Goal: Task Accomplishment & Management: Manage account settings

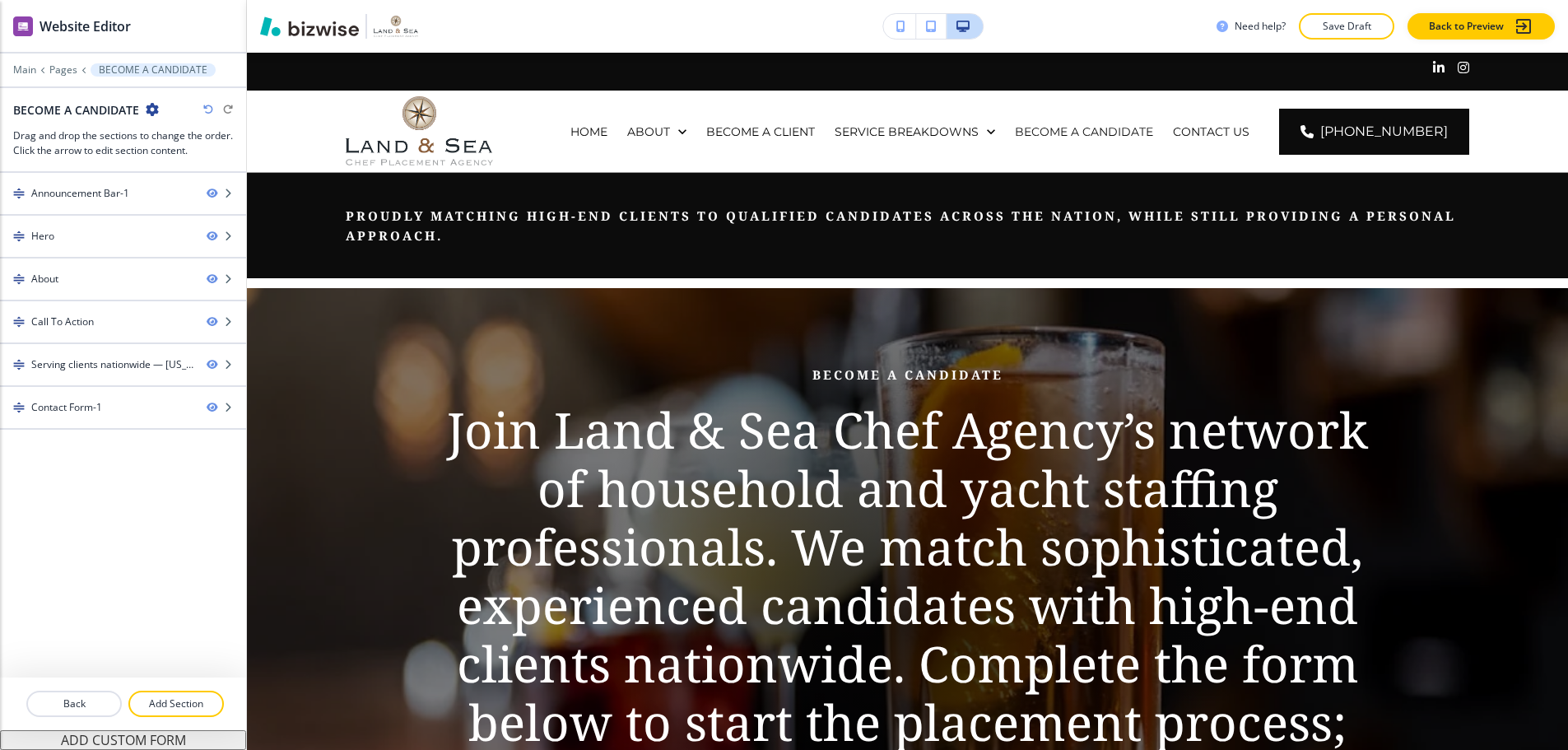
scroll to position [3457, 0]
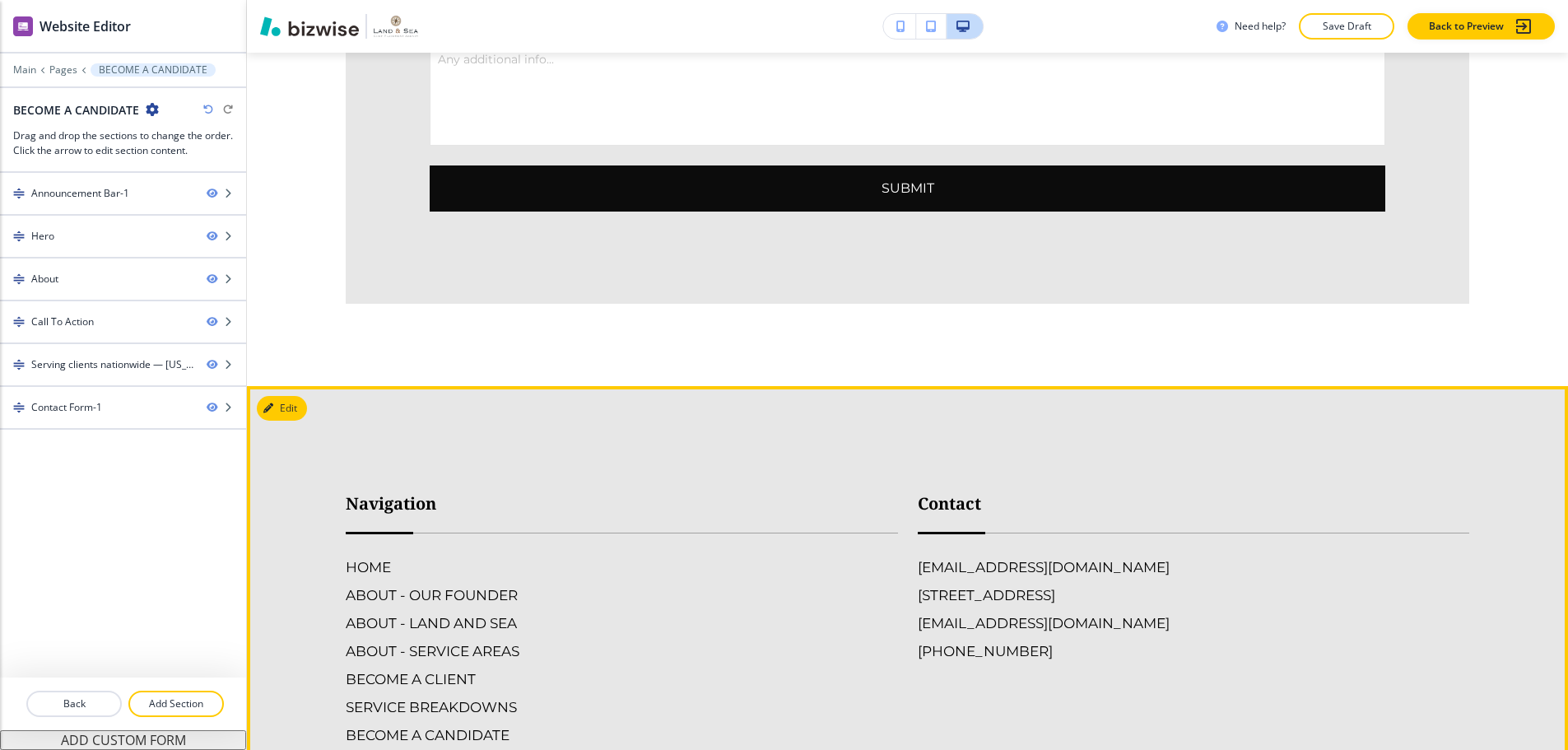
click at [419, 749] on h6 "CONTACT US" at bounding box center [622, 763] width 553 height 21
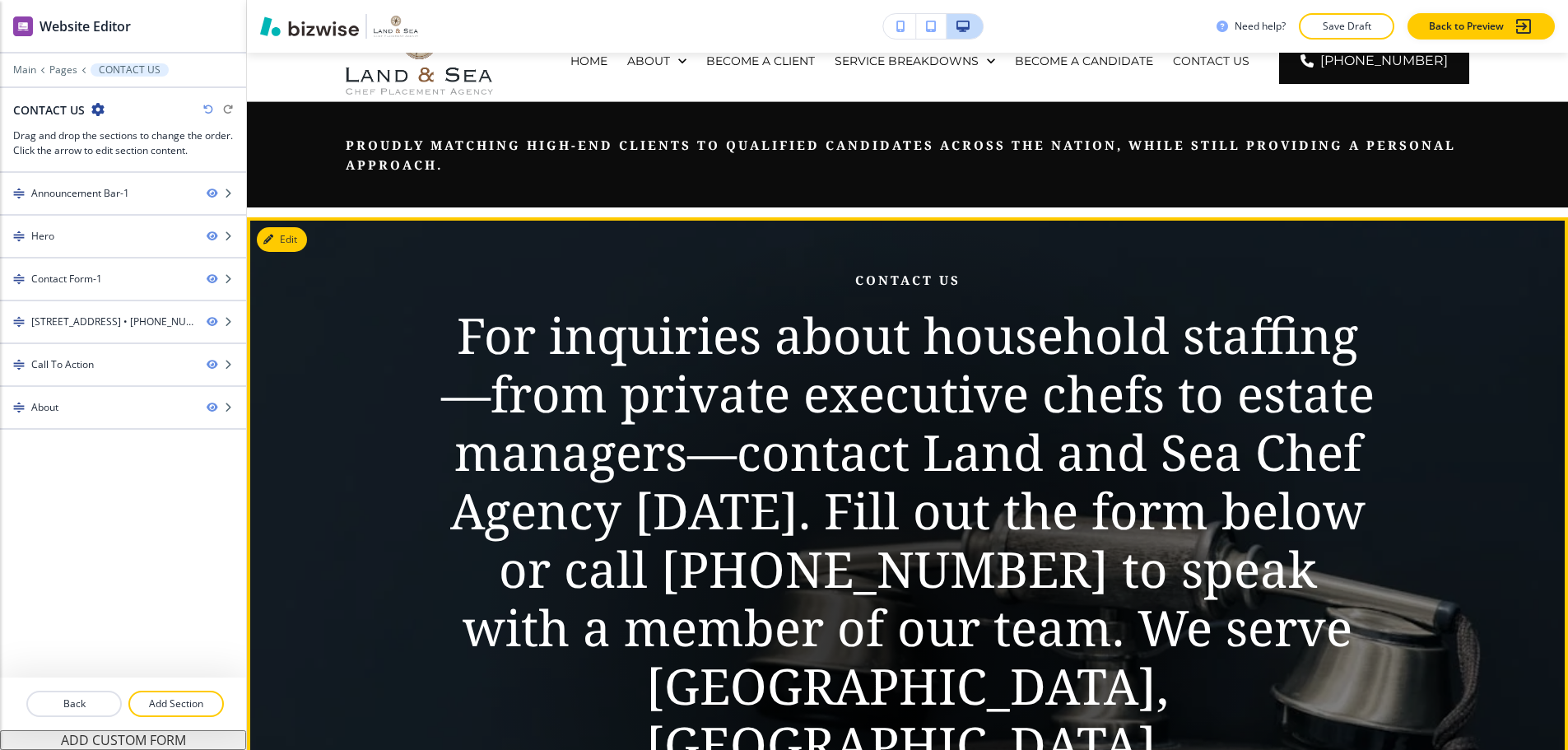
scroll to position [165, 0]
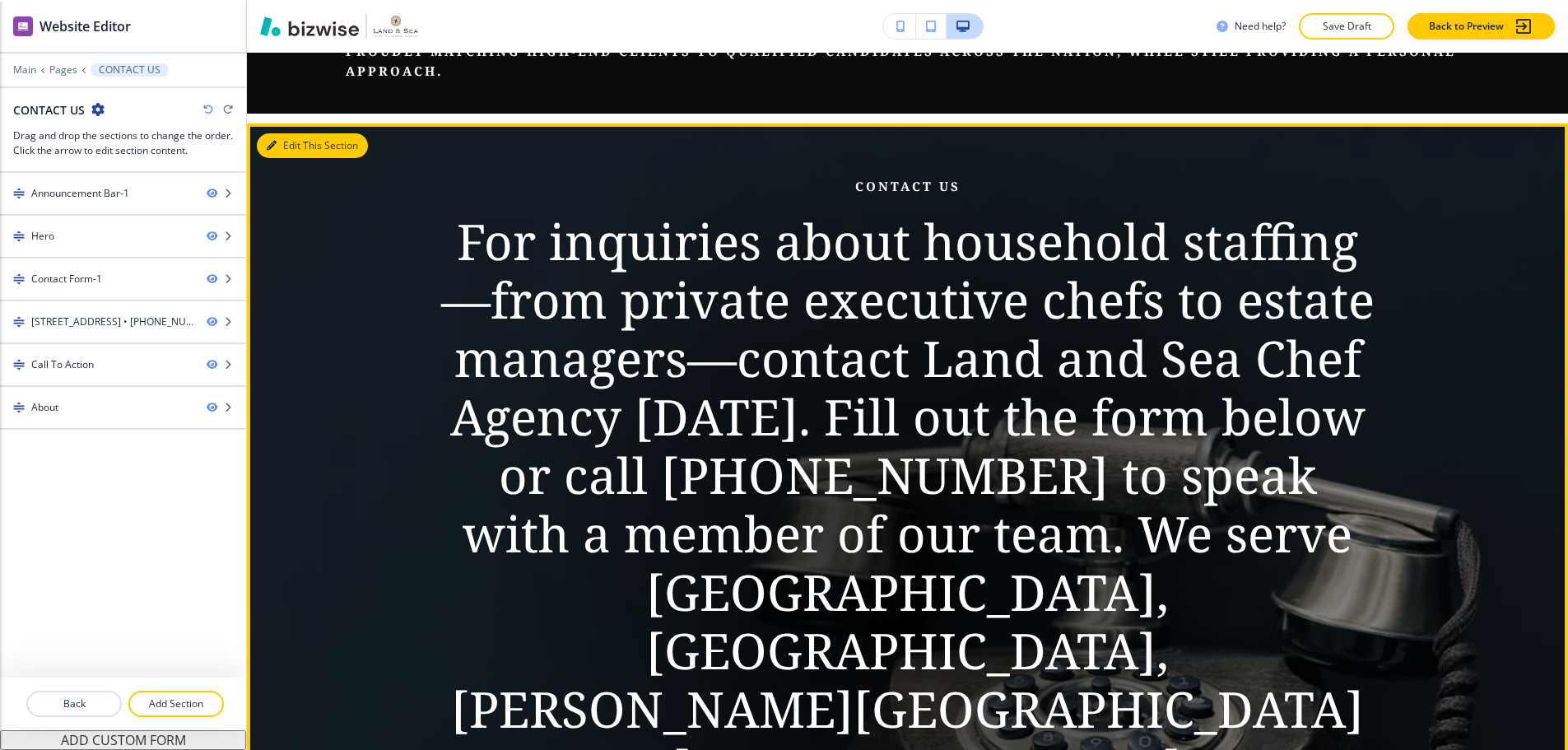
click at [280, 139] on button "Edit This Section" at bounding box center [312, 145] width 111 height 24
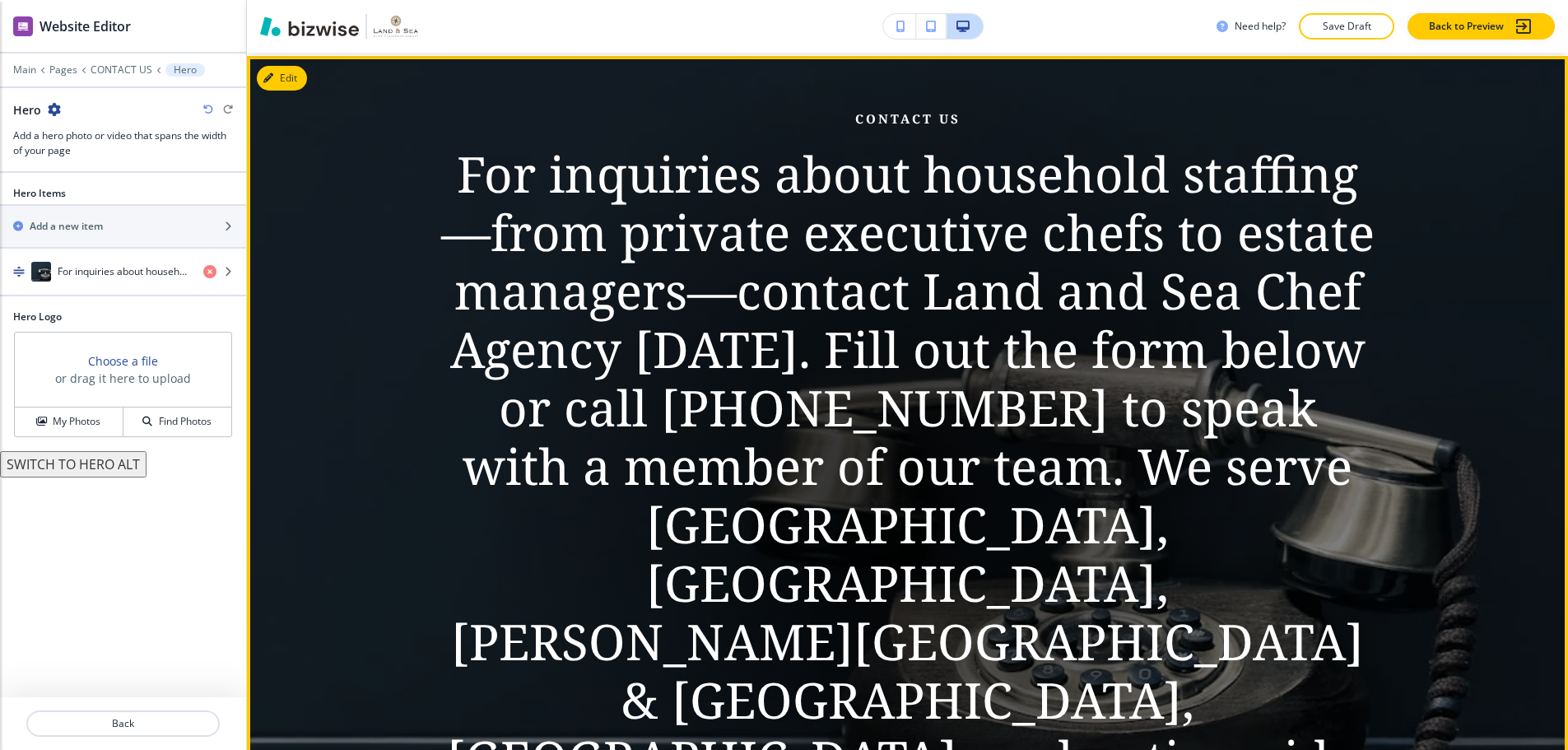
scroll to position [235, 0]
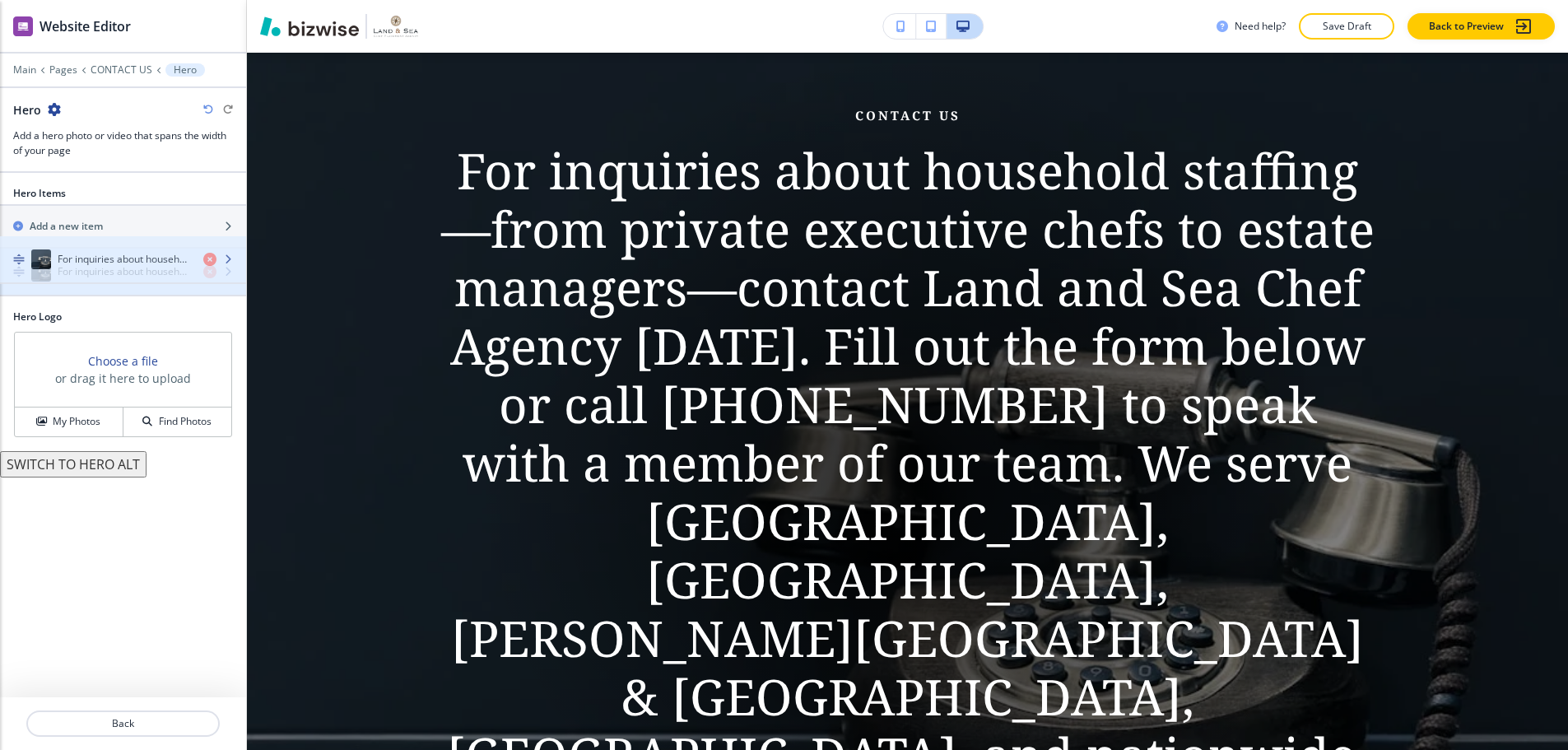
click at [142, 265] on h4 "For inquiries about household staffing—from private executive chefs to estate m…" at bounding box center [124, 272] width 133 height 15
click at [129, 281] on div "button" at bounding box center [123, 288] width 246 height 13
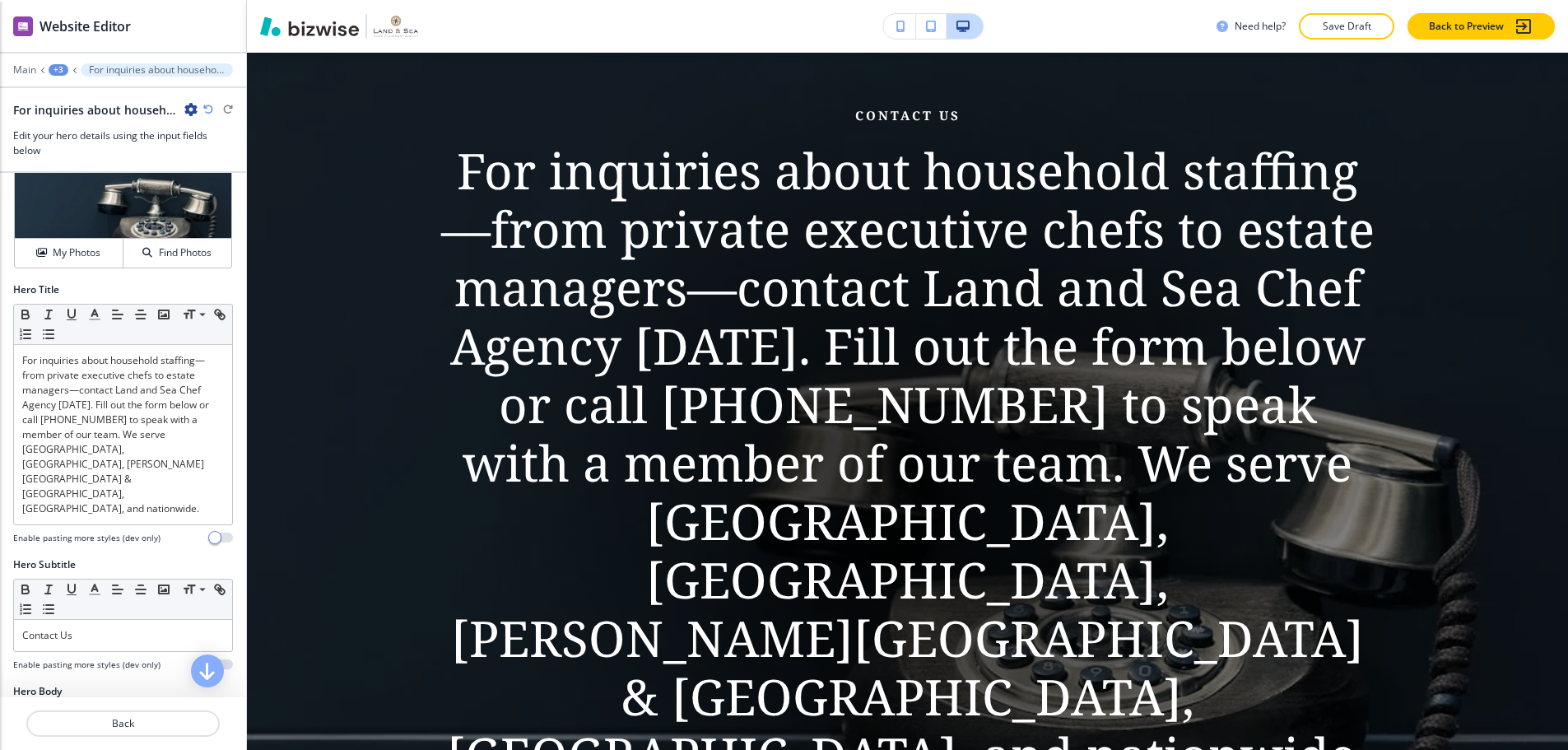
scroll to position [0, 0]
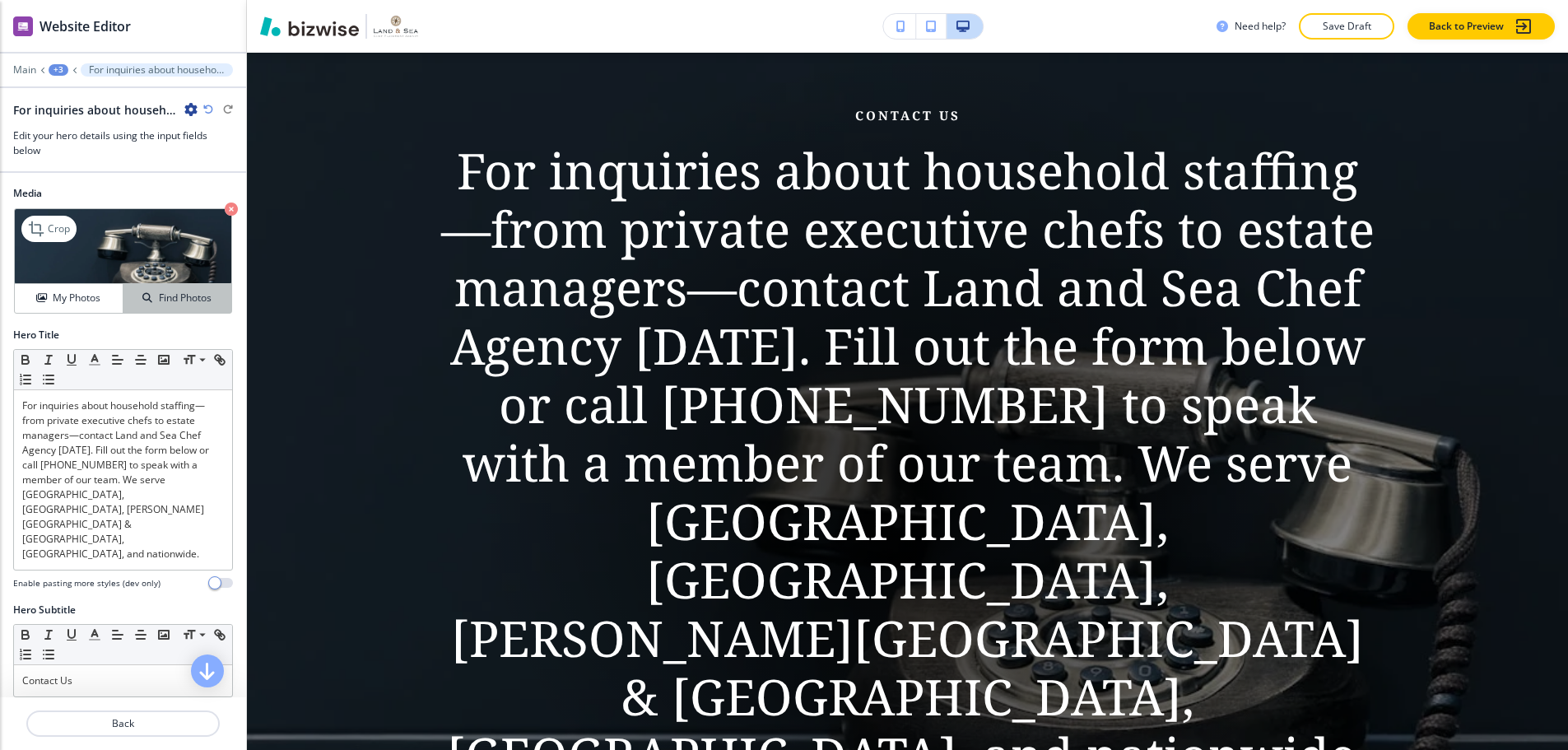
click at [182, 292] on h4 "Find Photos" at bounding box center [185, 298] width 53 height 15
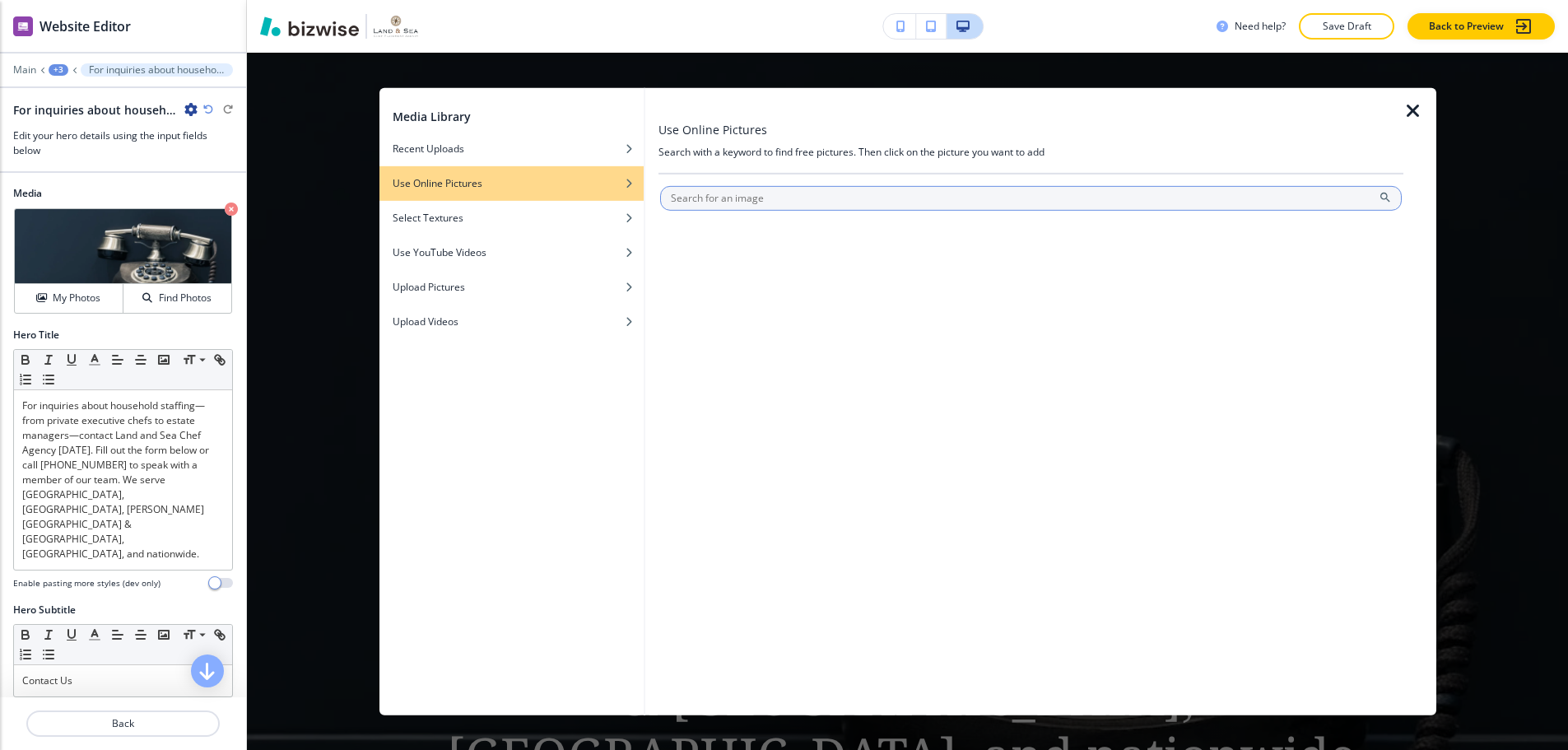
click at [764, 205] on input "text" at bounding box center [1030, 197] width 742 height 24
type input "house"
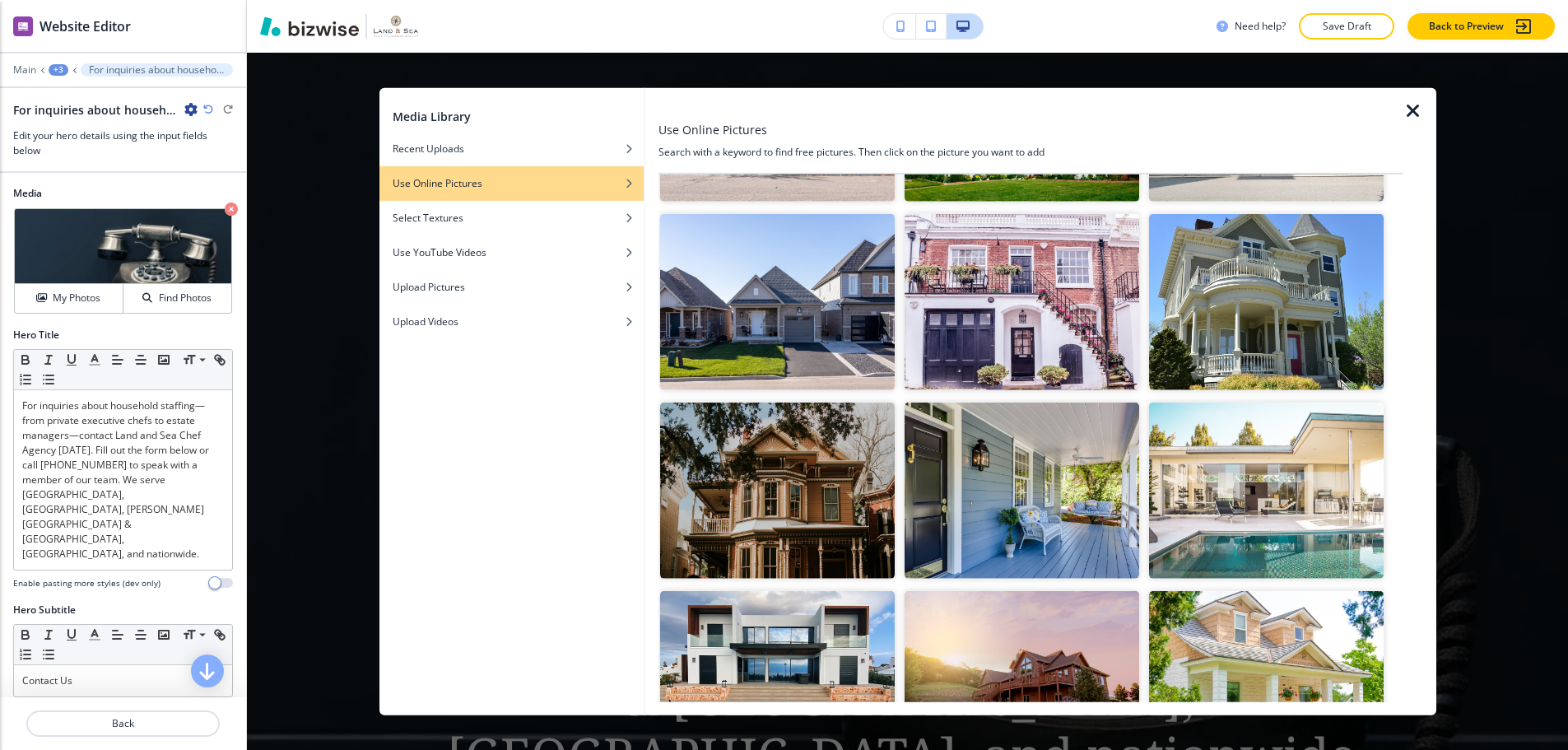
scroll to position [1893, 0]
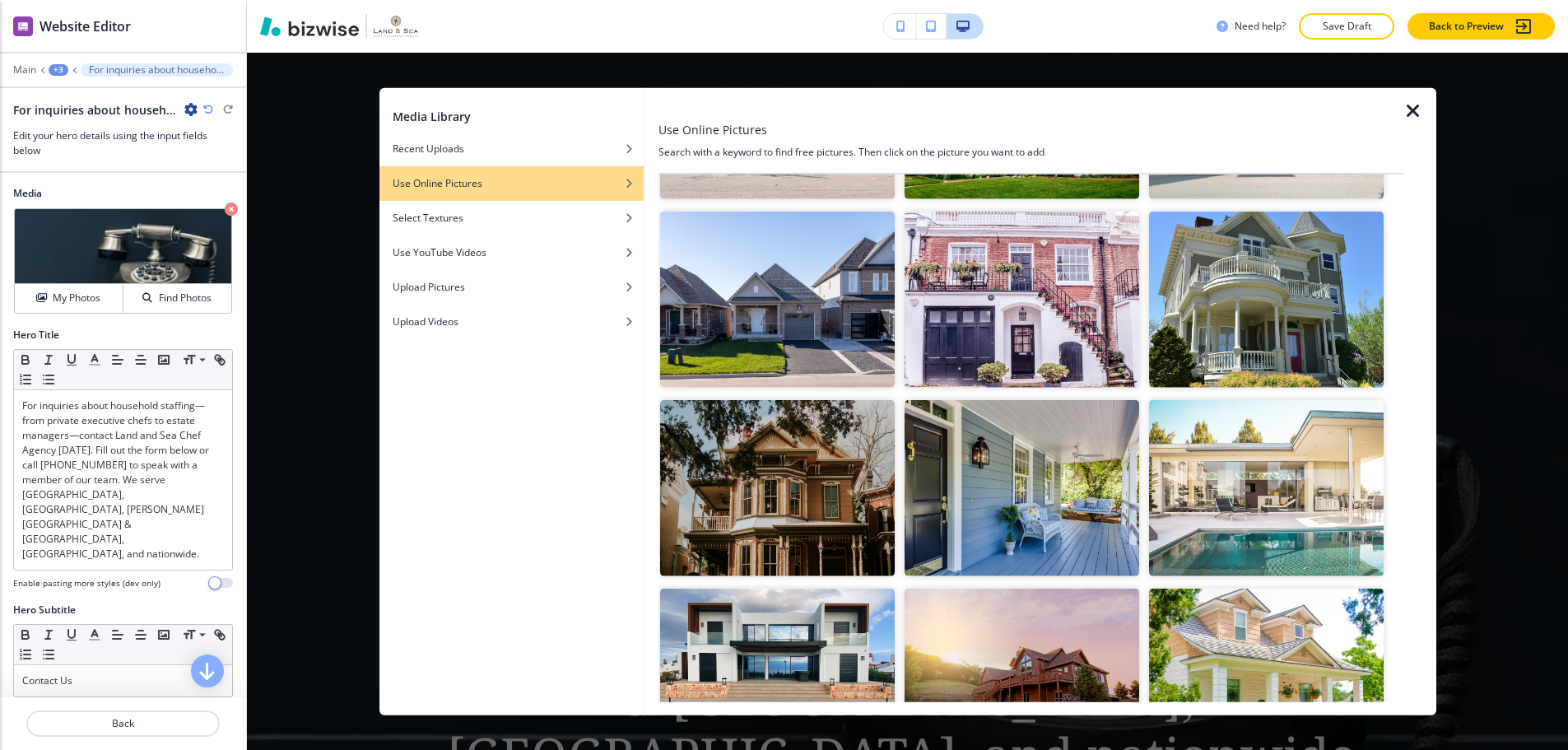
click at [1024, 501] on img "button" at bounding box center [1021, 488] width 234 height 176
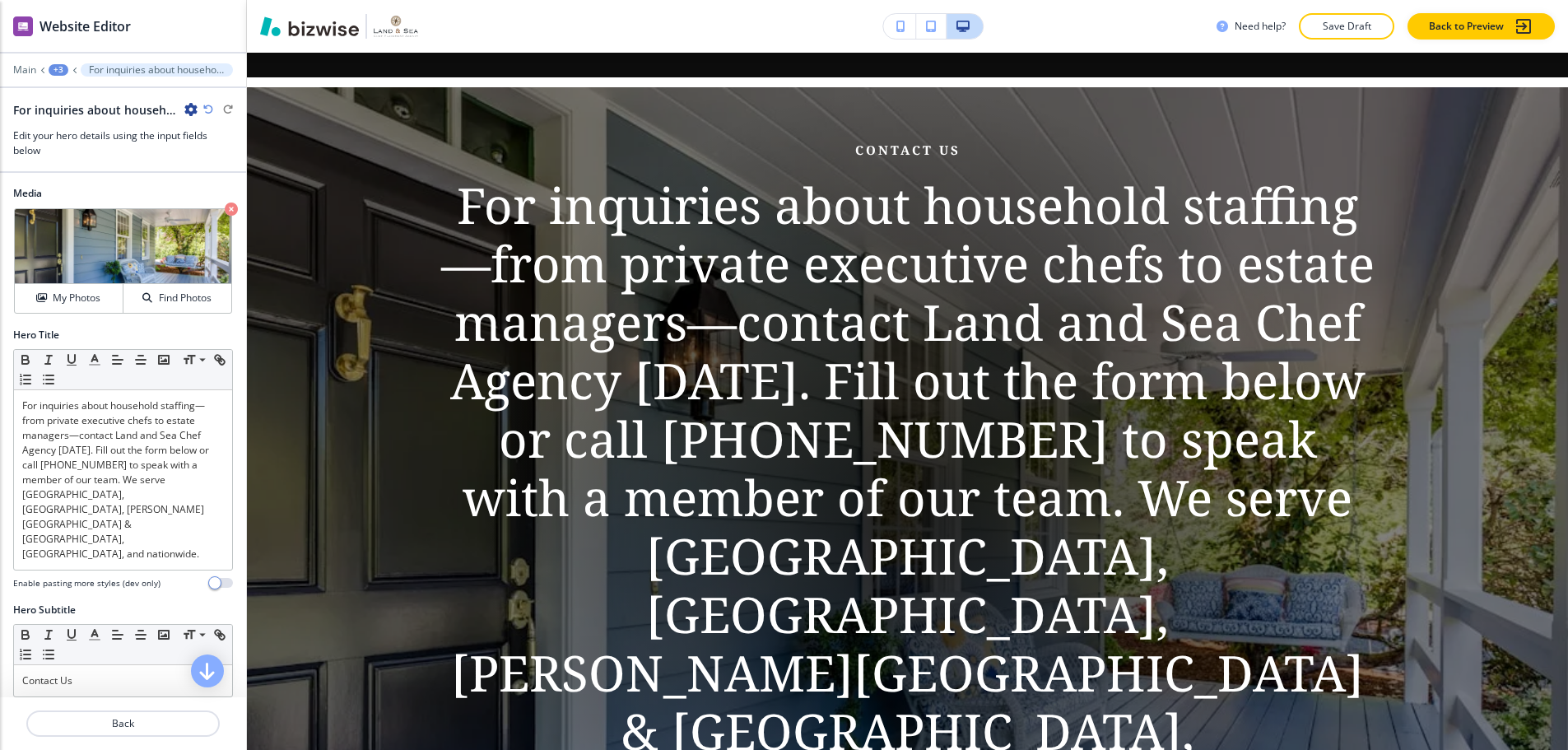
scroll to position [235, 0]
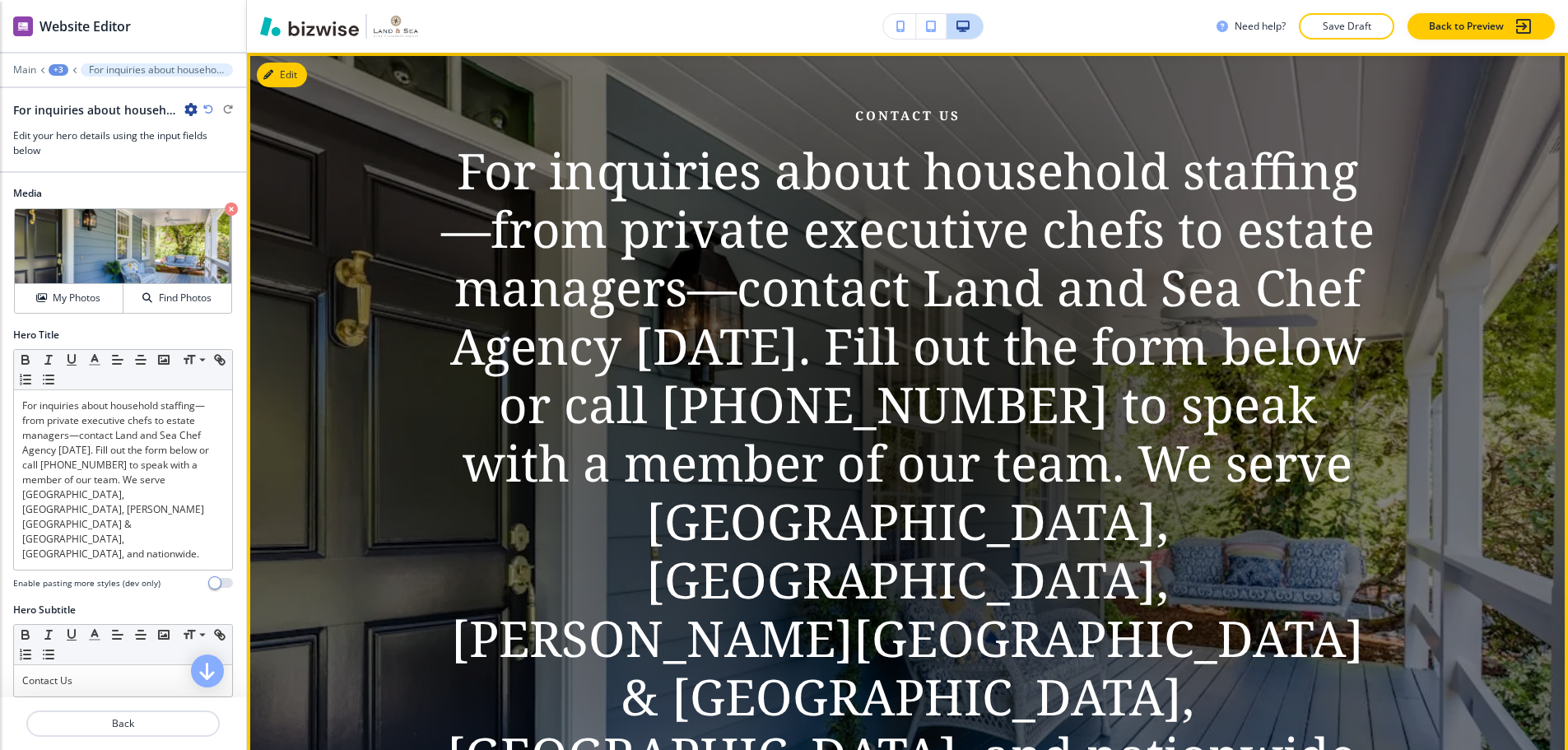
click at [555, 257] on p "For inquiries about household staffing—from private executive chefs to estate m…" at bounding box center [907, 463] width 936 height 642
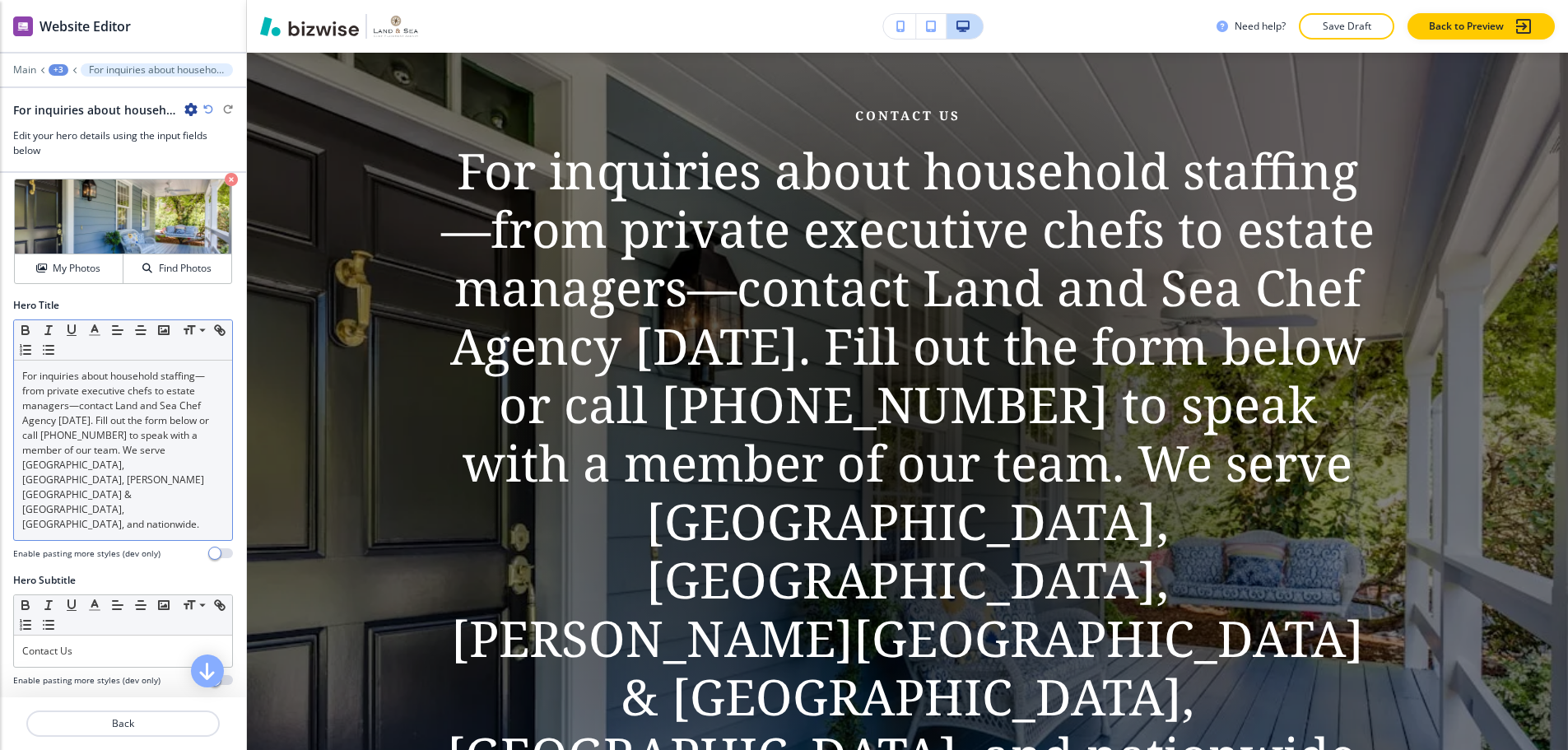
scroll to position [82, 0]
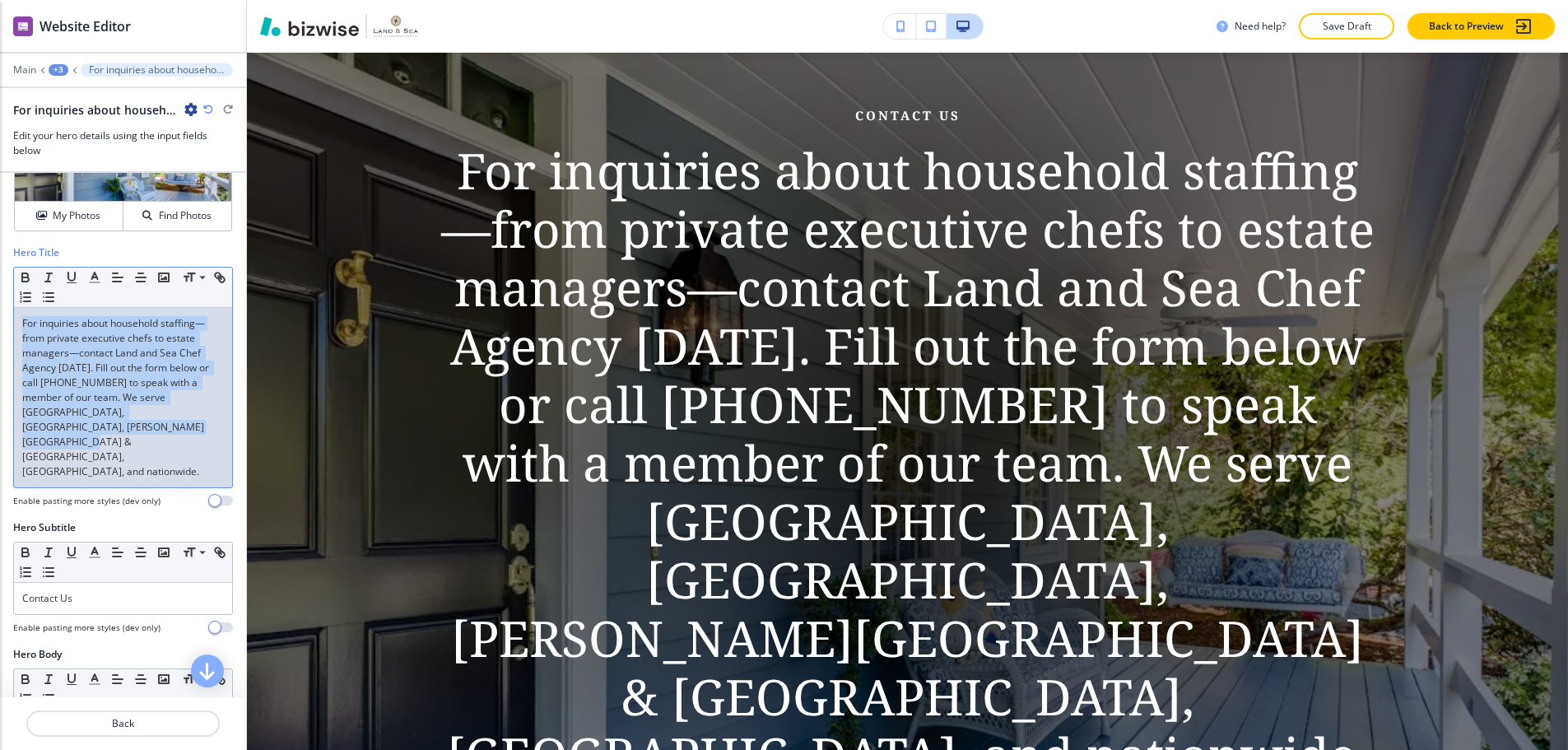
drag, startPoint x: 78, startPoint y: 396, endPoint x: 9, endPoint y: 307, distance: 112.6
click at [9, 307] on div "Hero Title Small Normal Large Huge For inquiries about household staffing—from …" at bounding box center [123, 382] width 246 height 275
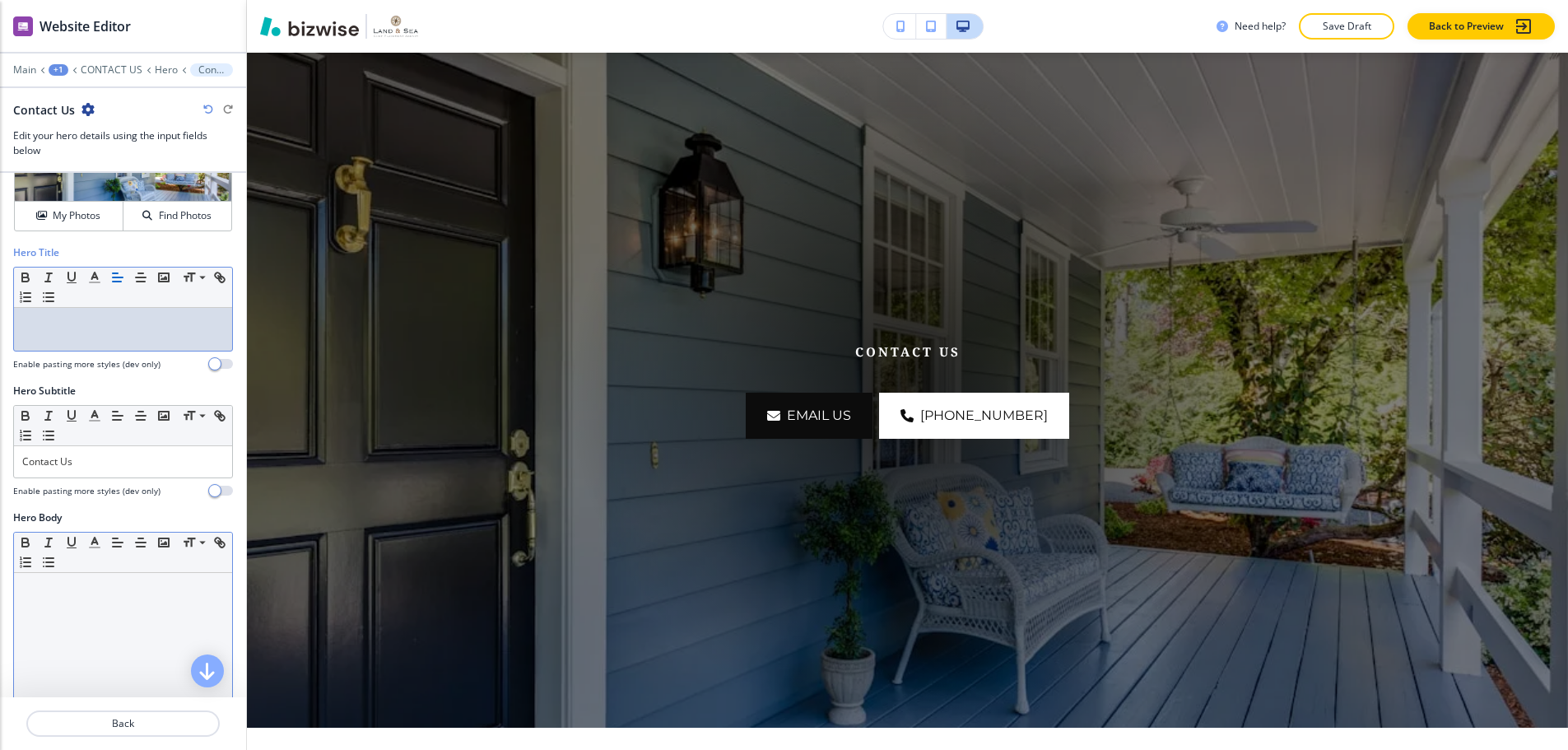
click at [87, 605] on div at bounding box center [123, 679] width 218 height 214
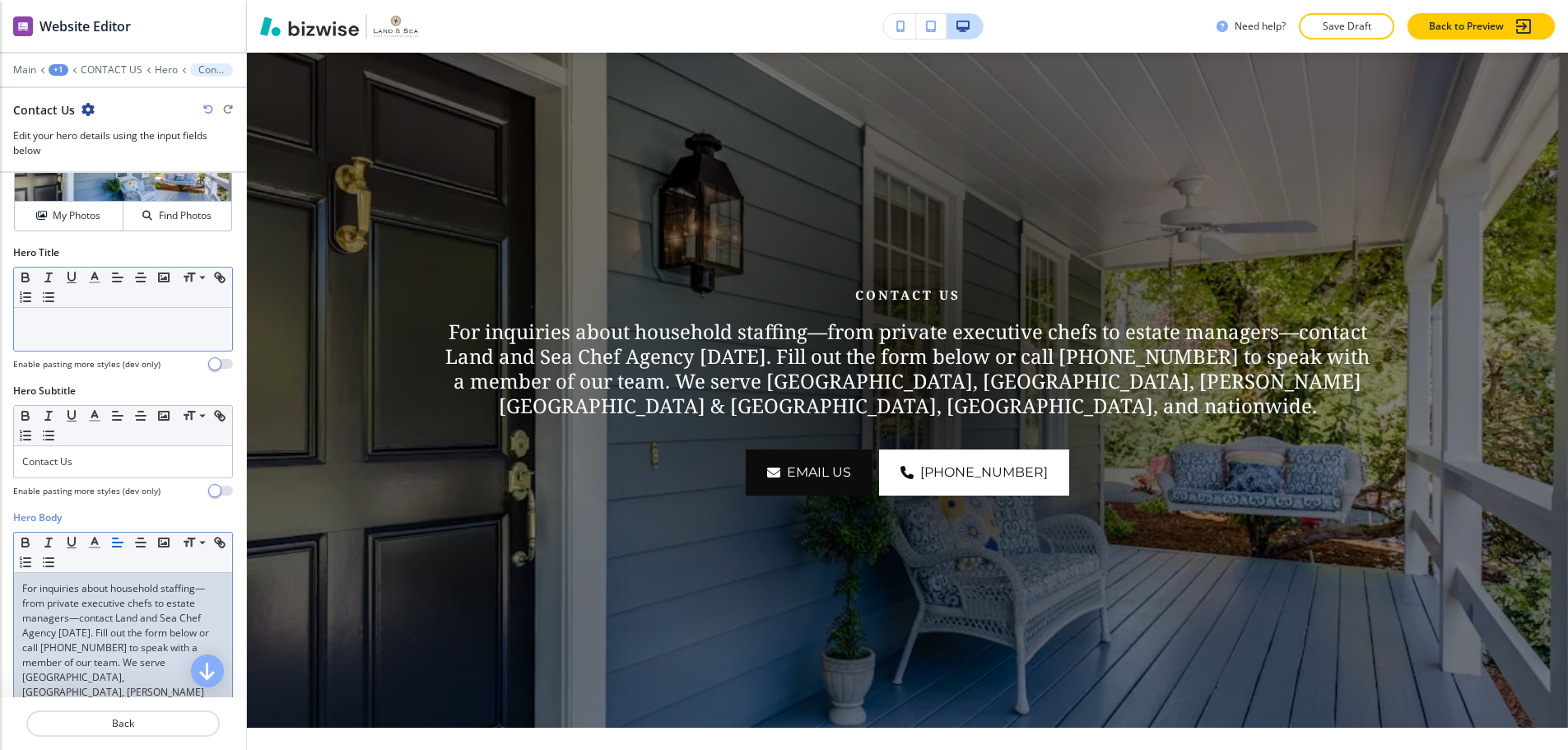
click at [77, 318] on div at bounding box center [123, 329] width 218 height 43
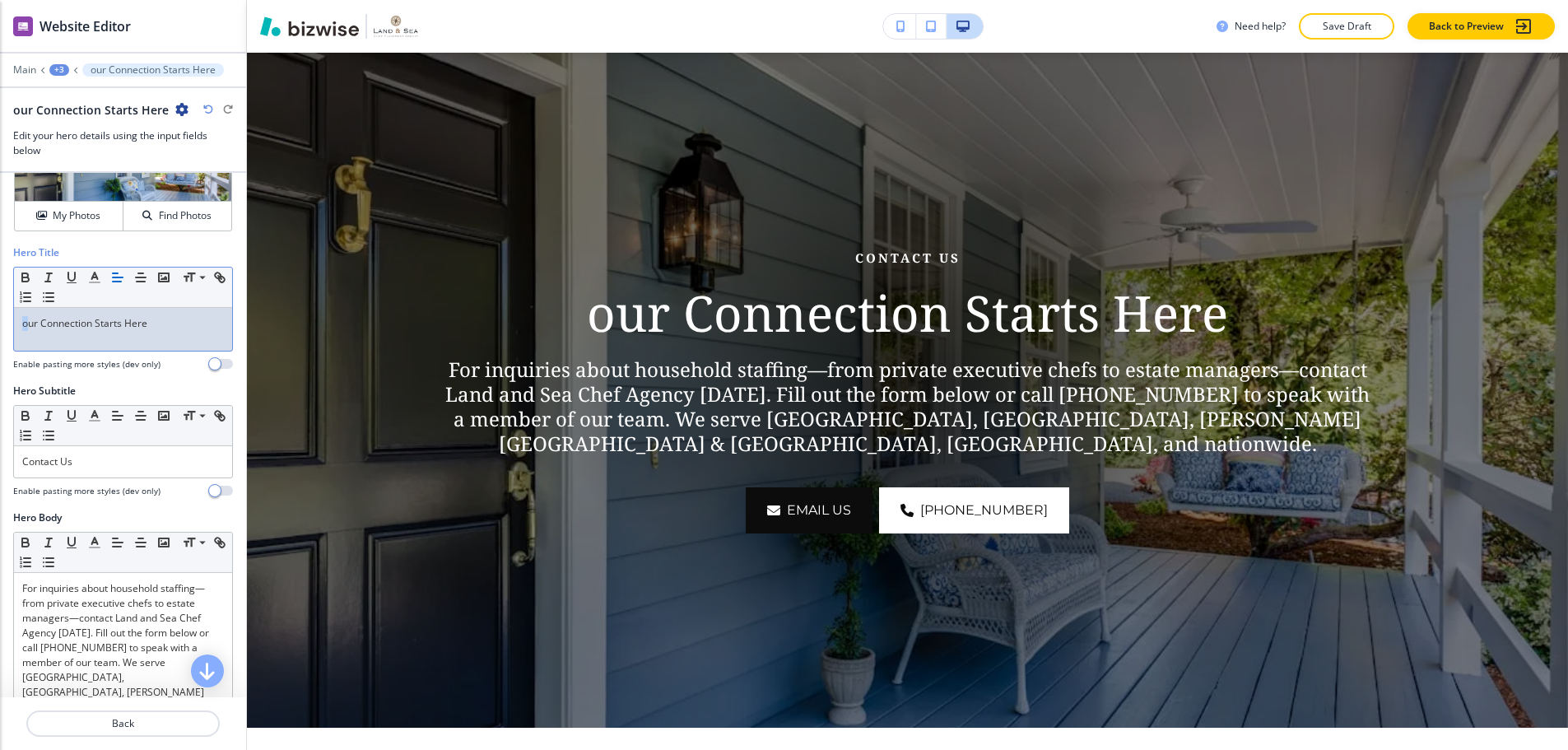
click at [22, 316] on p "our Connection Starts Here" at bounding box center [123, 323] width 202 height 15
click at [217, 310] on div "Our Connection Starts Here" at bounding box center [123, 329] width 218 height 43
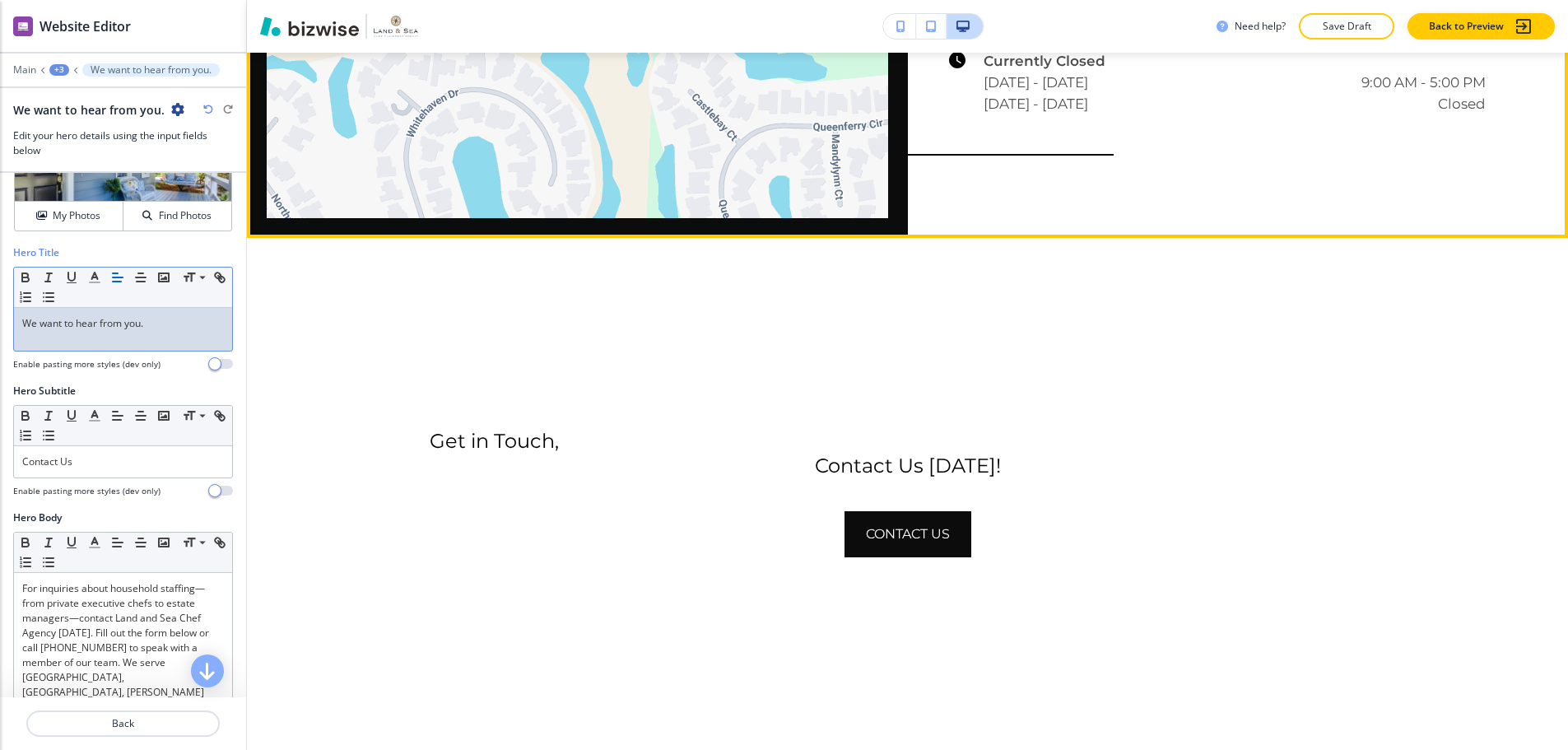
scroll to position [2128, 0]
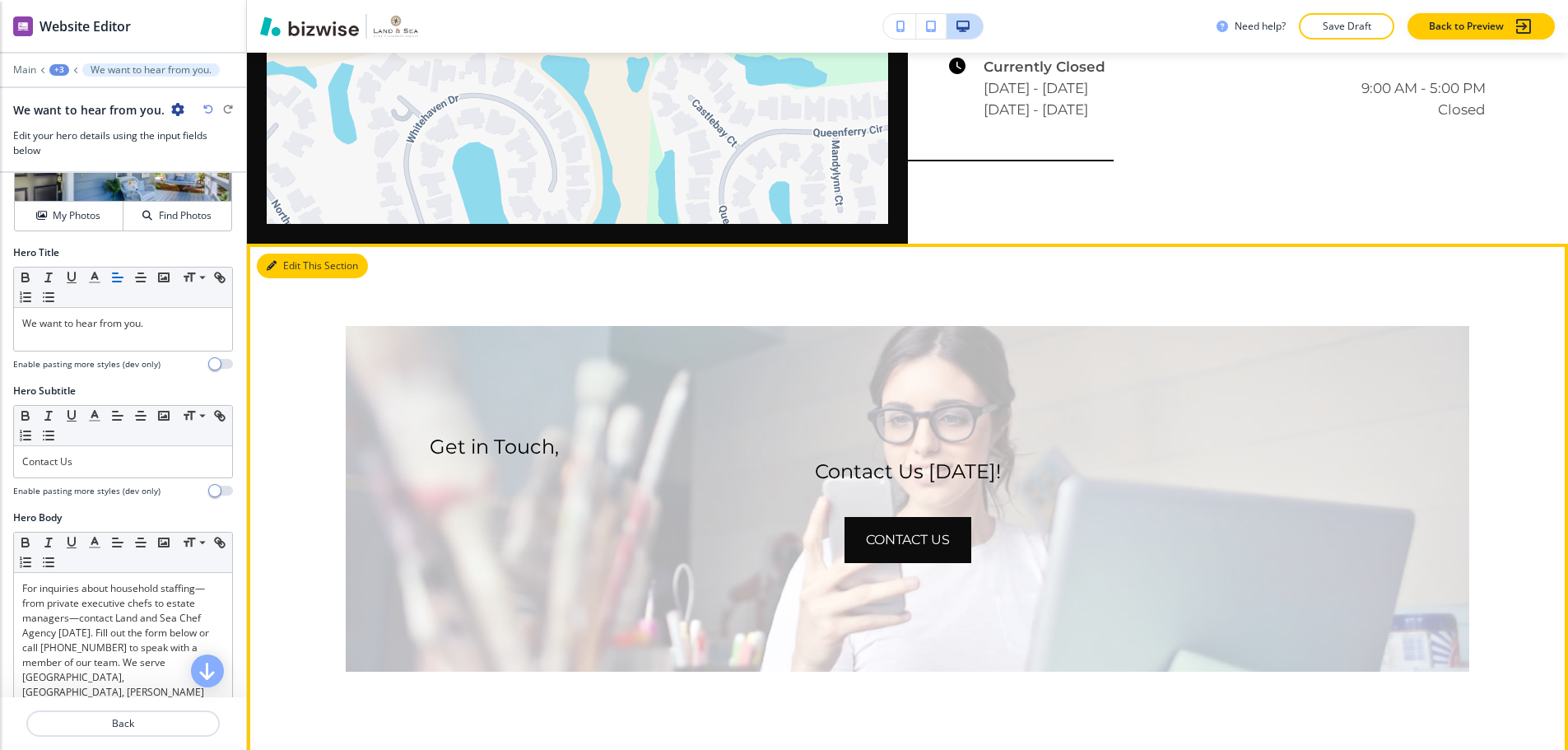
click at [299, 278] on button "Edit This Section" at bounding box center [312, 265] width 111 height 24
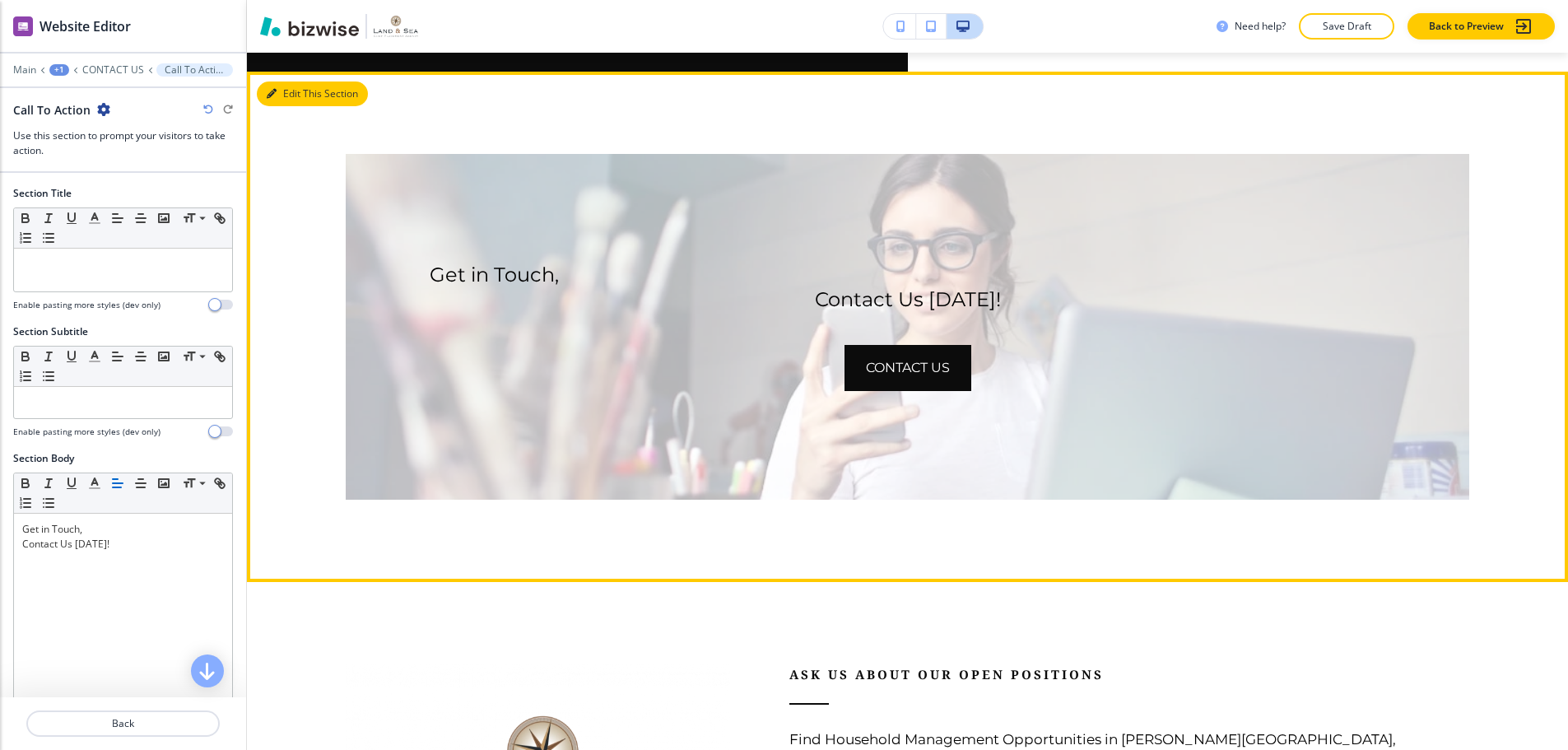
scroll to position [2363, 0]
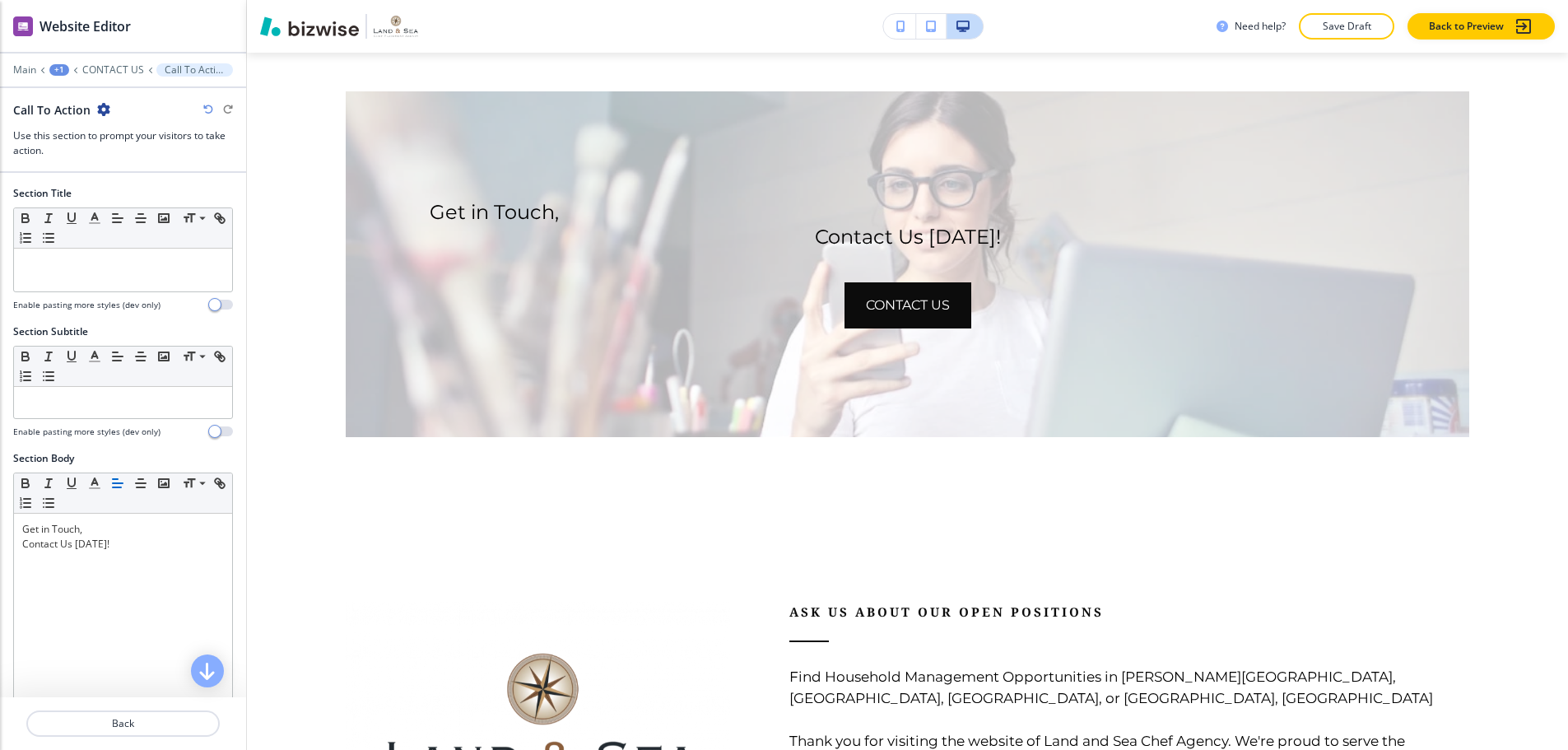
click at [99, 103] on icon "button" at bounding box center [104, 110] width 13 height 13
click at [144, 191] on button "Delete Section" at bounding box center [148, 196] width 105 height 29
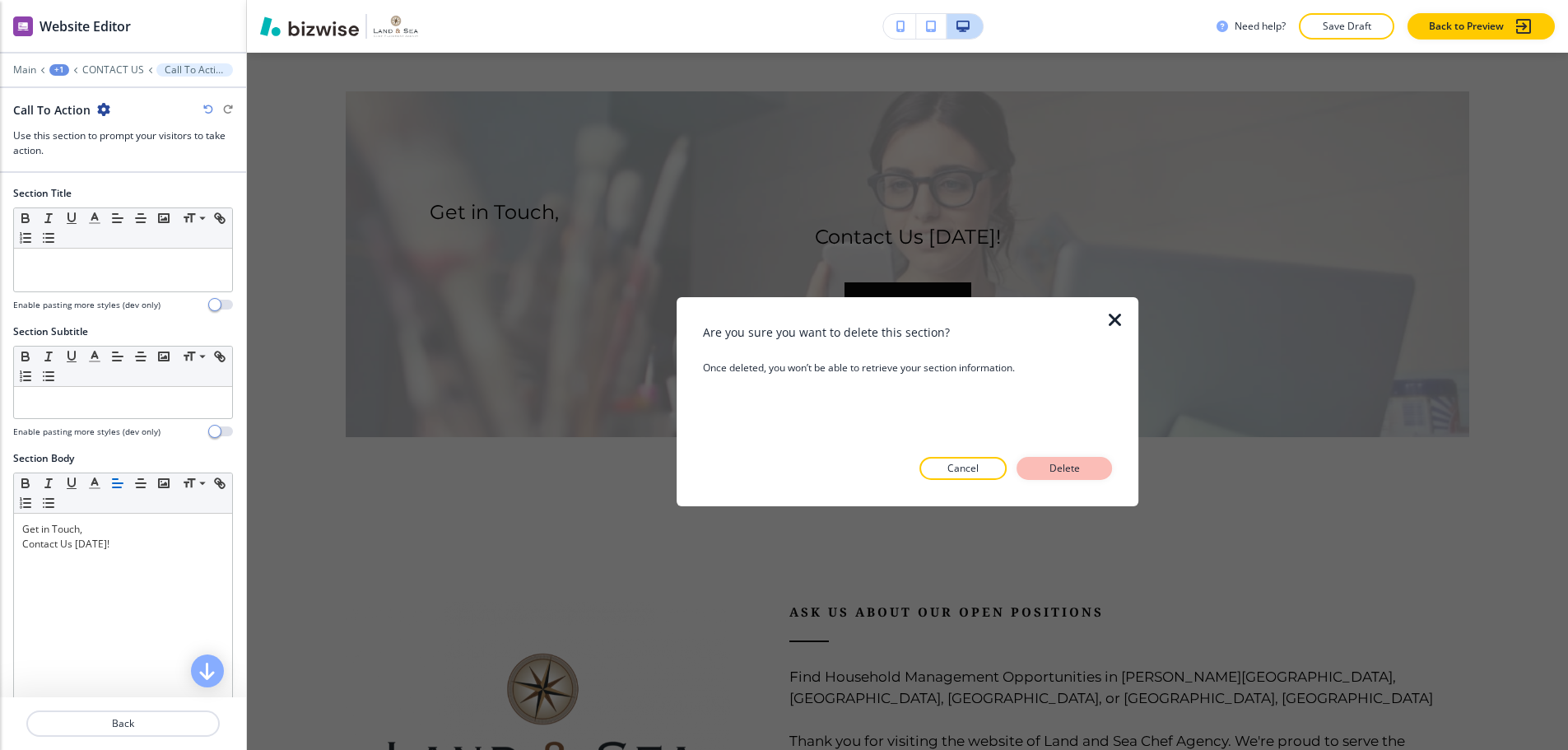
click at [1098, 463] on button "Delete" at bounding box center [1064, 468] width 96 height 23
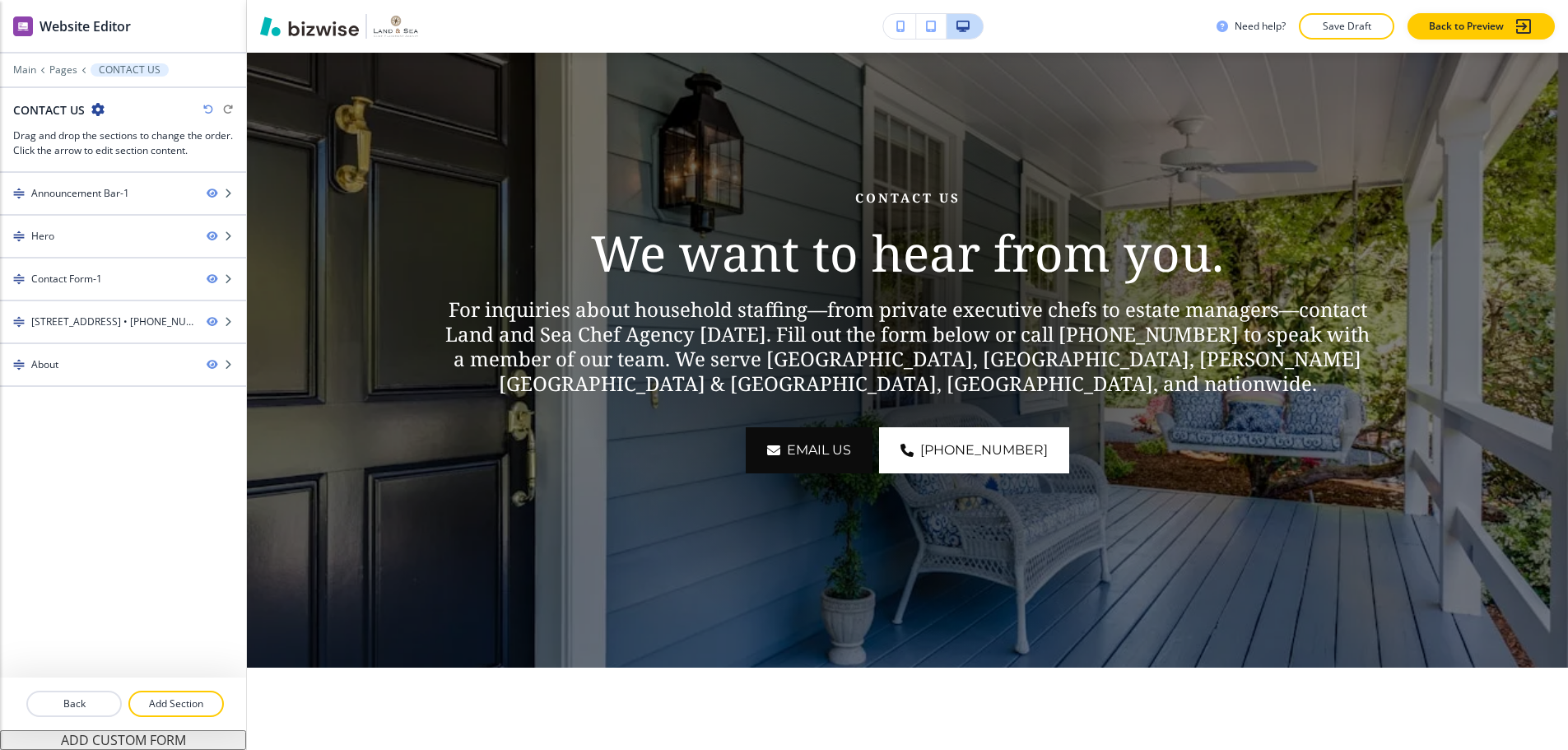
scroll to position [0, 0]
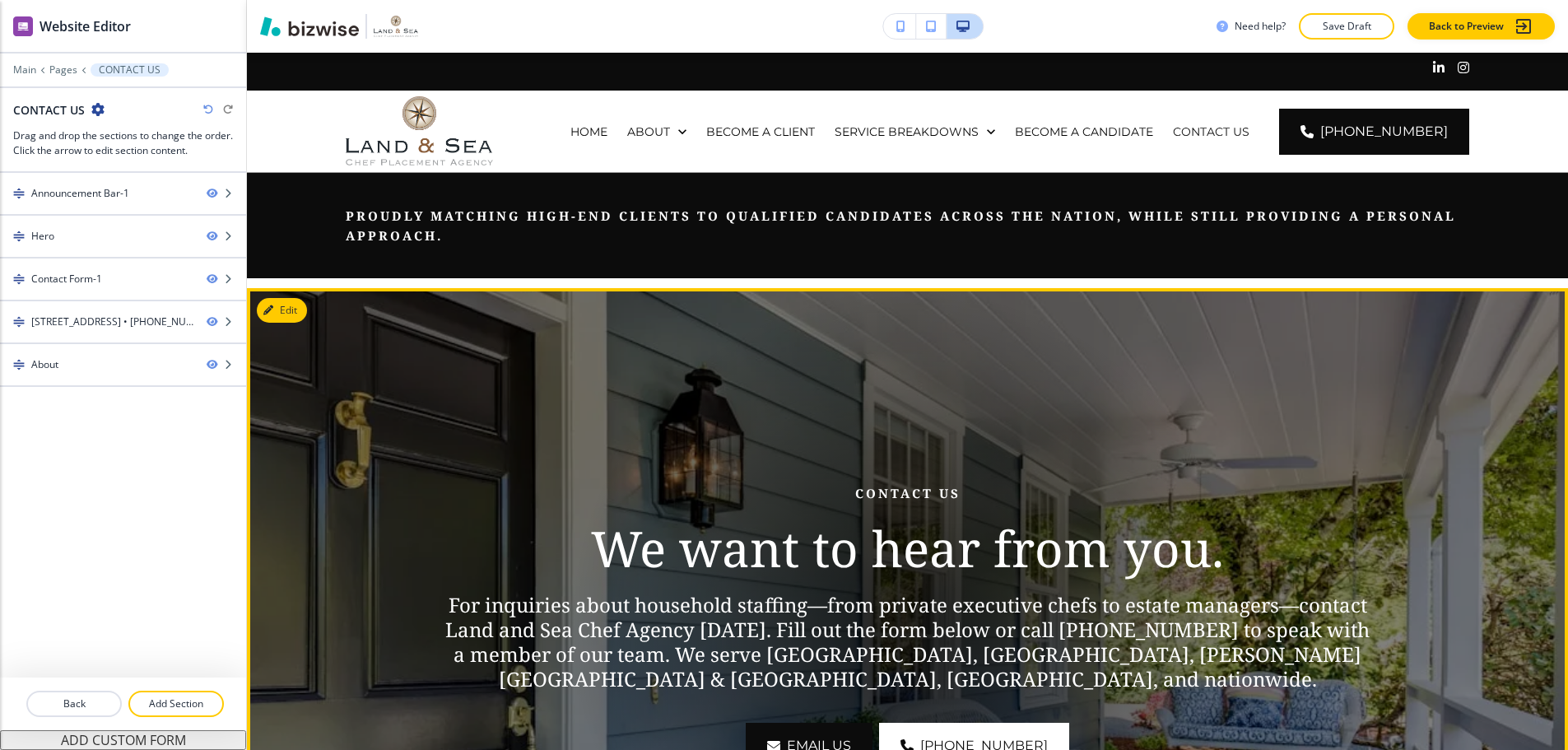
click at [1091, 535] on p "We want to hear from you." at bounding box center [907, 548] width 936 height 59
click at [276, 298] on button "Edit This Section" at bounding box center [312, 310] width 111 height 24
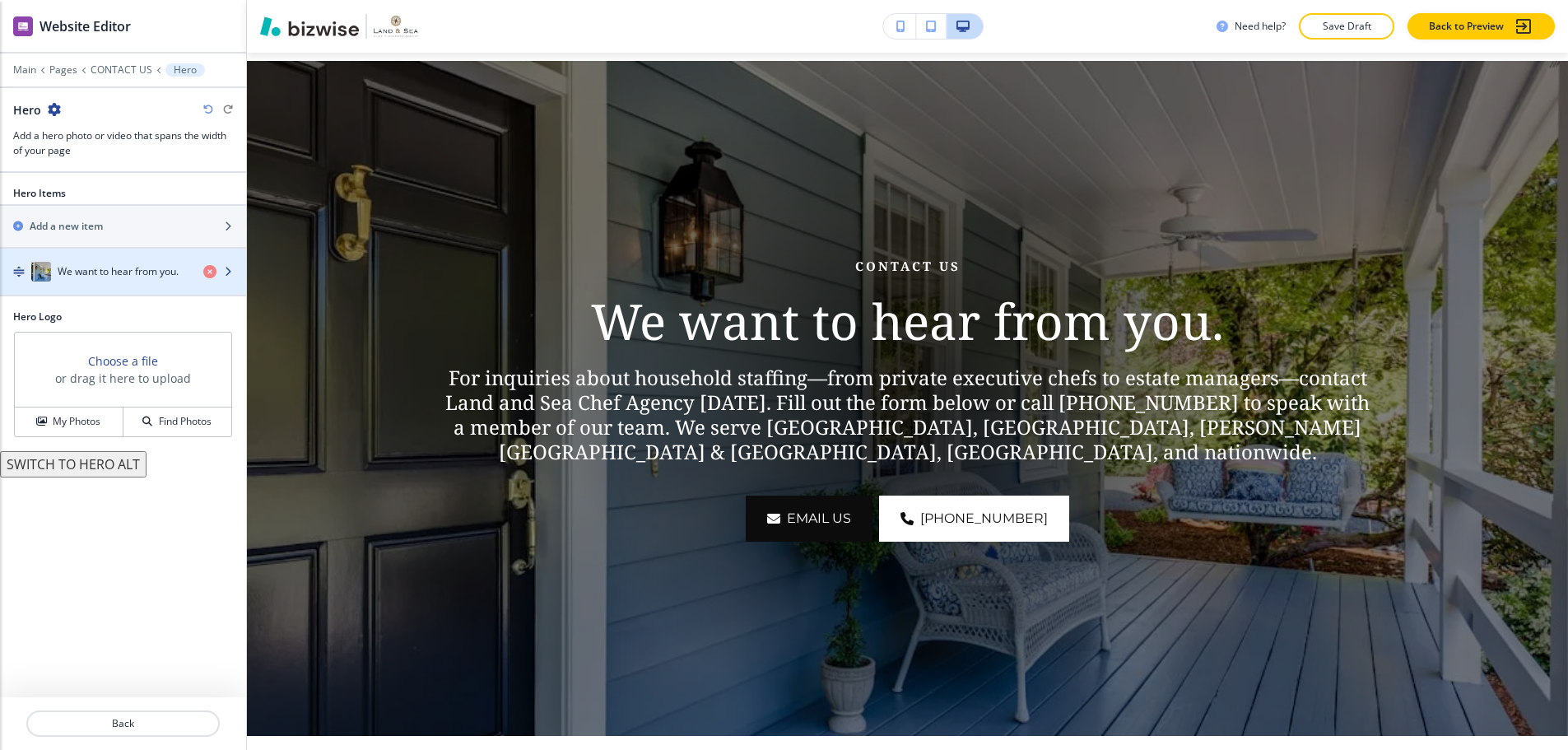
scroll to position [235, 0]
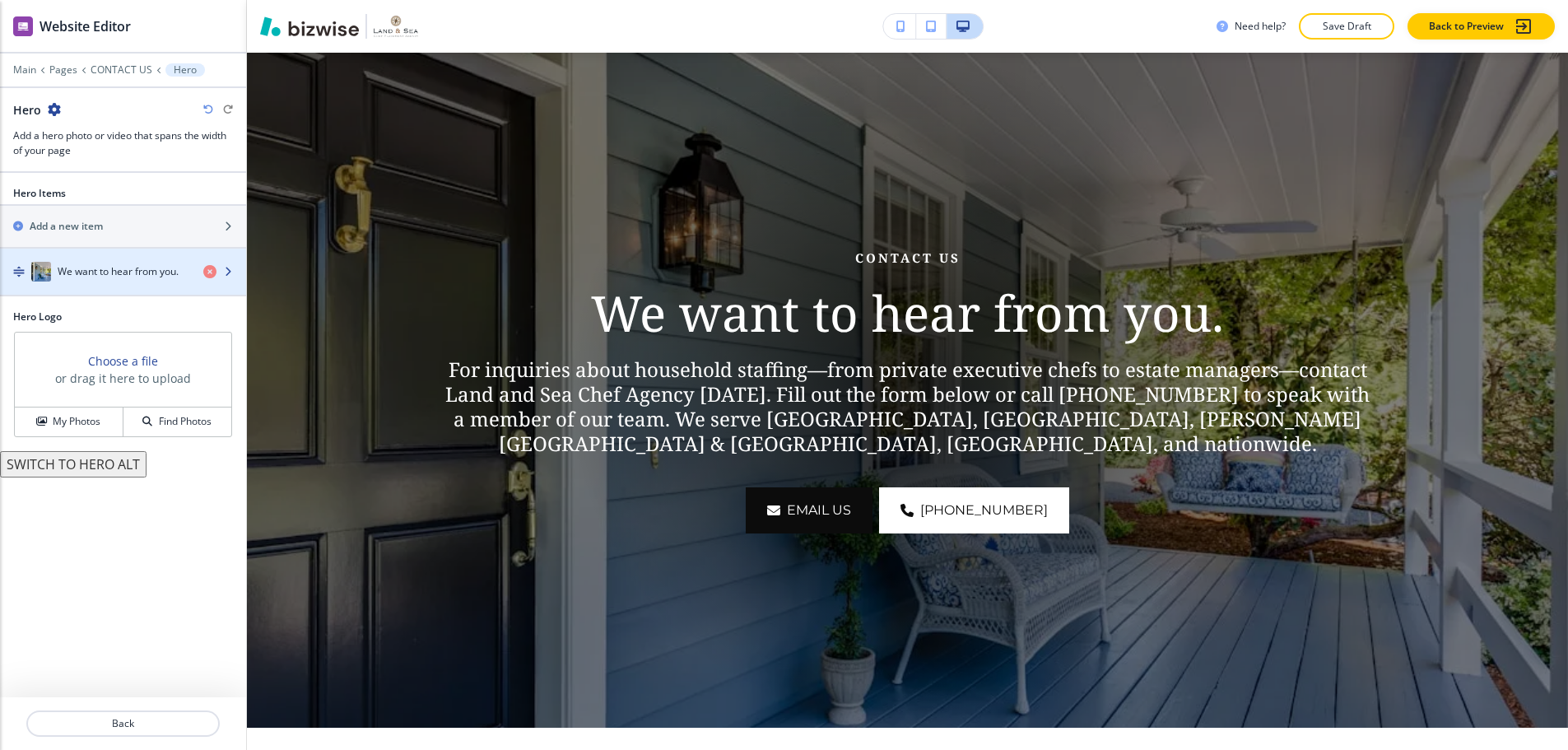
click at [108, 262] on div "We want to hear from you." at bounding box center [95, 272] width 190 height 20
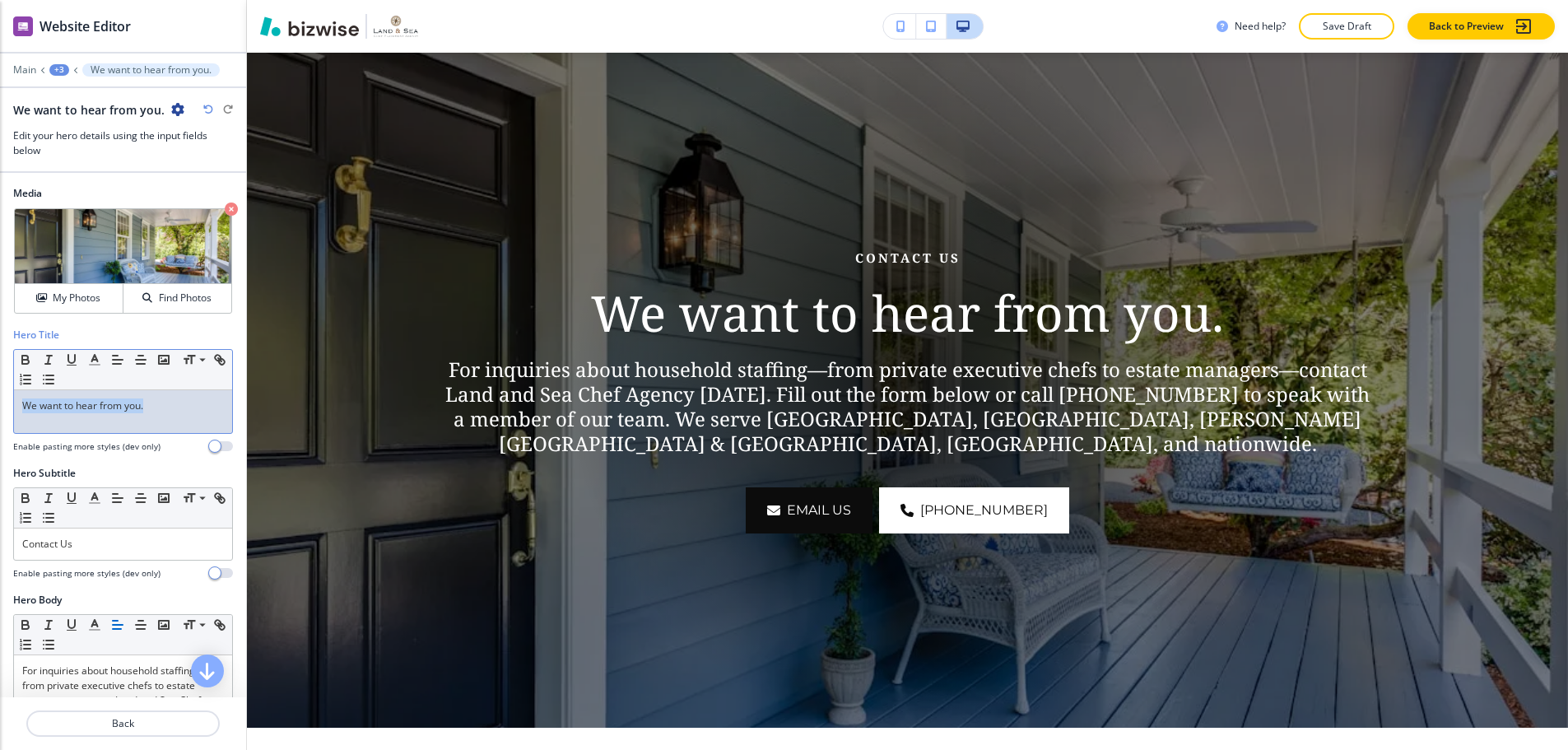
drag, startPoint x: 170, startPoint y: 401, endPoint x: 19, endPoint y: 398, distance: 151.0
click at [19, 398] on div "We want to hear from you." at bounding box center [123, 412] width 218 height 43
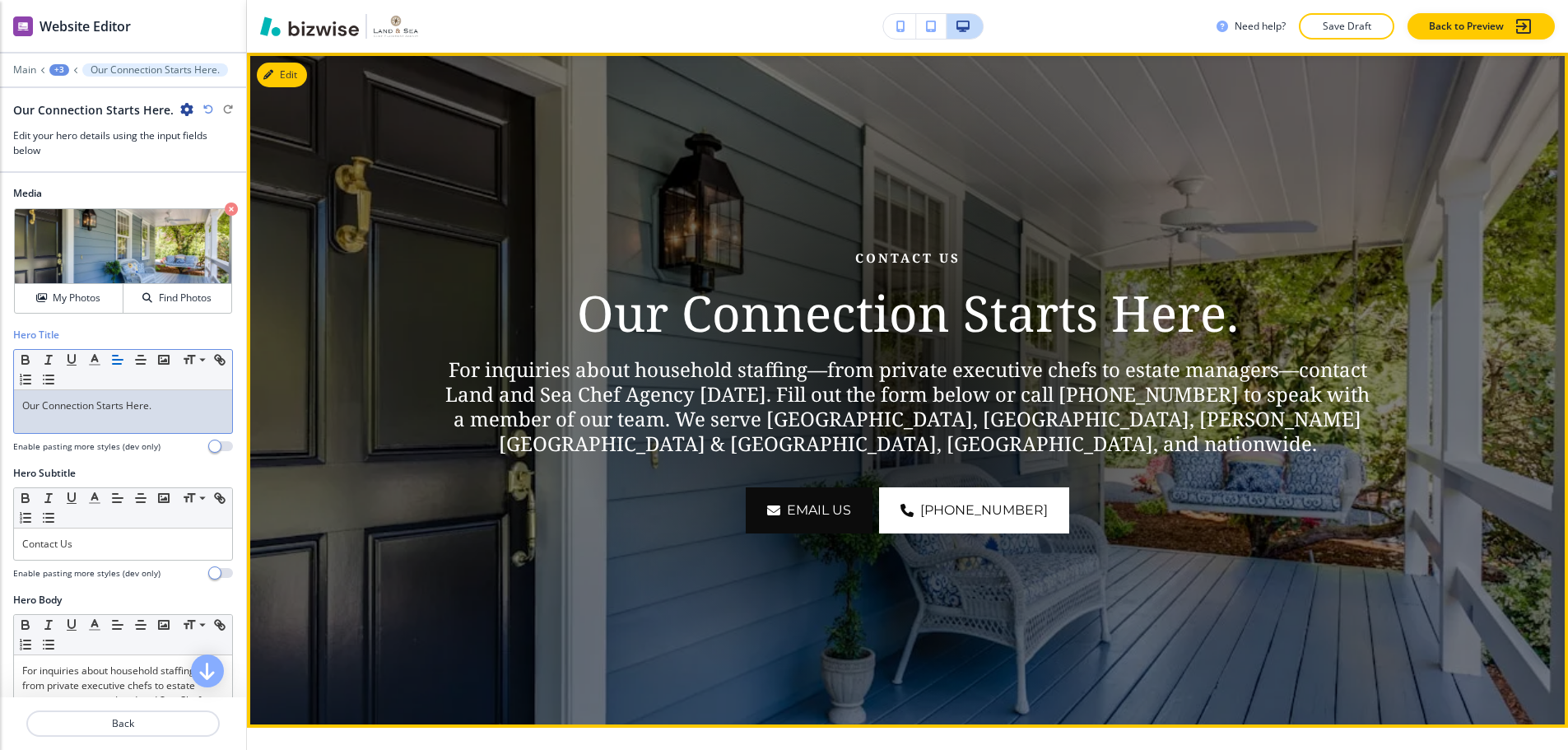
click at [839, 391] on p "For inquiries about household staffing—from private executive chefs to estate m…" at bounding box center [907, 406] width 936 height 99
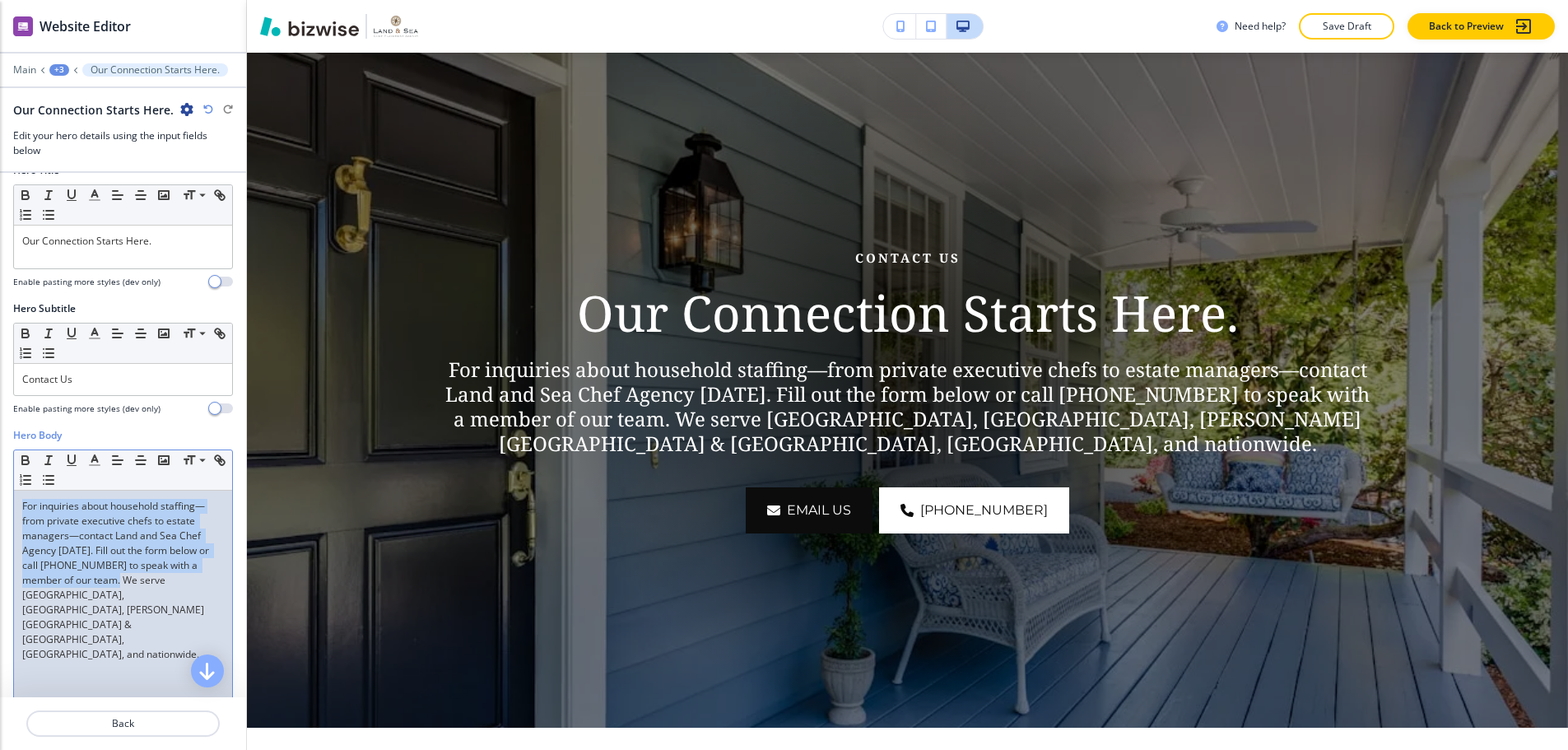
drag, startPoint x: 24, startPoint y: 491, endPoint x: 125, endPoint y: 562, distance: 123.5
click at [125, 562] on p "For inquiries about household staffing—from private executive chefs to estate m…" at bounding box center [123, 580] width 202 height 163
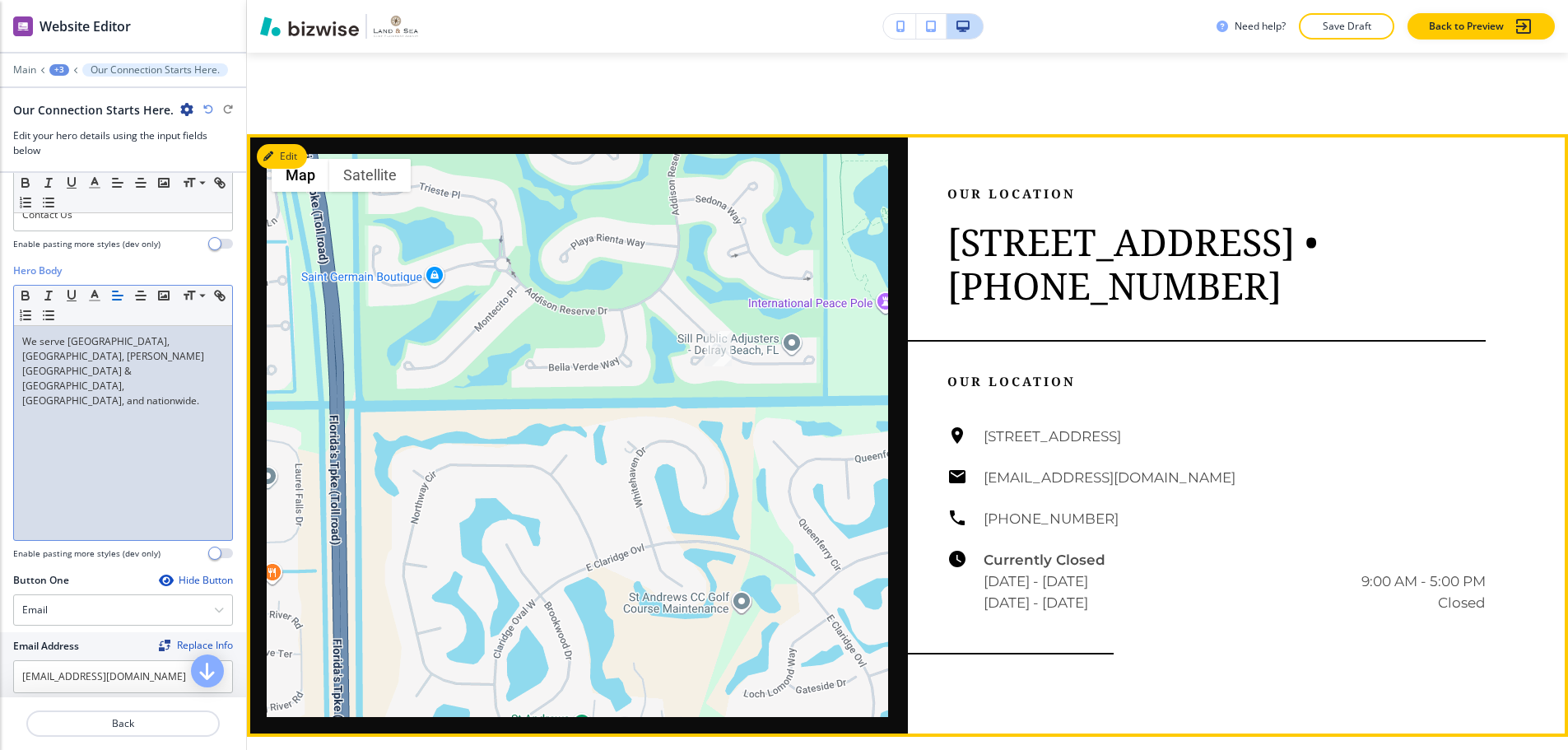
scroll to position [1634, 0]
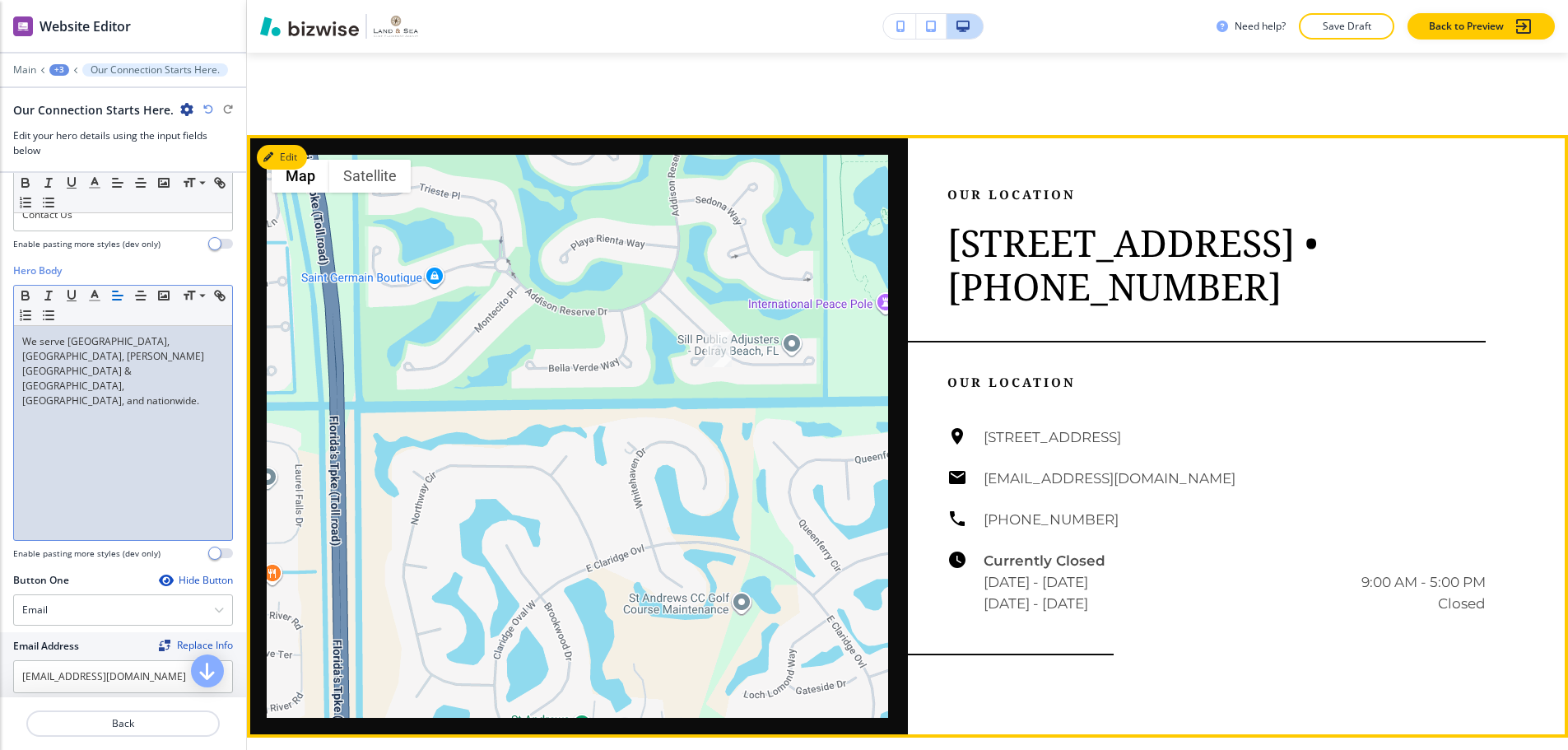
click at [1182, 275] on h3 "7330 Sarimento Pl, Delray Beach, FL 33446 • (252) 305-4308" at bounding box center [1217, 265] width 539 height 87
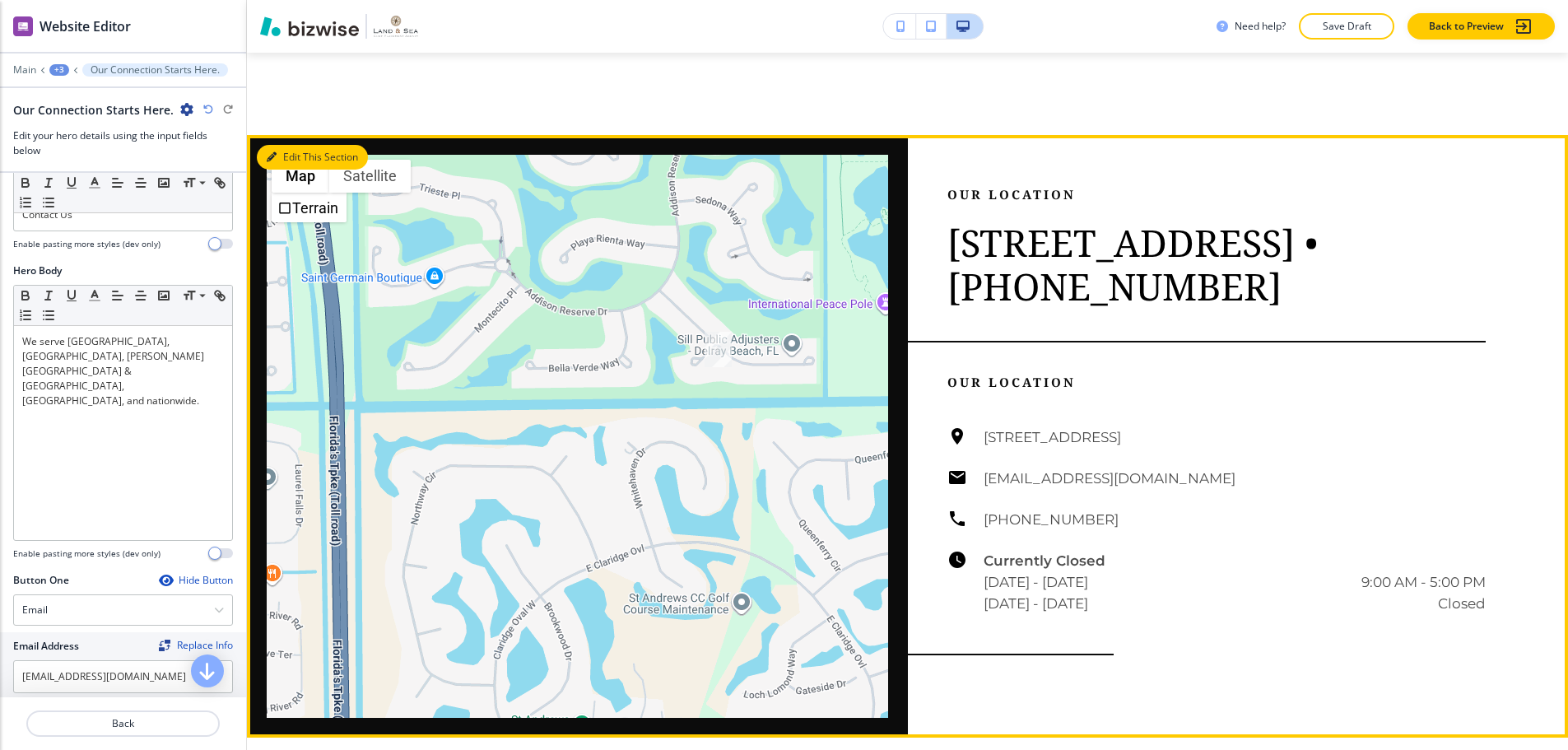
click at [297, 149] on button "Edit This Section" at bounding box center [312, 156] width 111 height 24
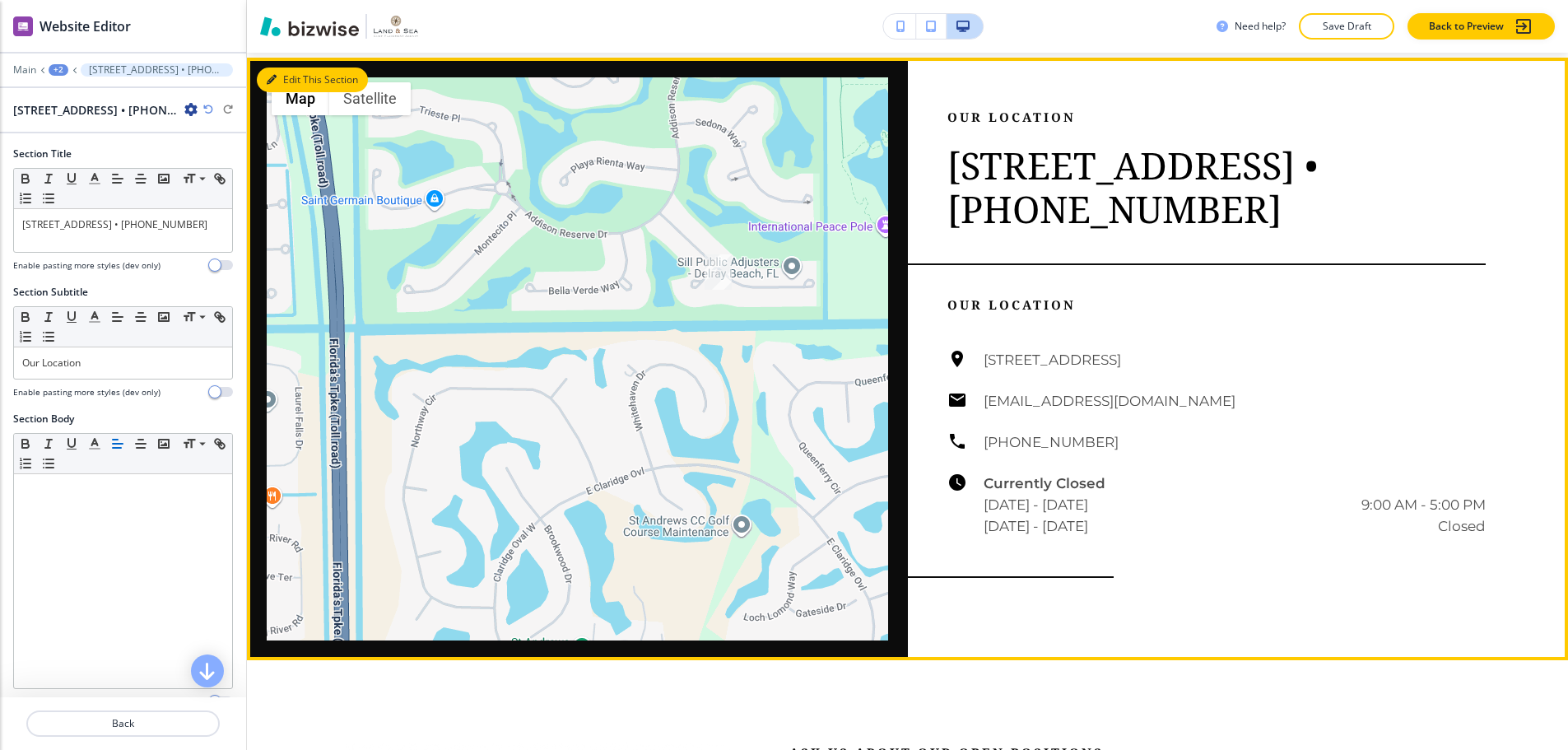
scroll to position [1717, 0]
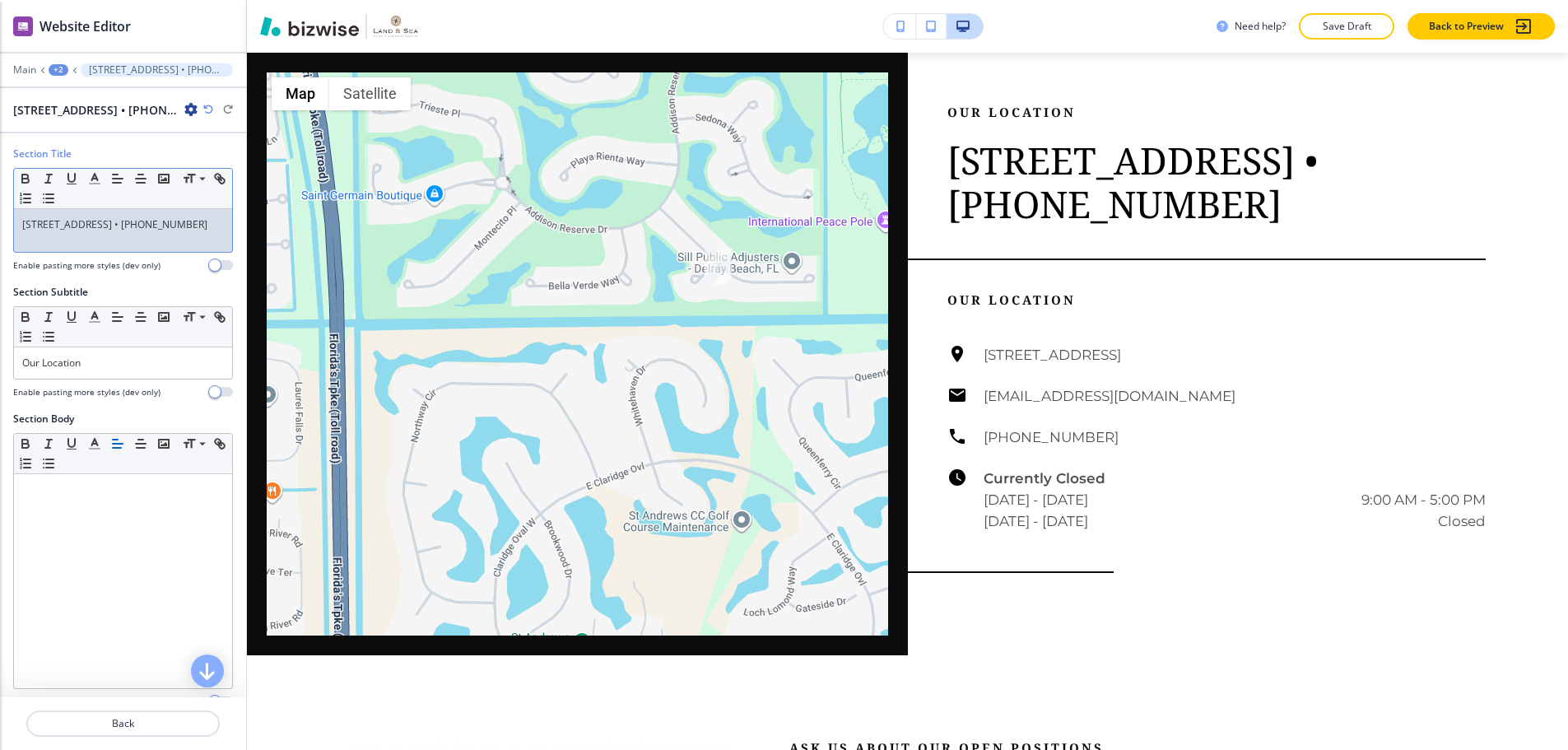
drag, startPoint x: 141, startPoint y: 229, endPoint x: 50, endPoint y: 234, distance: 91.1
click at [50, 234] on div "7330 Sarimento Pl, Delray Beach, FL 33446 • (252) 305-4308" at bounding box center [123, 230] width 218 height 43
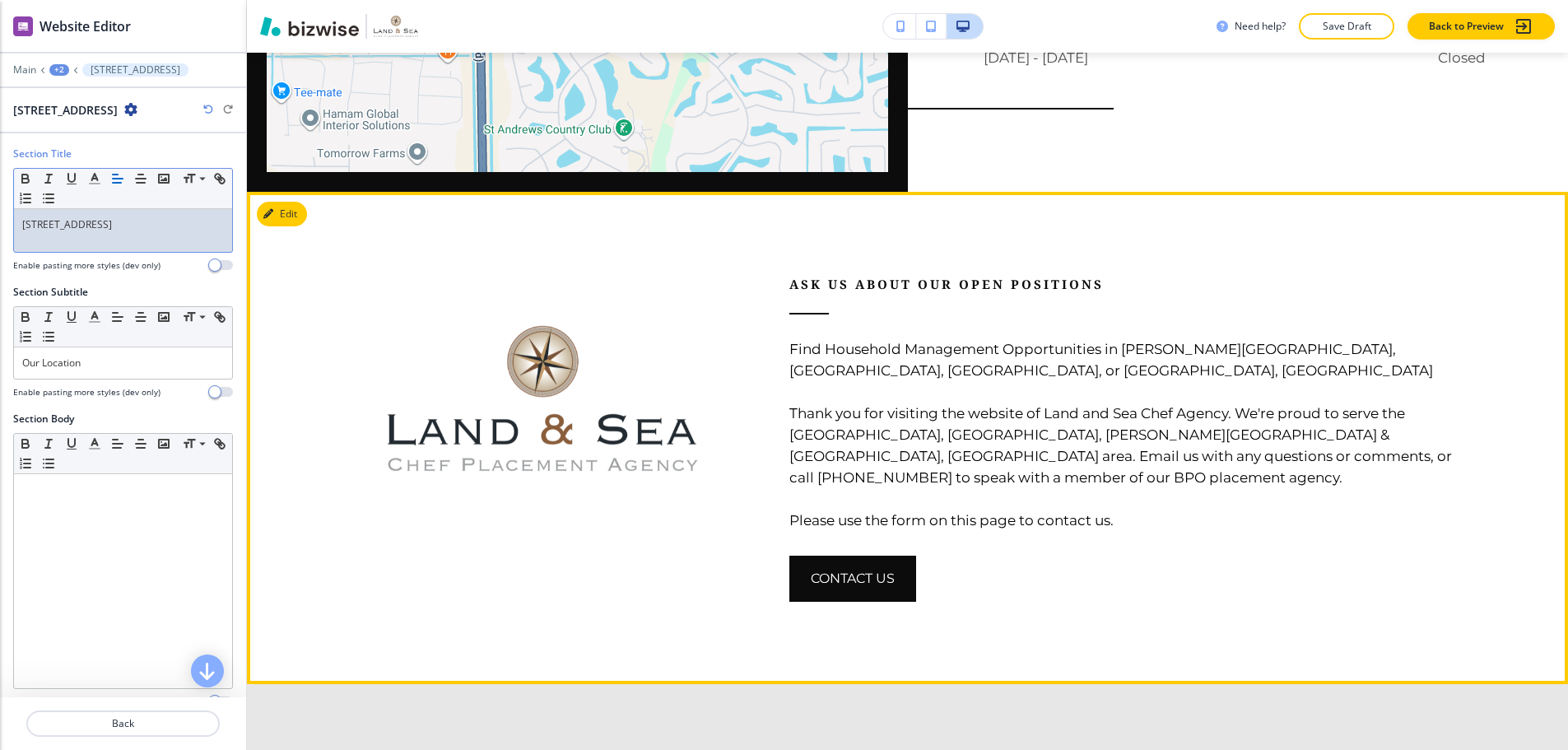
scroll to position [2211, 0]
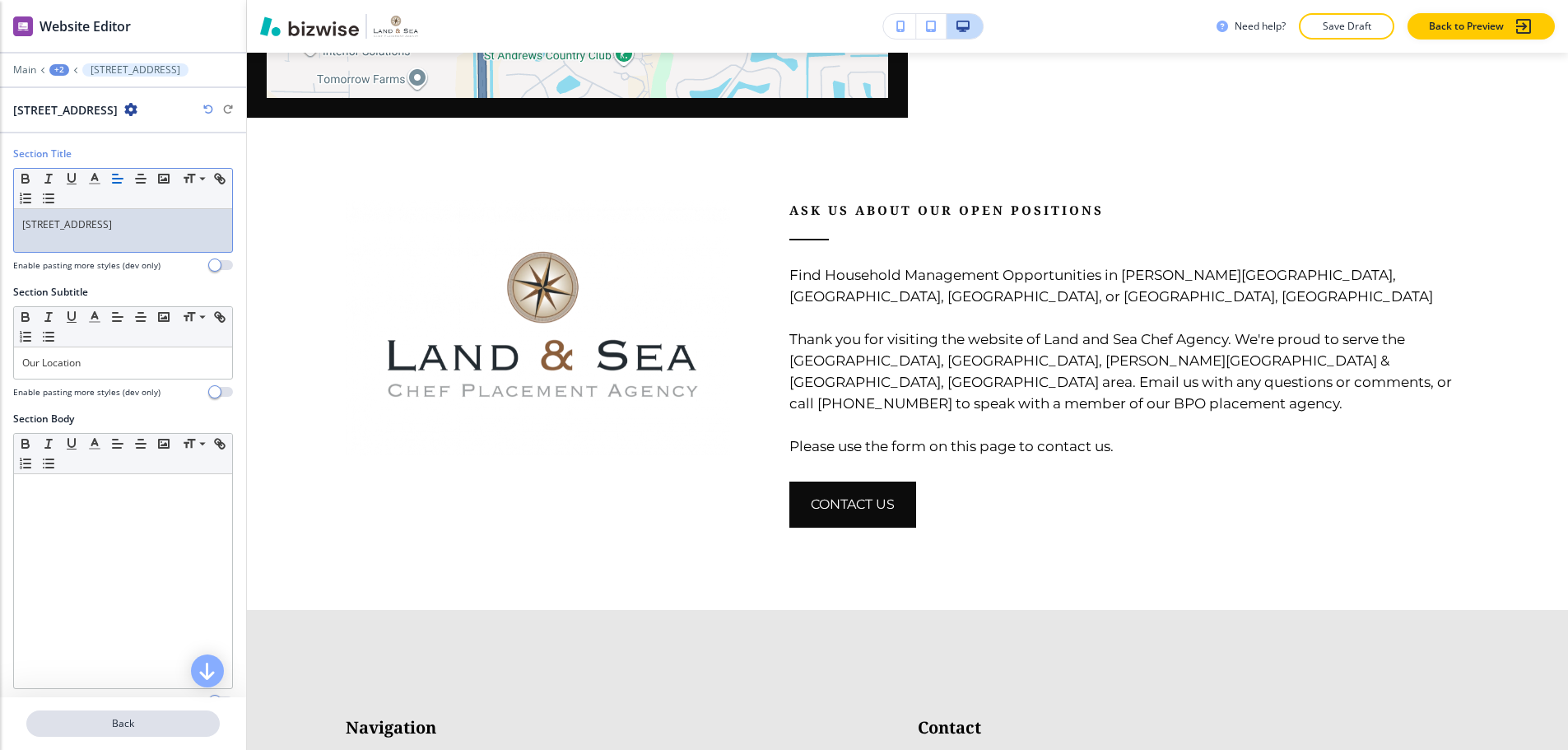
click at [144, 721] on button "Back" at bounding box center [123, 723] width 193 height 26
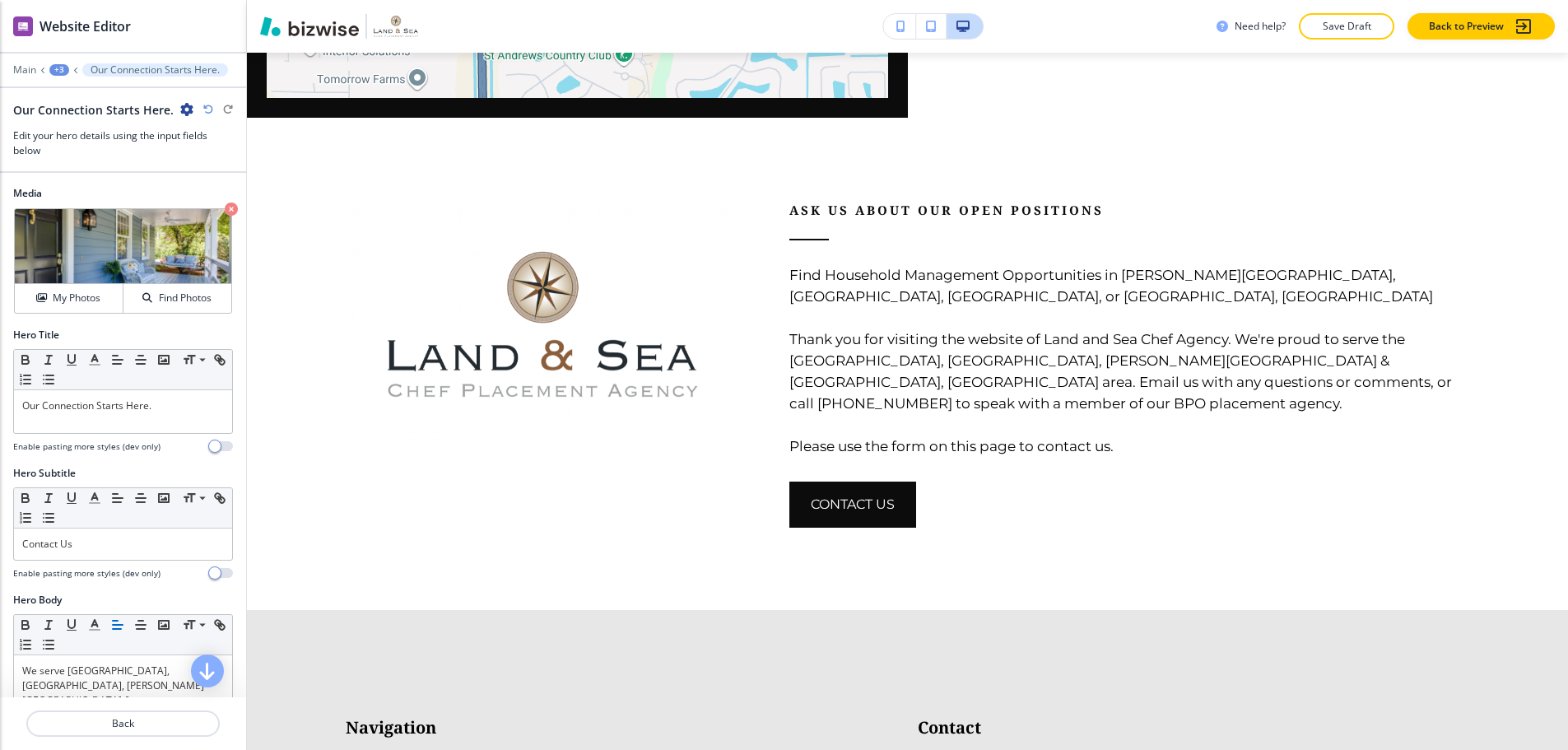
click at [1382, 36] on button "Save Draft" at bounding box center [1347, 26] width 96 height 26
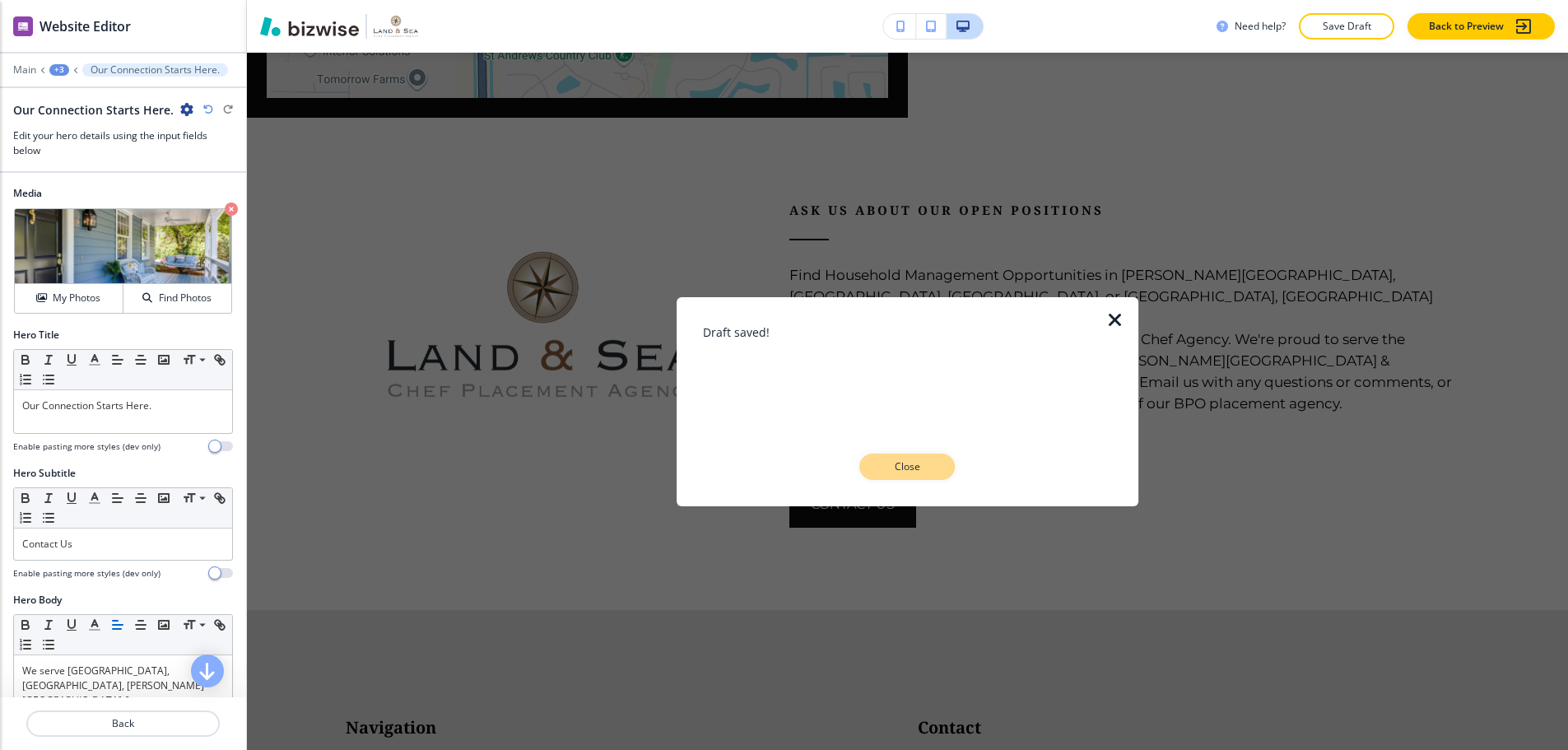
click at [910, 459] on p "Close" at bounding box center [908, 467] width 53 height 15
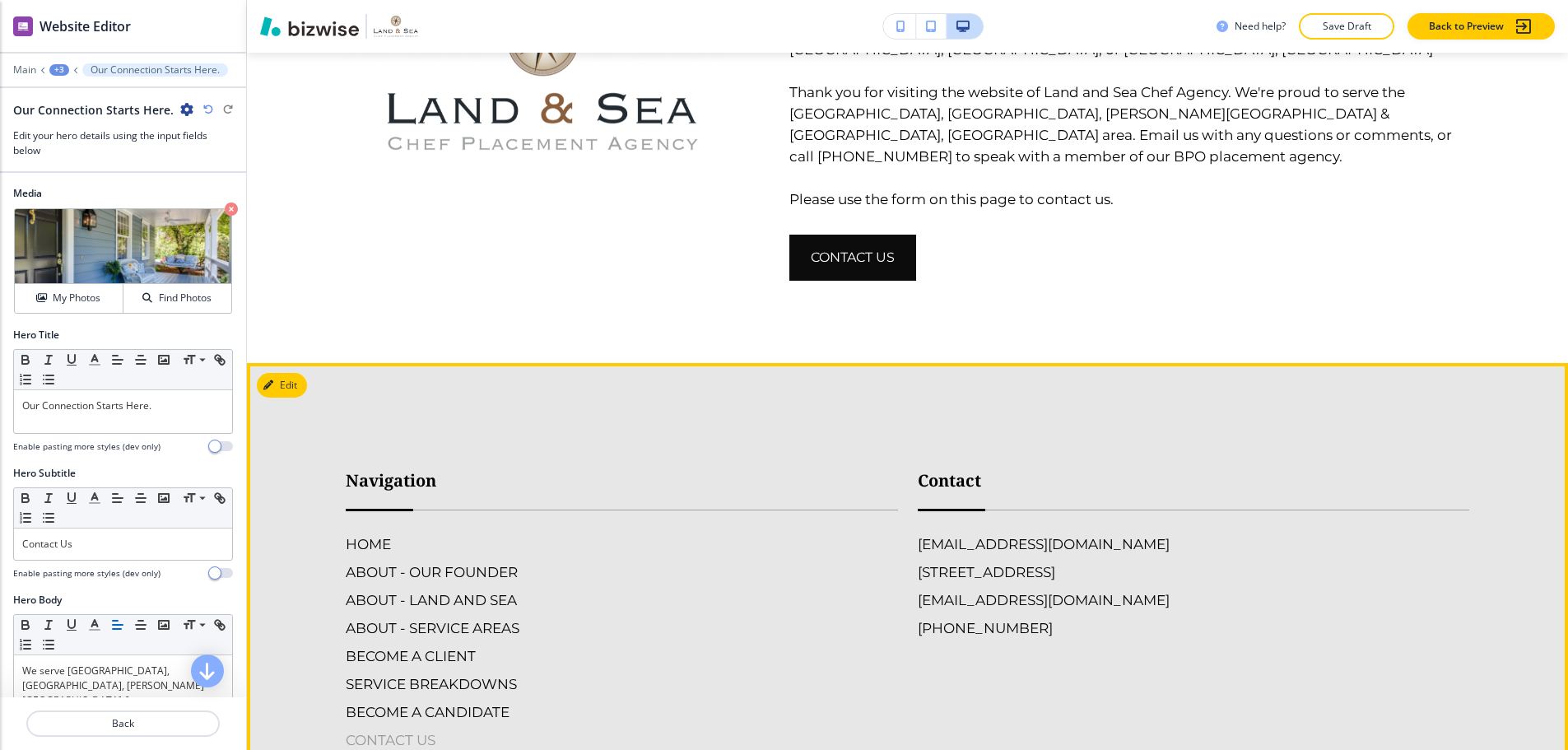
scroll to position [2541, 0]
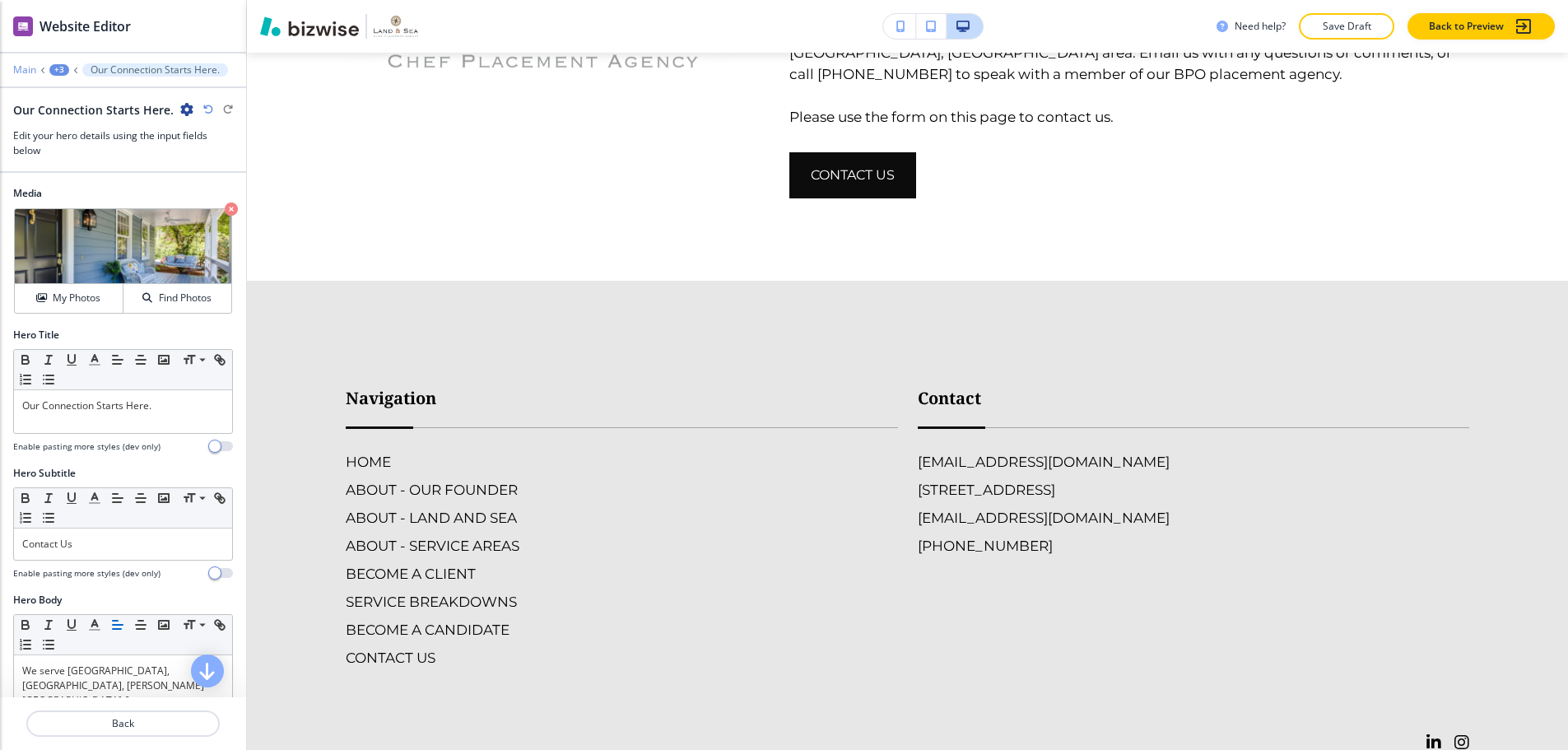
click at [29, 64] on p "Main" at bounding box center [24, 70] width 23 height 12
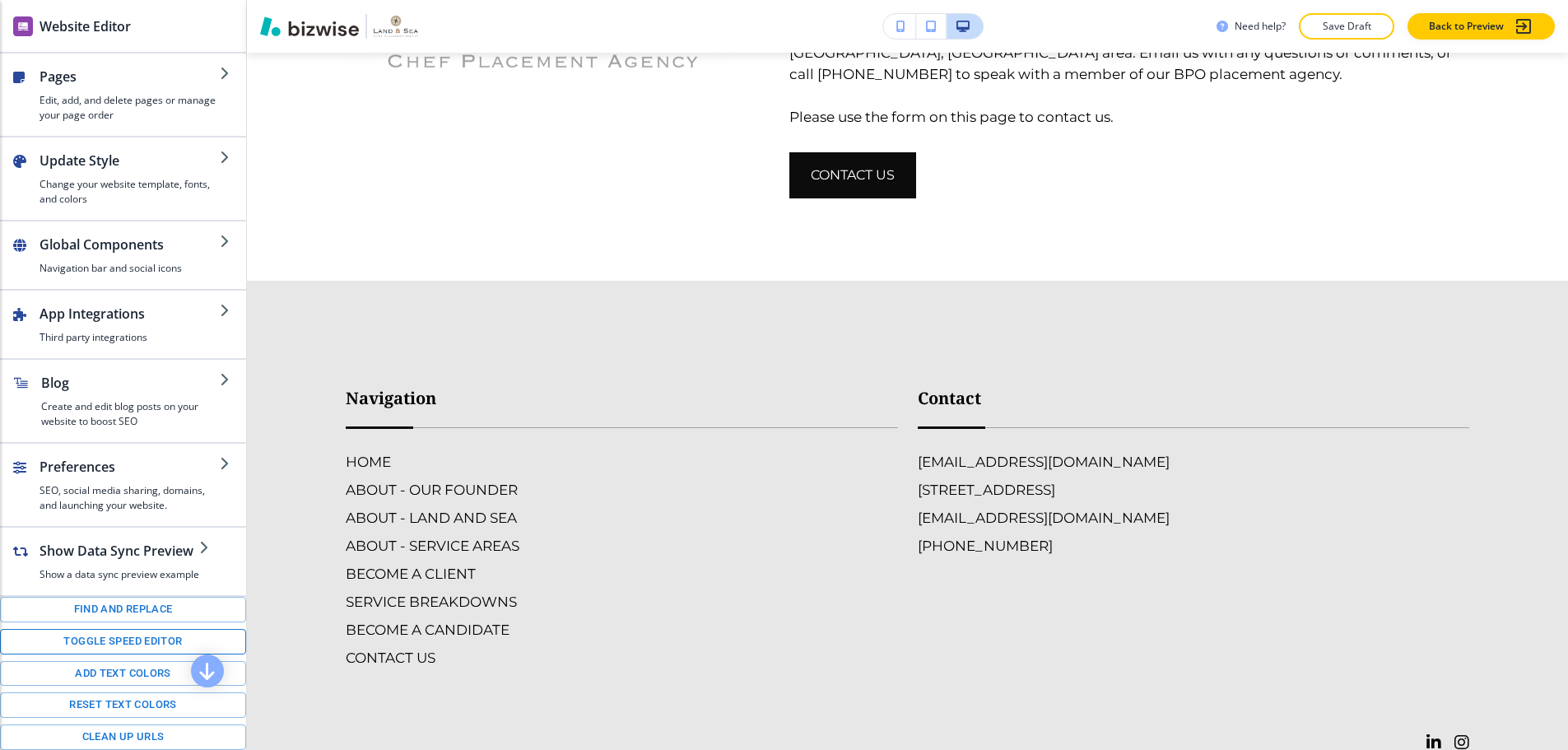
click at [130, 635] on button "Toggle speed editor" at bounding box center [123, 642] width 246 height 25
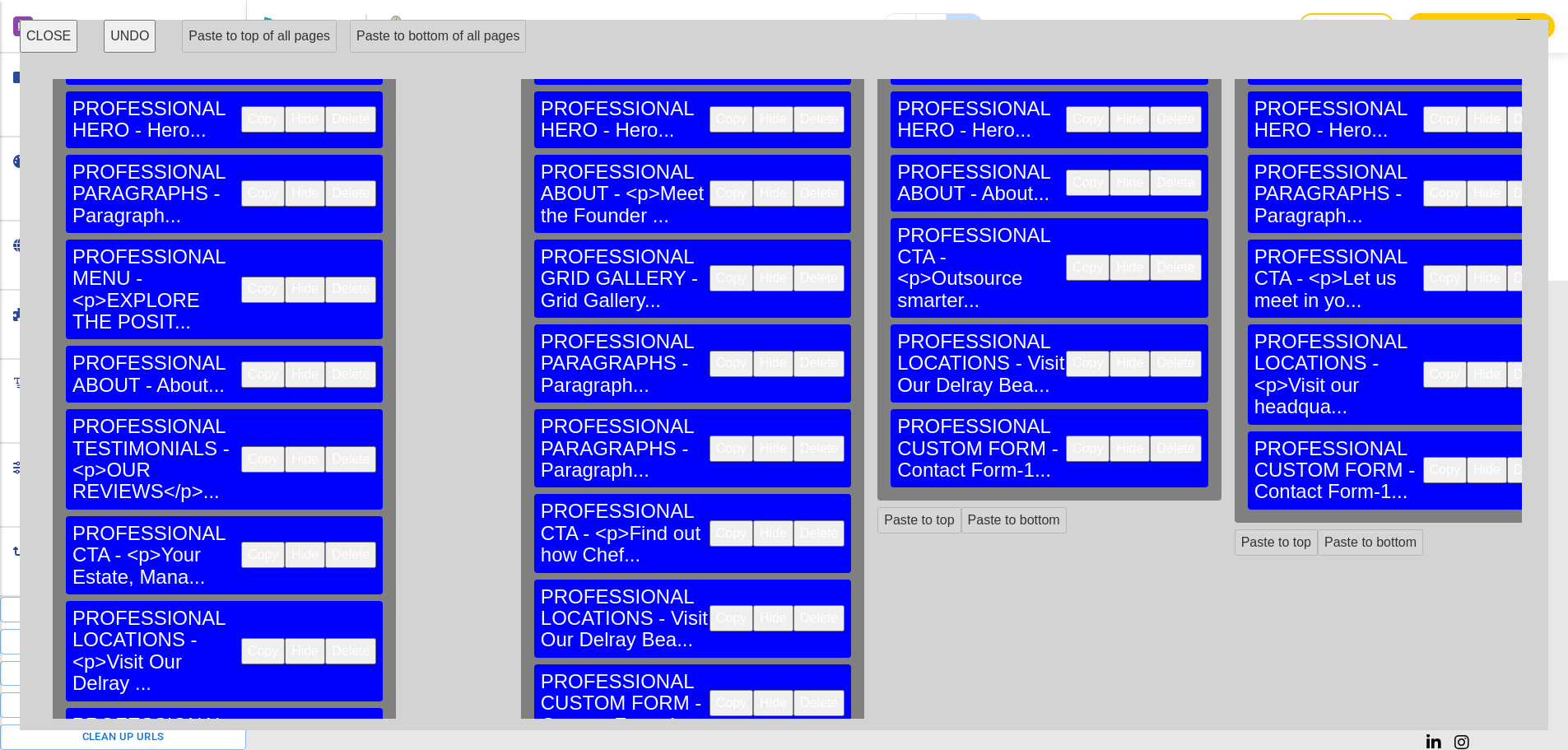
scroll to position [167, 0]
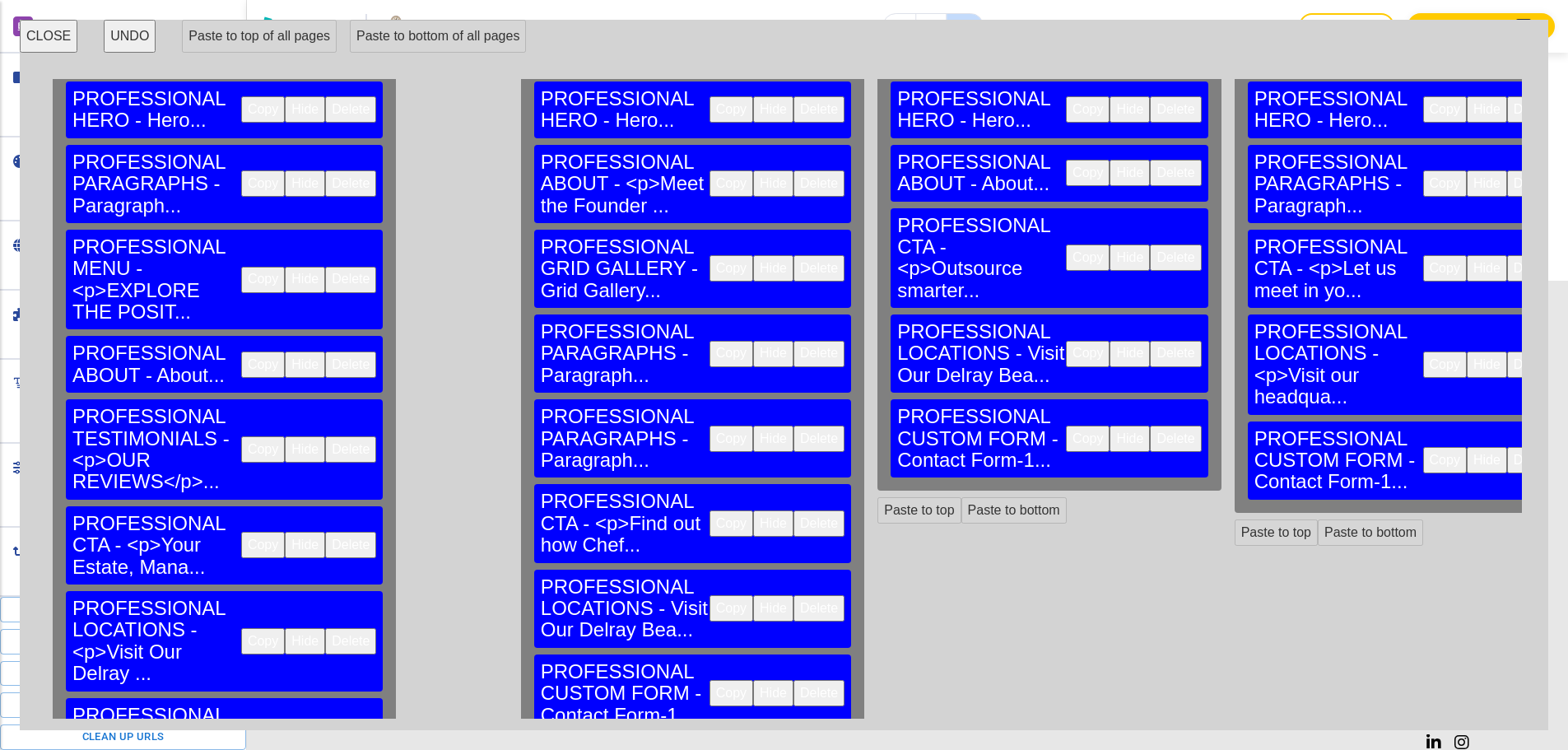
click at [241, 628] on button "Copy" at bounding box center [263, 641] width 44 height 26
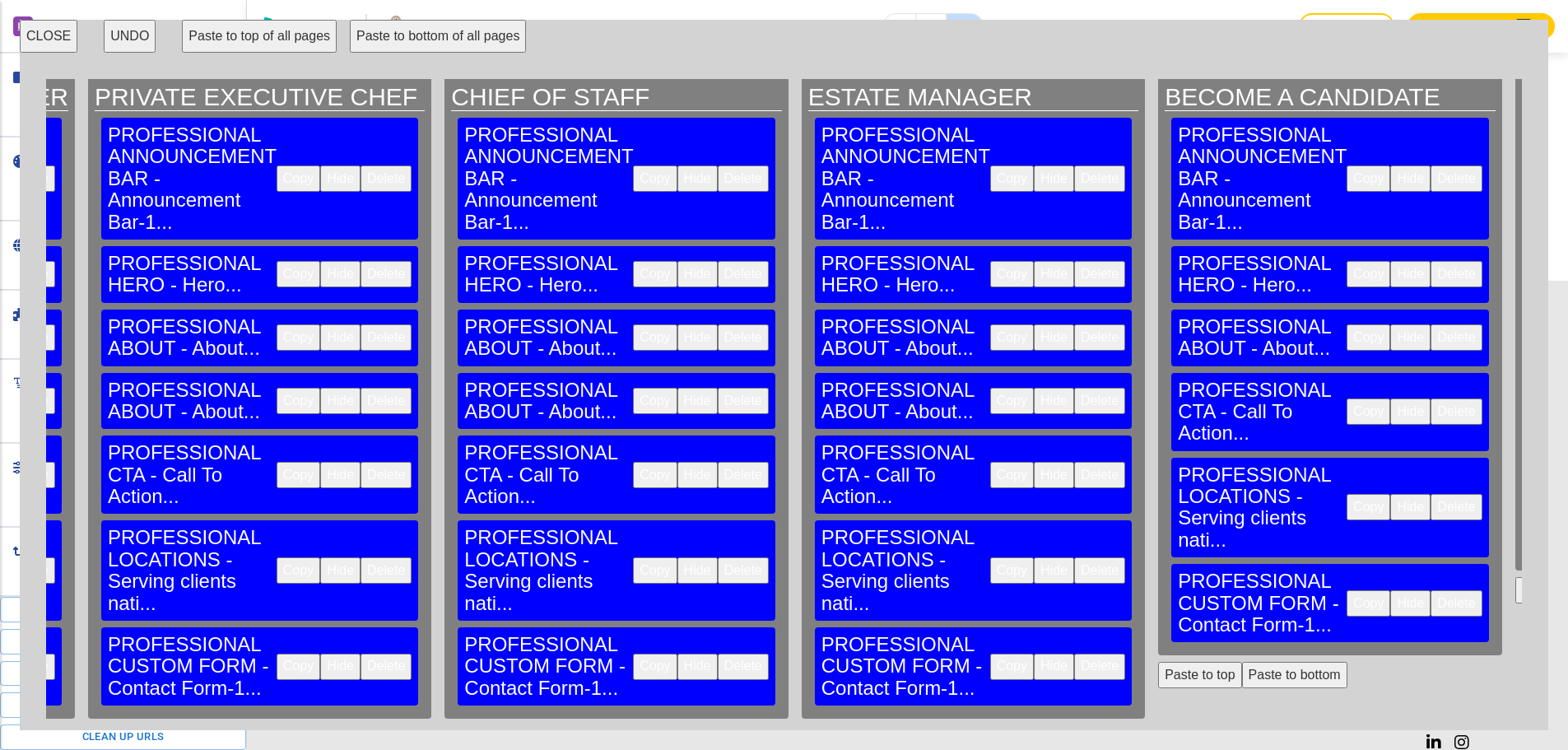
scroll to position [3, 3388]
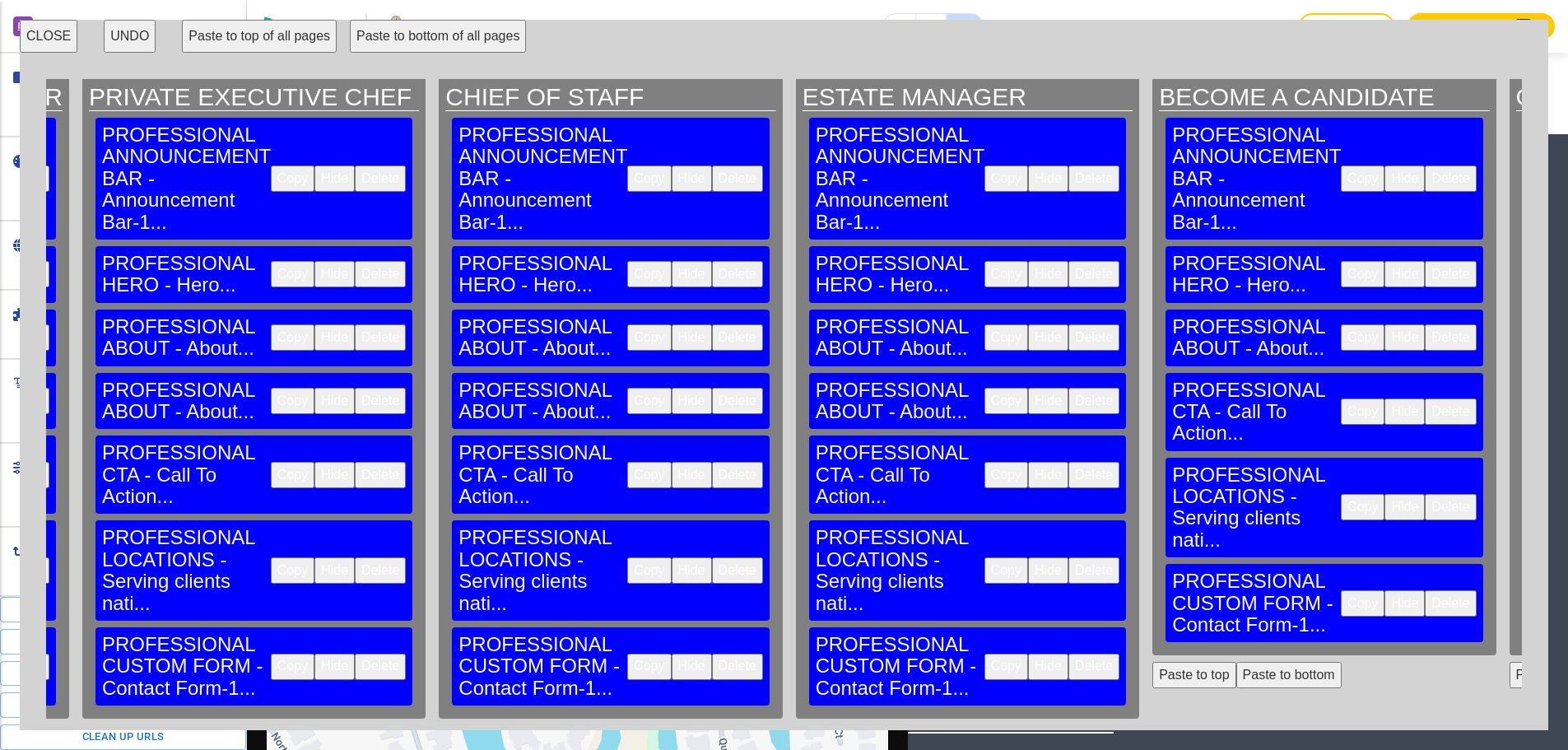
scroll to position [2320, 0]
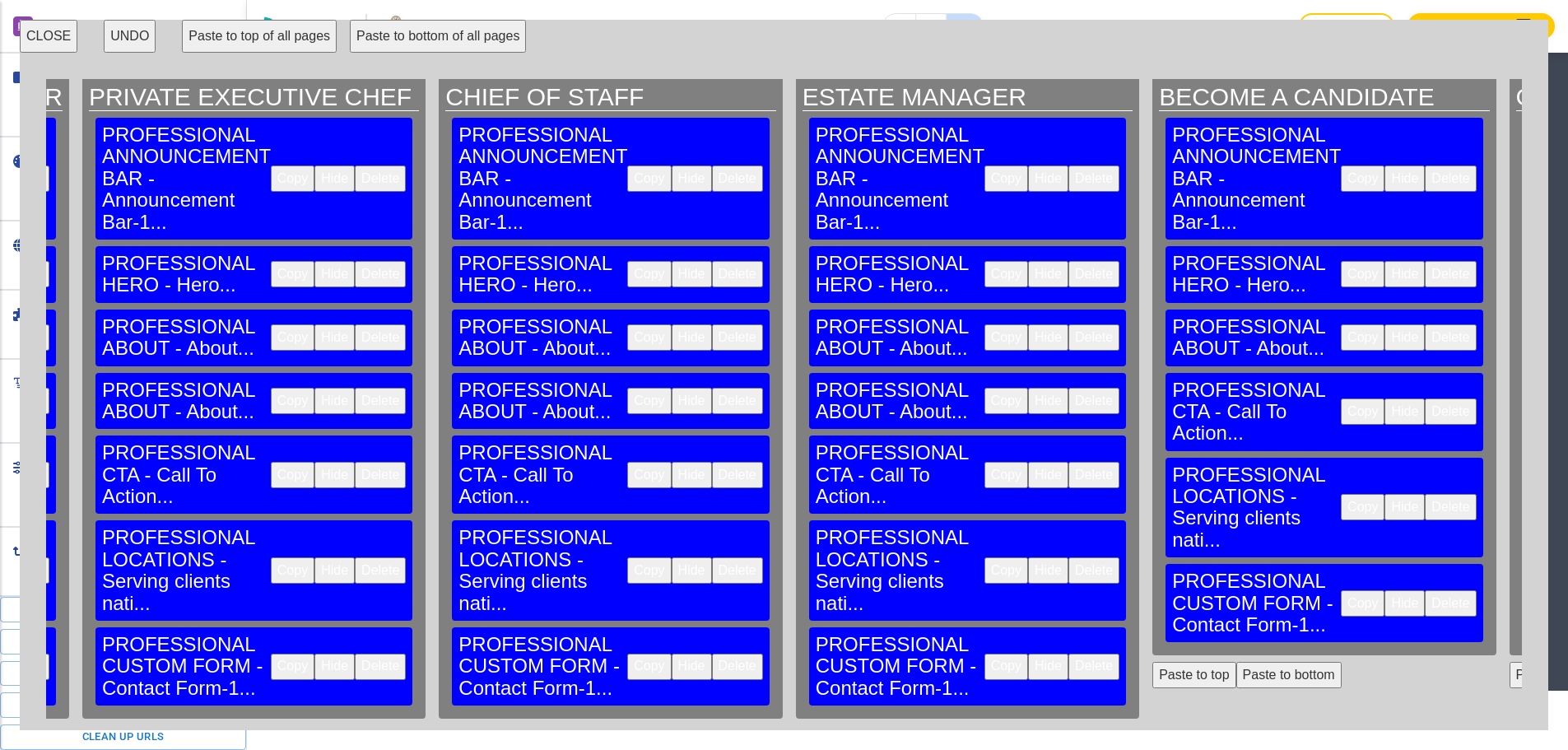
click at [66, 35] on button "CLOSE" at bounding box center [49, 36] width 58 height 33
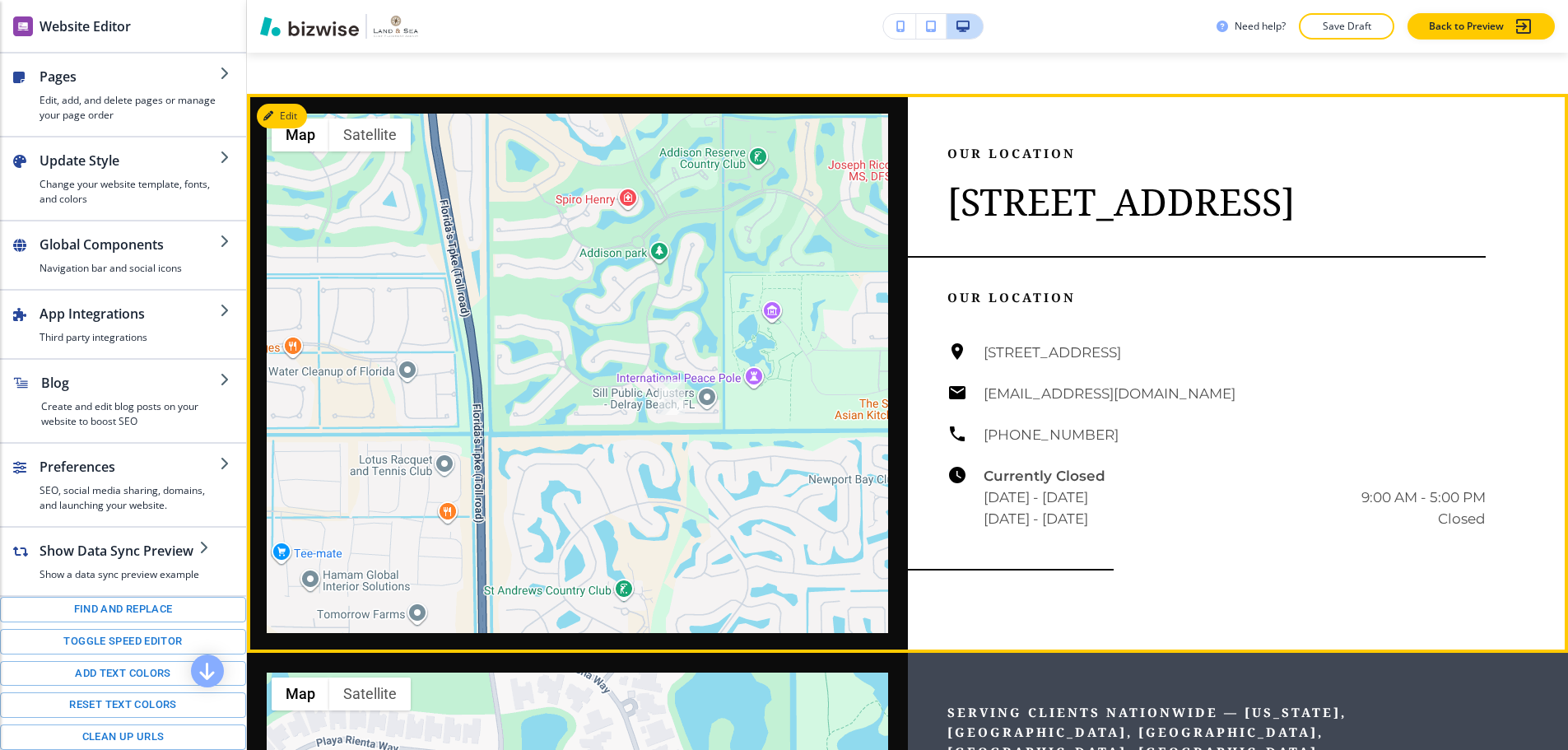
scroll to position [1661, 0]
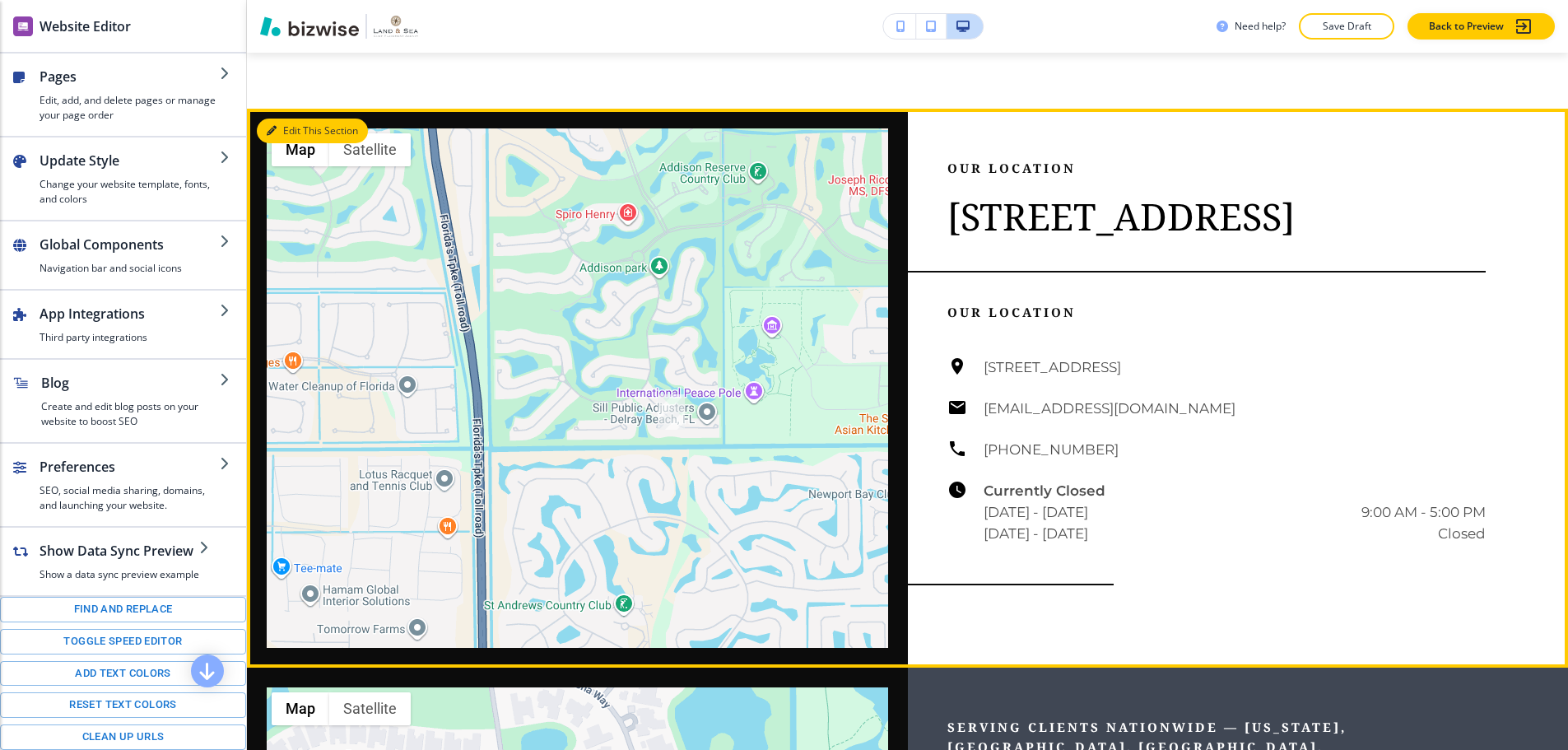
click at [303, 118] on button "Edit This Section" at bounding box center [312, 130] width 111 height 24
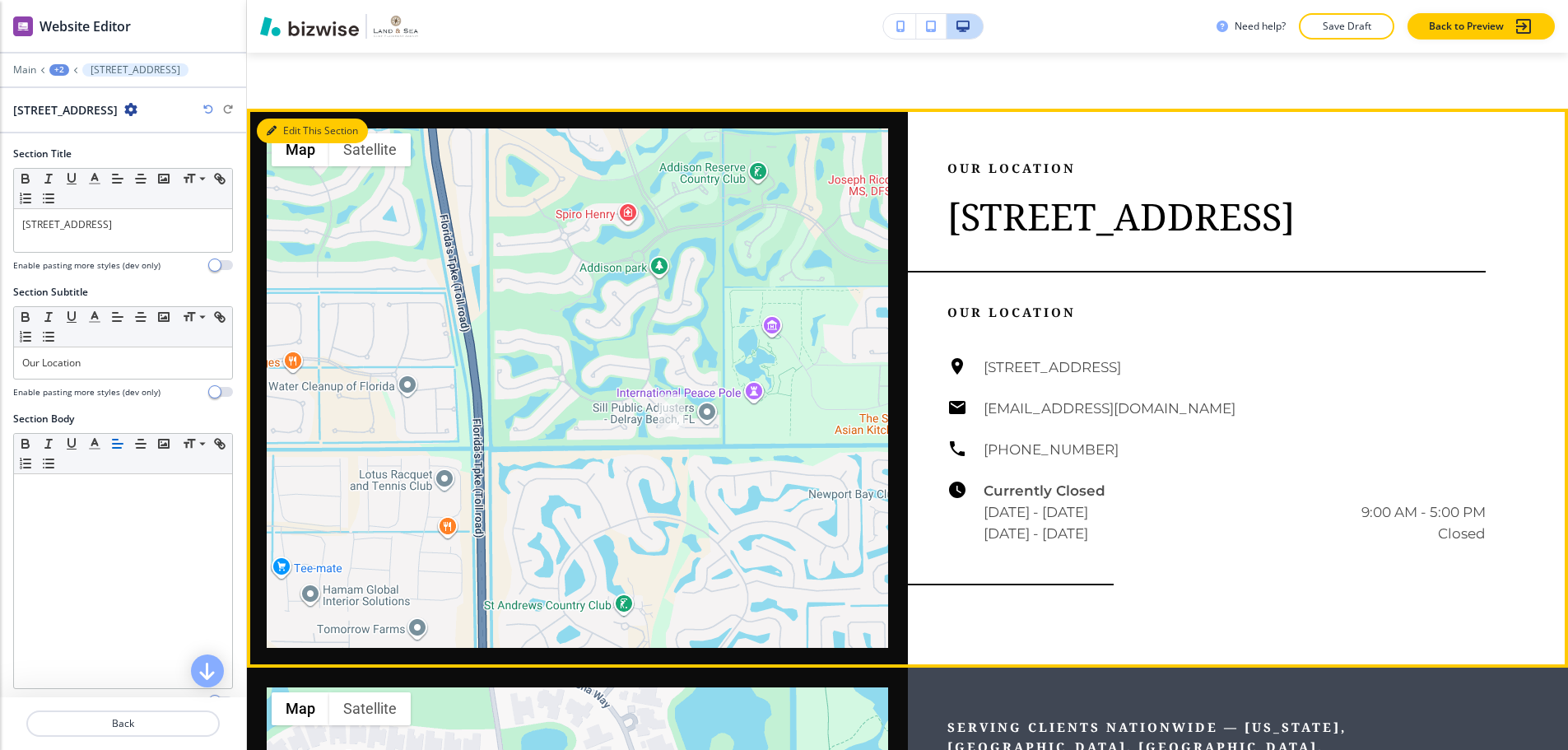
scroll to position [1717, 0]
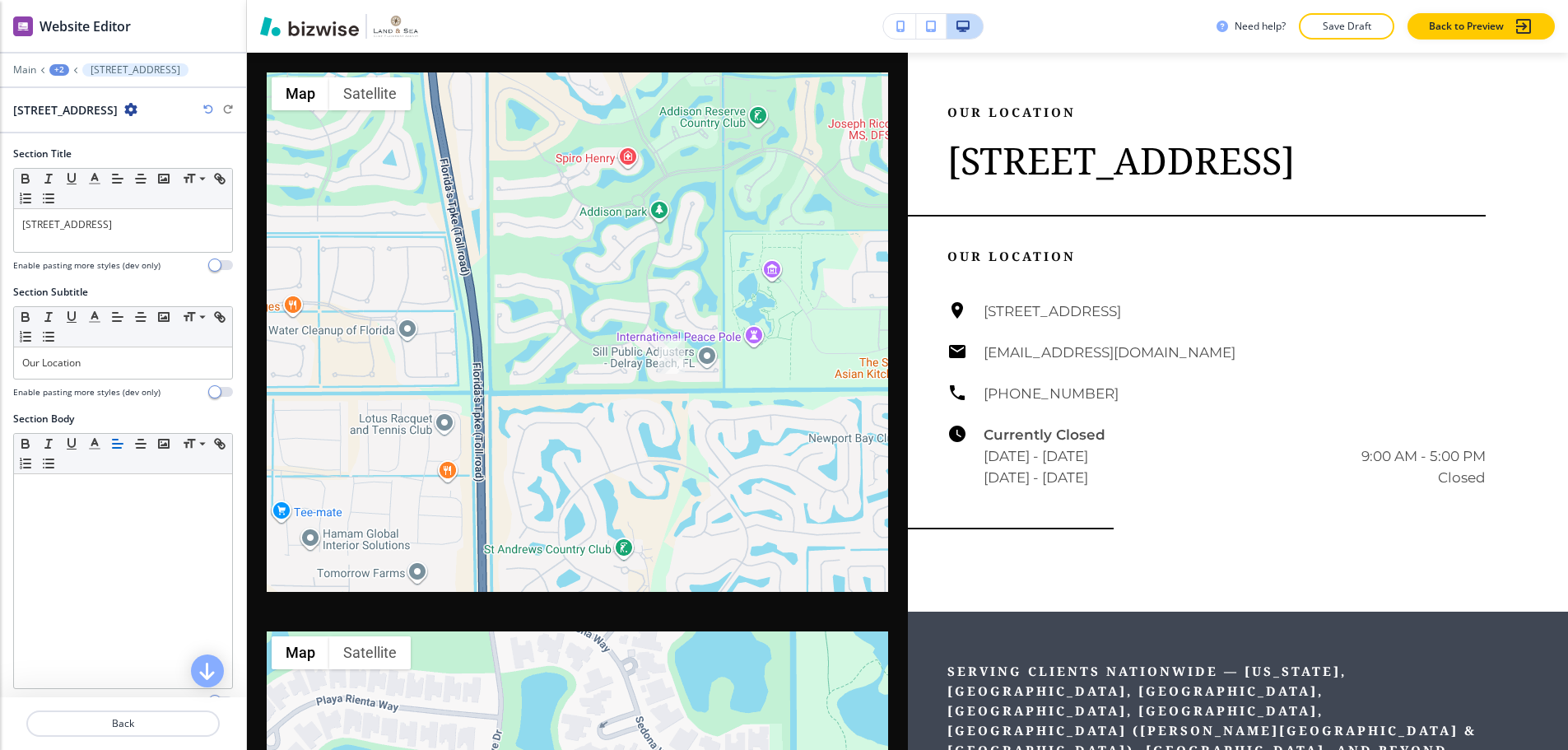
click at [138, 103] on icon "button" at bounding box center [131, 110] width 13 height 13
click at [219, 188] on p "Delete Section" at bounding box center [237, 196] width 84 height 15
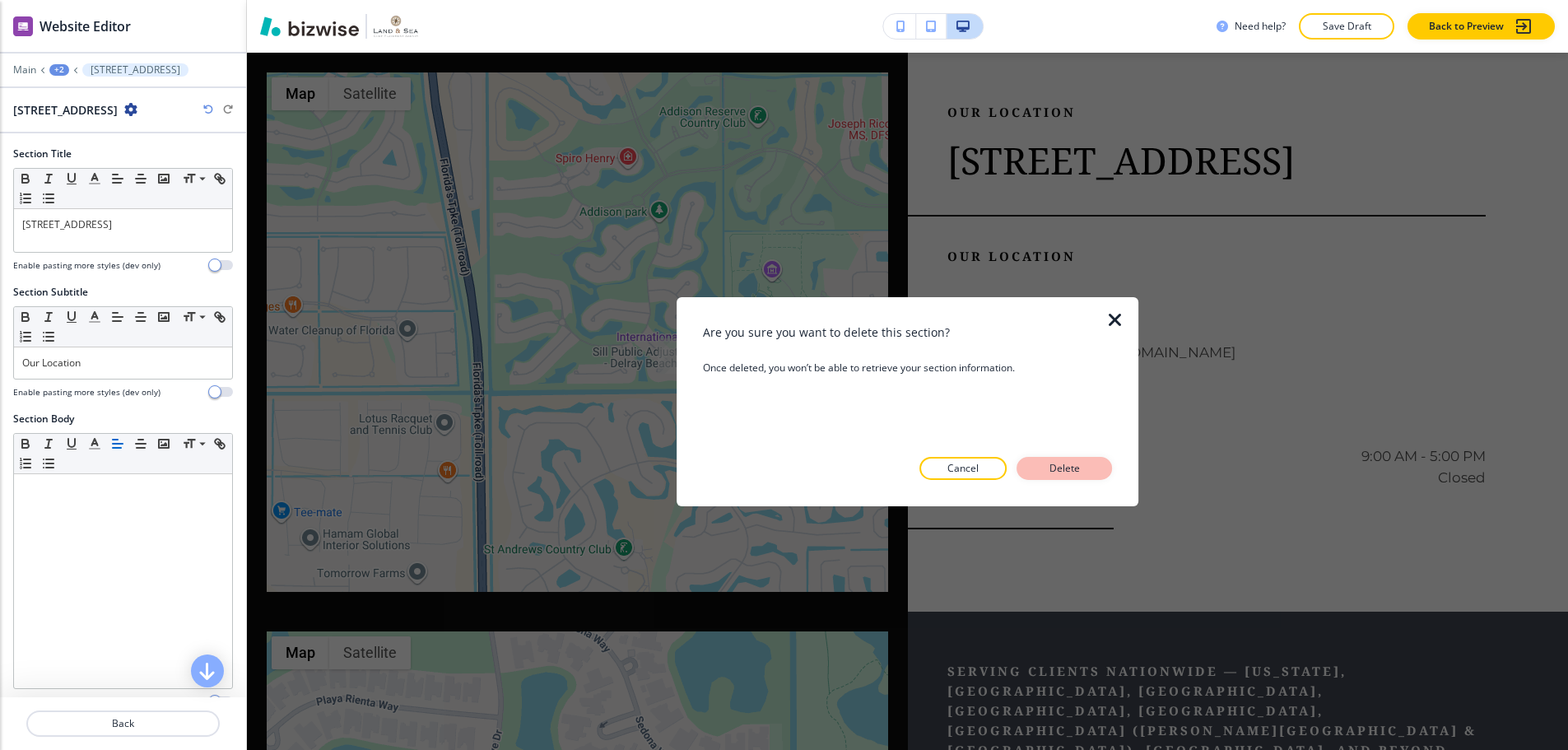
click at [1052, 462] on p "Delete" at bounding box center [1064, 469] width 39 height 15
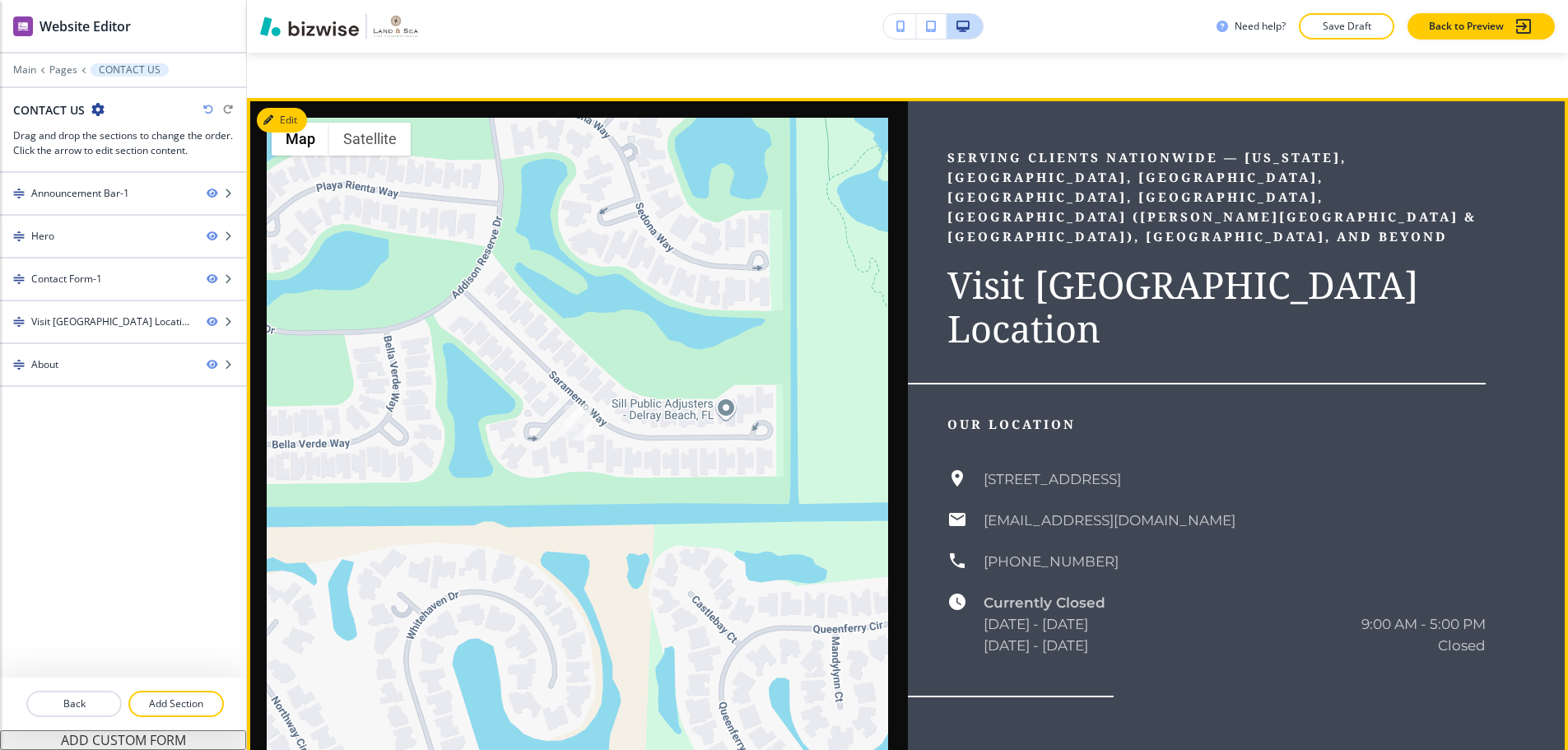
scroll to position [1691, 0]
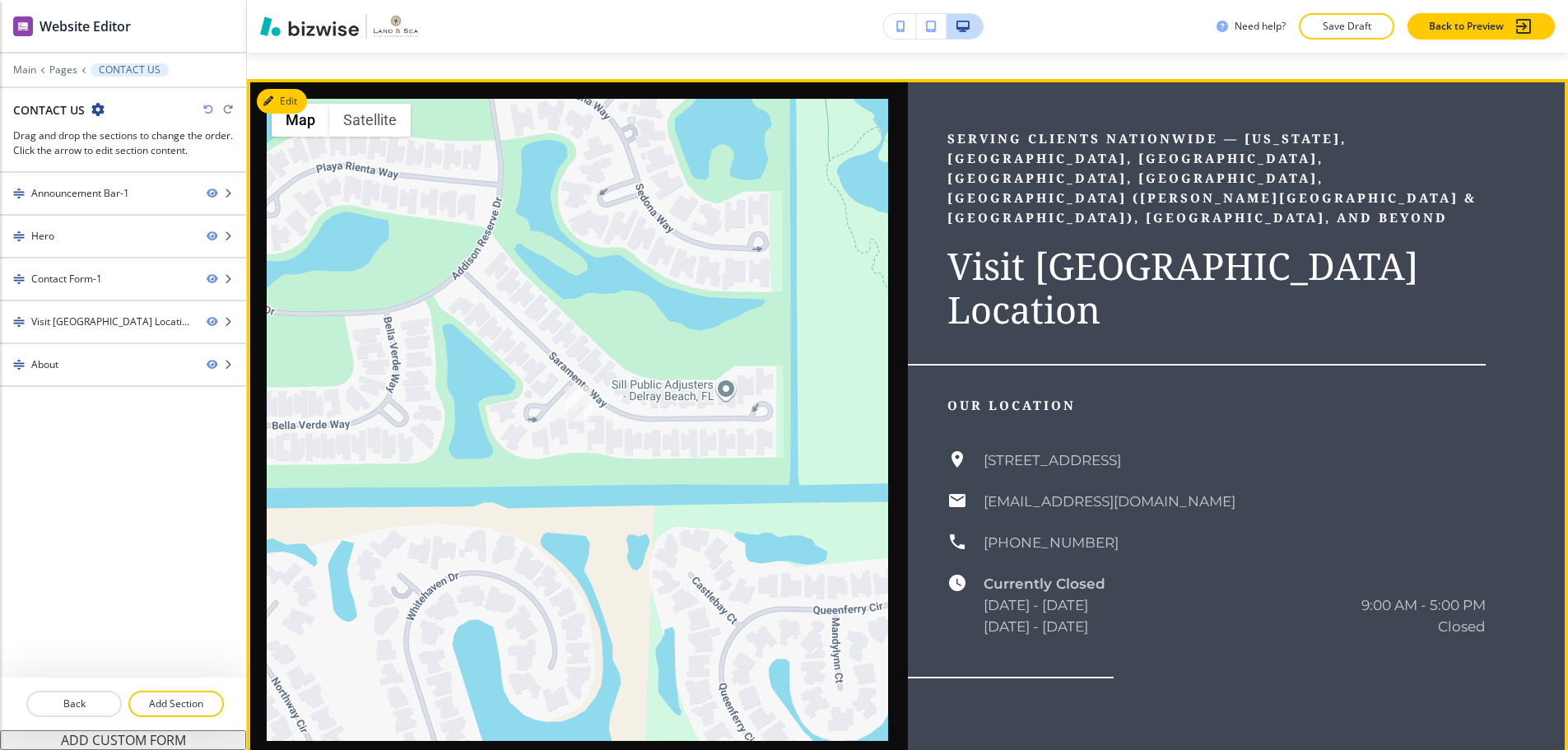
click at [1303, 638] on div "Serving clients nationwide — New York, Miami, West Palm, San Francisco, The Ham…" at bounding box center [1238, 420] width 661 height 682
click at [286, 89] on button "Edit This Section" at bounding box center [312, 101] width 111 height 24
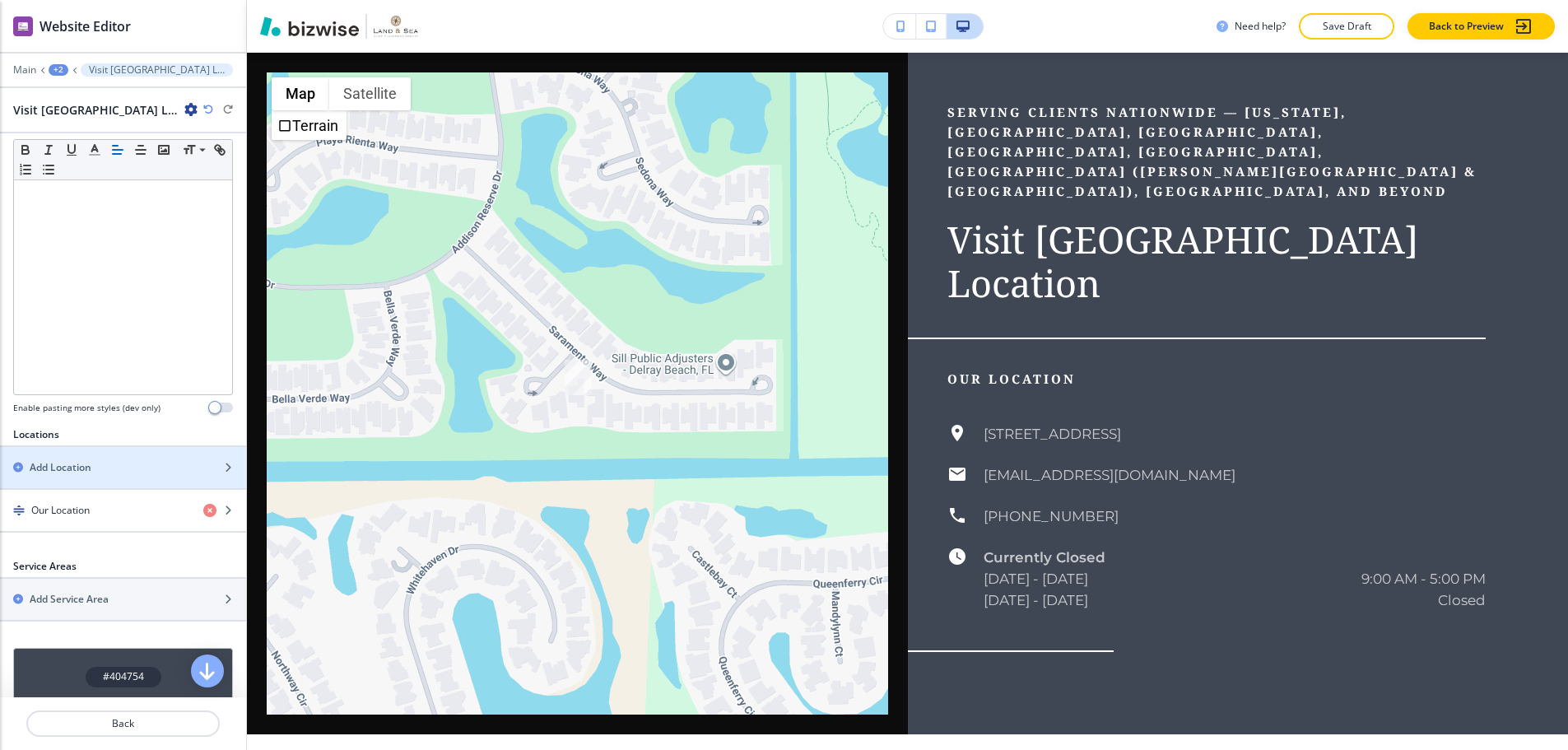
scroll to position [443, 0]
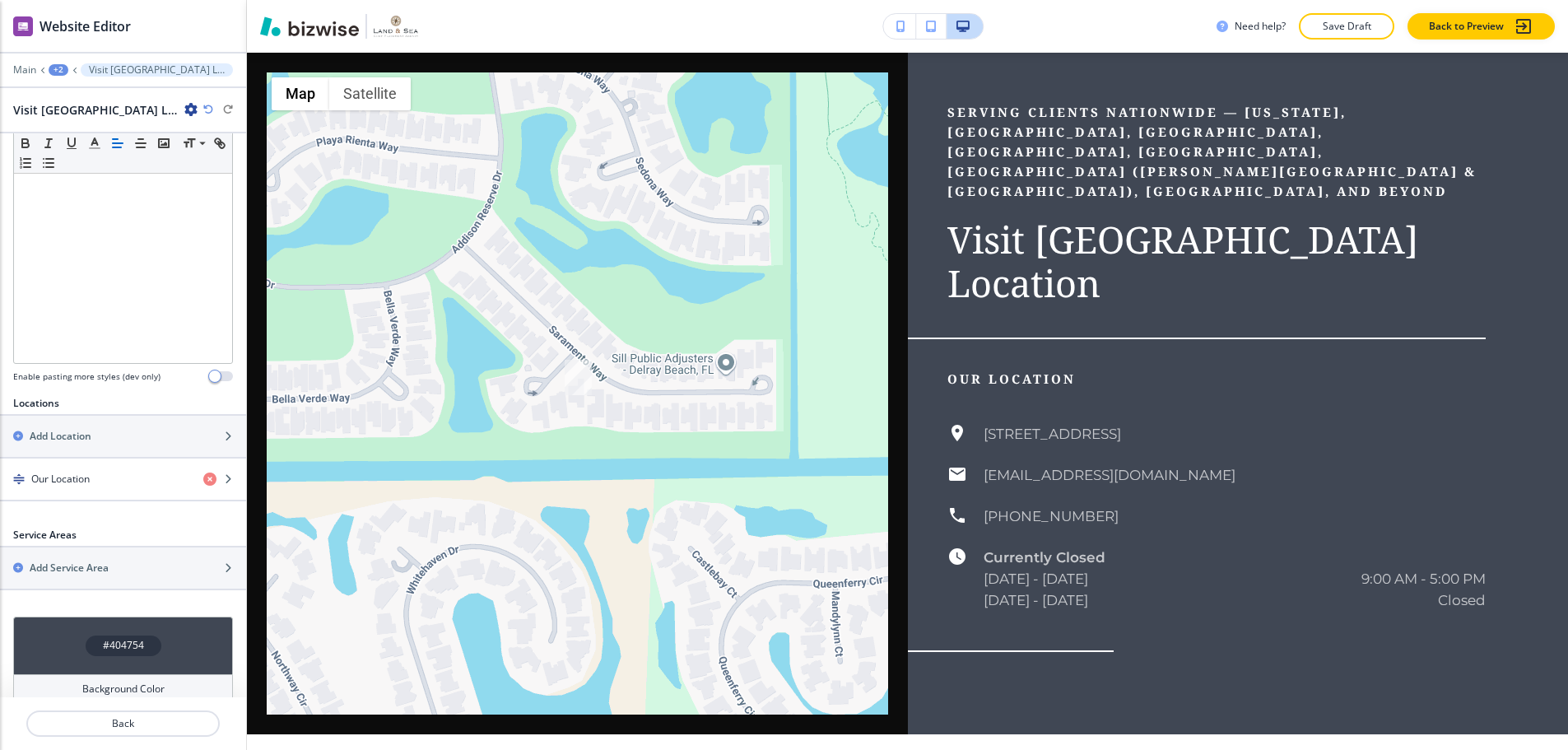
click at [150, 636] on div "#404754" at bounding box center [123, 646] width 76 height 21
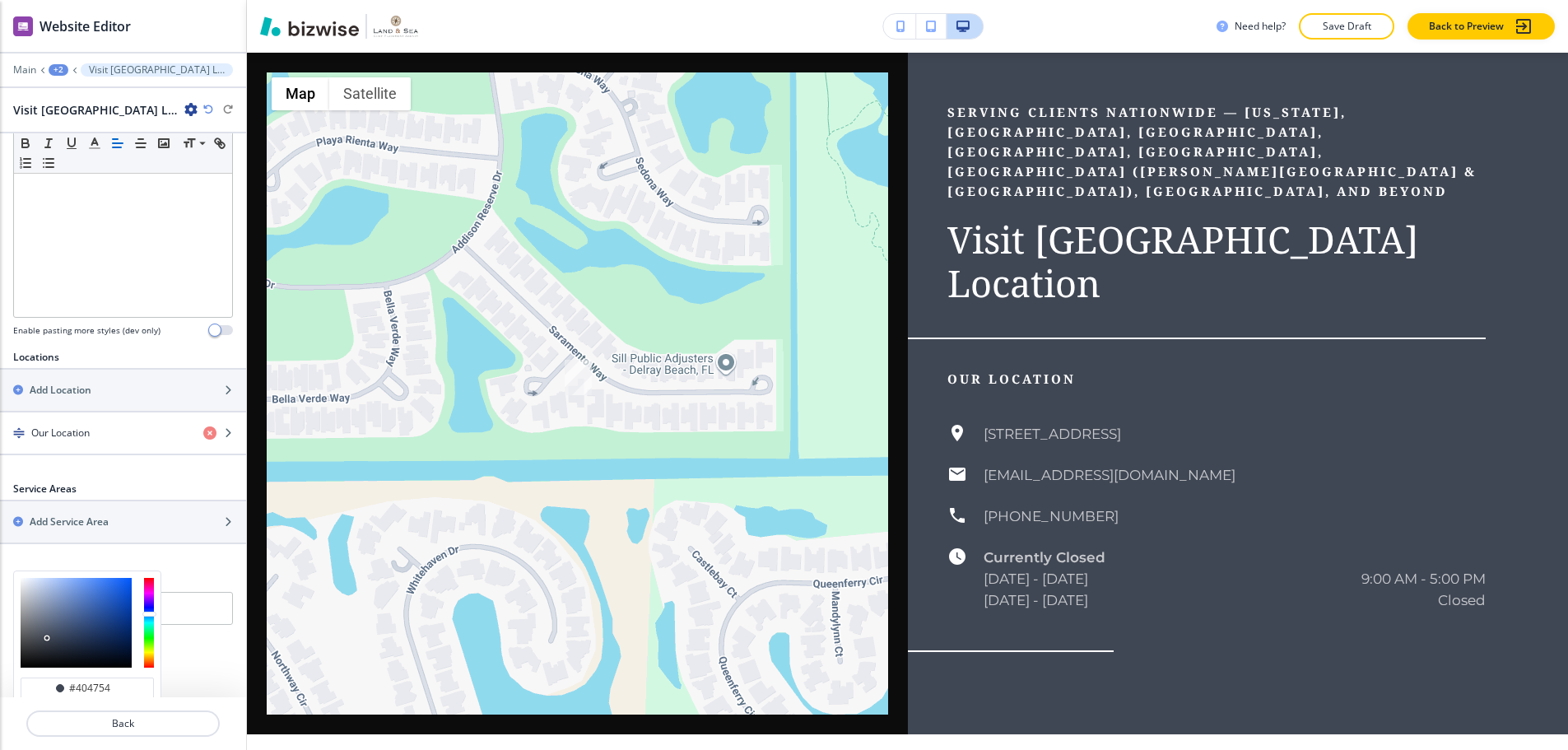
scroll to position [522, 0]
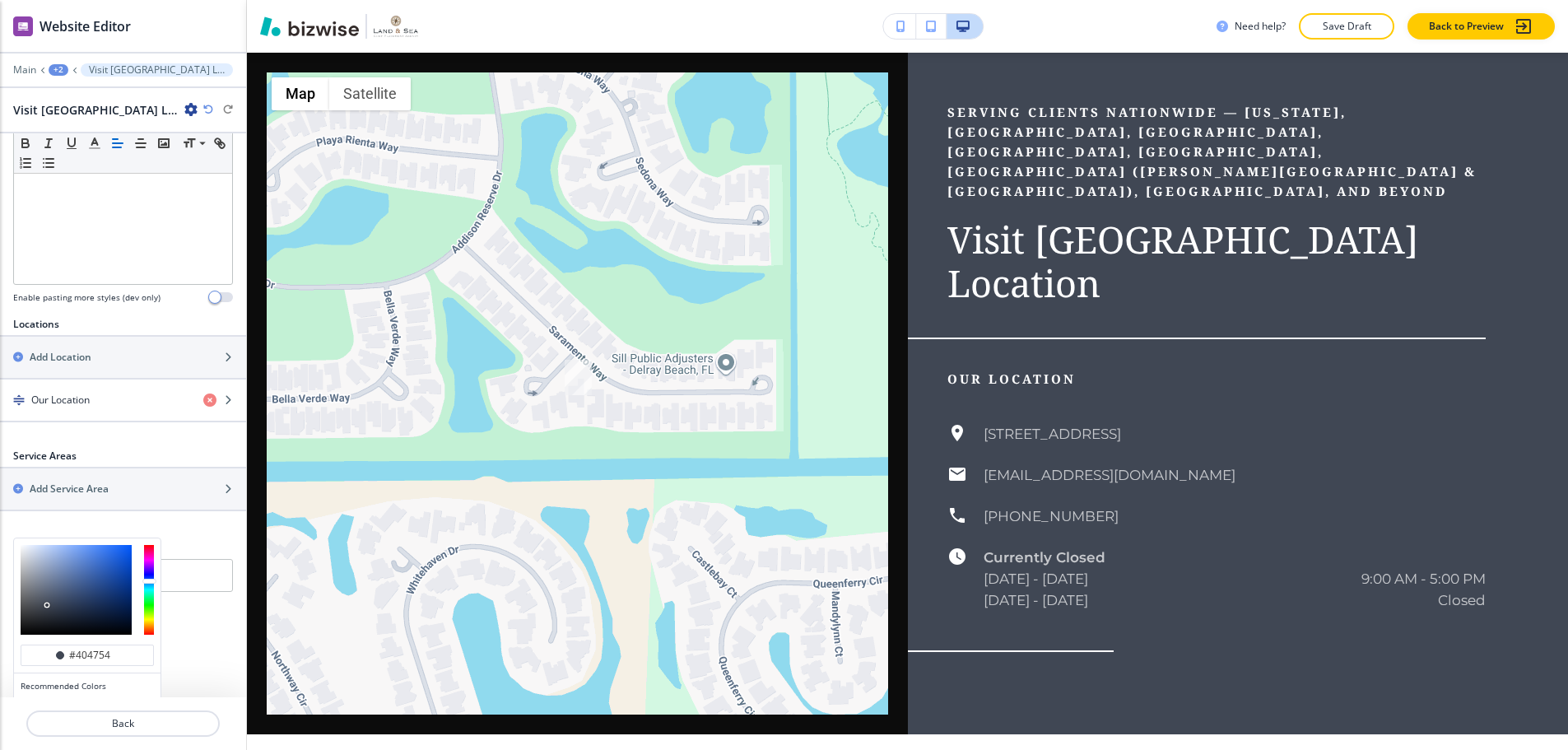
click at [78, 699] on button "button" at bounding box center [76, 705] width 13 height 13
type input "#000000"
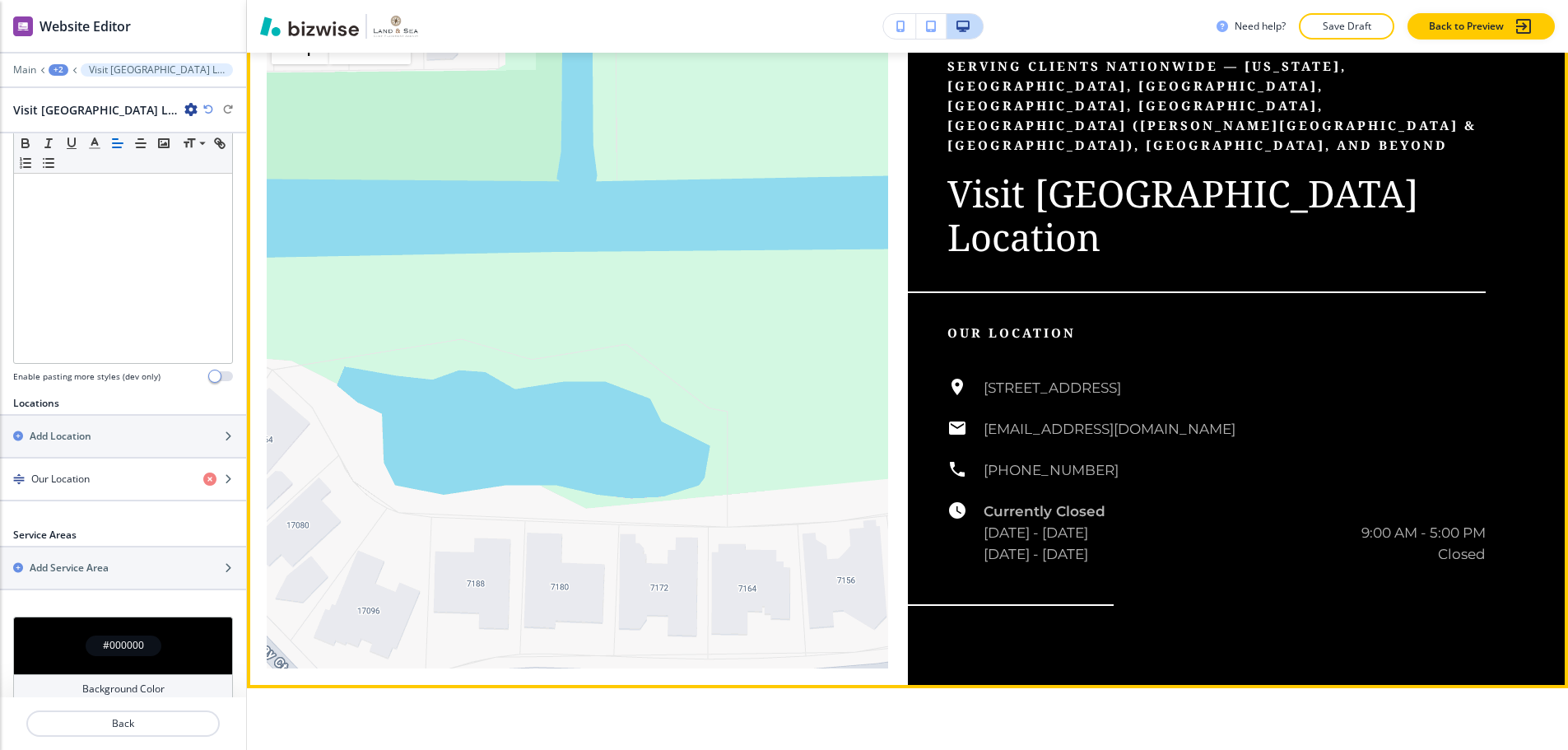
scroll to position [1799, 0]
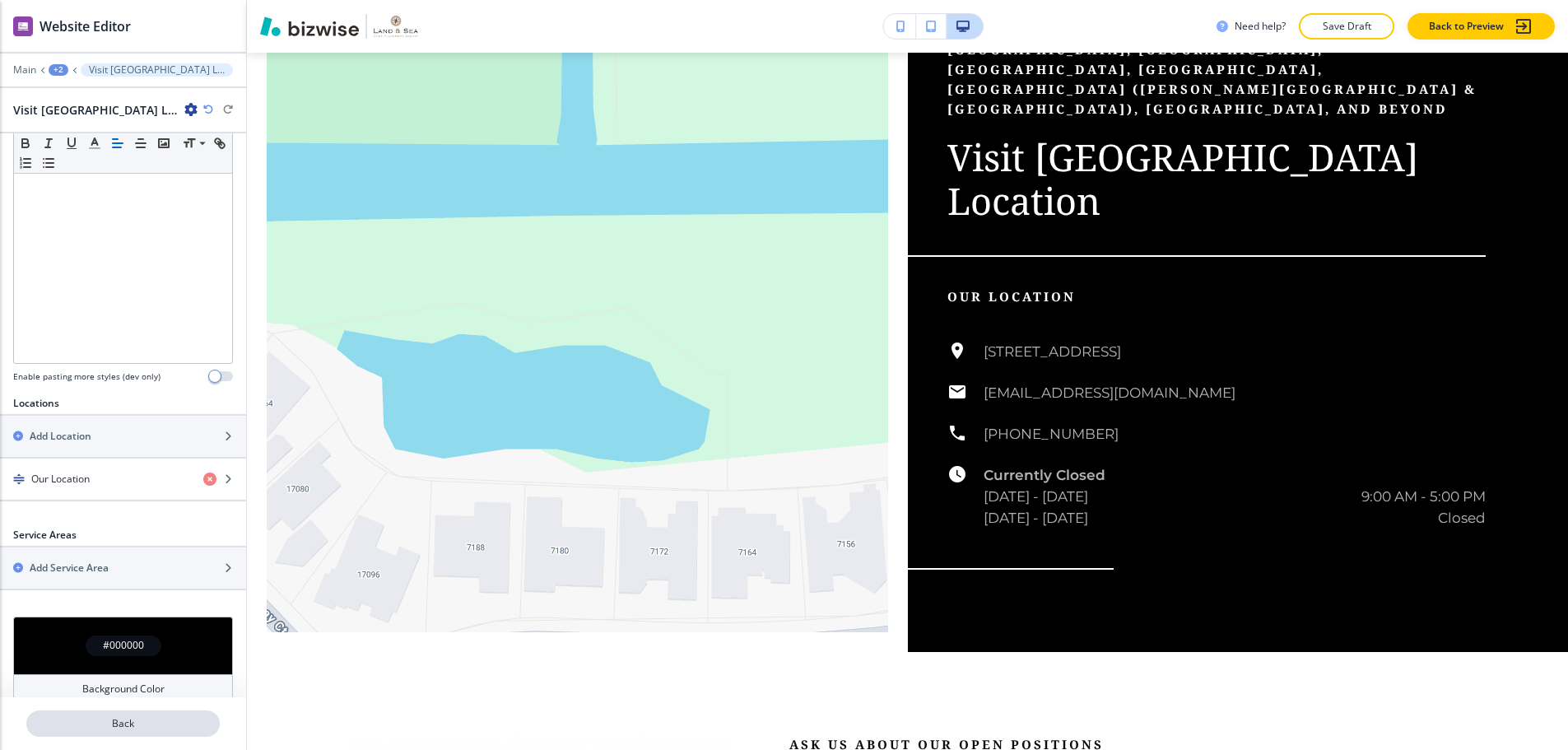
click at [175, 716] on p "Back" at bounding box center [123, 724] width 190 height 15
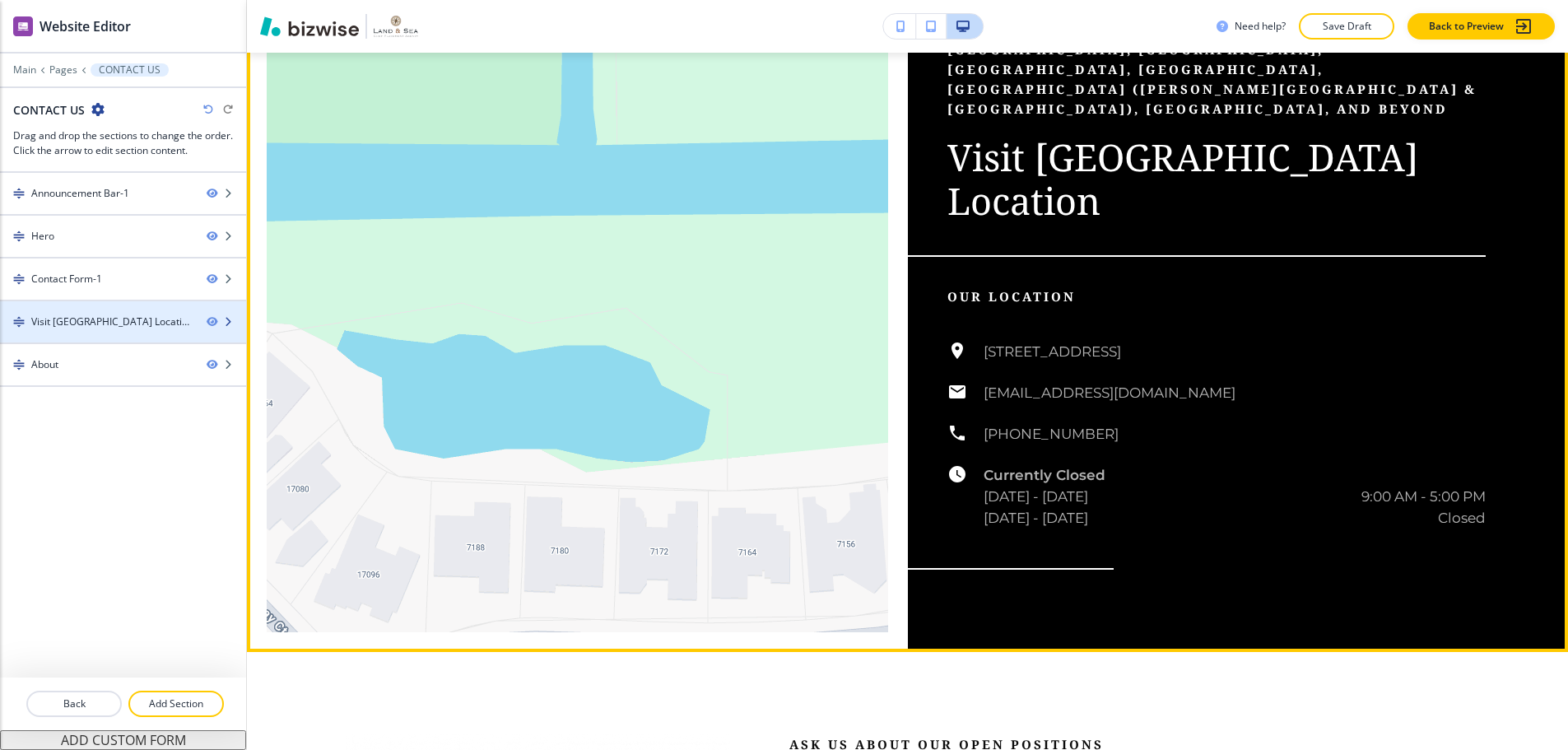
click at [137, 314] on div "Visit [GEOGRAPHIC_DATA] Location-1" at bounding box center [112, 322] width 162 height 15
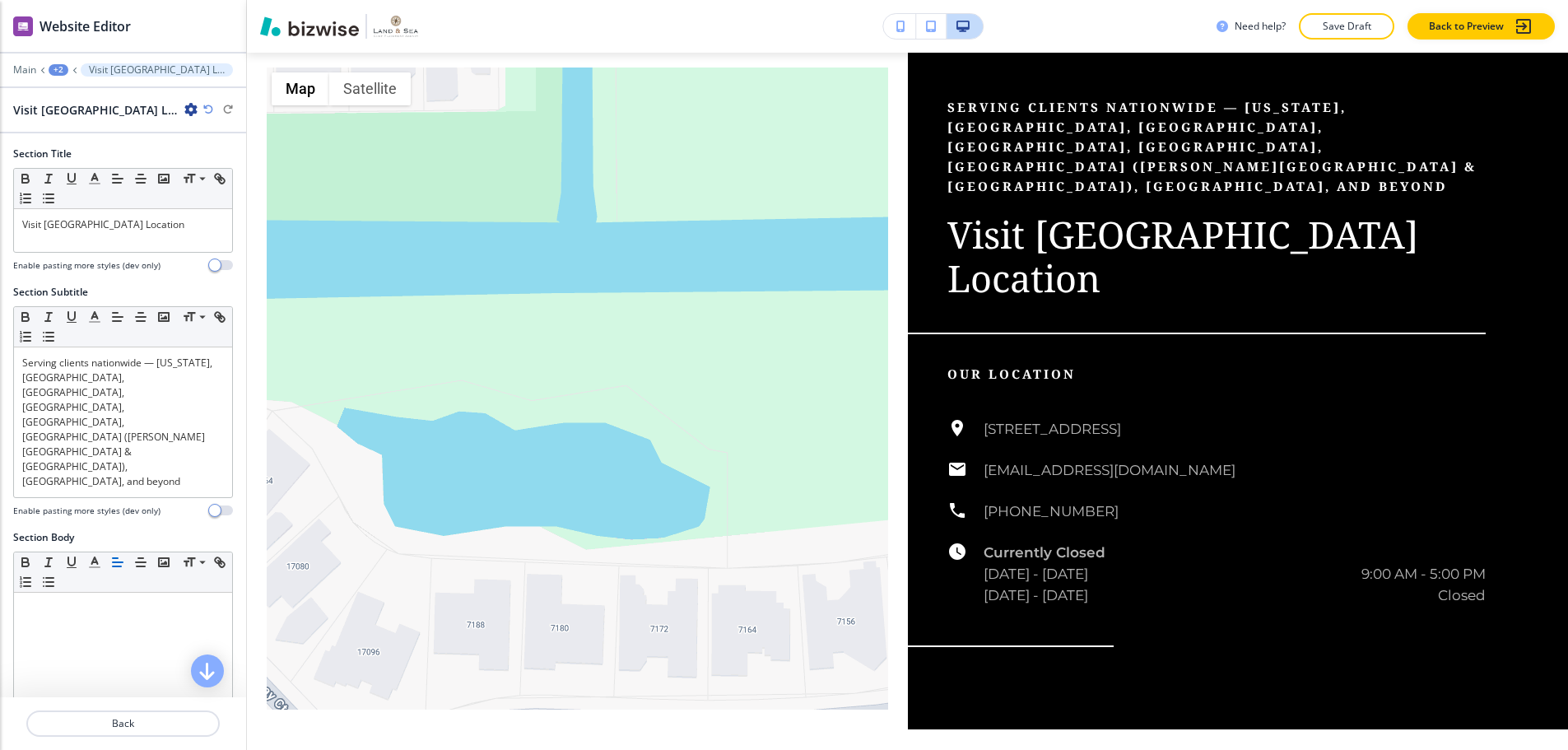
scroll to position [1717, 0]
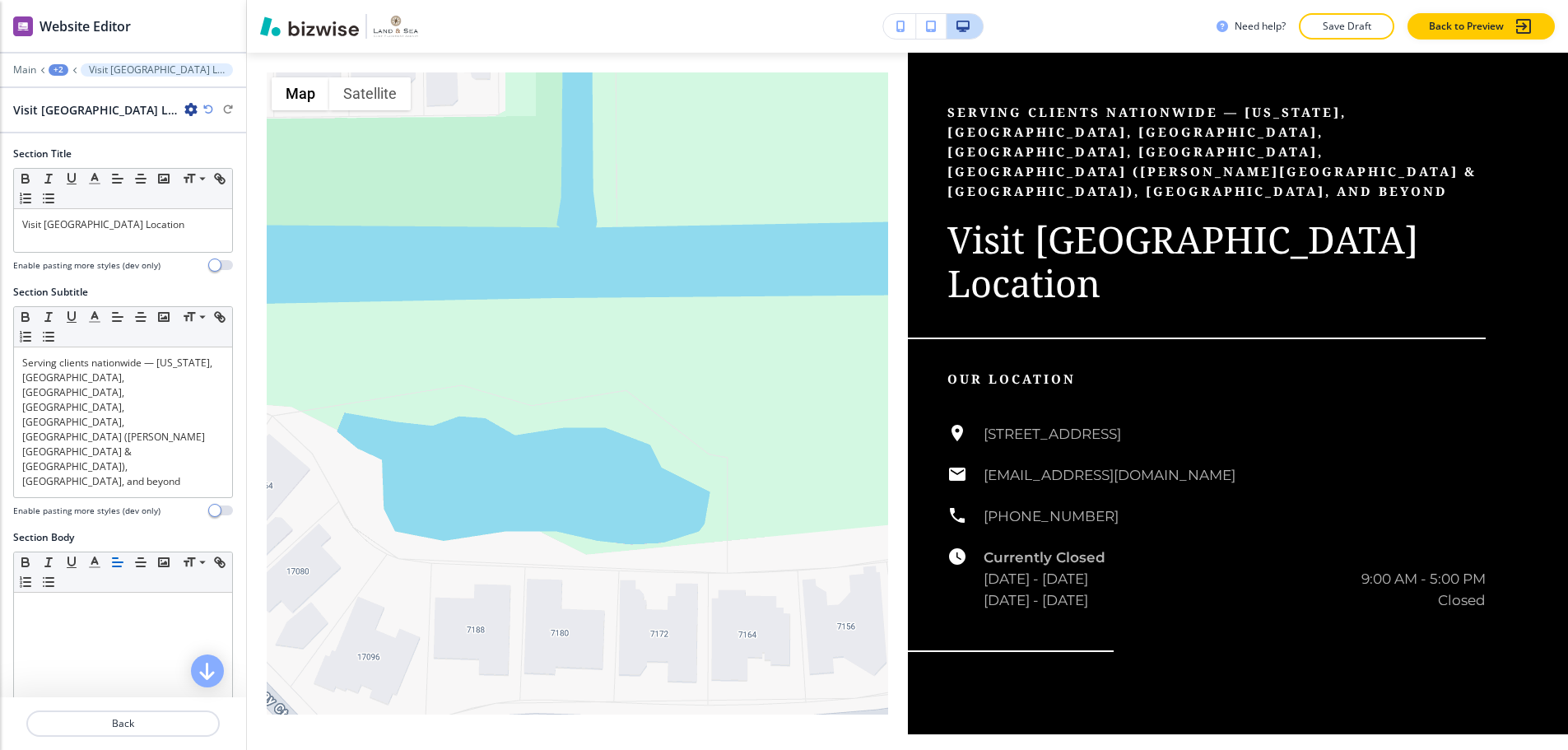
click at [191, 103] on icon "button" at bounding box center [191, 110] width 13 height 13
click at [223, 131] on p "Rename Section" at bounding box center [237, 139] width 84 height 15
click at [157, 99] on input "Visit [GEOGRAPHIC_DATA] Location-1" at bounding box center [98, 109] width 170 height 33
type input "LOCATION FINAL"
click at [186, 716] on p "Back" at bounding box center [123, 724] width 190 height 15
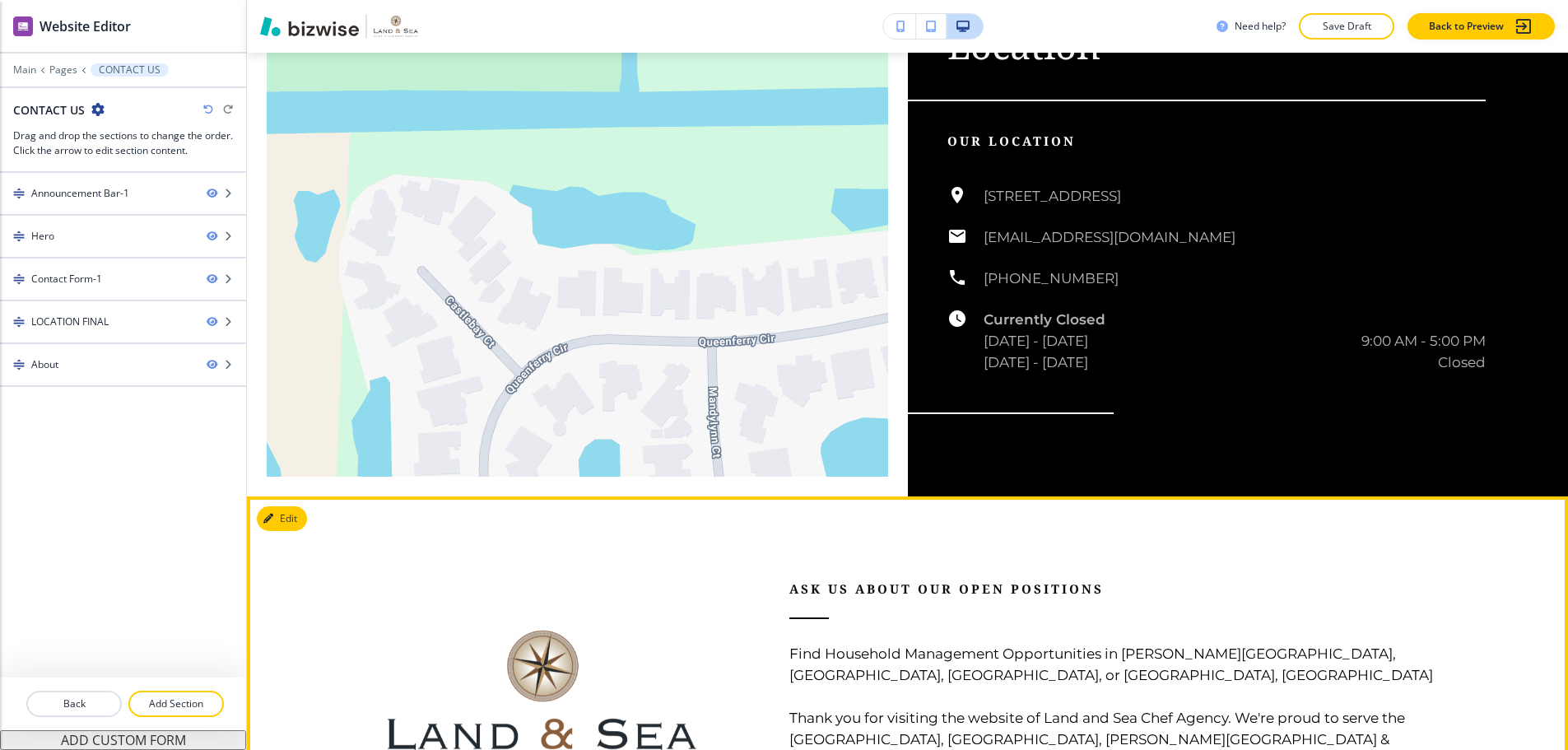
scroll to position [1964, 0]
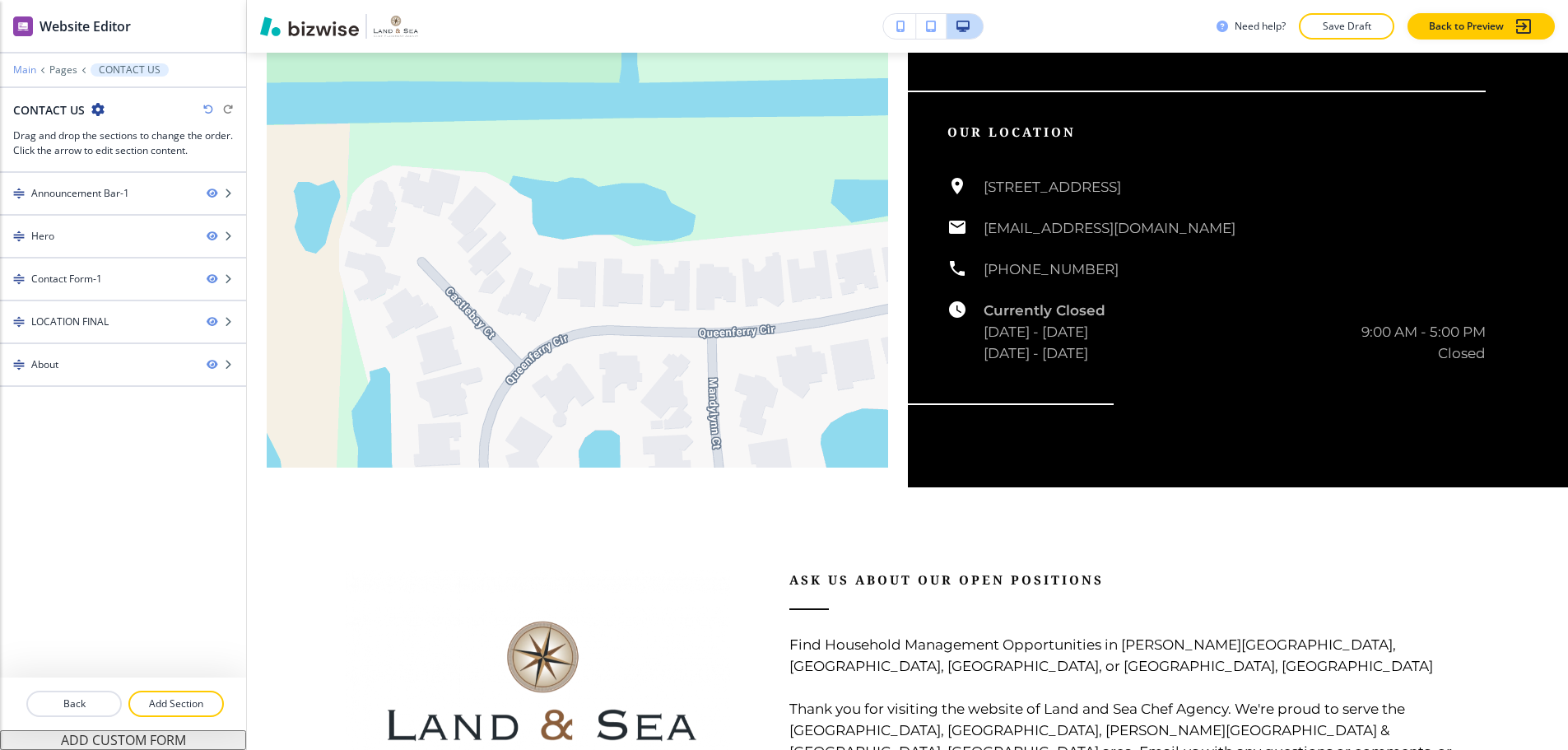
click at [29, 64] on p "Main" at bounding box center [24, 70] width 23 height 12
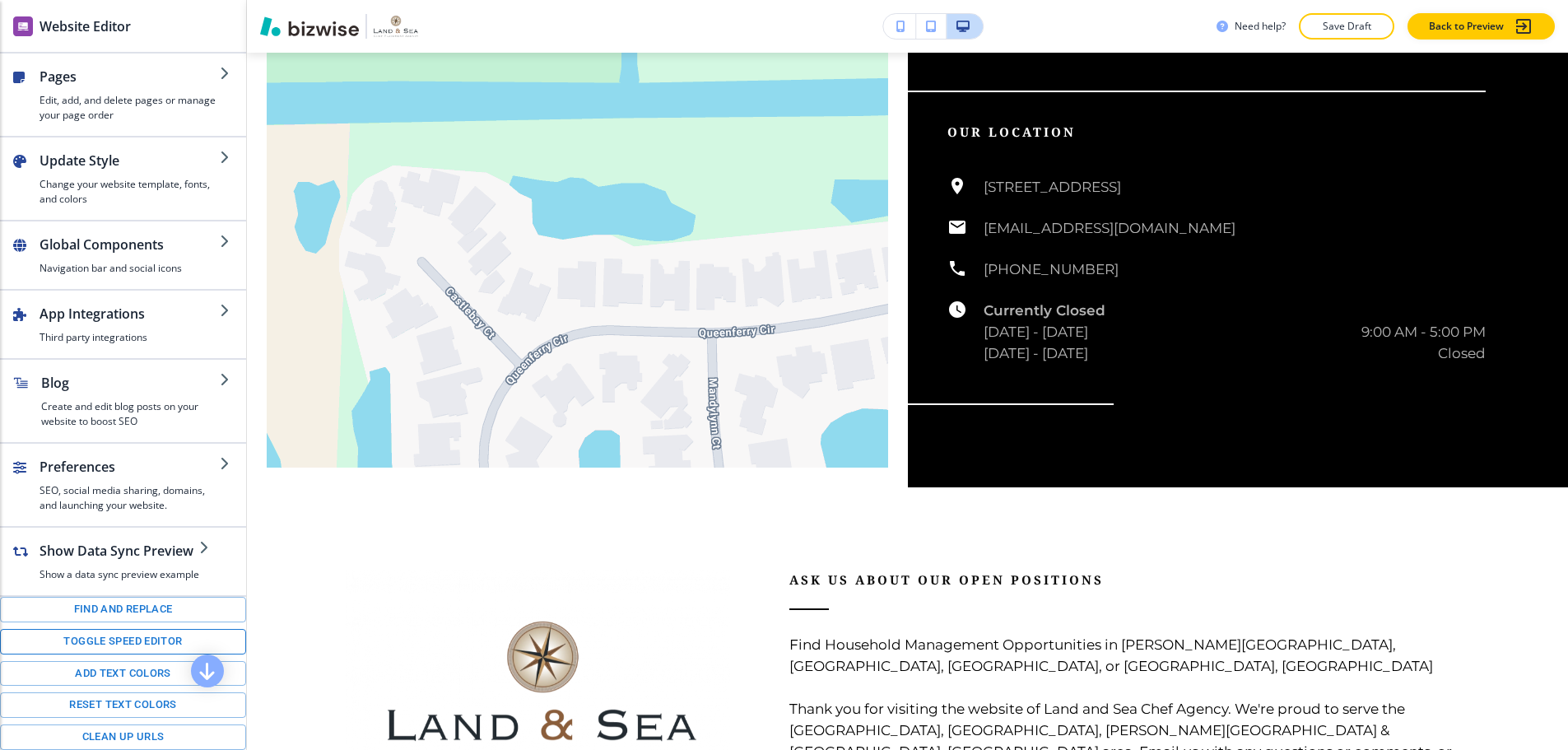
click at [155, 632] on button "Toggle speed editor" at bounding box center [123, 642] width 246 height 25
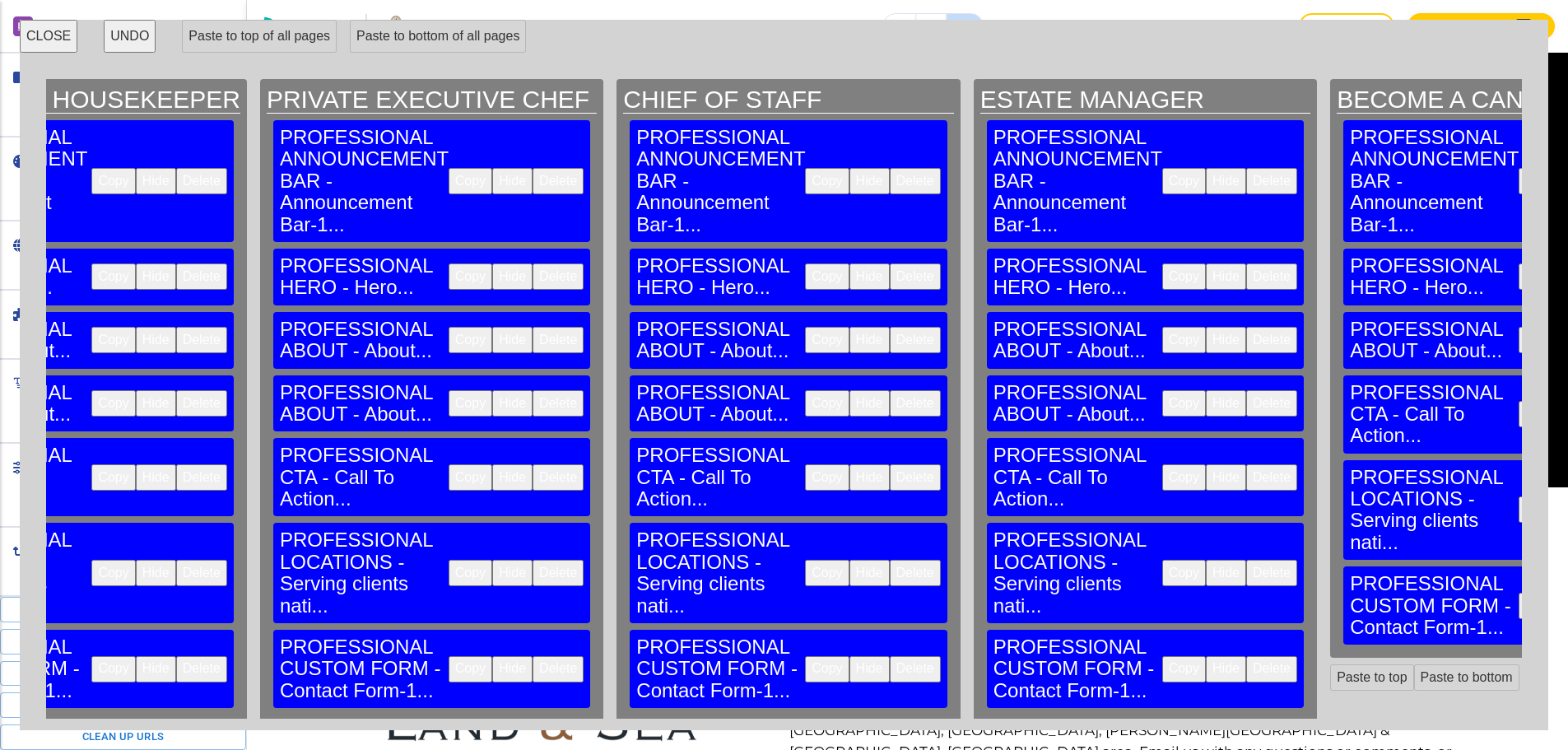
scroll to position [0, 3212]
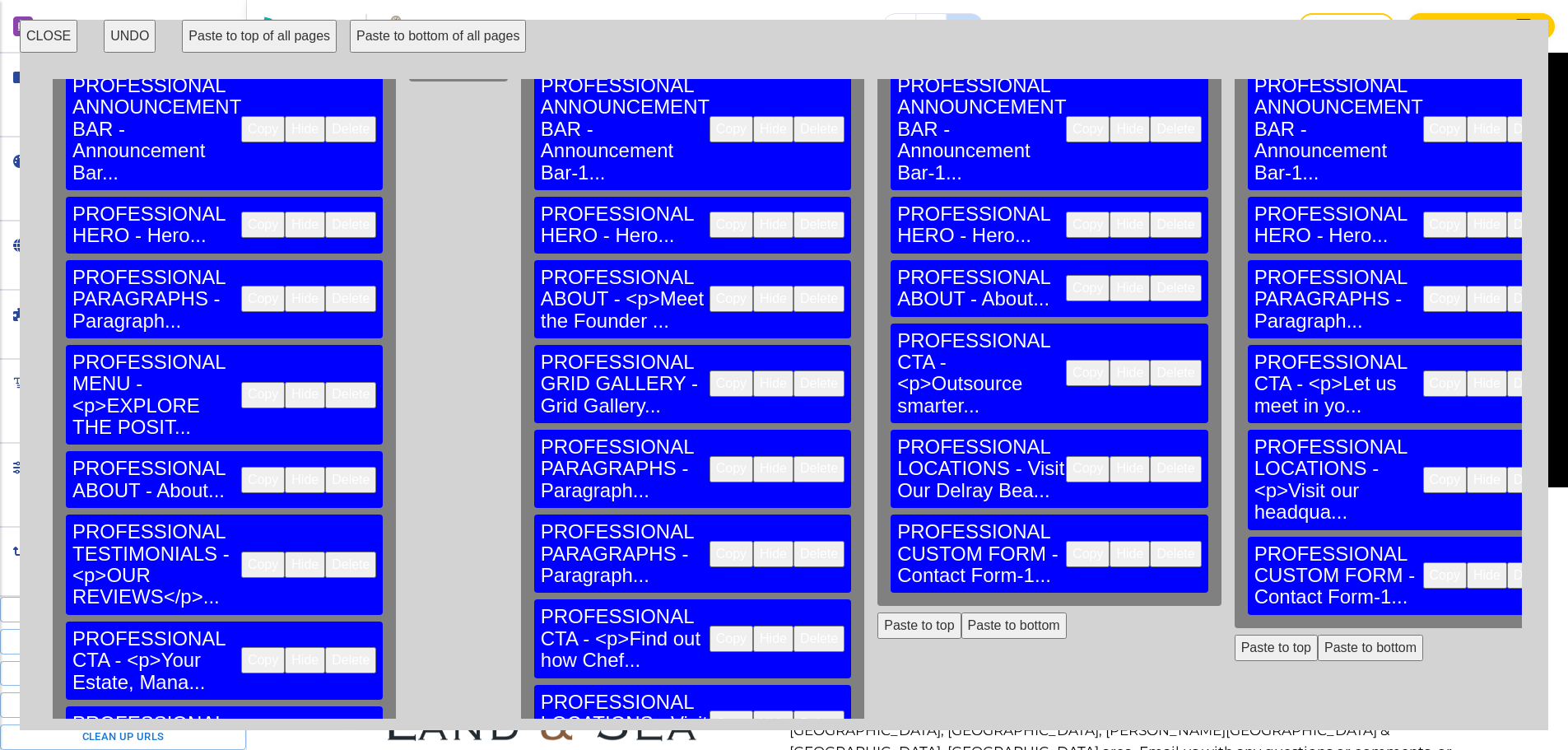
scroll to position [165, 0]
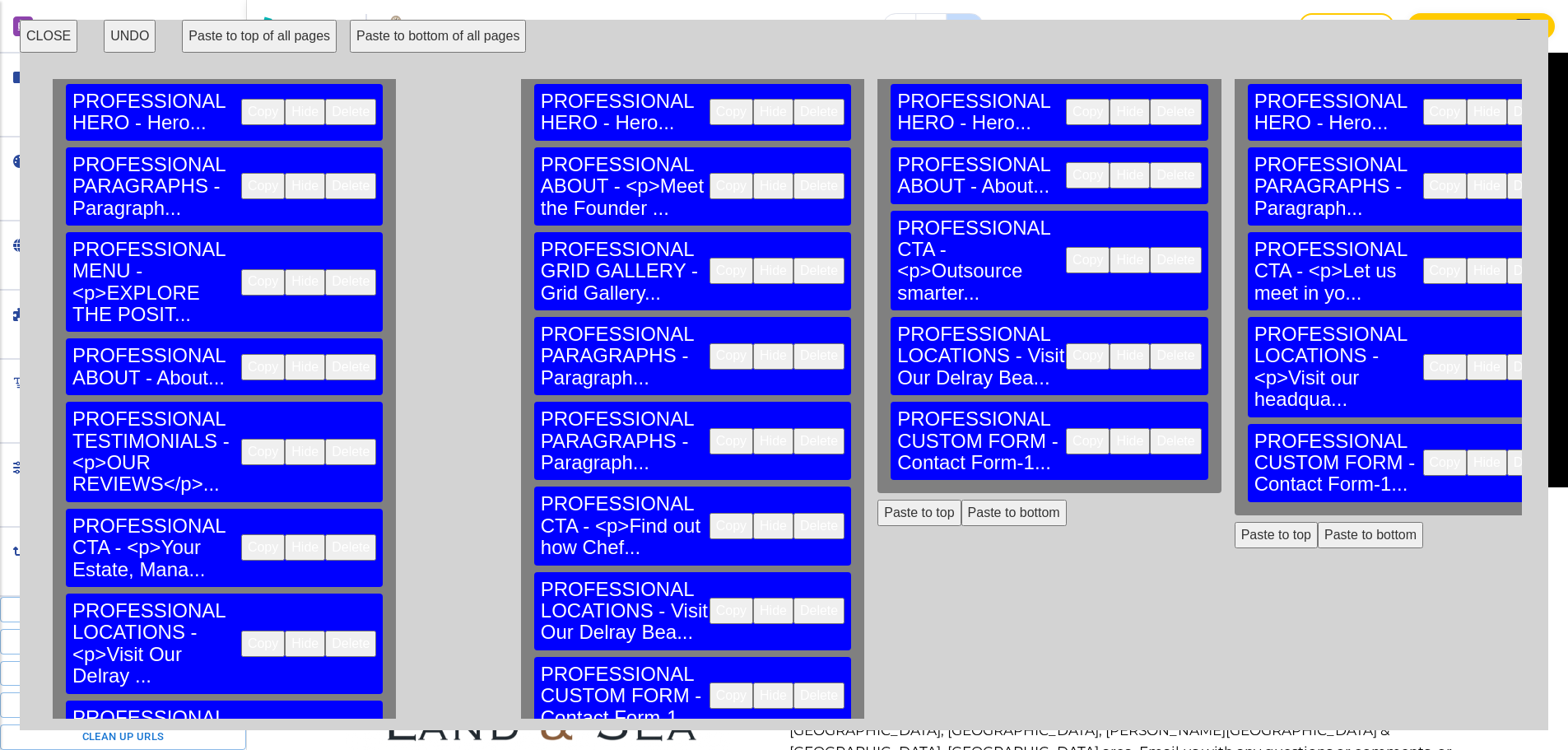
click at [325, 631] on button "Delete" at bounding box center [350, 643] width 51 height 26
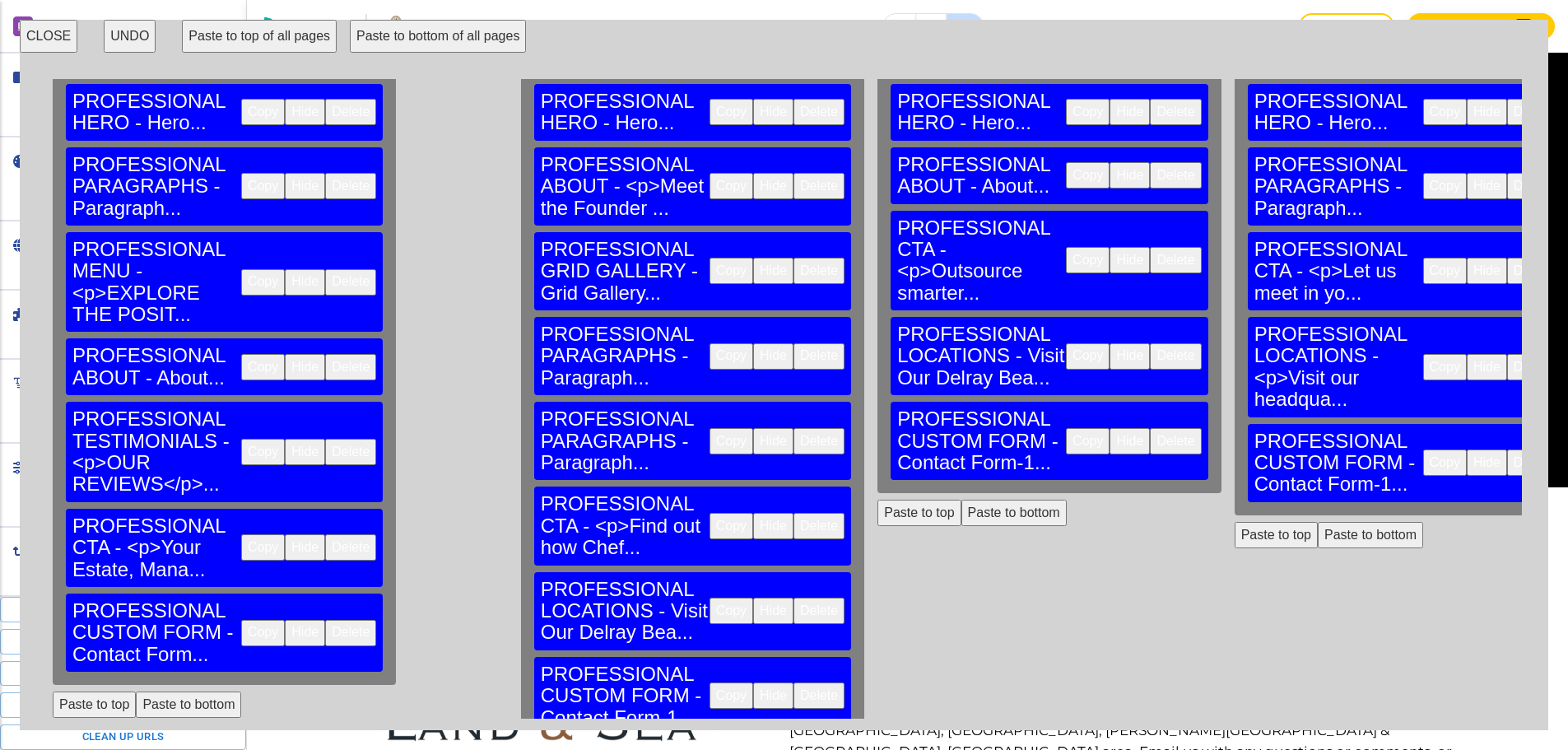
click at [182, 691] on button "Paste to bottom" at bounding box center [188, 704] width 105 height 26
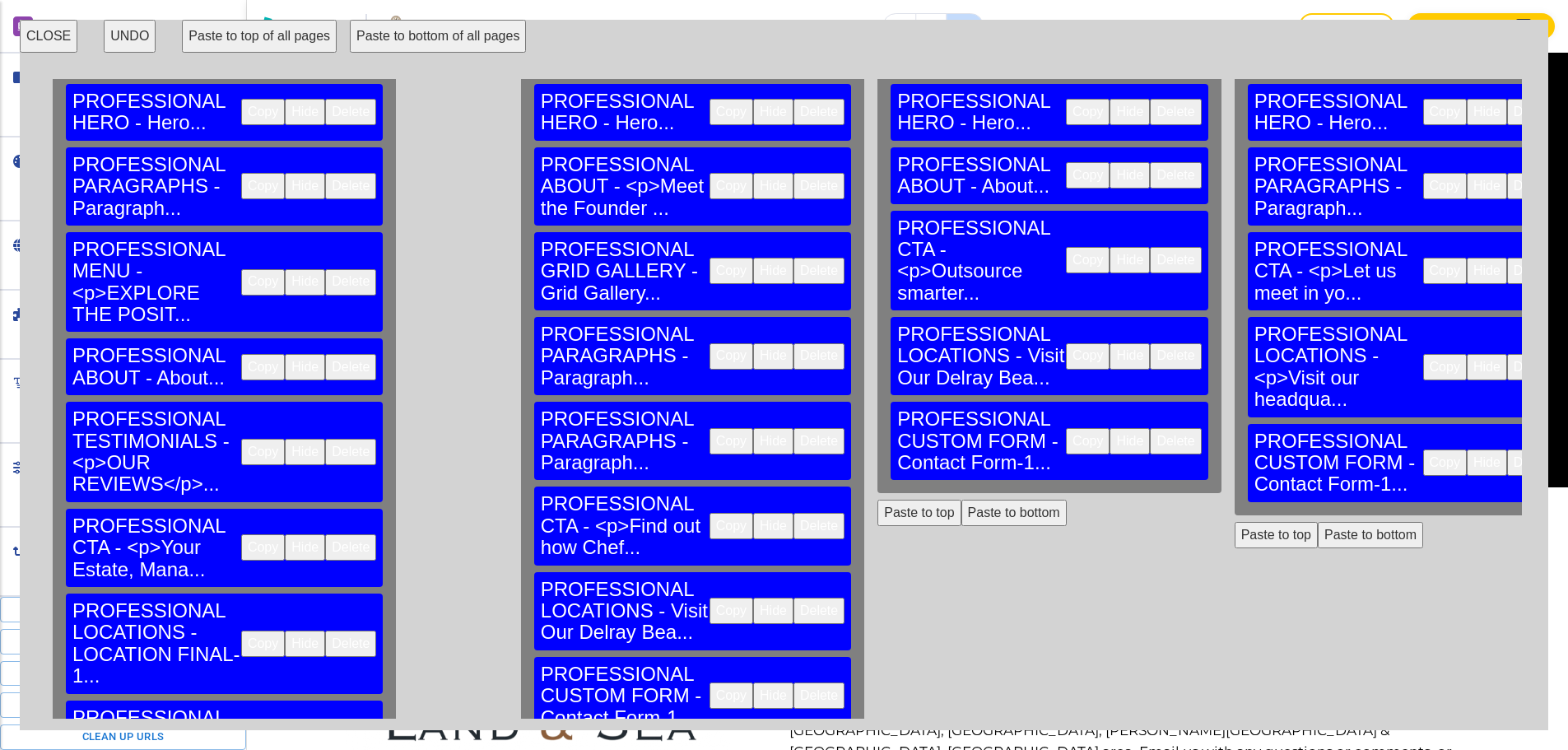
click at [794, 598] on button "Delete" at bounding box center [819, 611] width 51 height 26
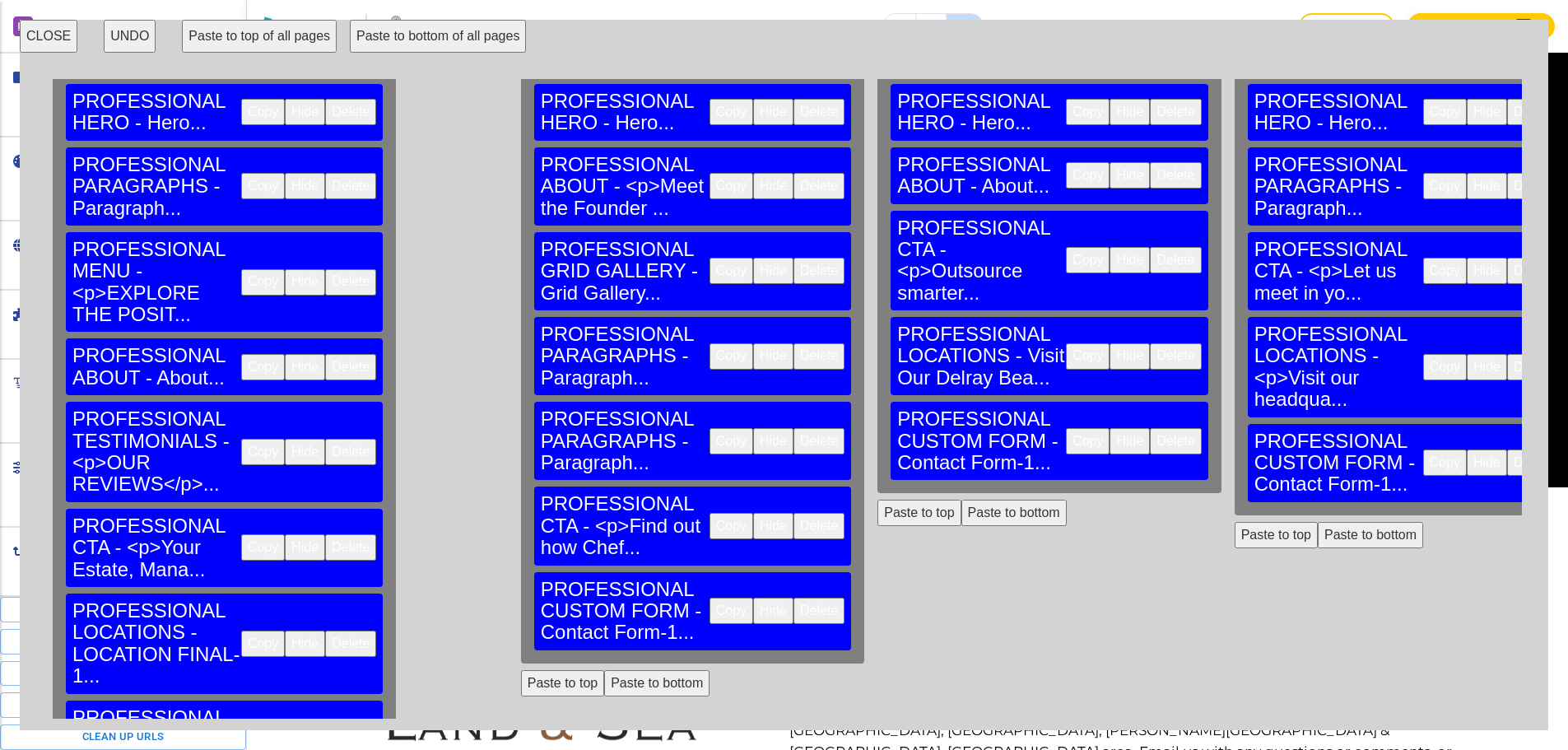
click at [604, 670] on button "Paste to bottom" at bounding box center [656, 683] width 105 height 26
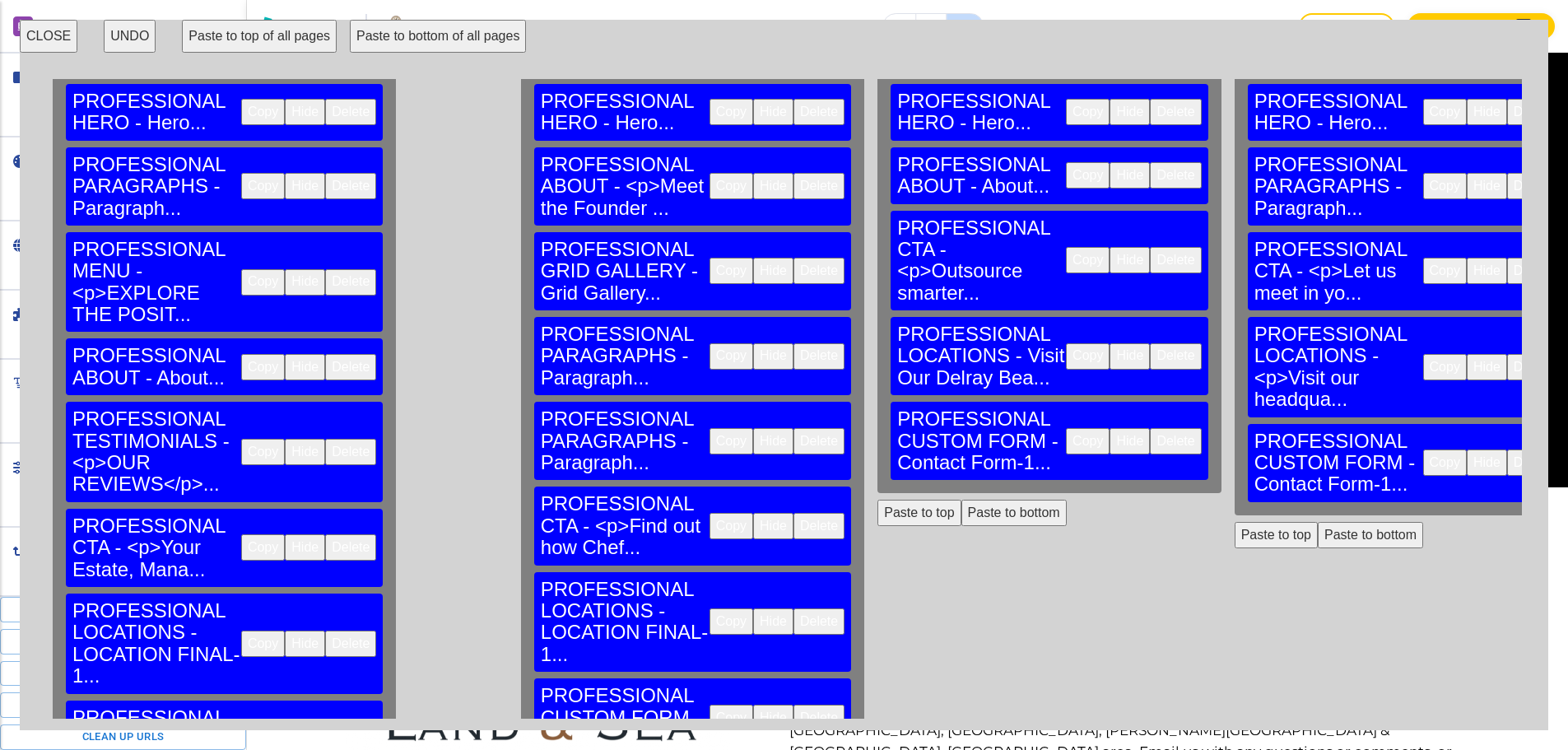
click at [1150, 344] on button "Delete" at bounding box center [1175, 356] width 51 height 26
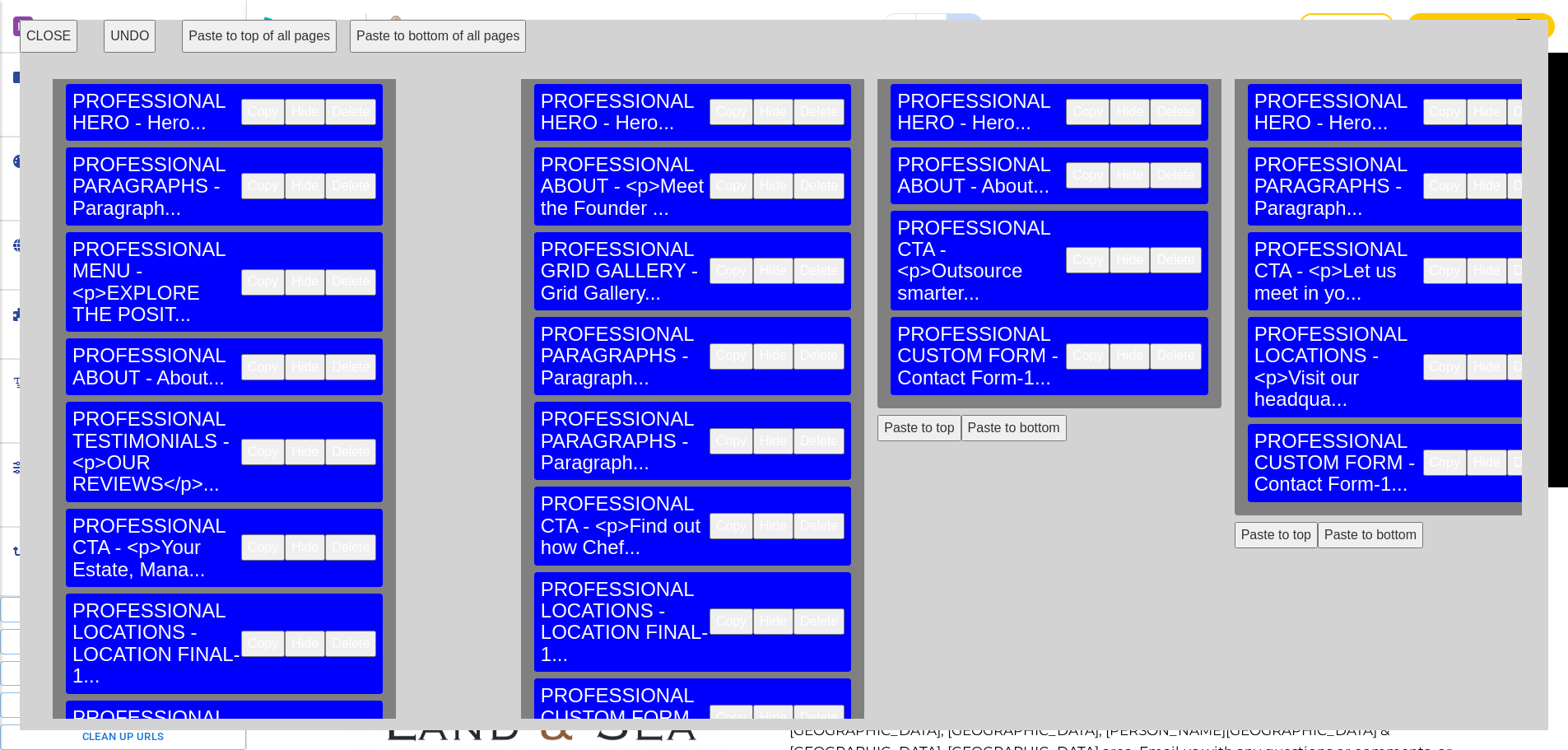
click at [962, 415] on button "Paste to bottom" at bounding box center [1014, 427] width 105 height 26
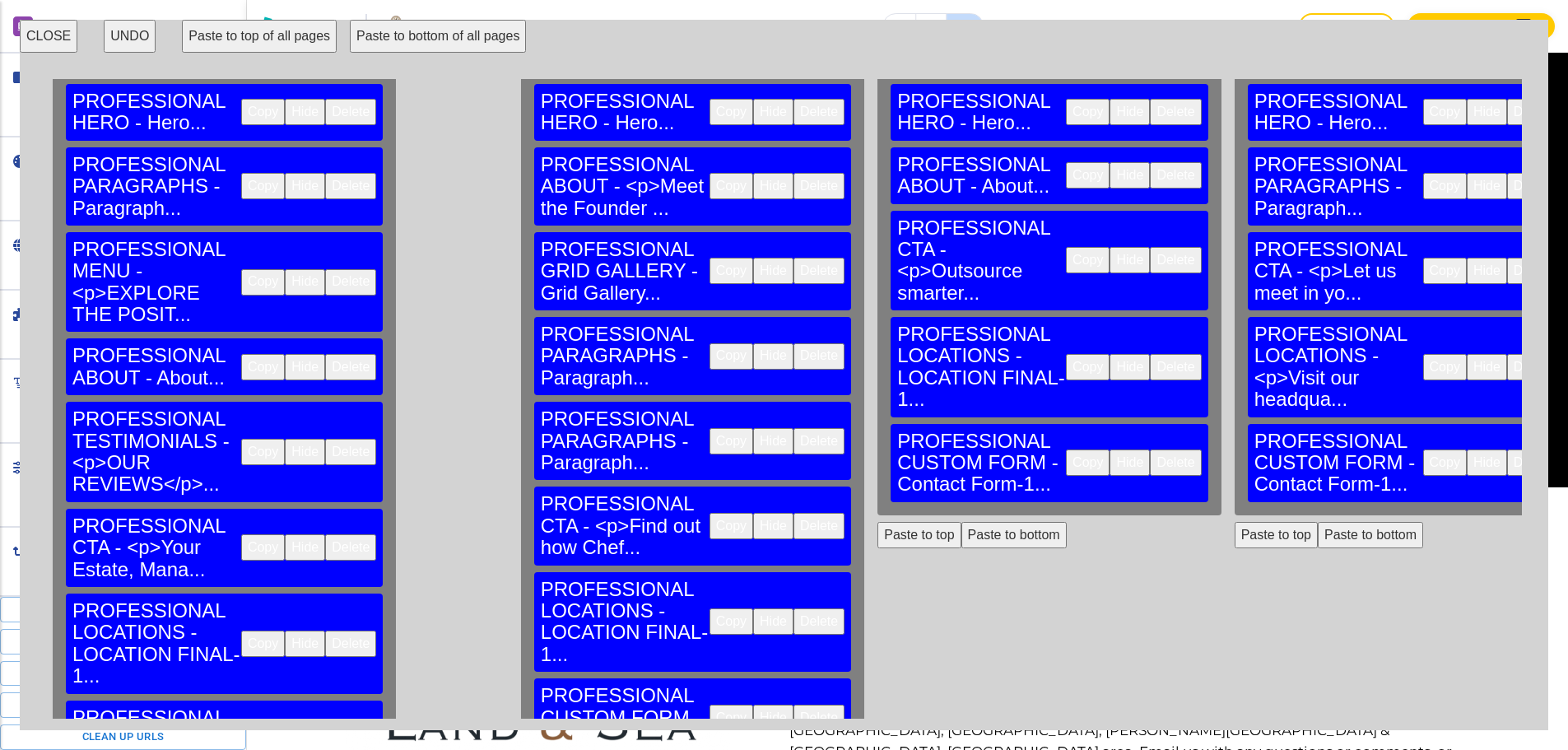
click at [1318, 522] on button "Paste to bottom" at bounding box center [1370, 534] width 105 height 26
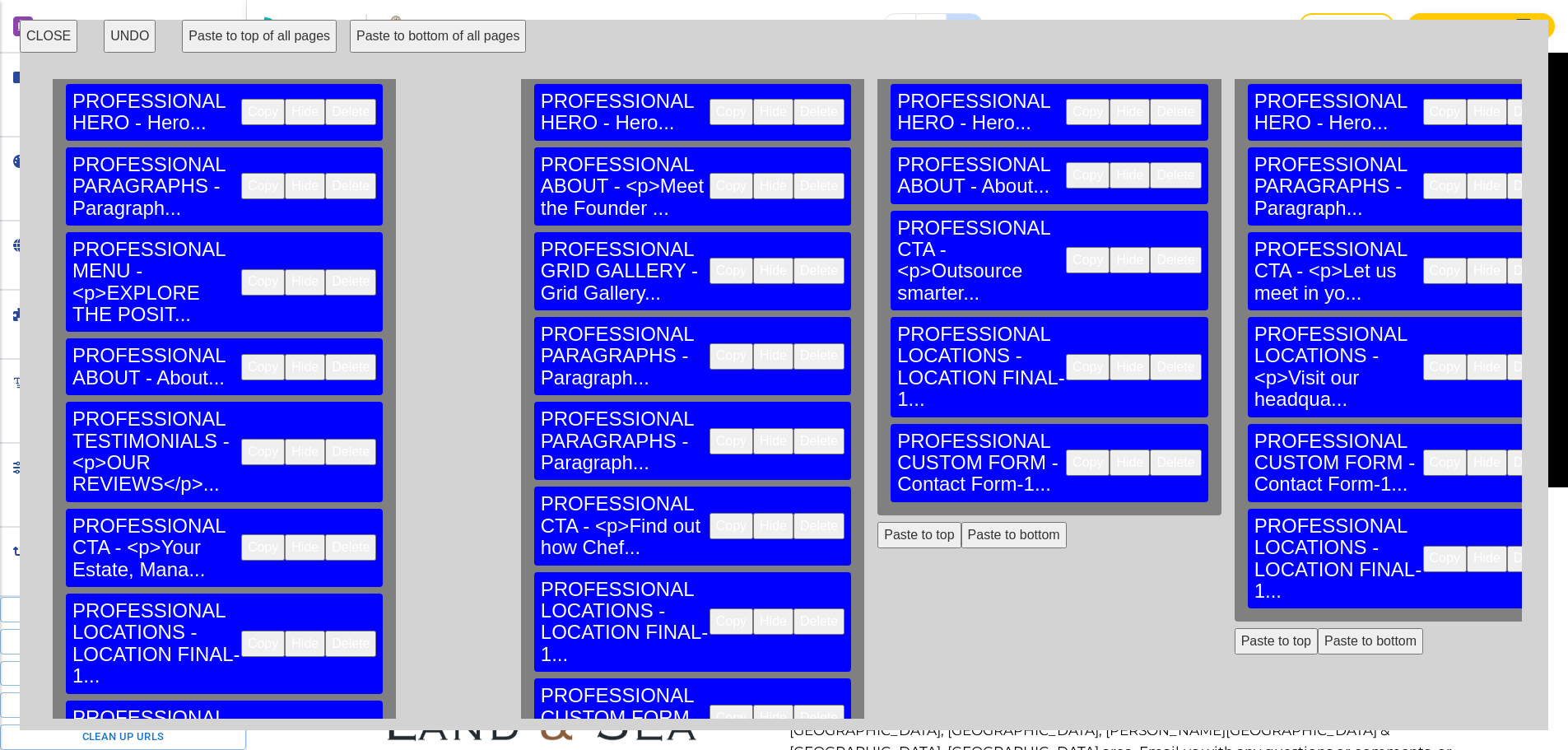
click at [1508, 354] on button "Delete" at bounding box center [1533, 366] width 51 height 26
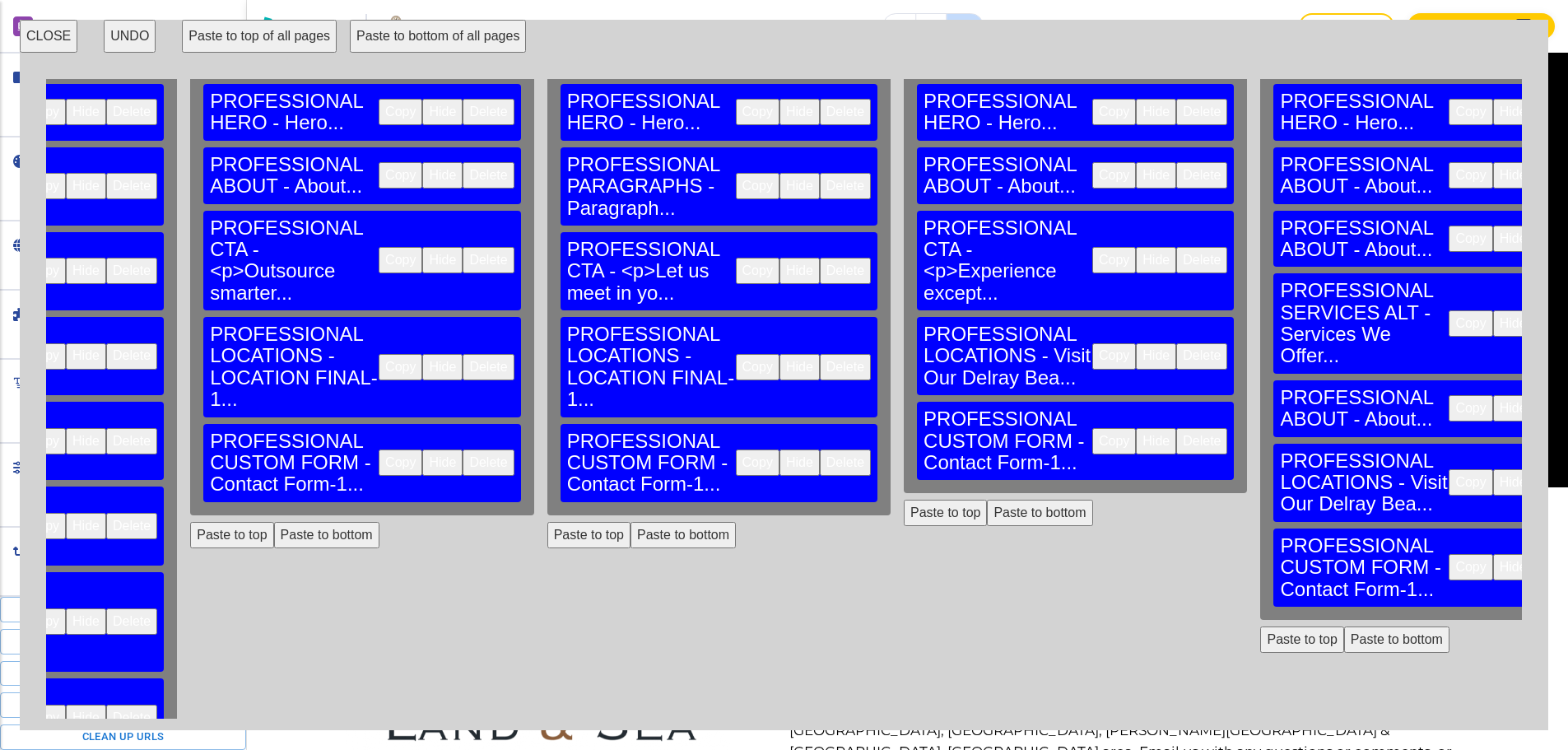
scroll to position [165, 755]
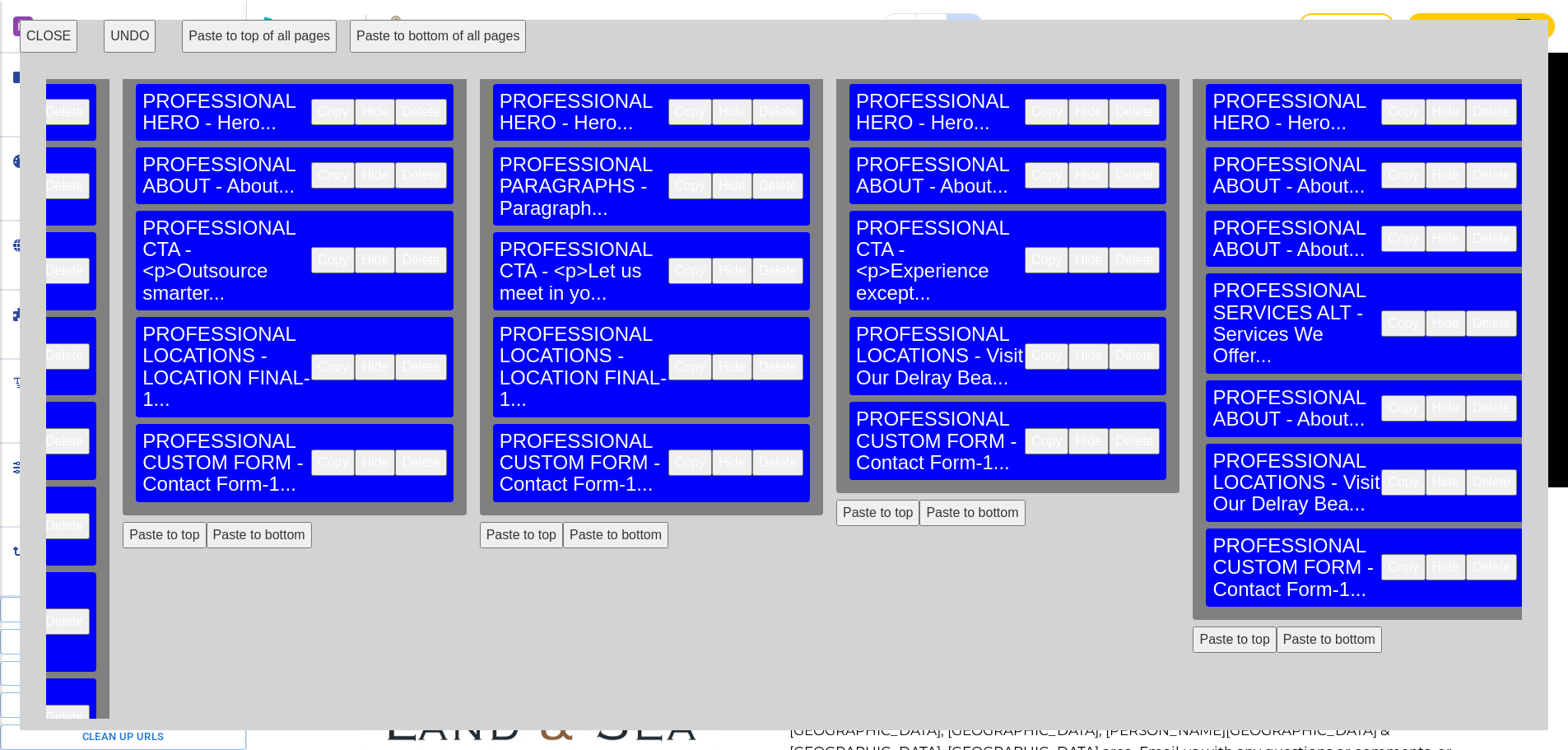
click at [1109, 344] on button "Delete" at bounding box center [1134, 356] width 51 height 26
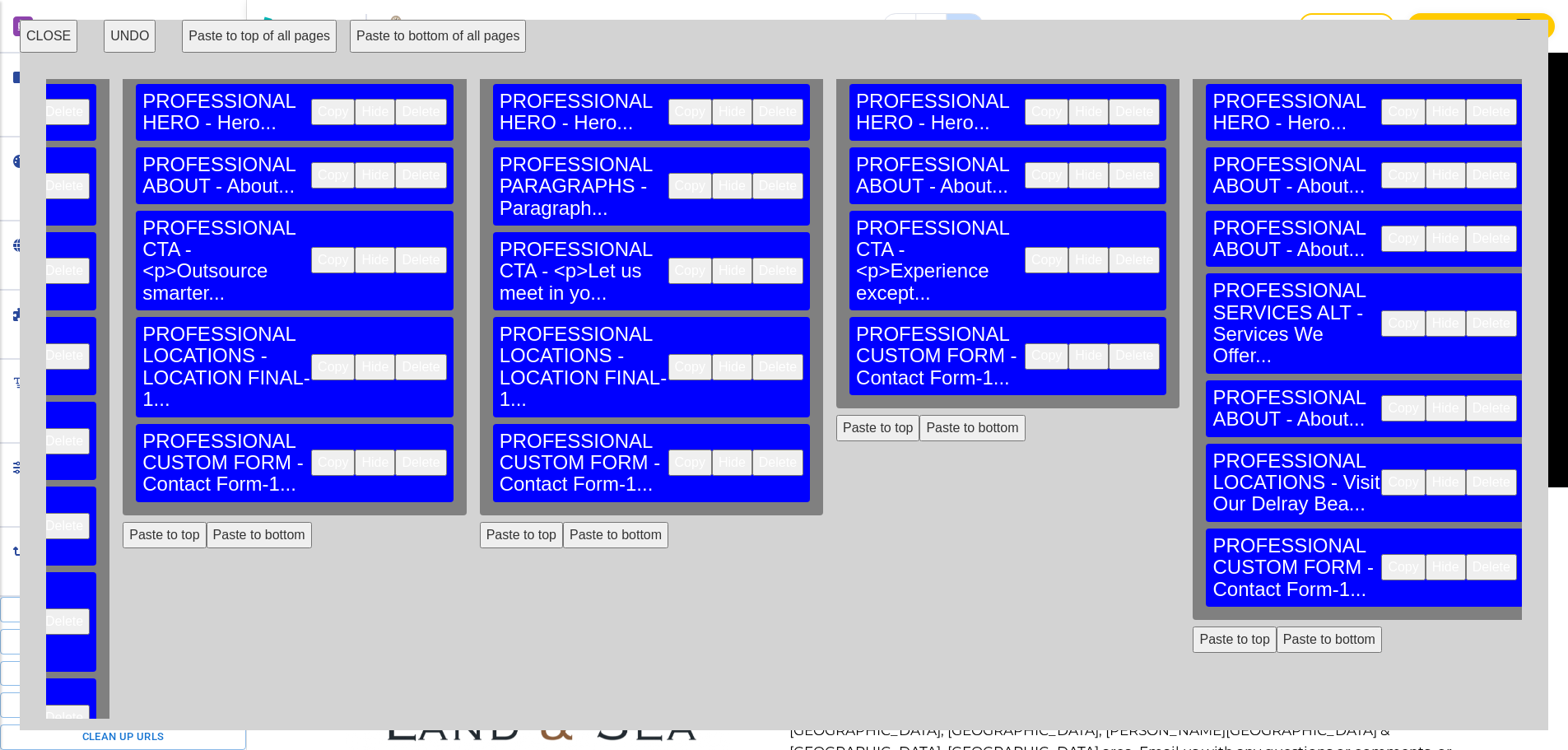
click at [920, 415] on button "Paste to bottom" at bounding box center [972, 427] width 105 height 26
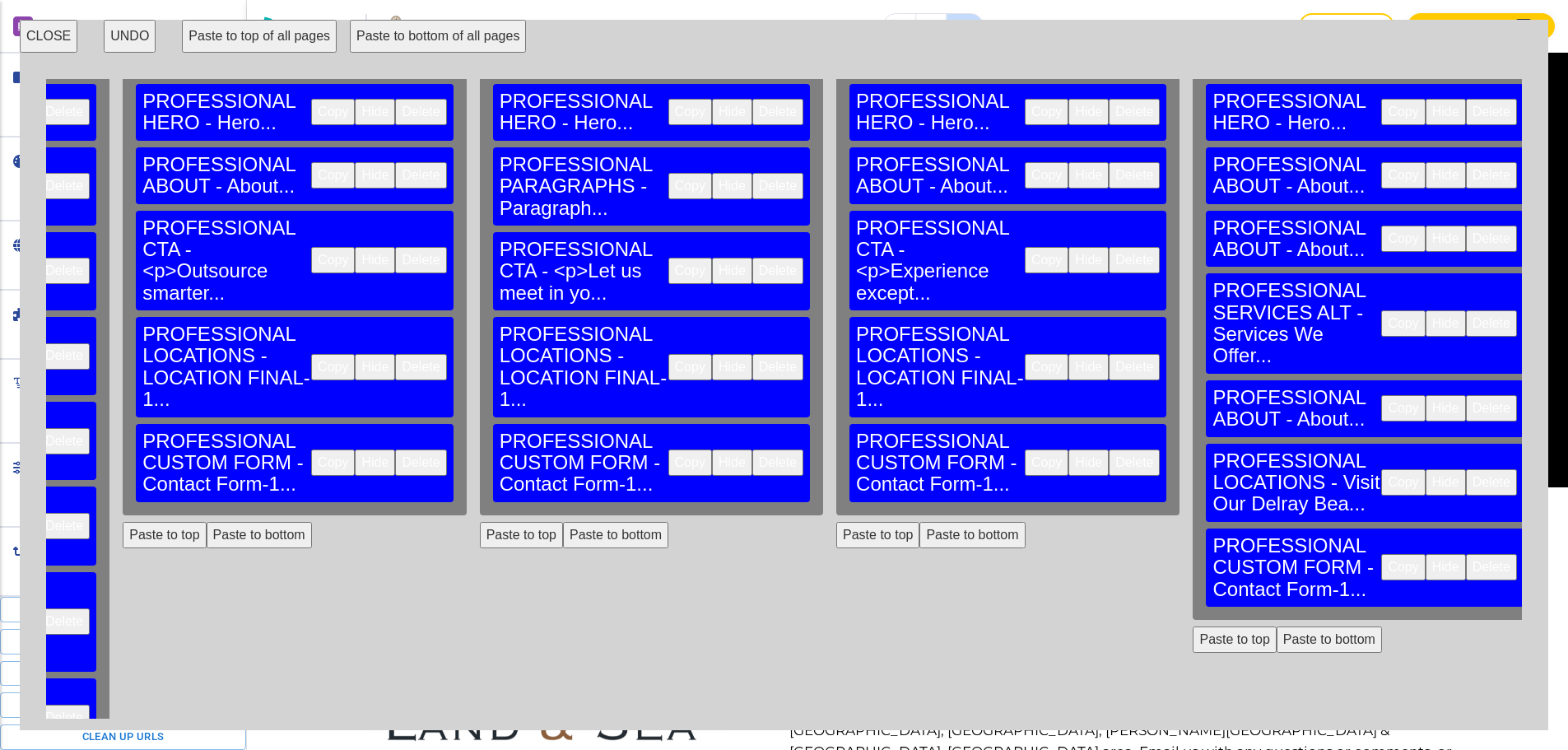
click at [1466, 469] on button "Delete" at bounding box center [1492, 482] width 51 height 26
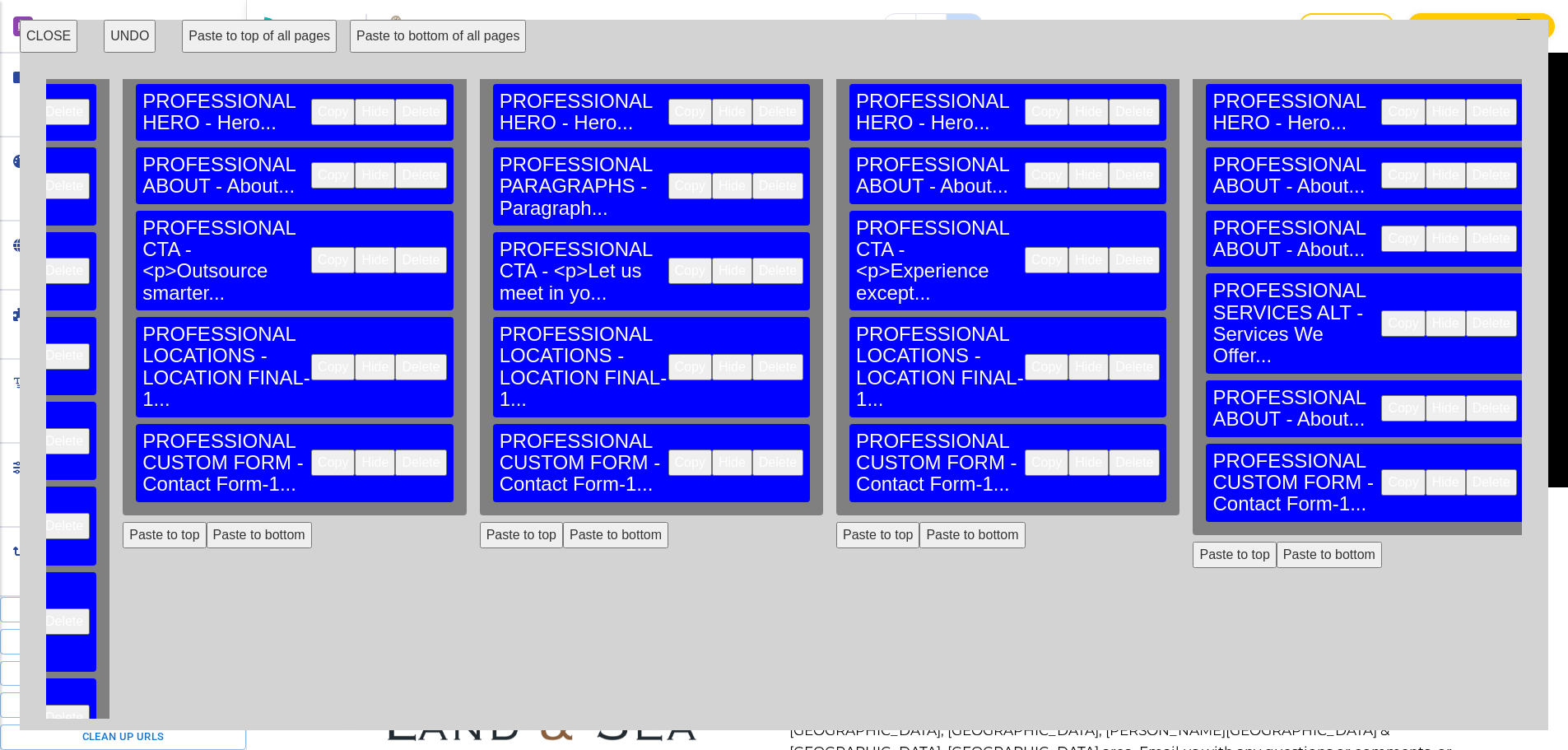
click at [1277, 542] on button "Paste to bottom" at bounding box center [1329, 554] width 105 height 26
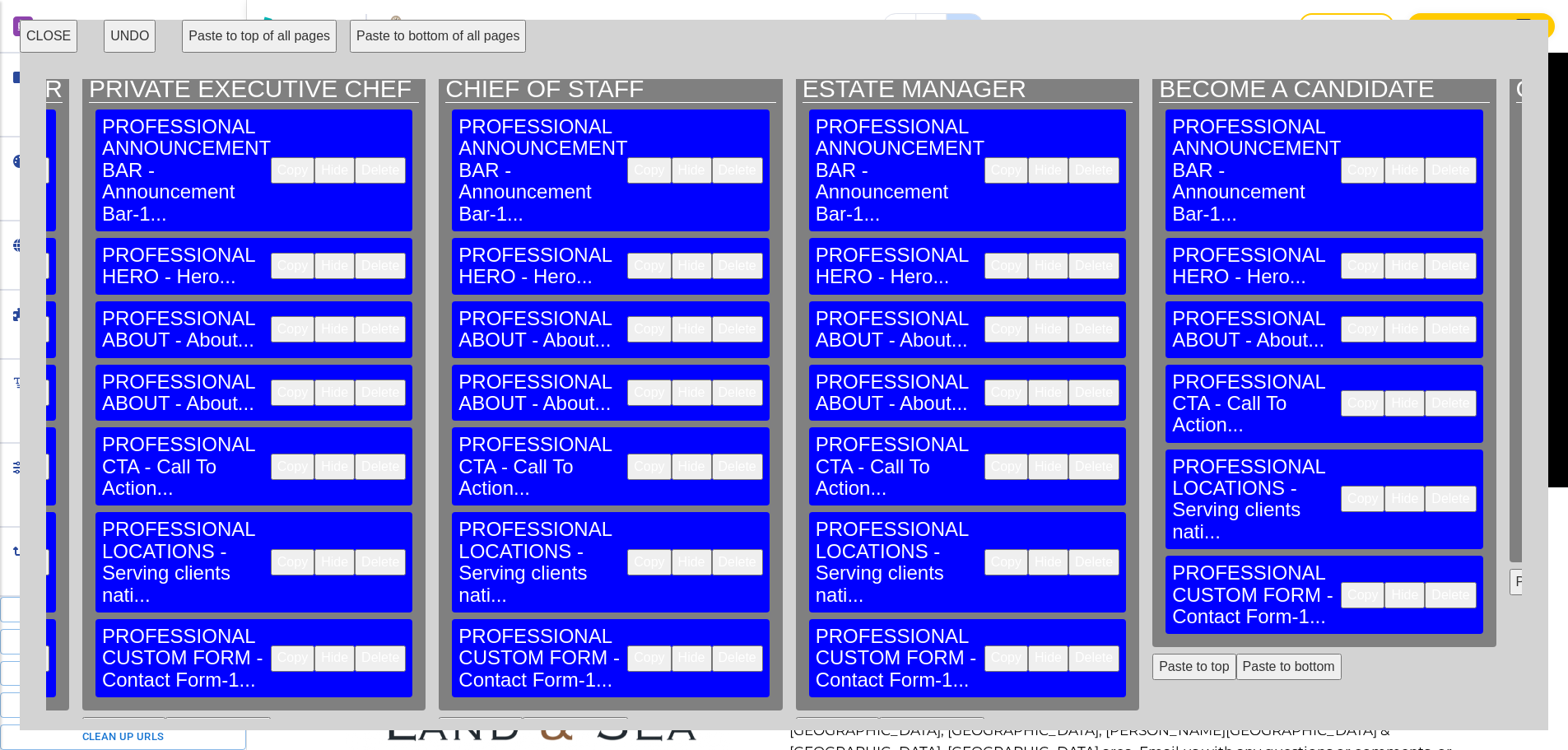
scroll to position [0, 3388]
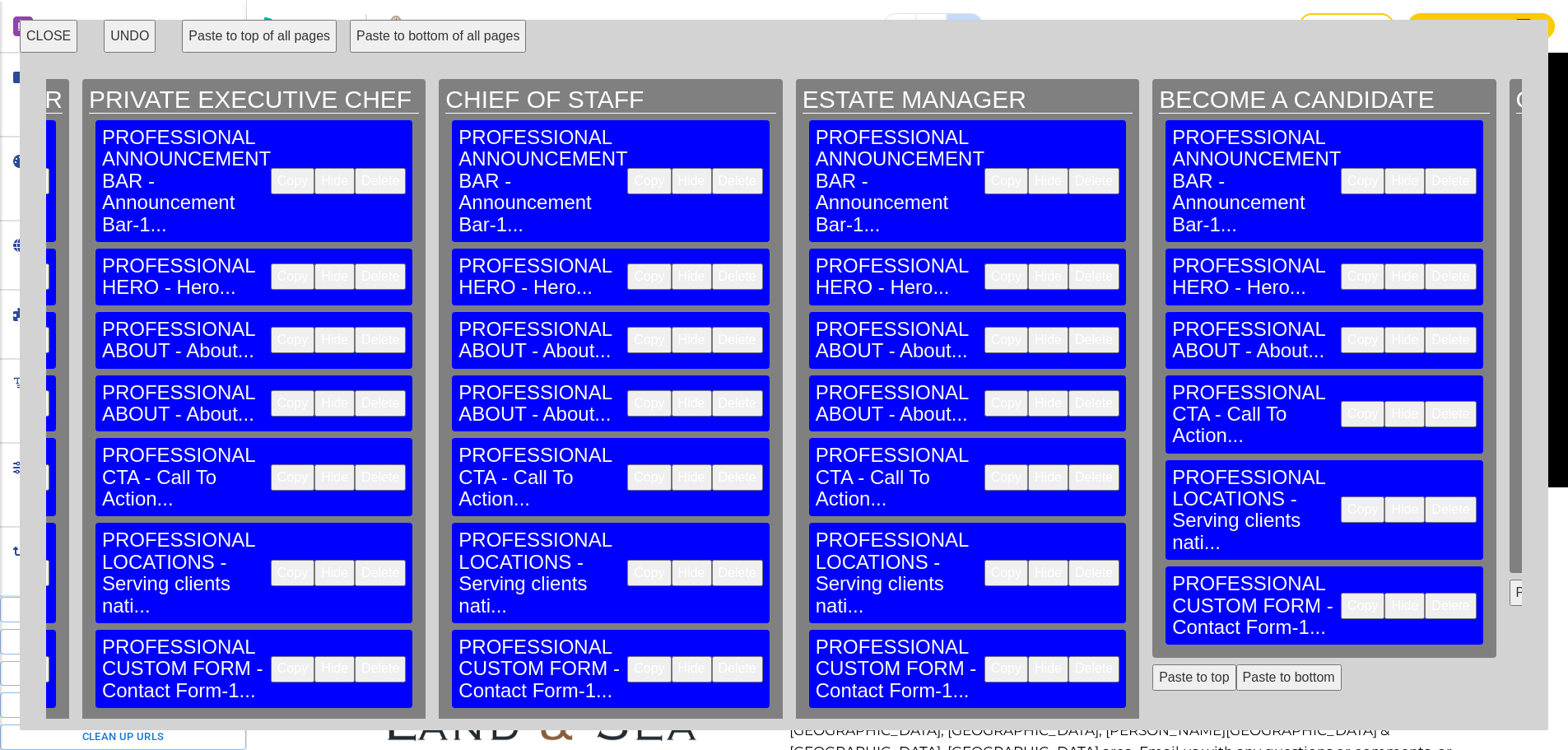
click at [62, 36] on button "CLOSE" at bounding box center [49, 36] width 58 height 33
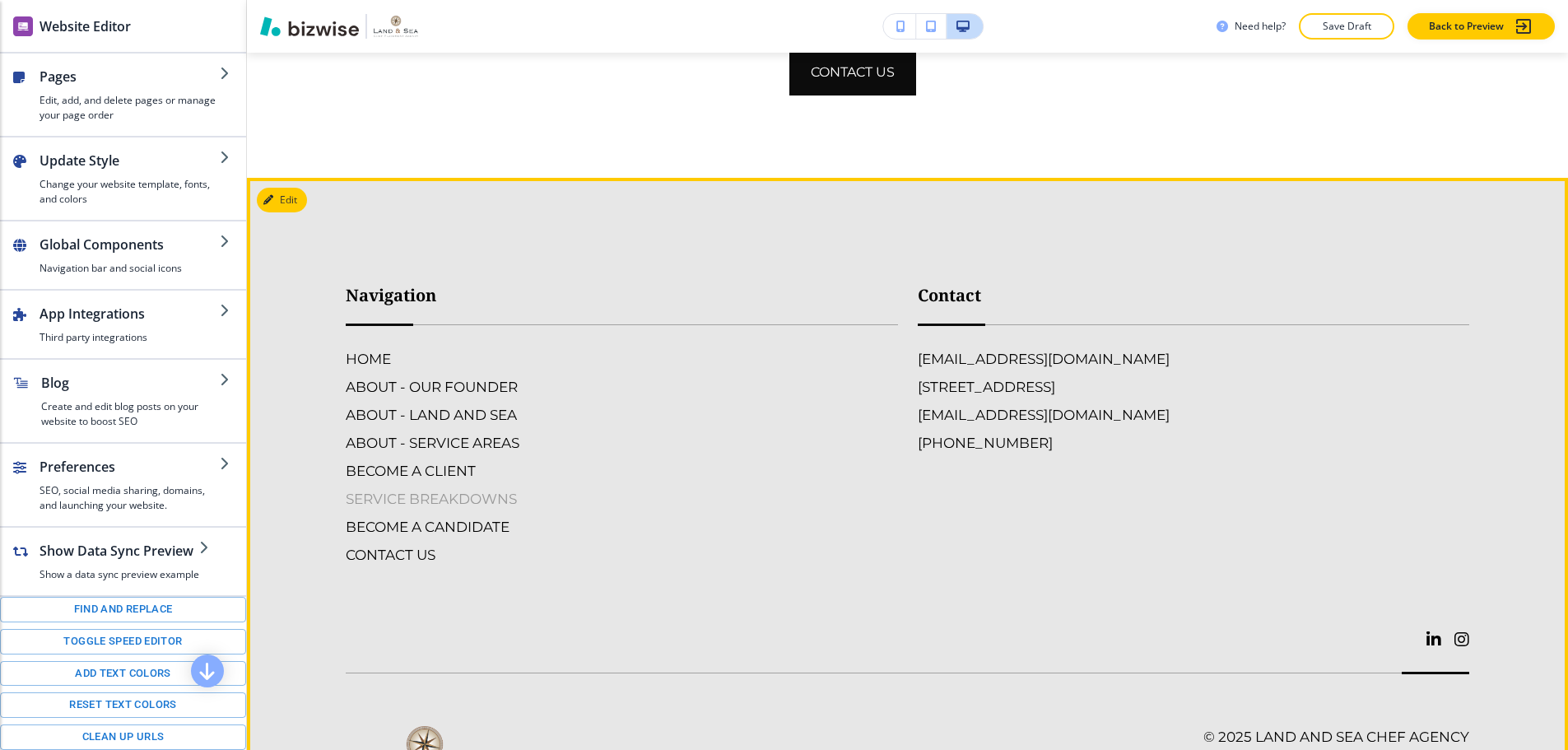
scroll to position [2788, 0]
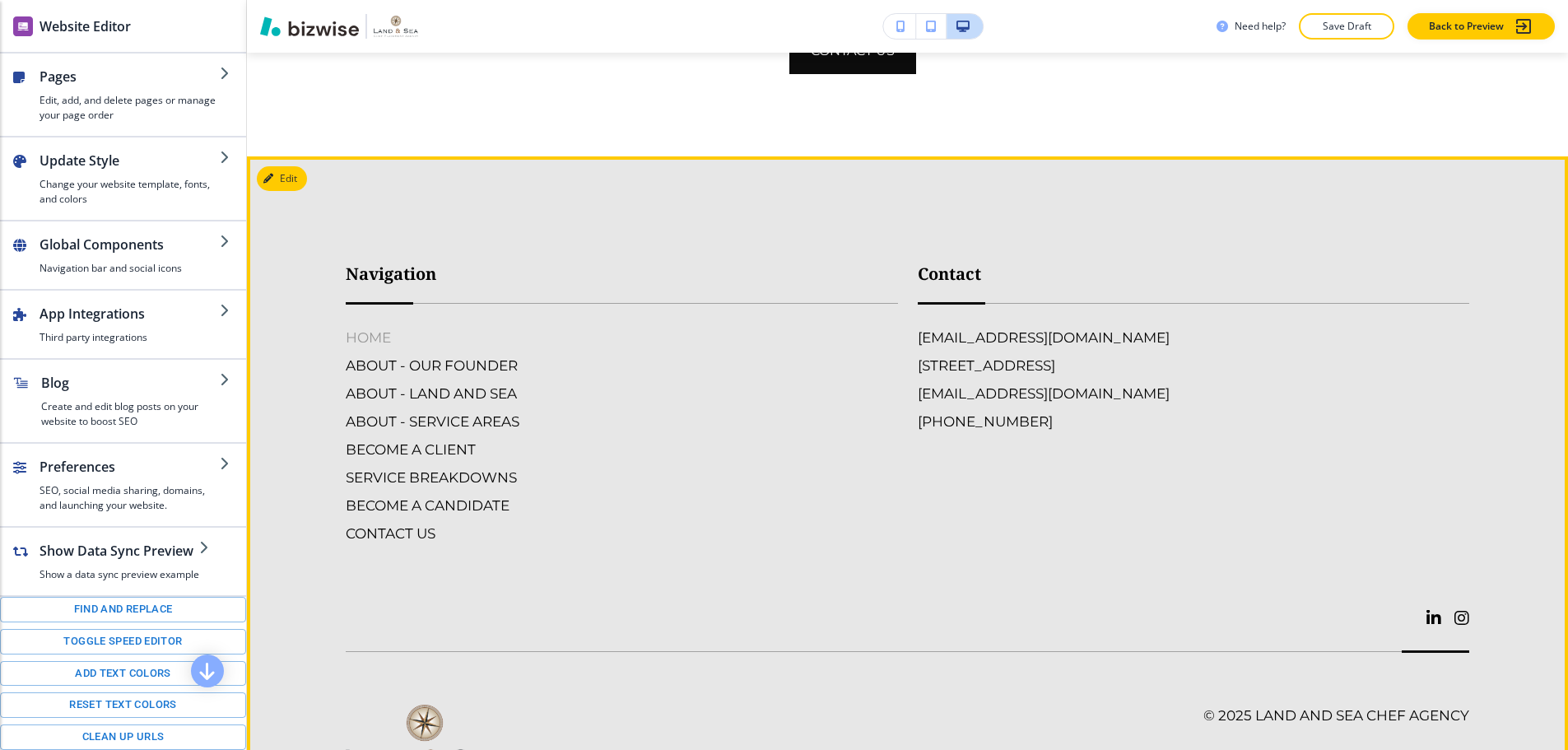
click at [396, 327] on h6 "HOME" at bounding box center [622, 337] width 553 height 21
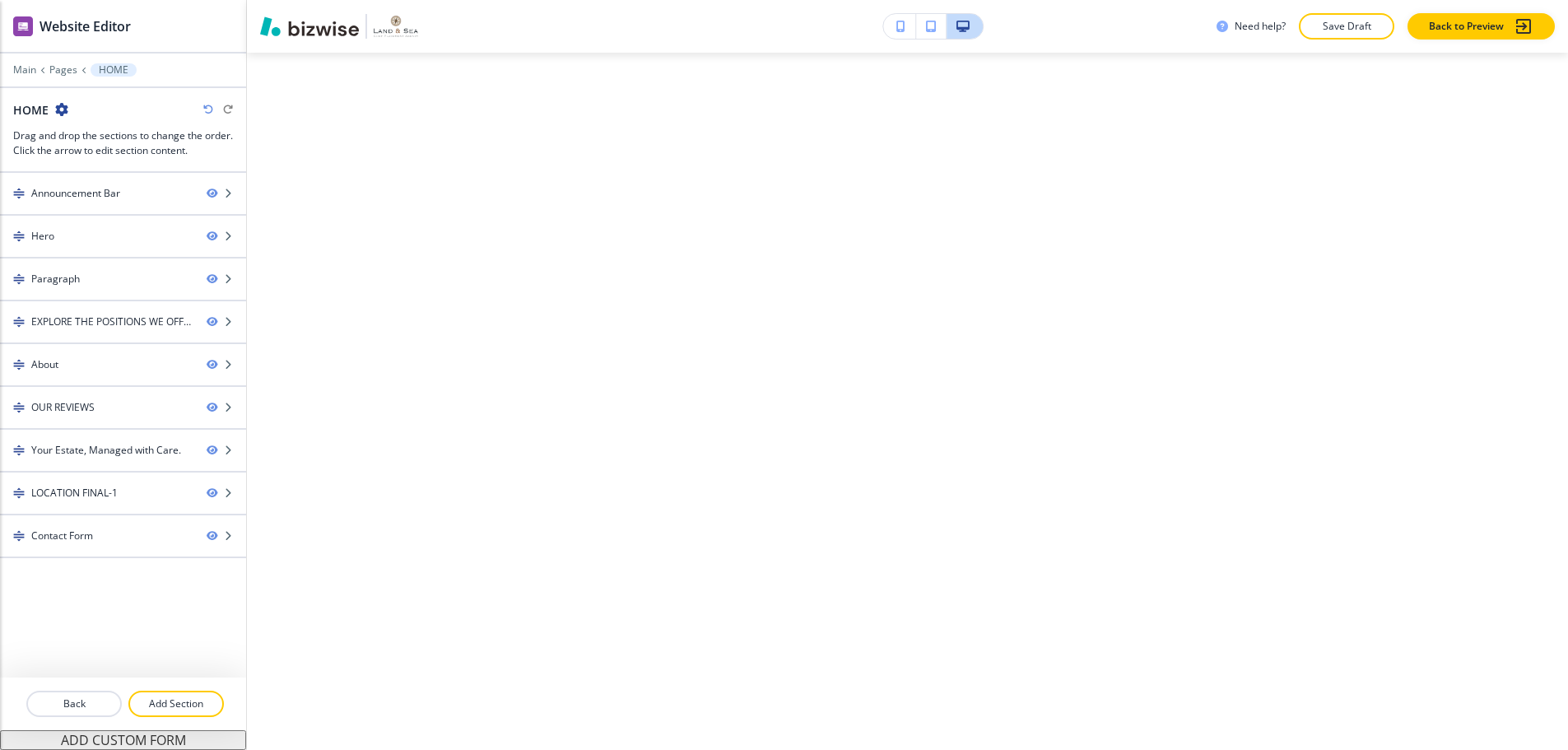
scroll to position [0, 0]
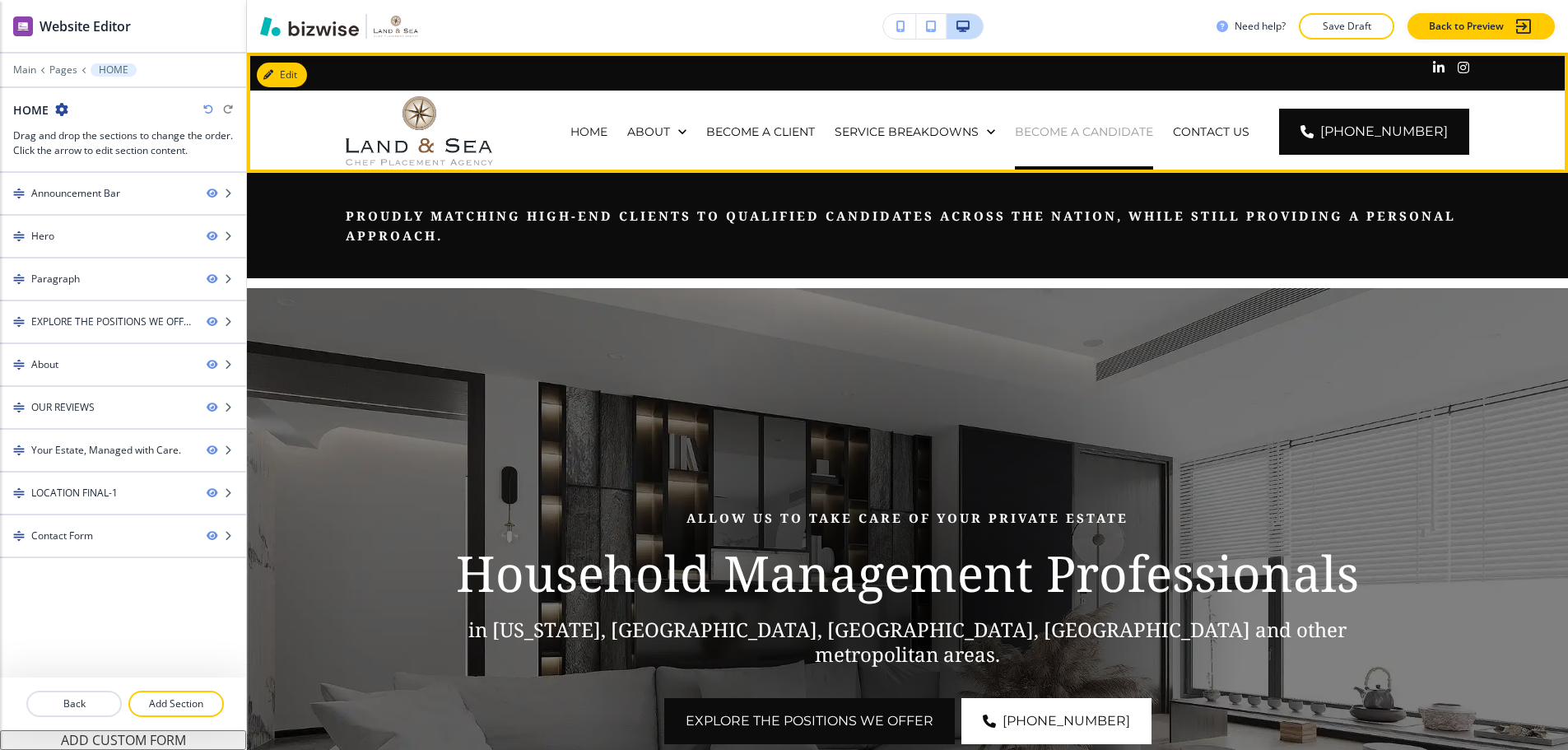
click at [1153, 123] on p "BECOME A CANDIDATE" at bounding box center [1083, 132] width 139 height 17
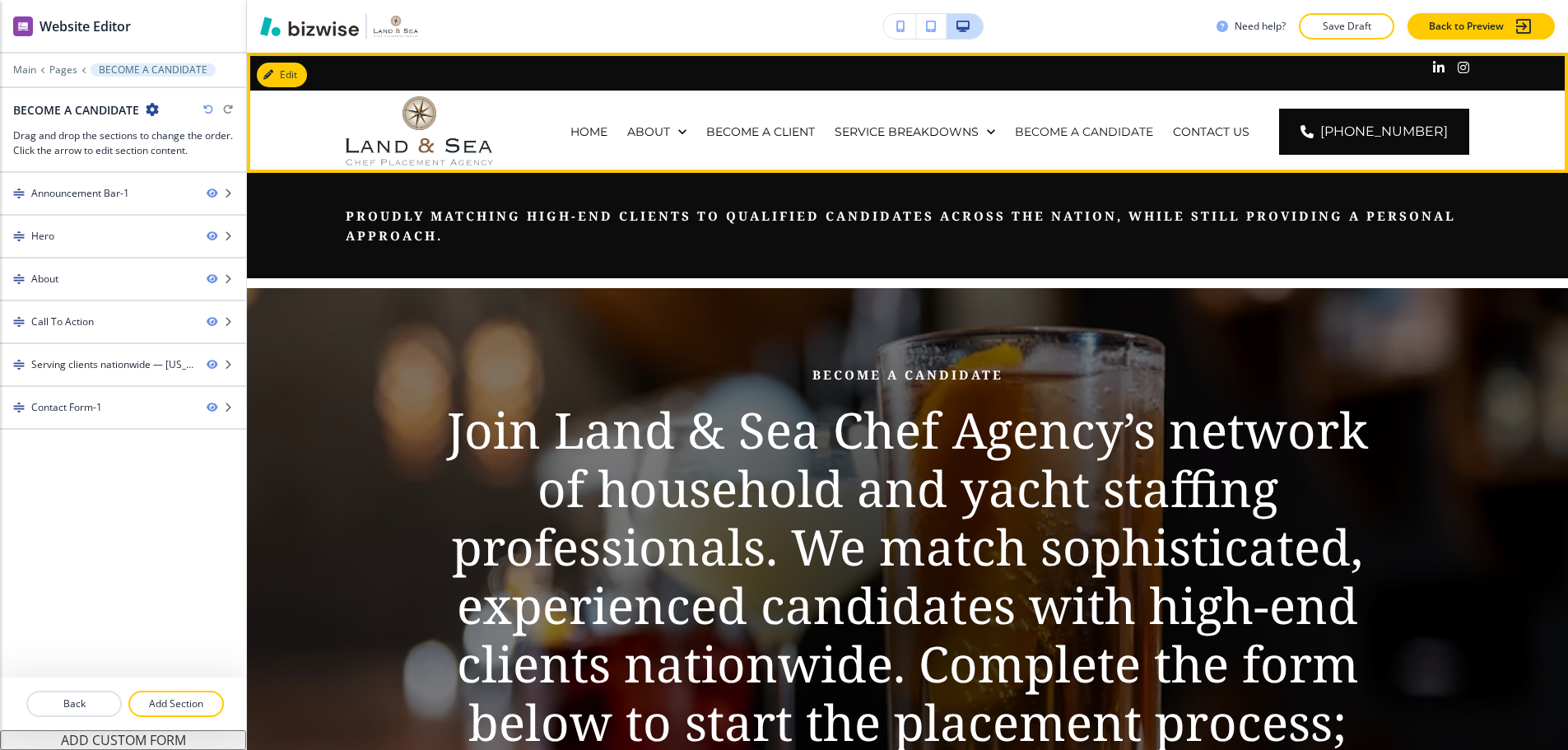
click at [1137, 132] on div "BECOME A CANDIDATE" at bounding box center [1084, 132] width 158 height 82
click at [1147, 126] on p "BECOME A CANDIDATE" at bounding box center [1083, 132] width 139 height 17
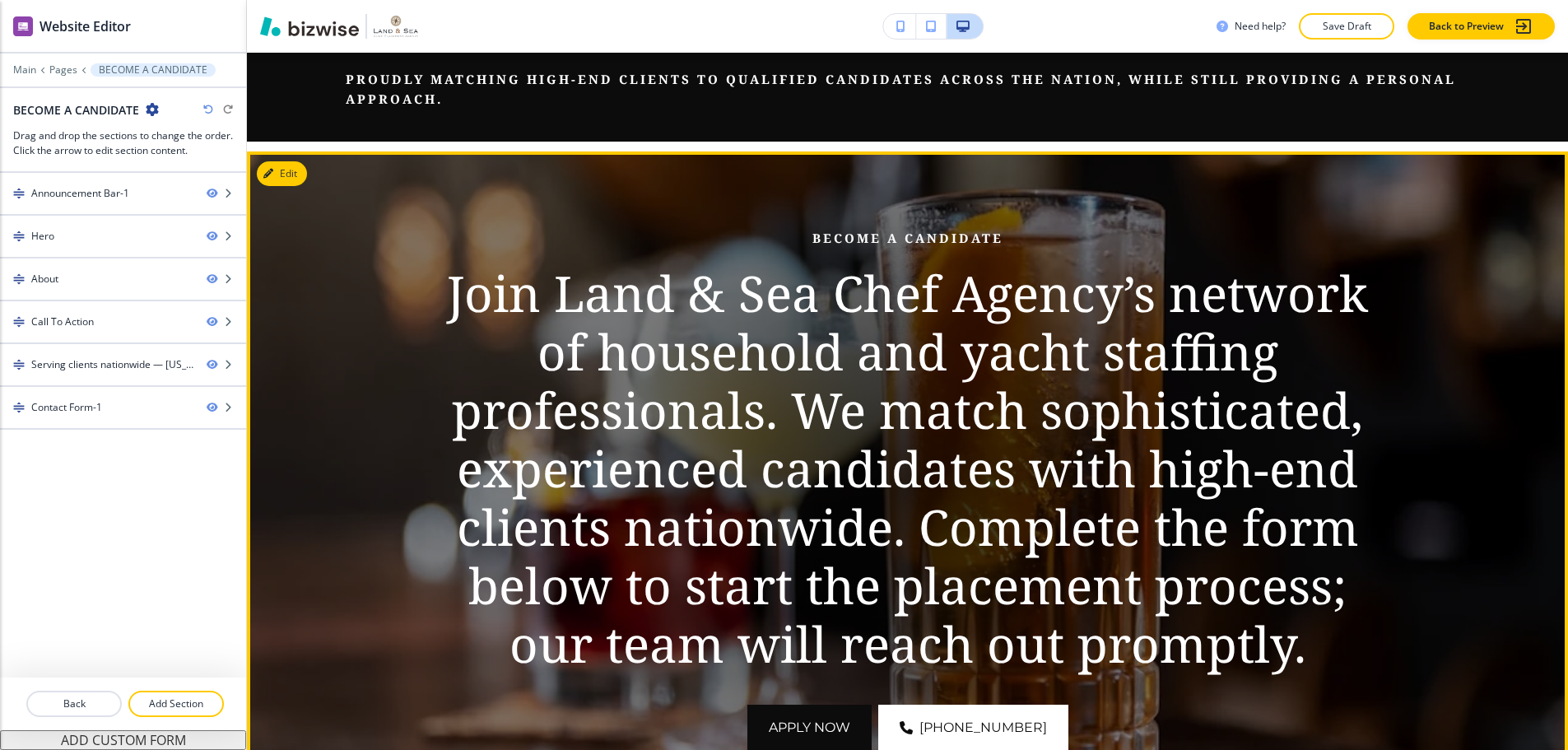
scroll to position [165, 0]
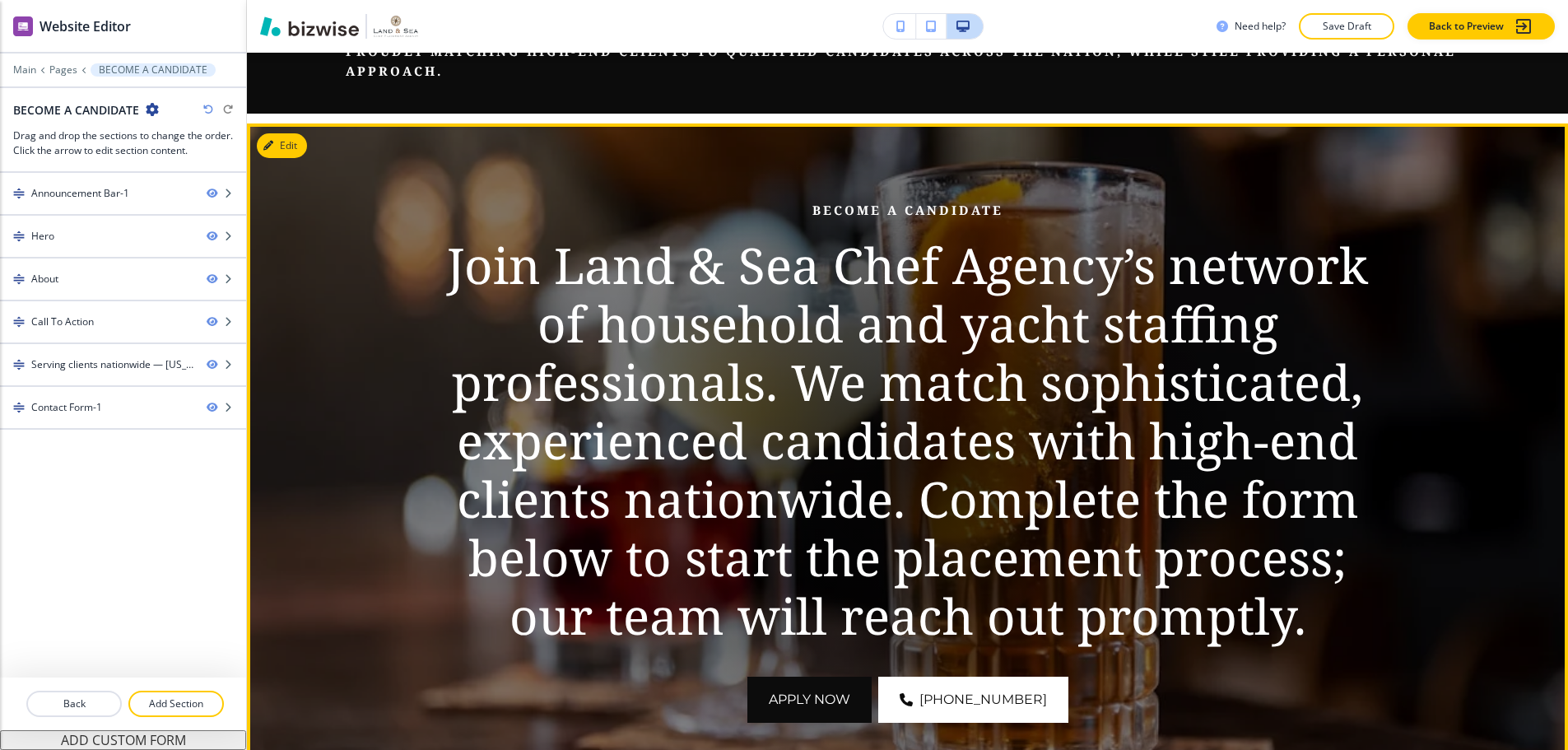
click at [634, 343] on p "Join Land & Sea Chef Agency’s network of household and yacht staffing professio…" at bounding box center [907, 440] width 936 height 409
click at [273, 141] on icon "button" at bounding box center [272, 146] width 10 height 10
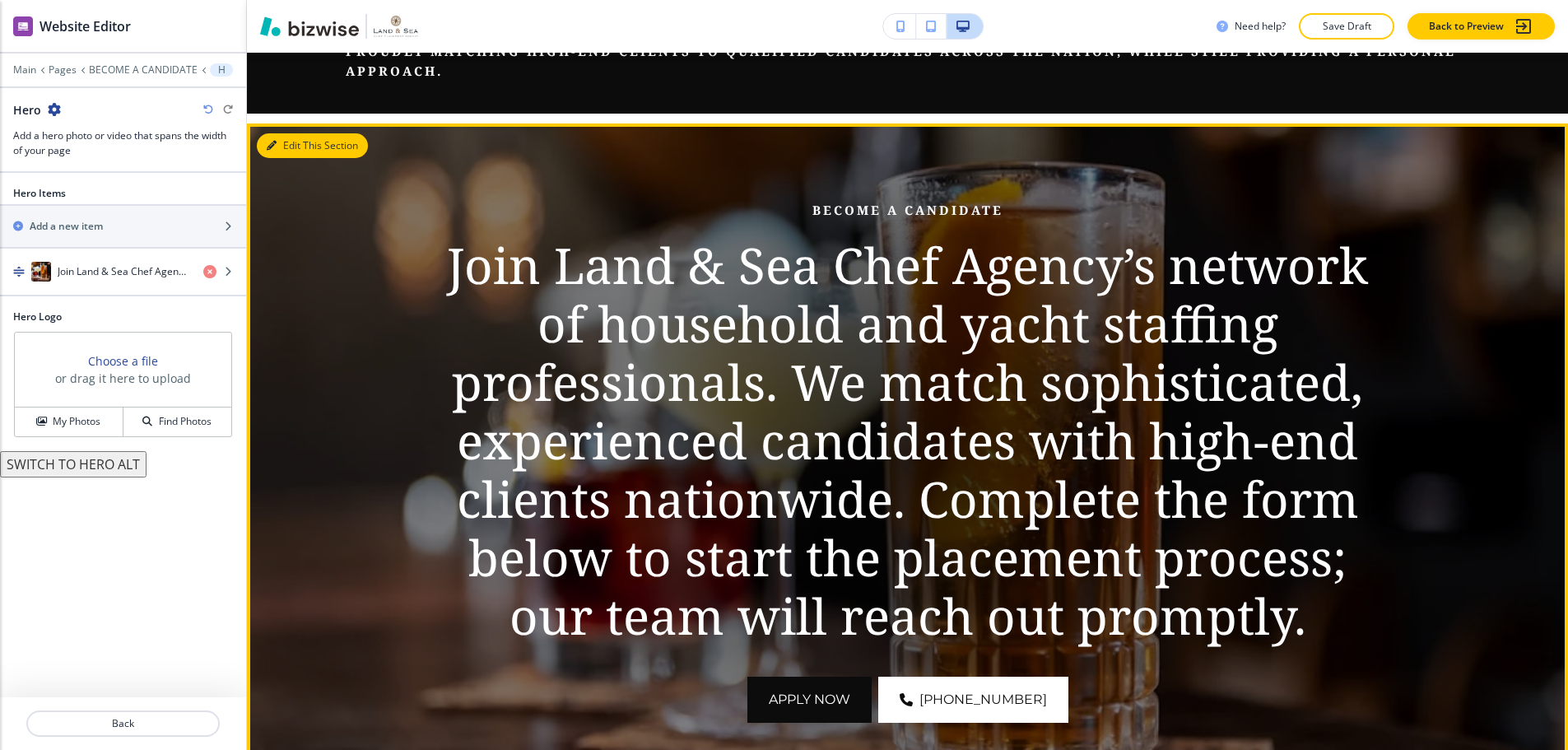
scroll to position [235, 0]
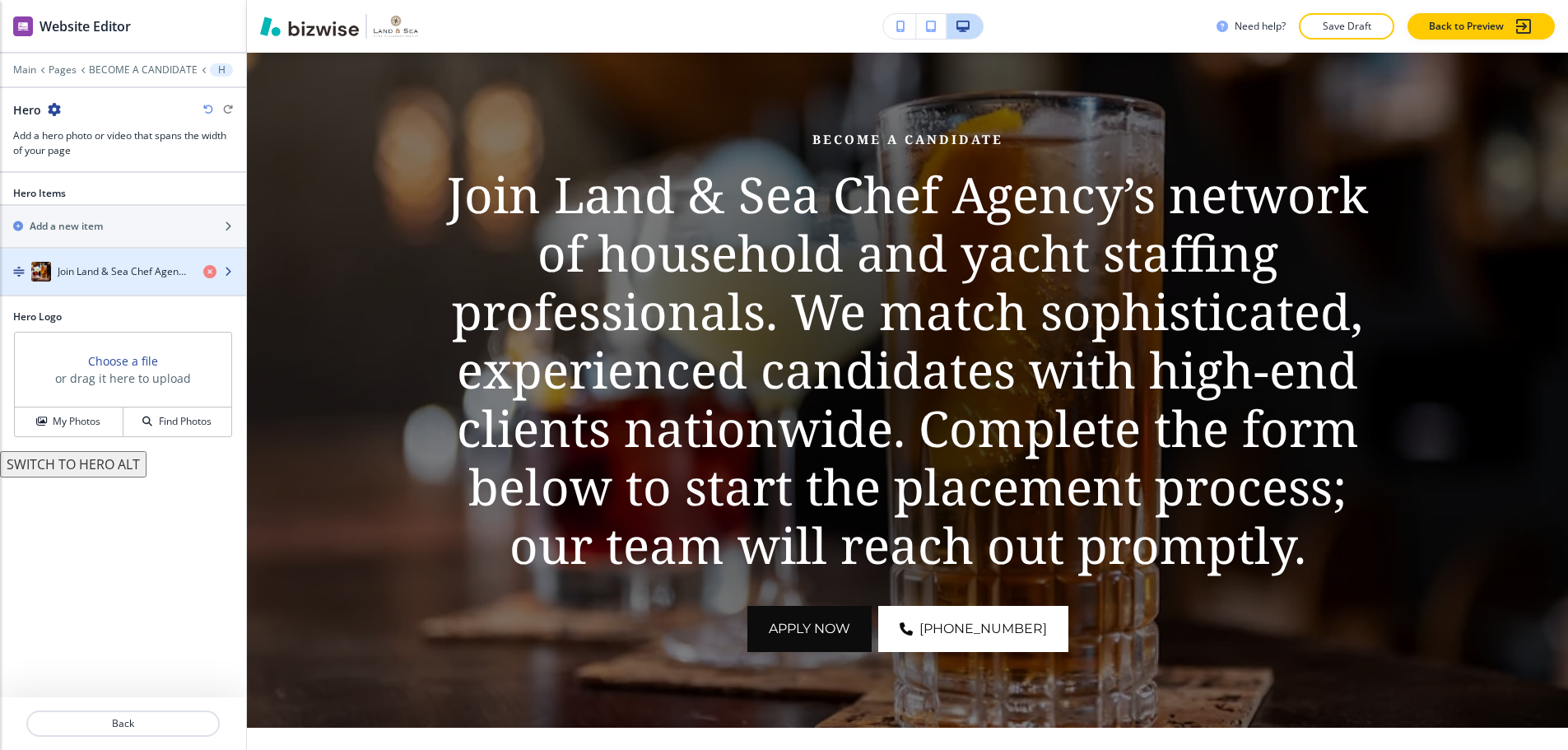
click at [105, 281] on div "button" at bounding box center [123, 288] width 246 height 13
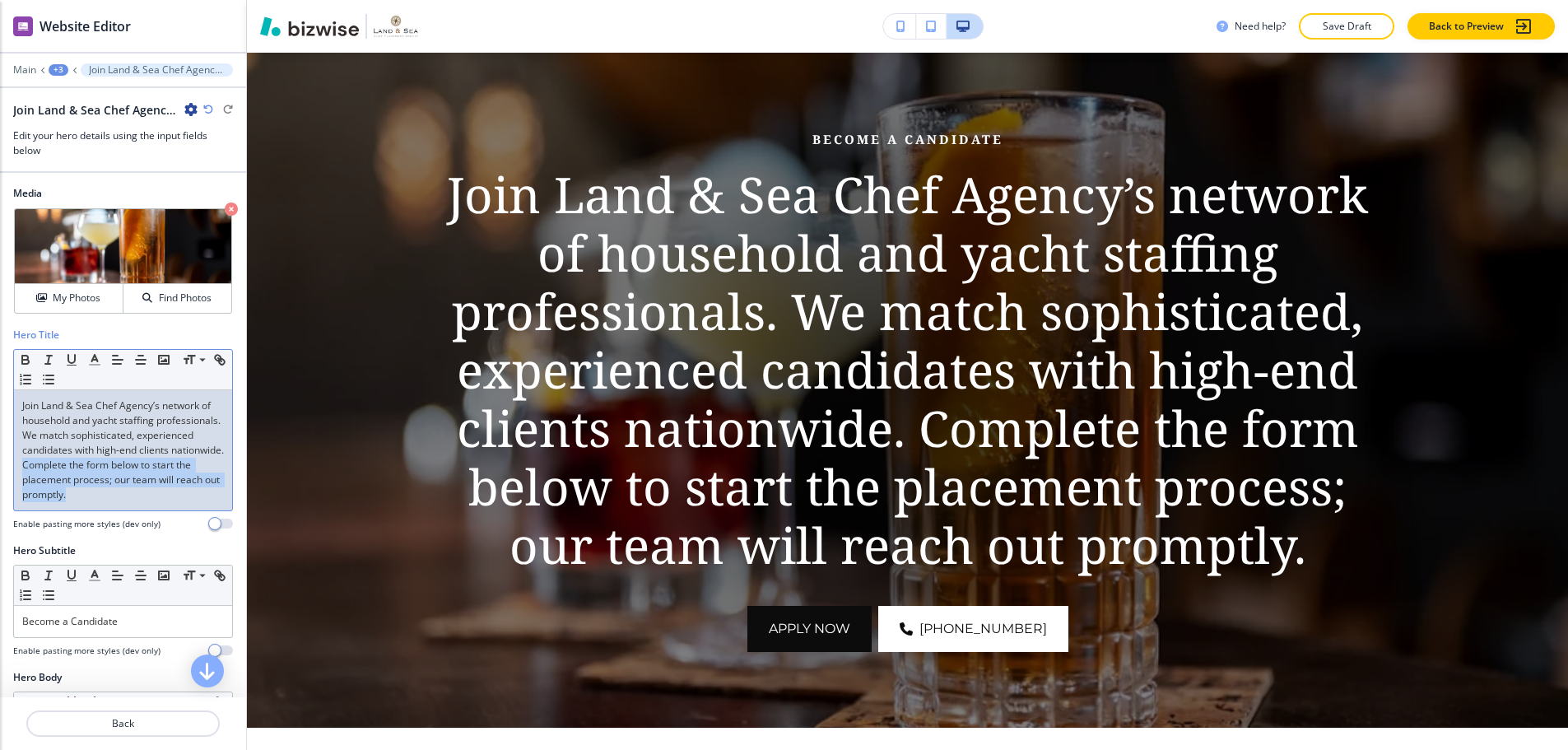
drag, startPoint x: 112, startPoint y: 454, endPoint x: 178, endPoint y: 485, distance: 72.9
click at [178, 485] on p "Join Land & Sea Chef Agency’s network of household and yacht staffing professio…" at bounding box center [123, 449] width 202 height 103
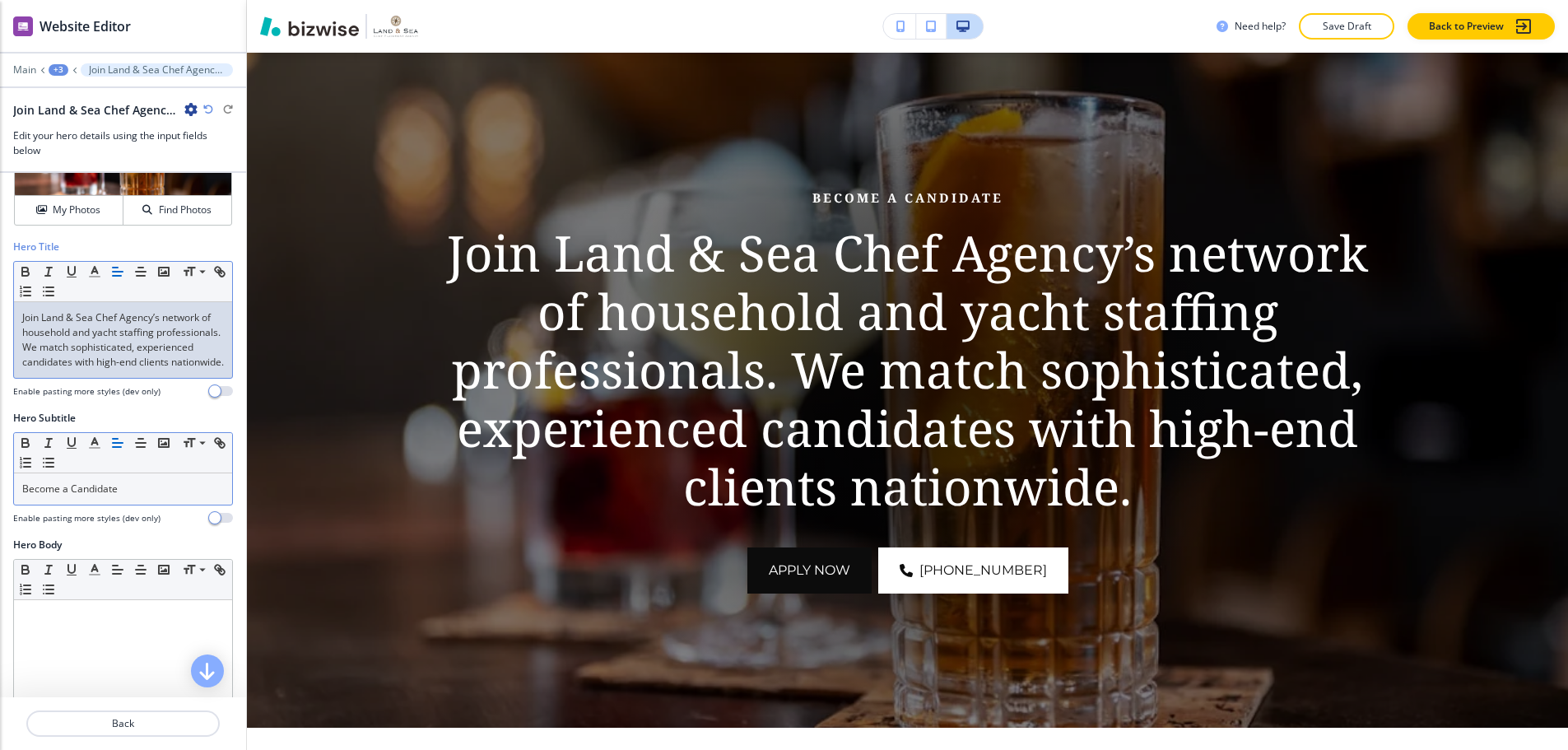
scroll to position [165, 0]
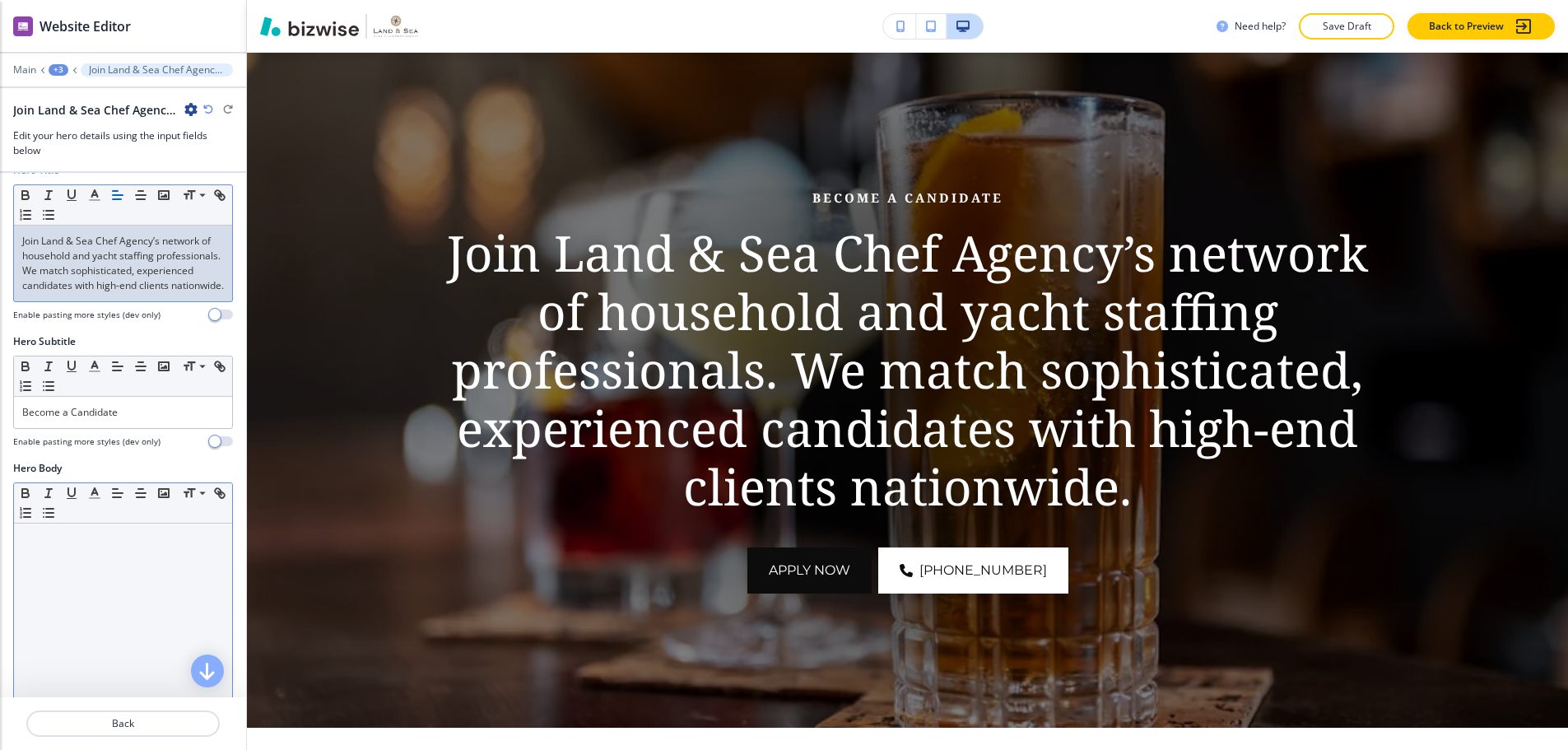
click at [77, 558] on div at bounding box center [123, 630] width 218 height 214
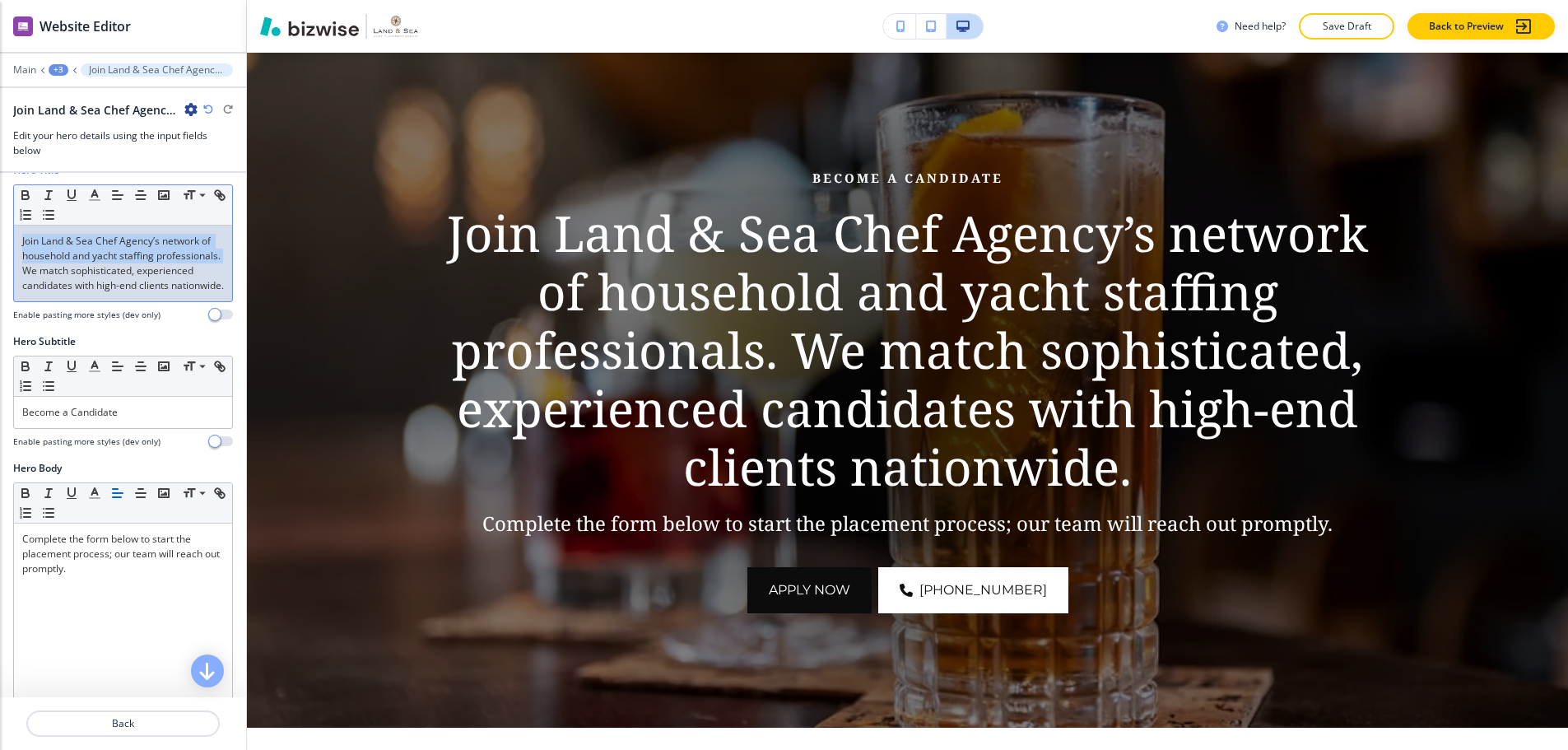
drag, startPoint x: 19, startPoint y: 227, endPoint x: 90, endPoint y: 259, distance: 77.9
click at [90, 259] on div "Join Land & Sea Chef Agency’s network of household and yacht staffing professio…" at bounding box center [123, 264] width 218 height 76
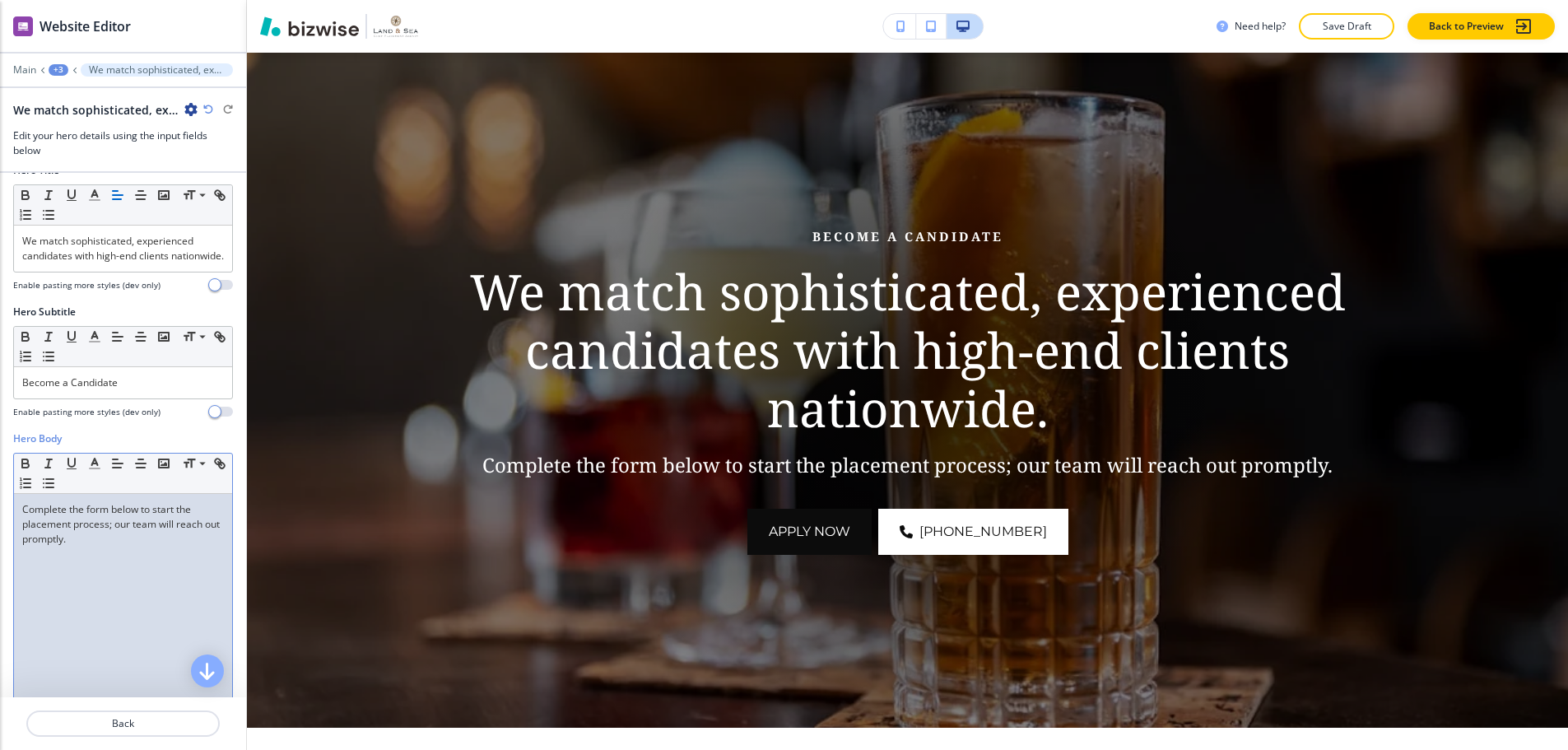
click at [18, 514] on div "Complete the form below to start the placement process; our team will reach out…" at bounding box center [123, 601] width 218 height 214
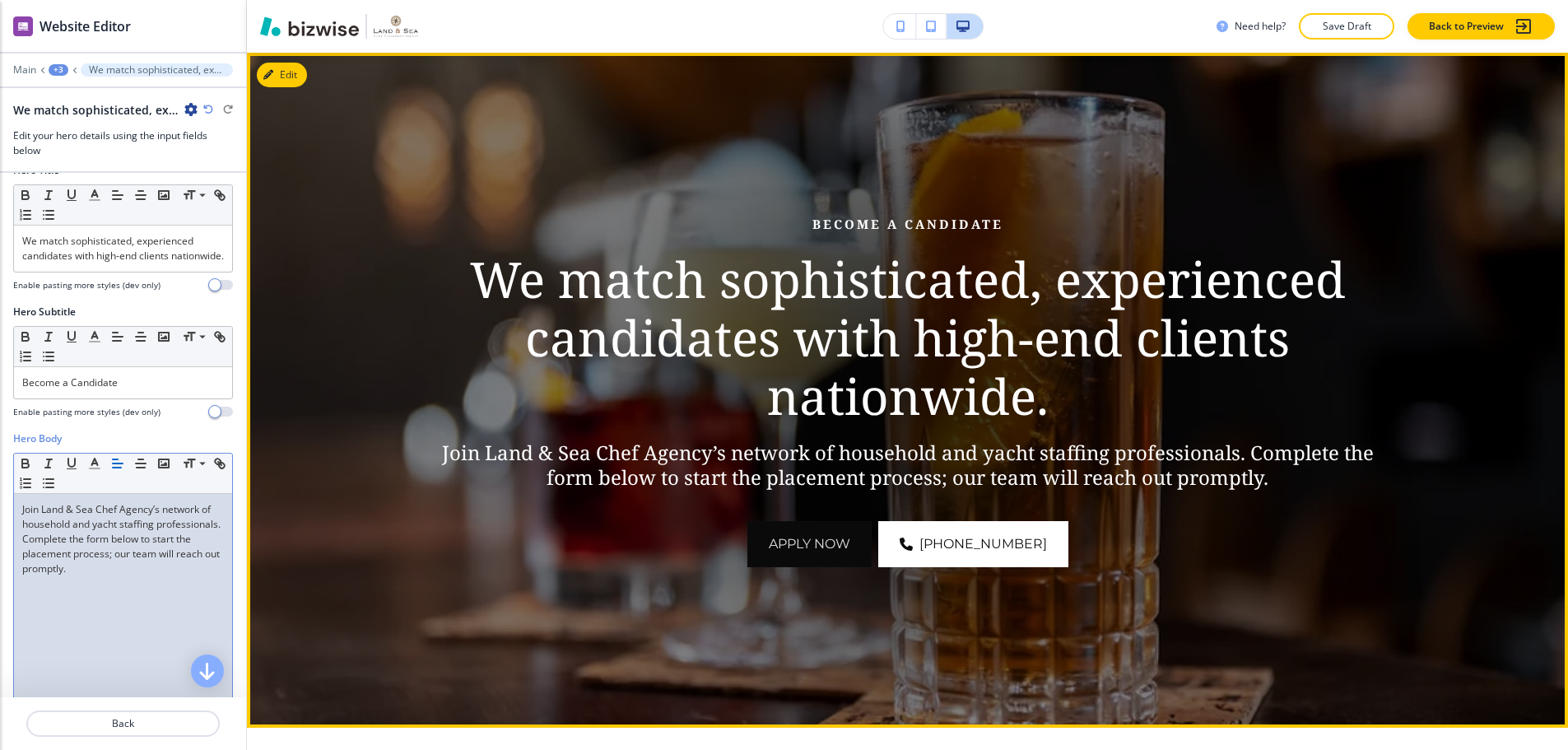
click at [813, 539] on button "APPLY NOW" at bounding box center [810, 543] width 124 height 46
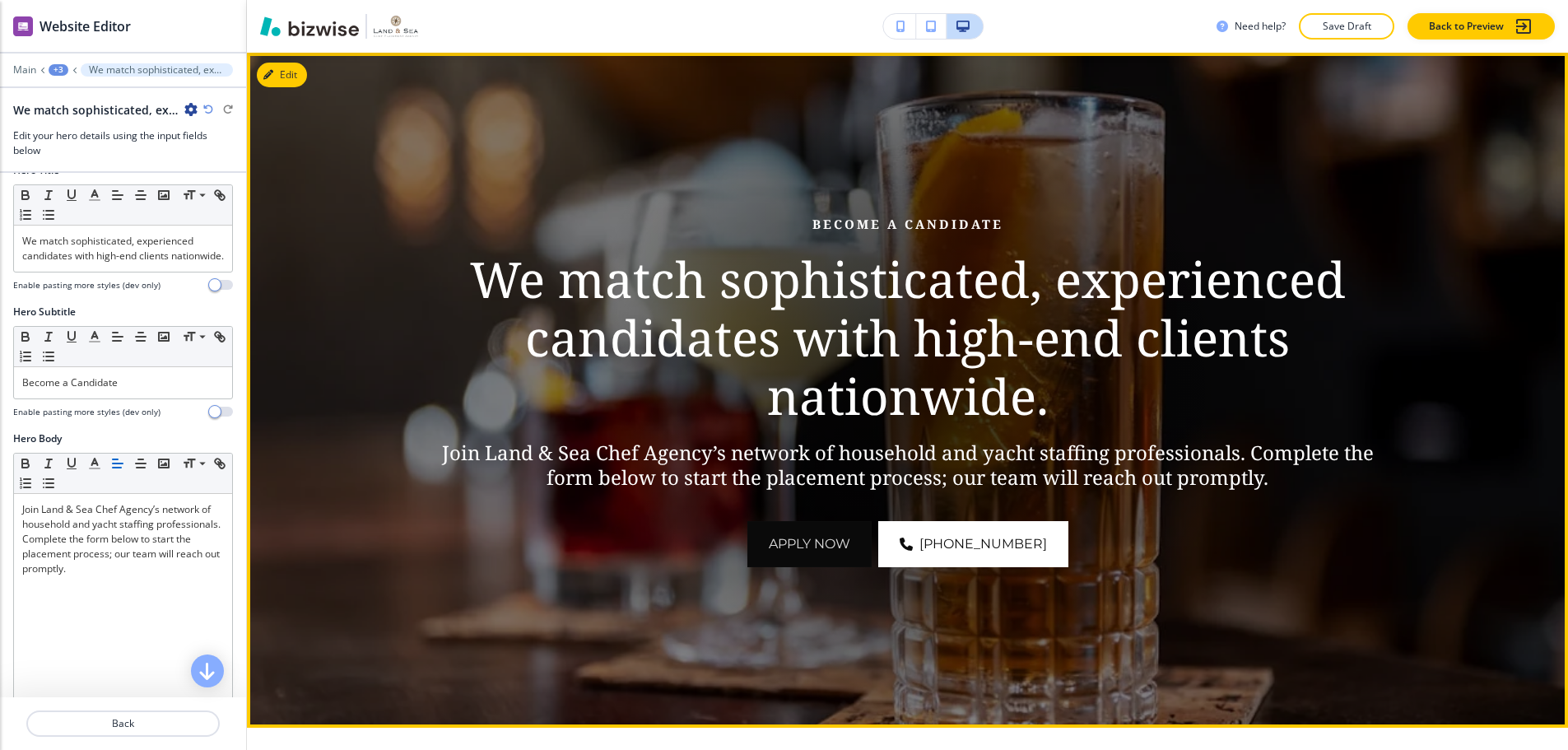
click at [813, 539] on button "APPLY NOW" at bounding box center [810, 543] width 124 height 46
click at [855, 531] on button "APPLY NOW" at bounding box center [810, 543] width 124 height 46
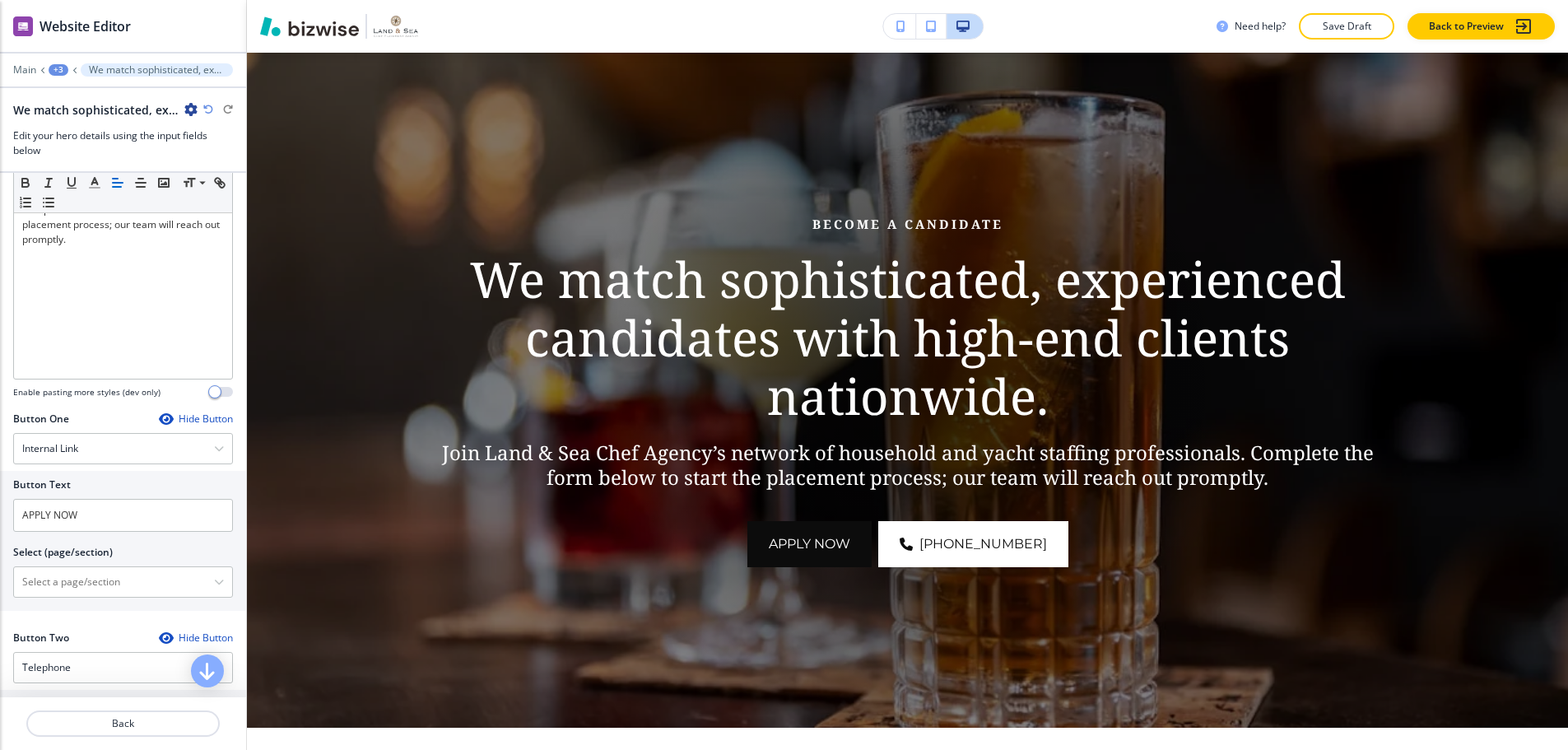
scroll to position [576, 0]
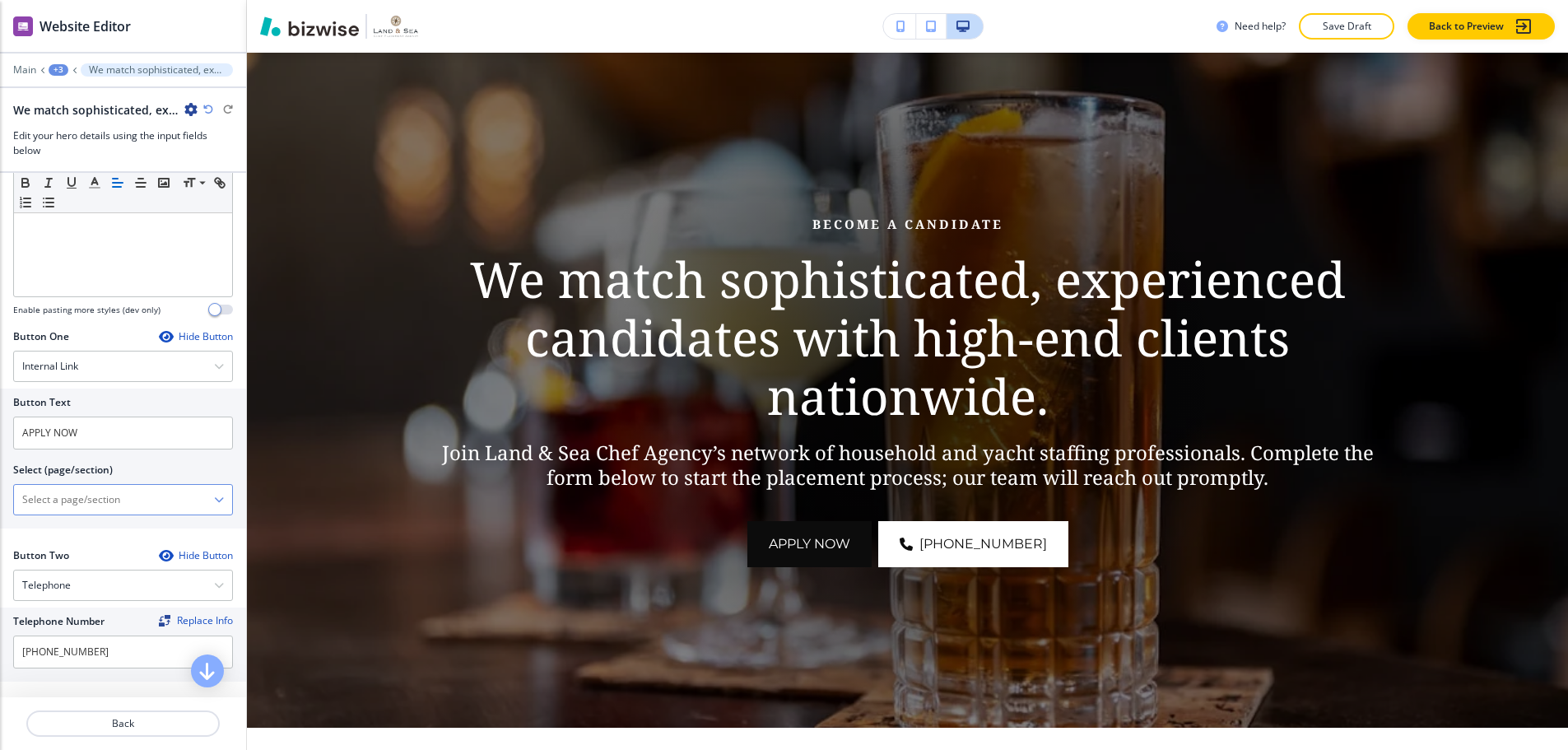
click at [214, 505] on icon "button" at bounding box center [219, 500] width 10 height 10
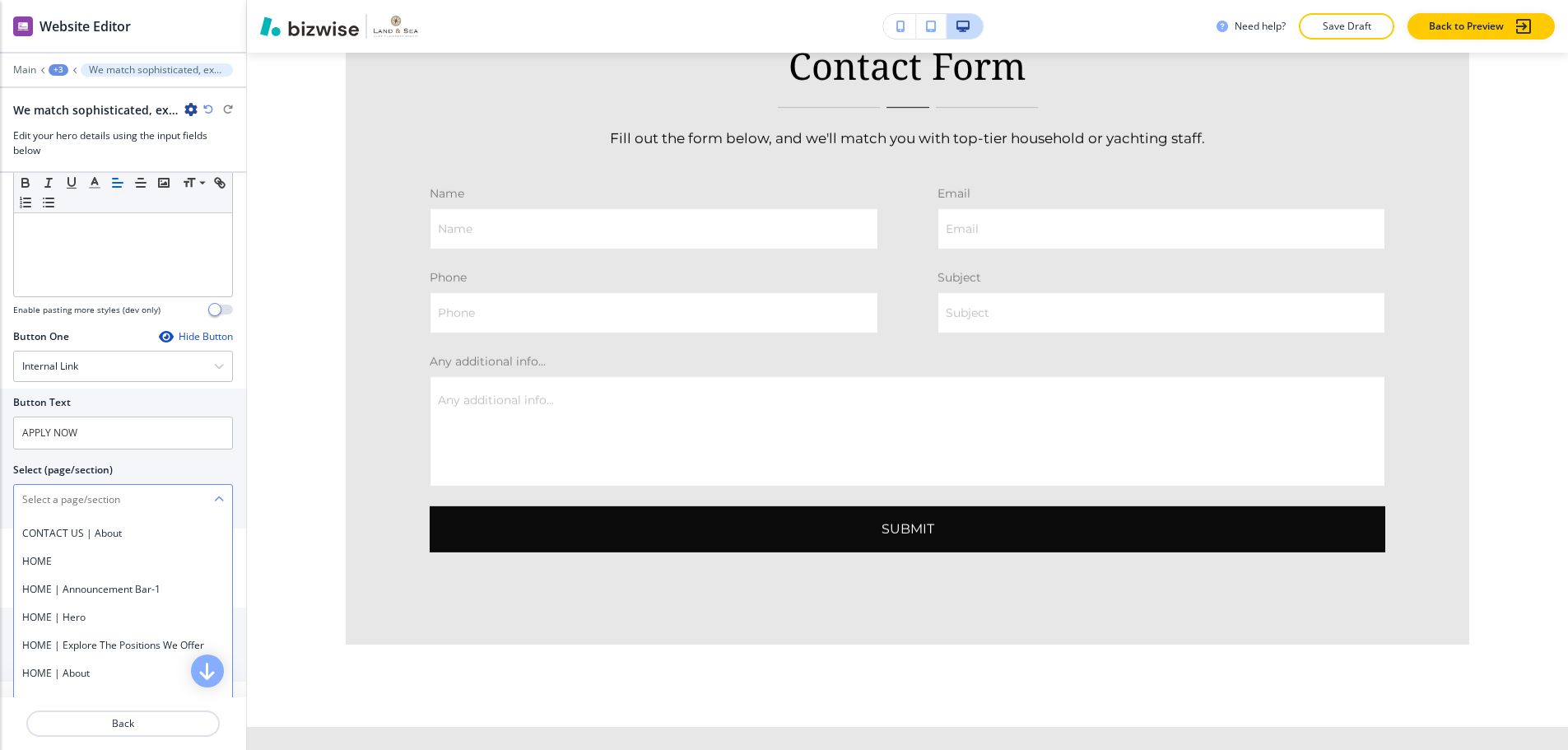
scroll to position [3622, 0]
click at [136, 294] on h4 "BECOME A CANDIDATE | Contact Form-1" at bounding box center [123, 286] width 202 height 15
type \(page\/section\) "BECOME A CANDIDATE | Contact Form-1"
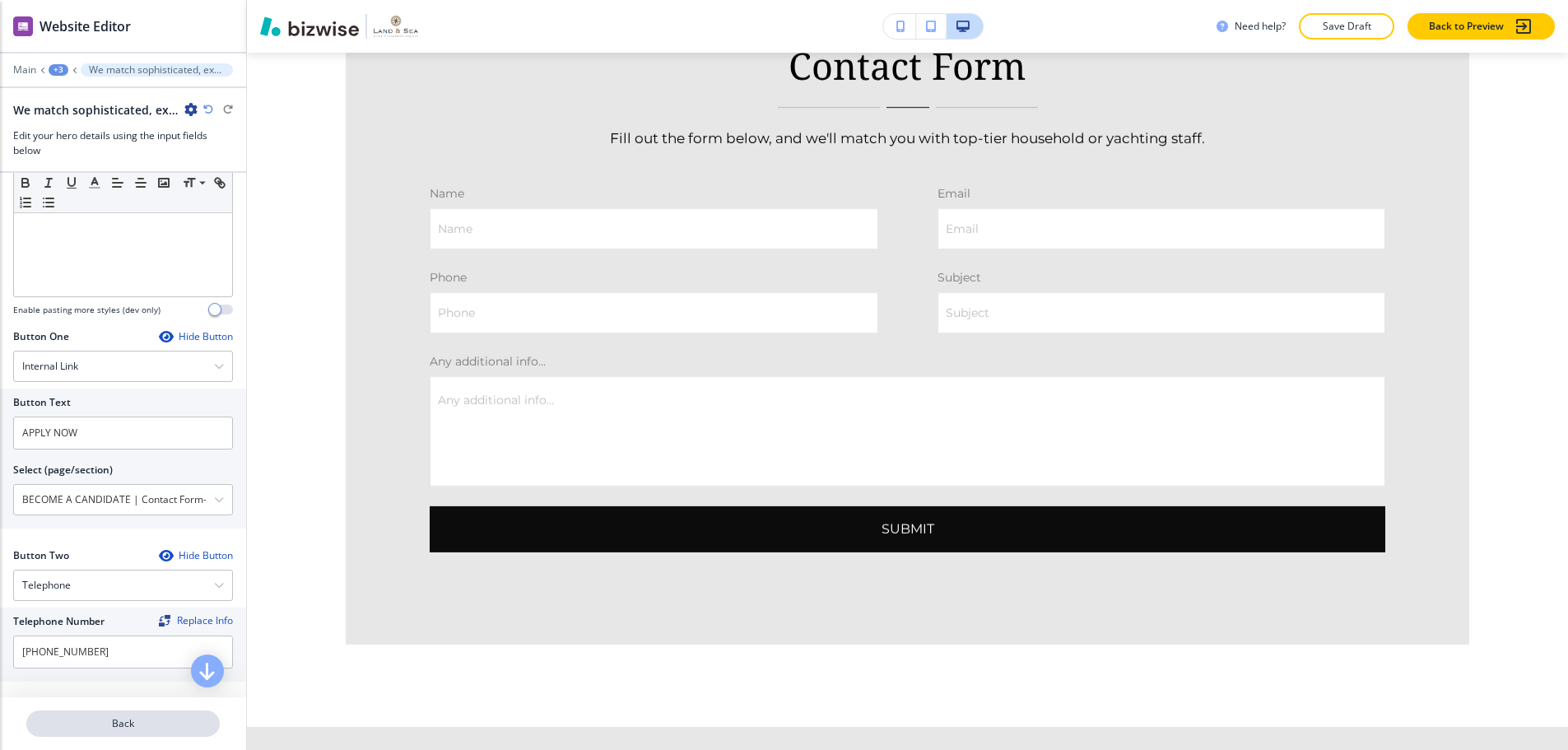
click at [133, 716] on p "Back" at bounding box center [123, 724] width 190 height 15
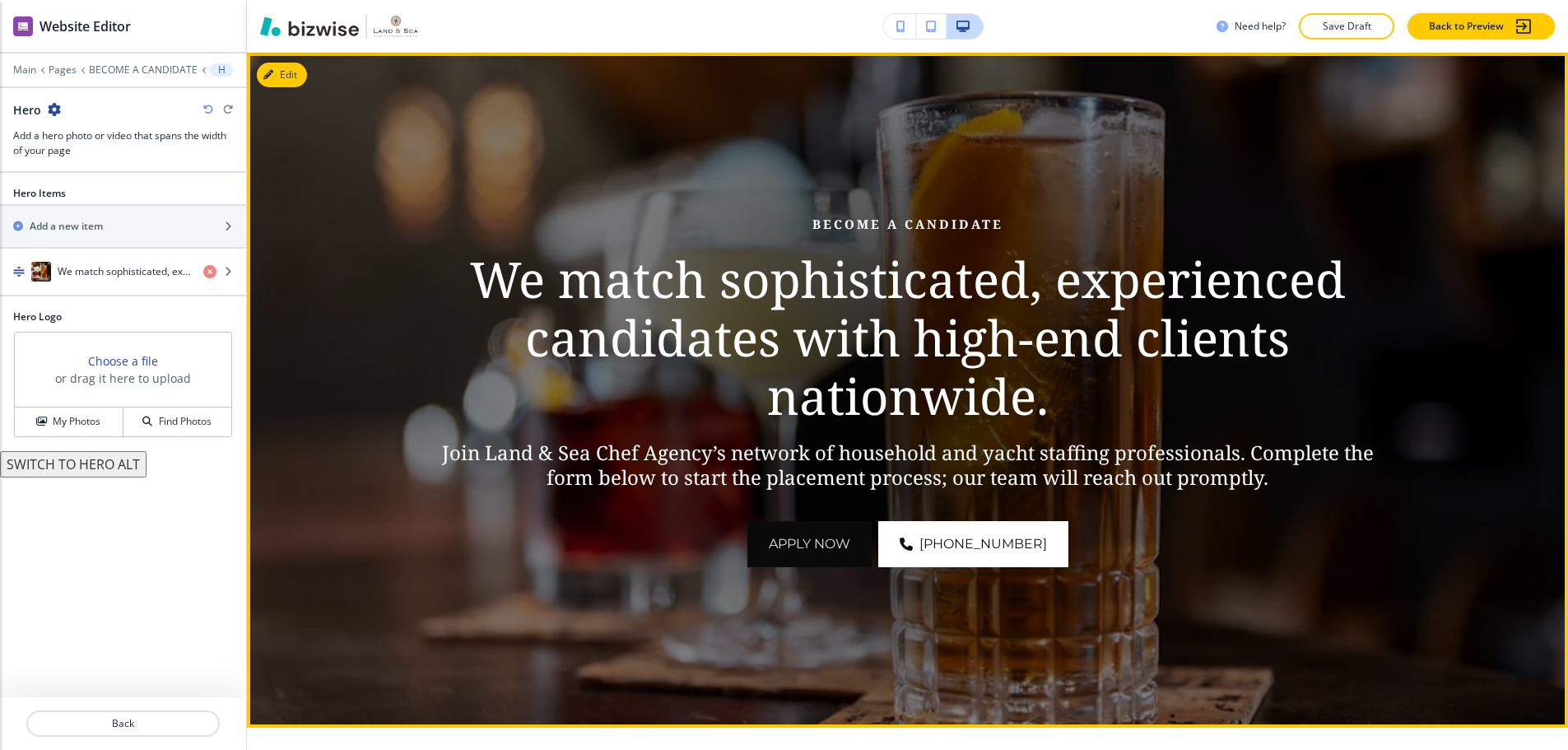
click at [820, 521] on button "APPLY NOW" at bounding box center [810, 543] width 124 height 46
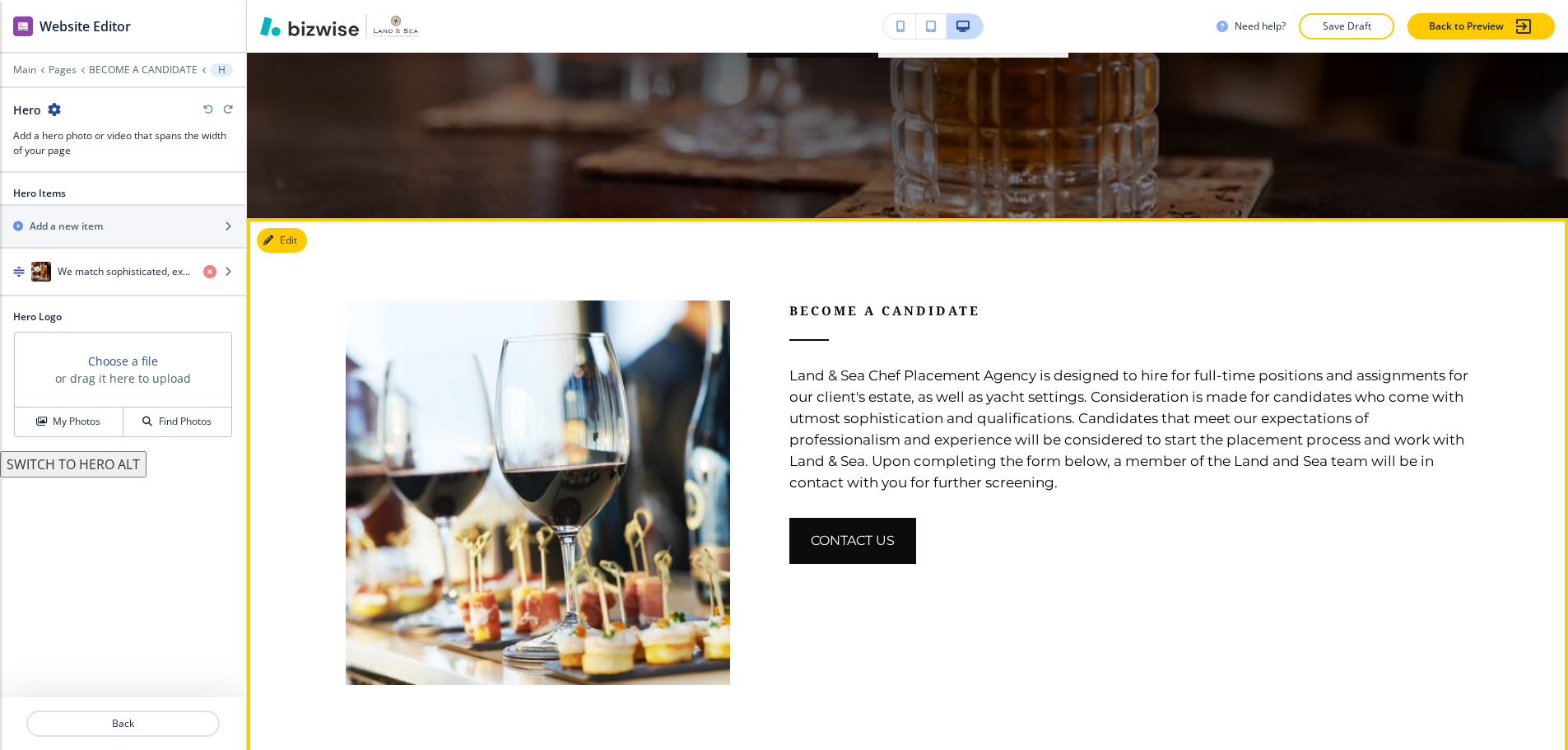
scroll to position [747, 0]
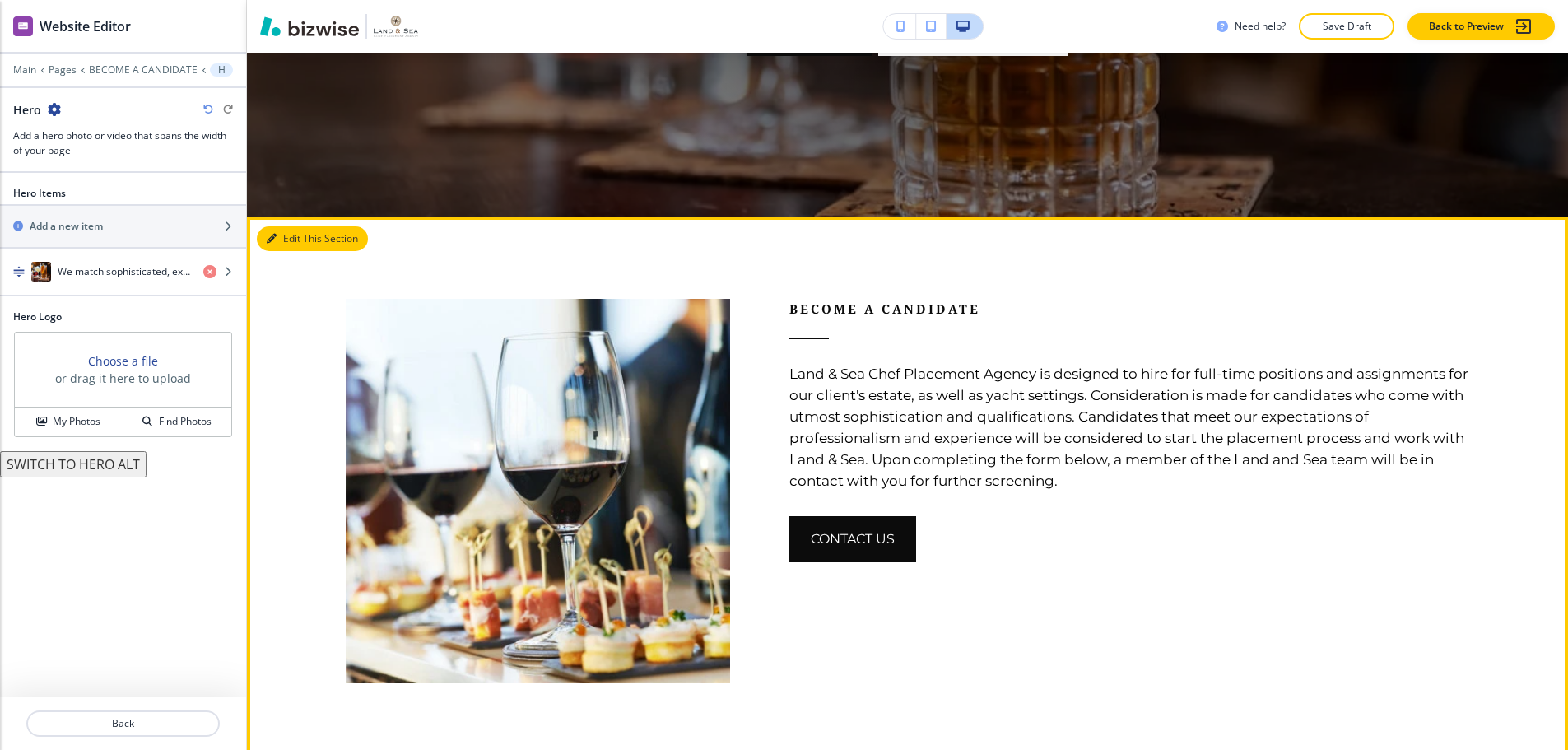
click at [302, 227] on button "Edit This Section" at bounding box center [312, 239] width 111 height 24
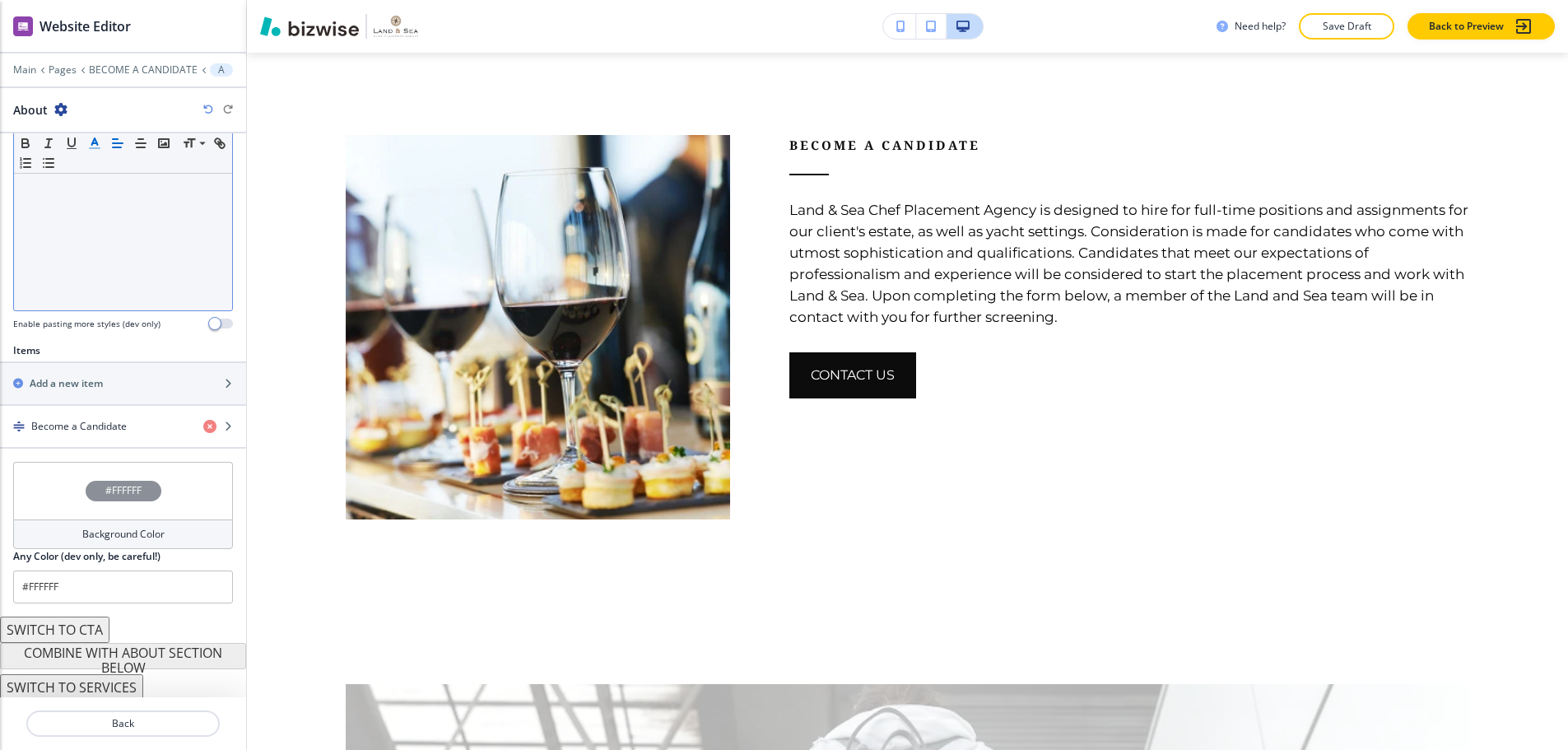
scroll to position [381, 0]
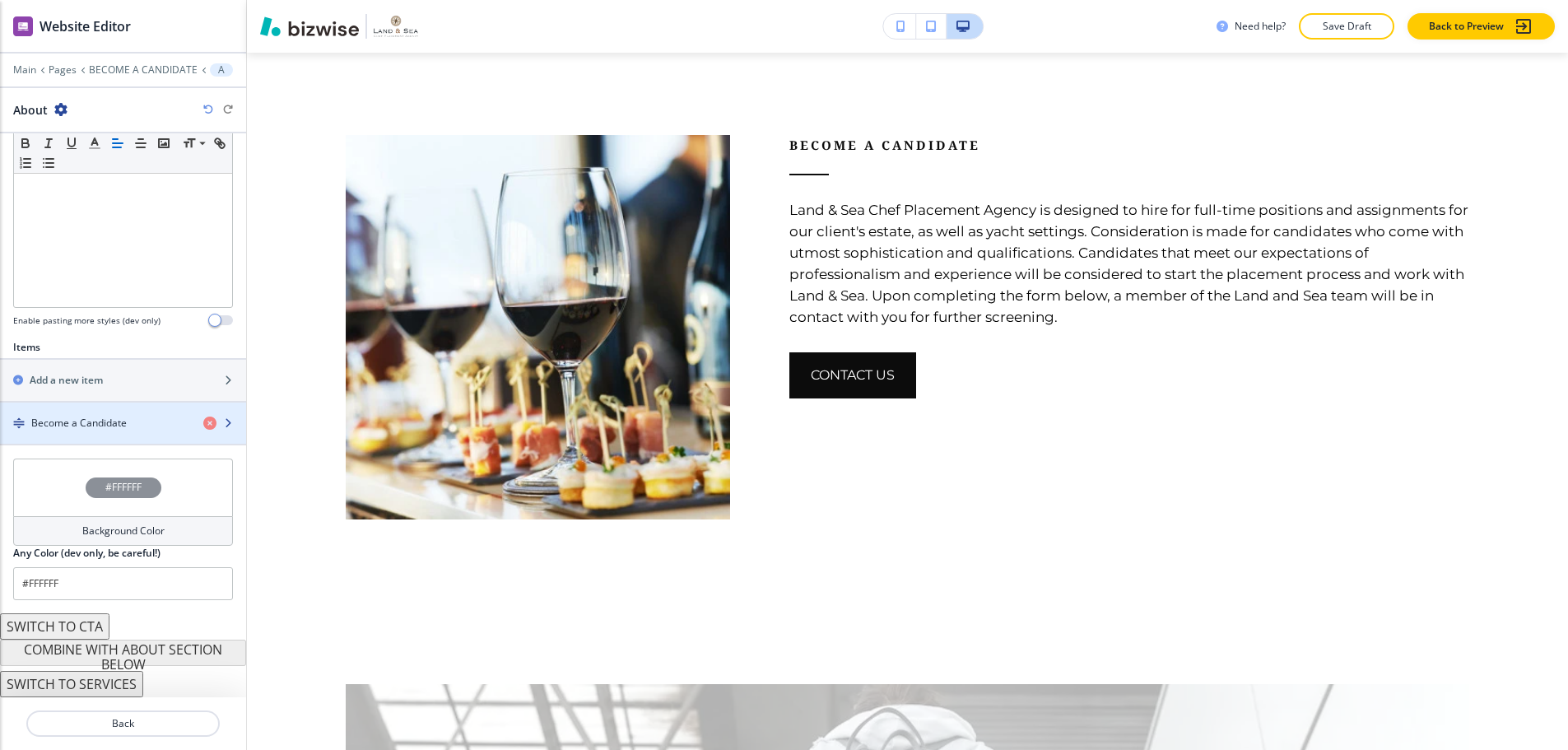
click at [93, 416] on h4 "Become a Candidate" at bounding box center [79, 423] width 96 height 15
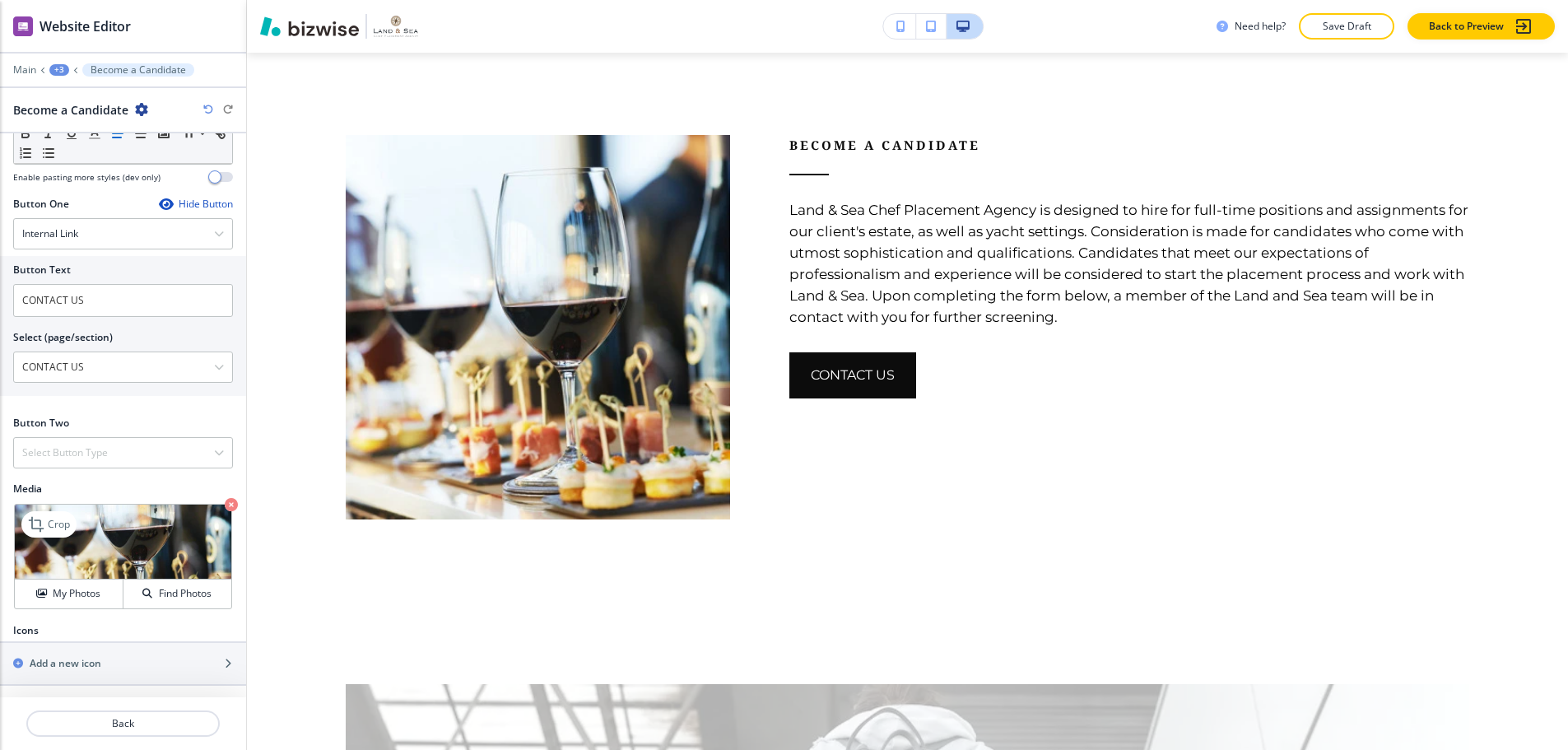
scroll to position [526, 0]
click at [182, 585] on h4 "Find Photos" at bounding box center [185, 592] width 53 height 15
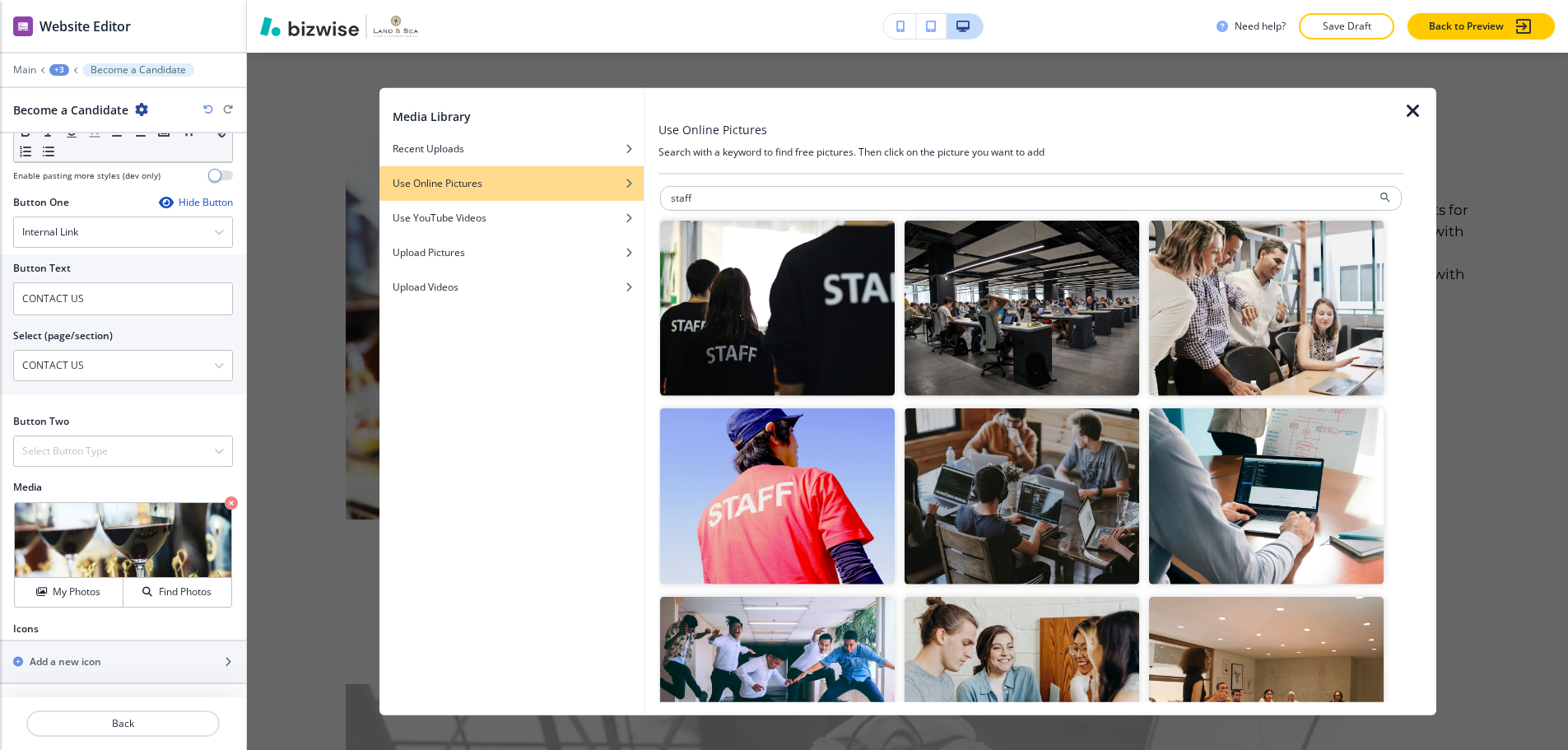
scroll to position [0, 0]
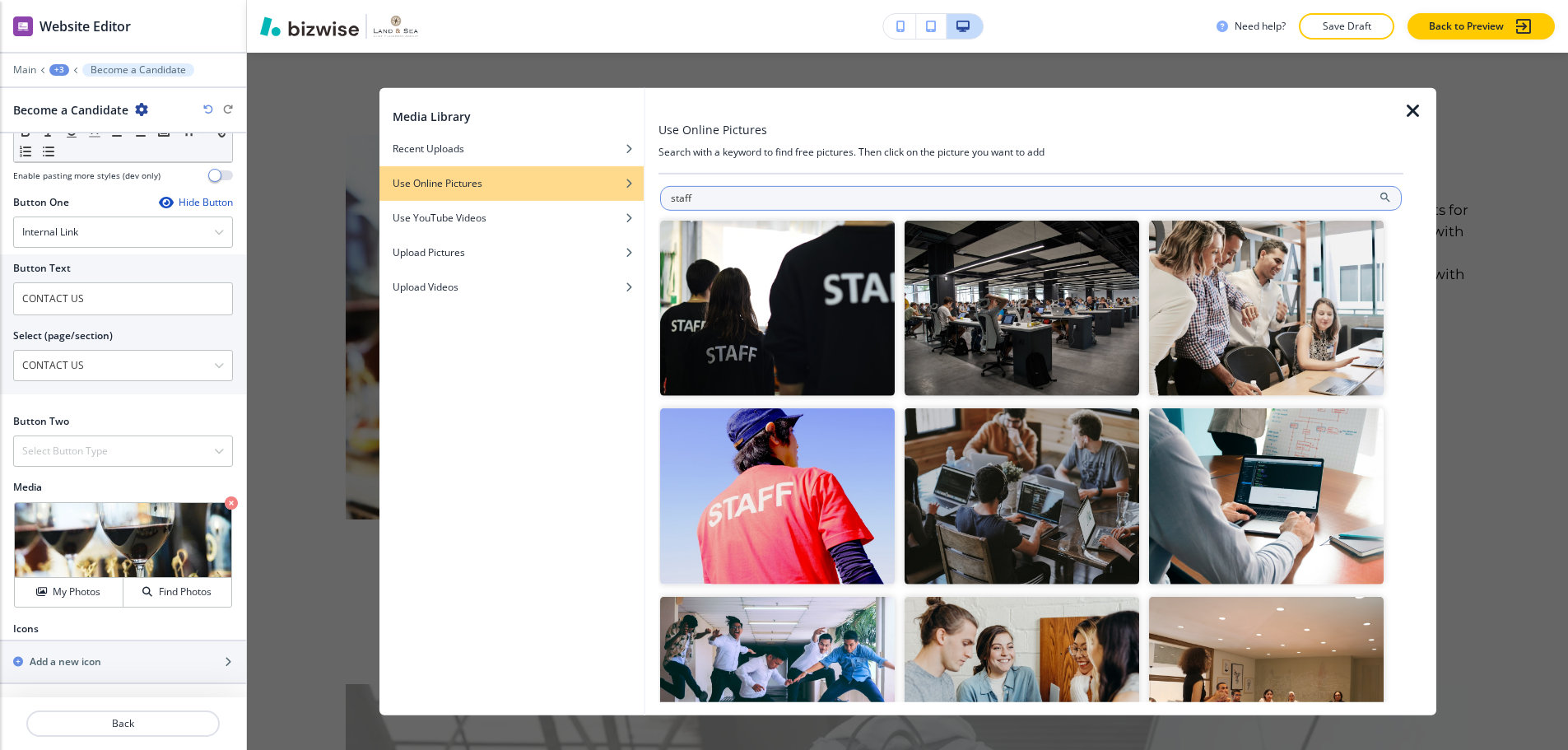
click at [818, 197] on input "staff" at bounding box center [1030, 197] width 742 height 24
type input "waiter"
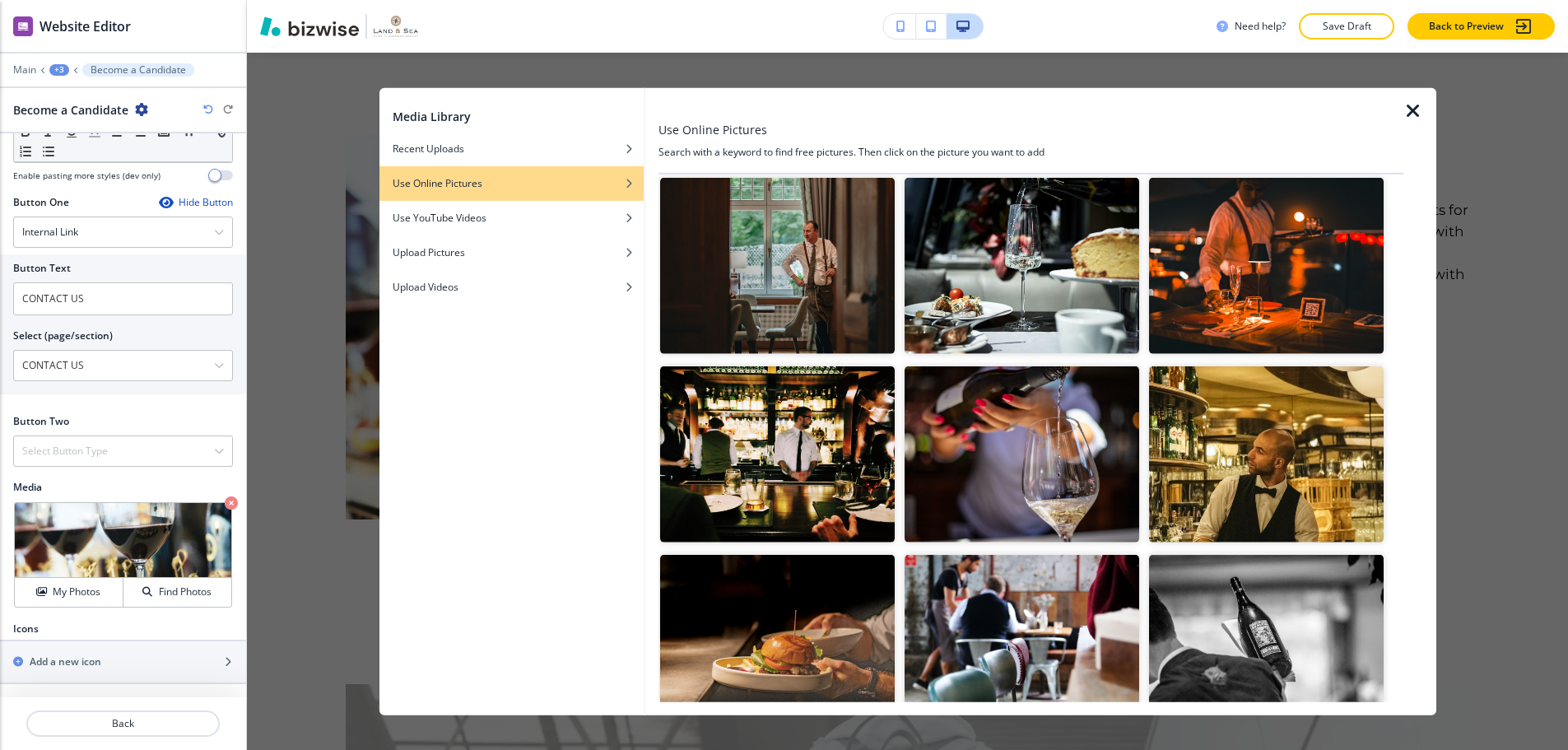
scroll to position [1911, 0]
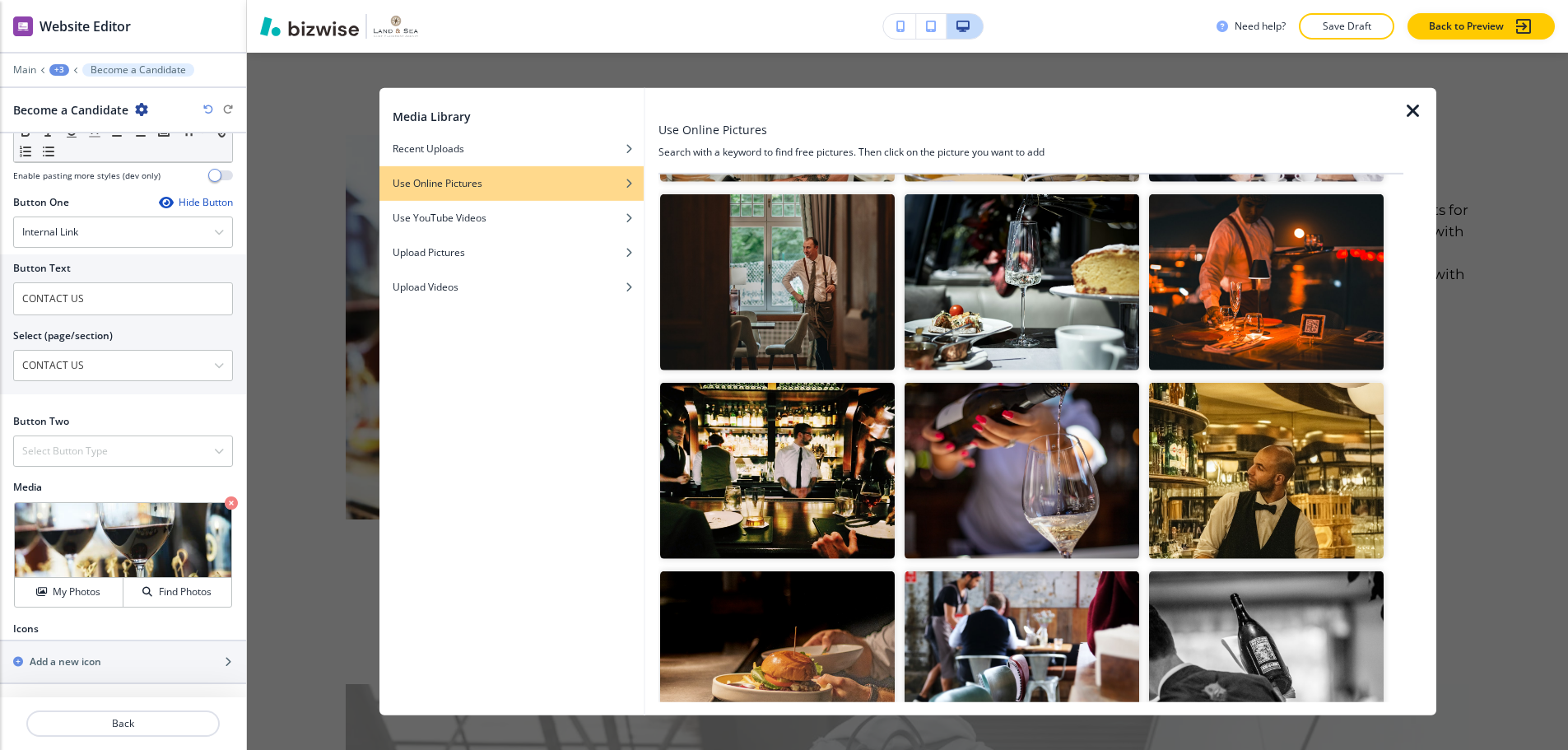
click at [1066, 411] on img "button" at bounding box center [1021, 471] width 234 height 176
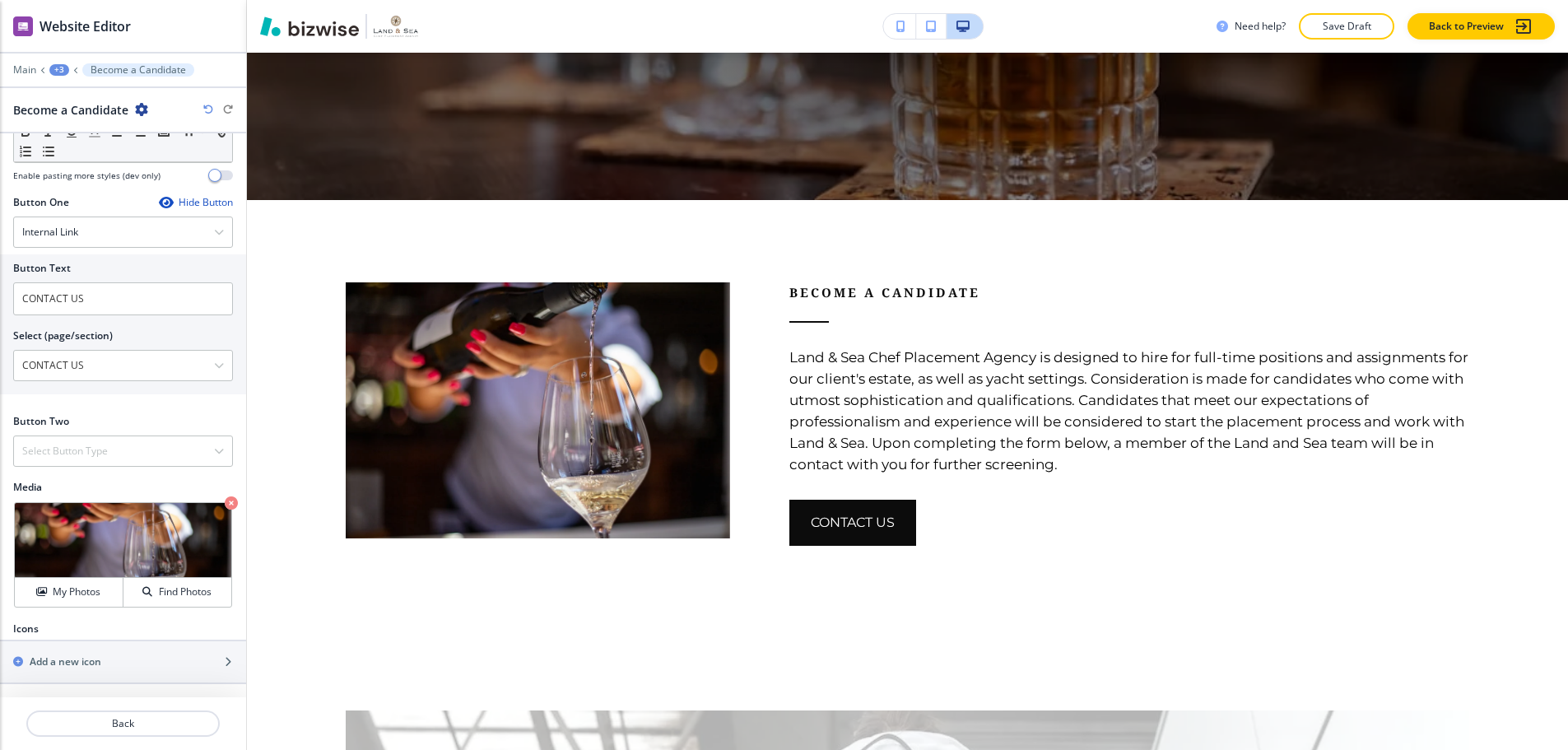
scroll to position [746, 0]
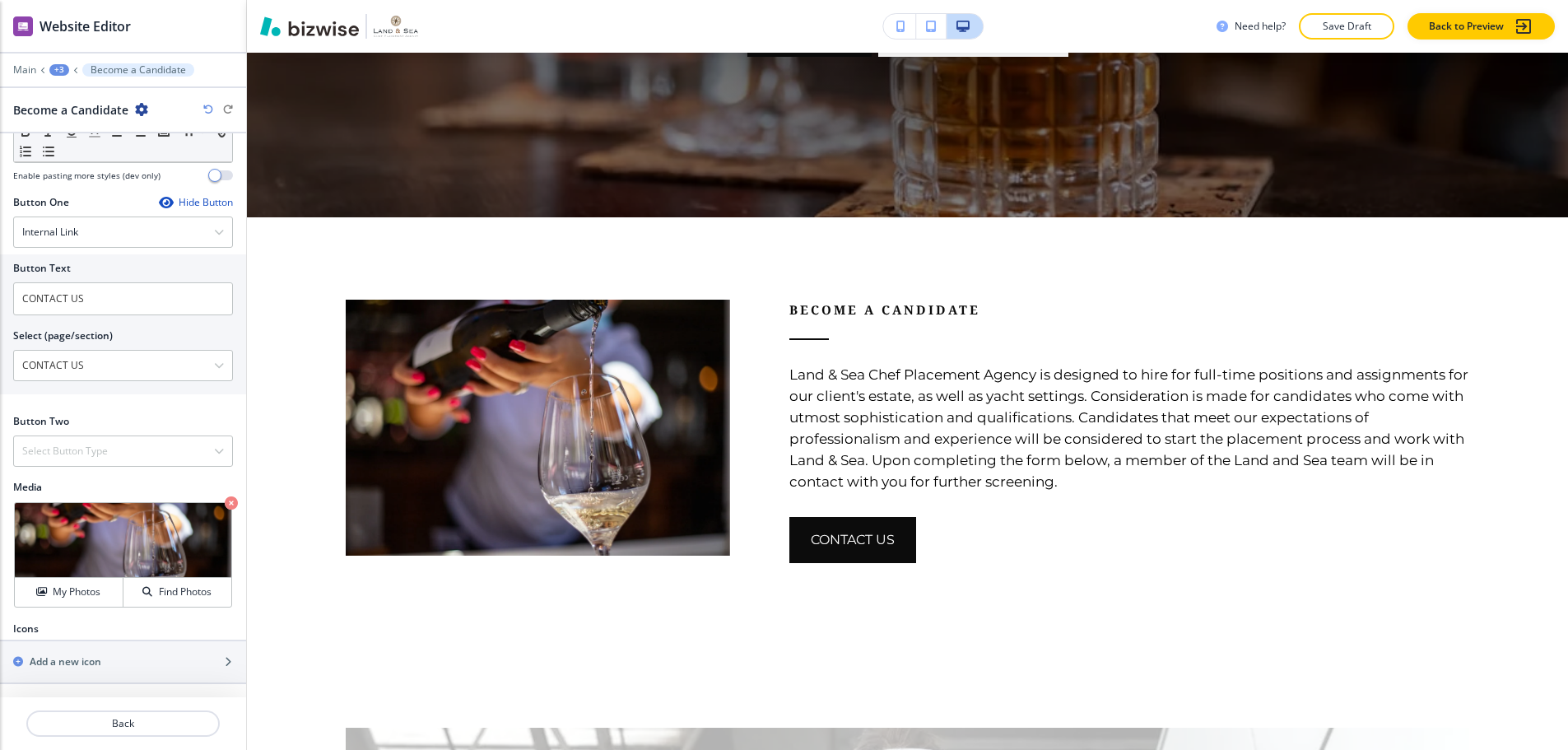
click at [948, 312] on p "Become a Candidate" at bounding box center [1130, 310] width 680 height 20
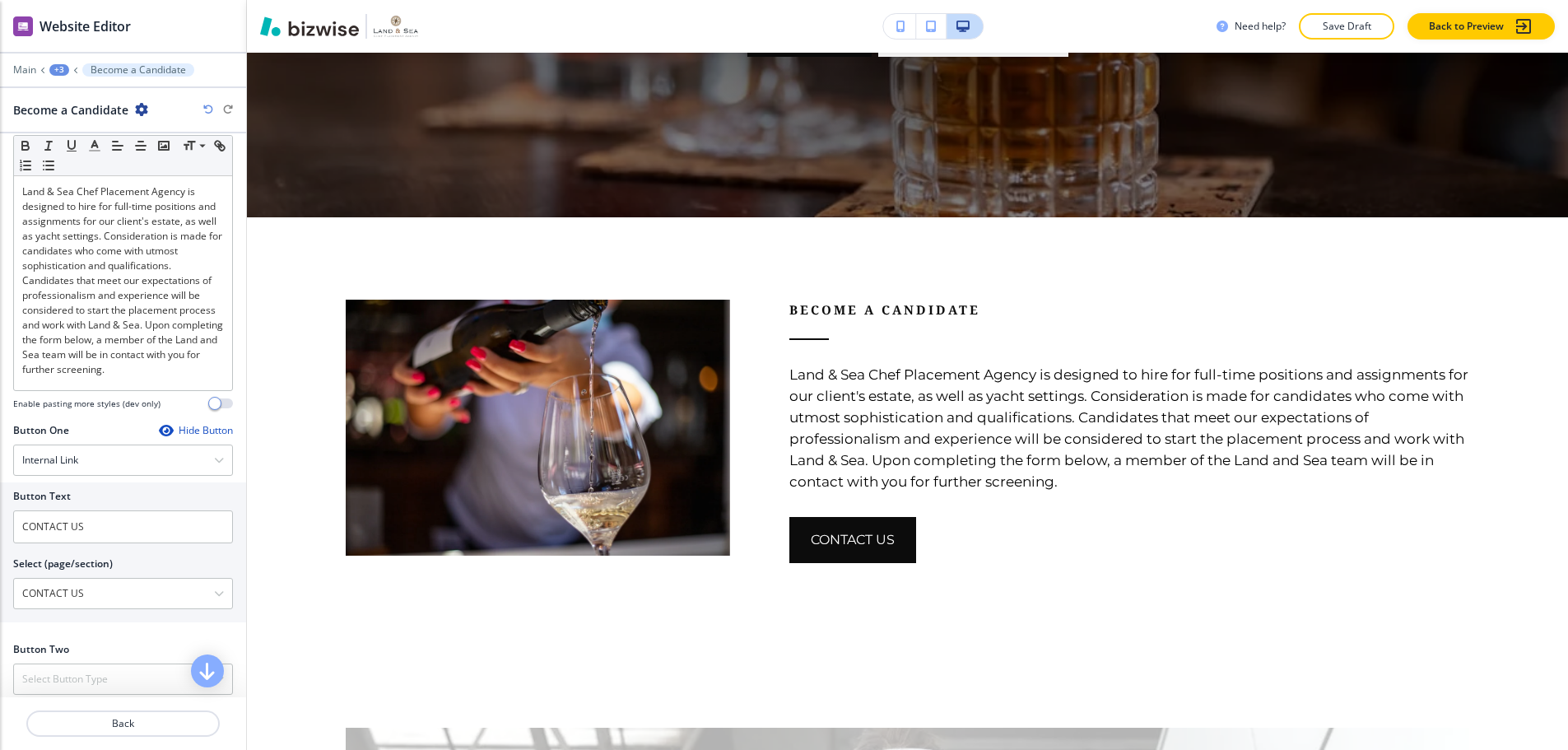
scroll to position [114, 0]
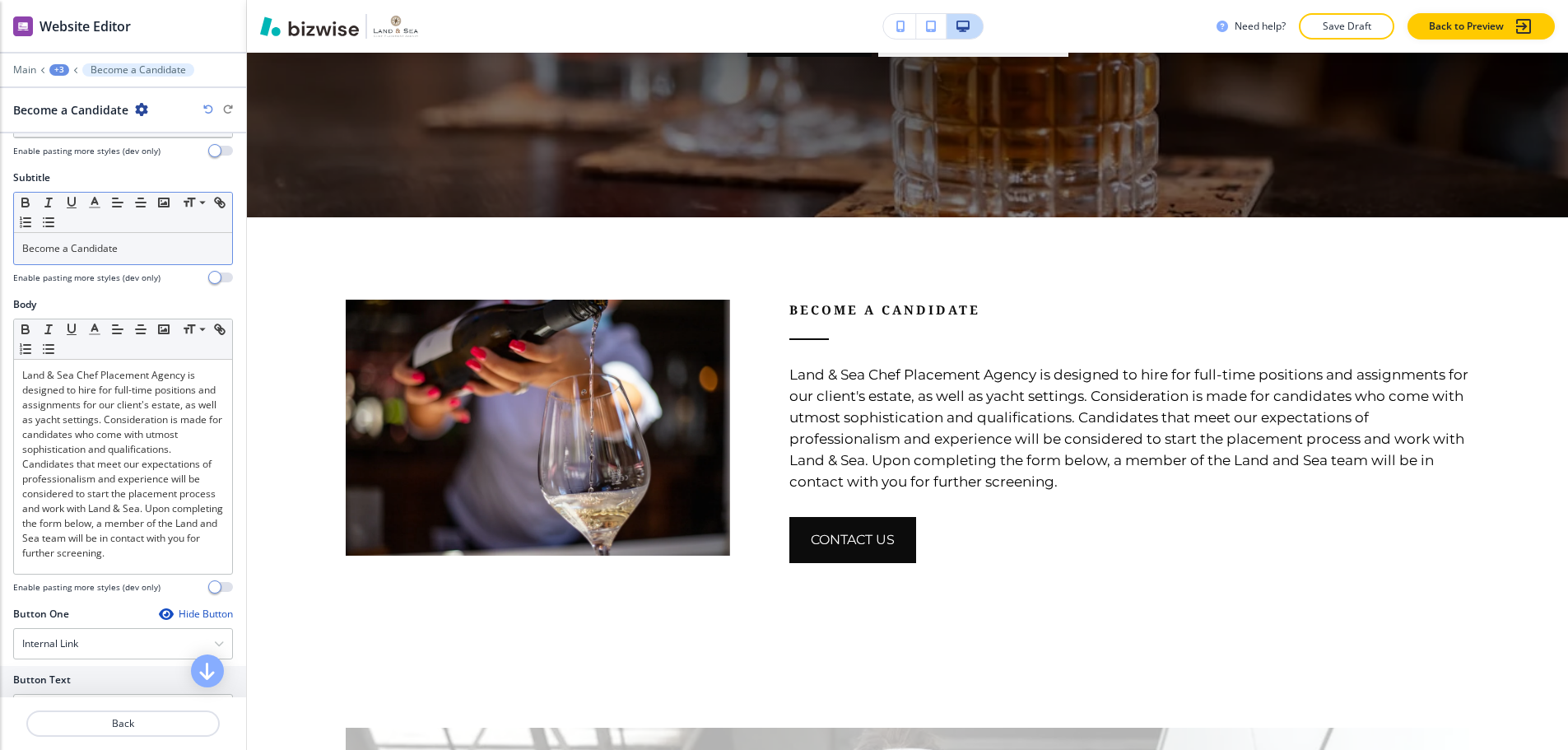
click at [147, 241] on p "Become a Candidate" at bounding box center [123, 249] width 202 height 15
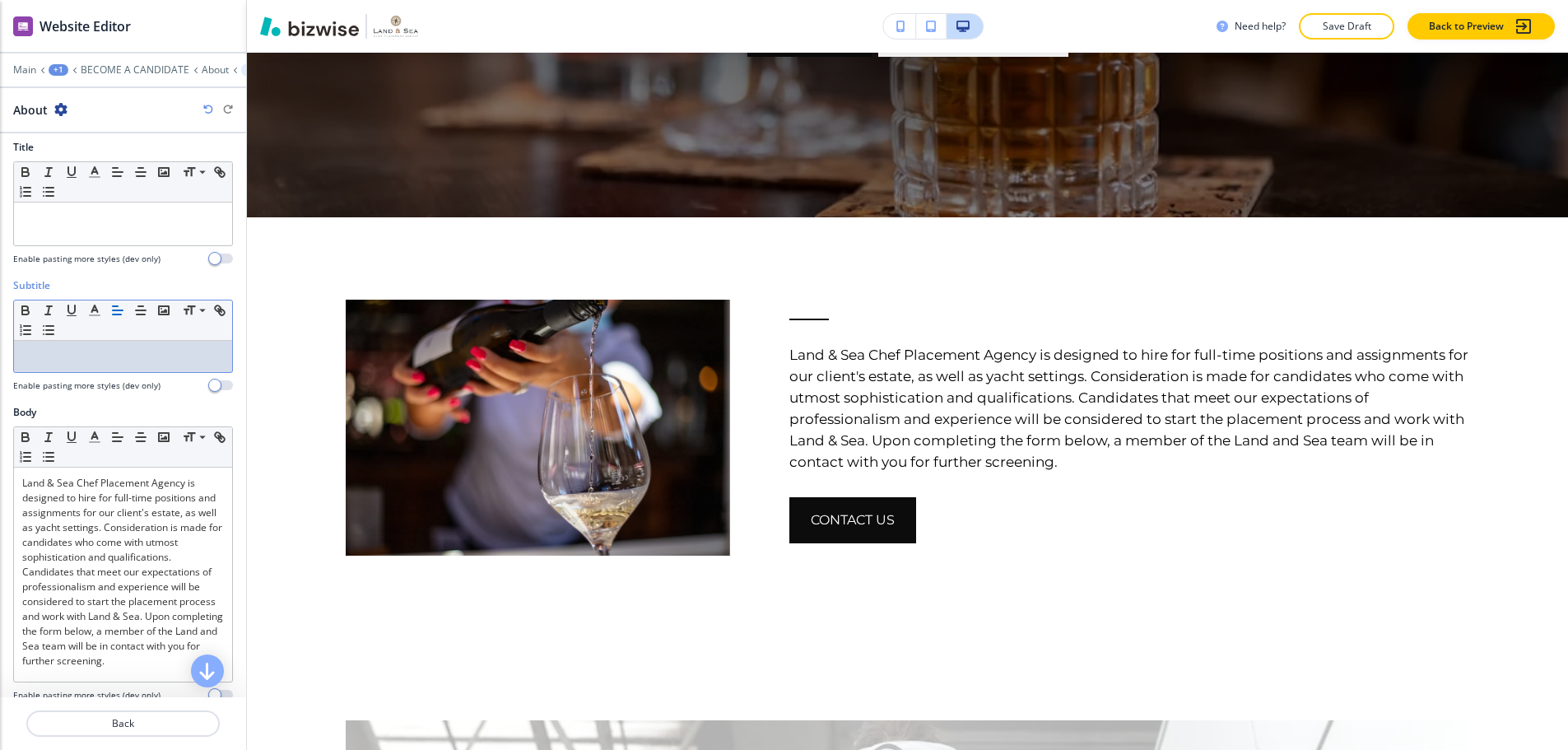
scroll to position [0, 0]
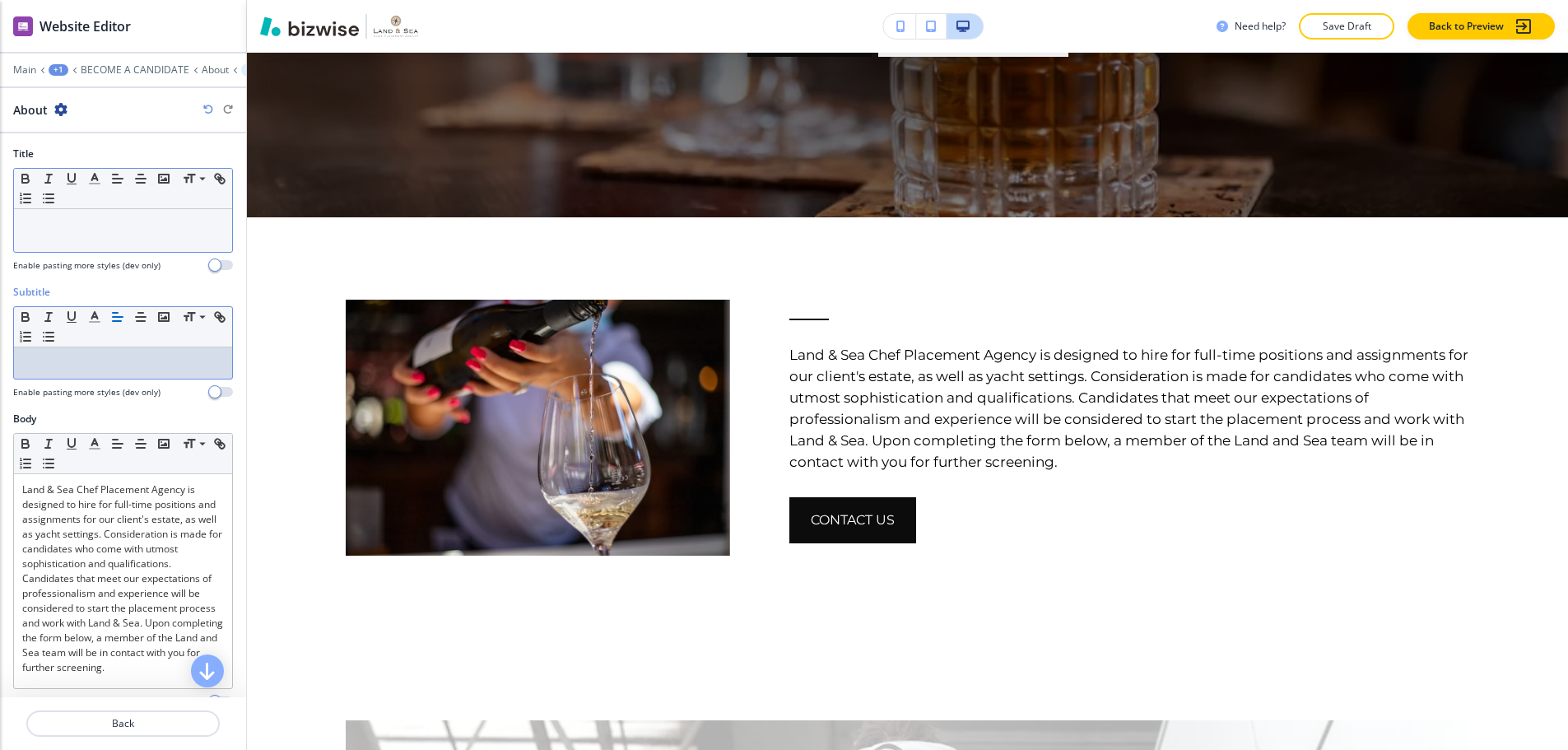
click at [154, 230] on p at bounding box center [123, 225] width 202 height 15
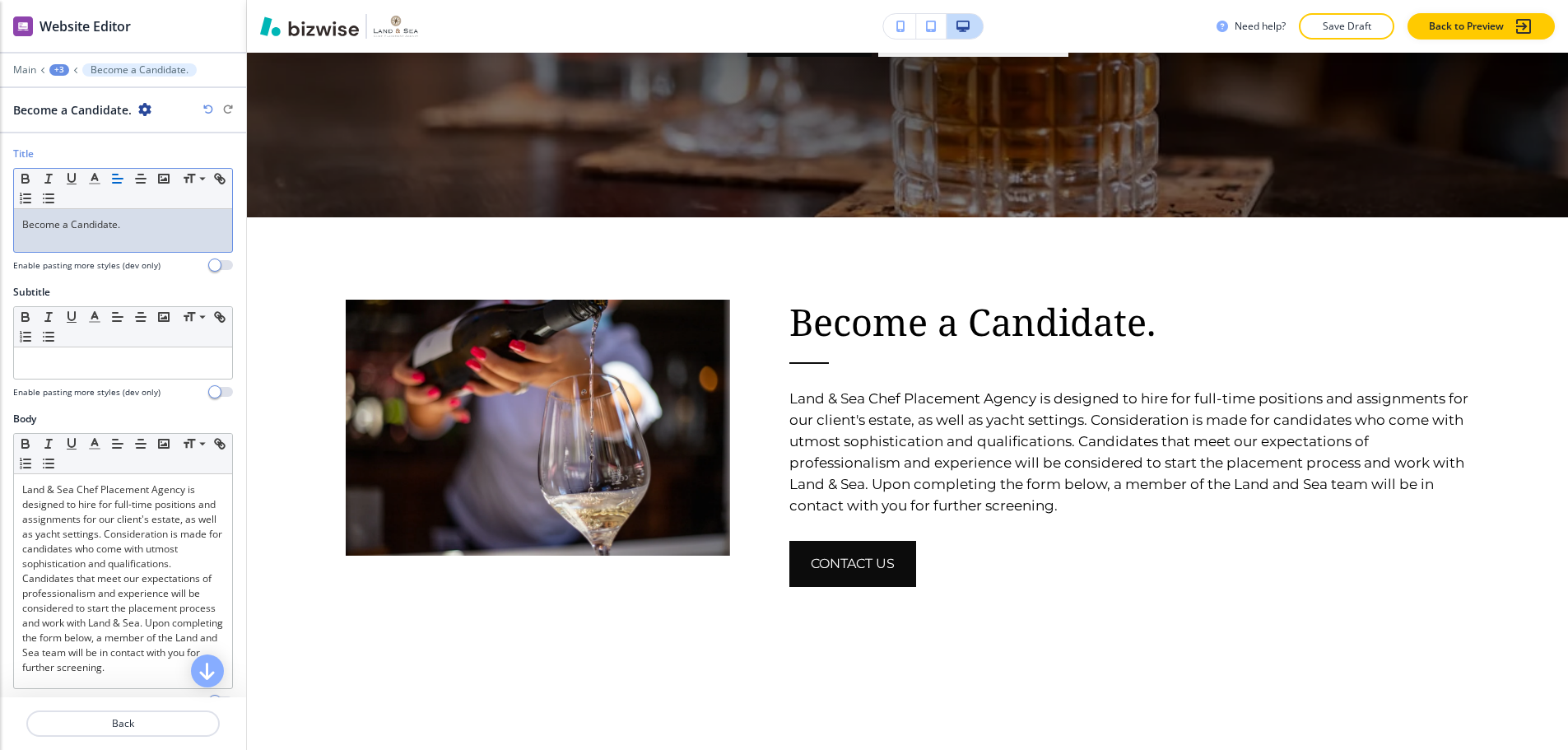
click at [101, 246] on div "Become a Candidate." at bounding box center [123, 230] width 218 height 43
click at [26, 224] on p "“Come Grow With Us." at bounding box center [123, 225] width 202 height 15
drag, startPoint x: 24, startPoint y: 225, endPoint x: 135, endPoint y: 226, distance: 111.0
click at [135, 226] on p "Come Grow With Us." at bounding box center [123, 225] width 202 height 15
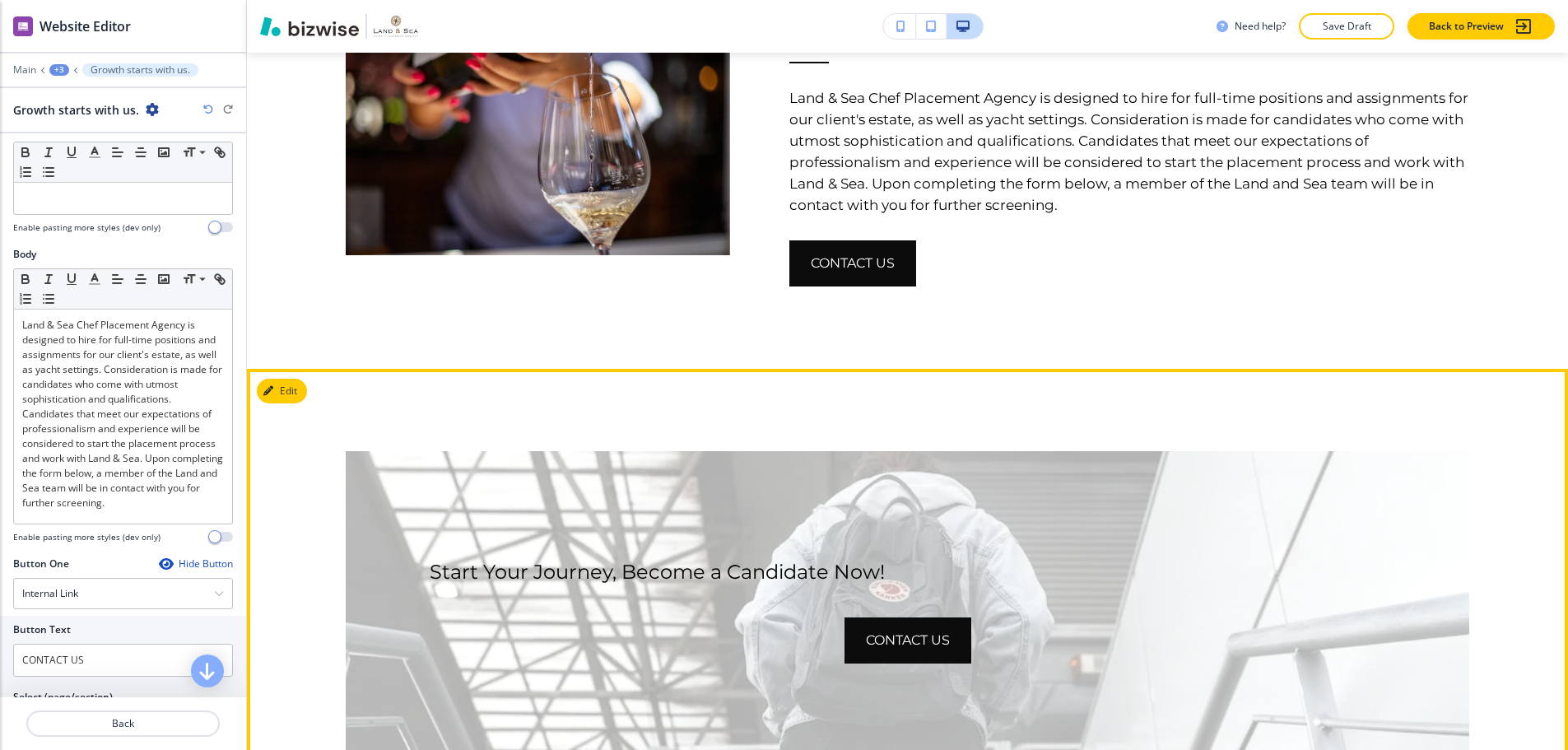
scroll to position [1075, 0]
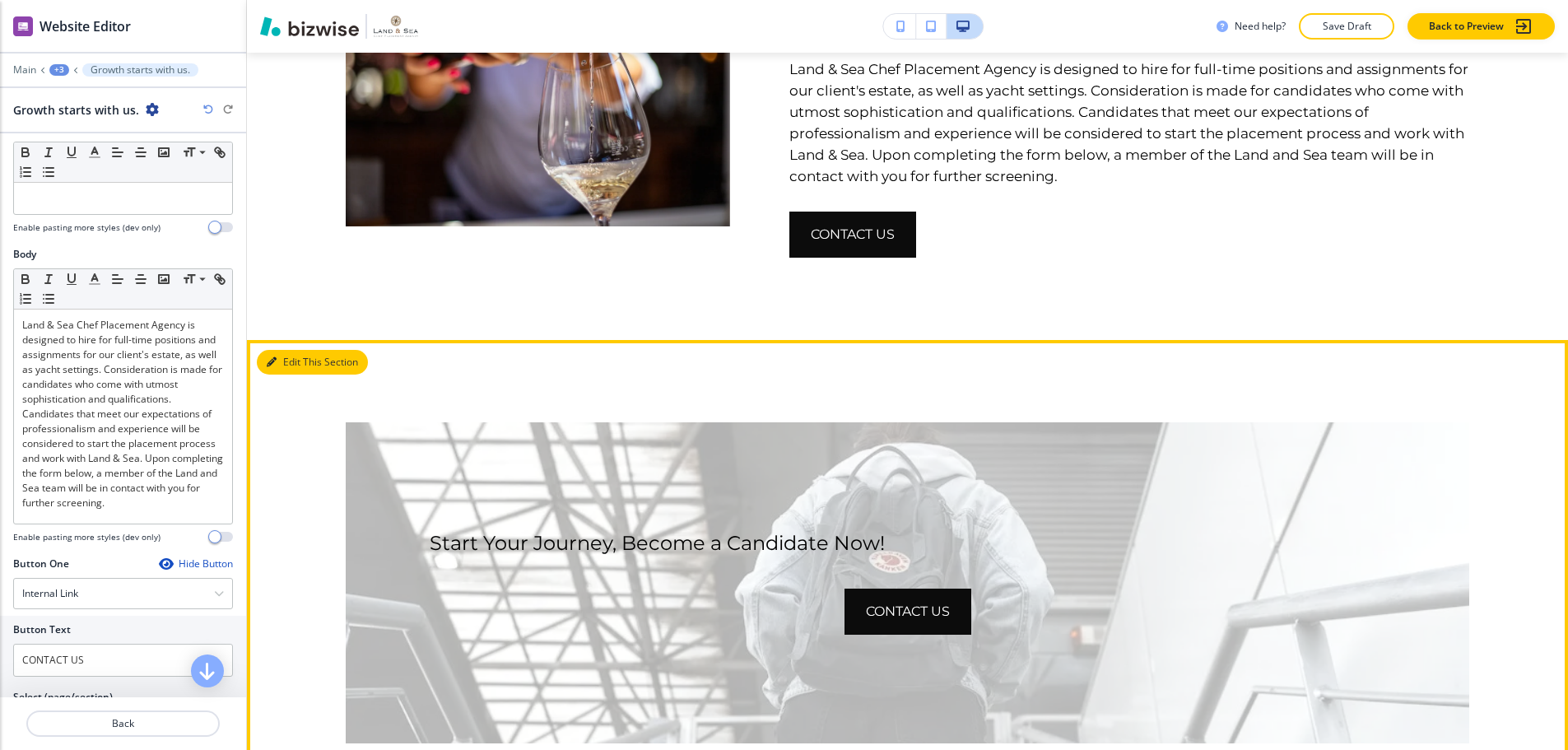
click at [298, 360] on button "Edit This Section" at bounding box center [312, 362] width 111 height 24
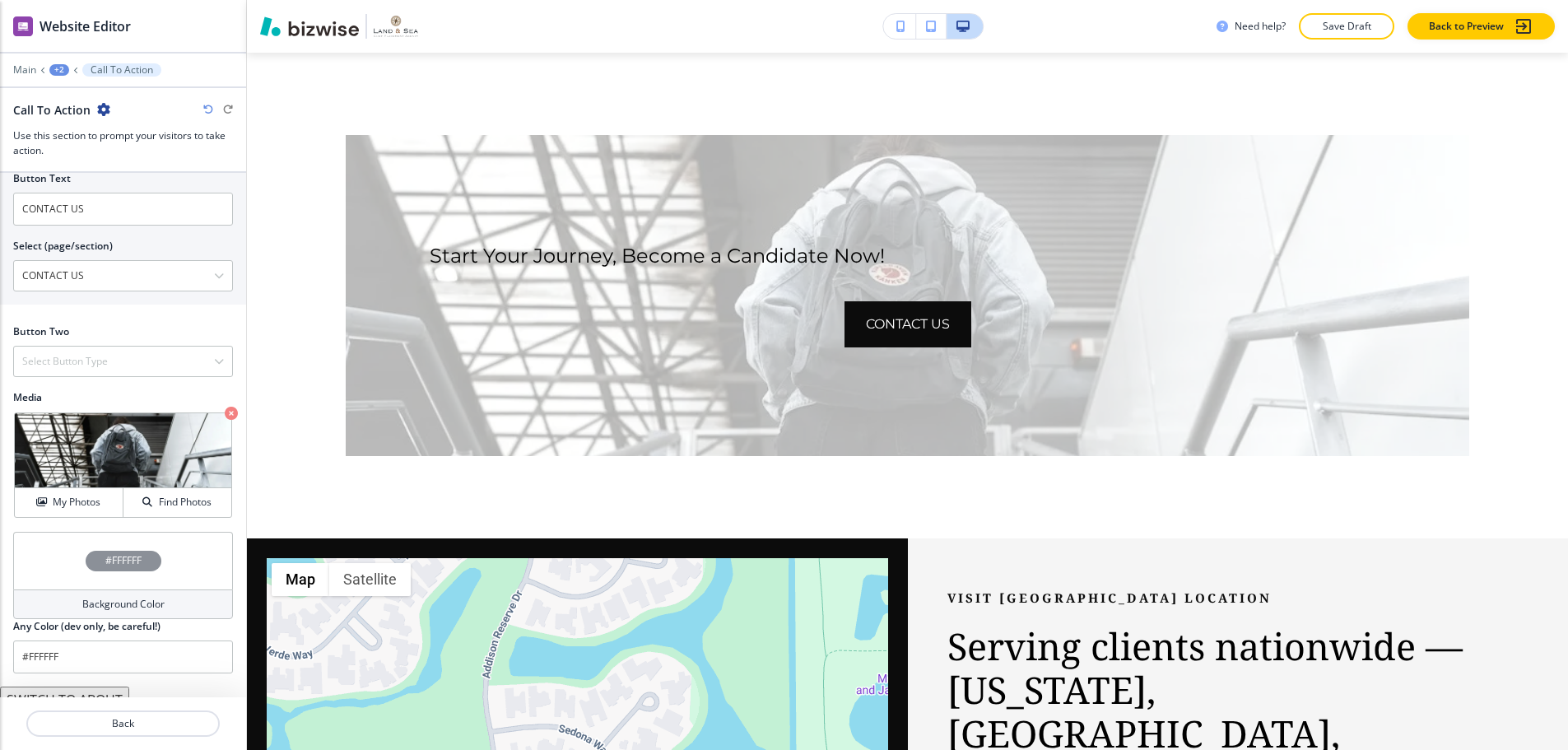
scroll to position [450, 0]
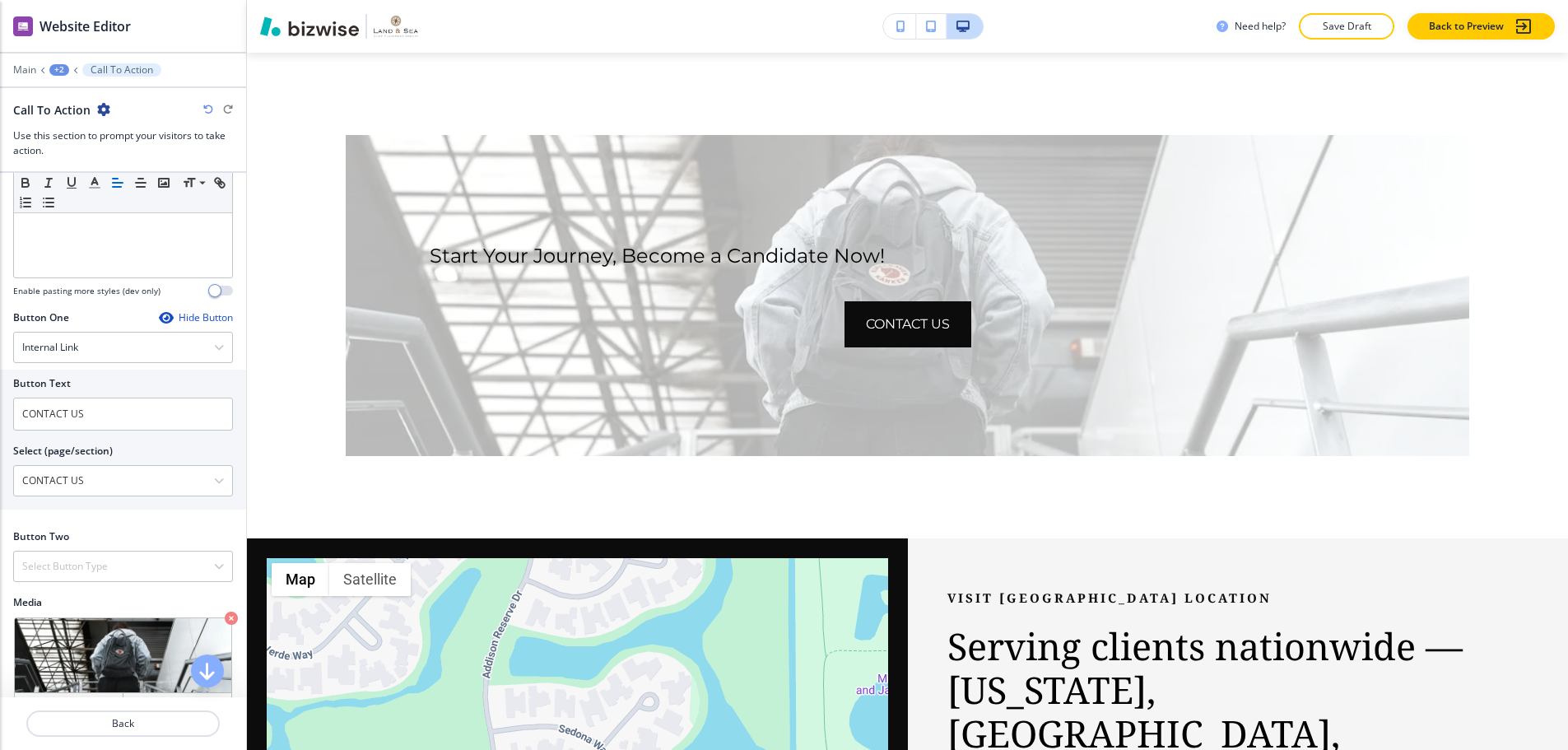
click at [103, 103] on icon "button" at bounding box center [104, 110] width 13 height 13
click at [129, 188] on p "Delete Section" at bounding box center [148, 196] width 84 height 15
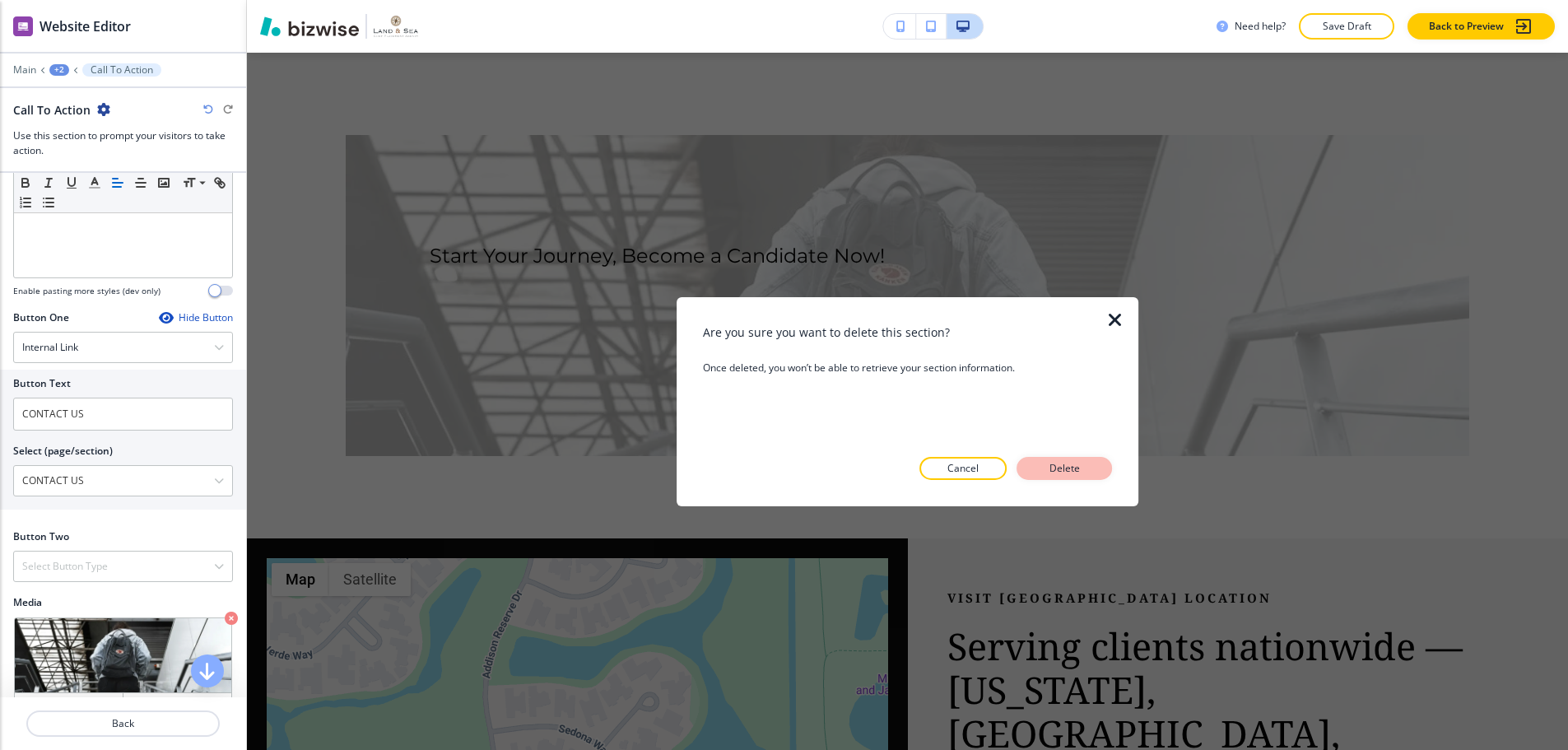
click at [1043, 464] on button "Delete" at bounding box center [1064, 468] width 96 height 23
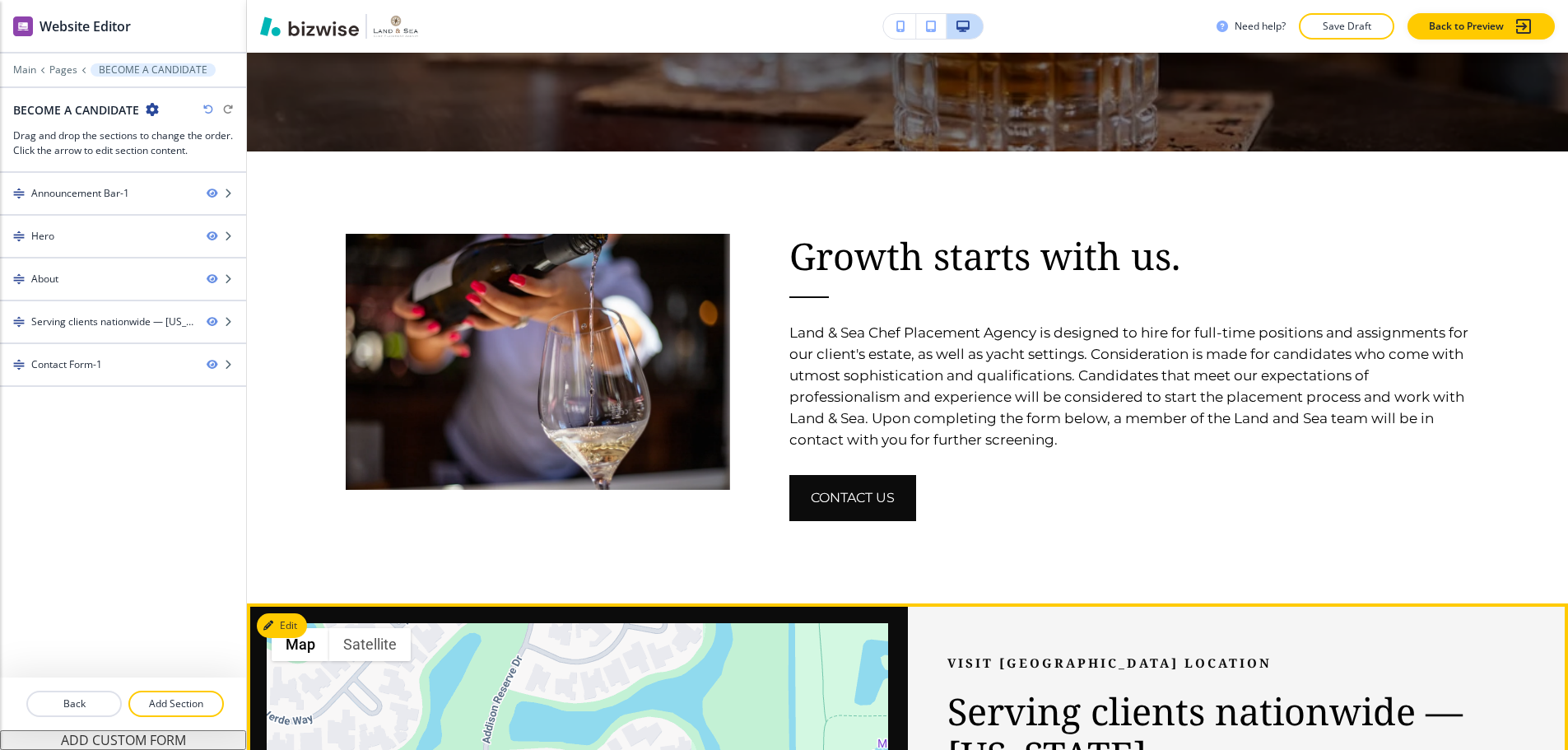
scroll to position [795, 0]
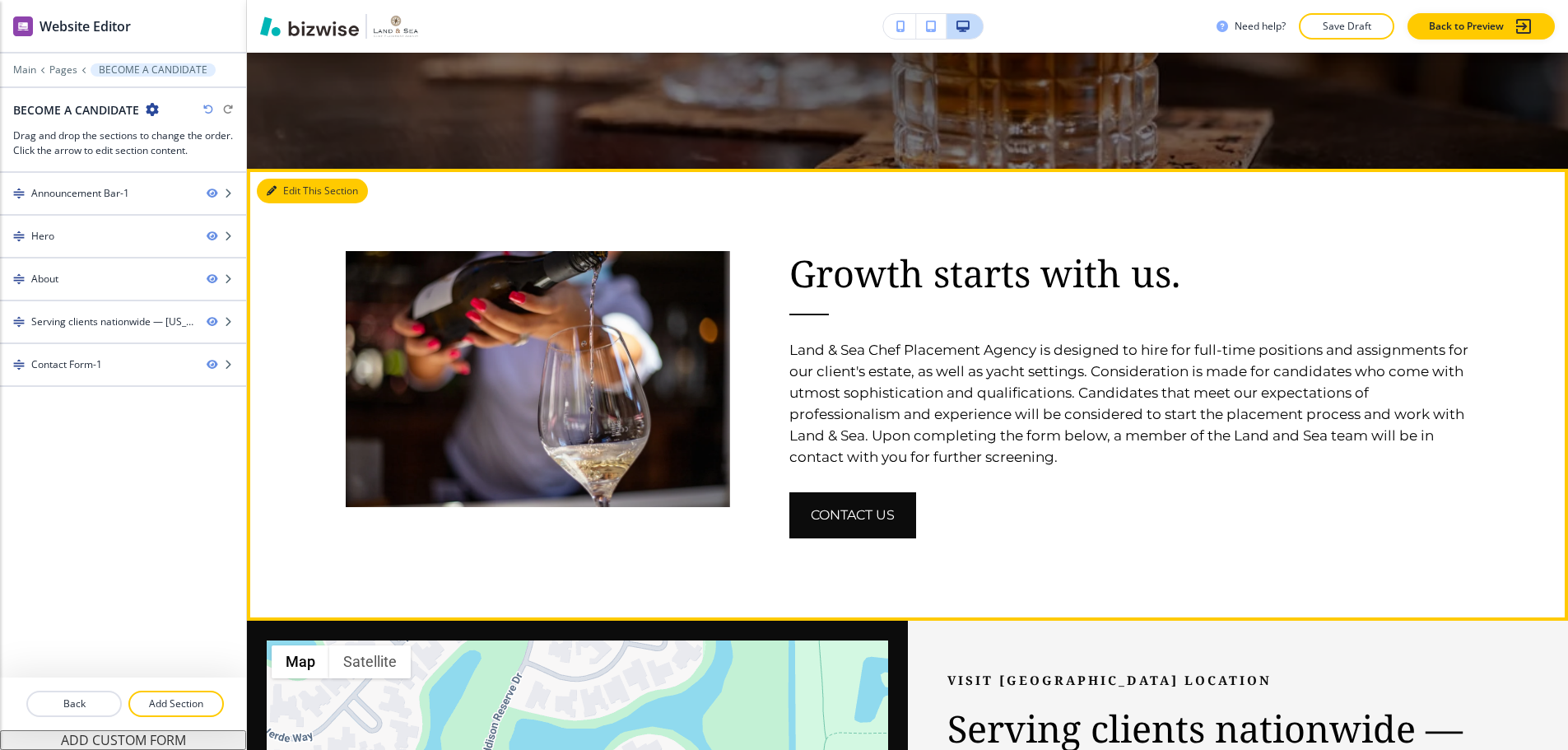
click at [302, 179] on button "Edit This Section" at bounding box center [312, 191] width 111 height 24
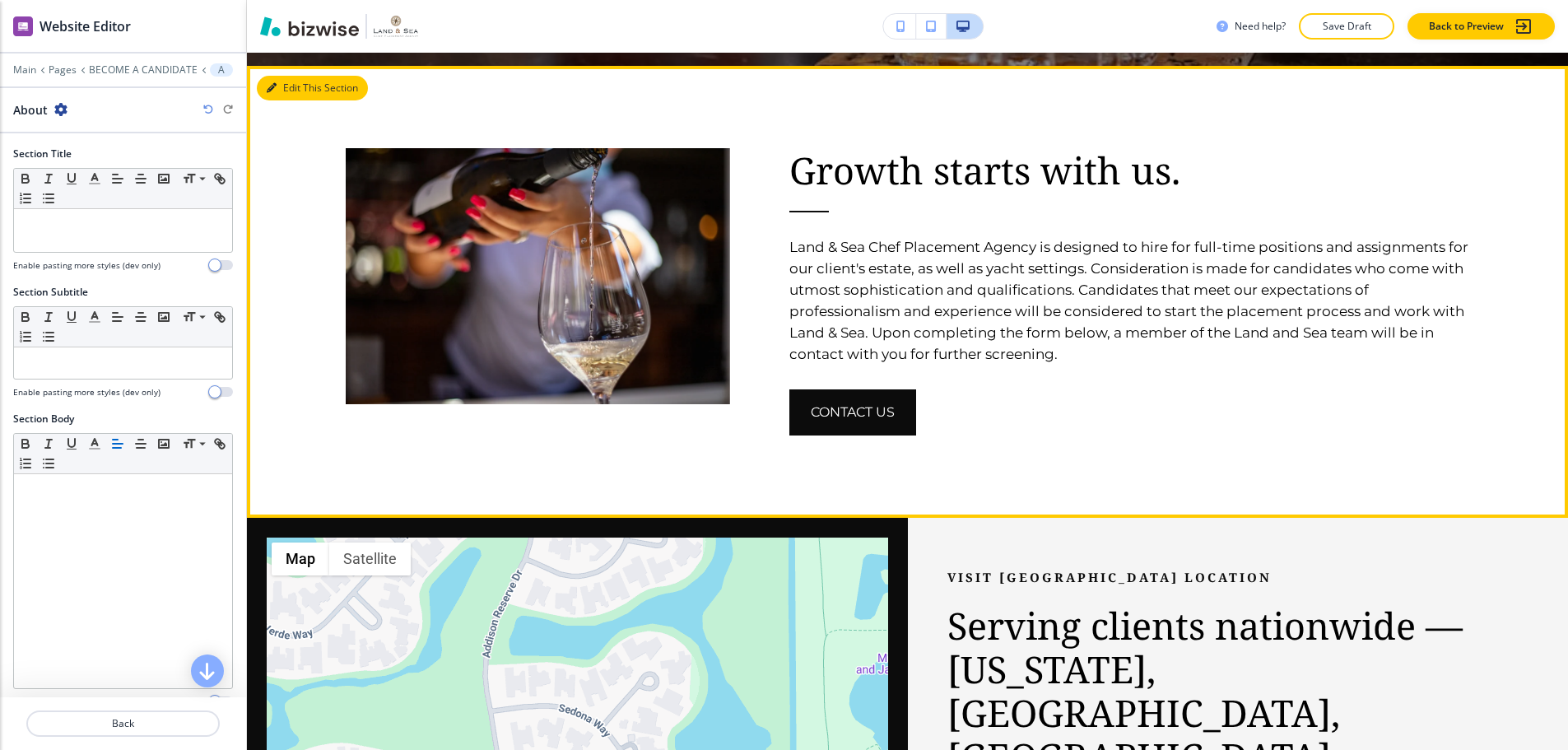
scroll to position [910, 0]
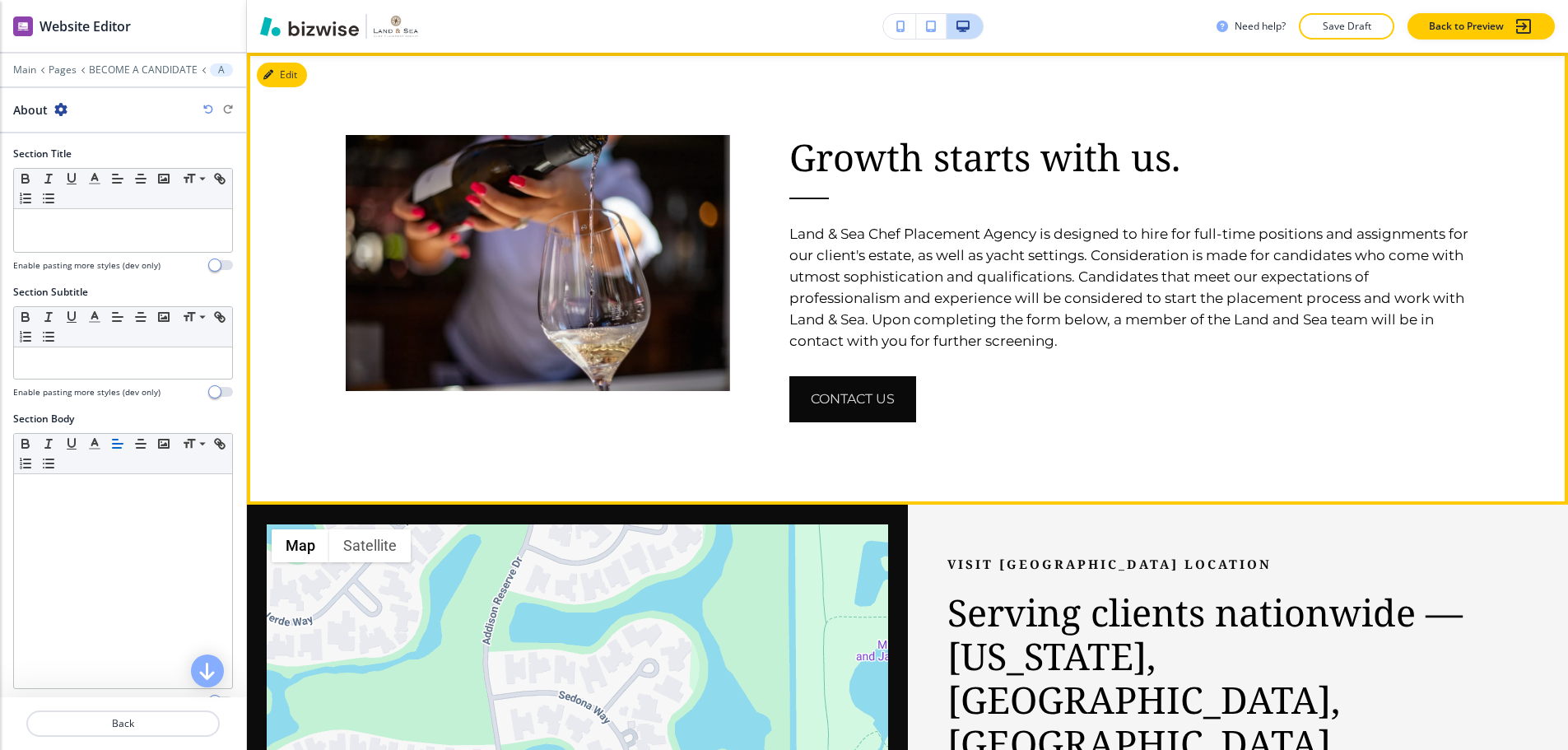
click at [826, 376] on button "CONTACT US" at bounding box center [852, 399] width 127 height 46
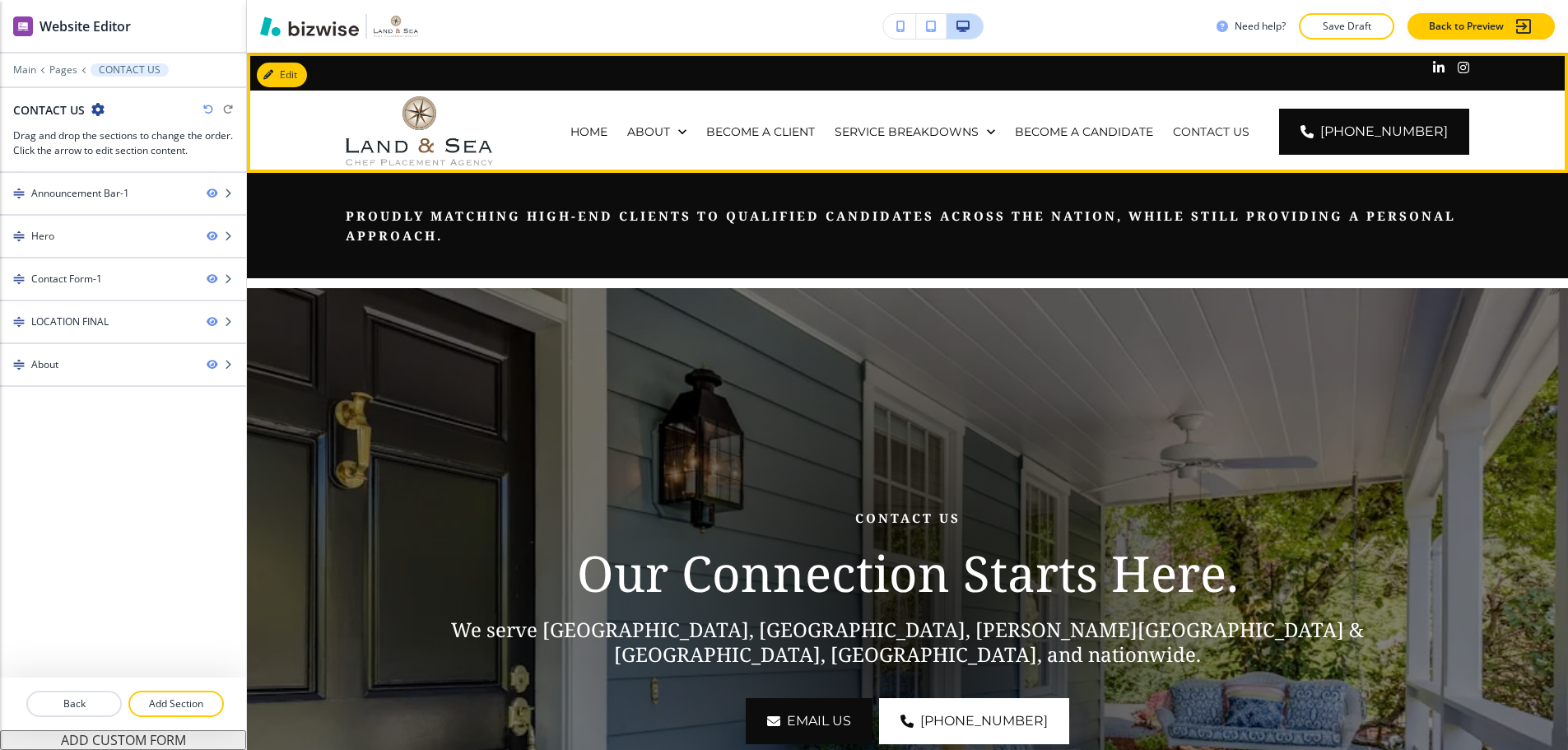
click at [1074, 110] on div "BECOME A CANDIDATE" at bounding box center [1084, 132] width 158 height 82
click at [1074, 123] on p "BECOME A CANDIDATE" at bounding box center [1083, 132] width 139 height 17
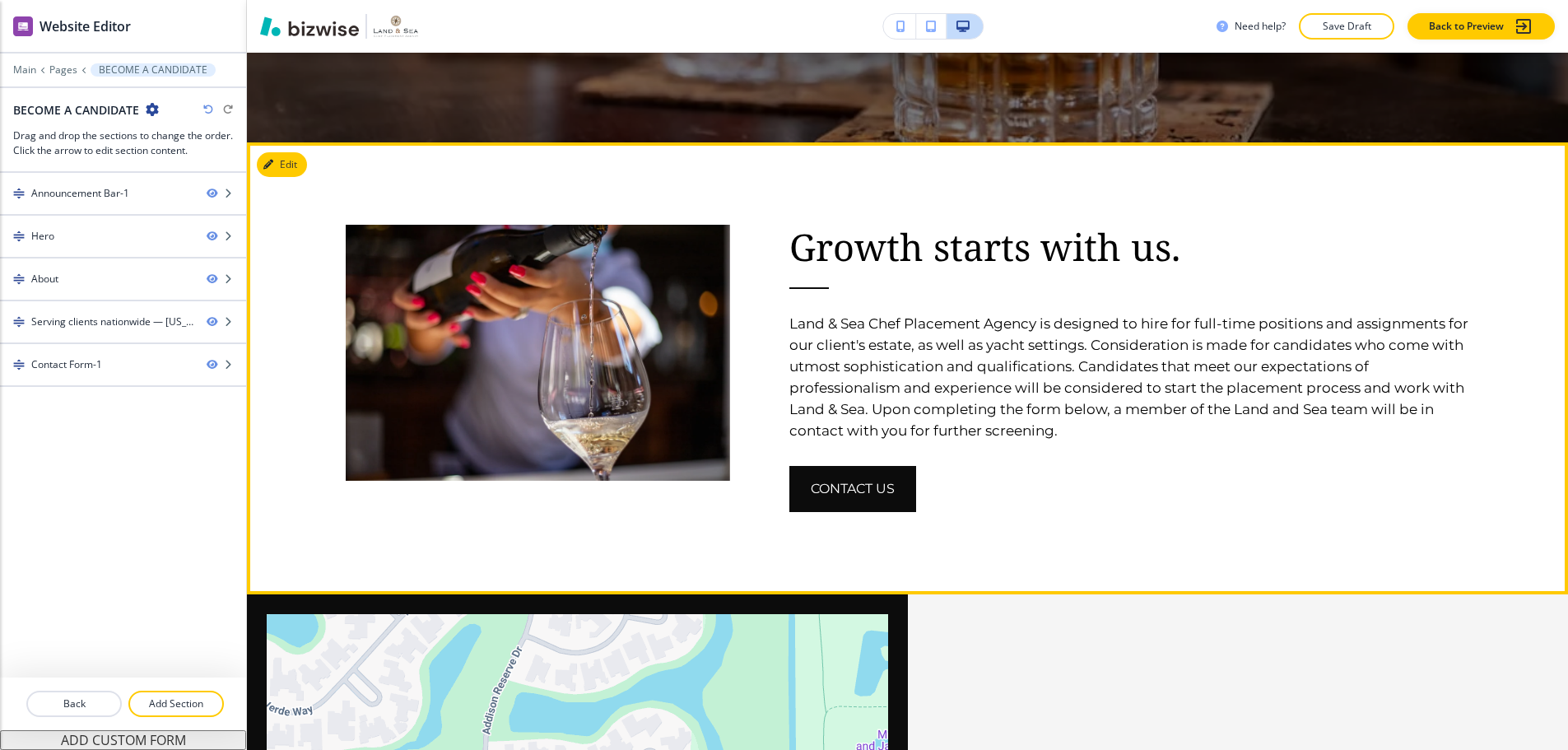
scroll to position [823, 0]
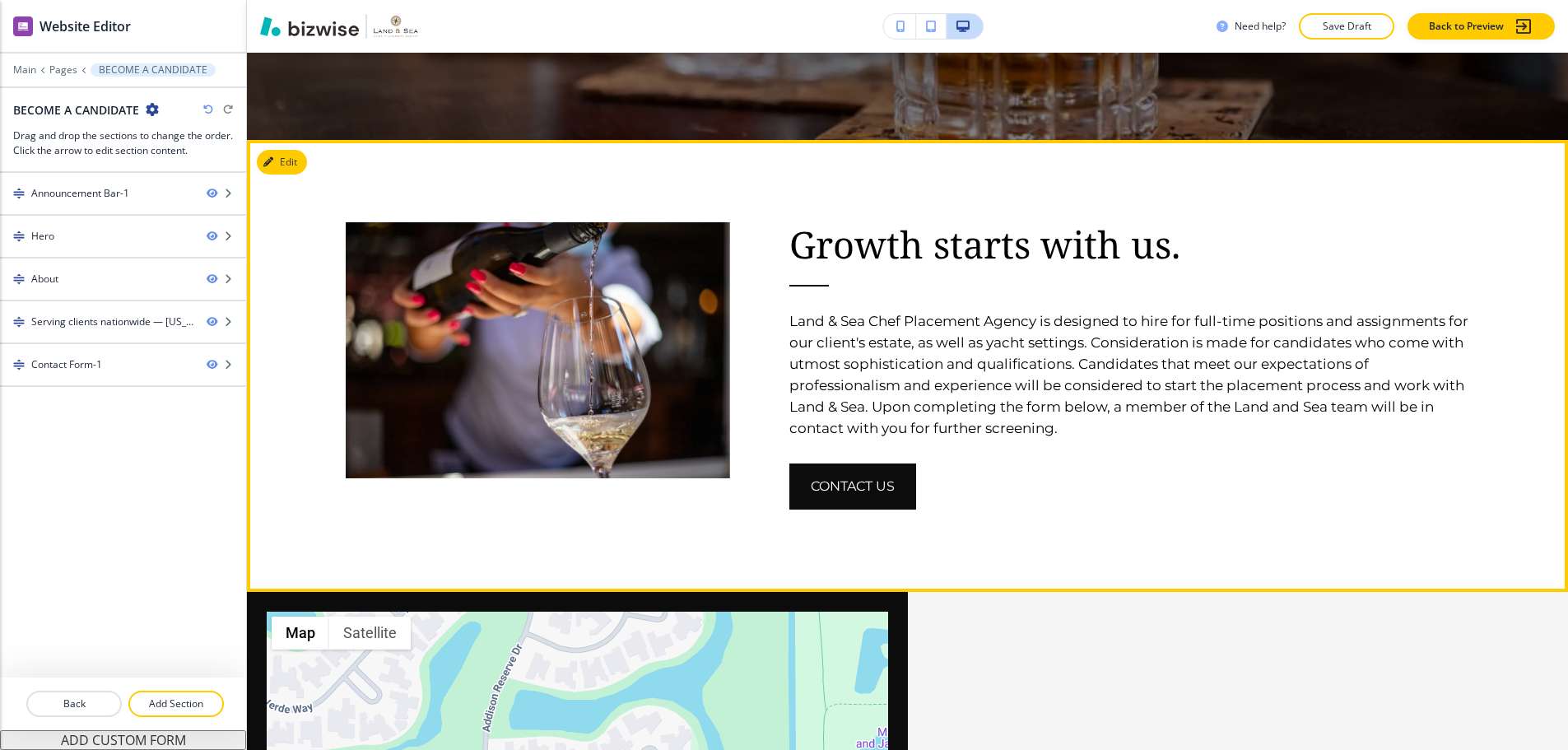
click at [1072, 466] on div "CONTACT US" at bounding box center [1130, 486] width 680 height 46
click at [284, 155] on button "Edit This Section" at bounding box center [312, 161] width 111 height 24
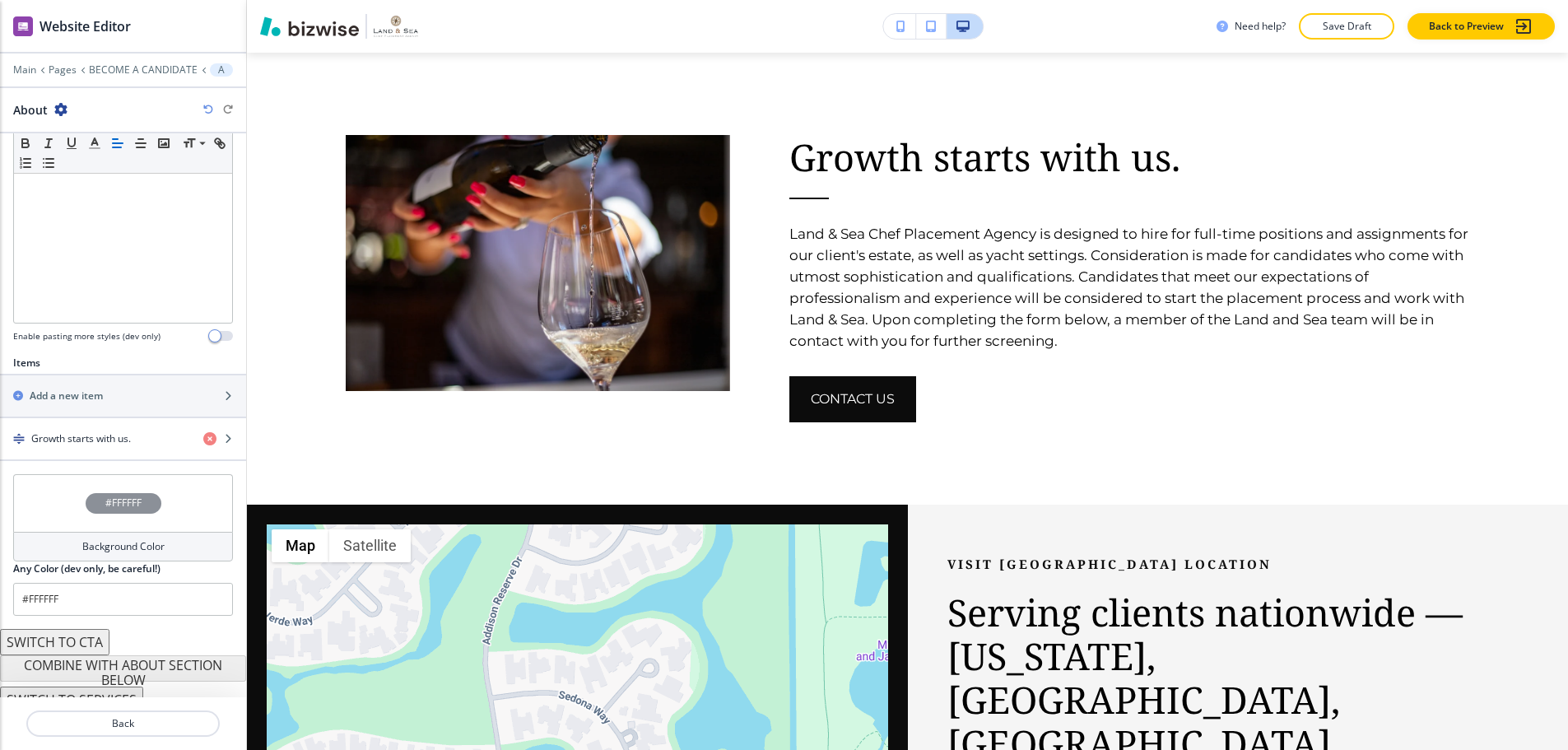
scroll to position [381, 0]
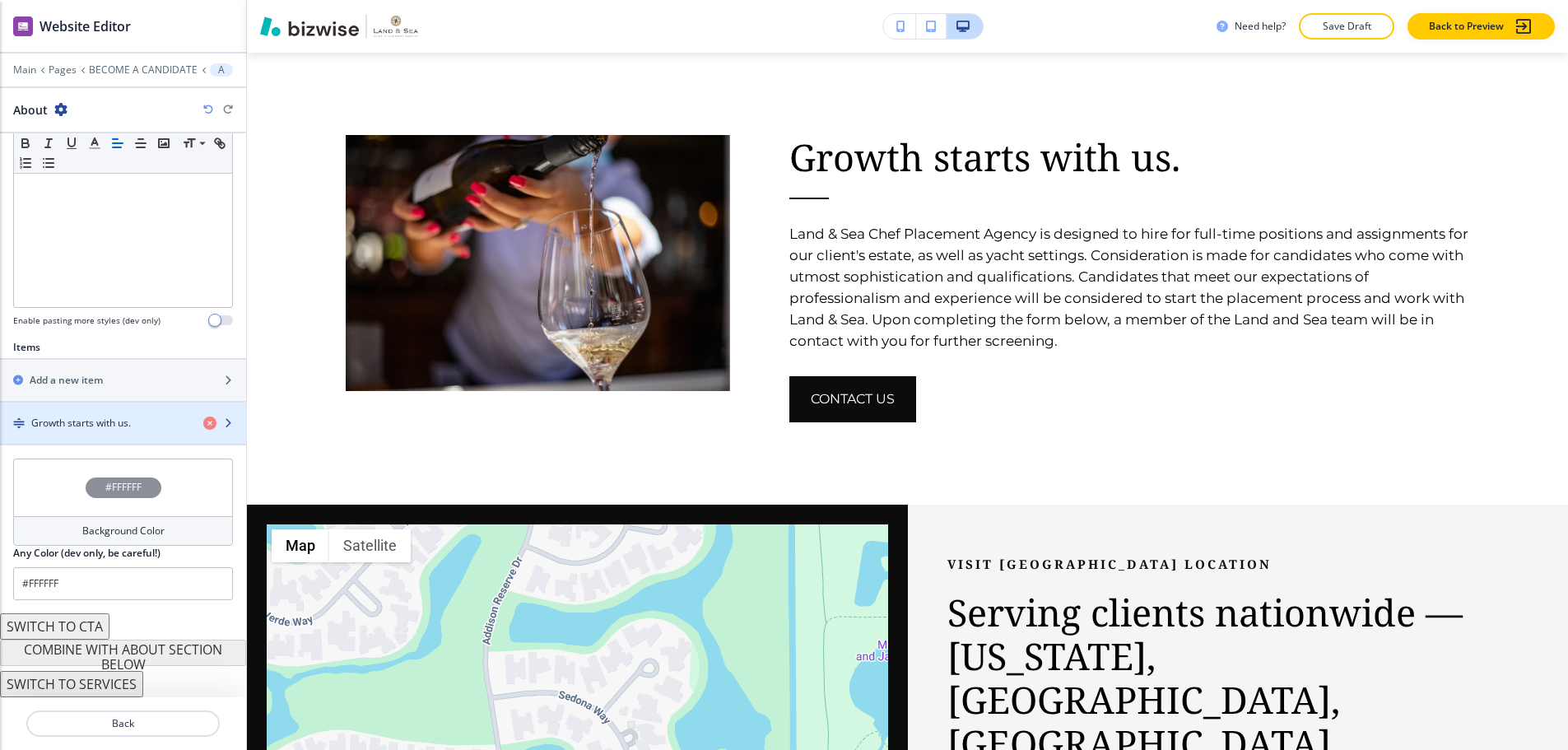
click at [113, 416] on h4 "Growth starts with us." at bounding box center [81, 423] width 100 height 15
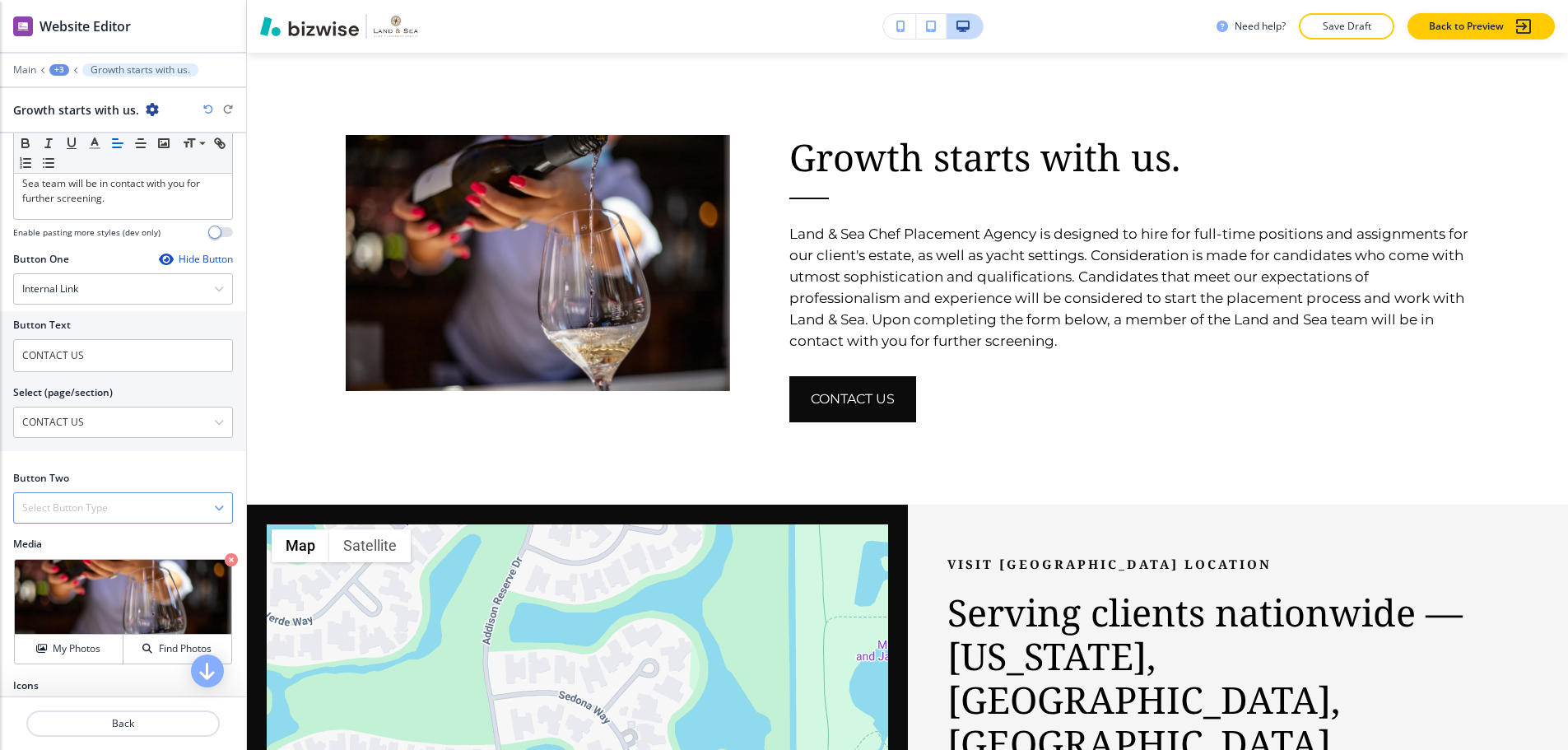
scroll to position [494, 0]
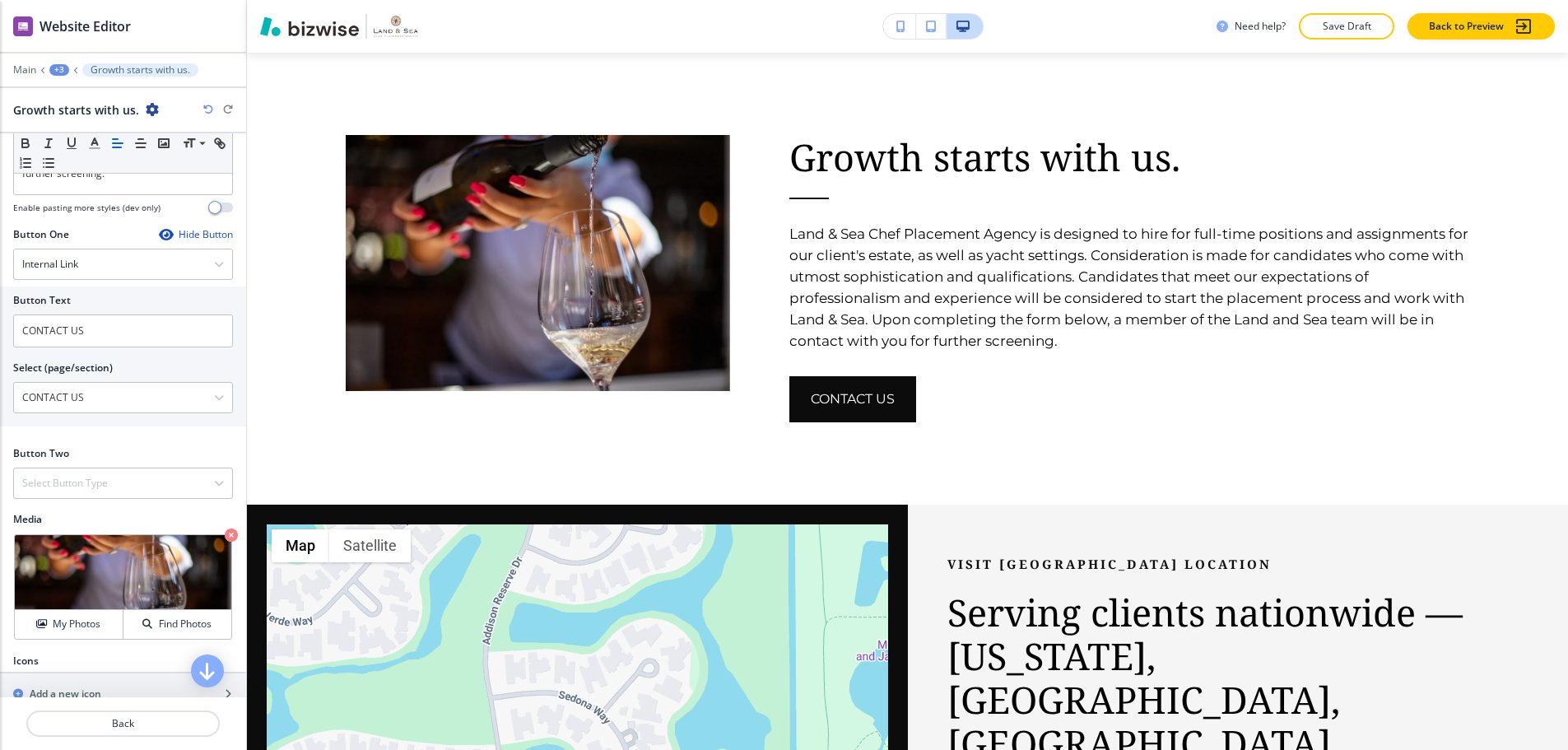
click at [197, 228] on div "Hide Button" at bounding box center [196, 234] width 74 height 13
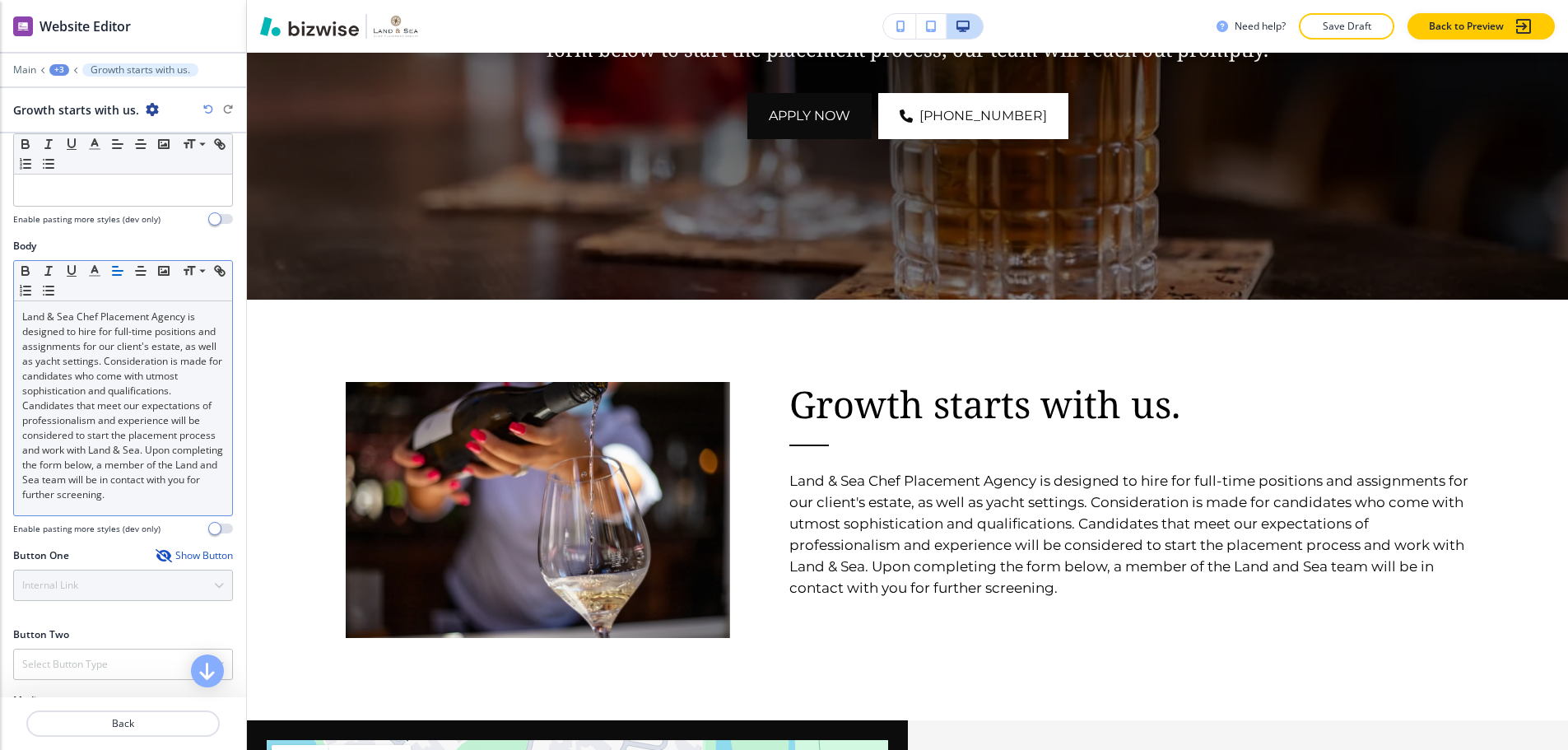
scroll to position [139, 0]
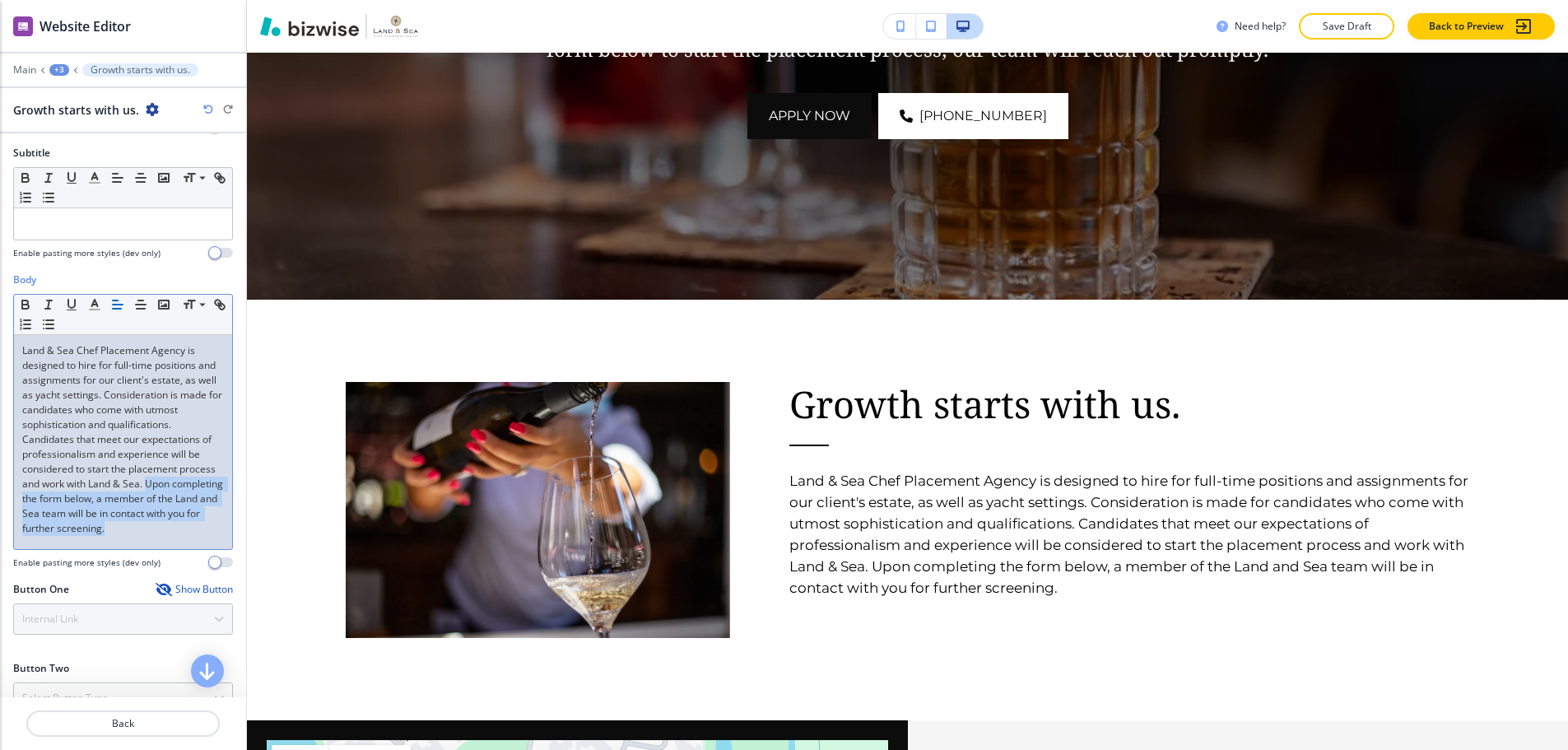
drag, startPoint x: 185, startPoint y: 475, endPoint x: 203, endPoint y: 520, distance: 48.5
click at [203, 520] on p "Land & Sea Chef Placement Agency is designed to hire for full-time positions an…" at bounding box center [123, 439] width 202 height 192
click at [186, 475] on p "Land & Sea Chef Placement Agency is designed to hire for full-time positions an…" at bounding box center [123, 439] width 202 height 192
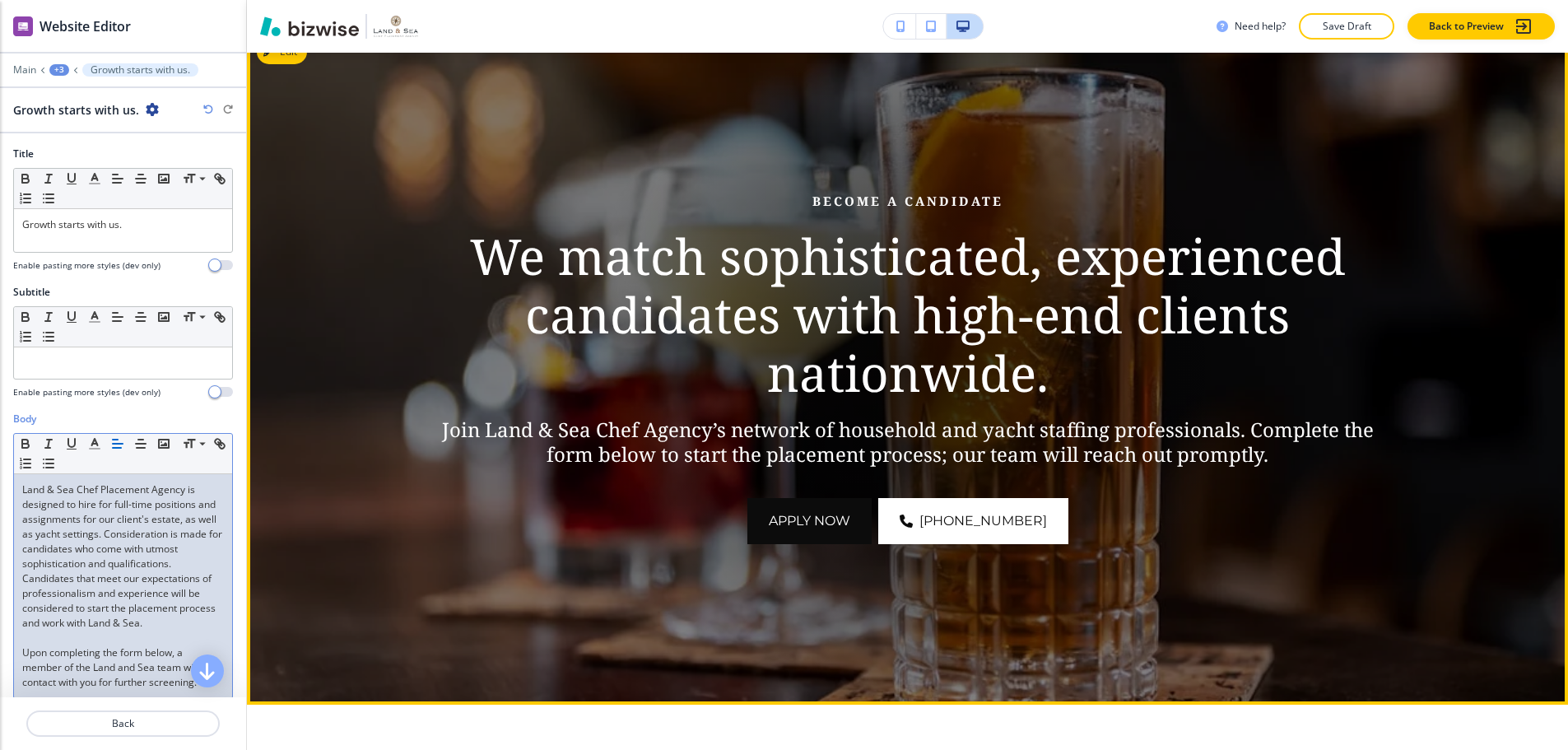
scroll to position [252, 0]
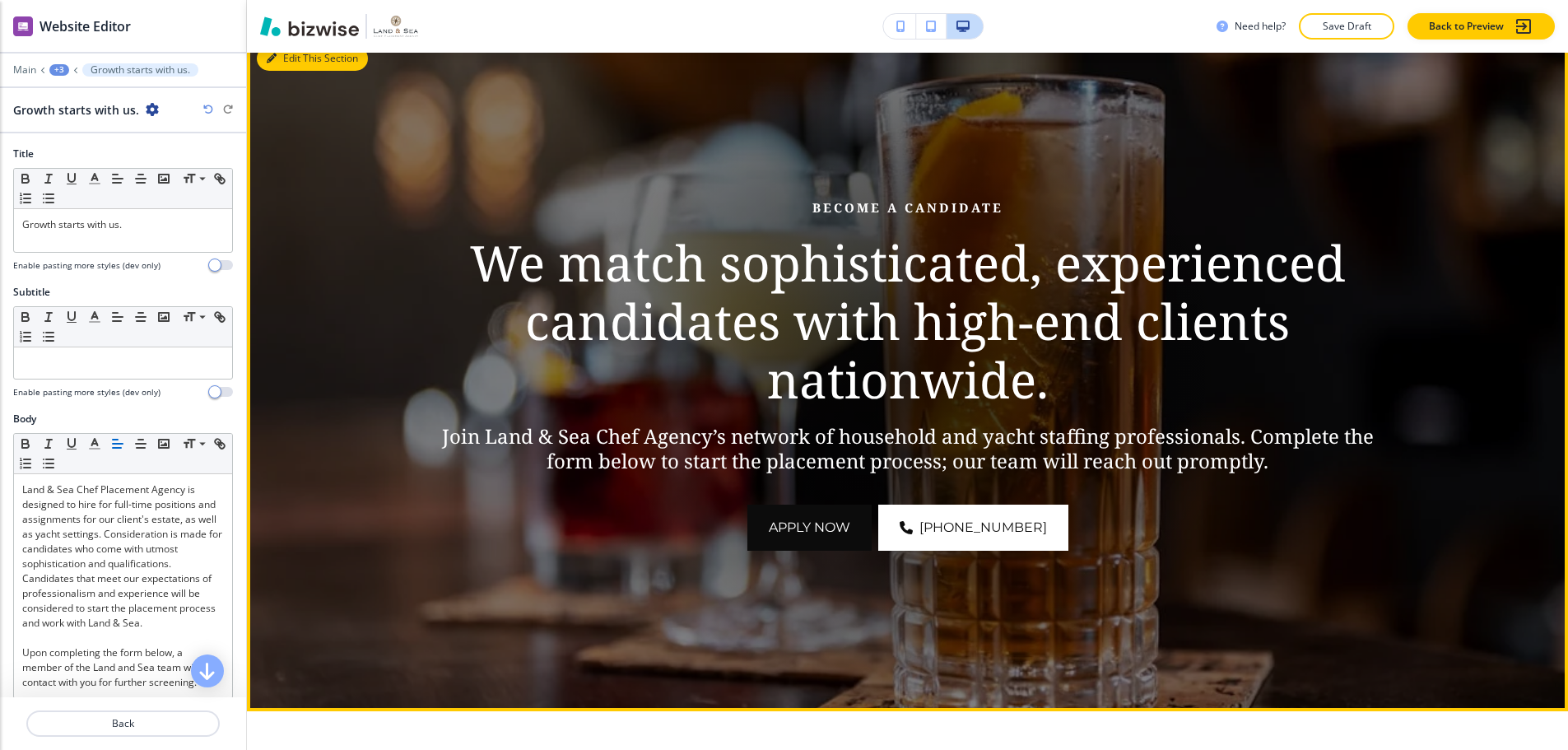
click at [298, 65] on button "Edit This Section" at bounding box center [312, 58] width 111 height 24
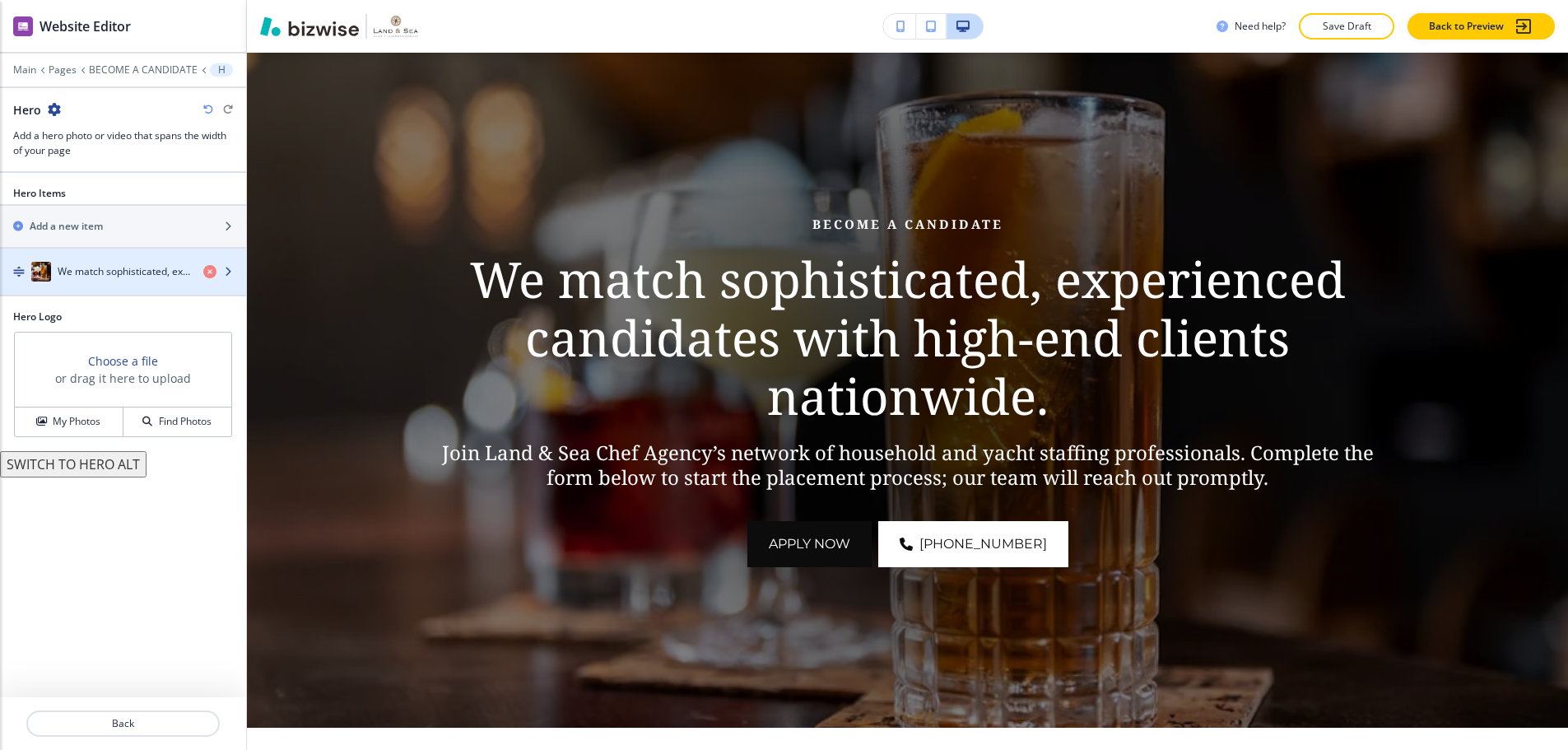
click at [129, 265] on h4 "We match sophisticated, experienced candidates with high-end clients nationwide." at bounding box center [124, 272] width 133 height 15
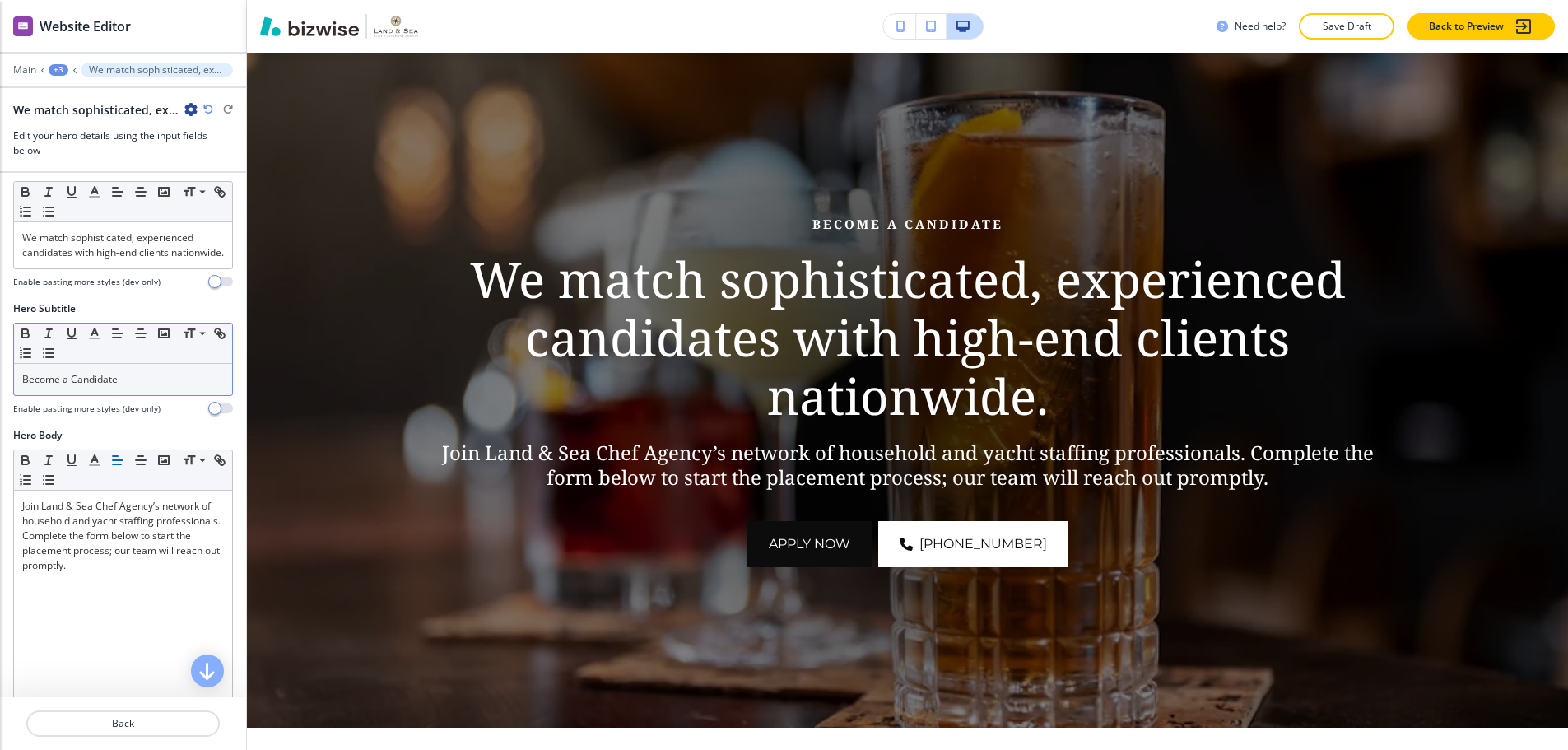
scroll to position [247, 0]
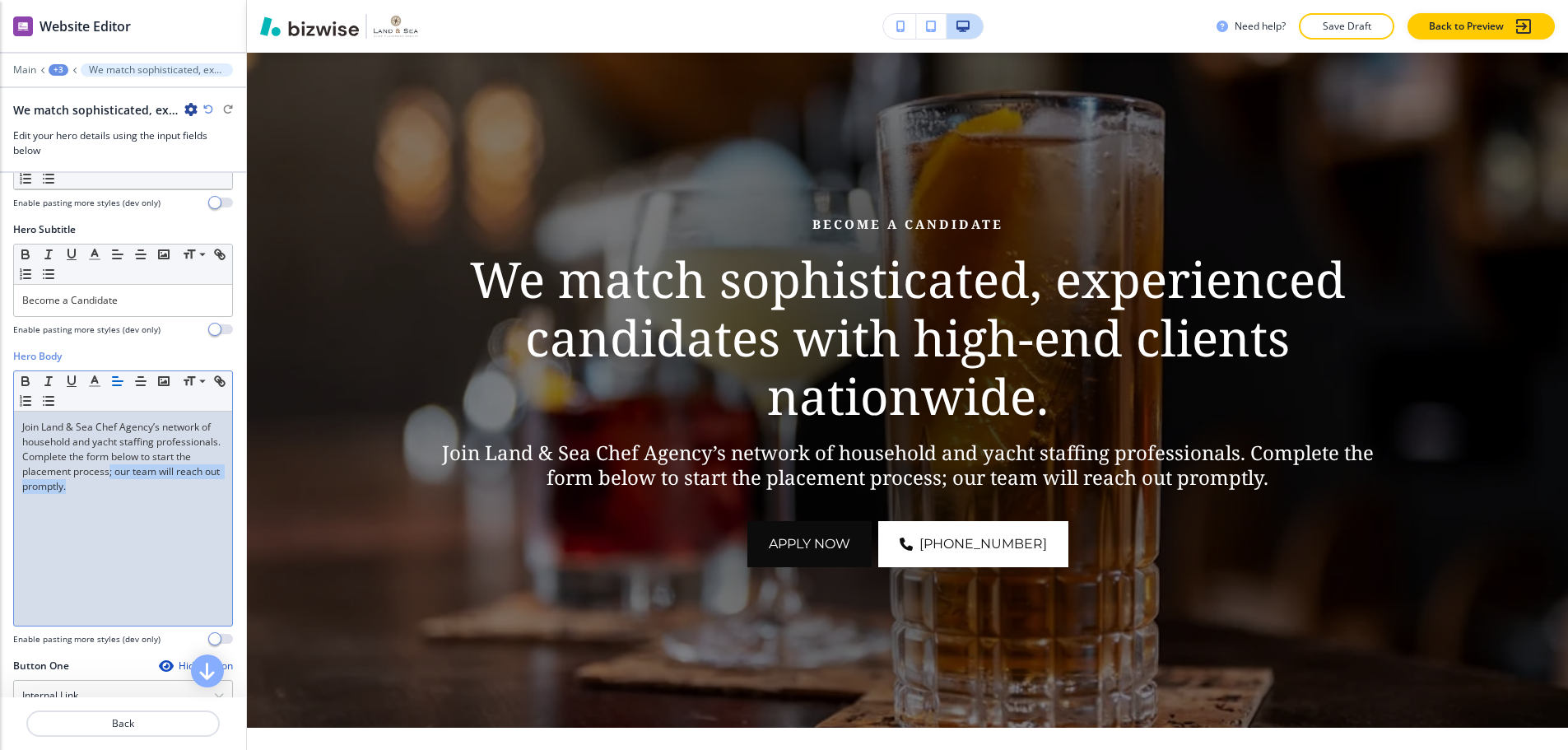
drag, startPoint x: 161, startPoint y: 476, endPoint x: 166, endPoint y: 512, distance: 36.3
click at [166, 512] on div "Join Land & Sea Chef Agency’s network of household and yacht staffing professio…" at bounding box center [123, 518] width 218 height 214
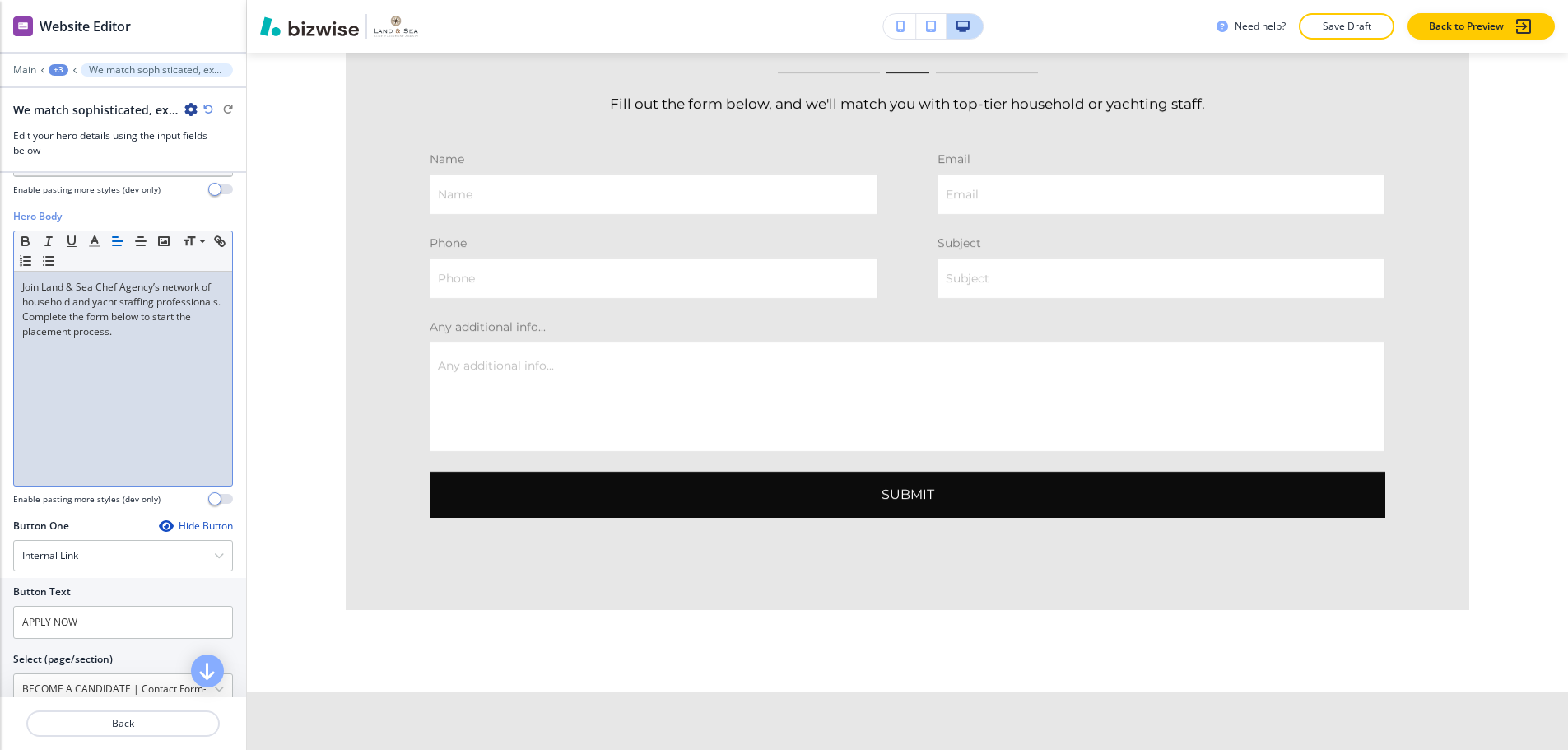
scroll to position [412, 0]
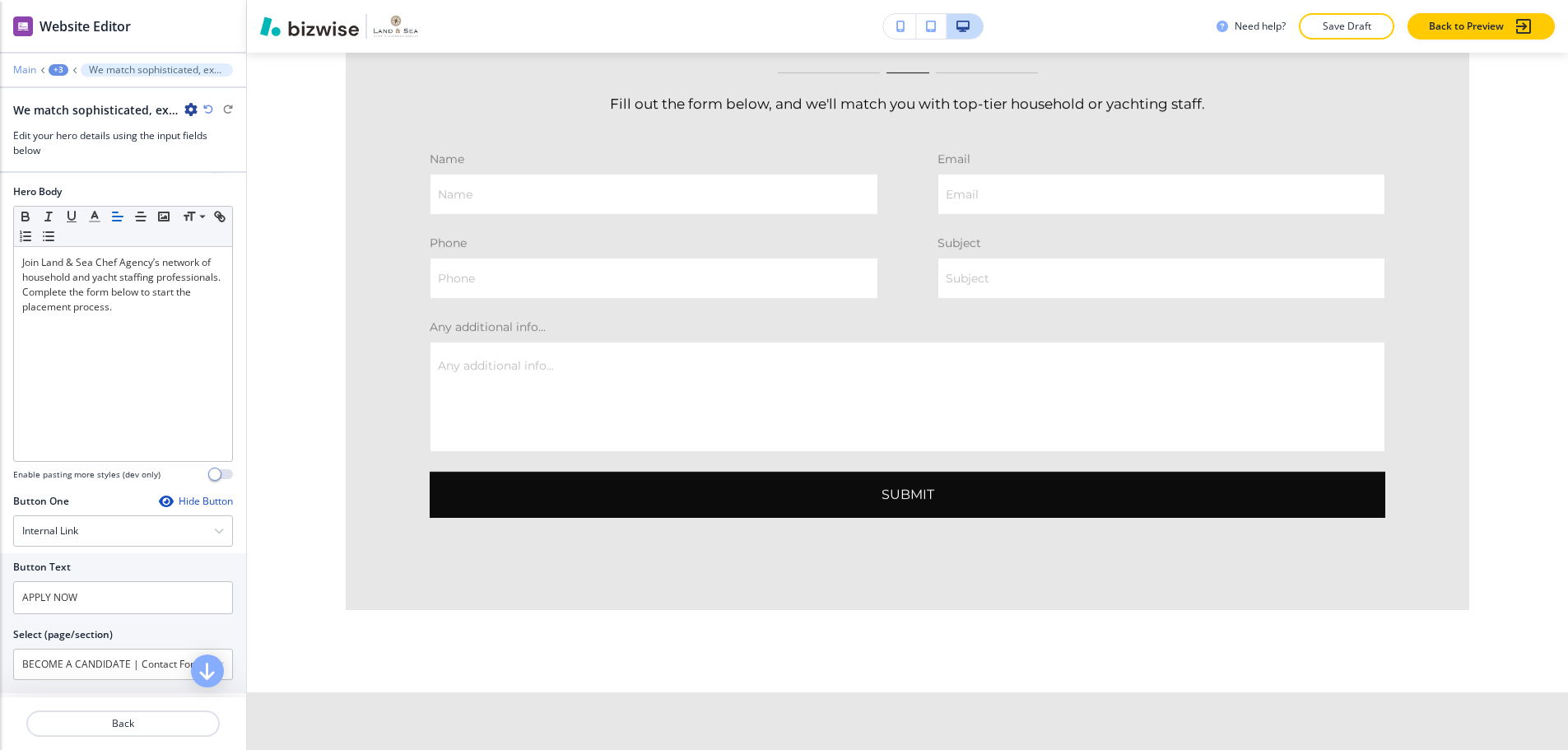
click at [32, 64] on p "Main" at bounding box center [24, 70] width 23 height 12
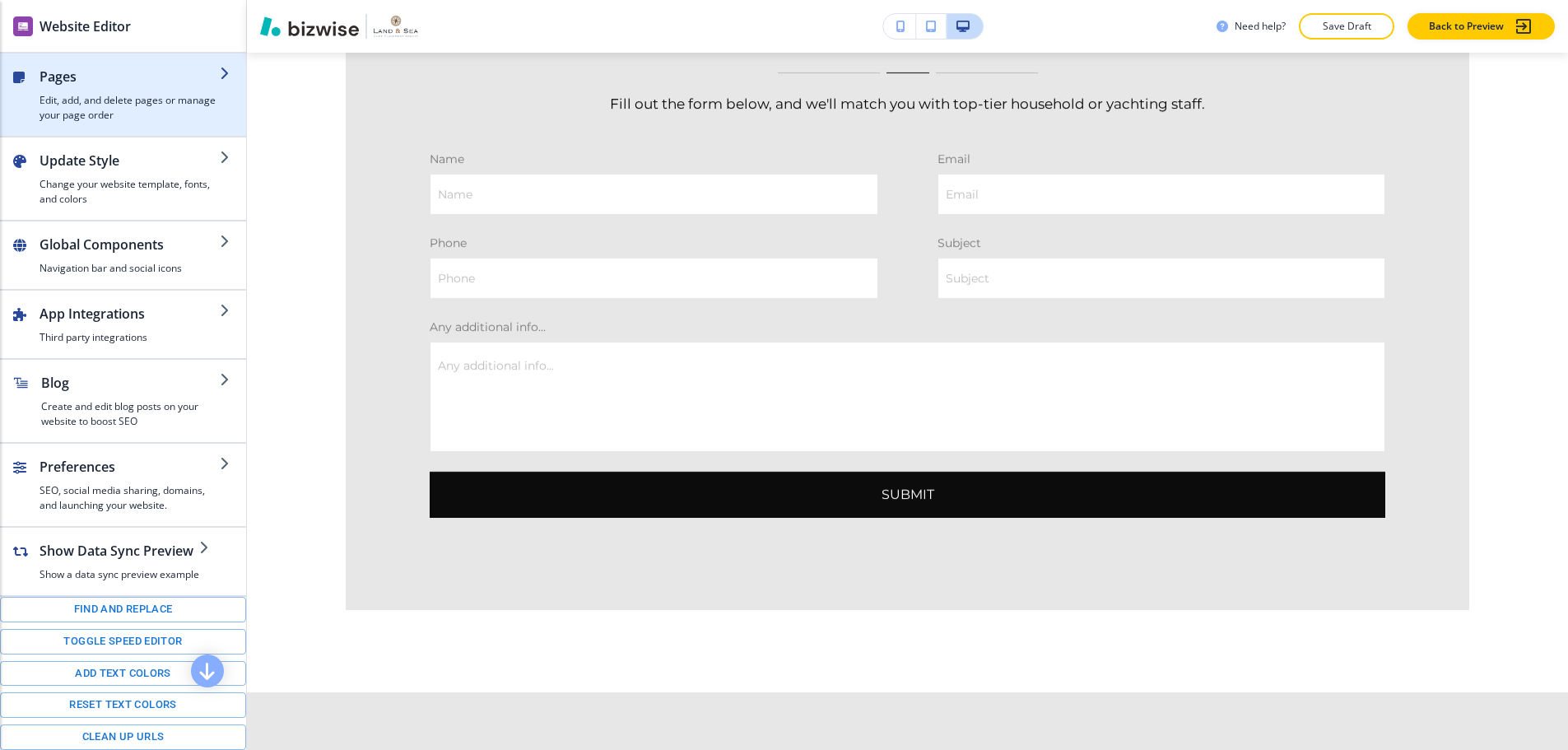
click at [118, 93] on h4 "Edit, add, and delete pages or manage your page order" at bounding box center [129, 108] width 181 height 29
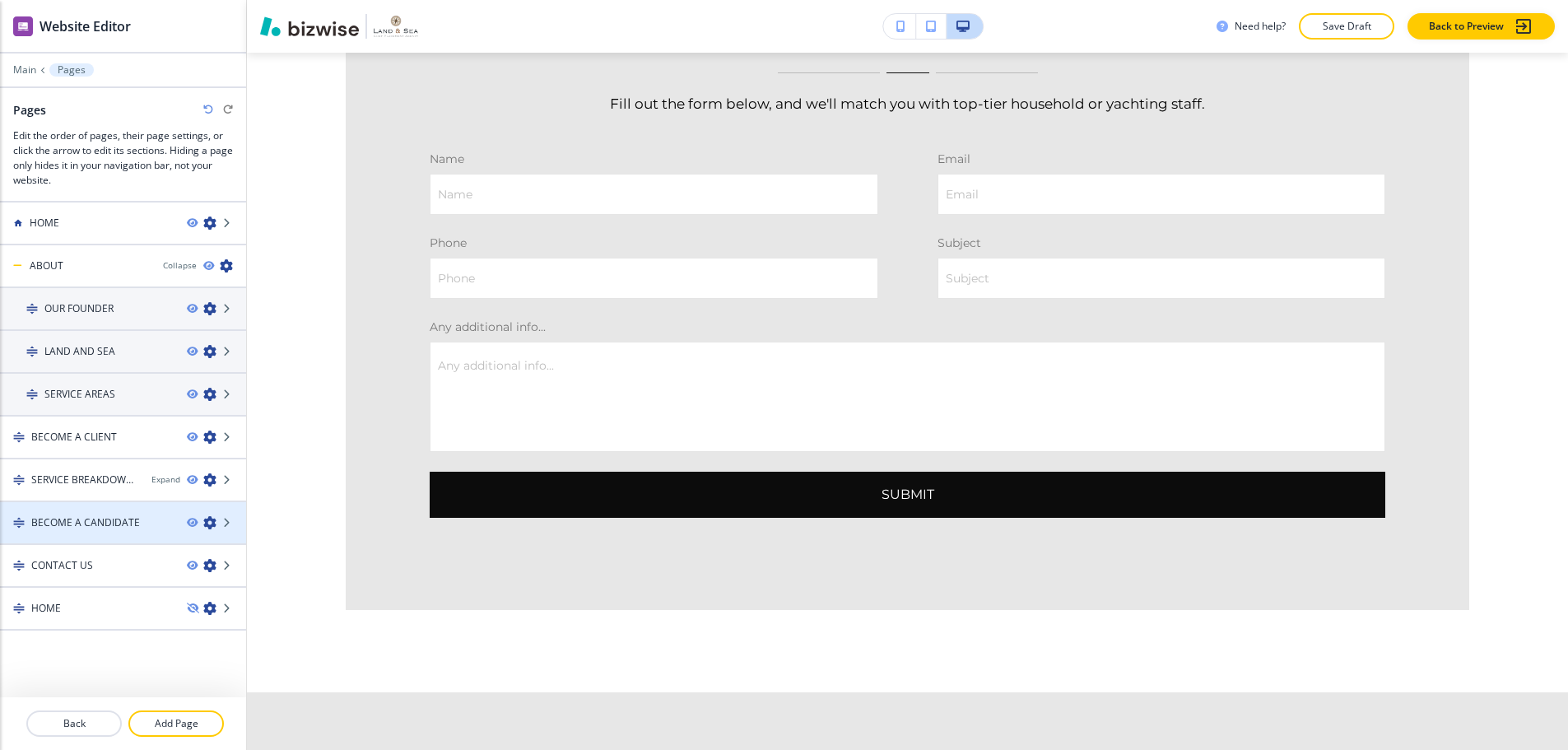
click at [90, 530] on div at bounding box center [123, 537] width 246 height 13
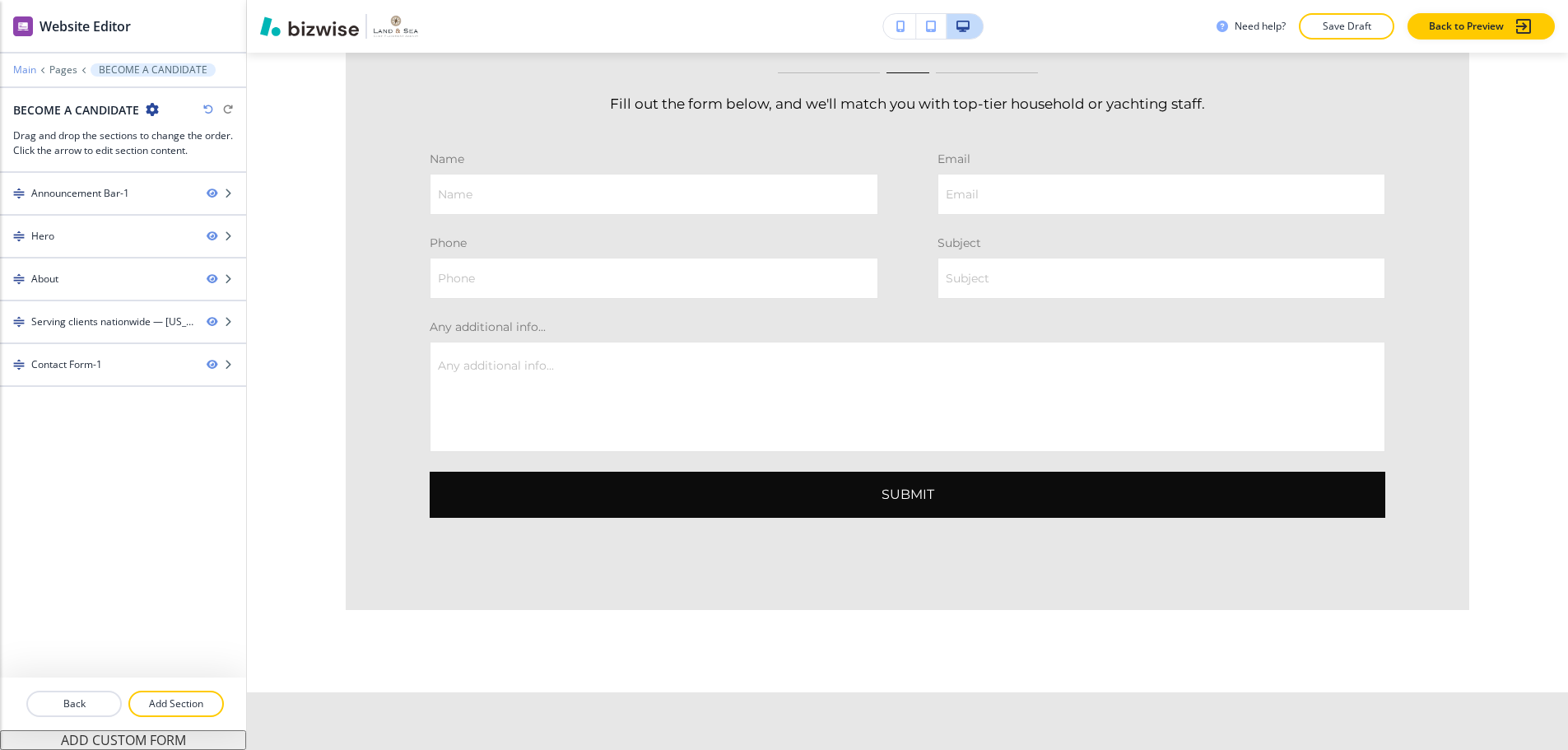
click at [28, 64] on p "Main" at bounding box center [24, 70] width 23 height 12
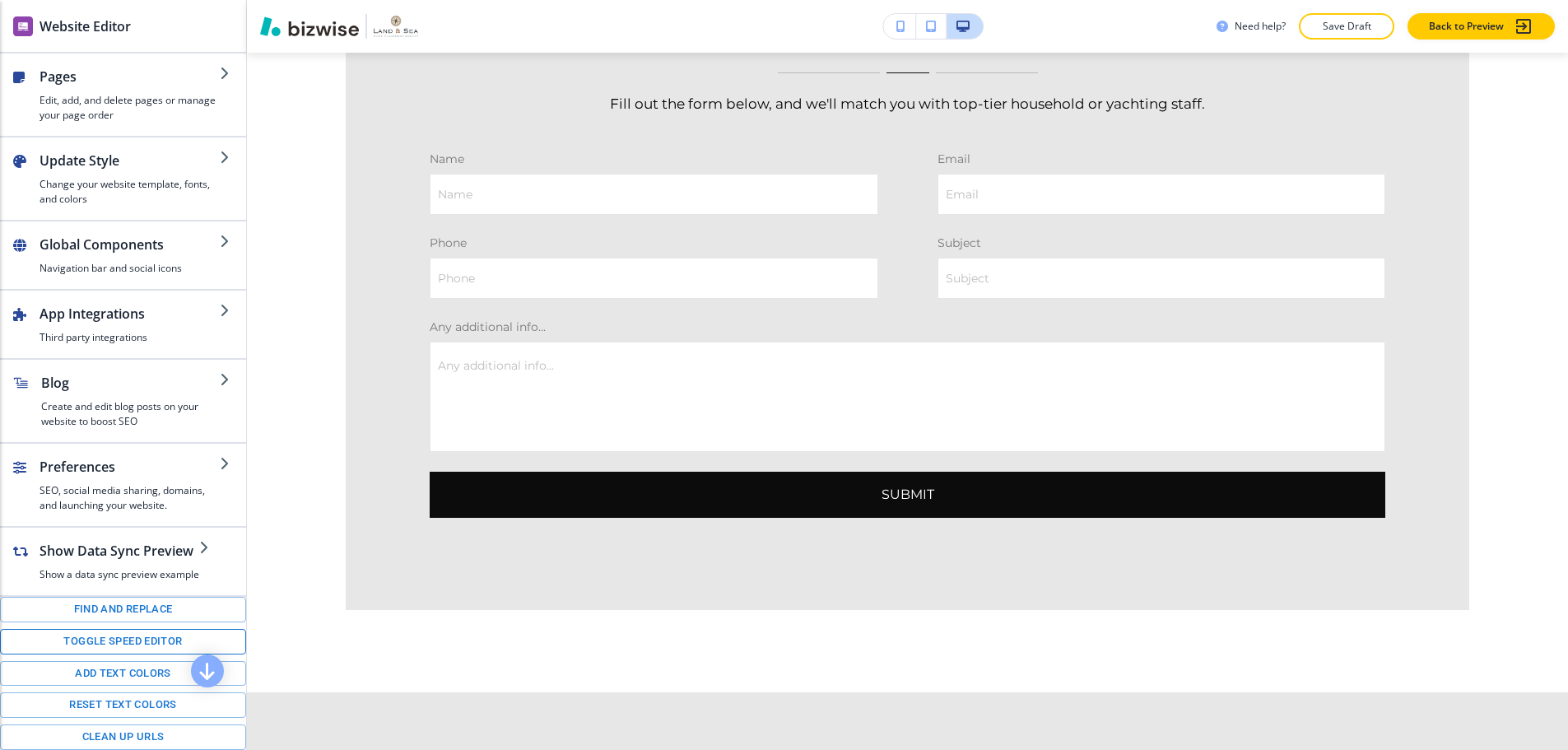
click at [104, 632] on button "Toggle speed editor" at bounding box center [123, 642] width 246 height 25
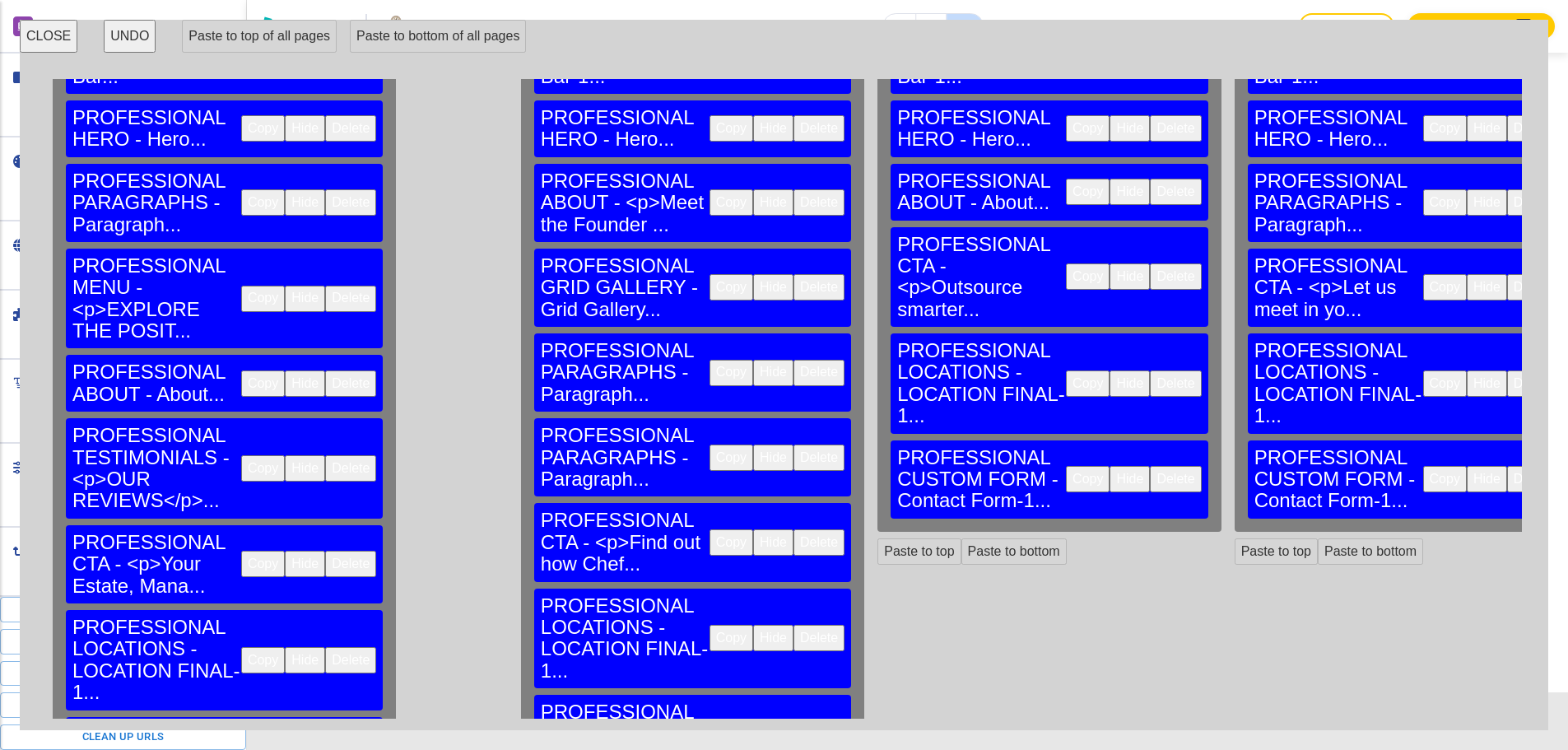
scroll to position [167, 0]
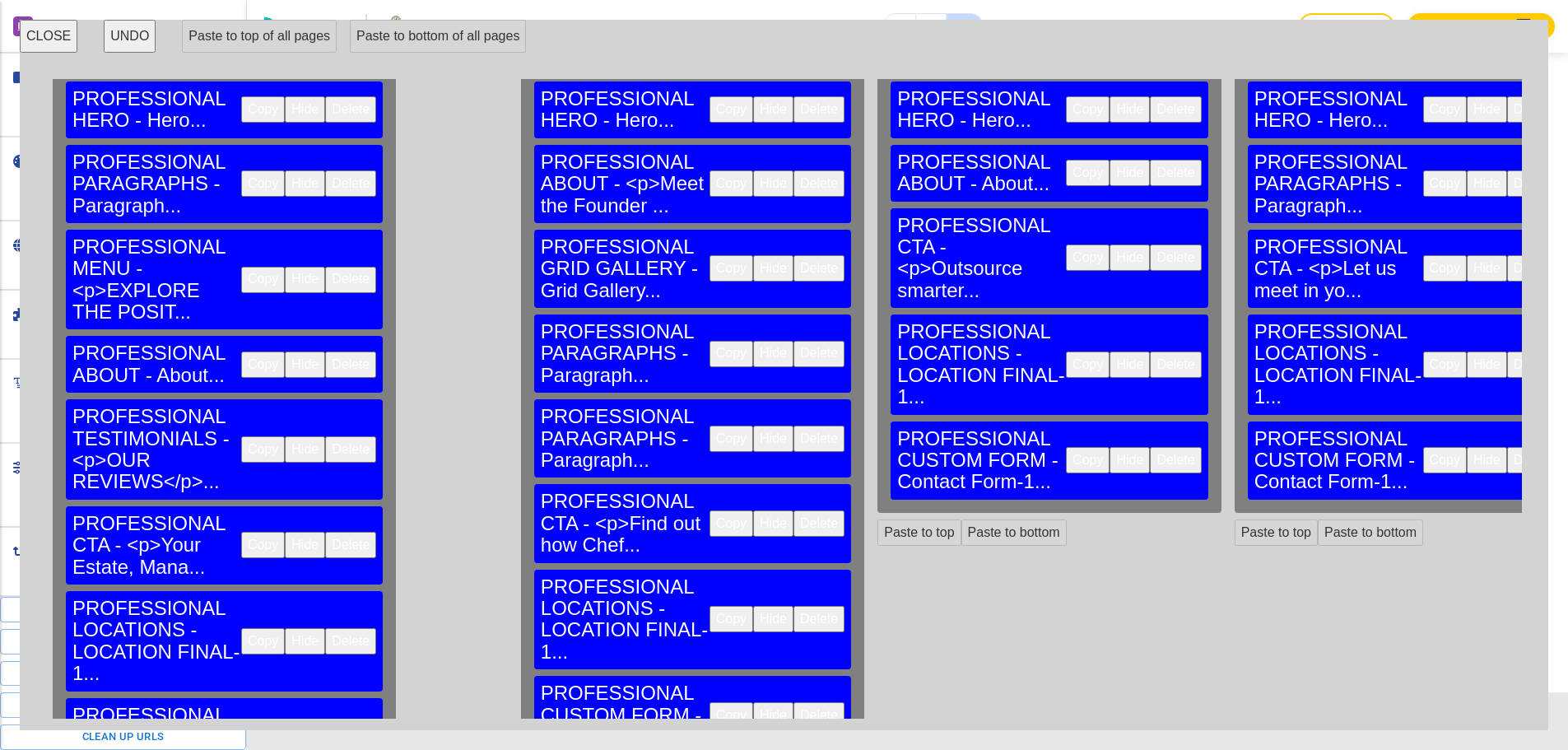
click at [241, 628] on button "Copy" at bounding box center [263, 641] width 44 height 26
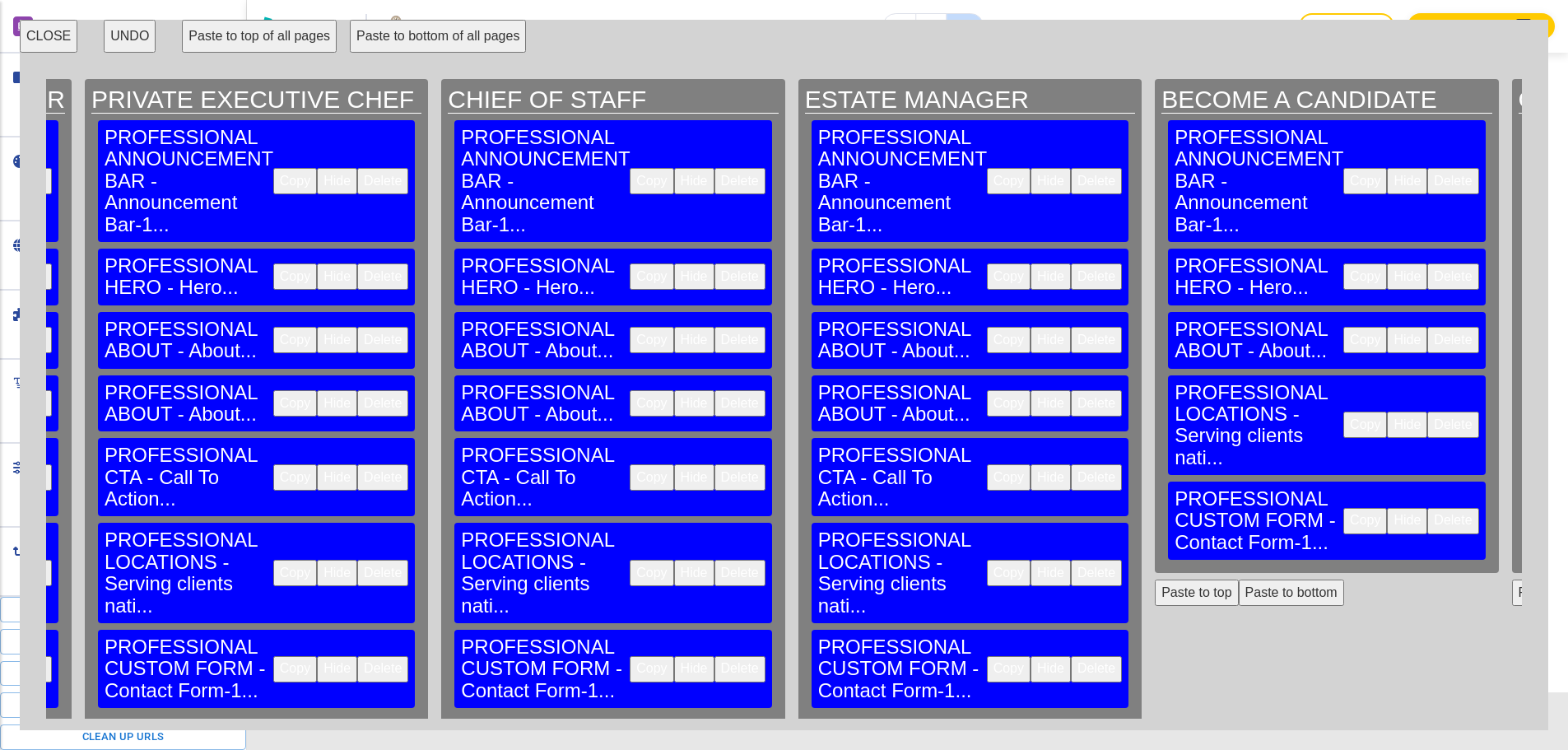
scroll to position [0, 3388]
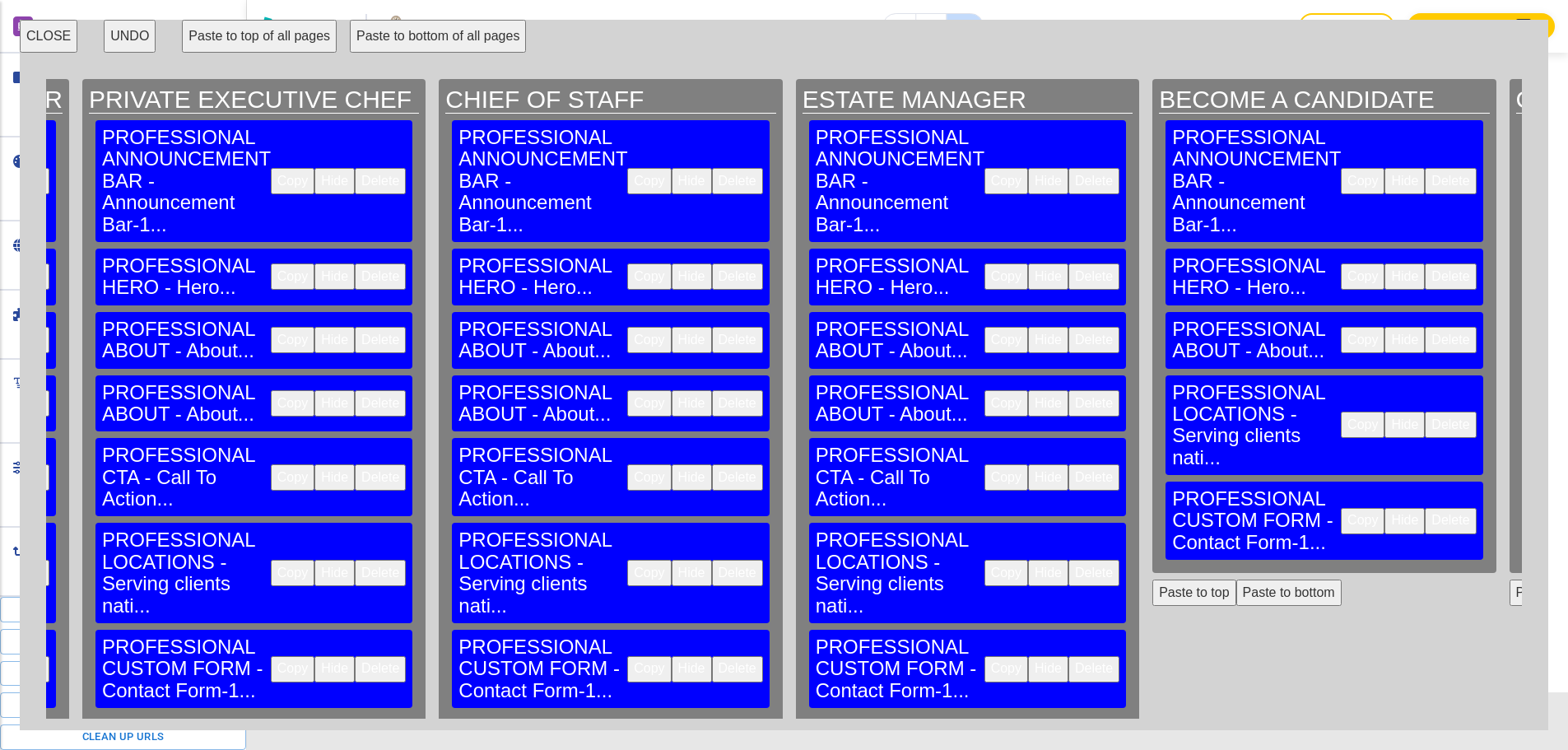
click at [1425, 412] on button "Delete" at bounding box center [1450, 424] width 51 height 26
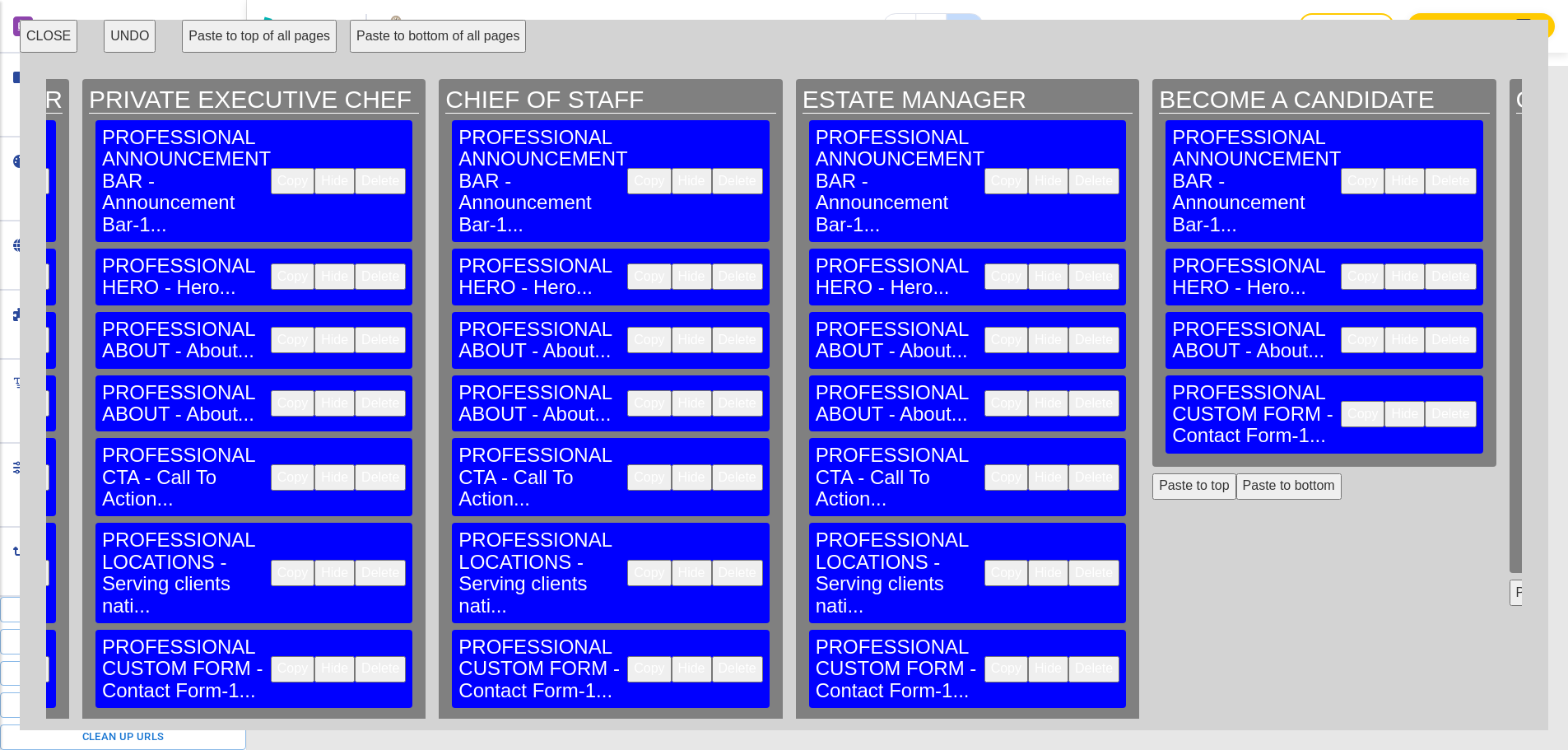
scroll to position [1722, 0]
click at [1236, 474] on button "Paste to bottom" at bounding box center [1288, 486] width 105 height 26
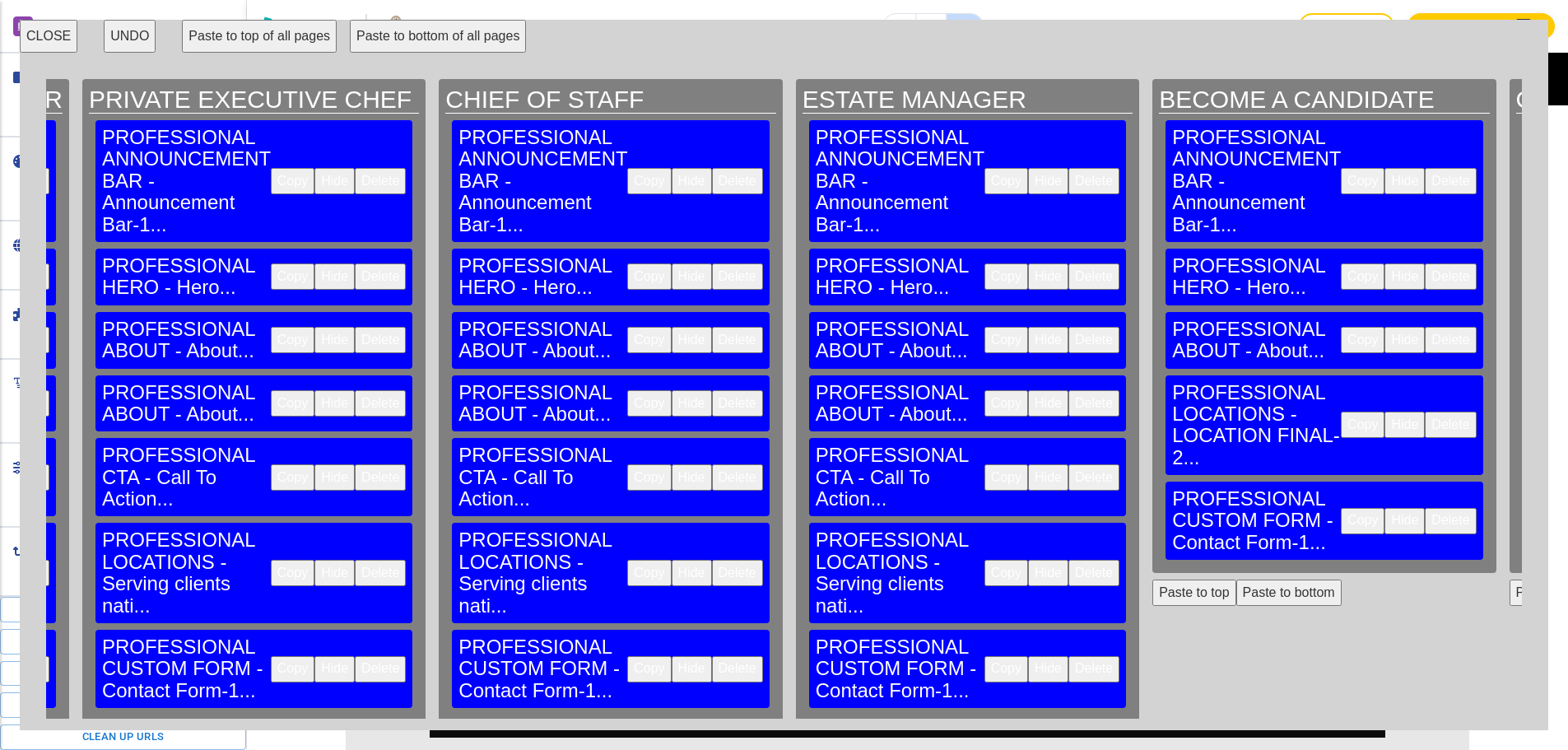
scroll to position [1976, 0]
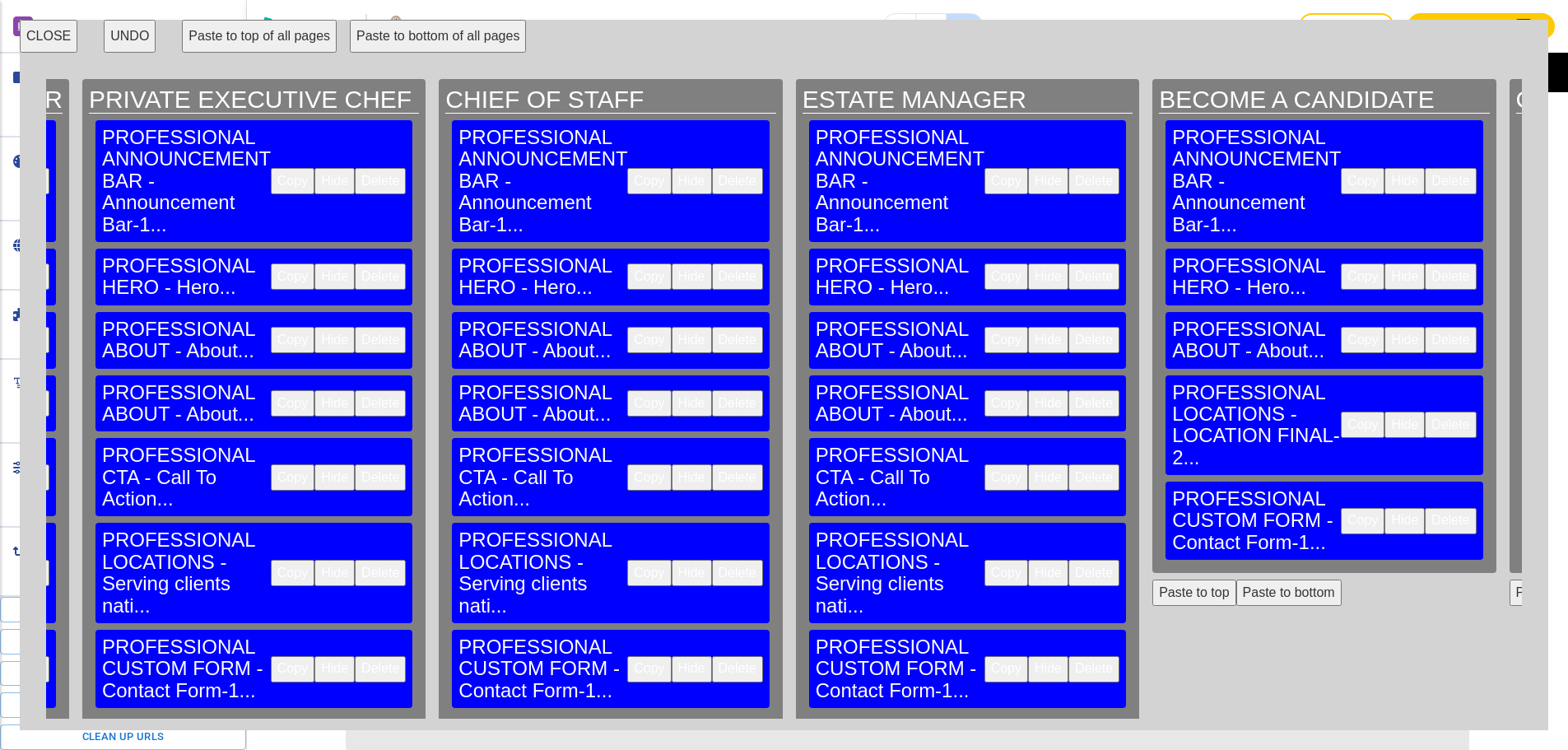
click at [70, 46] on button "CLOSE" at bounding box center [49, 36] width 58 height 33
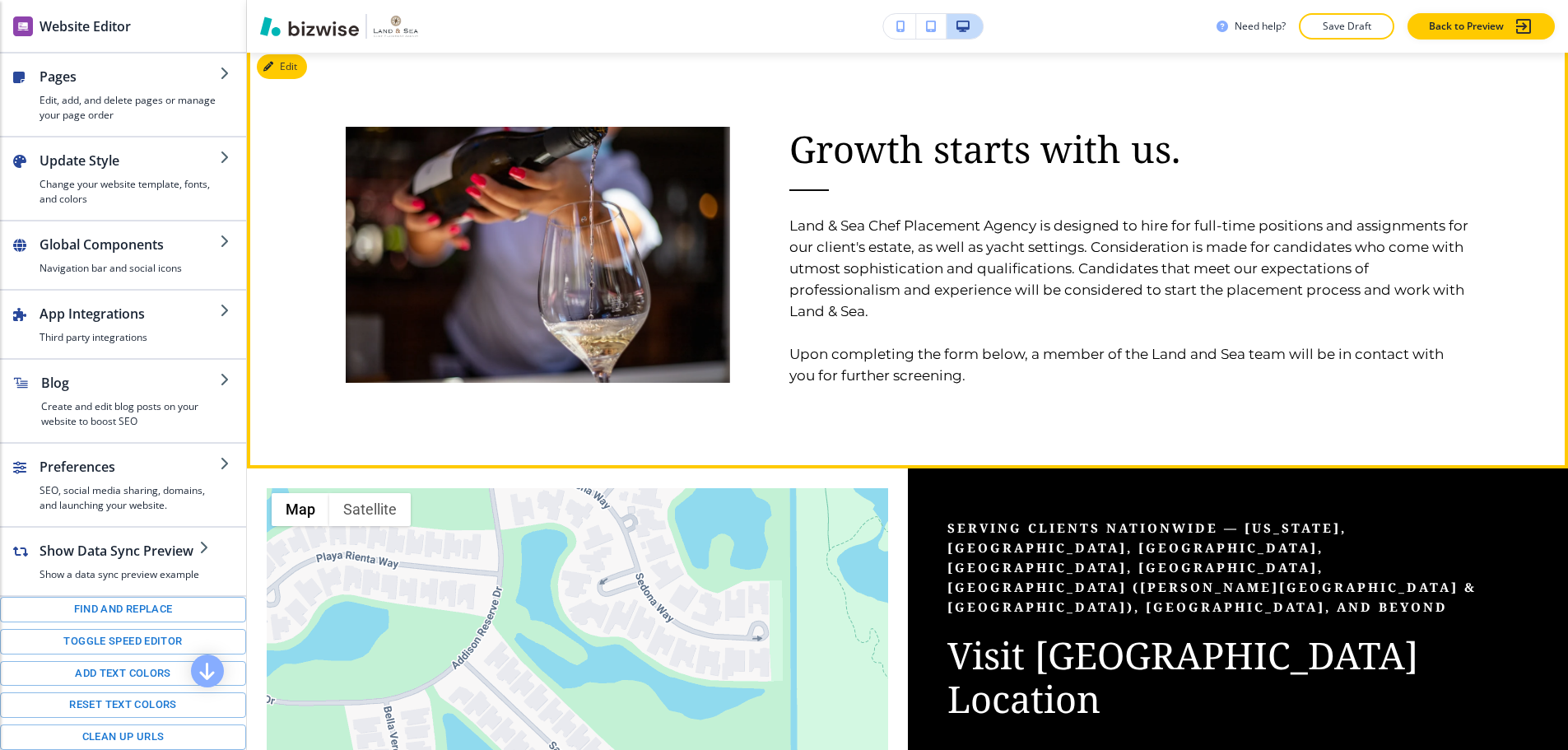
scroll to position [989, 0]
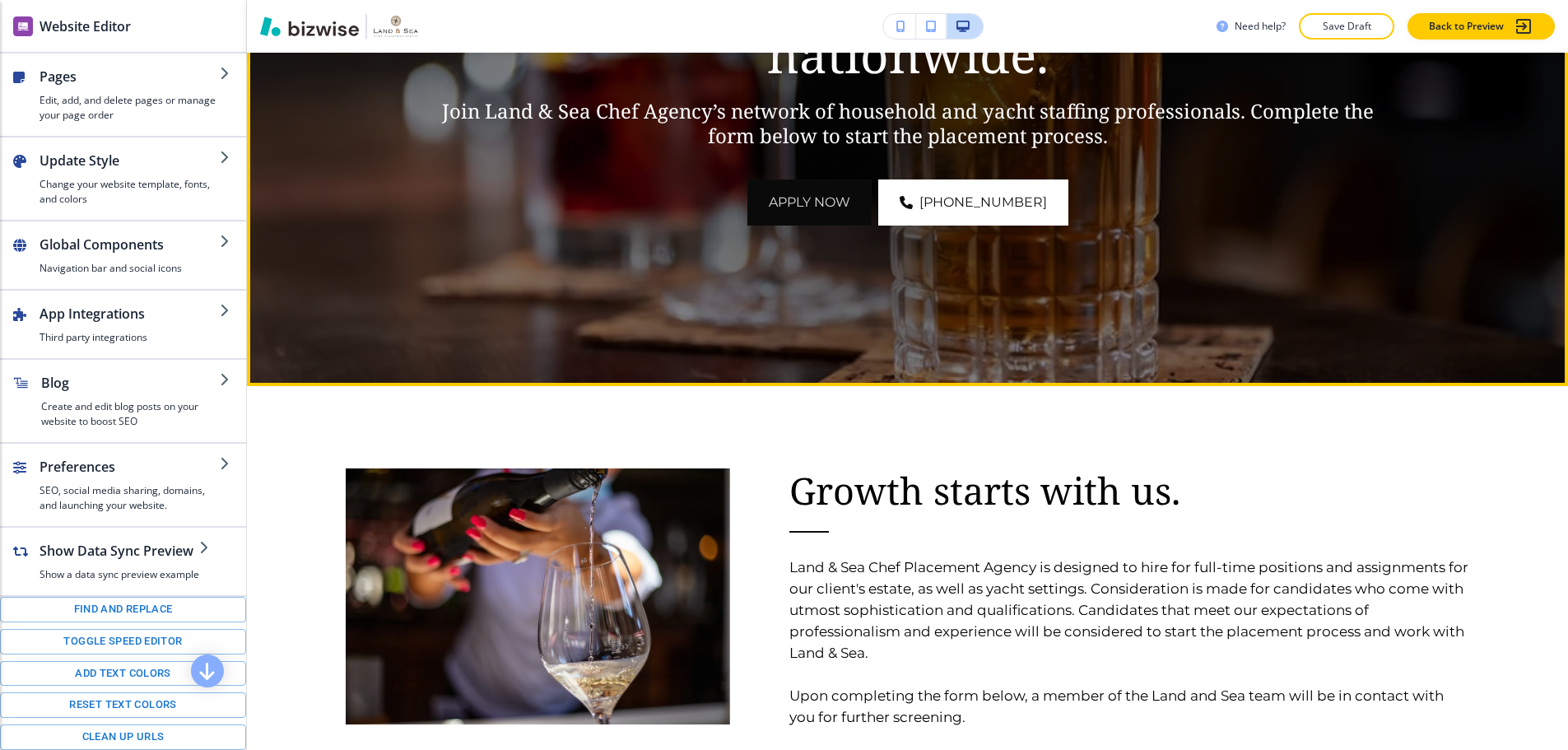
click at [825, 196] on button "APPLY NOW" at bounding box center [810, 202] width 124 height 46
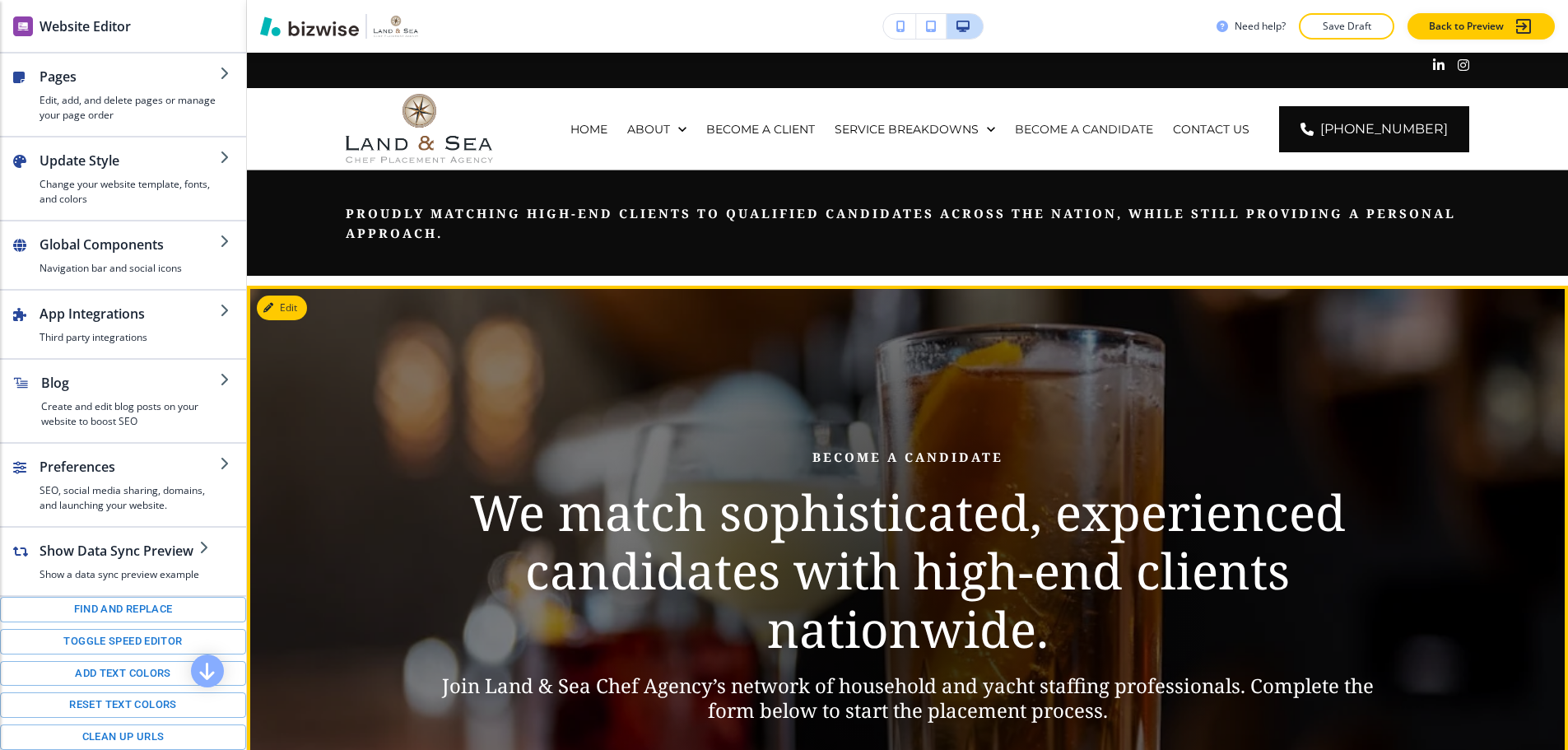
scroll to position [0, 0]
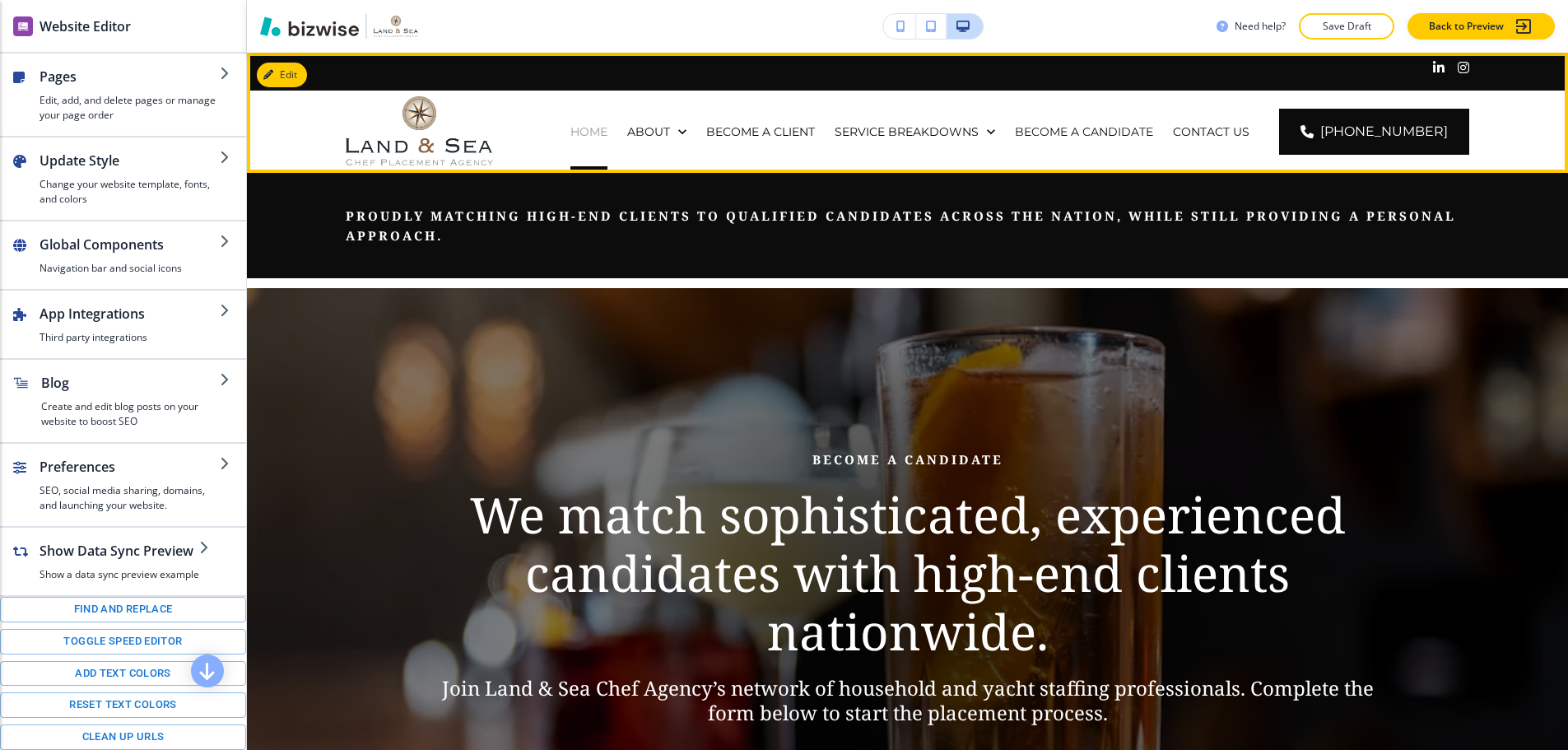
click at [607, 123] on p "HOME" at bounding box center [589, 132] width 37 height 17
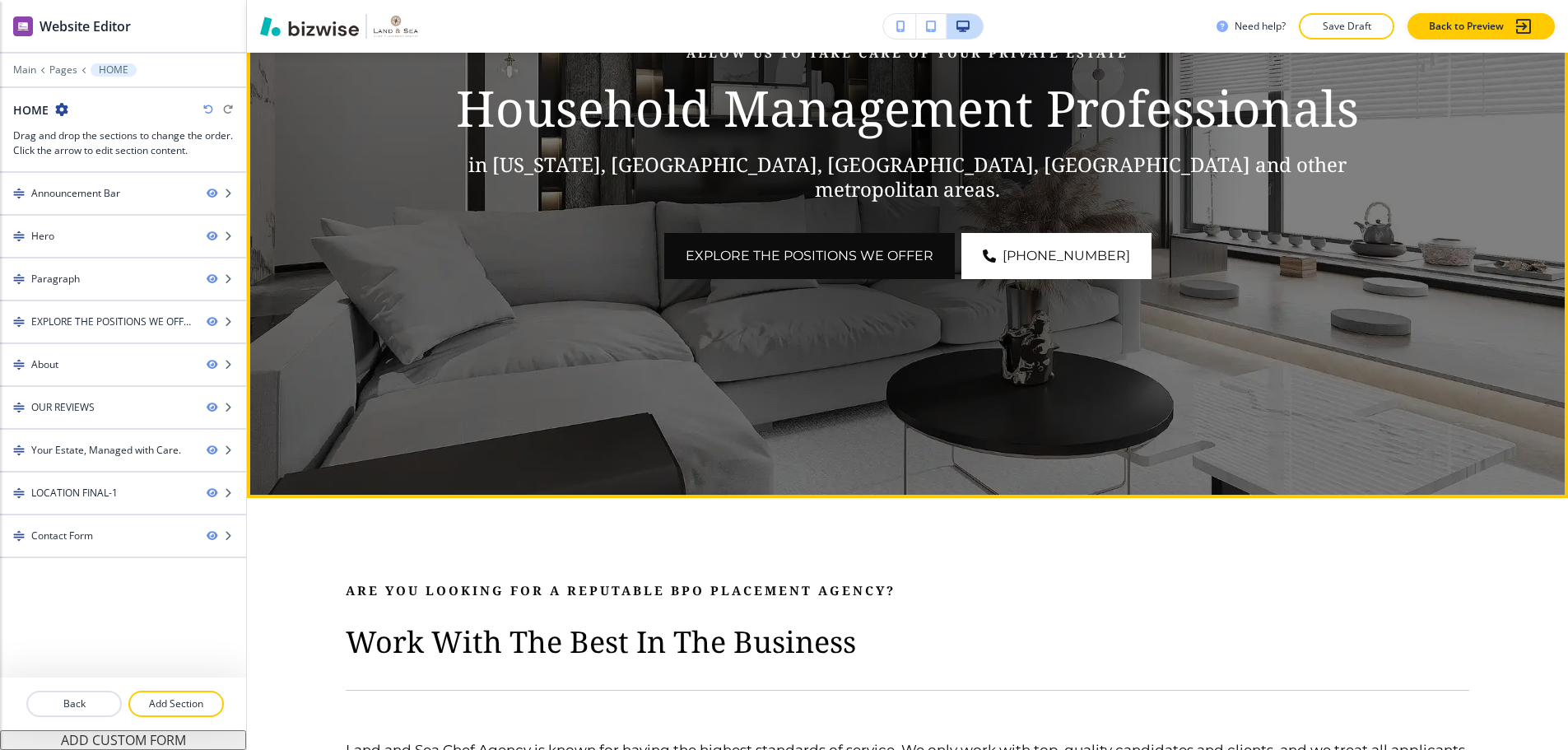
scroll to position [494, 0]
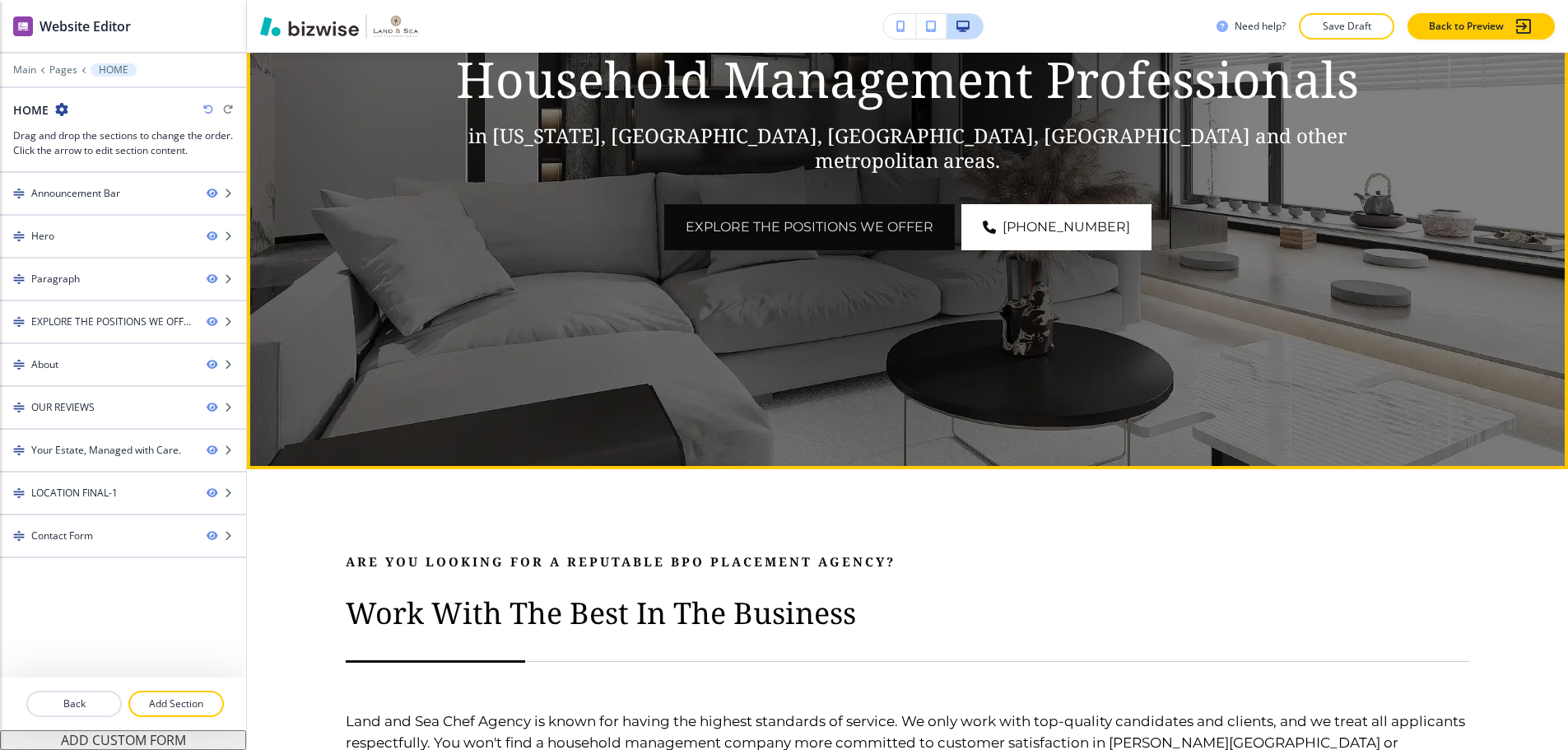
click at [842, 204] on button "EXPLORE THE POSITIONS WE OFFER" at bounding box center [810, 227] width 291 height 46
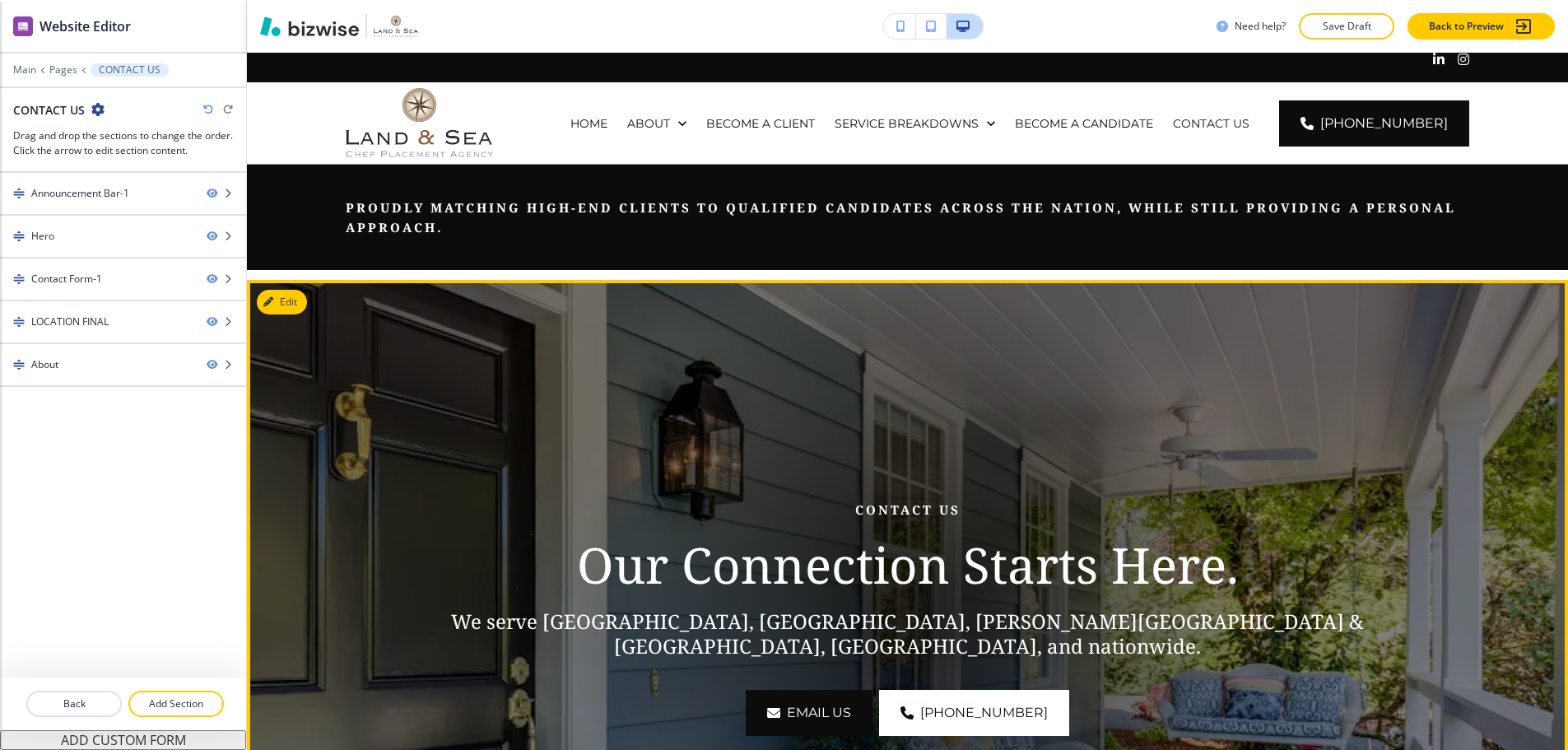
scroll to position [0, 0]
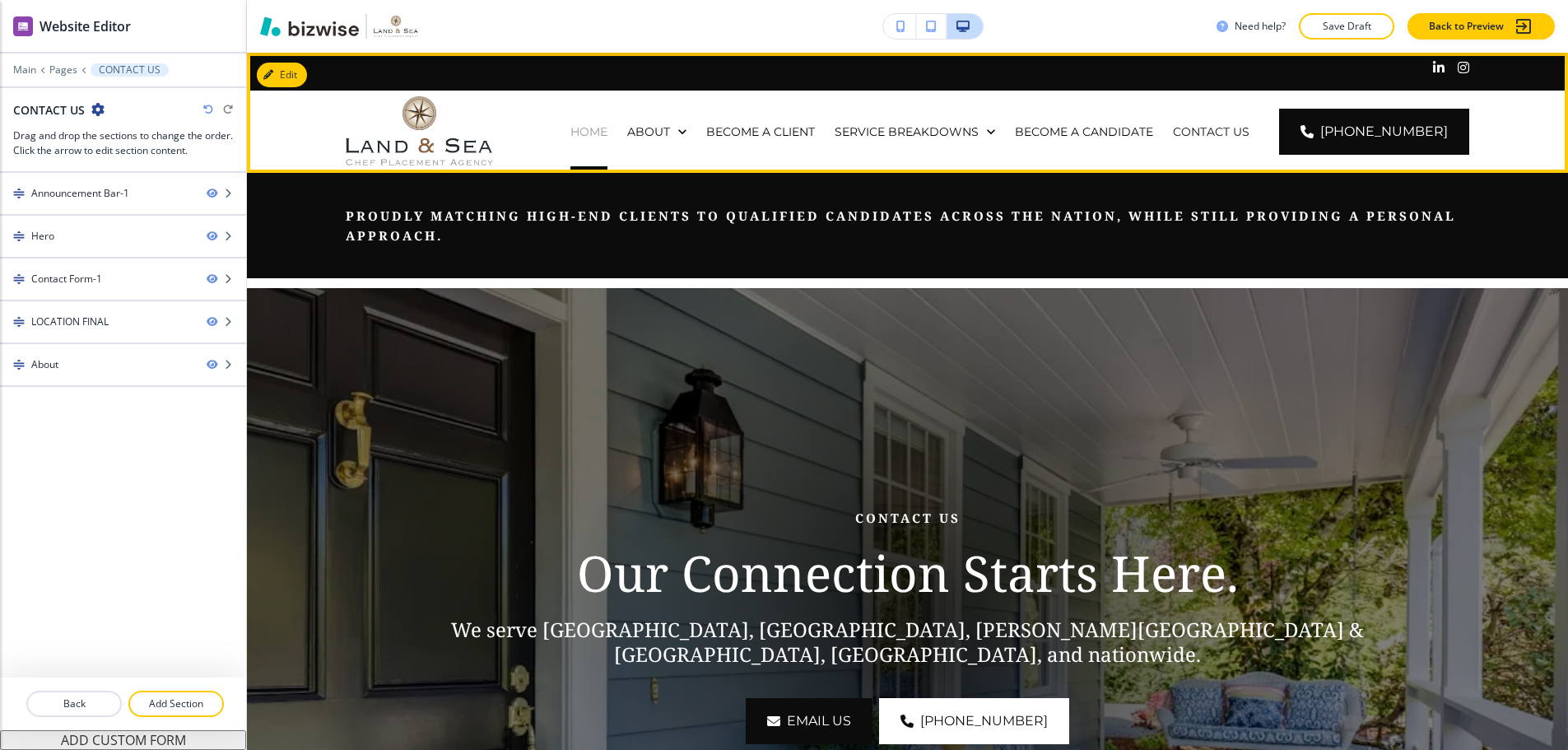
click at [607, 123] on p "HOME" at bounding box center [589, 132] width 37 height 17
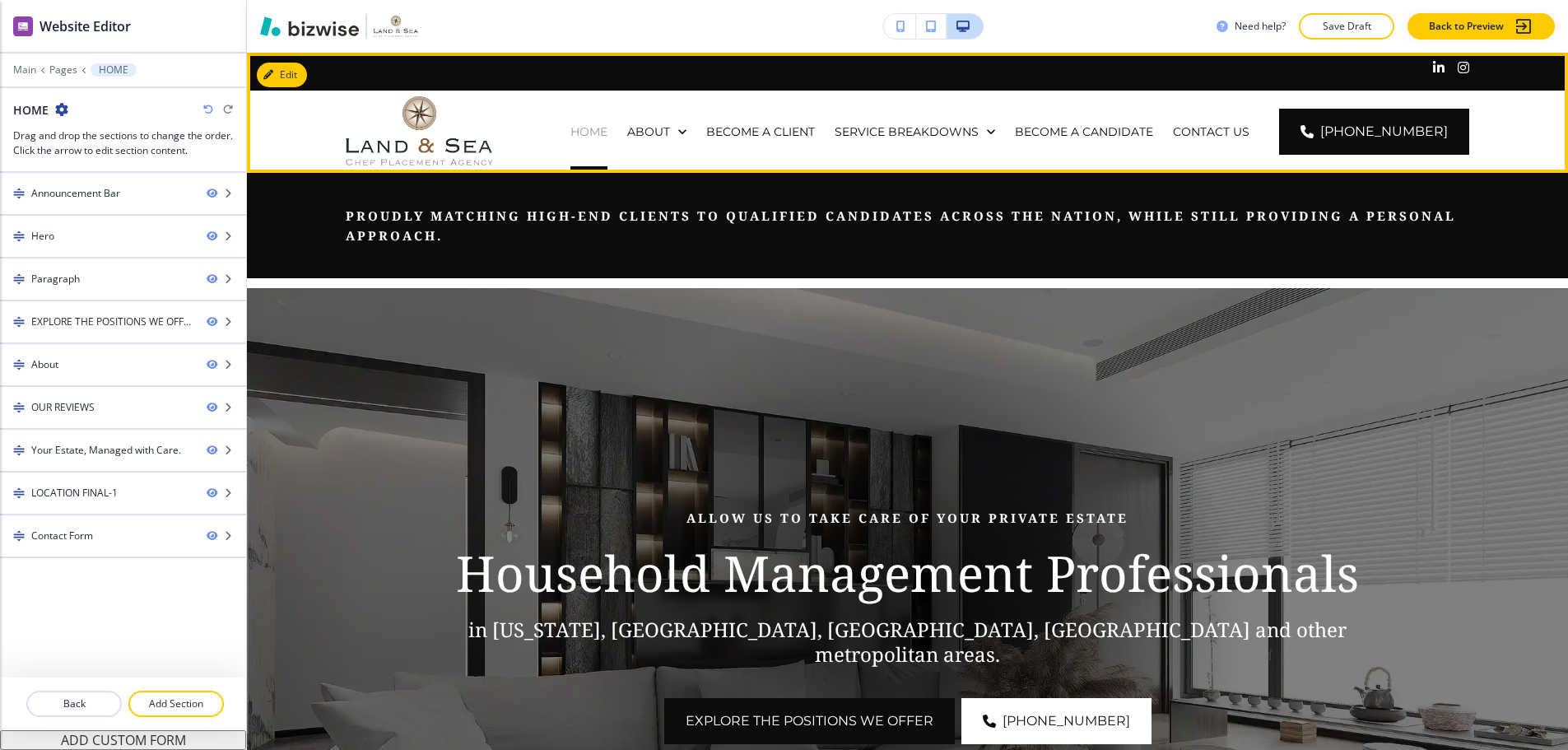
click at [607, 123] on p "HOME" at bounding box center [589, 132] width 37 height 17
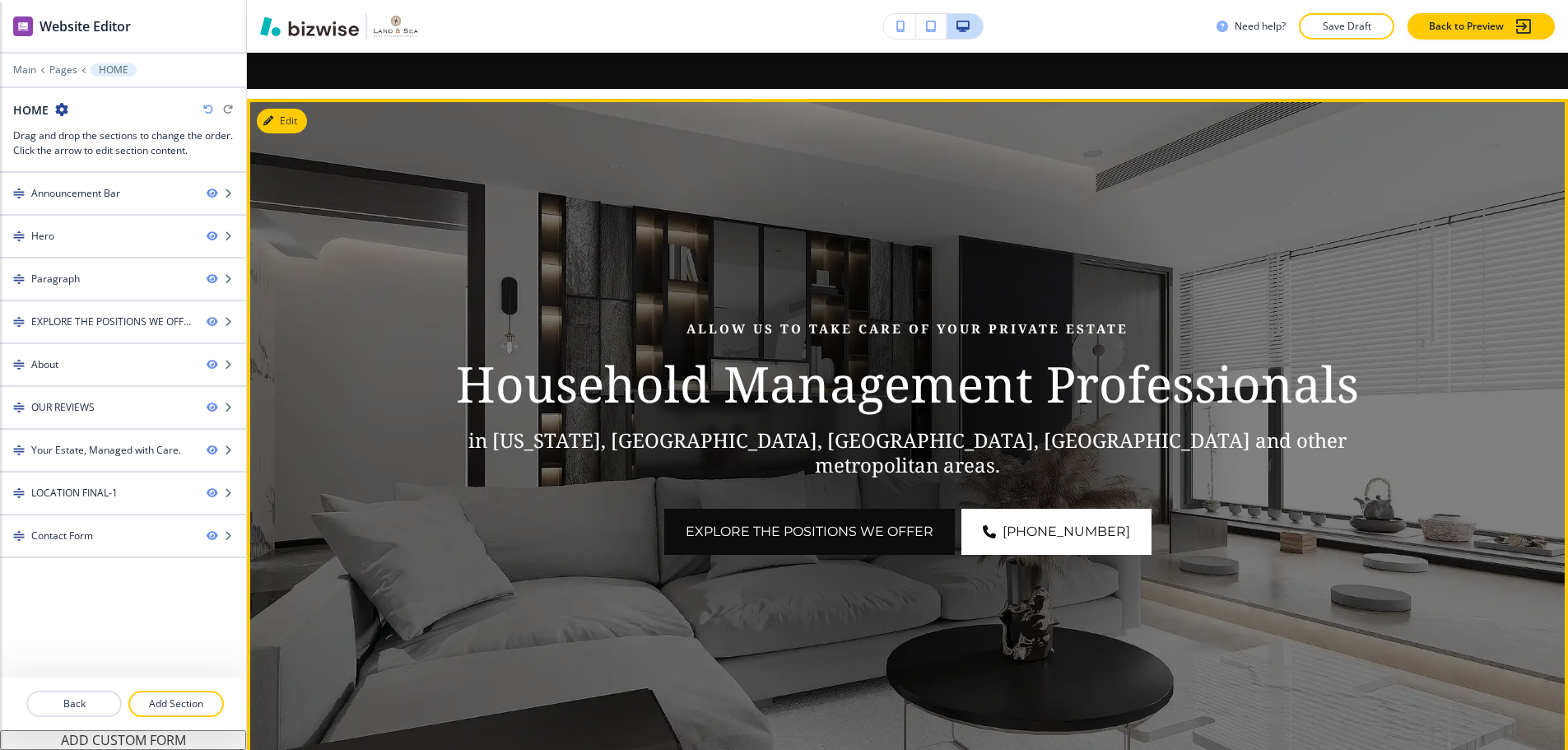
scroll to position [165, 0]
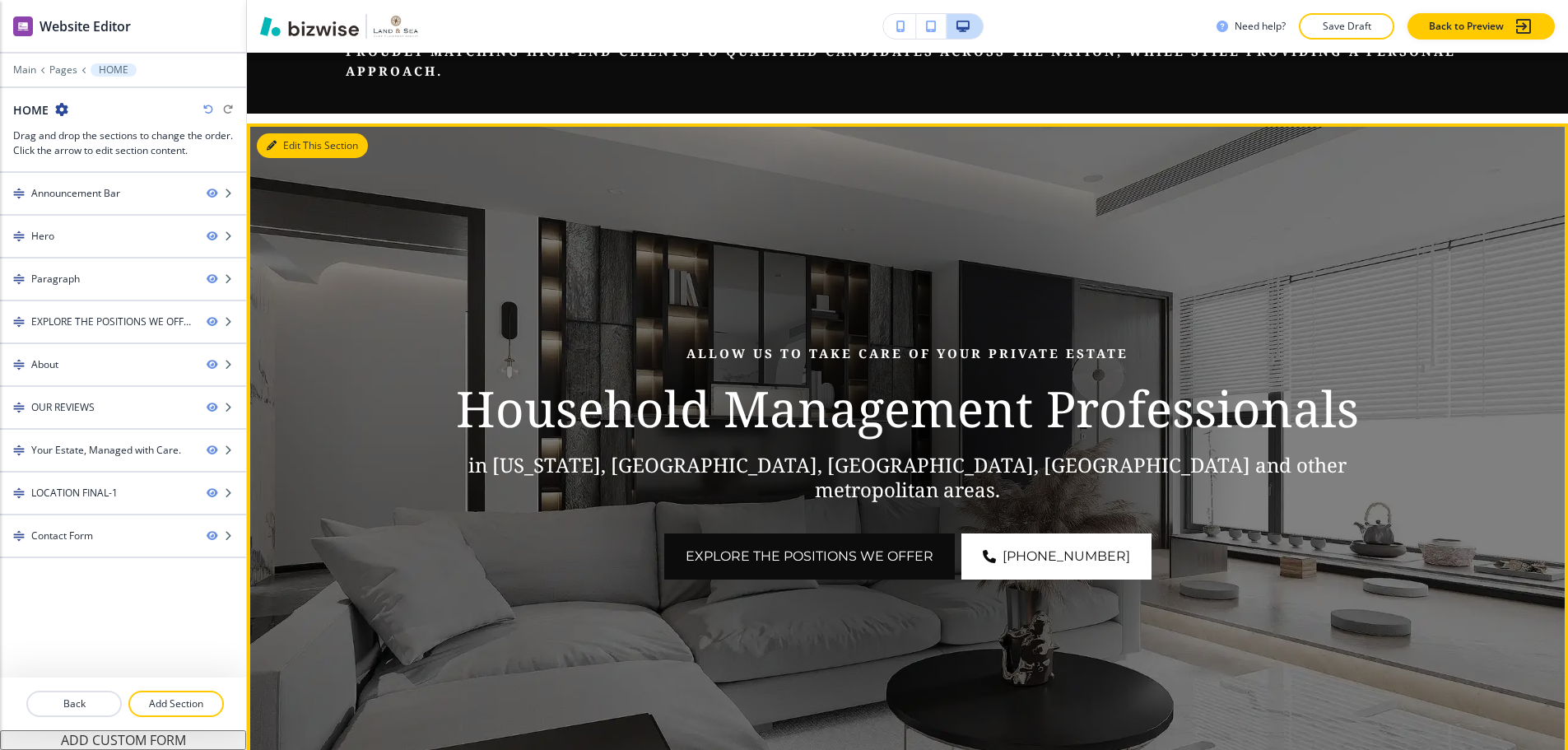
click at [307, 134] on button "Edit This Section" at bounding box center [312, 145] width 111 height 24
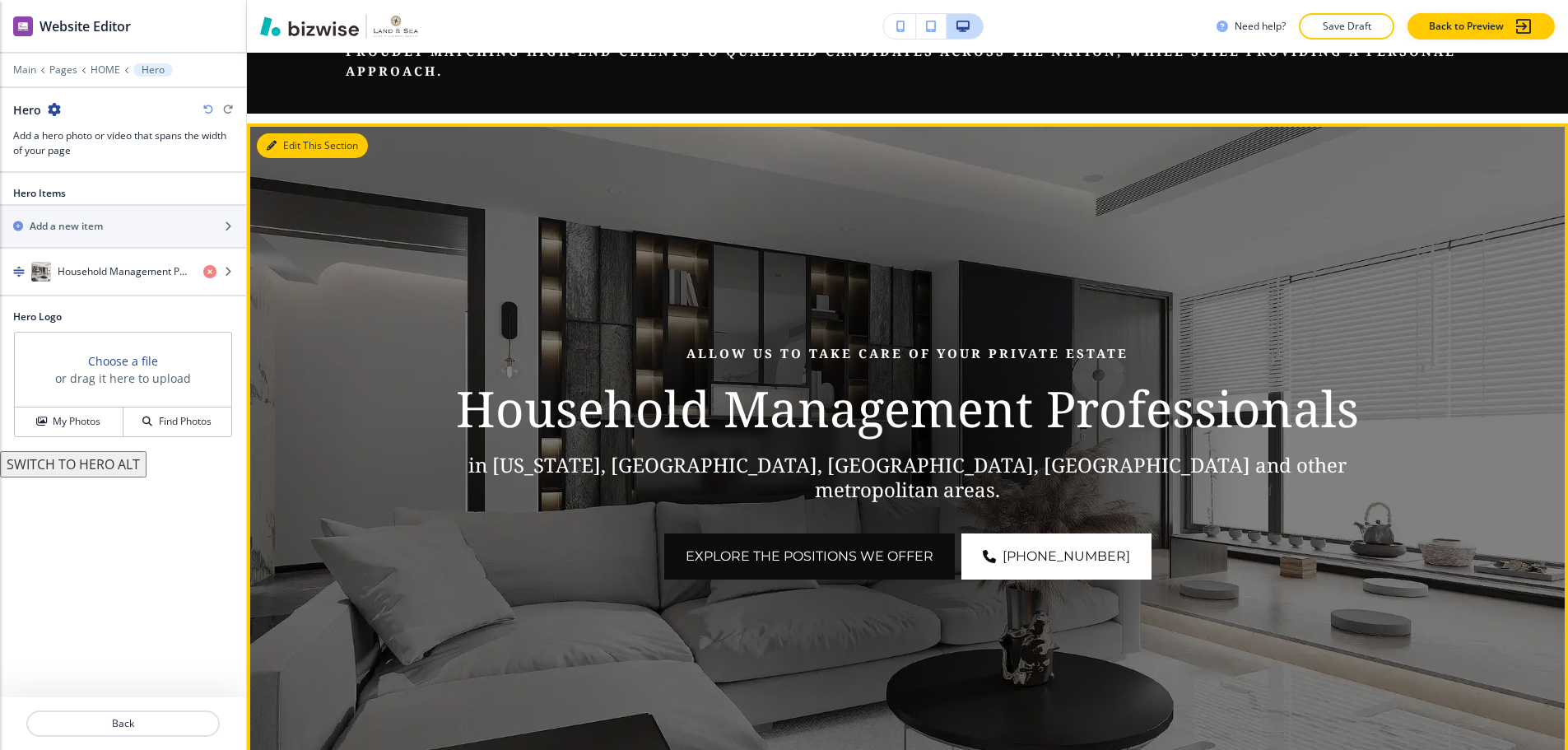
scroll to position [235, 0]
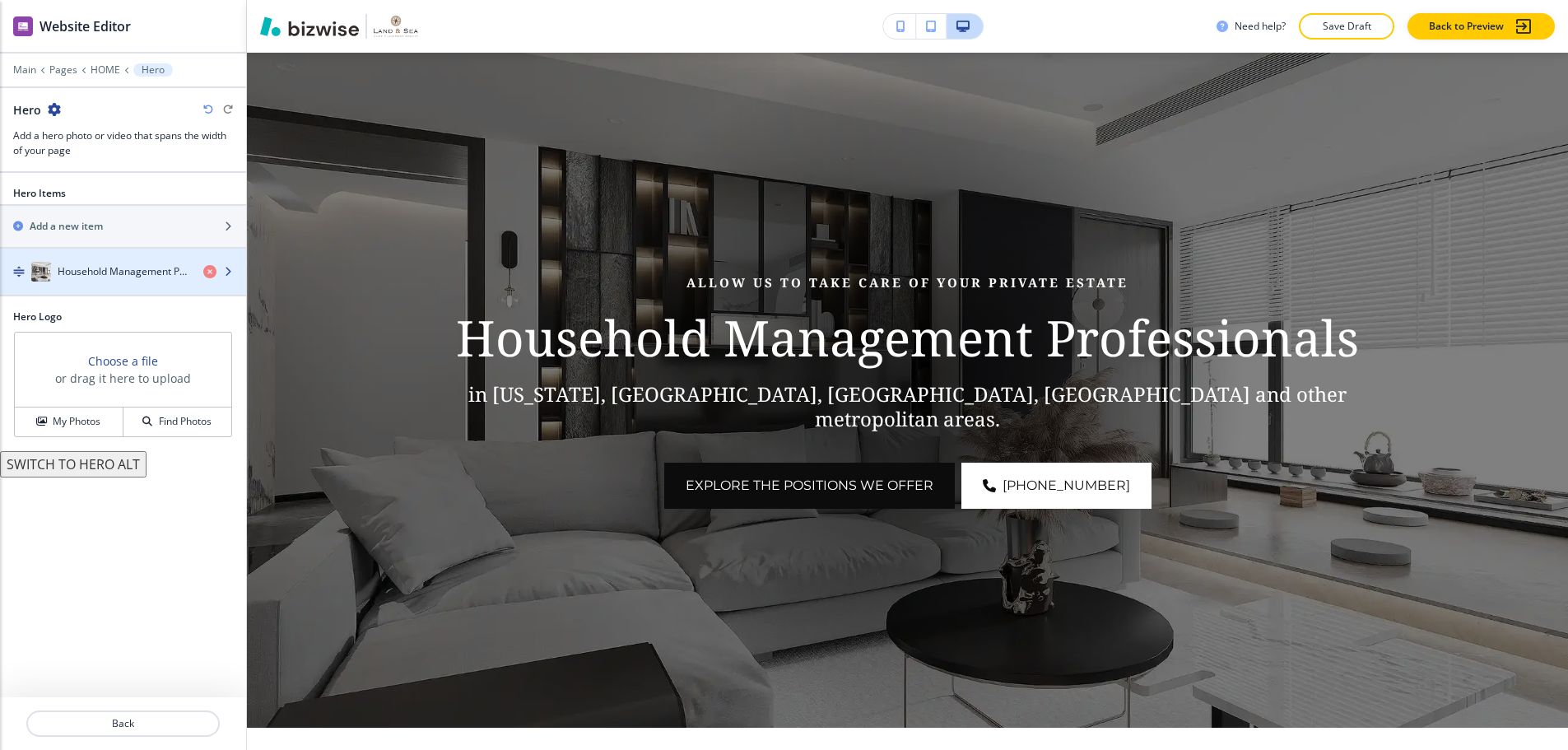
click at [89, 265] on h4 "Household Management Professionals" at bounding box center [124, 272] width 133 height 15
click at [135, 265] on h4 "Household Management Professionals" at bounding box center [124, 272] width 133 height 15
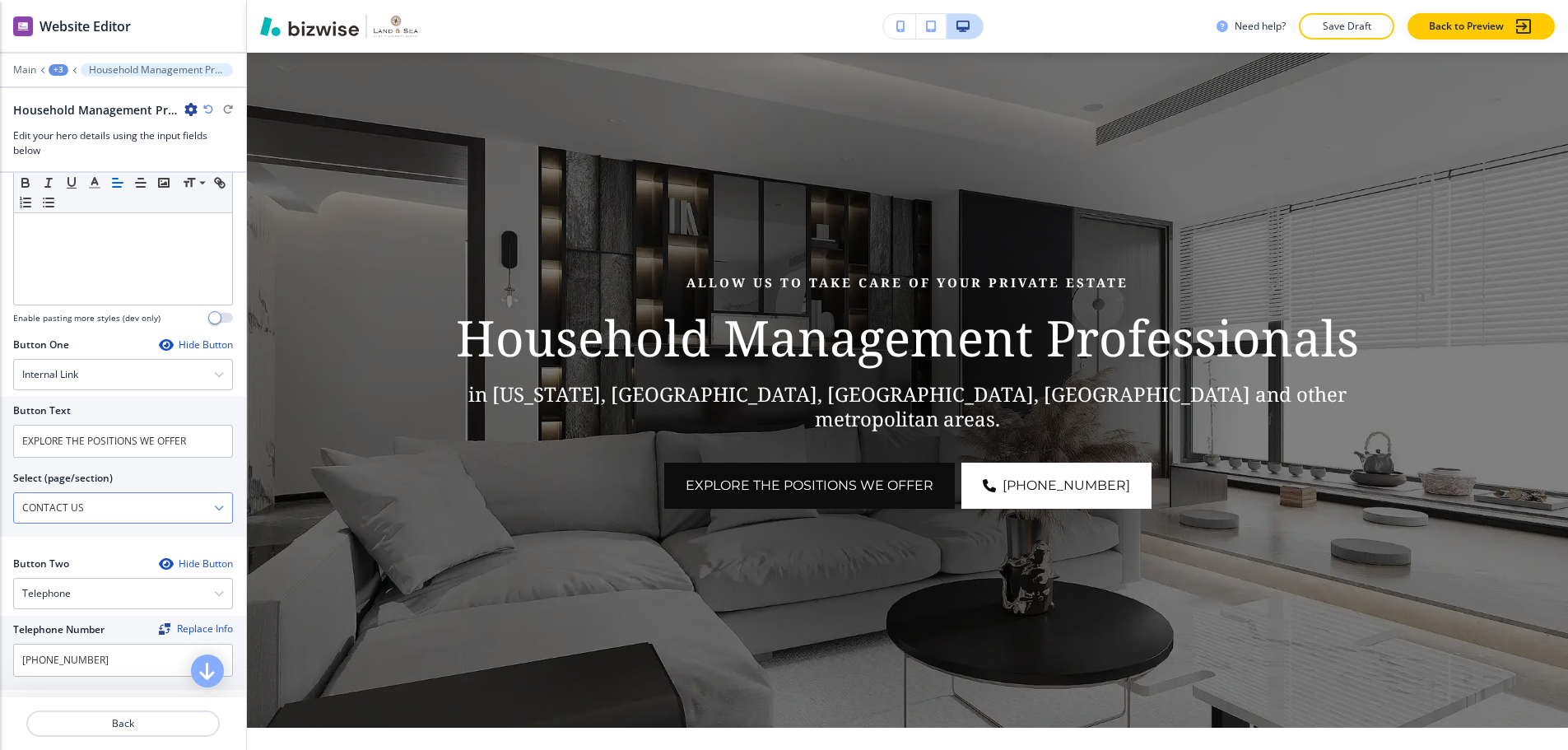
scroll to position [658, 0]
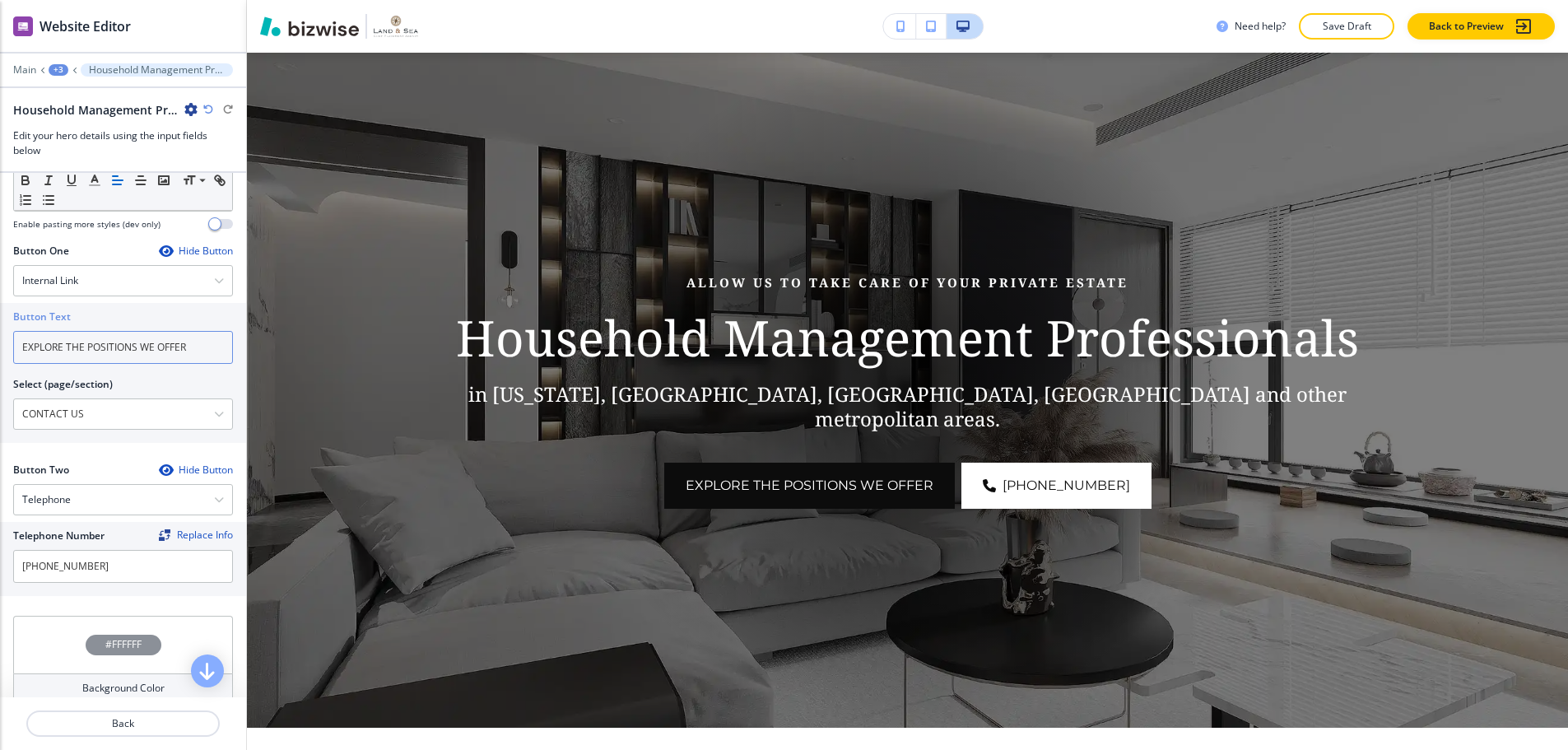
drag, startPoint x: 201, startPoint y: 344, endPoint x: 6, endPoint y: 341, distance: 195.0
click at [6, 341] on div "Button Text EXPLORE THE POSITIONS WE OFFER Select (page/section) CONTACT US HOM…" at bounding box center [123, 373] width 246 height 140
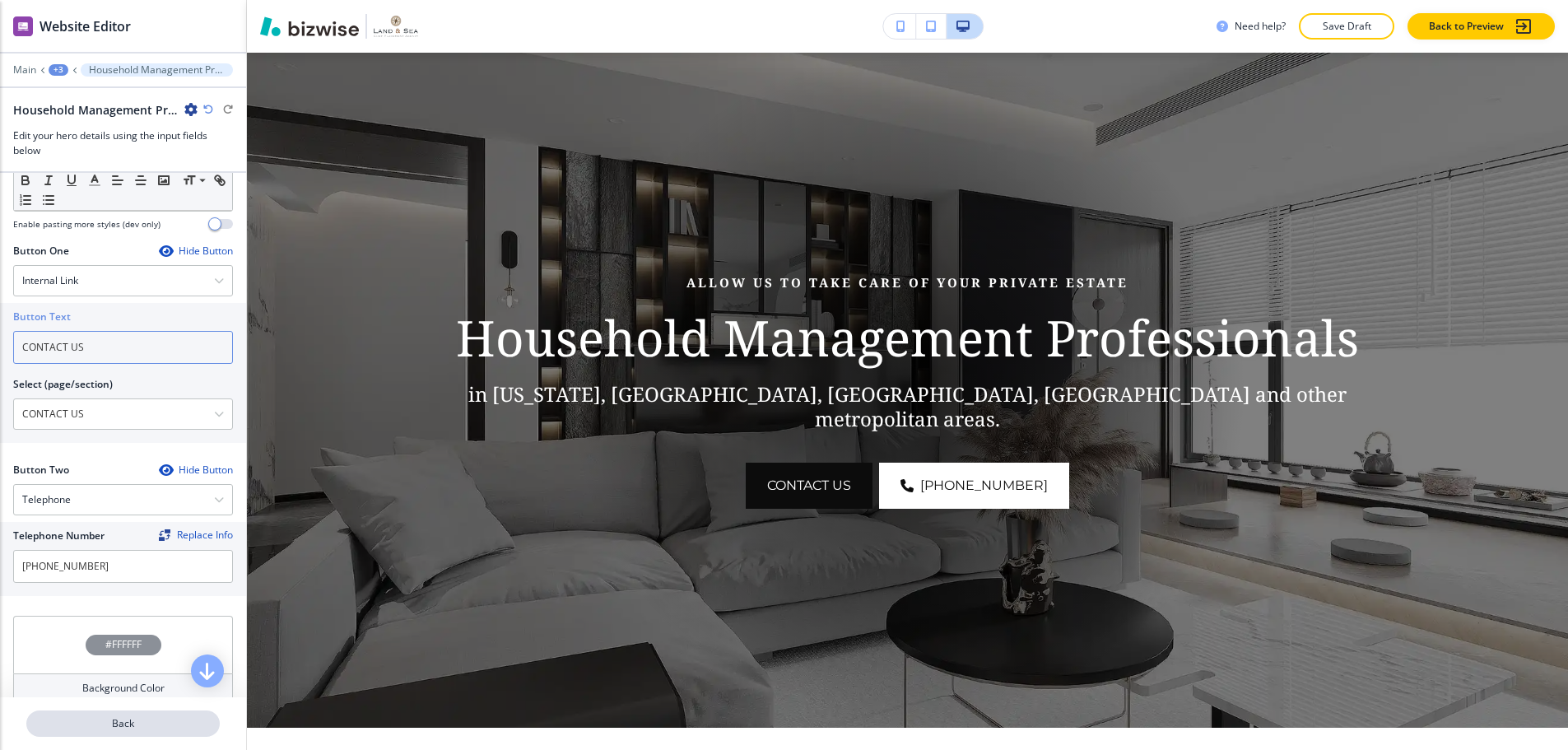
type input "CONTACT US"
click at [84, 716] on p "Back" at bounding box center [123, 724] width 190 height 15
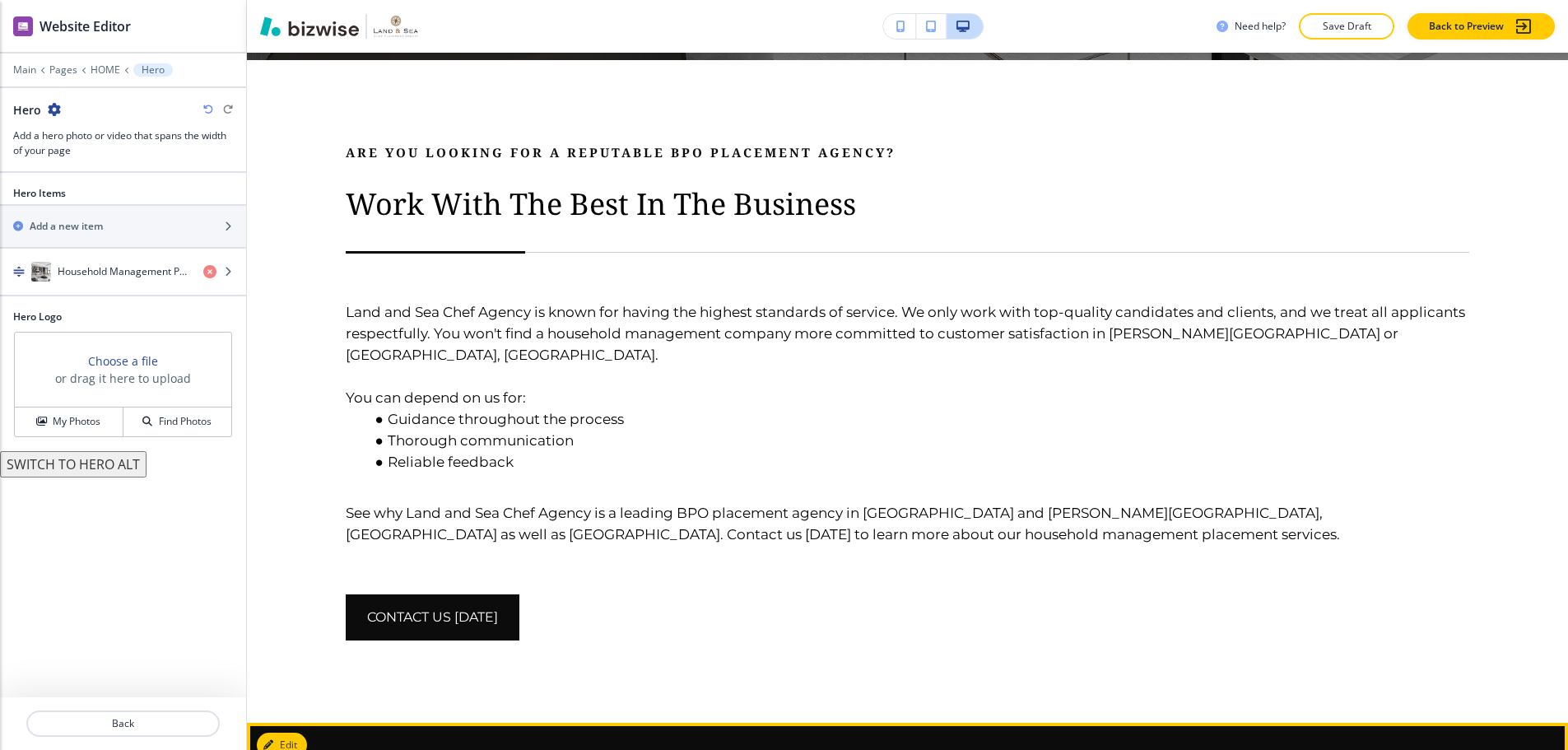
scroll to position [894, 0]
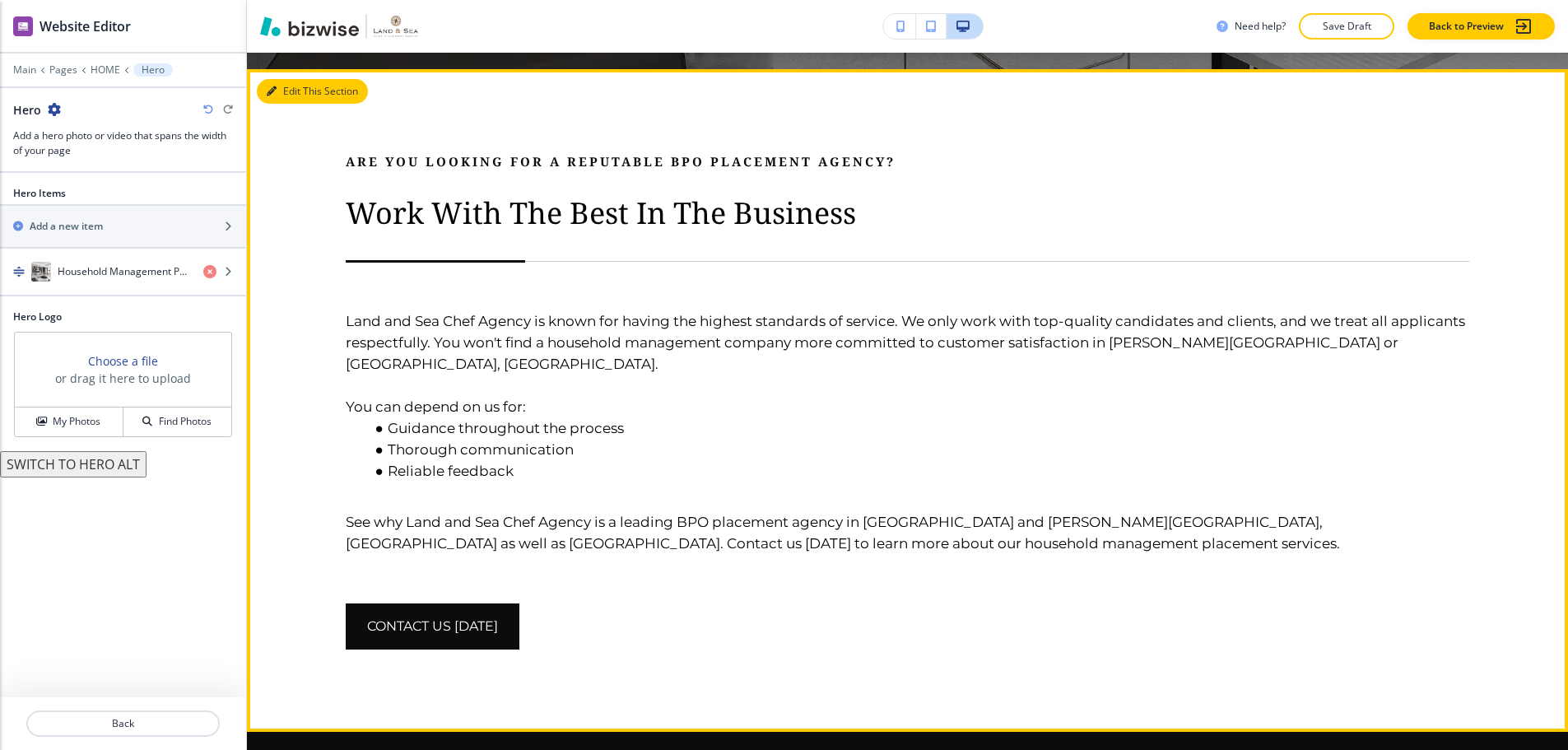
click at [284, 79] on button "Edit This Section" at bounding box center [312, 91] width 111 height 24
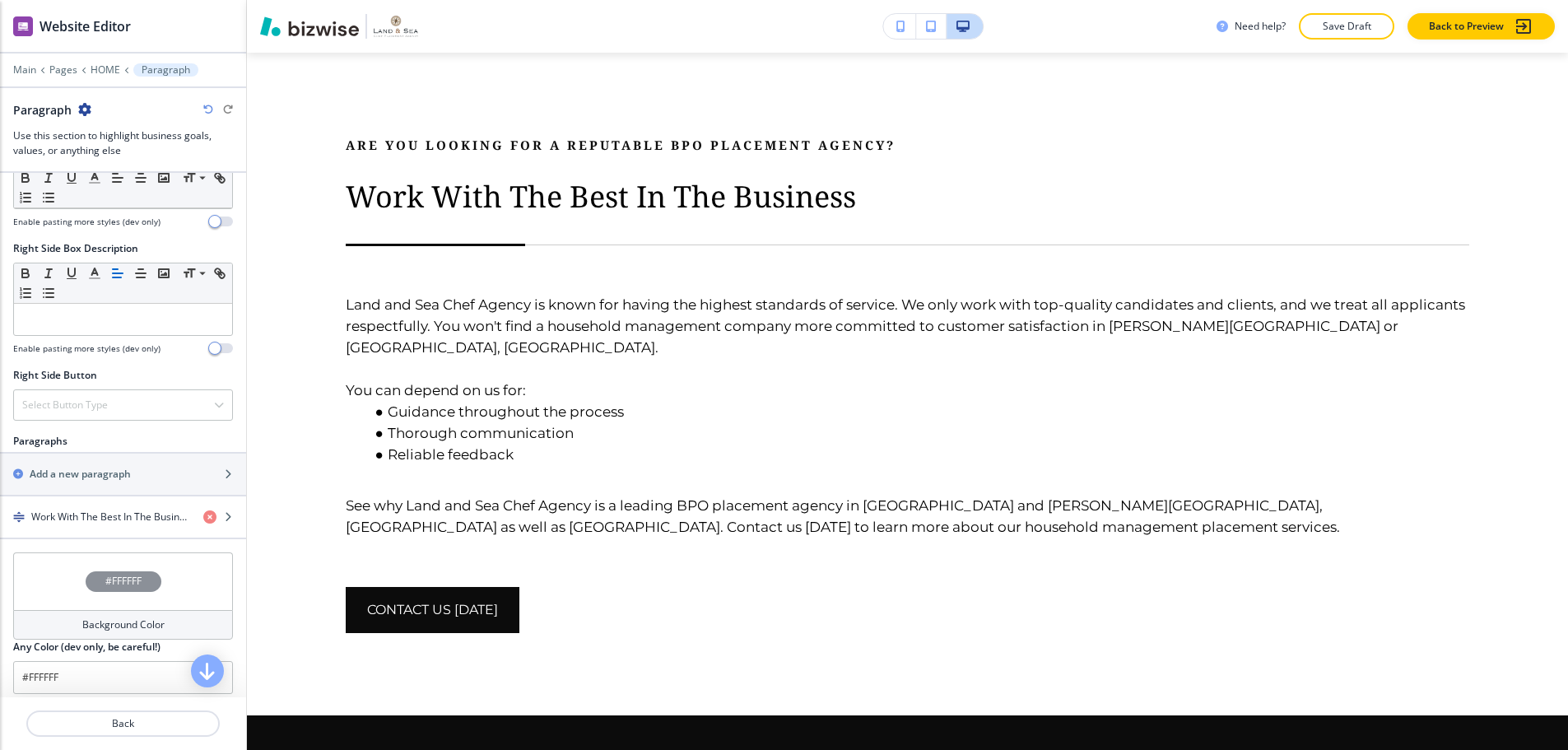
scroll to position [741, 0]
click at [107, 507] on h4 "Work With The Best In The Business" at bounding box center [110, 515] width 159 height 15
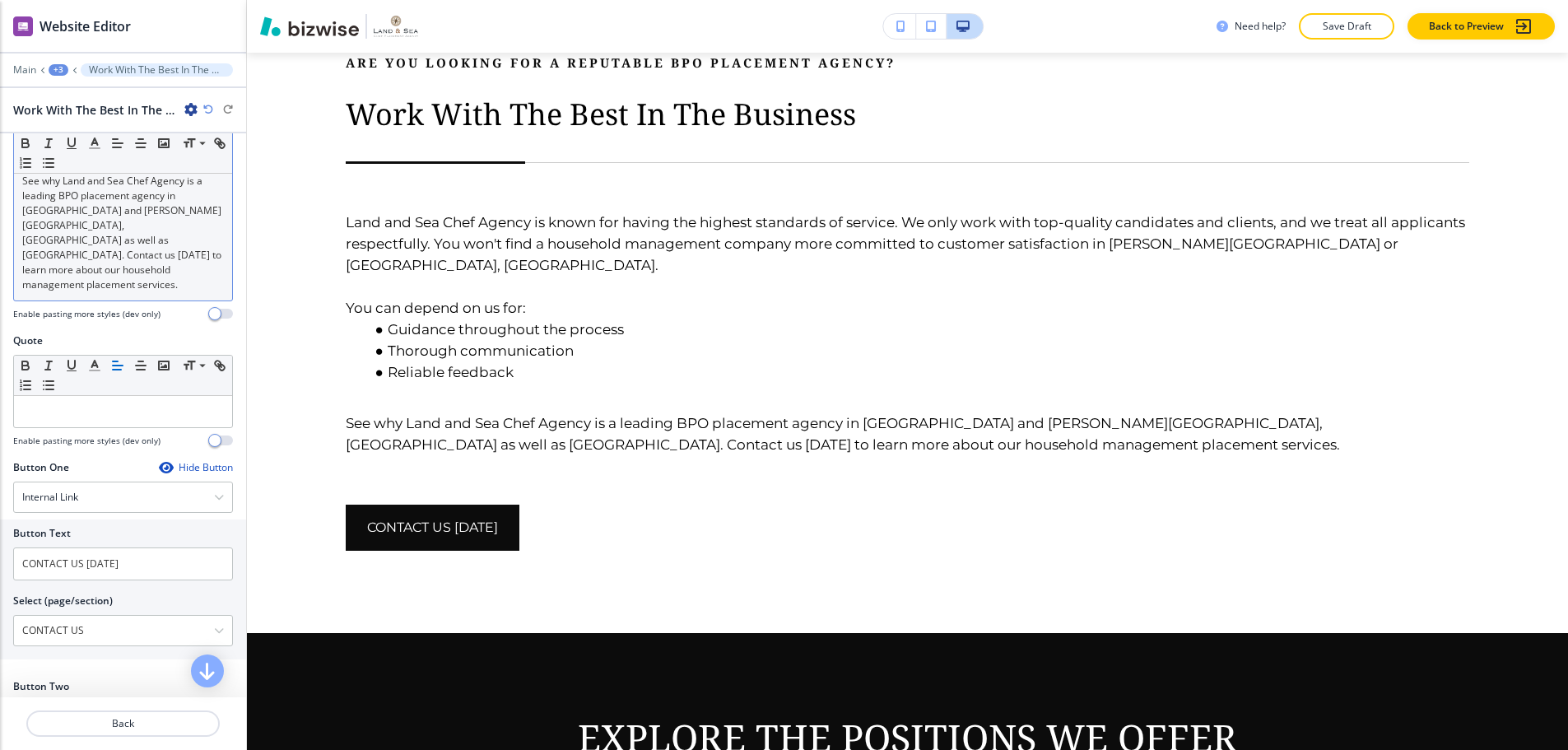
scroll to position [576, 0]
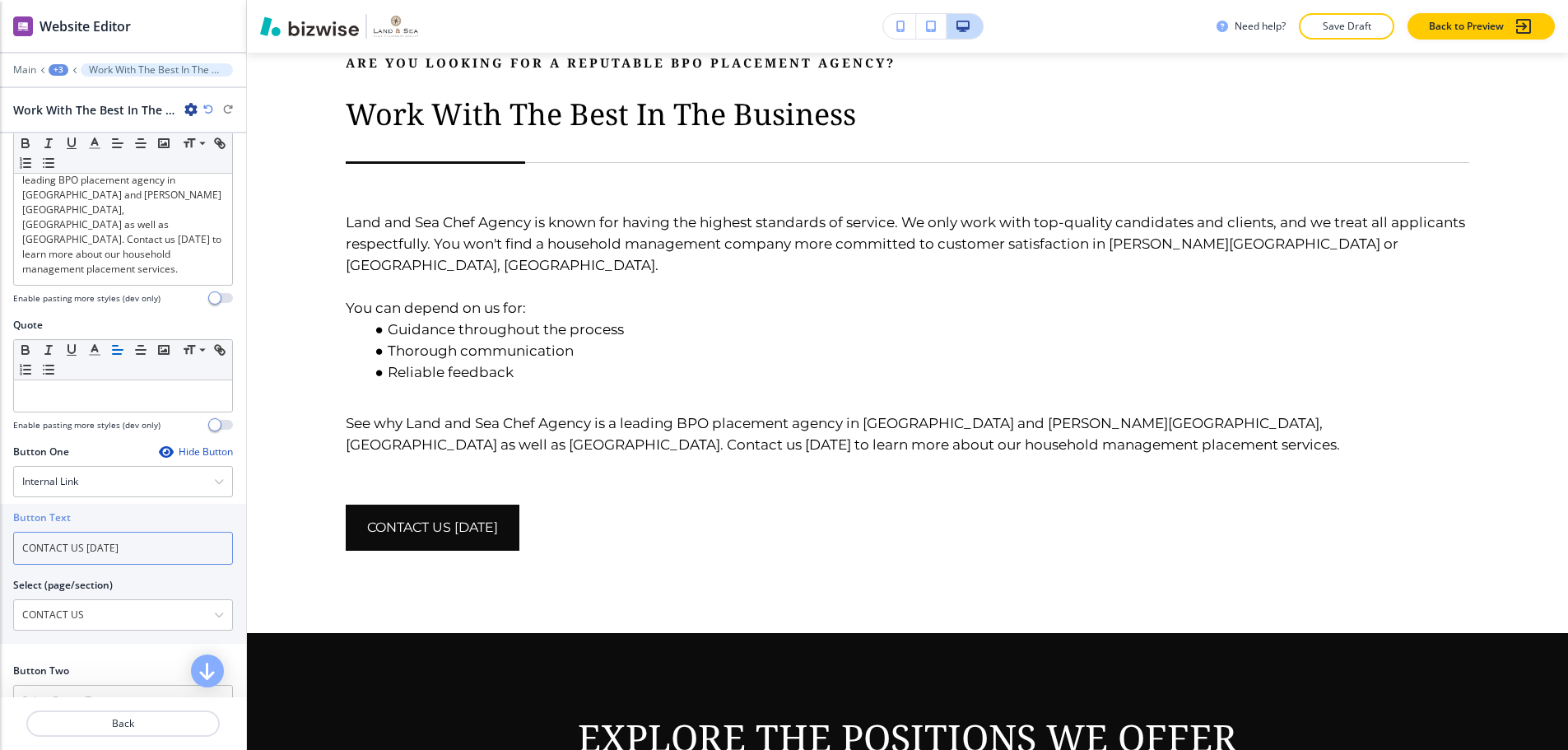
drag, startPoint x: 122, startPoint y: 487, endPoint x: 81, endPoint y: 475, distance: 42.7
click at [81, 532] on input "CONTACT US [DATE]" at bounding box center [123, 548] width 220 height 33
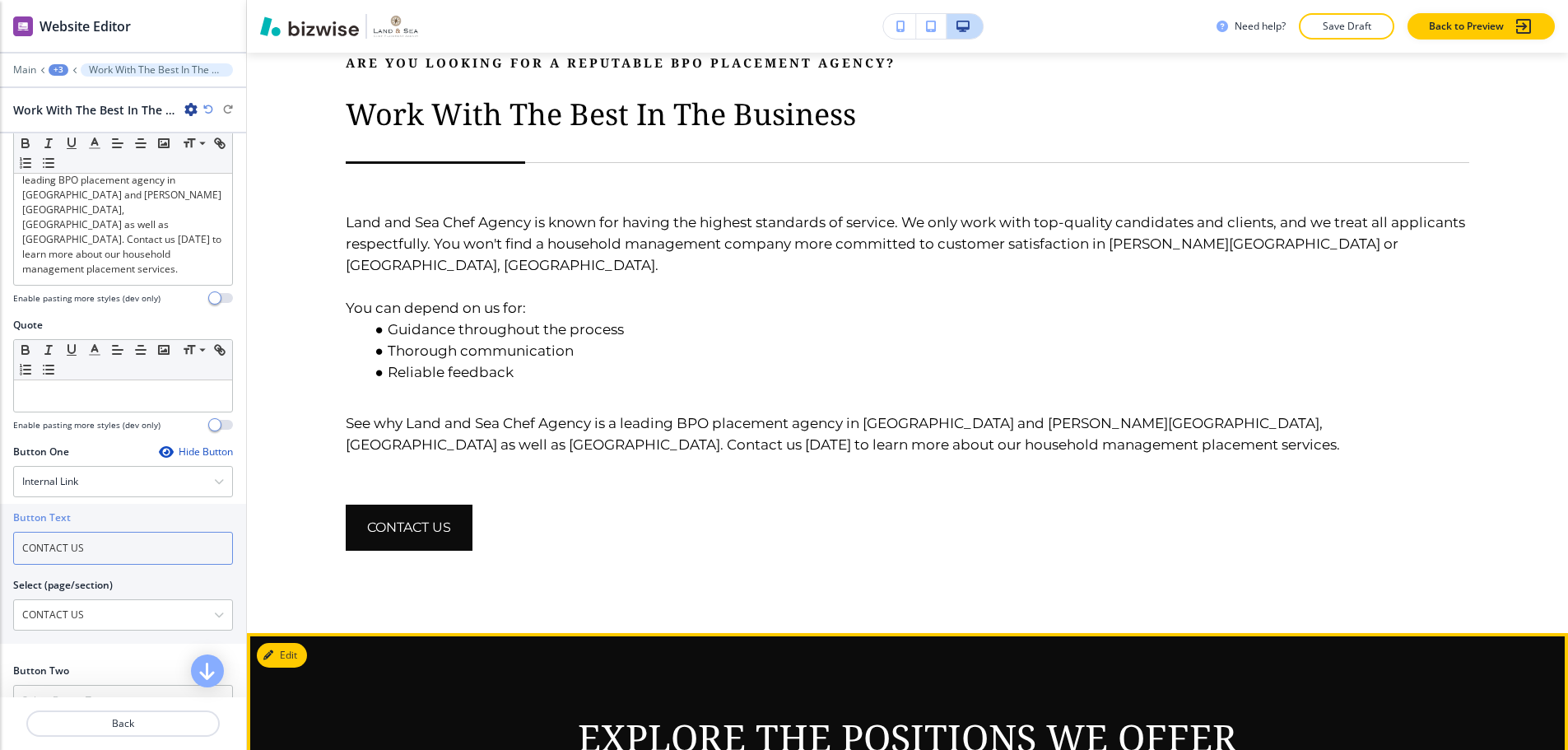
scroll to position [910, 0]
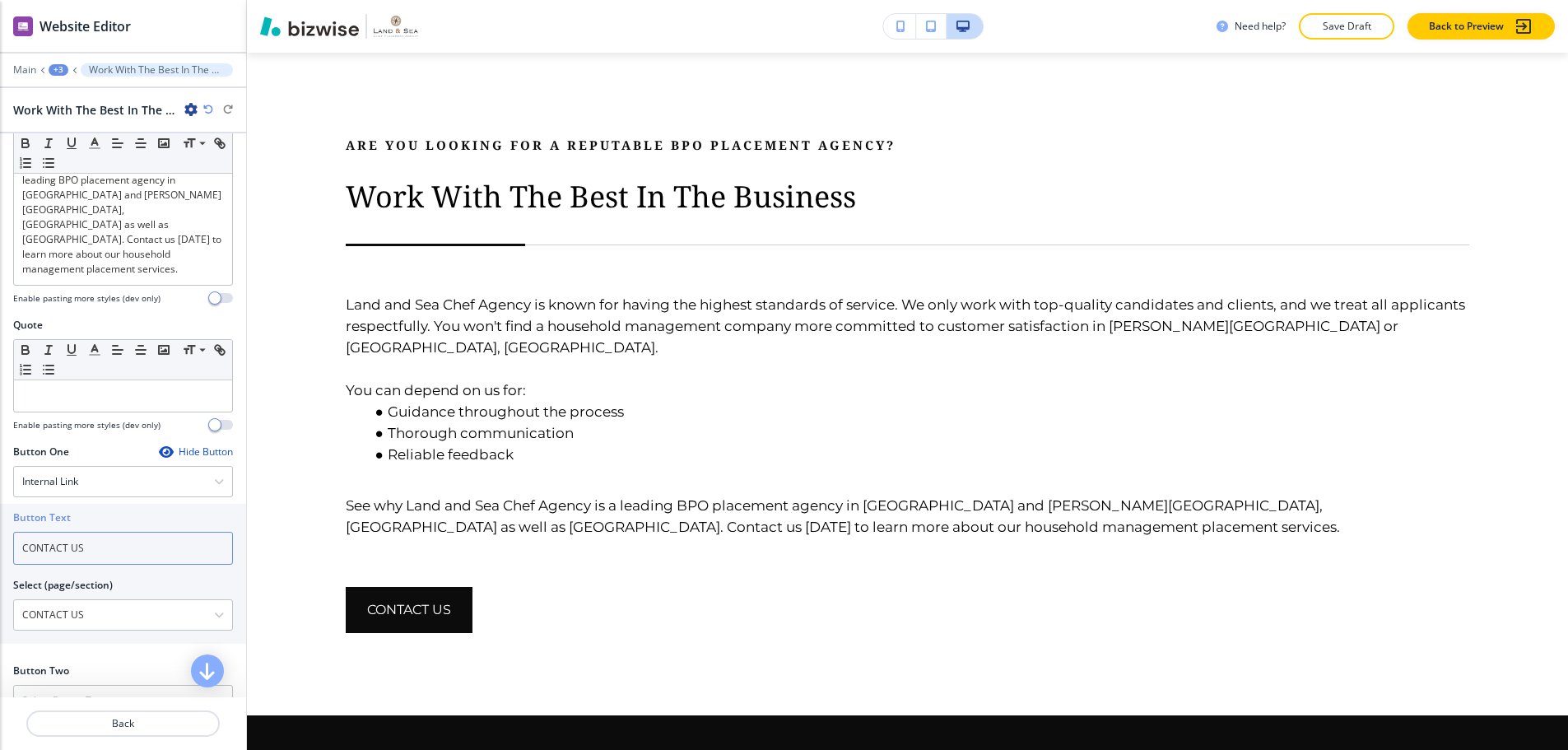
type input "CONTACT US"
click at [186, 445] on div "Hide Button" at bounding box center [196, 452] width 74 height 13
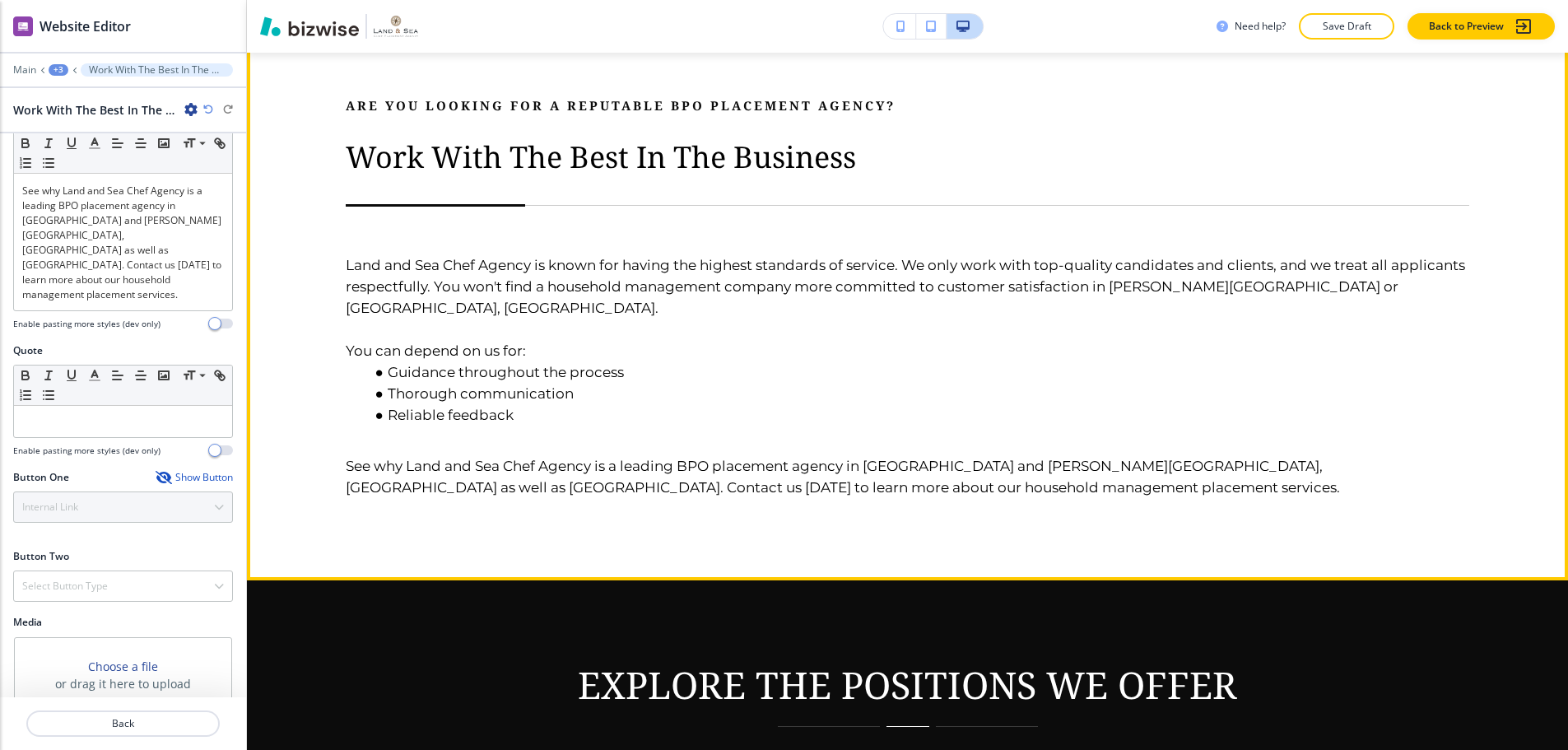
scroll to position [993, 0]
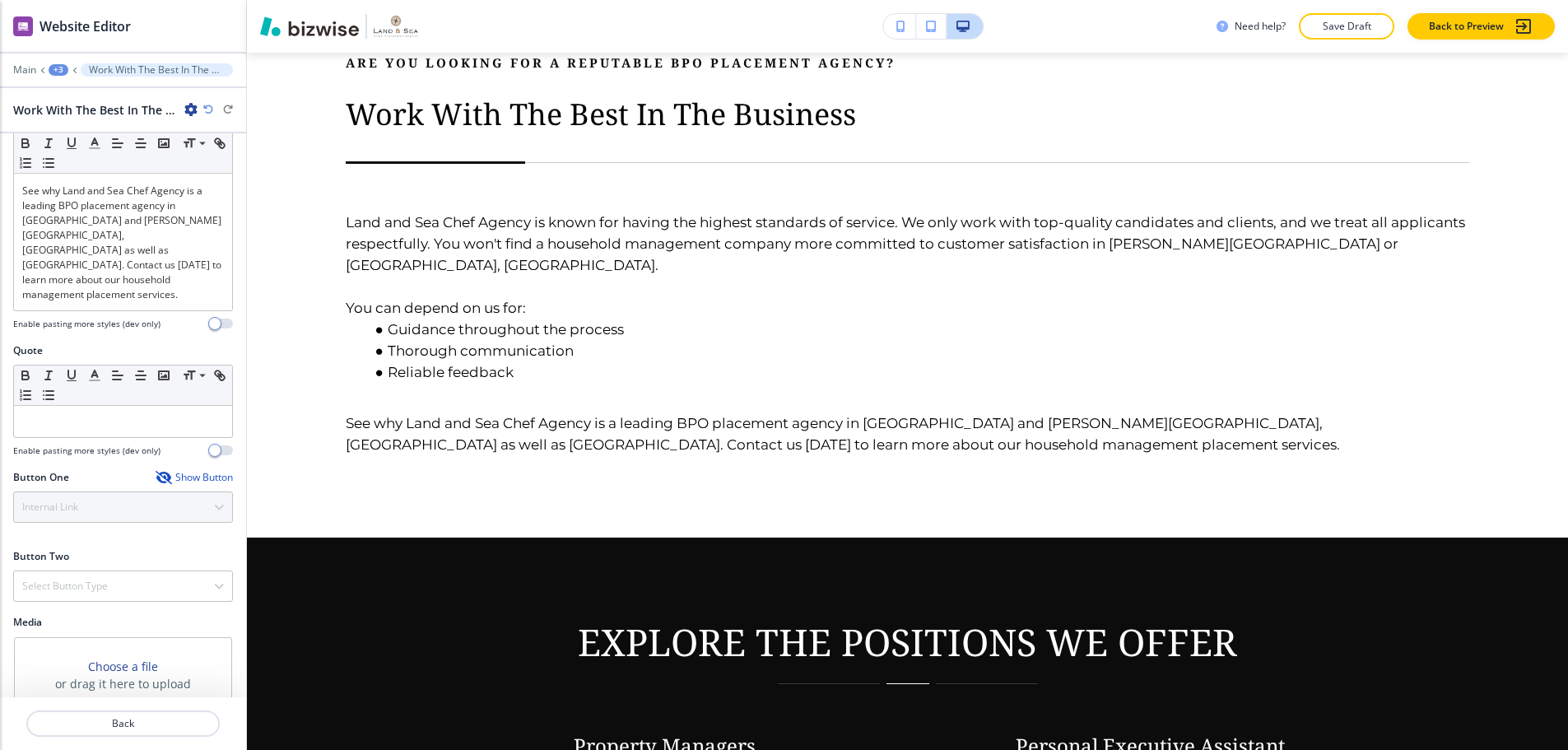
click at [169, 471] on div "Show Button" at bounding box center [194, 478] width 77 height 13
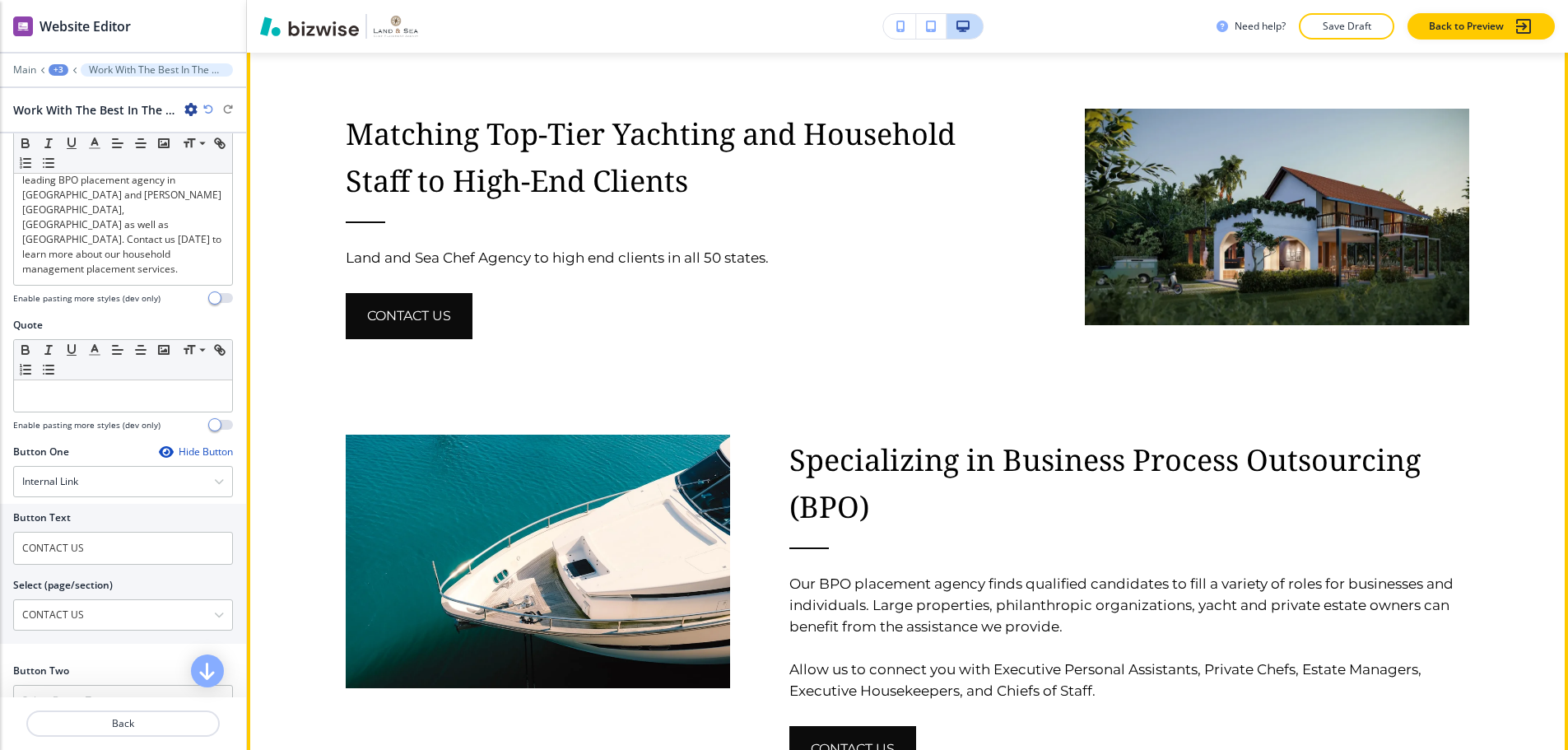
scroll to position [2474, 0]
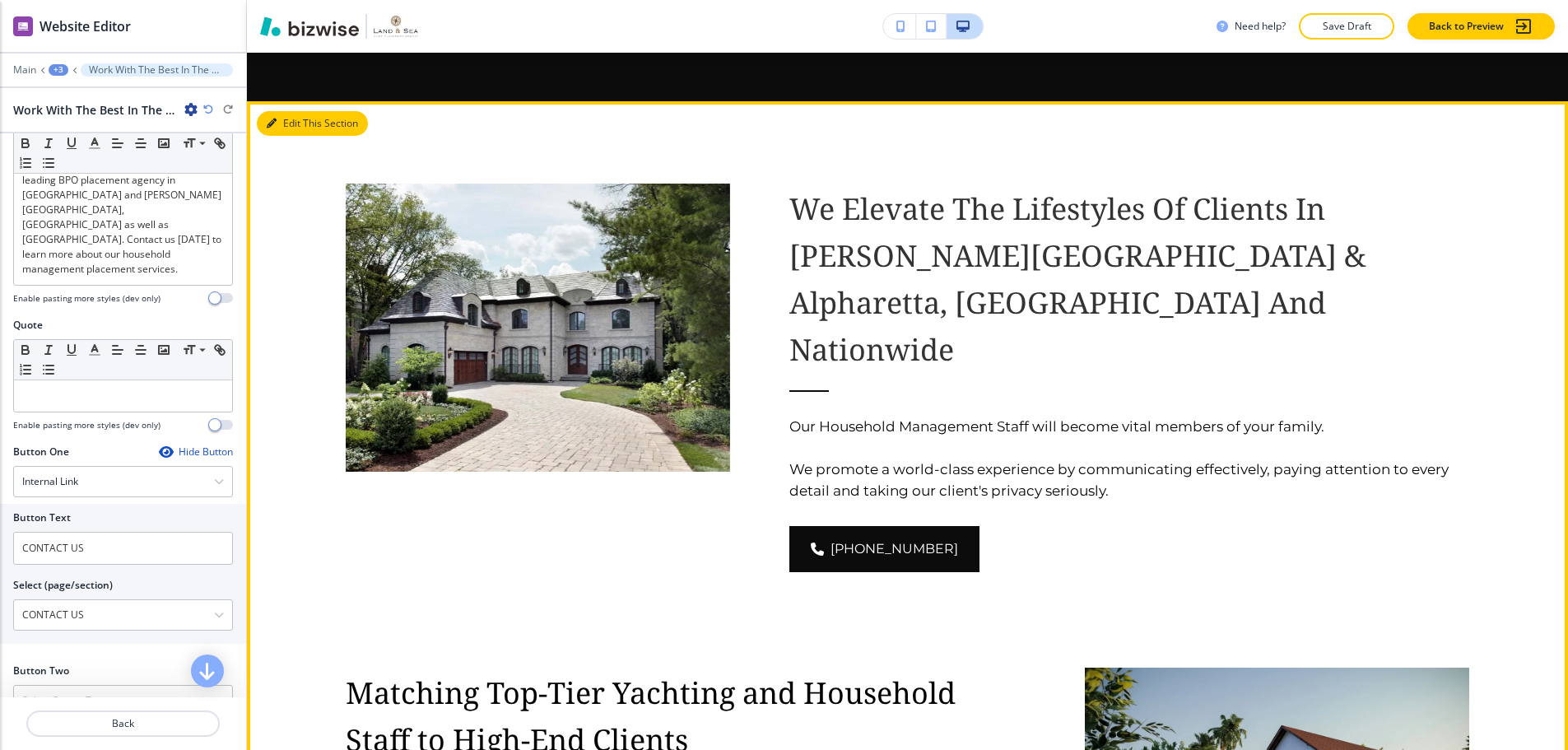
click at [283, 114] on button "Edit This Section" at bounding box center [312, 123] width 111 height 24
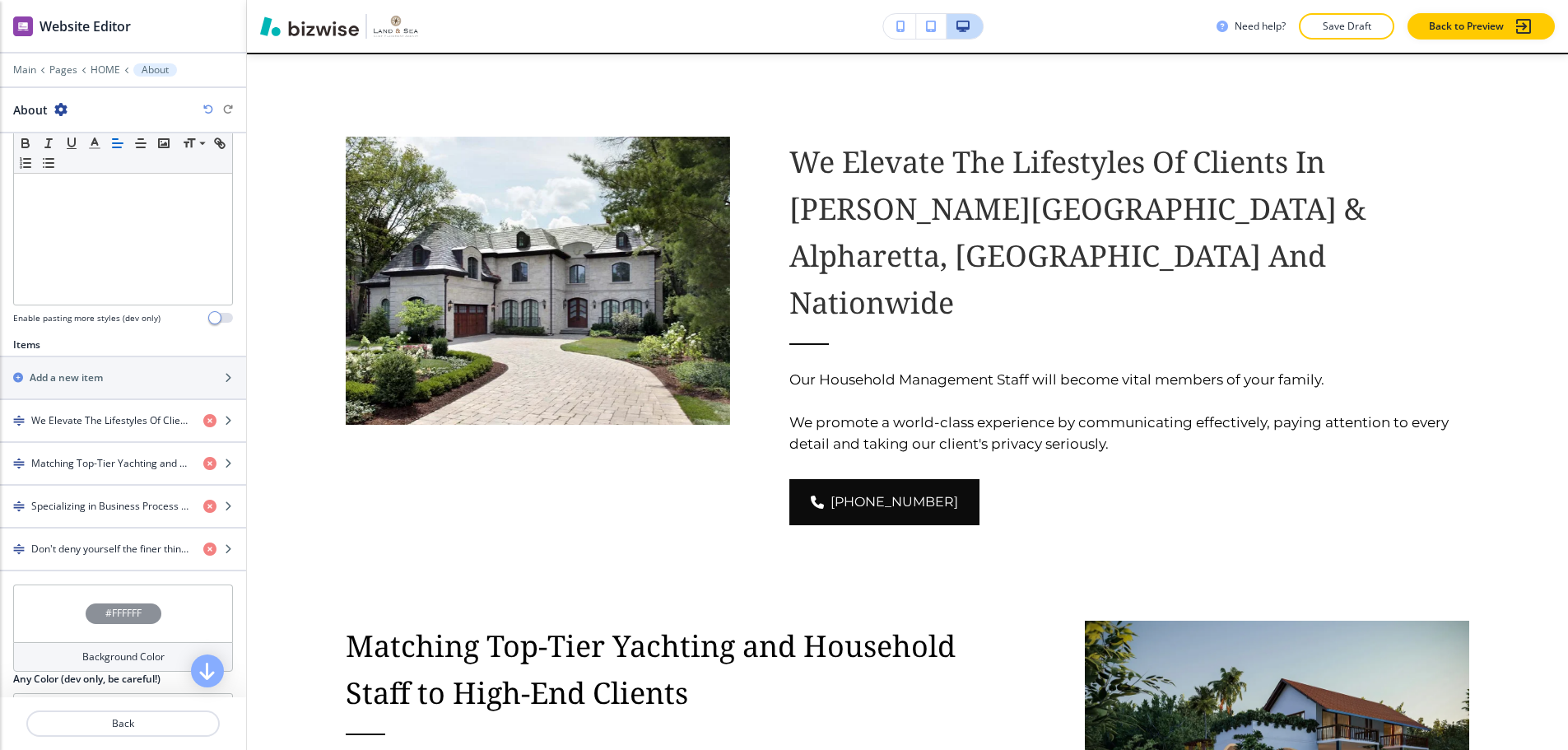
scroll to position [412, 0]
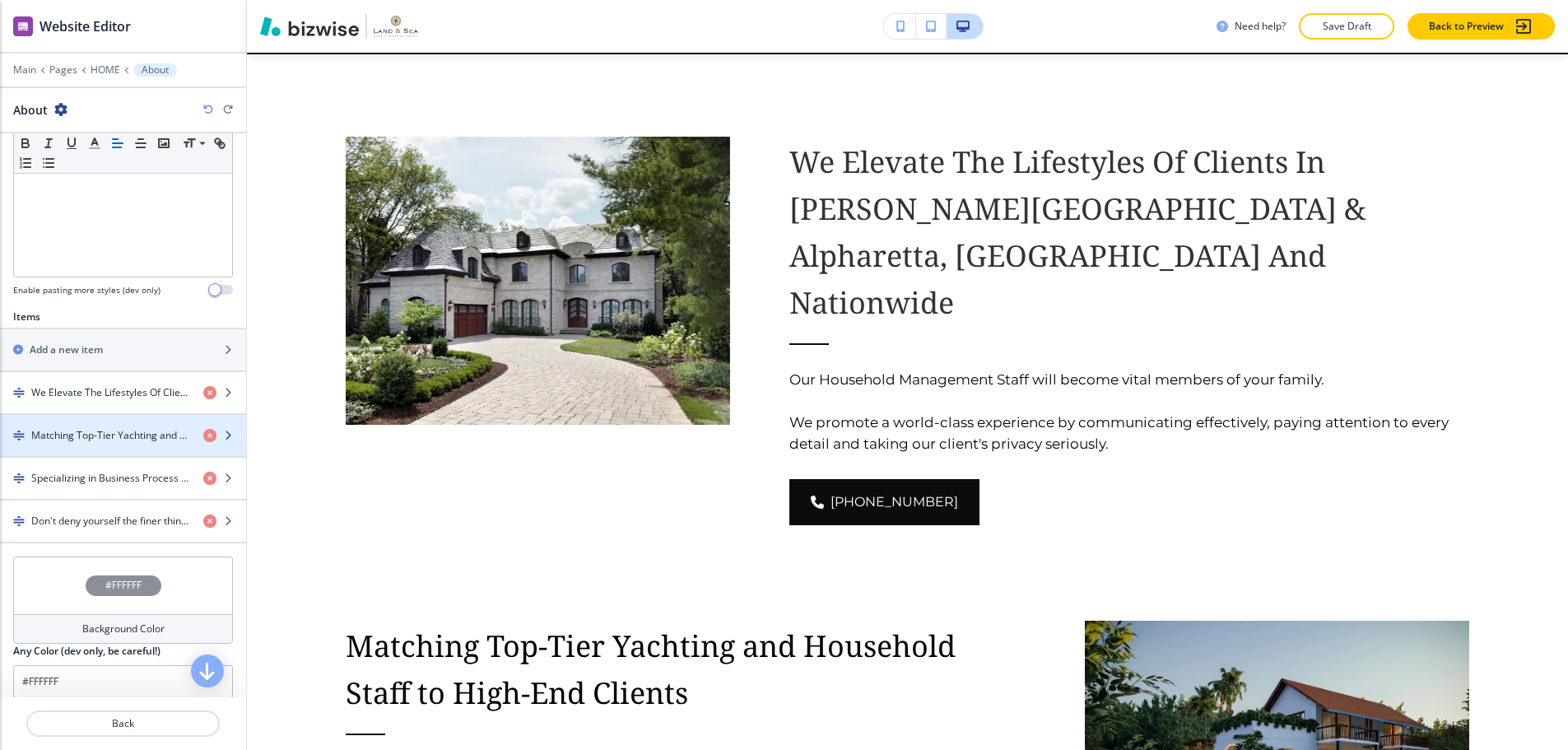
click at [117, 443] on div "button" at bounding box center [123, 449] width 246 height 13
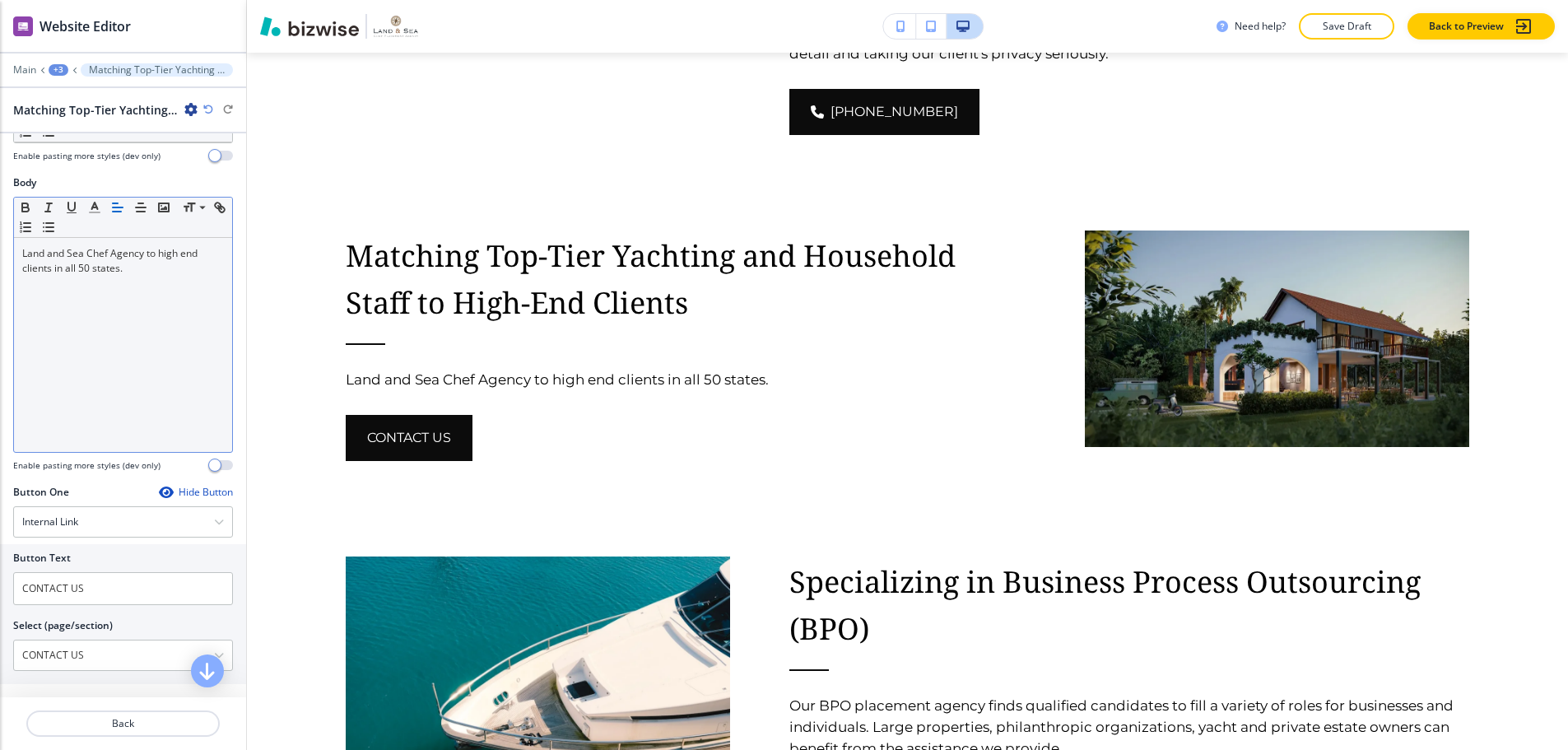
scroll to position [247, 0]
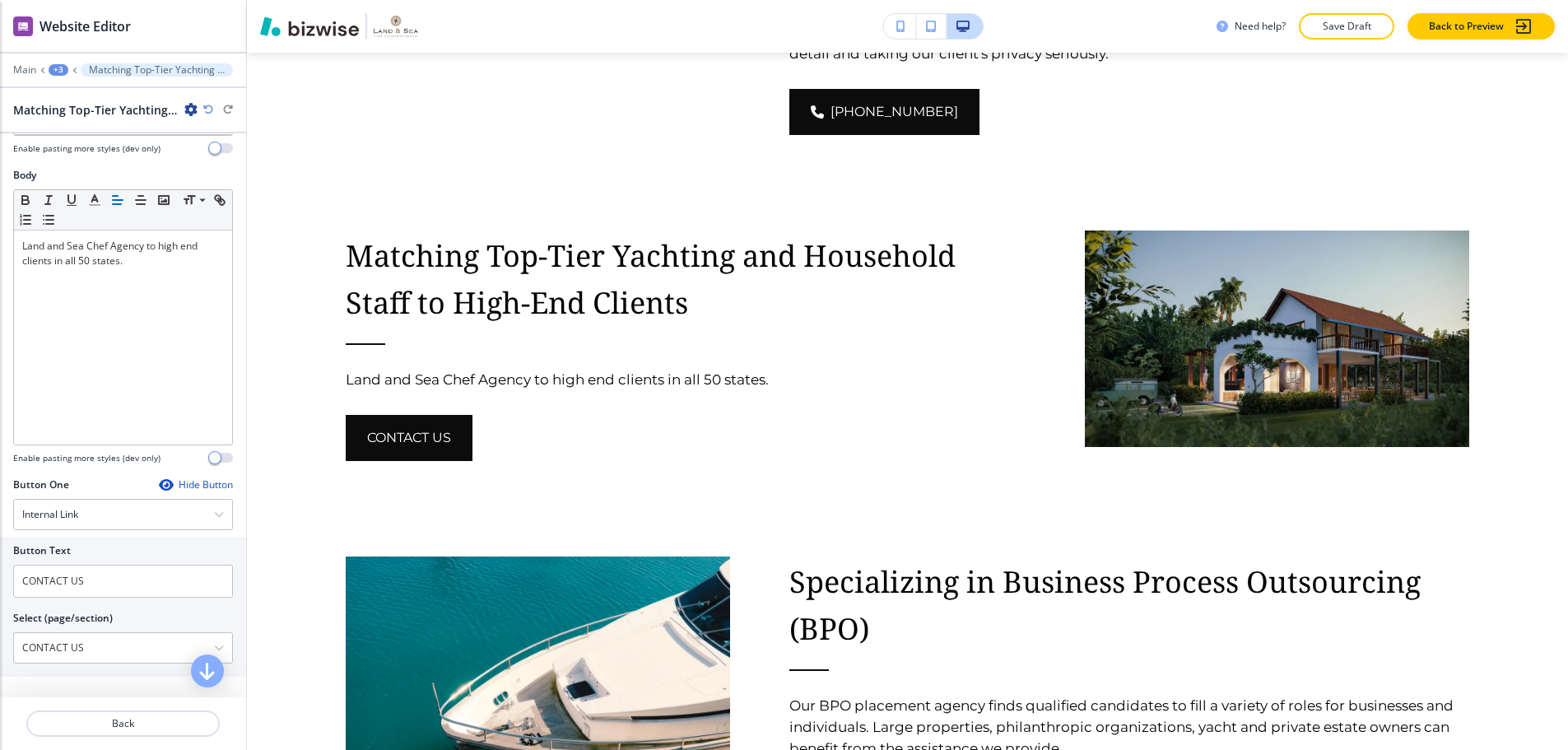
click at [161, 478] on div "Hide Button" at bounding box center [196, 485] width 74 height 13
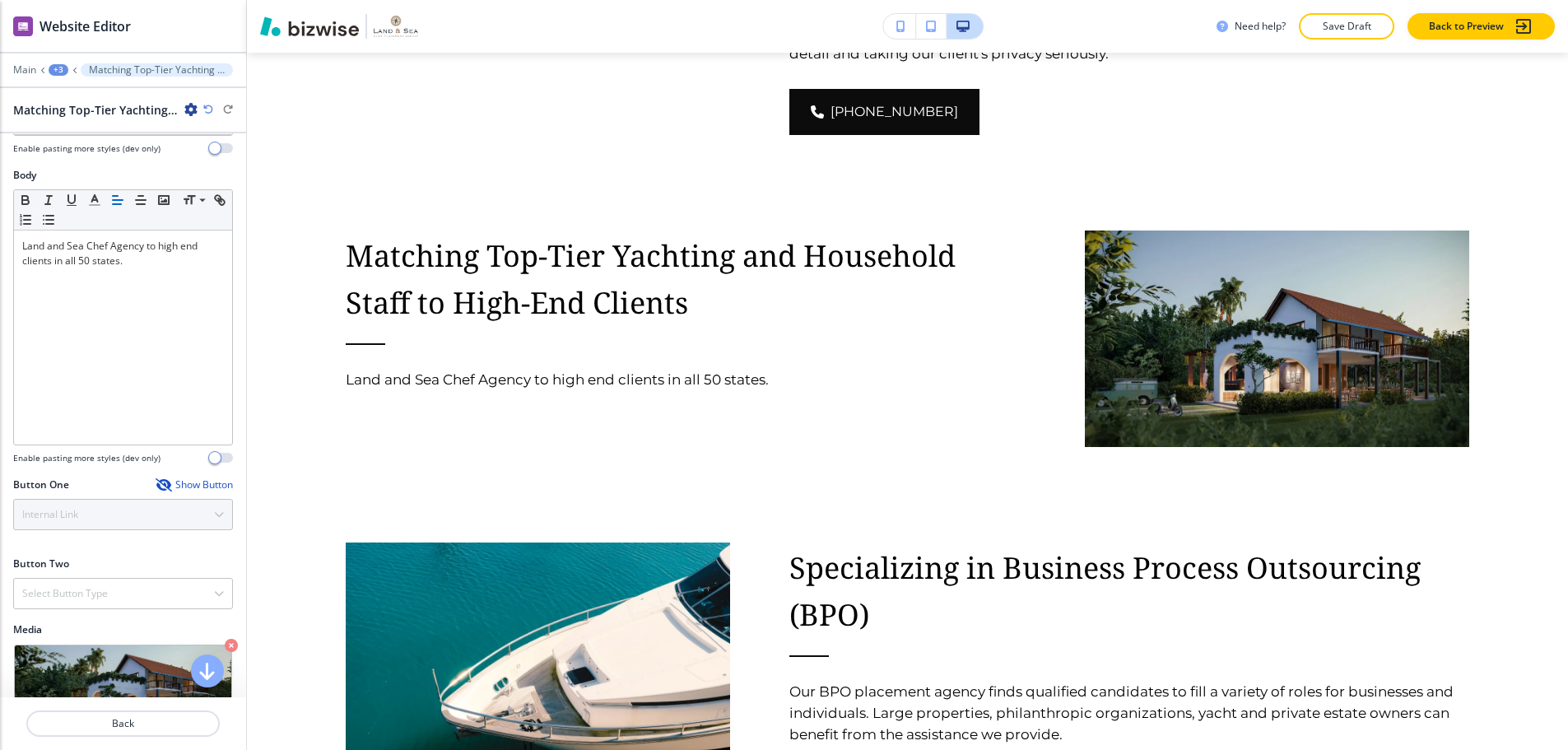
click at [65, 64] on div "+3" at bounding box center [59, 70] width 20 height 12
click at [138, 716] on p "Back" at bounding box center [123, 724] width 190 height 15
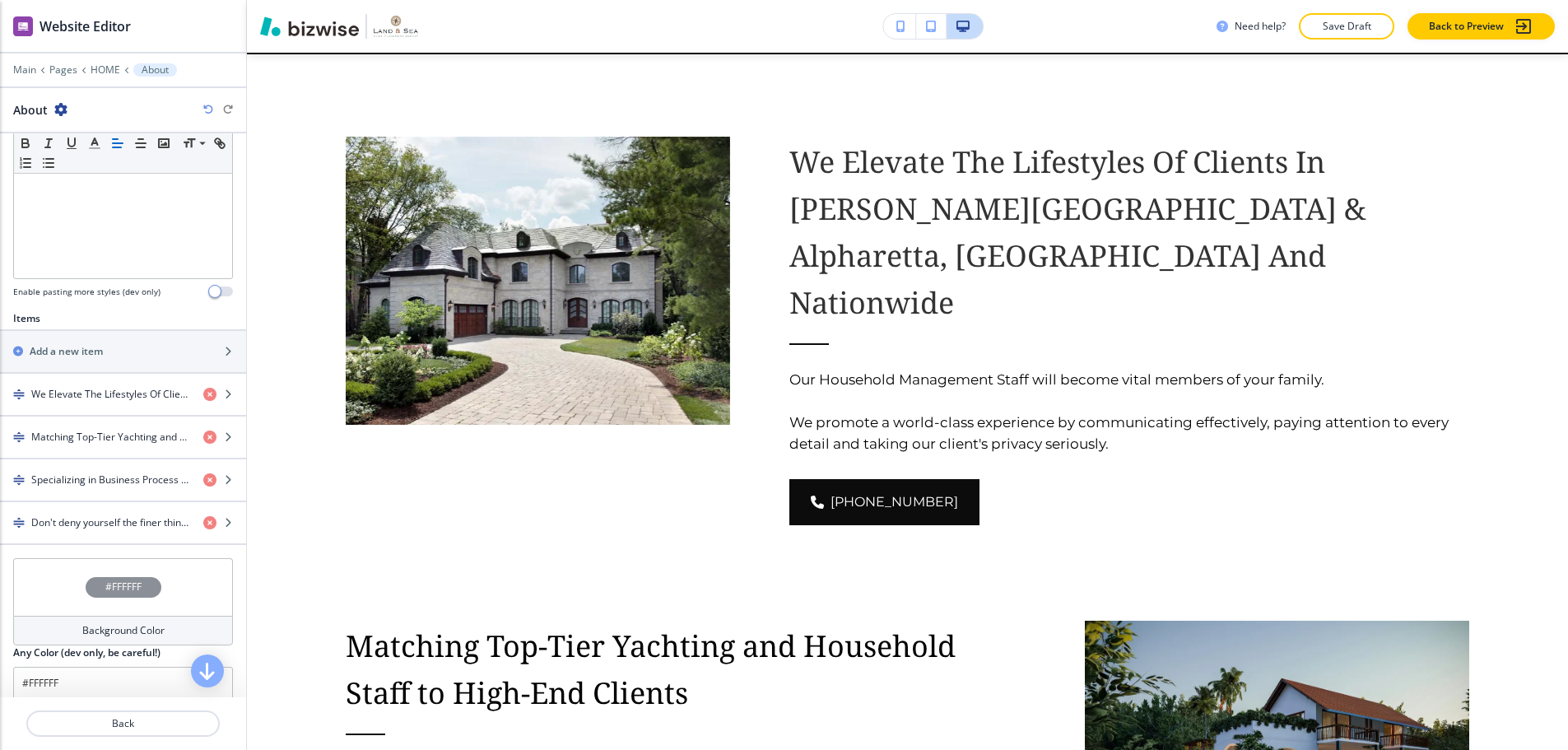
scroll to position [412, 0]
click at [93, 485] on div "button" at bounding box center [123, 492] width 246 height 13
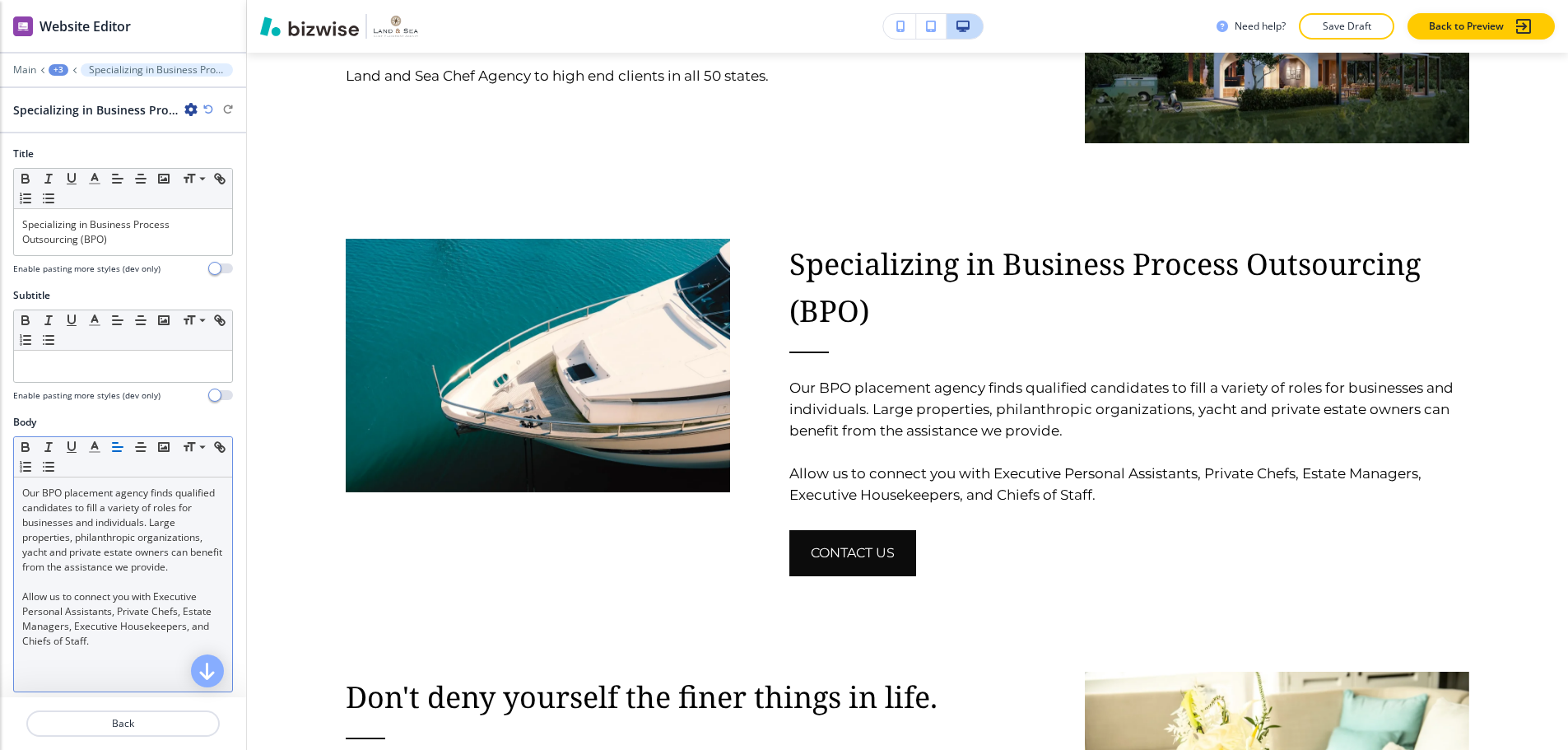
scroll to position [2812, 0]
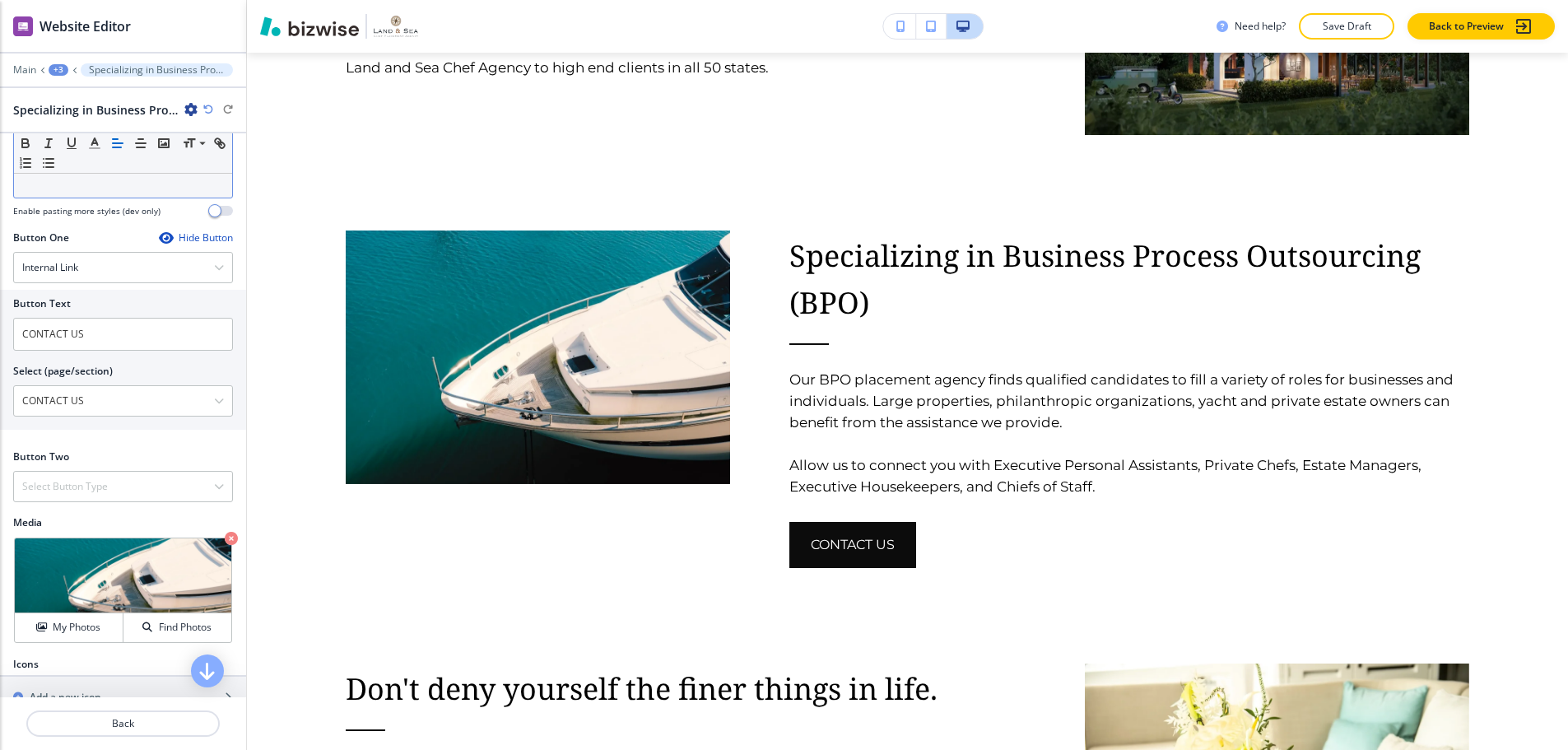
click at [179, 231] on div "Hide Button" at bounding box center [196, 238] width 74 height 13
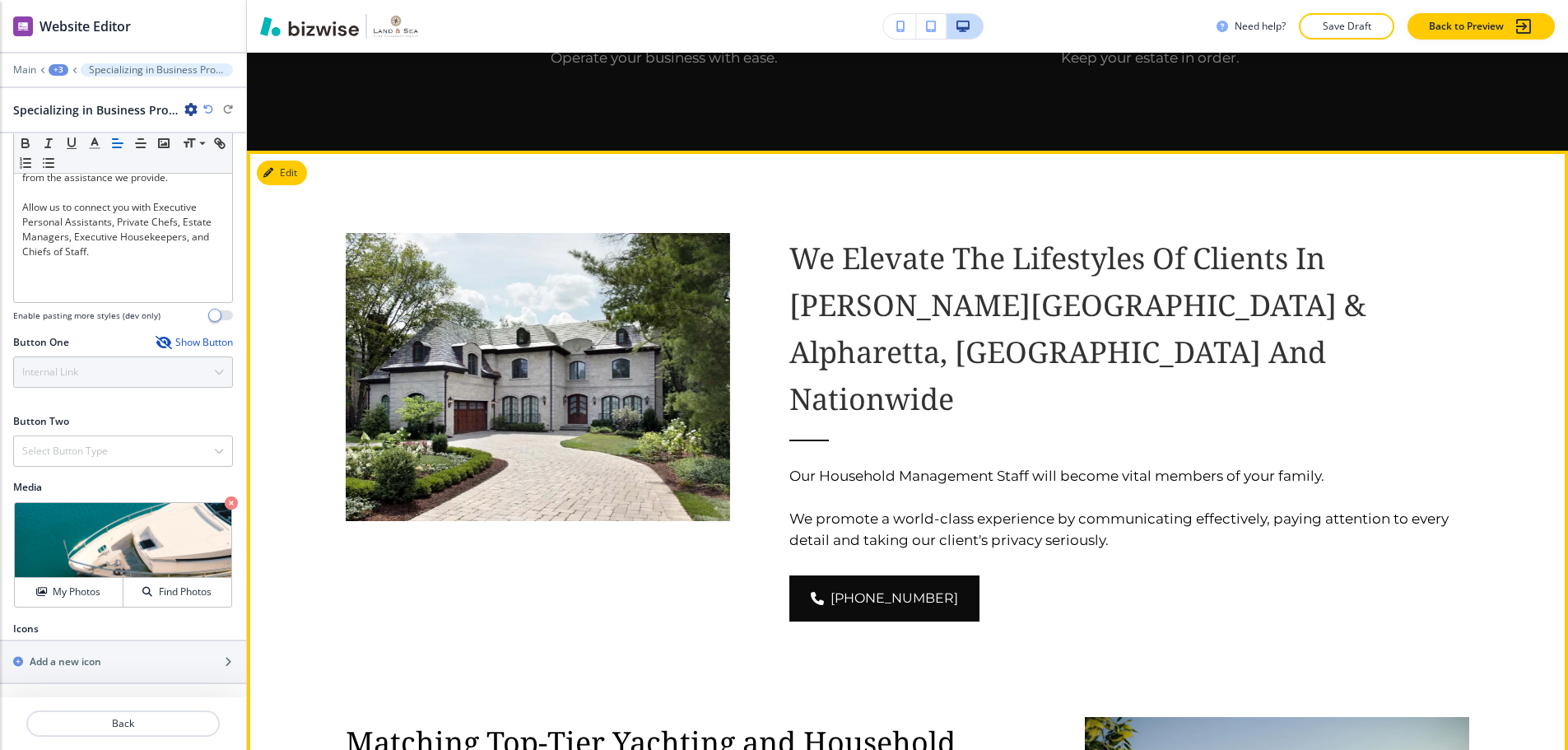
scroll to position [1989, 0]
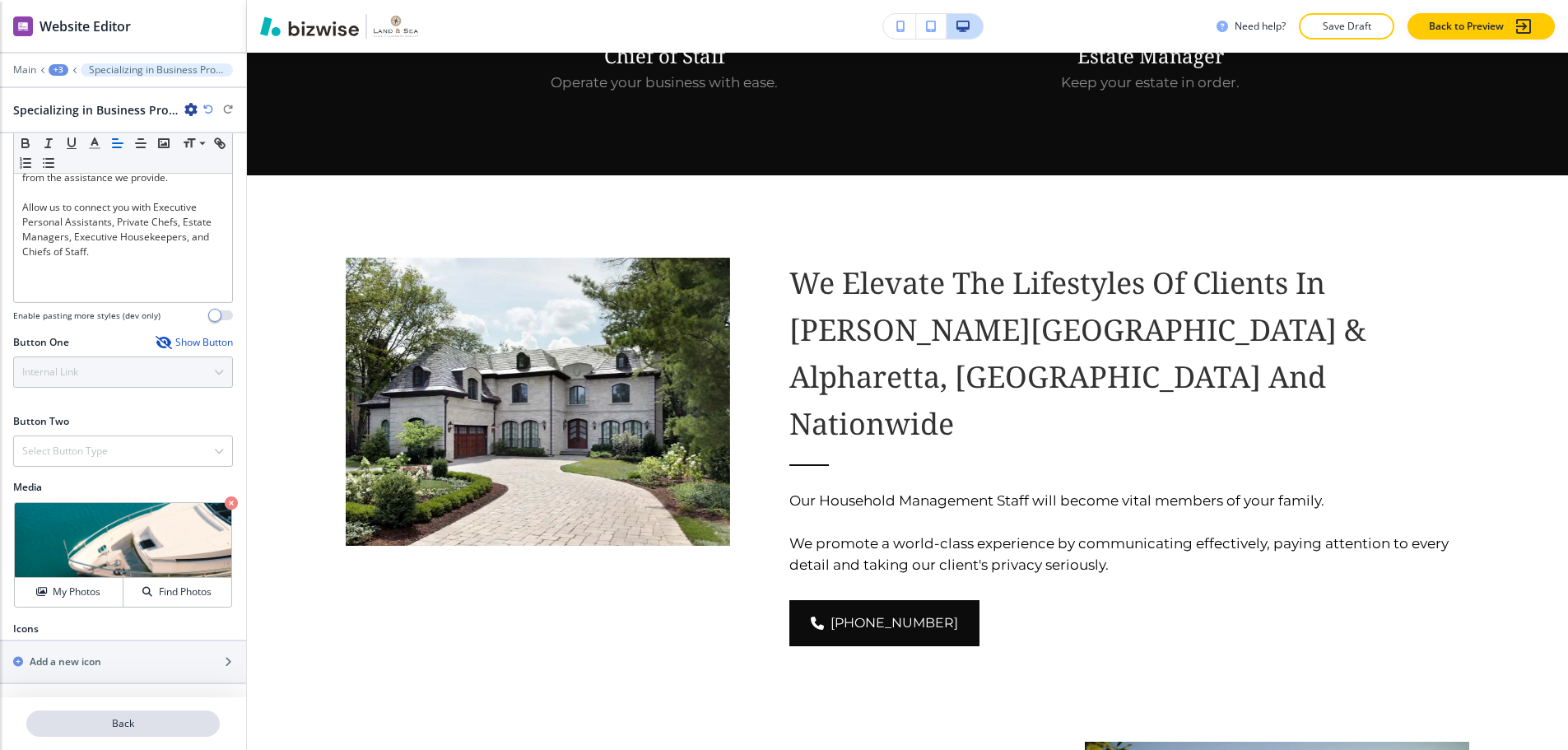
click at [134, 716] on p "Back" at bounding box center [123, 724] width 190 height 15
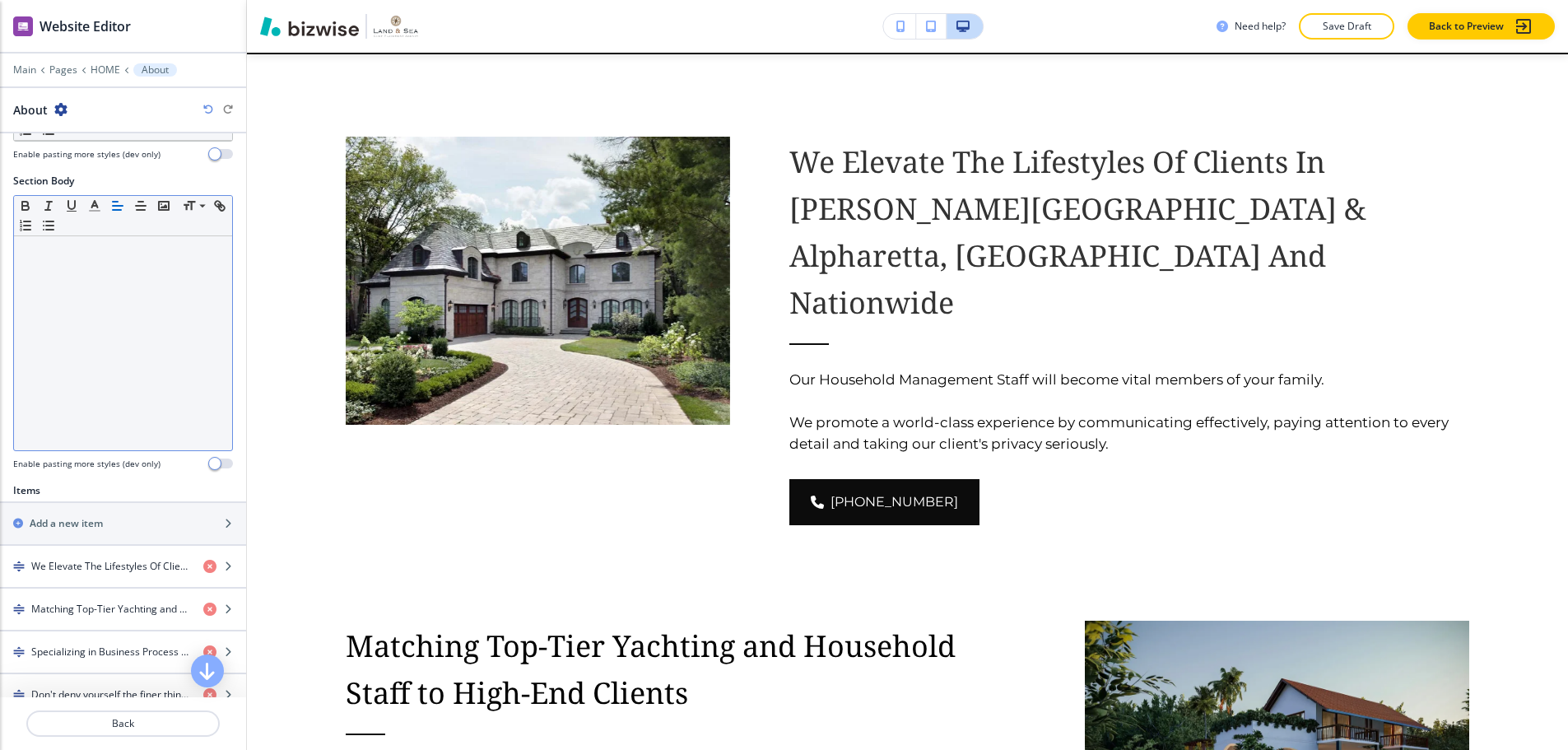
scroll to position [247, 0]
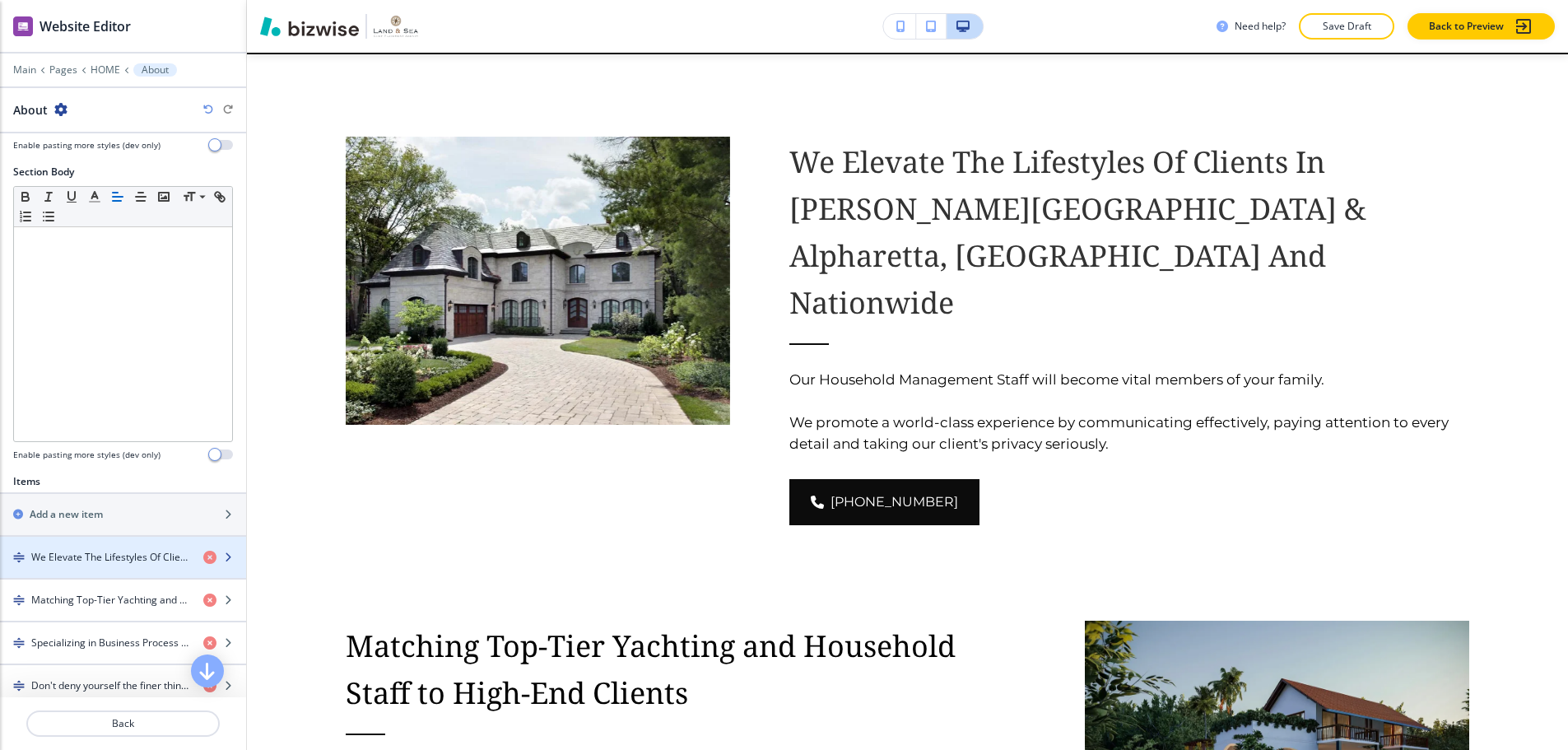
click at [109, 550] on h4 "We Elevate The Lifestyles Of Clients In [PERSON_NAME][GEOGRAPHIC_DATA] & Alphar…" at bounding box center [110, 558] width 159 height 15
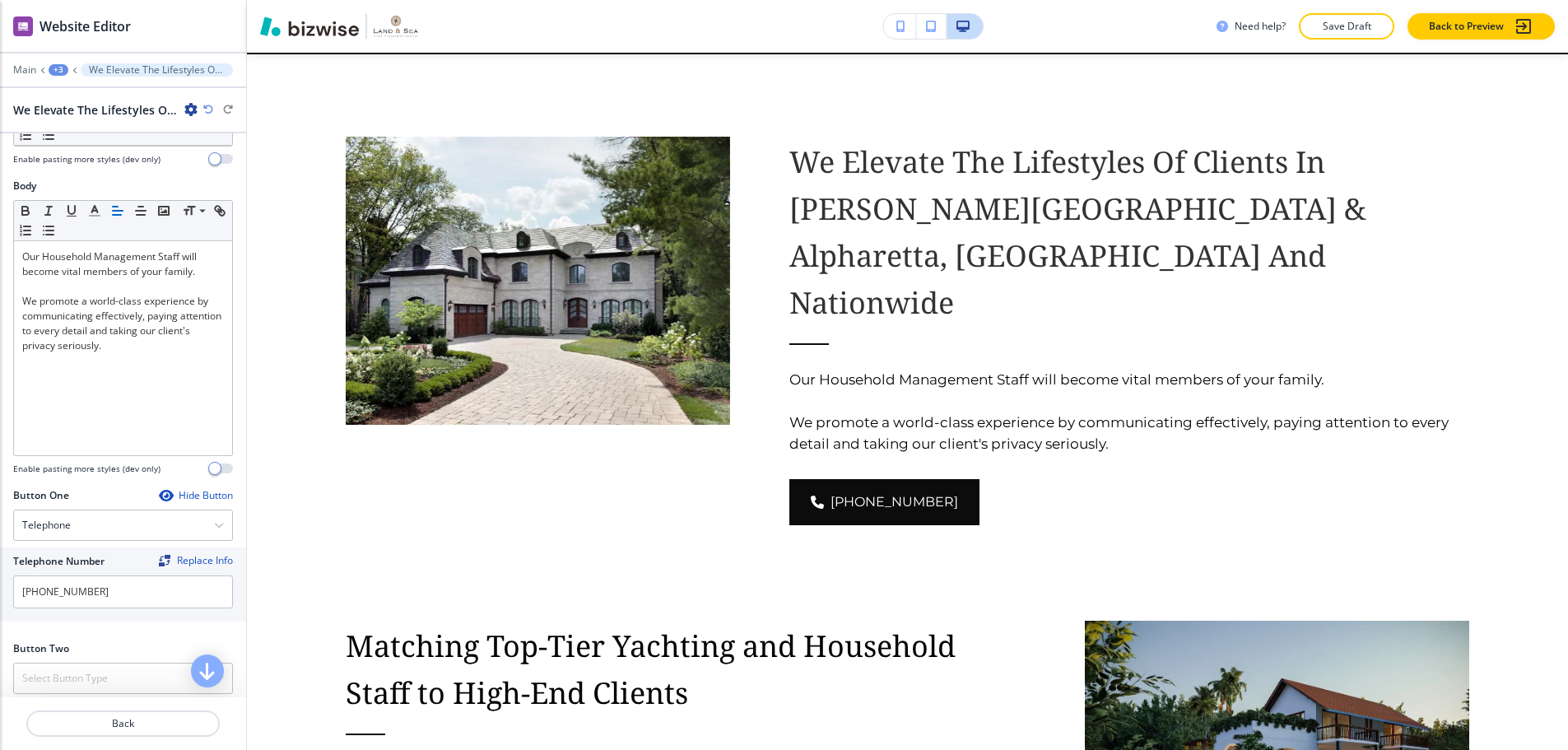
scroll to position [231, 0]
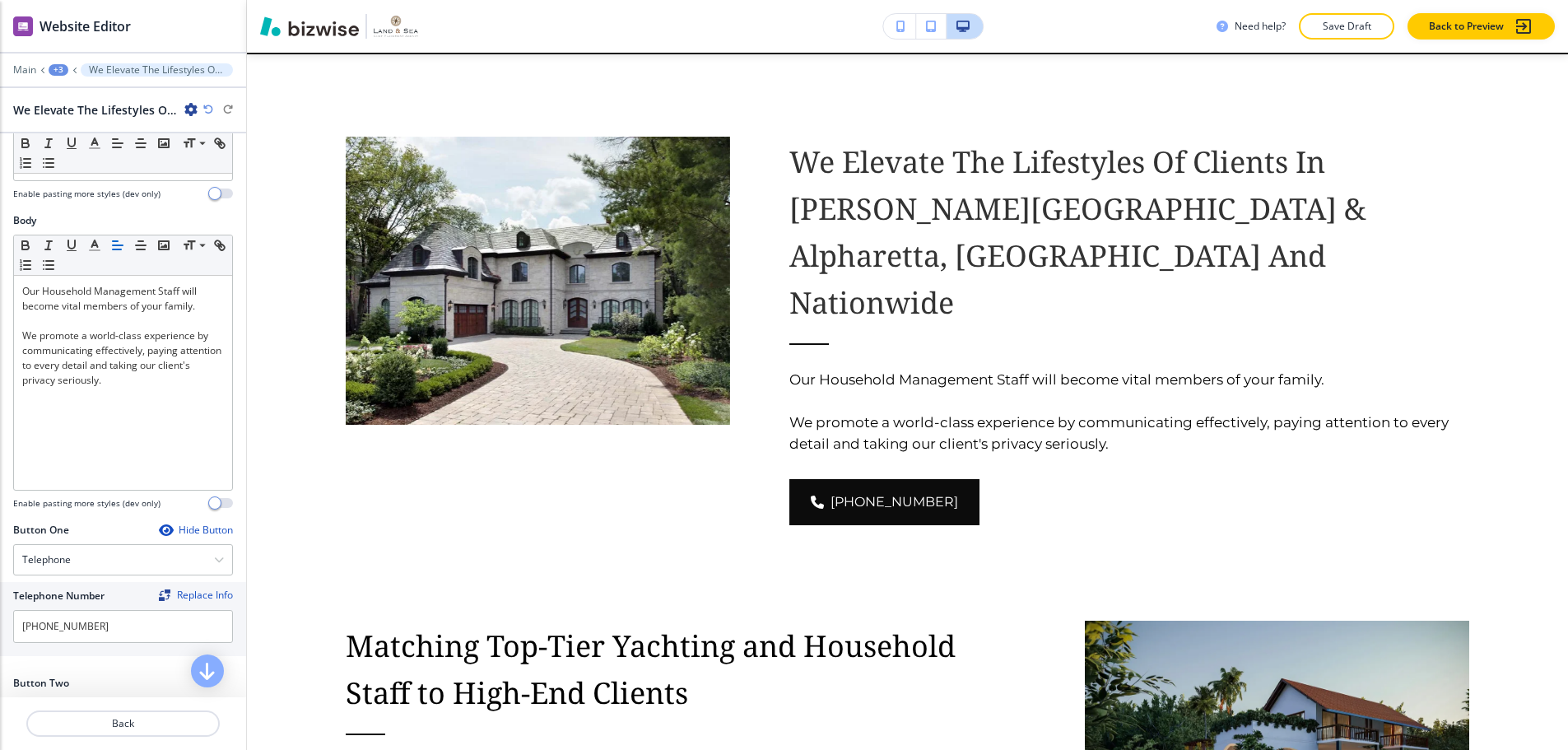
click at [173, 523] on div "Hide Button" at bounding box center [196, 530] width 74 height 13
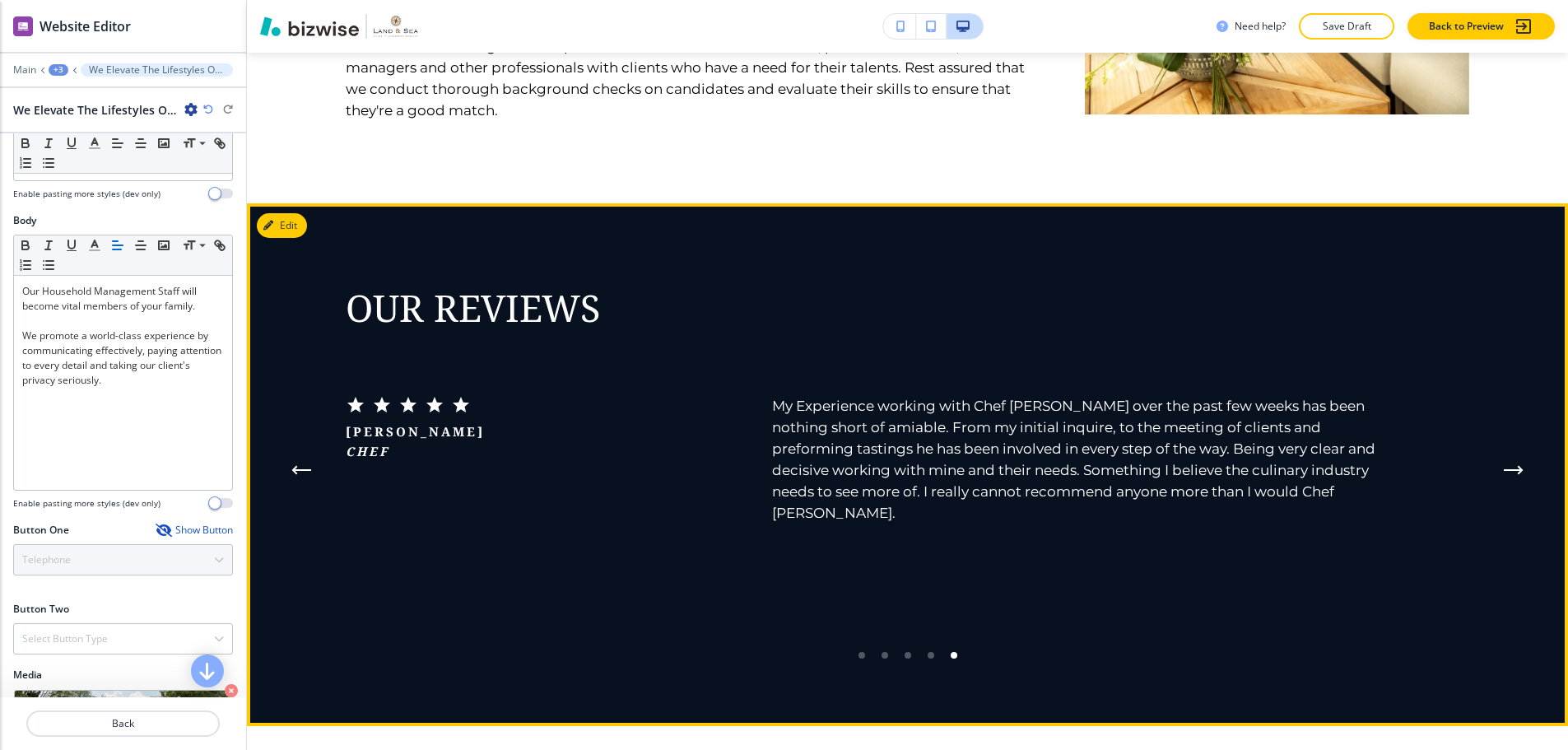
scroll to position [3427, 0]
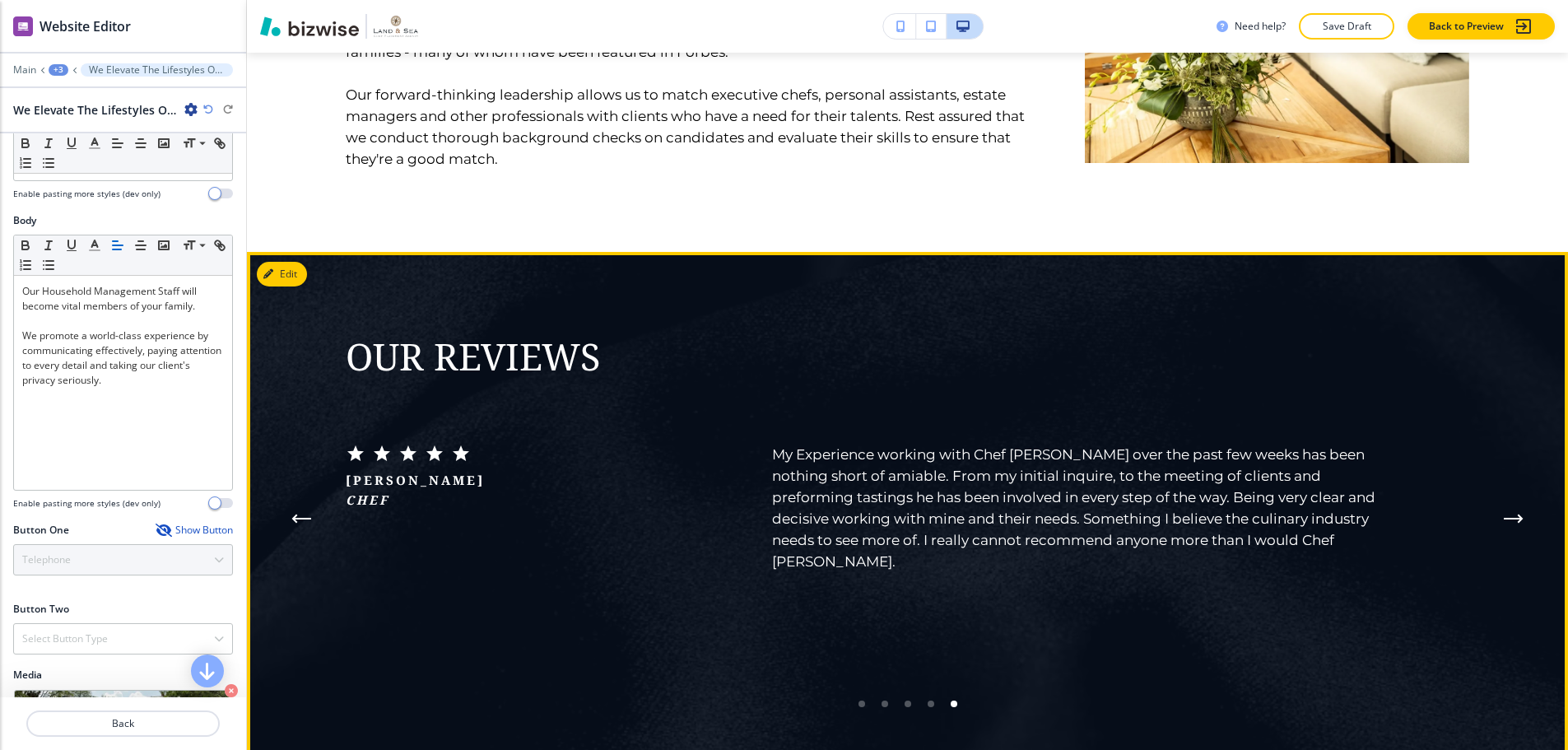
click at [1512, 514] on icon "Next Testimonial" at bounding box center [1514, 519] width 20 height 10
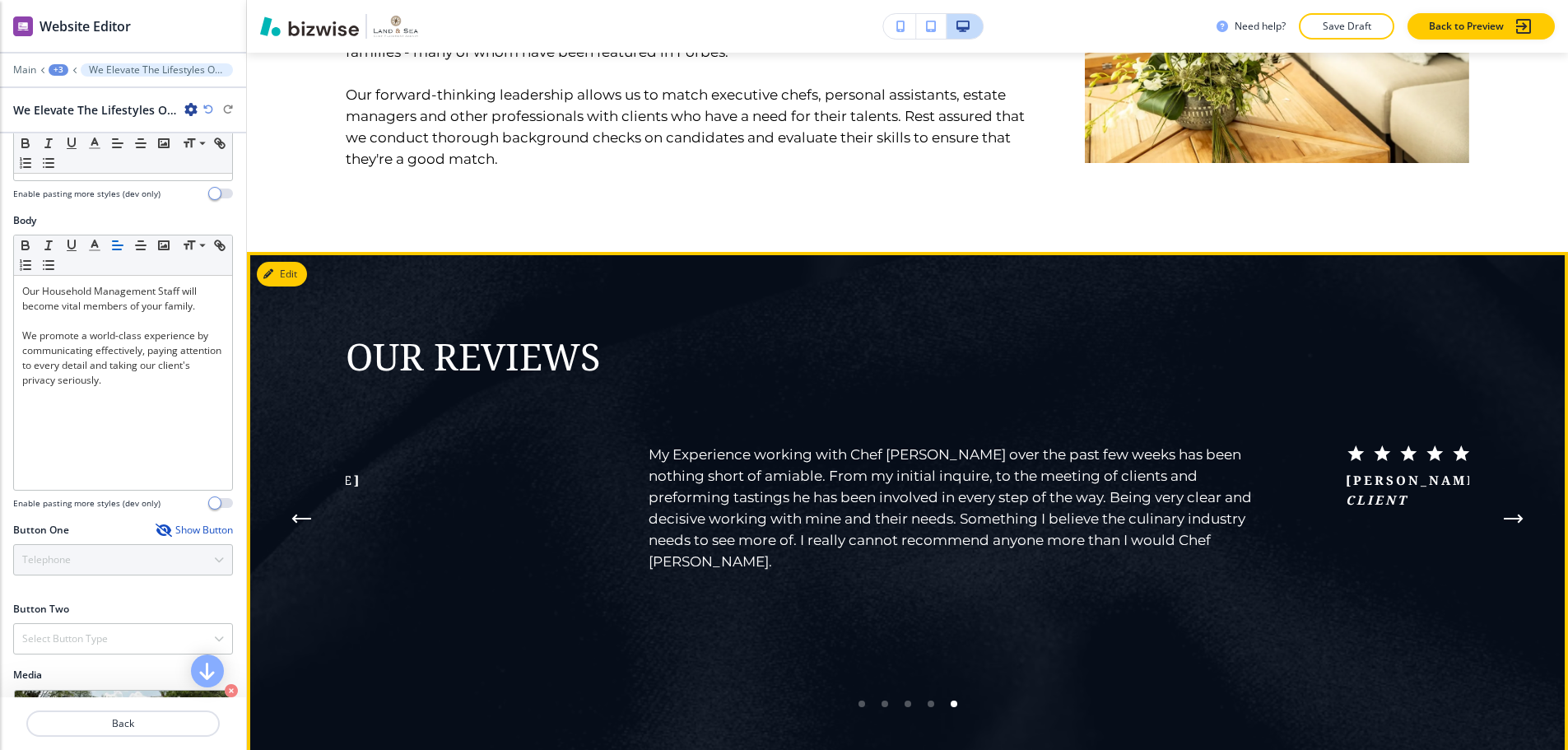
click at [1512, 514] on icon "Next Testimonial" at bounding box center [1514, 519] width 20 height 10
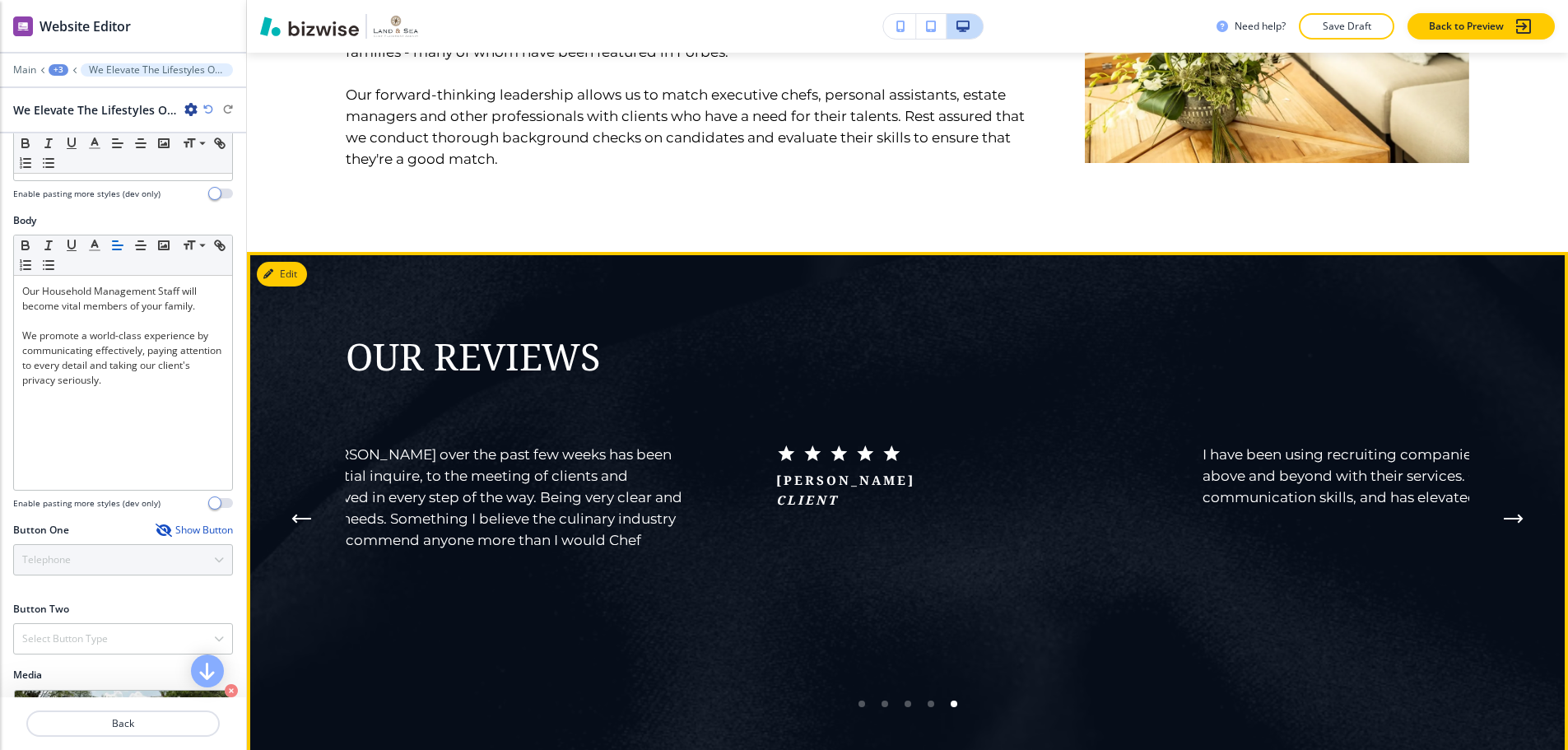
click at [1512, 502] on button "Next Testimonial" at bounding box center [1513, 518] width 33 height 33
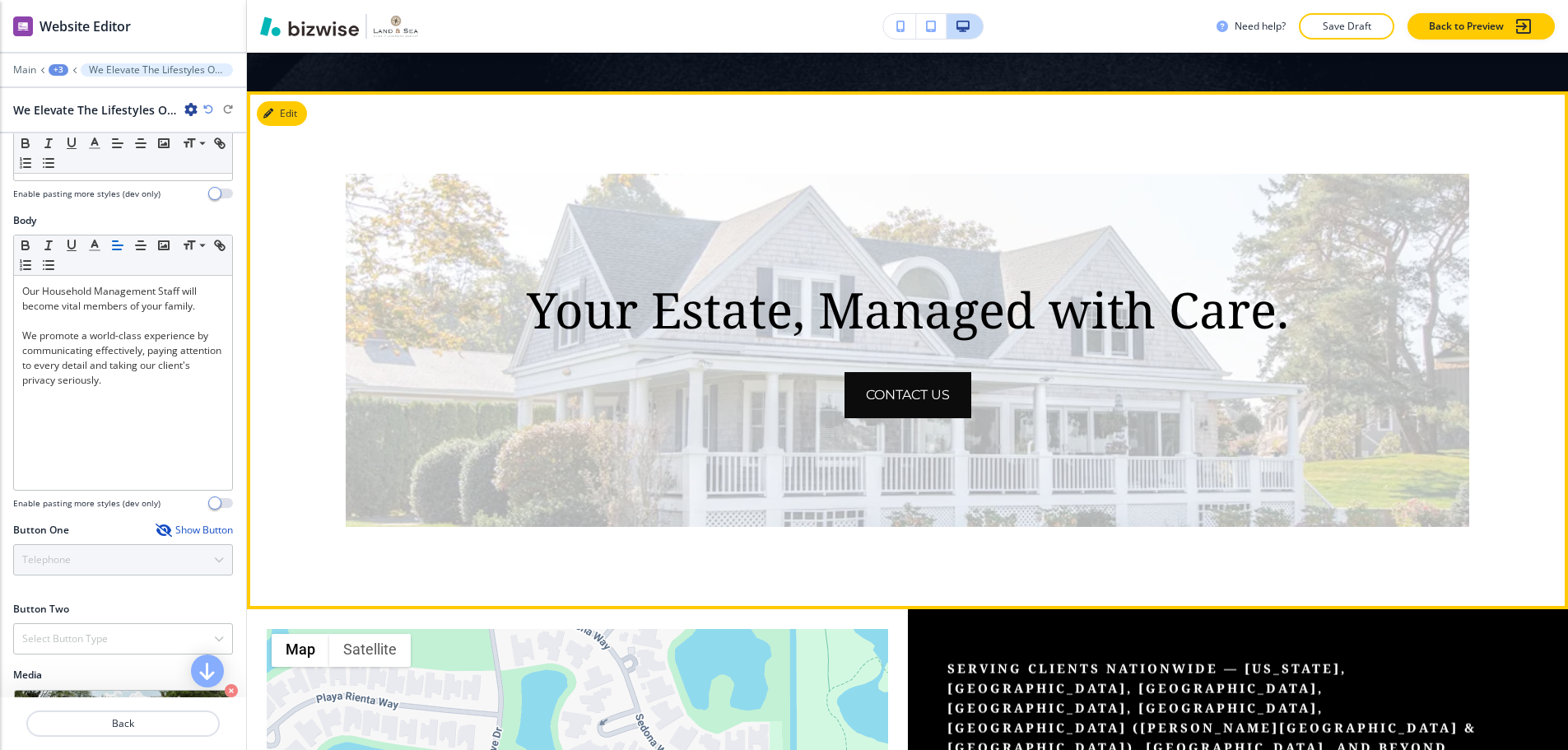
scroll to position [4085, 0]
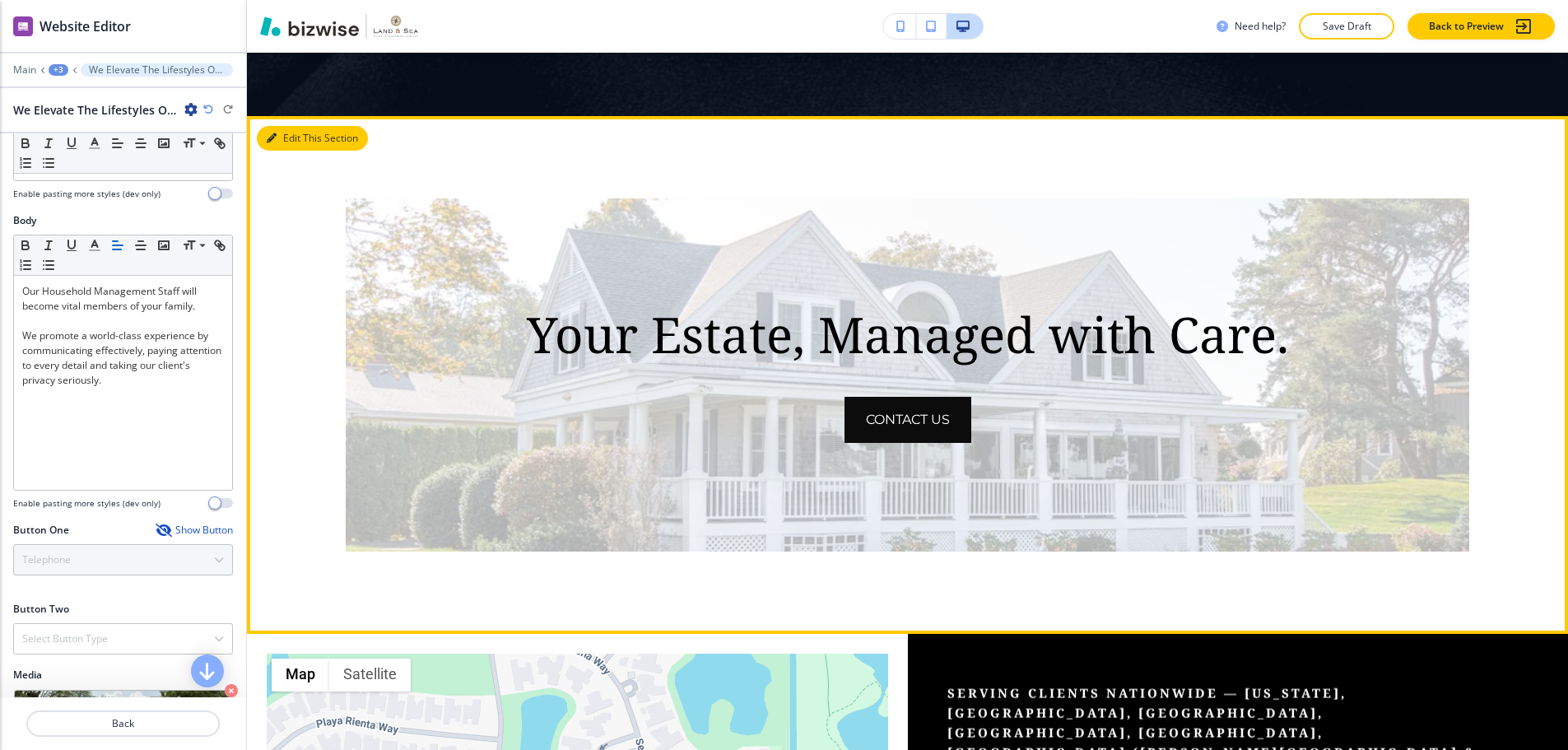
click at [283, 126] on button "Edit This Section" at bounding box center [312, 138] width 111 height 24
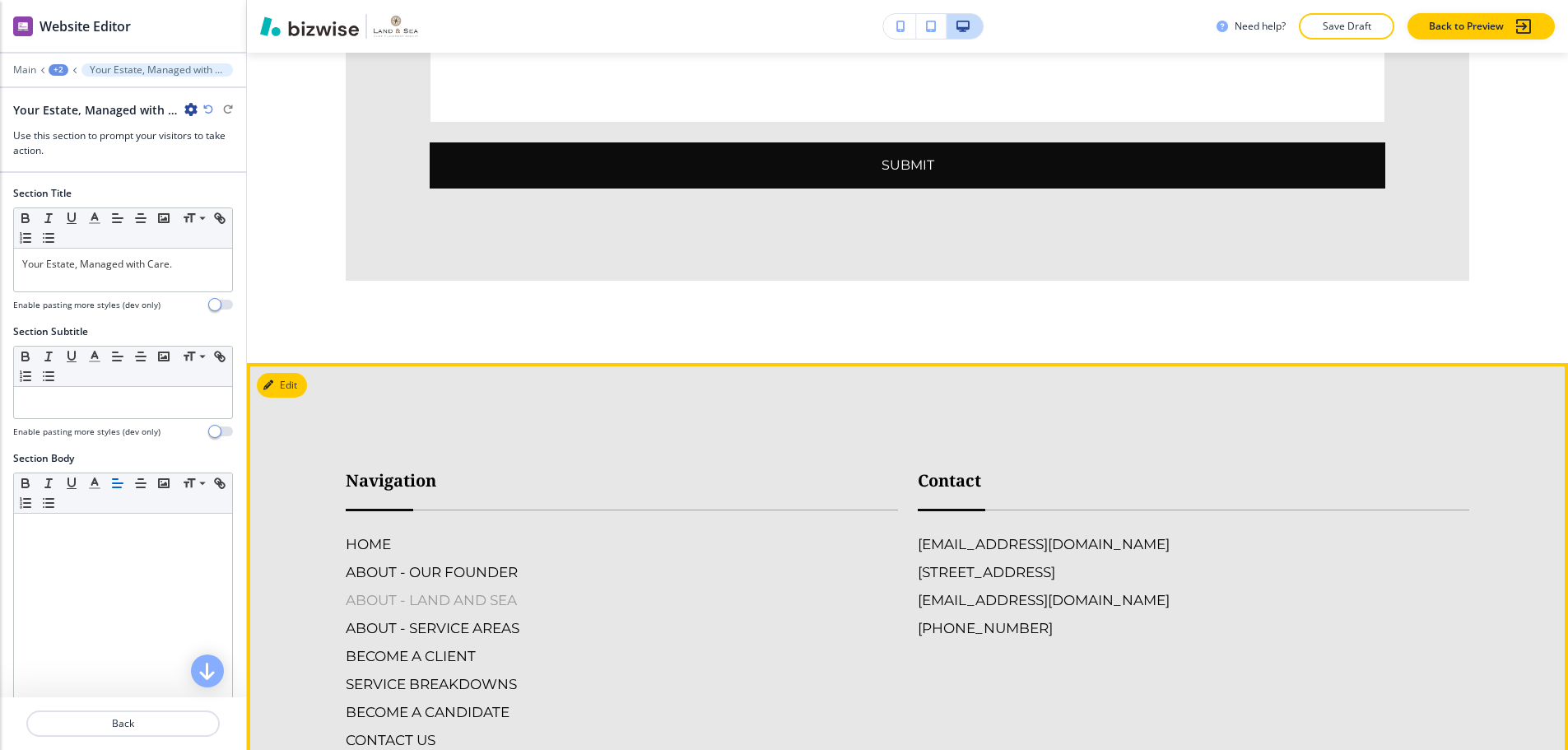
scroll to position [5846, 0]
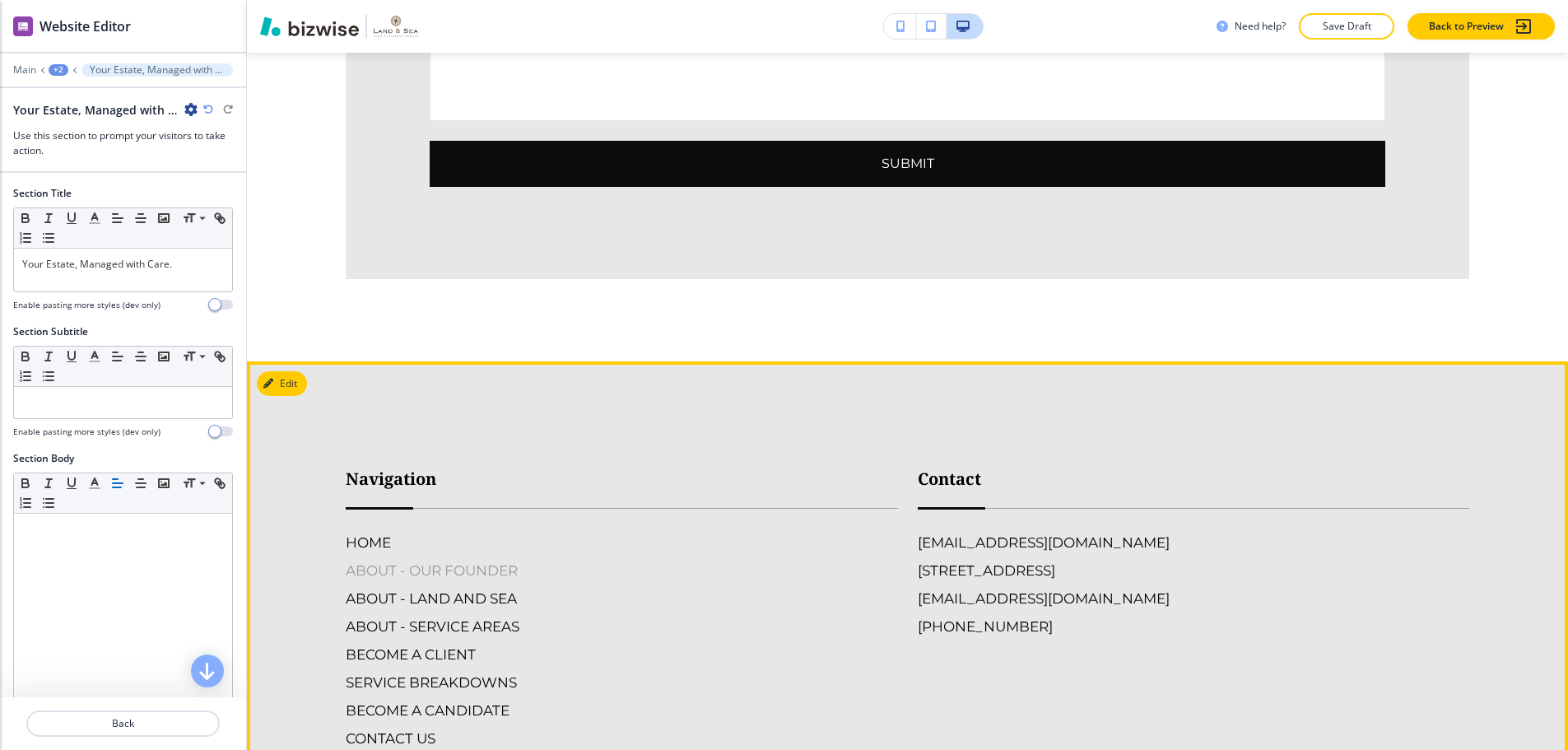
click at [406, 559] on h6 "ABOUT - OUR FOUNDER" at bounding box center [622, 569] width 553 height 21
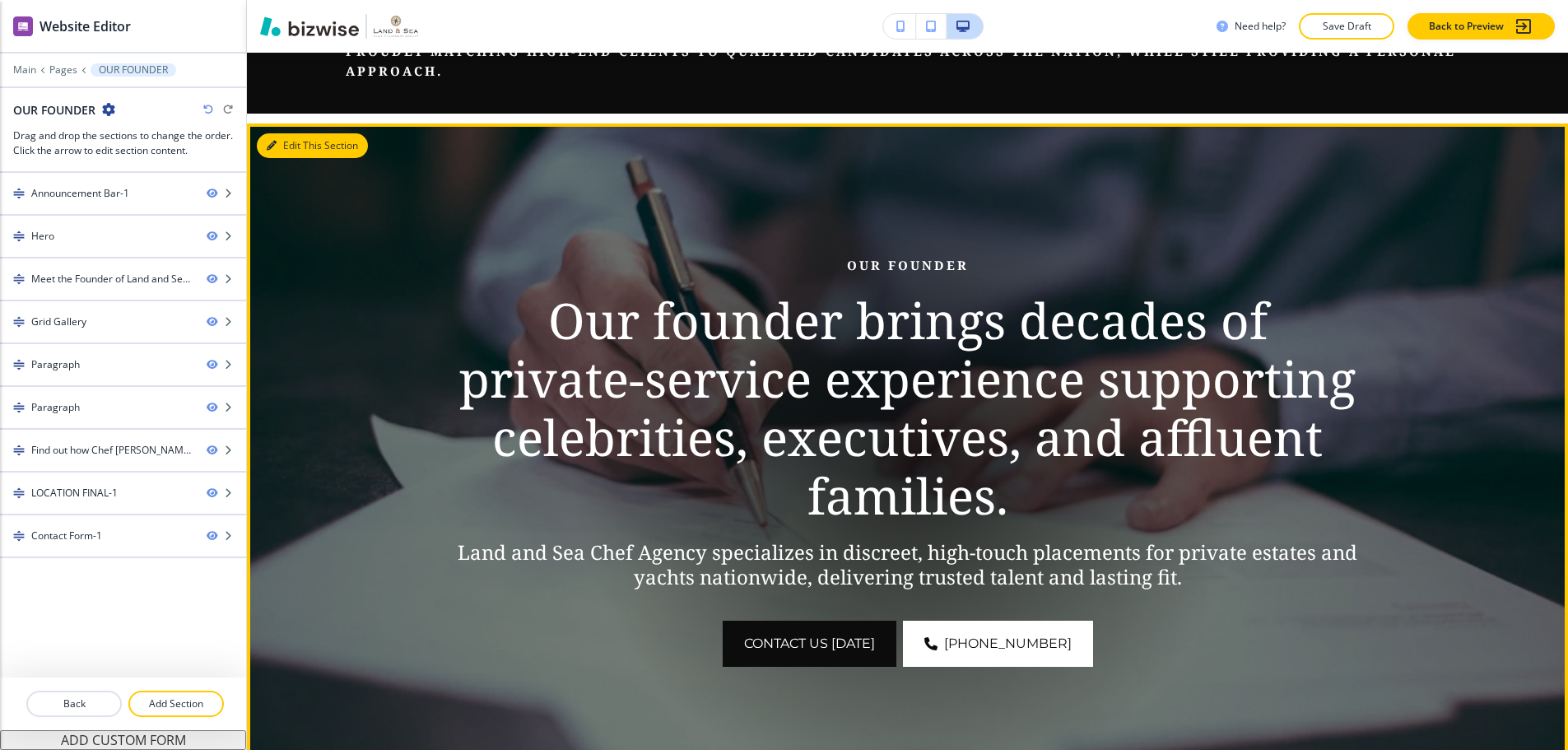
click at [291, 134] on button "Edit This Section" at bounding box center [312, 145] width 111 height 24
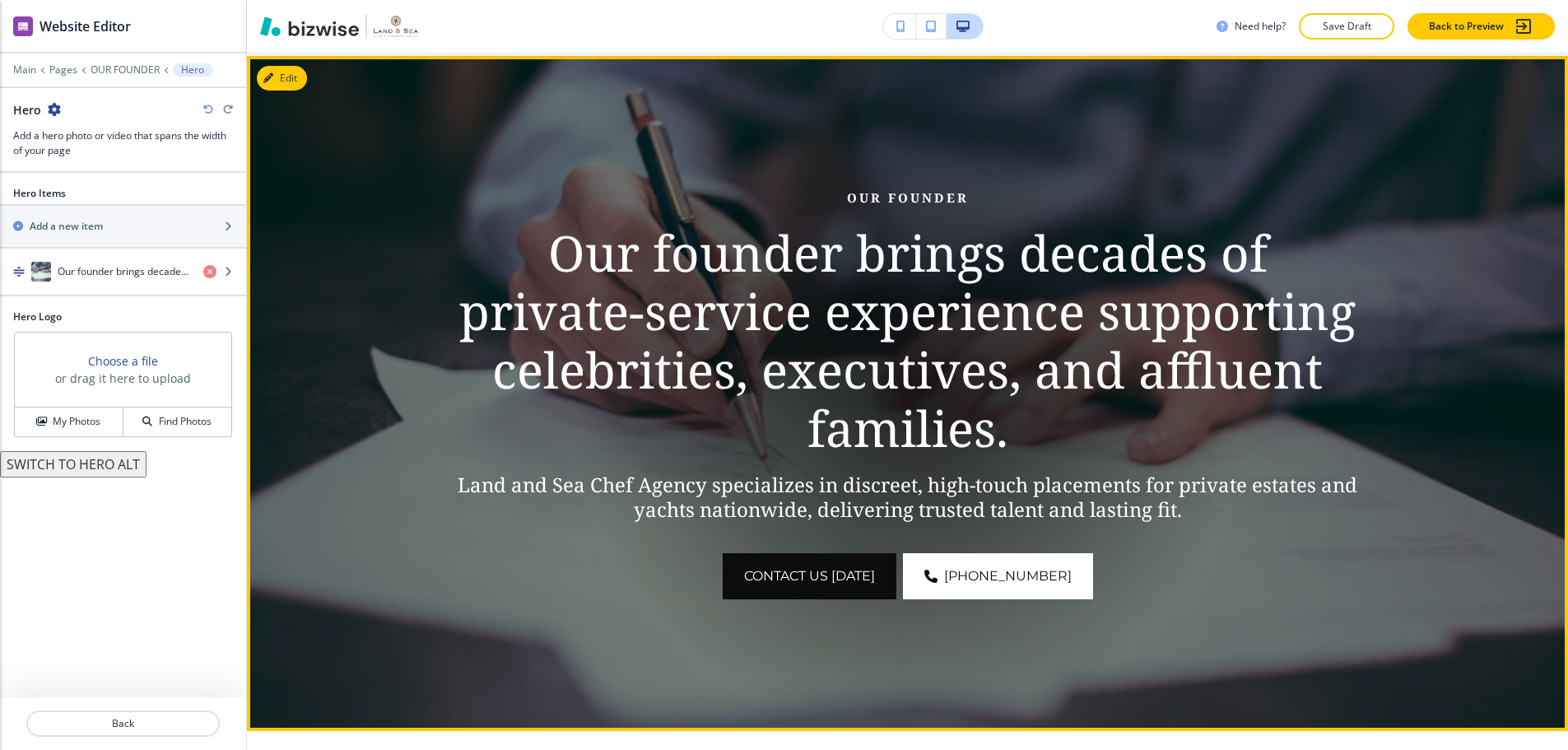
scroll to position [235, 0]
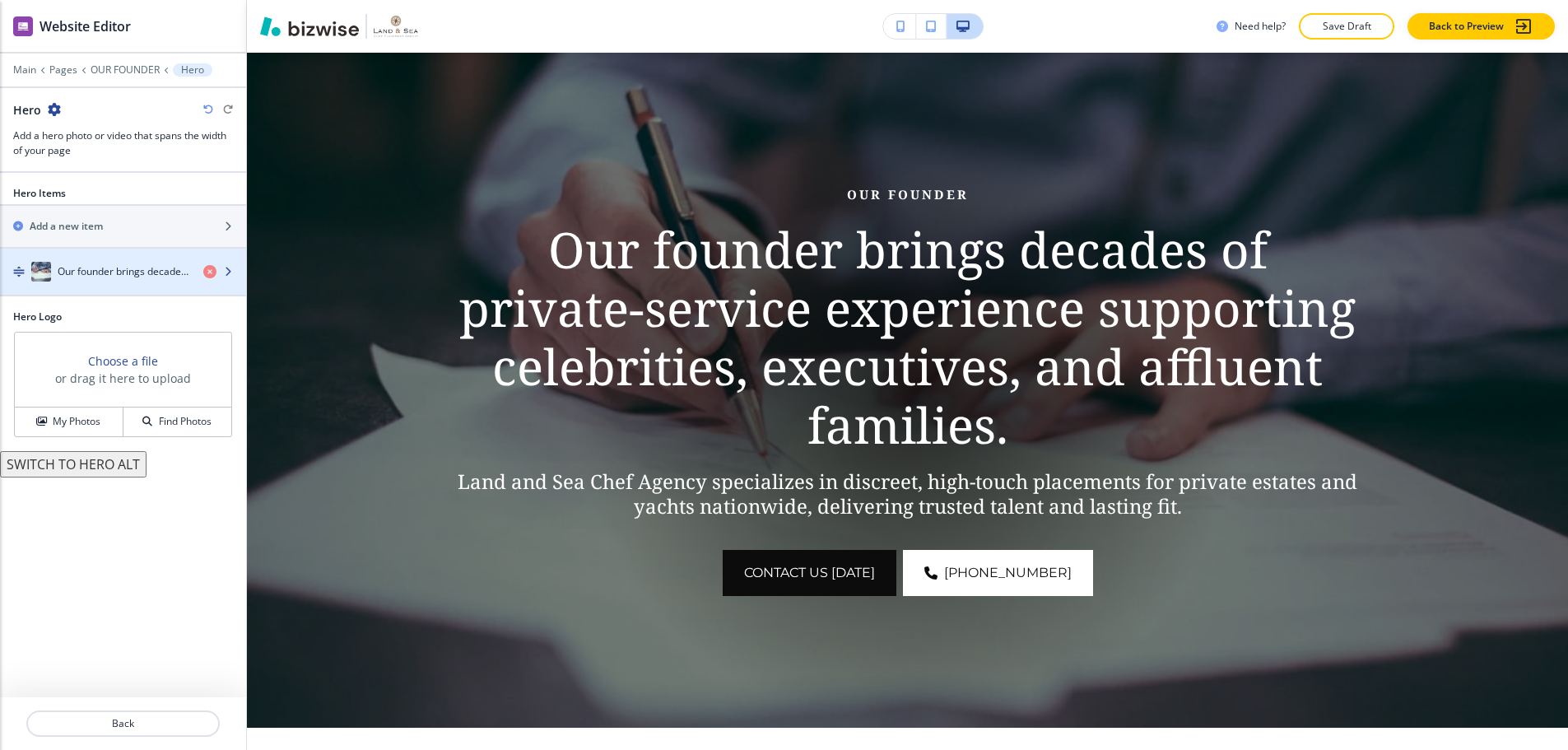
click at [60, 265] on h4 "Our founder brings decades of private‑service experience supporting celebrities…" at bounding box center [124, 272] width 133 height 15
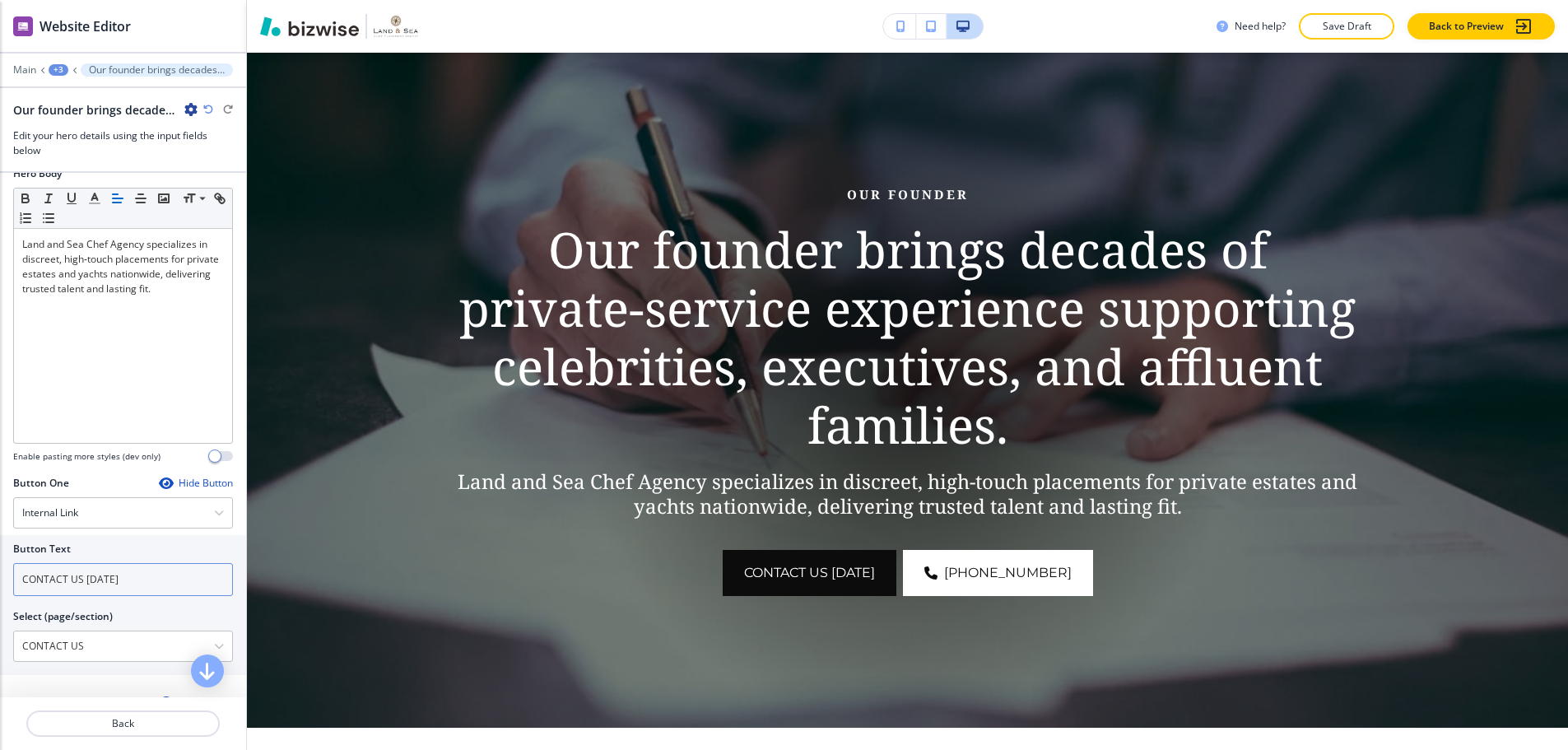
scroll to position [494, 0]
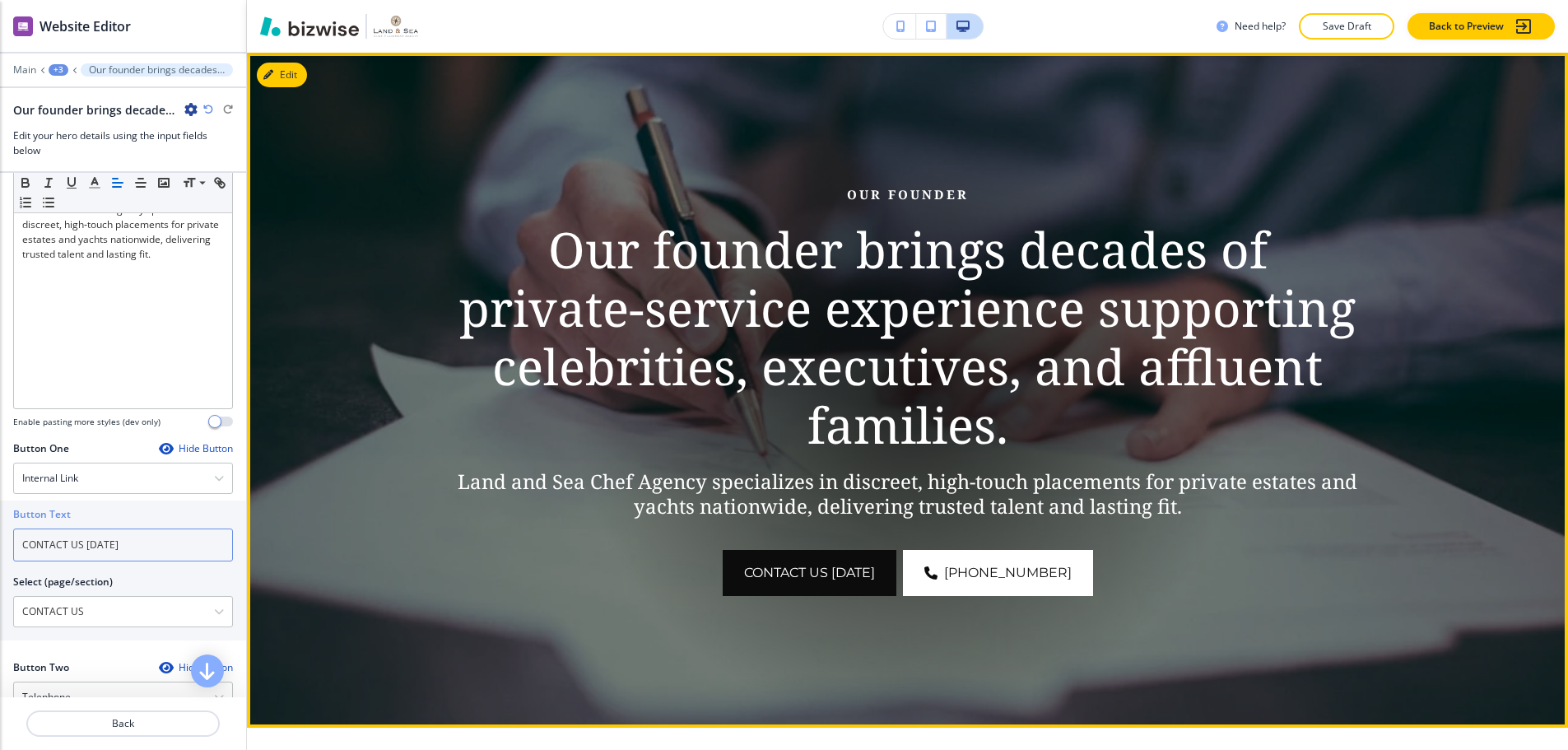
drag, startPoint x: 80, startPoint y: 532, endPoint x: 299, endPoint y: 538, distance: 219.1
click at [299, 538] on div "Website Editor Main +3 Our founder brings decades of private‑service experience…" at bounding box center [784, 375] width 1568 height 750
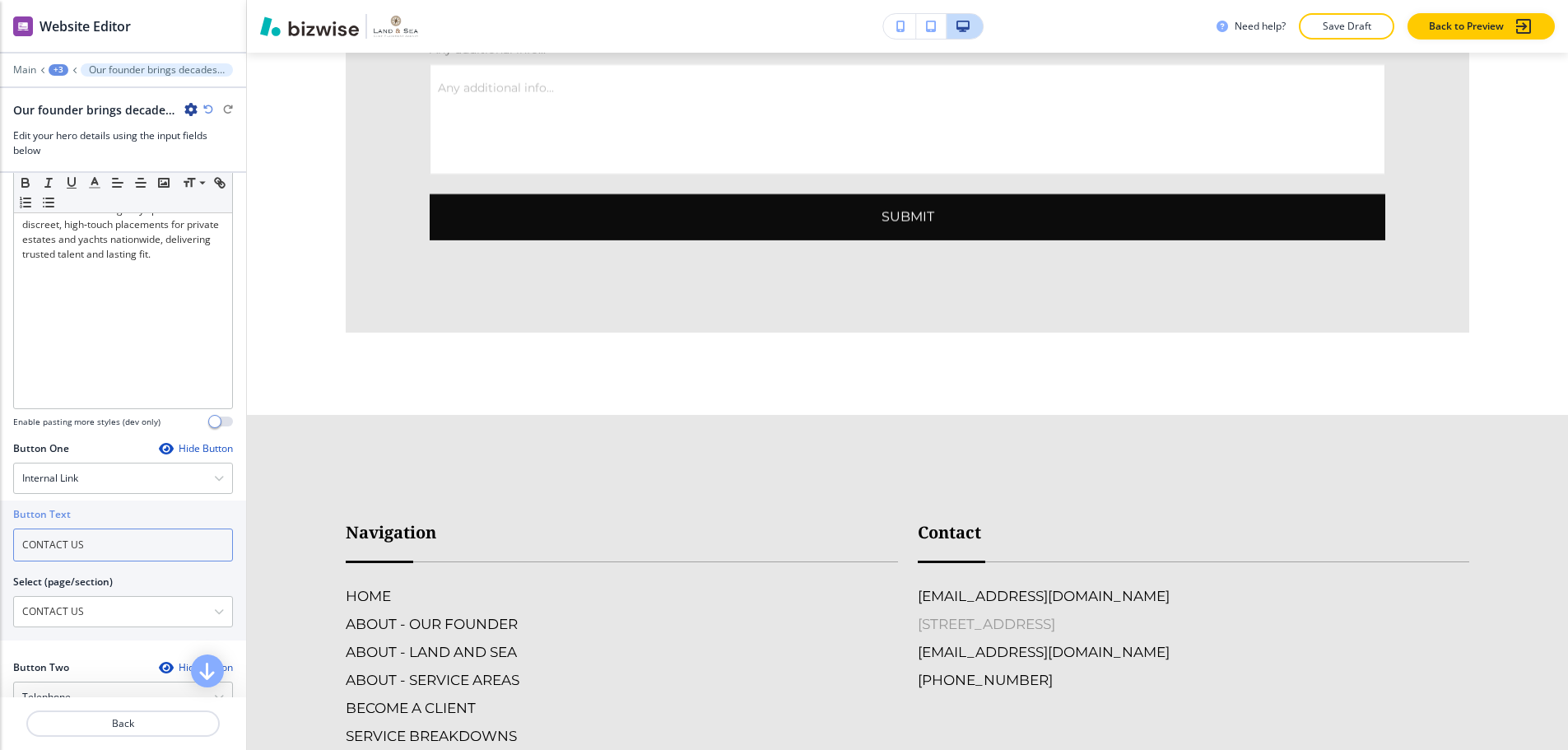
scroll to position [5257, 0]
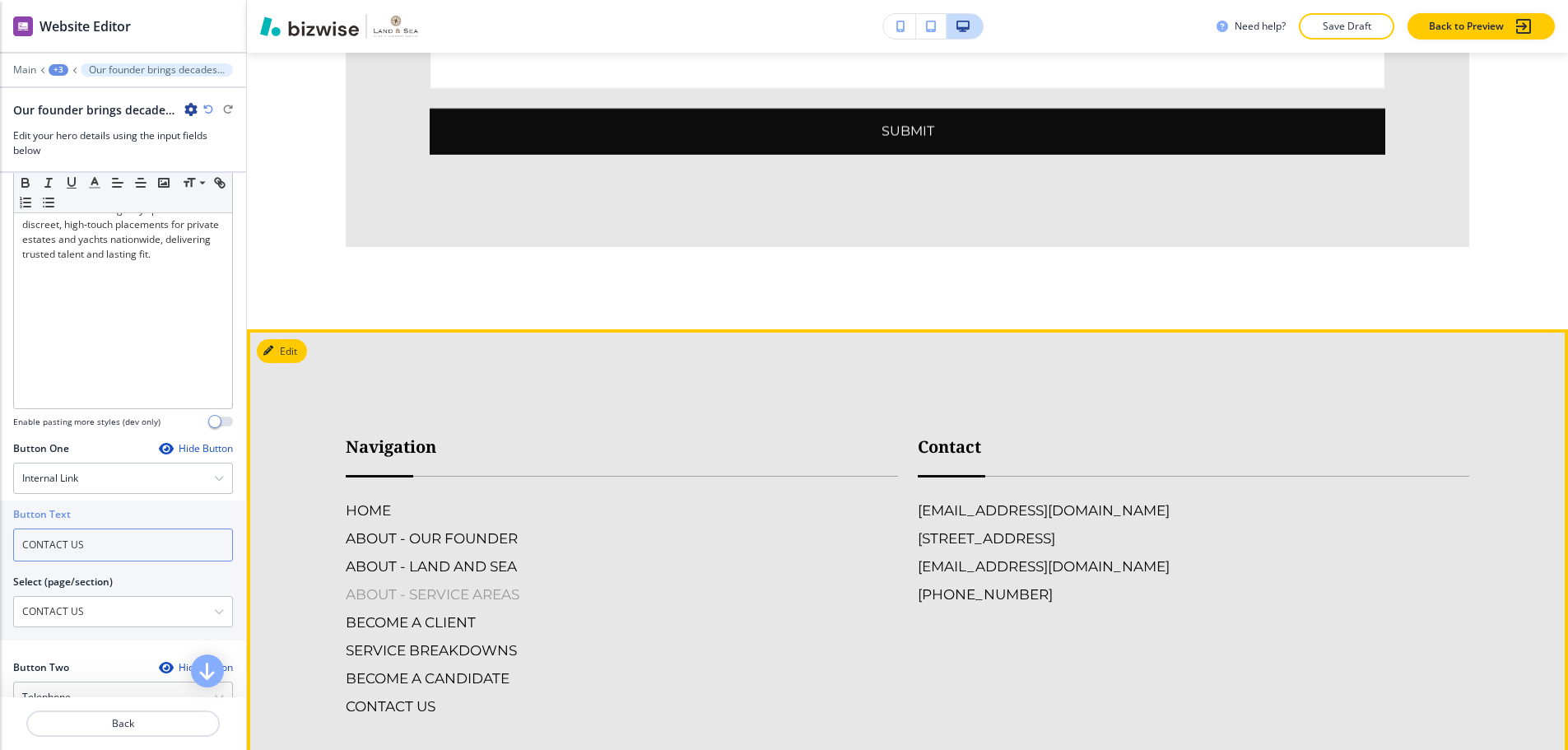
type input "CONTACT US"
click at [462, 584] on h6 "ABOUT - SERVICE AREAS" at bounding box center [622, 594] width 553 height 21
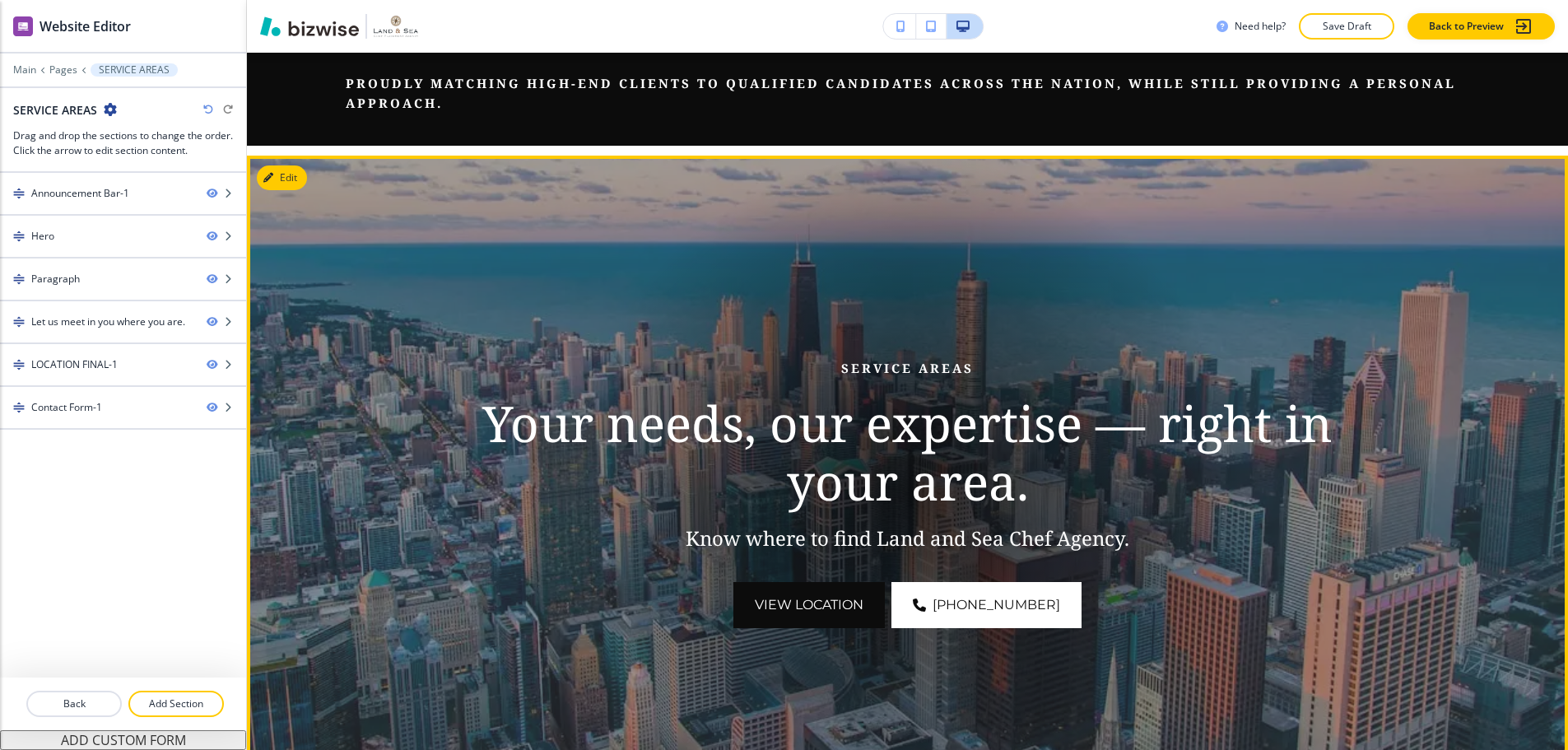
scroll to position [165, 0]
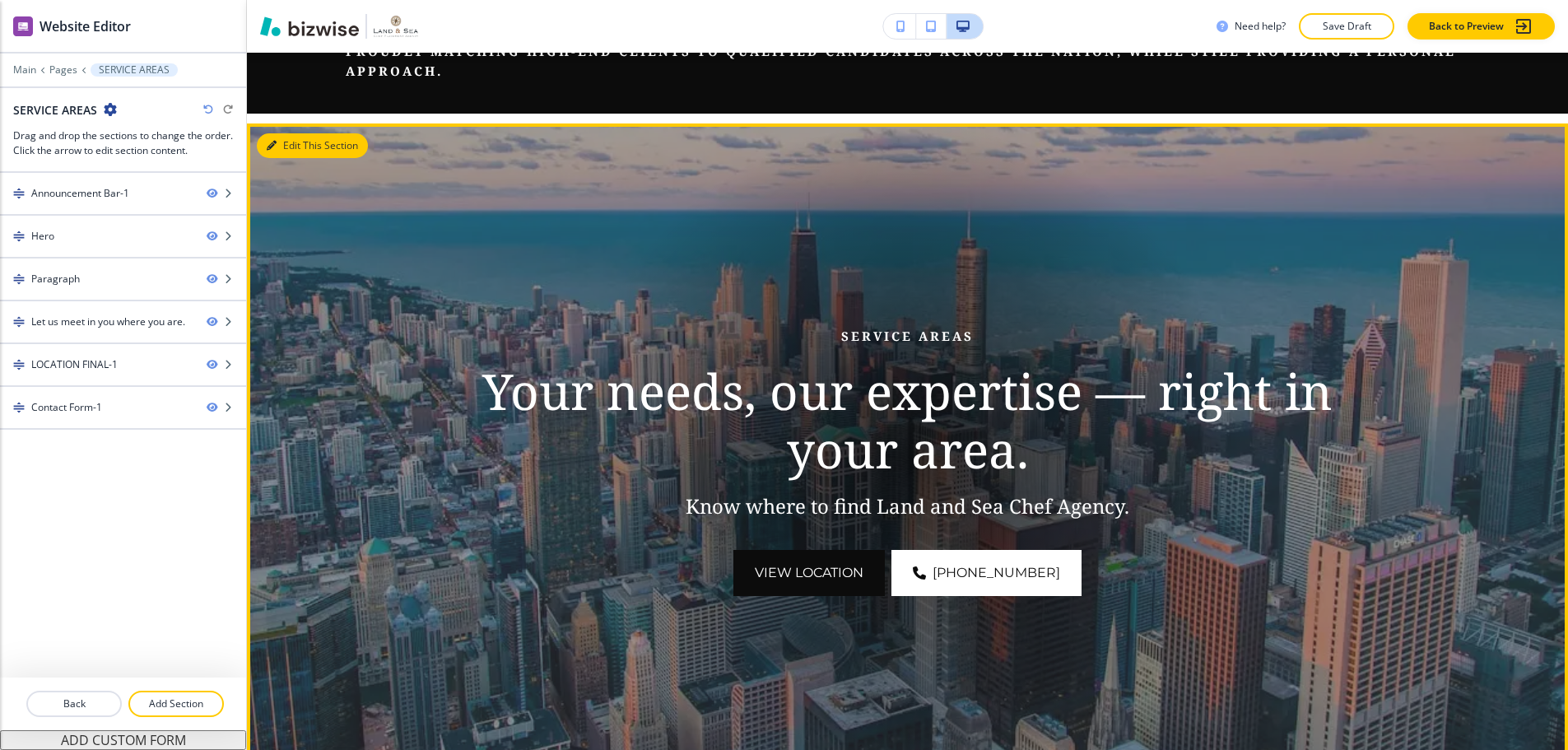
click at [293, 134] on button "Edit This Section" at bounding box center [312, 145] width 111 height 24
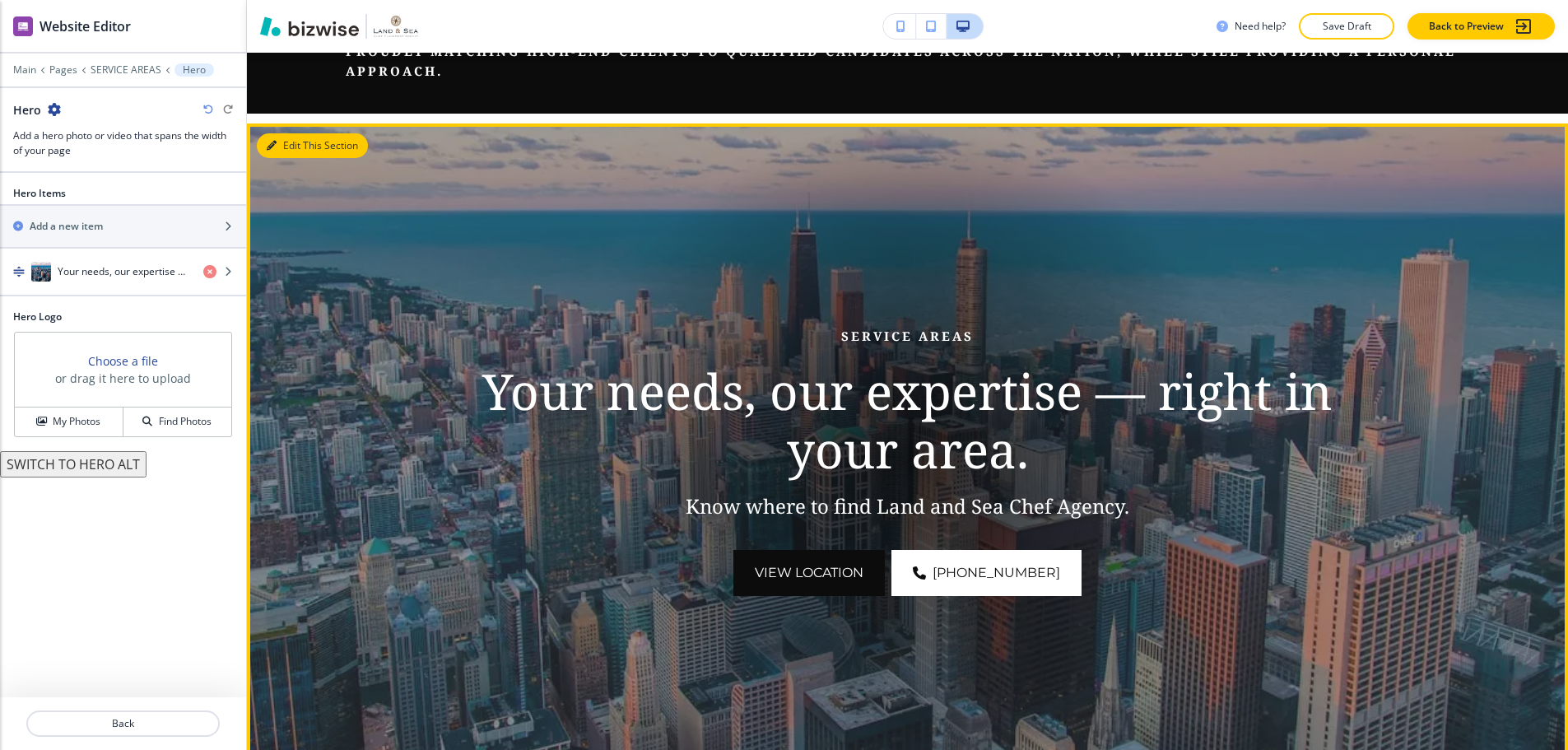
scroll to position [235, 0]
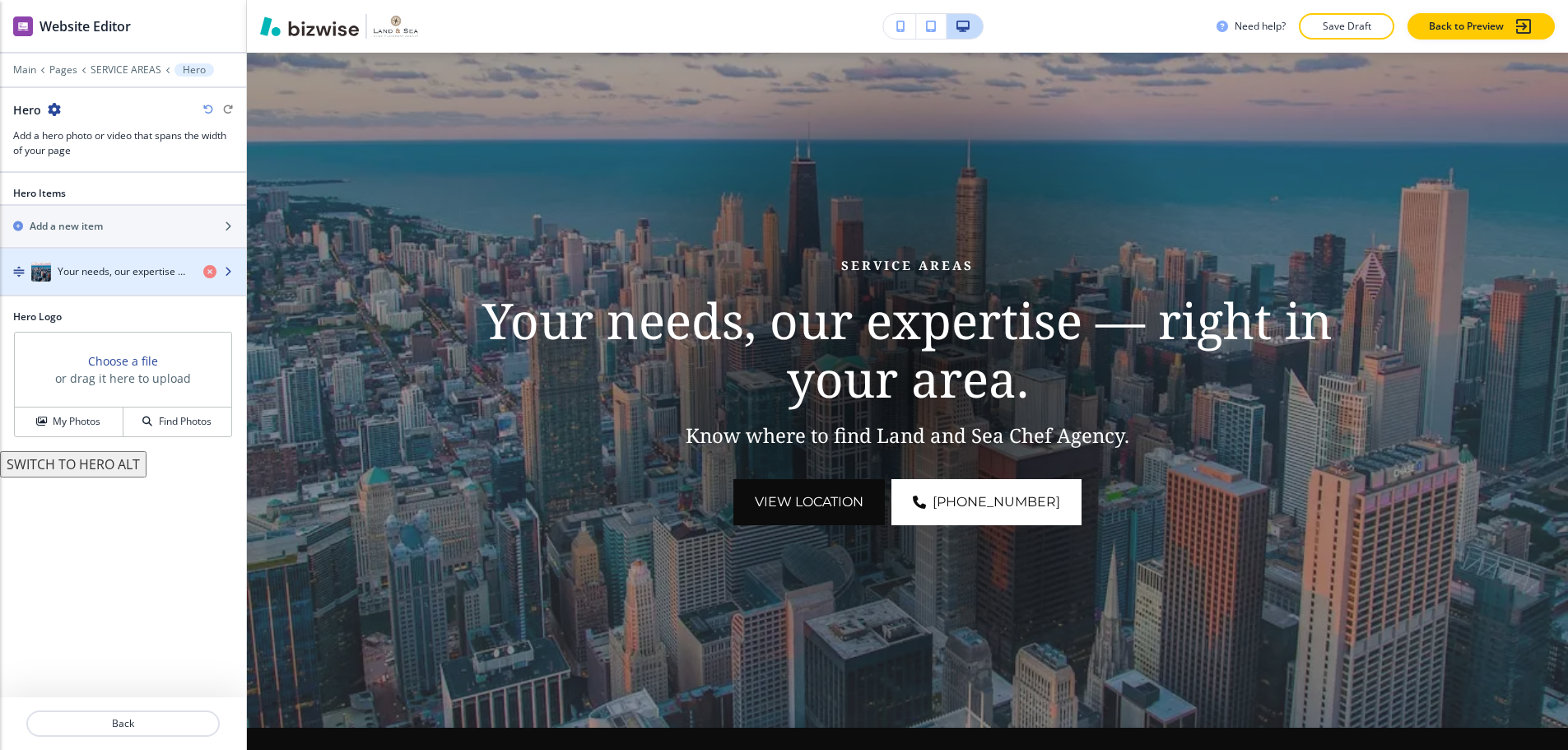
click at [113, 265] on h4 "Your needs, our expertise — right in your area." at bounding box center [124, 272] width 133 height 15
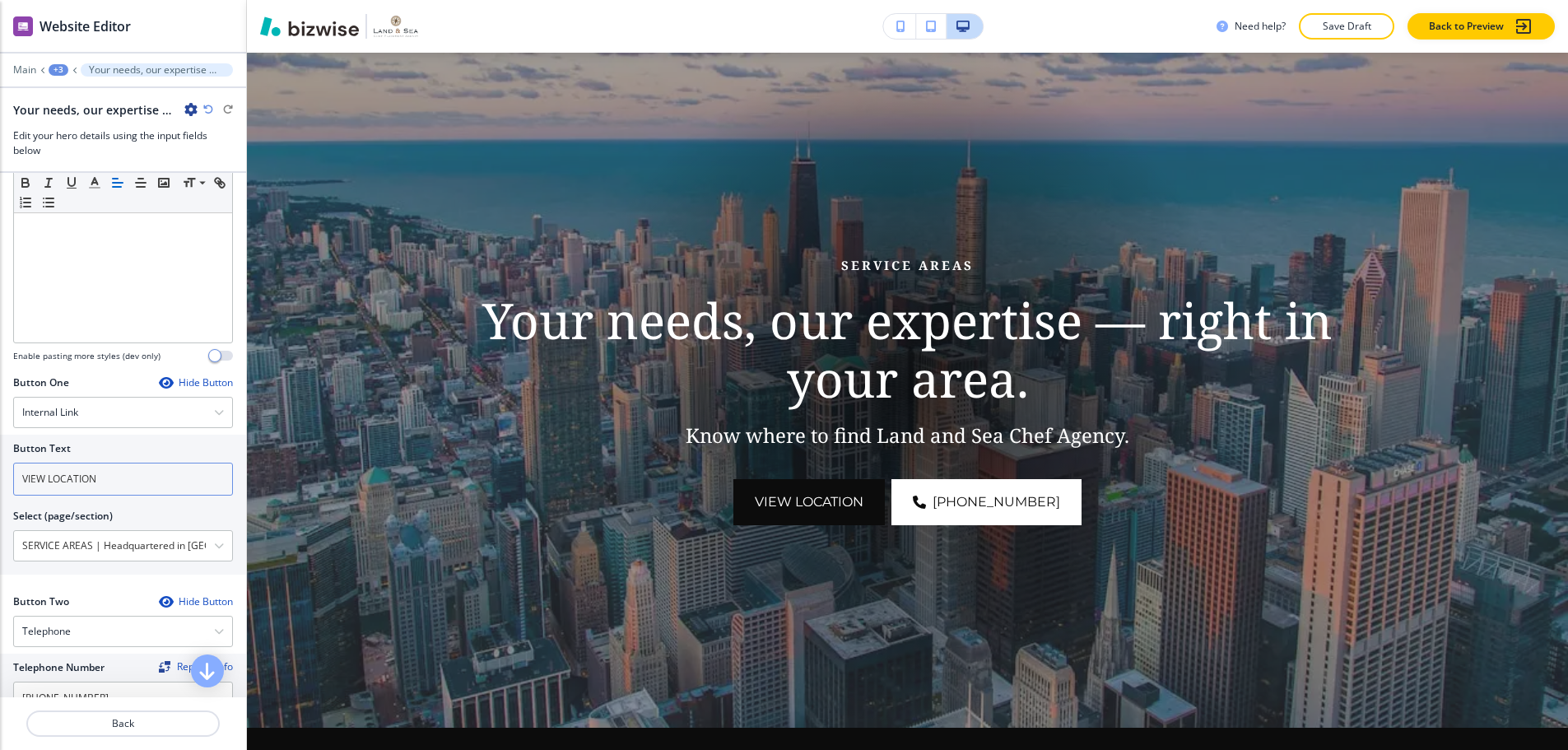
scroll to position [576, 0]
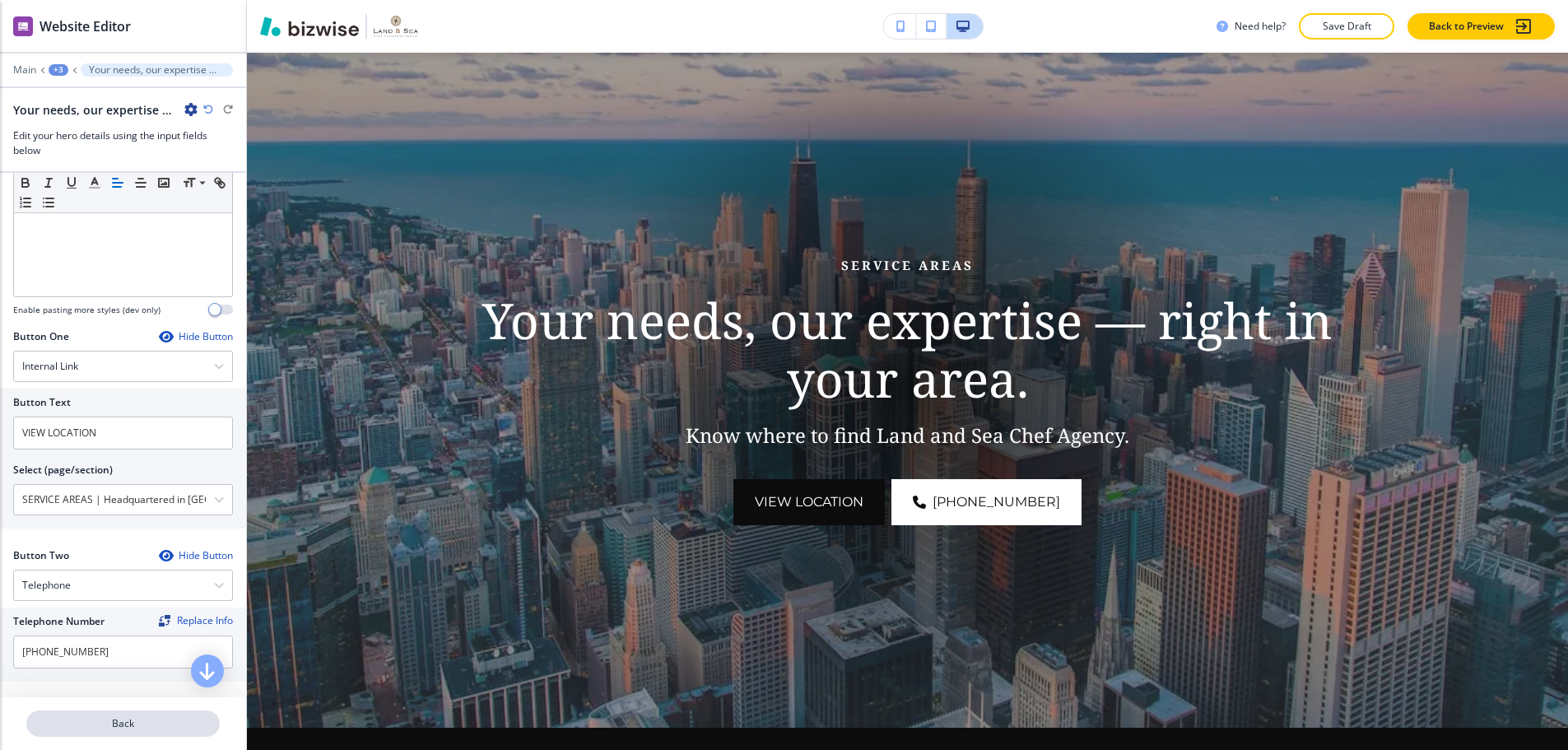
click at [144, 711] on button "Back" at bounding box center [123, 723] width 193 height 26
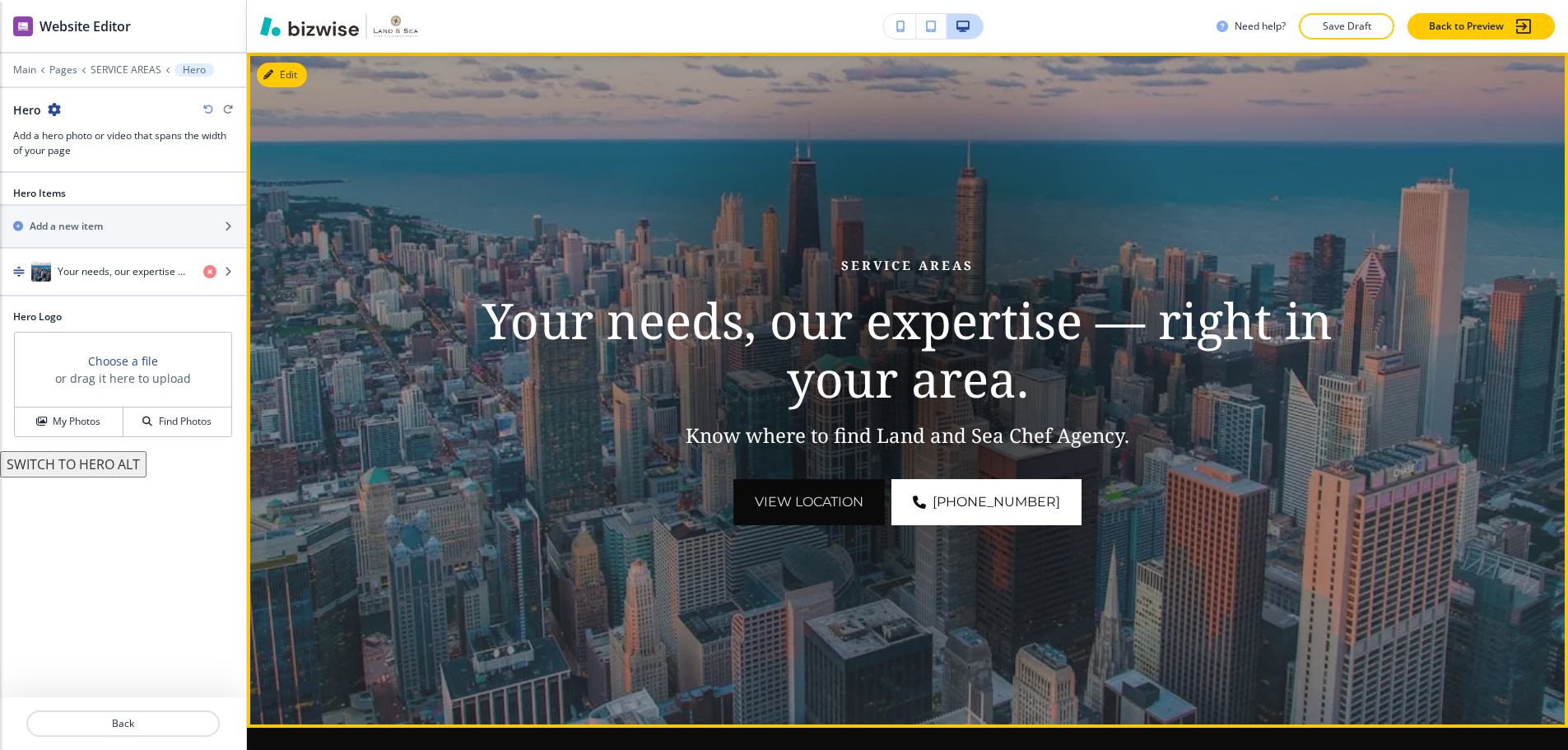
click at [855, 499] on button "VIEW LOCATION" at bounding box center [809, 501] width 151 height 46
click at [805, 489] on button "VIEW LOCATION" at bounding box center [809, 501] width 151 height 46
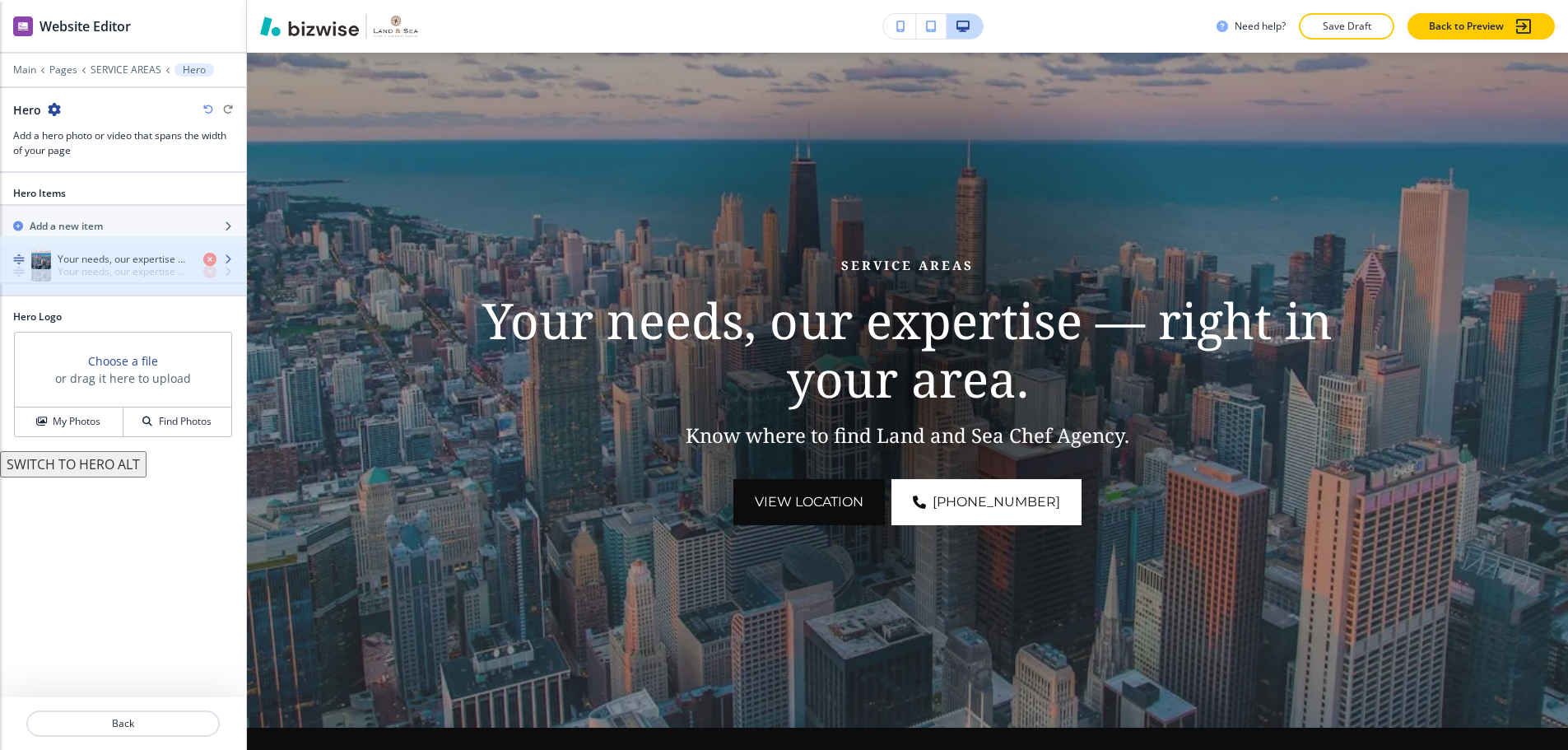
click at [118, 265] on h4 "Your needs, our expertise — right in your area." at bounding box center [124, 272] width 133 height 15
click at [140, 281] on div "button" at bounding box center [123, 288] width 246 height 13
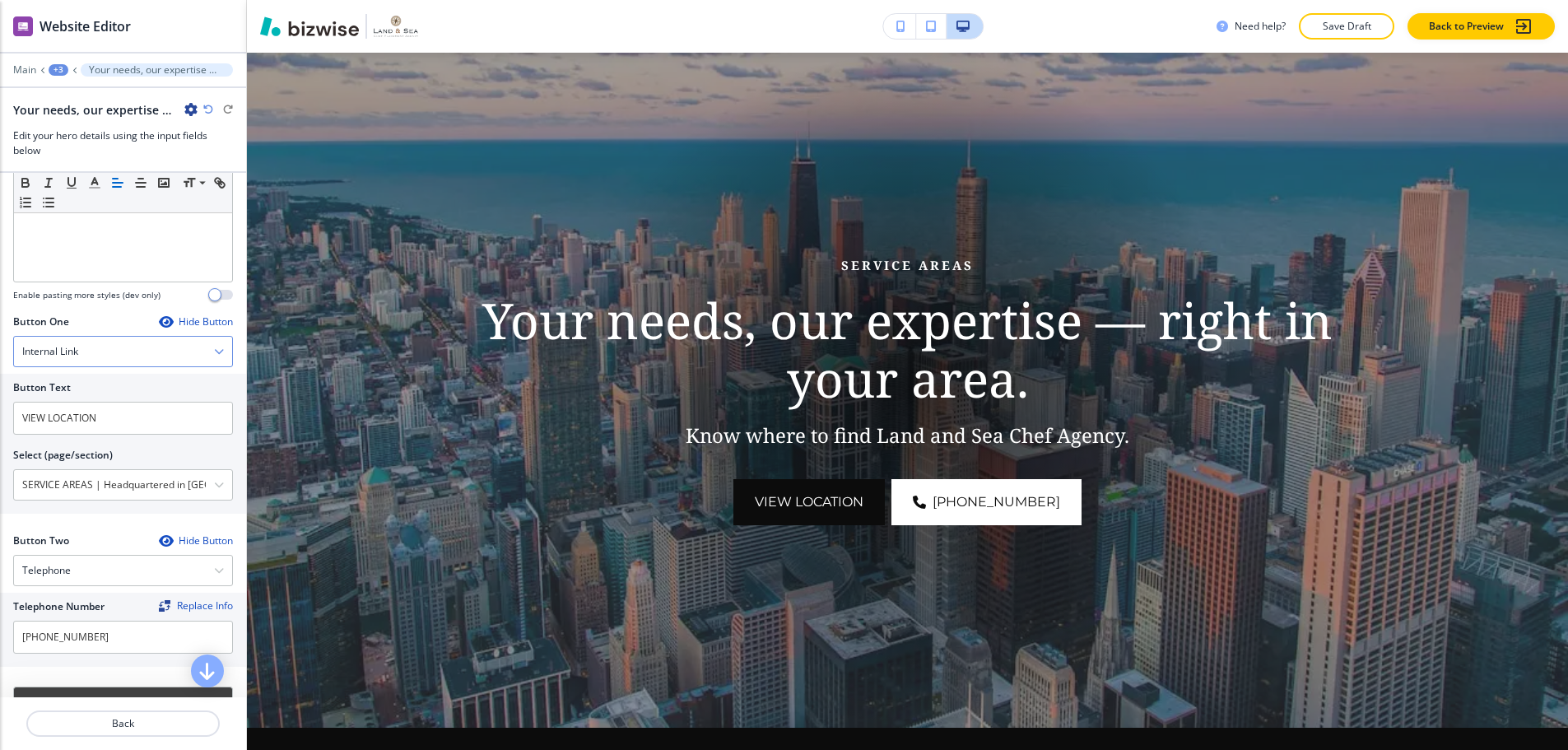
scroll to position [658, 0]
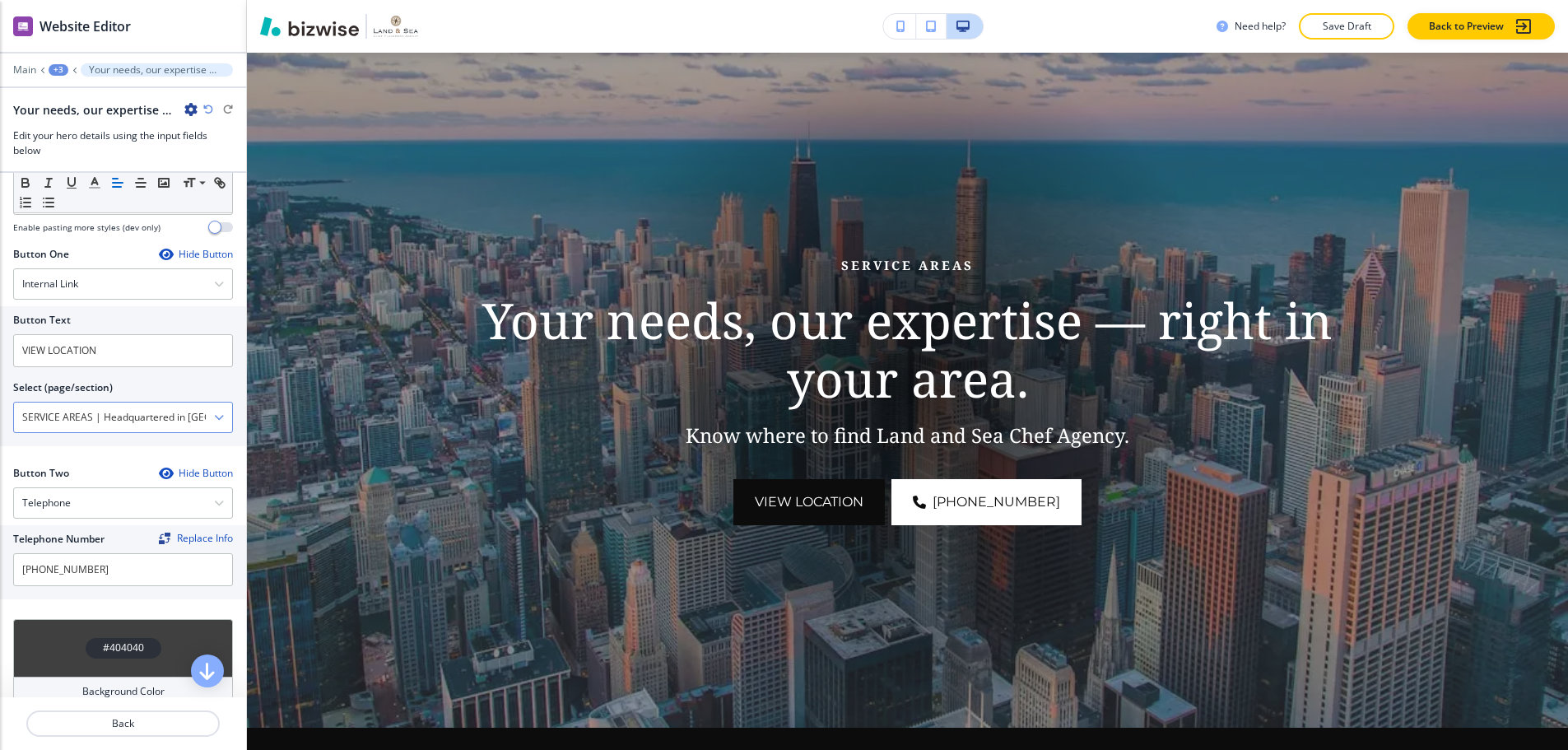
click at [144, 408] on \(page\/section\) "SERVICE AREAS | Headquartered in Delray Beach, serving clients nationwide" at bounding box center [114, 417] width 200 height 28
click at [214, 412] on icon "button" at bounding box center [219, 417] width 10 height 10
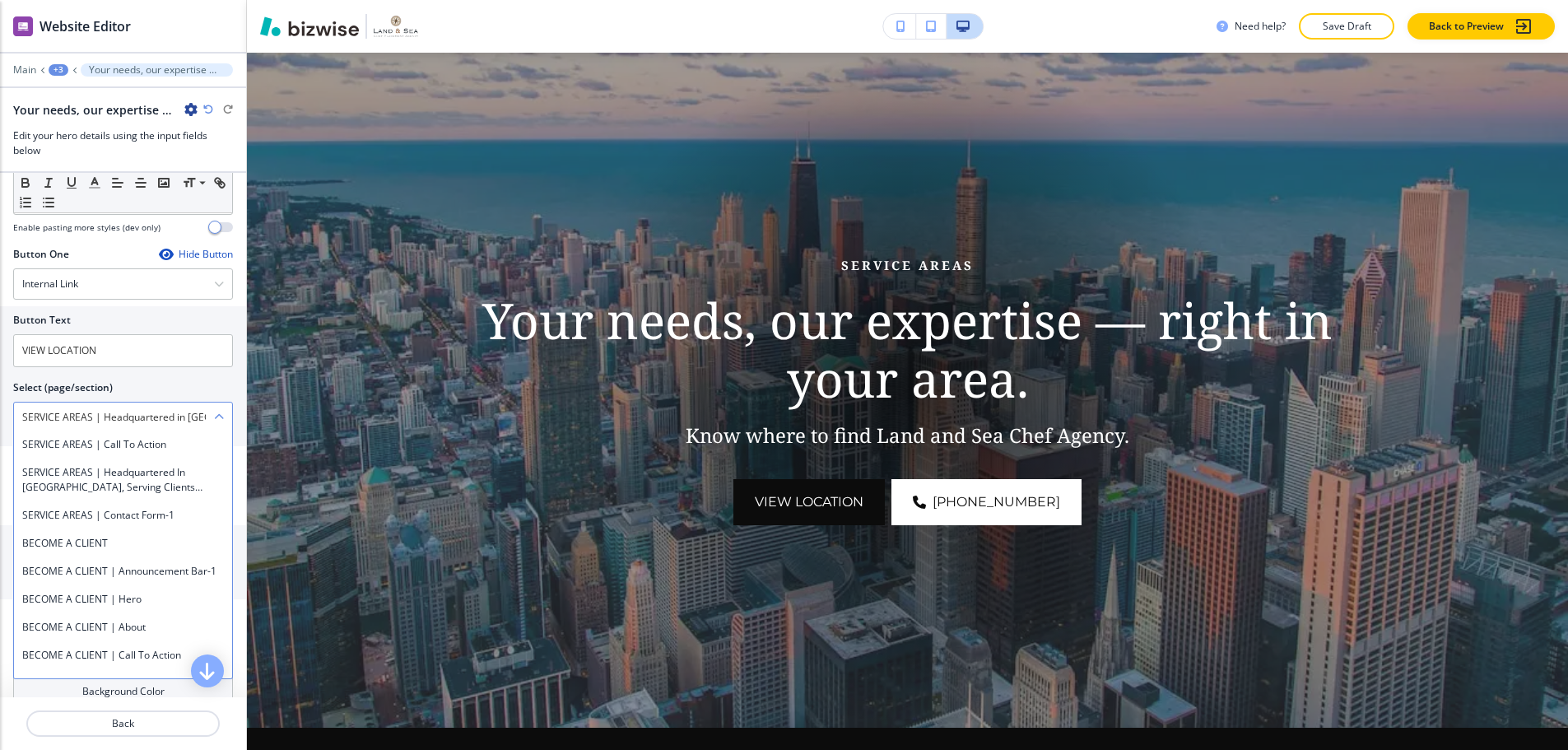
scroll to position [957, 0]
click at [139, 496] on h4 "SERVICE AREAS | Headquartered in Delray Beach, serving clients nationwide" at bounding box center [123, 480] width 202 height 29
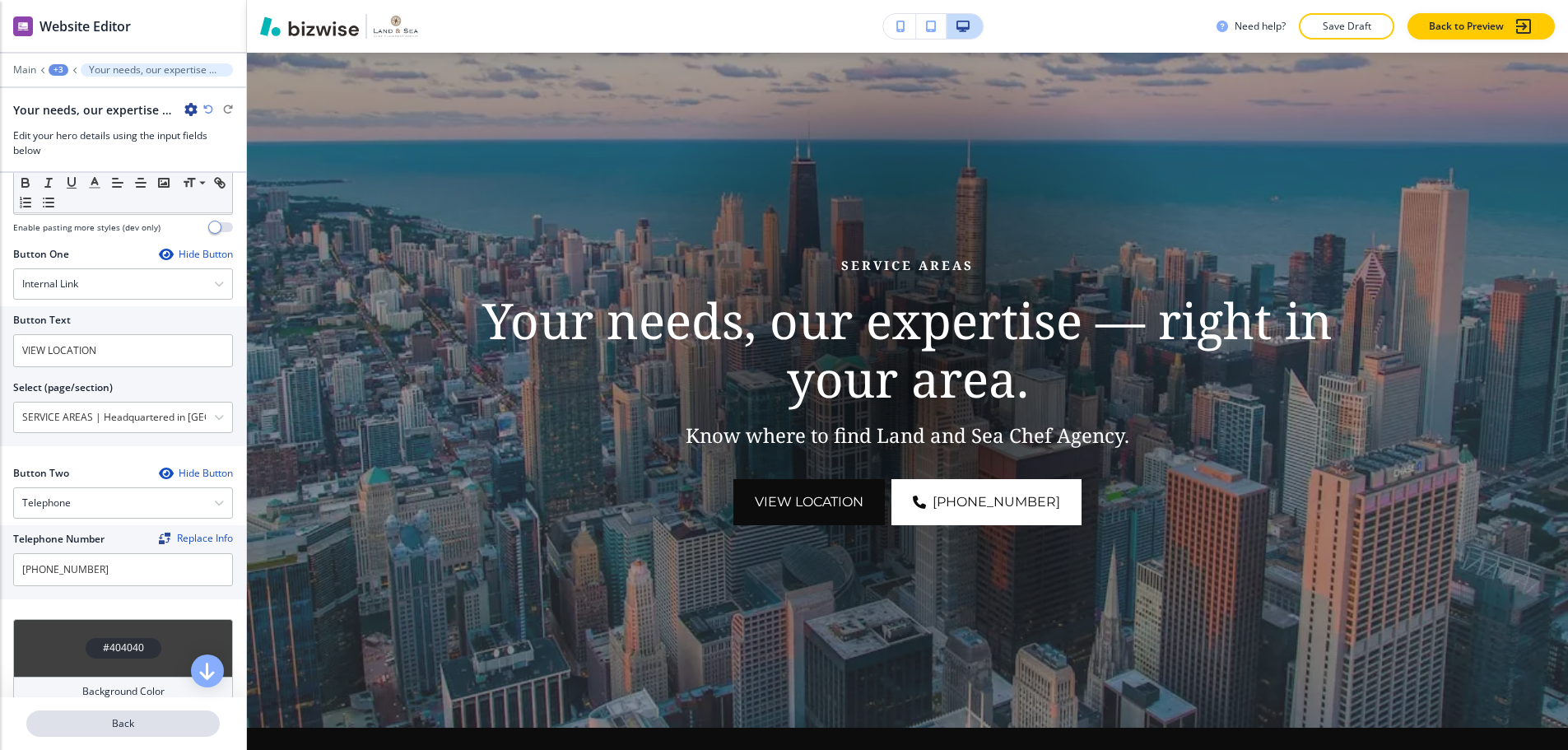
click at [135, 711] on button "Back" at bounding box center [123, 723] width 193 height 26
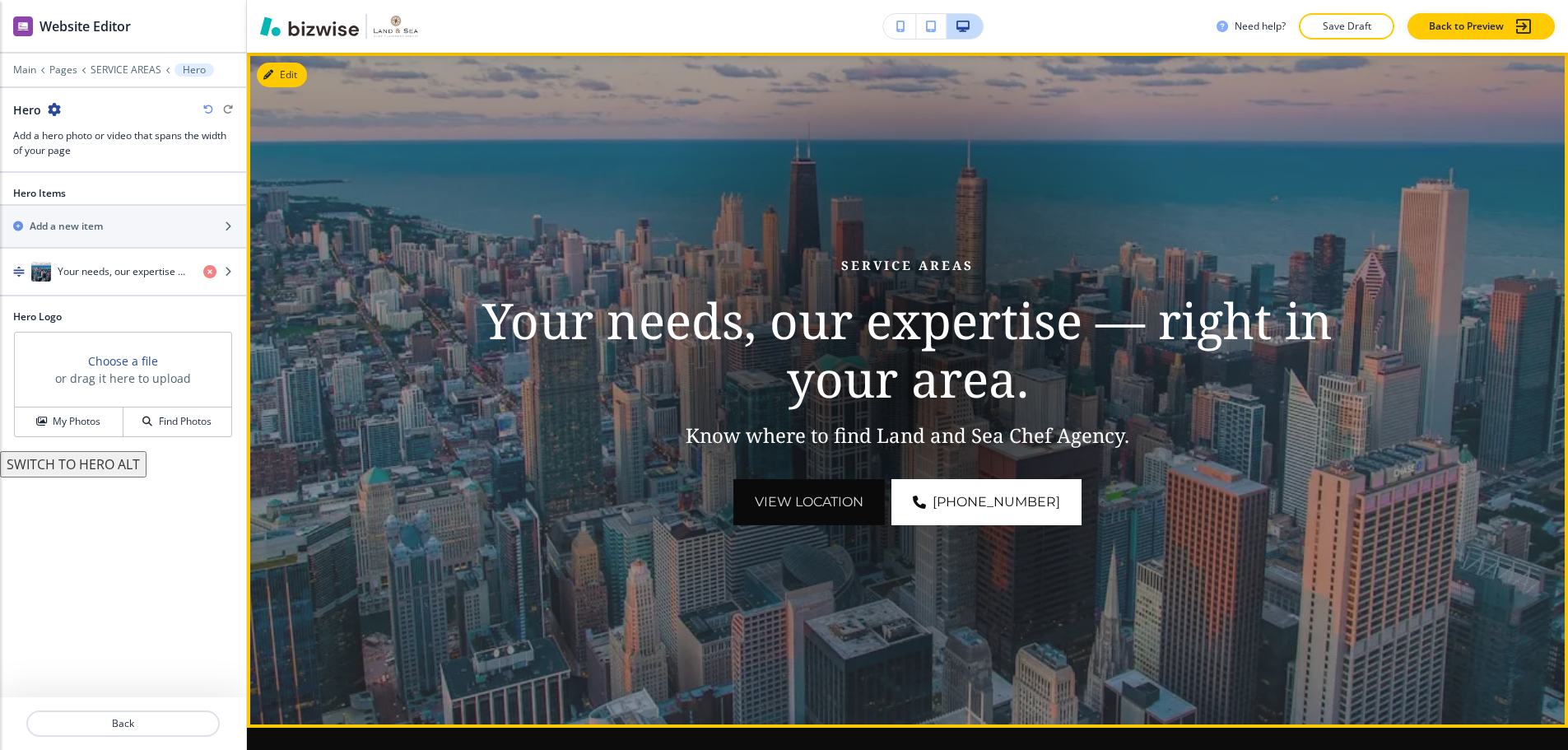
click at [794, 503] on button "VIEW LOCATION" at bounding box center [809, 501] width 151 height 46
click at [797, 491] on button "VIEW LOCATION" at bounding box center [809, 501] width 151 height 46
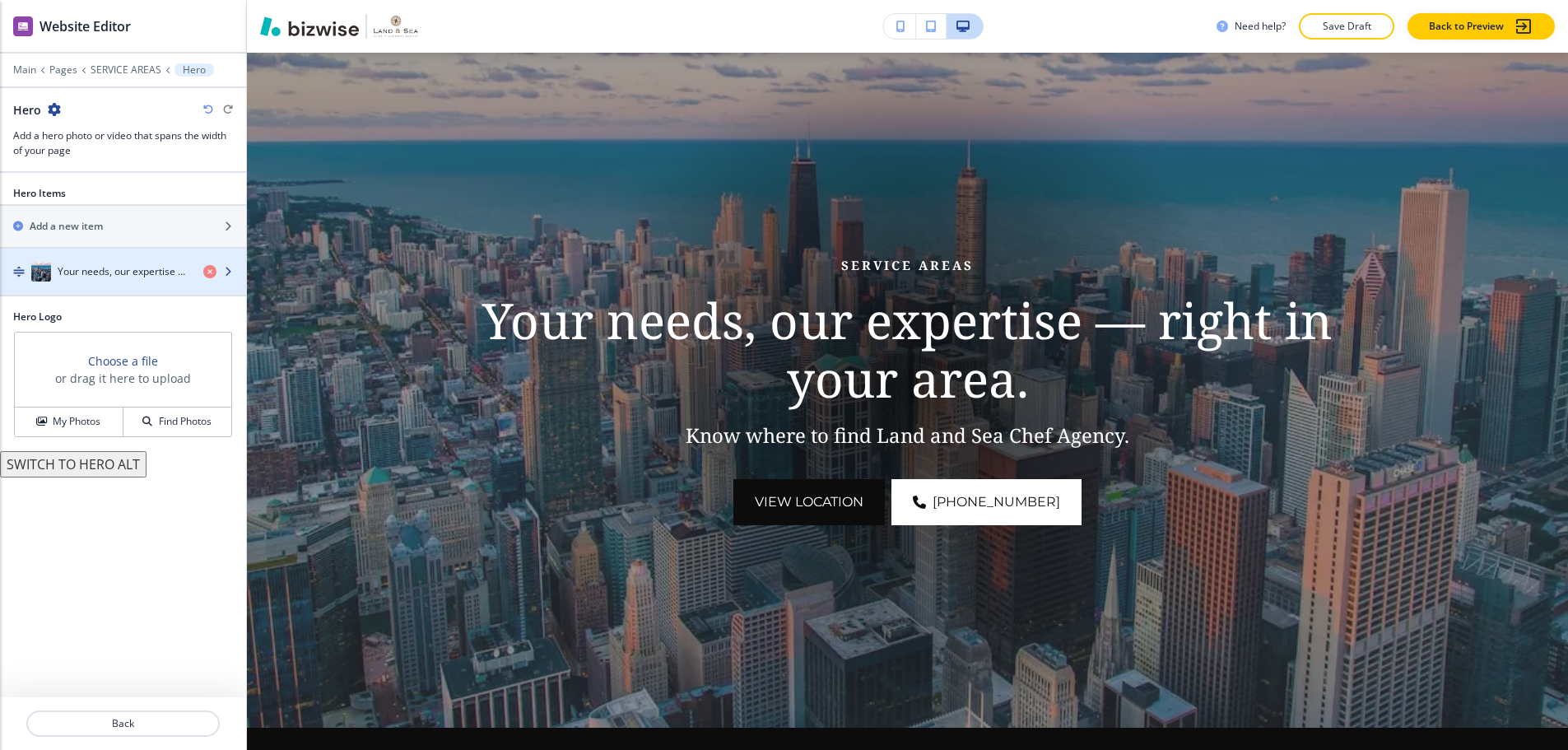
click at [116, 281] on div "button" at bounding box center [123, 288] width 246 height 13
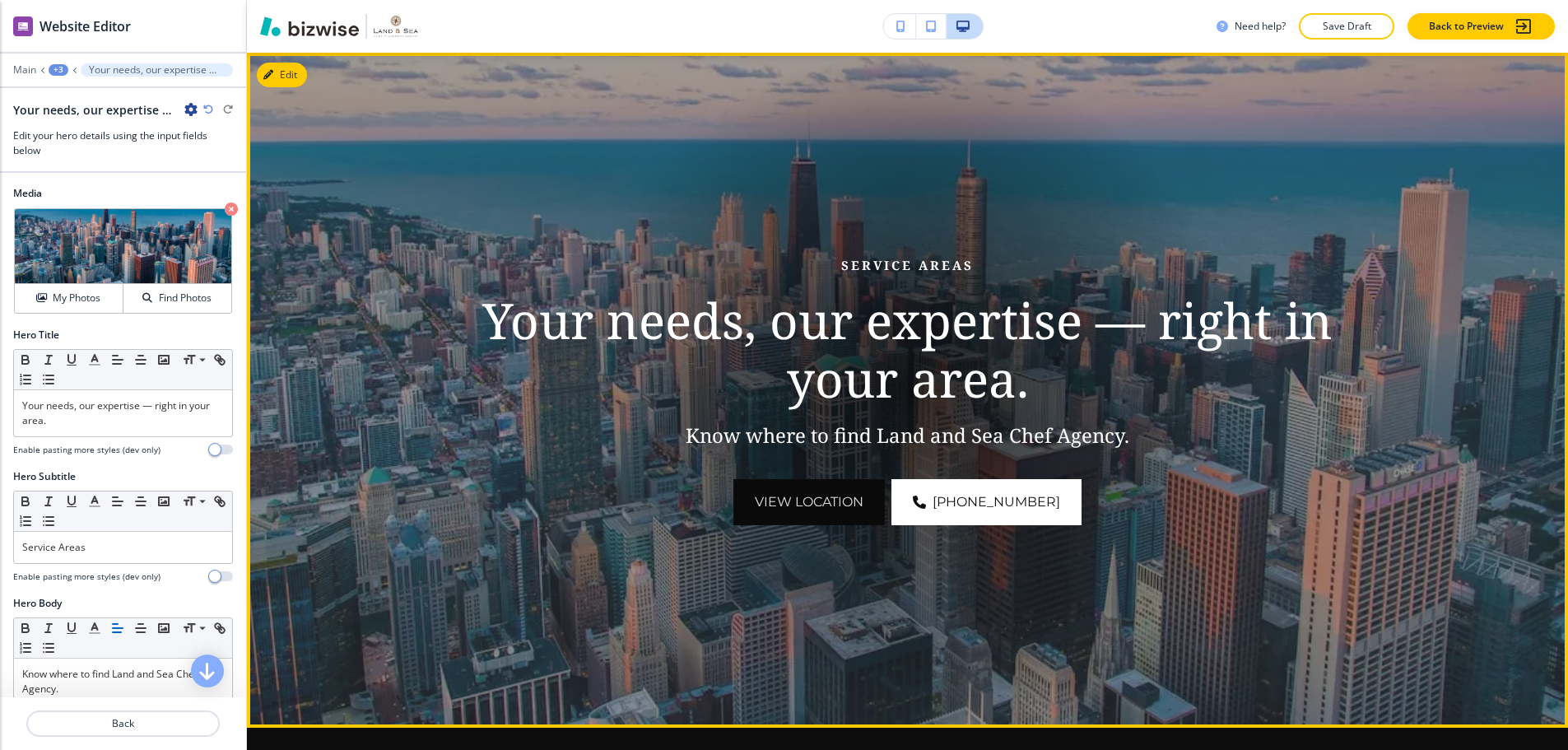
click at [827, 479] on button "VIEW LOCATION" at bounding box center [809, 501] width 151 height 46
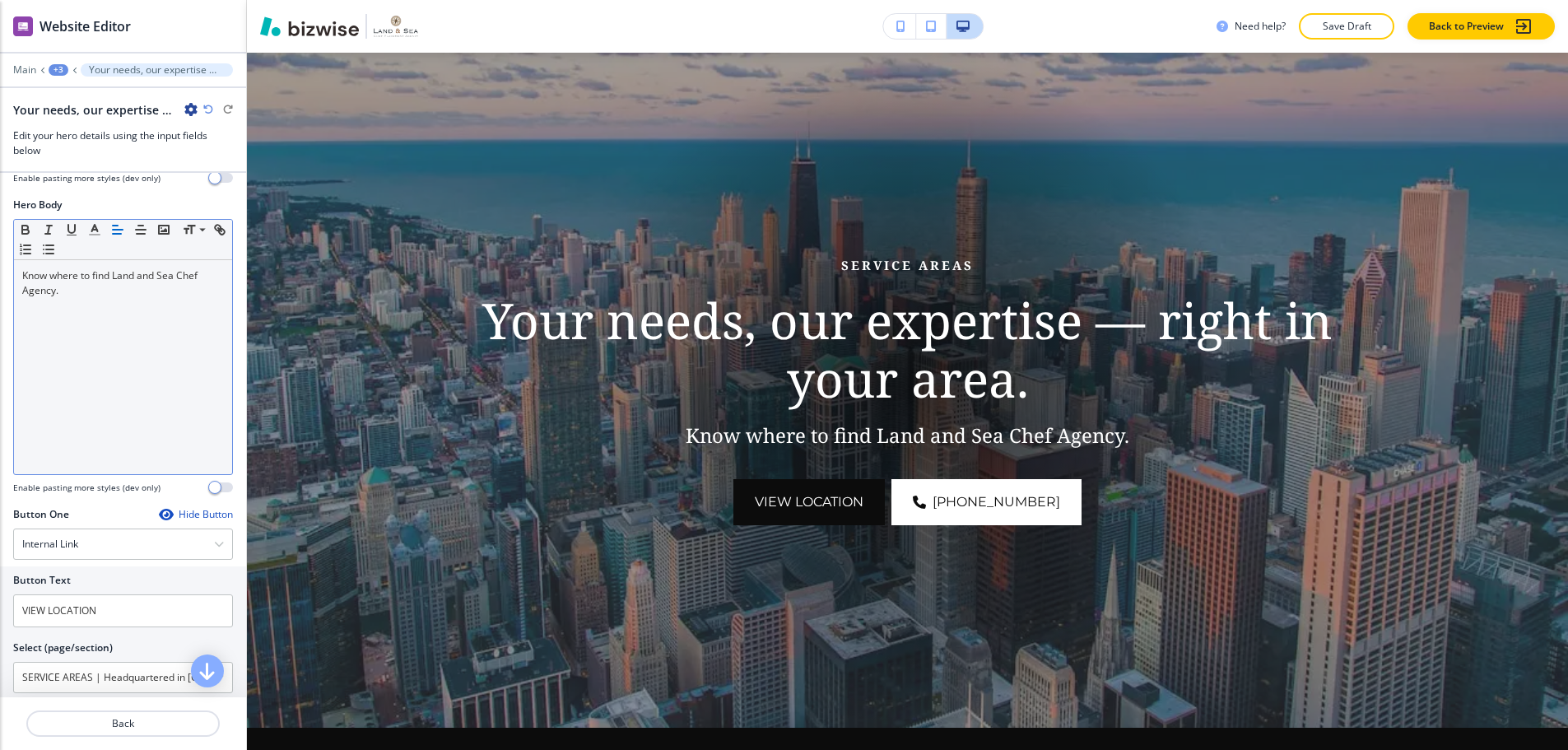
scroll to position [494, 0]
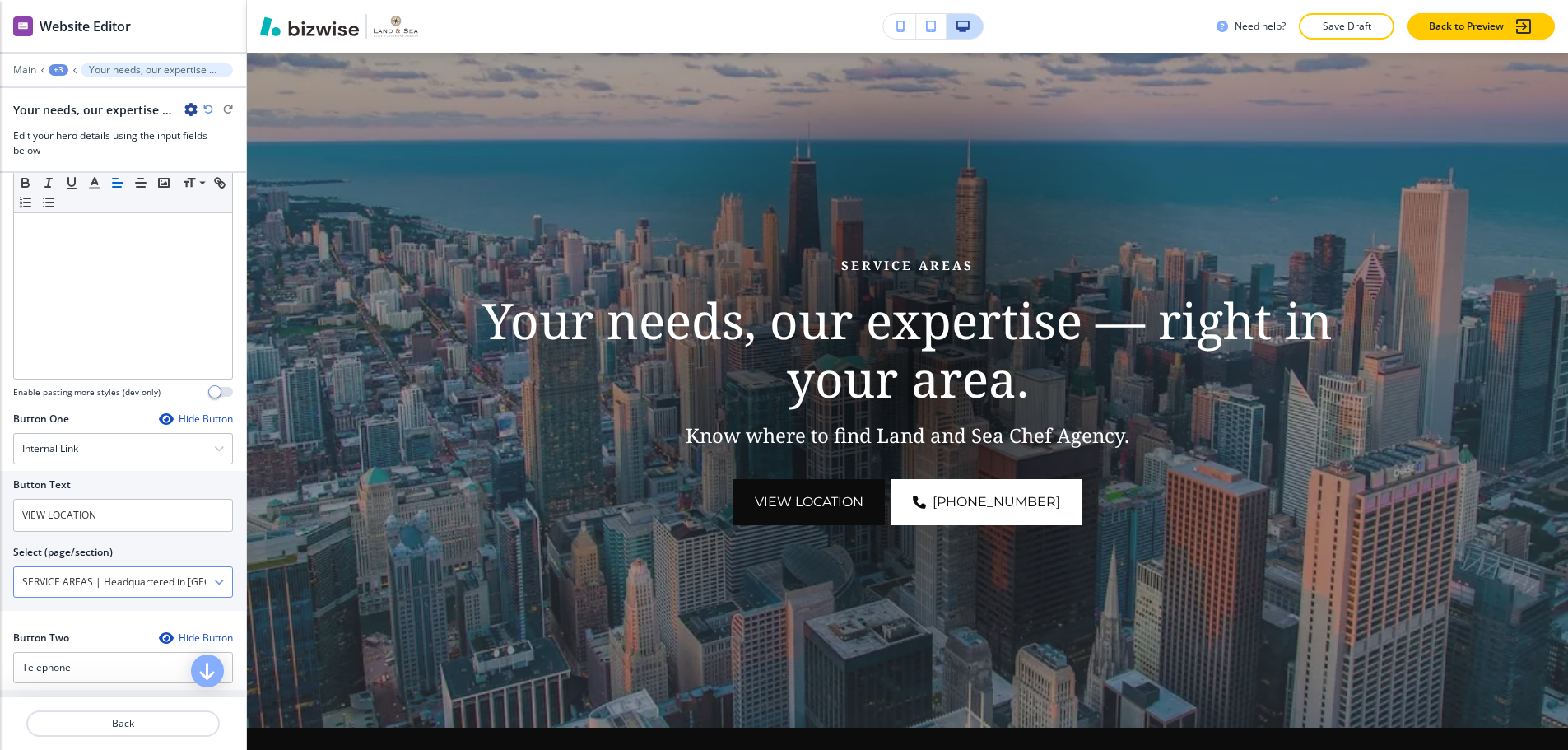
click at [190, 580] on \(page\/section\) "SERVICE AREAS | Headquartered in Delray Beach, serving clients nationwide" at bounding box center [114, 581] width 200 height 28
click at [214, 577] on icon "button" at bounding box center [219, 582] width 10 height 10
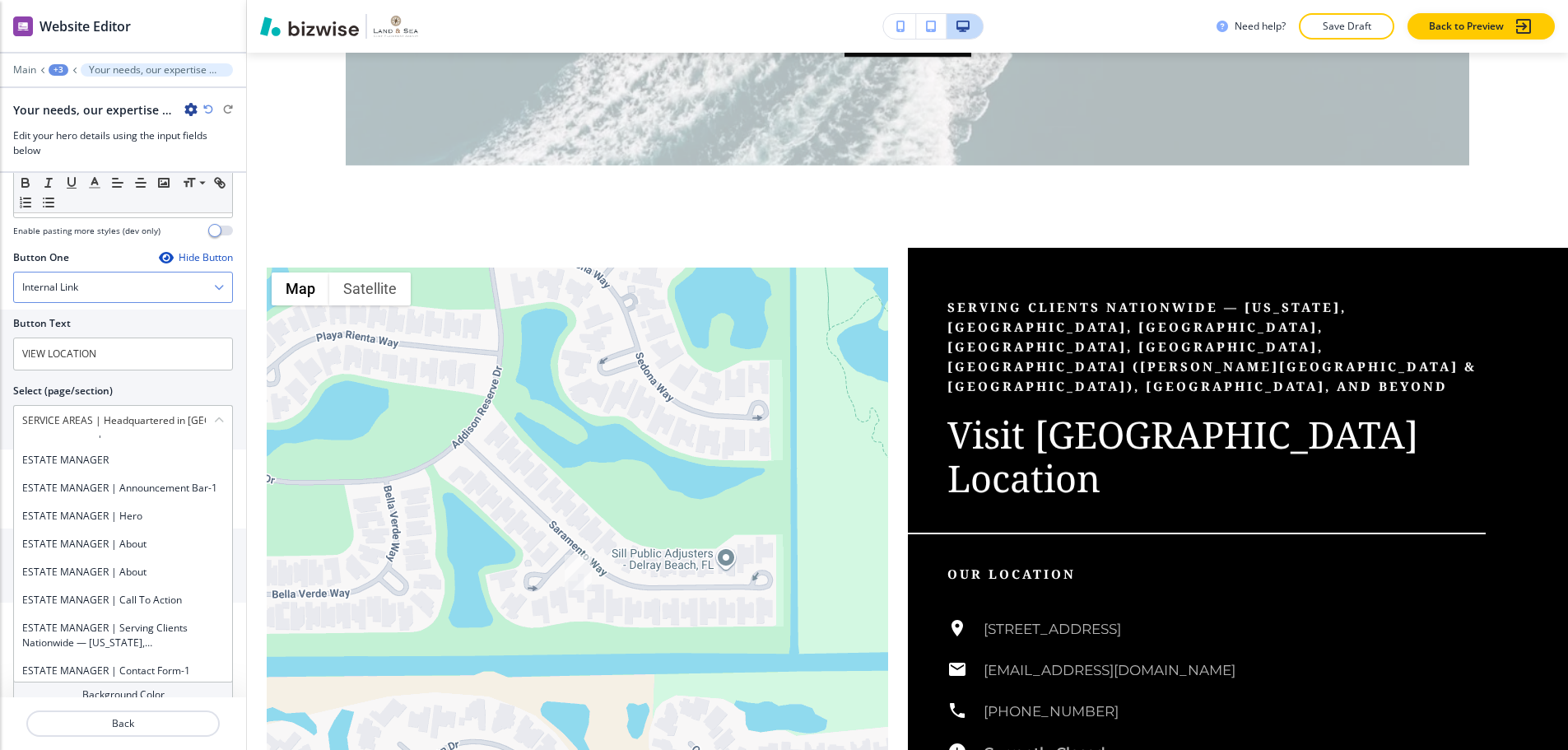
scroll to position [653, 0]
click at [165, 340] on input "VIEW LOCATION" at bounding box center [123, 356] width 220 height 33
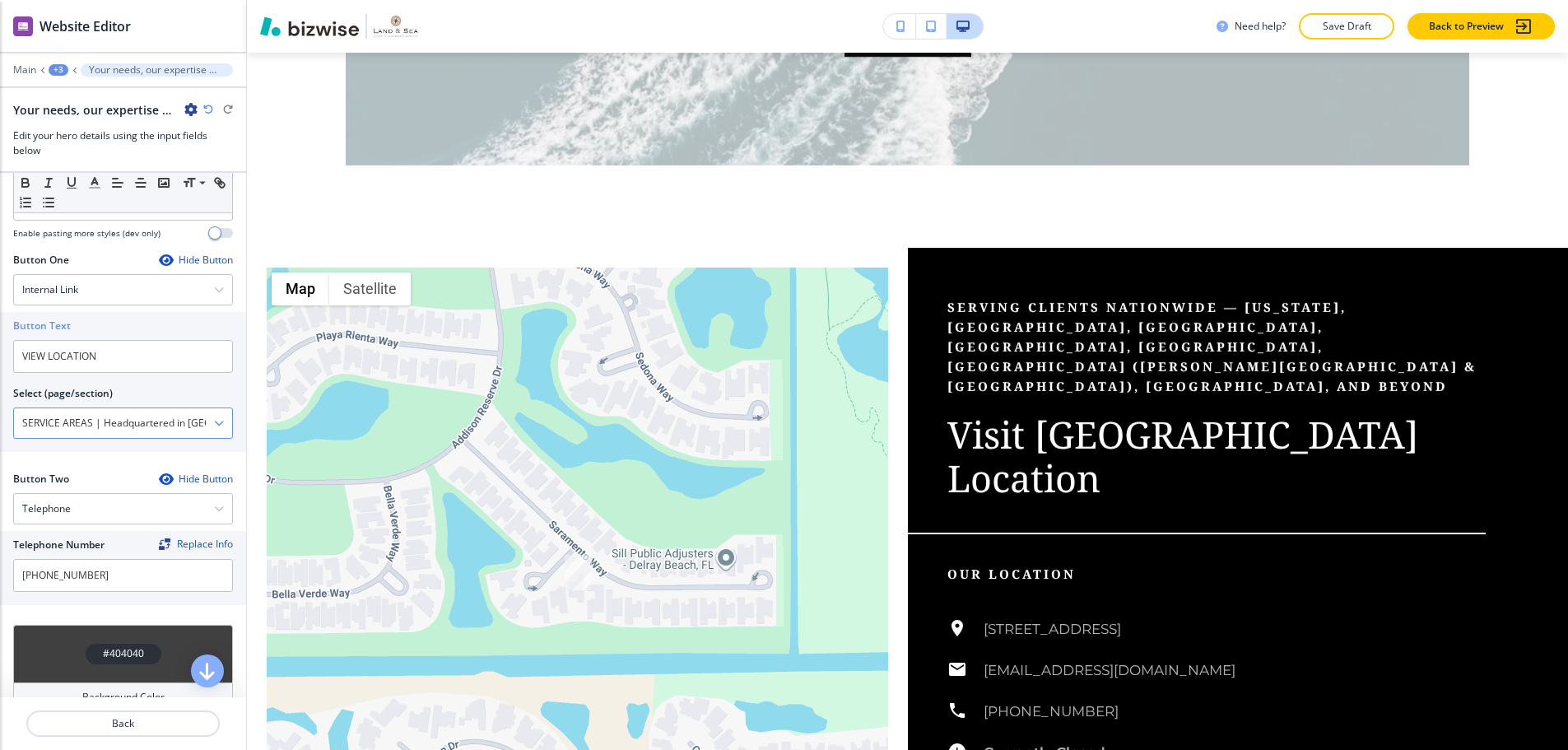
click at [198, 409] on \(page\/section\) "SERVICE AREAS | Headquartered in Delray Beach, serving clients nationwide" at bounding box center [114, 422] width 200 height 28
click at [214, 418] on icon "button" at bounding box center [219, 423] width 10 height 10
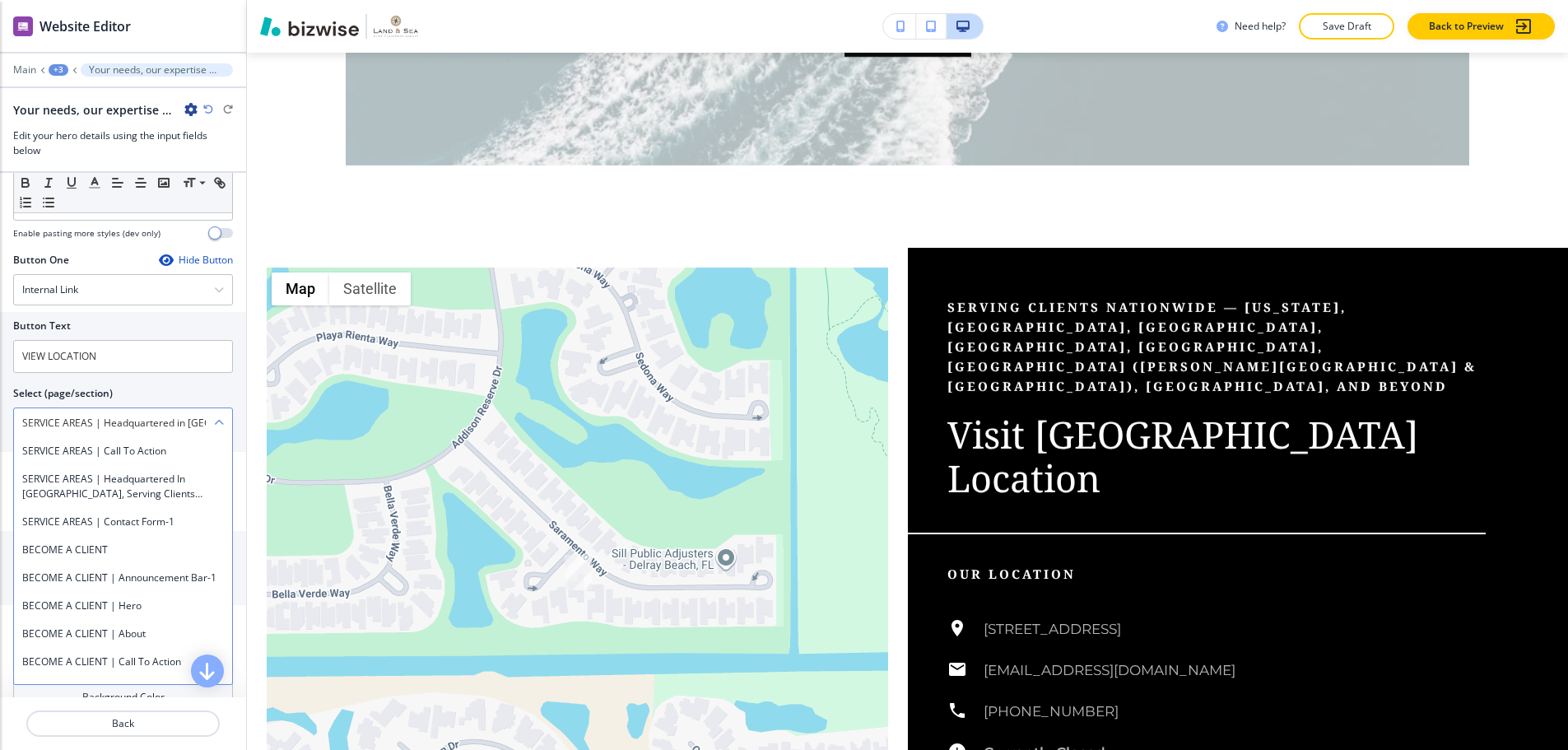
click at [190, 402] on h4 "SERVICE AREAS | Hero" at bounding box center [123, 396] width 202 height 15
type \(page\/section\) "SERVICE AREAS | Hero"
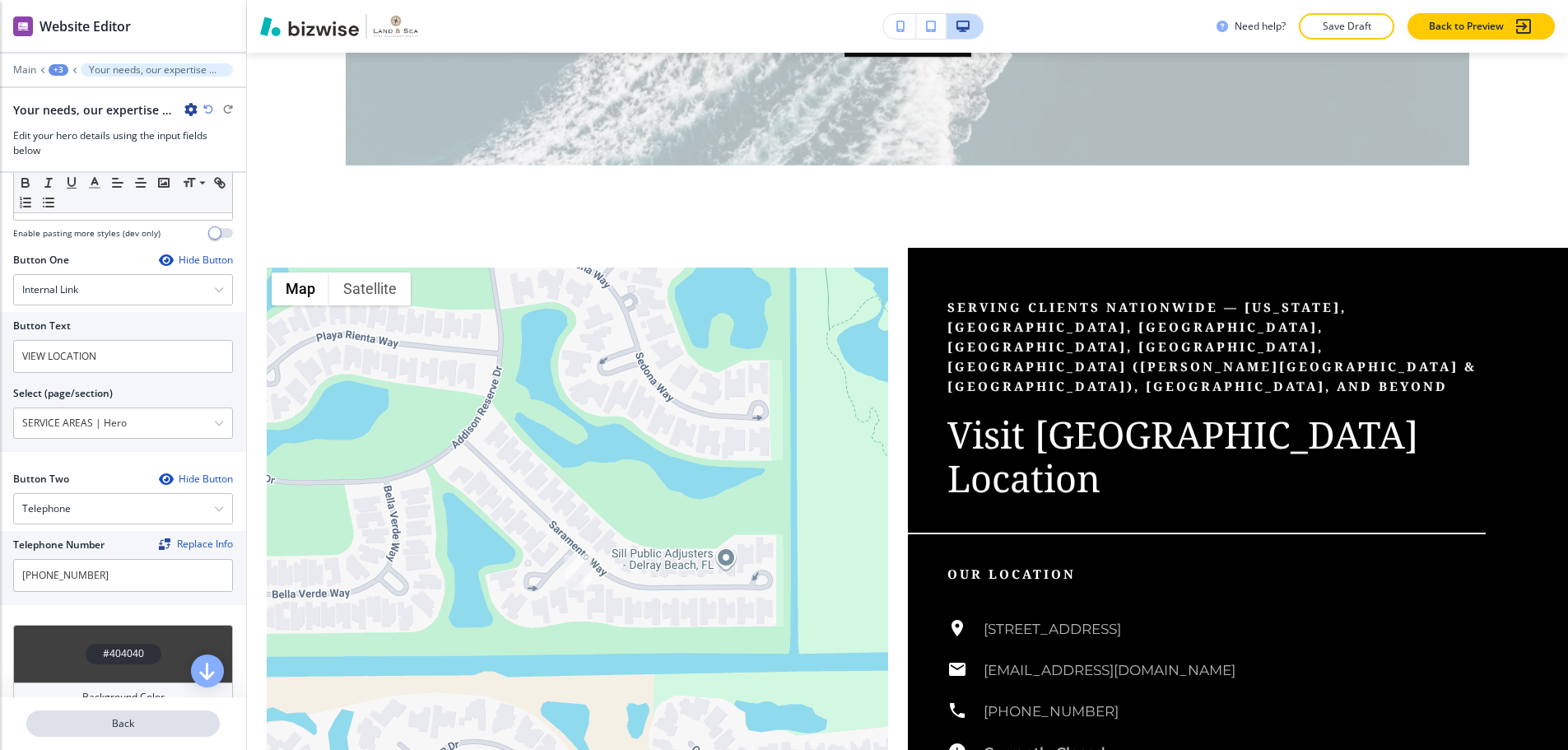
click at [133, 716] on p "Back" at bounding box center [123, 724] width 190 height 15
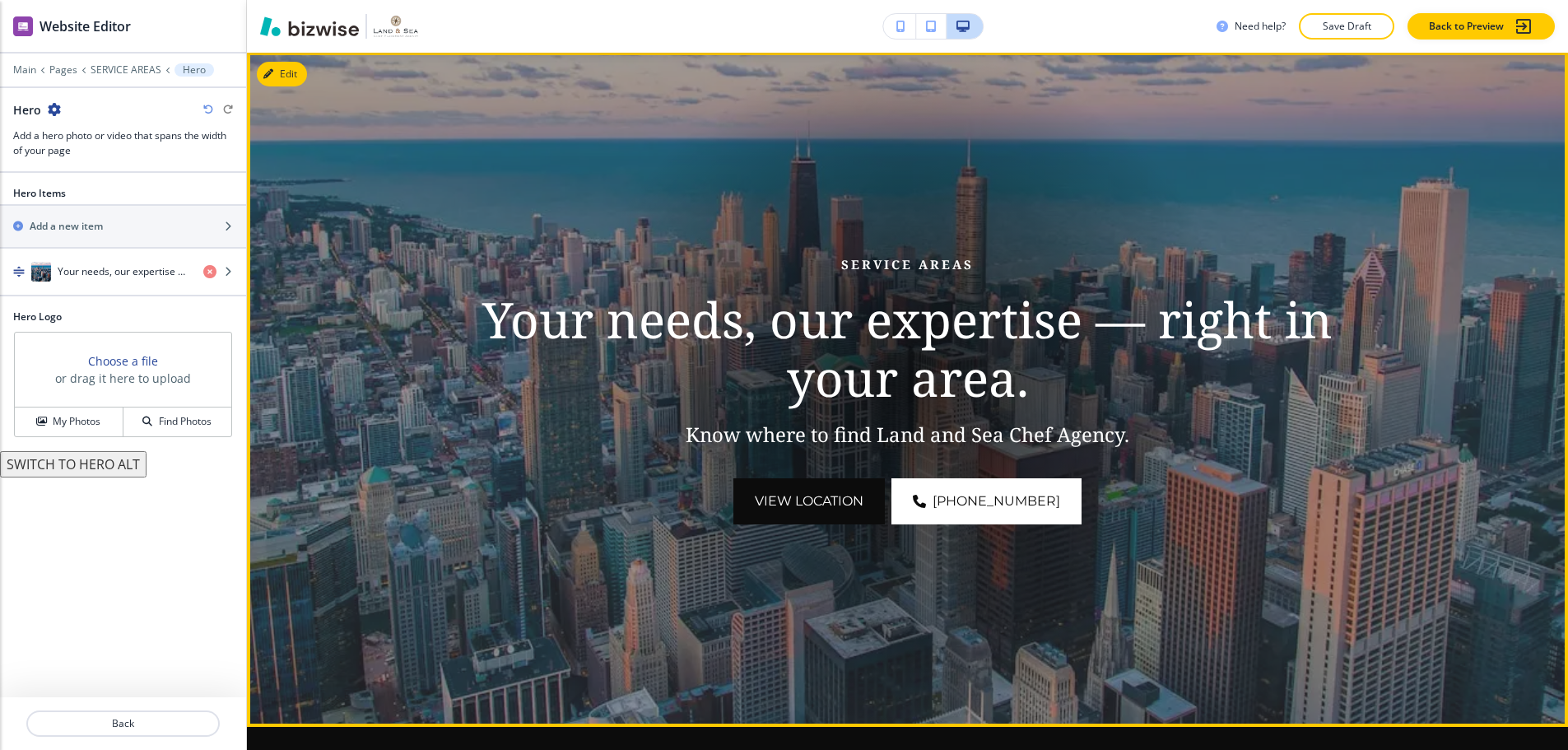
scroll to position [235, 0]
click at [800, 487] on button "VIEW LOCATION" at bounding box center [809, 501] width 151 height 46
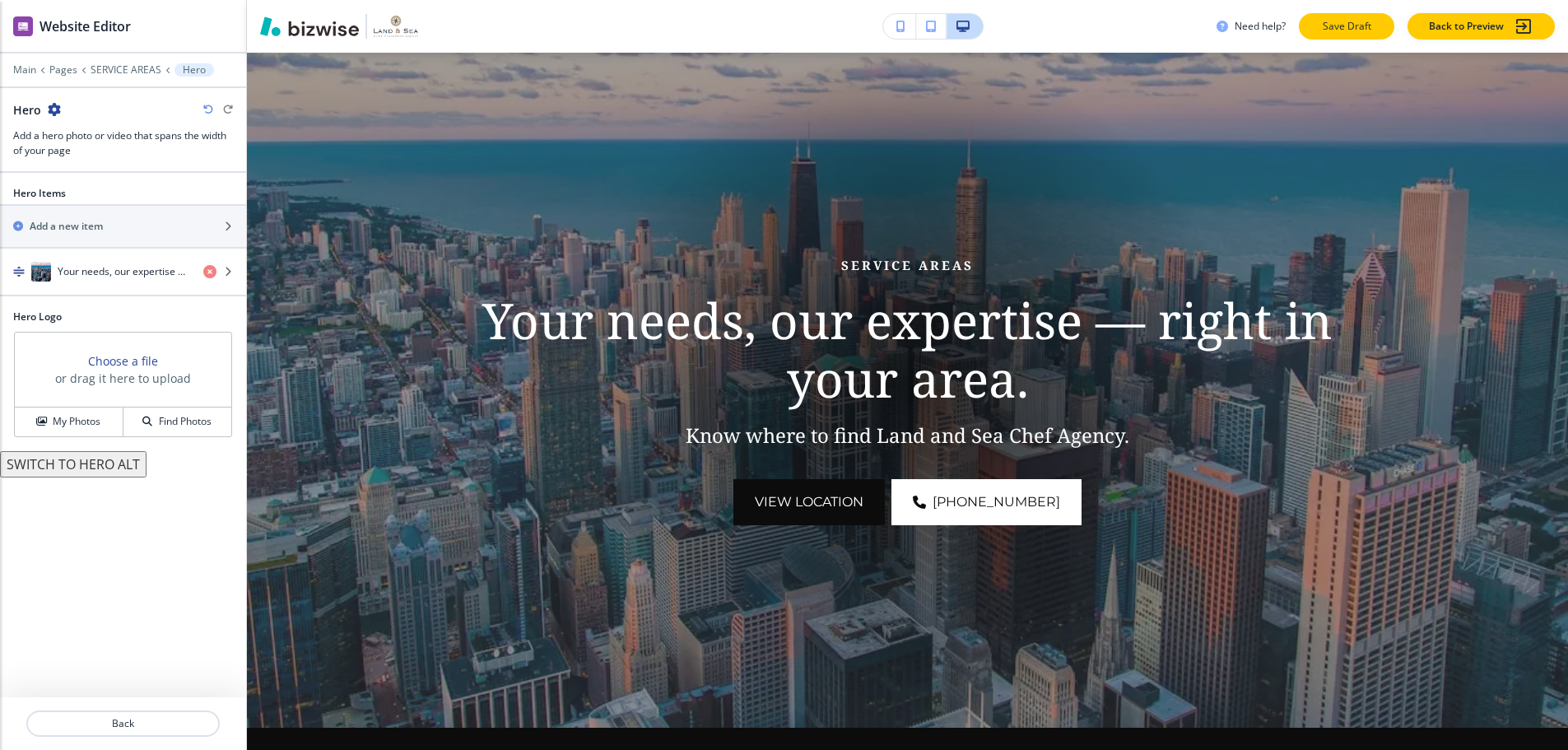
click at [1371, 16] on button "Save Draft" at bounding box center [1347, 26] width 96 height 26
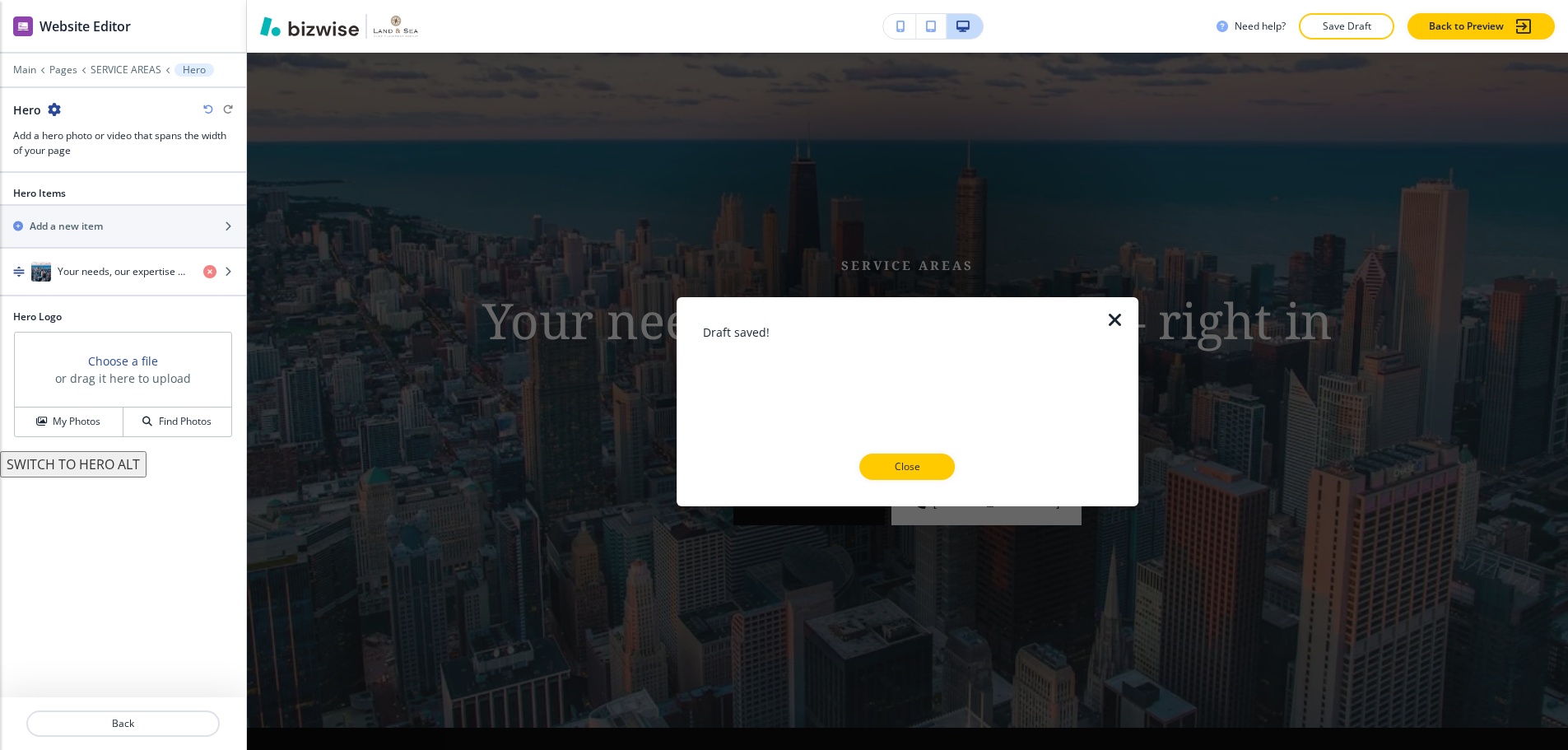
drag, startPoint x: 934, startPoint y: 460, endPoint x: 924, endPoint y: 454, distance: 11.7
click at [934, 459] on button "Close" at bounding box center [908, 466] width 96 height 26
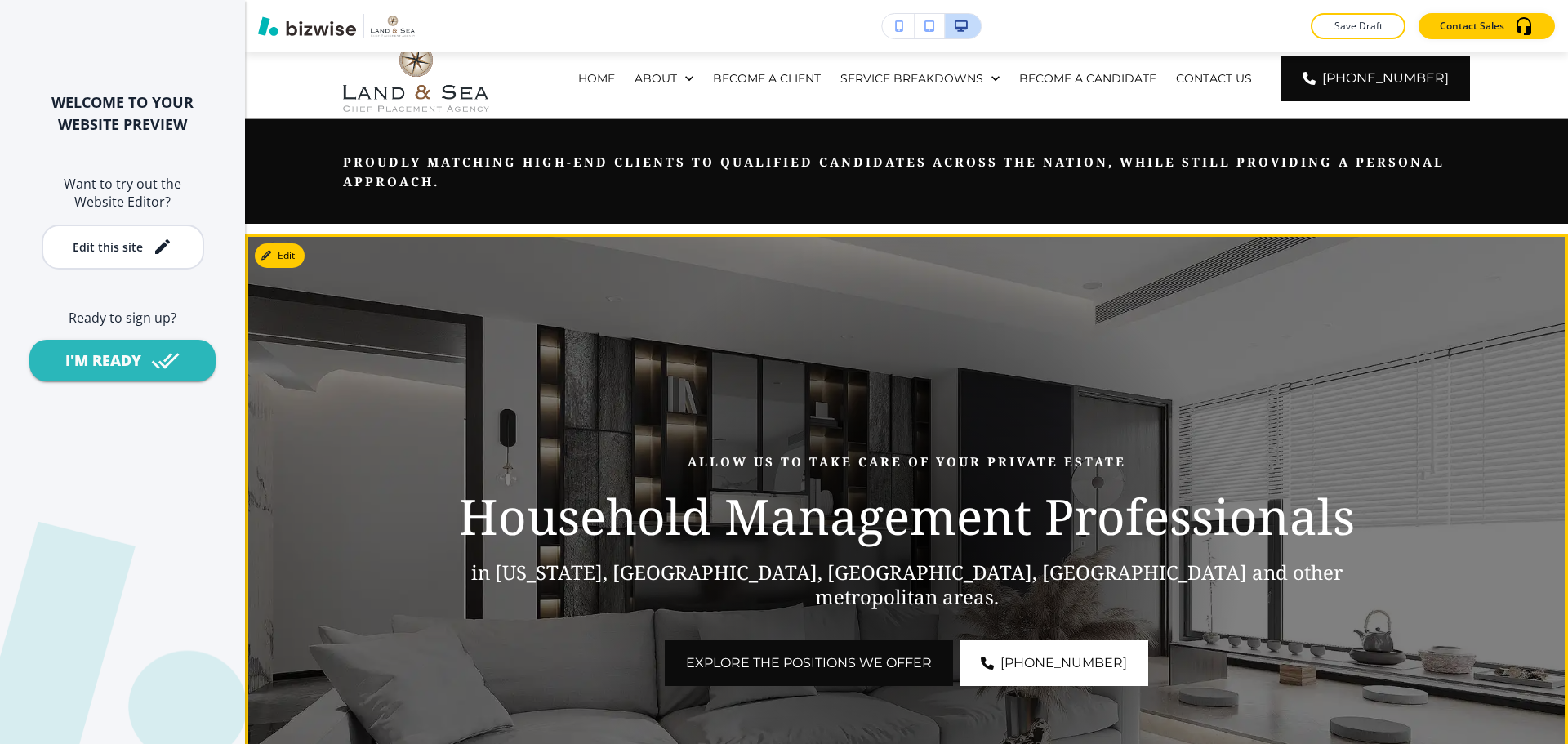
scroll to position [163, 0]
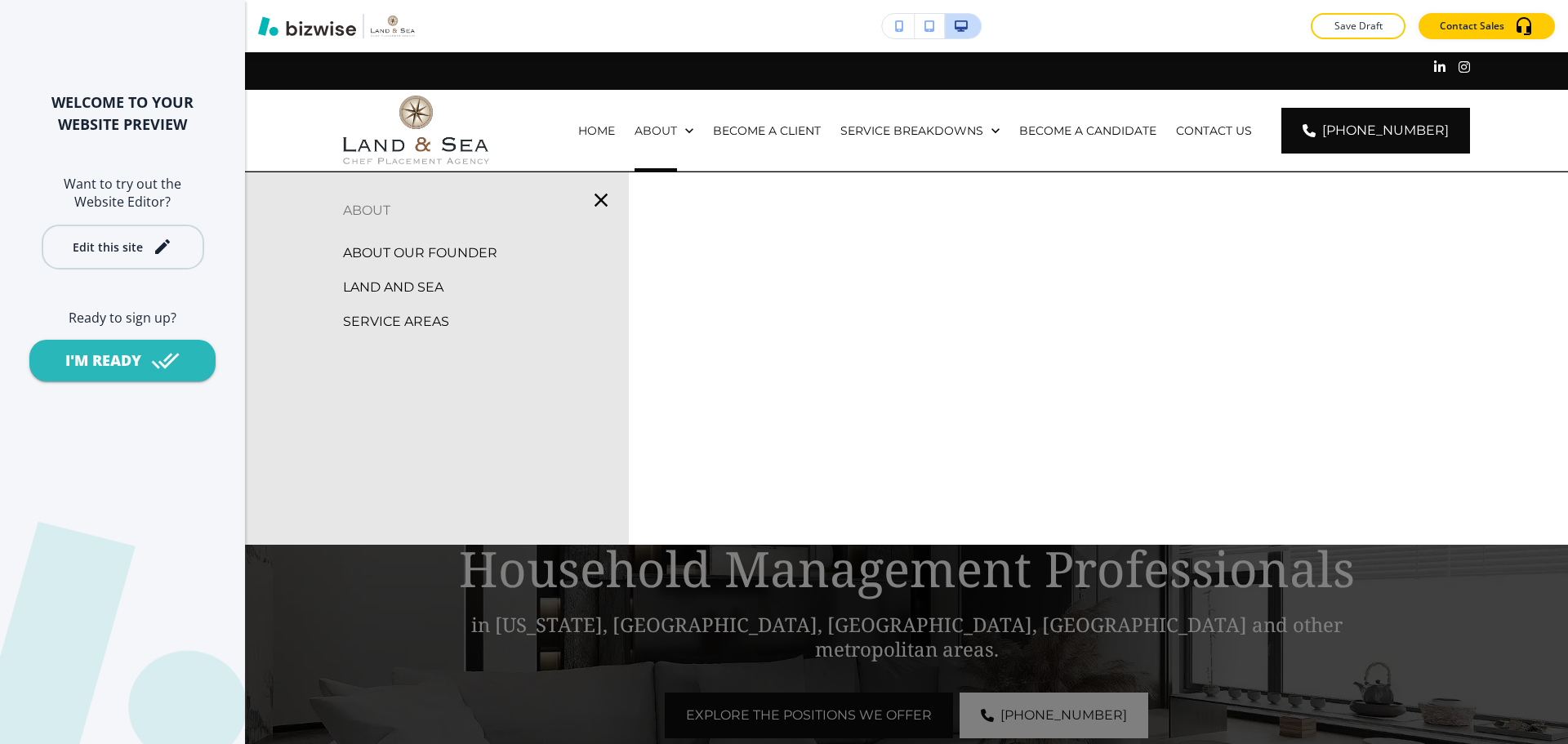
click at [189, 253] on button "Edit this site" at bounding box center [122, 247] width 162 height 45
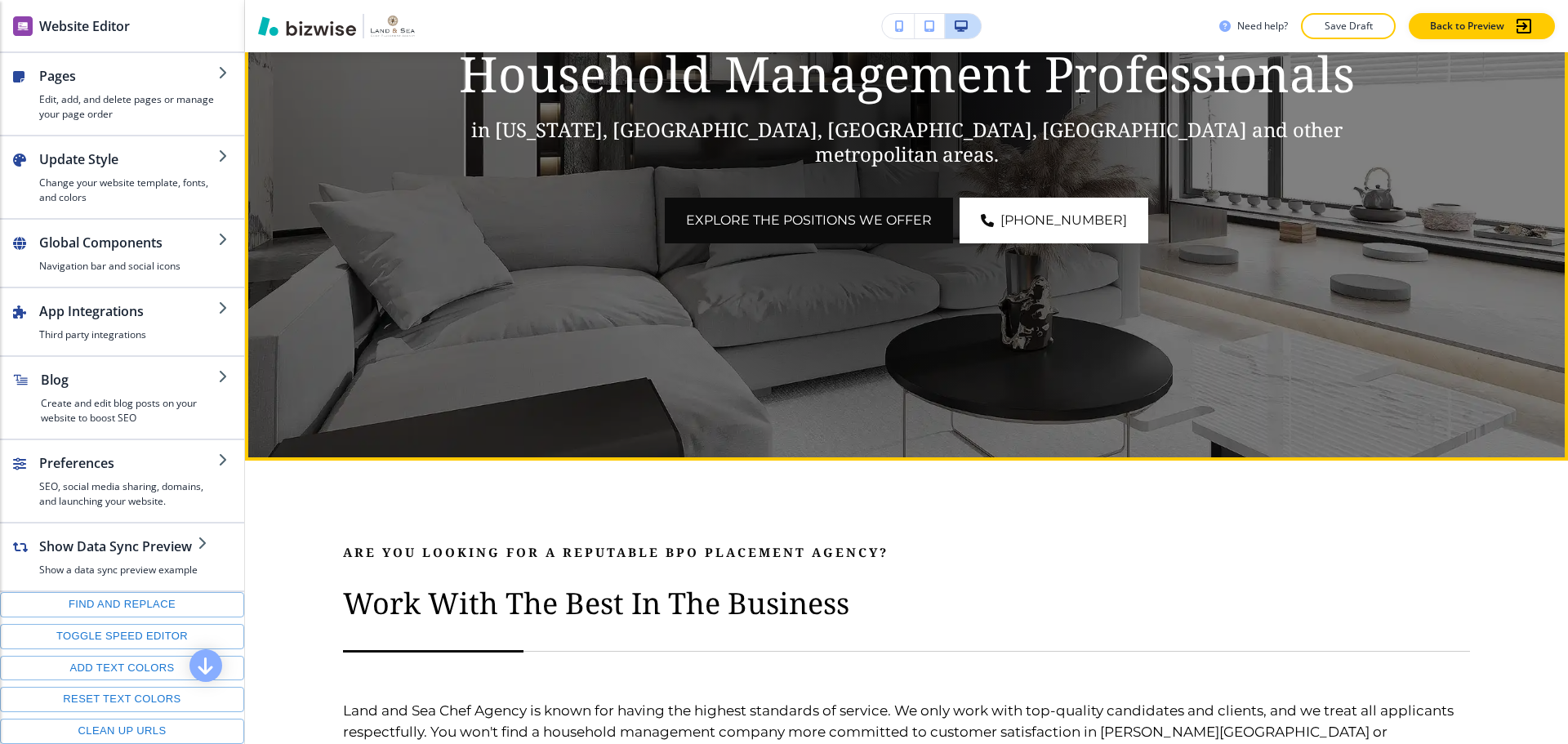
scroll to position [245, 0]
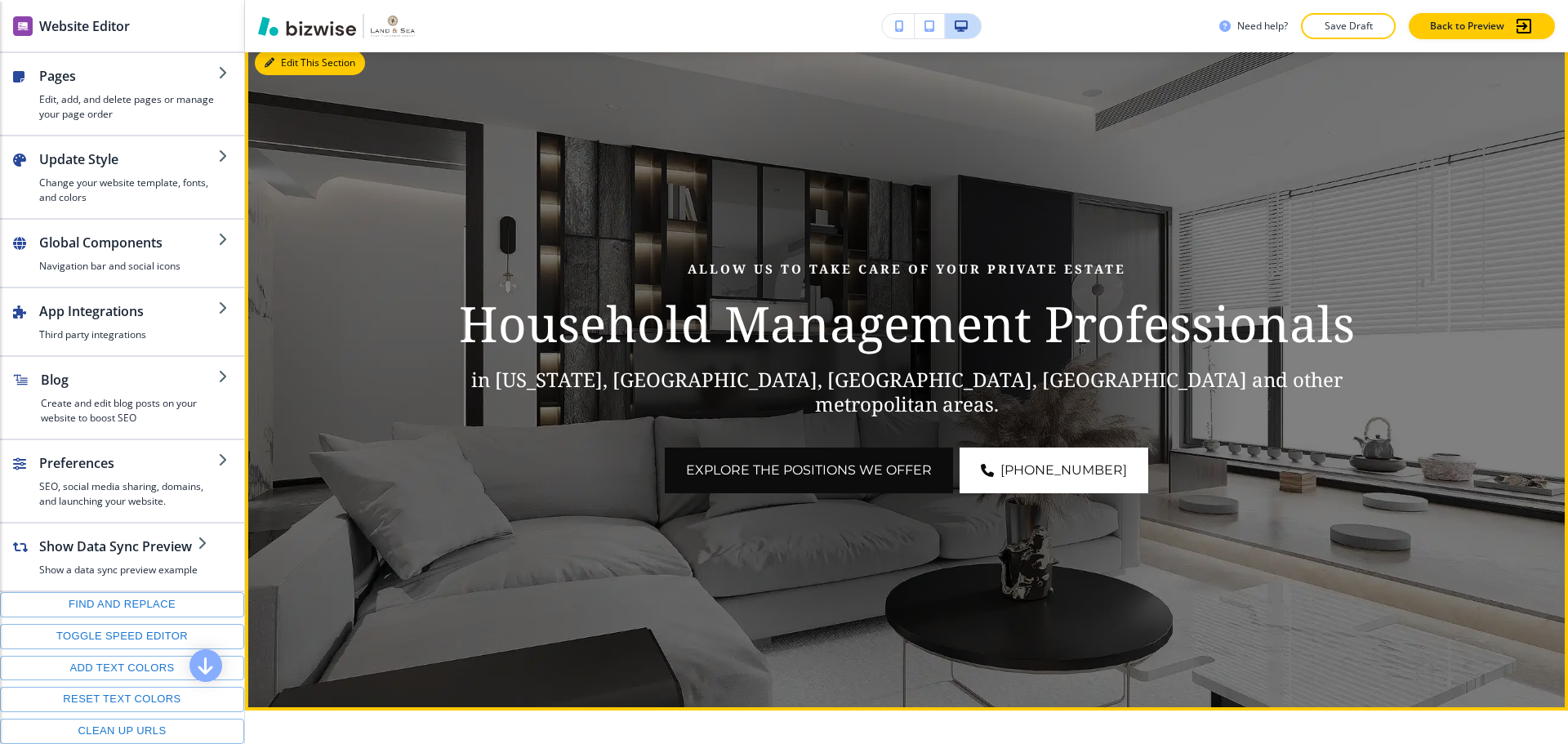
click at [296, 63] on button "Edit This Section" at bounding box center [310, 62] width 110 height 24
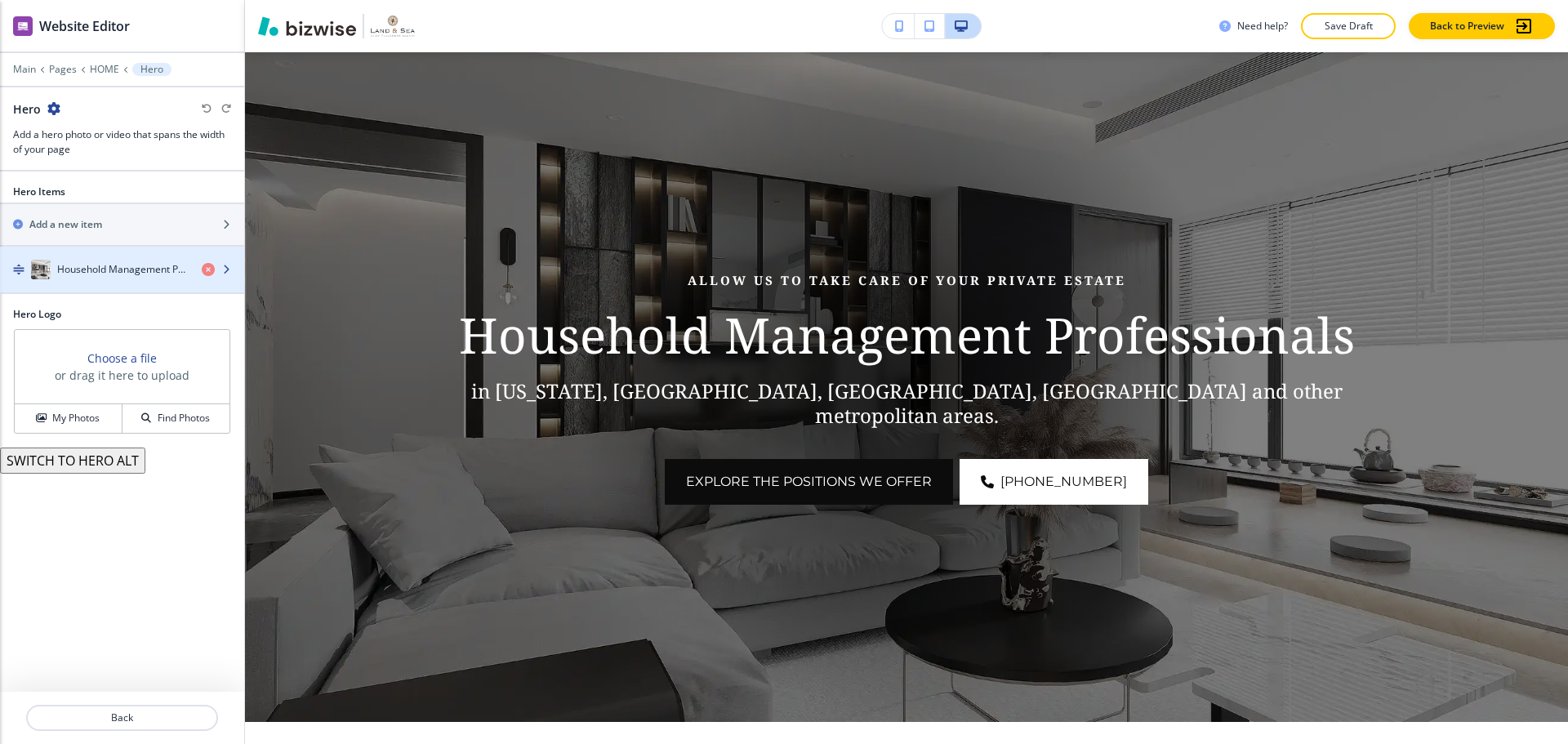
click at [132, 273] on h4 "Household Management Professionals" at bounding box center [123, 270] width 132 height 15
click at [149, 279] on div "button" at bounding box center [122, 286] width 244 height 13
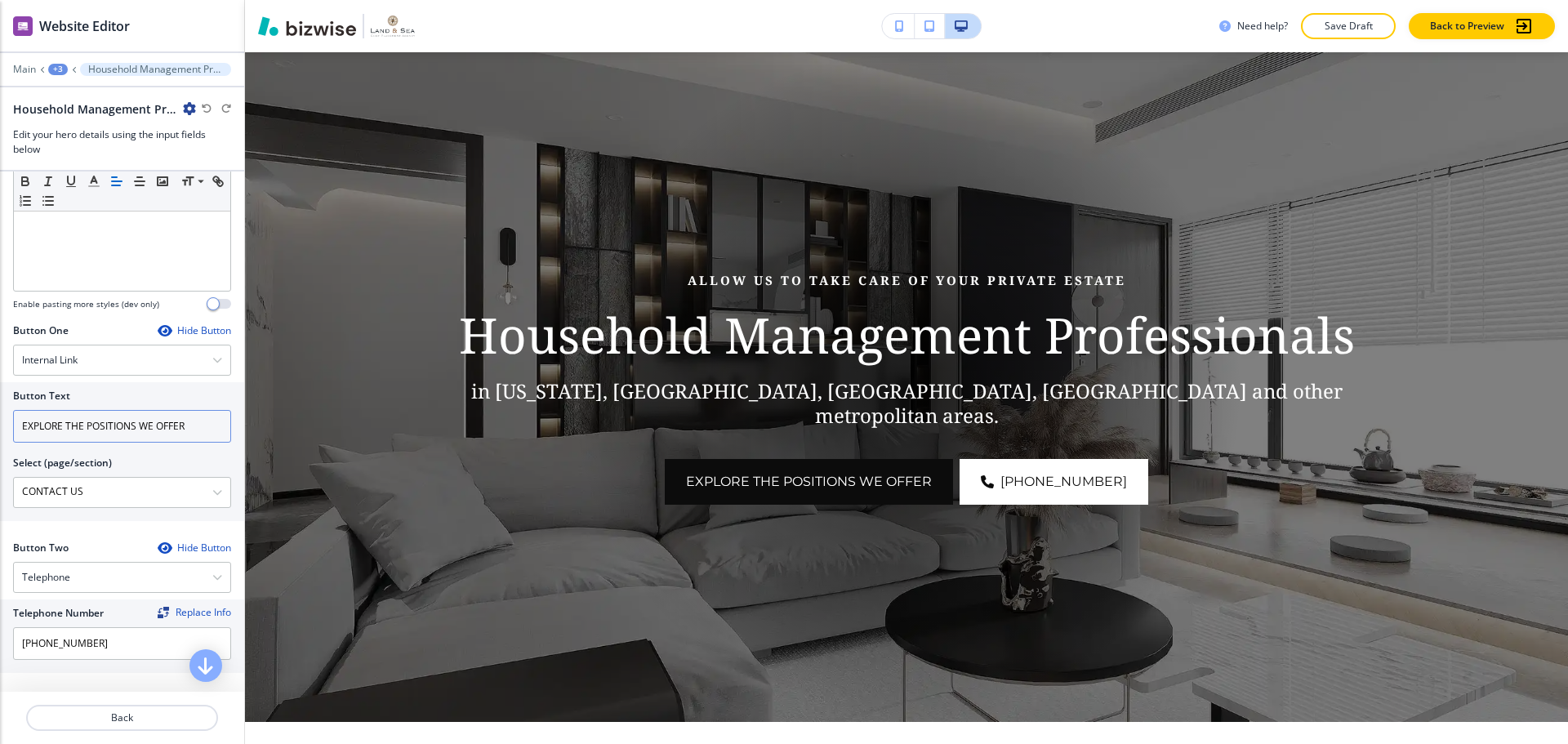
scroll to position [653, 0]
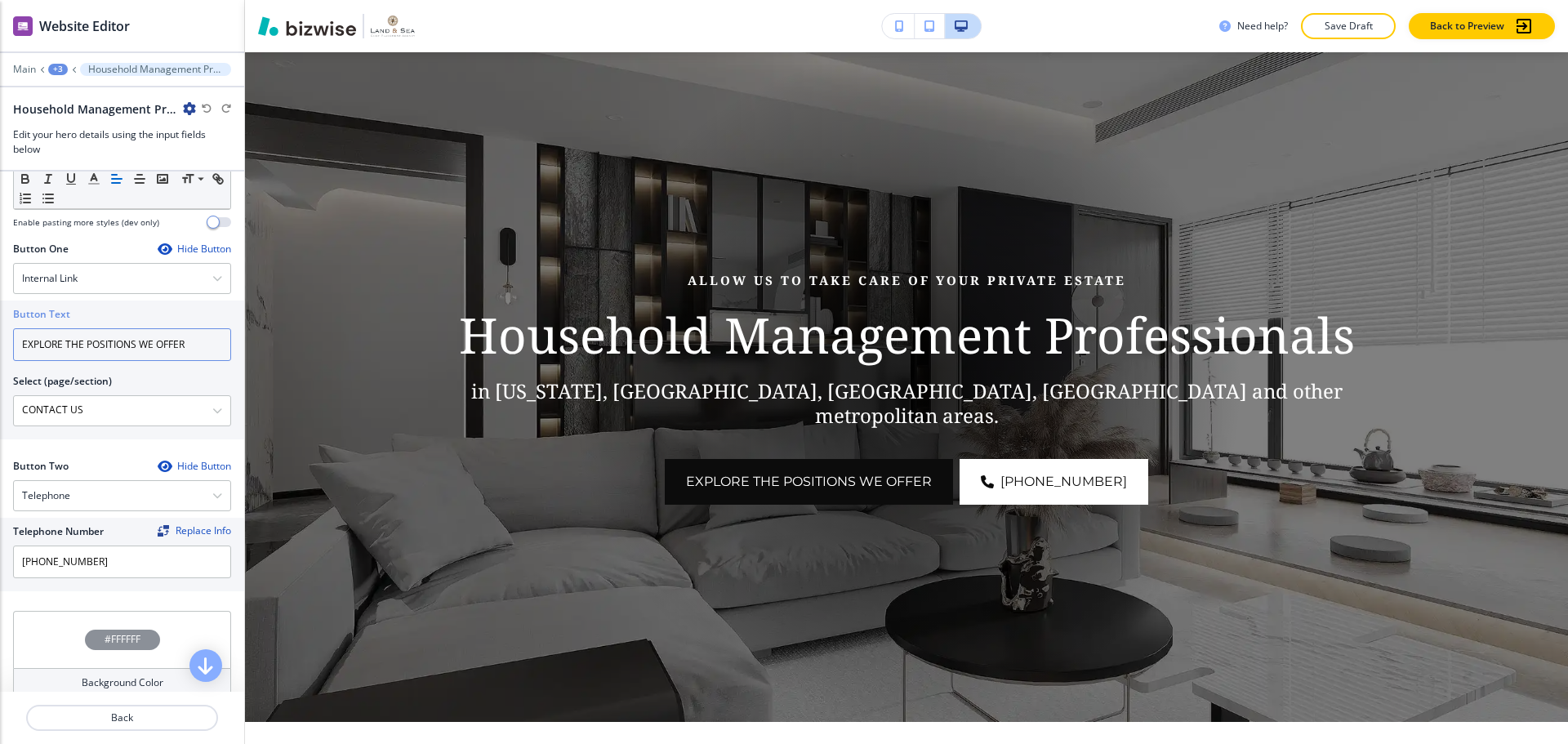
drag, startPoint x: 184, startPoint y: 365, endPoint x: 0, endPoint y: 357, distance: 184.2
click at [0, 357] on div "Button Text EXPLORE THE POSITIONS WE OFFER Select (page/section) CONTACT US HOM…" at bounding box center [122, 370] width 244 height 139
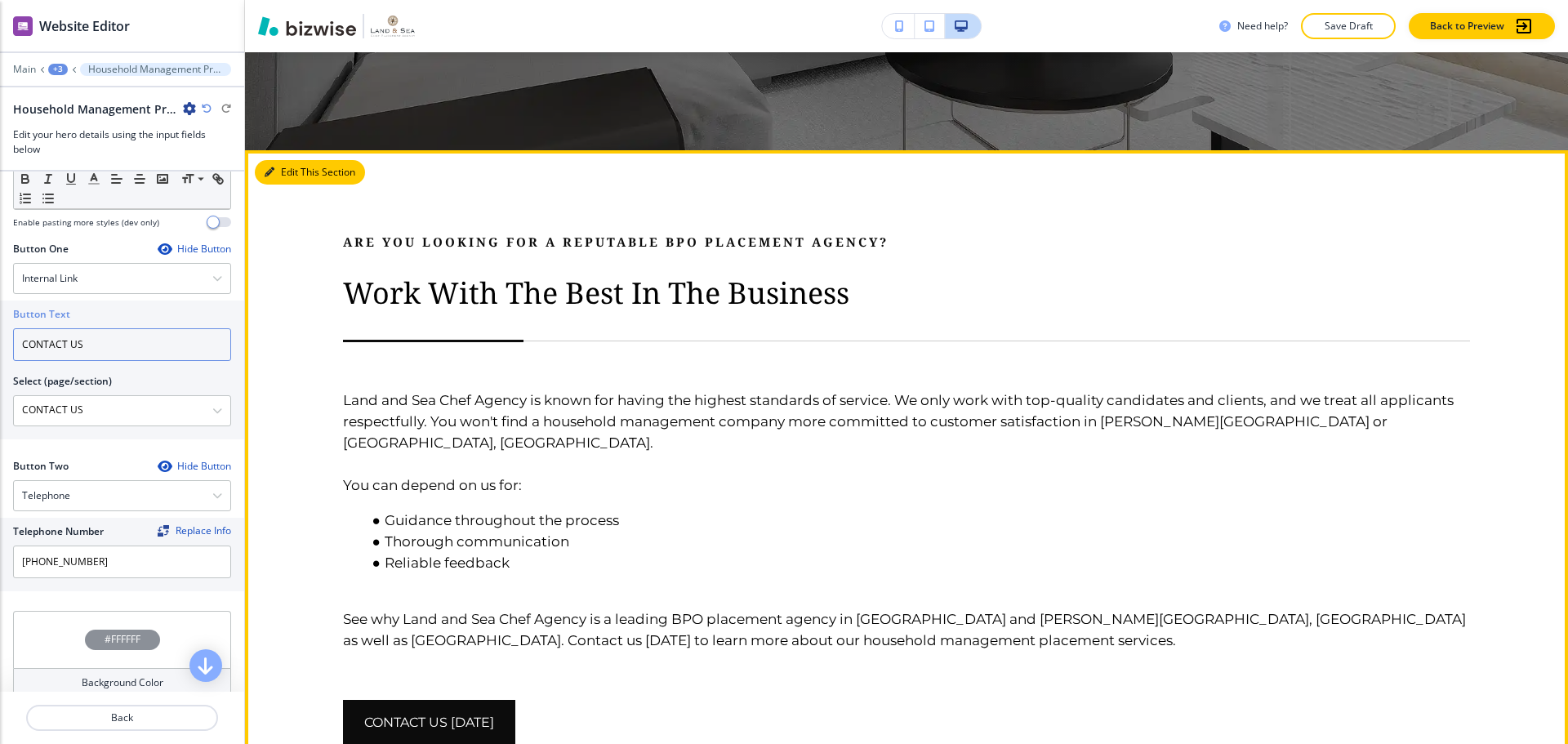
type input "CONTACT US"
click at [272, 162] on button "Edit This Section" at bounding box center [310, 172] width 110 height 24
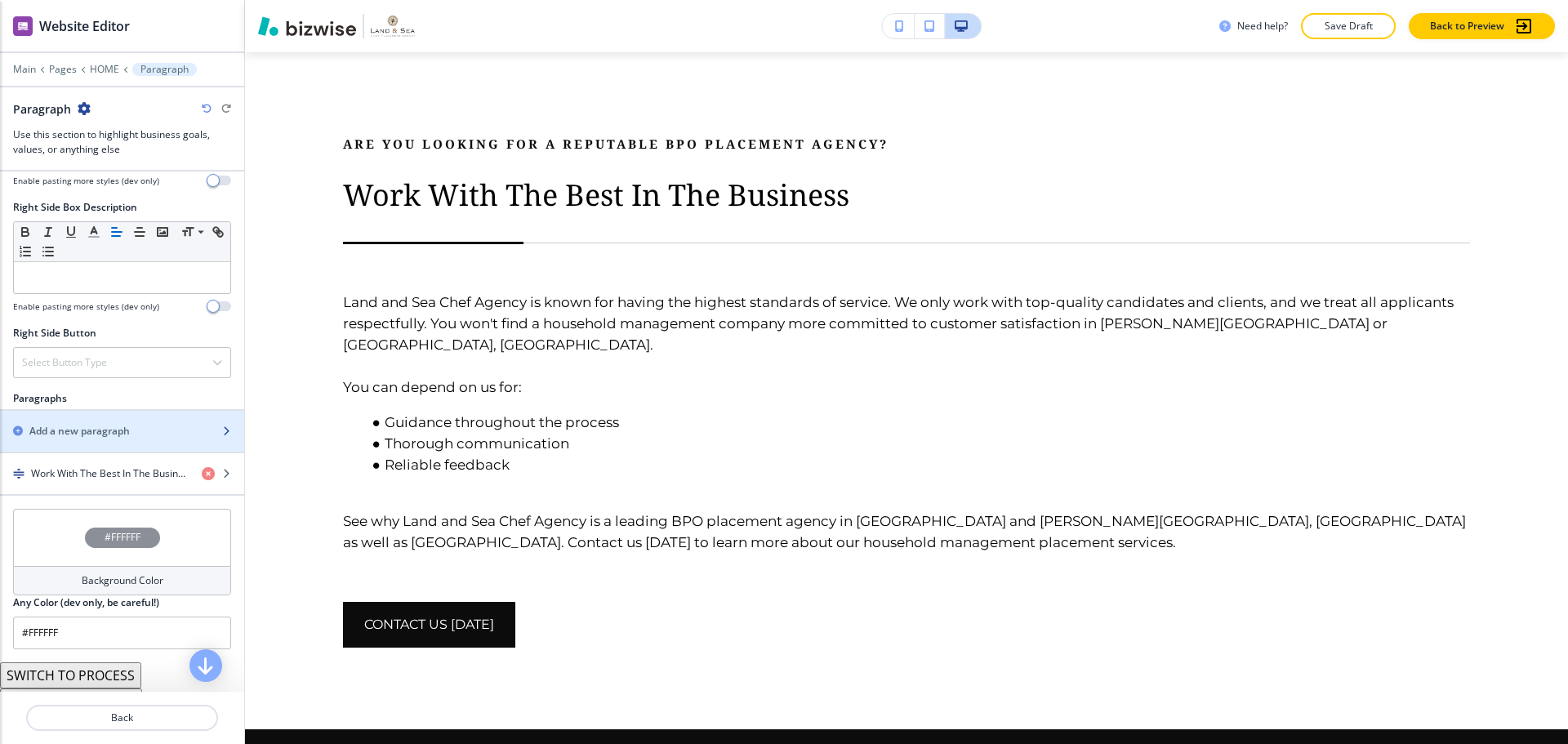
scroll to position [846, 0]
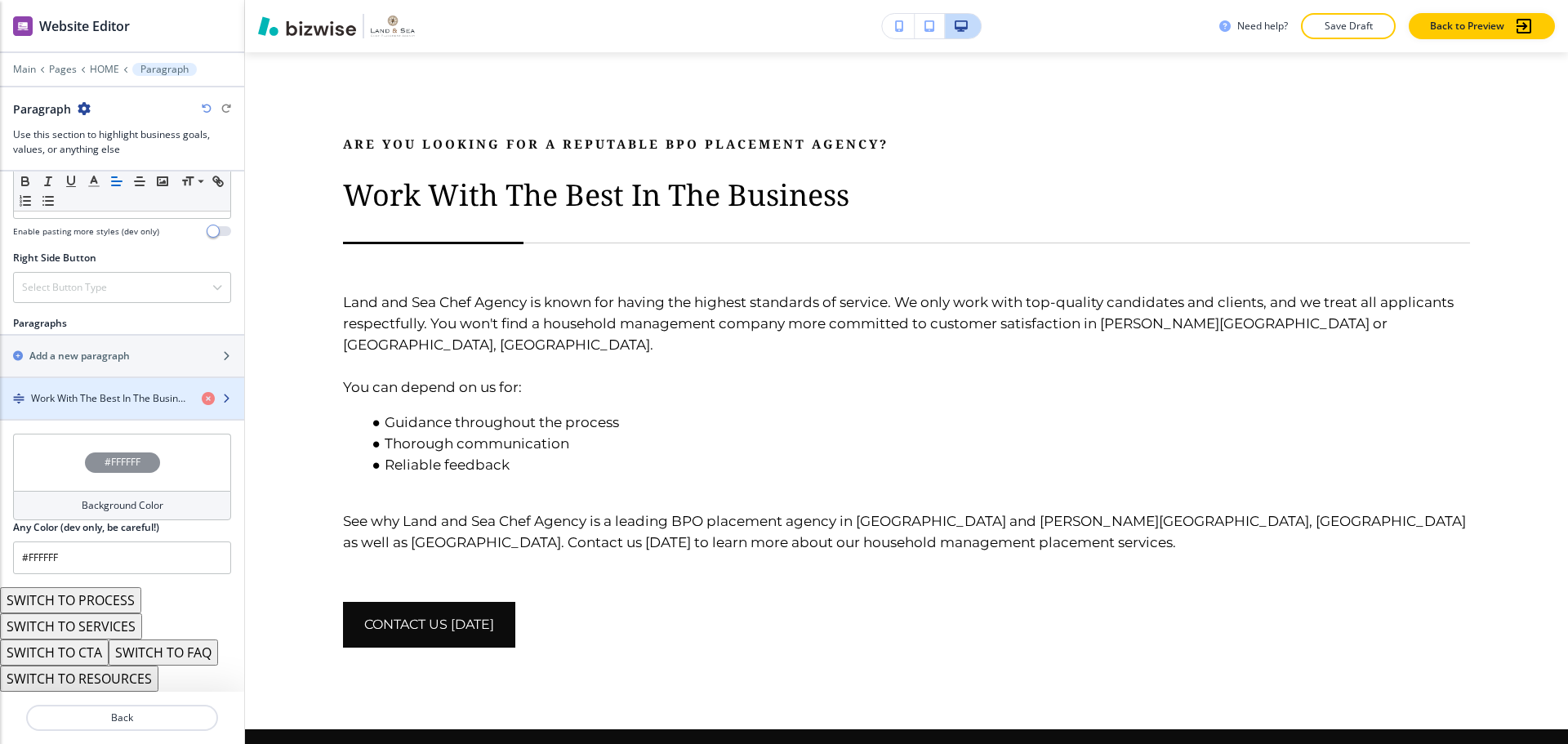
click at [118, 391] on h4 "Work With The Best In The Business" at bounding box center [109, 398] width 157 height 15
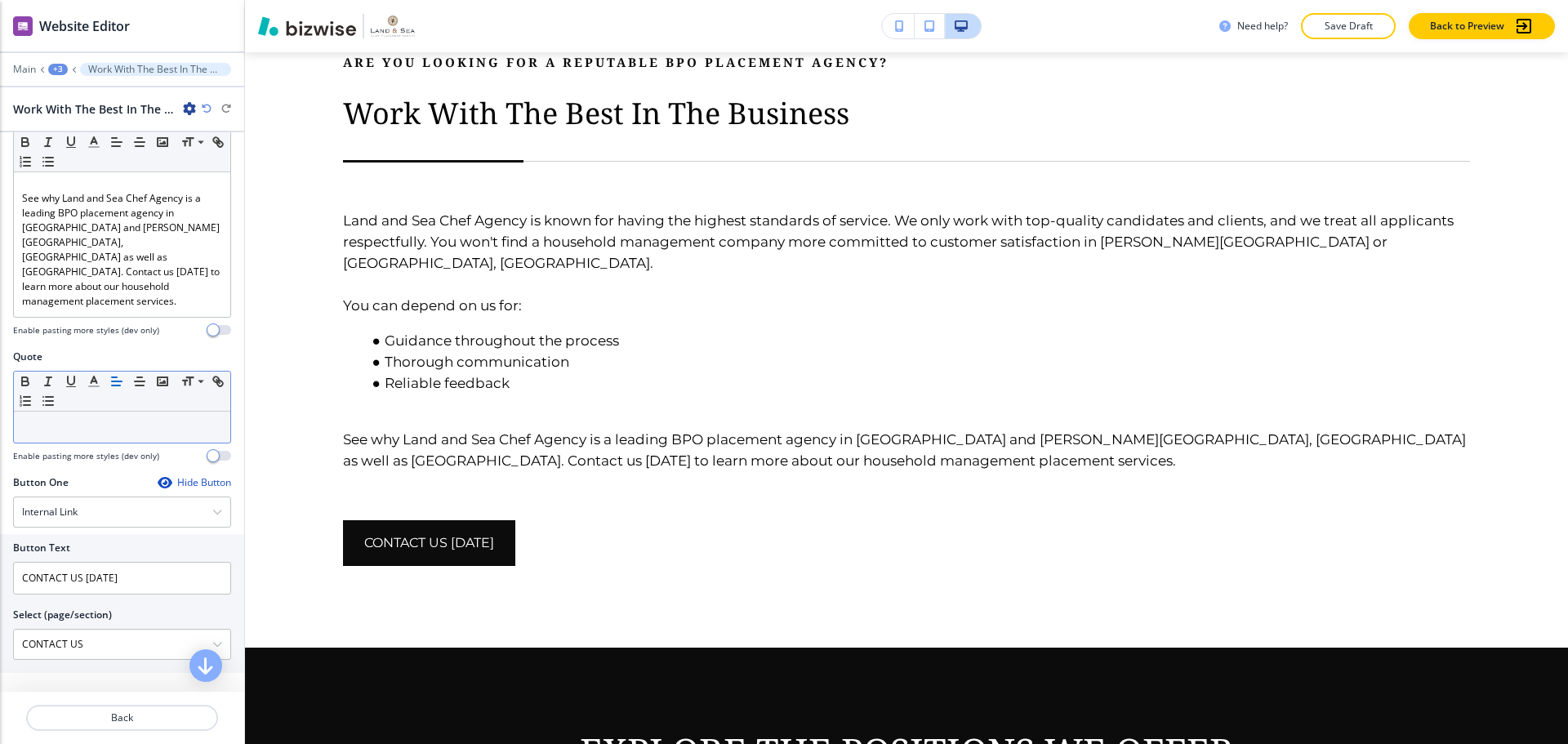
scroll to position [653, 0]
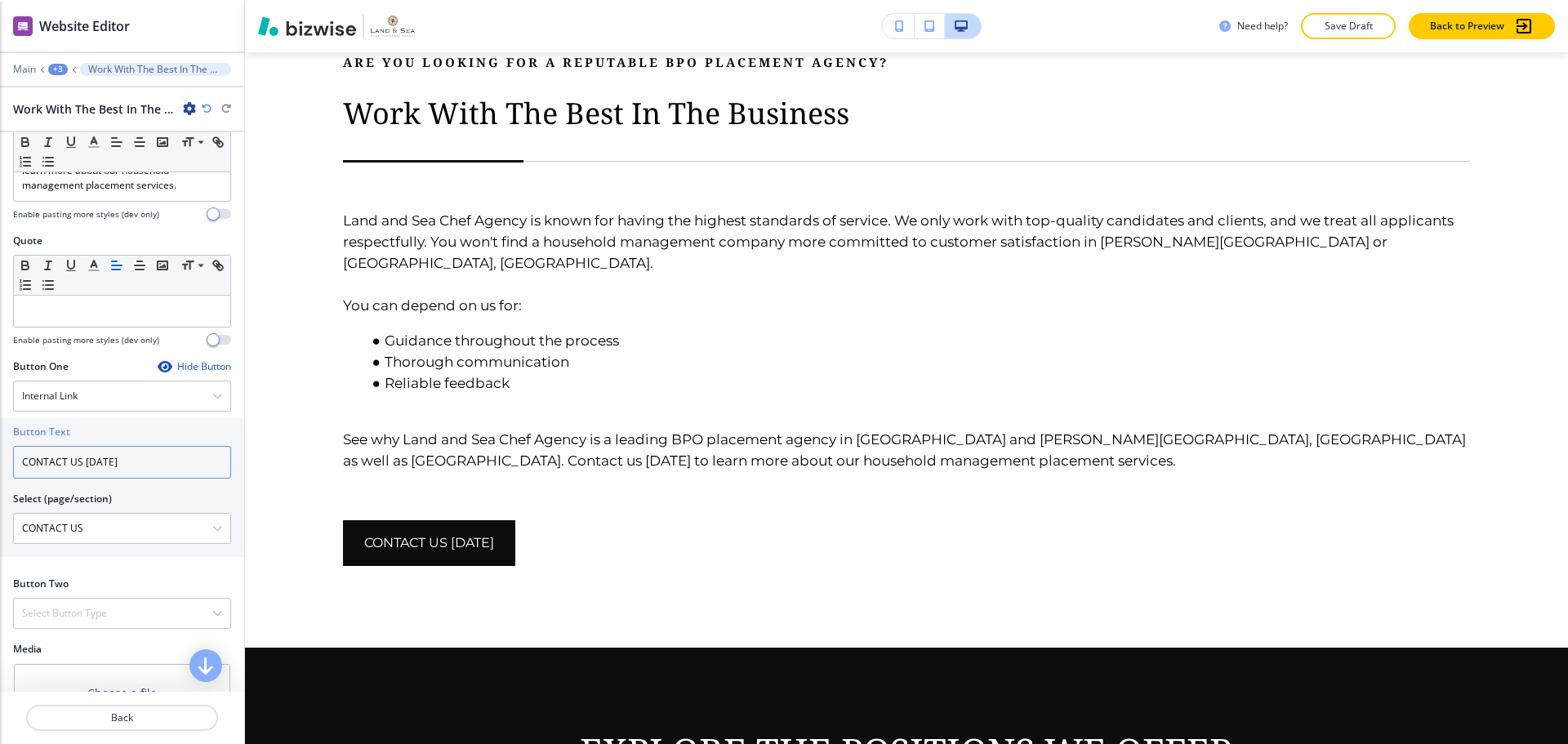
drag, startPoint x: 136, startPoint y: 400, endPoint x: 81, endPoint y: 402, distance: 55.0
click at [81, 446] on input "CONTACT US [DATE]" at bounding box center [122, 462] width 218 height 32
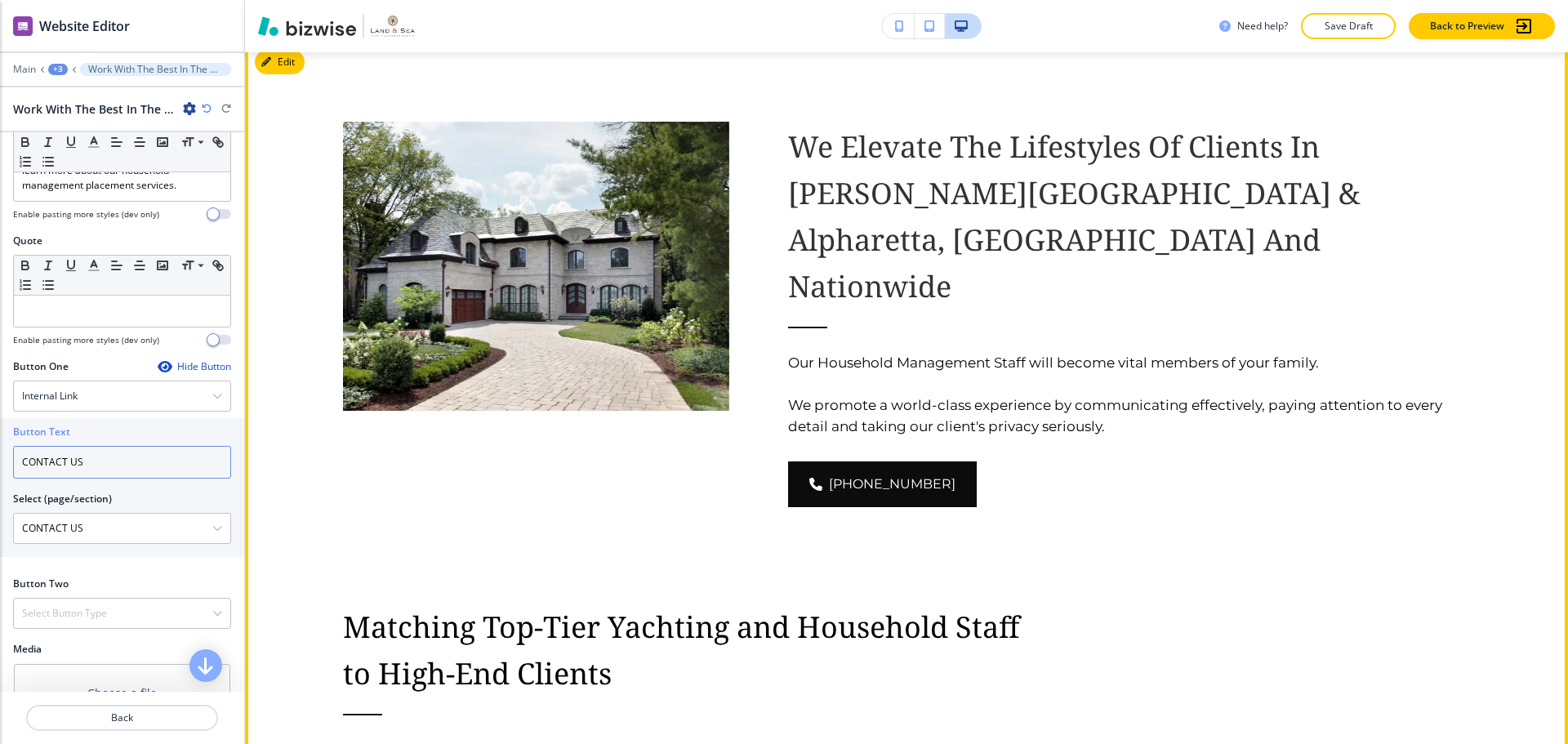
scroll to position [2128, 0]
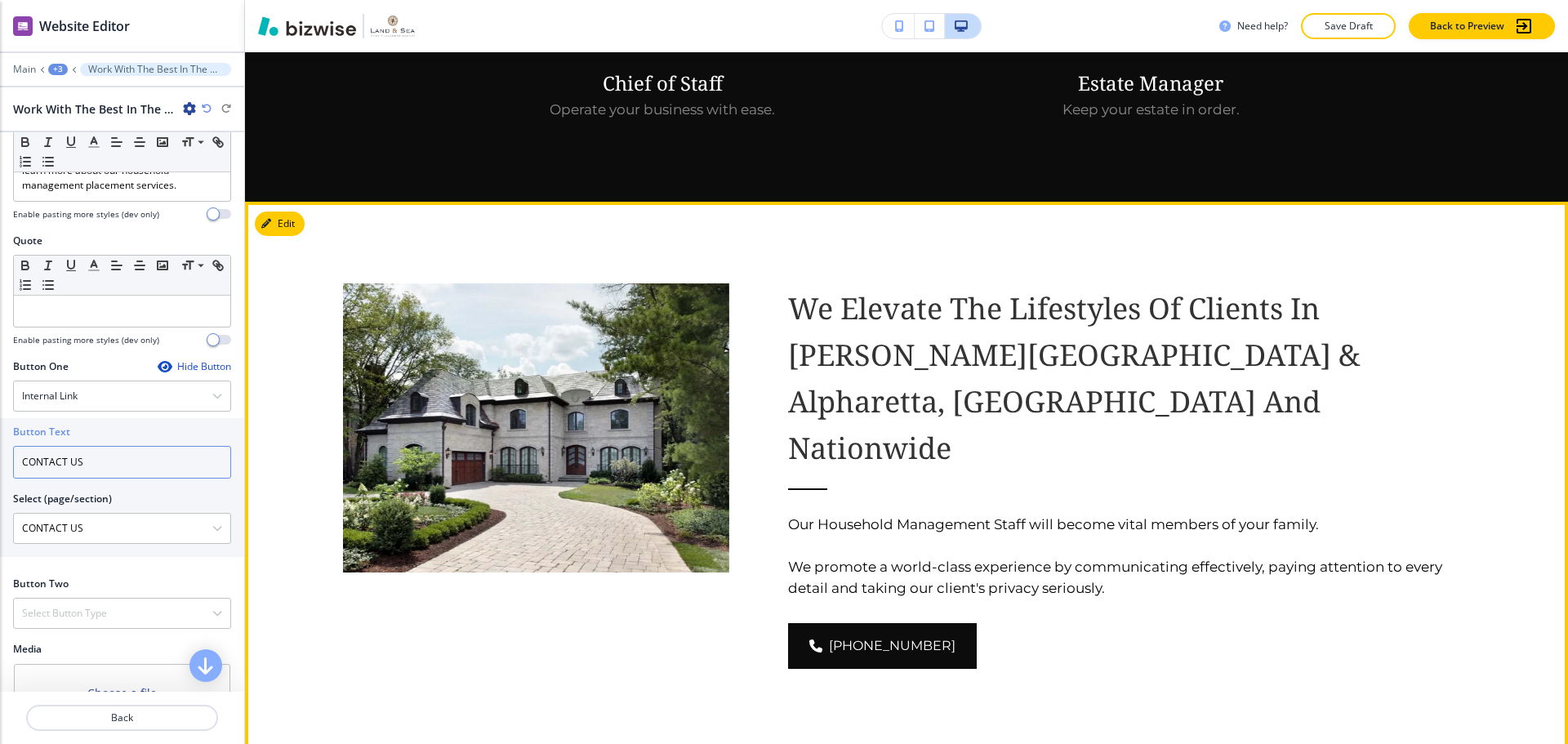
type input "CONTACT US"
click at [287, 212] on button "Edit This Section" at bounding box center [310, 223] width 110 height 24
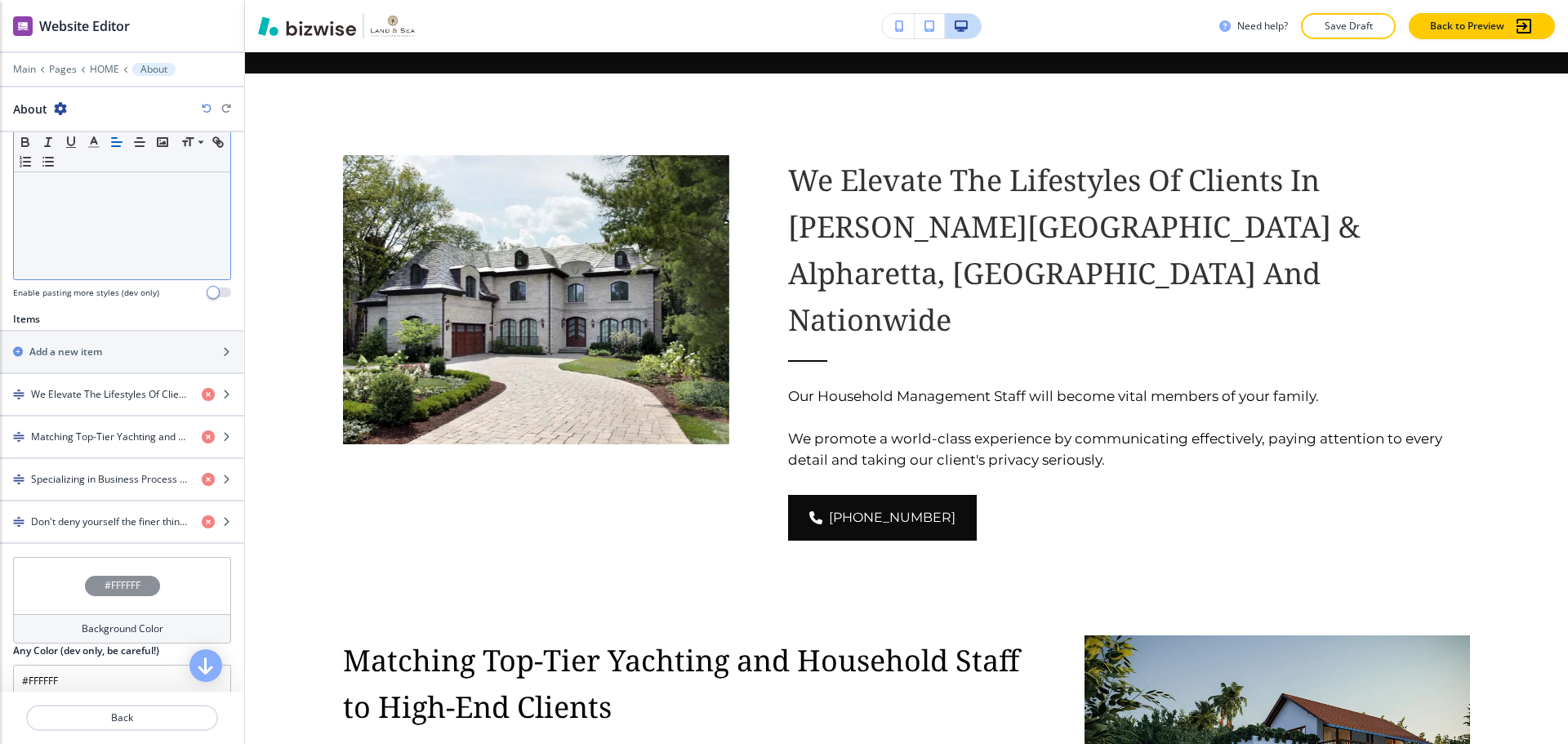
scroll to position [408, 0]
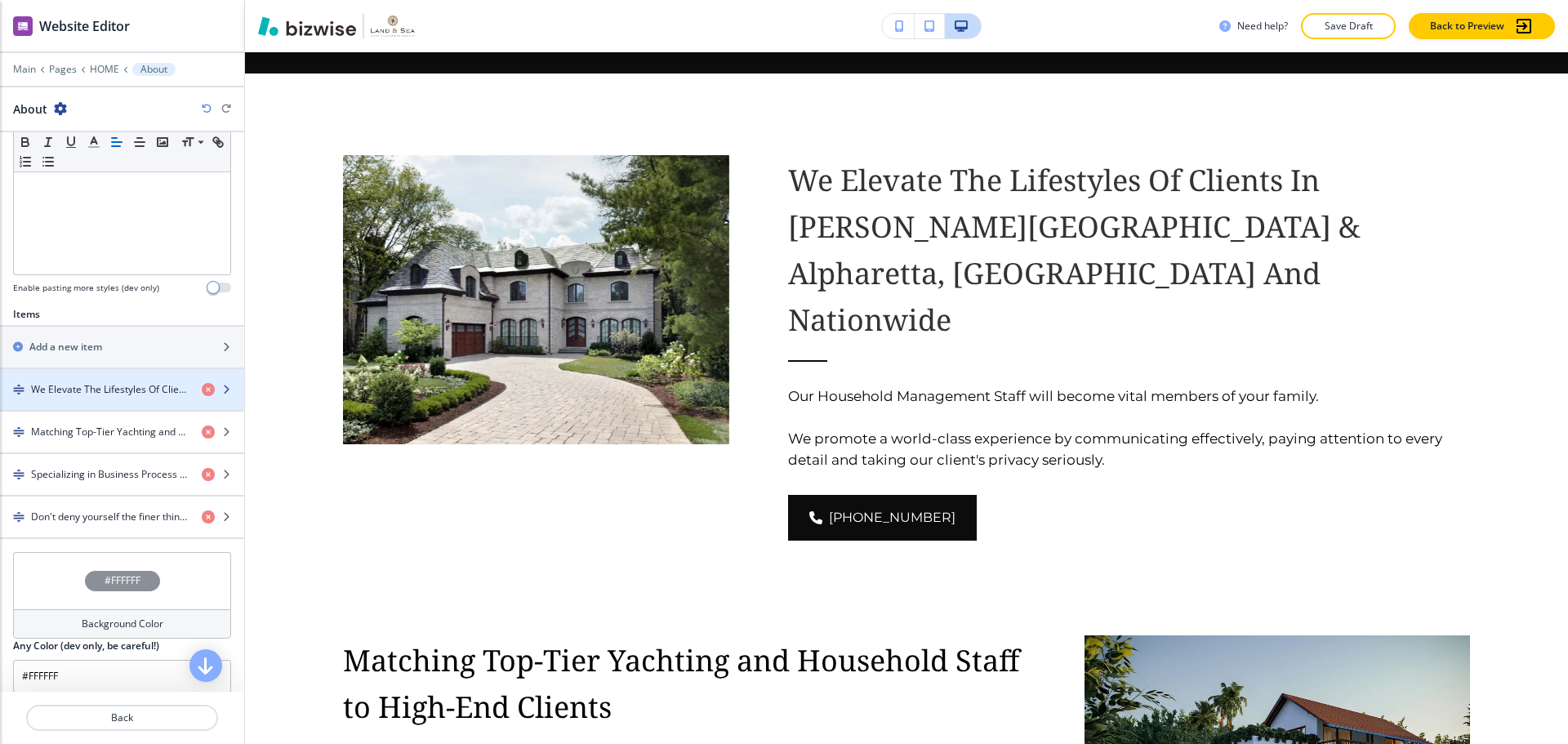
click at [117, 397] on div "button" at bounding box center [122, 403] width 244 height 13
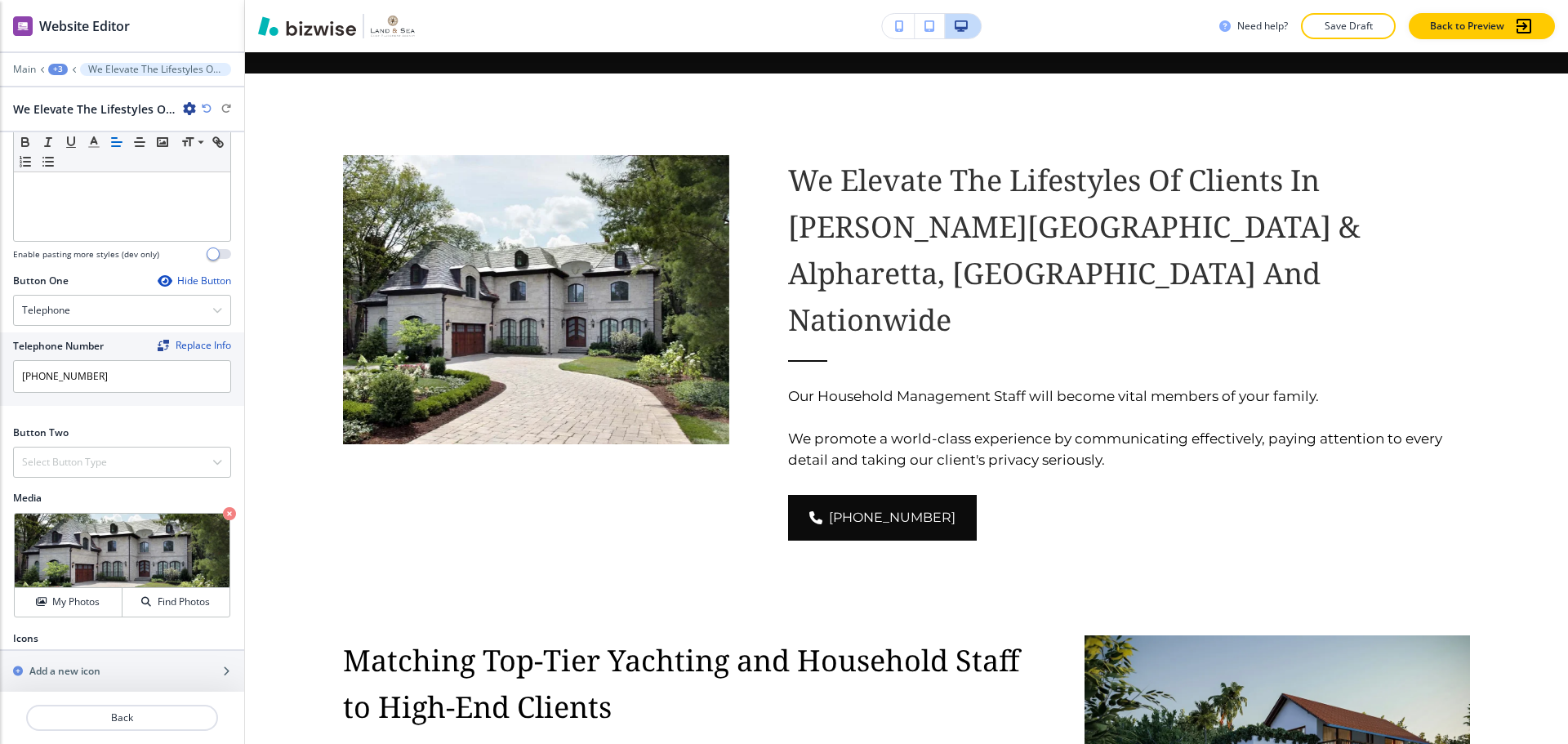
click at [172, 274] on div "Hide Button" at bounding box center [194, 281] width 73 height 13
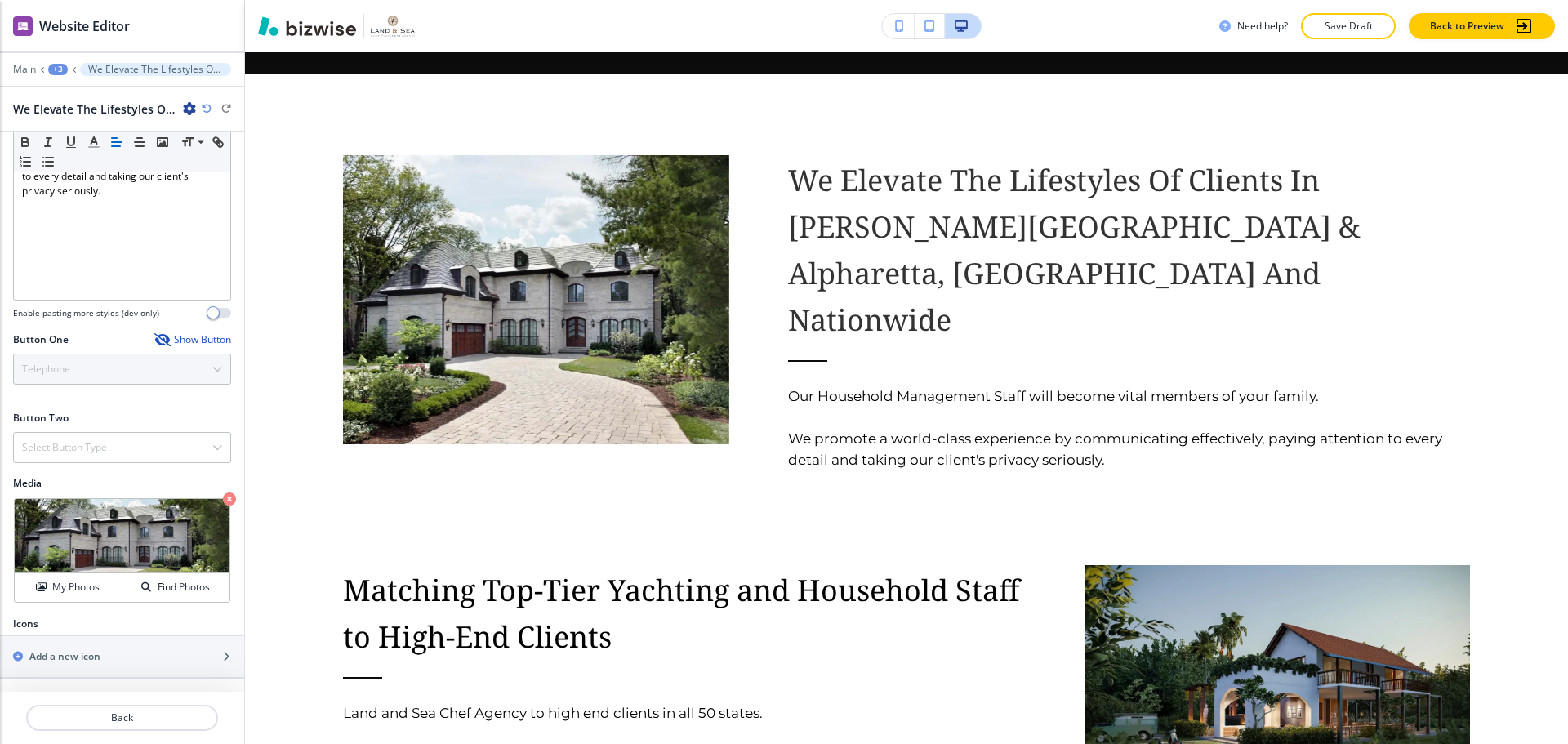
scroll to position [401, 0]
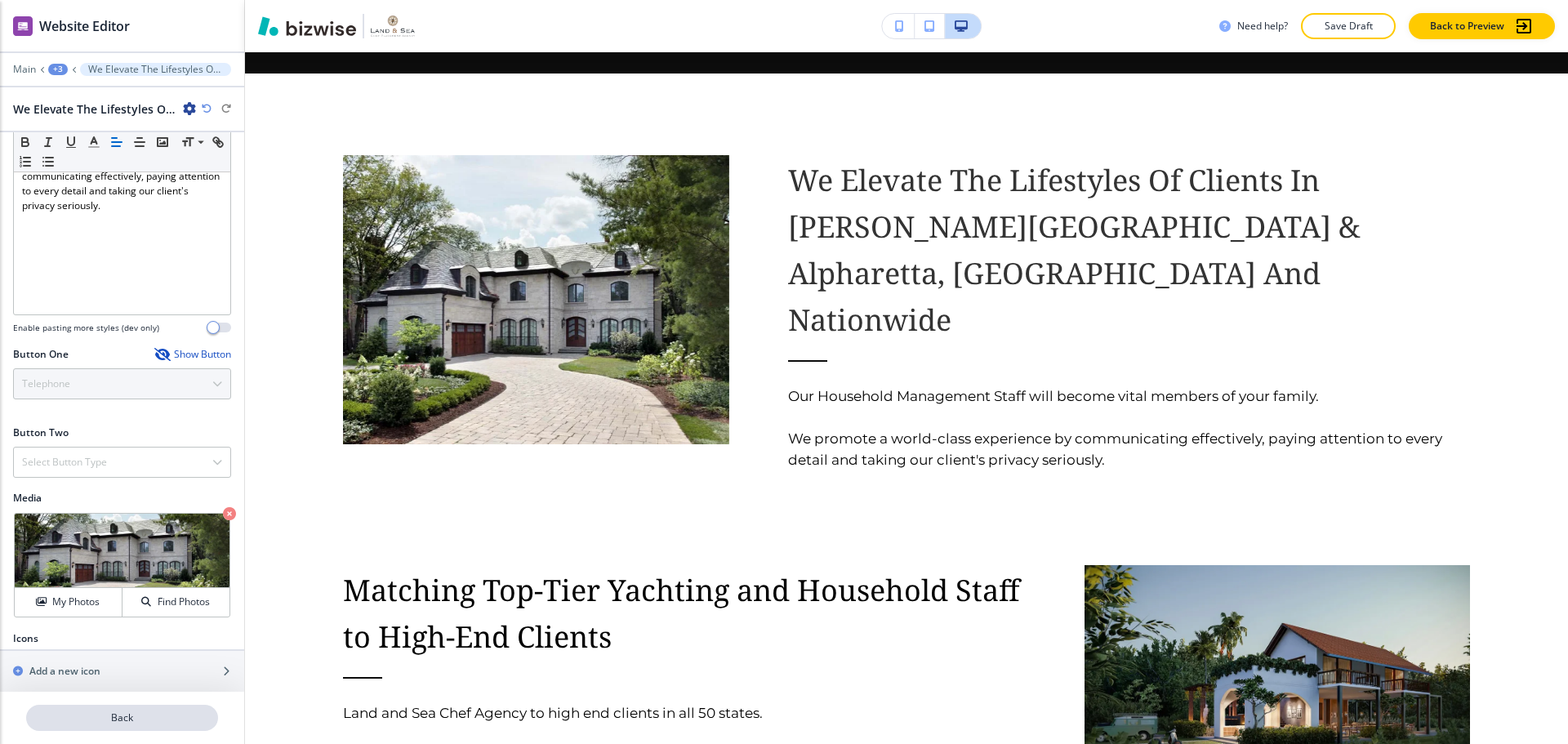
click at [160, 712] on p "Back" at bounding box center [122, 718] width 188 height 15
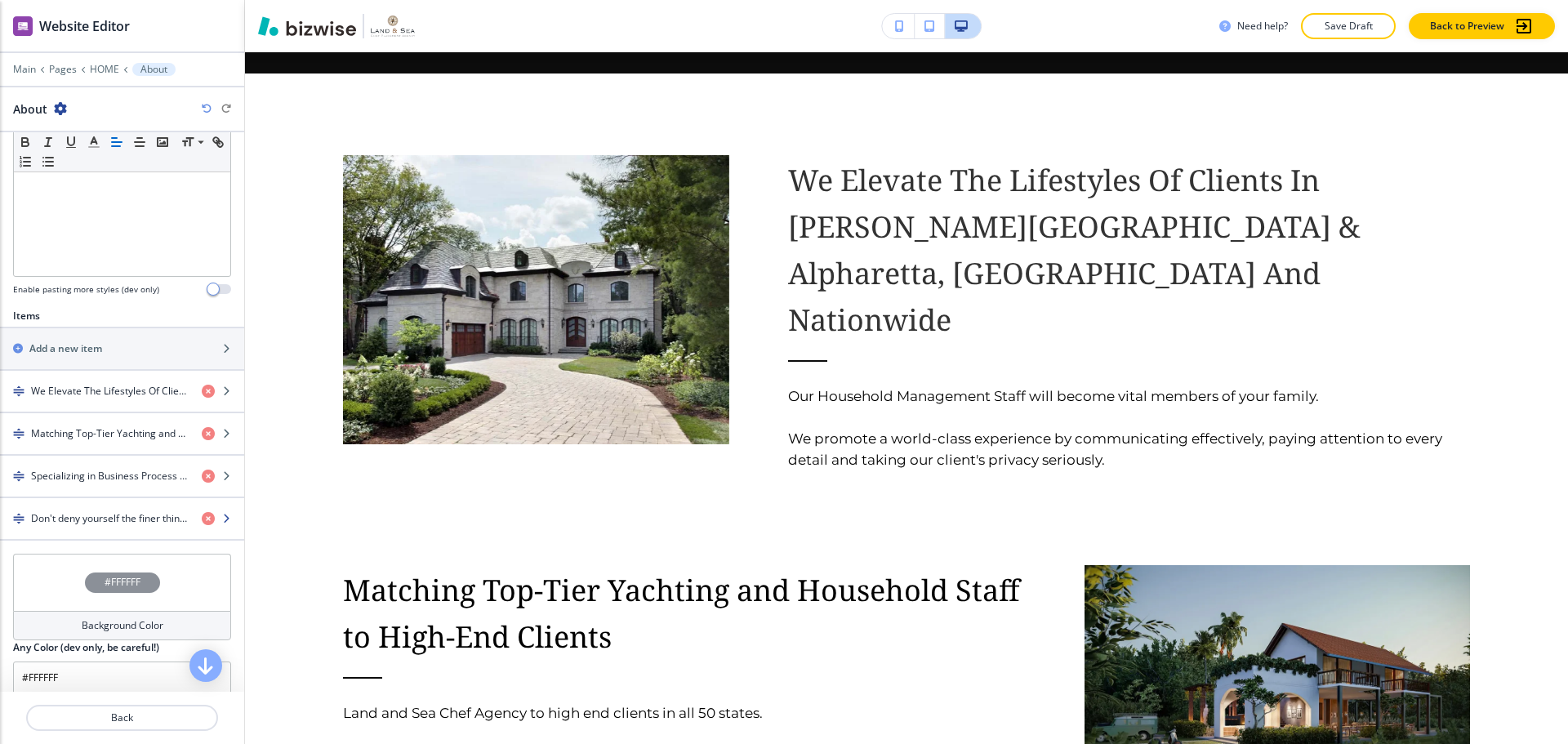
scroll to position [408, 0]
click at [112, 427] on h4 "Matching Top-Tier Yachting and Household Staff to High-End Clients" at bounding box center [109, 432] width 157 height 15
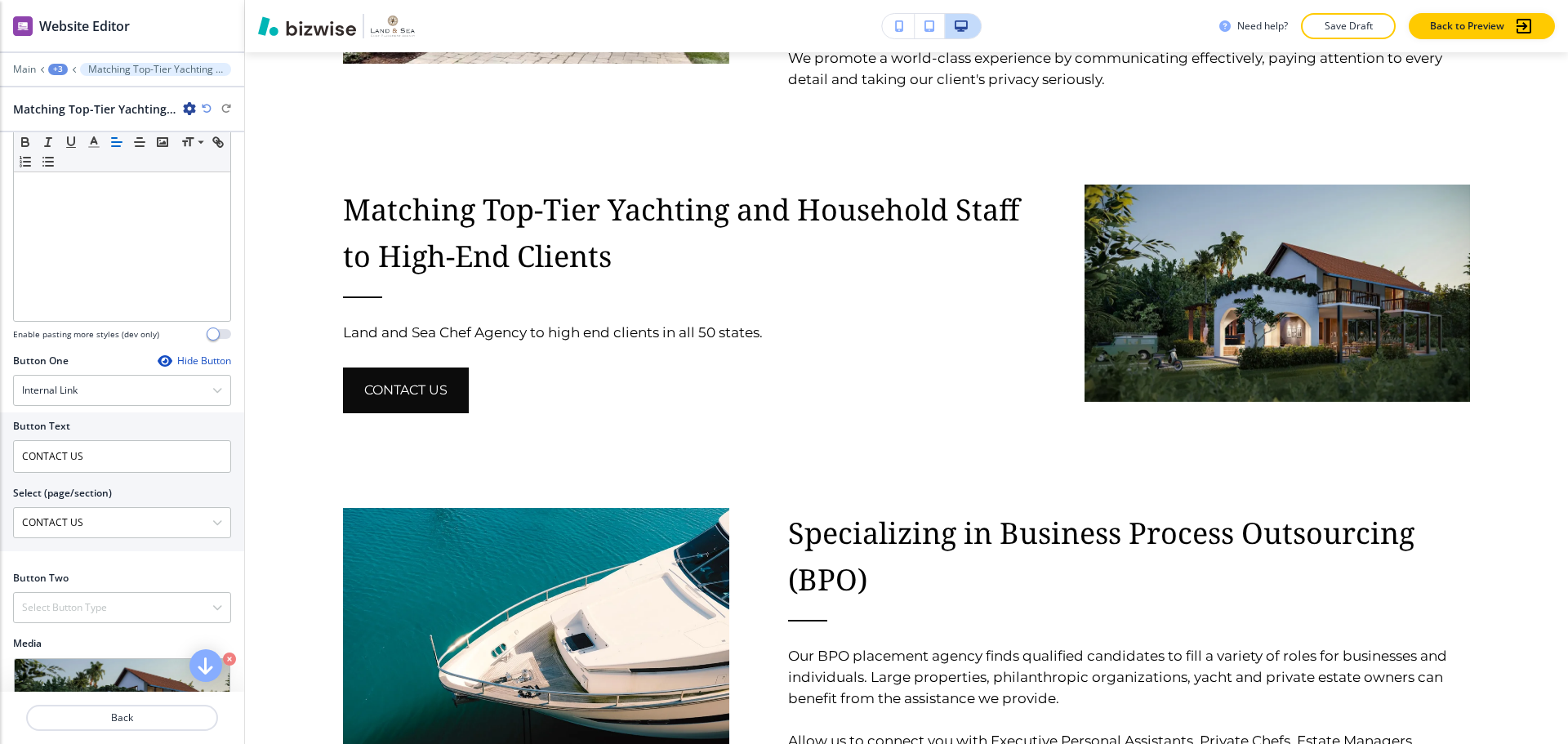
scroll to position [362, 0]
click at [183, 361] on div "Hide Button" at bounding box center [194, 364] width 73 height 13
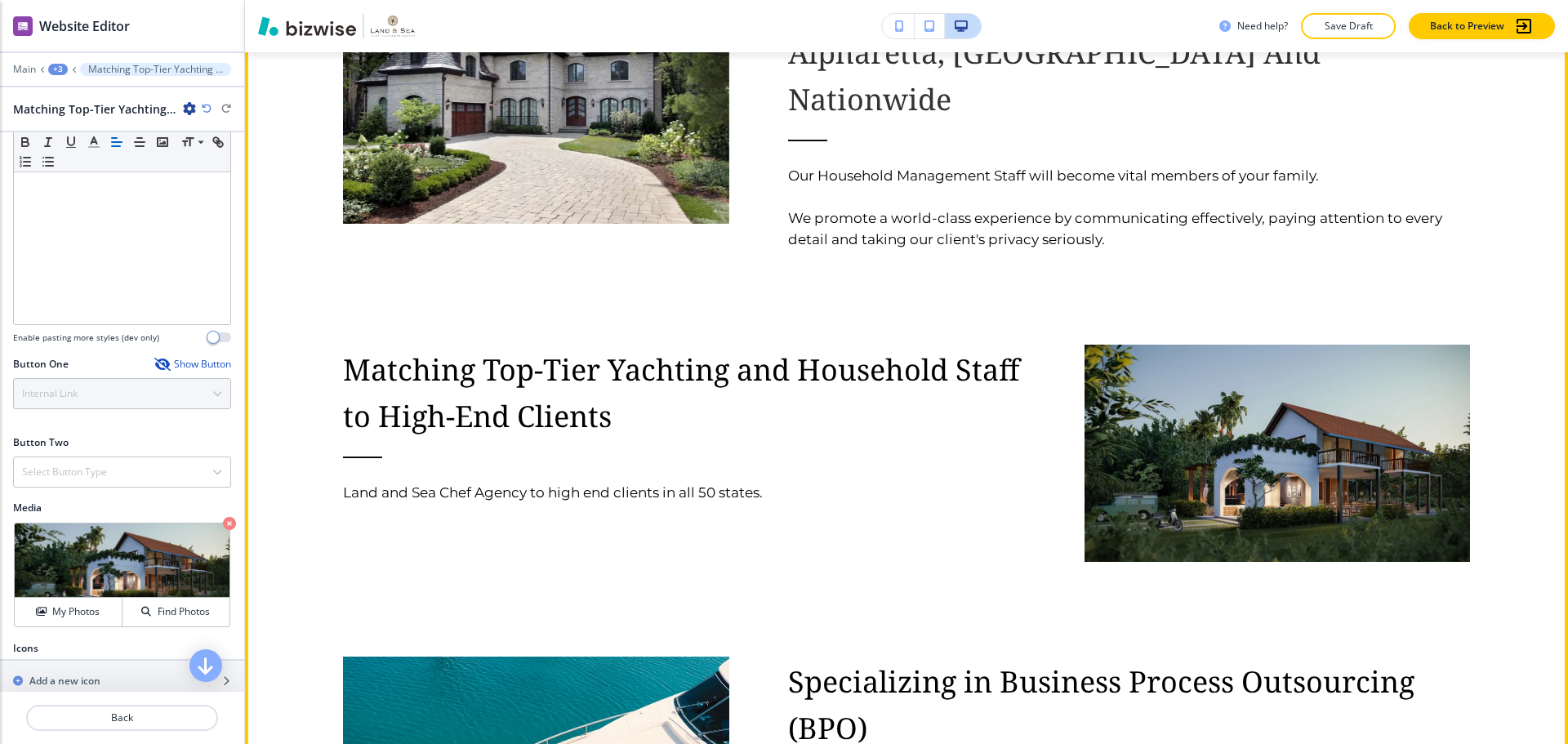
scroll to position [2229, 0]
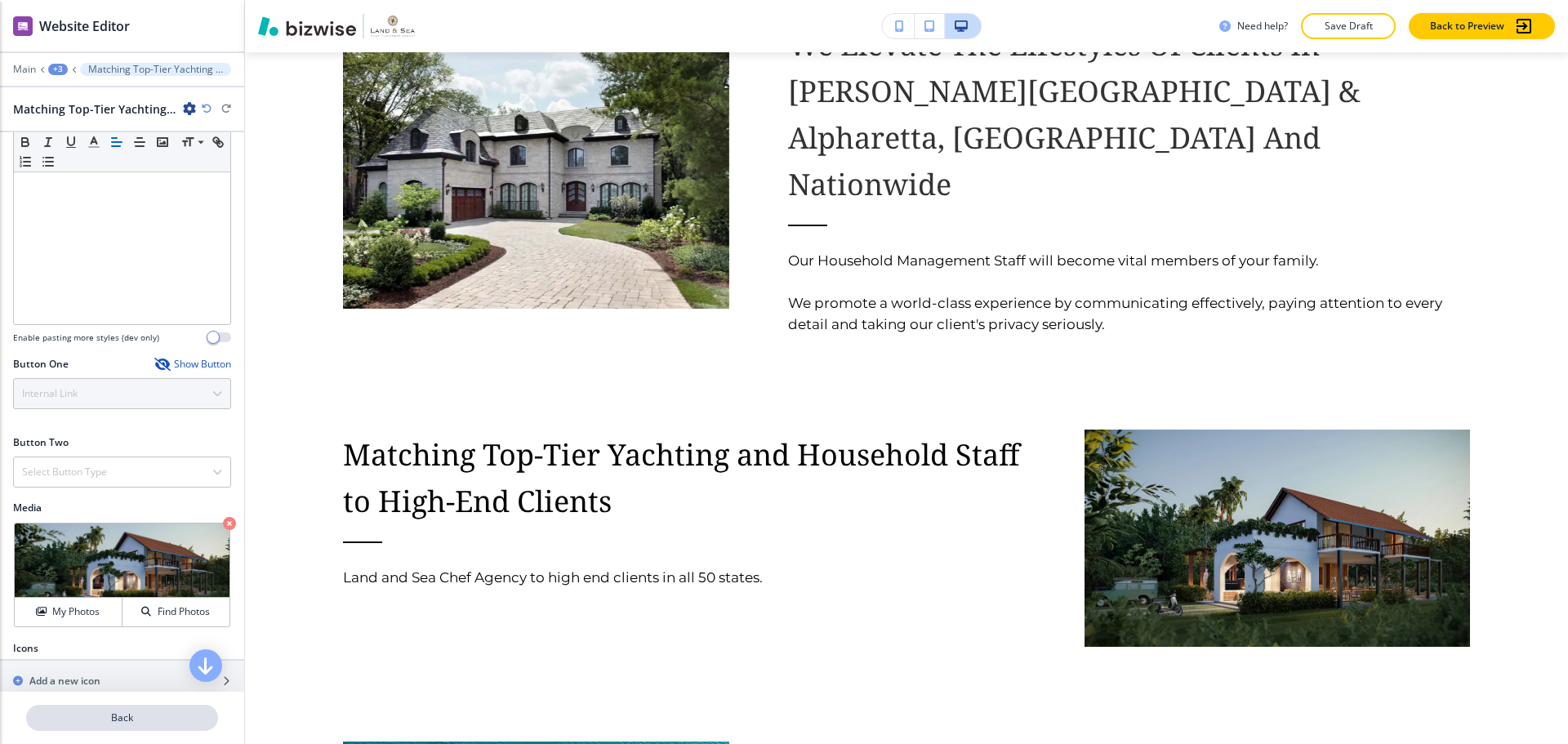
click at [126, 720] on p "Back" at bounding box center [122, 718] width 188 height 15
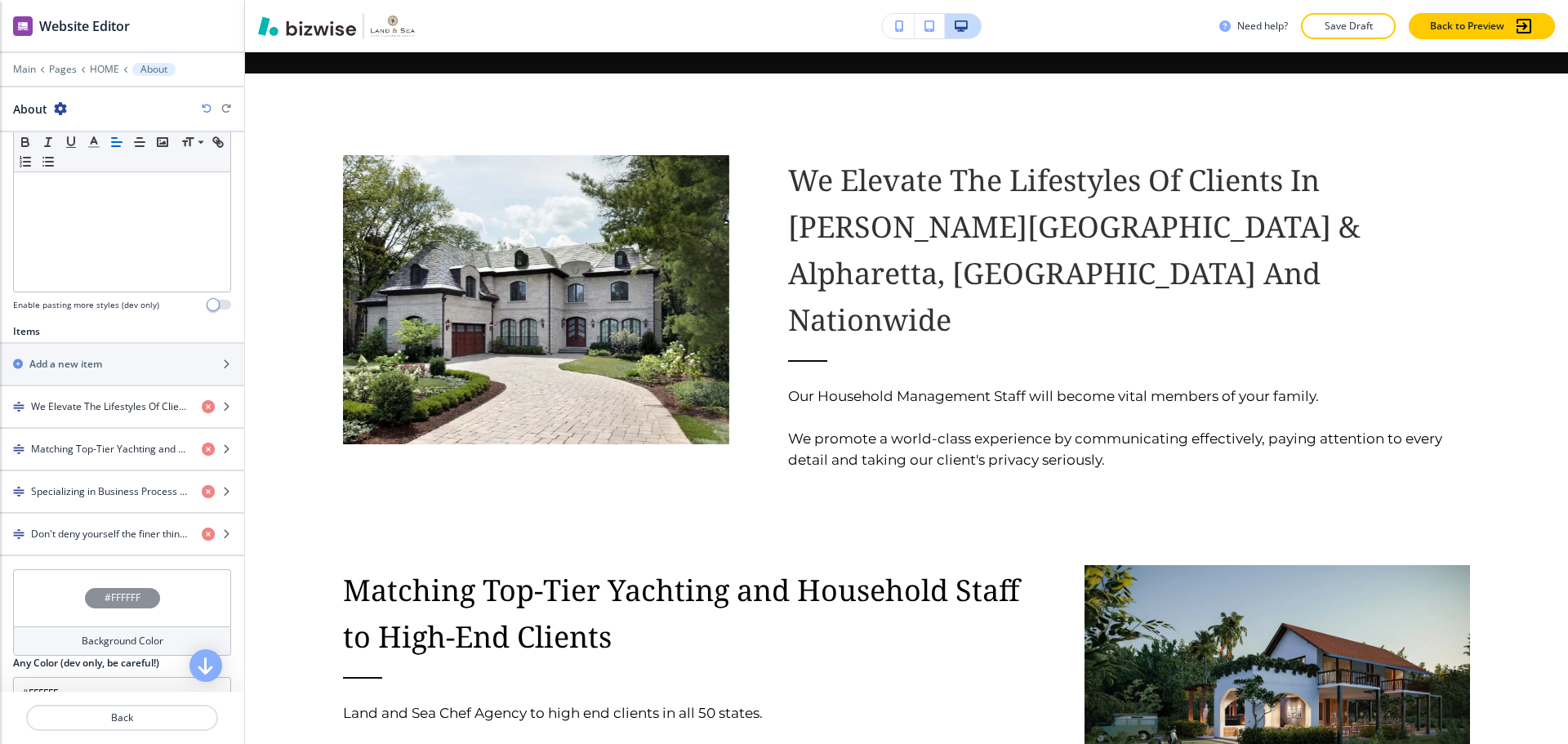
scroll to position [408, 0]
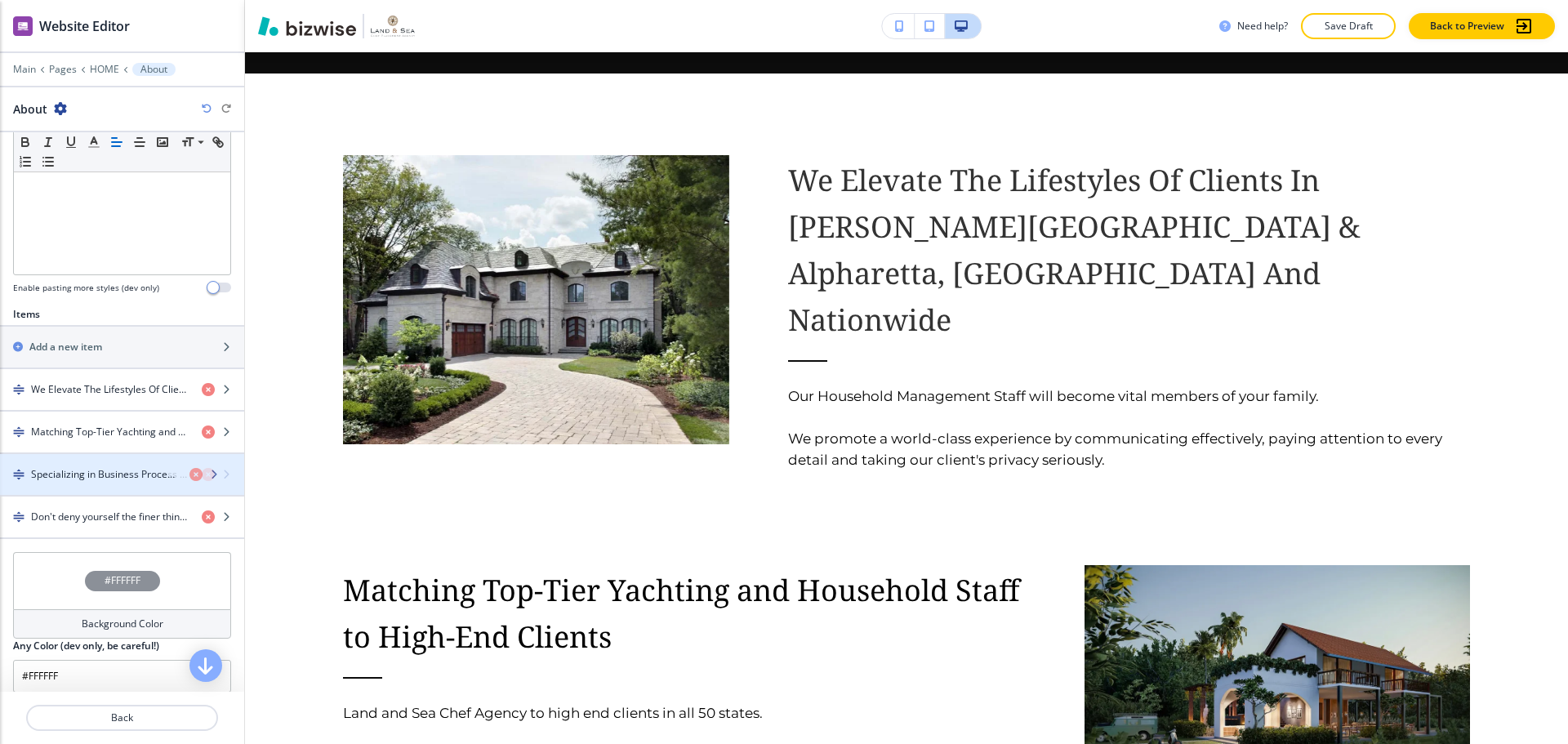
click at [111, 477] on h4 "Specializing in Business Process Outsourcing (BPO)" at bounding box center [109, 475] width 157 height 15
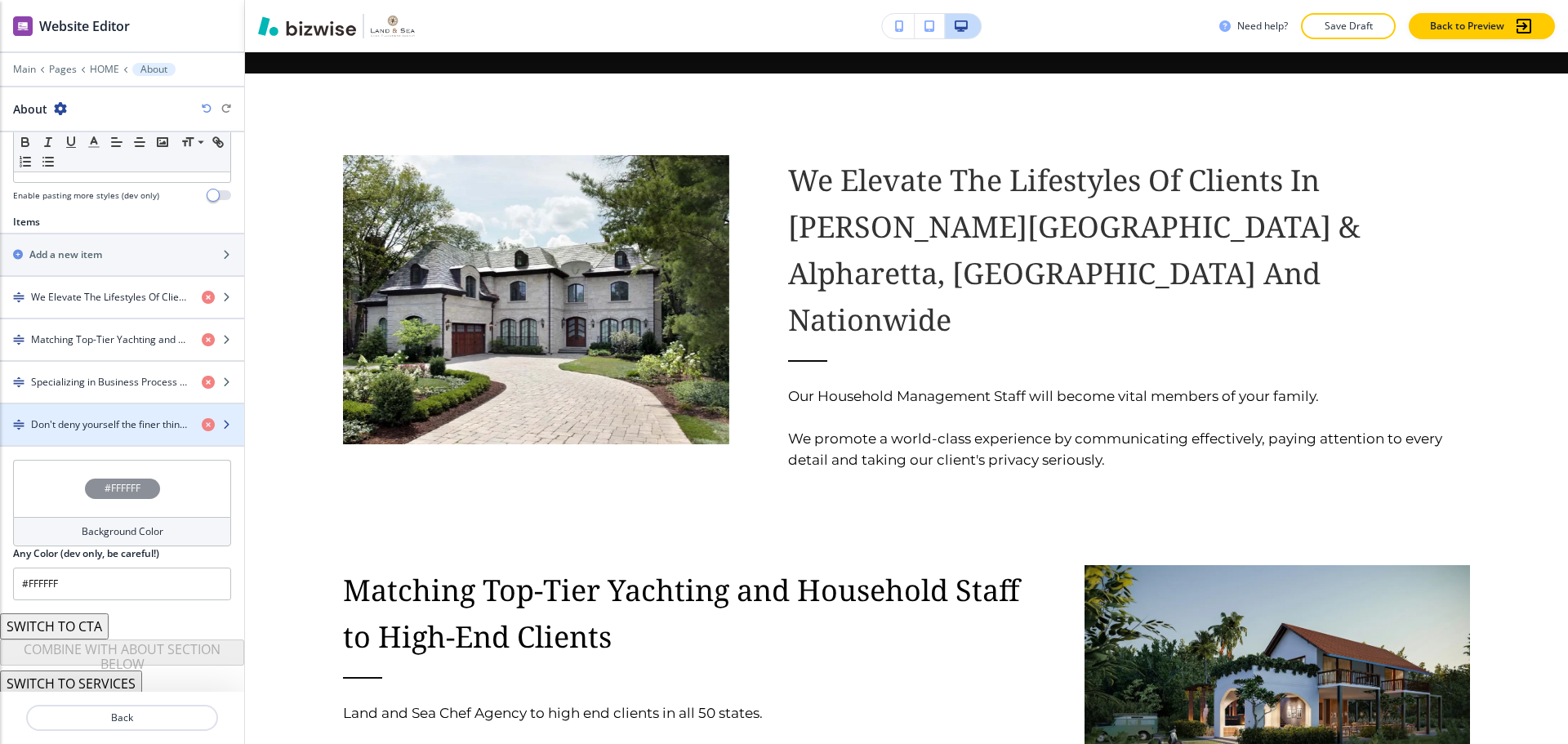
scroll to position [506, 0]
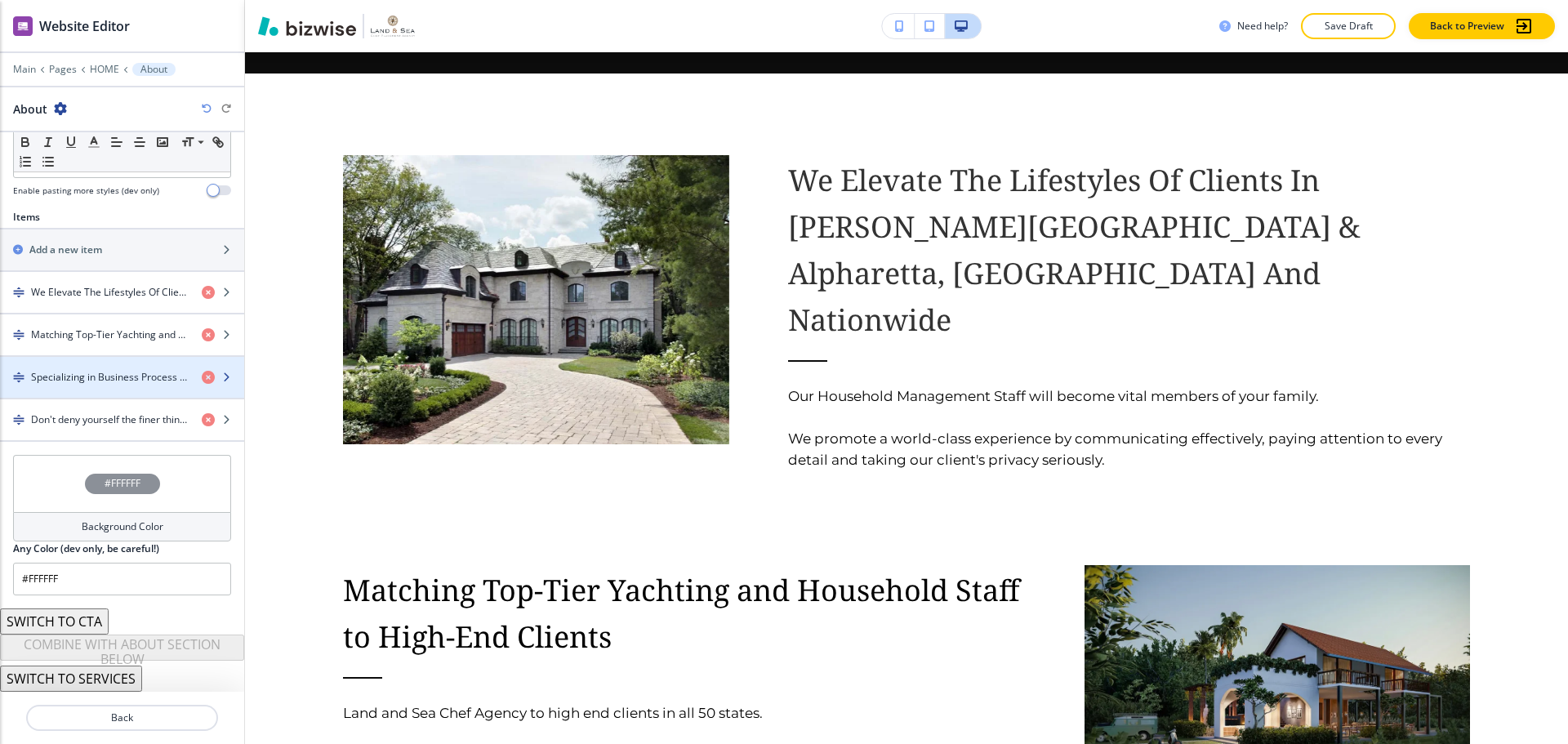
click at [77, 377] on h4 "Specializing in Business Process Outsourcing (BPO)" at bounding box center [109, 377] width 157 height 15
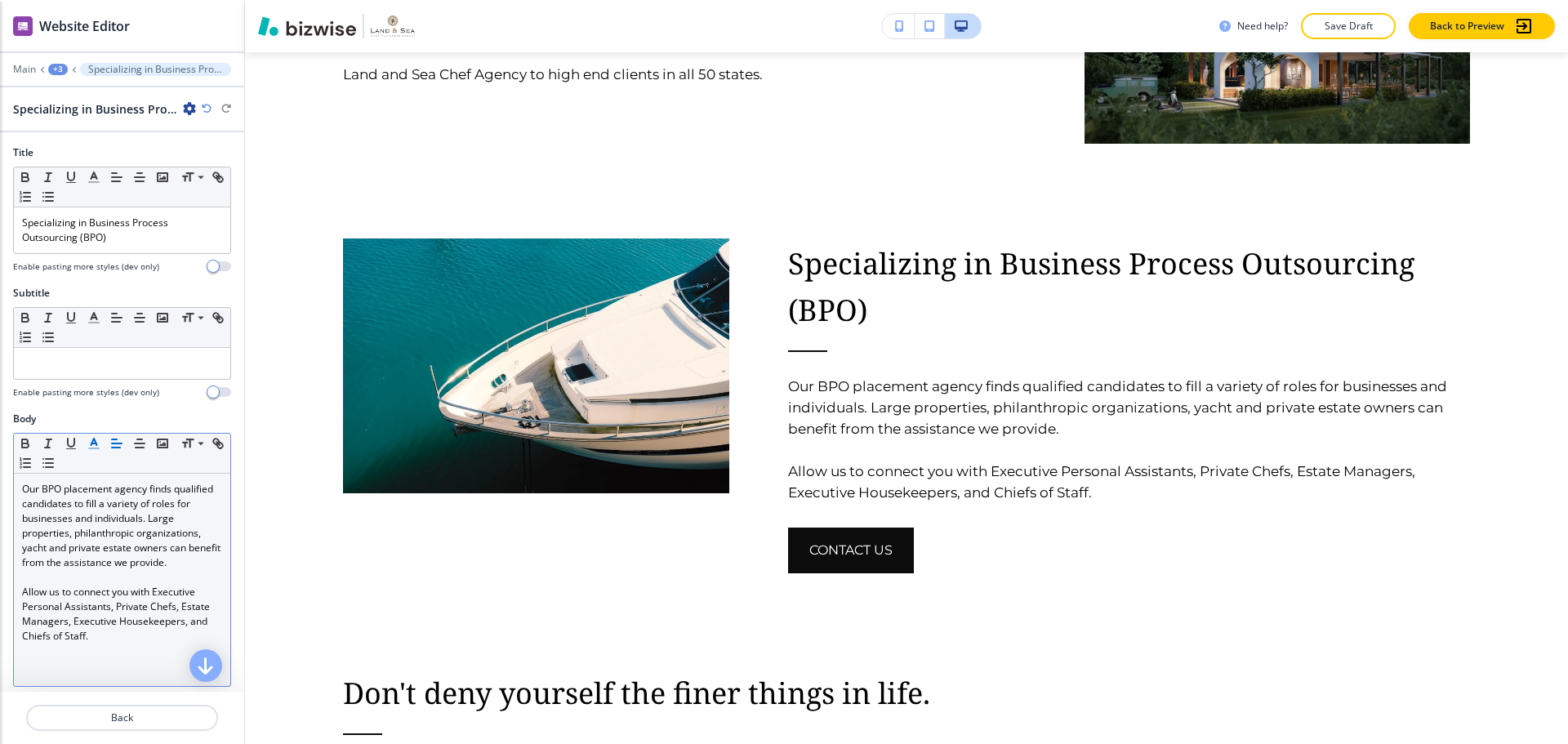
scroll to position [2783, 0]
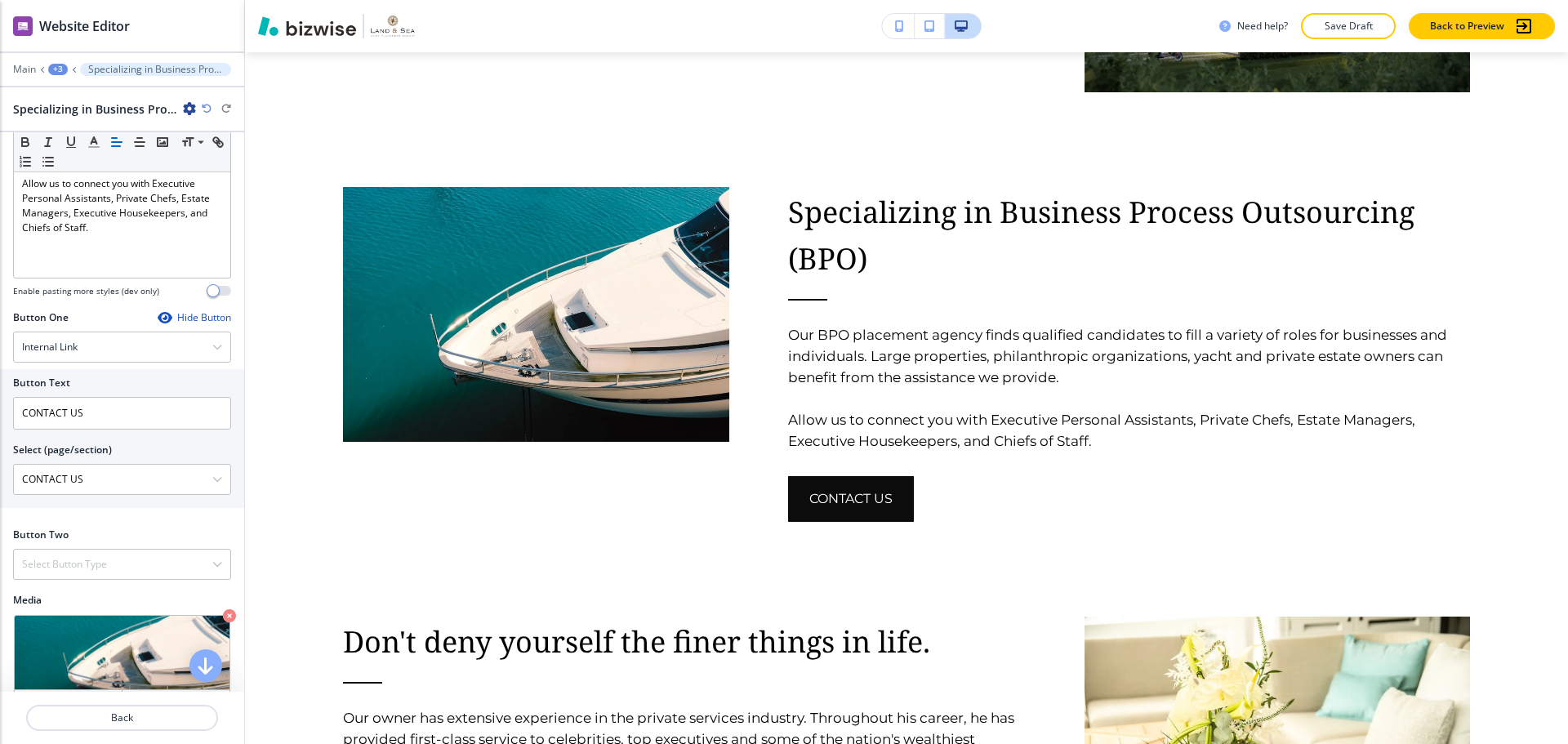
click at [167, 321] on div "Hide Button" at bounding box center [194, 317] width 73 height 13
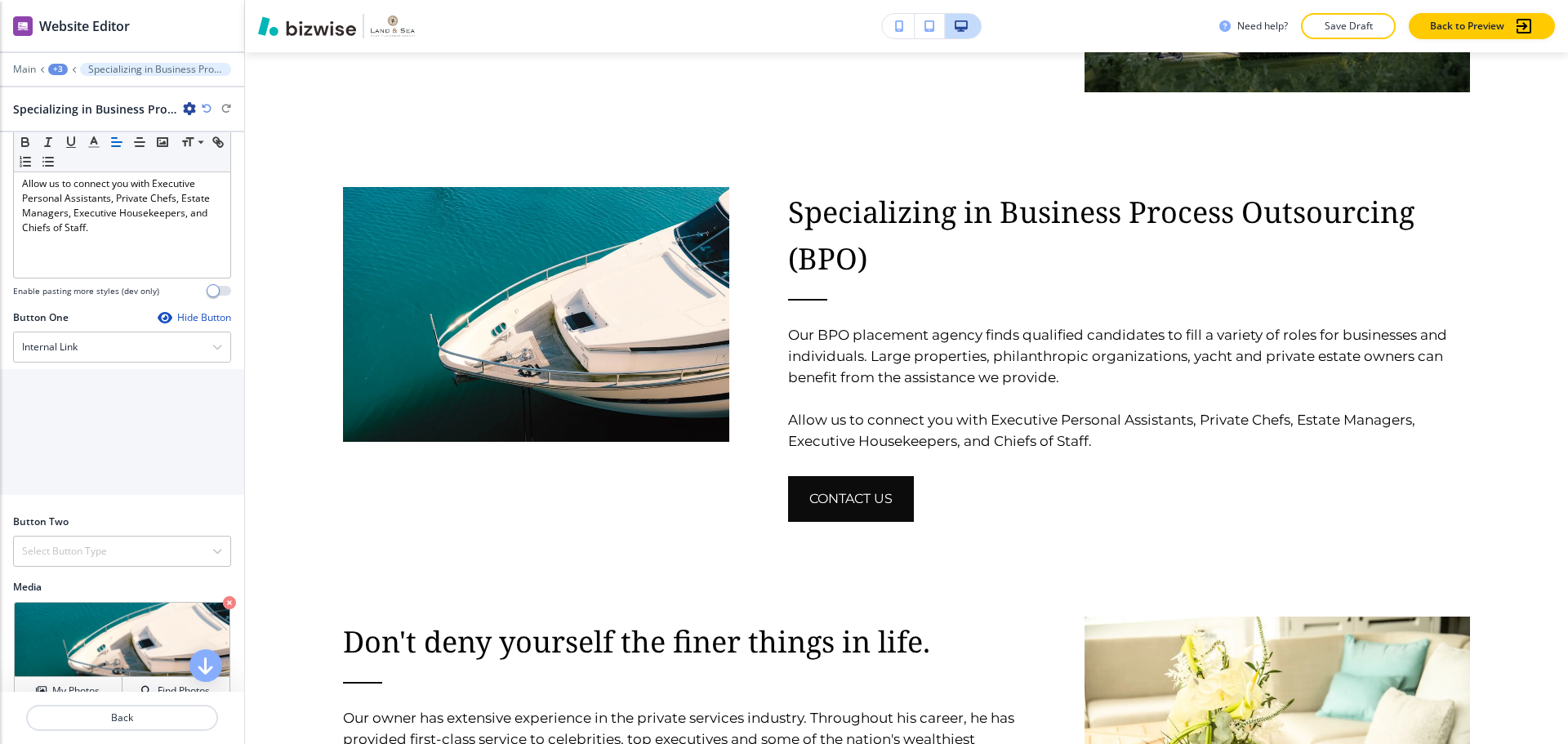
scroll to position [387, 0]
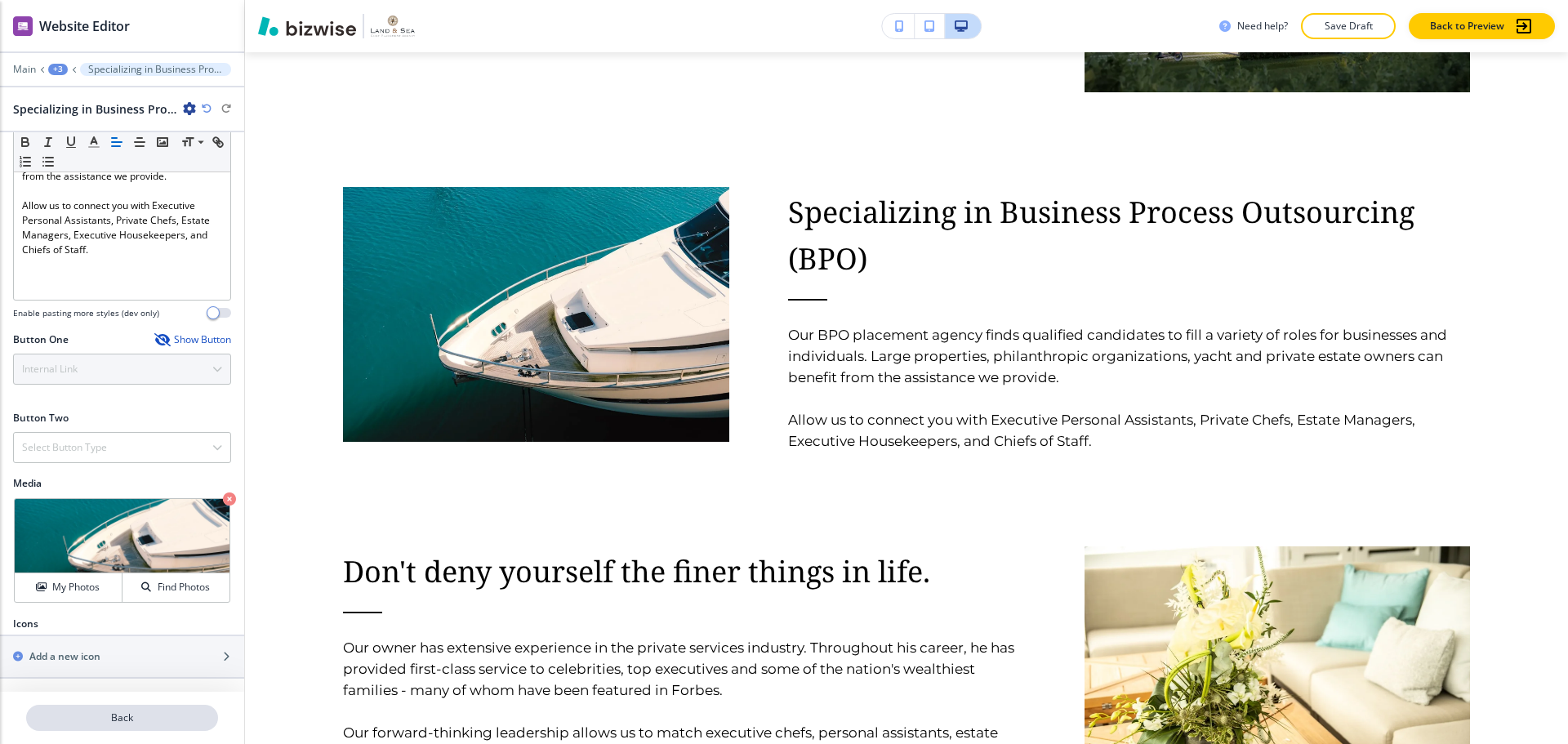
click at [159, 710] on button "Back" at bounding box center [122, 717] width 192 height 26
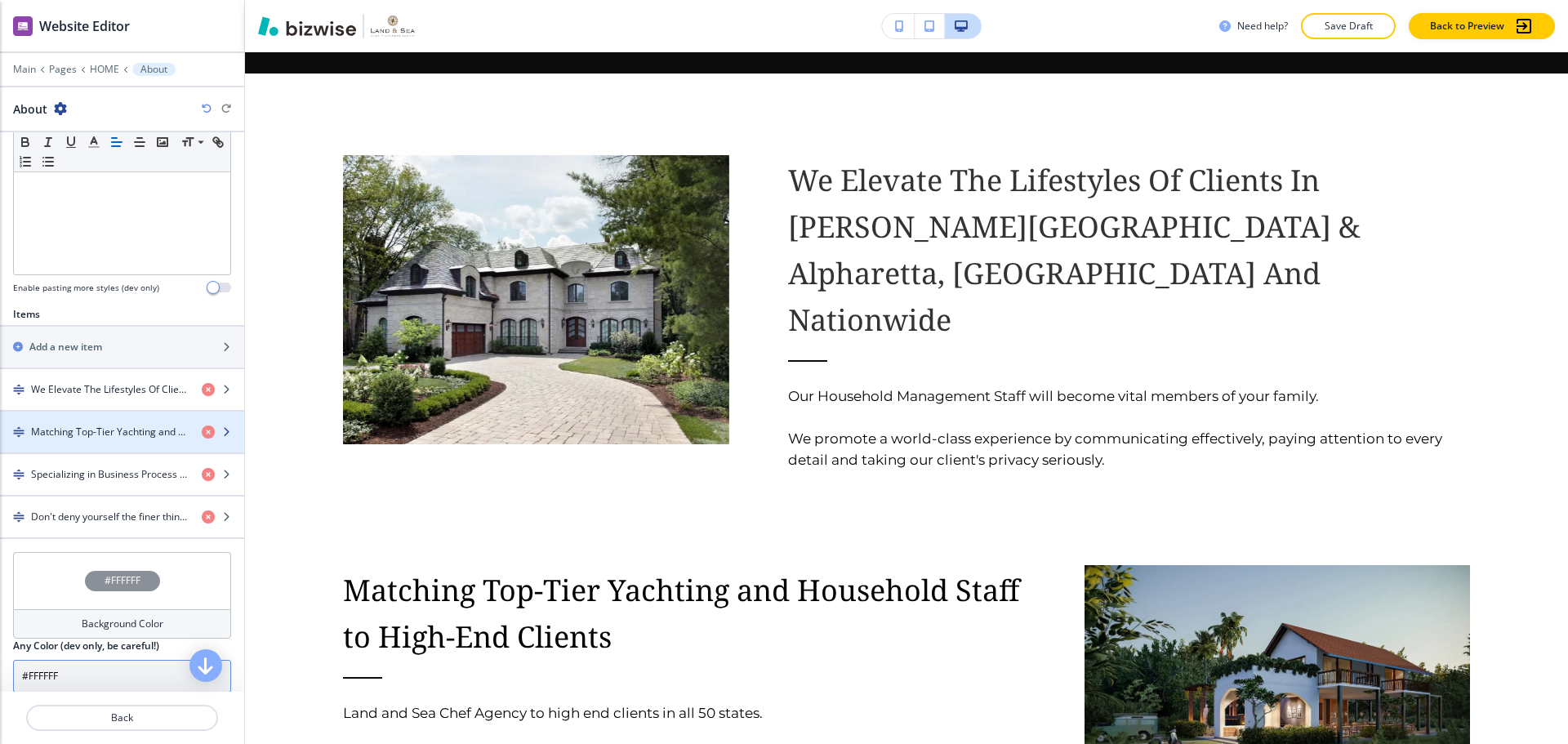
scroll to position [490, 0]
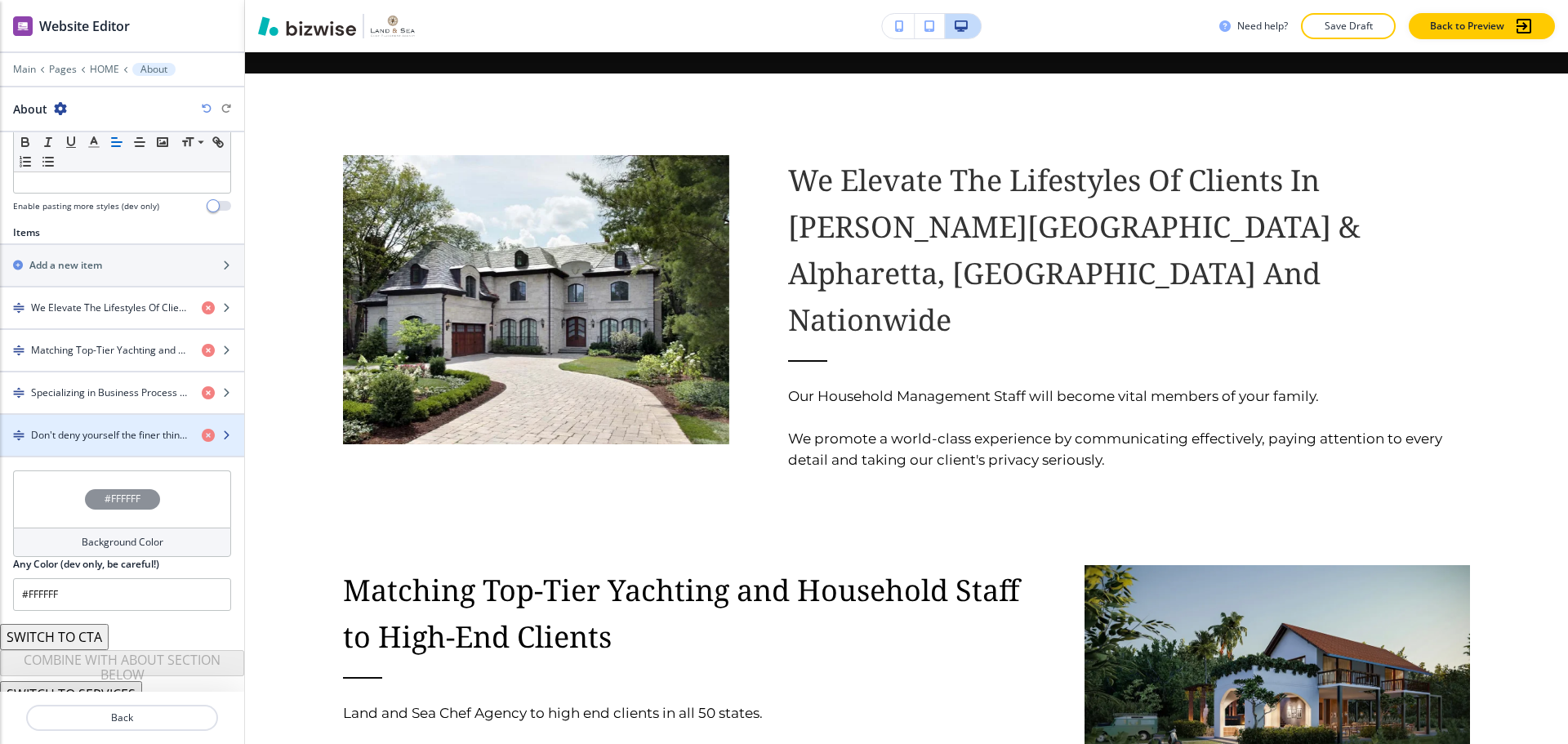
click at [108, 444] on div "button" at bounding box center [122, 449] width 244 height 13
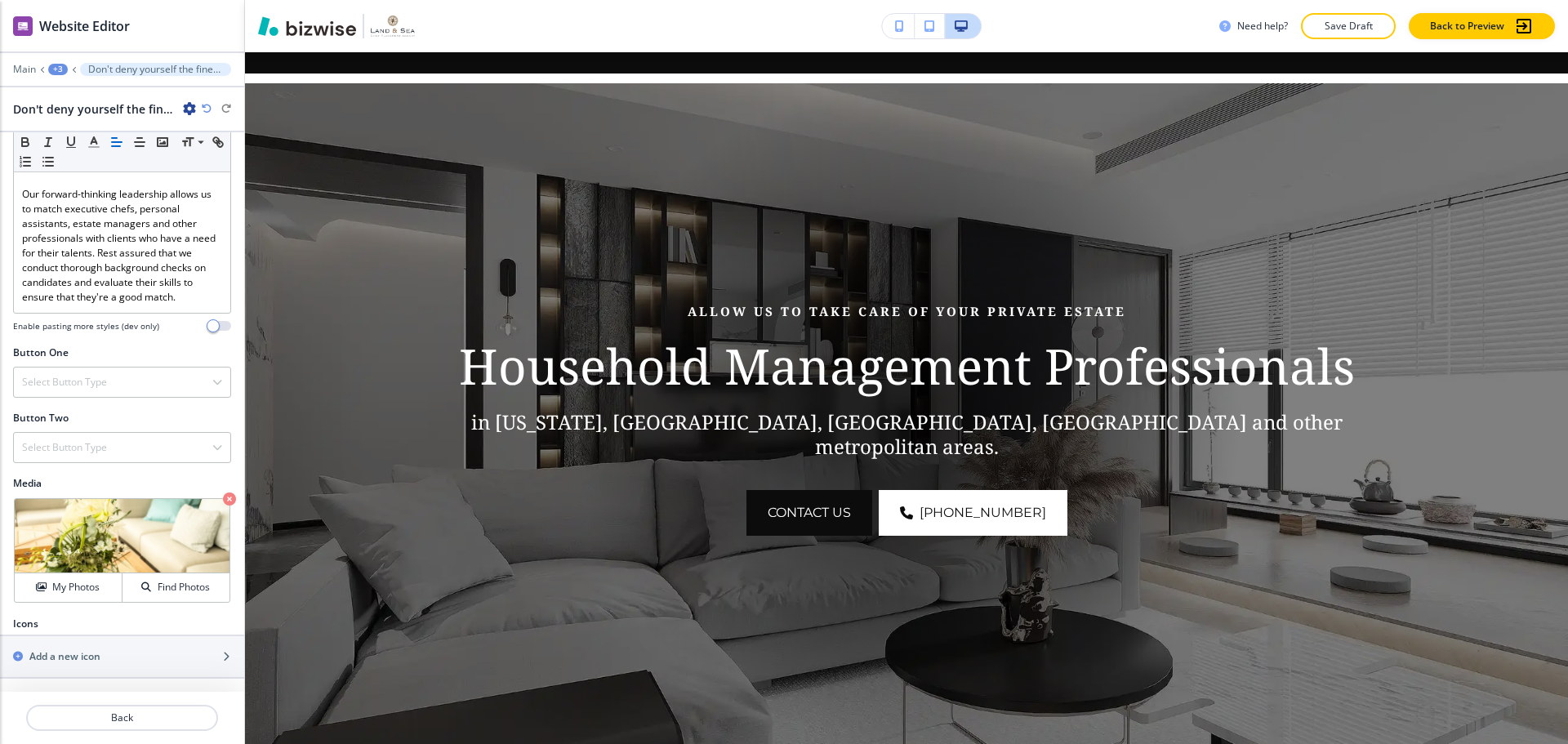
scroll to position [0, 0]
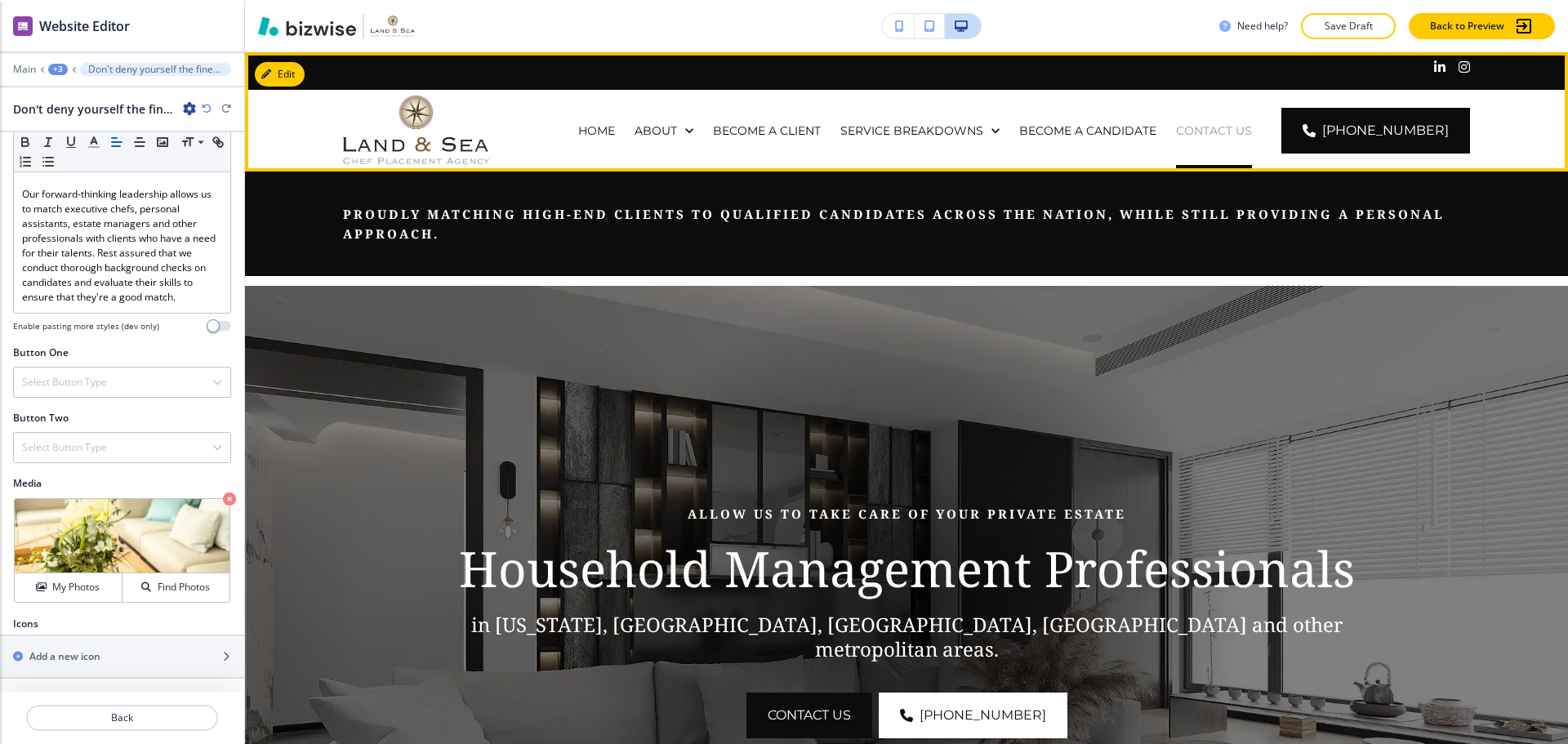
click at [1251, 131] on p "CONTACT US" at bounding box center [1213, 131] width 76 height 17
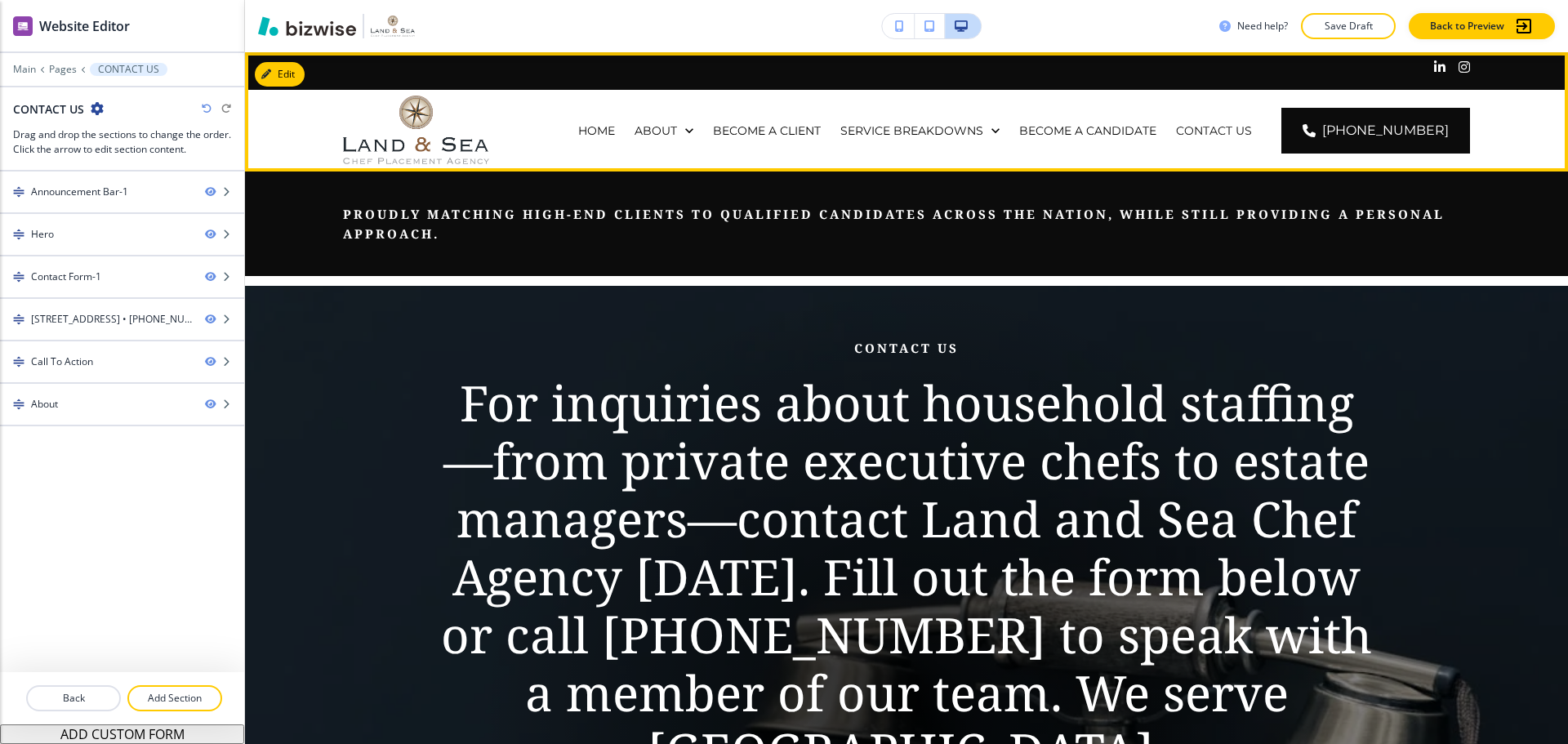
click at [1131, 139] on div "BECOME A CANDIDATE" at bounding box center [1087, 131] width 157 height 82
click at [1134, 123] on p "BECOME A CANDIDATE" at bounding box center [1087, 131] width 137 height 17
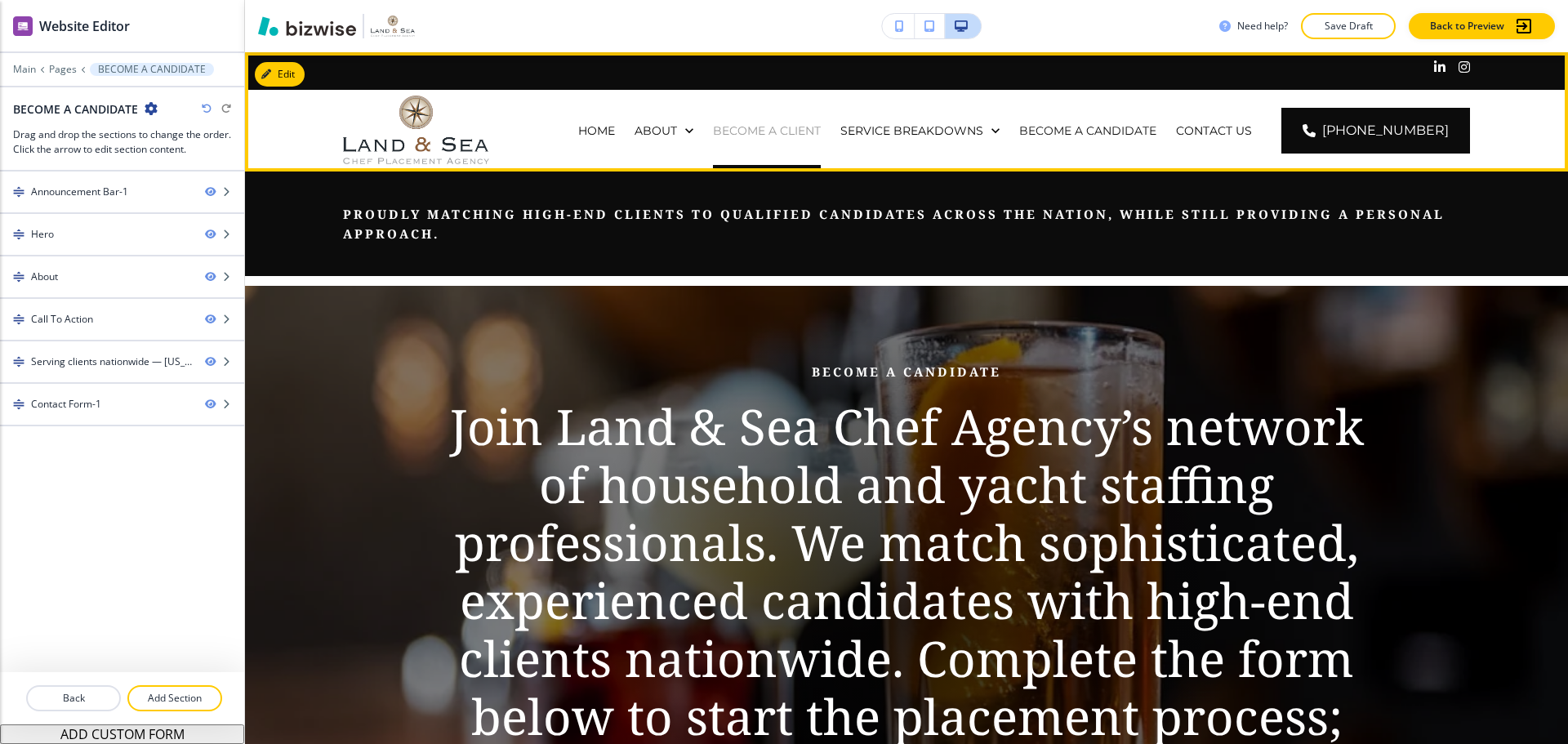
click at [819, 127] on p "BECOME A CLIENT" at bounding box center [767, 131] width 107 height 17
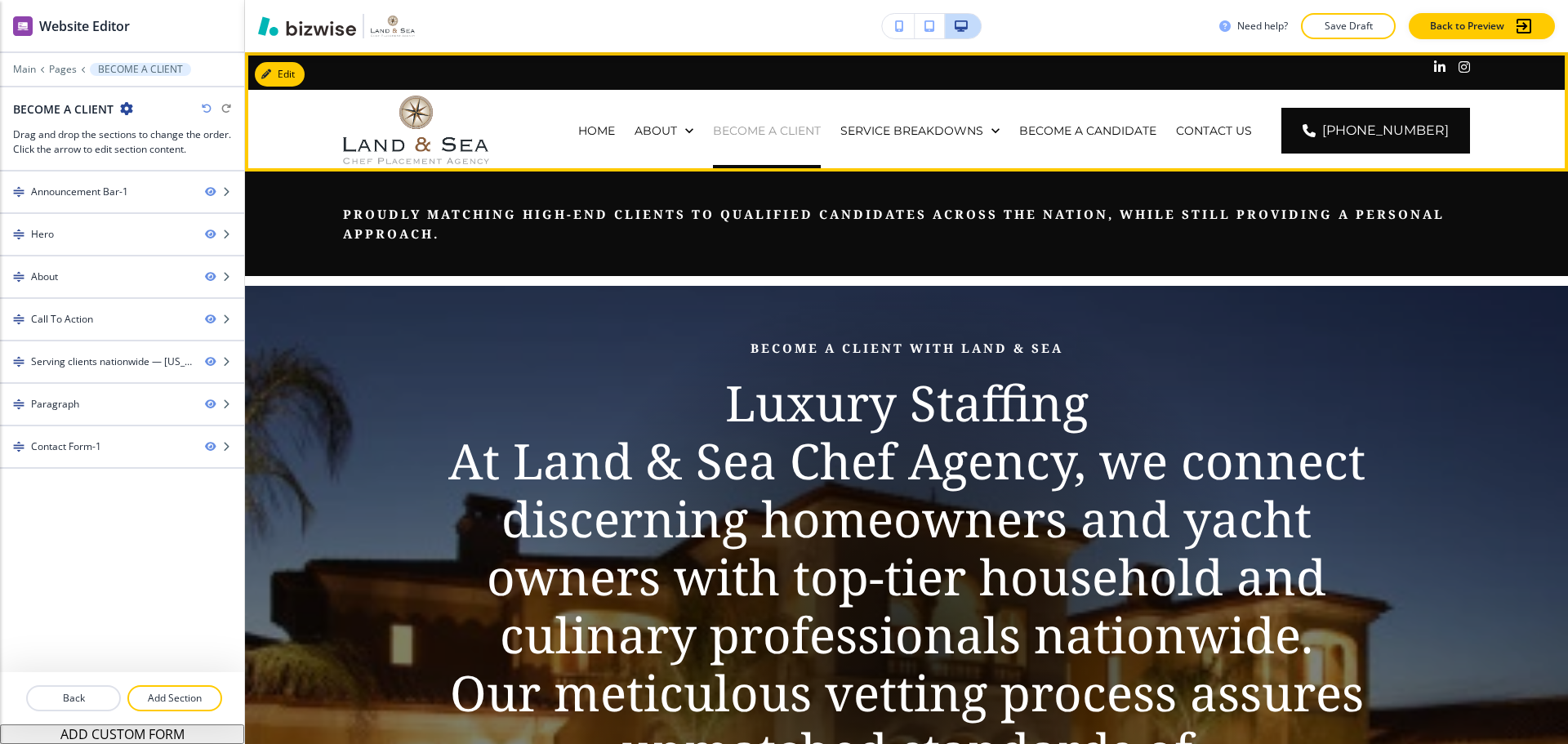
click at [821, 131] on p "BECOME A CLIENT" at bounding box center [767, 131] width 107 height 17
click at [821, 127] on p "BECOME A CLIENT" at bounding box center [767, 131] width 107 height 17
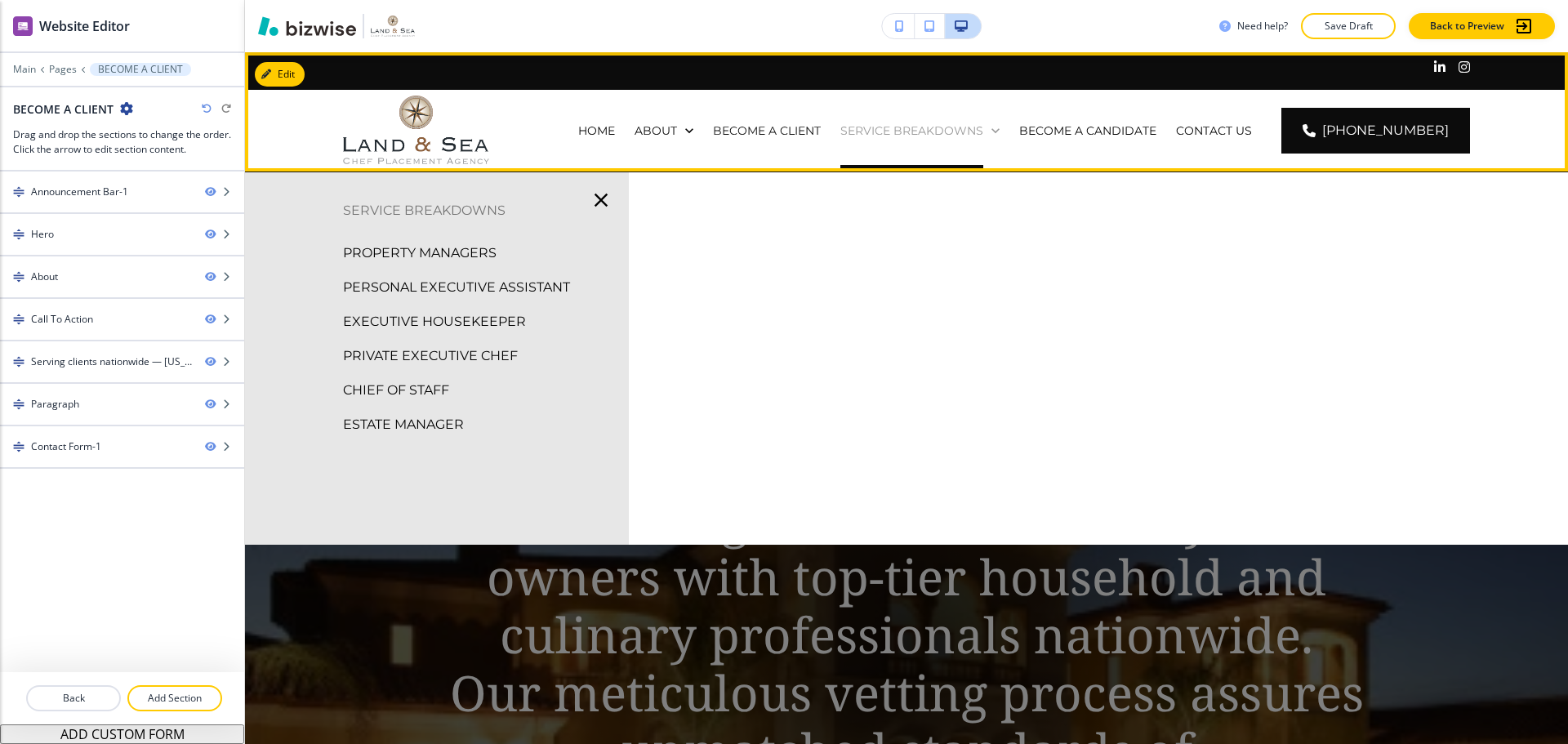
click at [948, 134] on p "SERVICE BREAKDOWNS" at bounding box center [912, 131] width 143 height 17
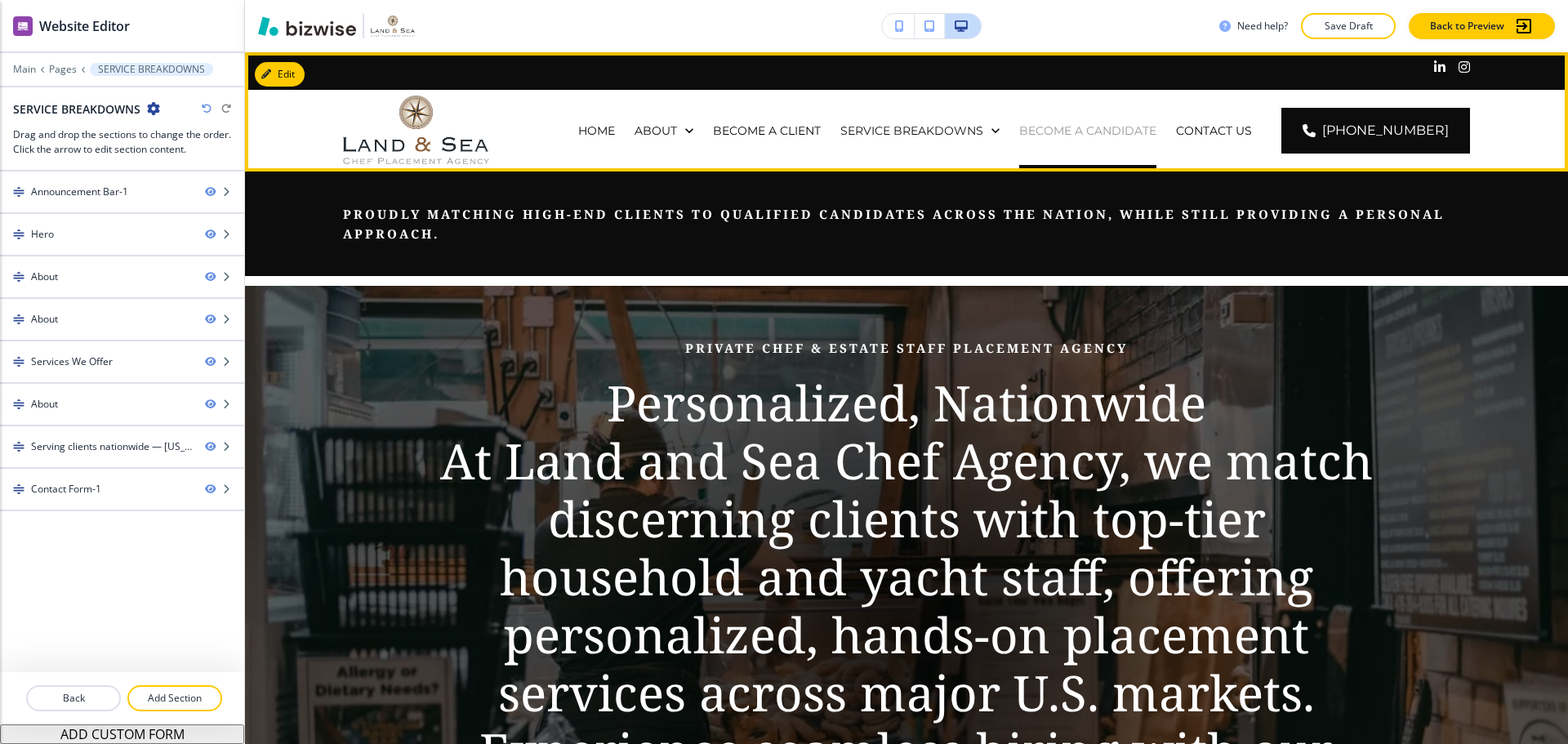
click at [1071, 132] on p "BECOME A CANDIDATE" at bounding box center [1087, 131] width 137 height 17
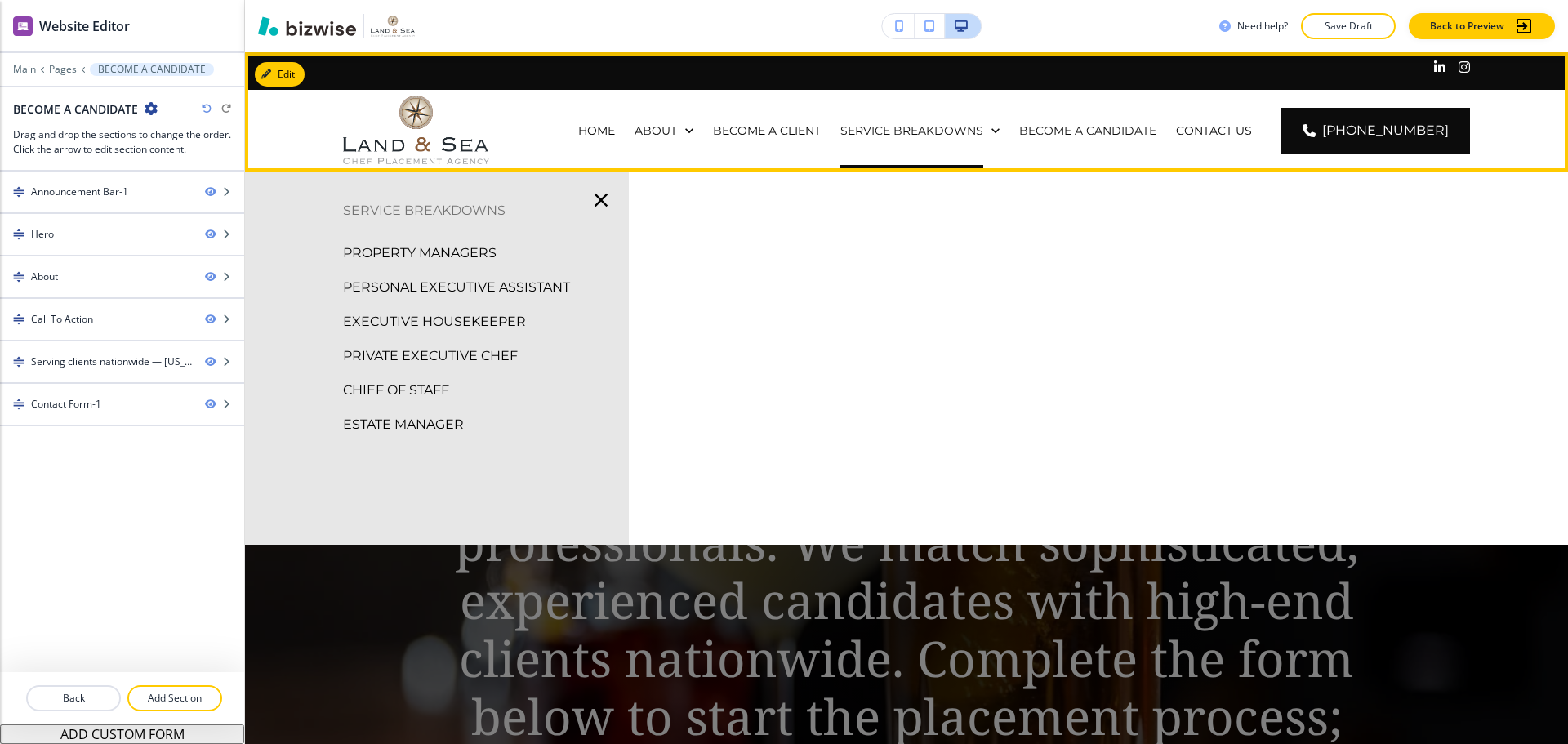
click at [771, 139] on div "BECOME A CLIENT" at bounding box center [767, 131] width 127 height 82
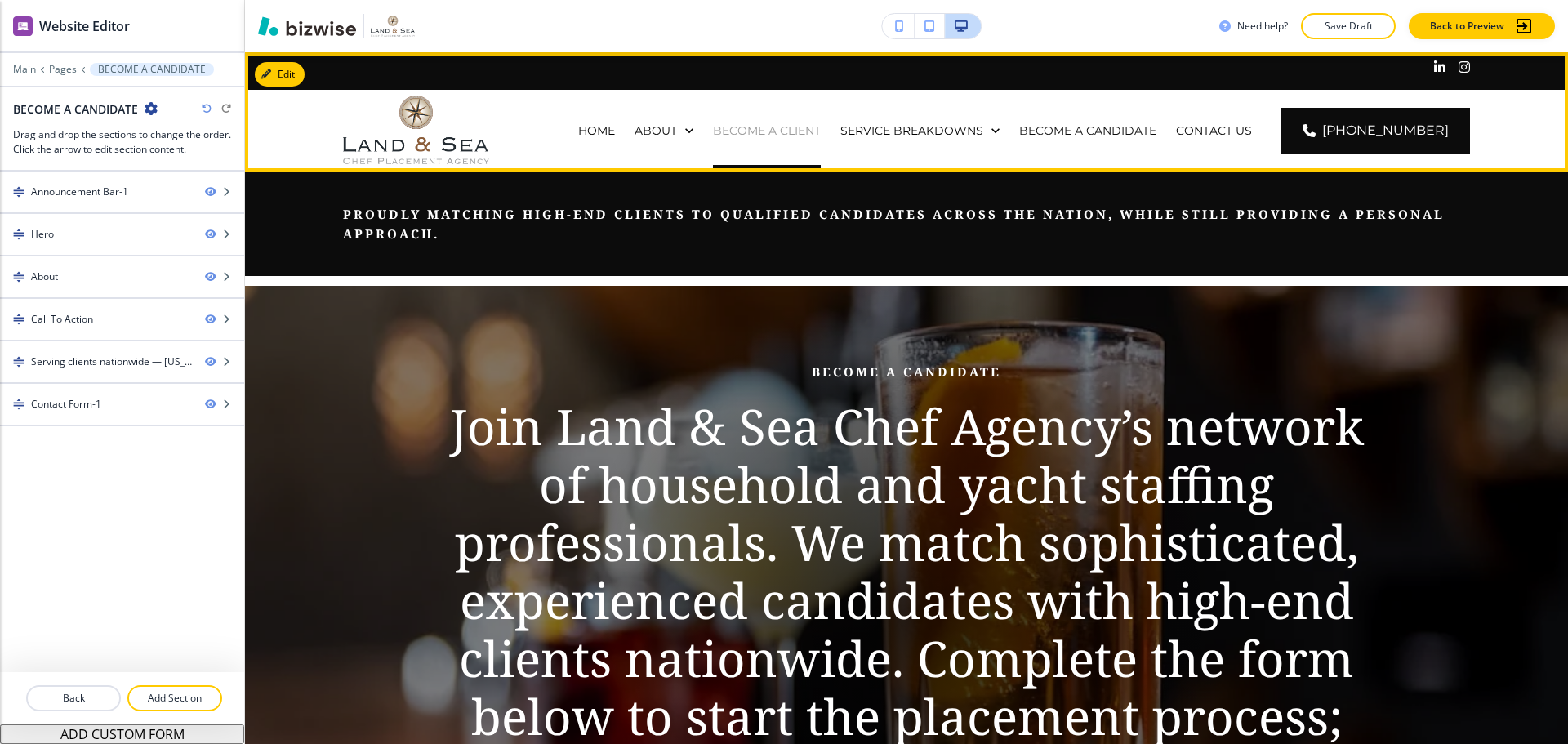
click at [799, 123] on p "BECOME A CLIENT" at bounding box center [767, 131] width 107 height 17
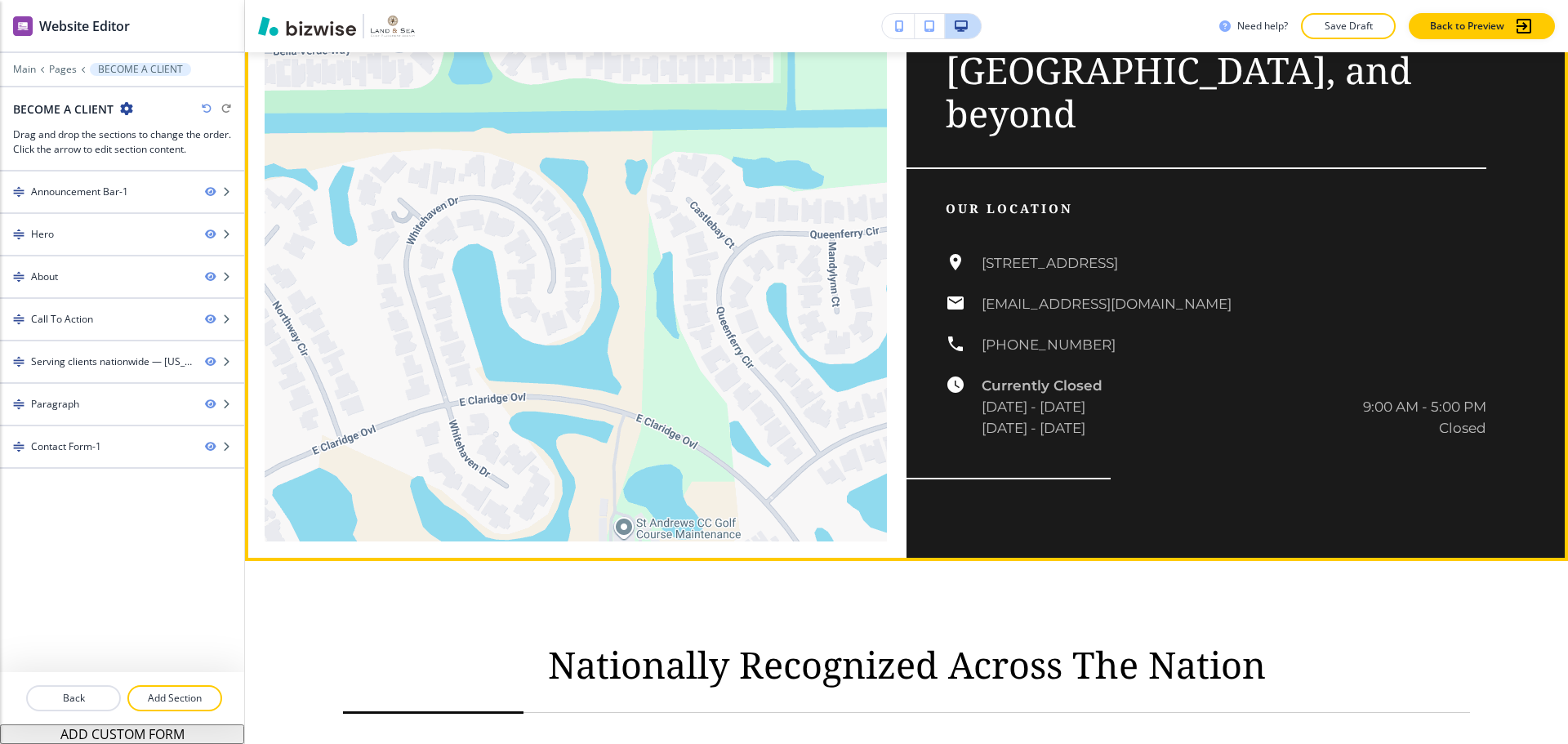
scroll to position [2613, 0]
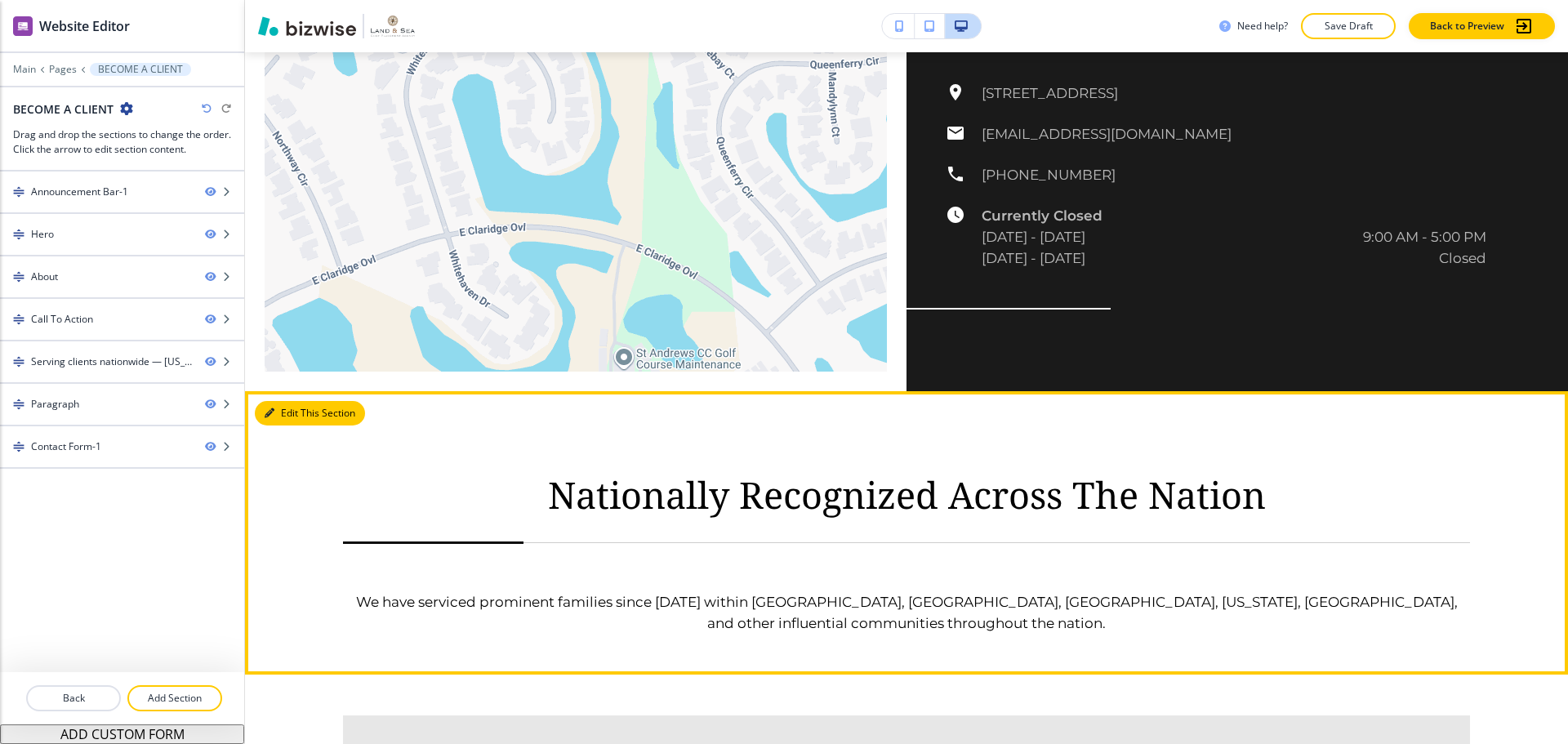
click at [297, 401] on button "Edit This Section" at bounding box center [310, 412] width 110 height 24
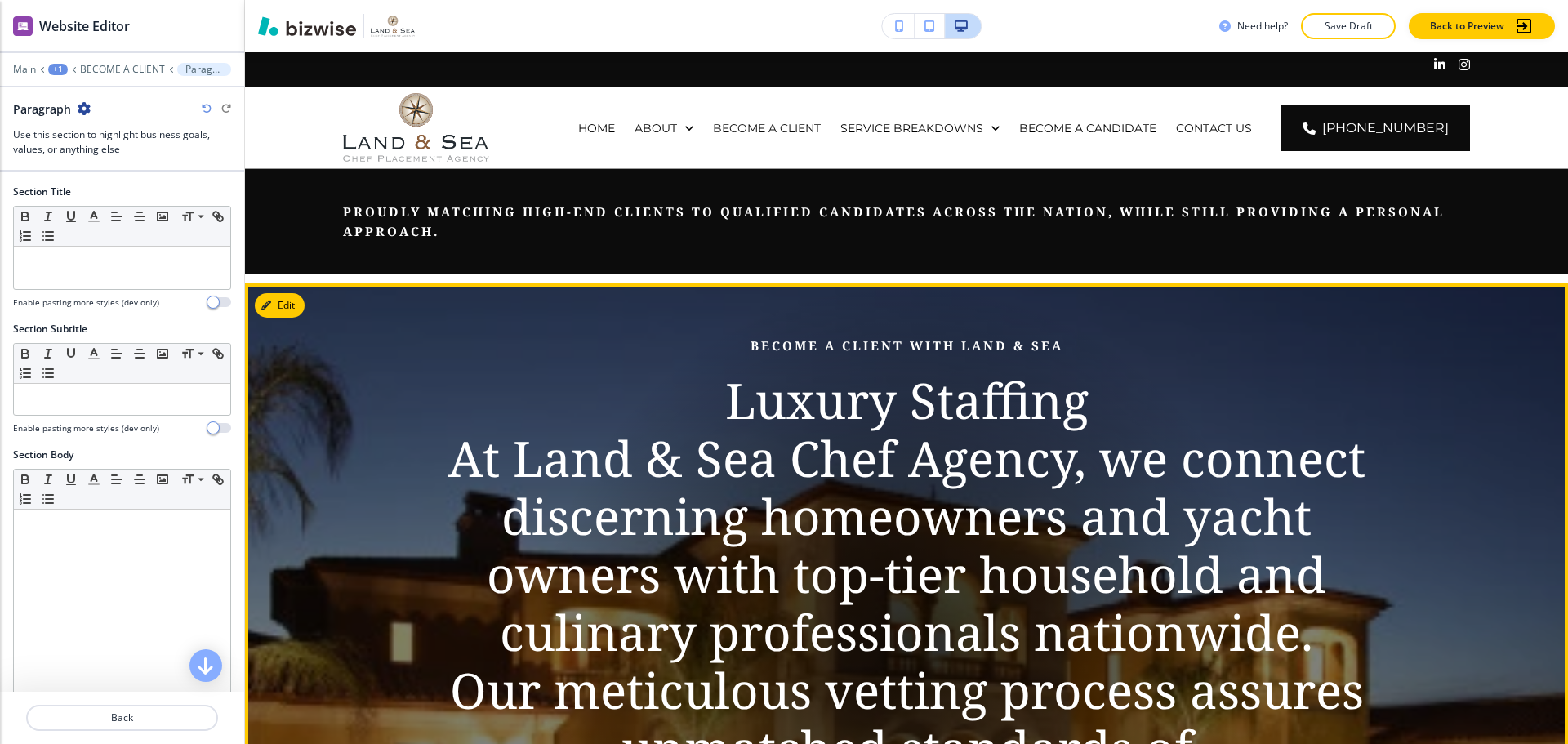
scroll to position [0, 0]
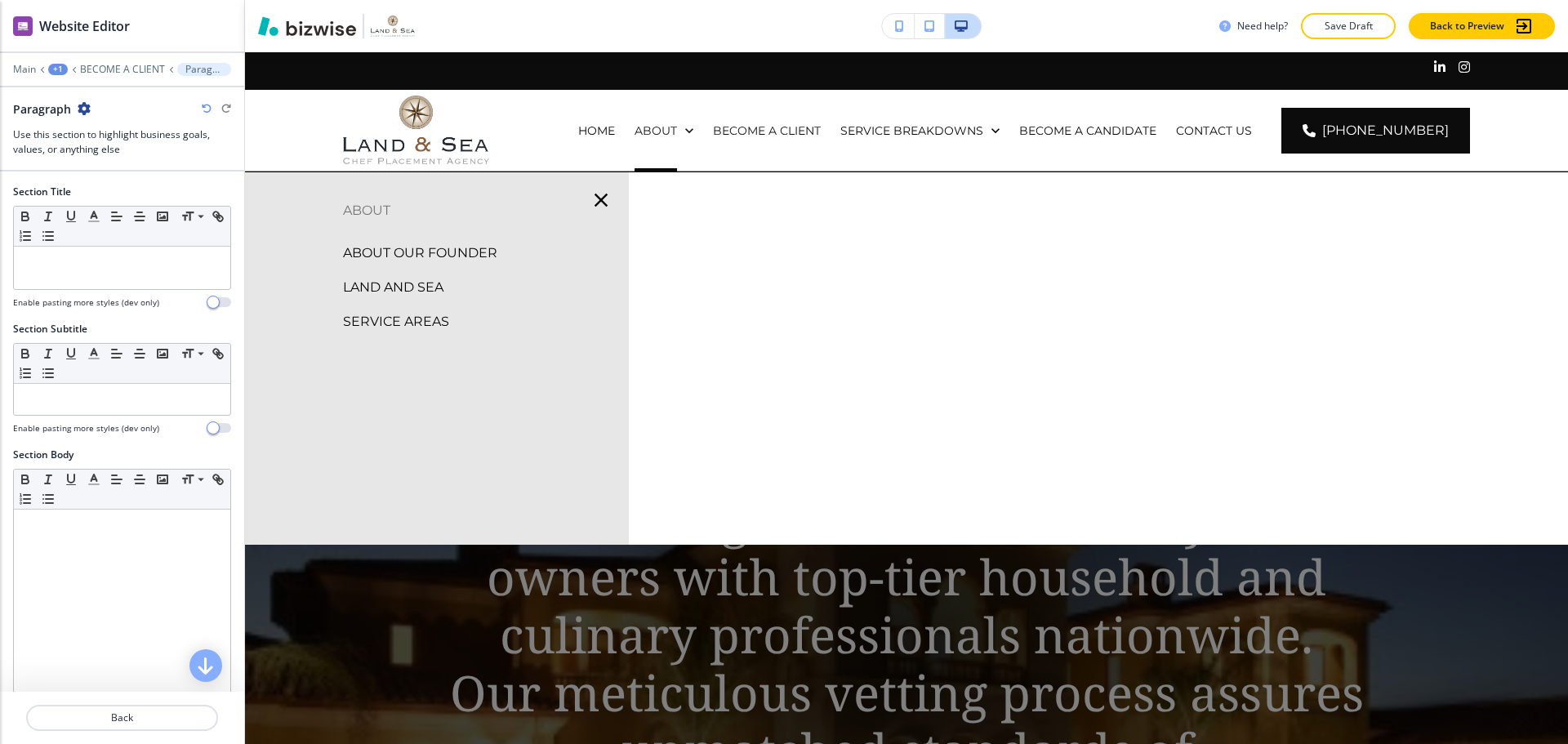
click at [421, 286] on p "LAND AND SEA" at bounding box center [393, 287] width 101 height 24
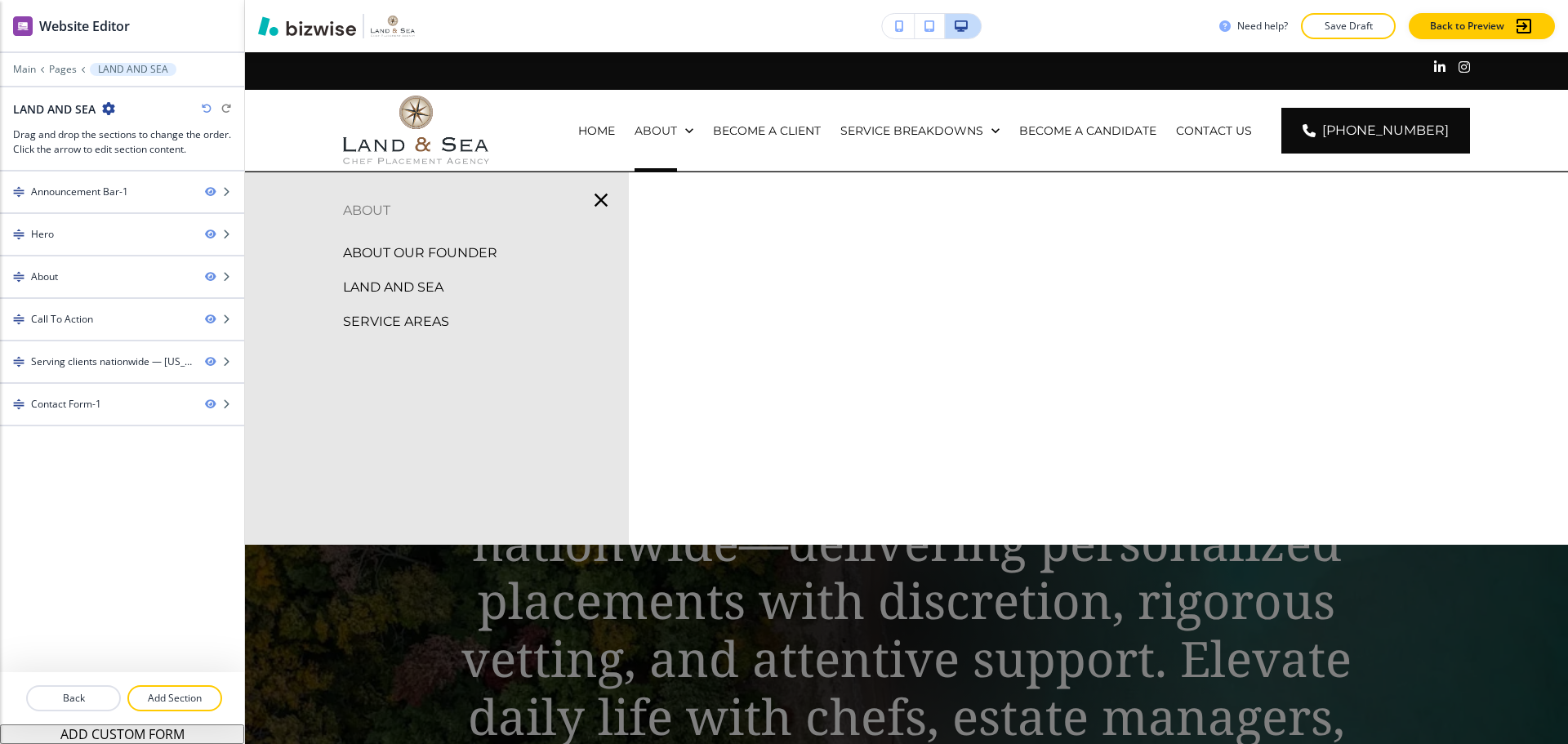
click at [485, 247] on p "ABOUT OUR FOUNDER" at bounding box center [420, 252] width 154 height 24
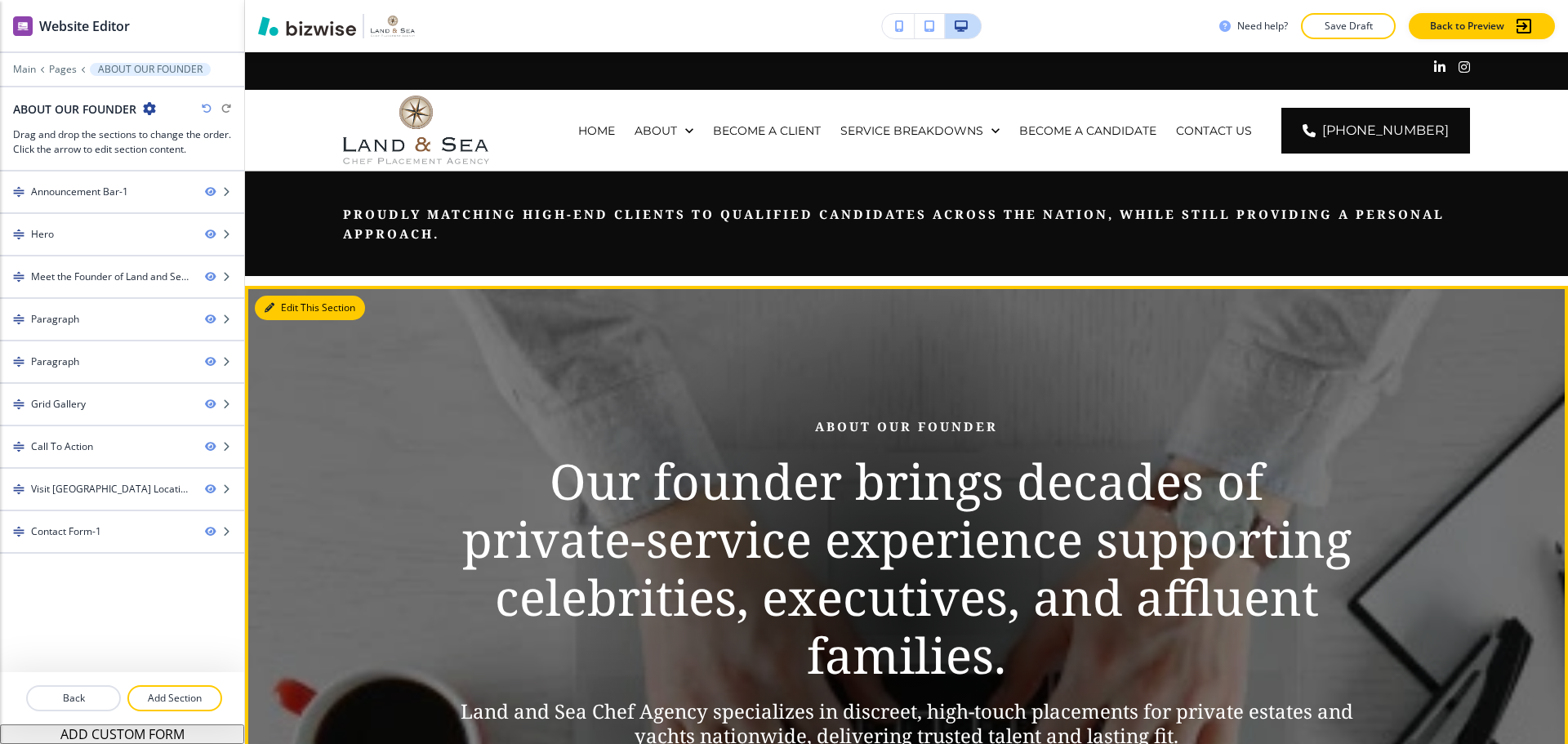
click at [275, 309] on button "Edit This Section" at bounding box center [310, 307] width 110 height 24
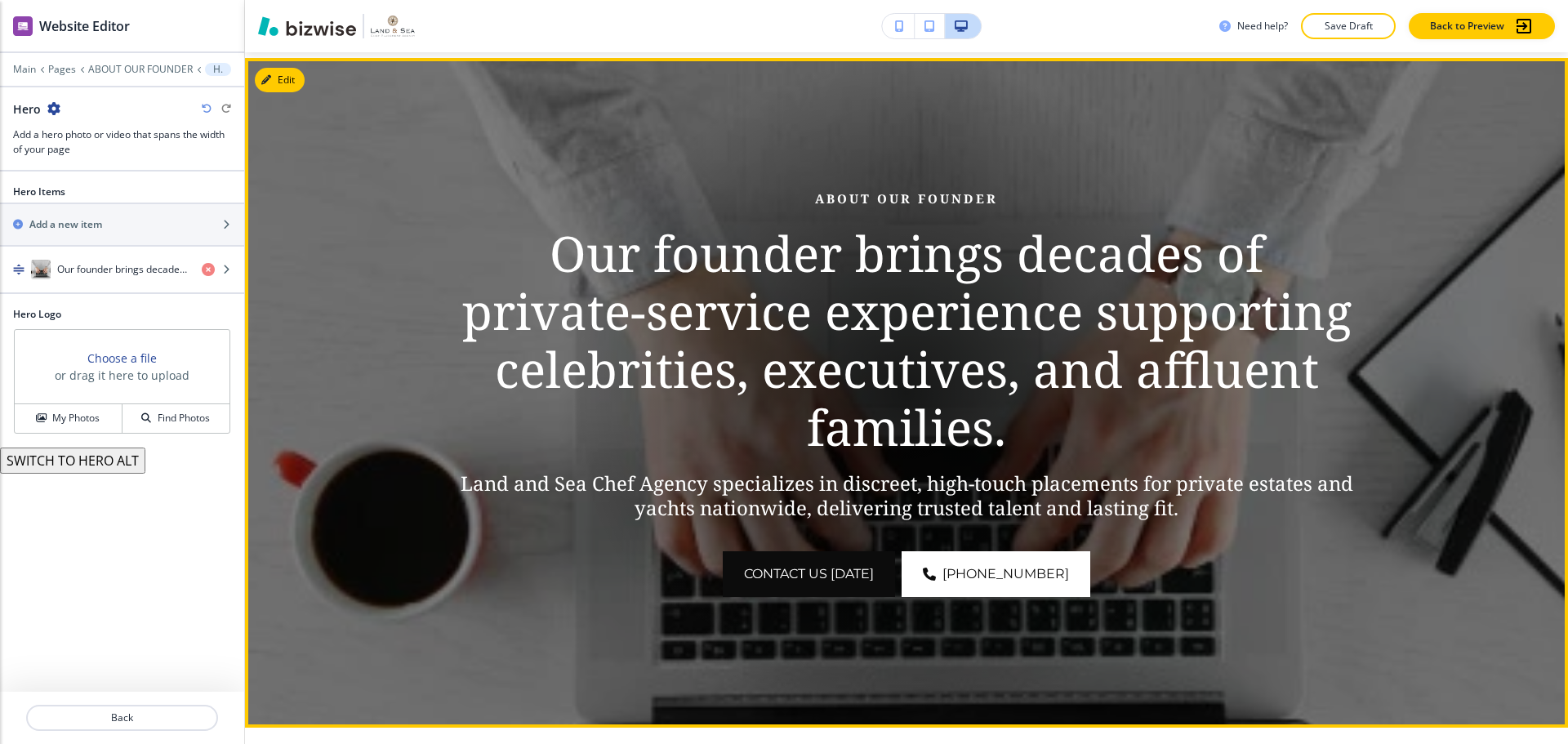
scroll to position [233, 0]
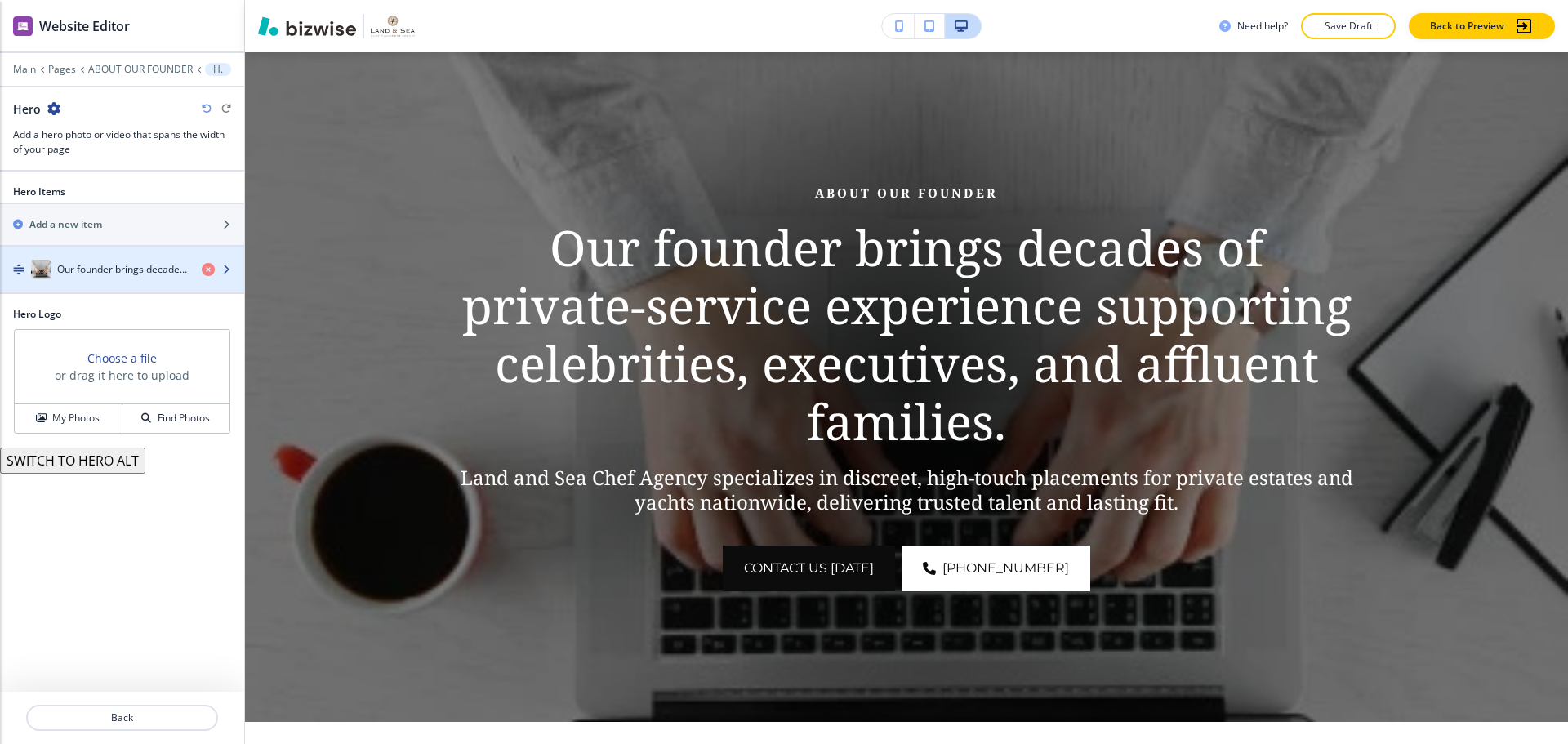
click at [84, 282] on div "button" at bounding box center [122, 286] width 244 height 13
click at [95, 279] on div "button" at bounding box center [122, 286] width 244 height 13
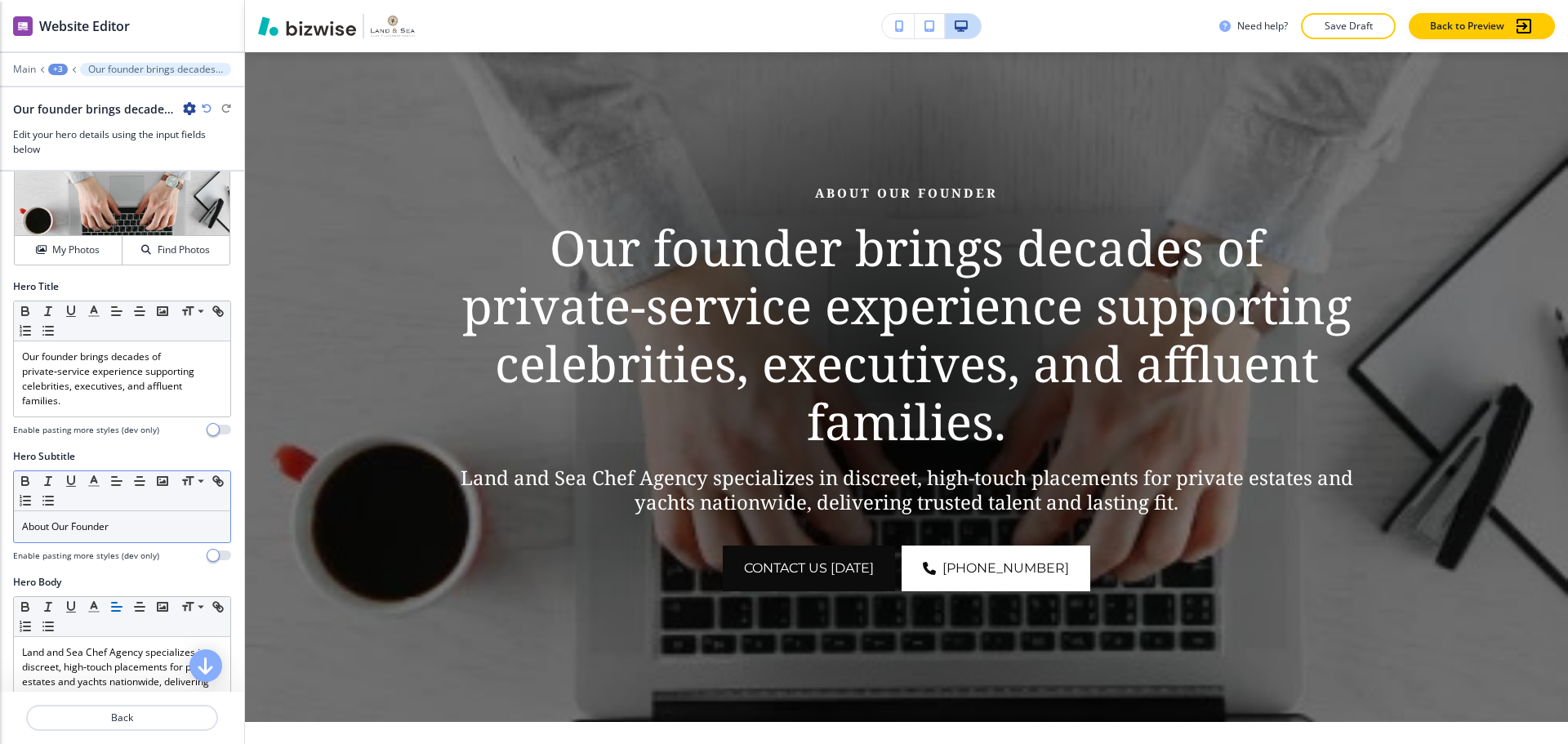
scroll to position [82, 0]
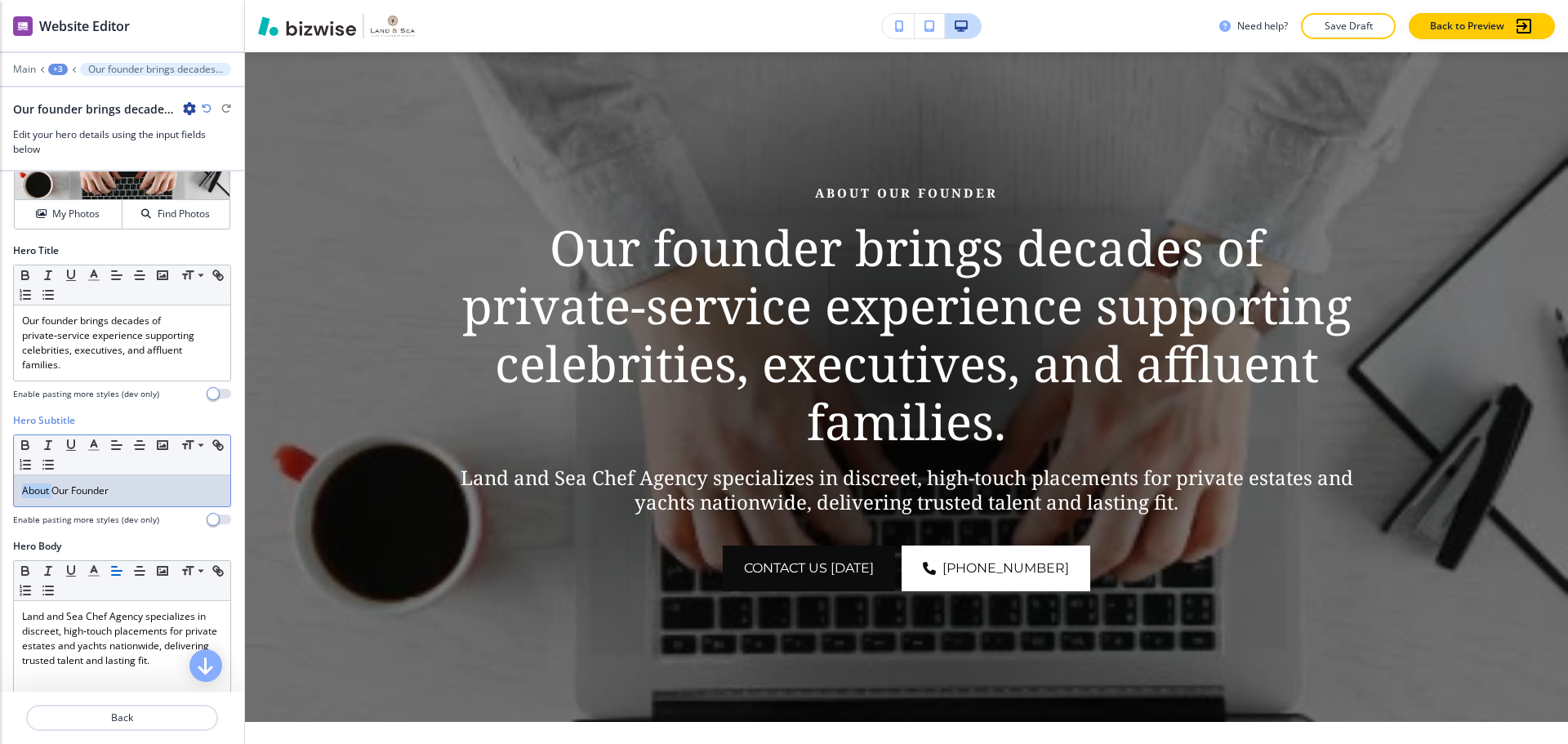
drag, startPoint x: 52, startPoint y: 490, endPoint x: 0, endPoint y: 494, distance: 52.2
click at [0, 494] on div "Hero Subtitle Small Normal Large Huge About Our Founder Enable pasting more sty…" at bounding box center [122, 476] width 244 height 126
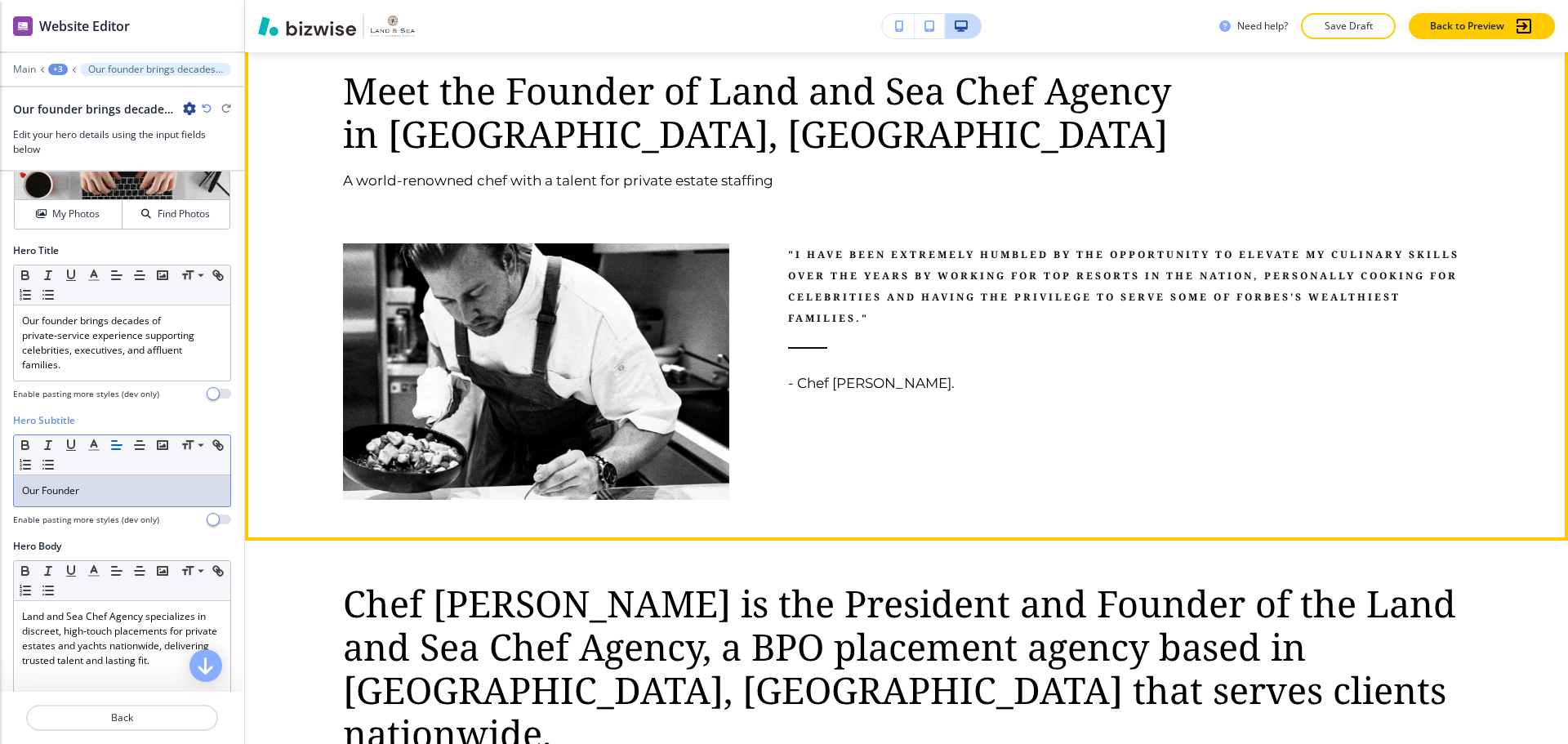
scroll to position [805, 0]
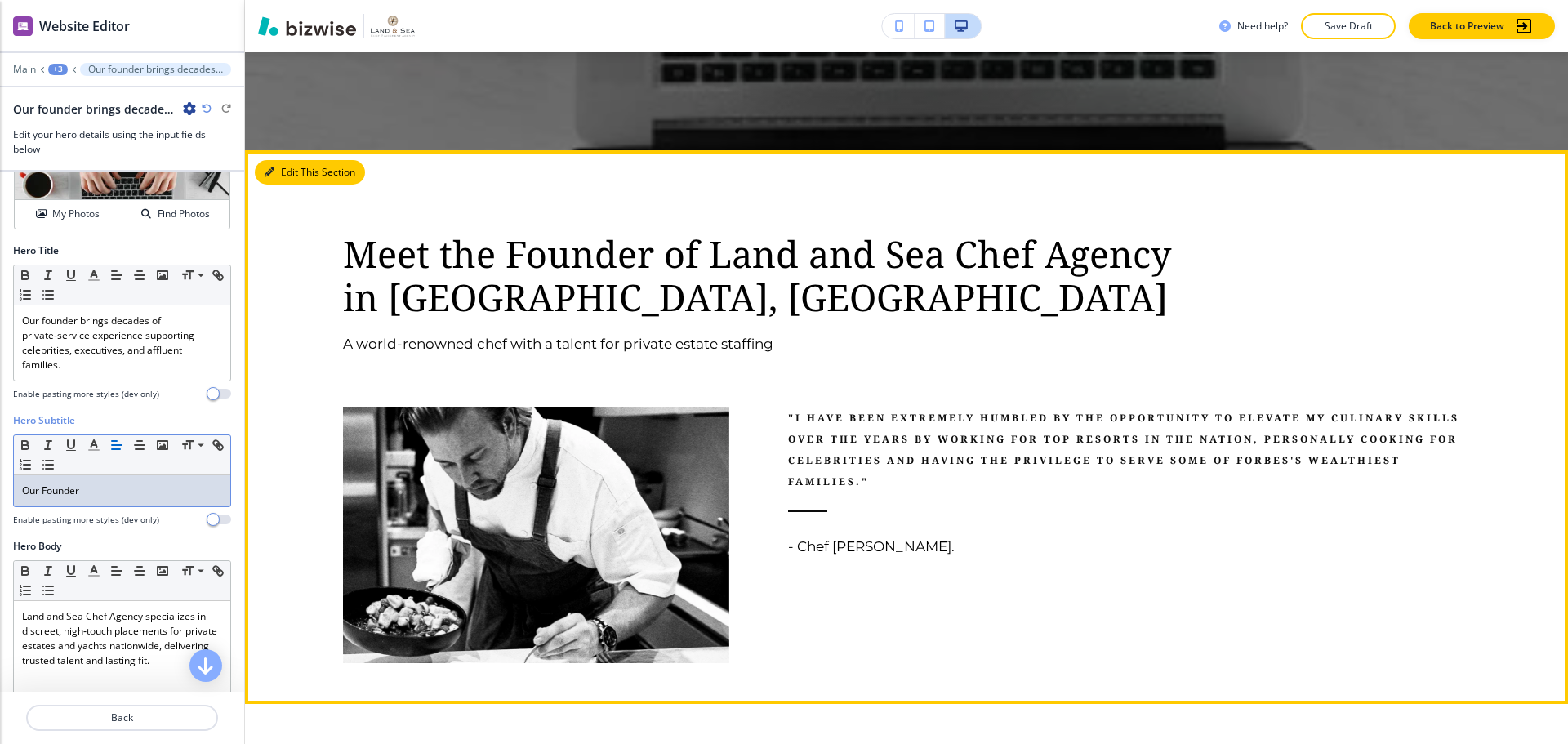
click at [282, 173] on button "Edit This Section" at bounding box center [310, 172] width 110 height 24
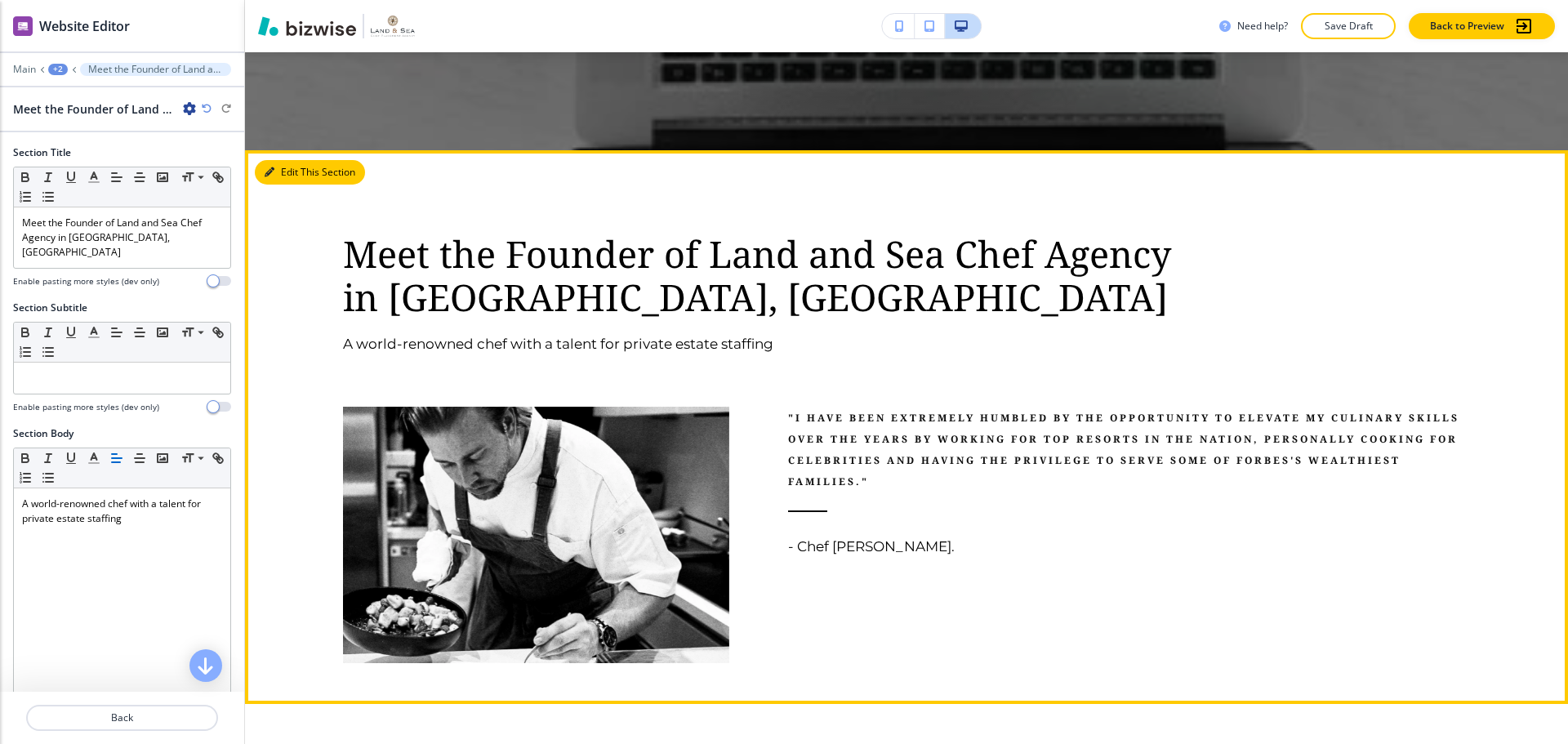
scroll to position [903, 0]
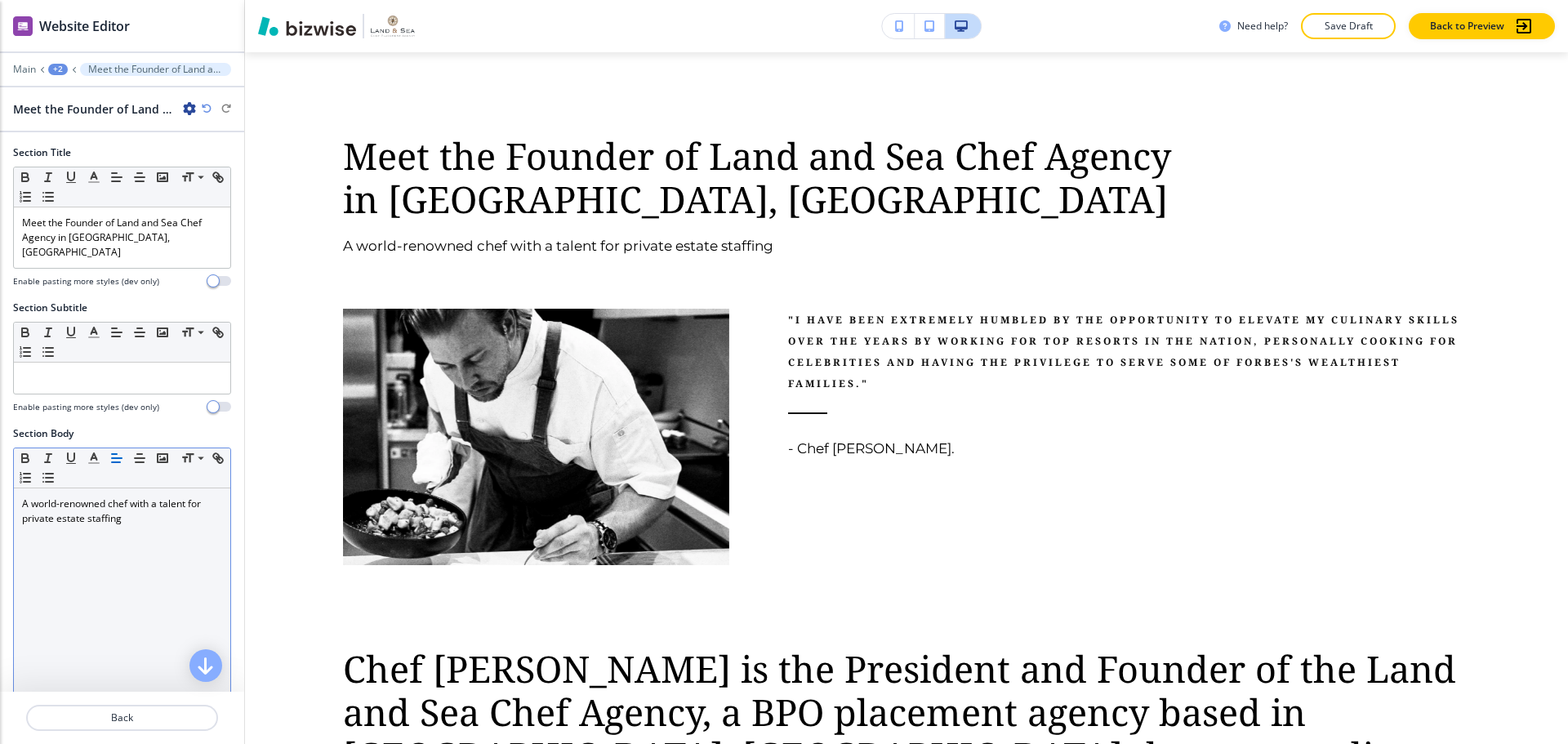
click at [137, 513] on div "A world-renowned chef with a talent for private estate staffing" at bounding box center [122, 594] width 217 height 212
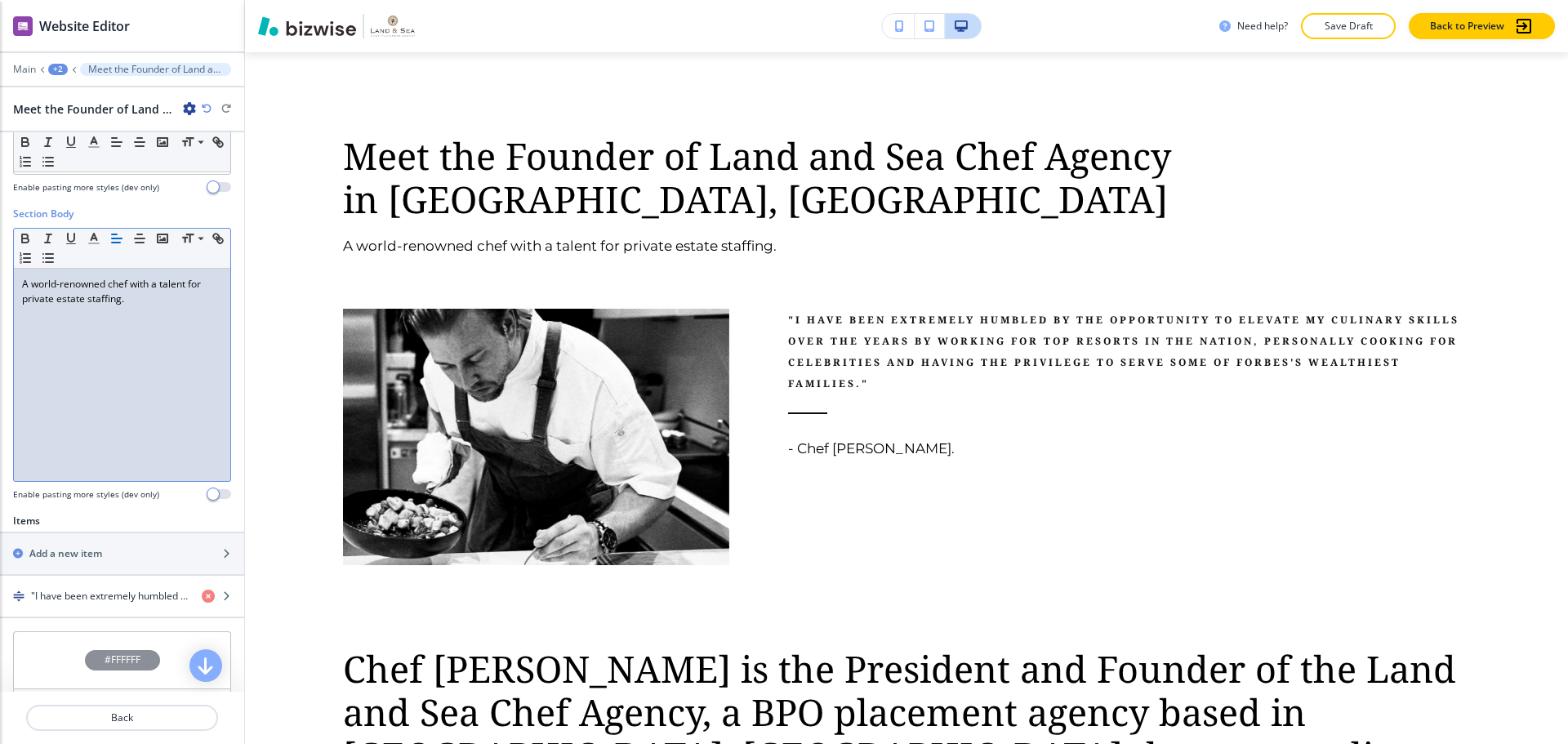
scroll to position [382, 0]
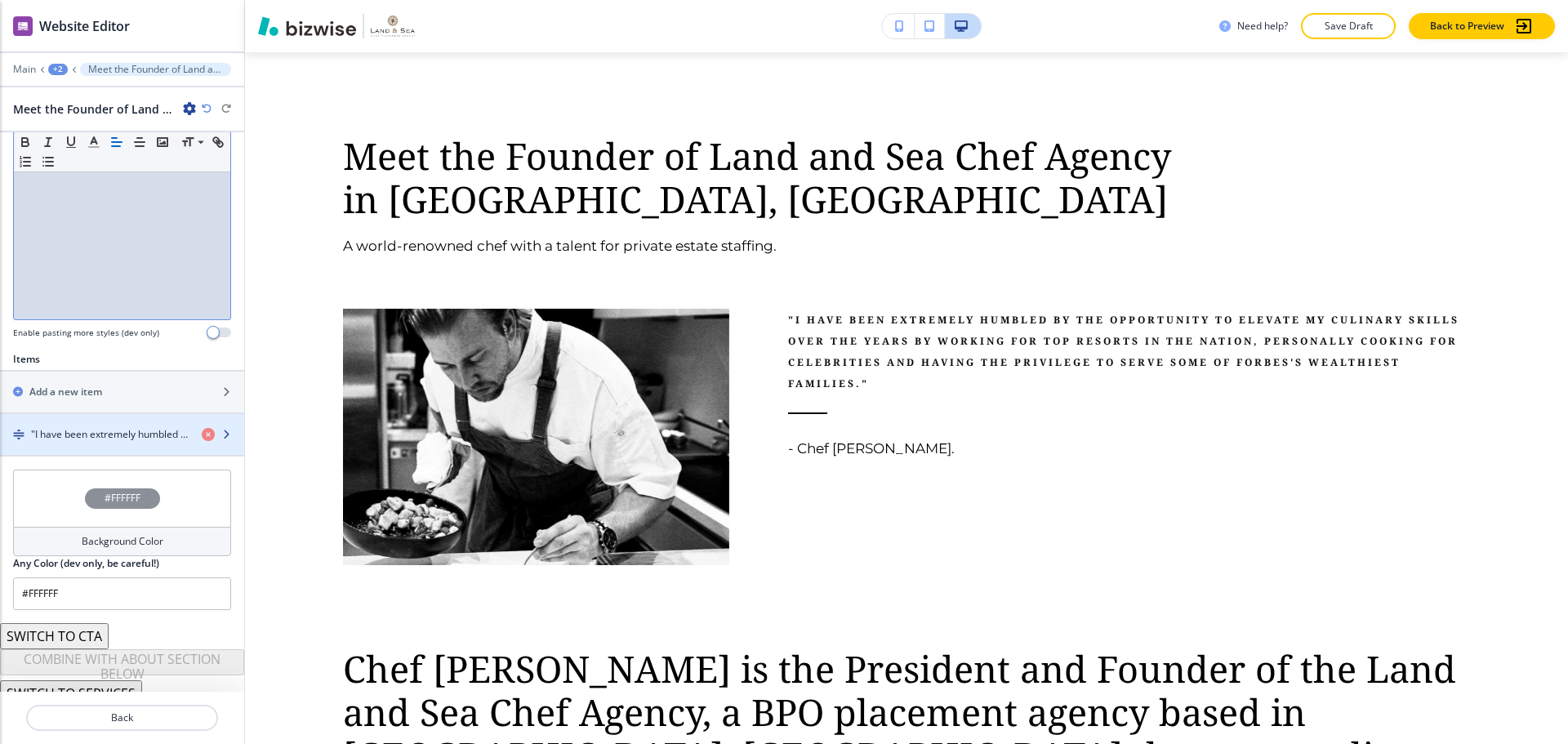
click at [84, 427] on h4 ""I have been extremely humbled by the opportunity to elevate my culinary skills…" at bounding box center [109, 435] width 157 height 15
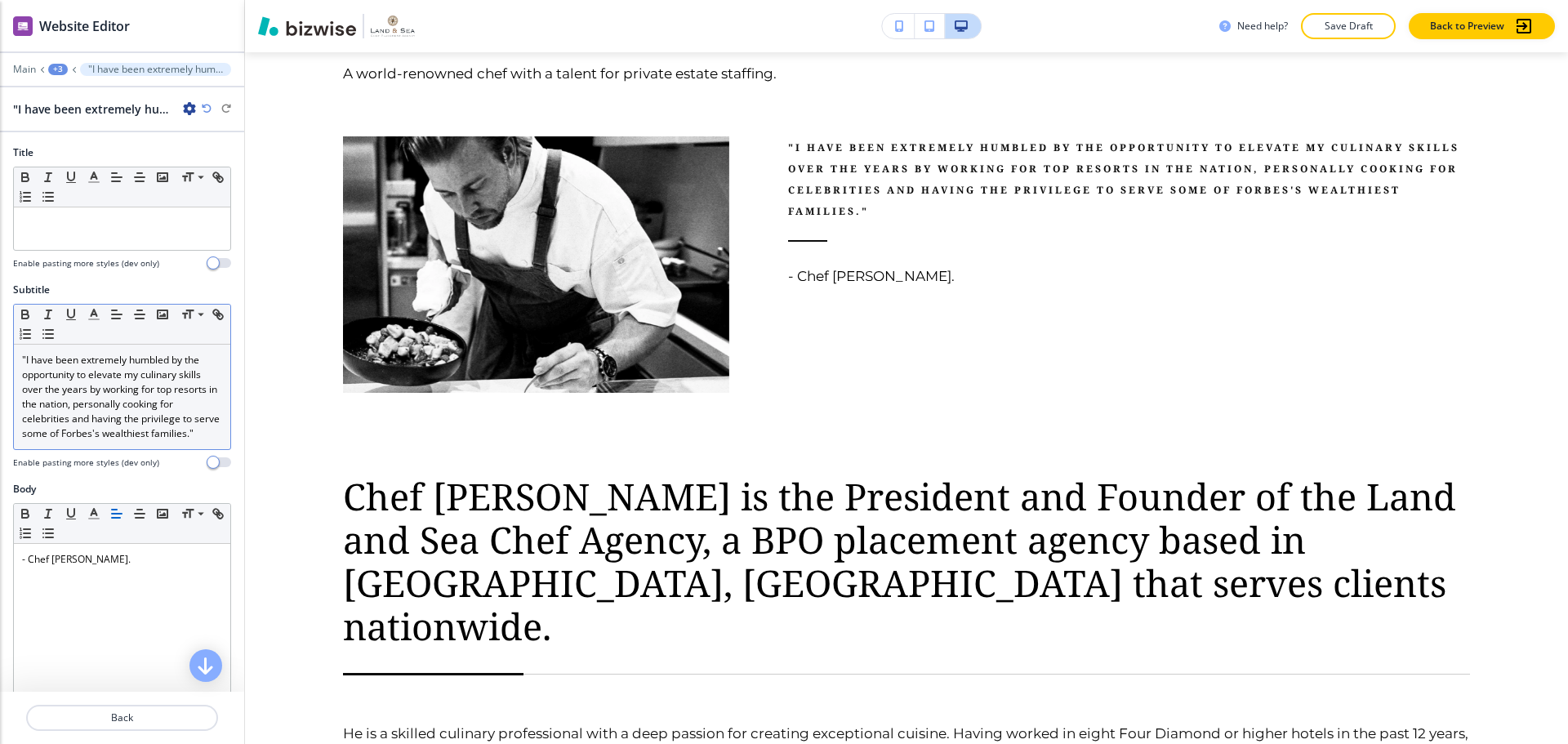
scroll to position [1078, 0]
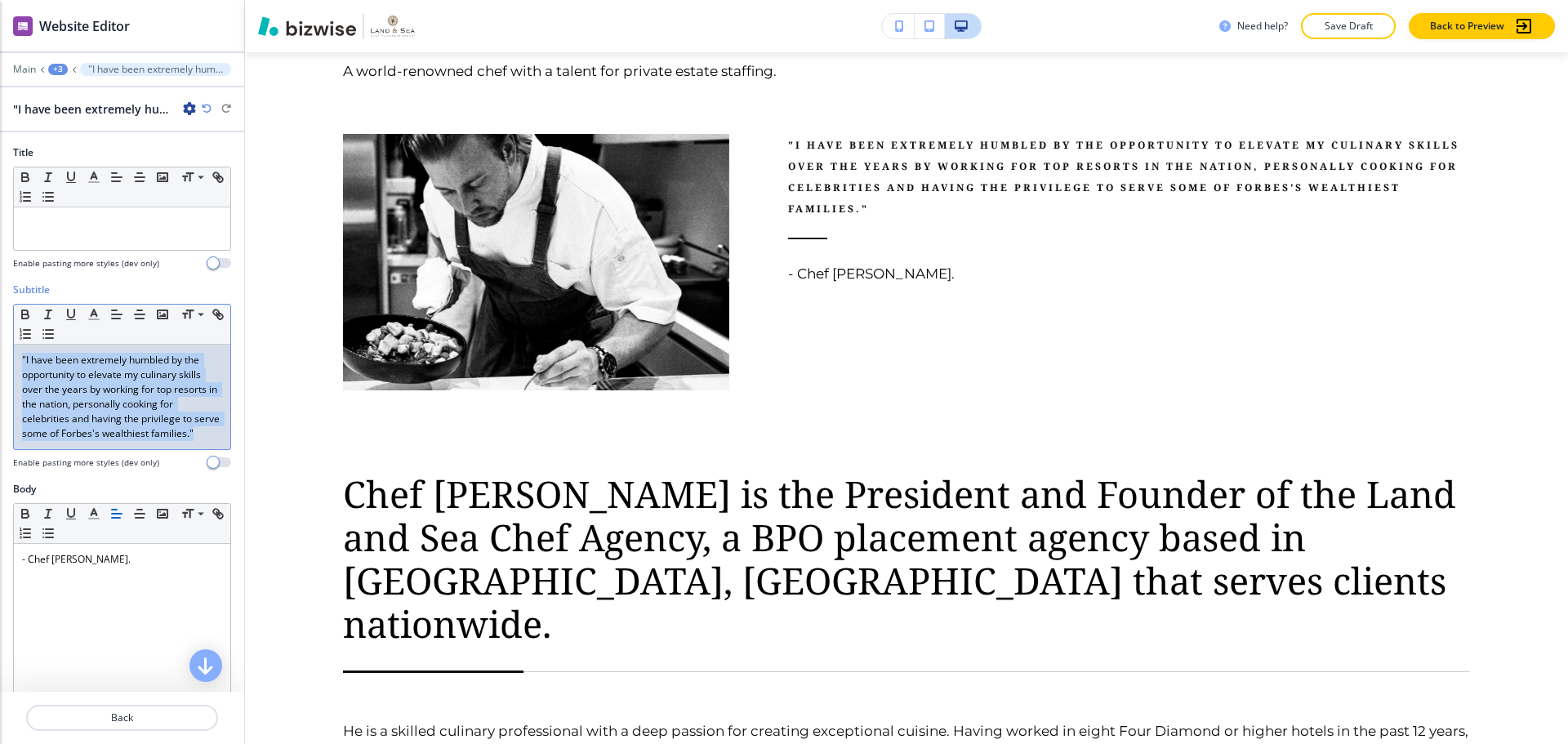
drag, startPoint x: 134, startPoint y: 446, endPoint x: 8, endPoint y: 351, distance: 157.8
click at [8, 351] on div "Subtitle Small Normal Large Huge "I have been extremely humbled by the opportun…" at bounding box center [122, 382] width 244 height 199
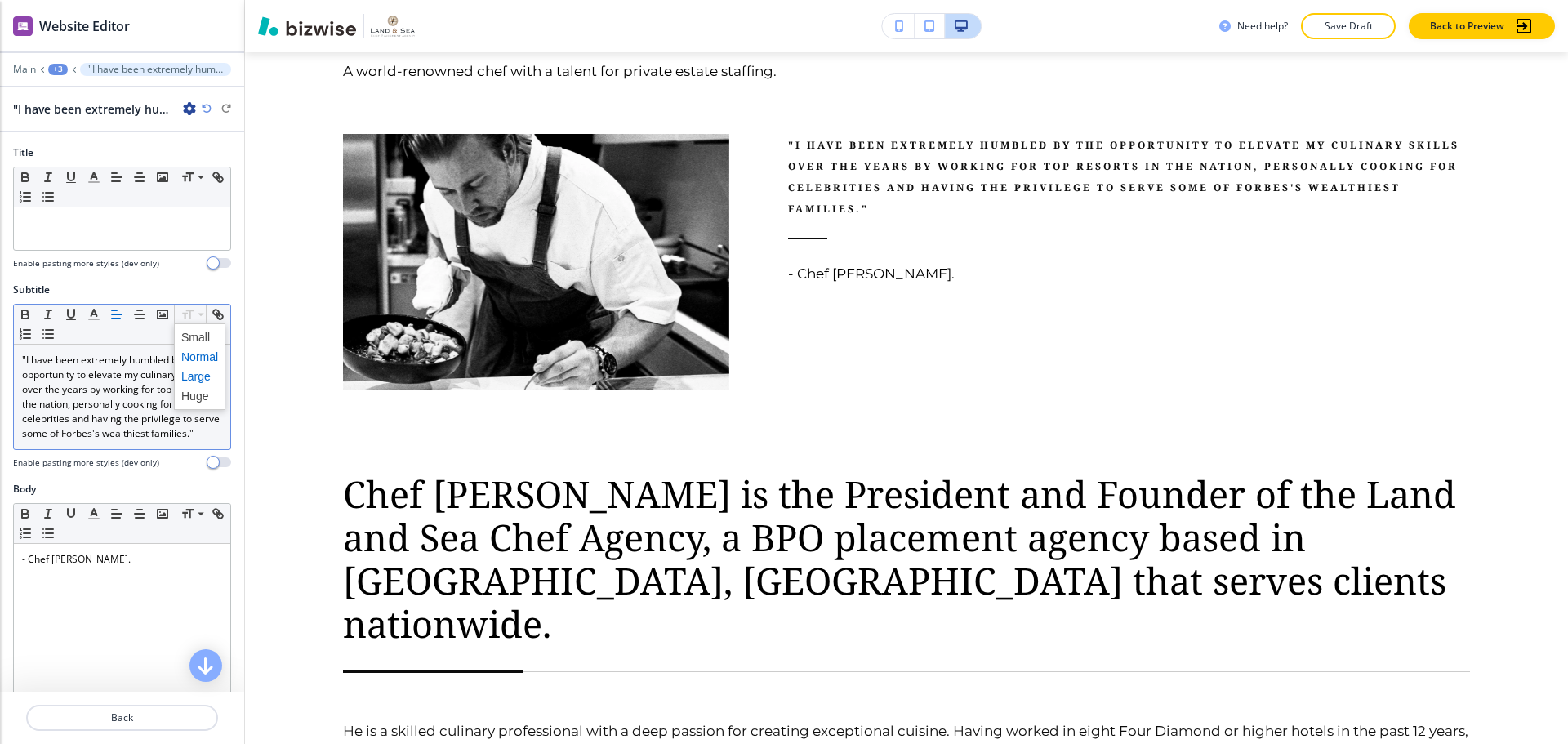
click at [201, 377] on span at bounding box center [200, 377] width 37 height 20
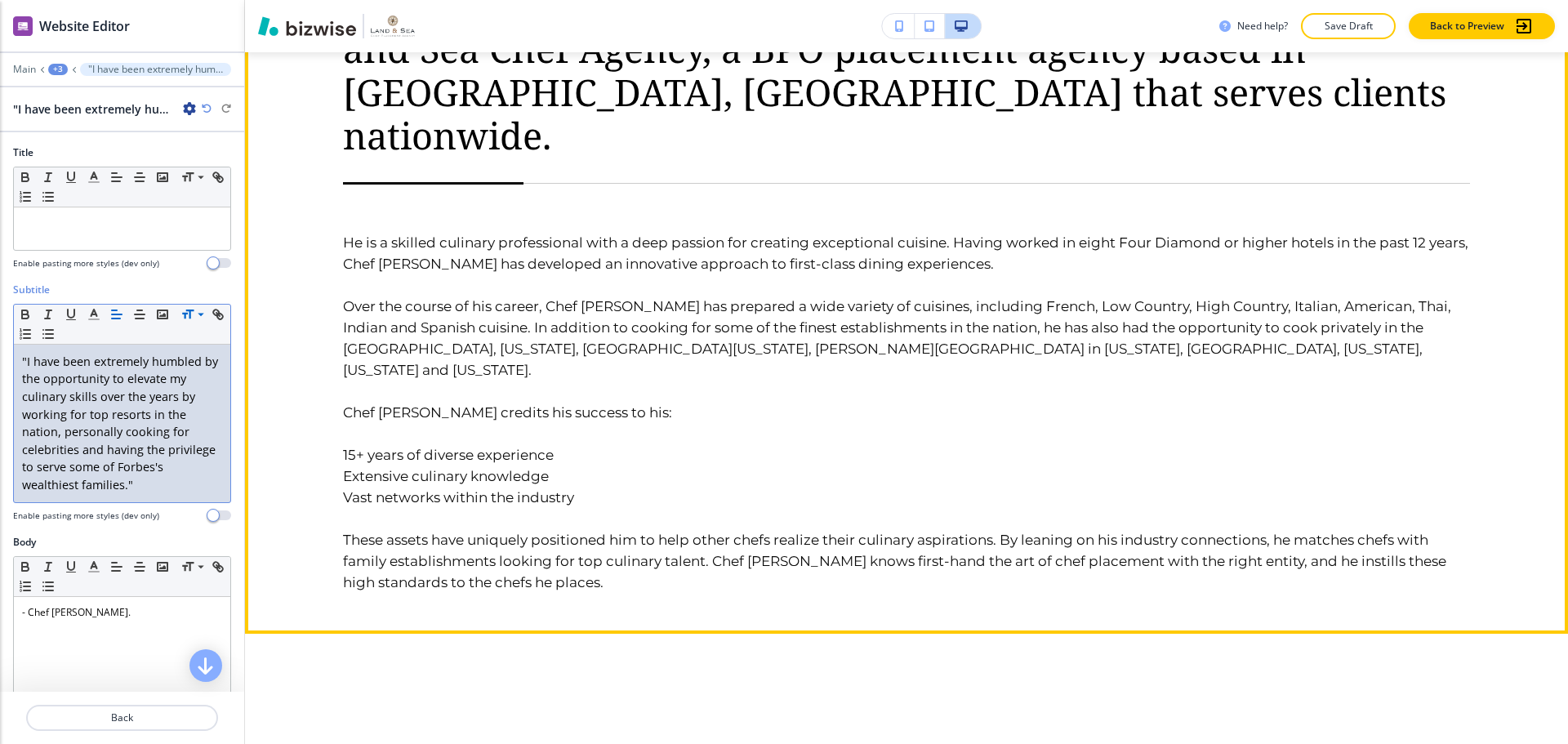
scroll to position [1568, 0]
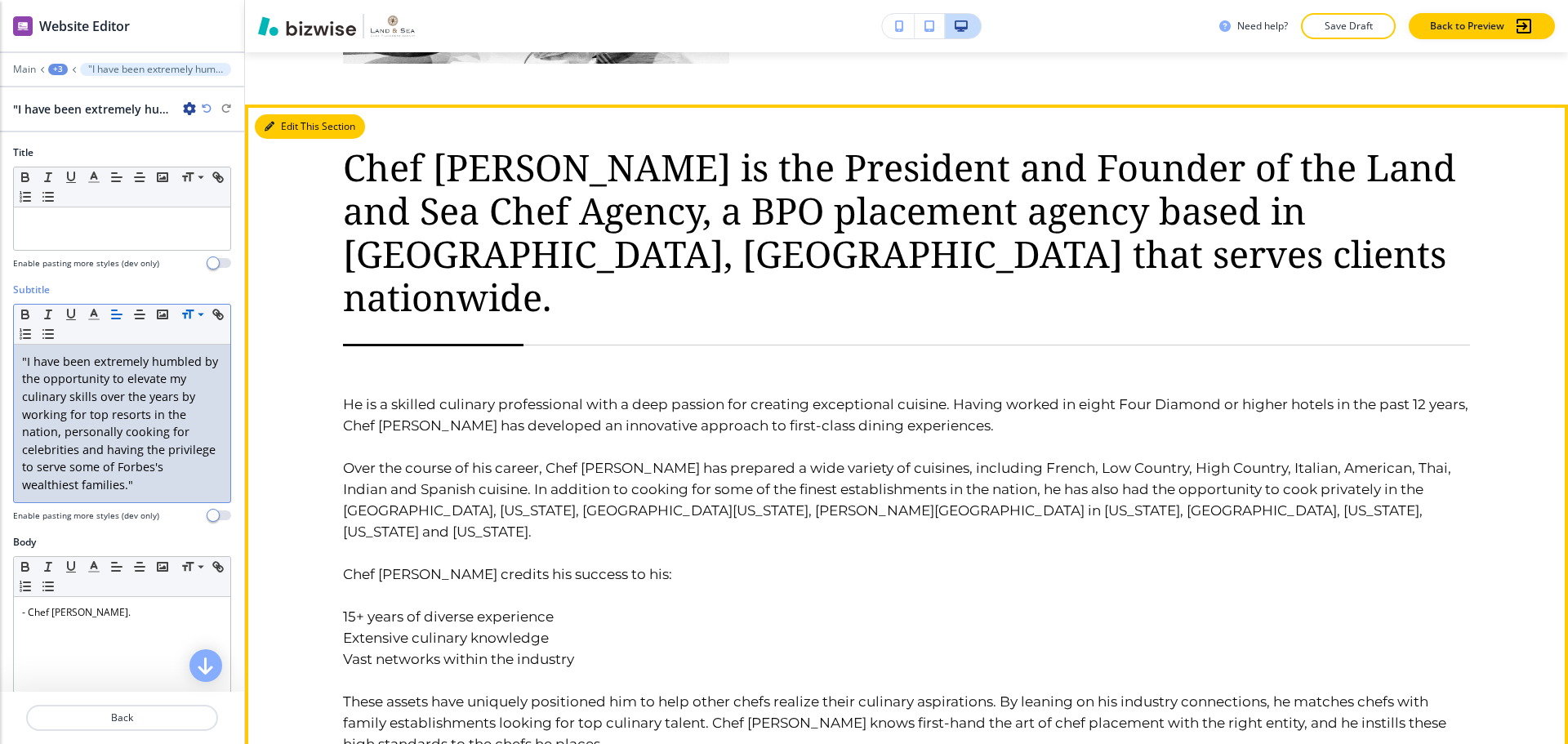
click at [298, 122] on button "Edit This Section" at bounding box center [310, 126] width 110 height 24
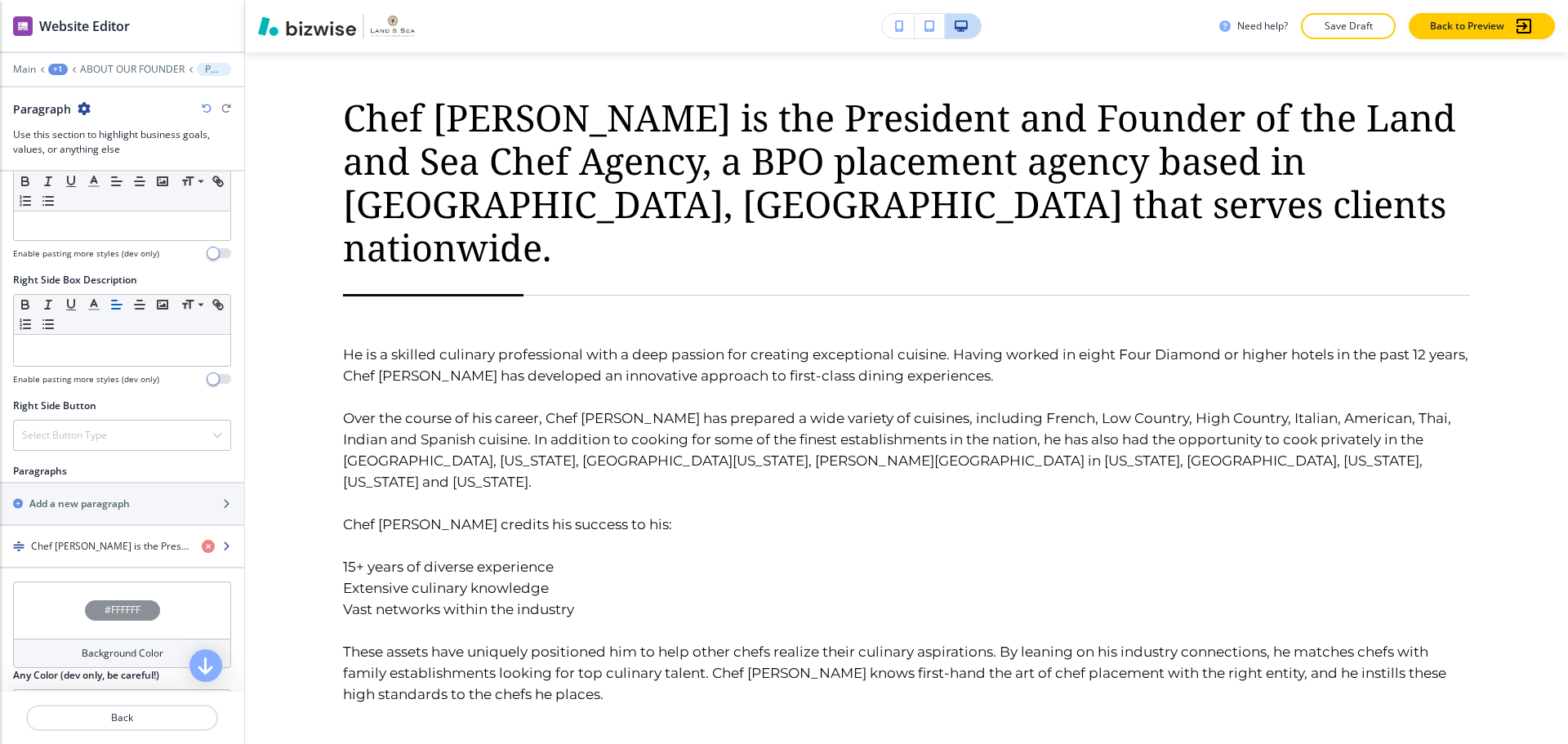
scroll to position [816, 0]
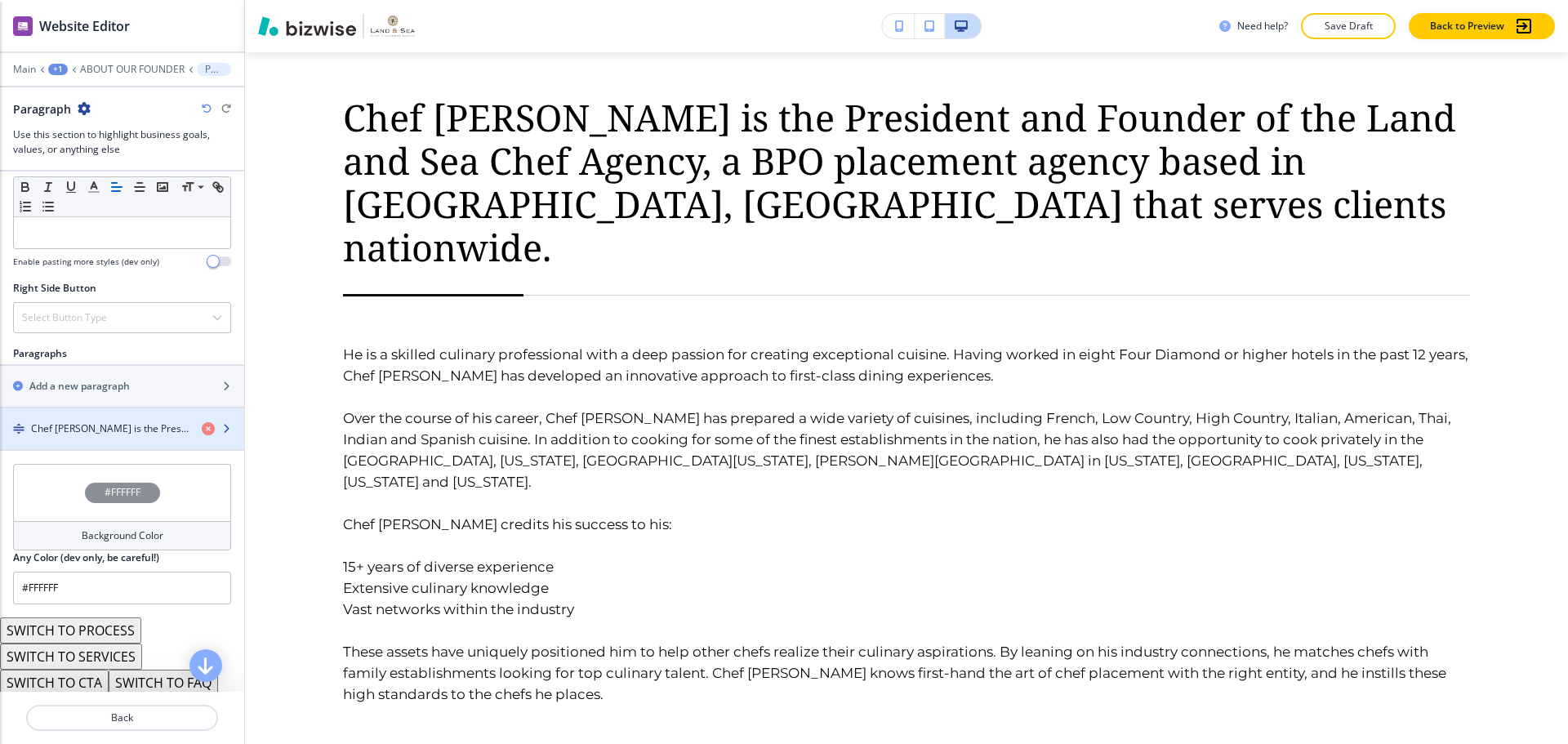
click at [118, 443] on div "button" at bounding box center [122, 442] width 244 height 13
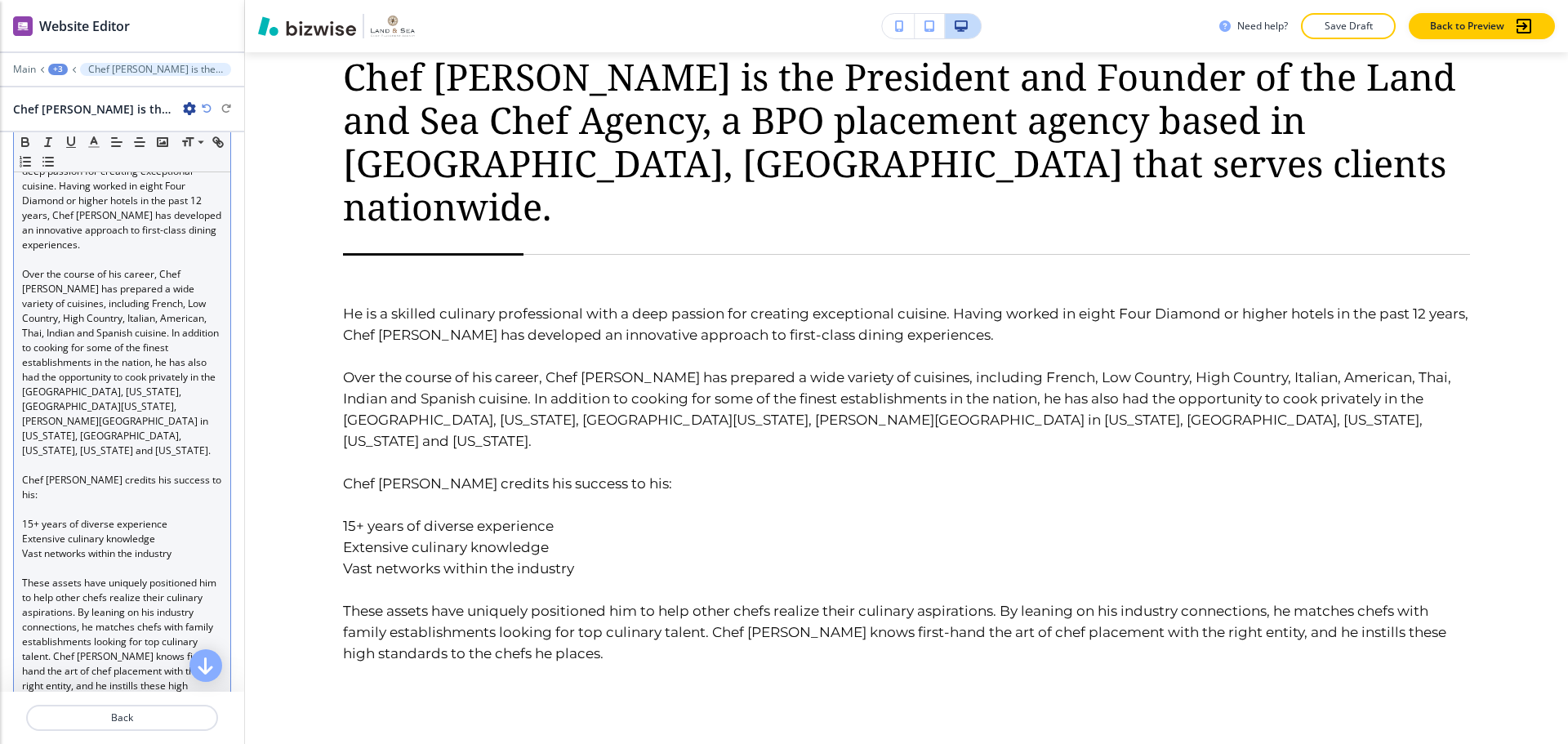
scroll to position [408, 0]
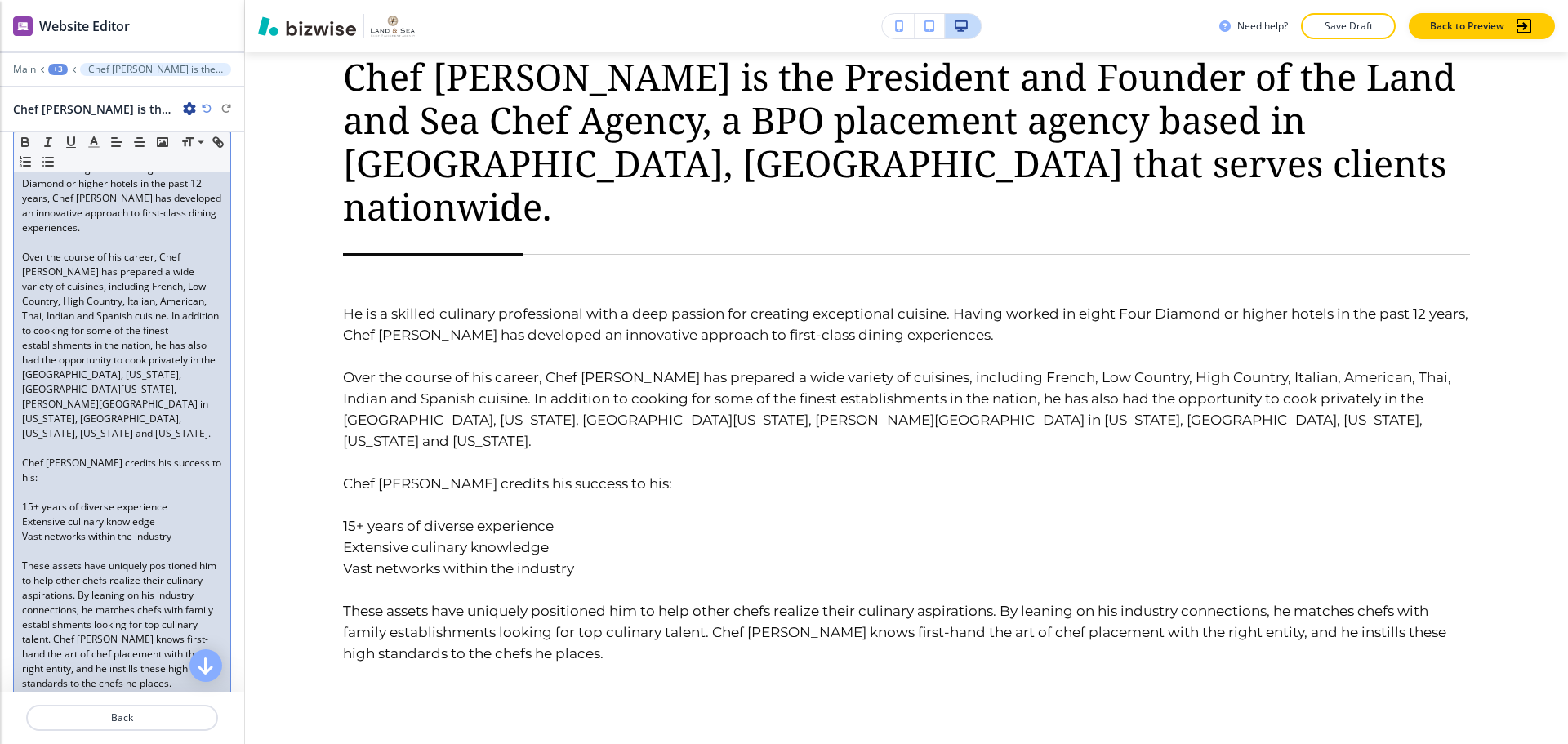
click at [21, 444] on div "He is a skilled culinary professional with a deep passion for creating exceptio…" at bounding box center [122, 412] width 217 height 575
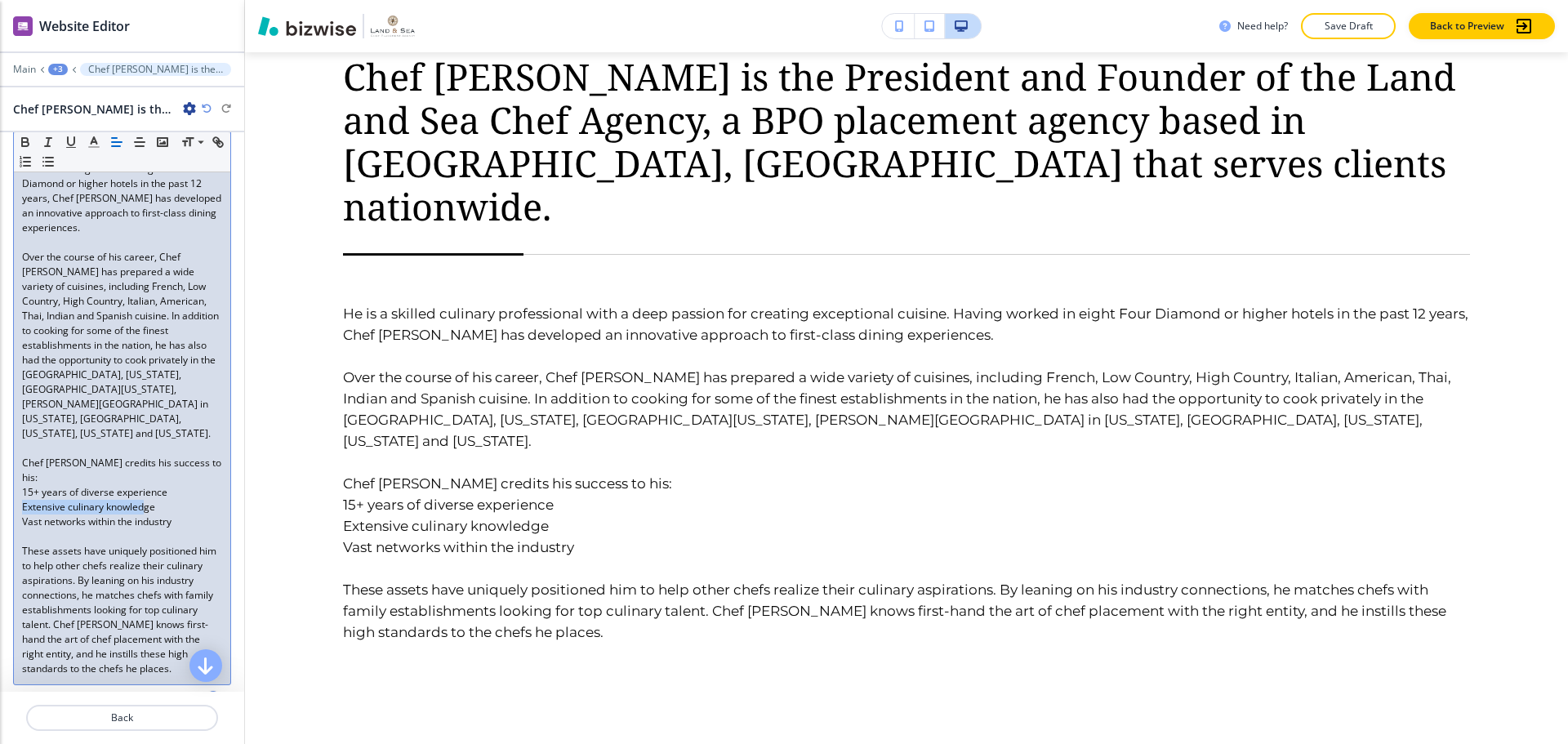
drag, startPoint x: 22, startPoint y: 440, endPoint x: 147, endPoint y: 450, distance: 125.4
click at [147, 500] on span "Extensive culinary knowledge" at bounding box center [88, 507] width 133 height 14
drag, startPoint x: 164, startPoint y: 450, endPoint x: 173, endPoint y: 453, distance: 9.5
click at [166, 500] on p "Extensive culinary knowledge" at bounding box center [122, 507] width 200 height 15
drag, startPoint x: 167, startPoint y: 461, endPoint x: 13, endPoint y: 432, distance: 156.7
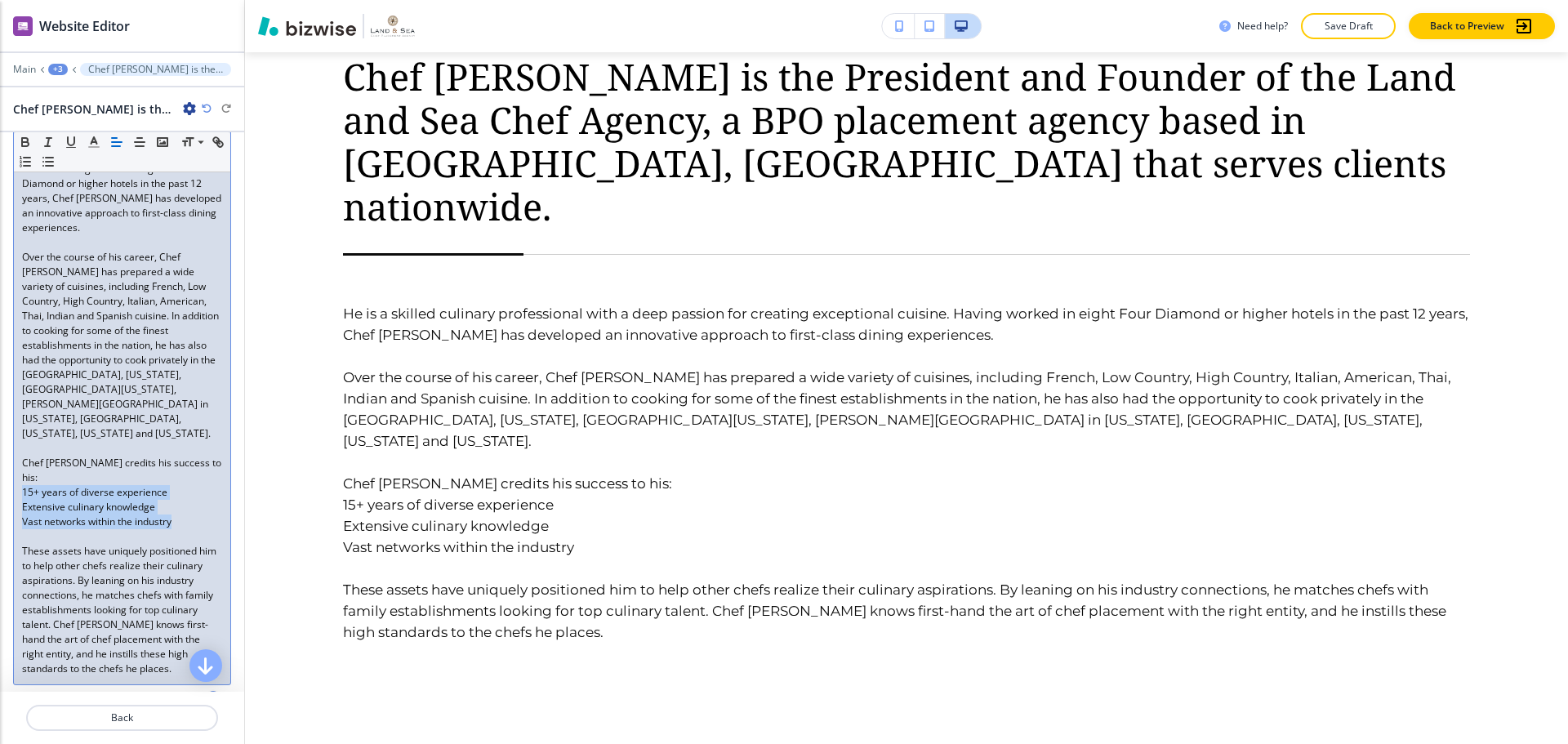
click at [13, 432] on div "Small Normal Large Huge He is a skilled culinary professional with a deep passi…" at bounding box center [122, 384] width 218 height 602
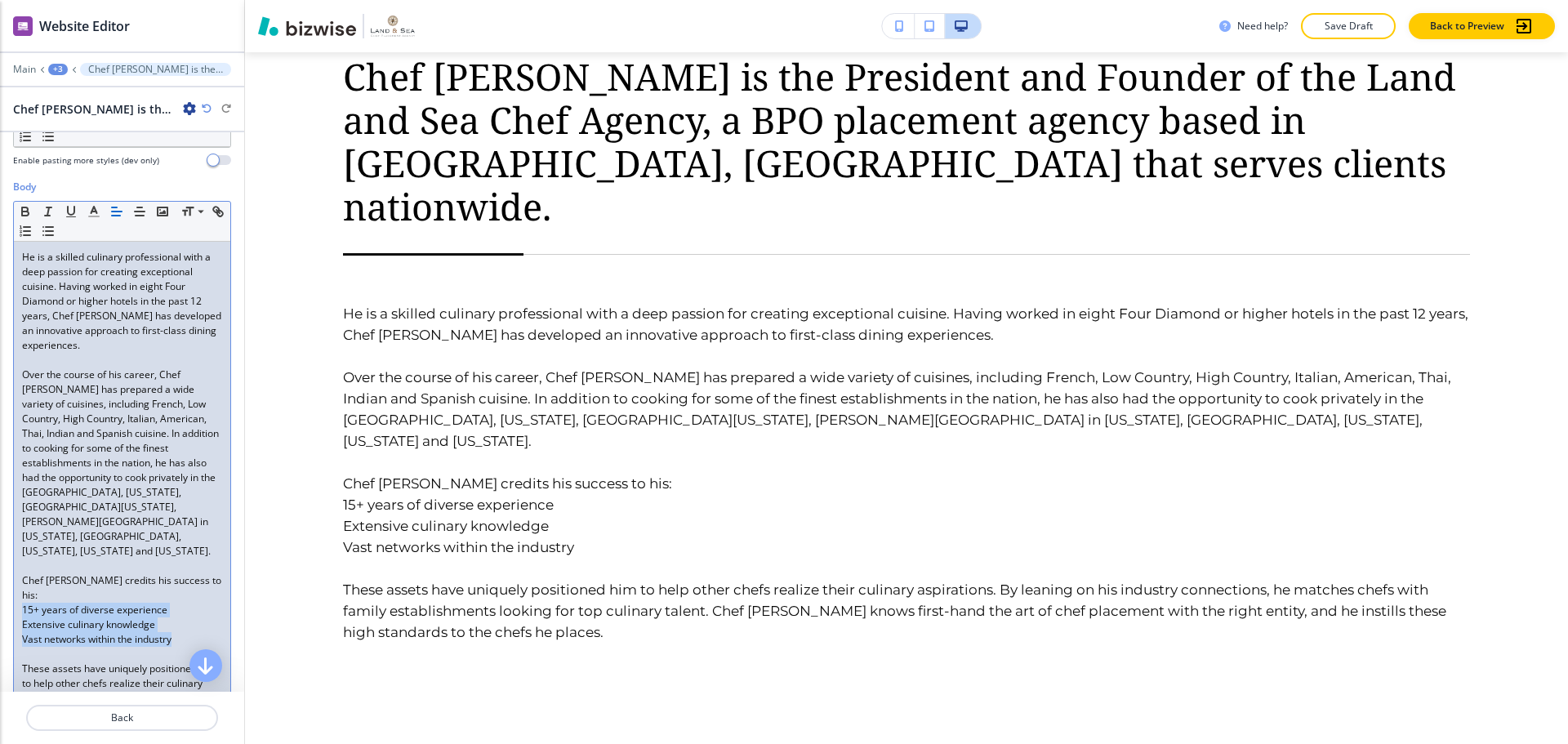
scroll to position [245, 0]
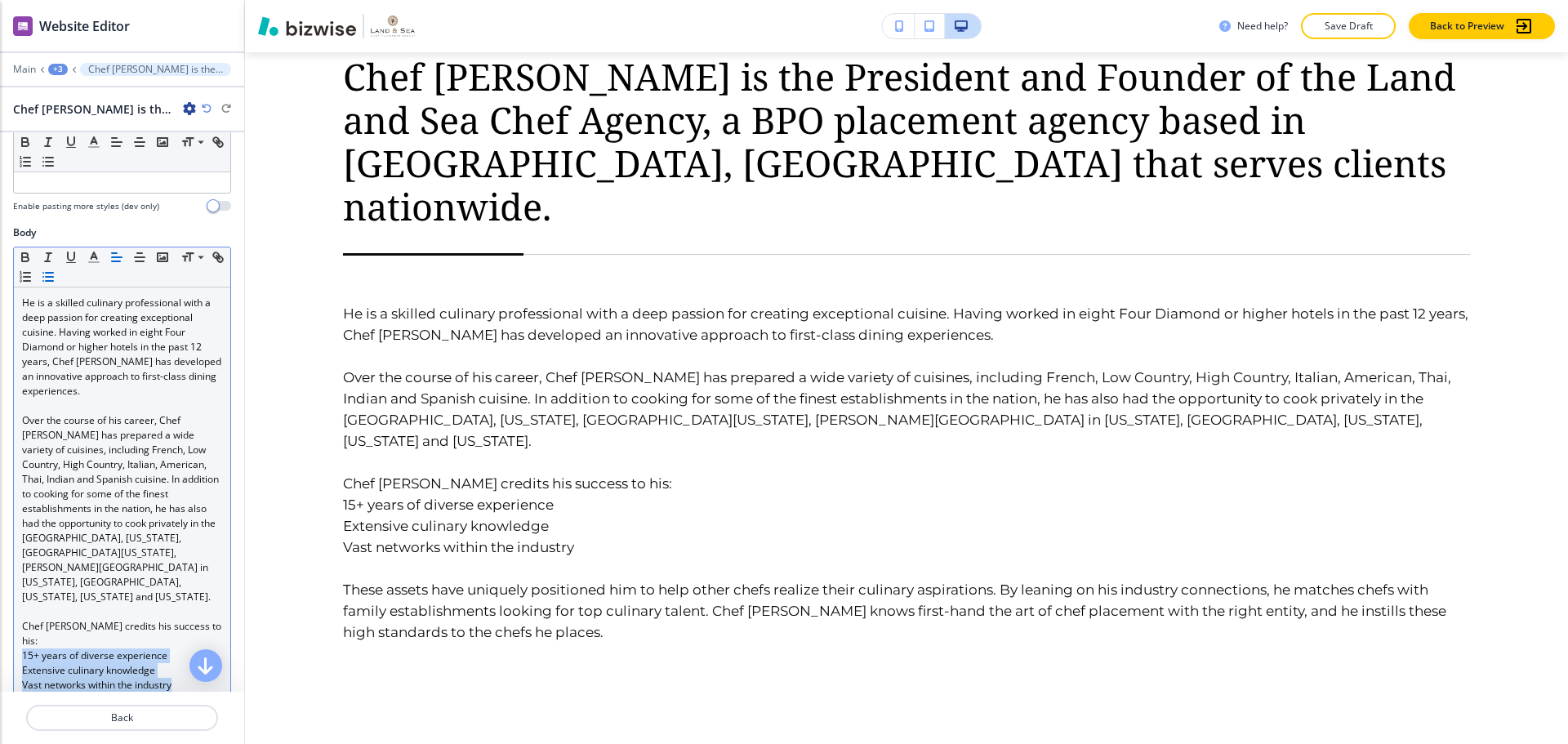
click at [43, 277] on line "button" at bounding box center [43, 277] width 0 height 0
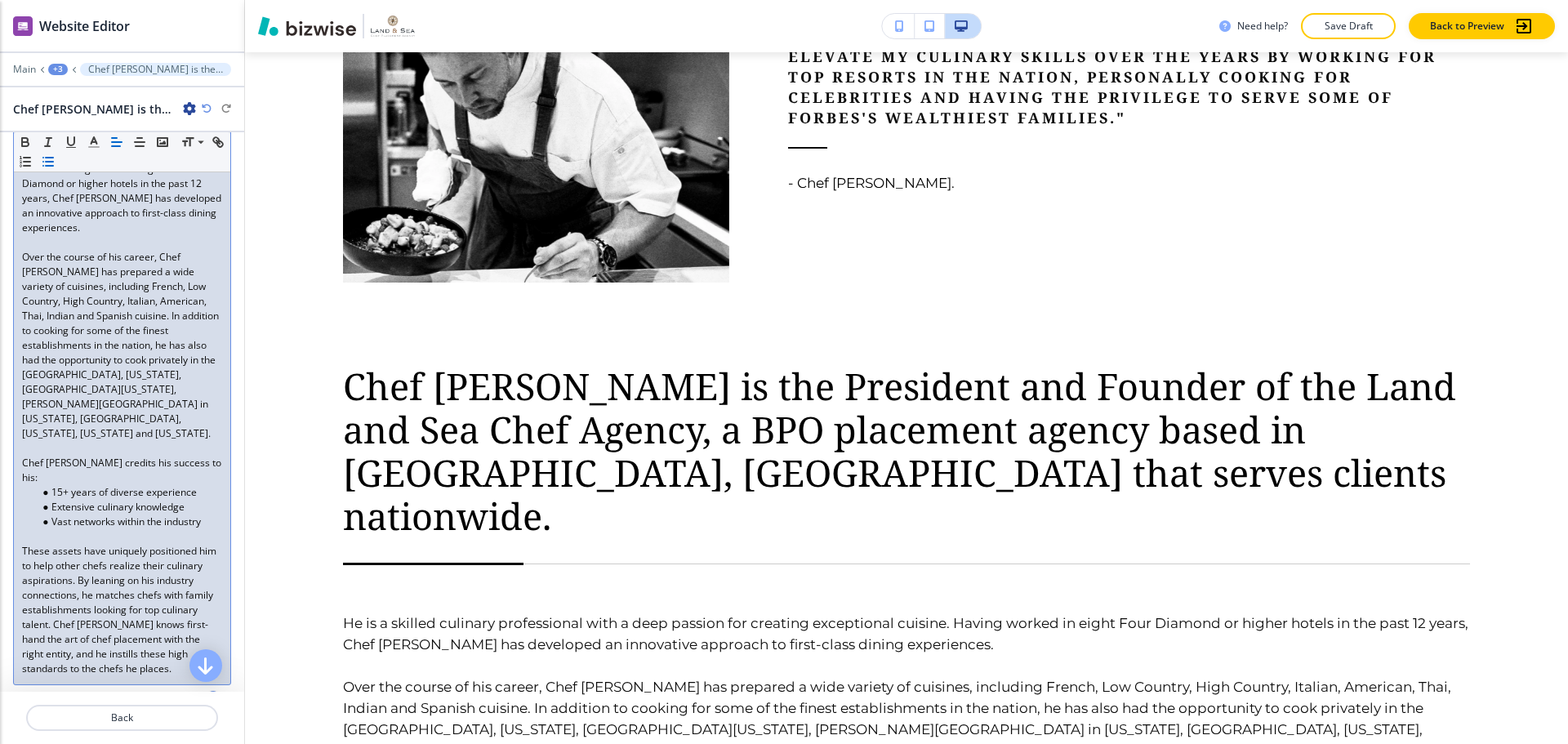
scroll to position [1168, 0]
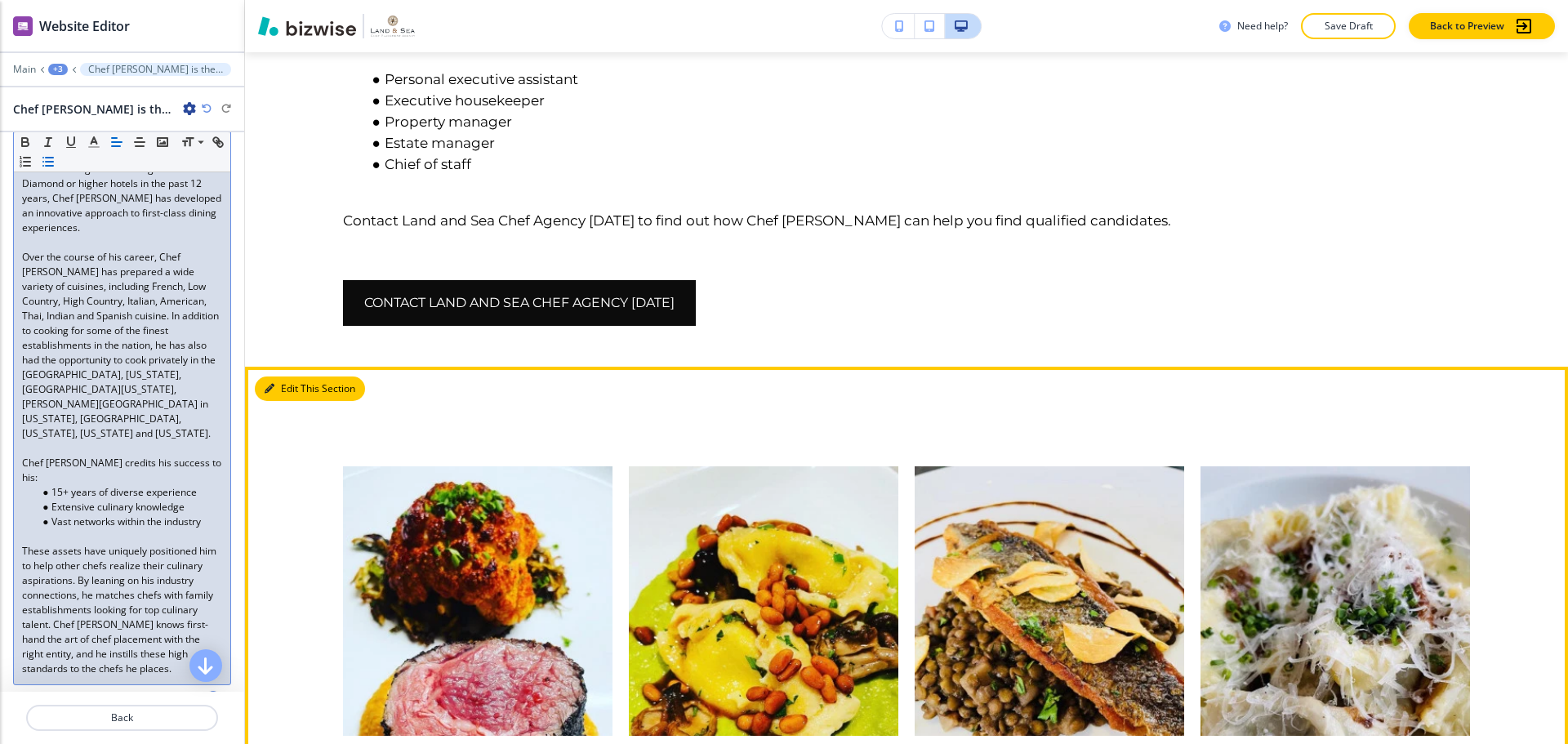
click at [294, 377] on button "Edit This Section" at bounding box center [310, 388] width 110 height 24
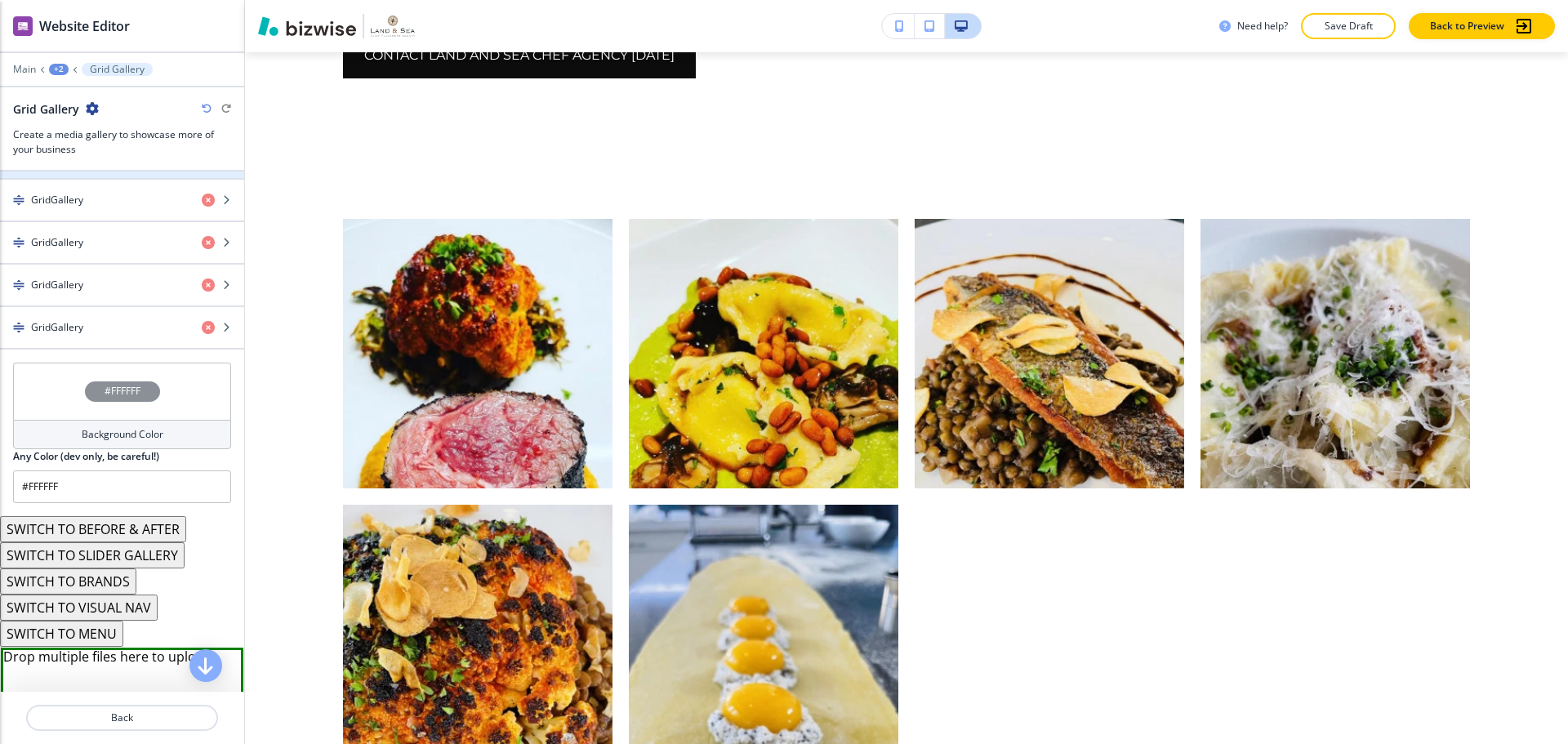
scroll to position [735, 0]
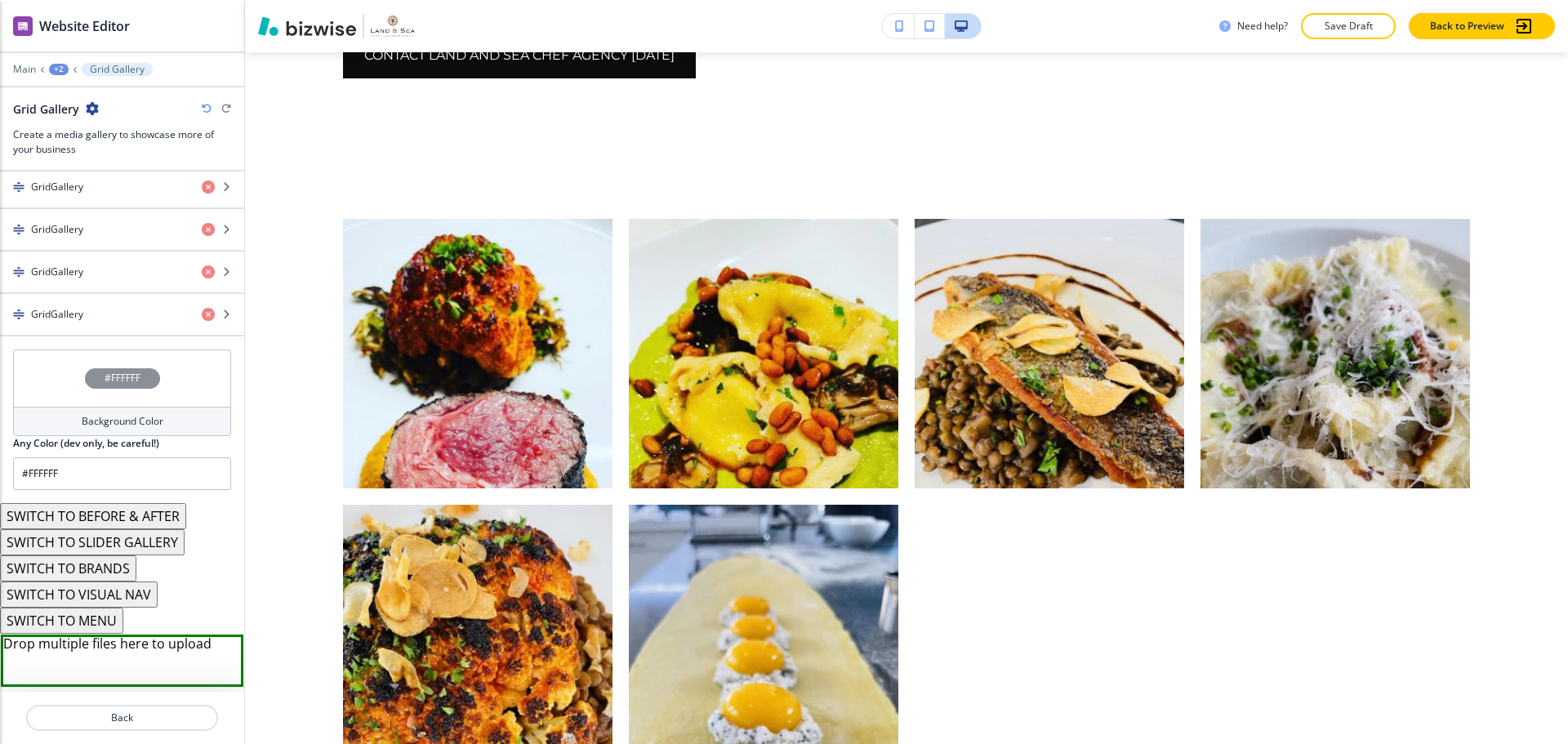
click at [168, 399] on div "#FFFFFF" at bounding box center [122, 377] width 218 height 57
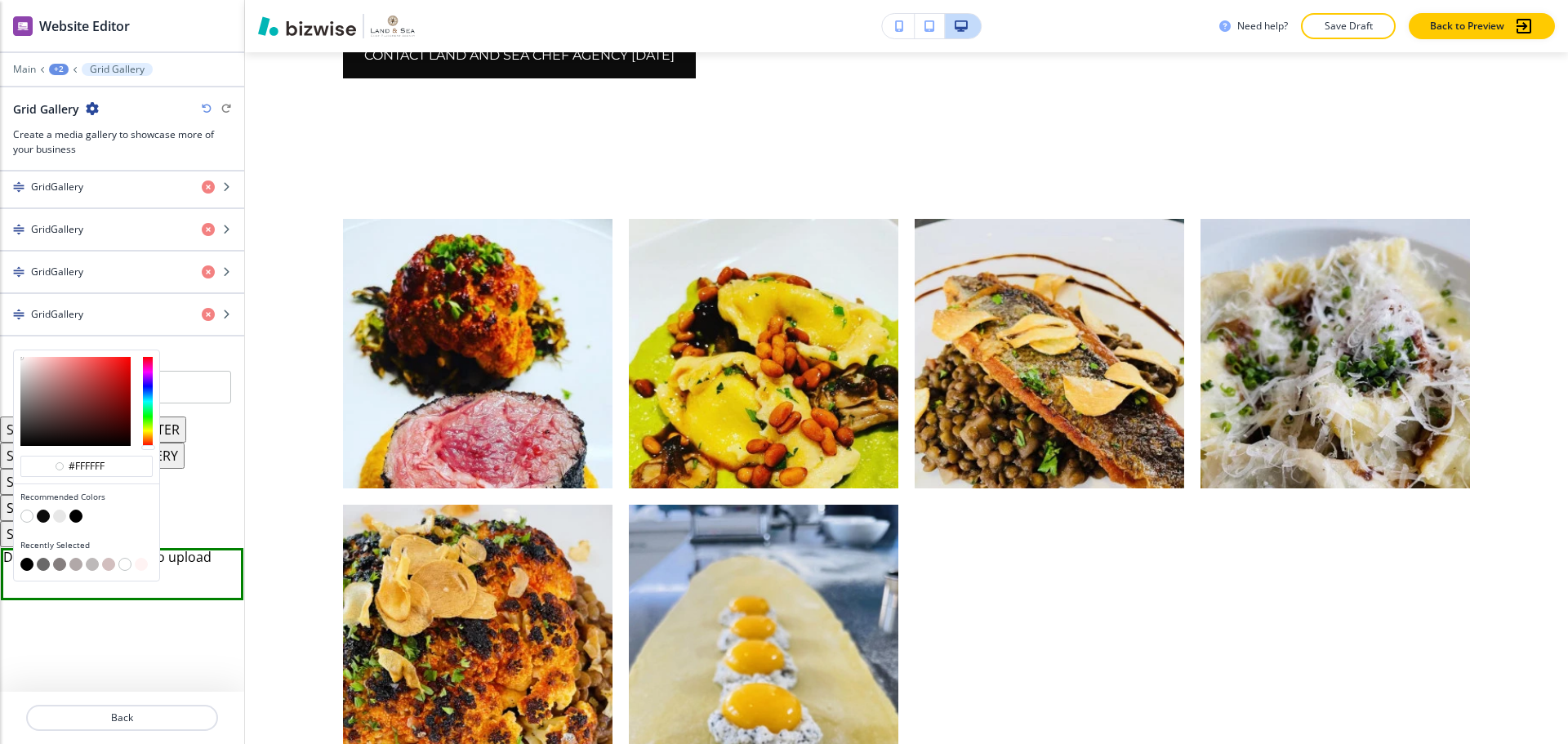
click at [76, 515] on button "button" at bounding box center [76, 517] width 13 height 13
type input "#000000"
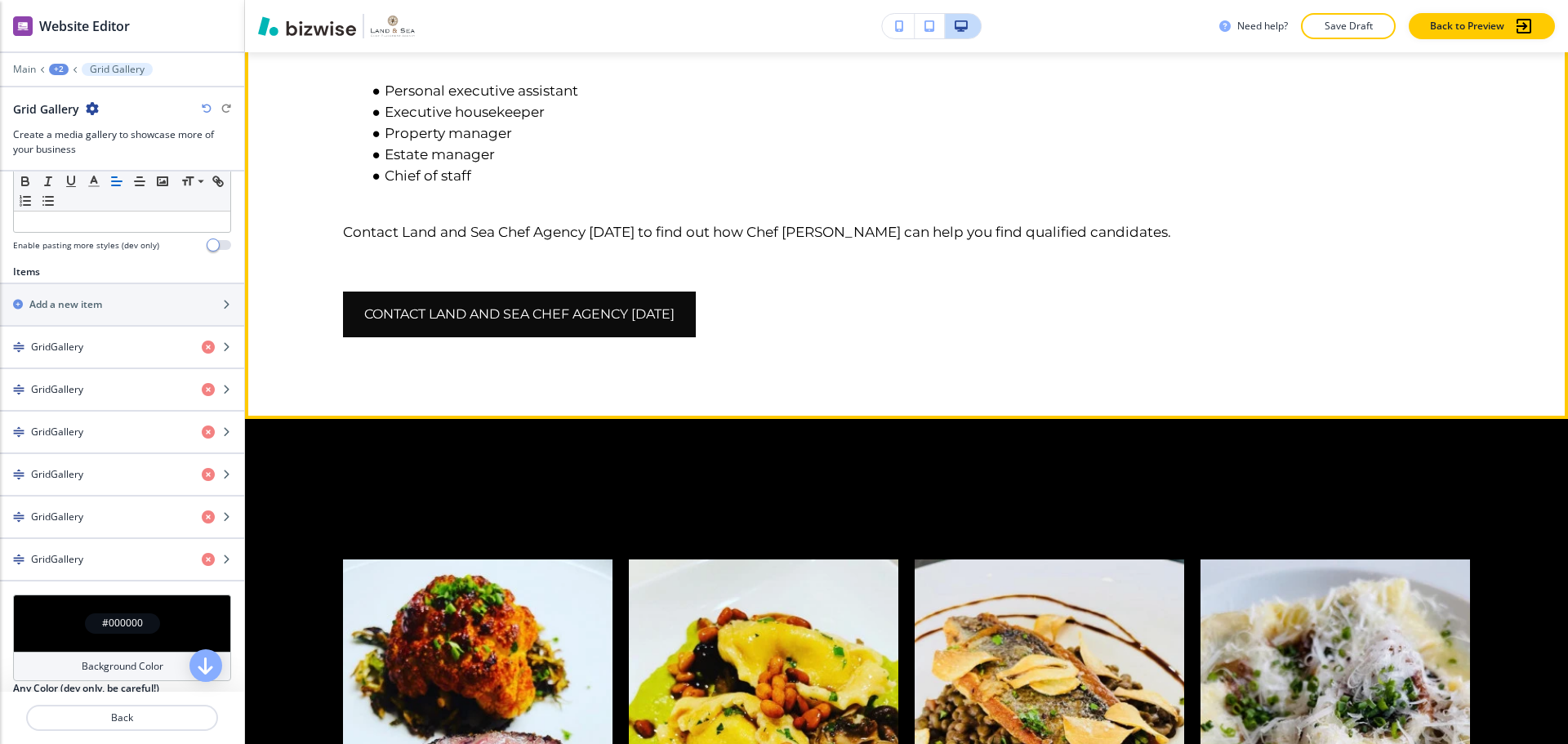
scroll to position [2355, 0]
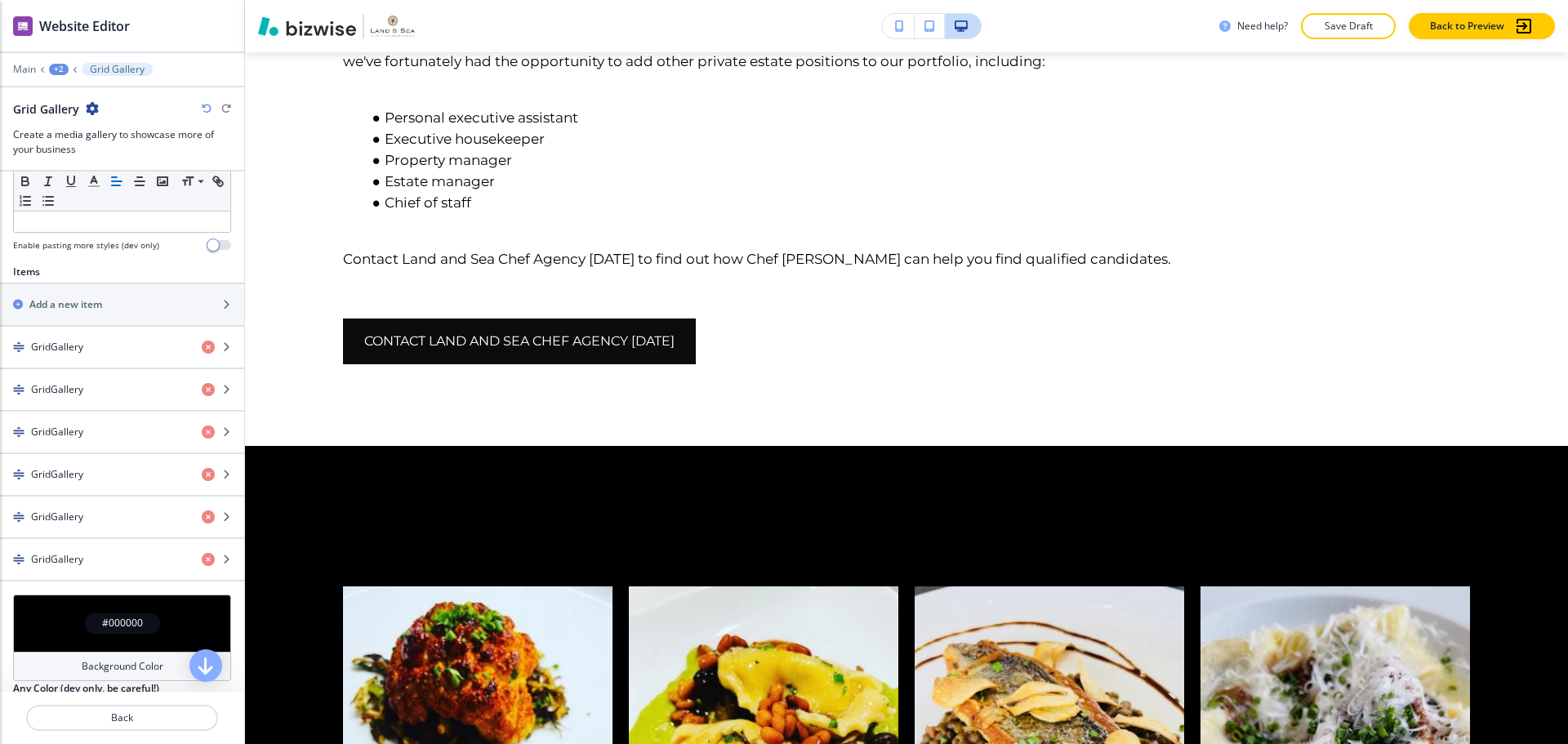
click at [59, 65] on div "+2" at bounding box center [59, 69] width 20 height 12
click at [22, 557] on img "button" at bounding box center [19, 559] width 12 height 12
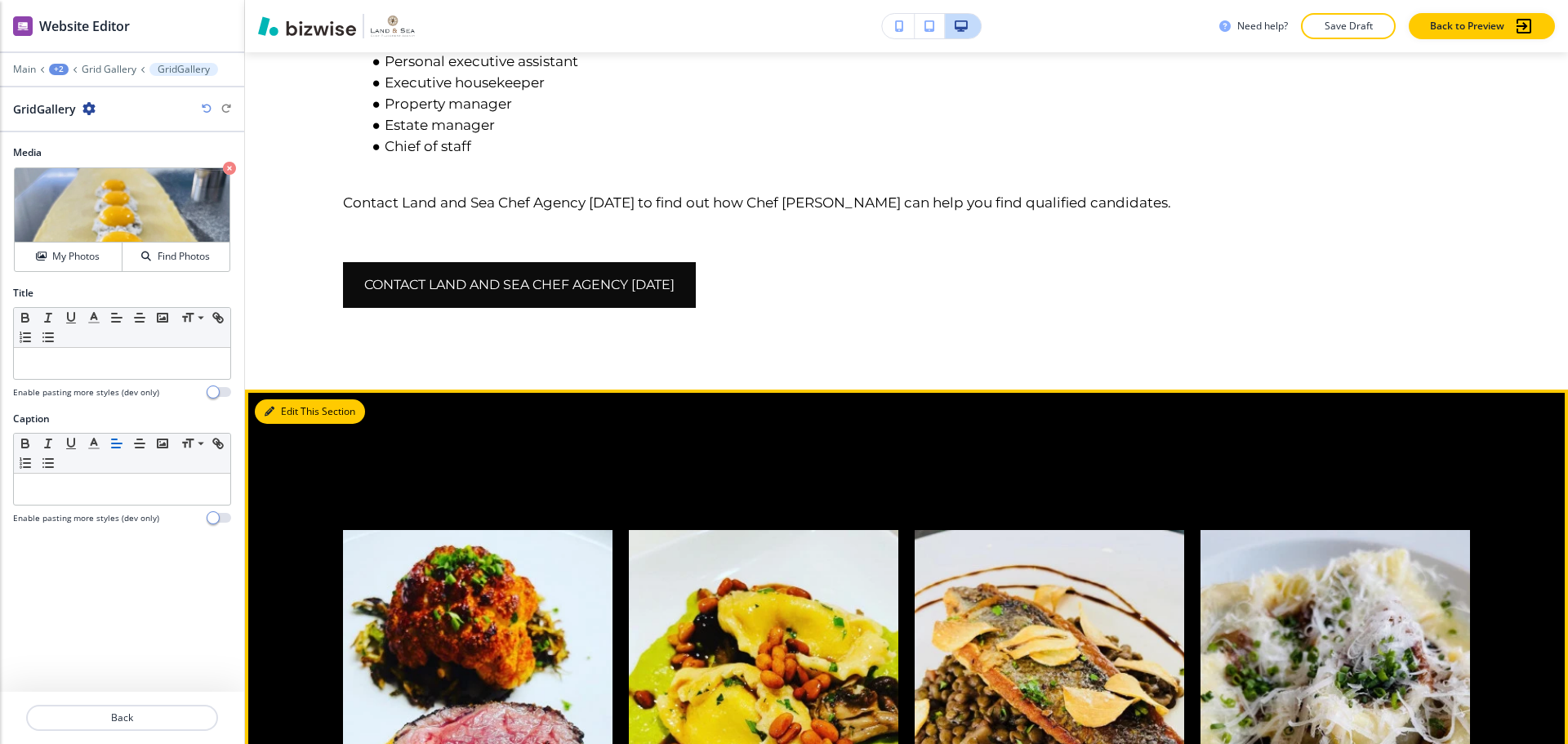
scroll to position [2369, 0]
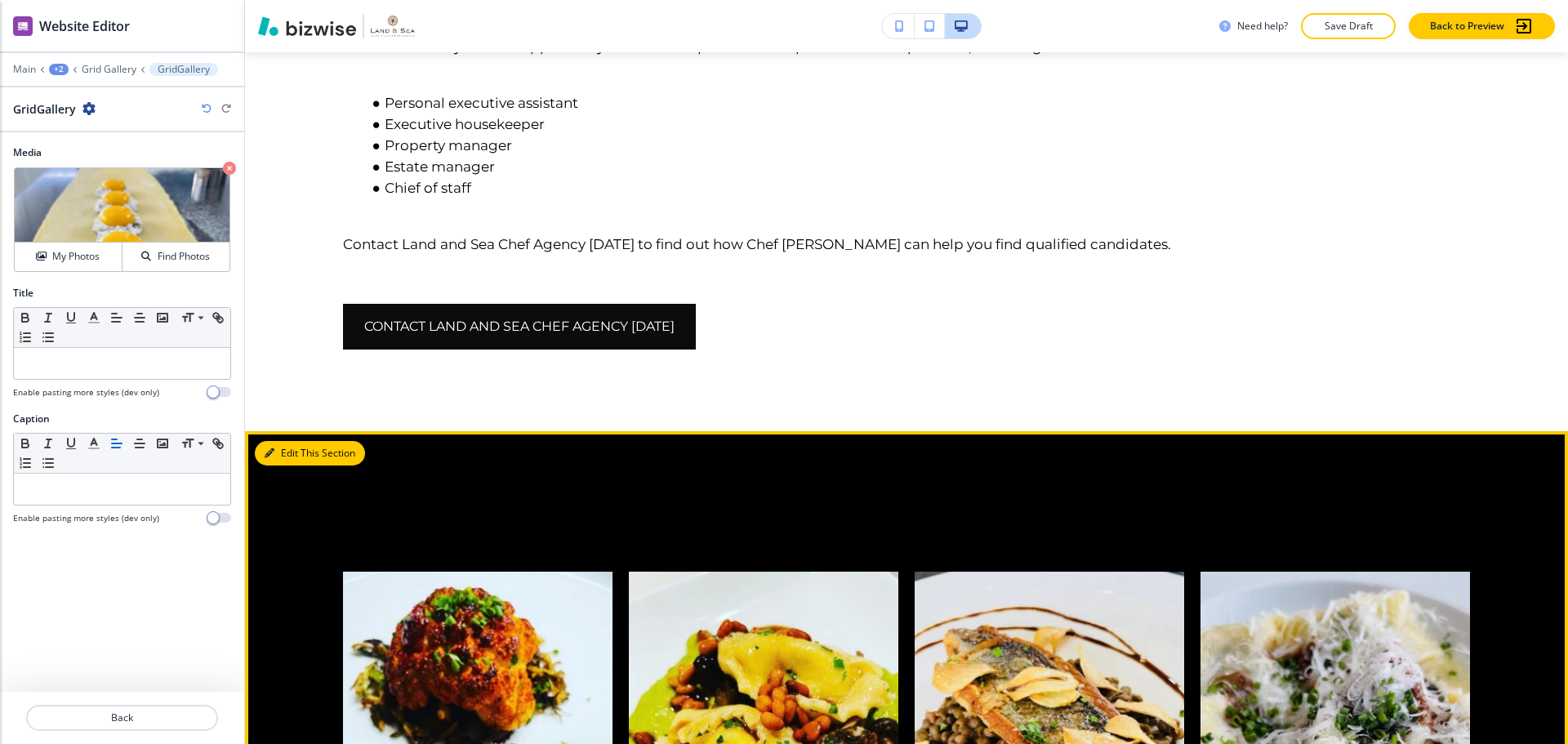
click at [294, 441] on button "Edit This Section" at bounding box center [310, 452] width 110 height 24
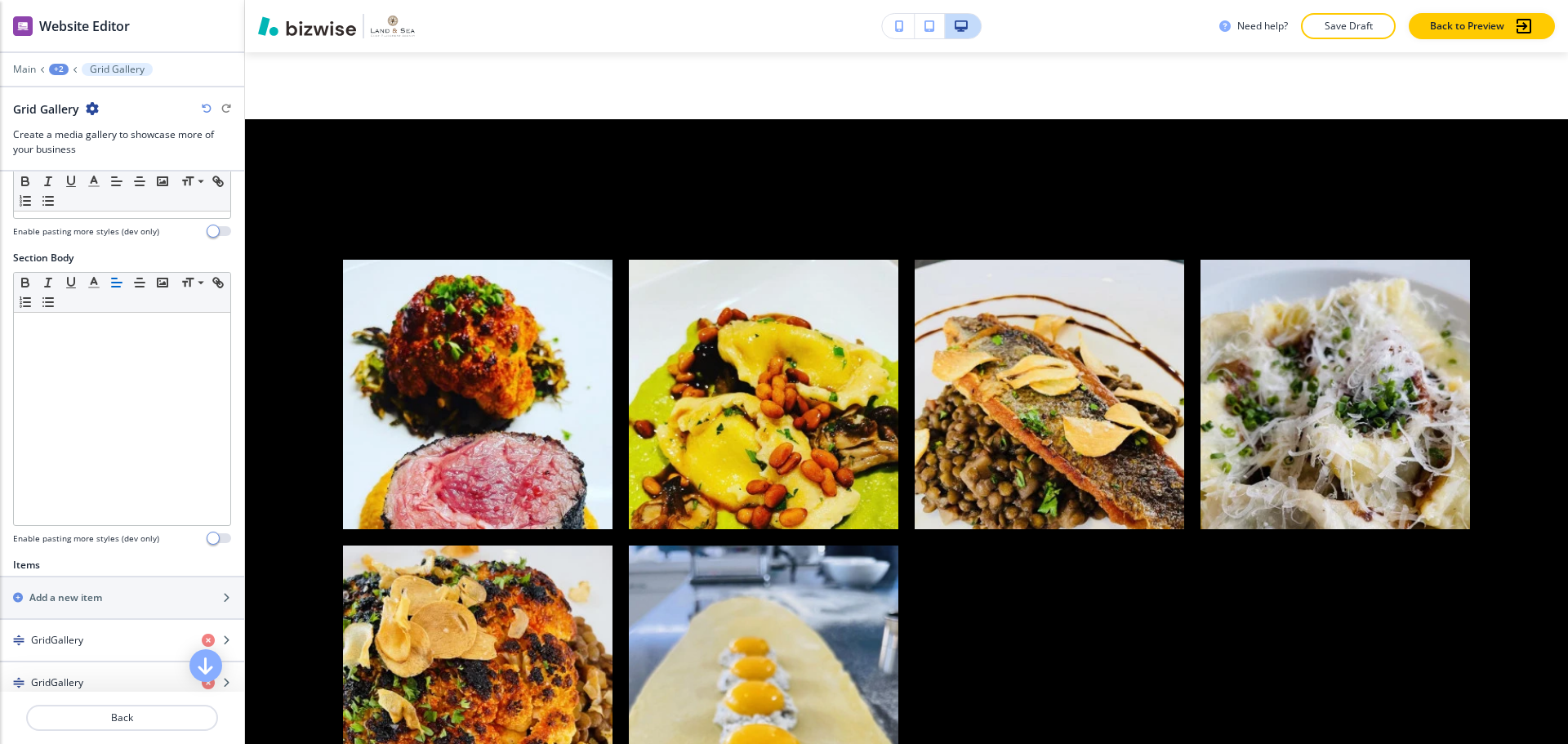
scroll to position [82, 0]
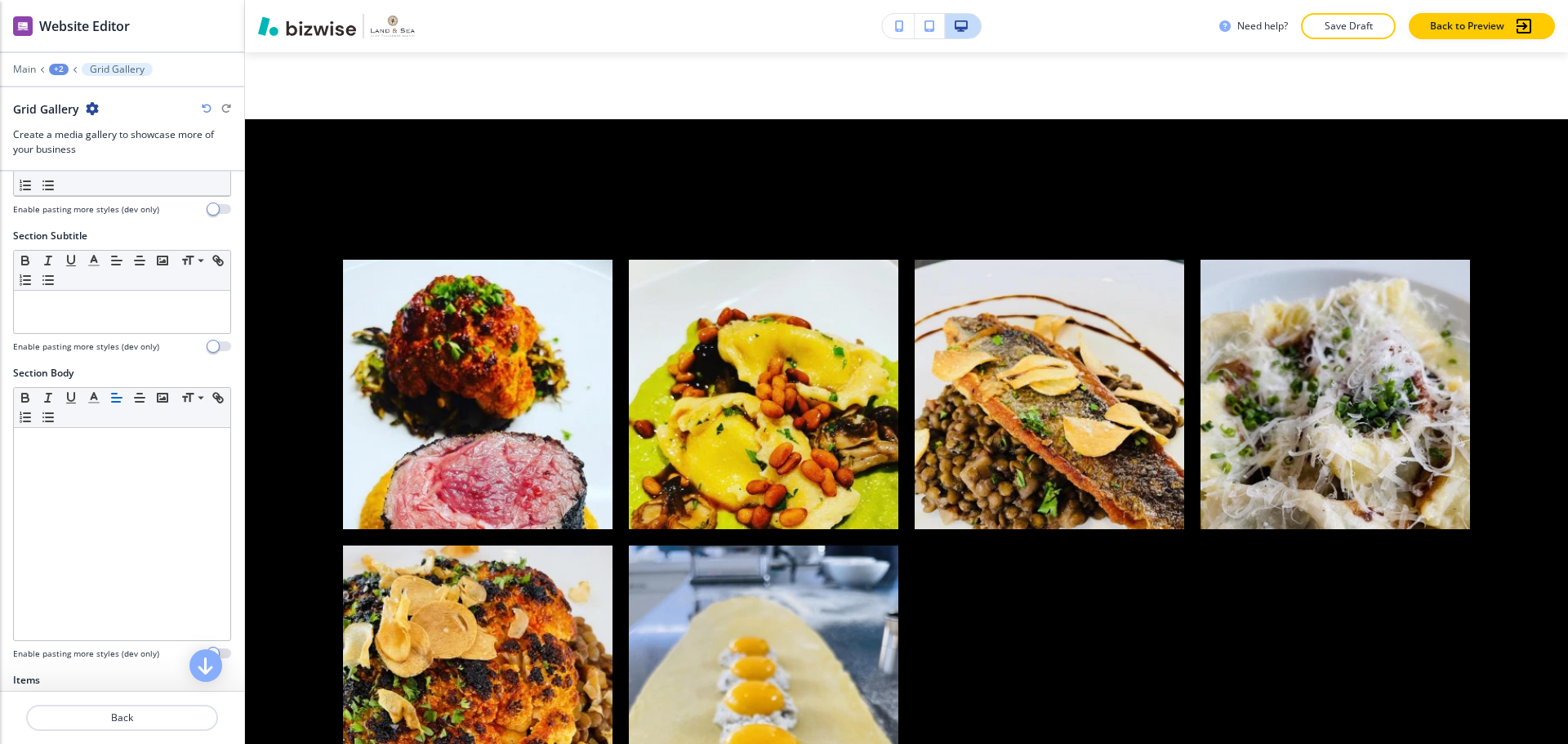
click at [57, 67] on div "+2" at bounding box center [59, 69] width 20 height 12
click at [67, 126] on p "ABOUT OUR FOUNDER" at bounding box center [102, 125] width 83 height 15
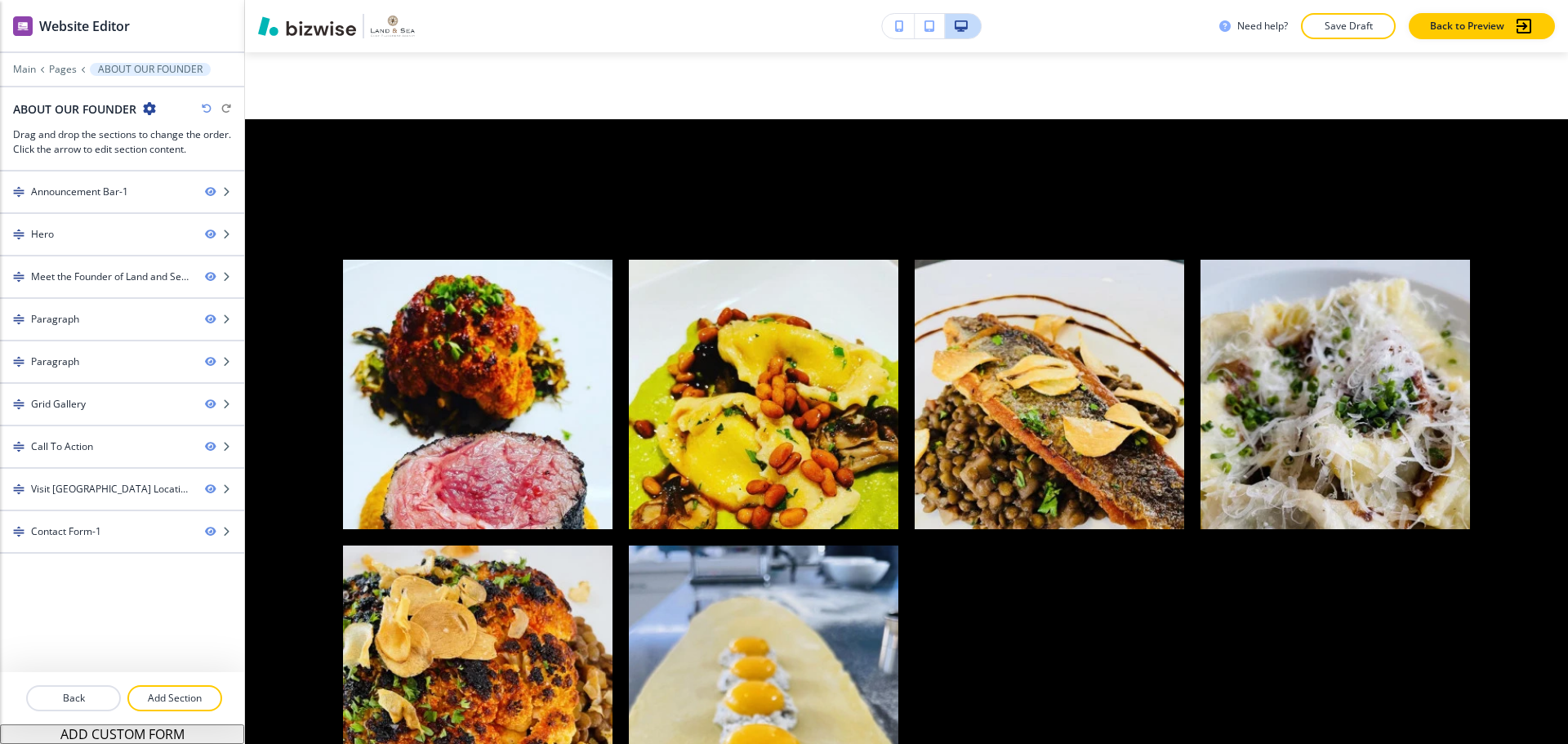
click at [150, 112] on icon "button" at bounding box center [150, 109] width 13 height 13
click at [163, 130] on p "Edit Page Settings" at bounding box center [196, 137] width 83 height 15
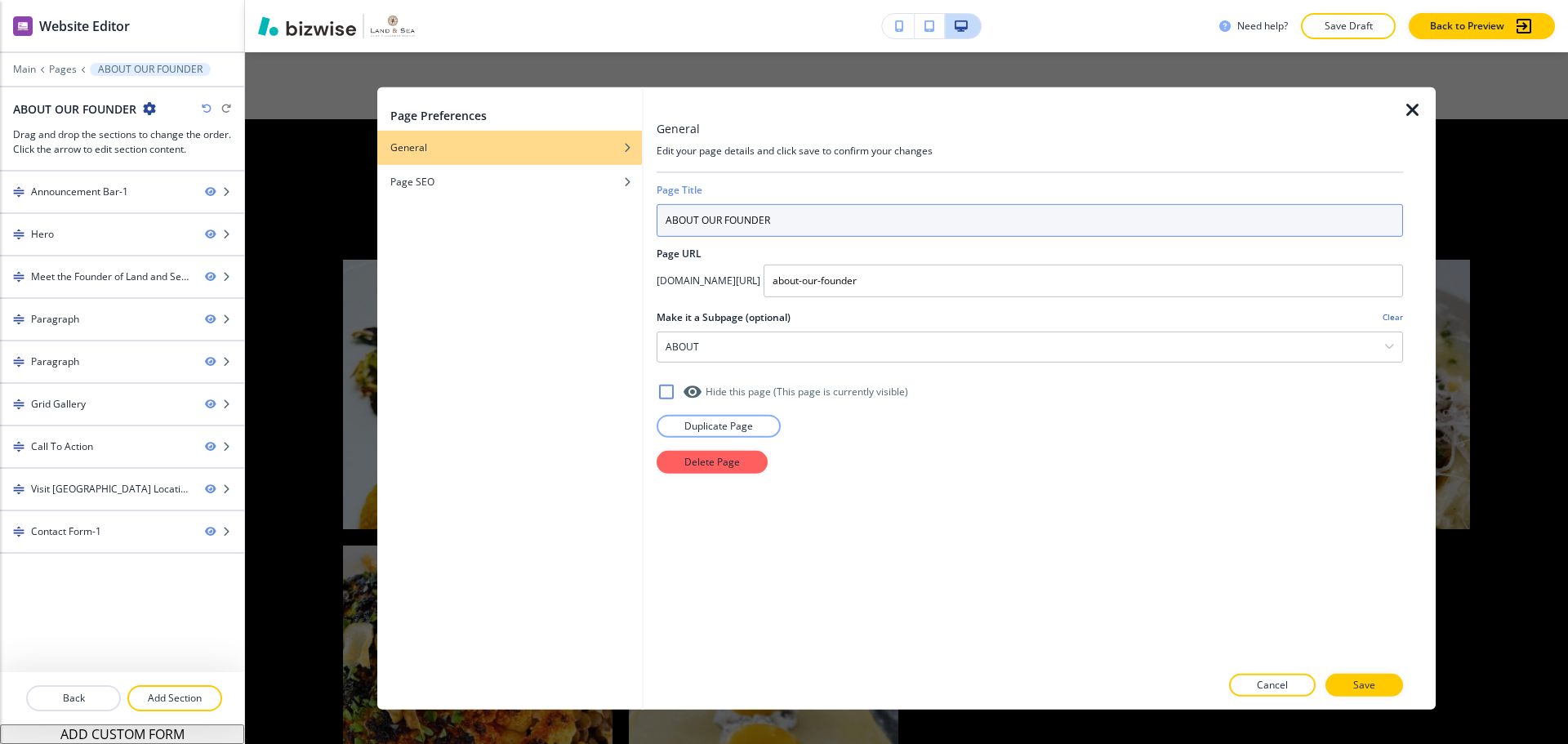
drag, startPoint x: 702, startPoint y: 218, endPoint x: 667, endPoint y: 208, distance: 36.4
click at [668, 207] on input "ABOUT OUR FOUNDER" at bounding box center [1030, 219] width 747 height 32
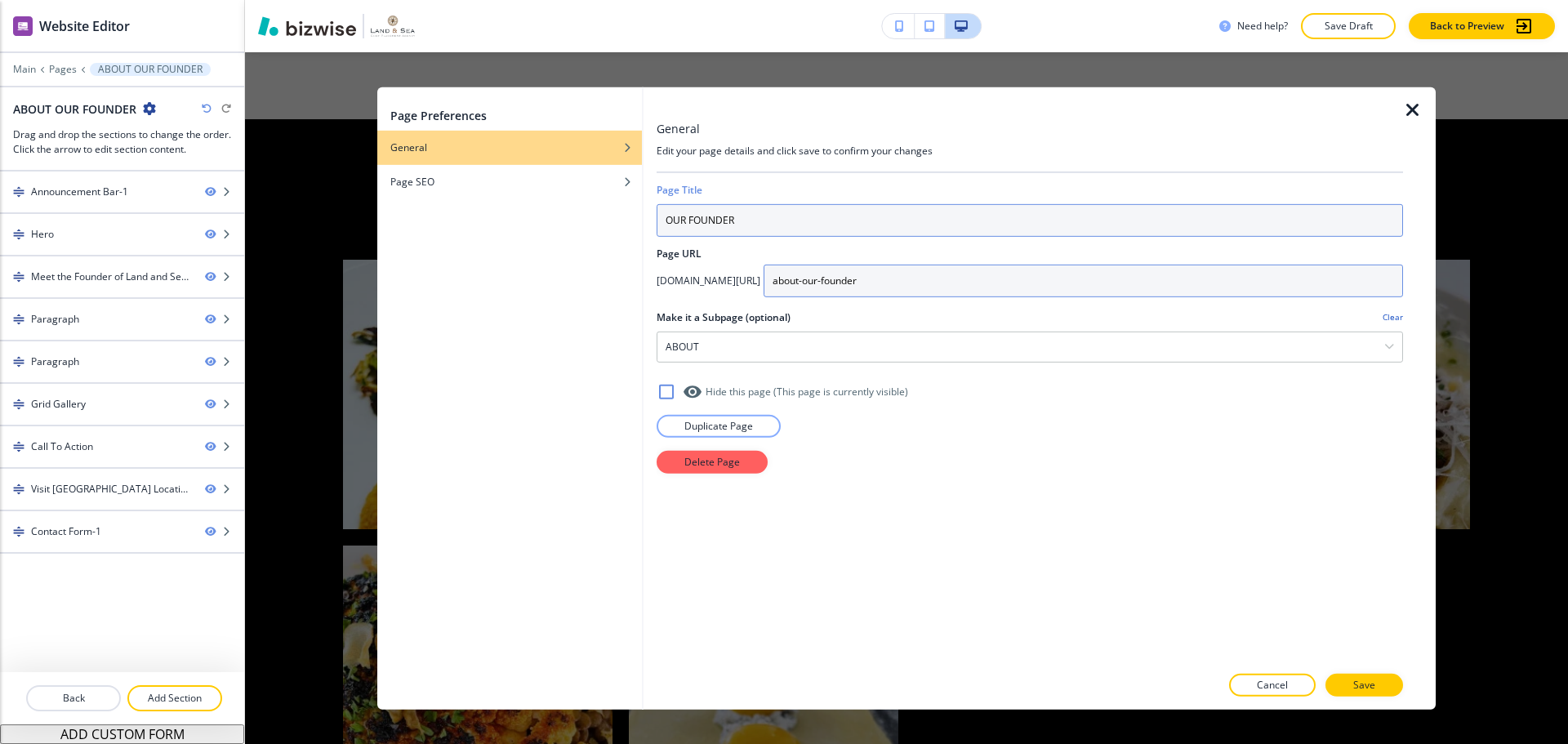
type input "OUR FOUNDER"
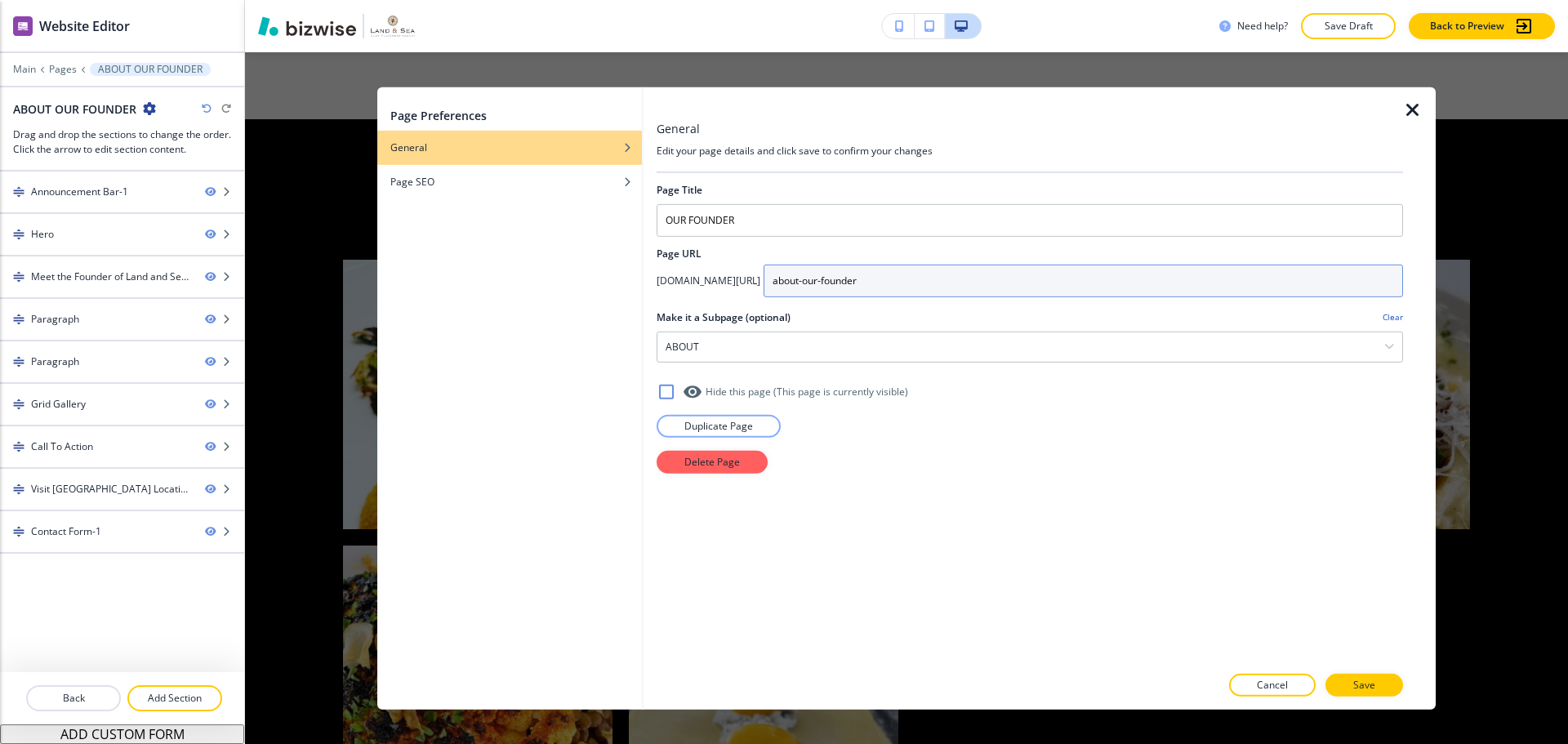
drag, startPoint x: 902, startPoint y: 284, endPoint x: 872, endPoint y: 272, distance: 32.3
click at [872, 272] on input "about-our-founder" at bounding box center [1082, 280] width 639 height 32
type input "our-founder"
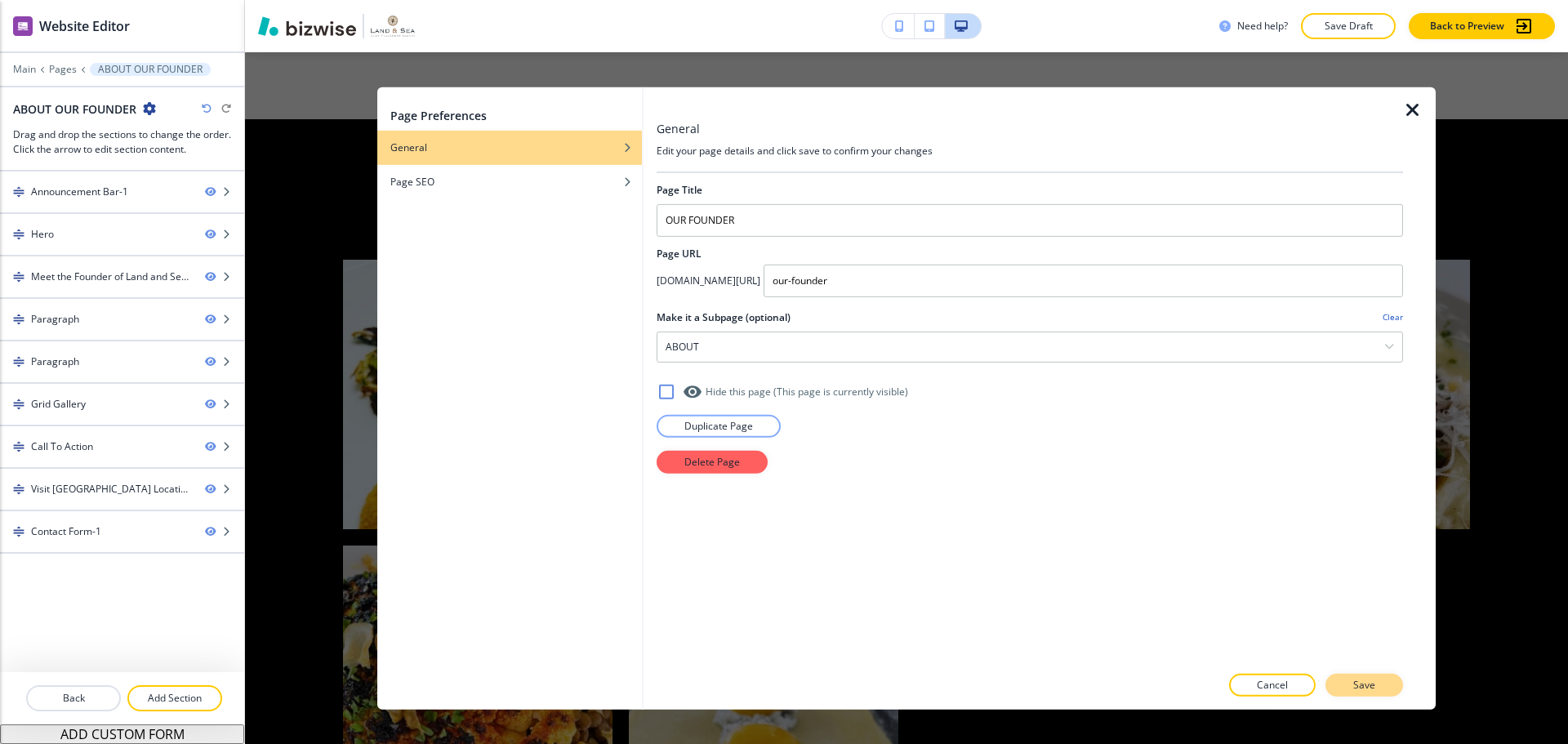
click at [1350, 677] on button "Save" at bounding box center [1364, 685] width 77 height 22
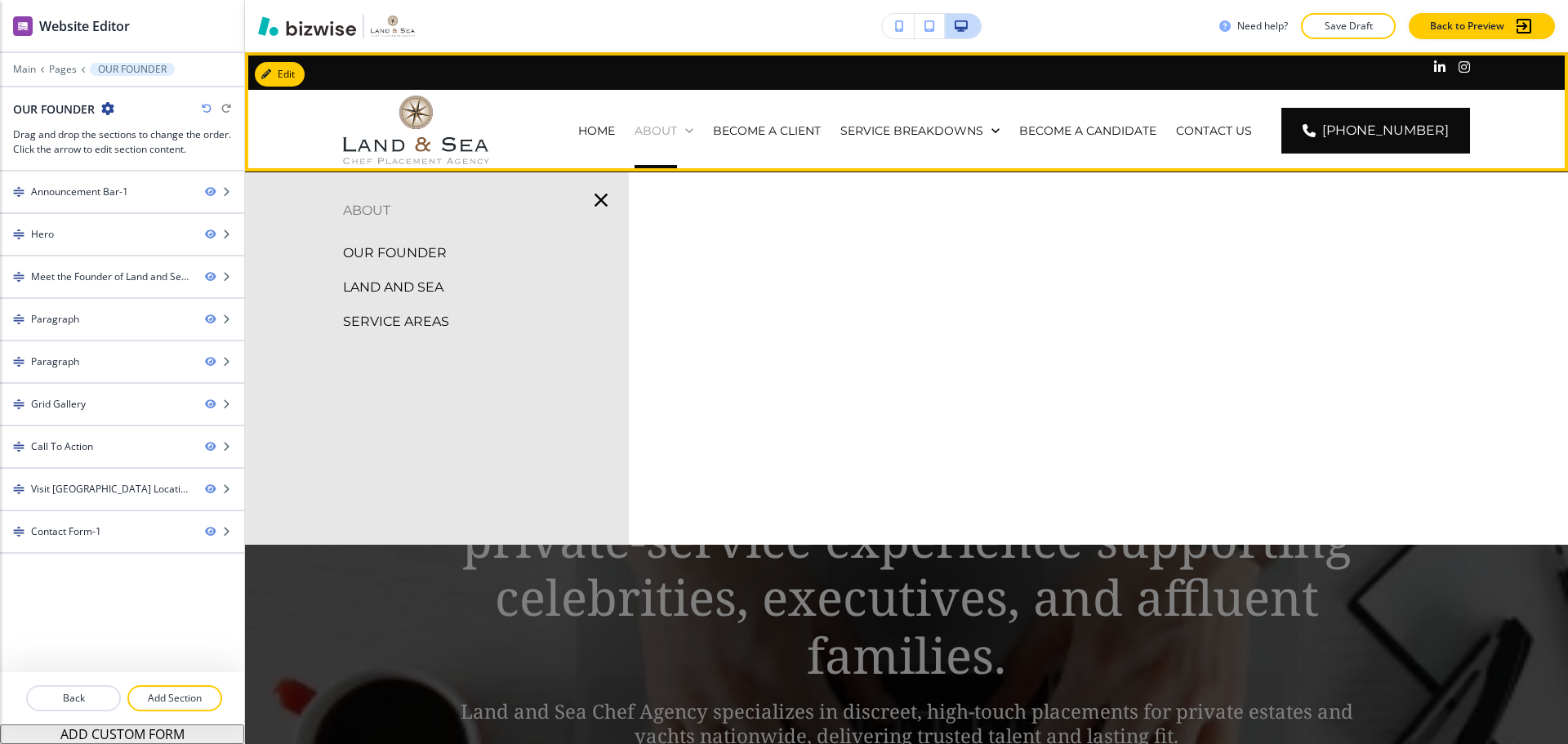
click at [677, 122] on p "ABOUT" at bounding box center [656, 131] width 42 height 17
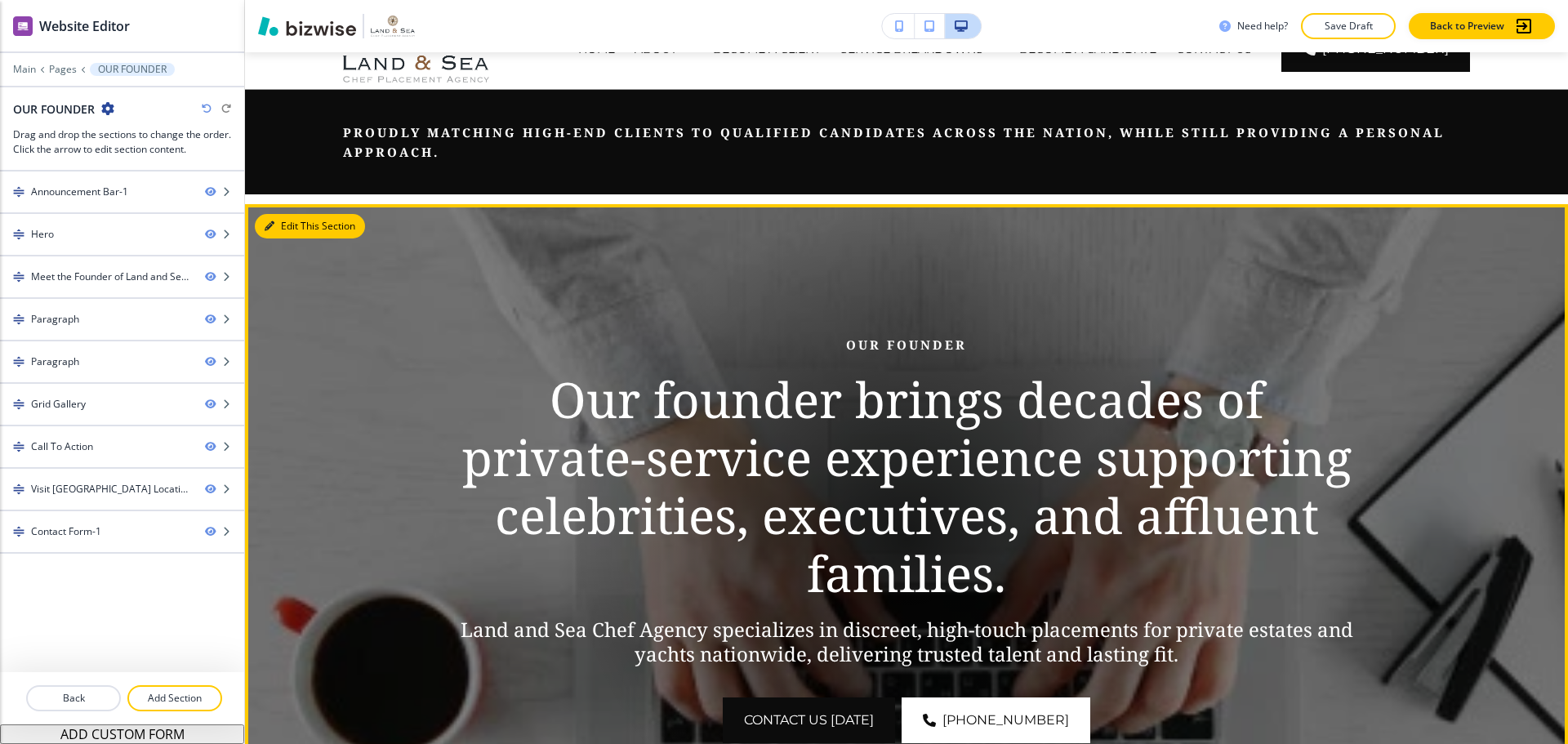
click at [271, 219] on button "Edit This Section" at bounding box center [310, 226] width 110 height 24
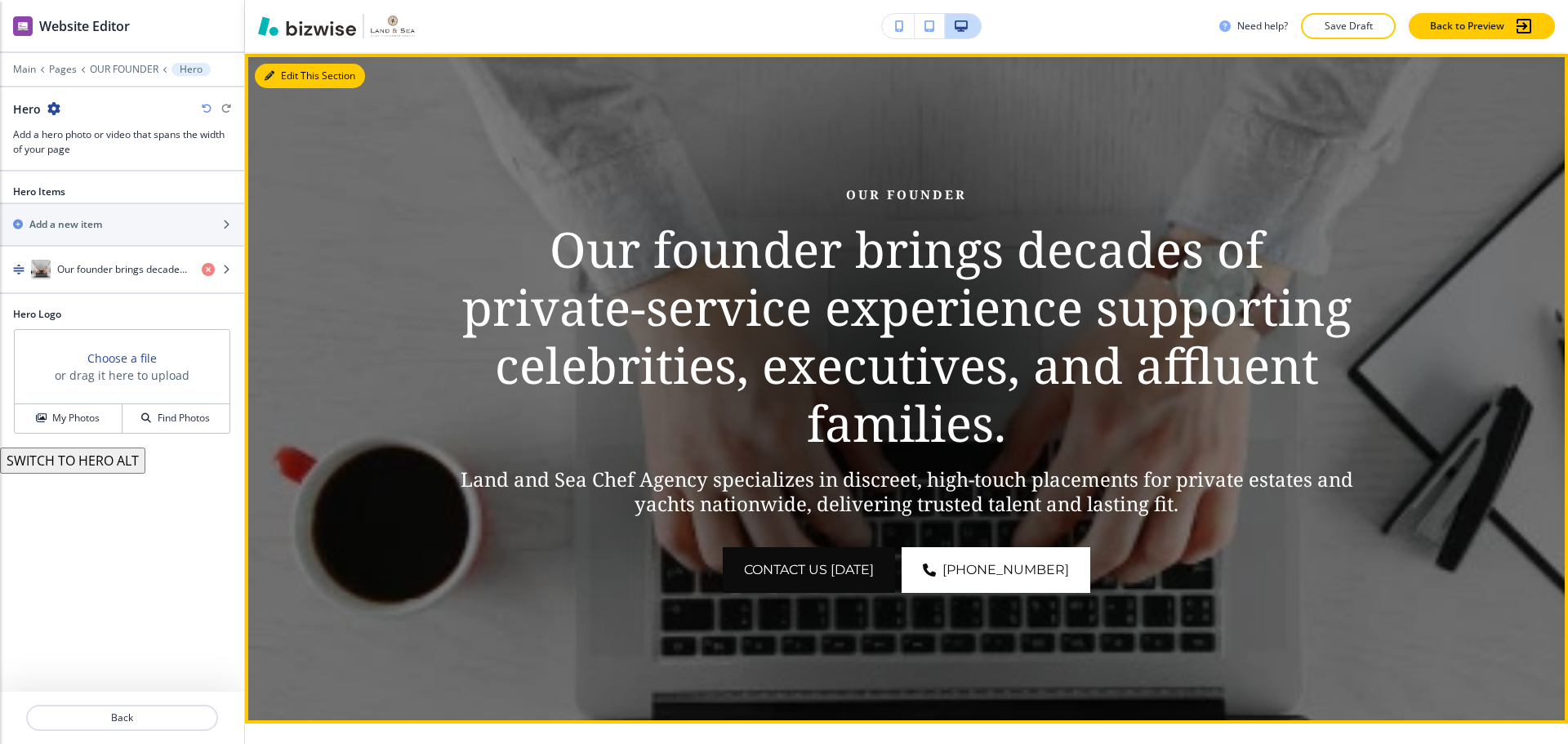
scroll to position [233, 0]
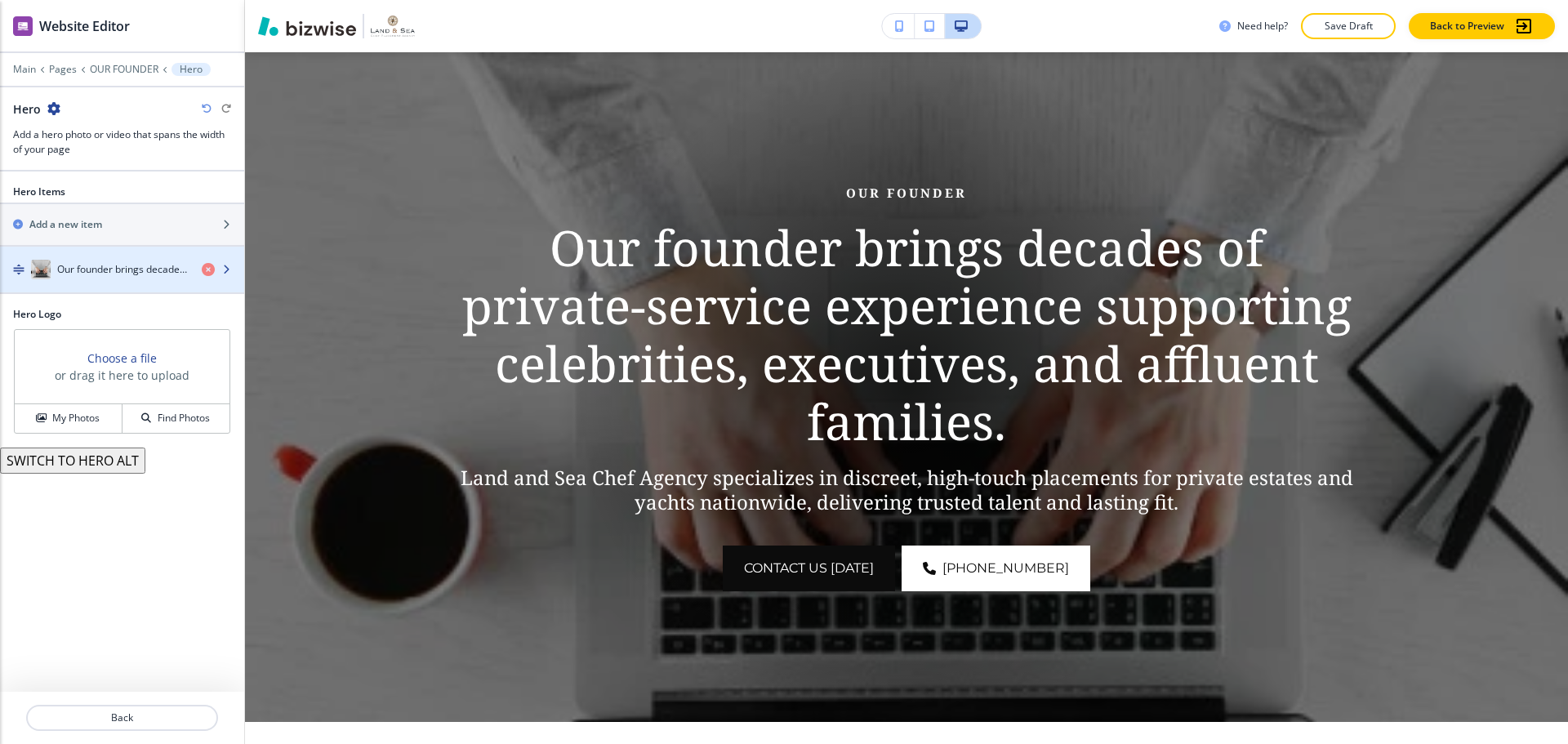
click at [127, 266] on h4 "Our founder brings decades of private‑service experience supporting celebrities…" at bounding box center [123, 270] width 132 height 15
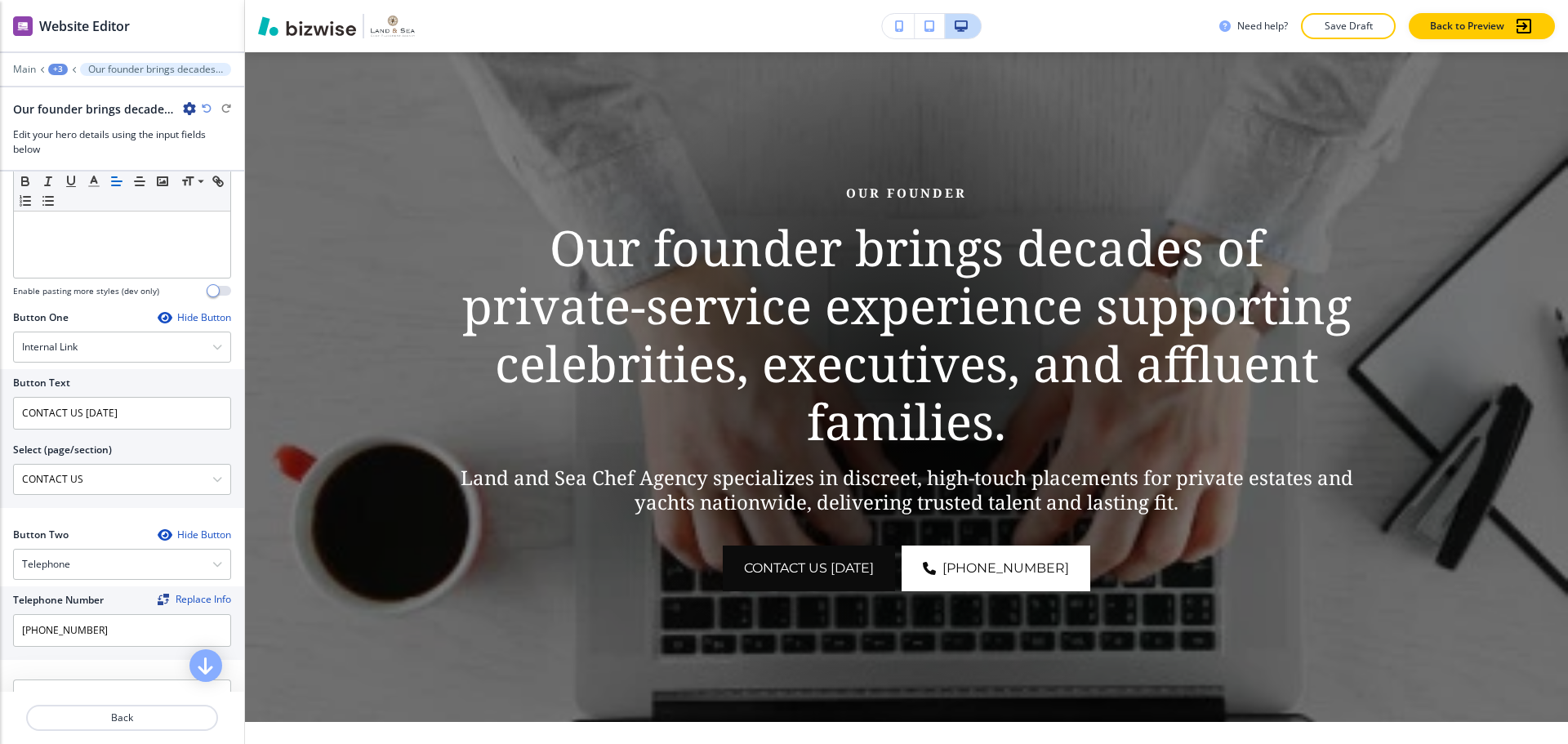
scroll to position [653, 0]
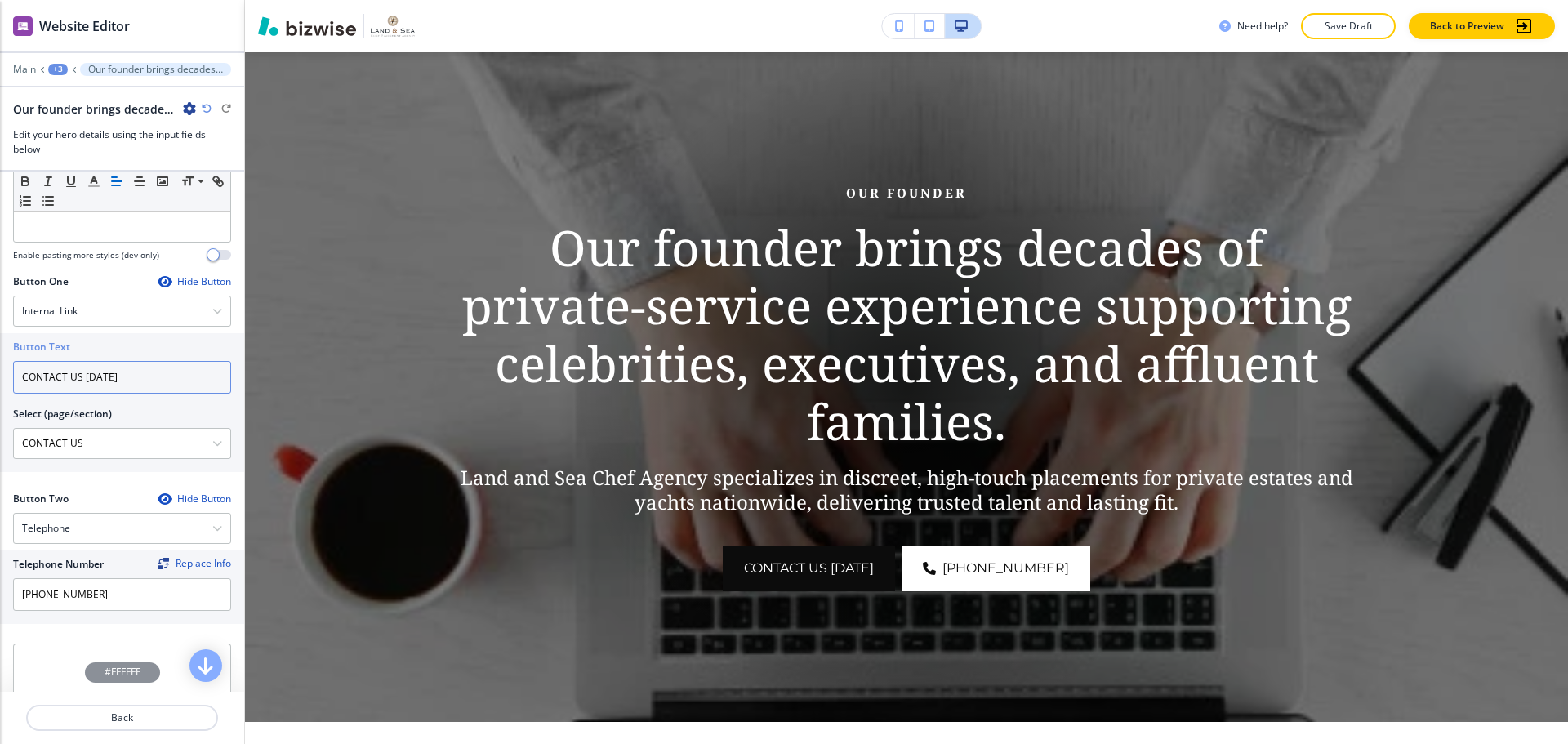
drag, startPoint x: 137, startPoint y: 377, endPoint x: 81, endPoint y: 377, distance: 56.0
click at [81, 377] on input "CONTACT US [DATE]" at bounding box center [122, 377] width 218 height 32
type input "CONTACT US"
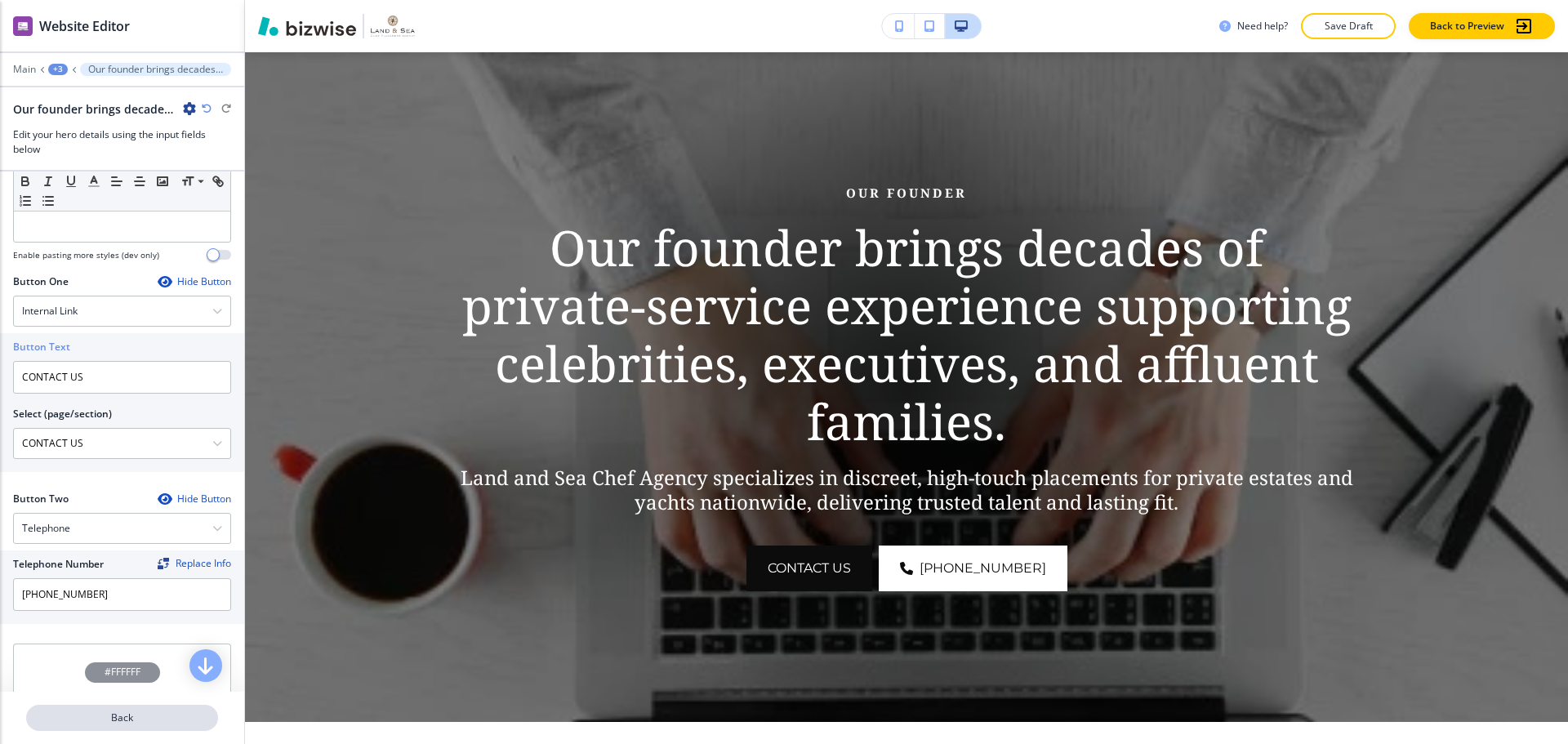
click at [159, 708] on button "Back" at bounding box center [122, 717] width 192 height 26
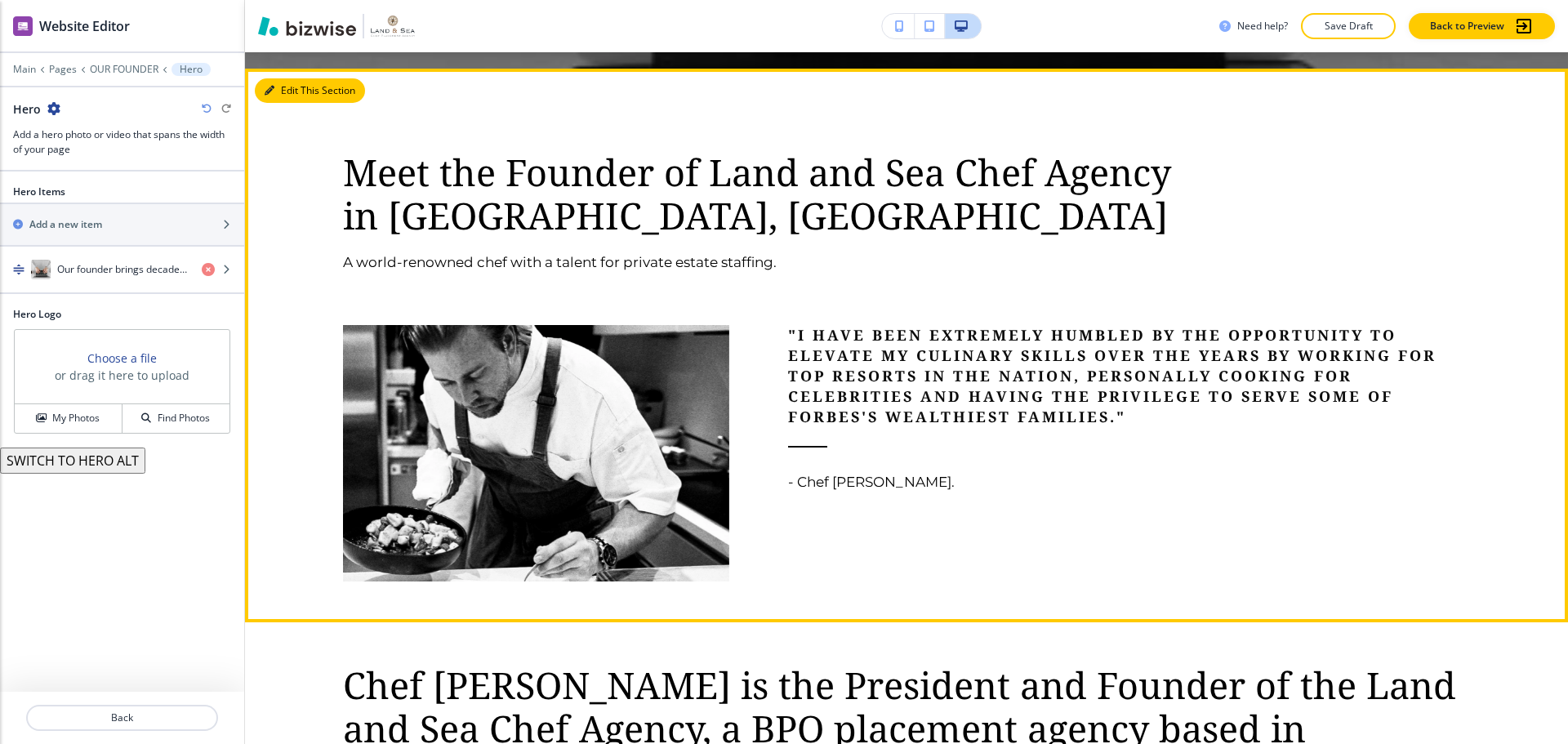
click at [289, 96] on button "Edit This Section" at bounding box center [310, 90] width 110 height 24
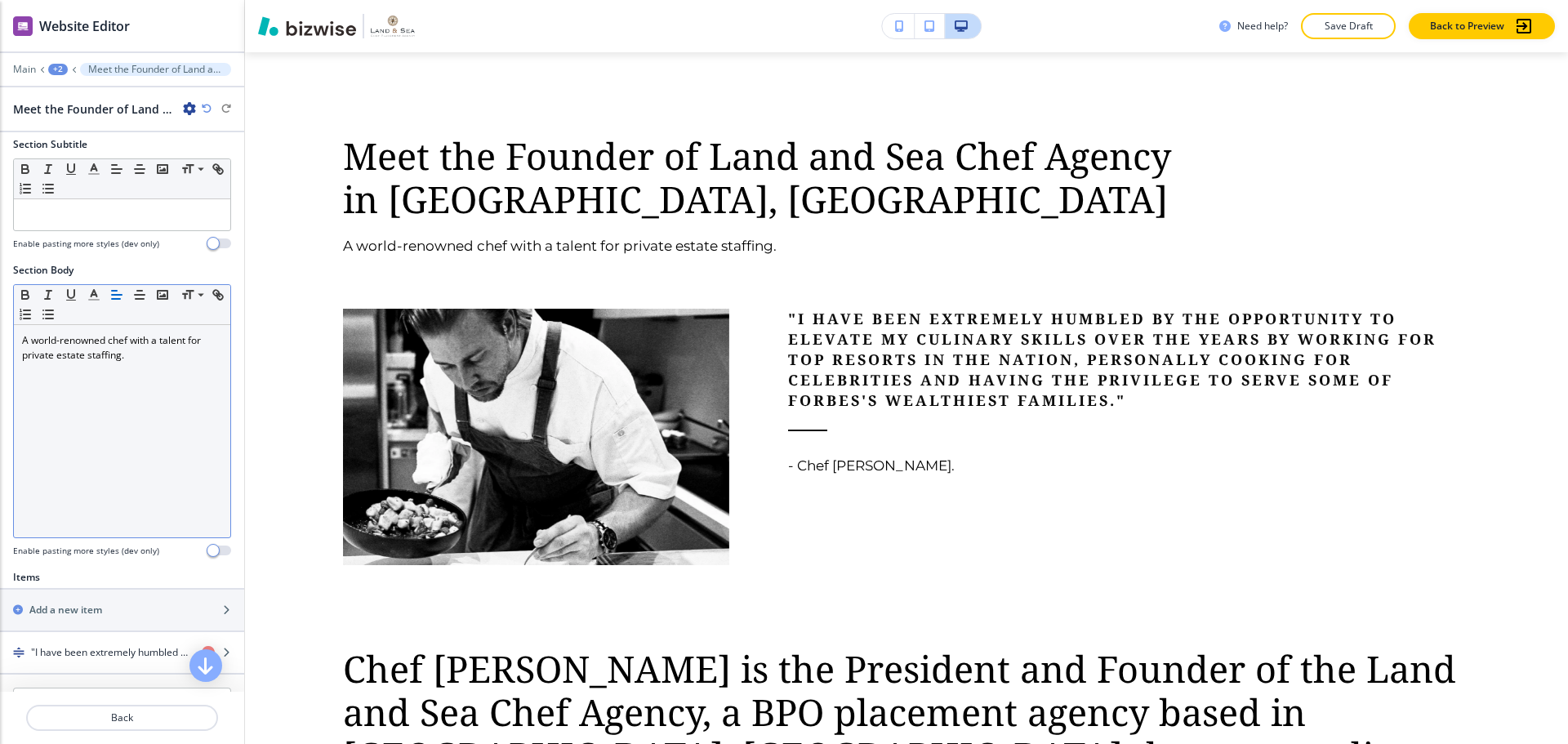
scroll to position [245, 0]
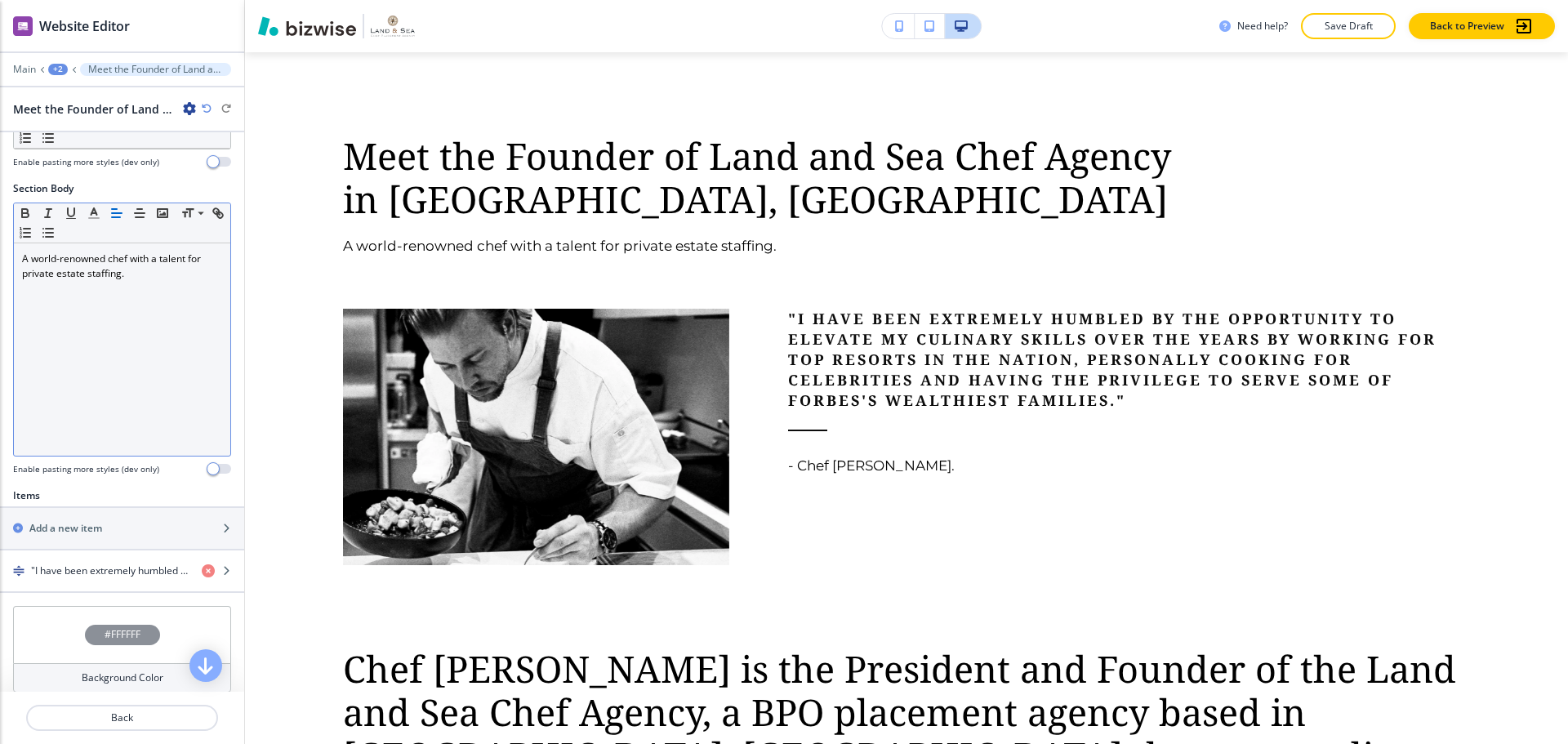
click at [147, 265] on p "A world-renowned chef with a talent for private estate staffing." at bounding box center [122, 266] width 200 height 29
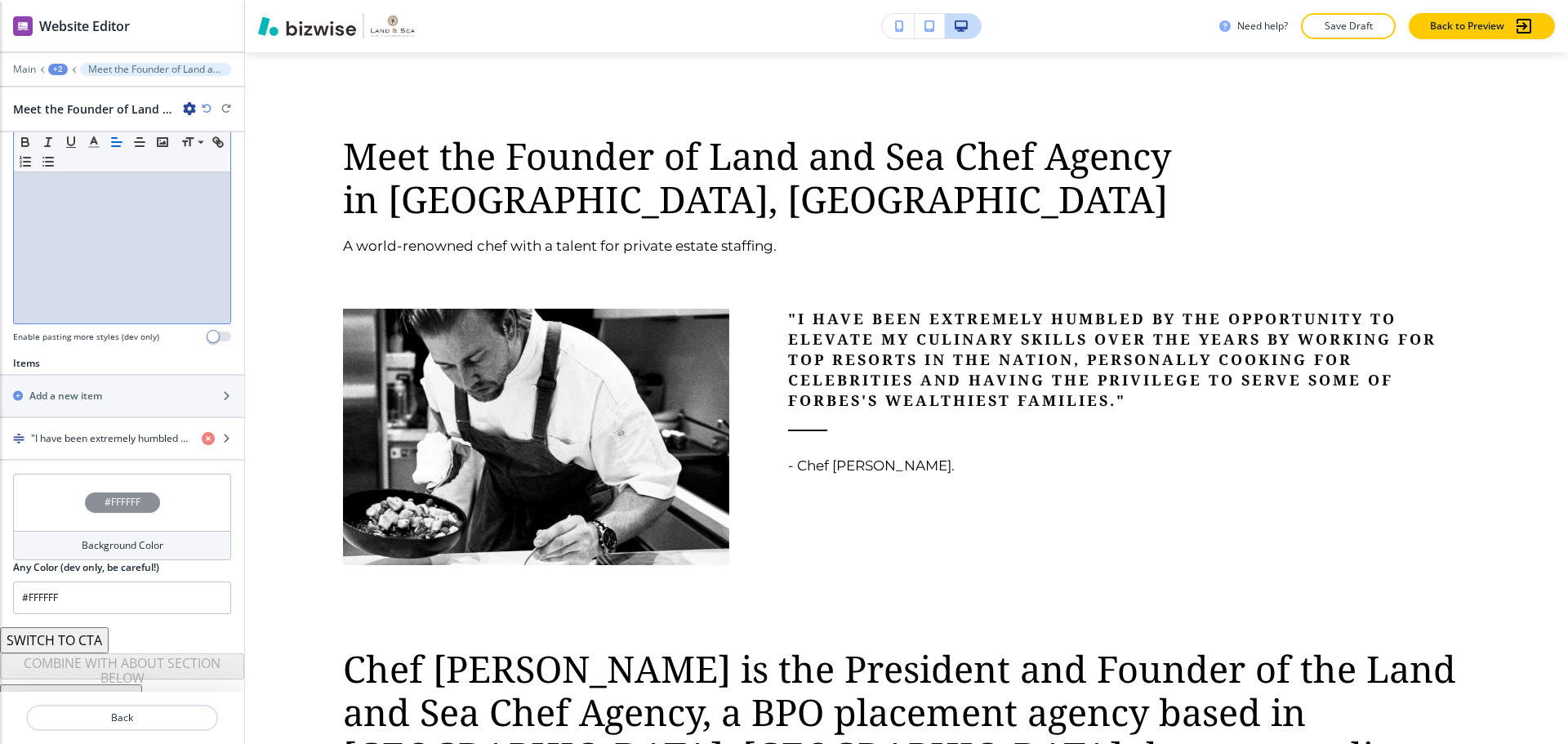
scroll to position [382, 0]
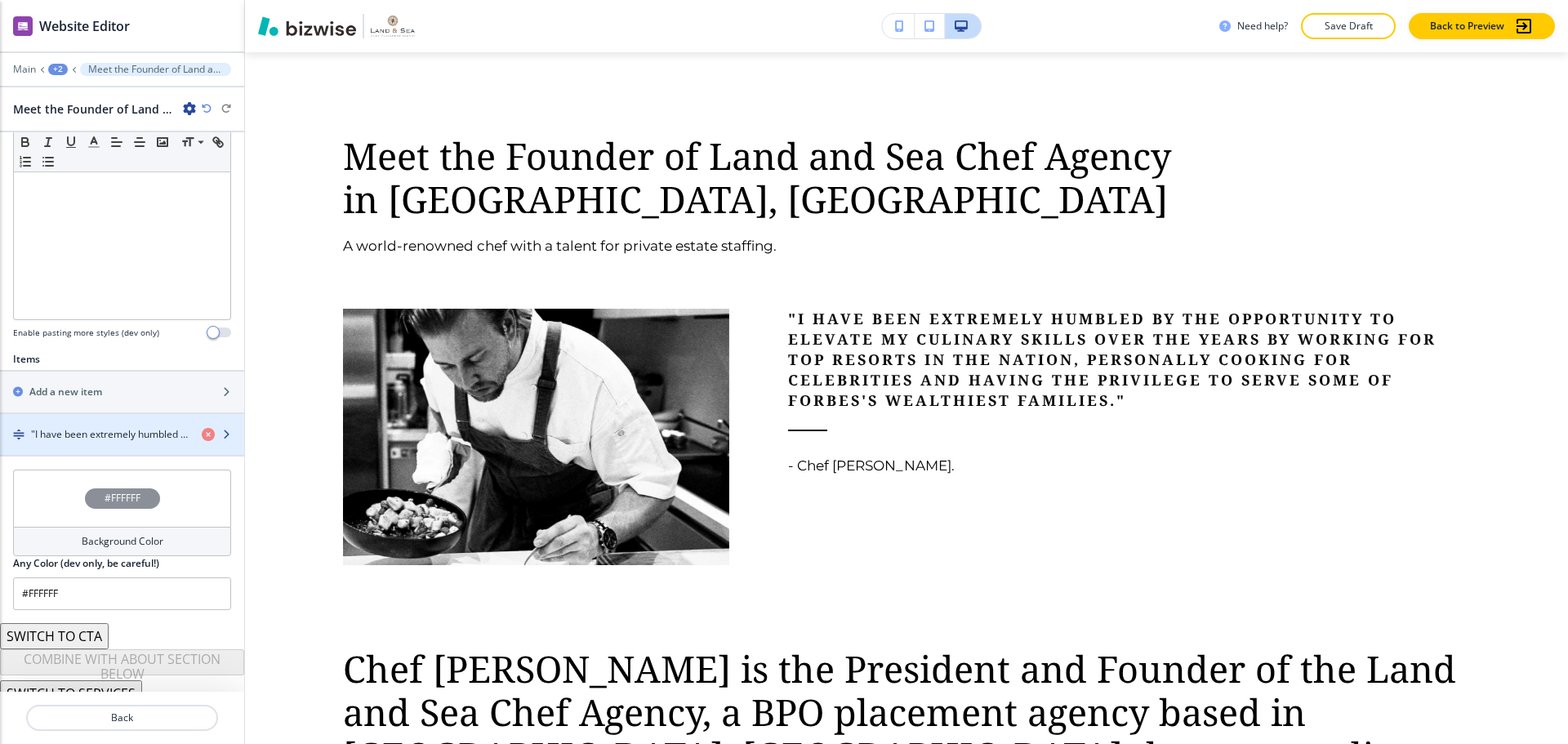
click at [143, 427] on h4 ""I have been extremely humbled by the opportunity to elevate my culinary skills…" at bounding box center [109, 435] width 157 height 15
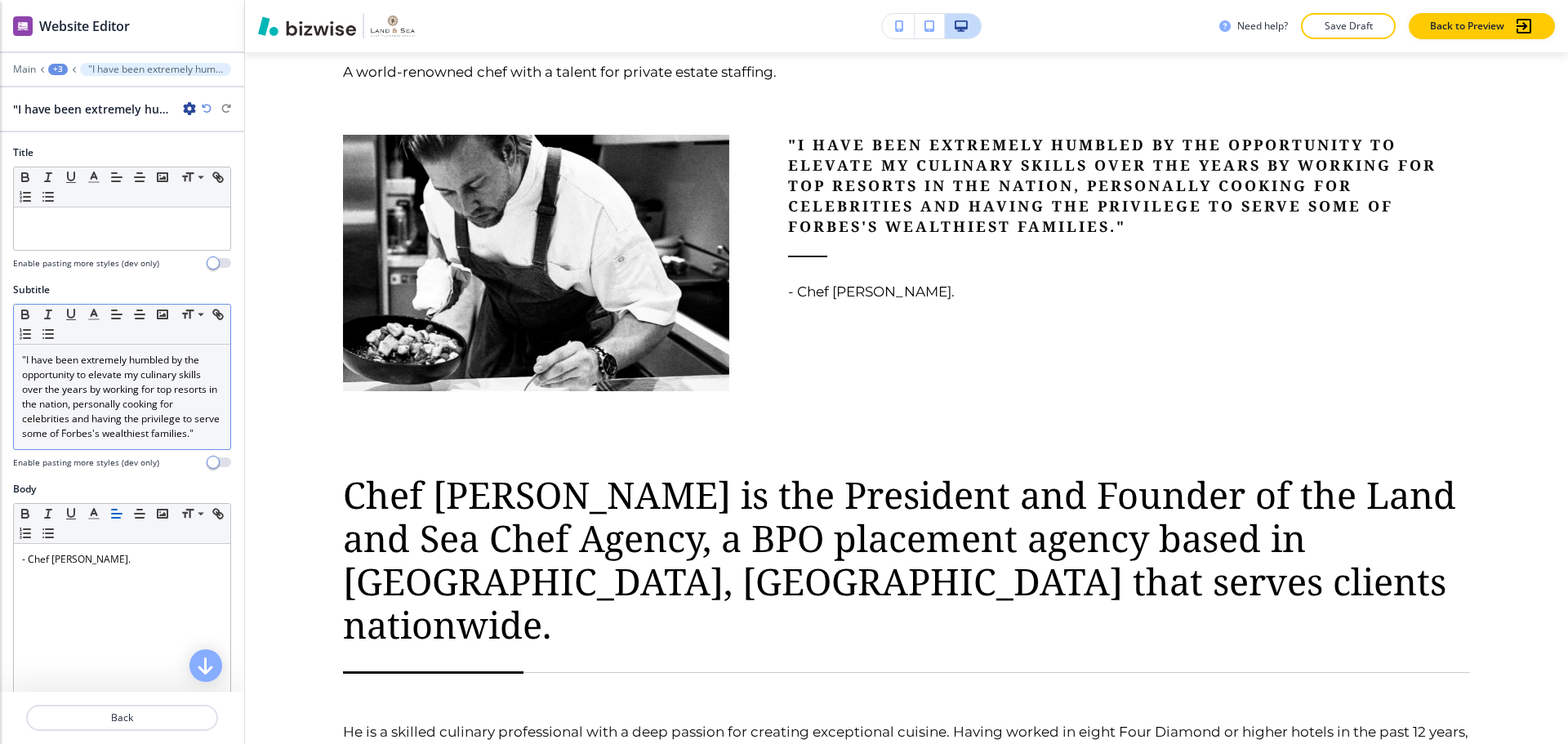
scroll to position [1078, 0]
click at [127, 449] on div ""I have been extremely humbled by the opportunity to elevate my culinary skills…" at bounding box center [122, 397] width 217 height 104
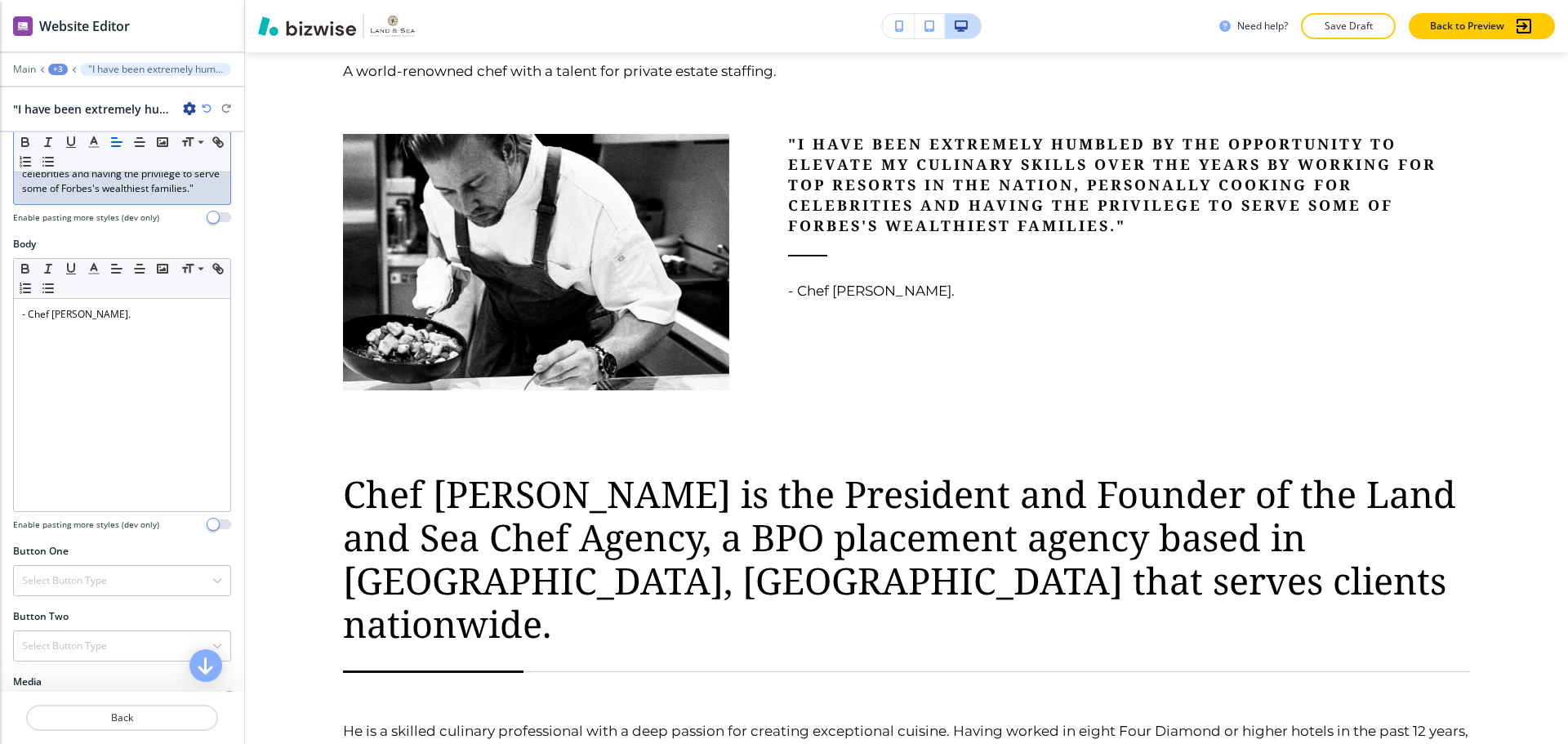
scroll to position [327, 0]
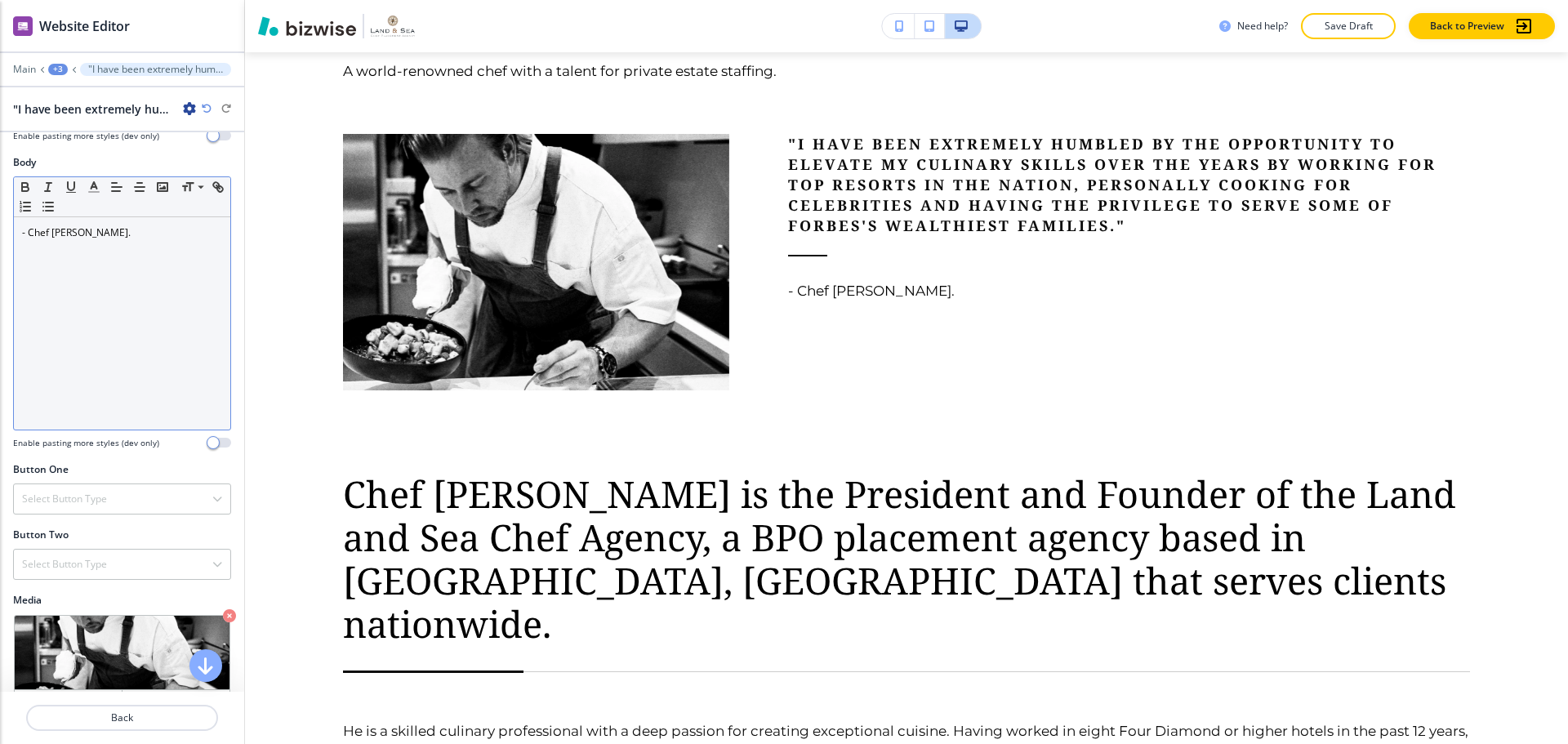
click at [160, 240] on p "- Chef Jonathan Wilson." at bounding box center [122, 233] width 200 height 15
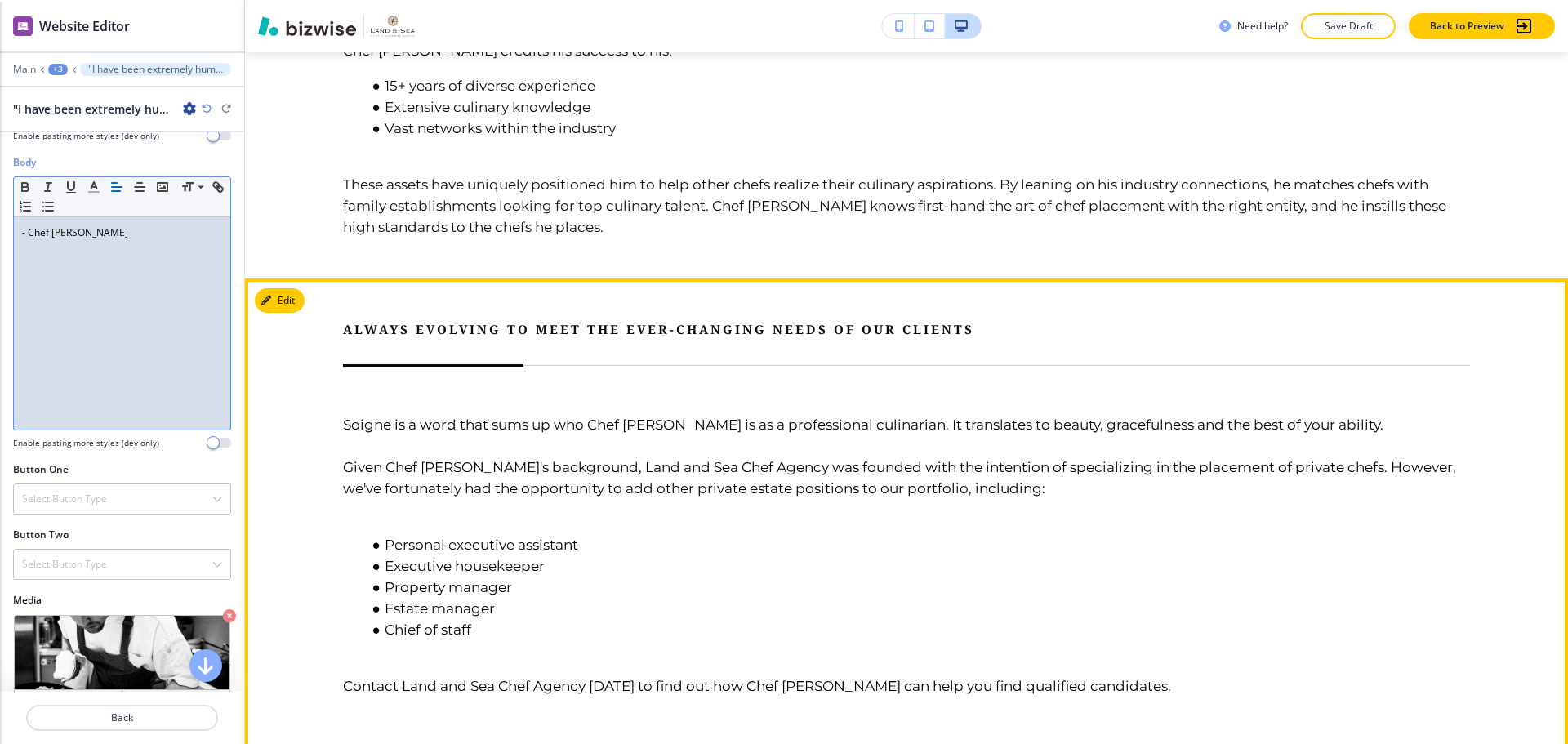
scroll to position [1976, 0]
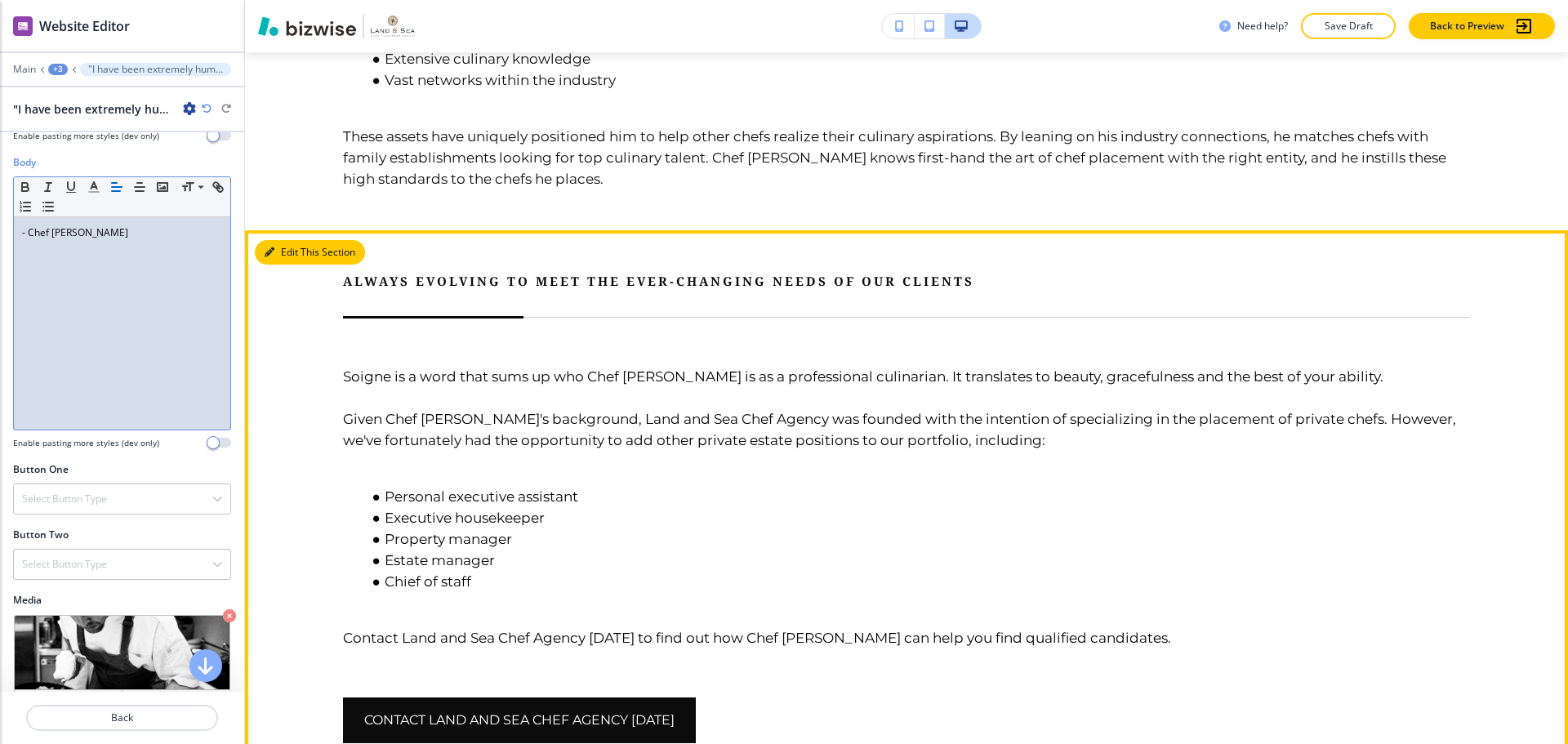
click at [285, 240] on button "Edit This Section" at bounding box center [310, 252] width 110 height 24
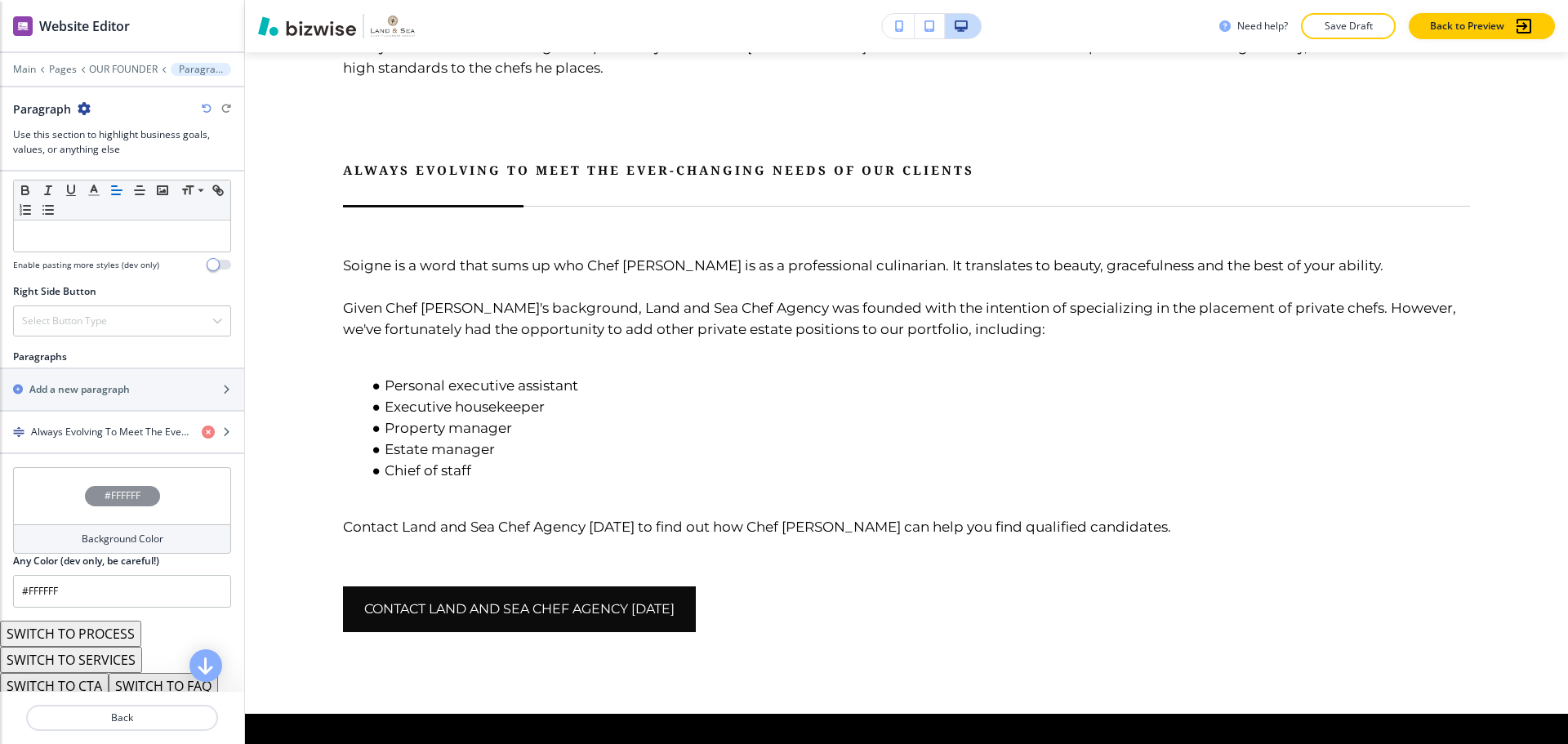
scroll to position [816, 0]
click at [92, 417] on div "button" at bounding box center [122, 415] width 244 height 13
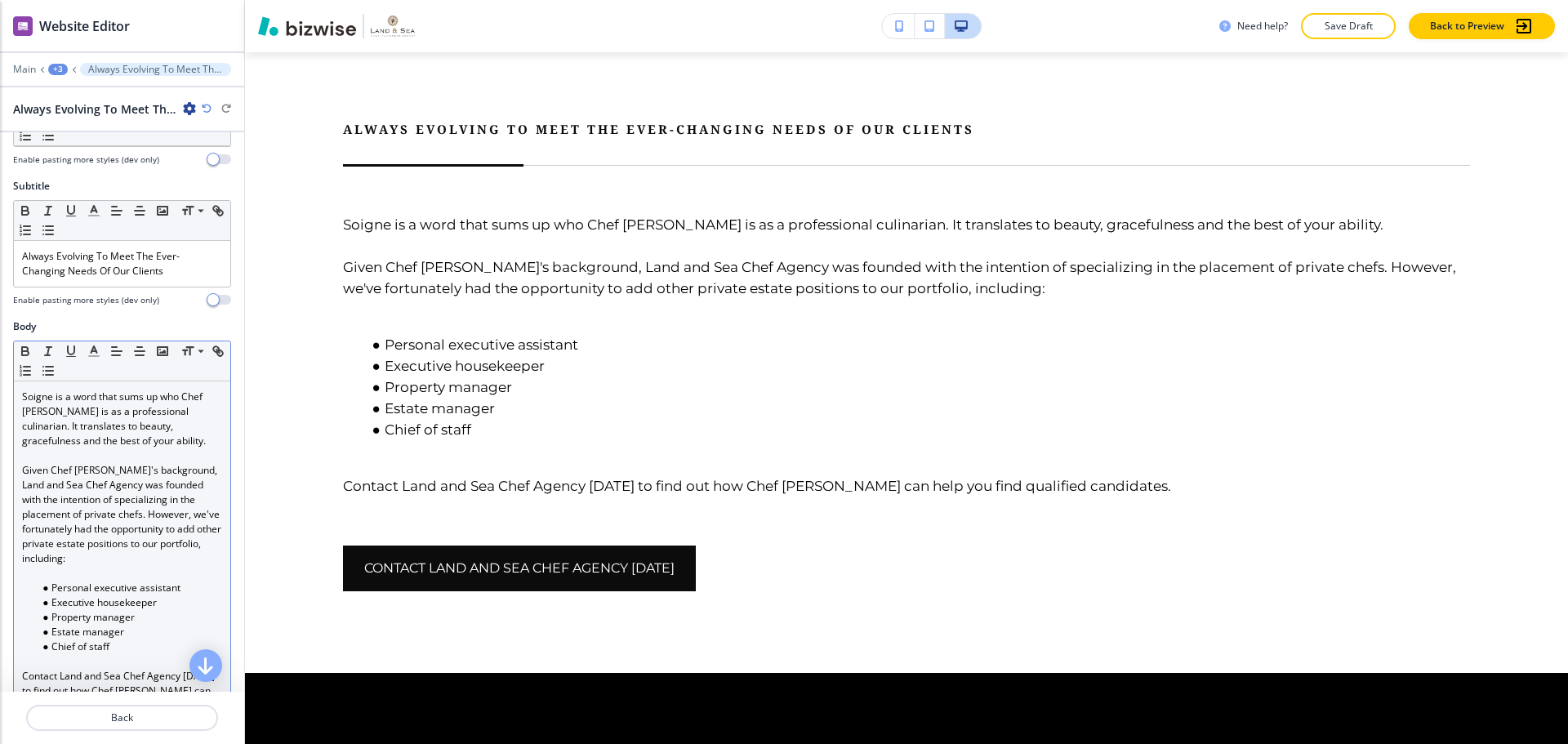
scroll to position [245, 0]
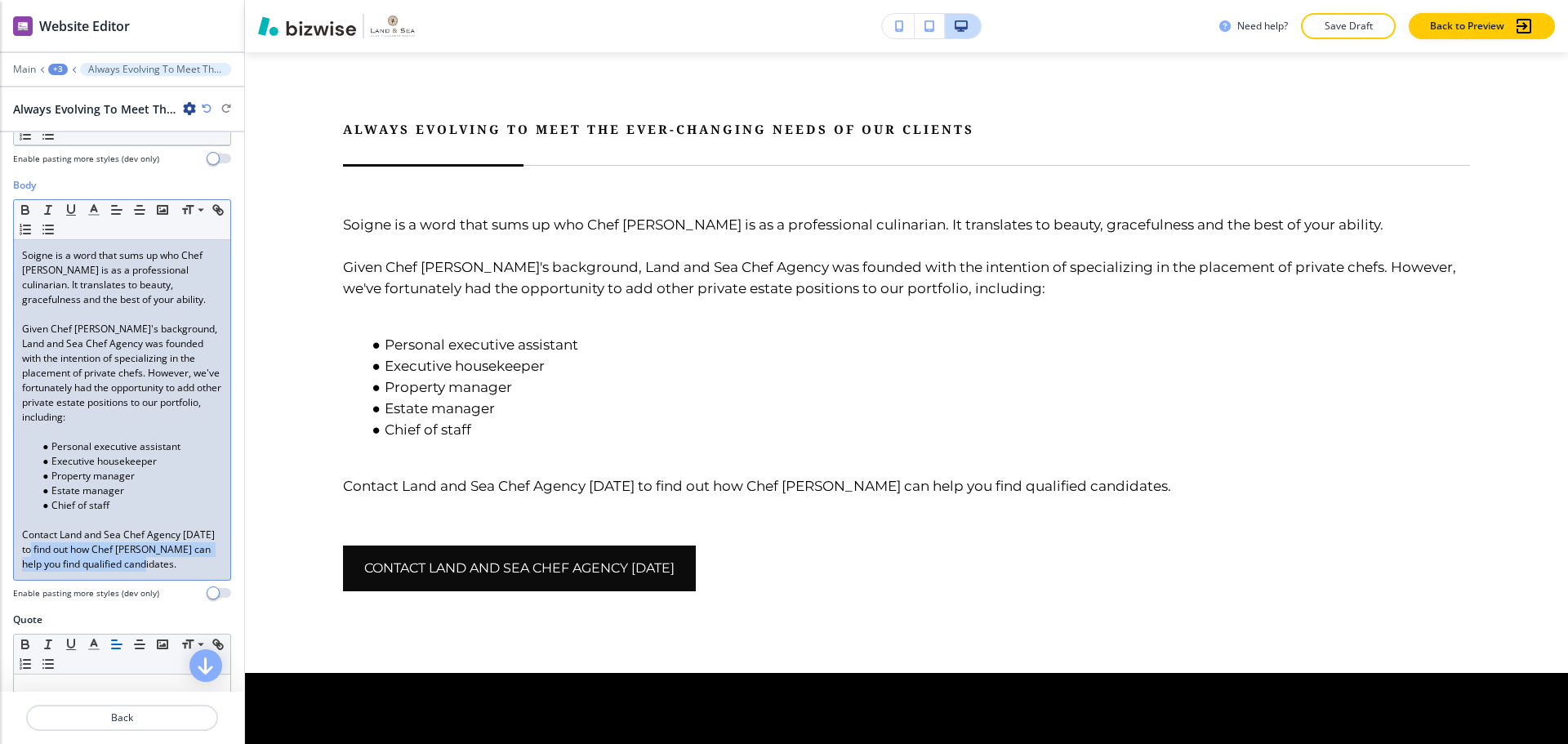
drag, startPoint x: 34, startPoint y: 550, endPoint x: 152, endPoint y: 572, distance: 120.0
click at [152, 572] on div "Soigne is a word that sums up who Chef Jonathan is as a professional culinarian…" at bounding box center [122, 410] width 217 height 340
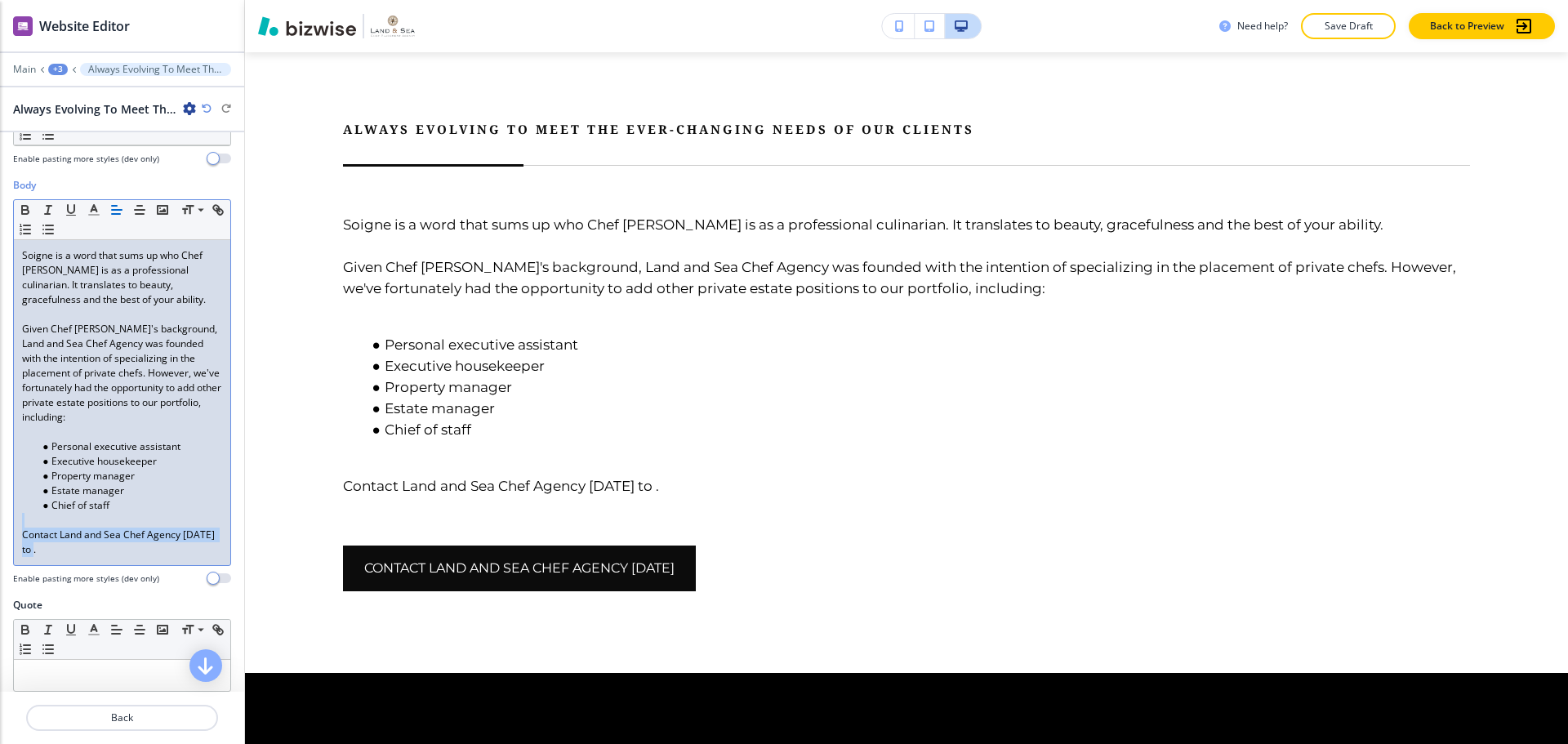
drag, startPoint x: 142, startPoint y: 553, endPoint x: 16, endPoint y: 527, distance: 128.7
click at [16, 527] on div "Soigne is a word that sums up who Chef Jonathan is as a professional culinarian…" at bounding box center [122, 402] width 217 height 325
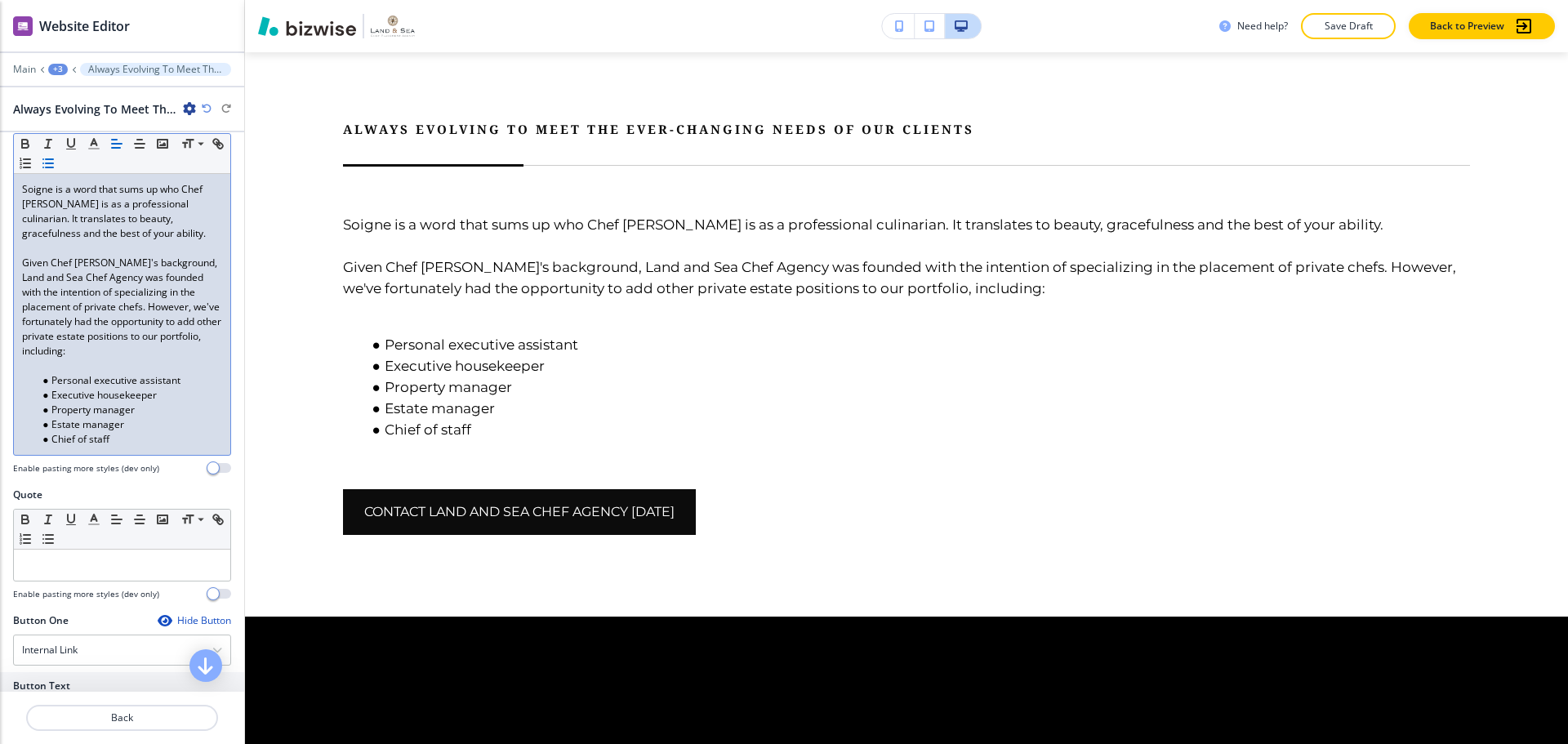
scroll to position [490, 0]
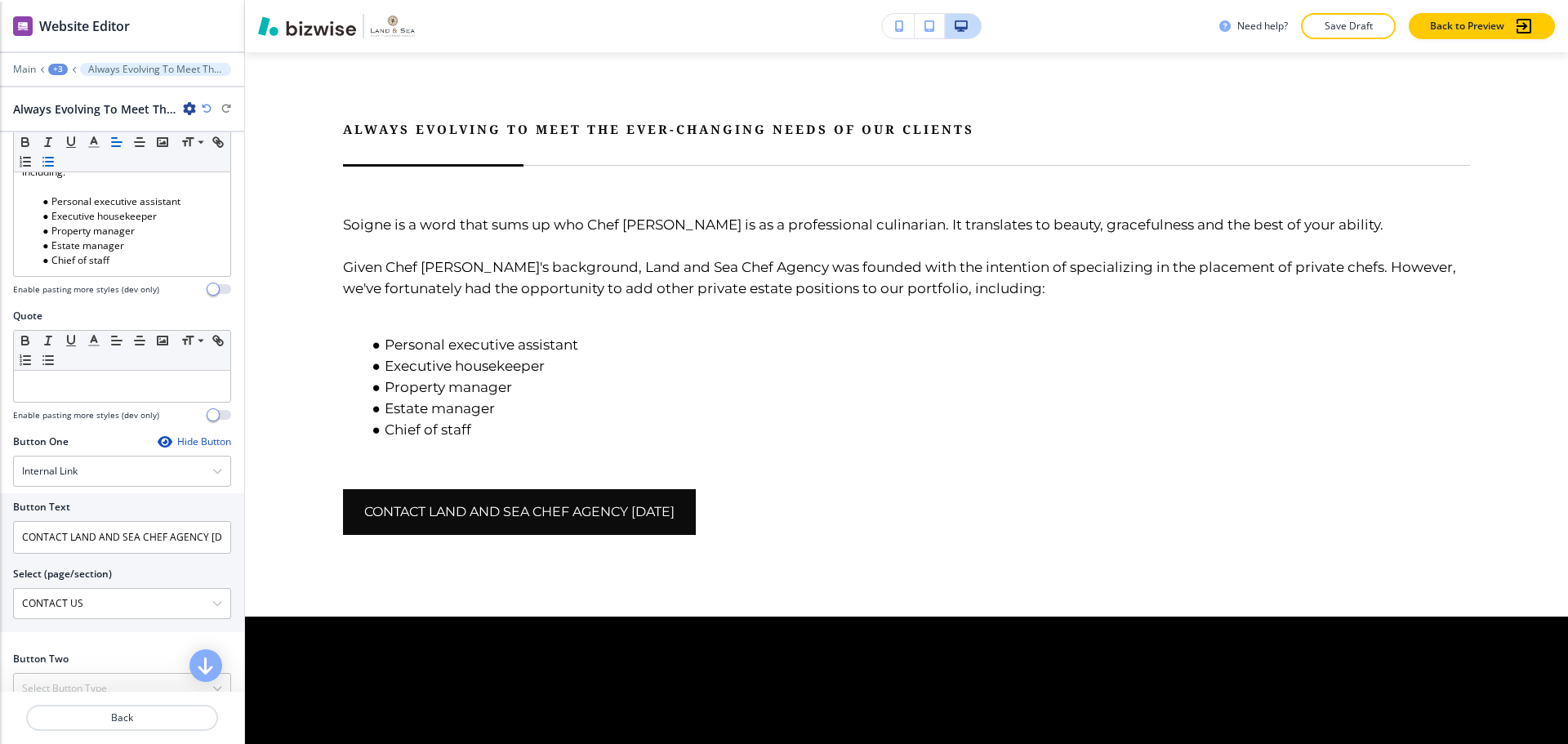
click at [172, 437] on div "Hide Button" at bounding box center [194, 442] width 73 height 13
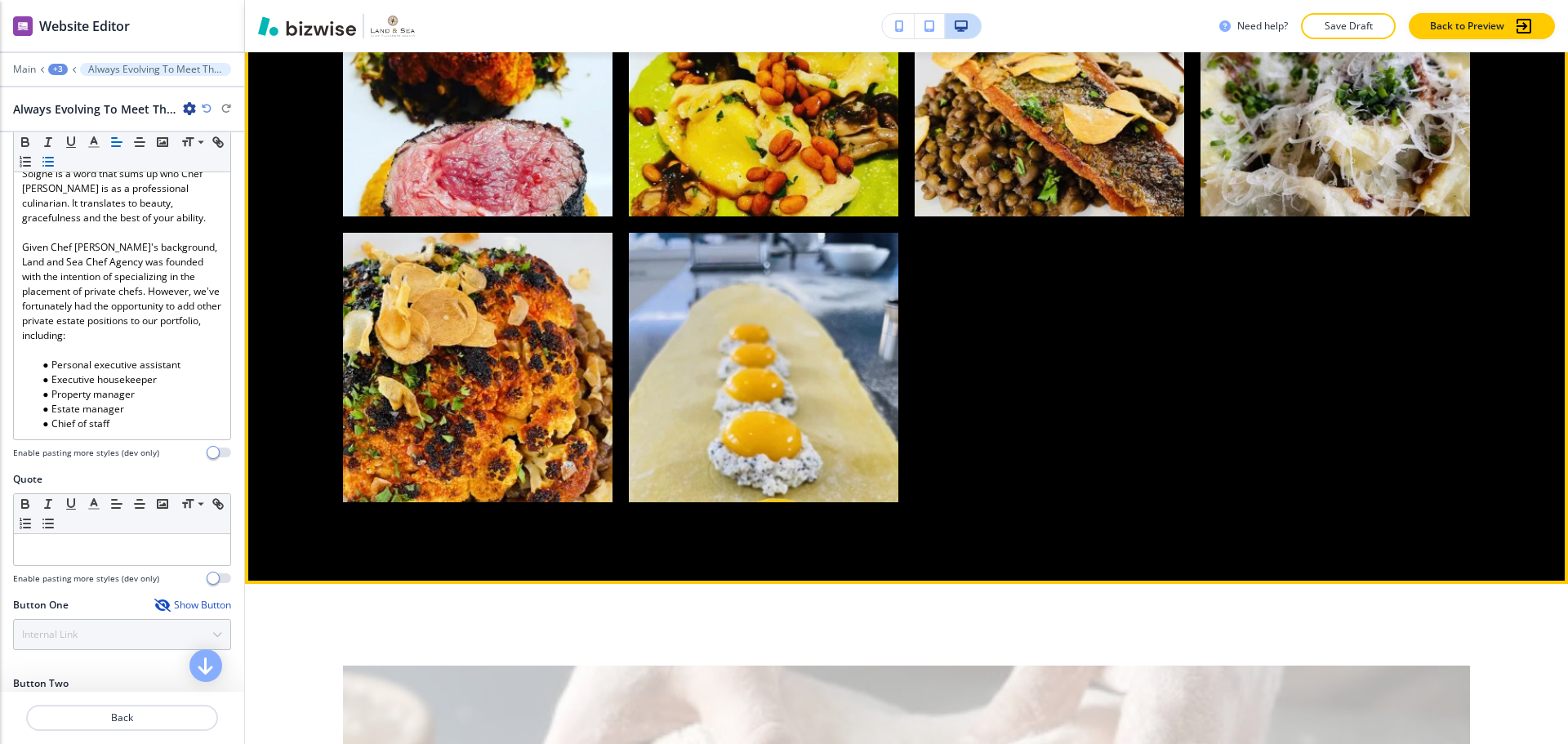
scroll to position [2944, 0]
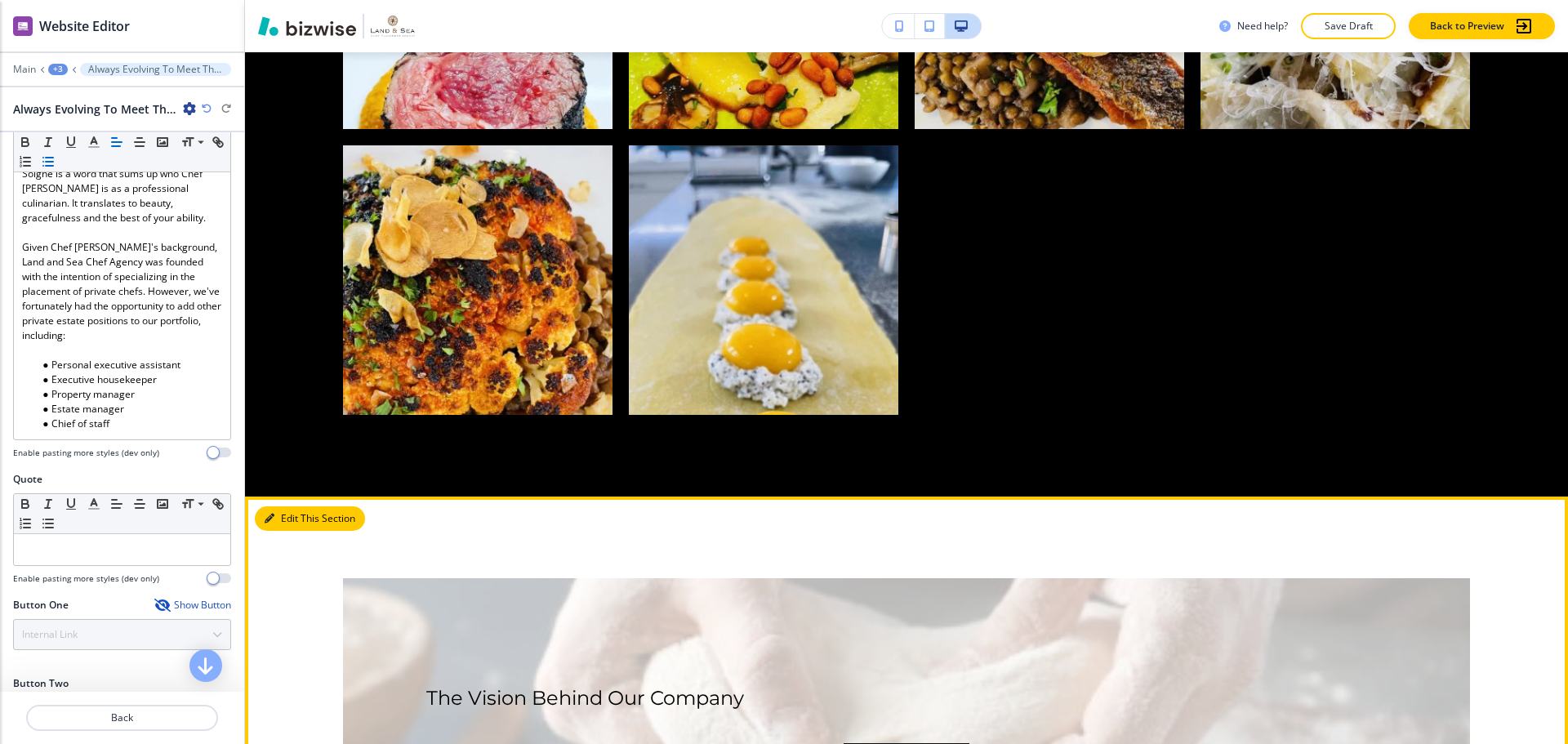
click at [297, 507] on button "Edit This Section" at bounding box center [310, 518] width 110 height 24
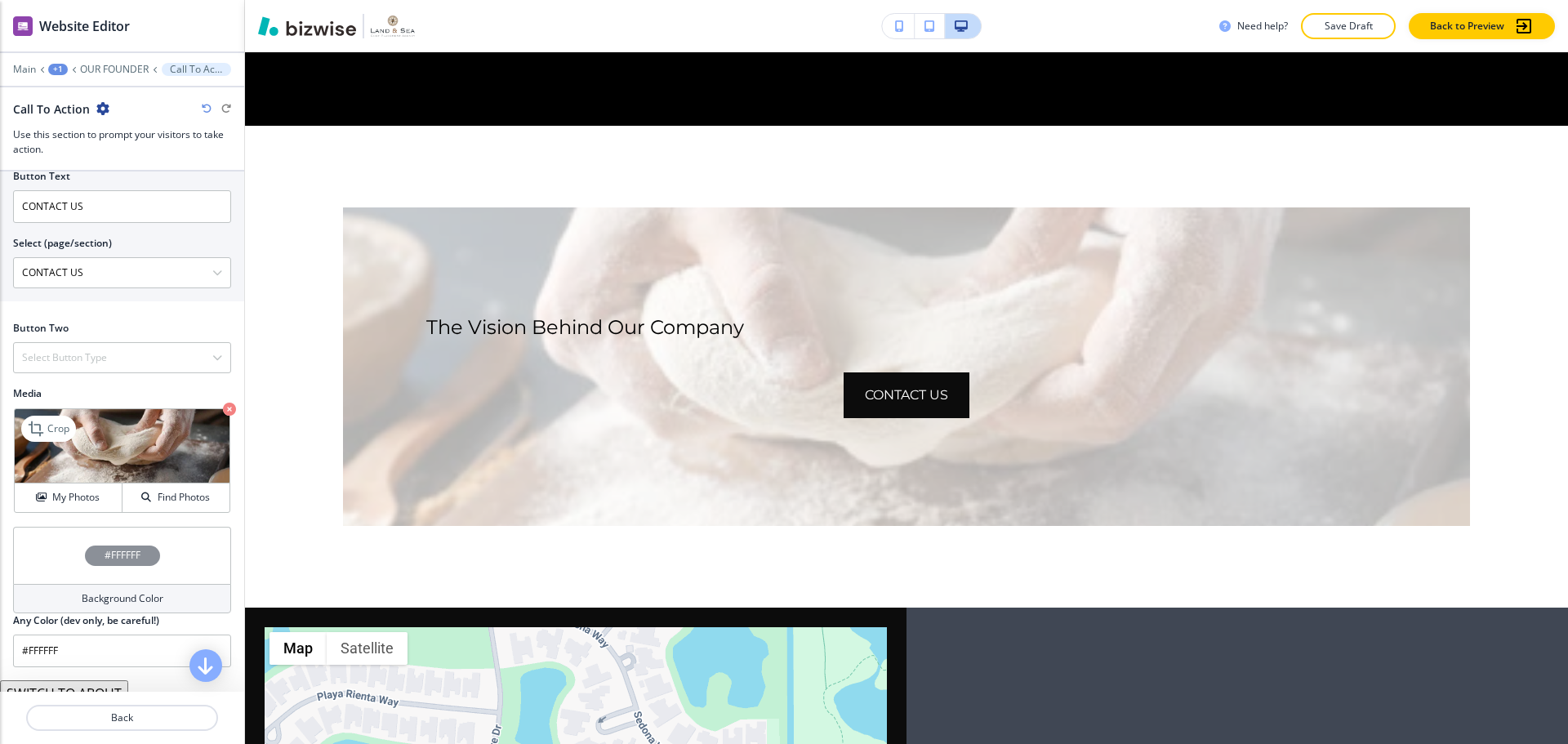
scroll to position [653, 0]
click at [169, 485] on button "Find Photos" at bounding box center [176, 495] width 107 height 28
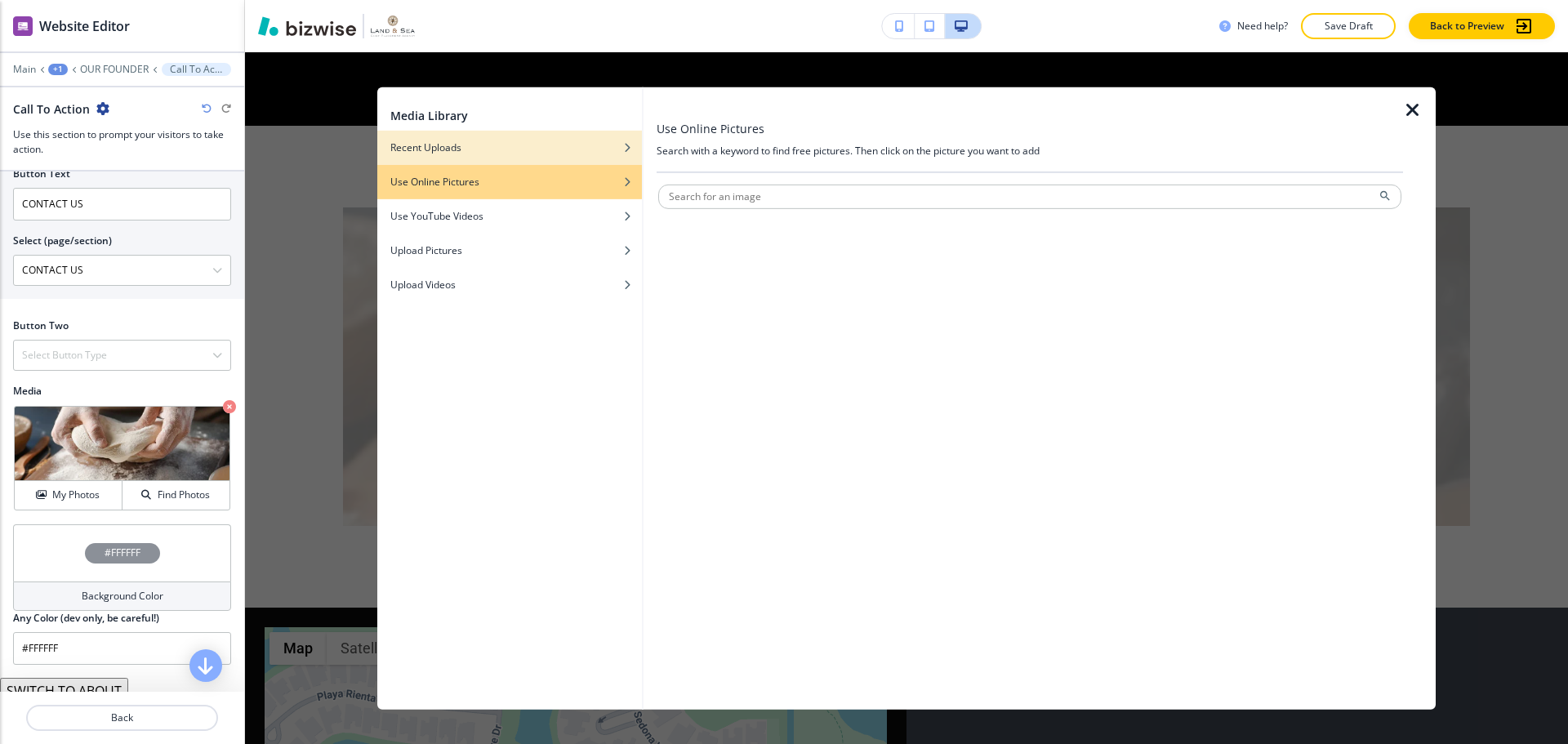
click at [483, 150] on div "Recent Uploads" at bounding box center [510, 147] width 265 height 15
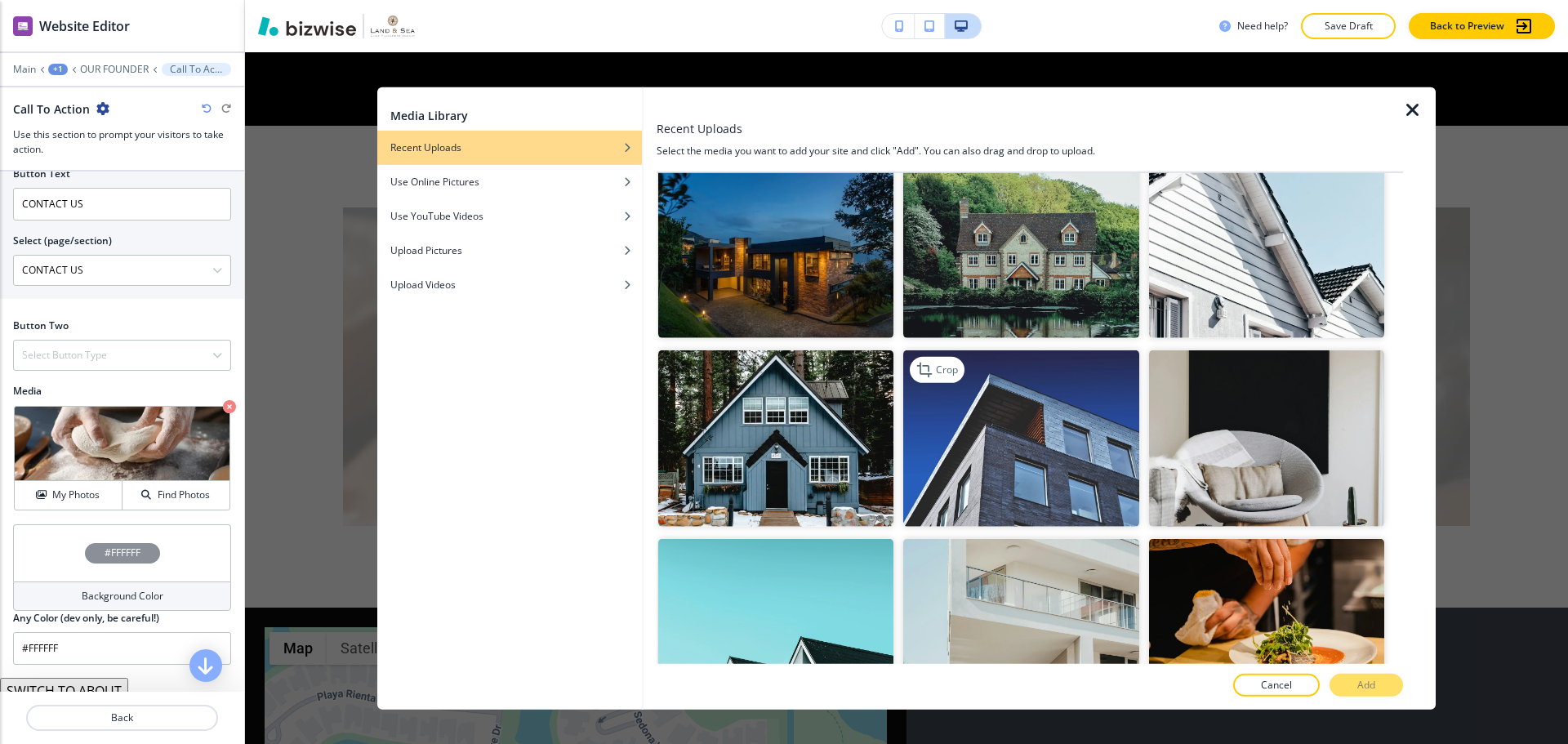
scroll to position [980, 0]
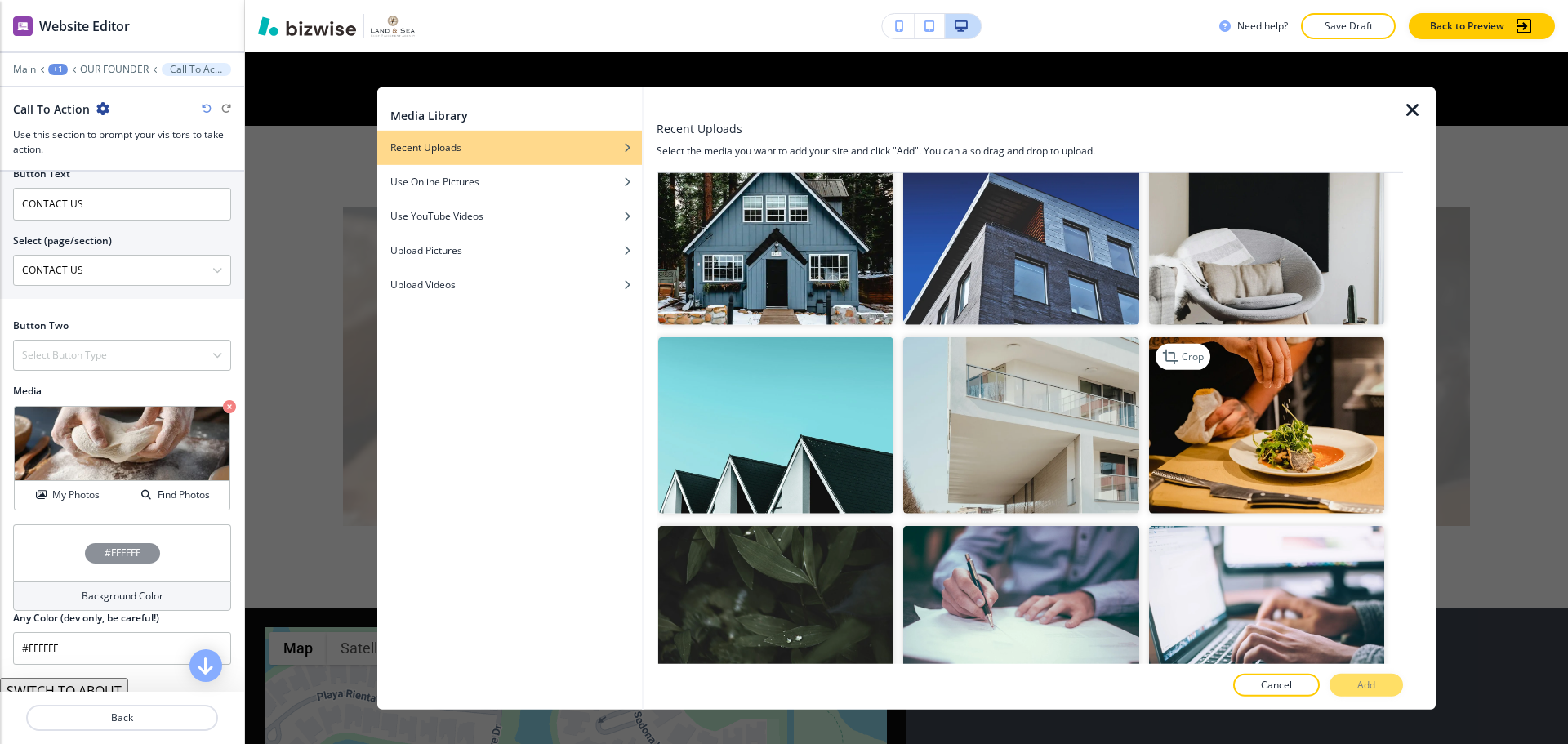
click at [1219, 402] on img "button" at bounding box center [1266, 426] width 235 height 177
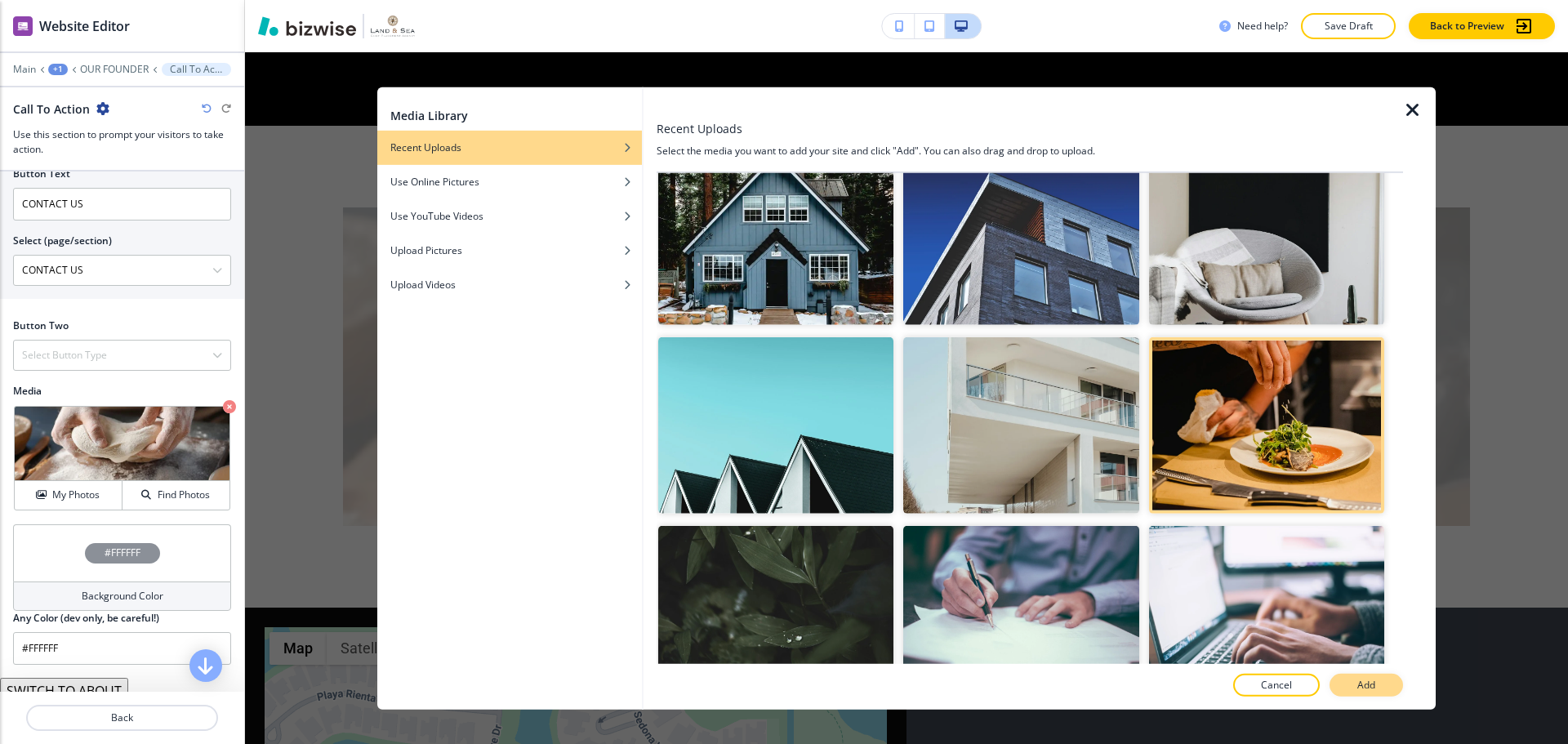
click at [1351, 681] on button "Add" at bounding box center [1366, 685] width 73 height 22
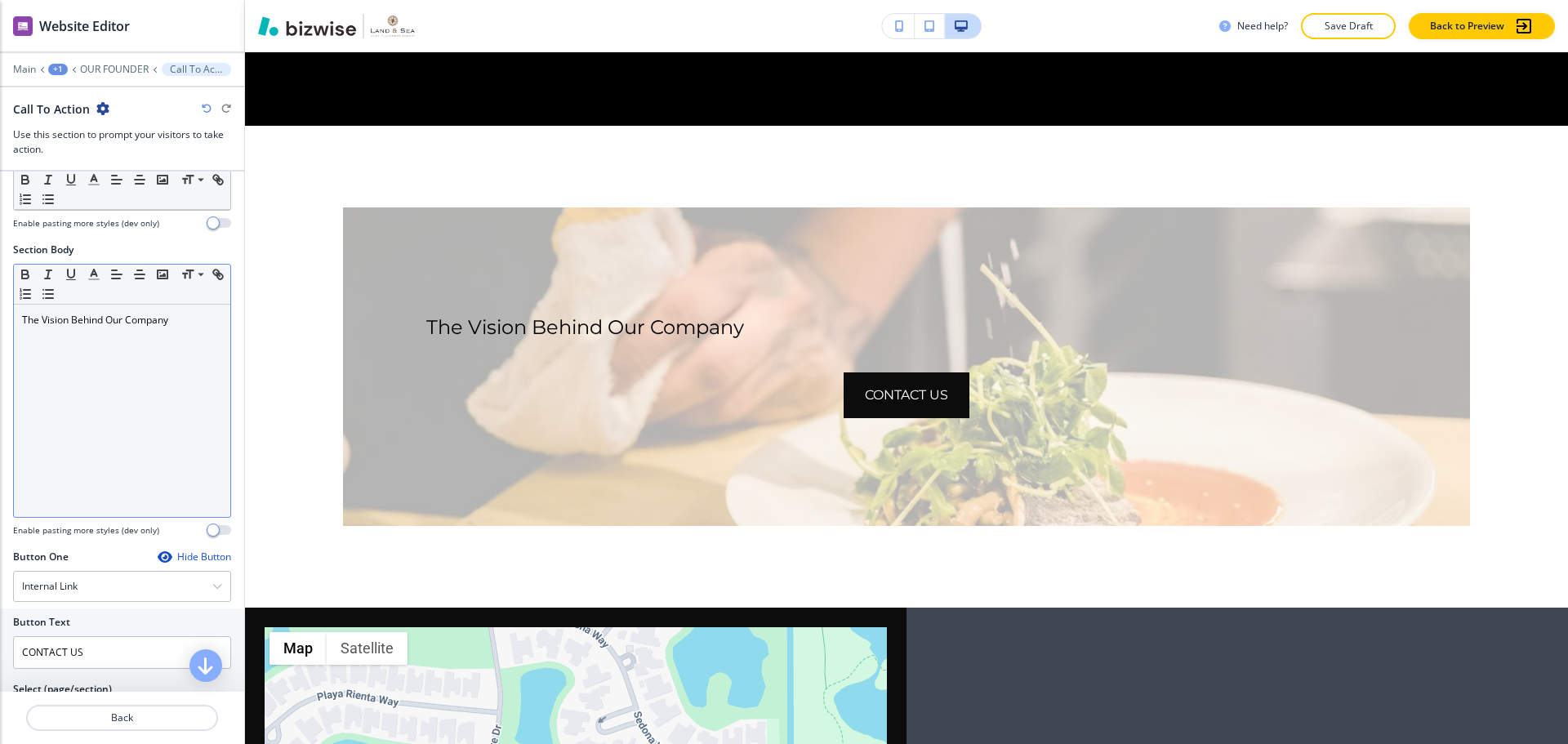
scroll to position [202, 0]
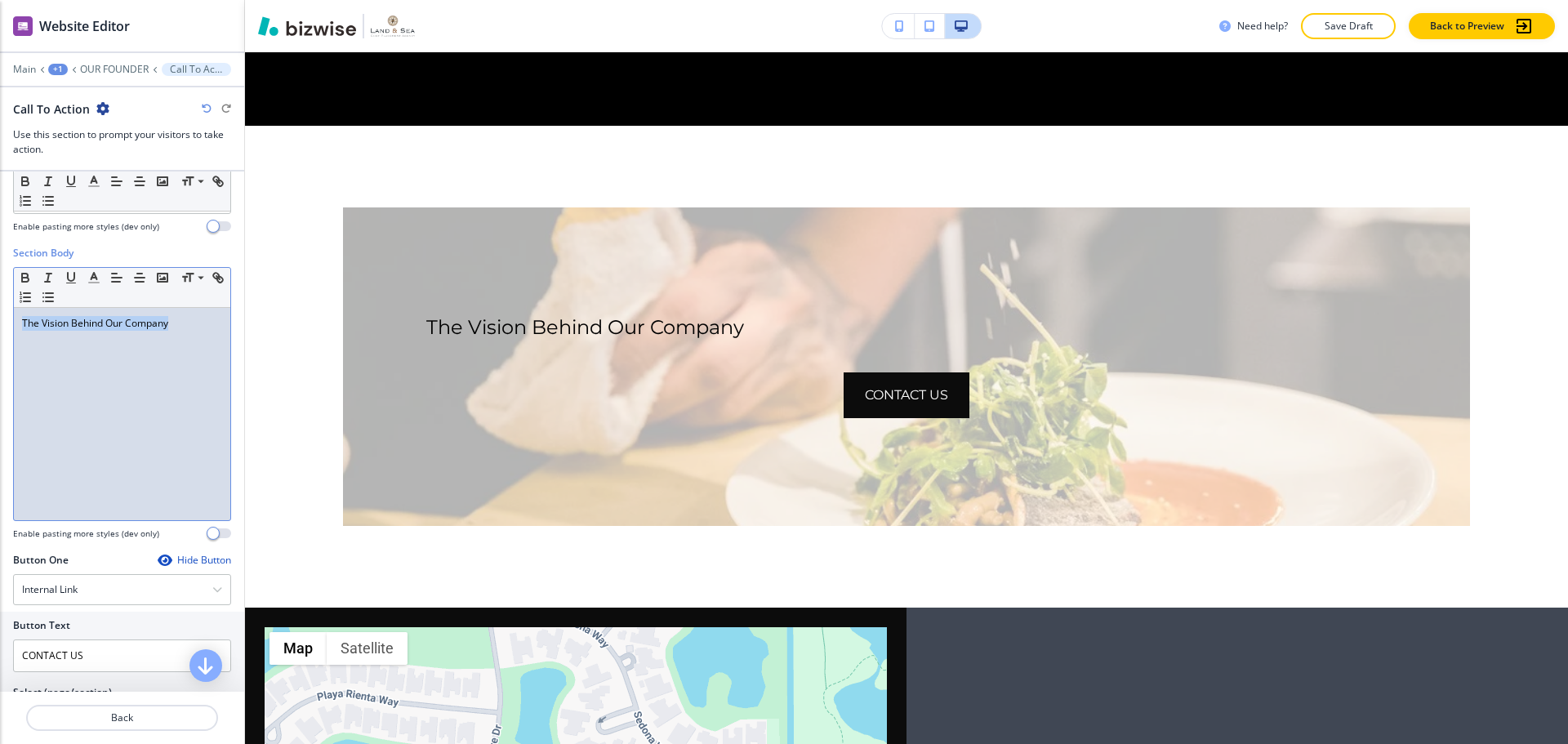
drag, startPoint x: 177, startPoint y: 331, endPoint x: 23, endPoint y: 326, distance: 154.1
click at [23, 326] on div "The Vision Behind Our Company" at bounding box center [122, 413] width 217 height 212
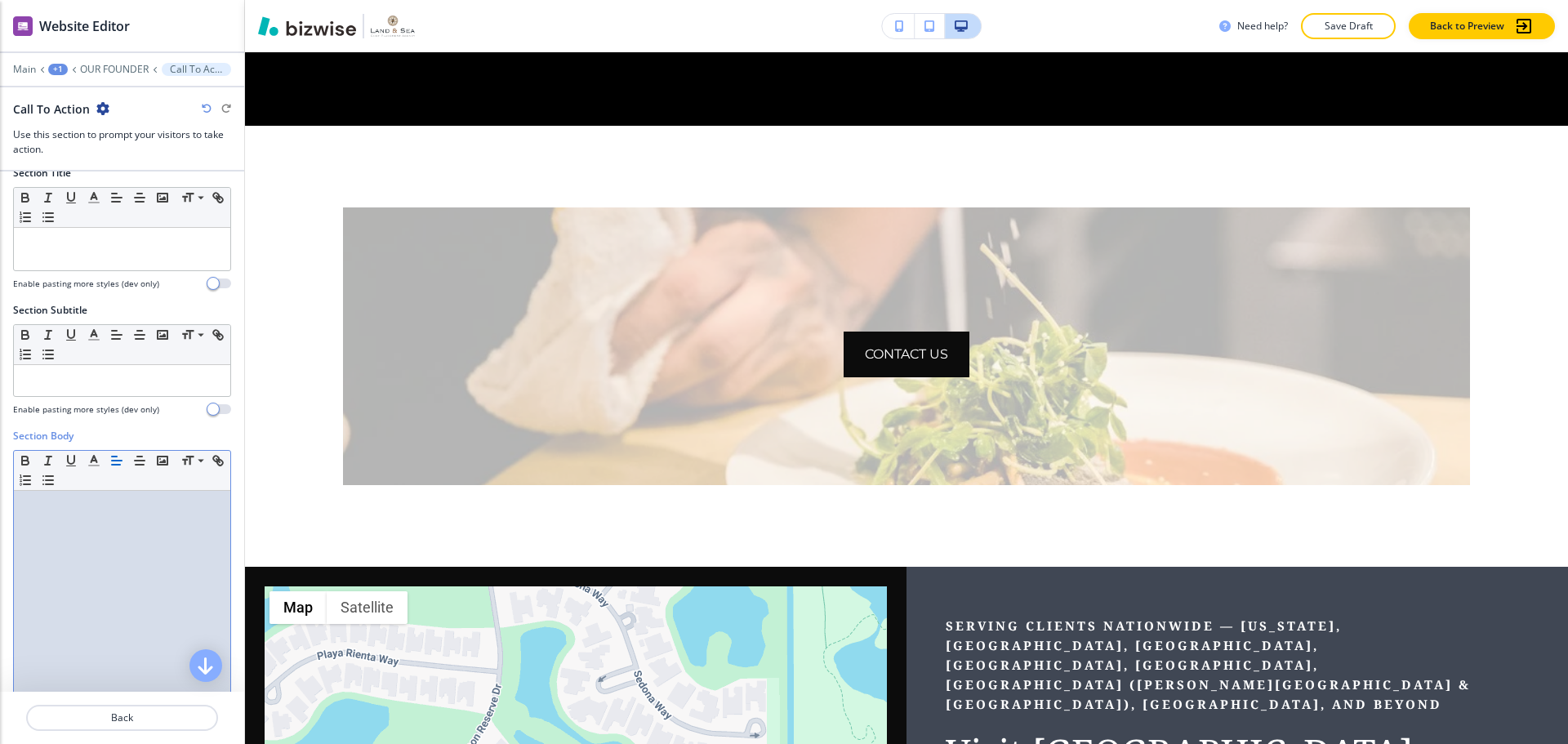
scroll to position [0, 0]
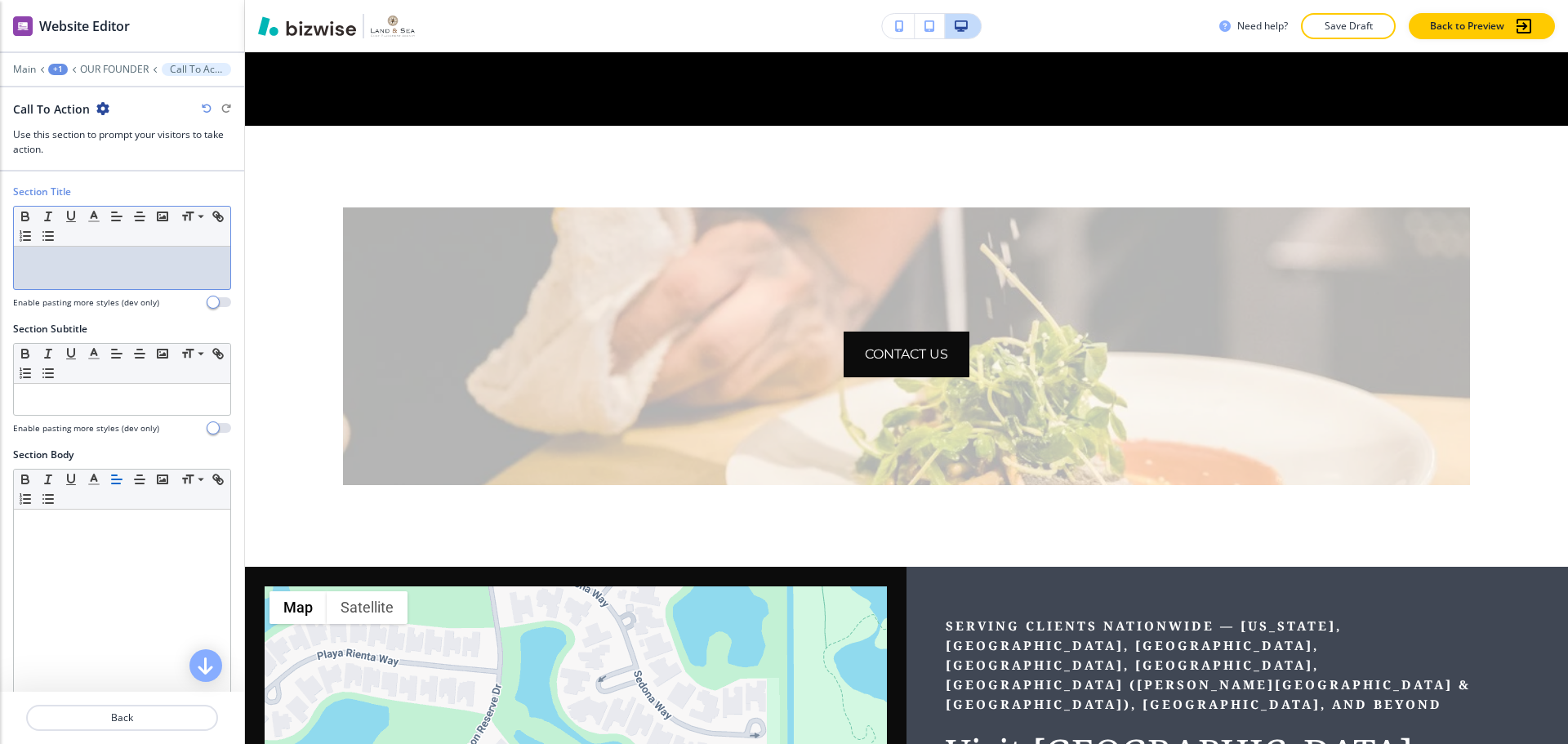
click at [102, 285] on div at bounding box center [122, 267] width 217 height 42
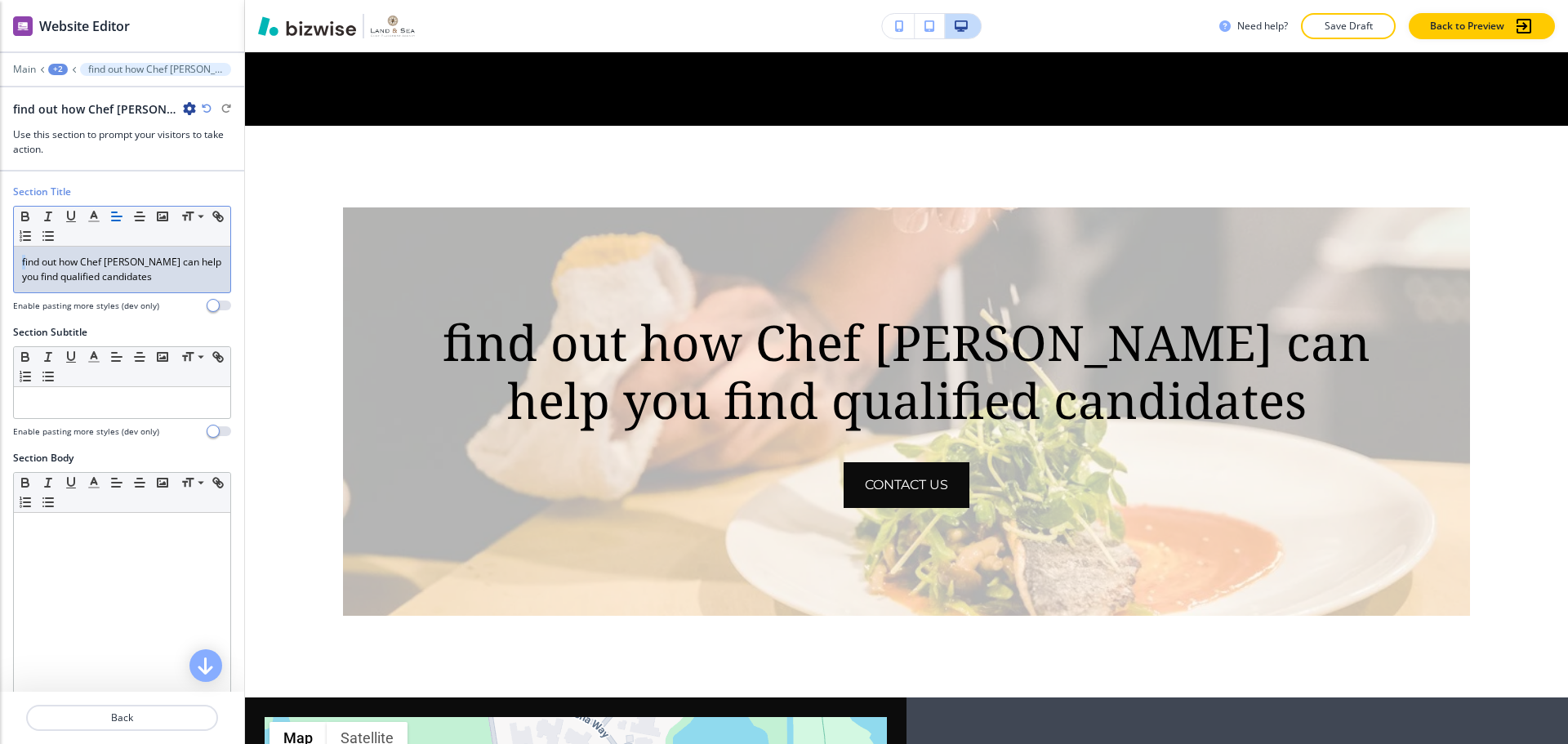
click at [22, 262] on p "find out how Chef Jonathan can help you find qualified candidates" at bounding box center [122, 269] width 200 height 29
click at [156, 281] on p "Find out how Chef Jonathan can help you find qualified candidates" at bounding box center [122, 269] width 200 height 29
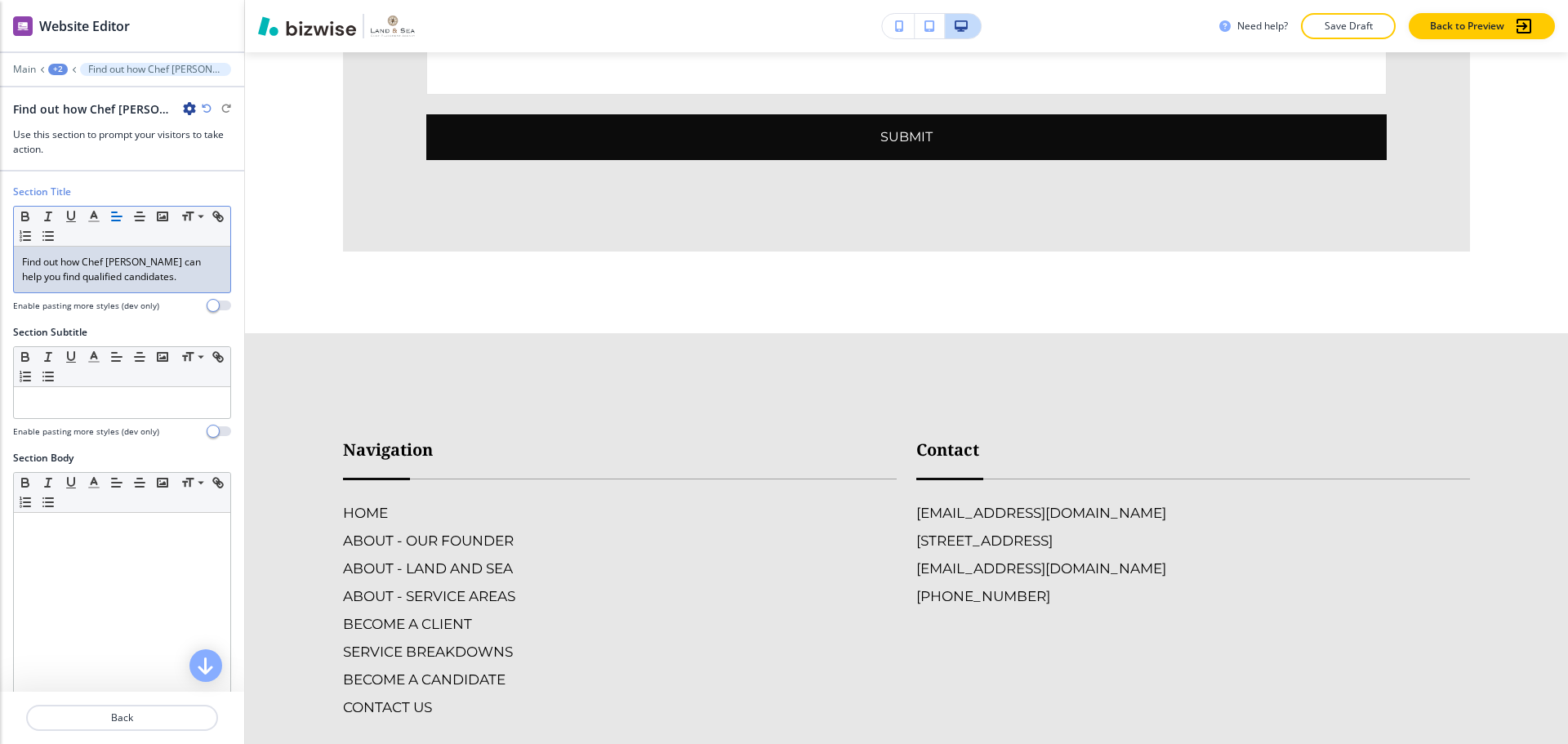
scroll to position [5193, 0]
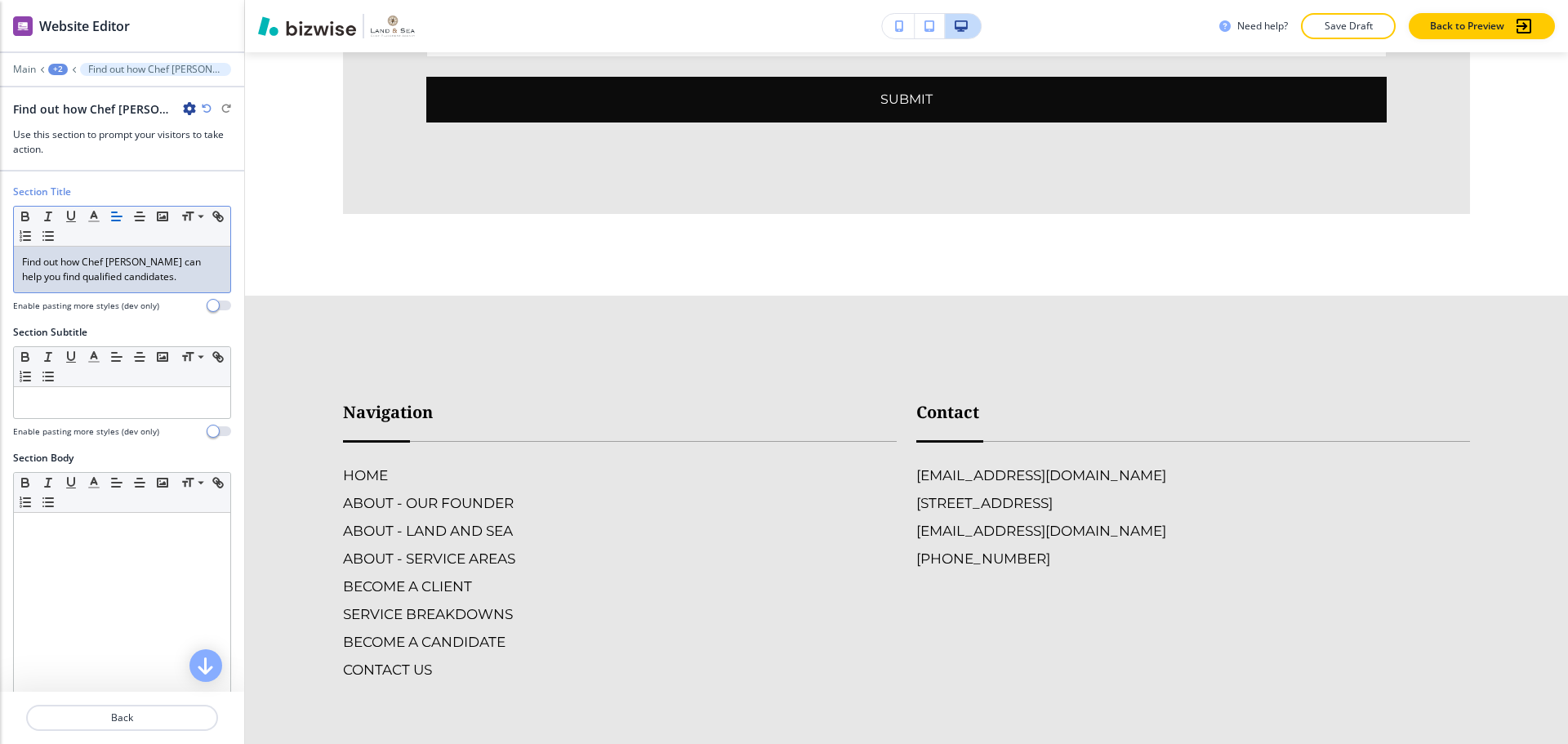
click at [1308, 26] on button "Save Draft" at bounding box center [1348, 26] width 95 height 26
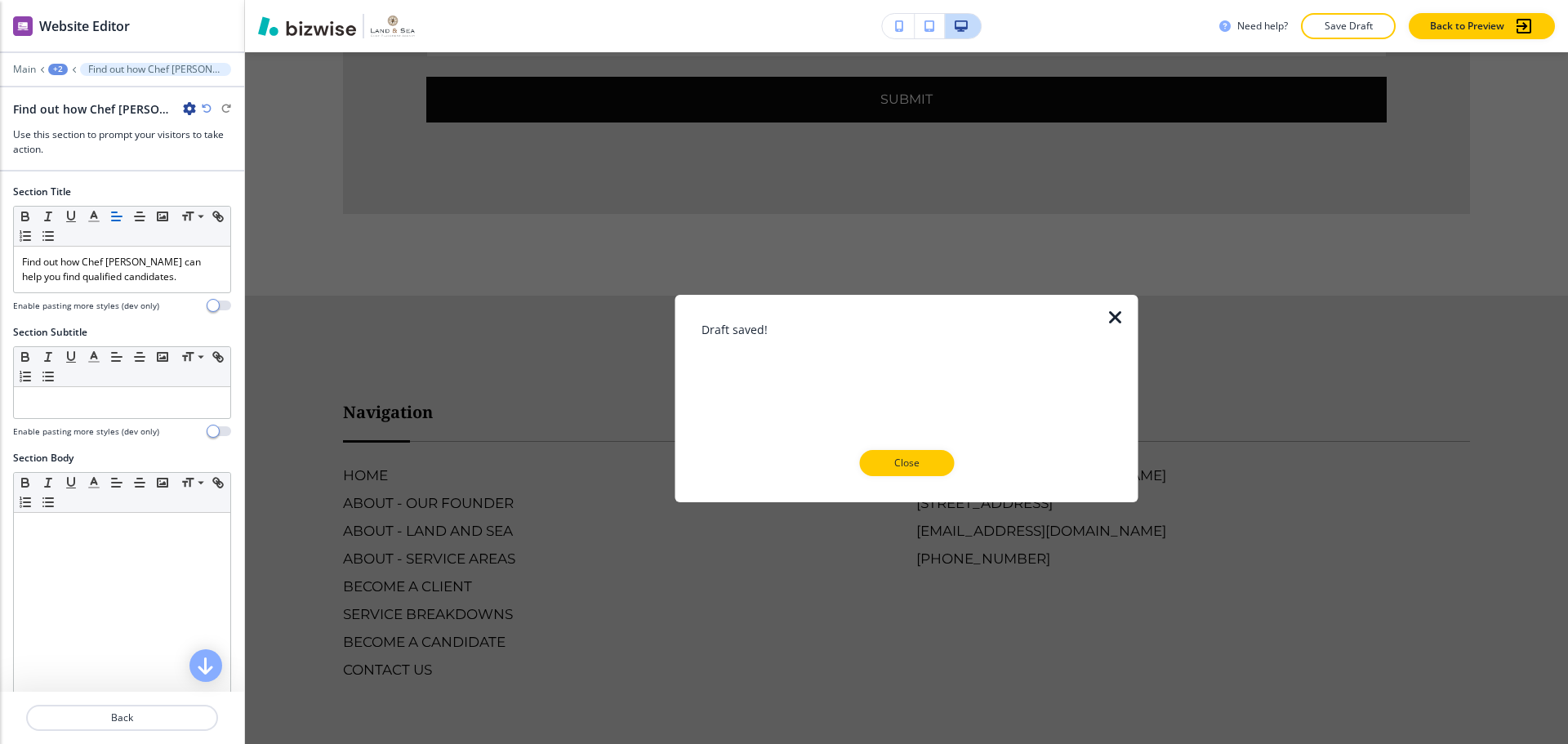
click at [949, 462] on button "Close" at bounding box center [906, 462] width 95 height 26
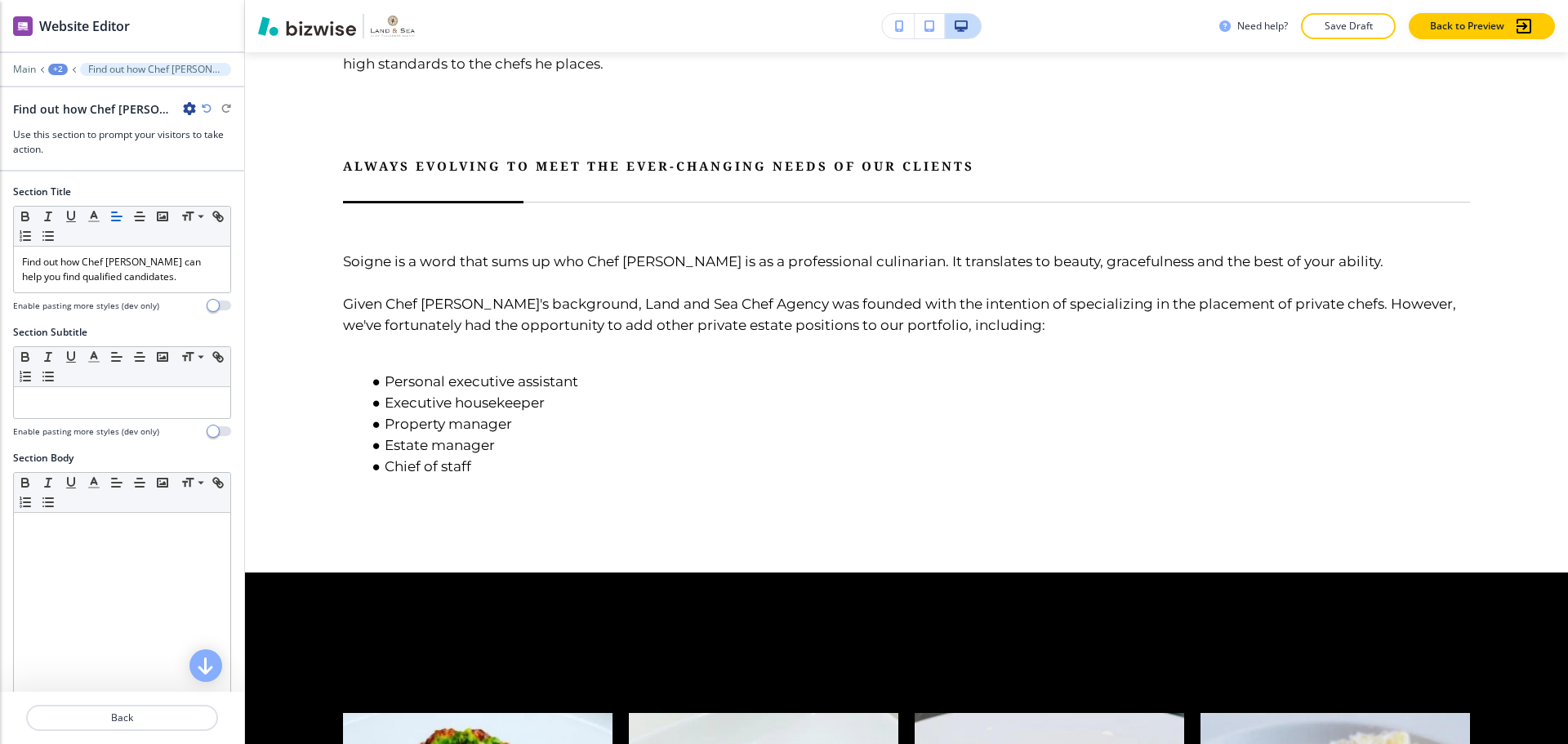
scroll to position [2090, 0]
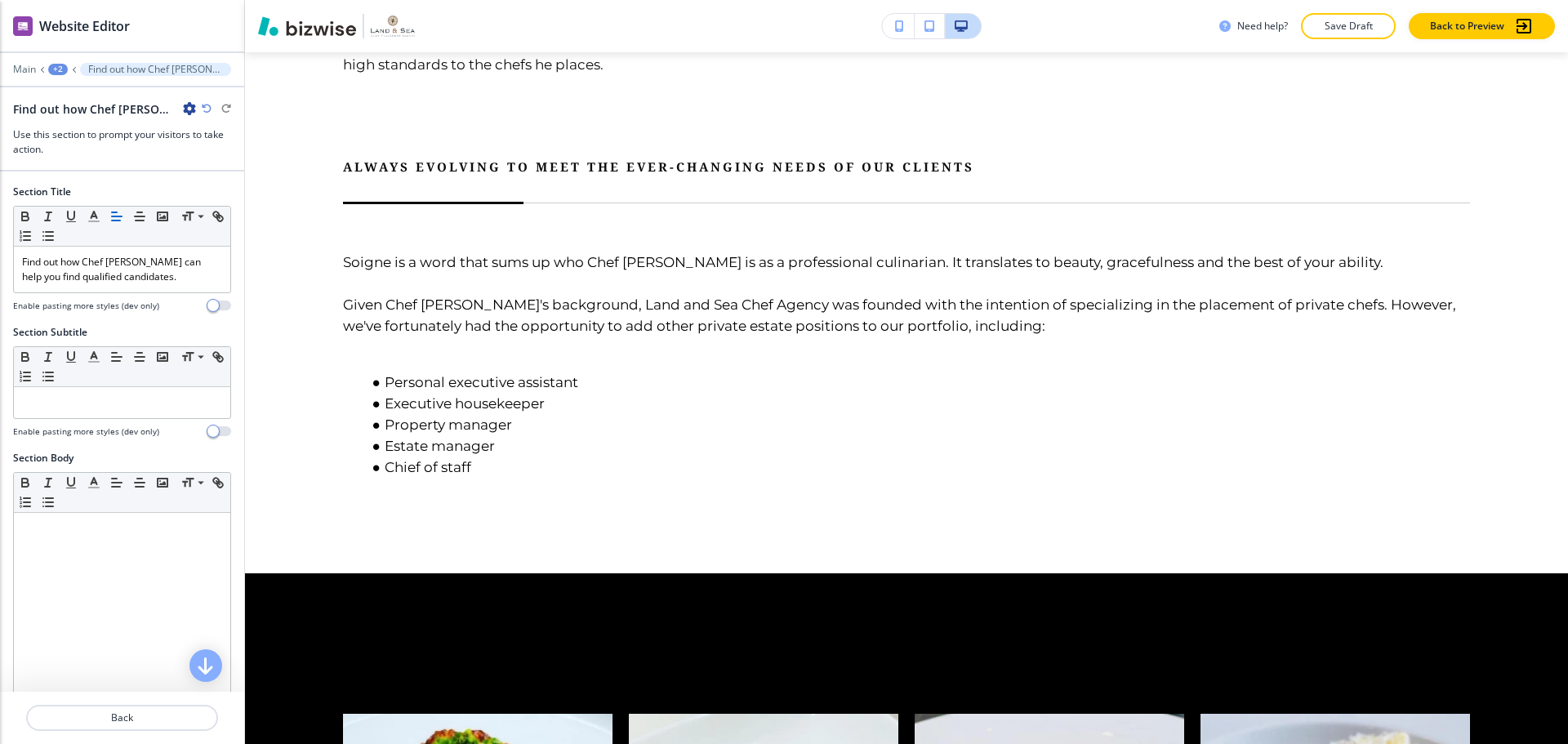
click at [46, 69] on div "Main +2 Find out how Chef Jonathan can help you find qualified candidates." at bounding box center [122, 69] width 218 height 13
click at [57, 69] on div "+2" at bounding box center [58, 69] width 20 height 12
click at [72, 120] on p "OUR FOUNDER" at bounding box center [101, 125] width 83 height 15
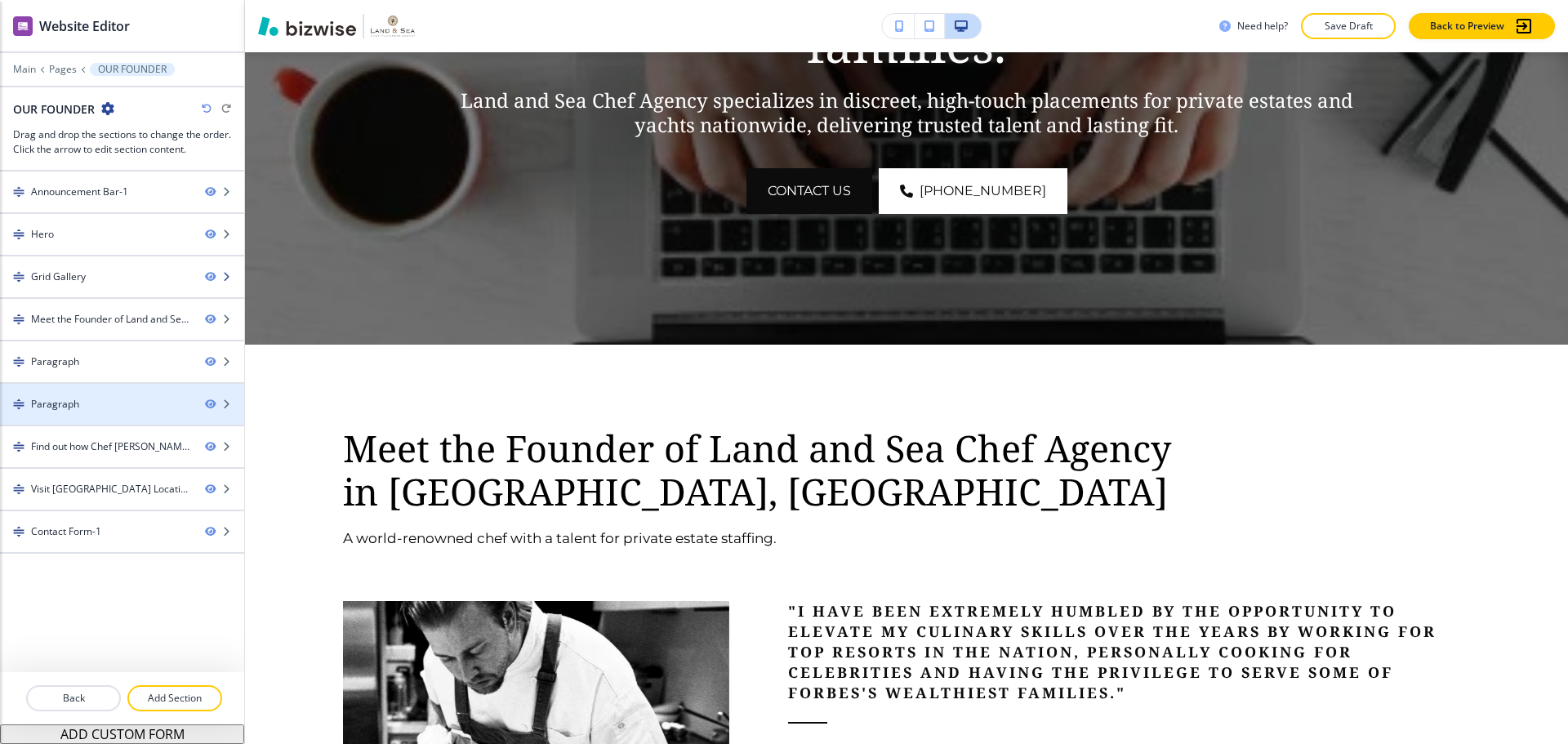
click at [34, 291] on div at bounding box center [122, 291] width 244 height 13
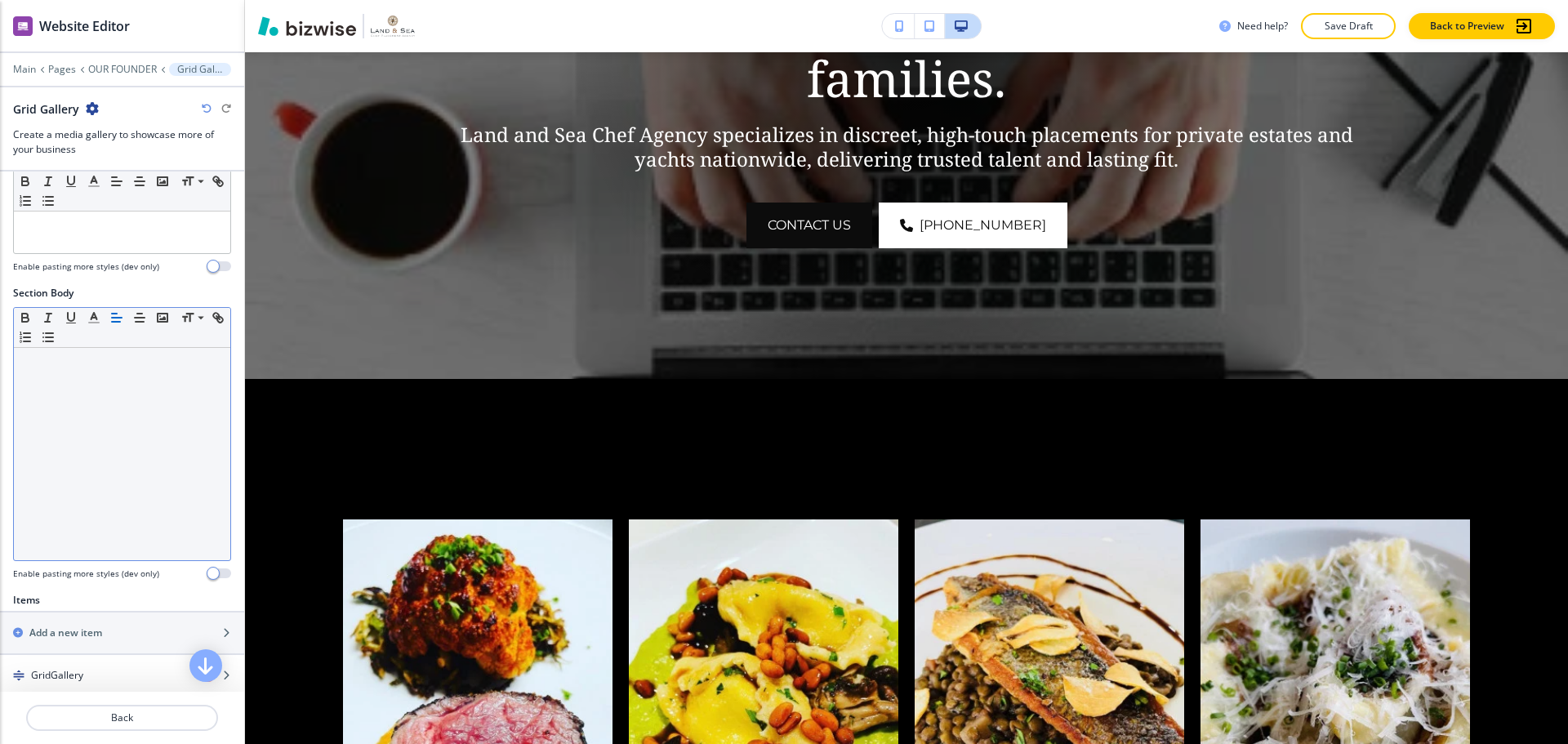
scroll to position [163, 0]
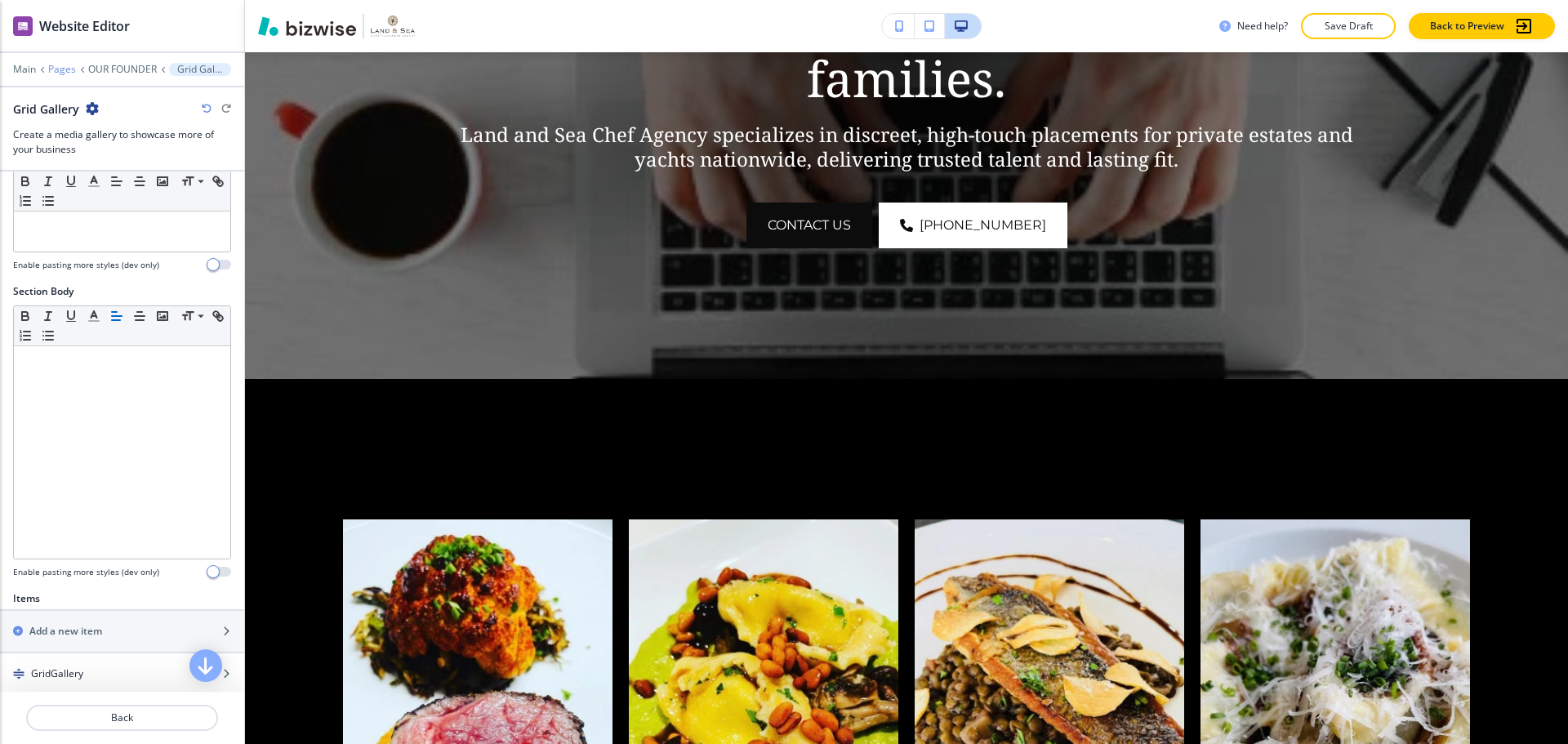
click at [62, 71] on p "Pages" at bounding box center [62, 69] width 27 height 12
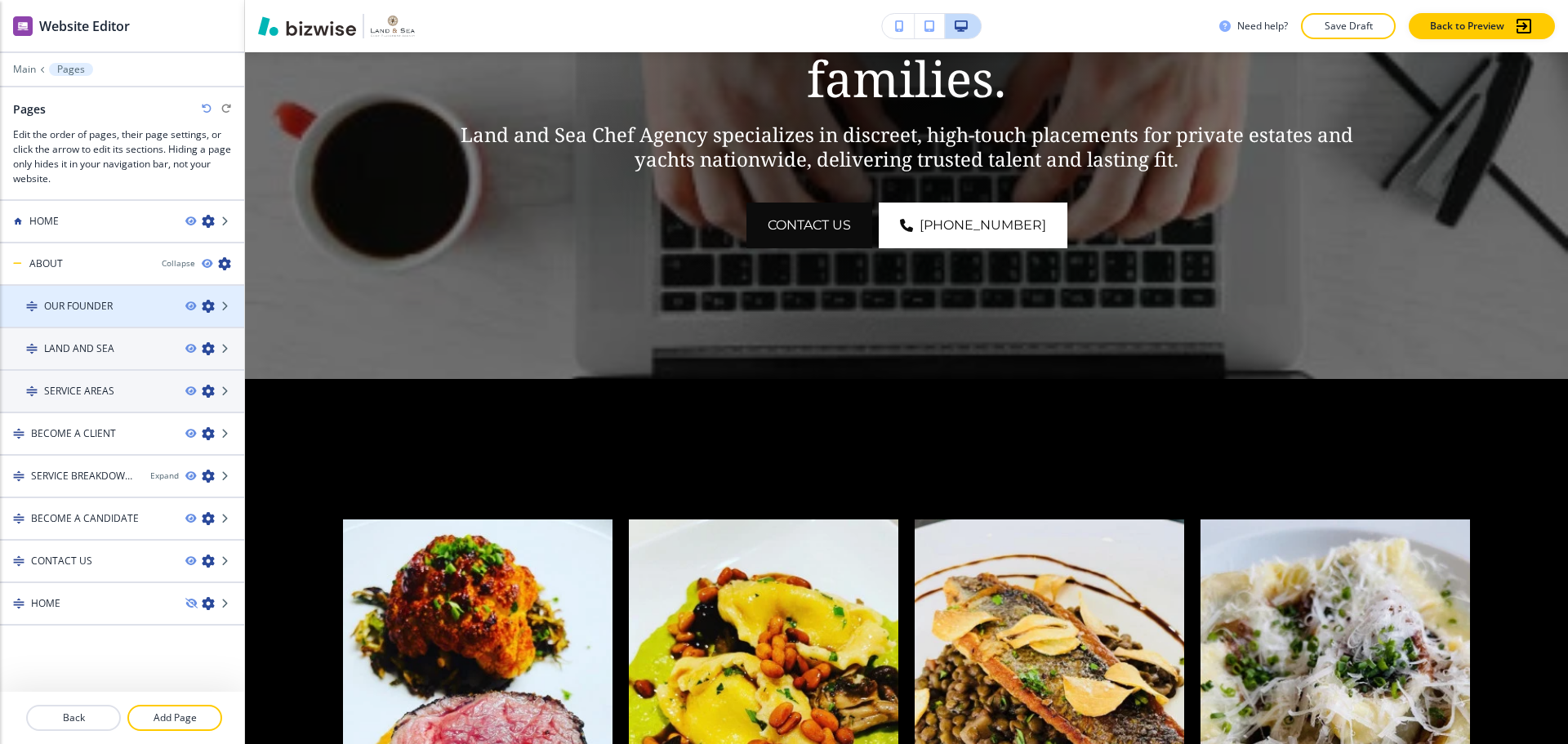
click at [103, 317] on div at bounding box center [122, 320] width 244 height 13
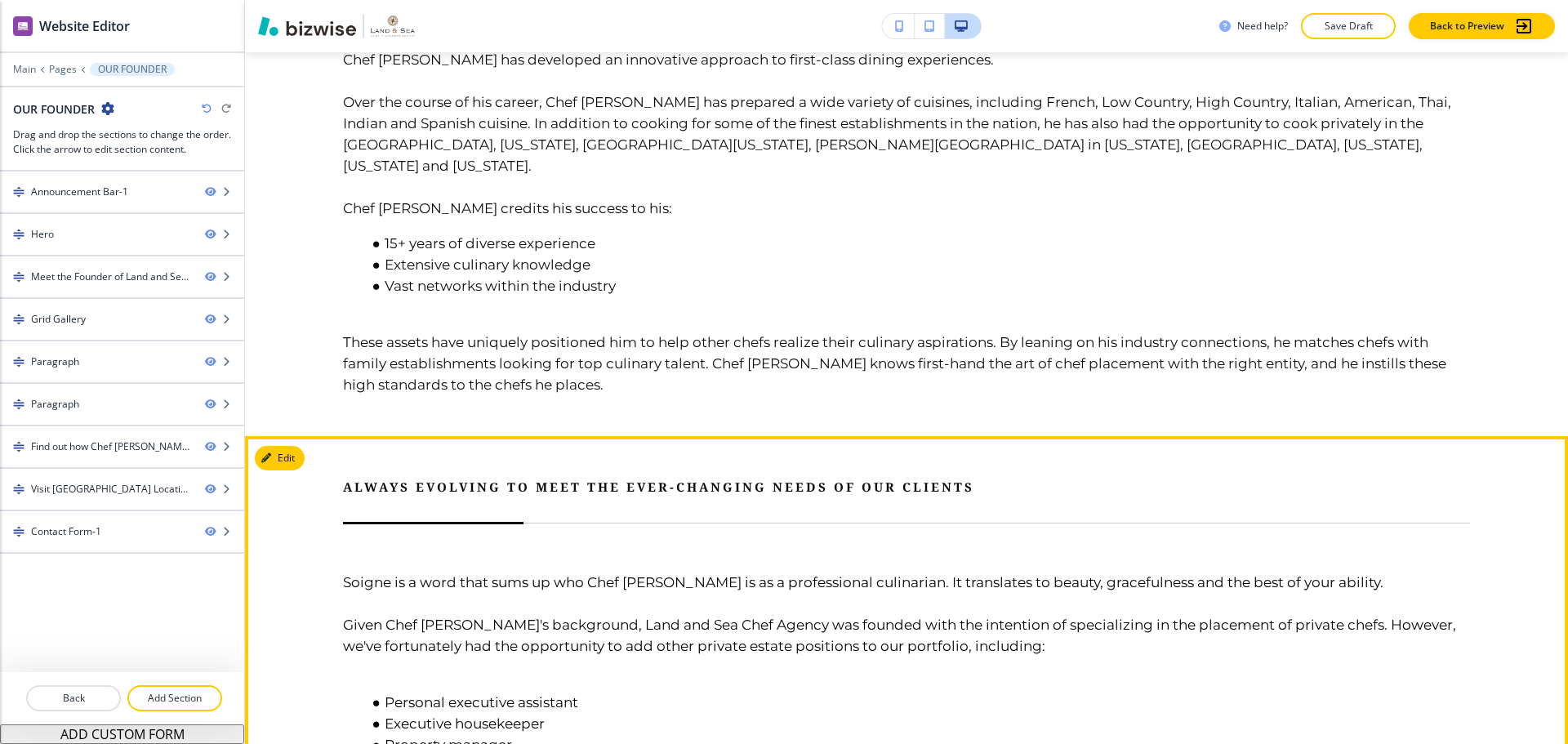
scroll to position [2639, 0]
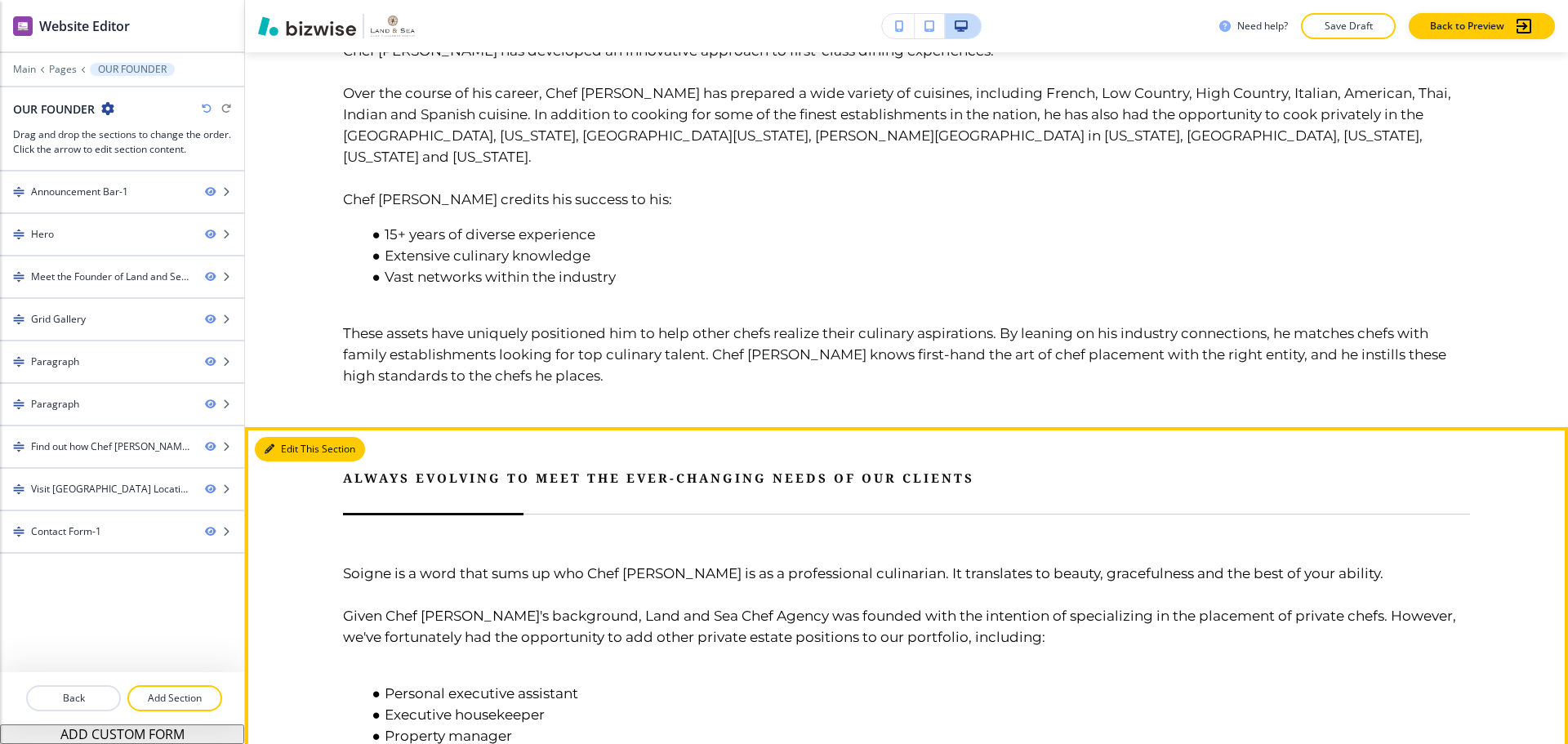
click at [301, 437] on button "Edit This Section" at bounding box center [310, 448] width 110 height 24
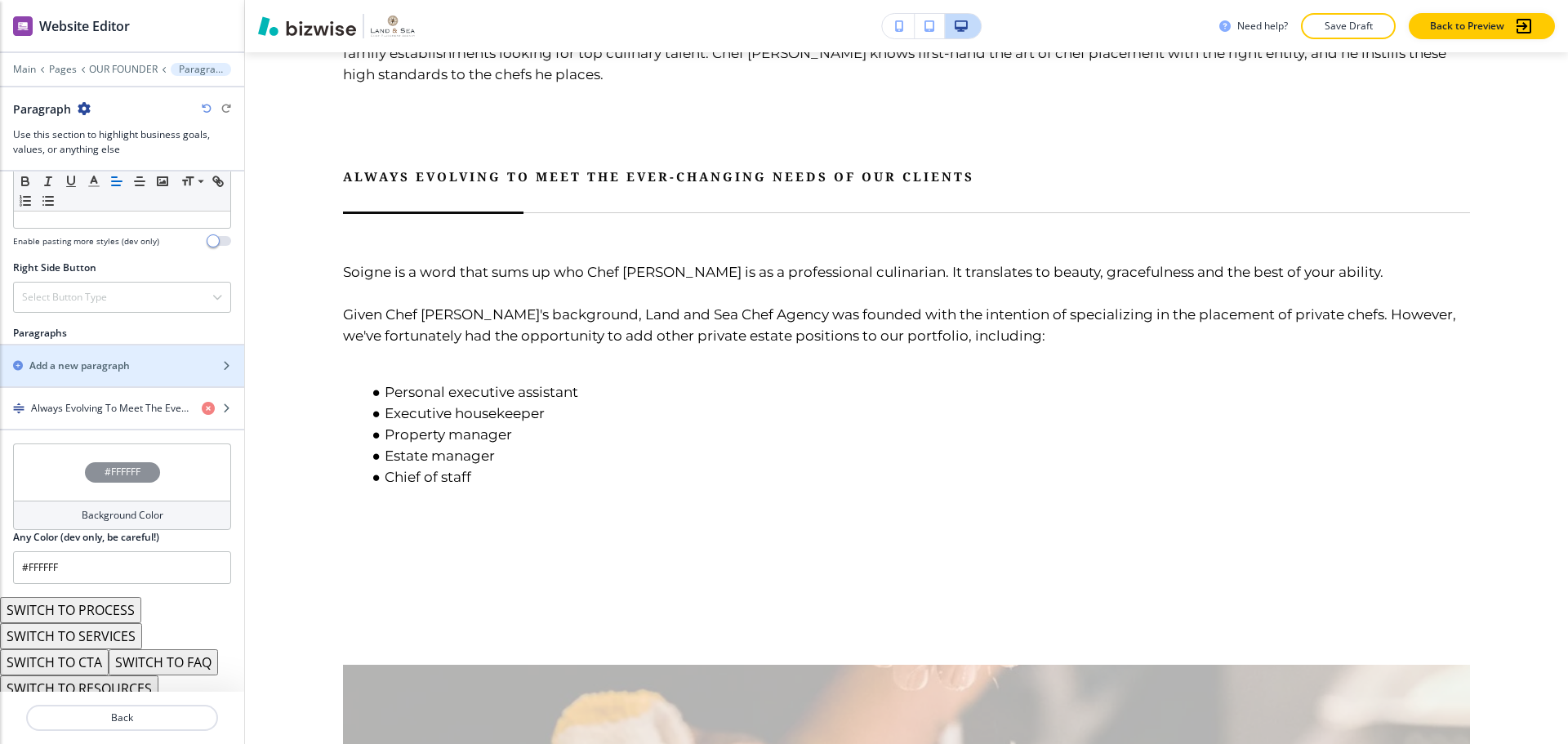
scroll to position [846, 0]
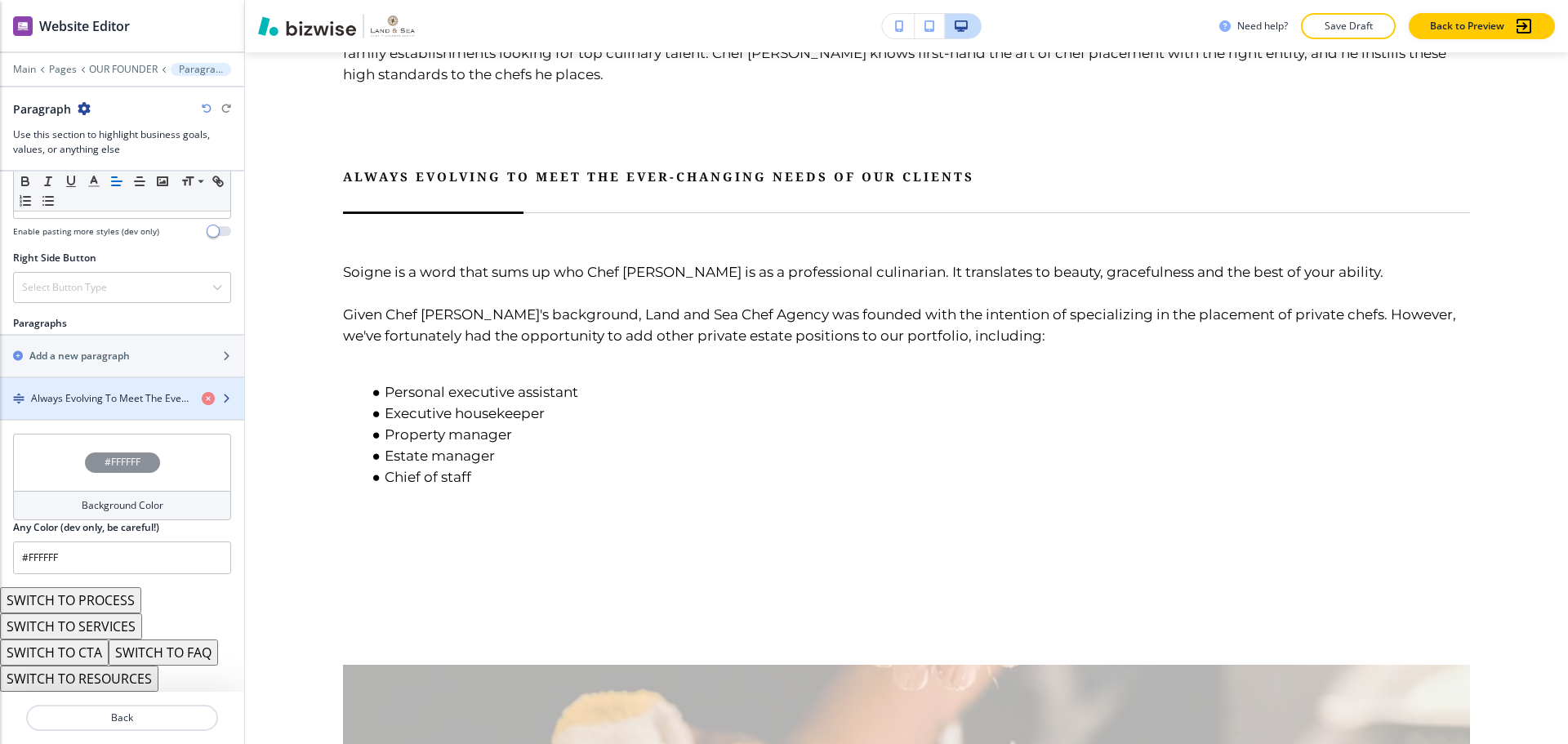
click at [93, 400] on h4 "Always Evolving To Meet The Ever-Changing Needs Of Our Clients" at bounding box center [109, 398] width 157 height 15
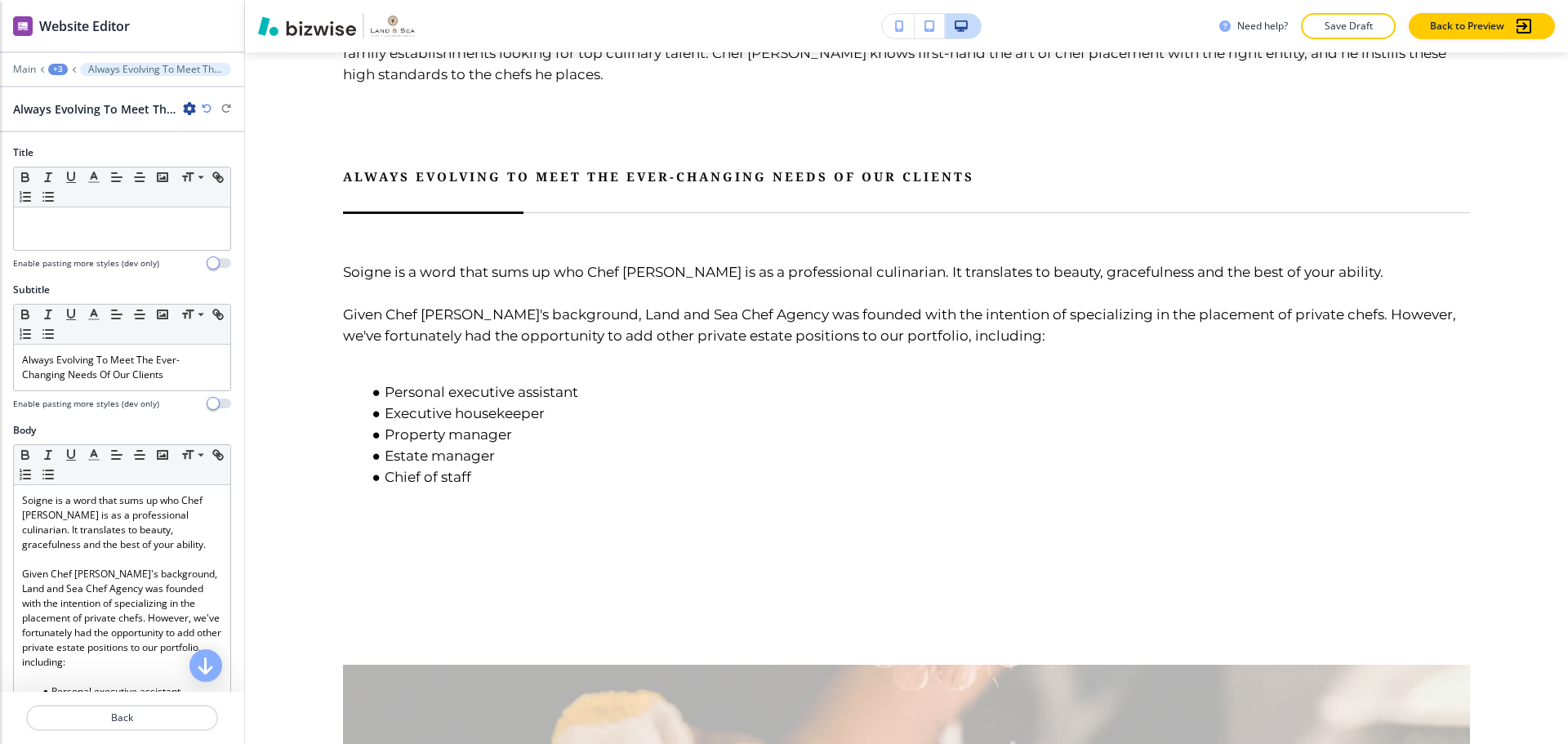
scroll to position [2980, 0]
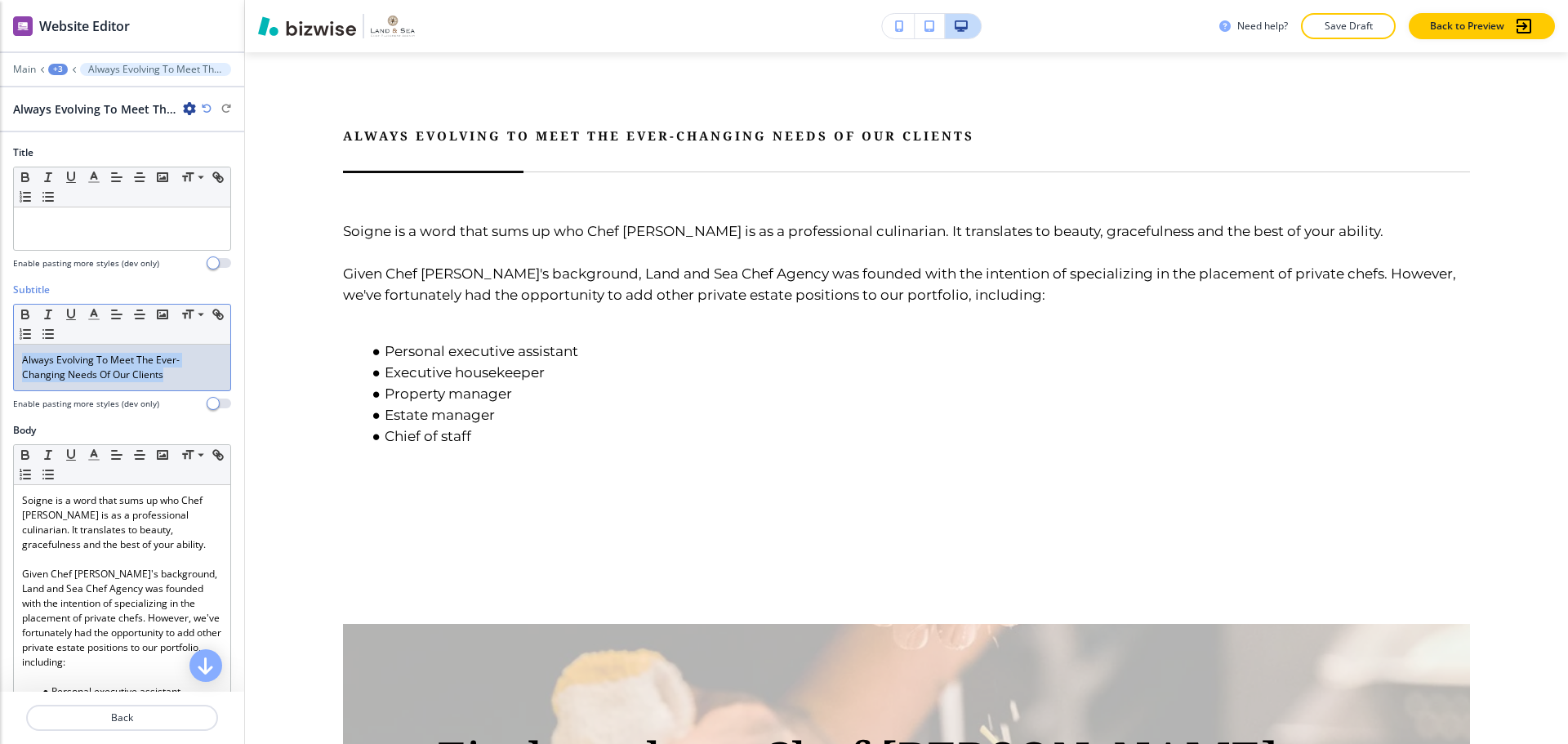
drag, startPoint x: 173, startPoint y: 375, endPoint x: 16, endPoint y: 357, distance: 158.0
click at [16, 357] on div "Always Evolving To Meet The Ever-Changing Needs Of Our Clients" at bounding box center [122, 367] width 217 height 46
click at [197, 371] on span at bounding box center [200, 377] width 37 height 20
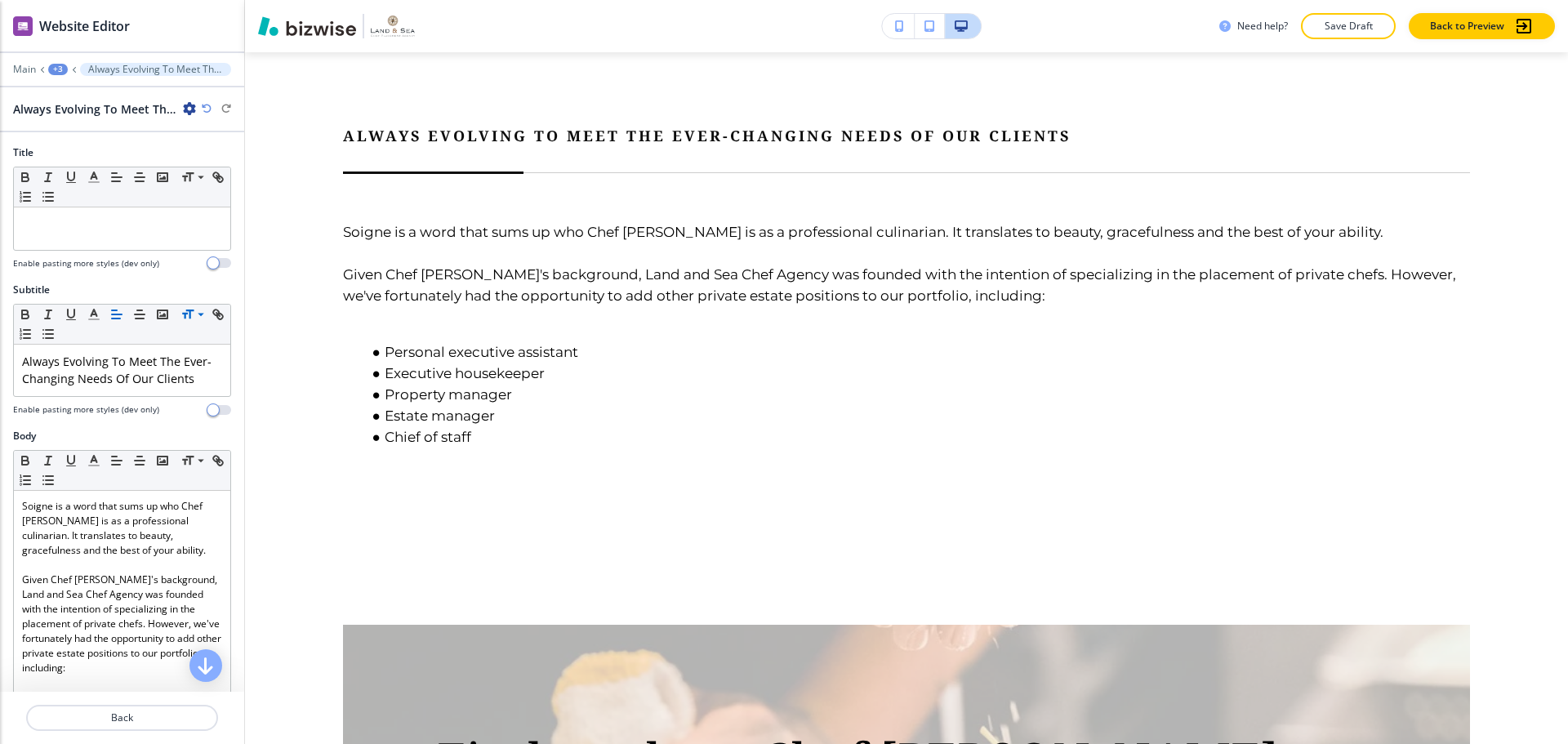
click at [206, 302] on div at bounding box center [122, 301] width 218 height 7
click at [197, 312] on icon at bounding box center [201, 315] width 20 height 15
click at [189, 391] on span at bounding box center [200, 397] width 37 height 20
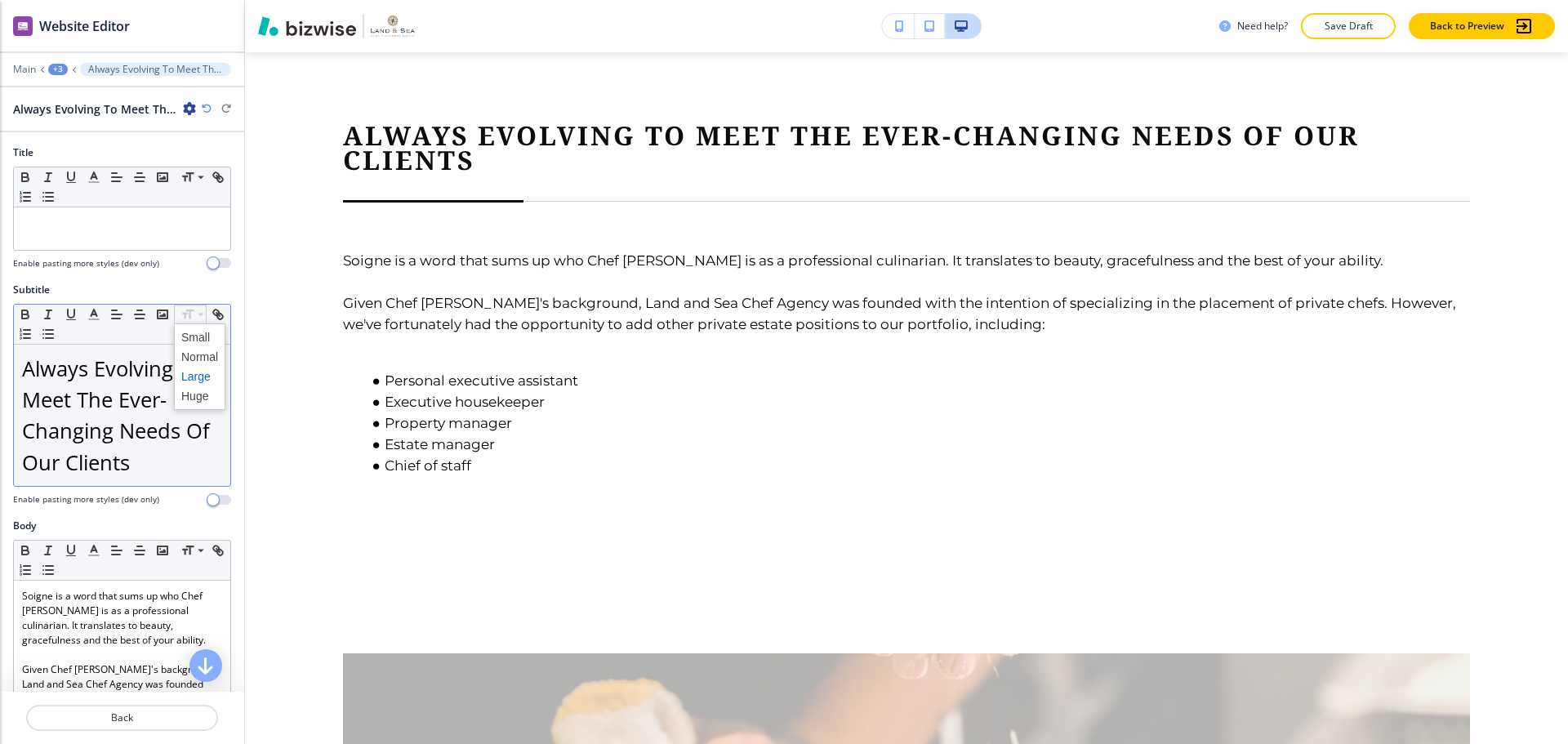
click at [192, 372] on span at bounding box center [200, 377] width 37 height 20
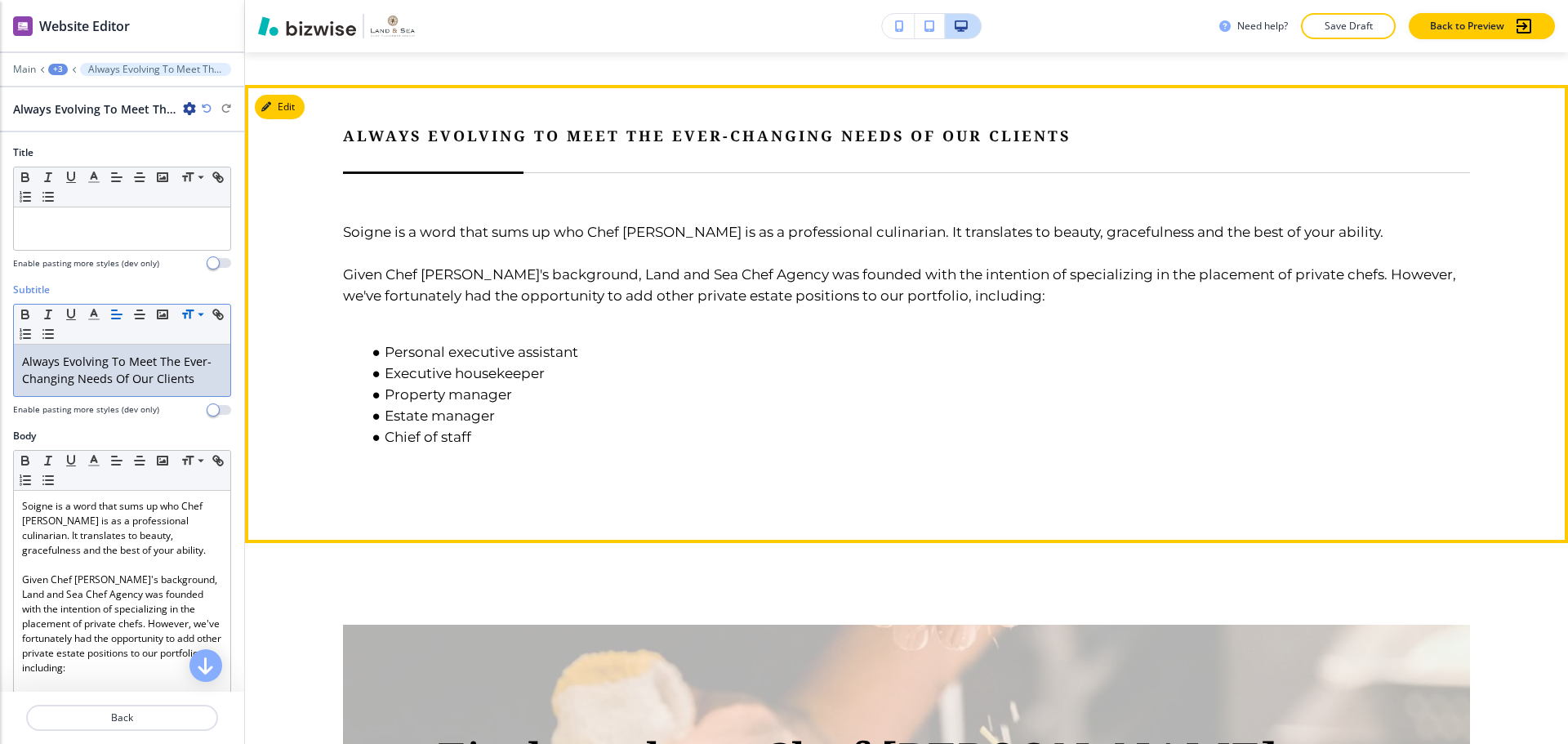
click at [755, 397] on div "Always Evolving To Meet The Ever-Changing Needs Of Our Clients Soigne is a word…" at bounding box center [906, 314] width 1323 height 458
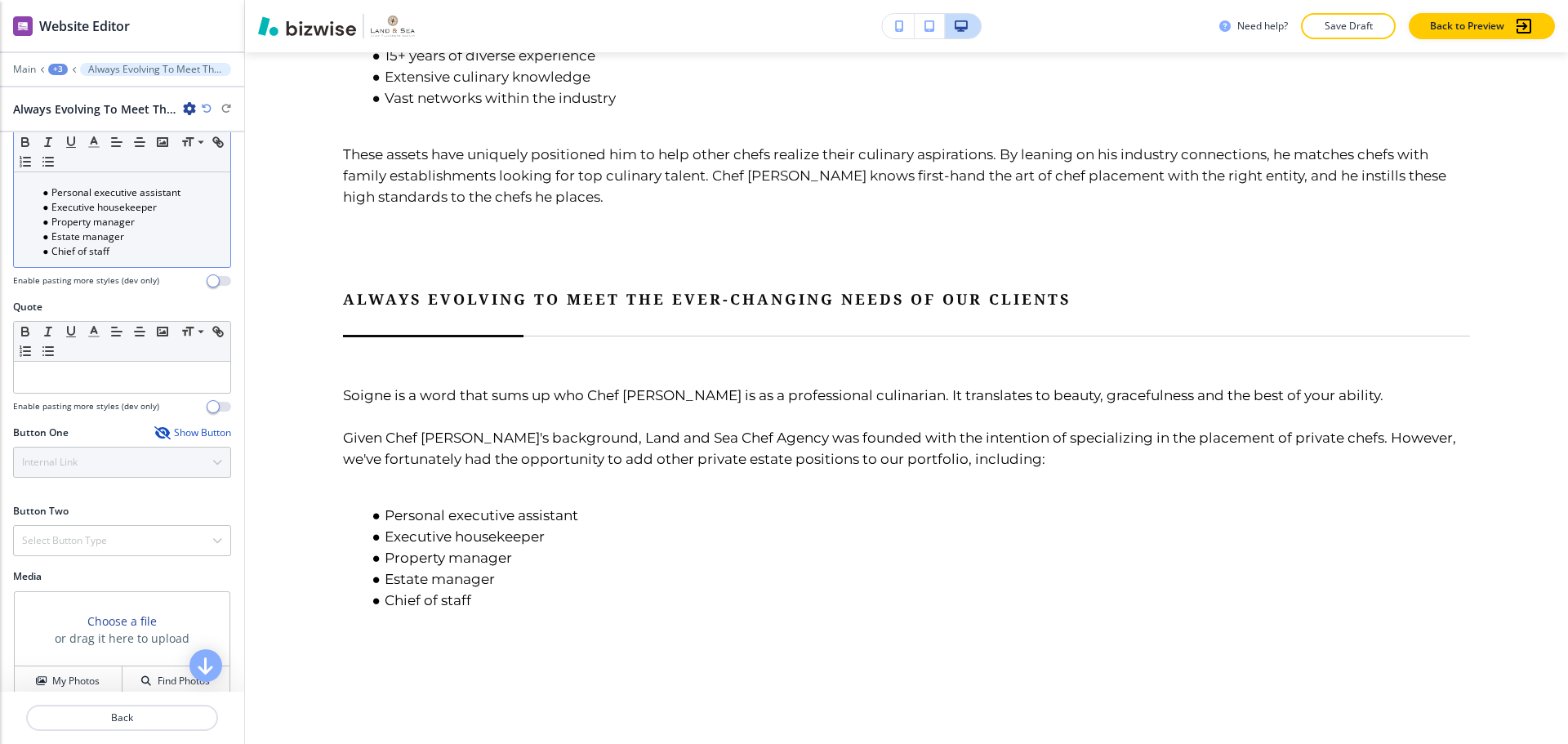
scroll to position [522, 0]
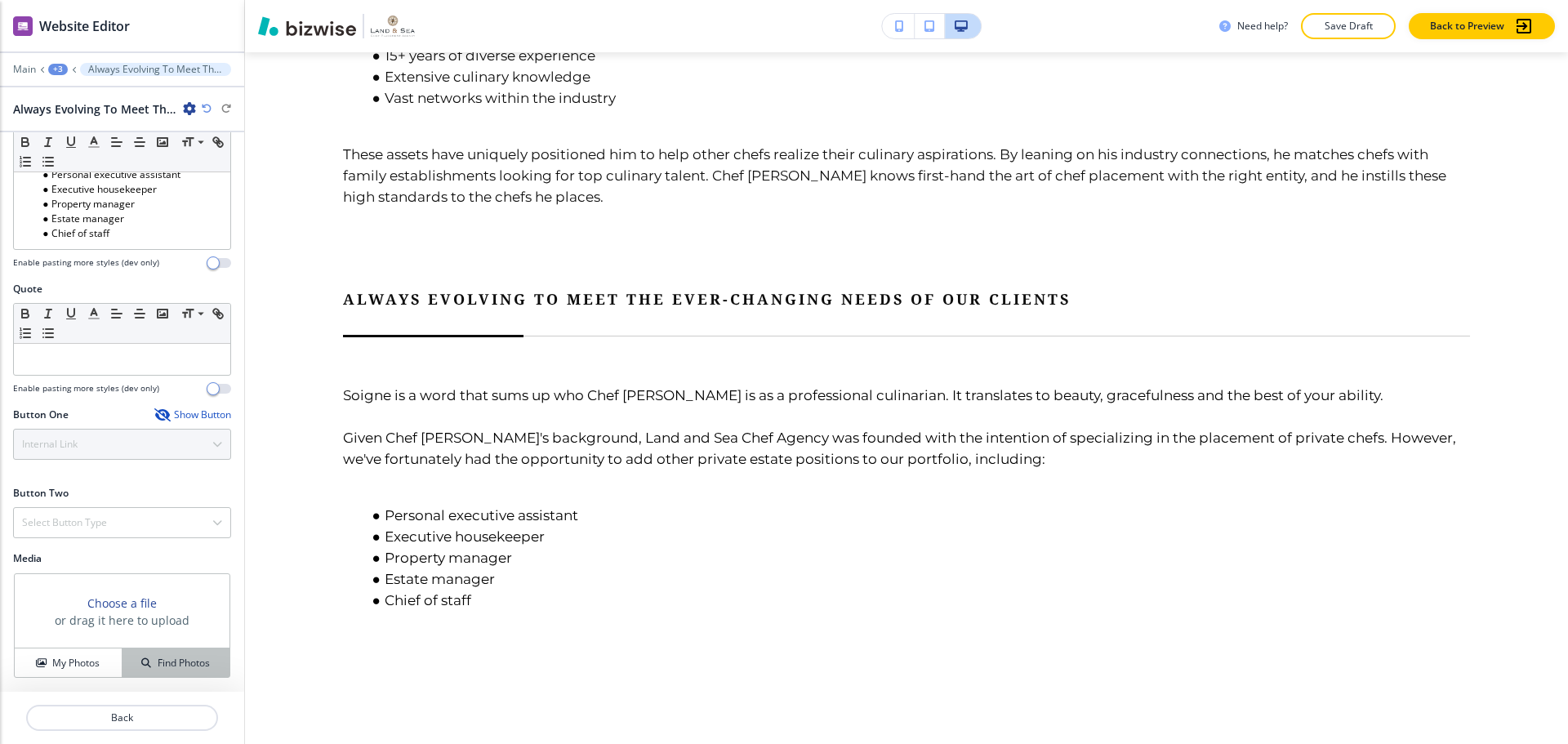
click at [162, 653] on button "Find Photos" at bounding box center [176, 662] width 107 height 28
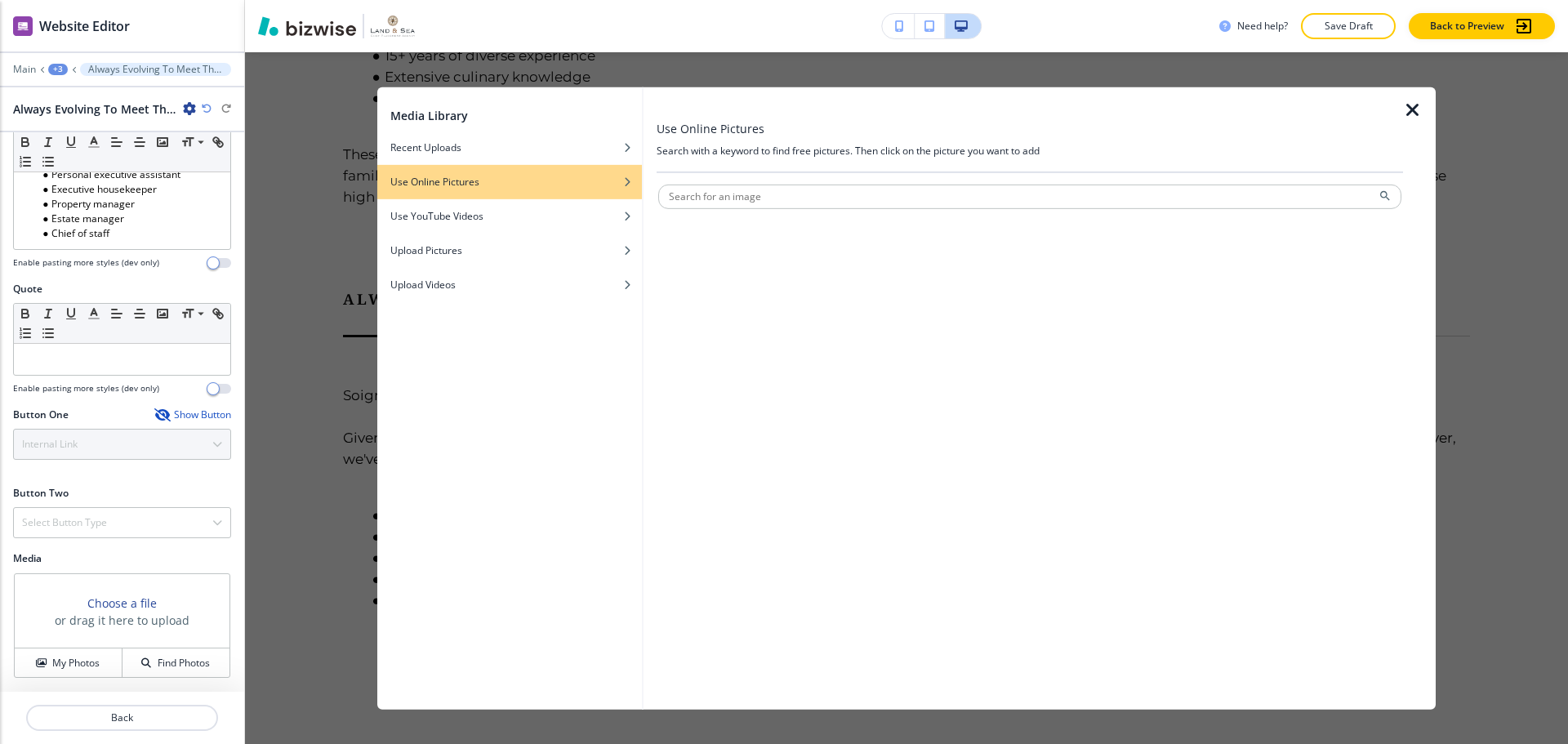
click at [184, 561] on h2 "Media" at bounding box center [122, 559] width 218 height 15
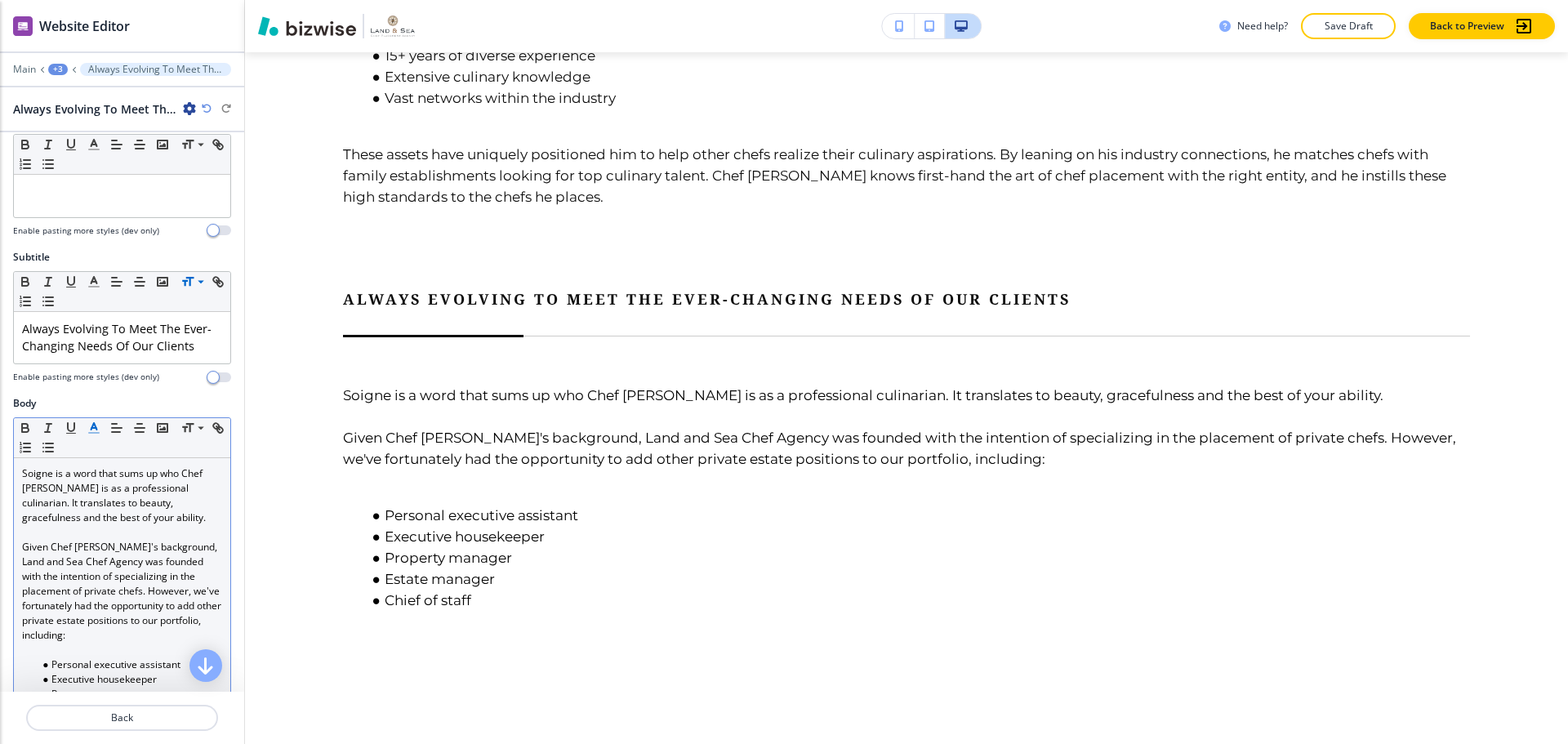
scroll to position [0, 0]
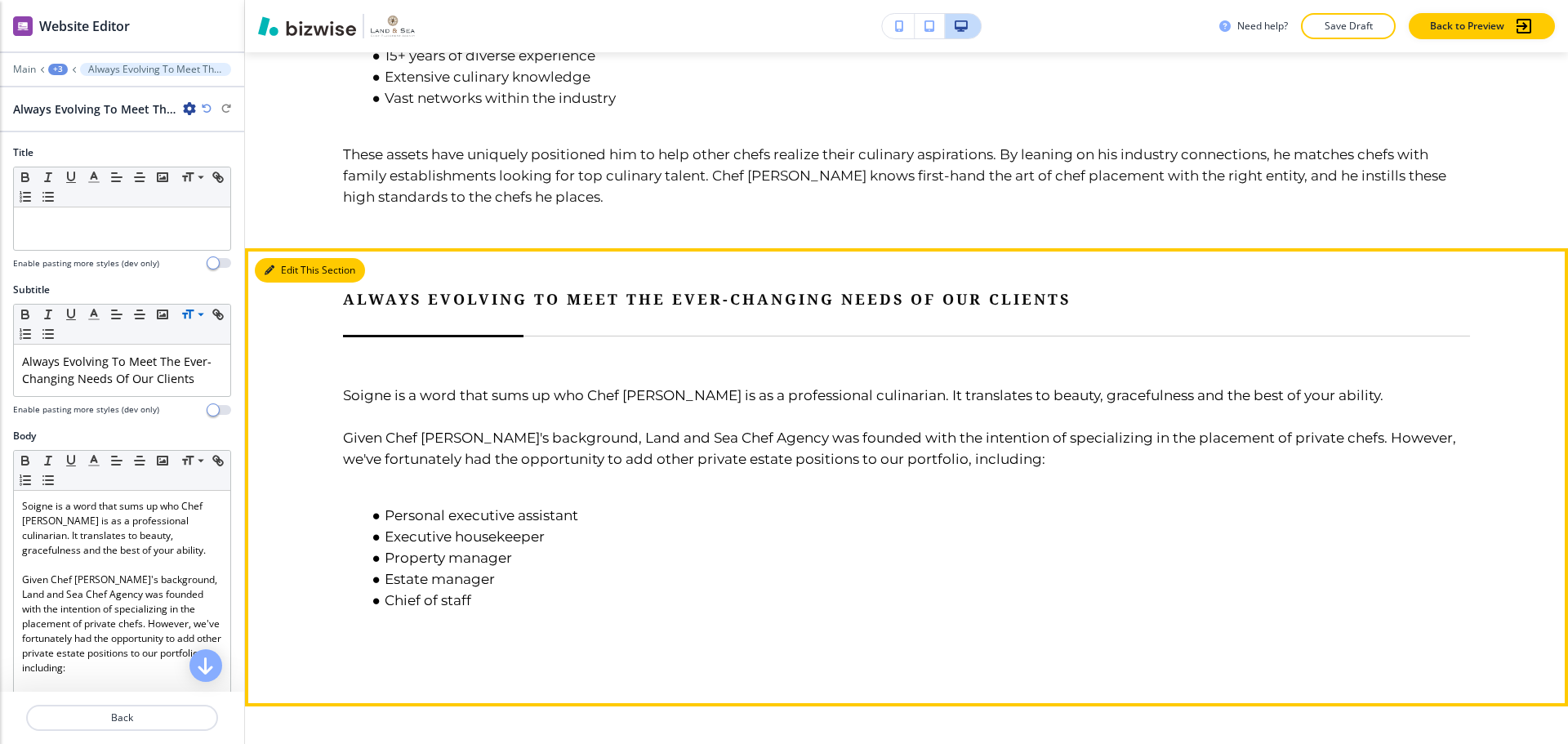
click at [287, 258] on button "Edit This Section" at bounding box center [310, 270] width 110 height 24
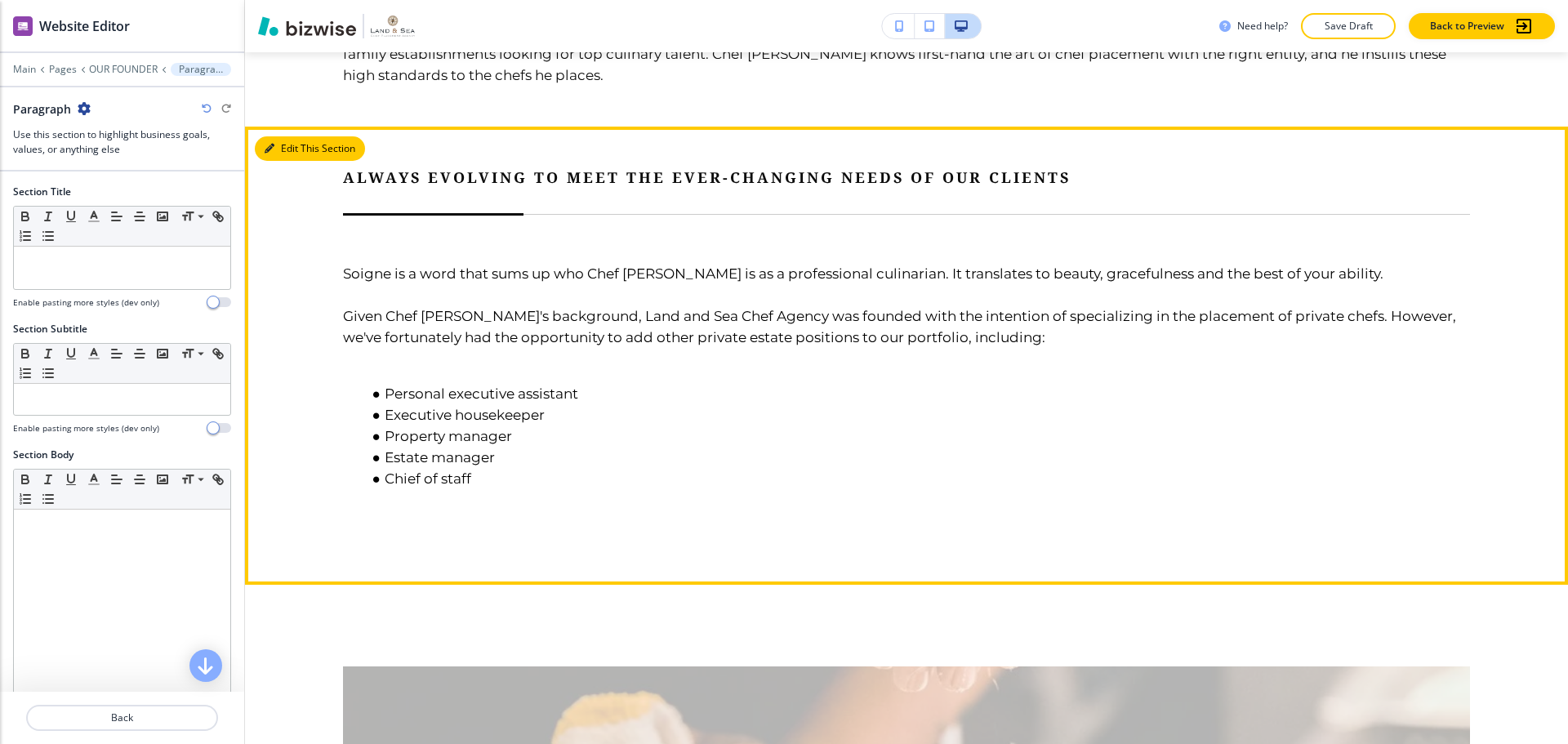
scroll to position [2939, 0]
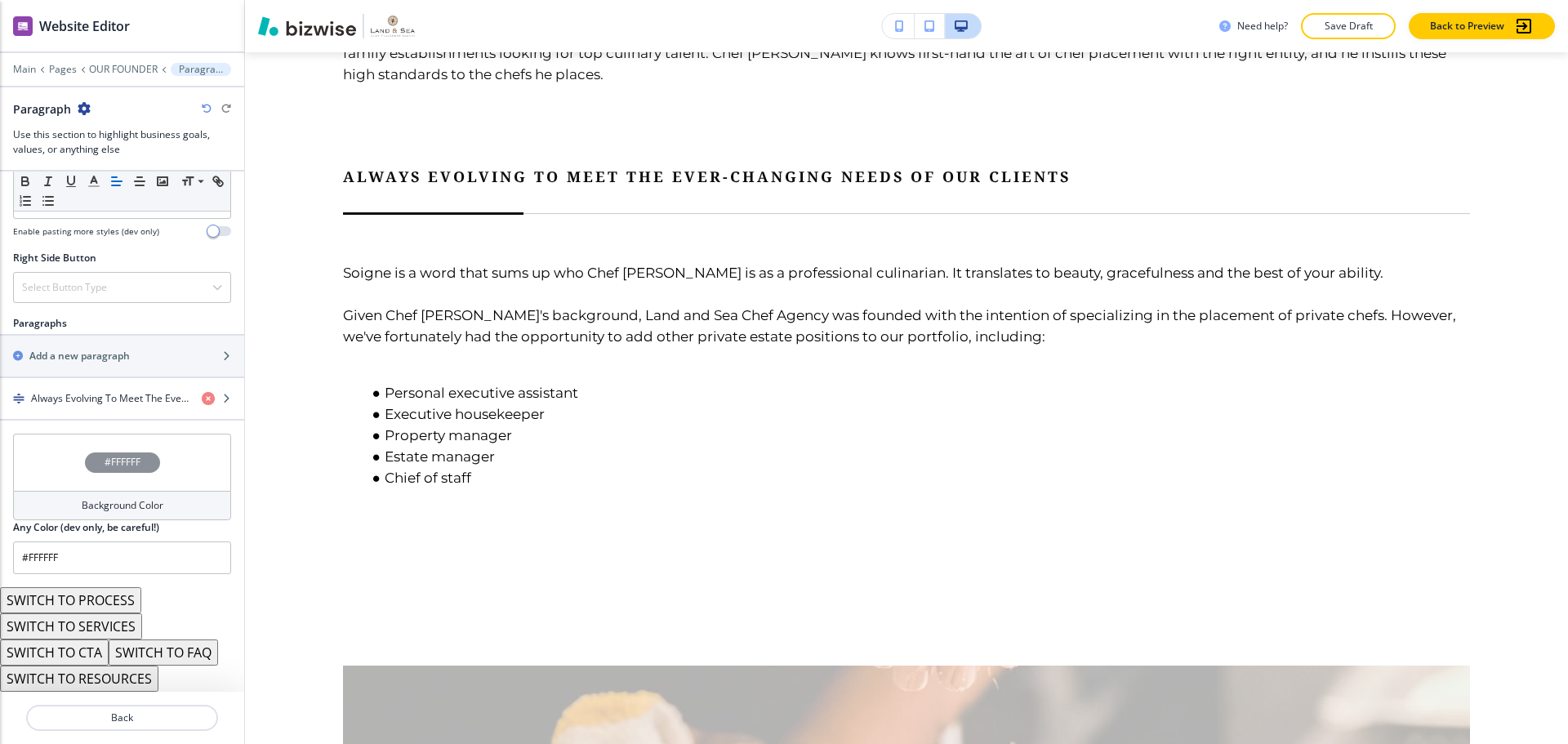
click at [152, 453] on div "#FFFFFF" at bounding box center [122, 462] width 218 height 57
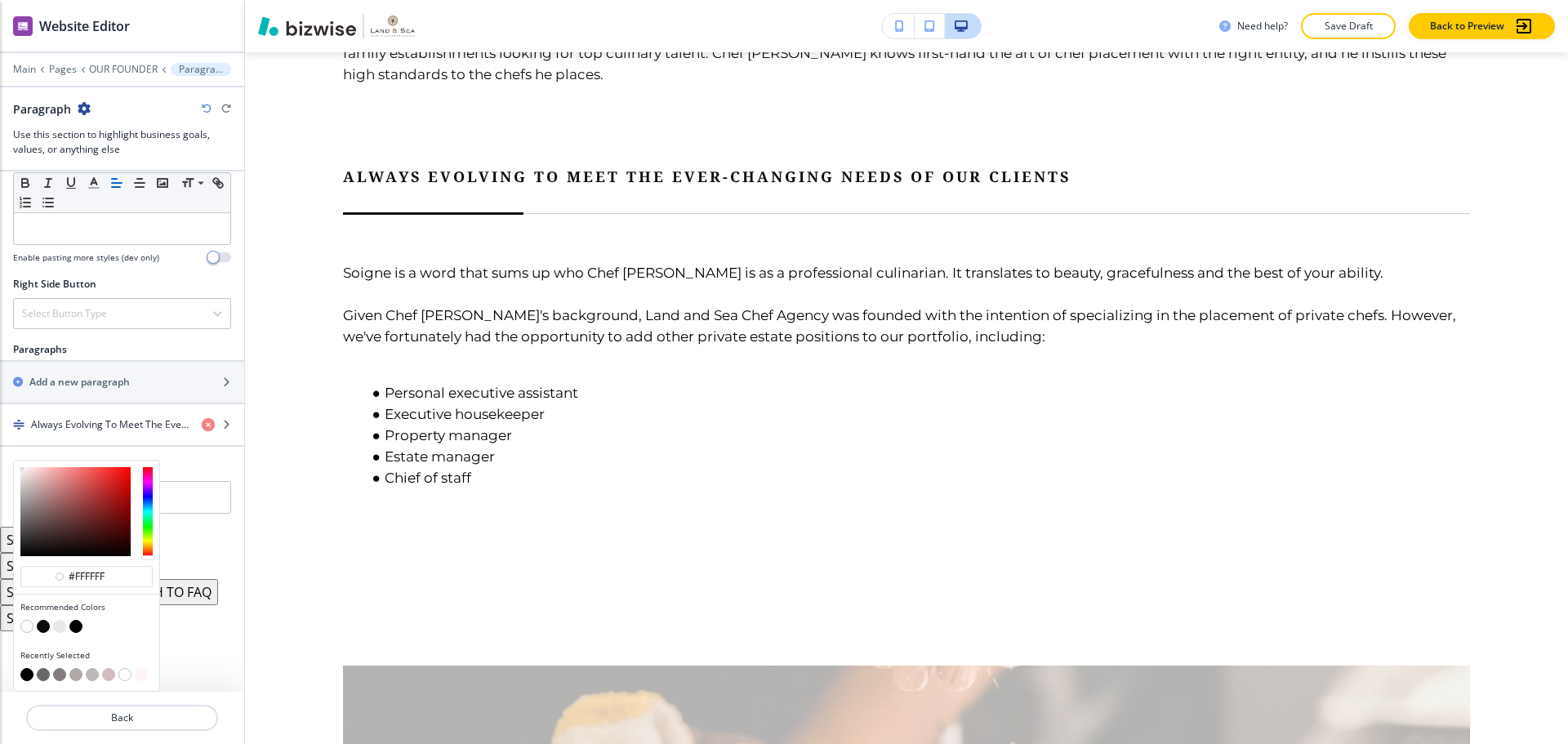
click at [78, 627] on button "button" at bounding box center [76, 627] width 13 height 13
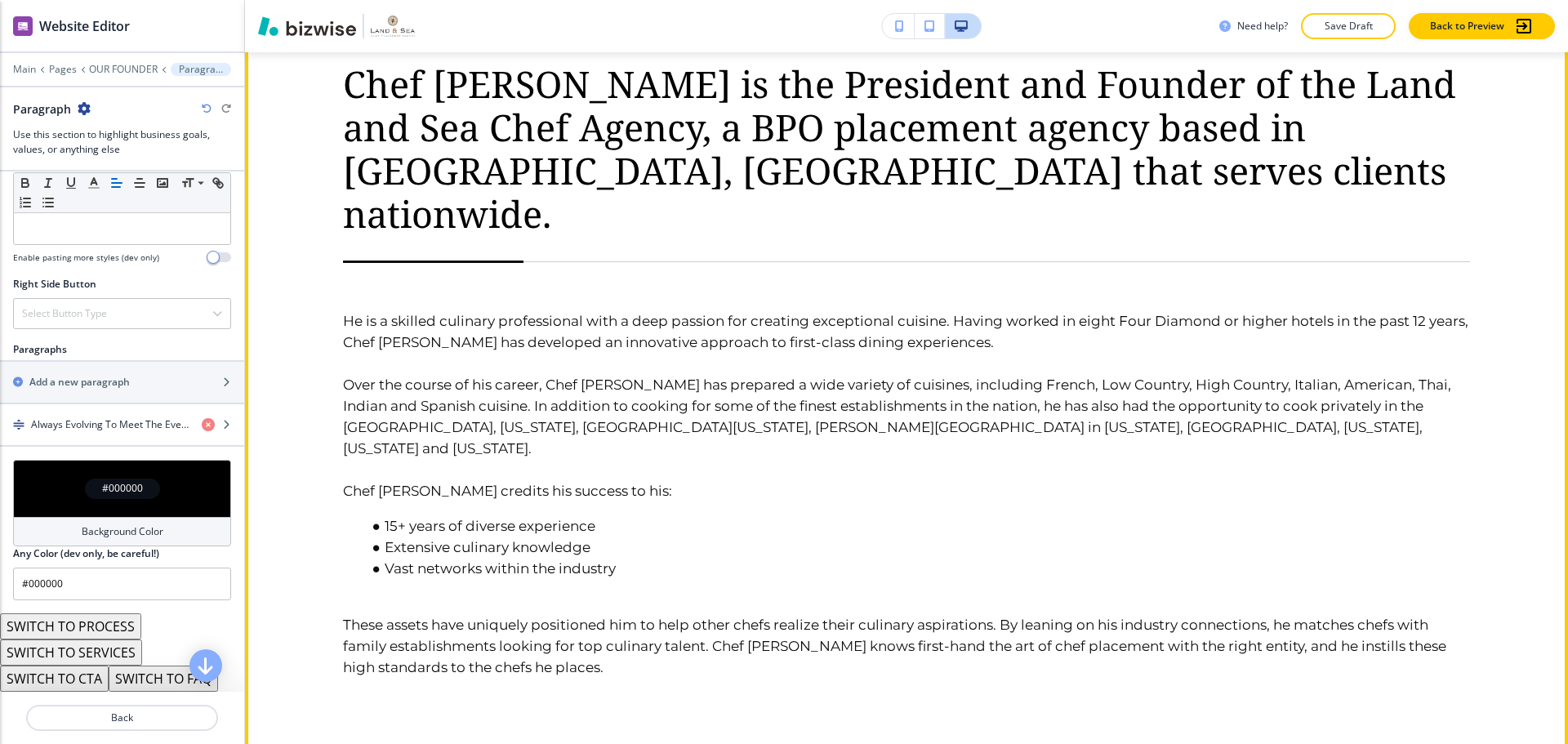
scroll to position [2531, 0]
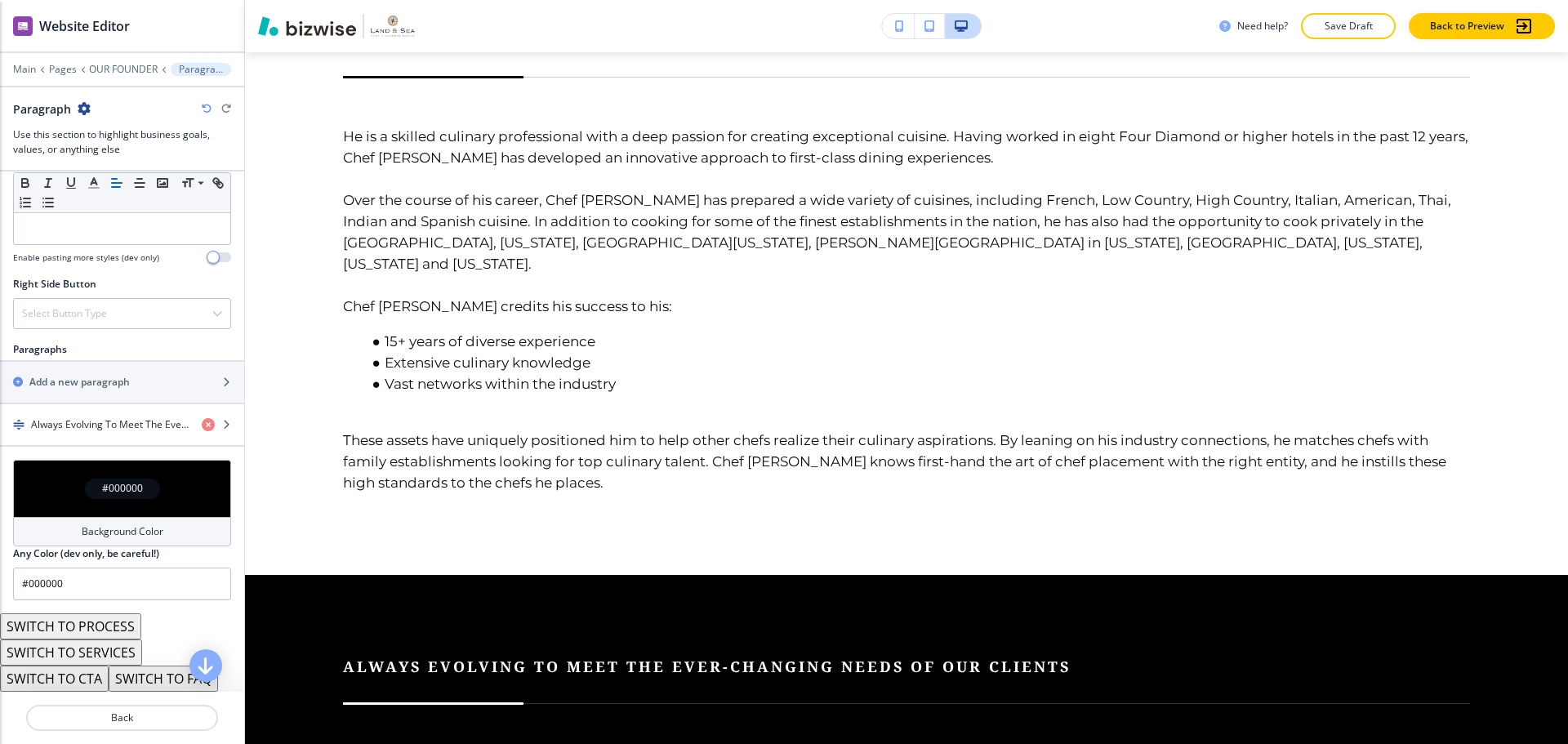
click at [154, 527] on h4 "Background Color" at bounding box center [122, 532] width 82 height 15
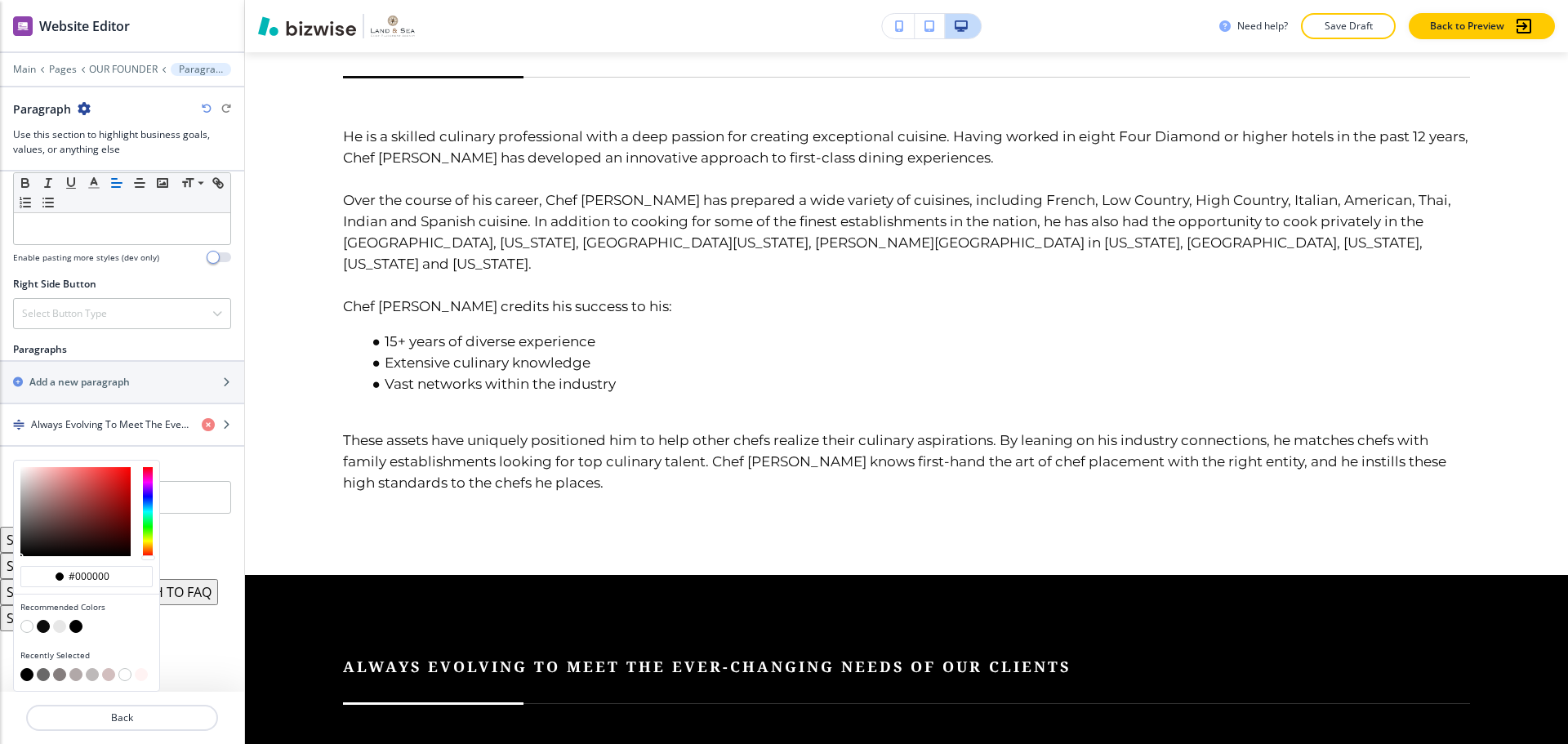
click at [56, 626] on button "button" at bounding box center [60, 627] width 13 height 13
type input "#e7e7e7"
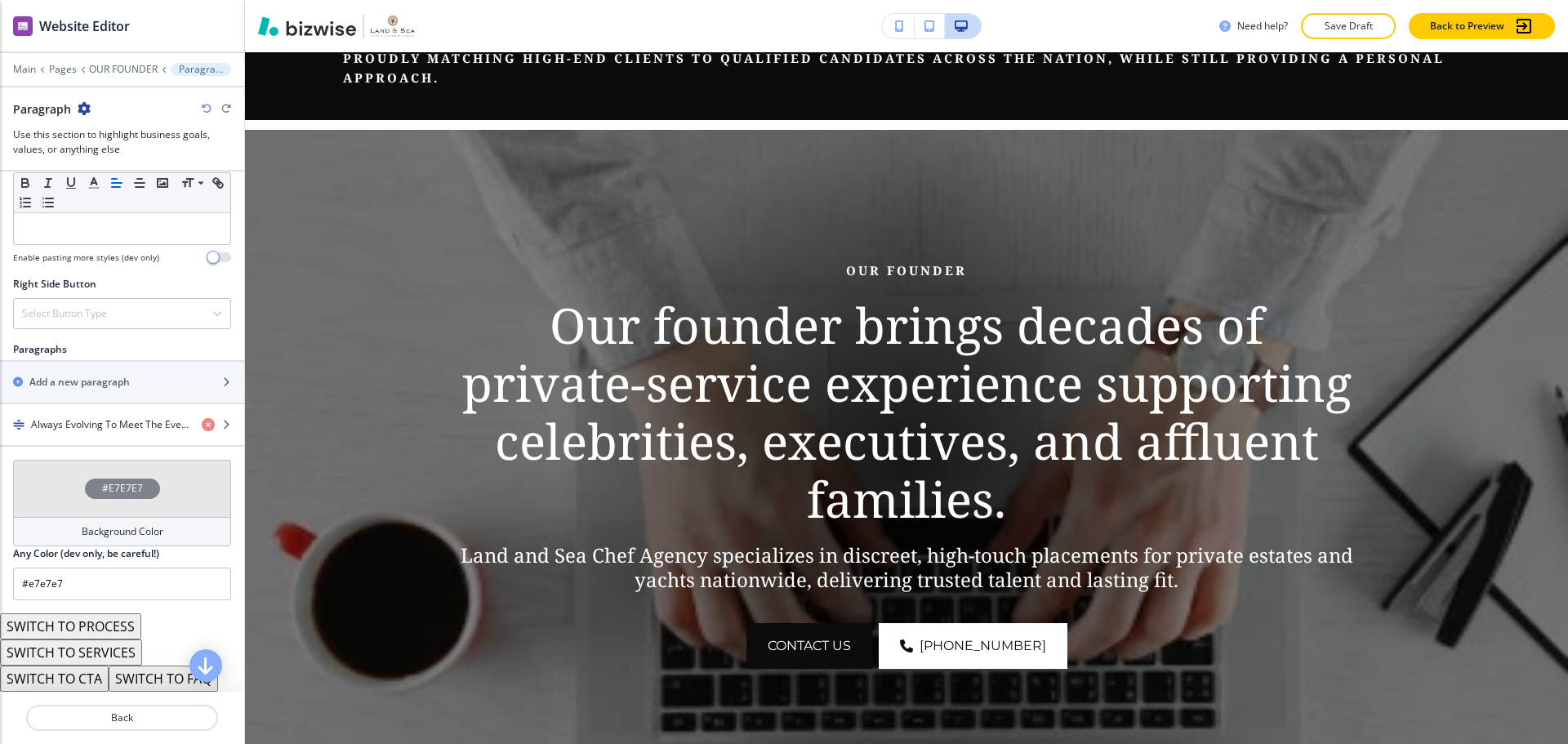
scroll to position [0, 0]
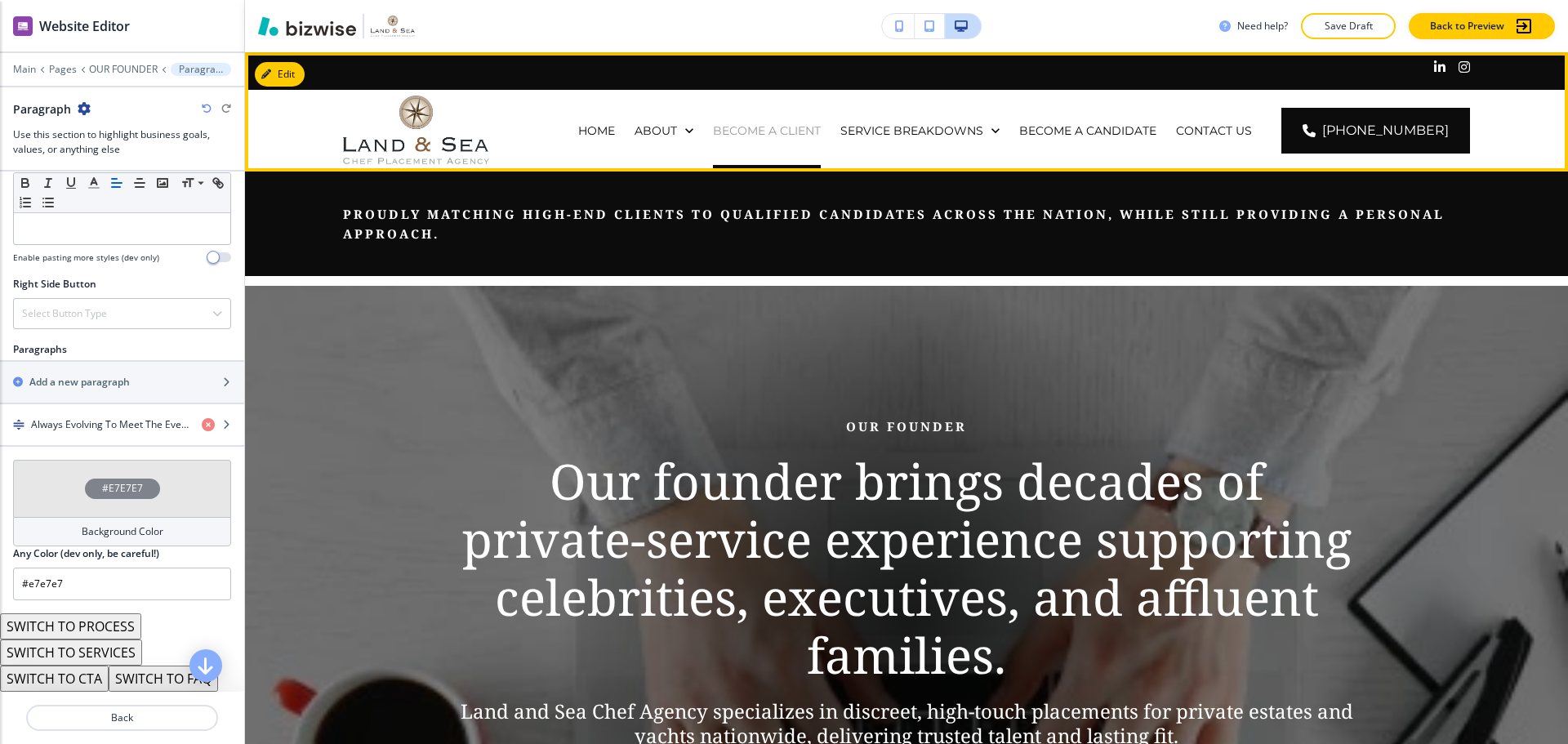
click at [814, 132] on p "BECOME A CLIENT" at bounding box center [767, 131] width 107 height 17
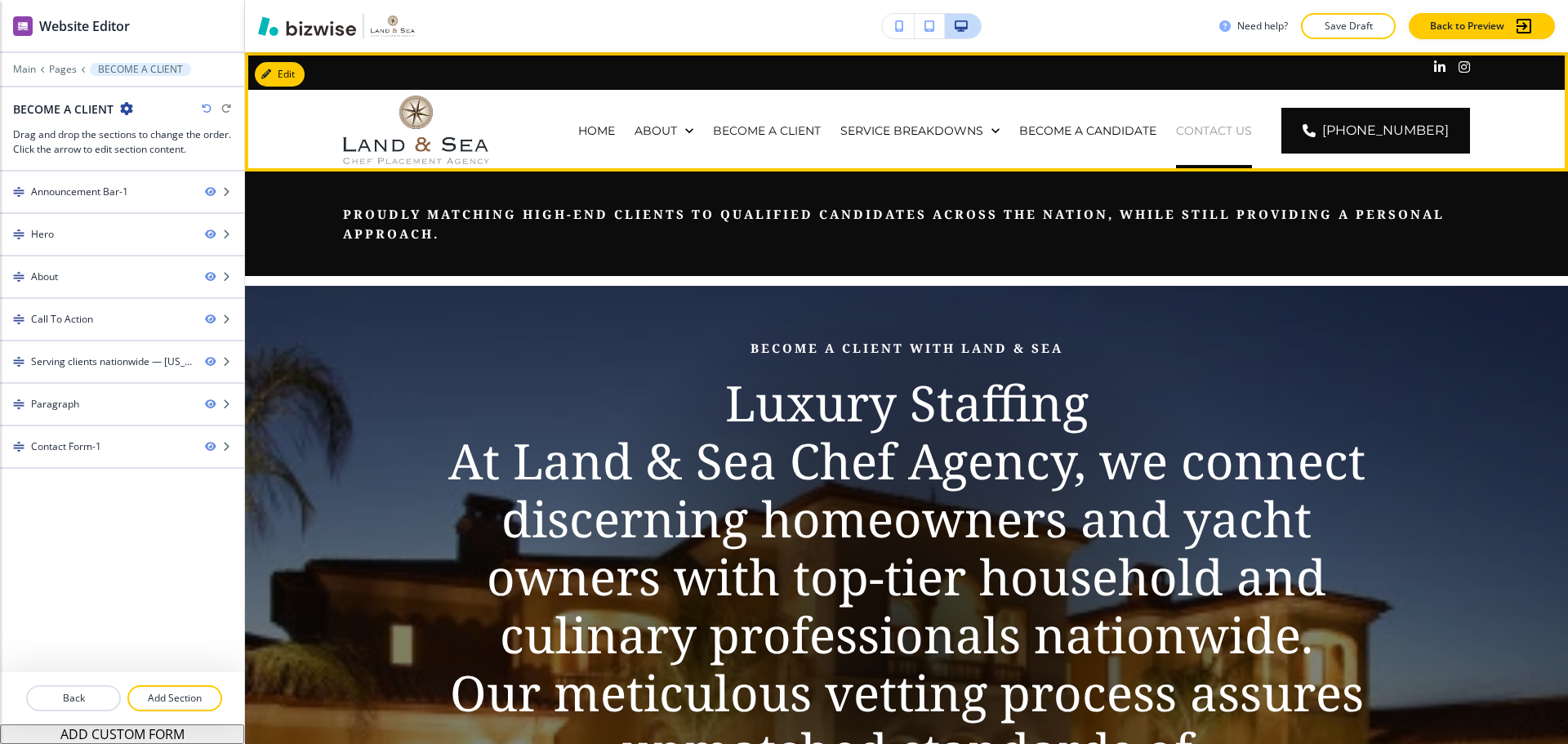
click at [1244, 132] on p "CONTACT US" at bounding box center [1213, 131] width 76 height 17
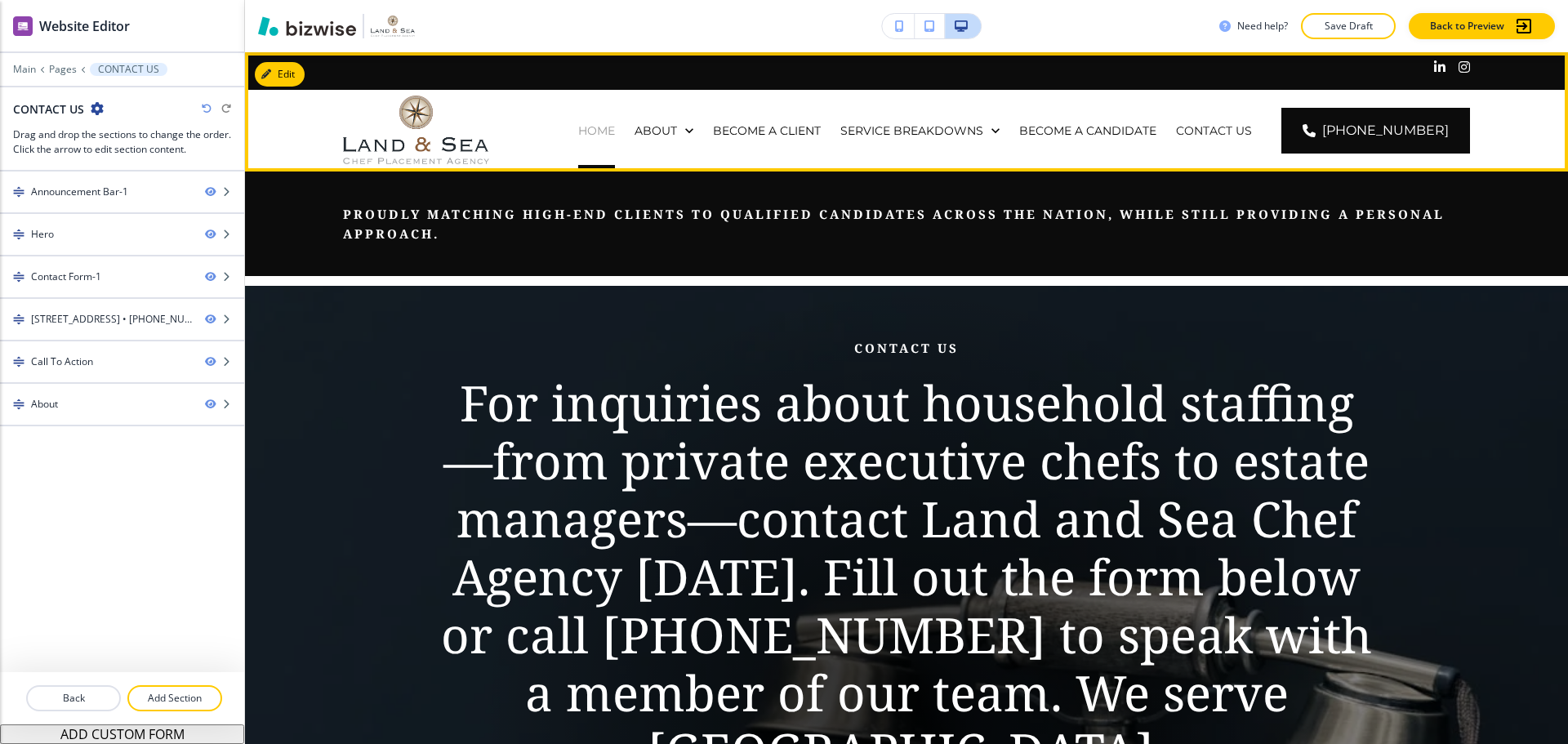
click at [615, 124] on p "HOME" at bounding box center [597, 131] width 37 height 17
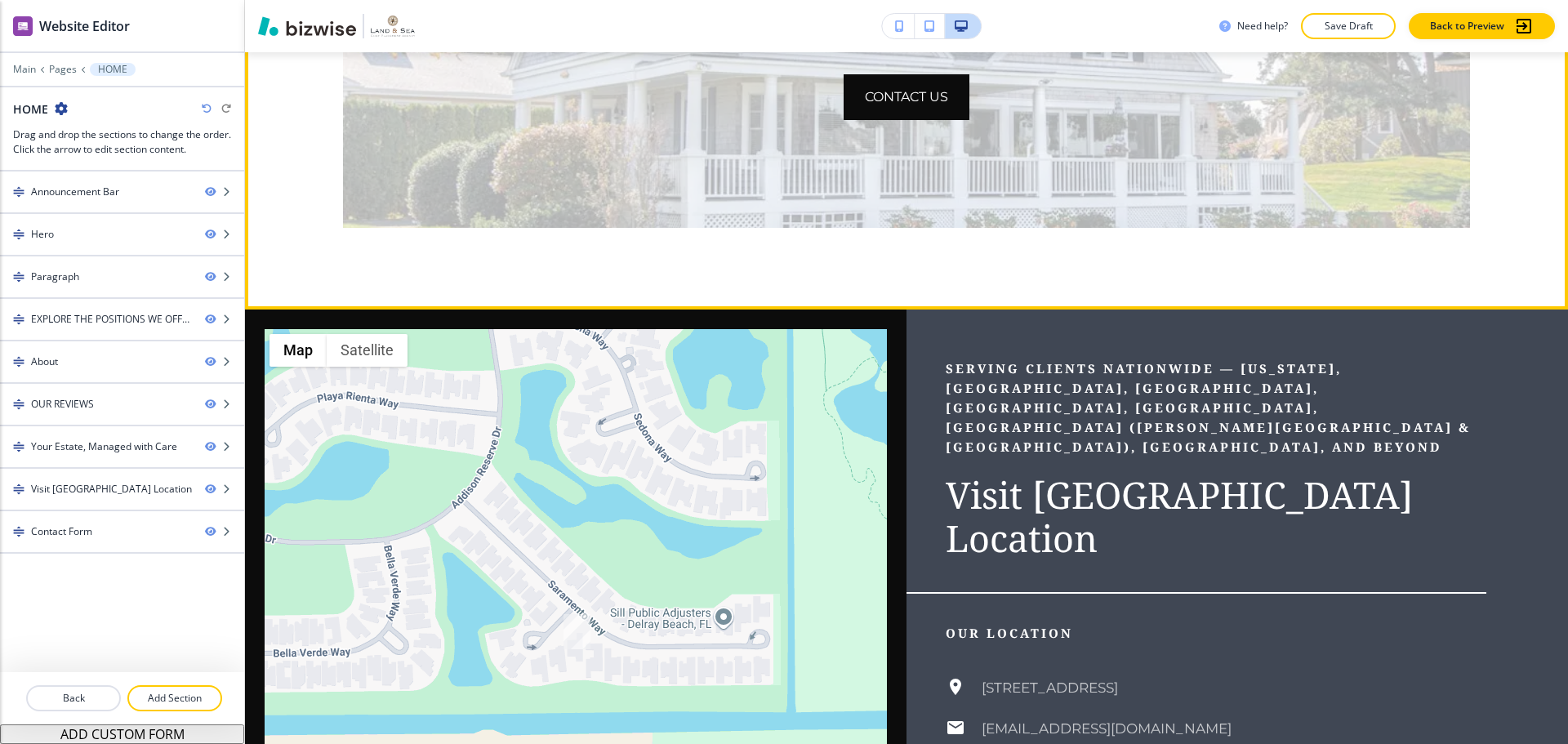
scroll to position [4409, 0]
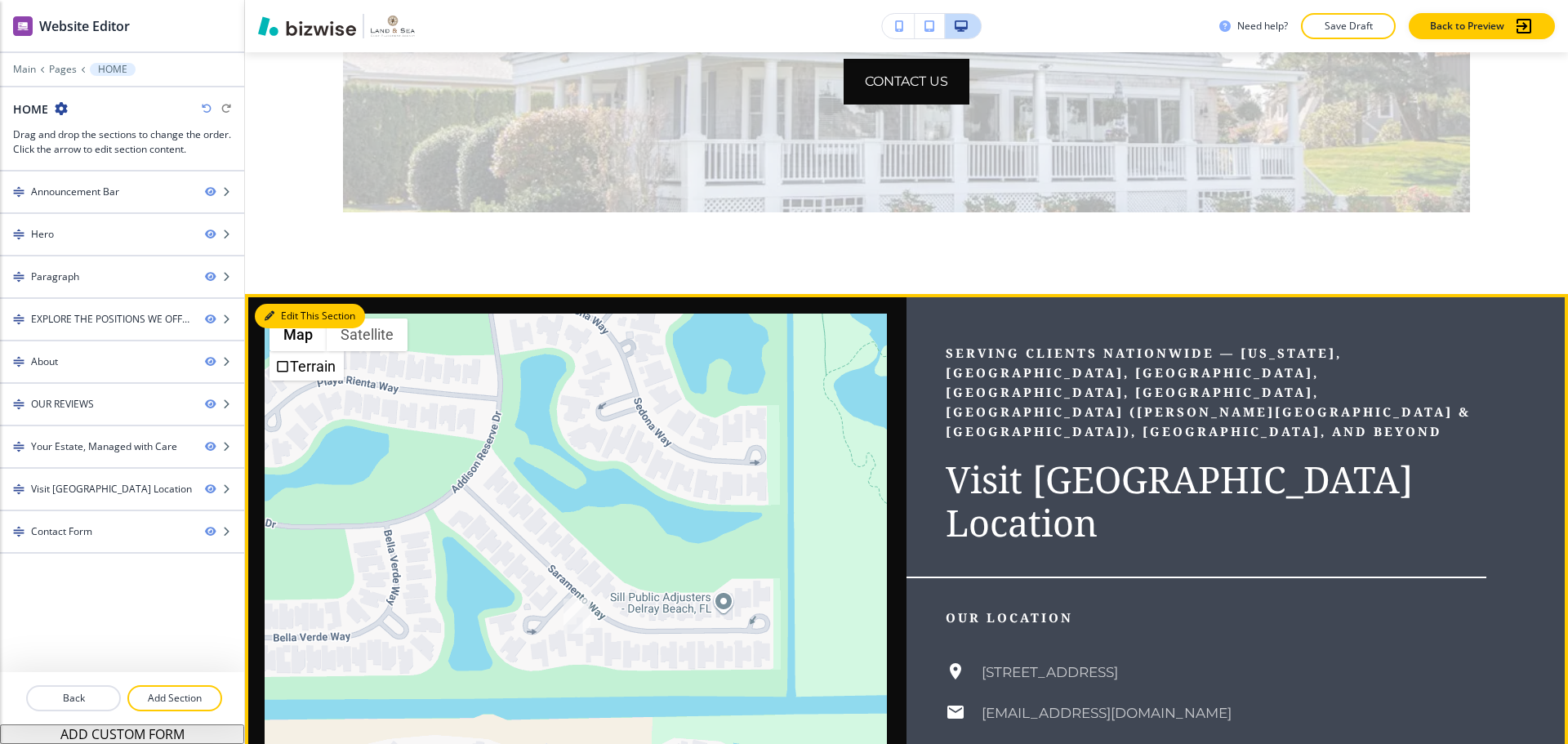
click at [301, 304] on button "Edit This Section" at bounding box center [310, 316] width 110 height 24
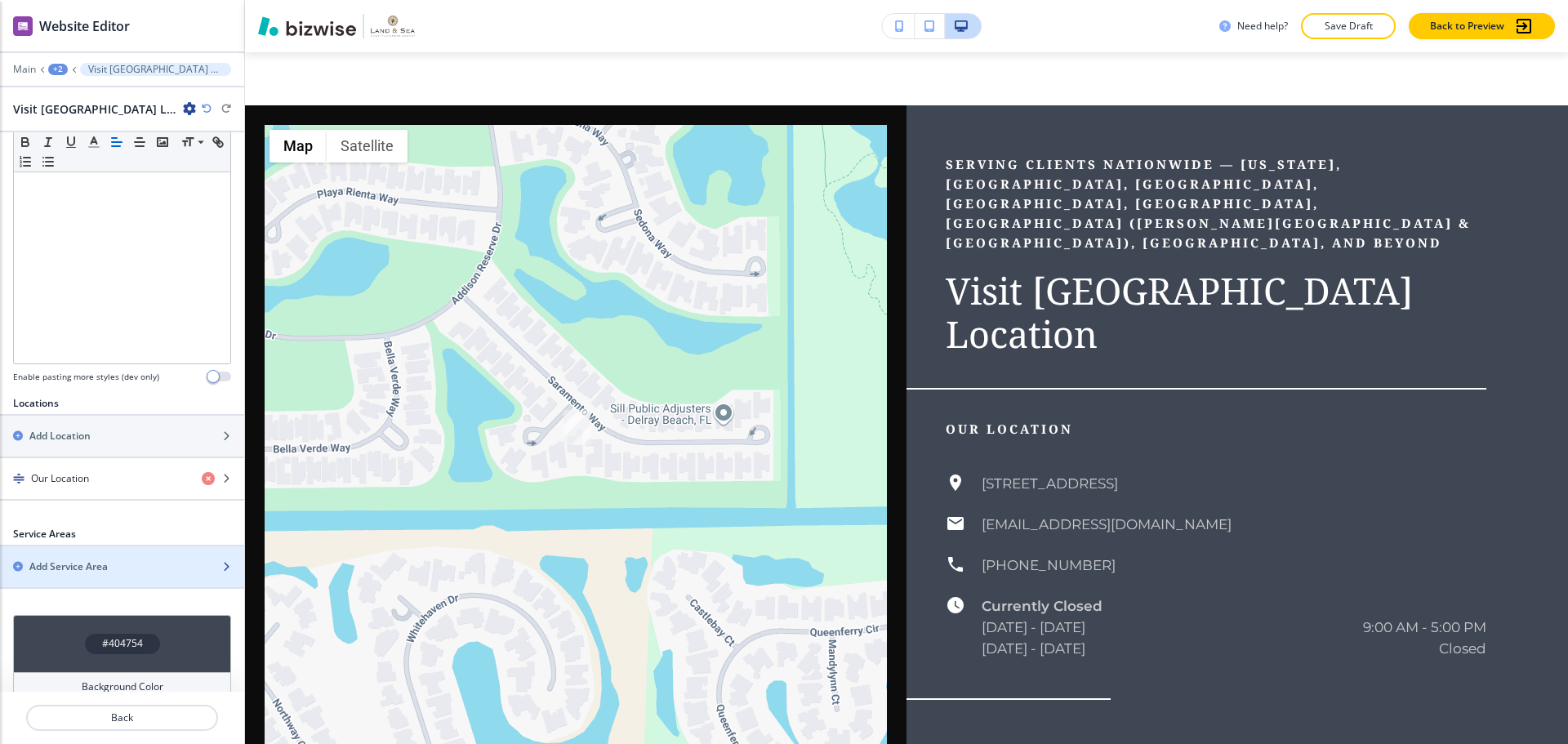
scroll to position [440, 0]
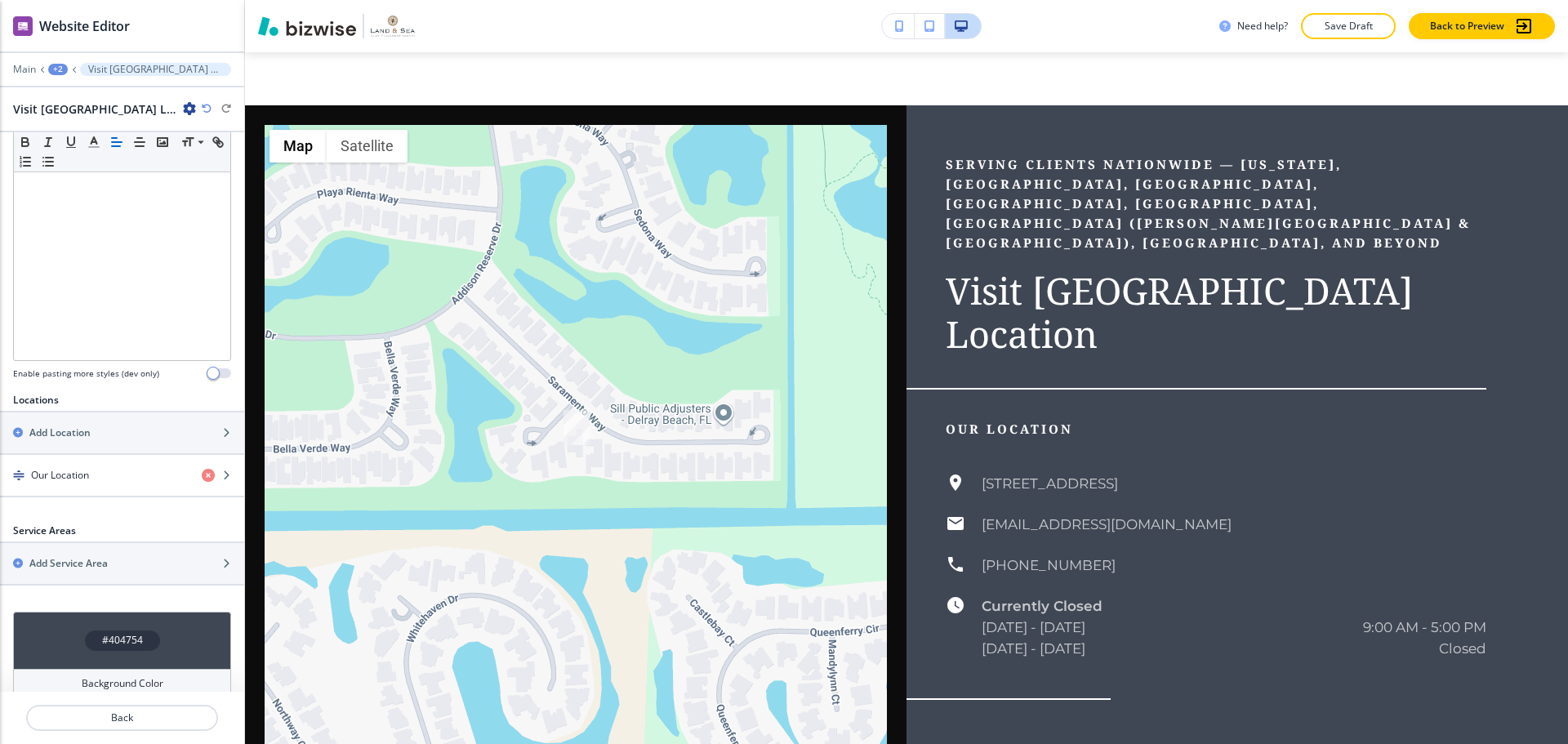
click at [135, 633] on h4 "#404754" at bounding box center [122, 641] width 41 height 15
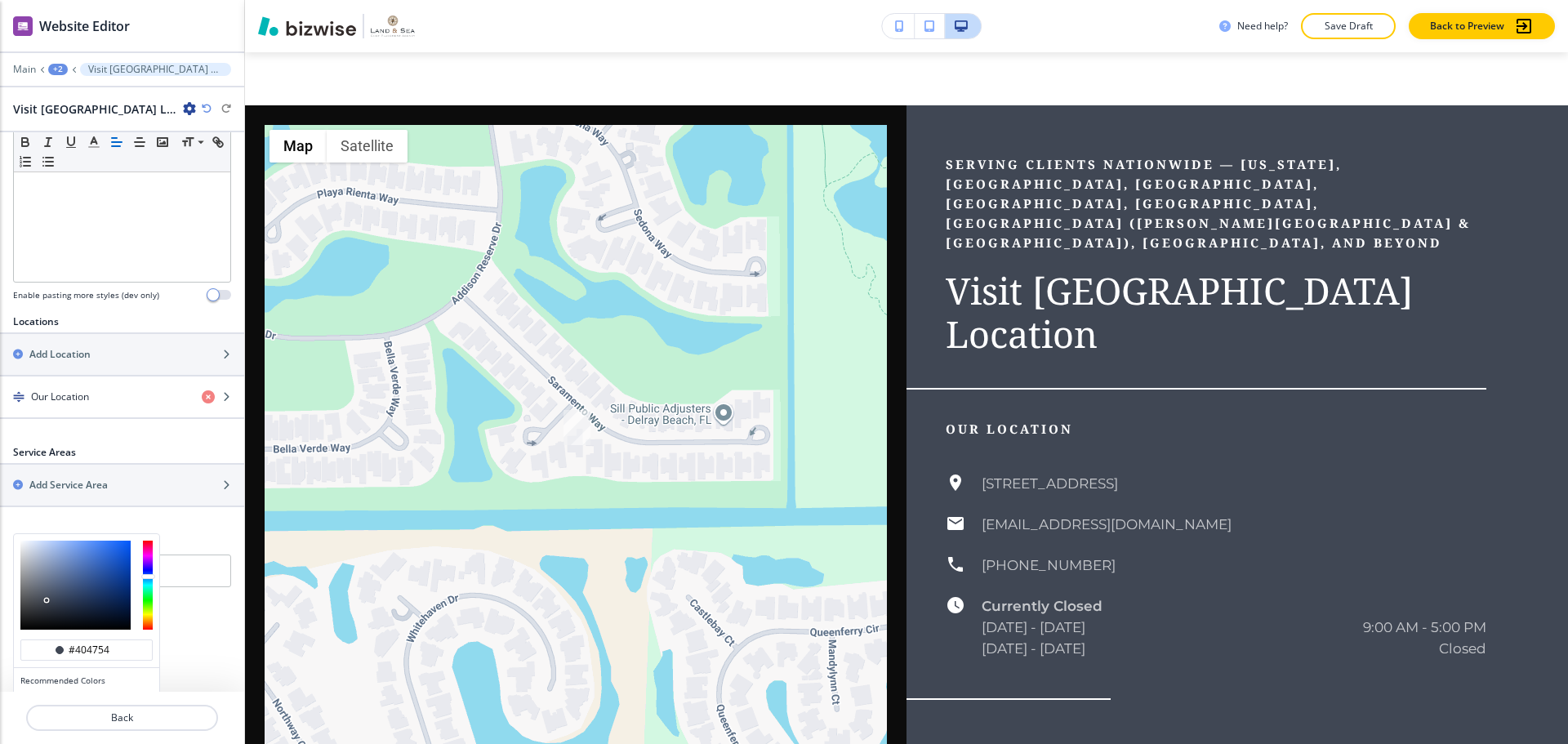
click at [79, 693] on button "button" at bounding box center [76, 700] width 13 height 13
type input "#000000"
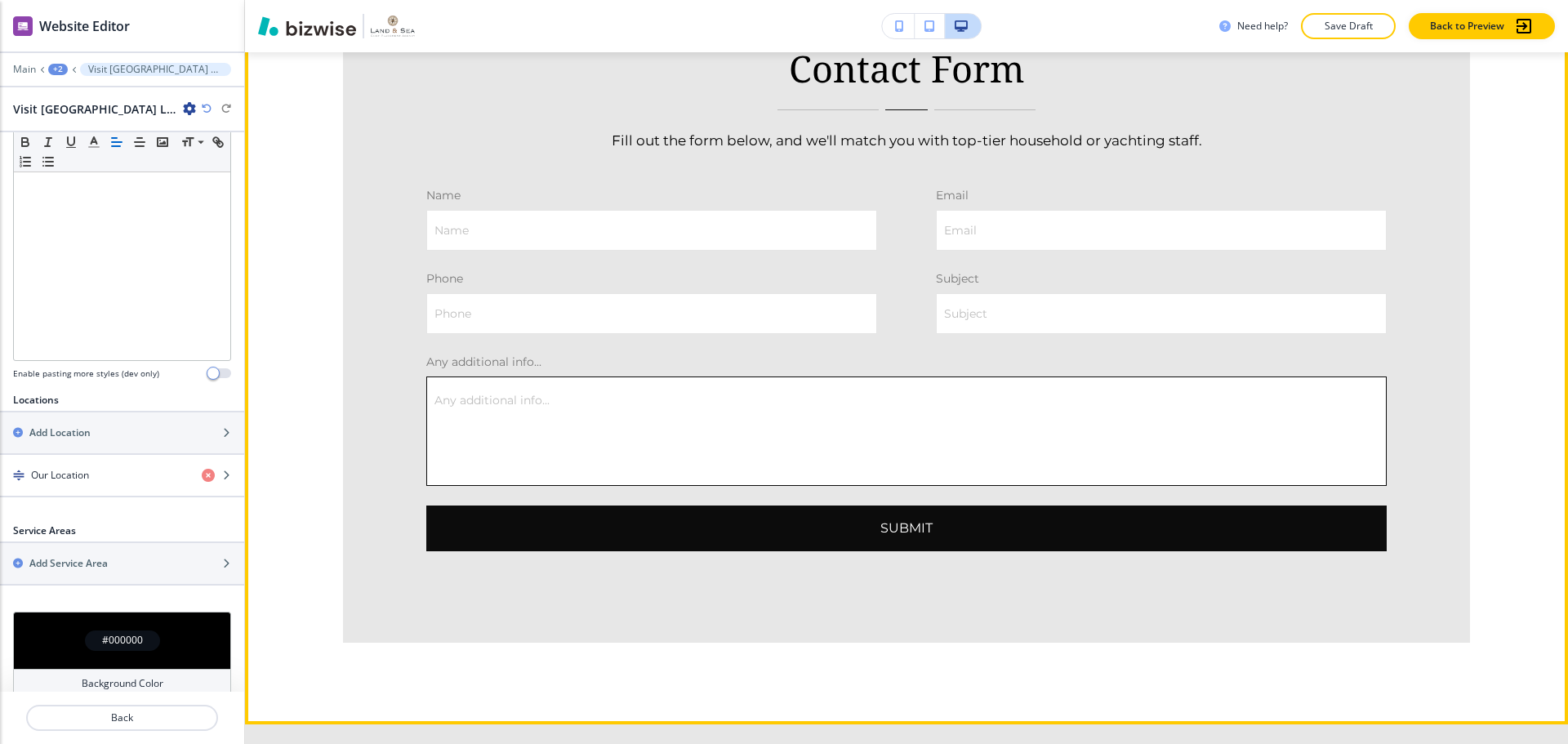
scroll to position [5415, 0]
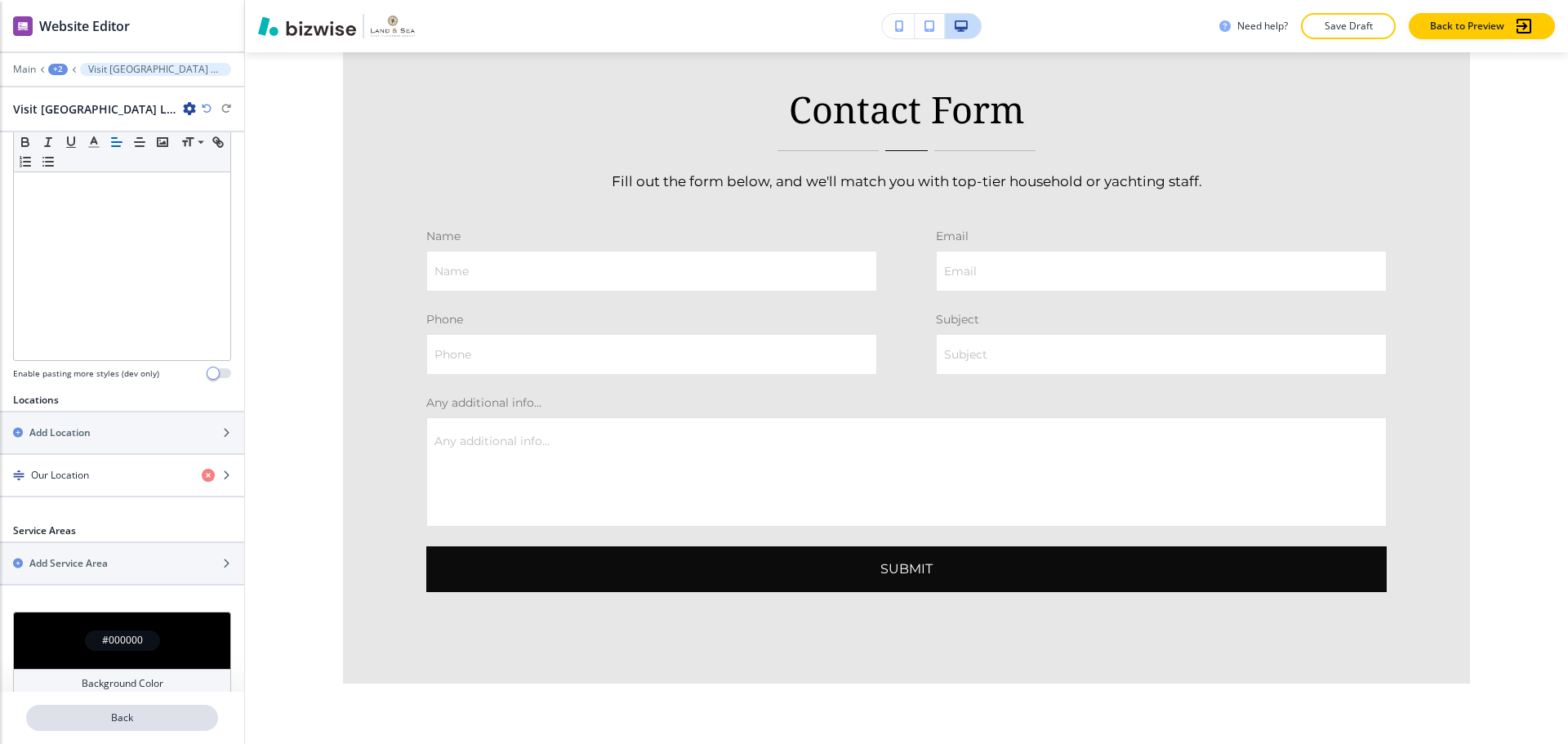
click at [197, 718] on p "Back" at bounding box center [122, 718] width 188 height 15
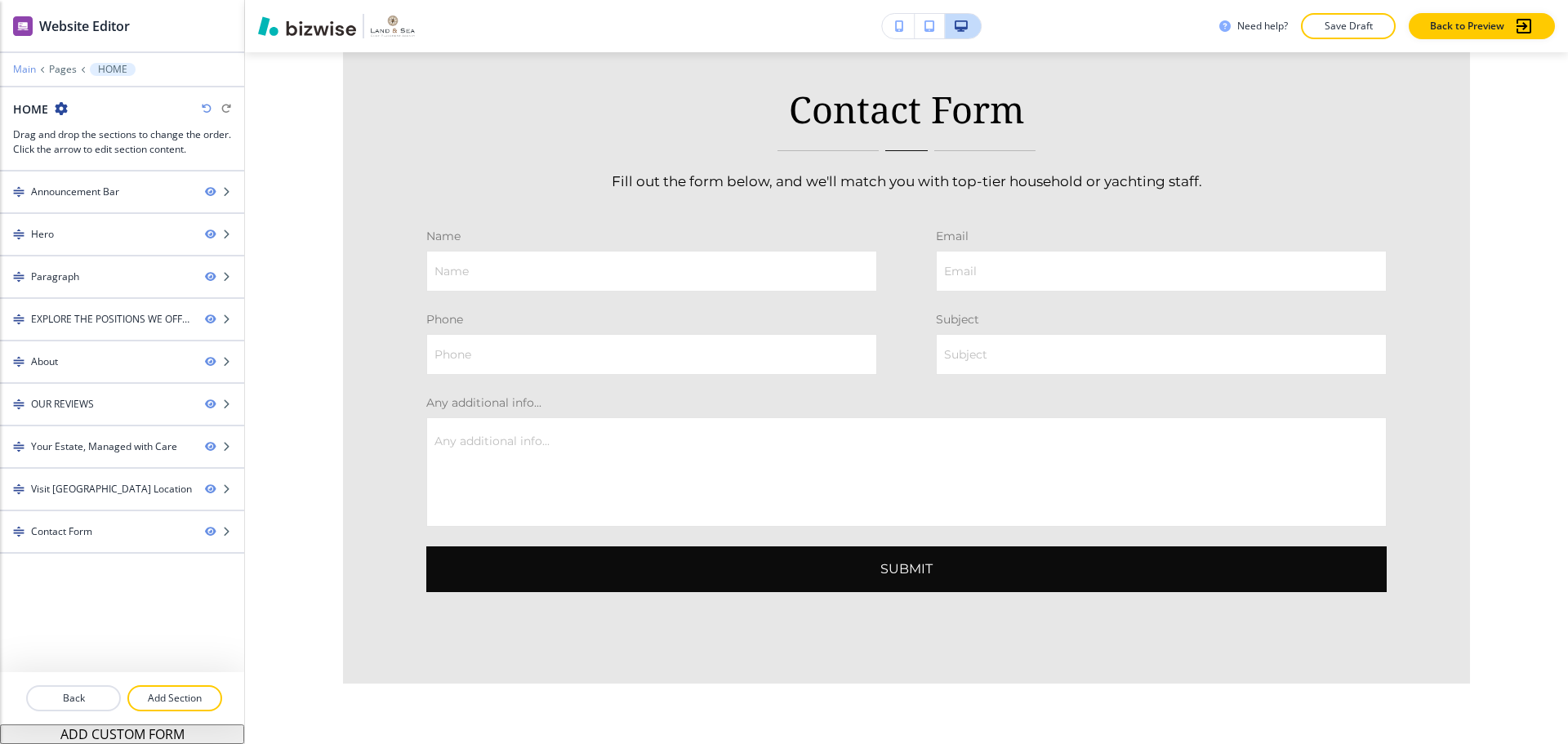
click at [21, 72] on p "Main" at bounding box center [24, 69] width 22 height 12
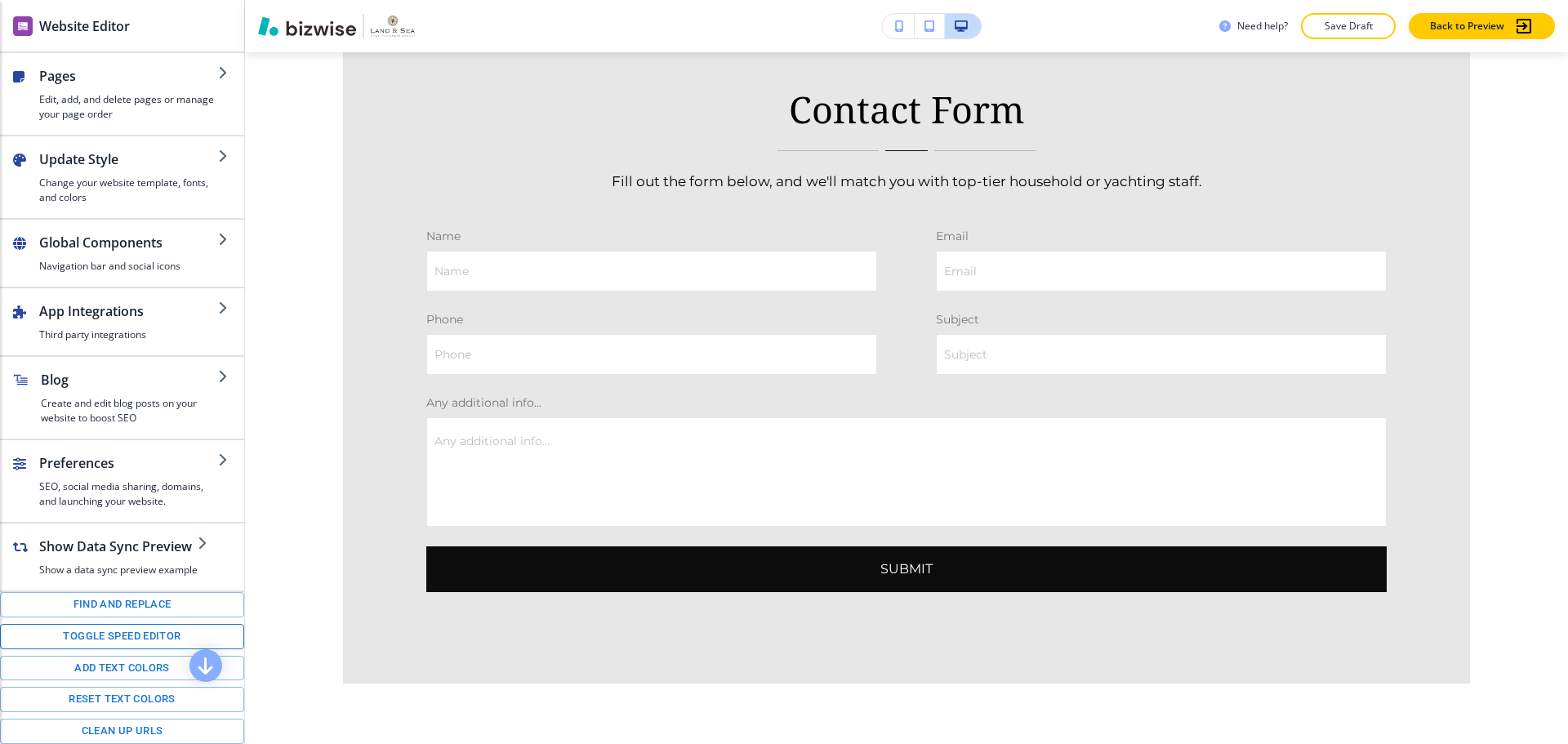
click at [146, 642] on button "Toggle speed editor" at bounding box center [122, 637] width 244 height 25
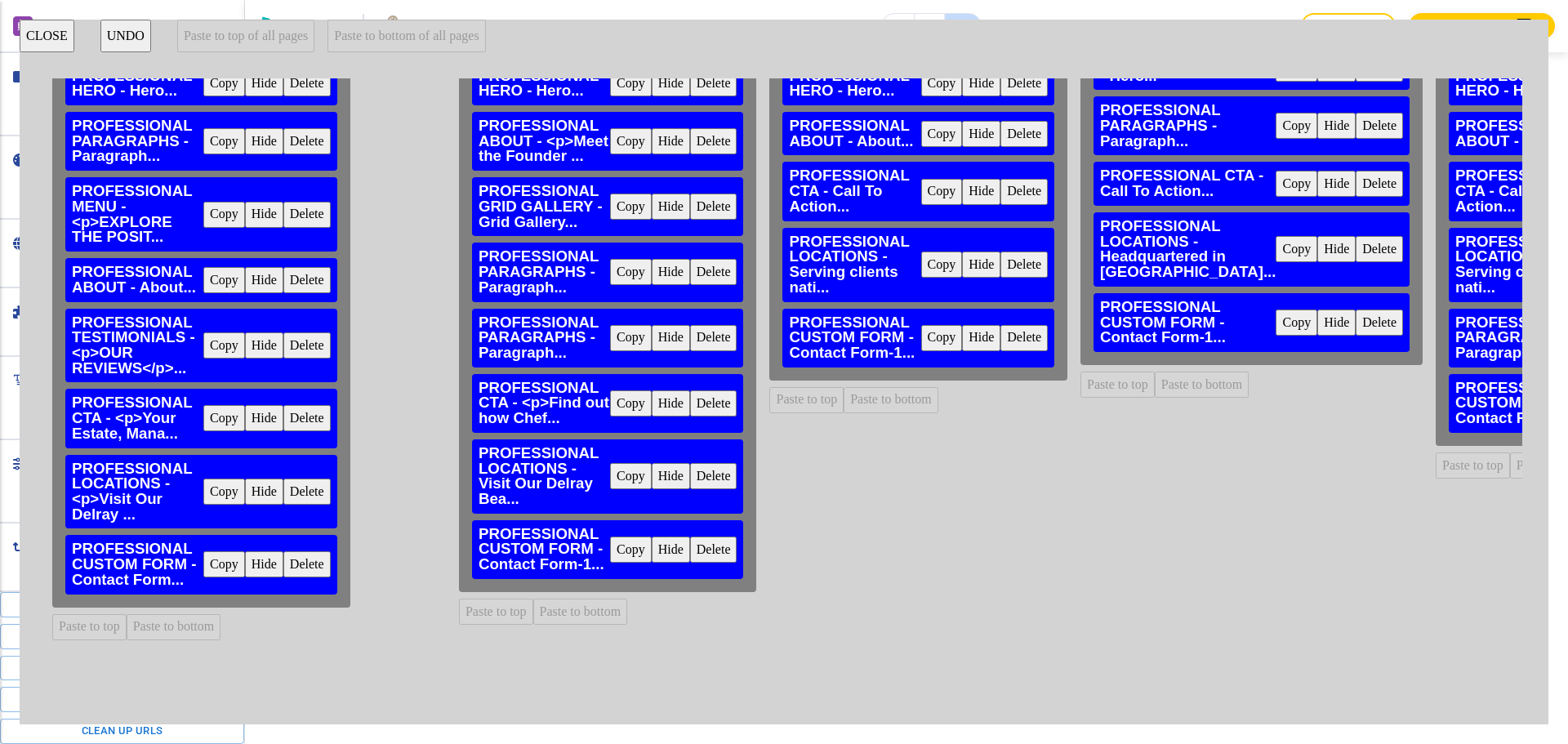
scroll to position [166, 0]
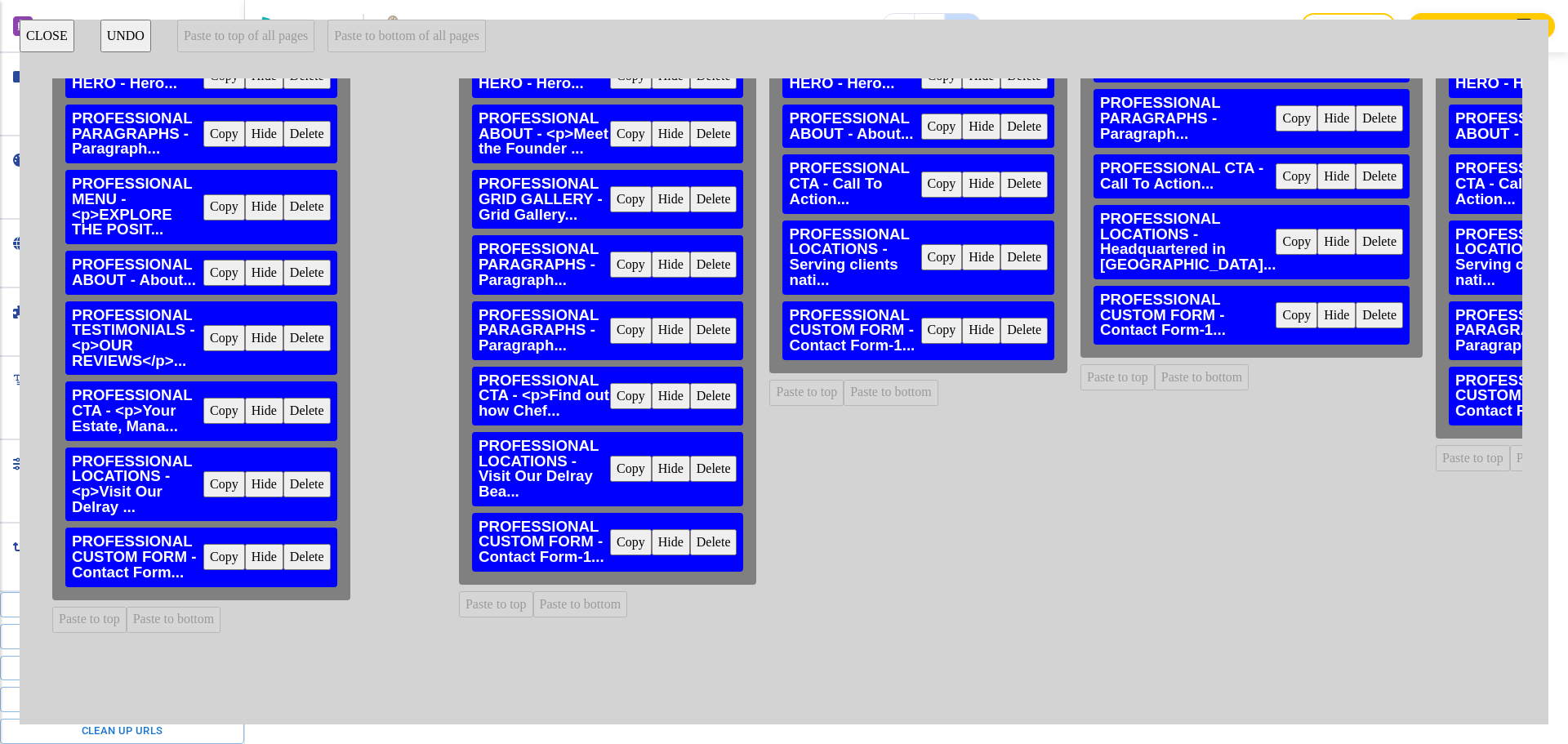
click at [226, 472] on button "Copy" at bounding box center [224, 484] width 42 height 26
click at [727, 456] on button "Delete" at bounding box center [713, 468] width 47 height 26
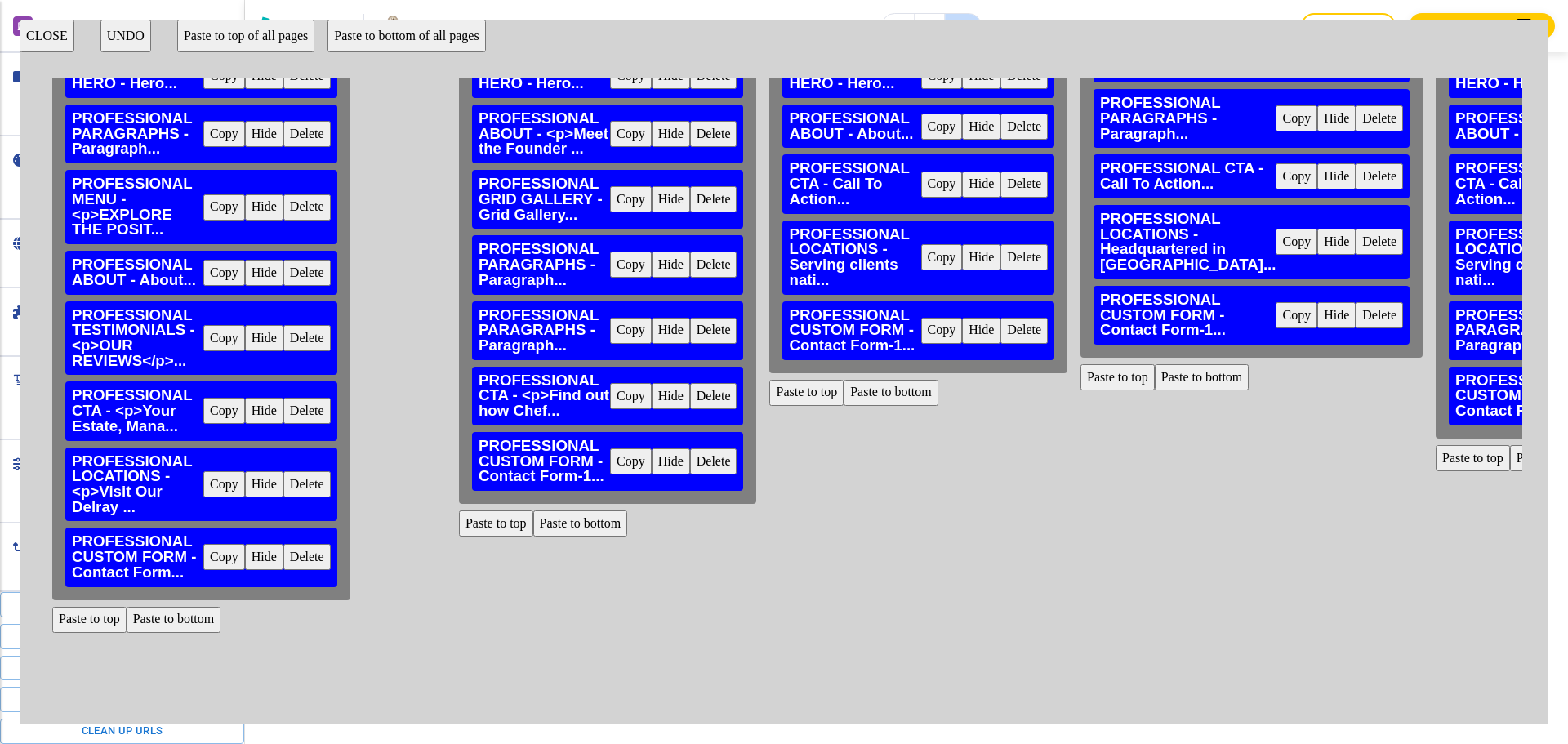
click at [1024, 244] on button "Delete" at bounding box center [1024, 257] width 47 height 26
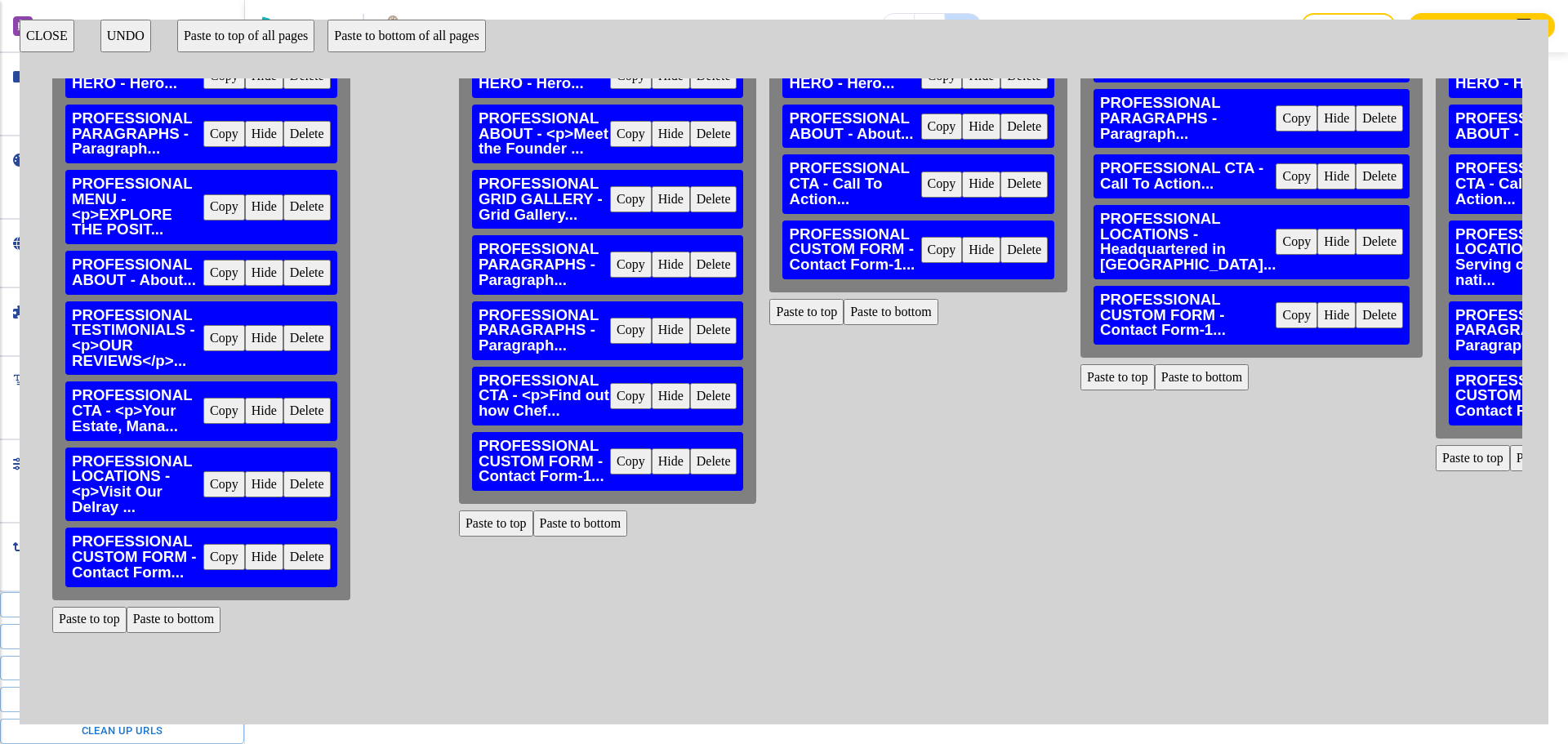
click at [1356, 255] on button "Delete" at bounding box center [1379, 241] width 47 height 26
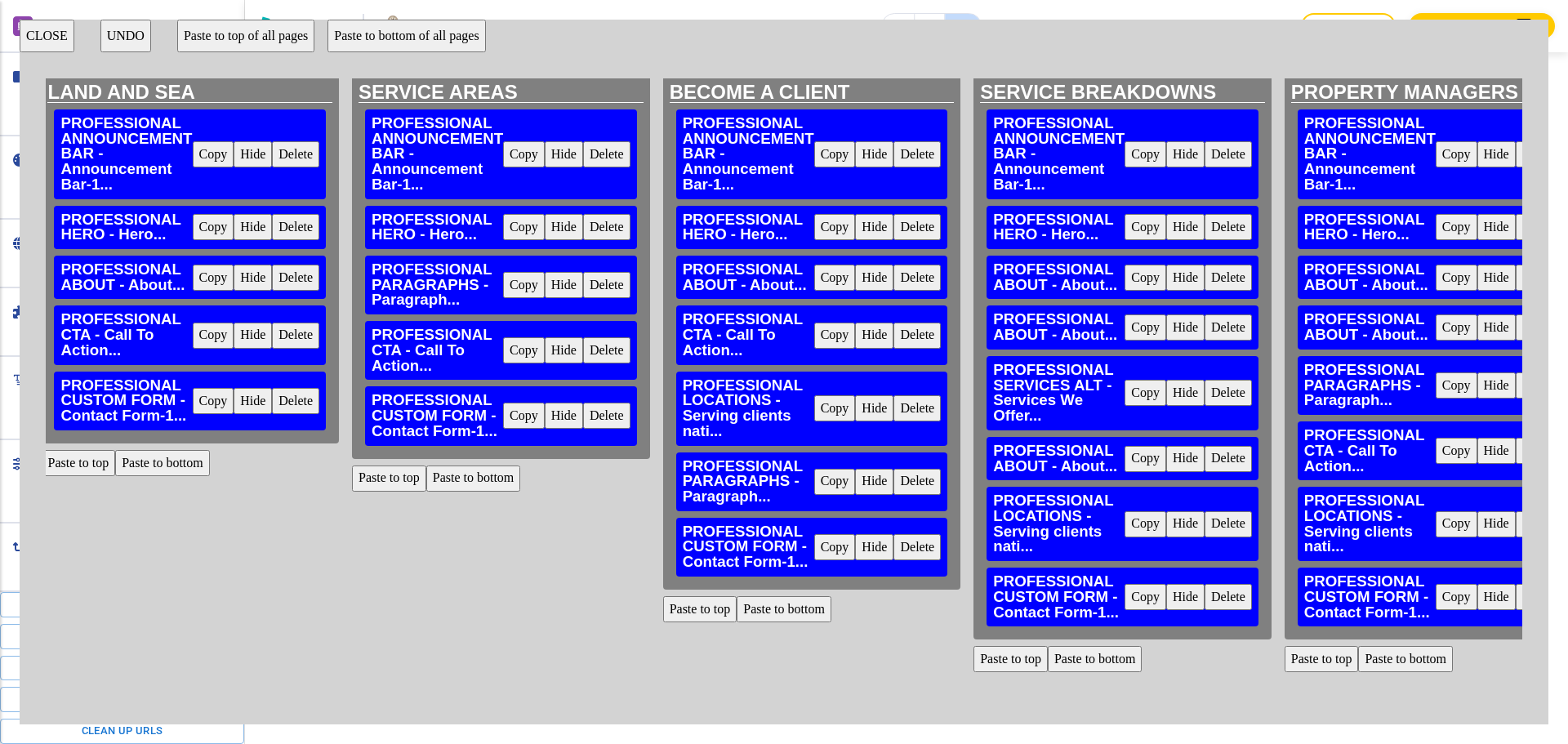
scroll to position [0, 728]
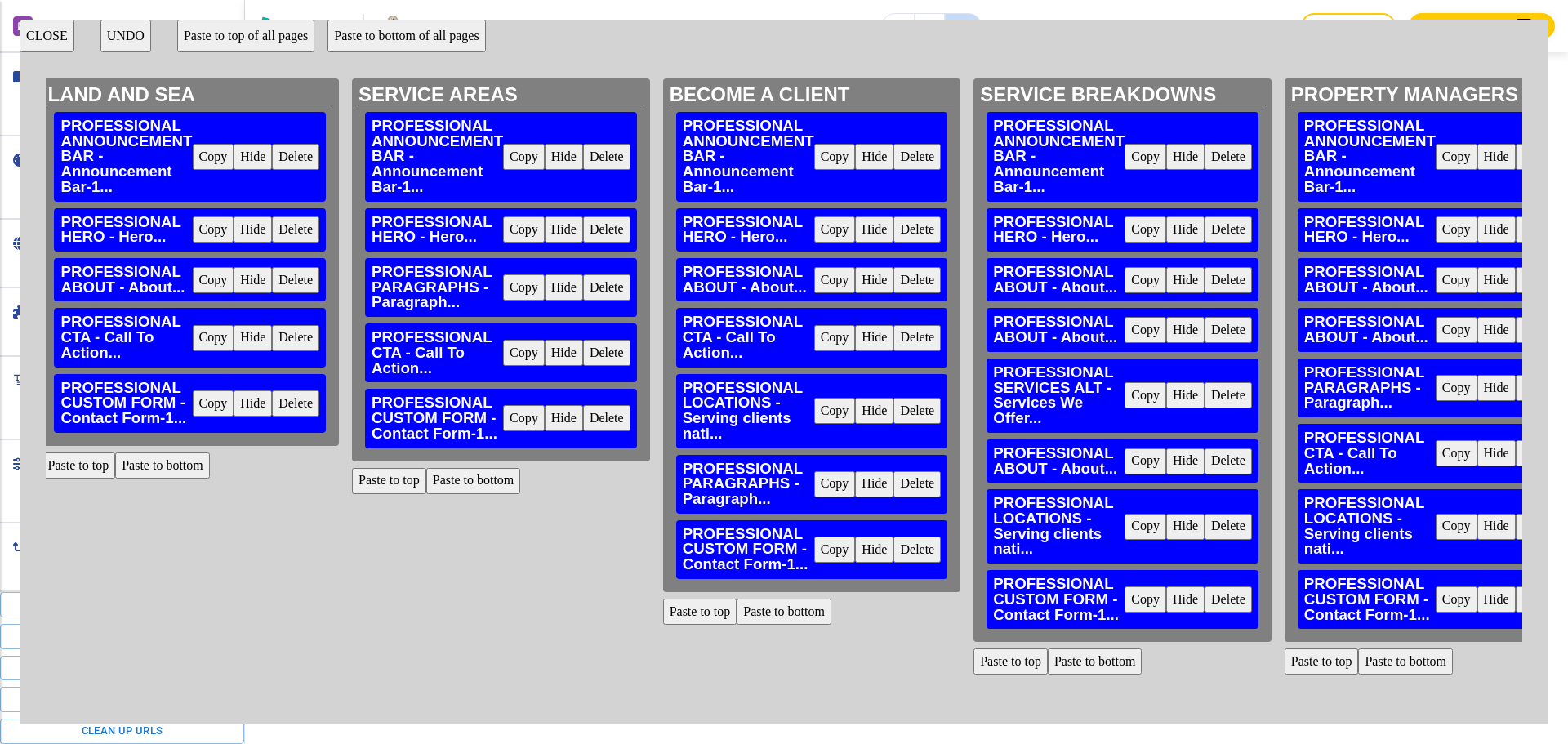
click at [917, 416] on button "Delete" at bounding box center [916, 410] width 47 height 26
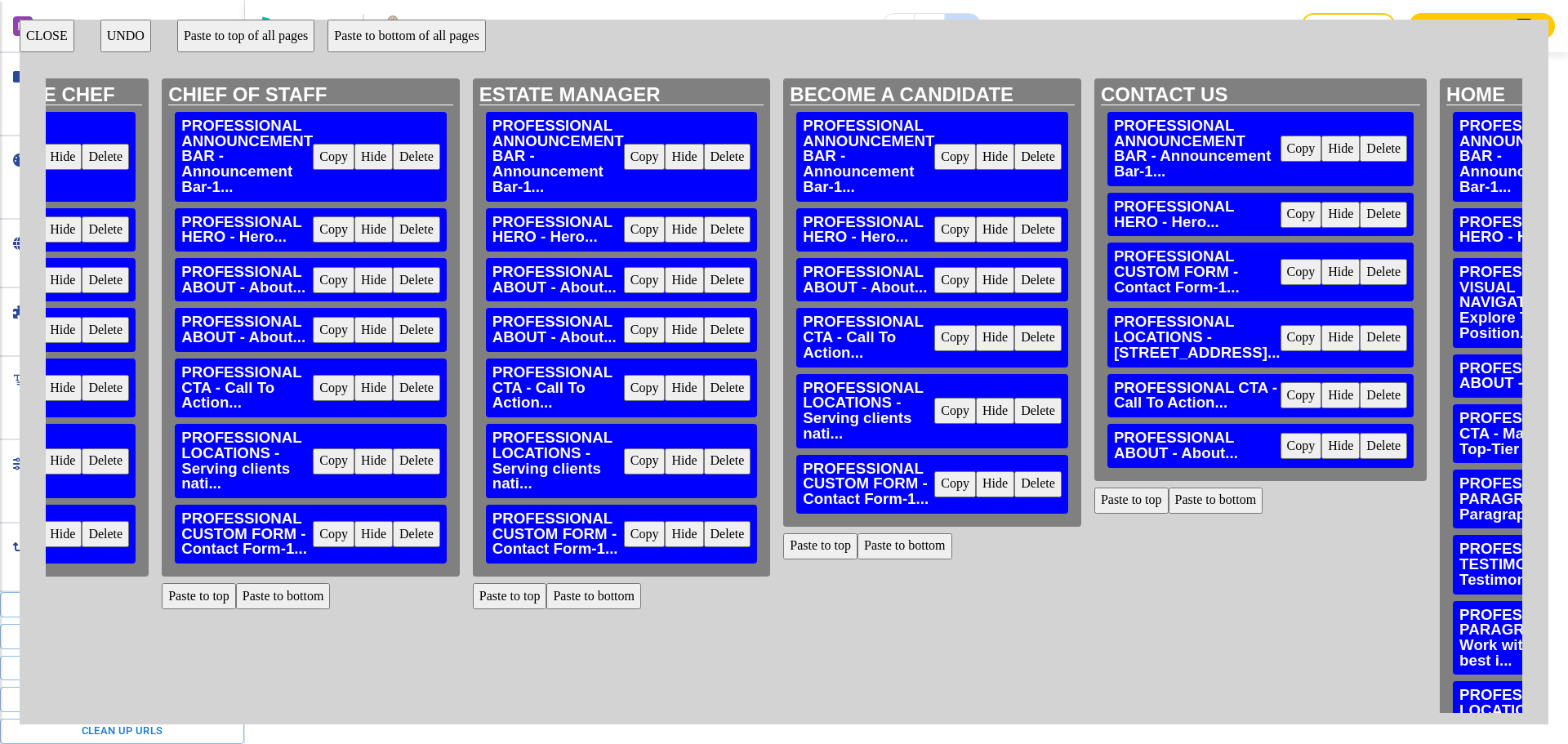
scroll to position [0, 3152]
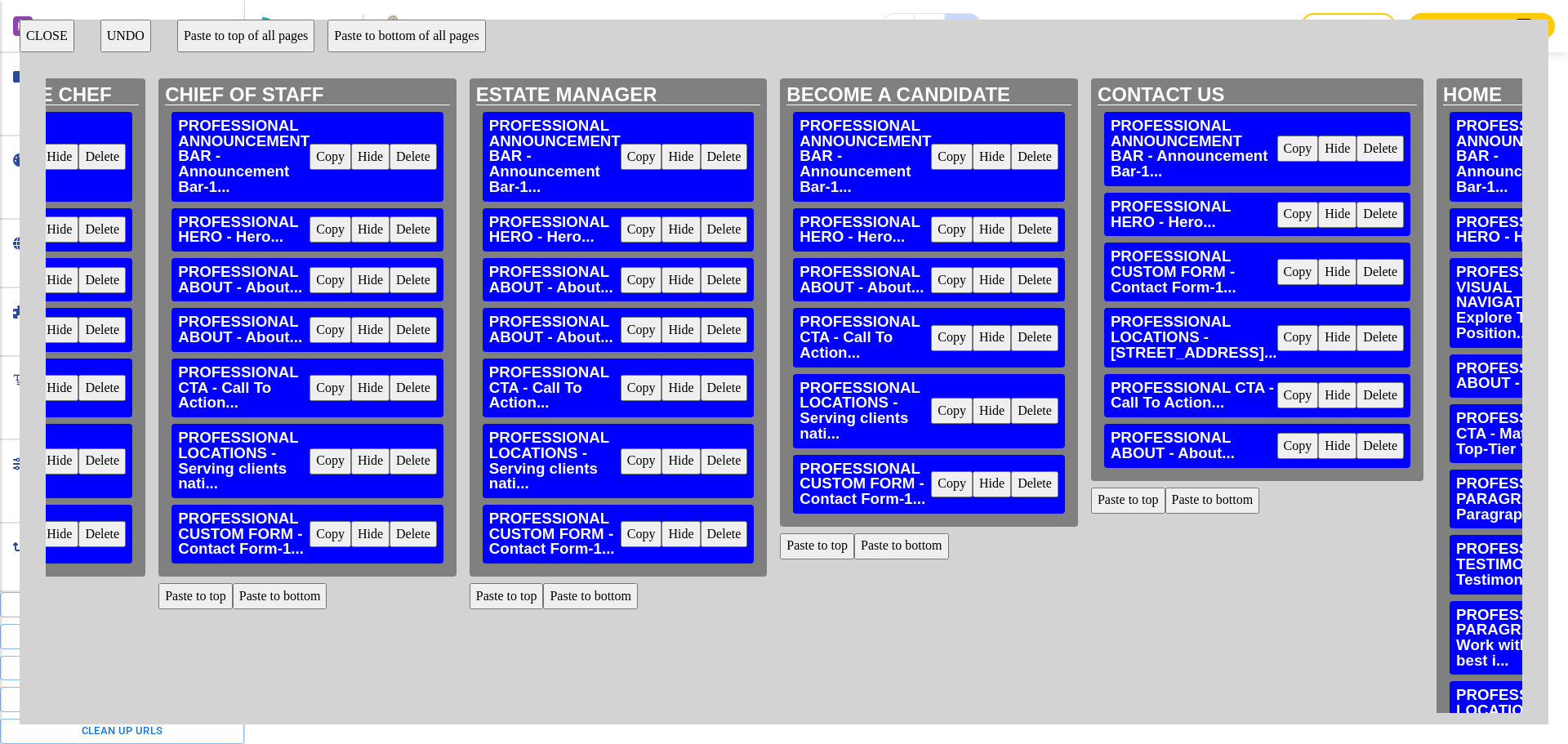
click at [1031, 416] on button "Delete" at bounding box center [1034, 410] width 47 height 26
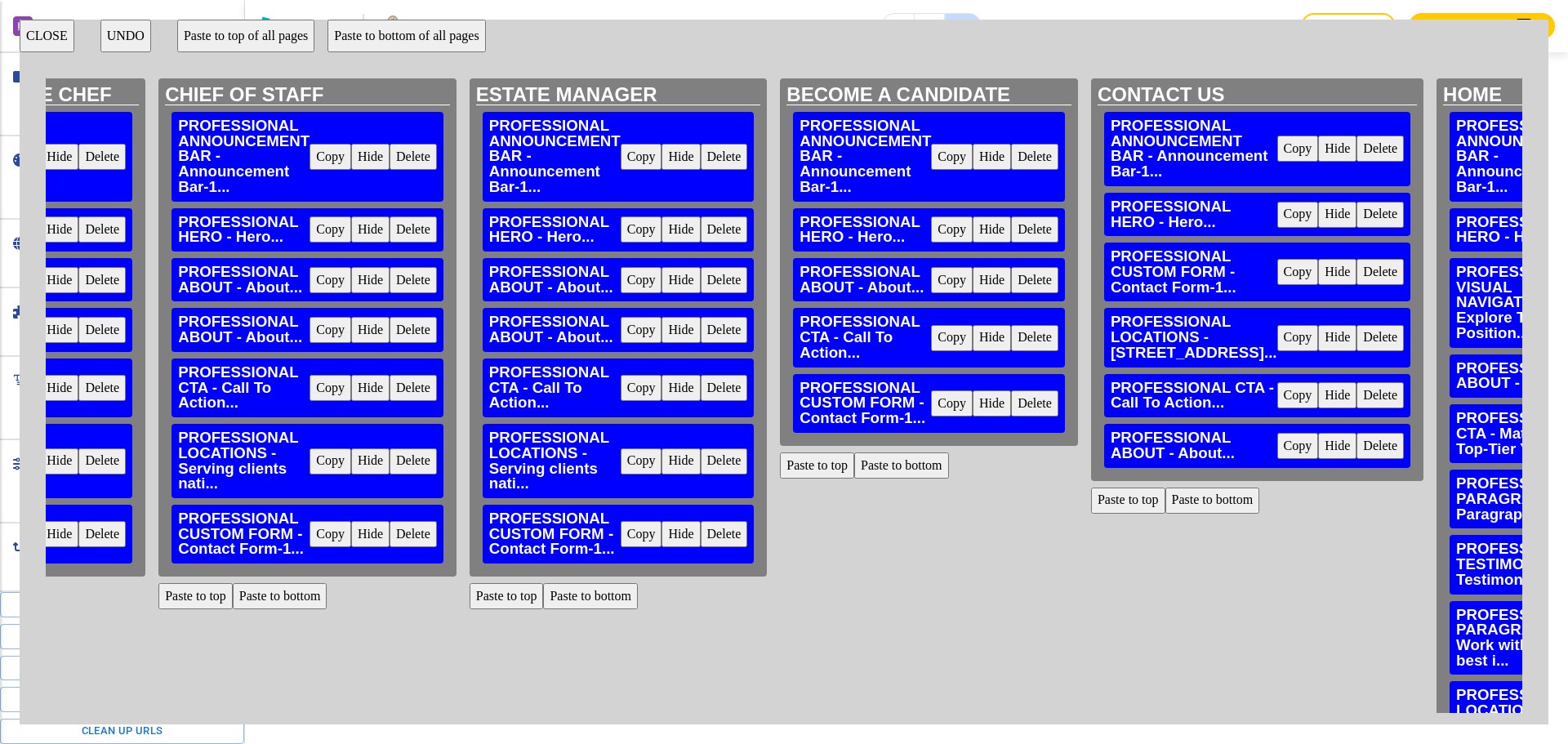
click at [1356, 351] on button "Delete" at bounding box center [1380, 337] width 47 height 26
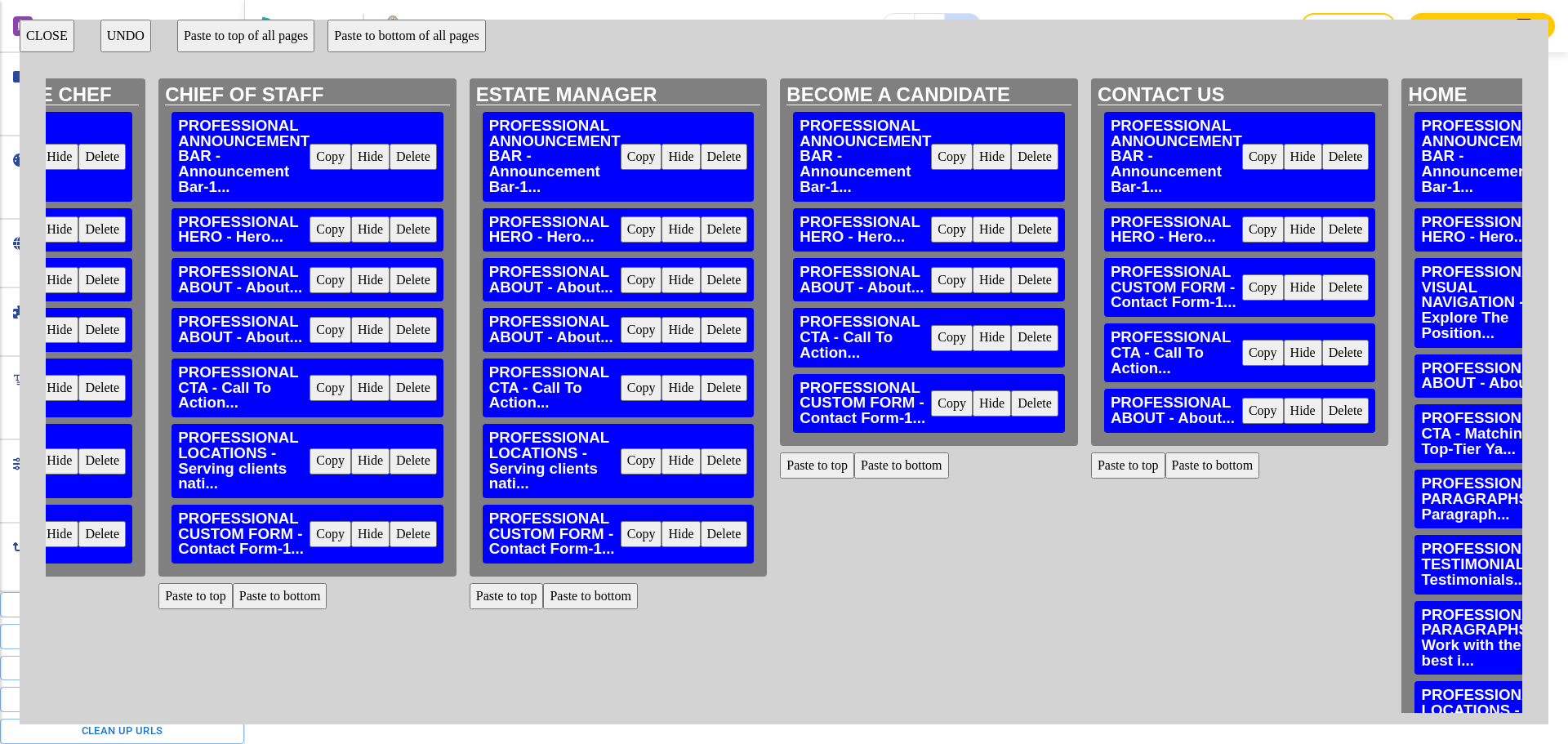
scroll to position [0, 3348]
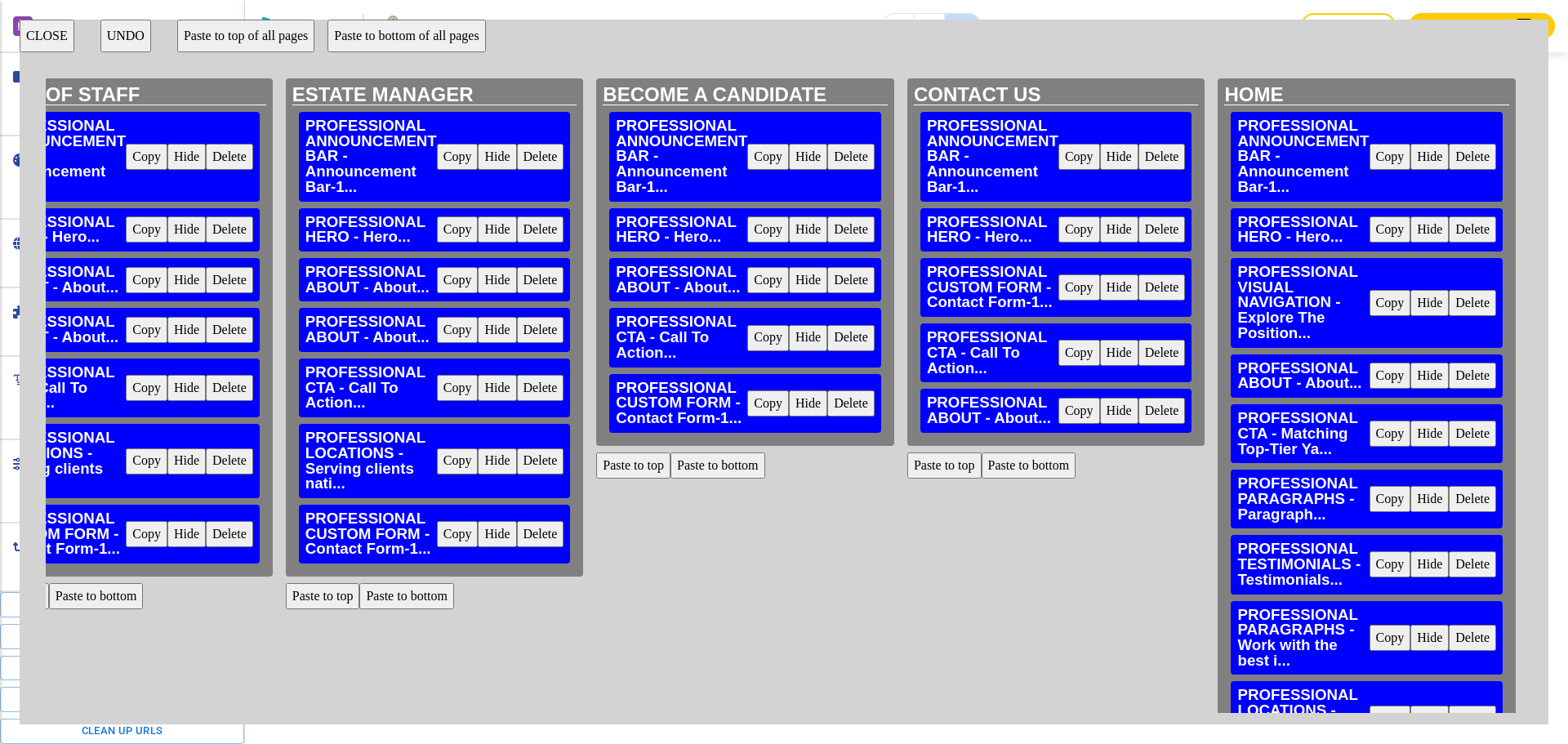
click at [983, 459] on button "Paste to bottom" at bounding box center [1029, 465] width 95 height 26
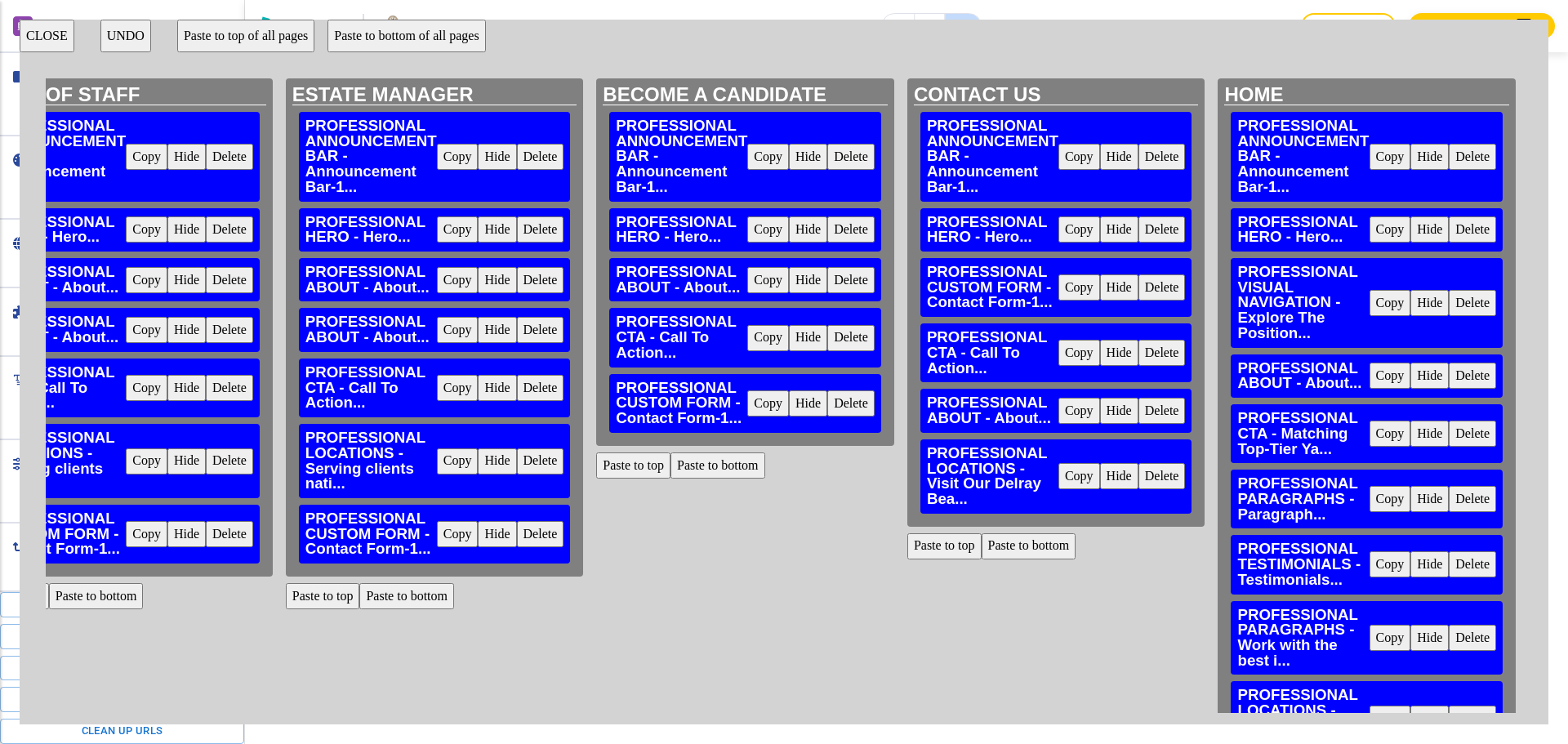
click at [718, 464] on button "Paste to bottom" at bounding box center [718, 465] width 95 height 26
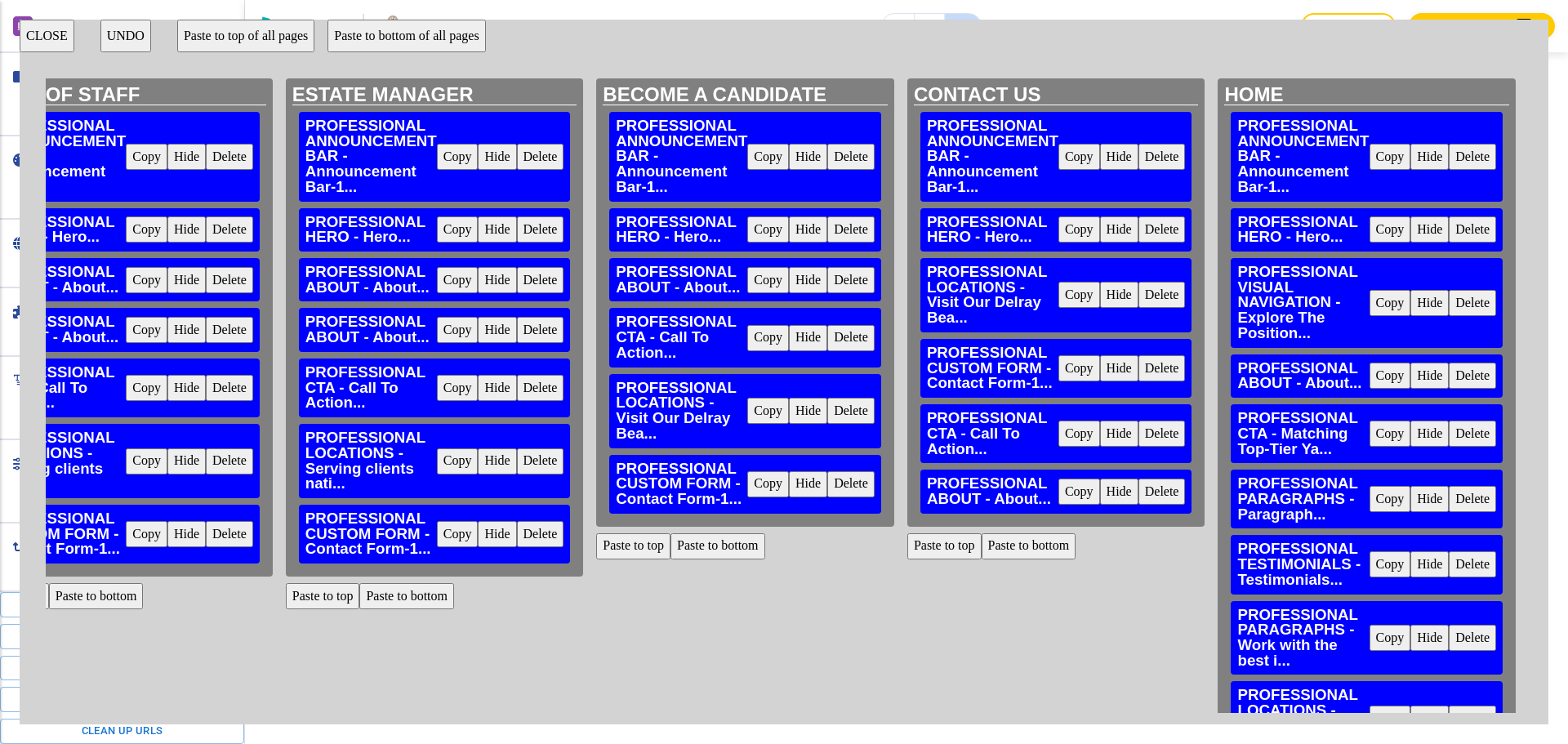
click at [134, 33] on button "UNDO" at bounding box center [126, 36] width 51 height 32
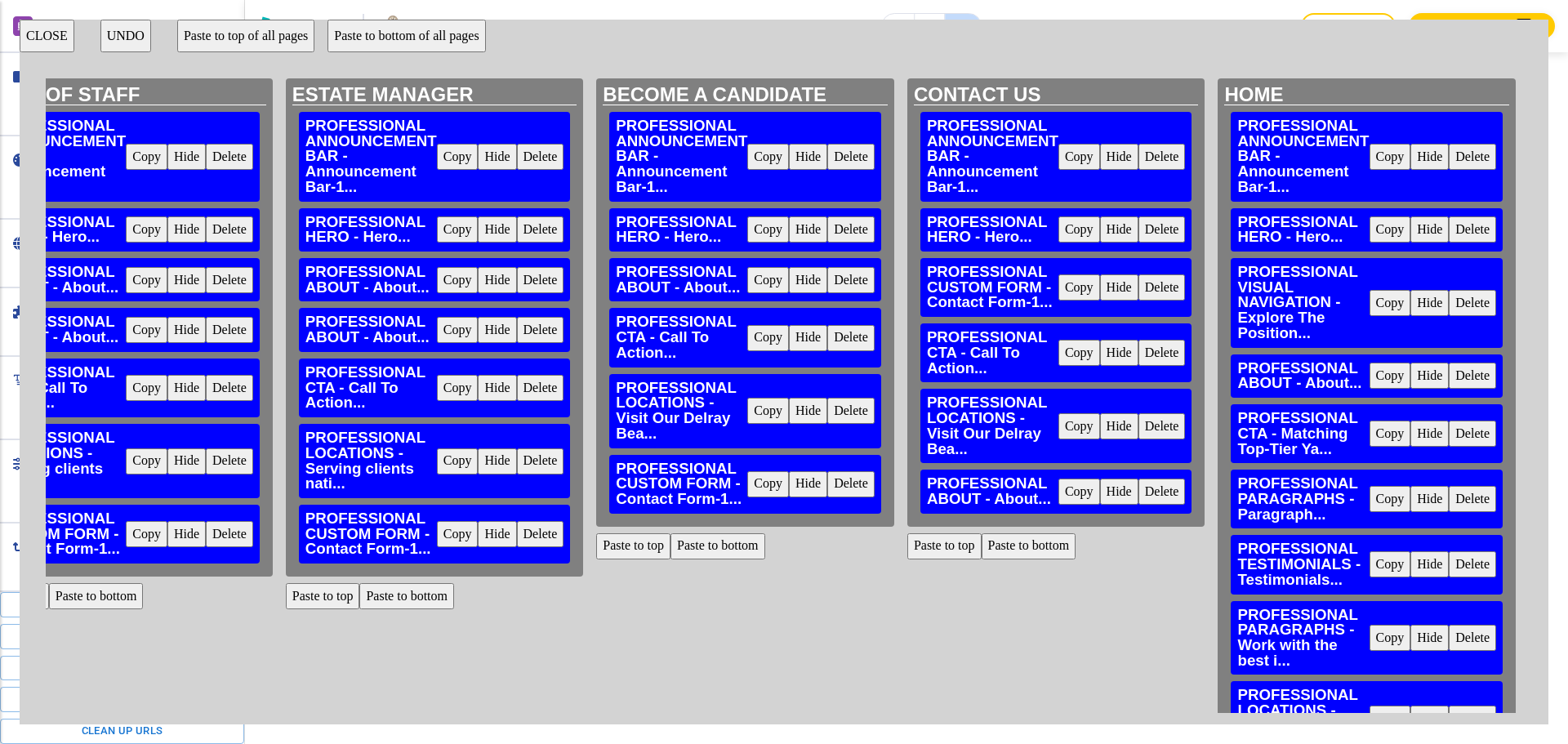
click at [134, 33] on button "UNDO" at bounding box center [126, 36] width 51 height 32
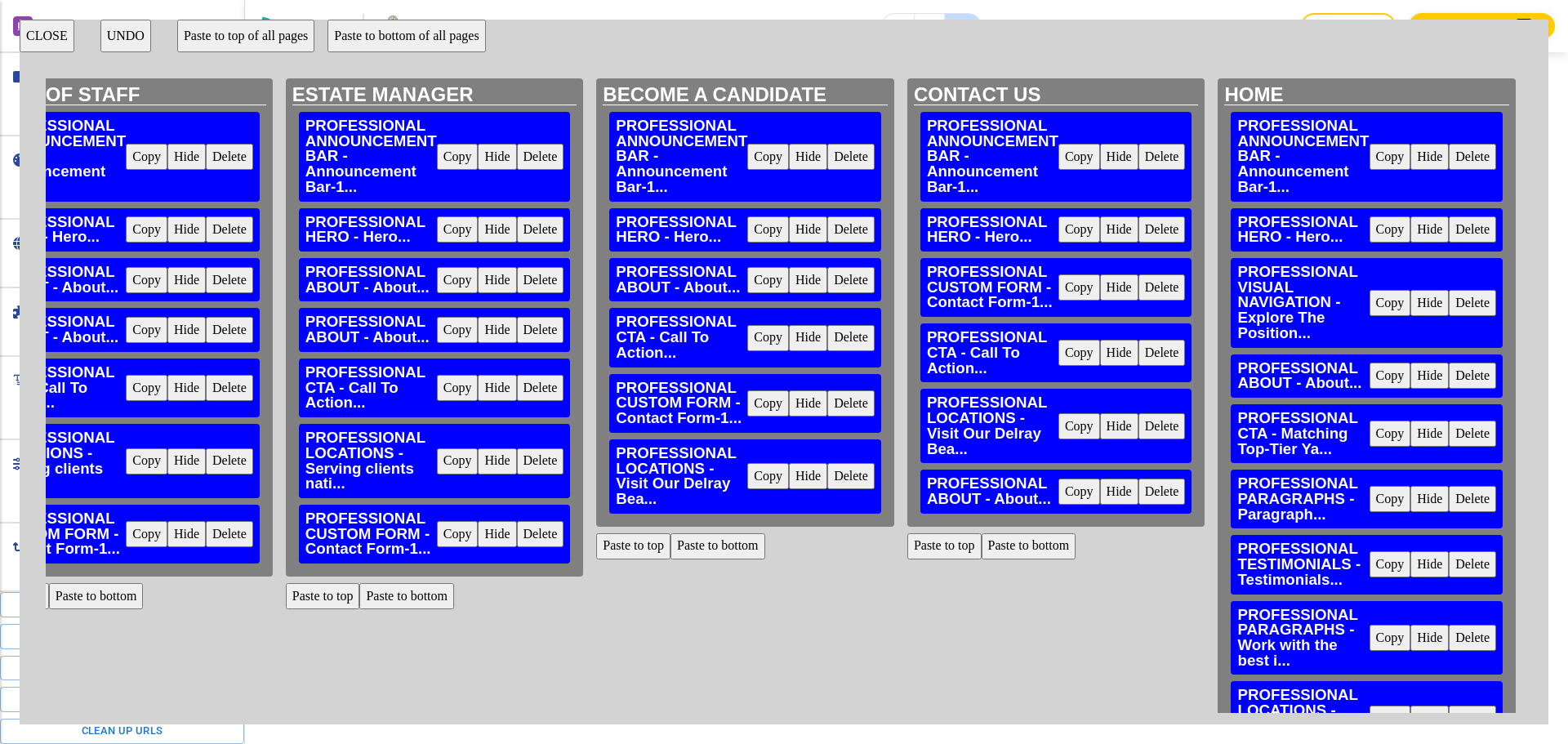
click at [134, 33] on button "UNDO" at bounding box center [126, 36] width 51 height 32
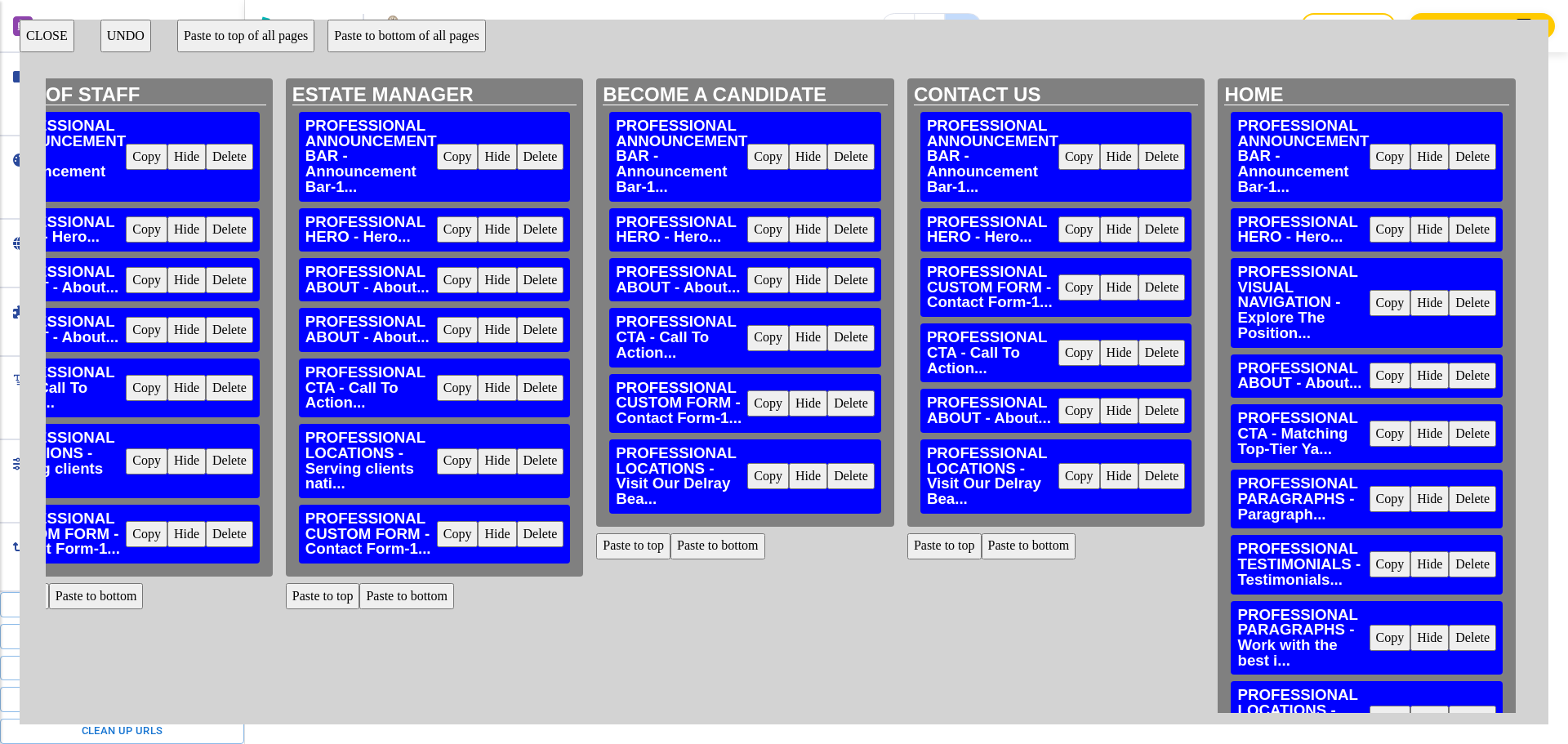
click at [134, 33] on button "UNDO" at bounding box center [126, 36] width 51 height 32
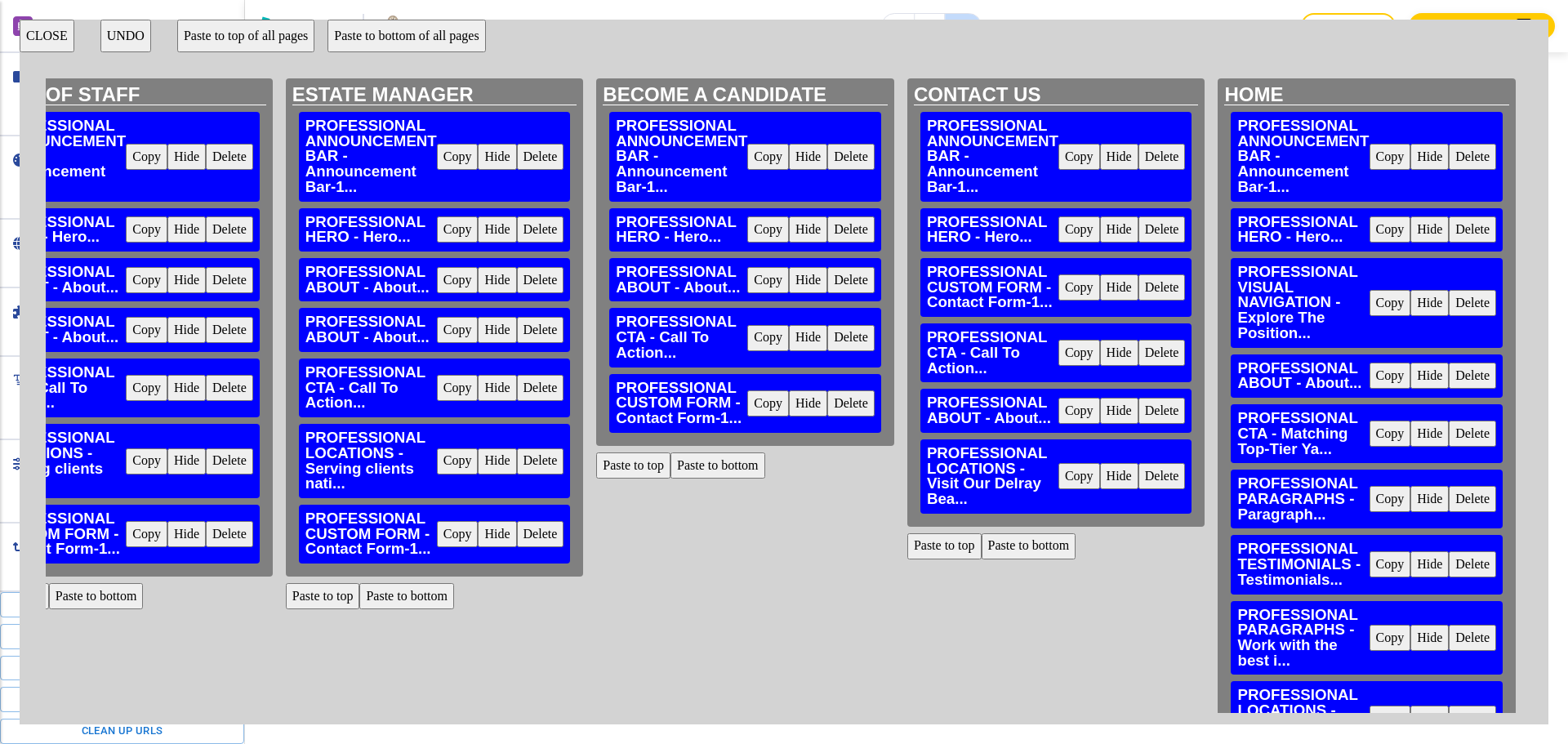
click at [134, 33] on button "UNDO" at bounding box center [126, 36] width 51 height 32
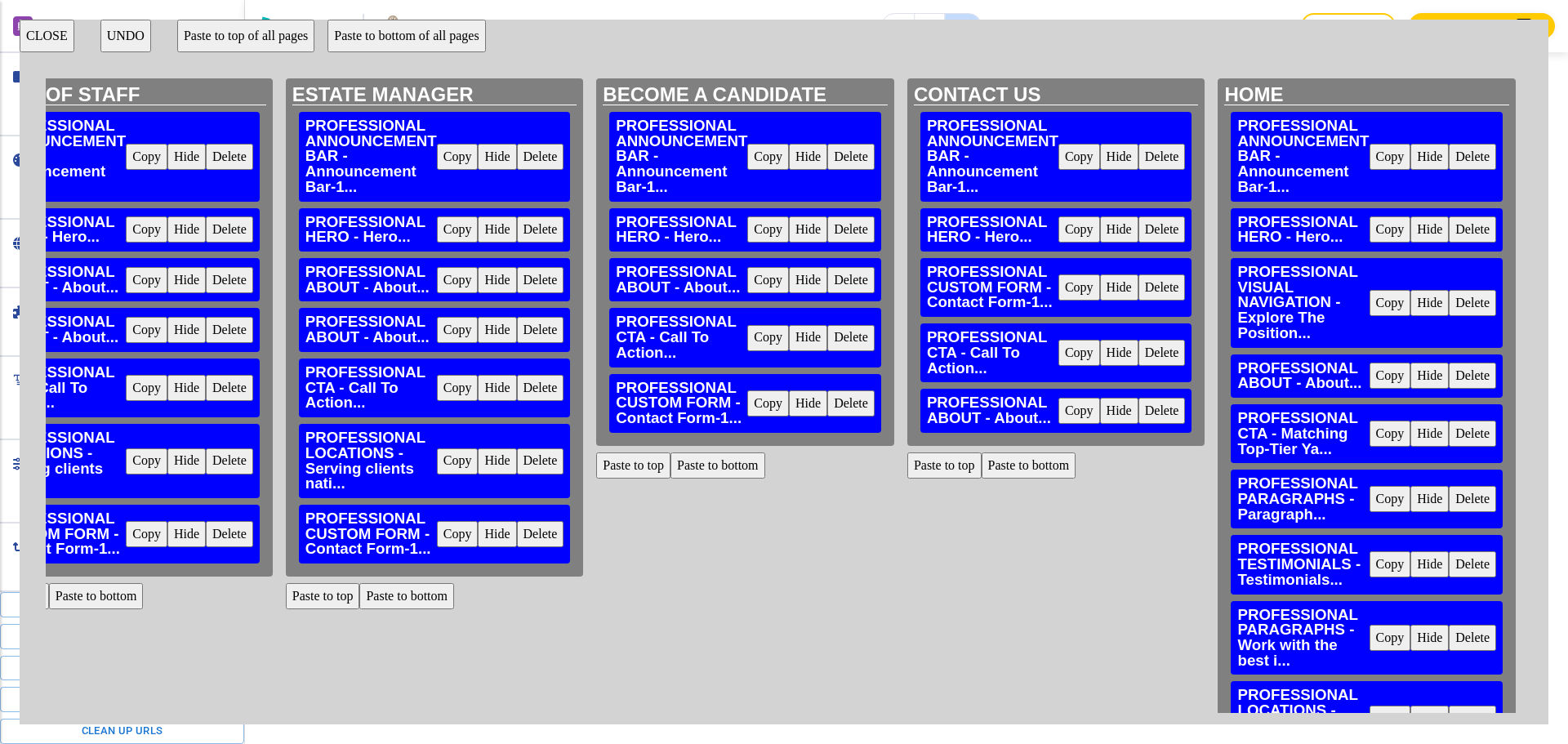
click at [134, 33] on button "UNDO" at bounding box center [126, 36] width 51 height 32
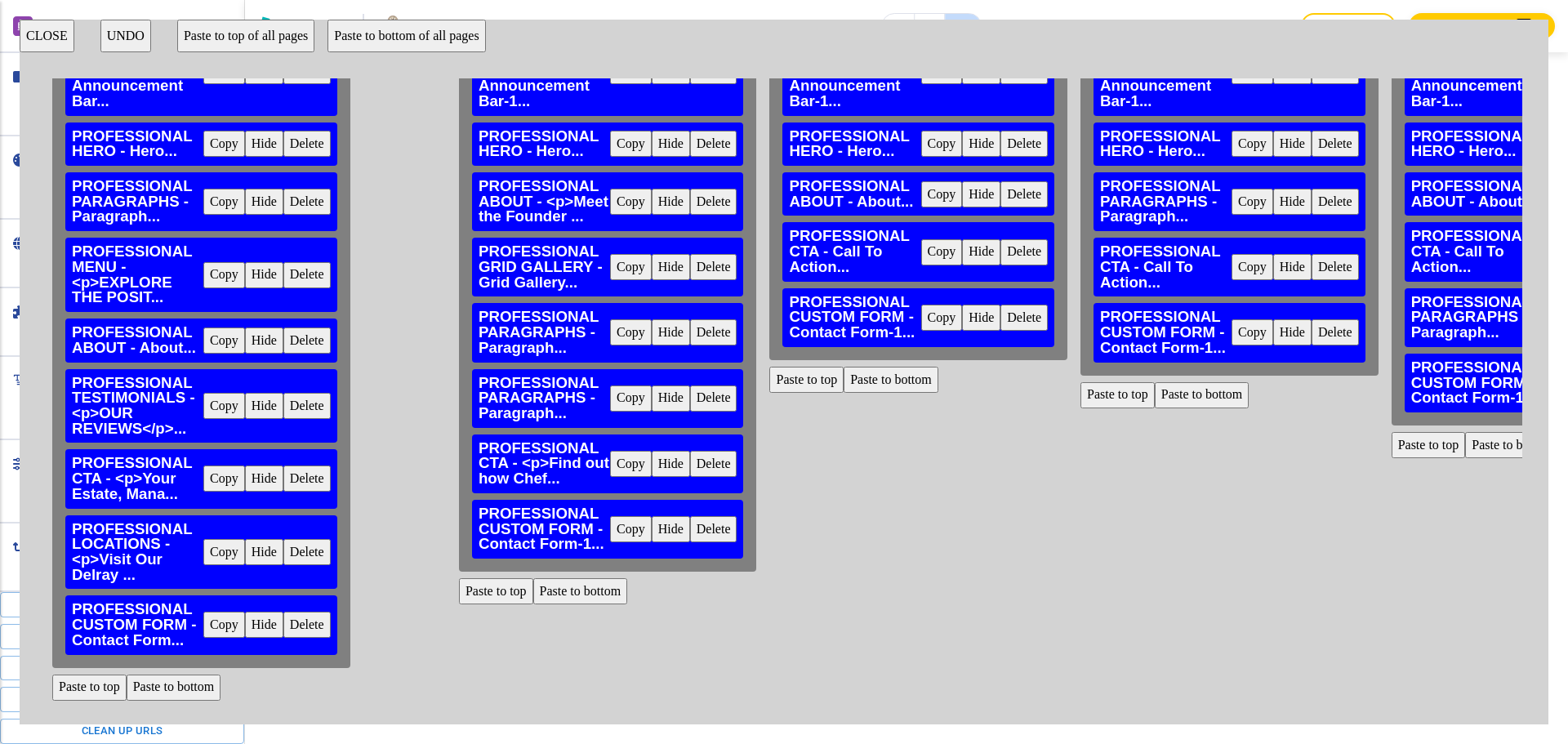
scroll to position [84, 0]
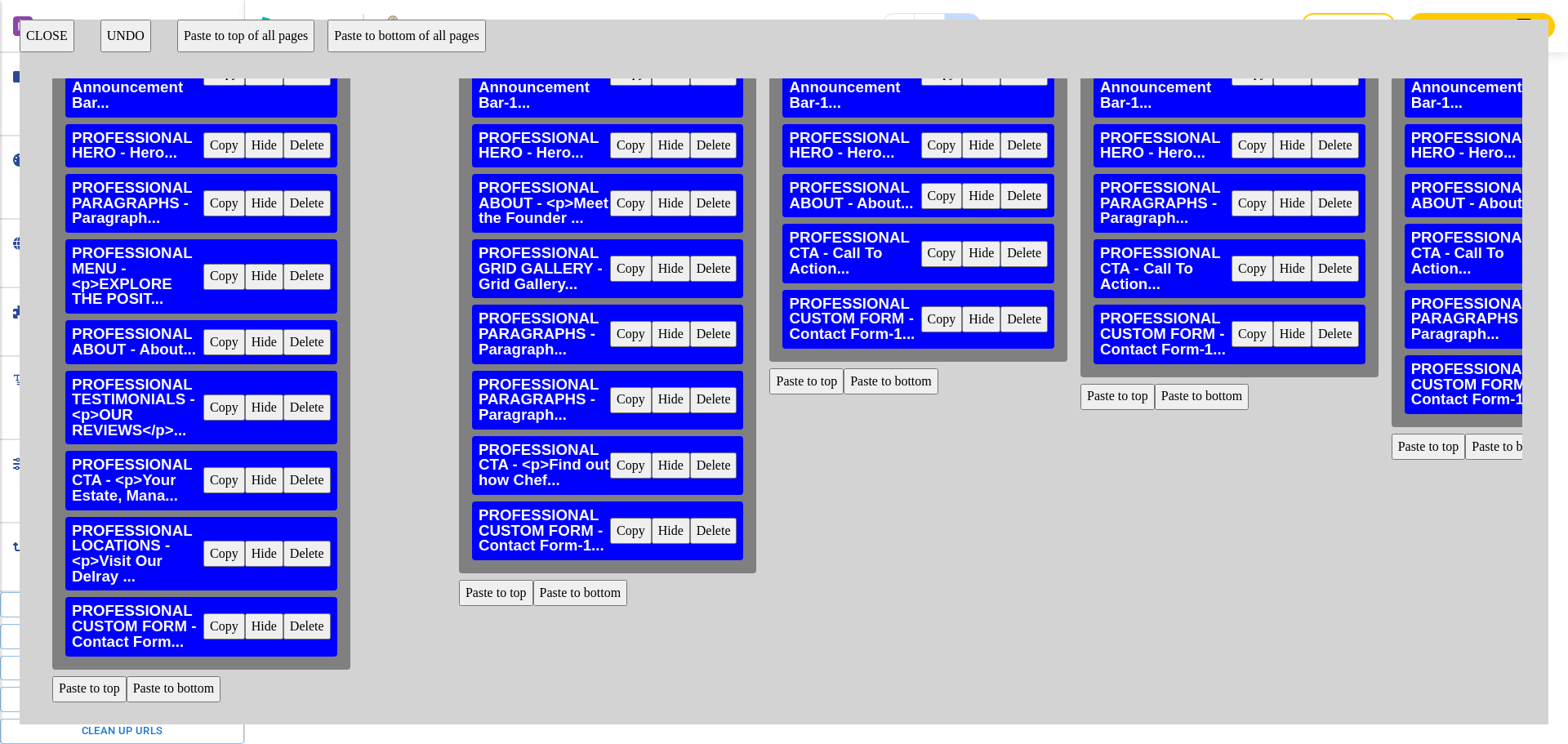
click at [549, 594] on button "Paste to bottom" at bounding box center [581, 592] width 95 height 26
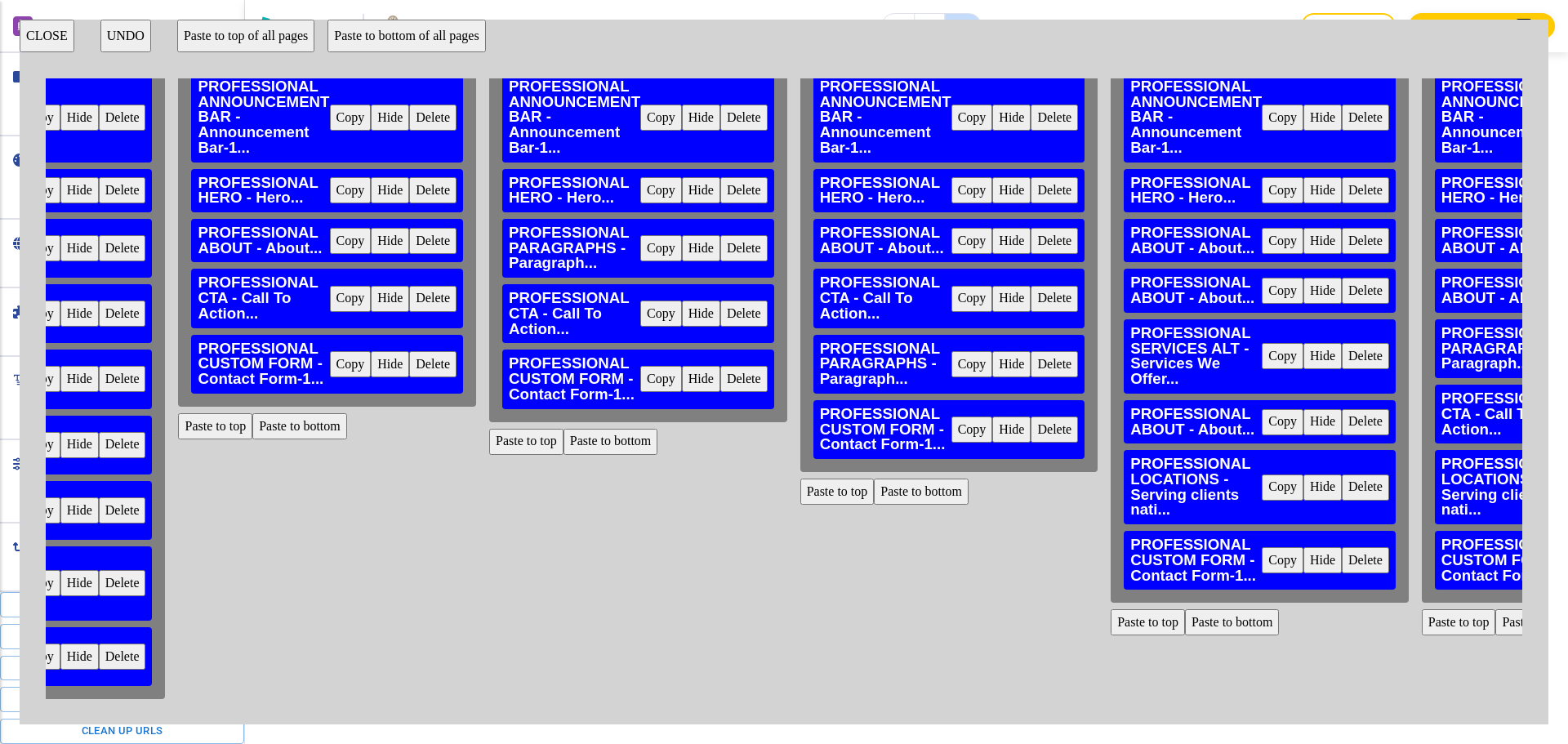
scroll to position [0, 592]
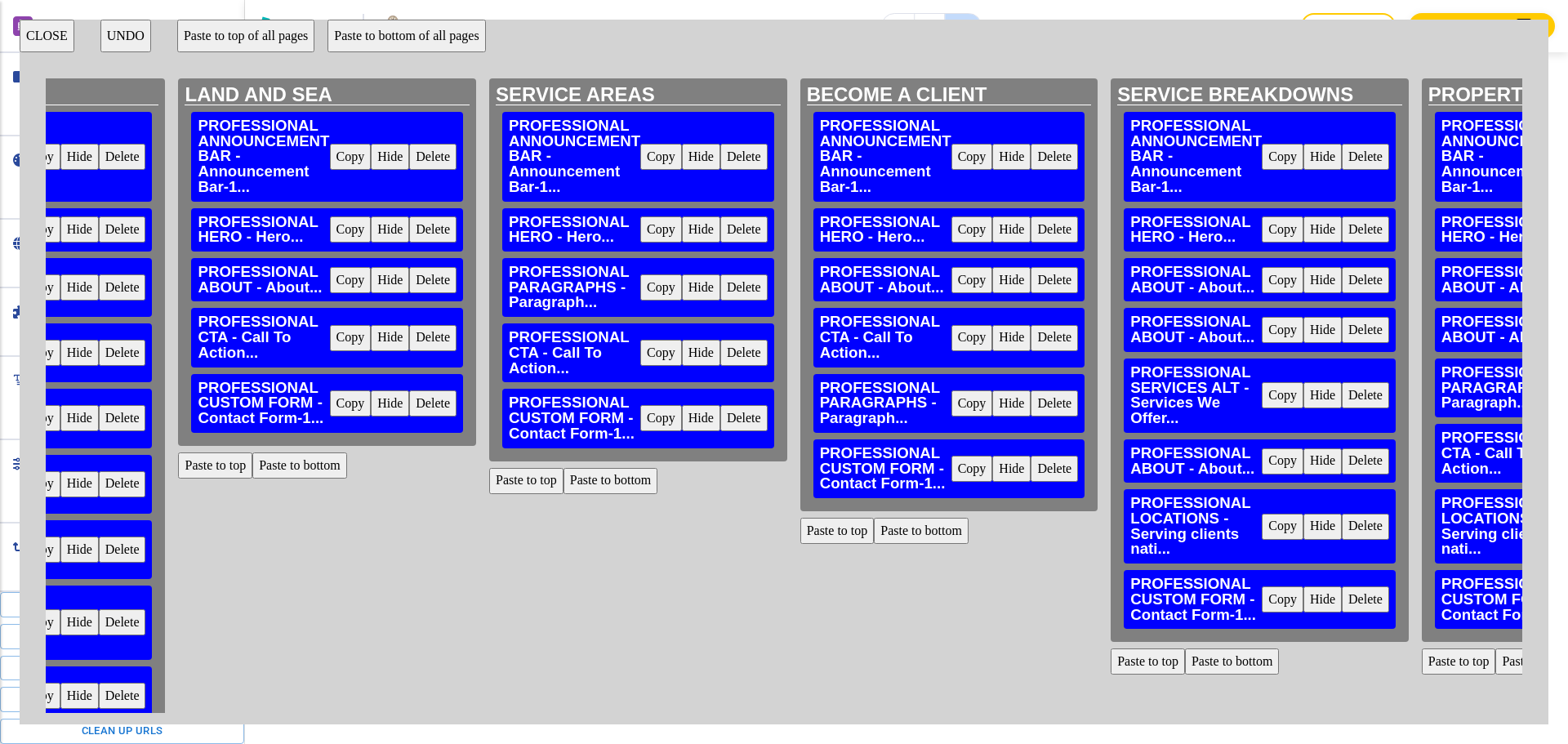
click at [310, 456] on button "Paste to bottom" at bounding box center [300, 465] width 95 height 26
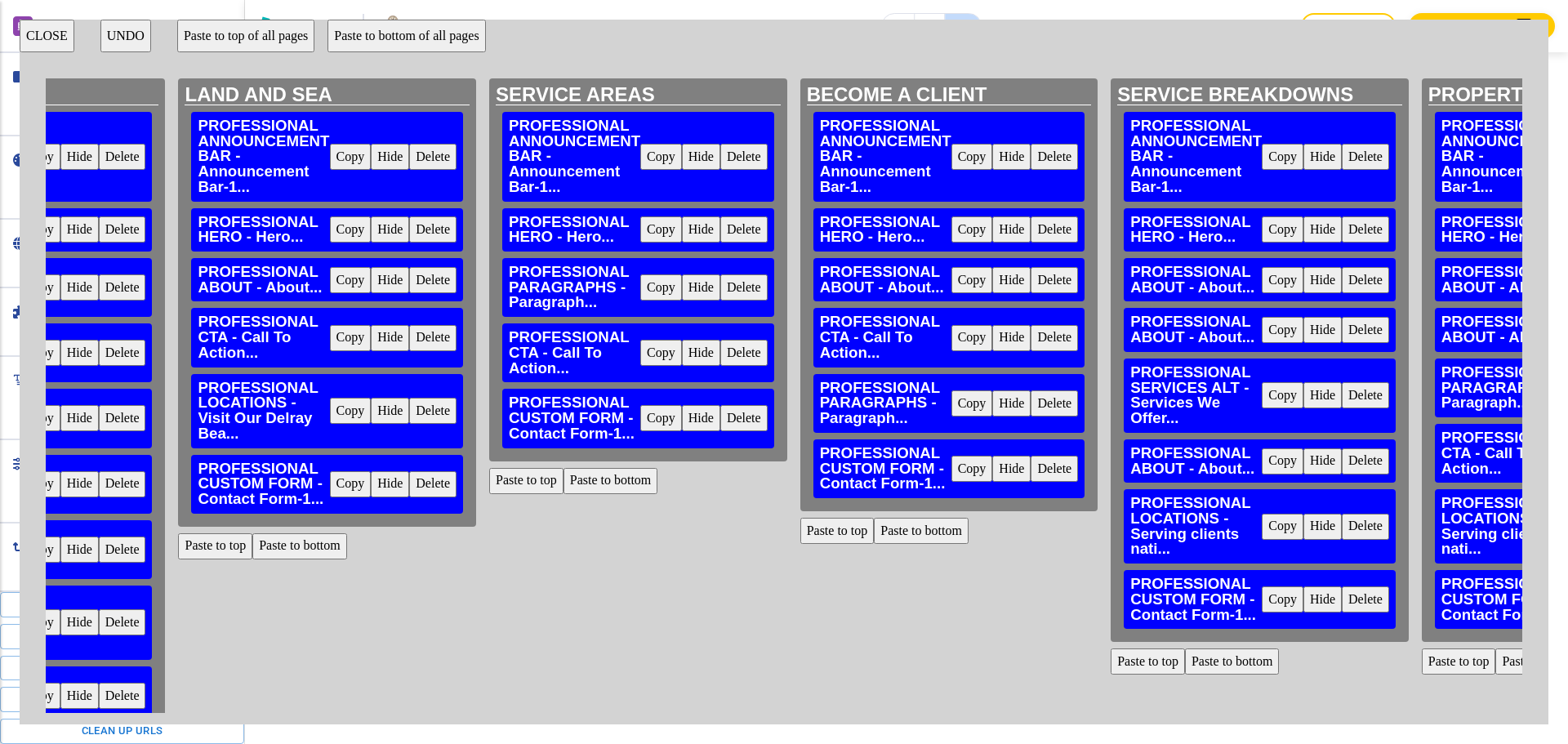
click at [609, 487] on button "Paste to bottom" at bounding box center [611, 481] width 95 height 26
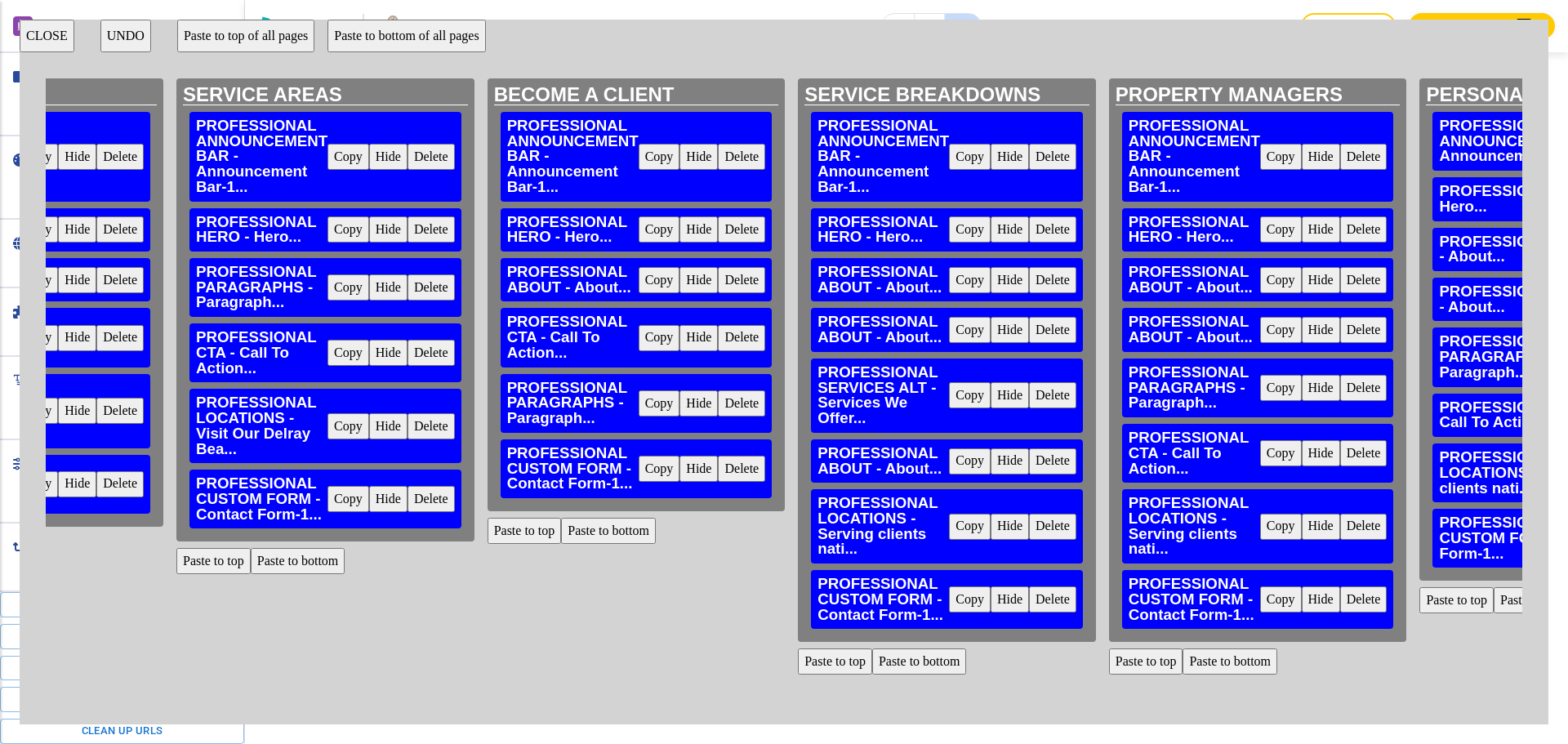
scroll to position [0, 906]
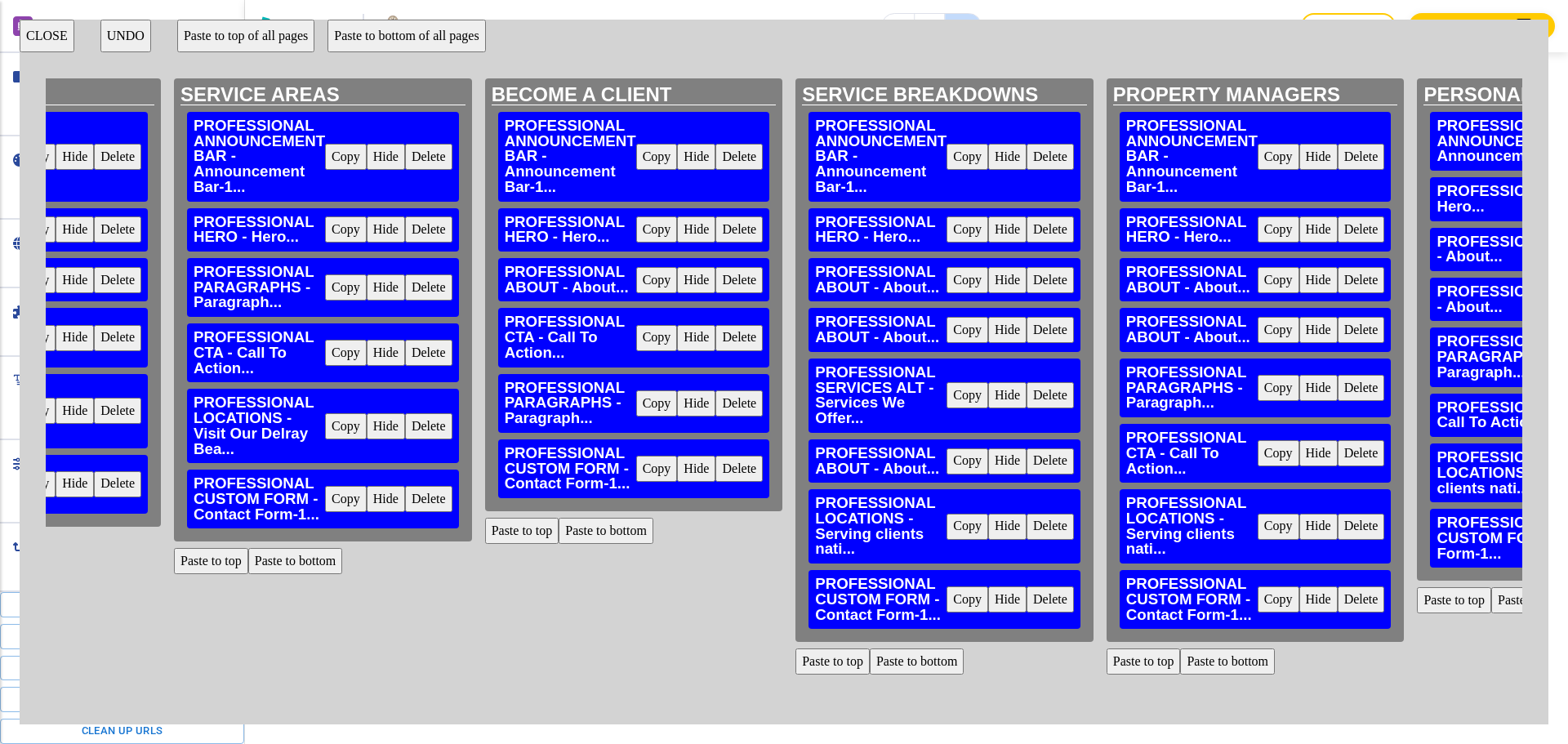
click at [602, 529] on button "Paste to bottom" at bounding box center [606, 530] width 95 height 26
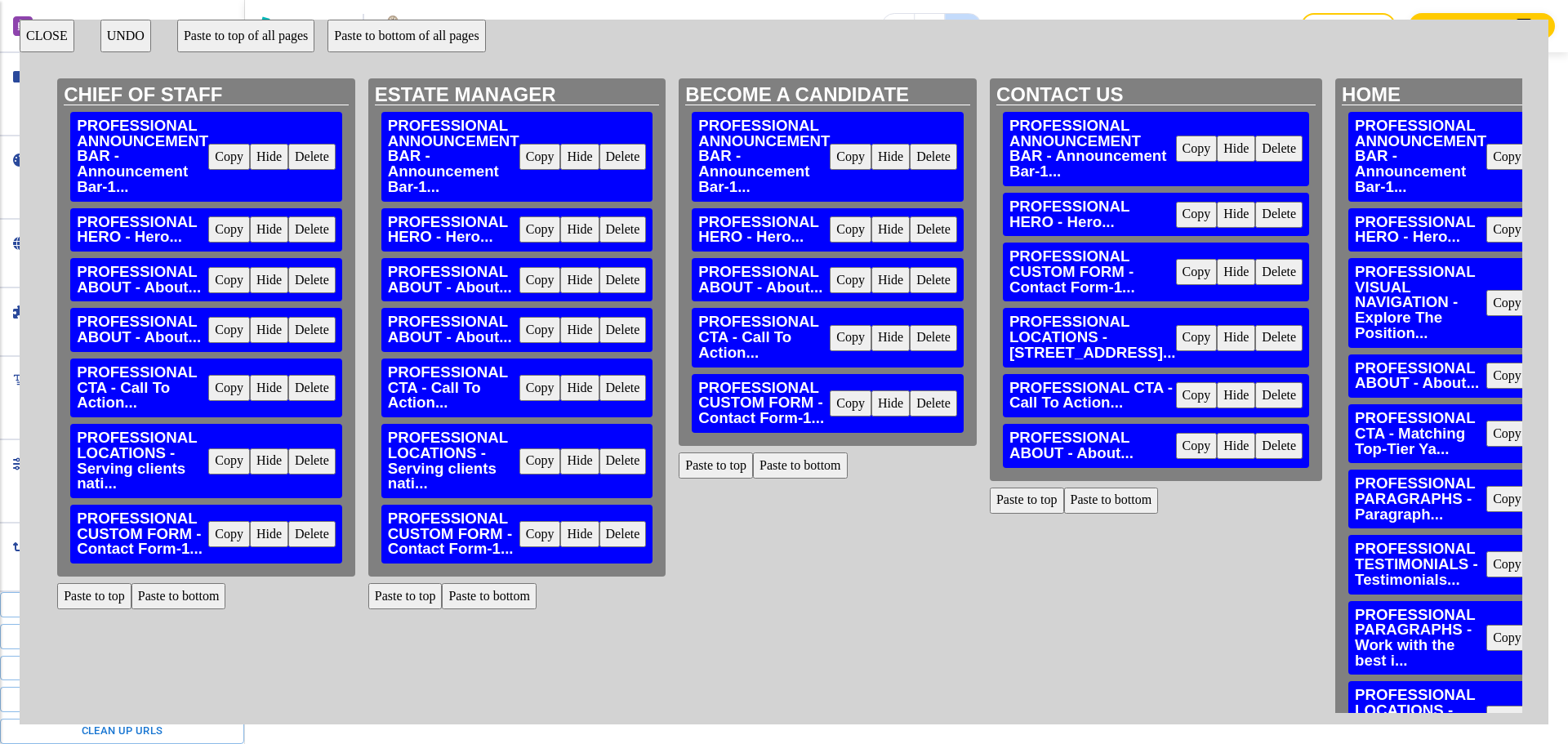
scroll to position [0, 3258]
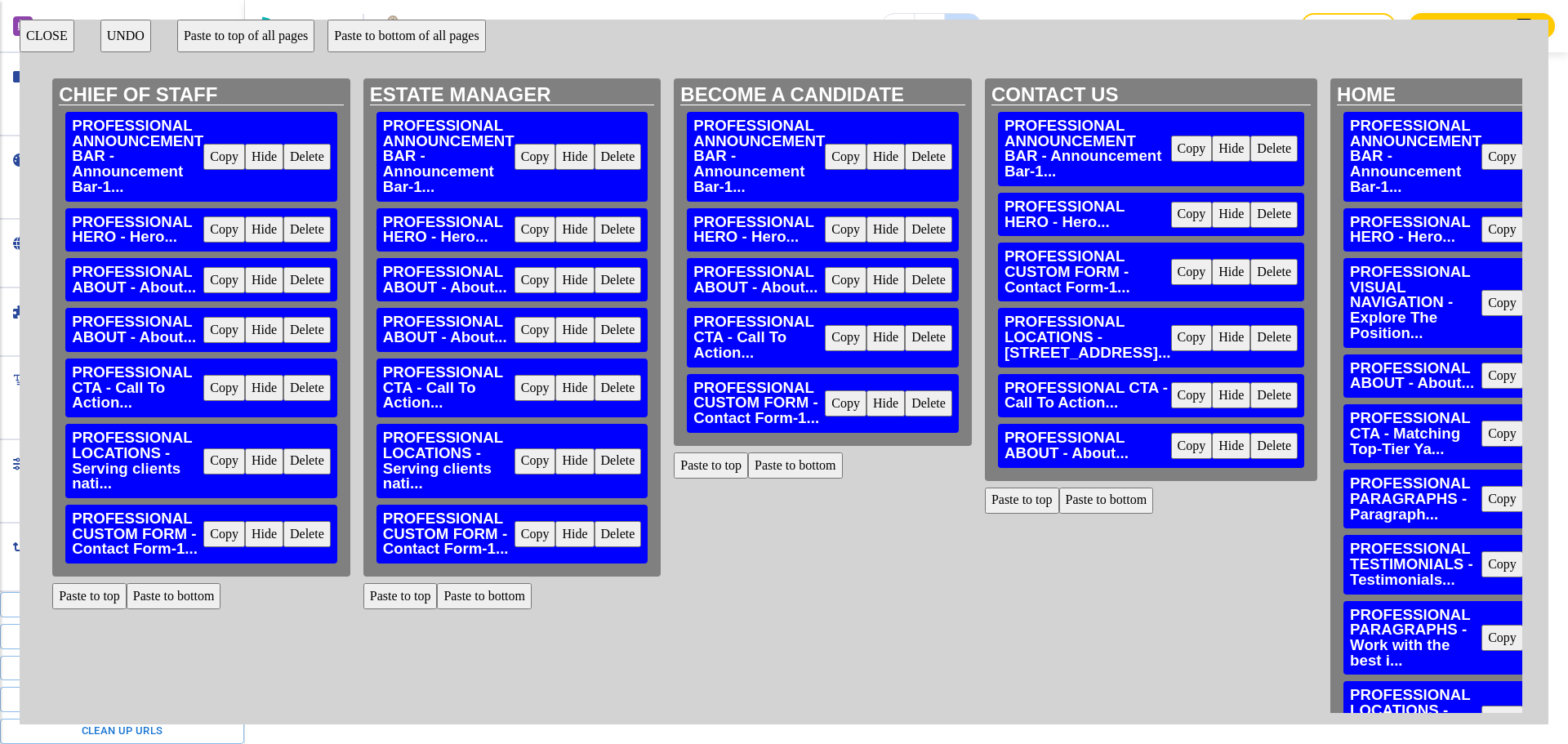
click at [796, 467] on button "Paste to bottom" at bounding box center [796, 465] width 95 height 26
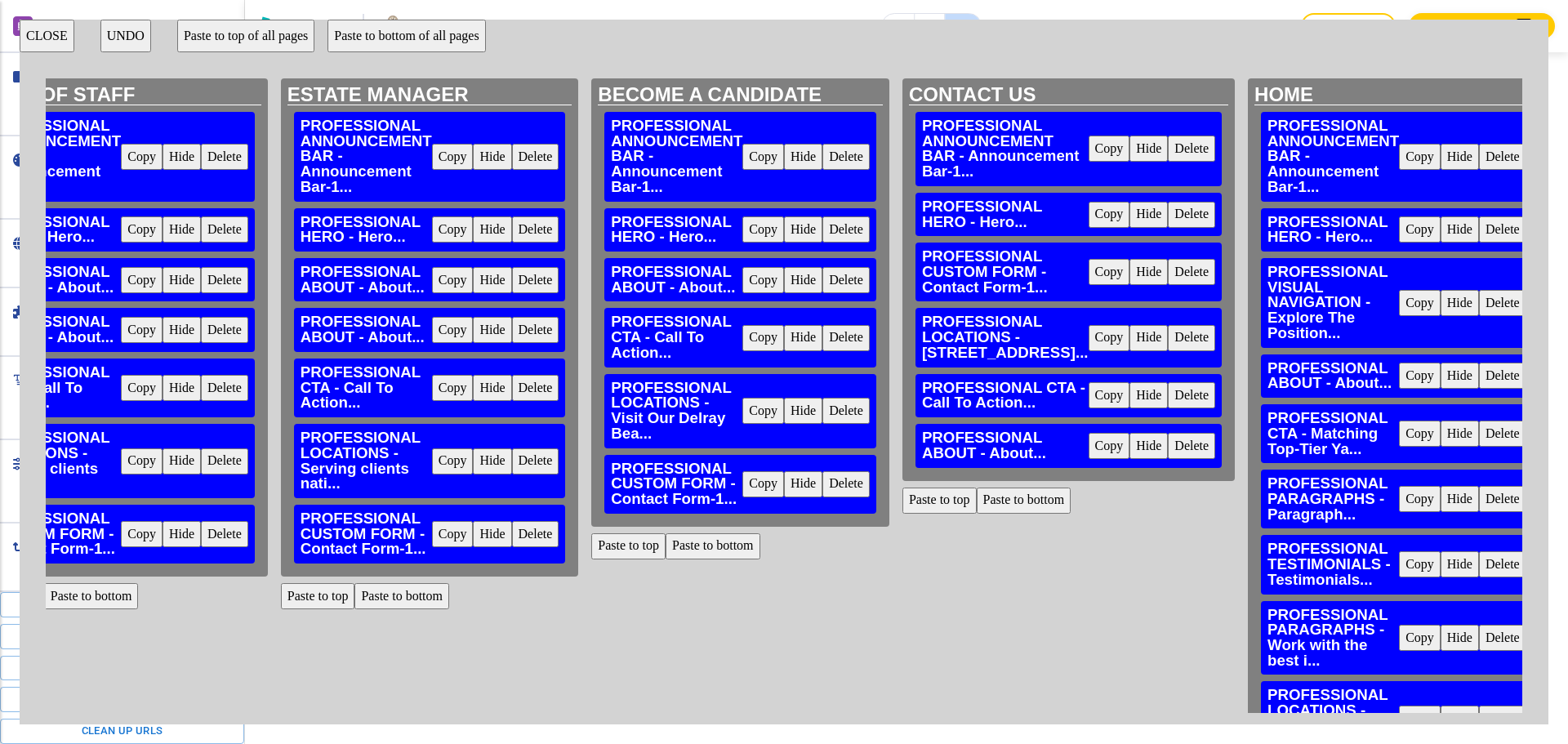
scroll to position [0, 3348]
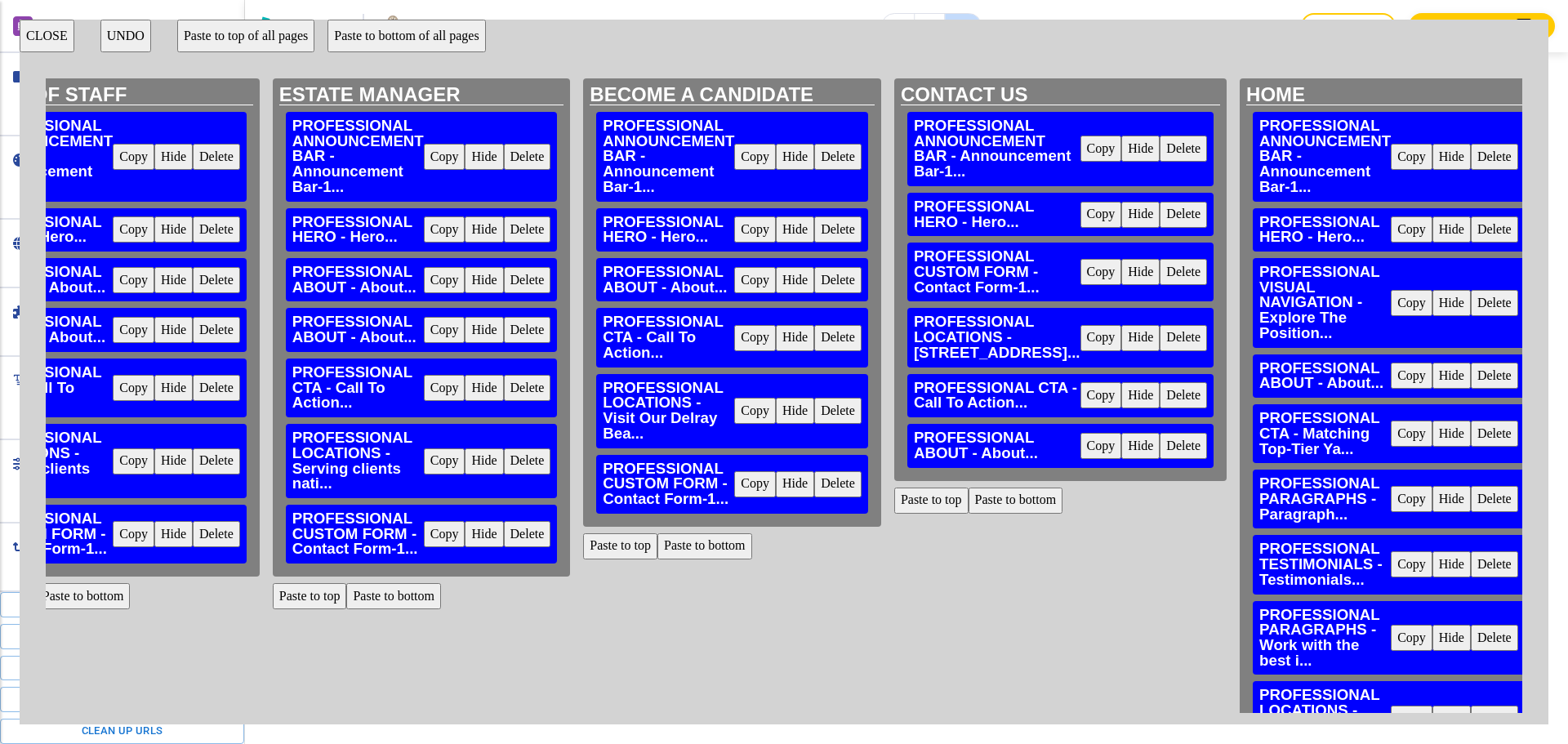
click at [1160, 351] on button "Delete" at bounding box center [1183, 337] width 47 height 26
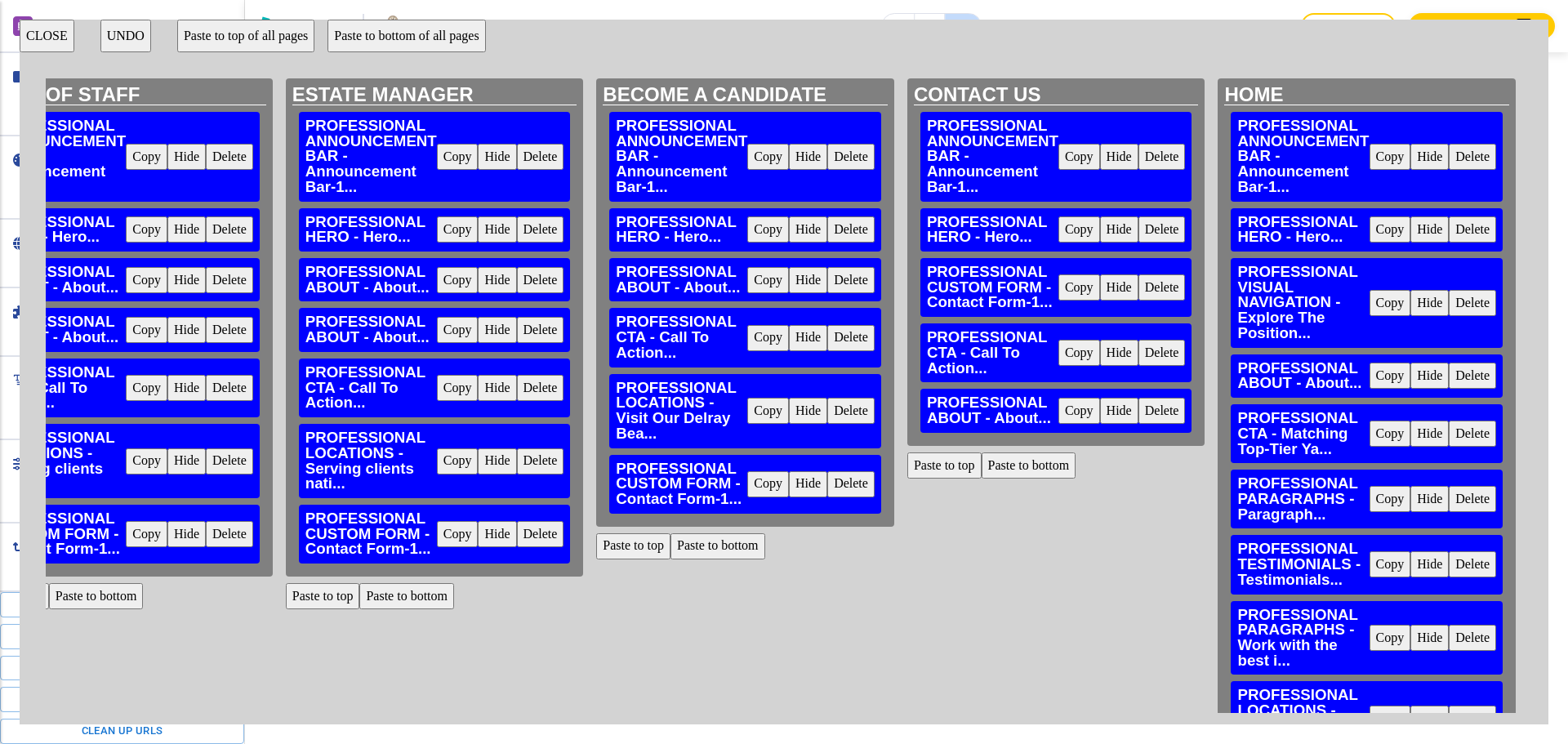
click at [1021, 471] on button "Paste to bottom" at bounding box center [1029, 465] width 95 height 26
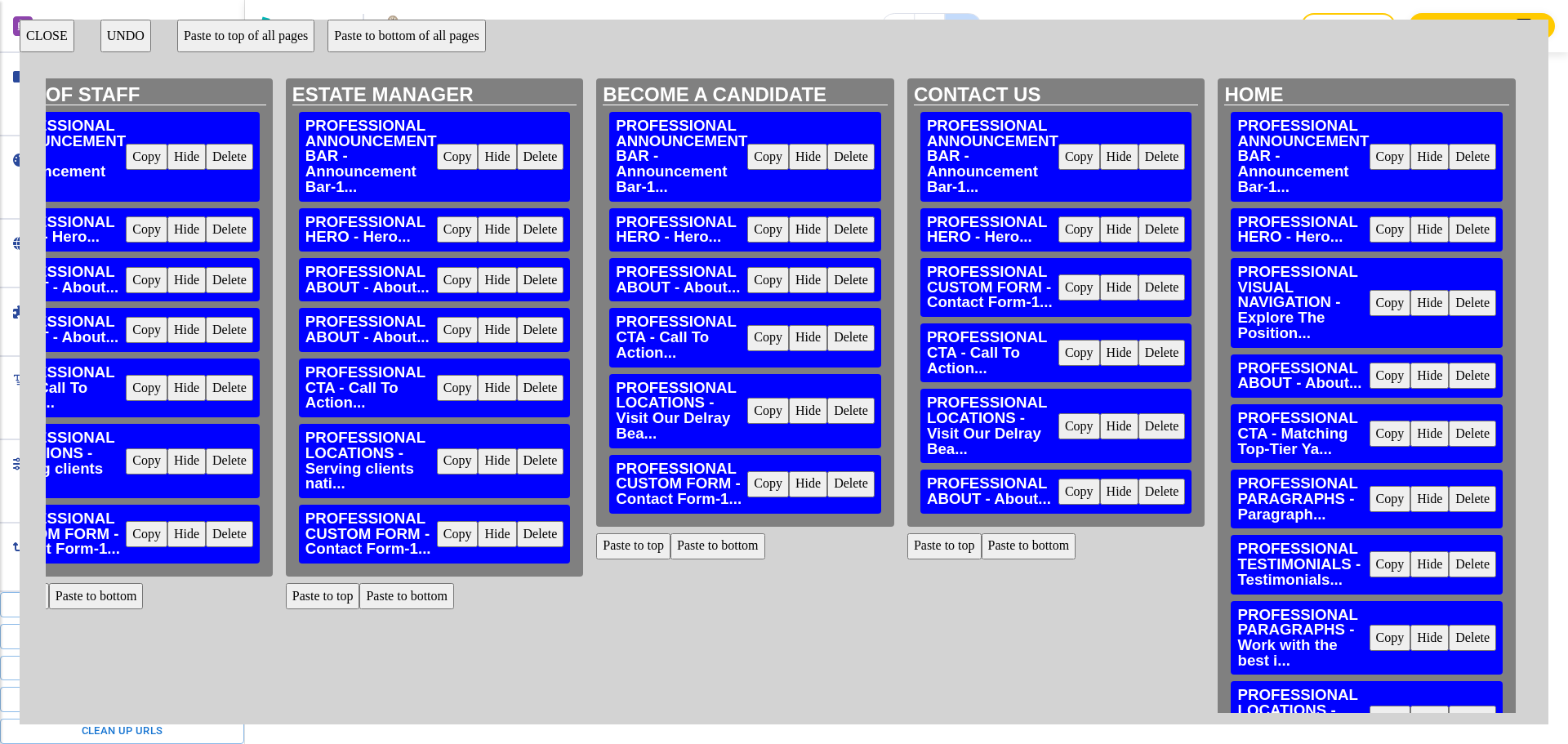
click at [117, 37] on button "UNDO" at bounding box center [126, 36] width 51 height 32
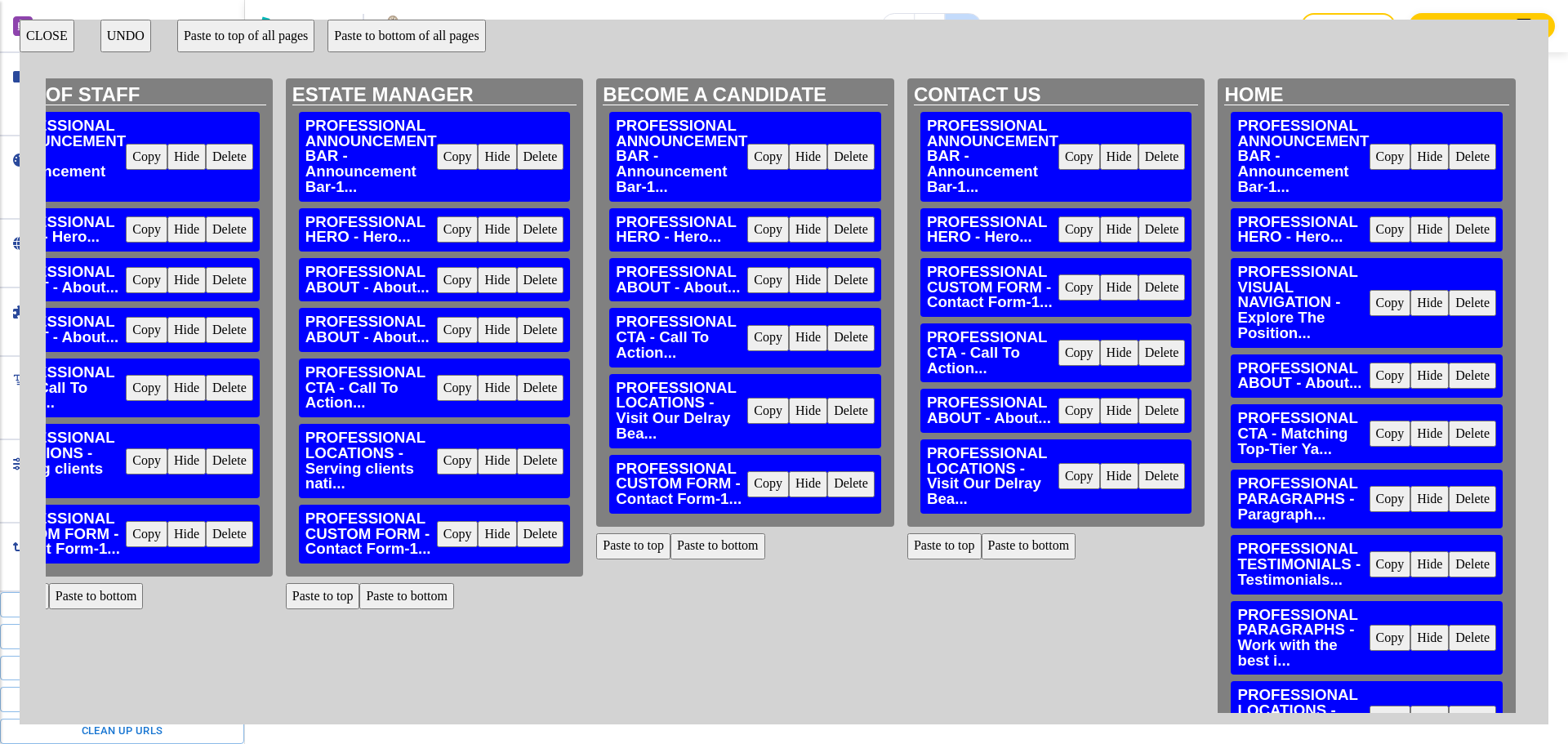
click at [117, 37] on button "UNDO" at bounding box center [126, 36] width 51 height 32
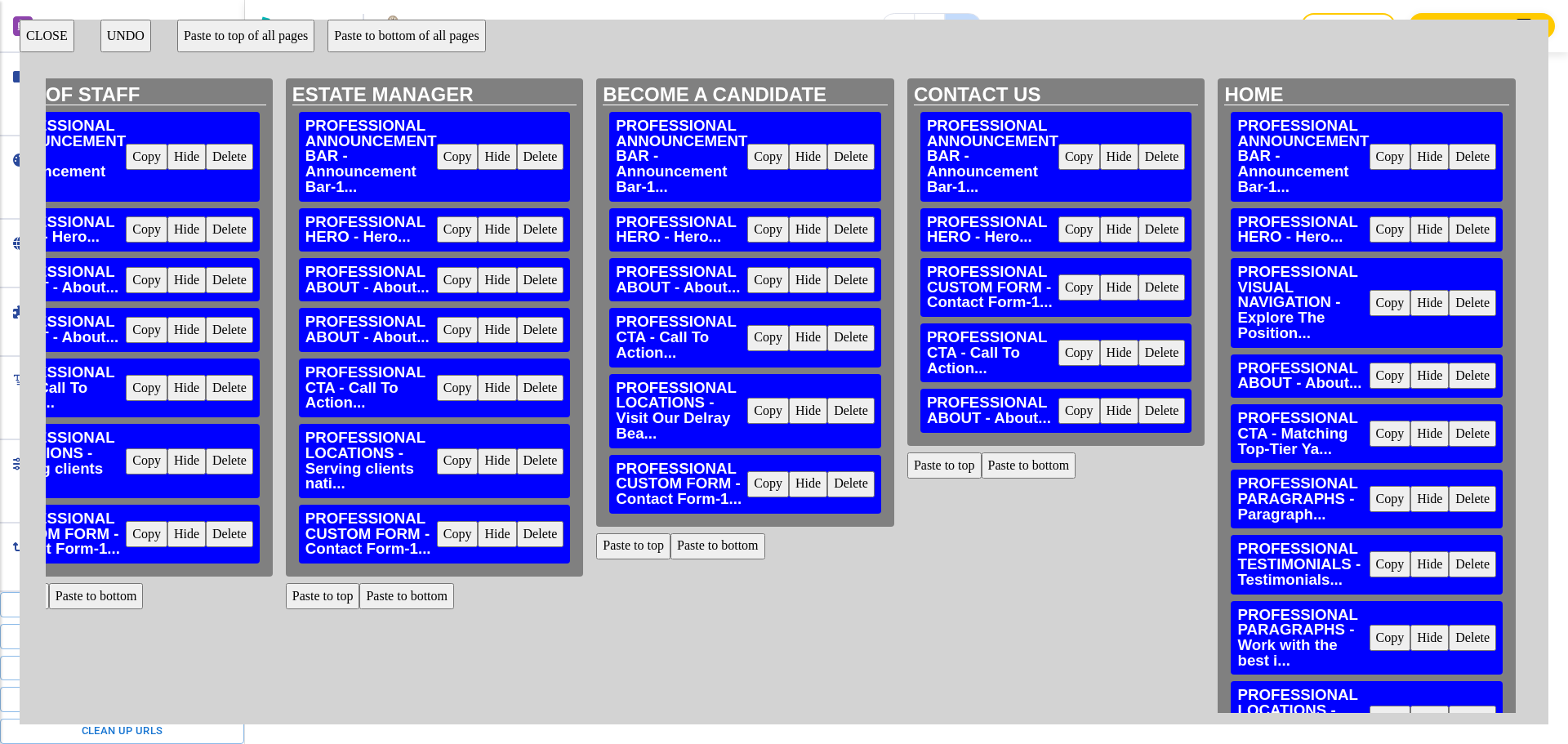
click at [117, 37] on button "UNDO" at bounding box center [126, 36] width 51 height 32
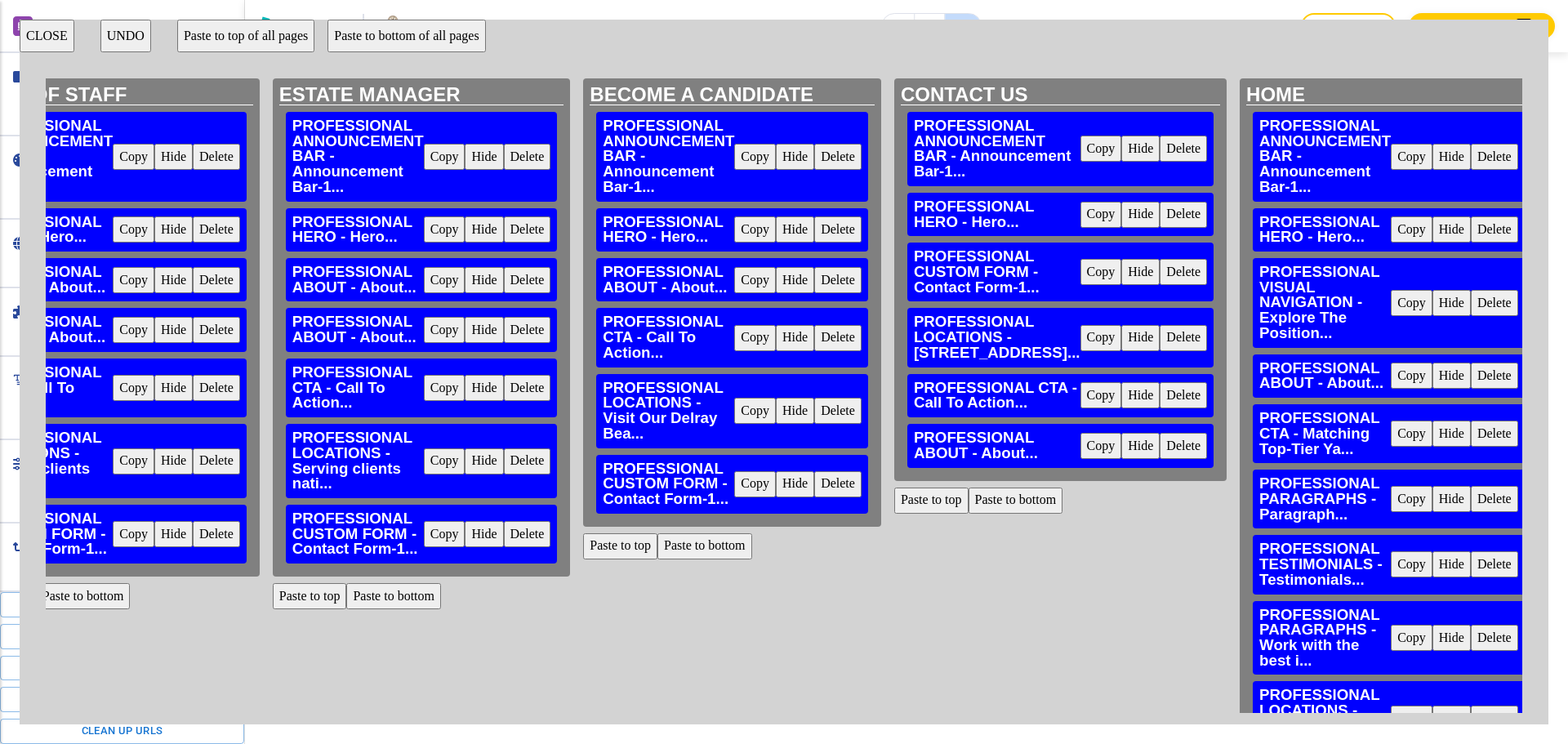
click at [1160, 351] on button "Delete" at bounding box center [1183, 337] width 47 height 26
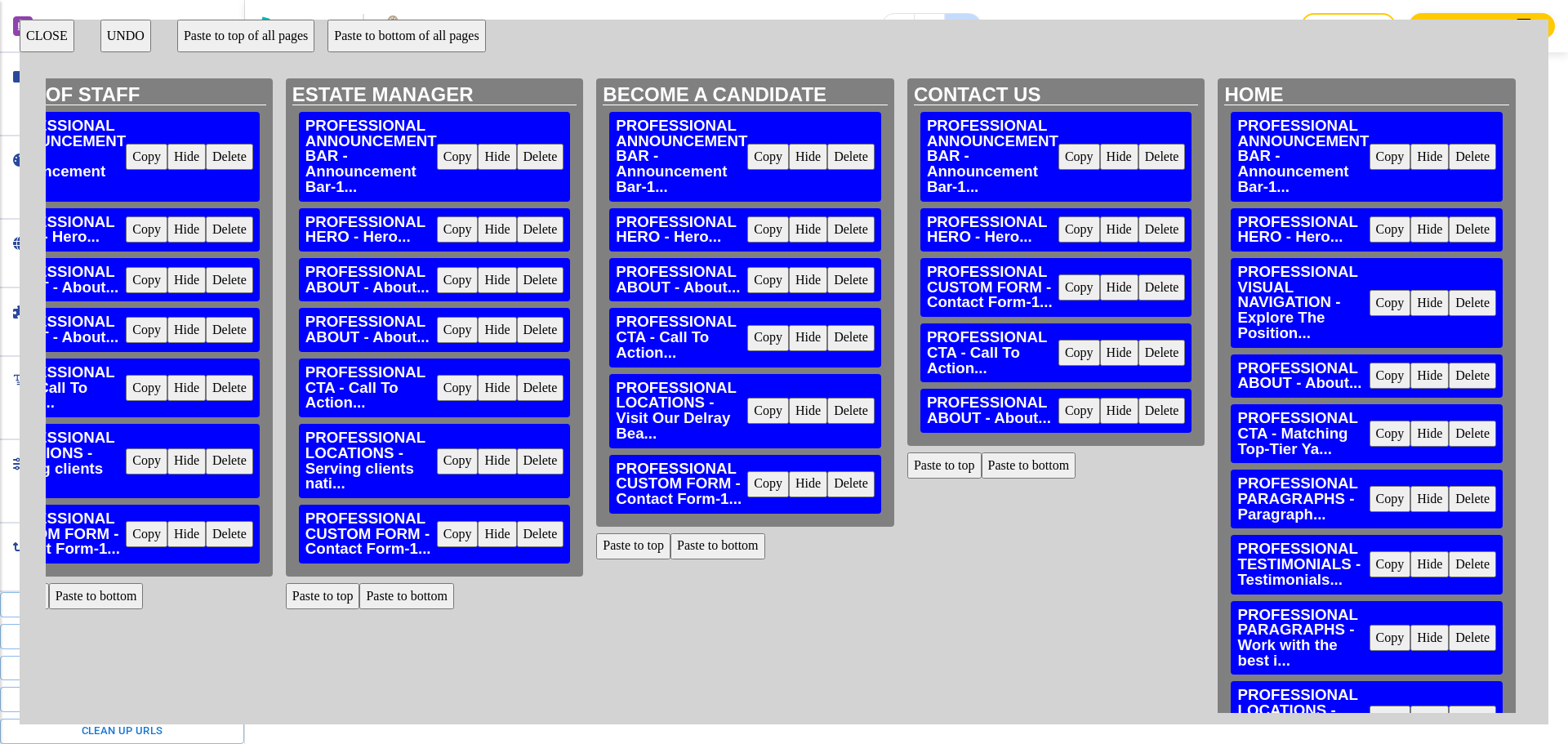
click at [1035, 474] on button "Paste to bottom" at bounding box center [1029, 465] width 95 height 26
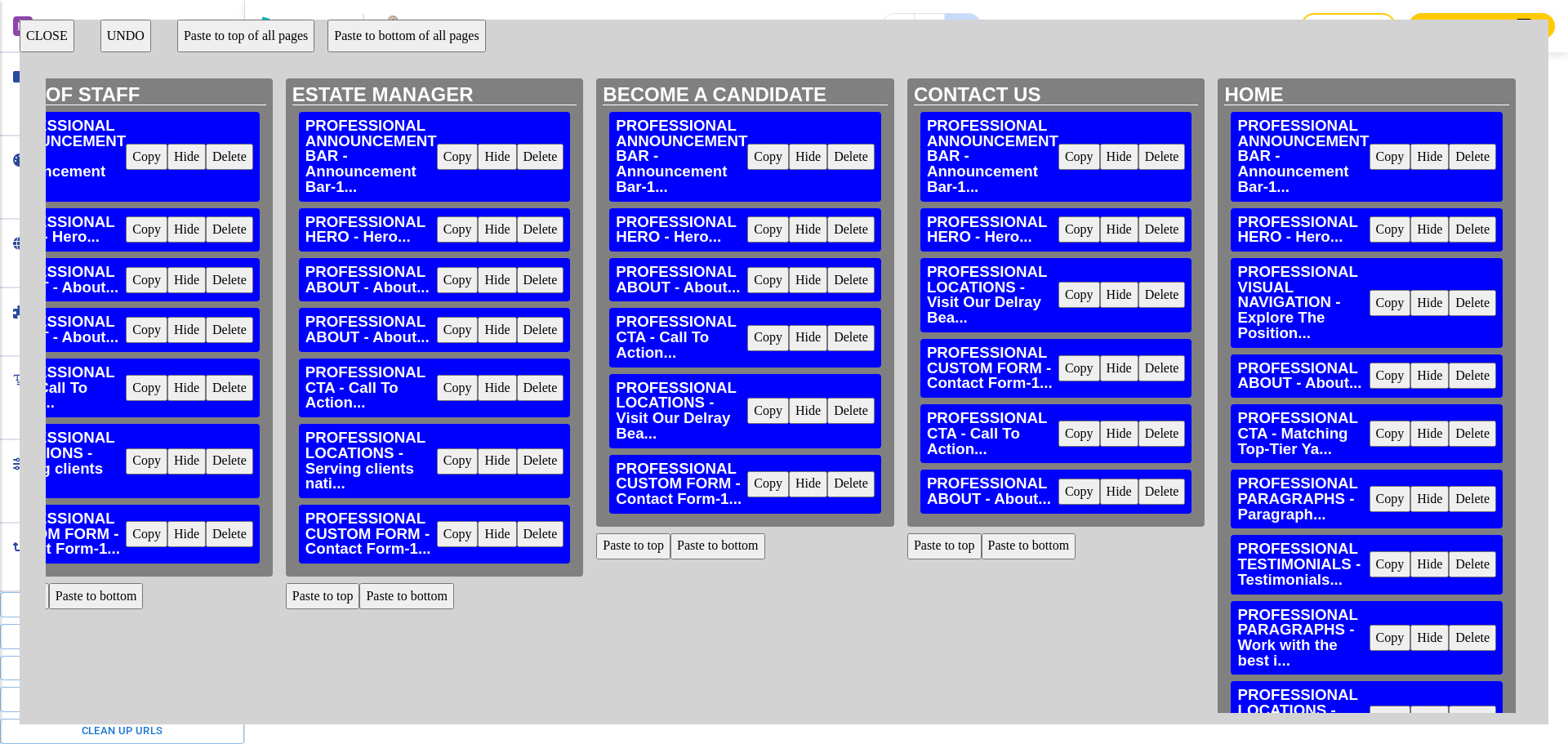
click at [47, 42] on button "CLOSE" at bounding box center [47, 36] width 55 height 32
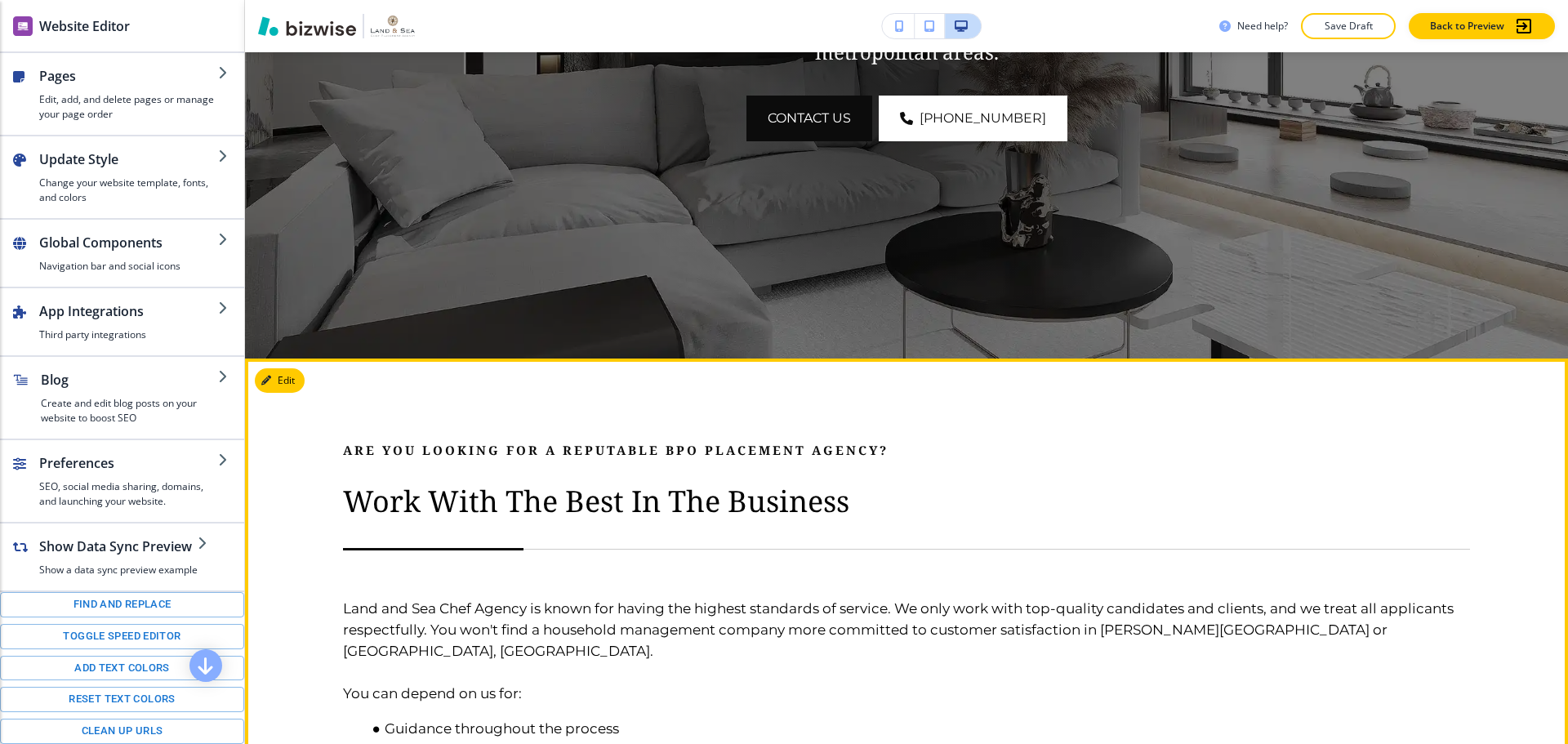
scroll to position [188, 0]
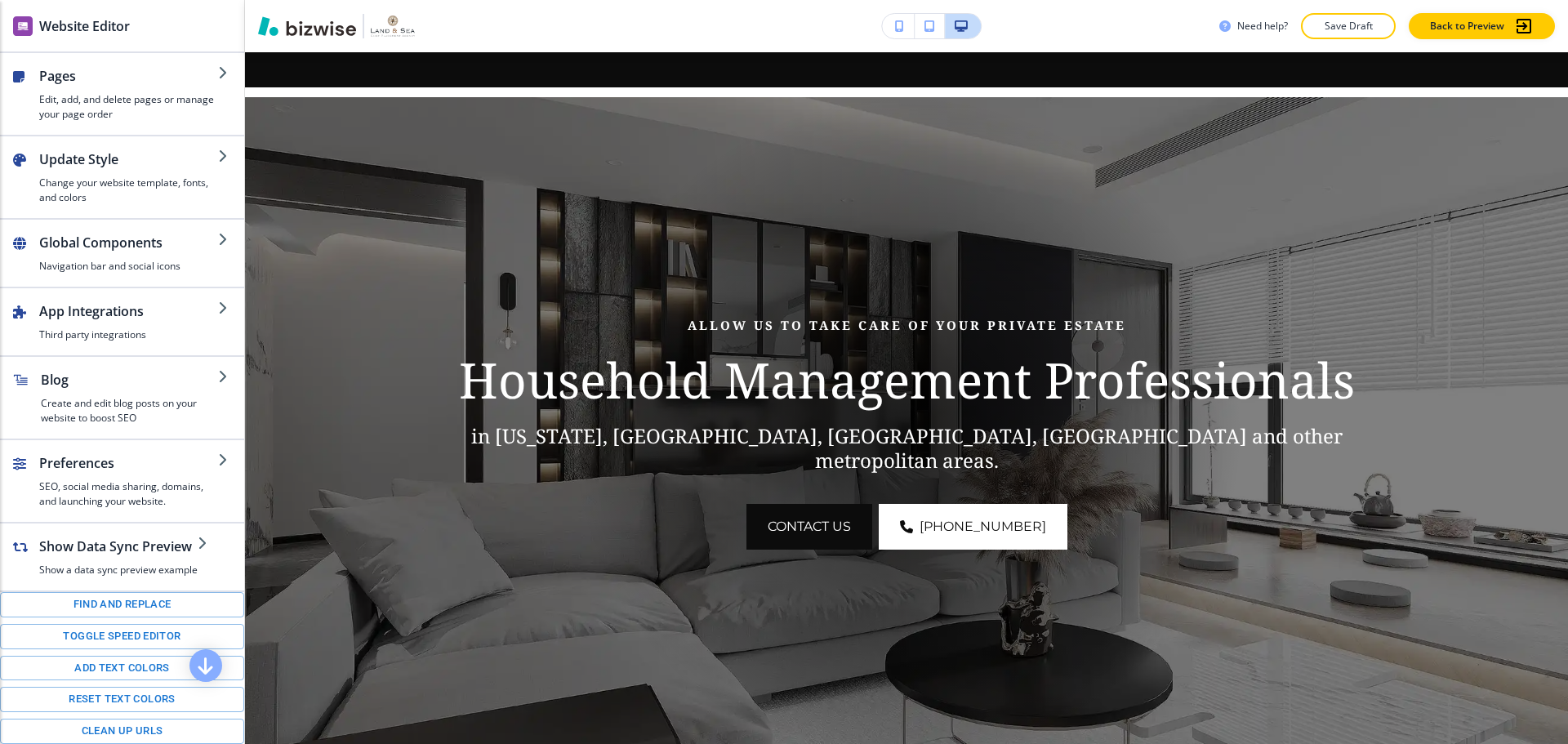
click at [1337, 26] on p "Save Draft" at bounding box center [1348, 27] width 52 height 15
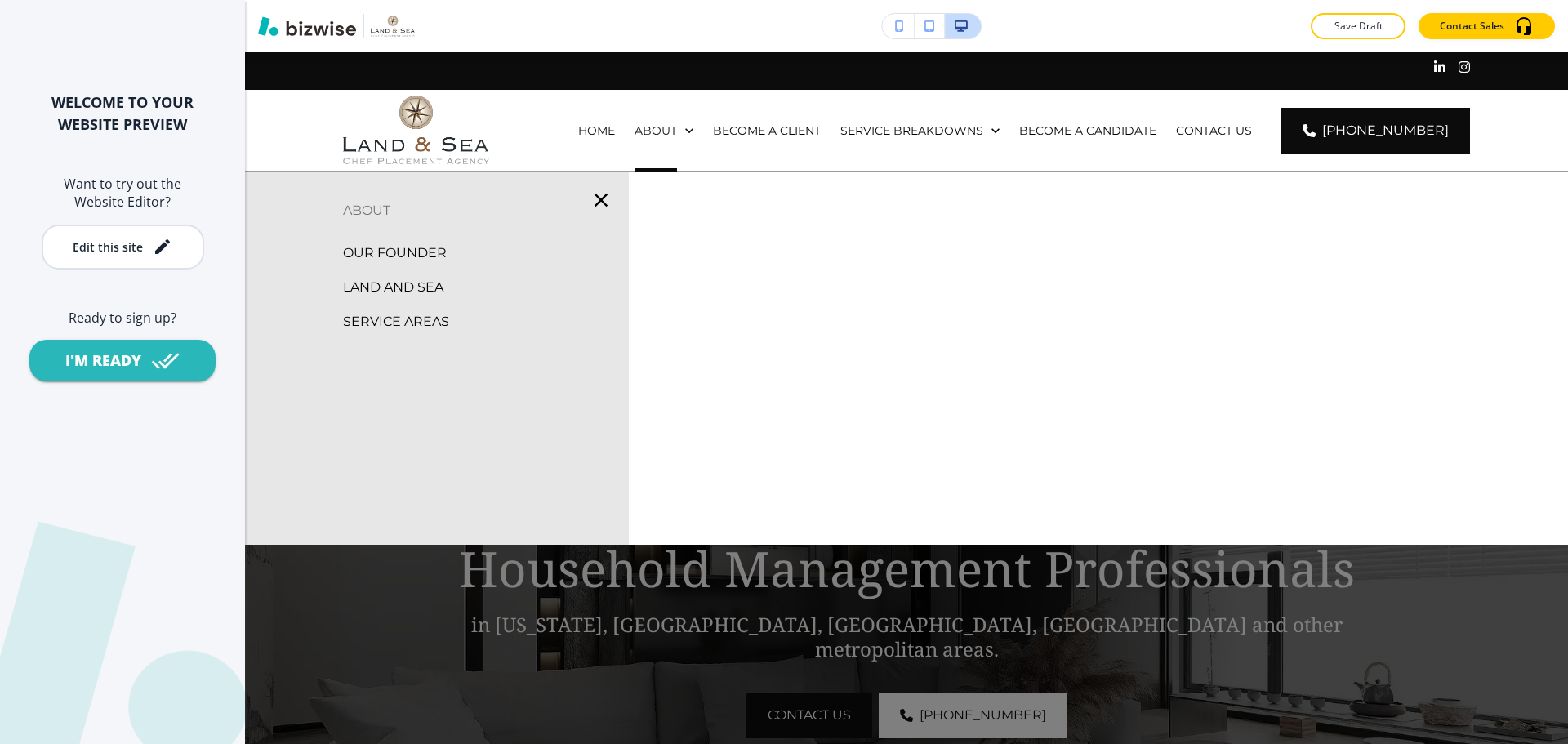
click at [417, 250] on p "OUR FOUNDER" at bounding box center [395, 252] width 103 height 24
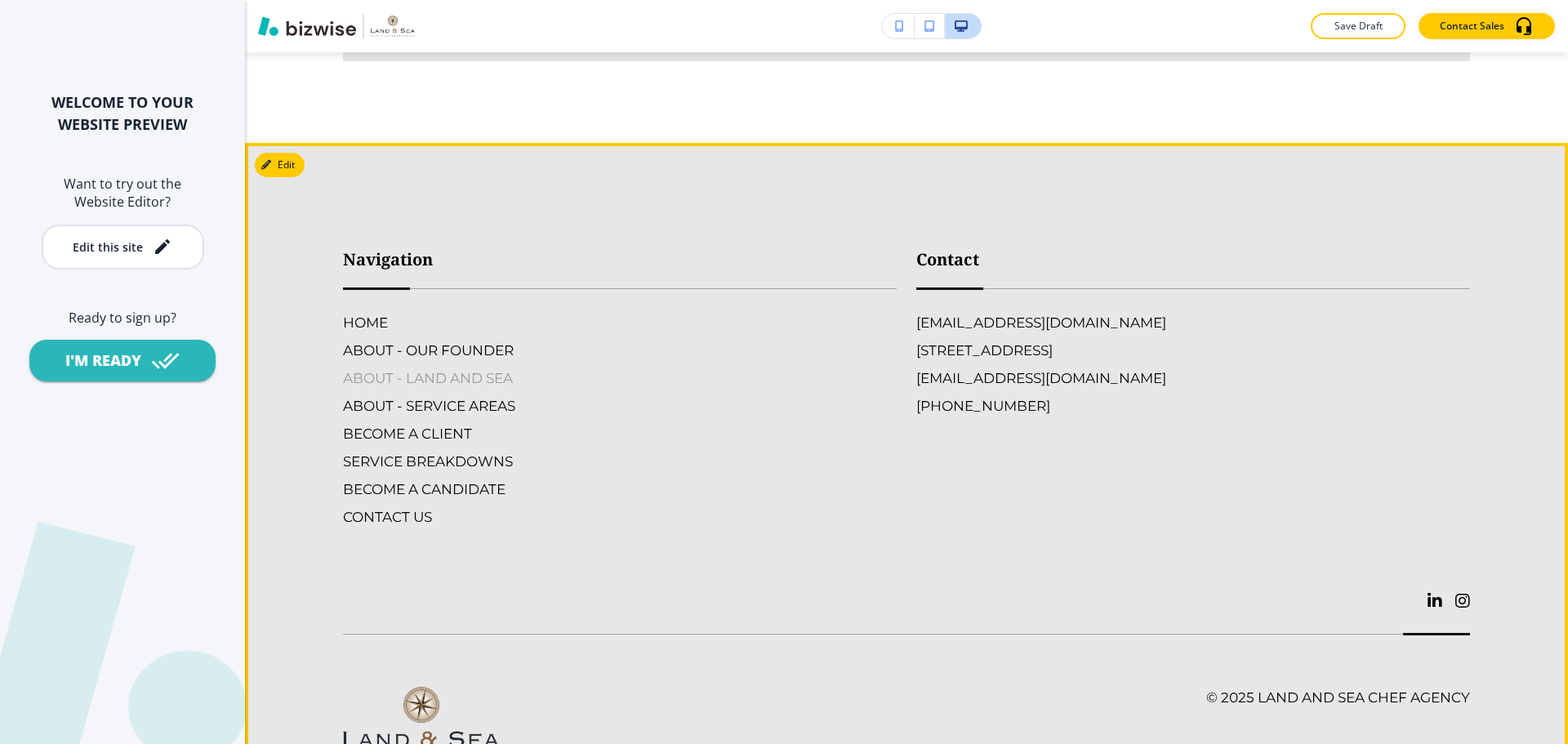
scroll to position [5471, 0]
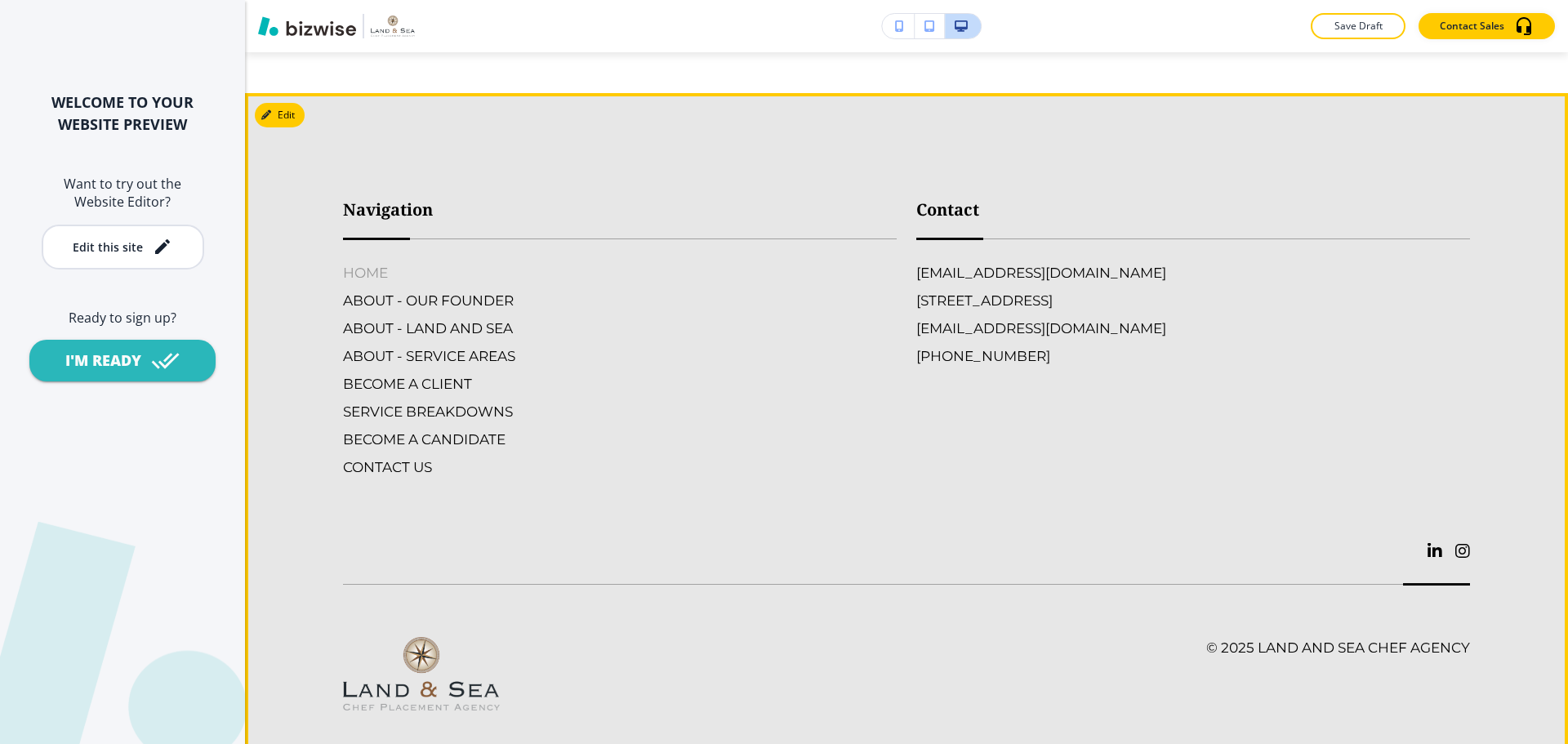
click at [395, 262] on h6 "HOME" at bounding box center [620, 272] width 553 height 21
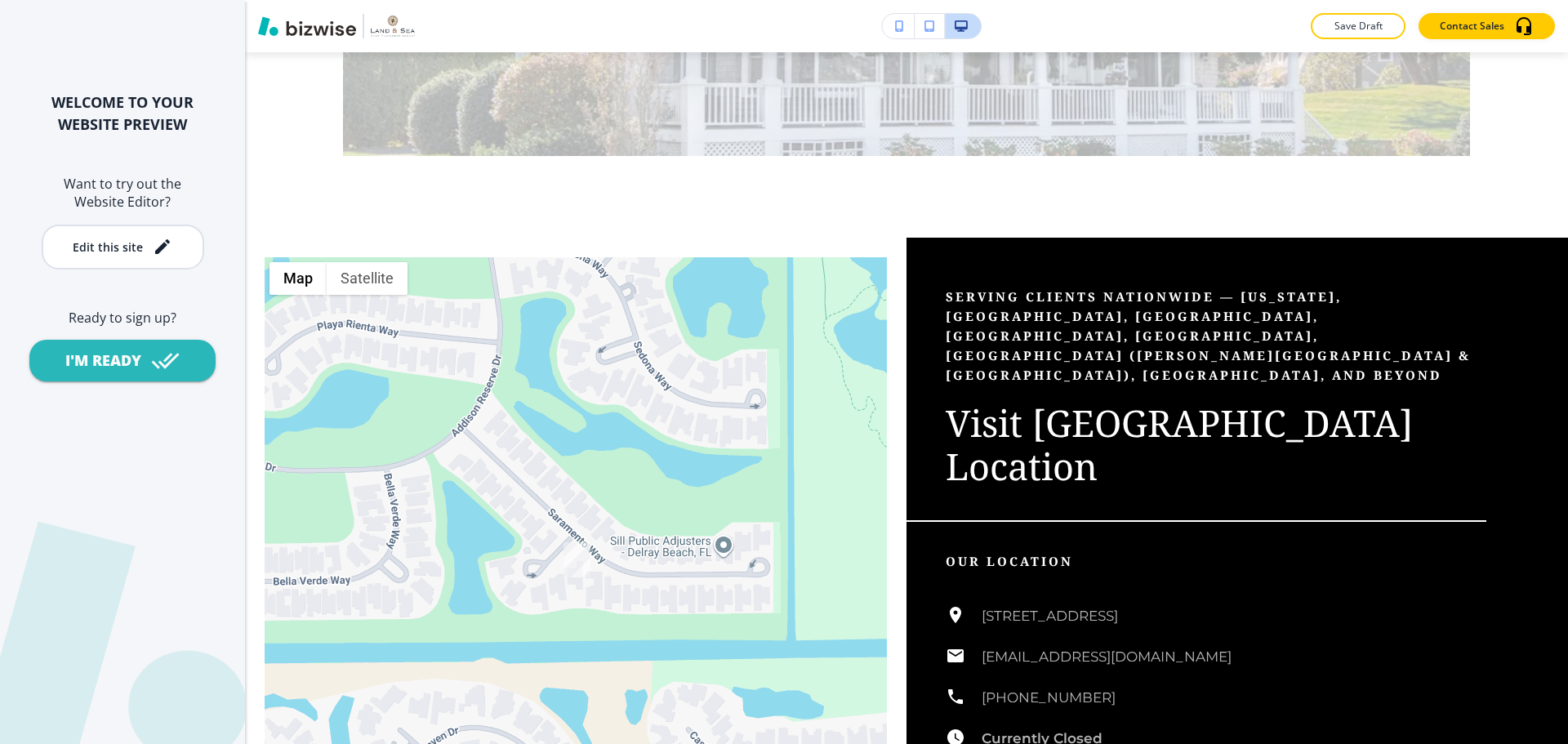
scroll to position [4164, 0]
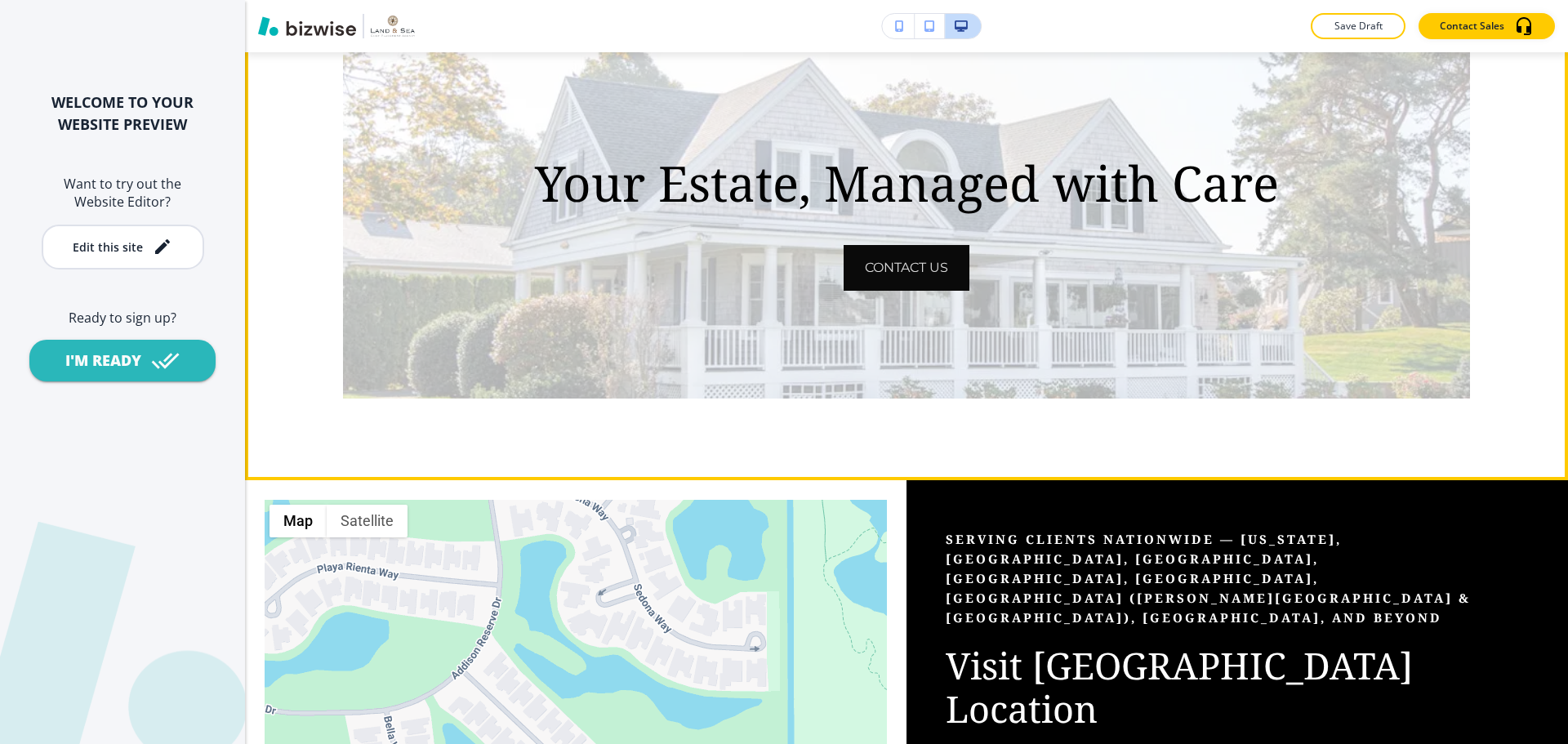
click at [914, 288] on button "CONTACT US" at bounding box center [906, 267] width 126 height 46
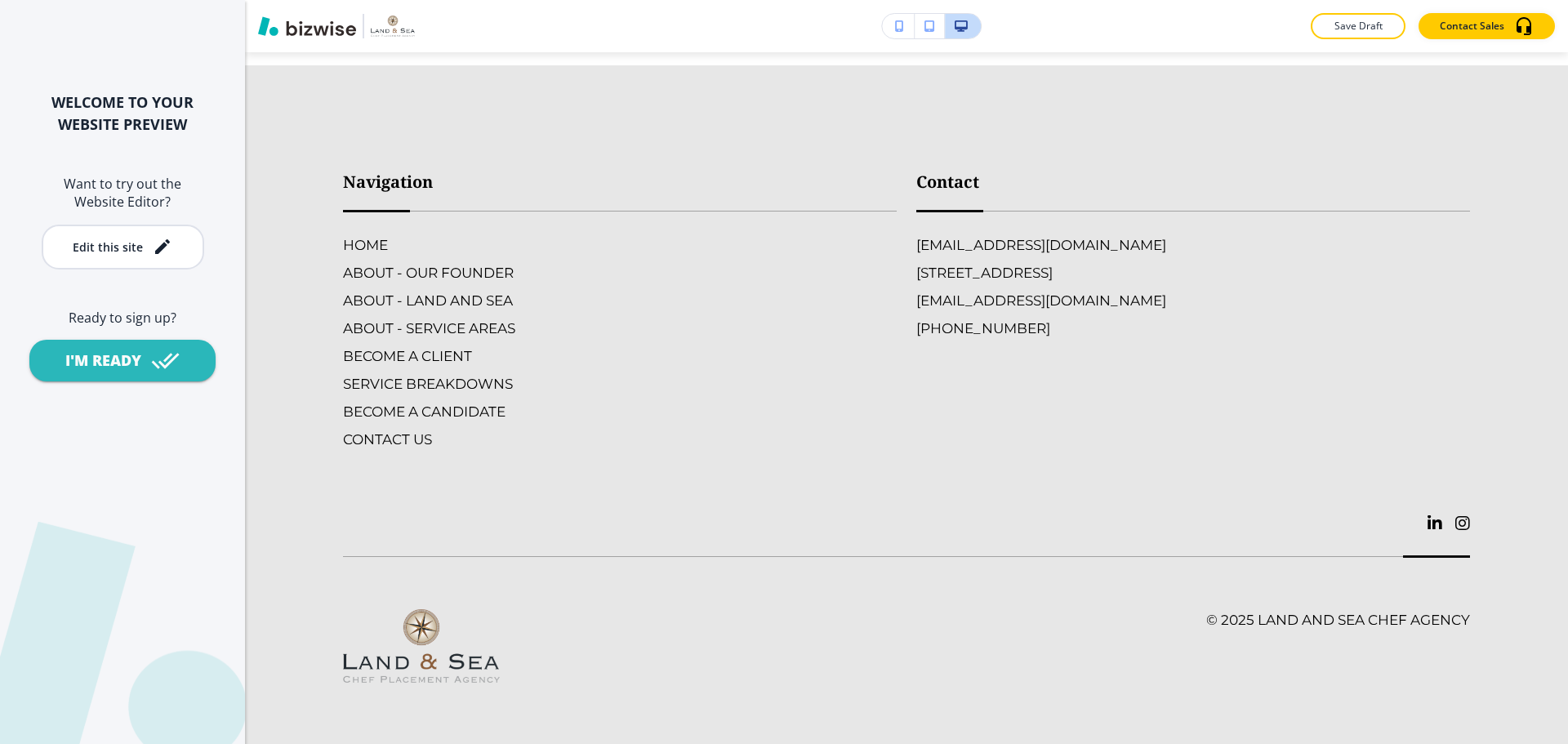
scroll to position [0, 0]
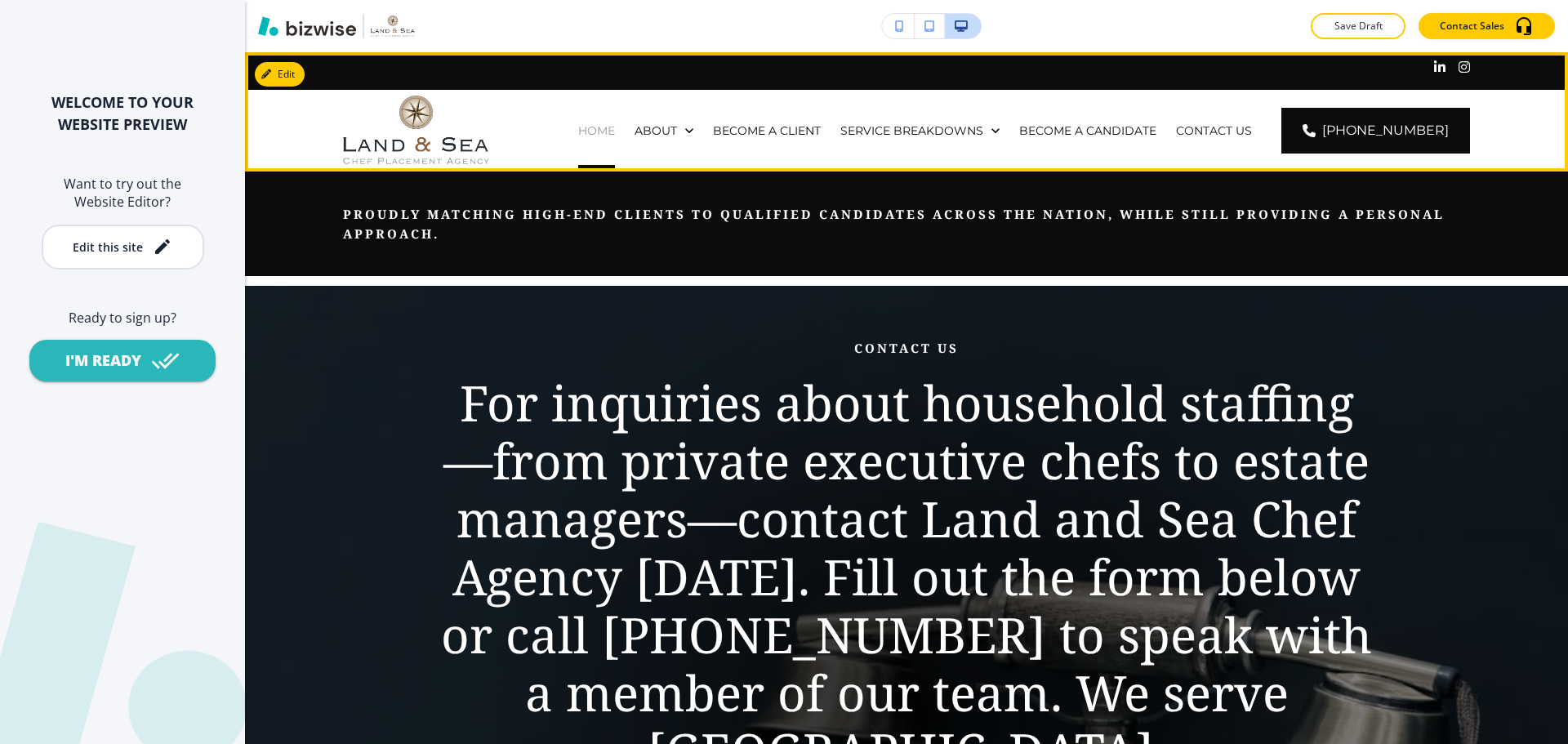
click at [615, 133] on p "HOME" at bounding box center [597, 131] width 37 height 17
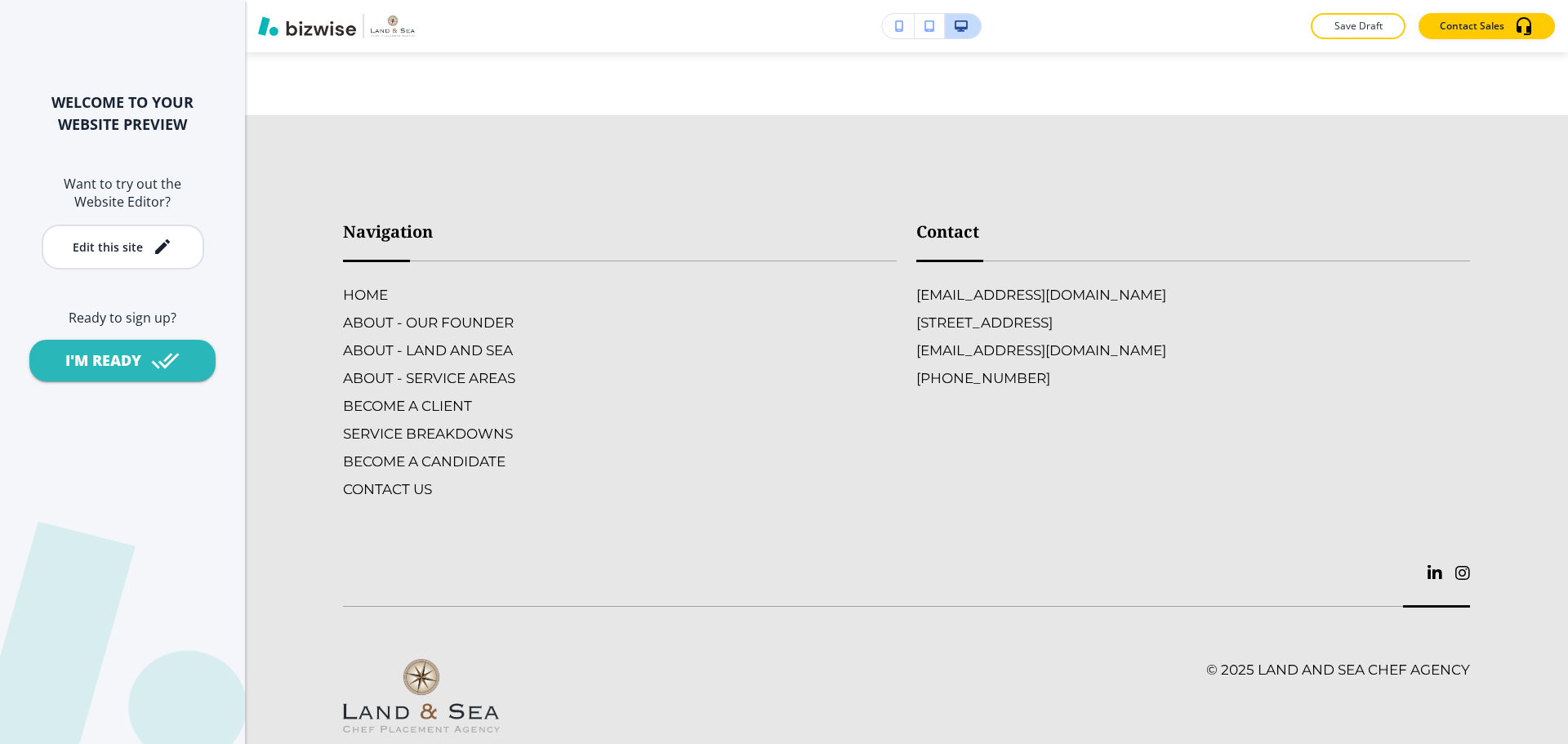
scroll to position [6022, 0]
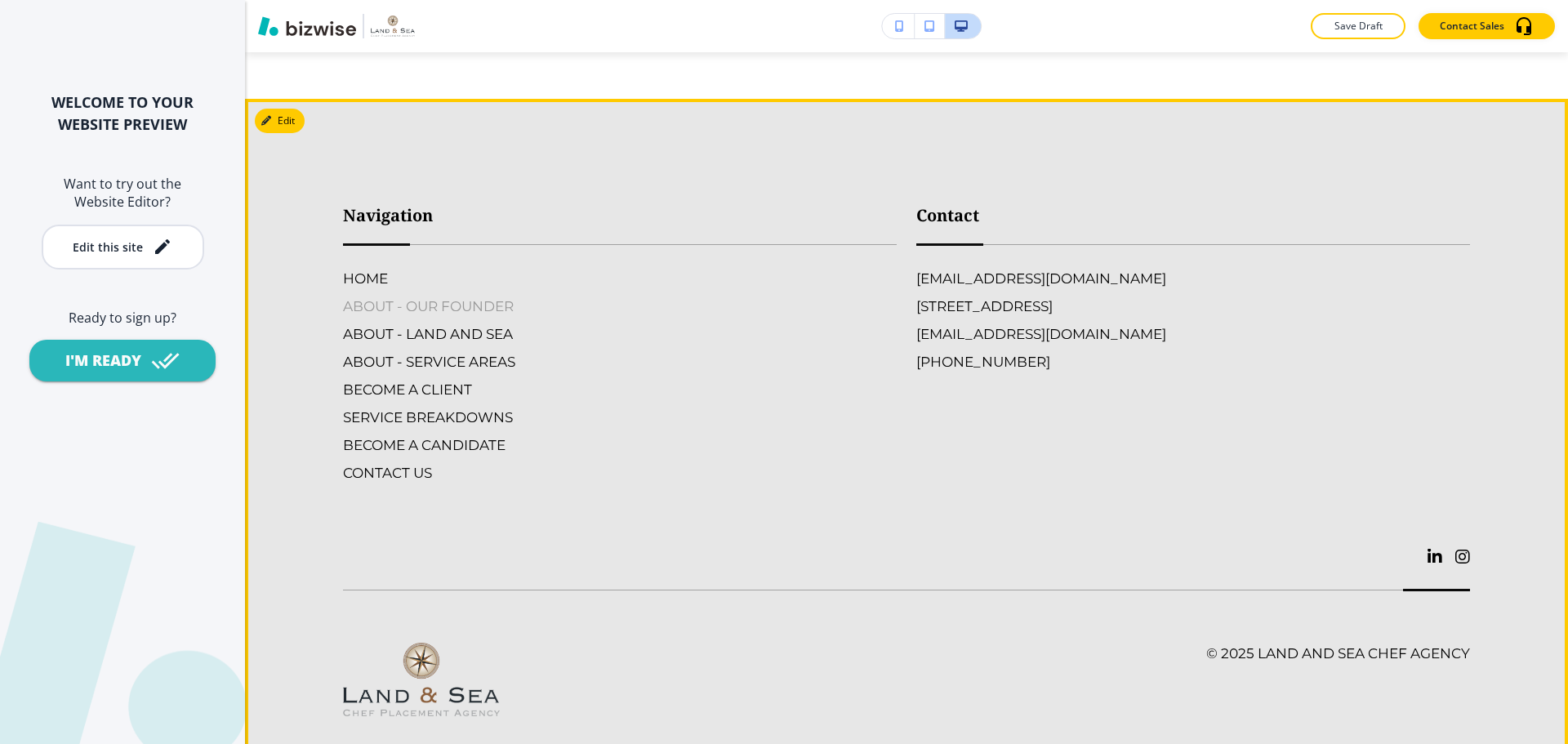
click at [397, 296] on h6 "ABOUT - OUR FOUNDER" at bounding box center [620, 306] width 553 height 21
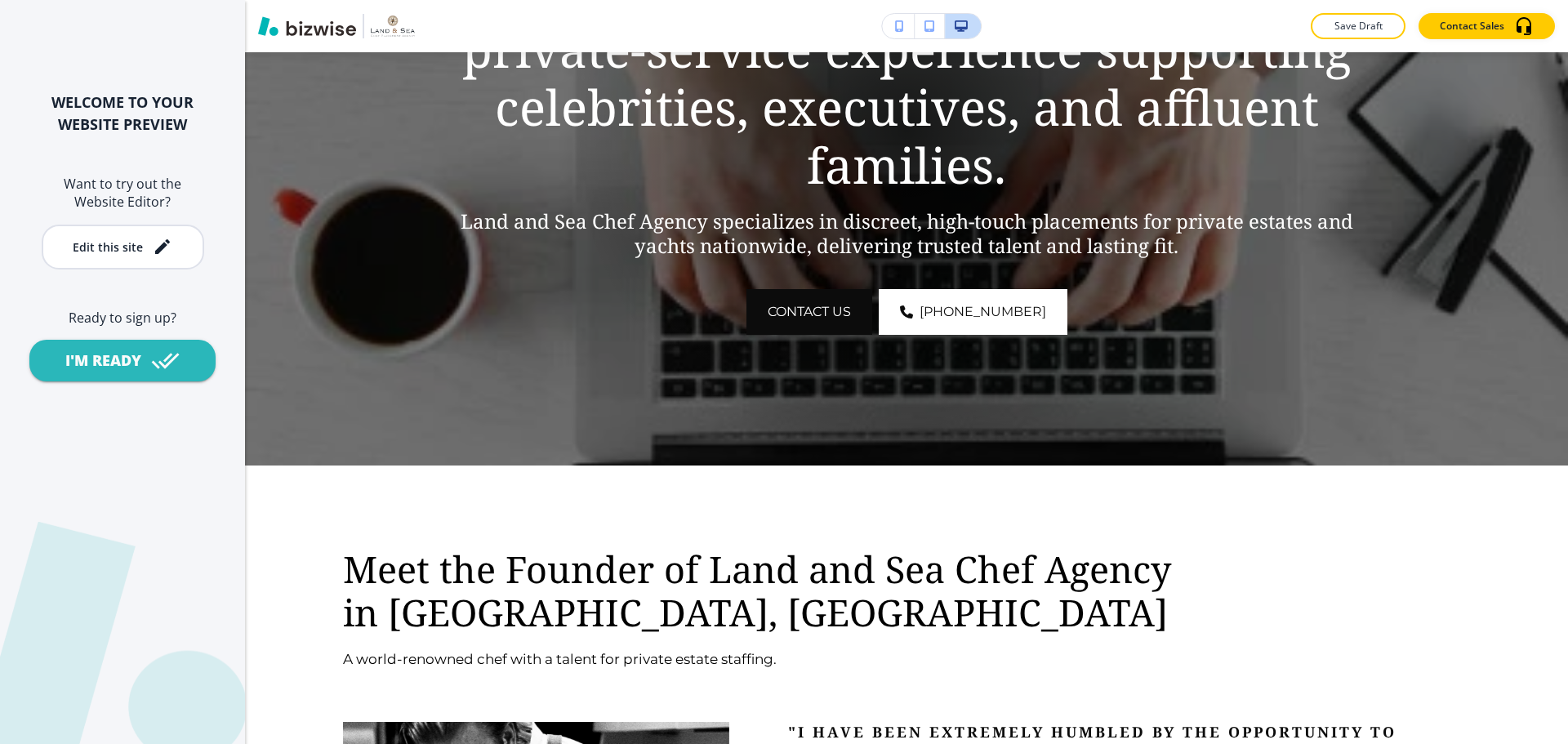
scroll to position [163, 0]
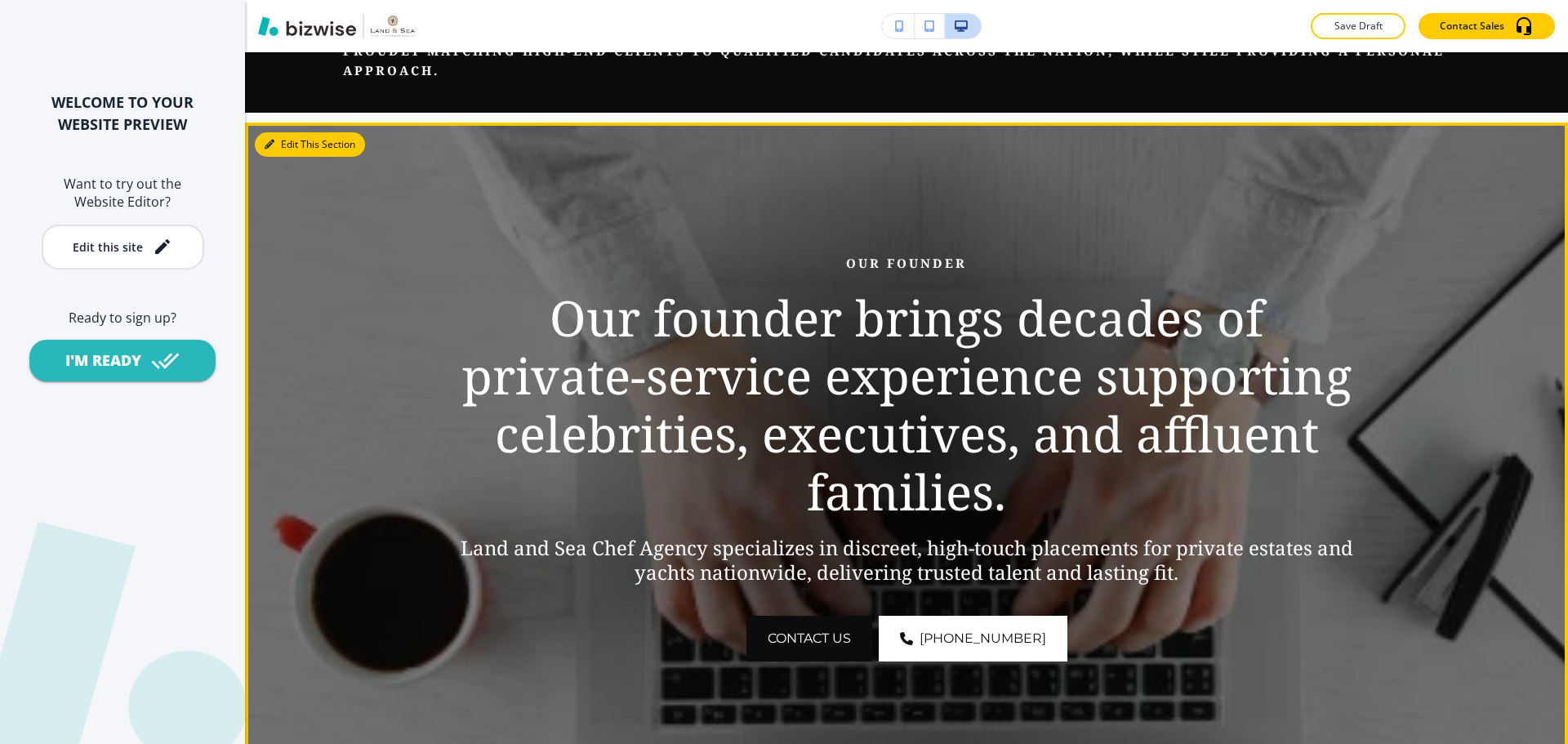
click at [278, 141] on button "Edit This Section" at bounding box center [310, 144] width 110 height 24
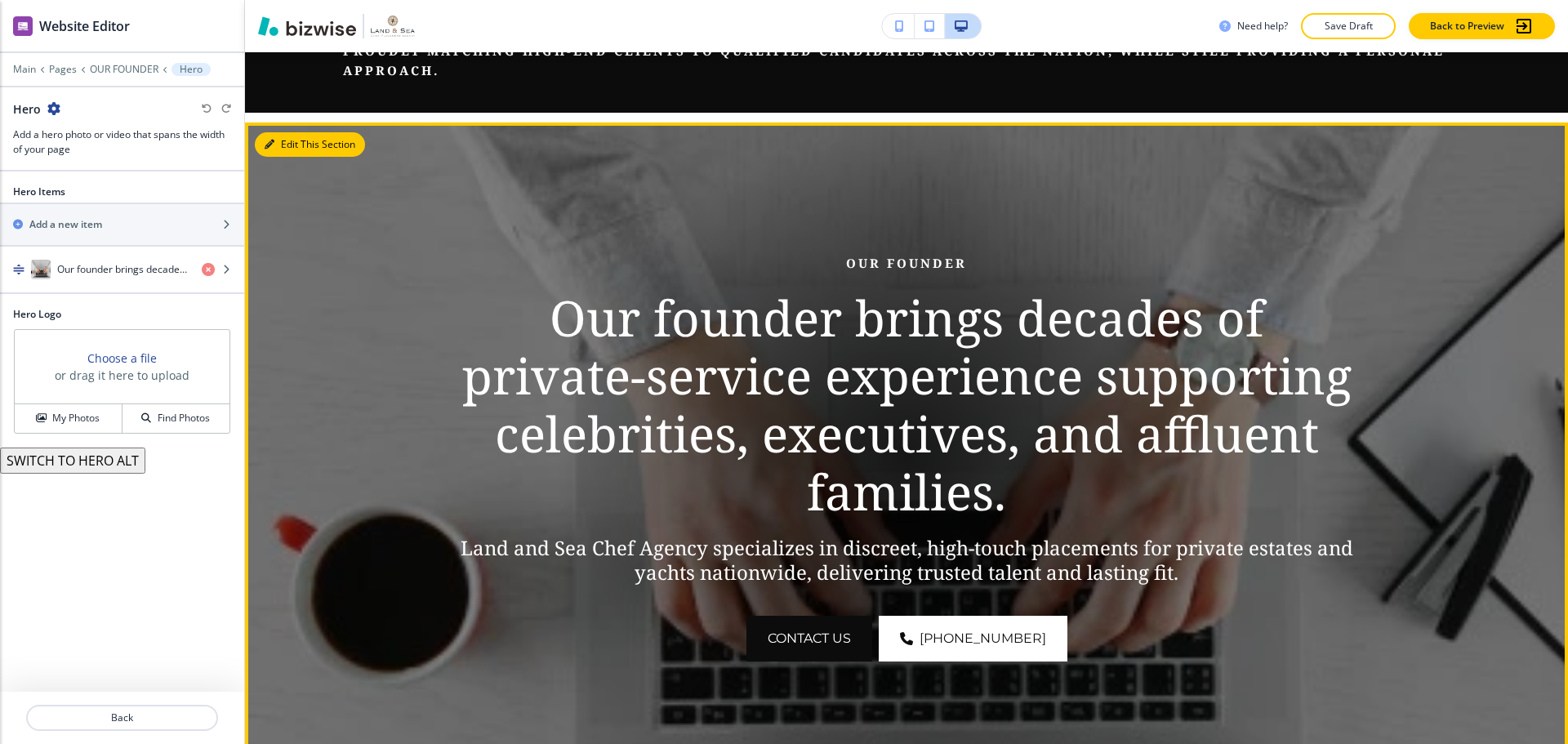
scroll to position [233, 0]
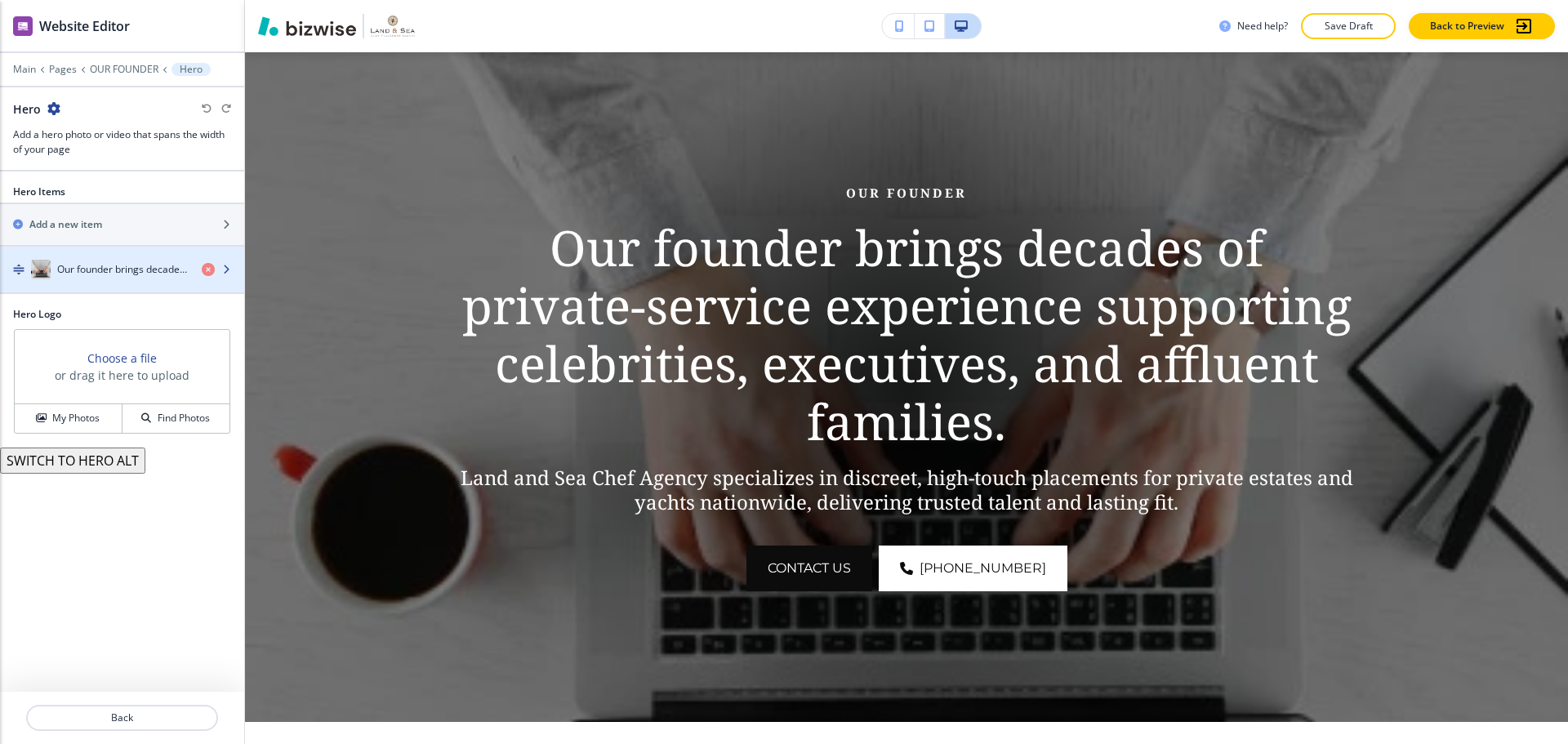
click at [147, 269] on h4 "Our founder brings decades of private‑service experience supporting celebrities…" at bounding box center [123, 270] width 132 height 15
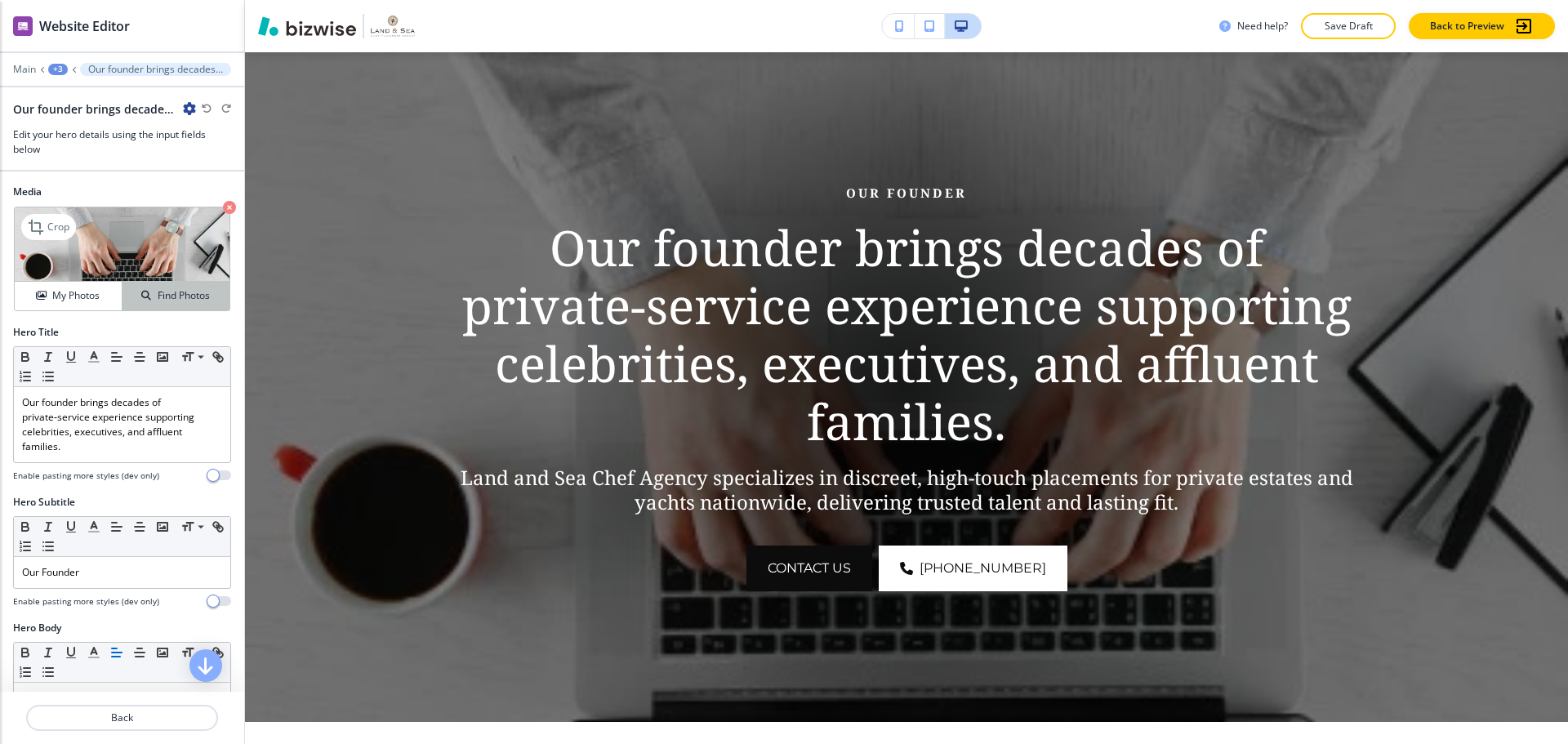
drag, startPoint x: 142, startPoint y: 300, endPoint x: 167, endPoint y: 302, distance: 25.1
click at [142, 299] on div "Find Photos" at bounding box center [176, 296] width 107 height 15
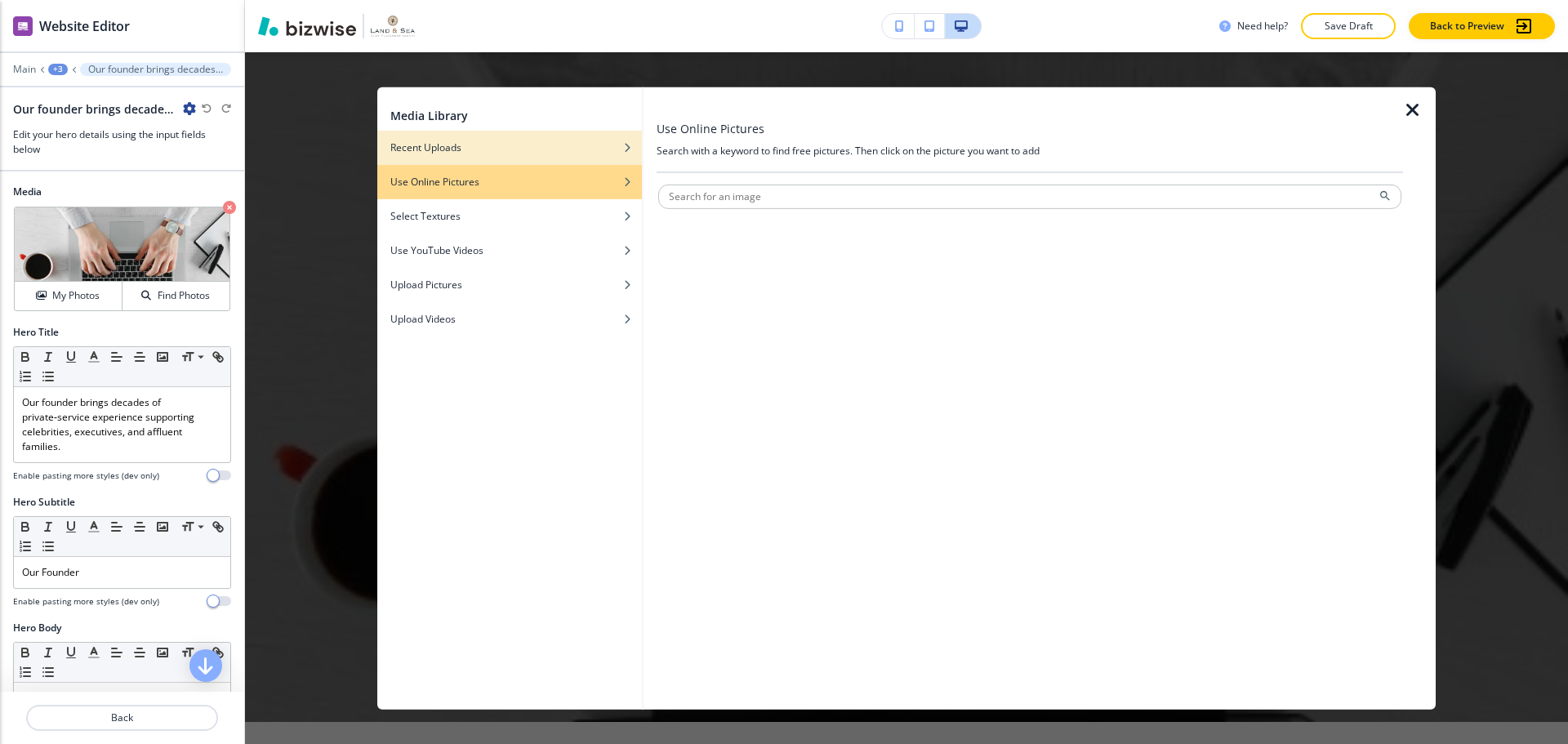
click at [517, 156] on div "button" at bounding box center [510, 159] width 265 height 10
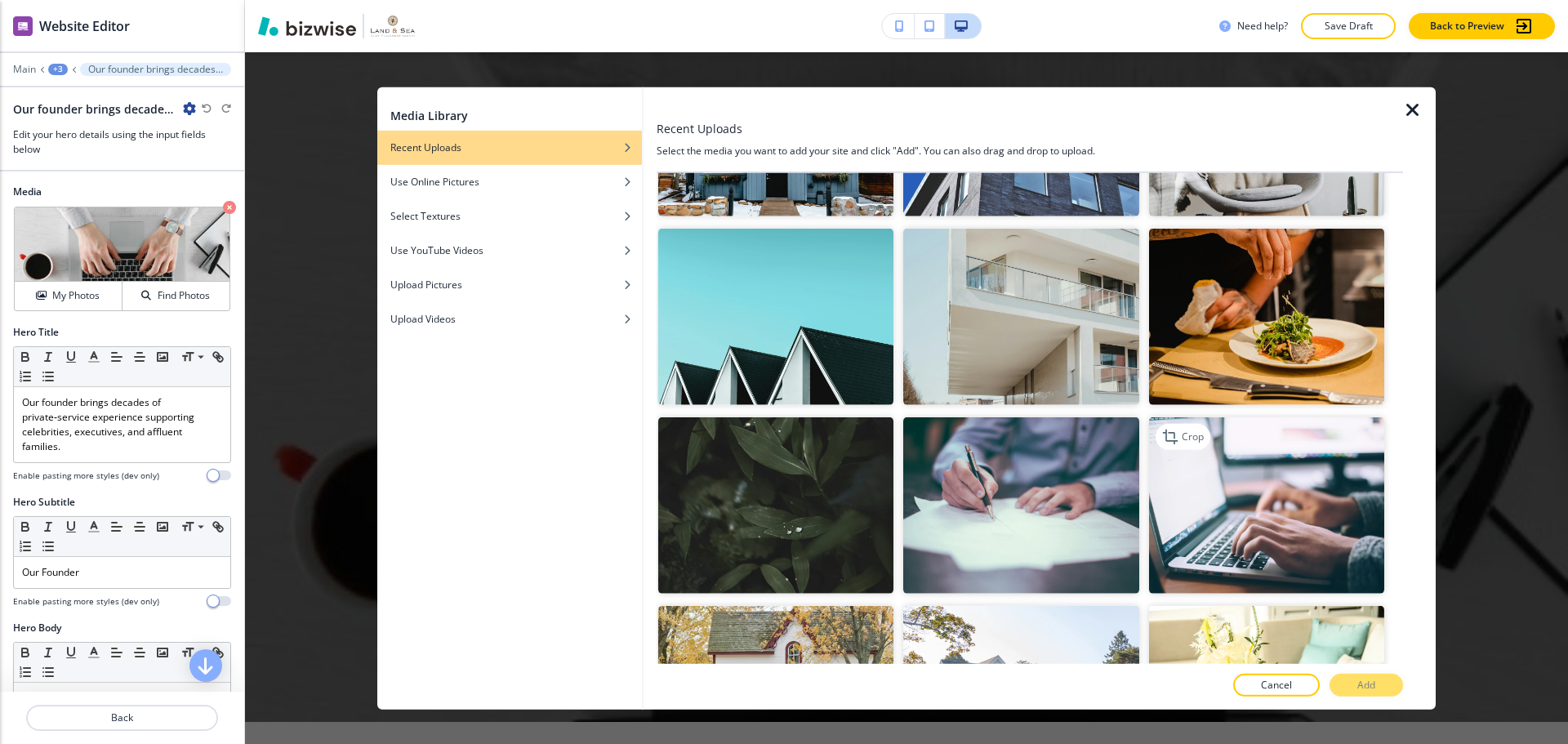
scroll to position [1061, 0]
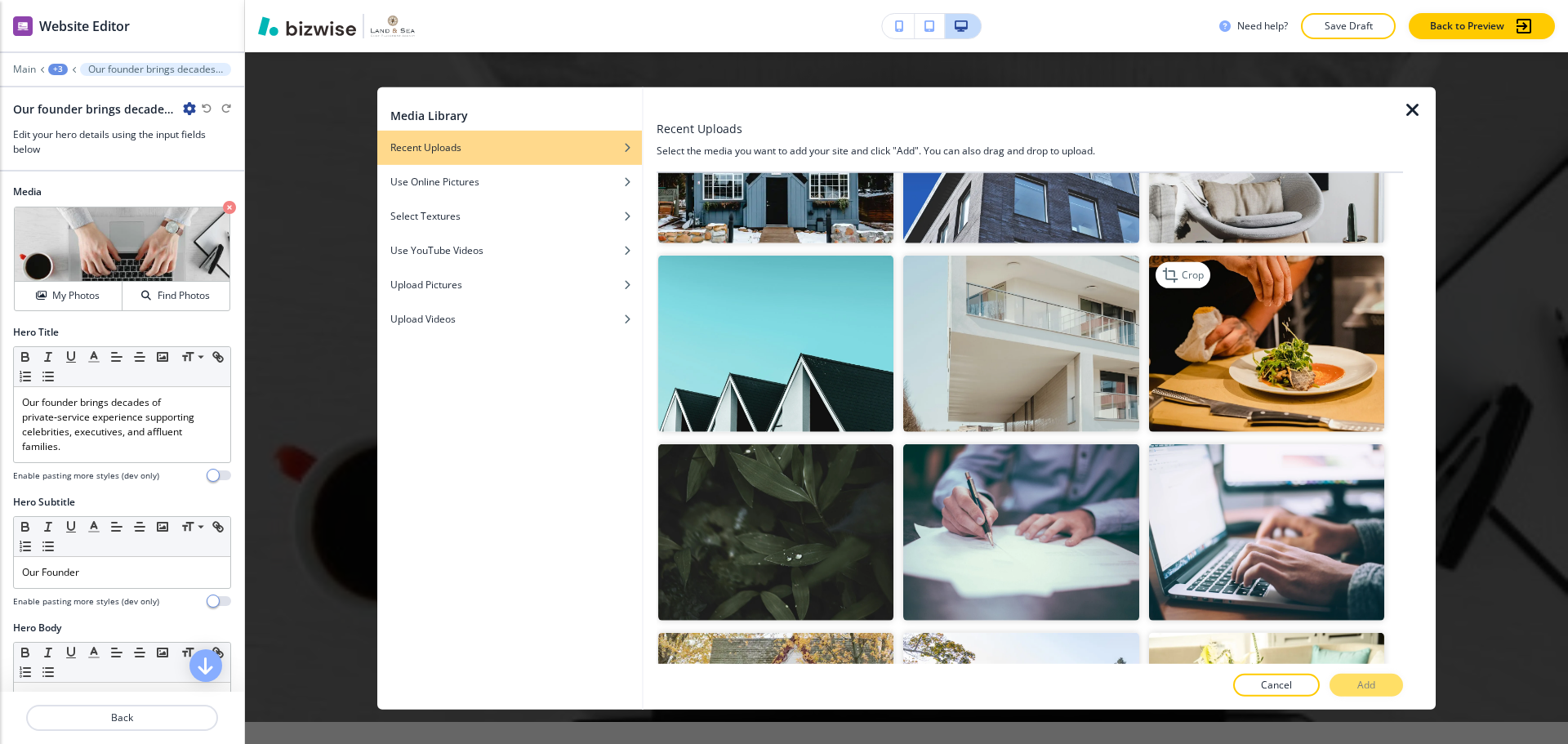
click at [1305, 373] on img "button" at bounding box center [1266, 344] width 235 height 177
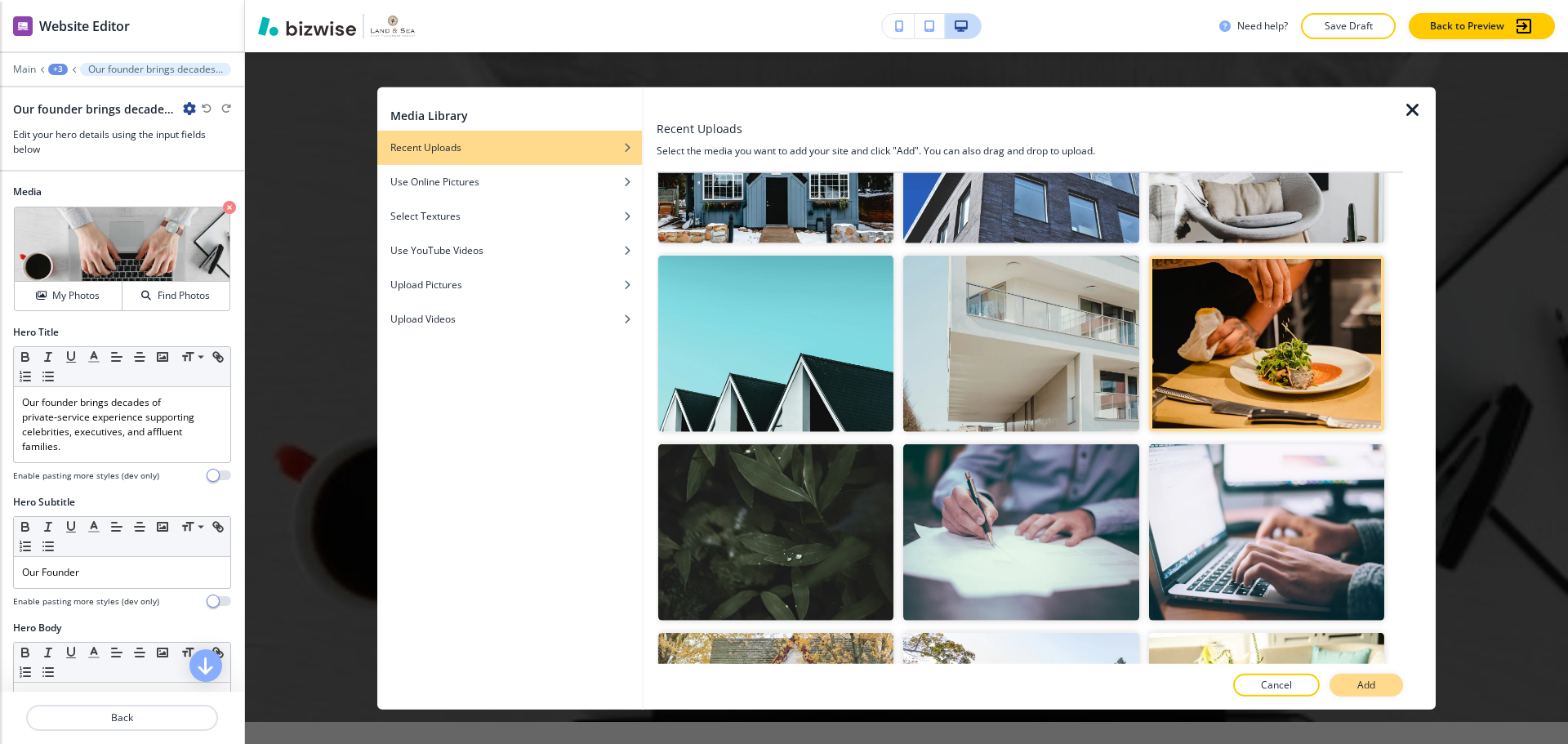
click at [1370, 677] on p "Add" at bounding box center [1366, 685] width 18 height 15
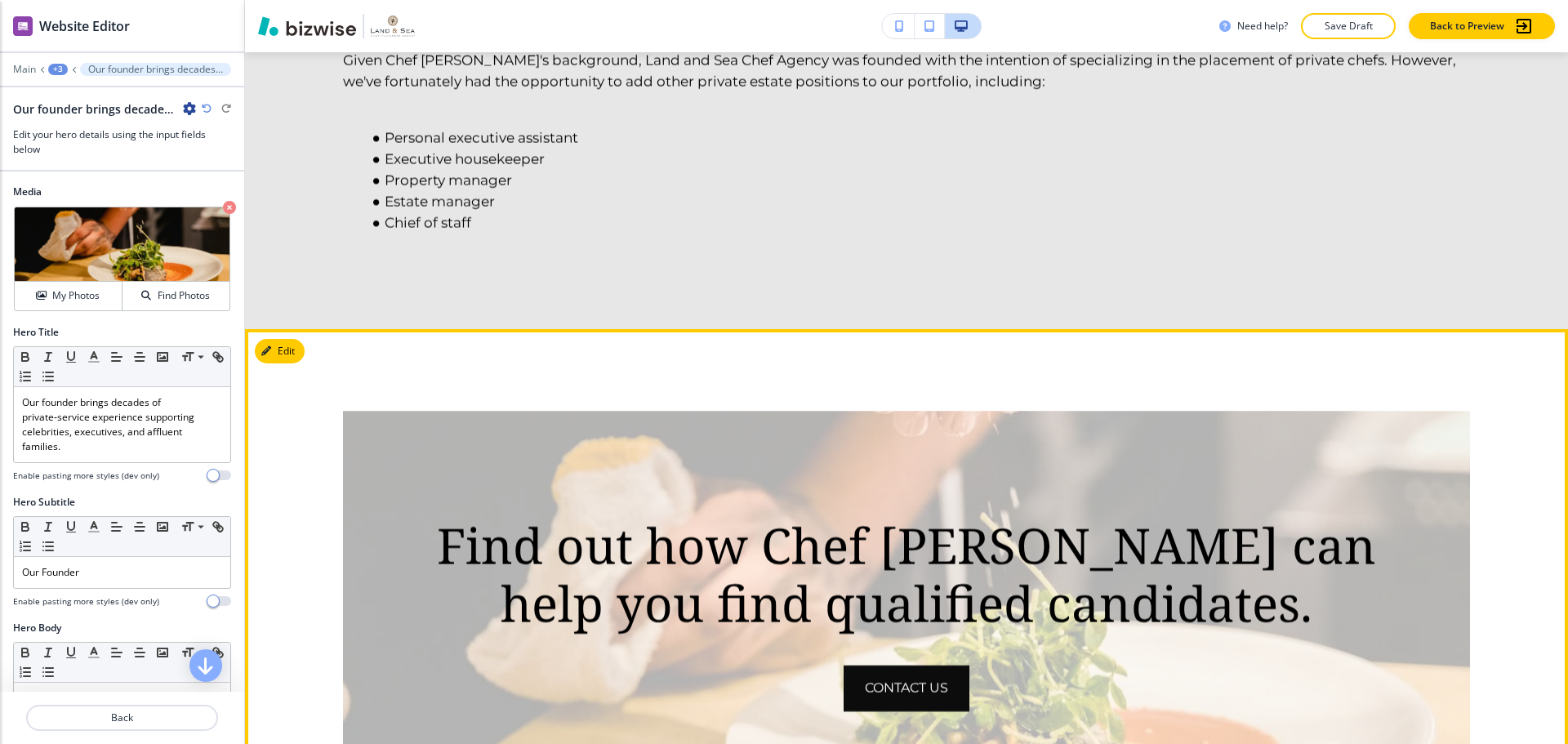
scroll to position [3337, 0]
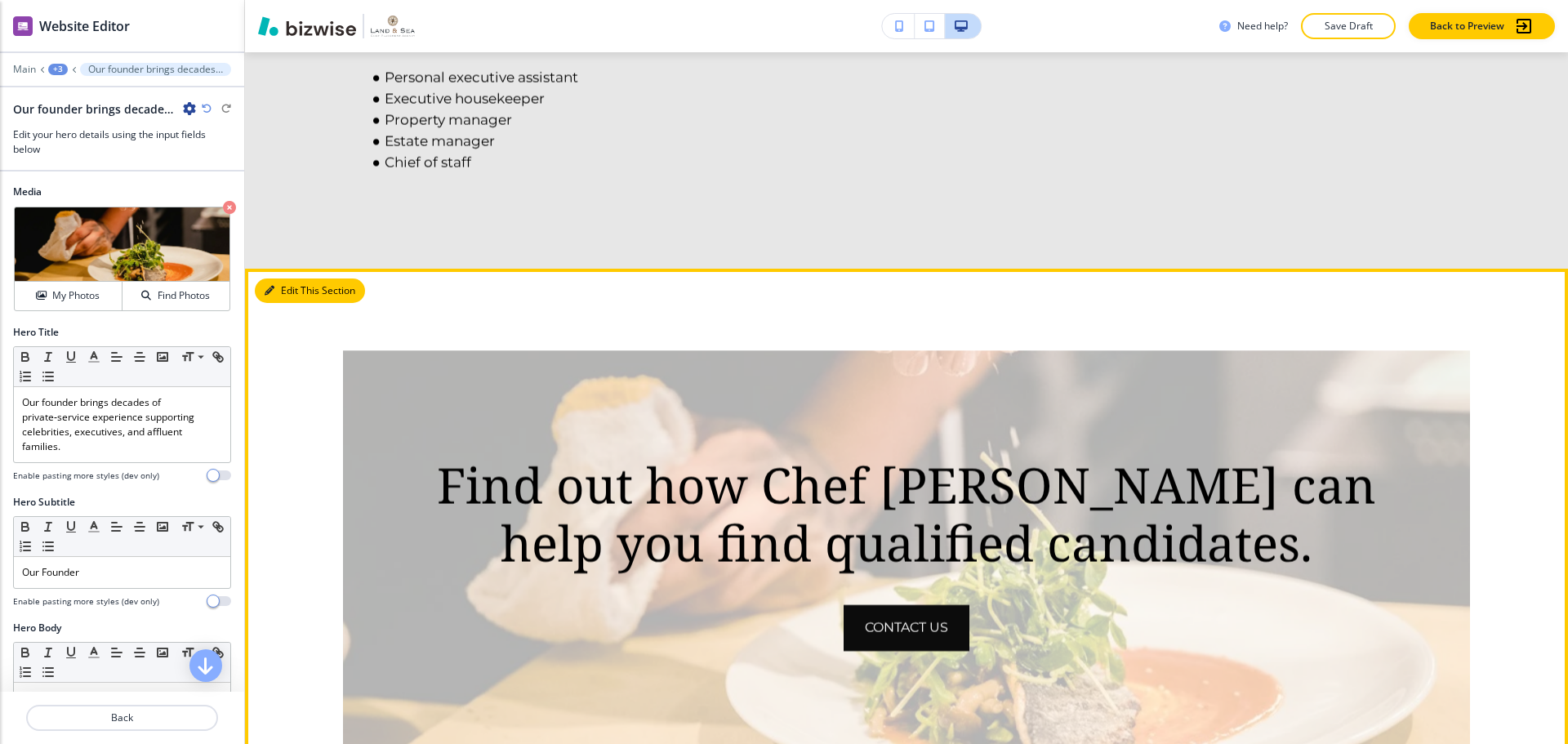
click at [286, 278] on button "Edit This Section" at bounding box center [310, 290] width 110 height 24
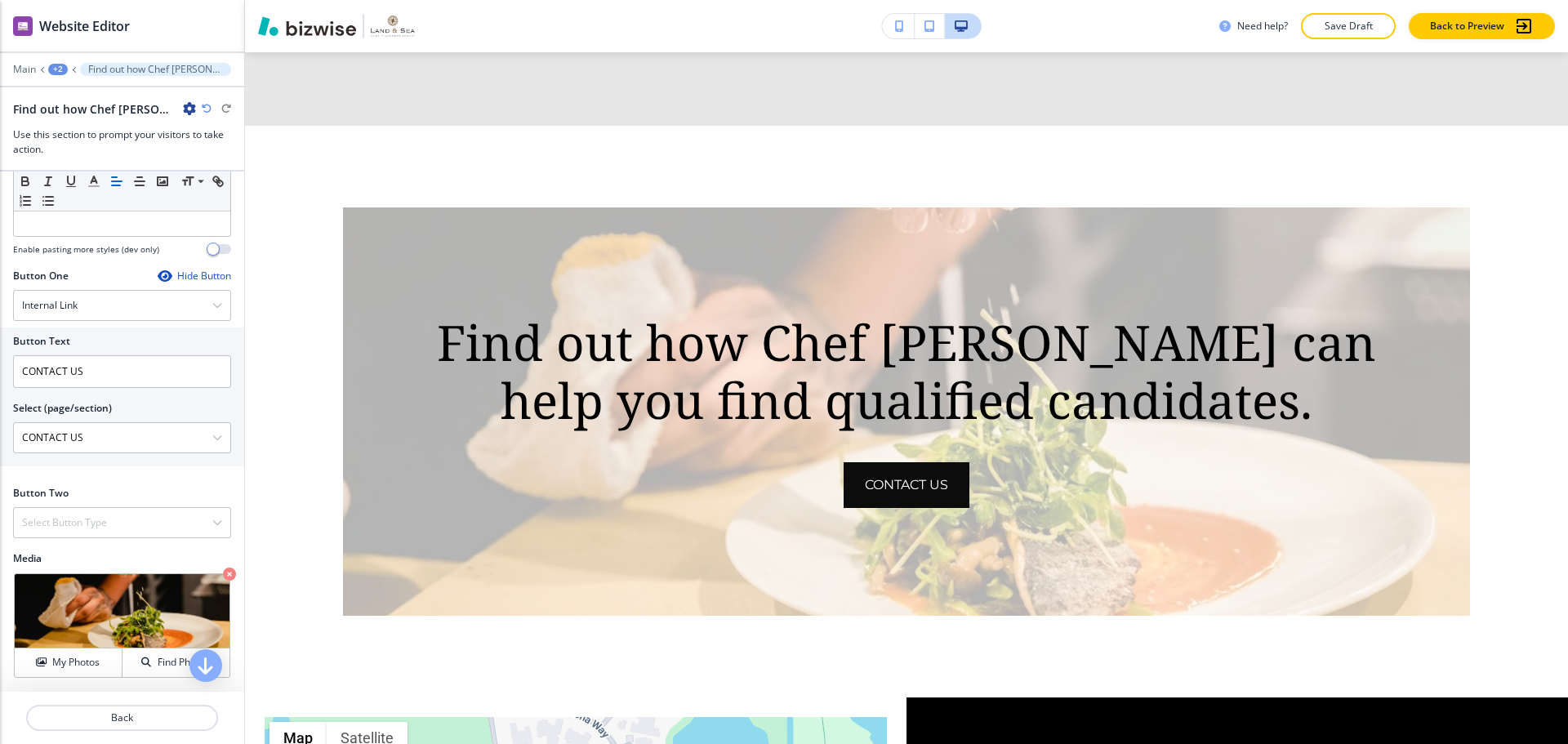
scroll to position [490, 0]
click at [157, 662] on h4 "Find Photos" at bounding box center [183, 662] width 52 height 15
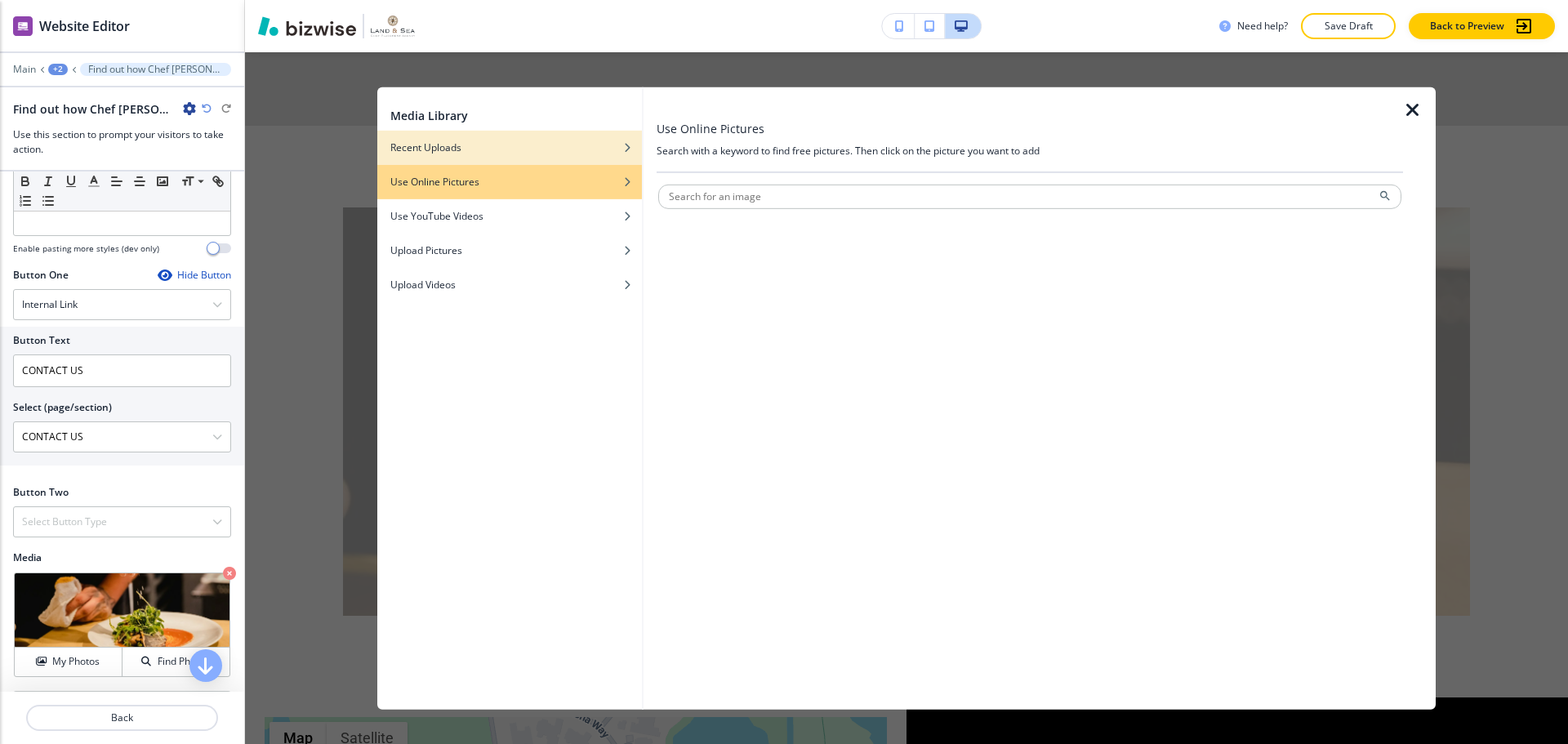
click at [526, 147] on div "Recent Uploads" at bounding box center [510, 147] width 265 height 15
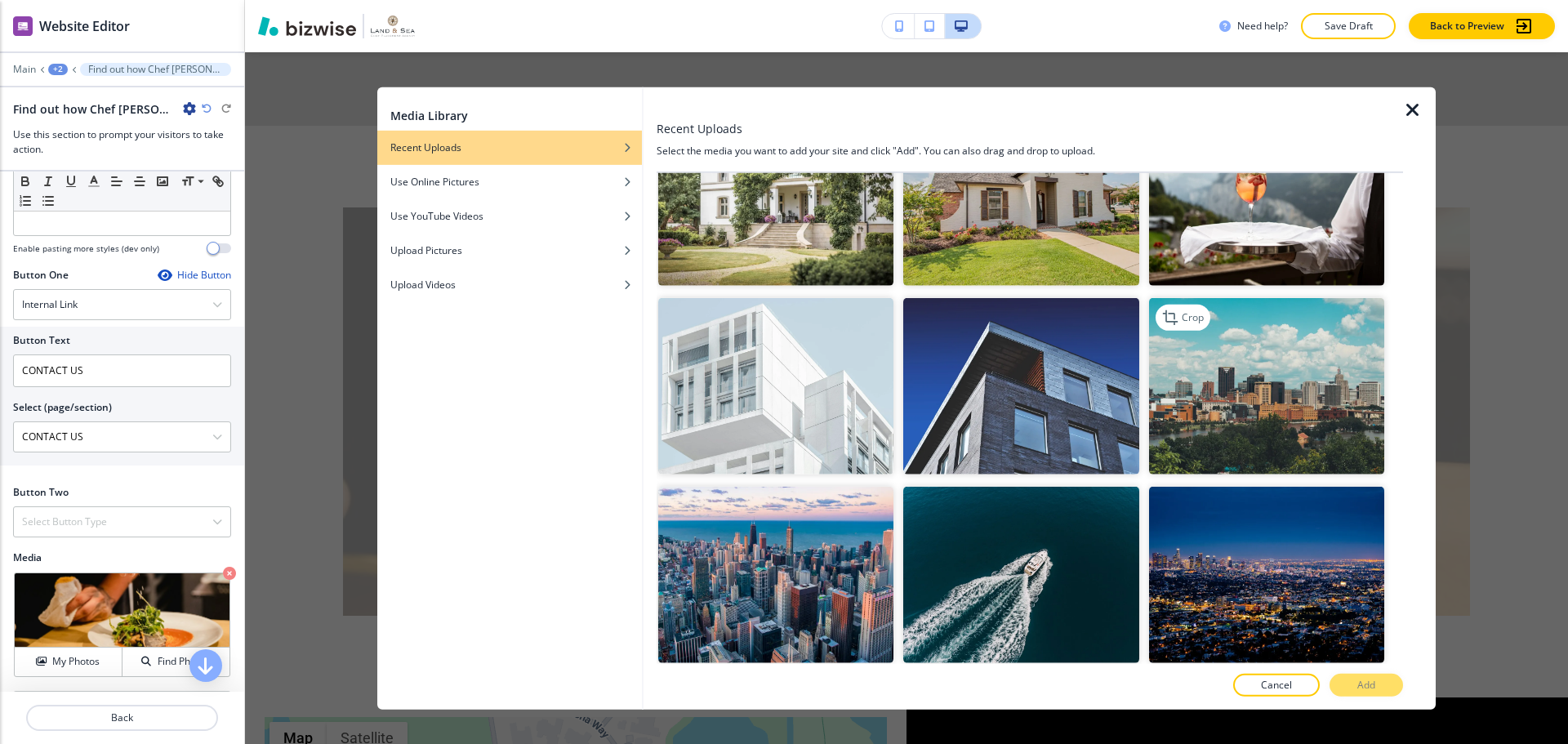
scroll to position [163, 0]
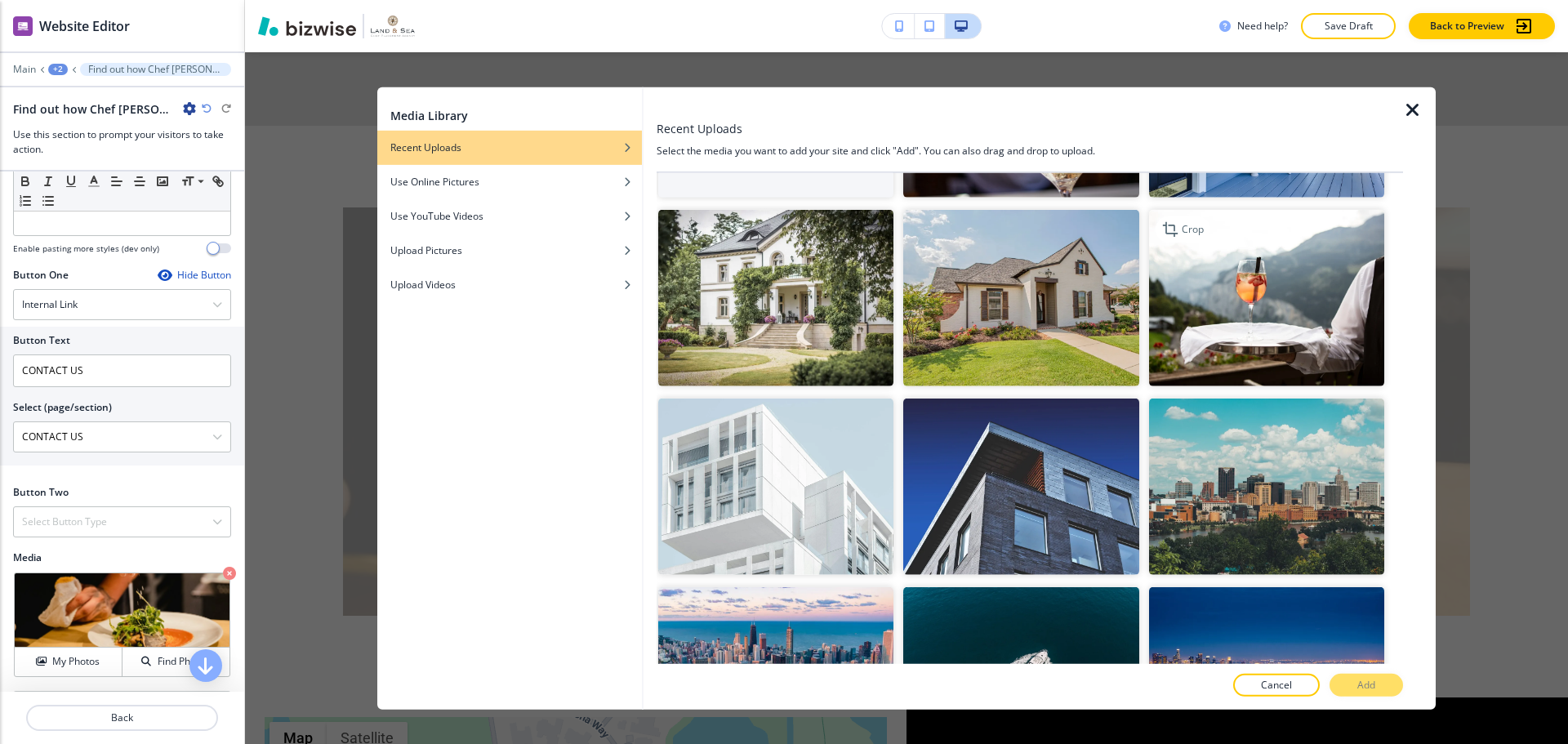
click at [1239, 323] on img "button" at bounding box center [1266, 298] width 235 height 177
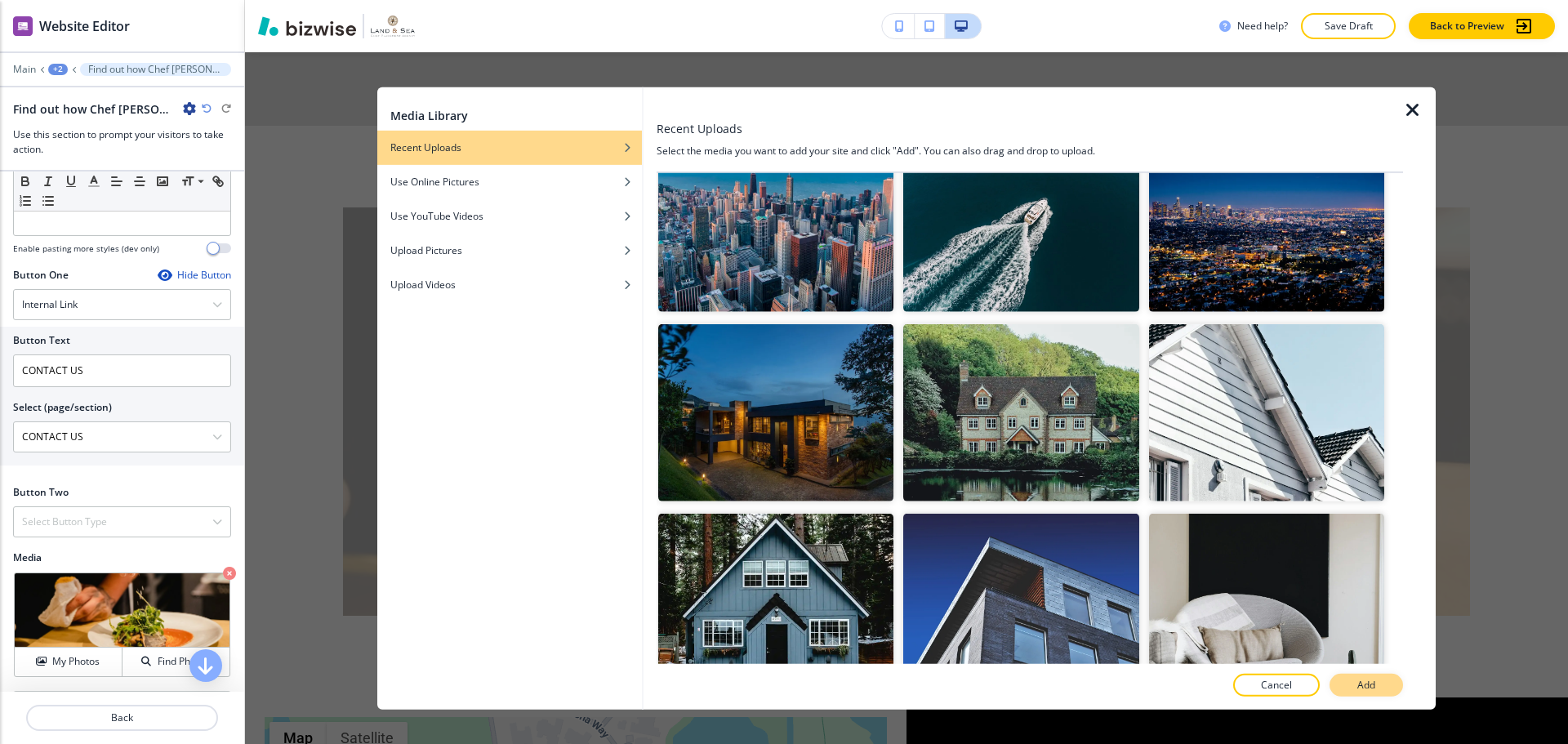
scroll to position [572, 0]
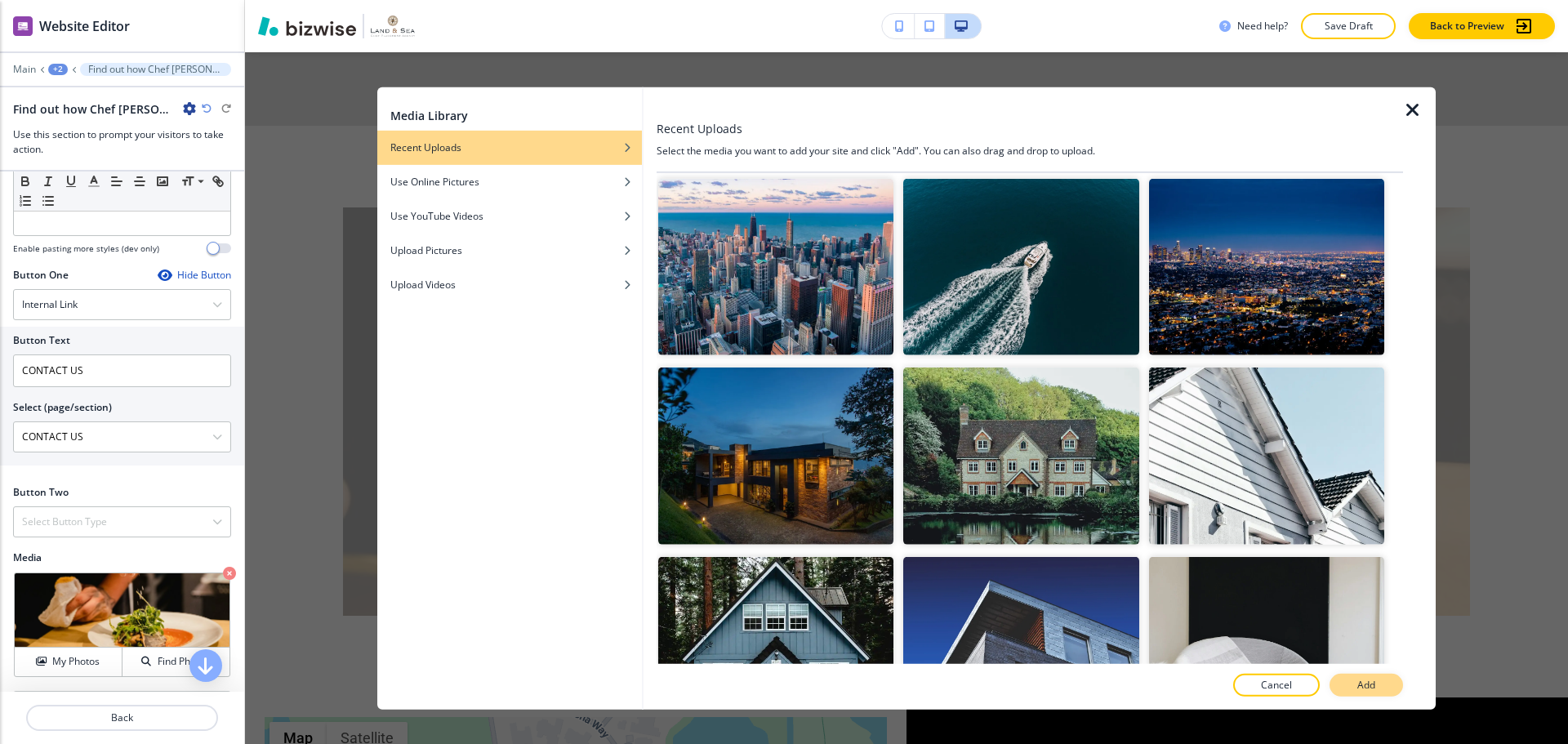
click at [1381, 684] on button "Add" at bounding box center [1366, 685] width 73 height 22
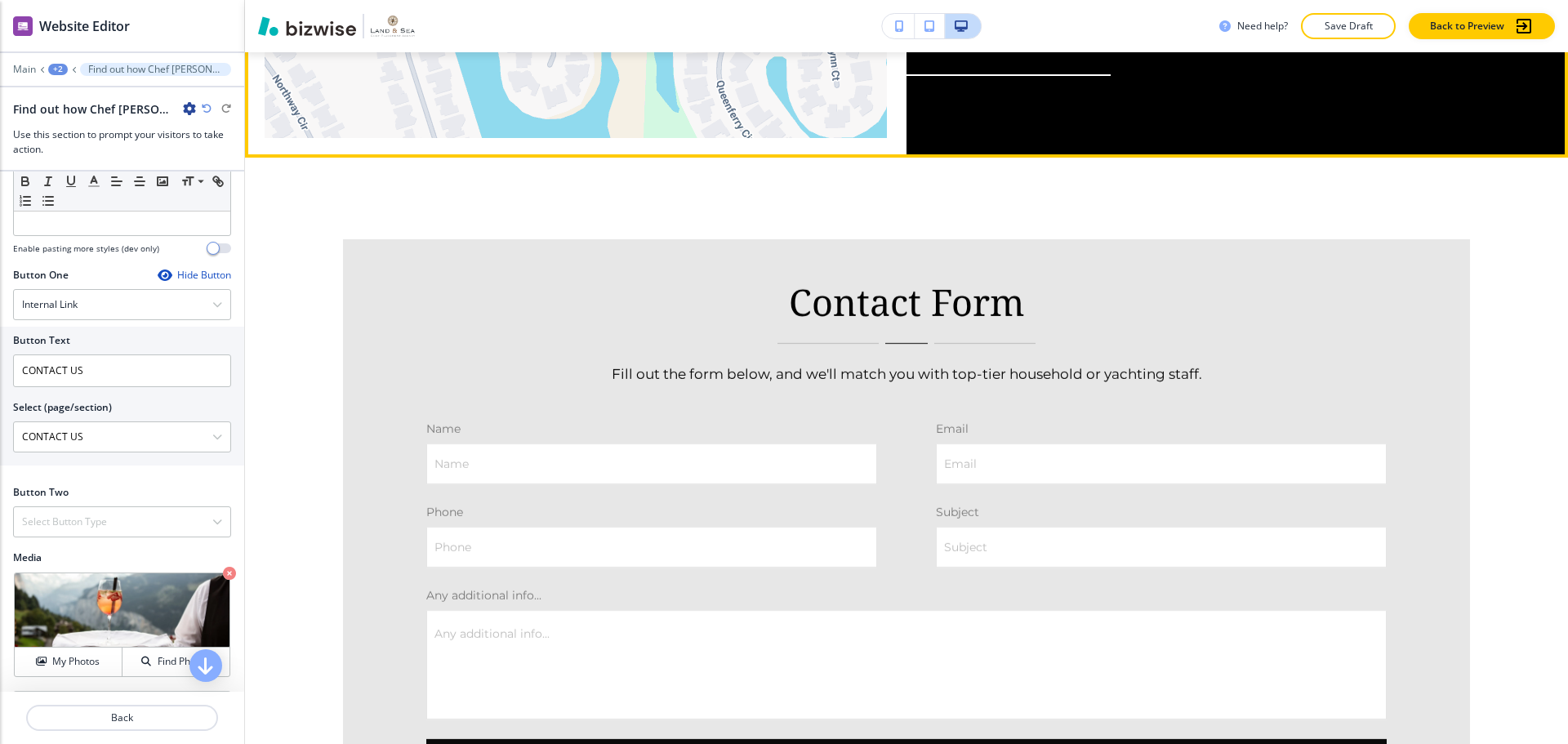
scroll to position [4704, 0]
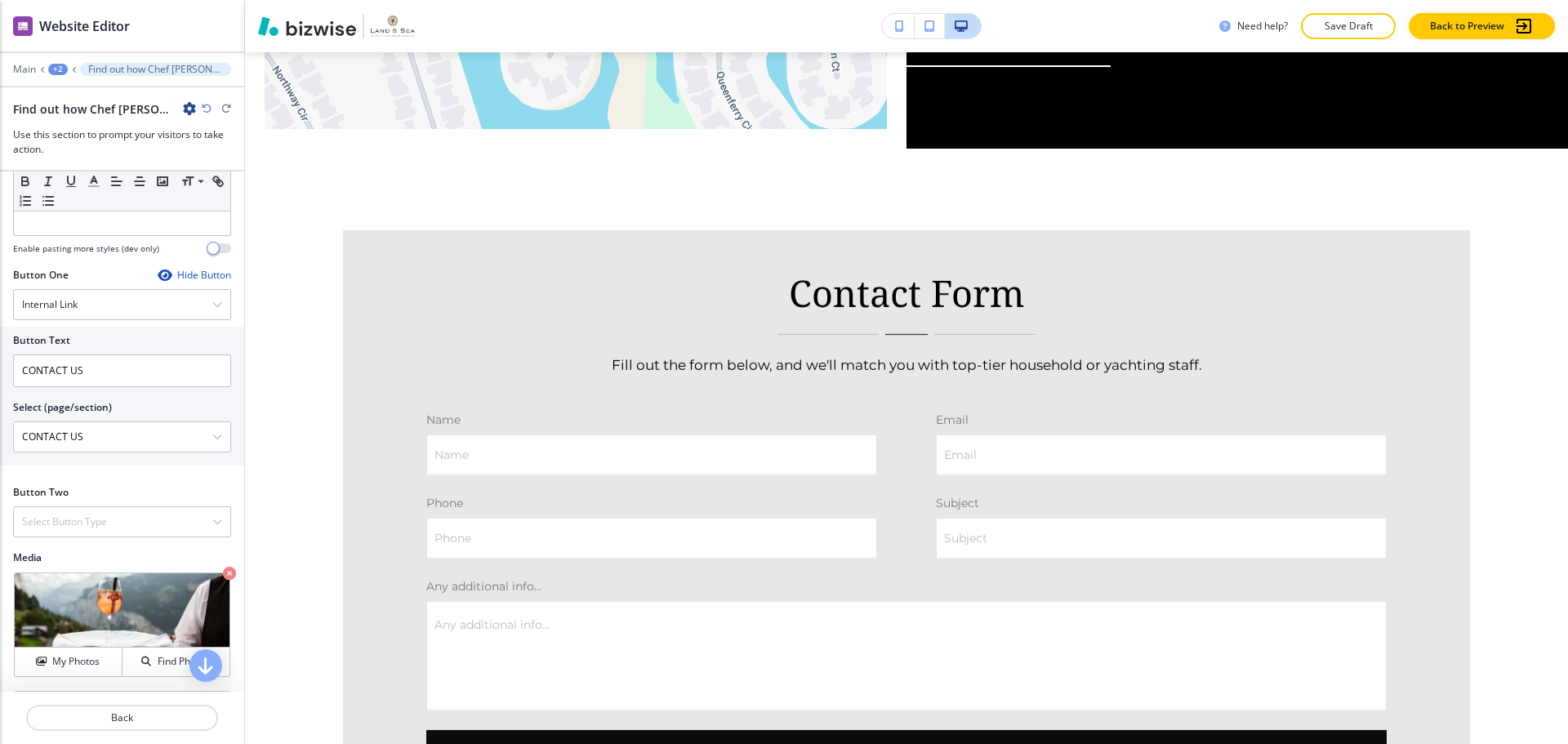
click at [1358, 31] on p "Save Draft" at bounding box center [1348, 27] width 52 height 15
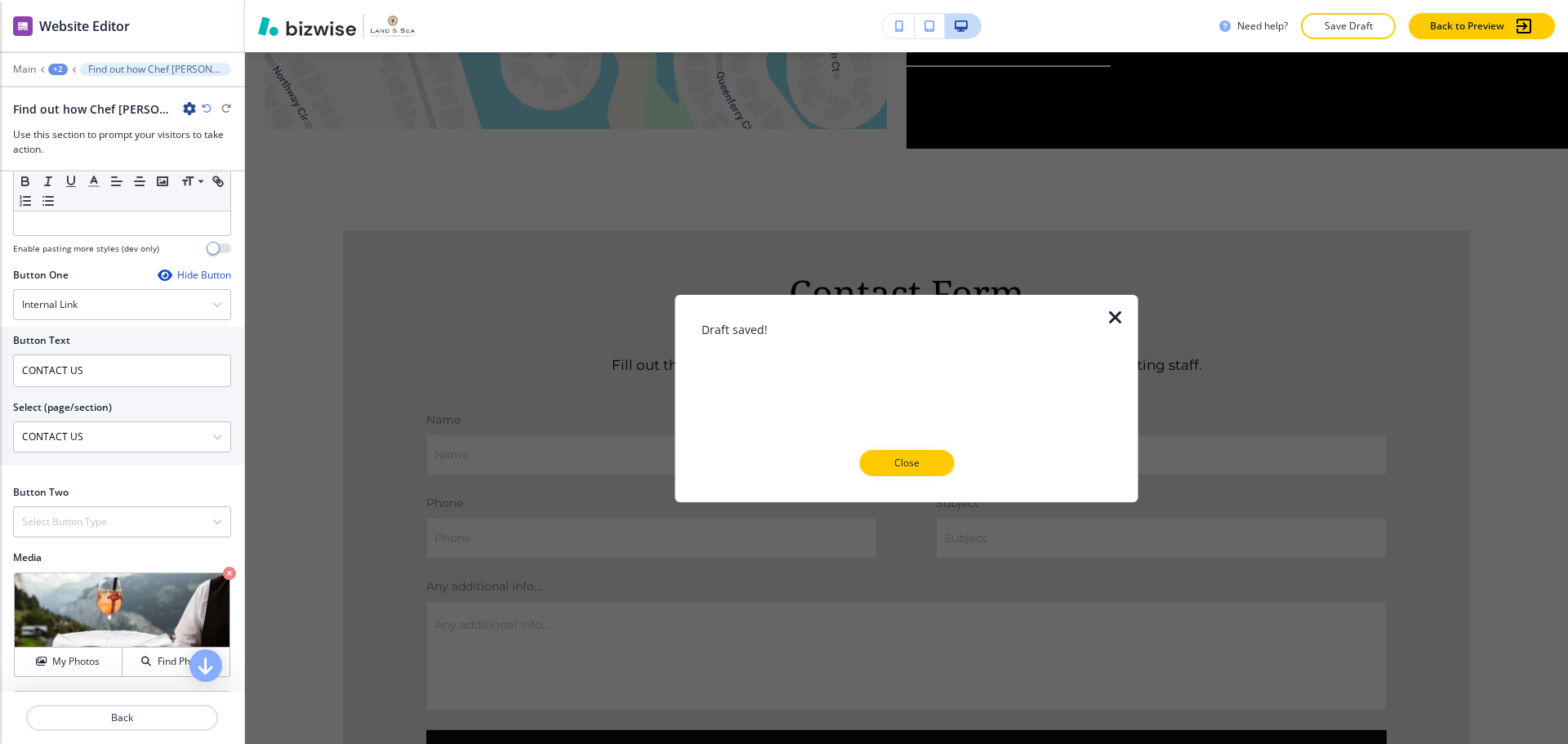
click at [925, 458] on p "Close" at bounding box center [906, 463] width 52 height 15
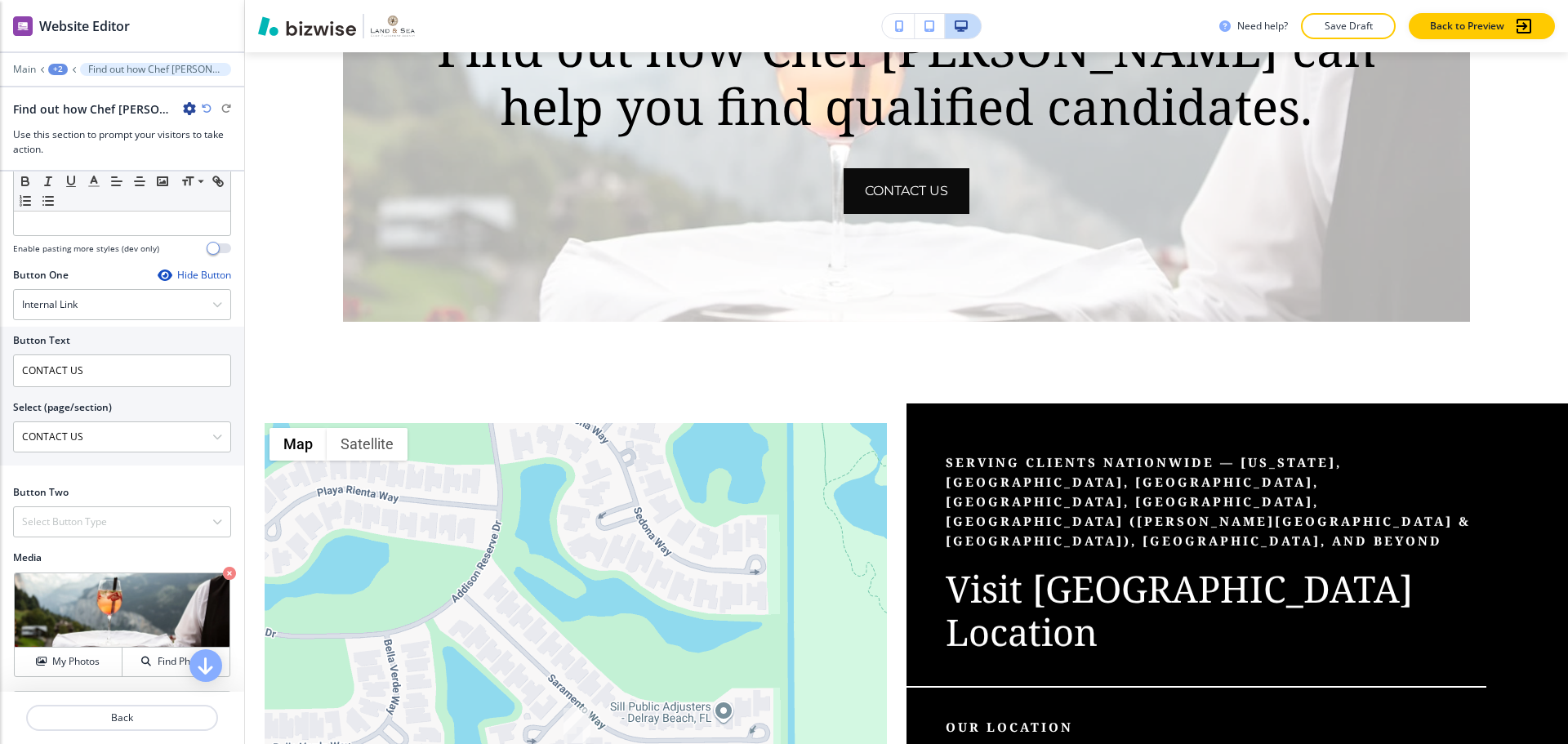
scroll to position [3837, 0]
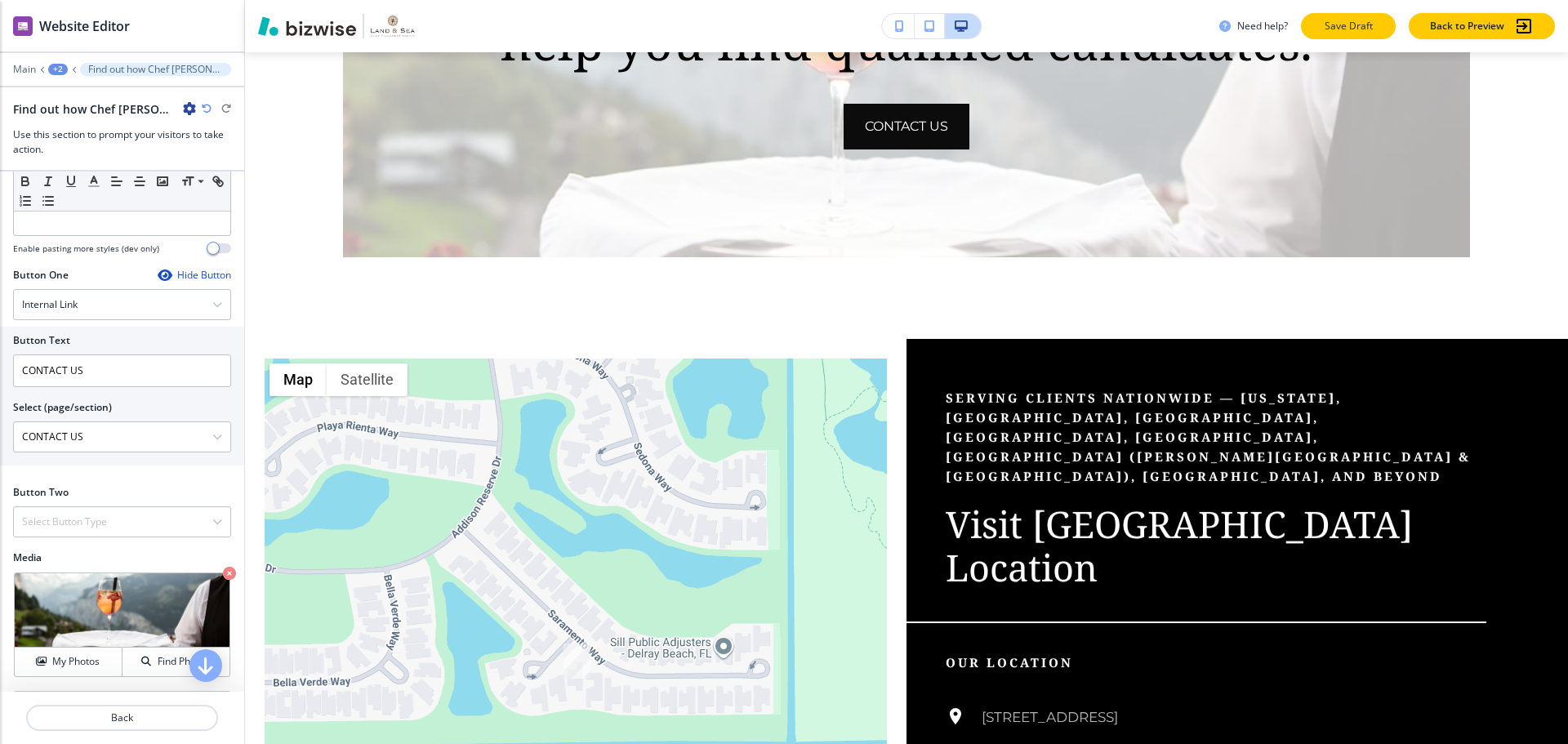
click at [1368, 27] on p "Save Draft" at bounding box center [1348, 27] width 52 height 15
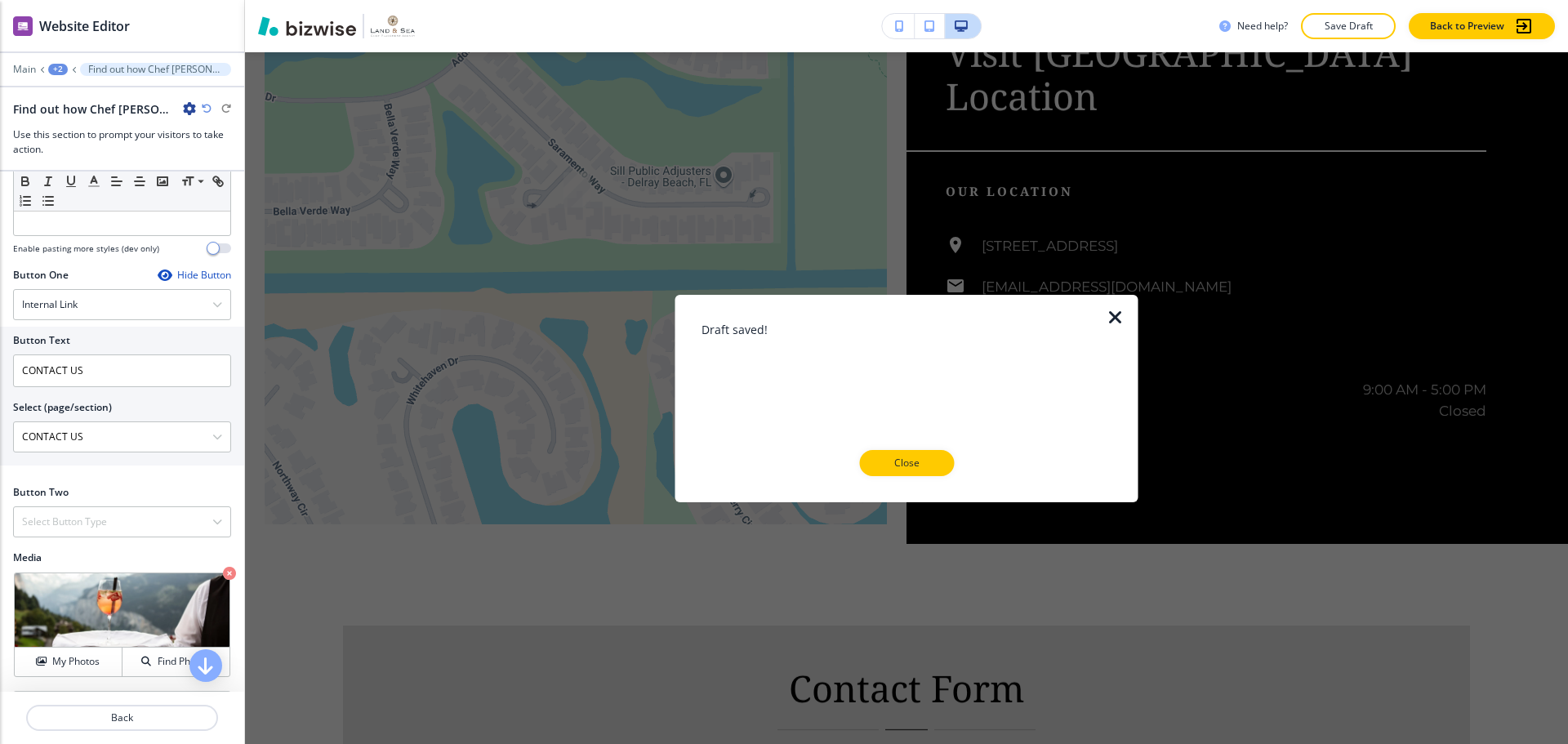
scroll to position [4327, 0]
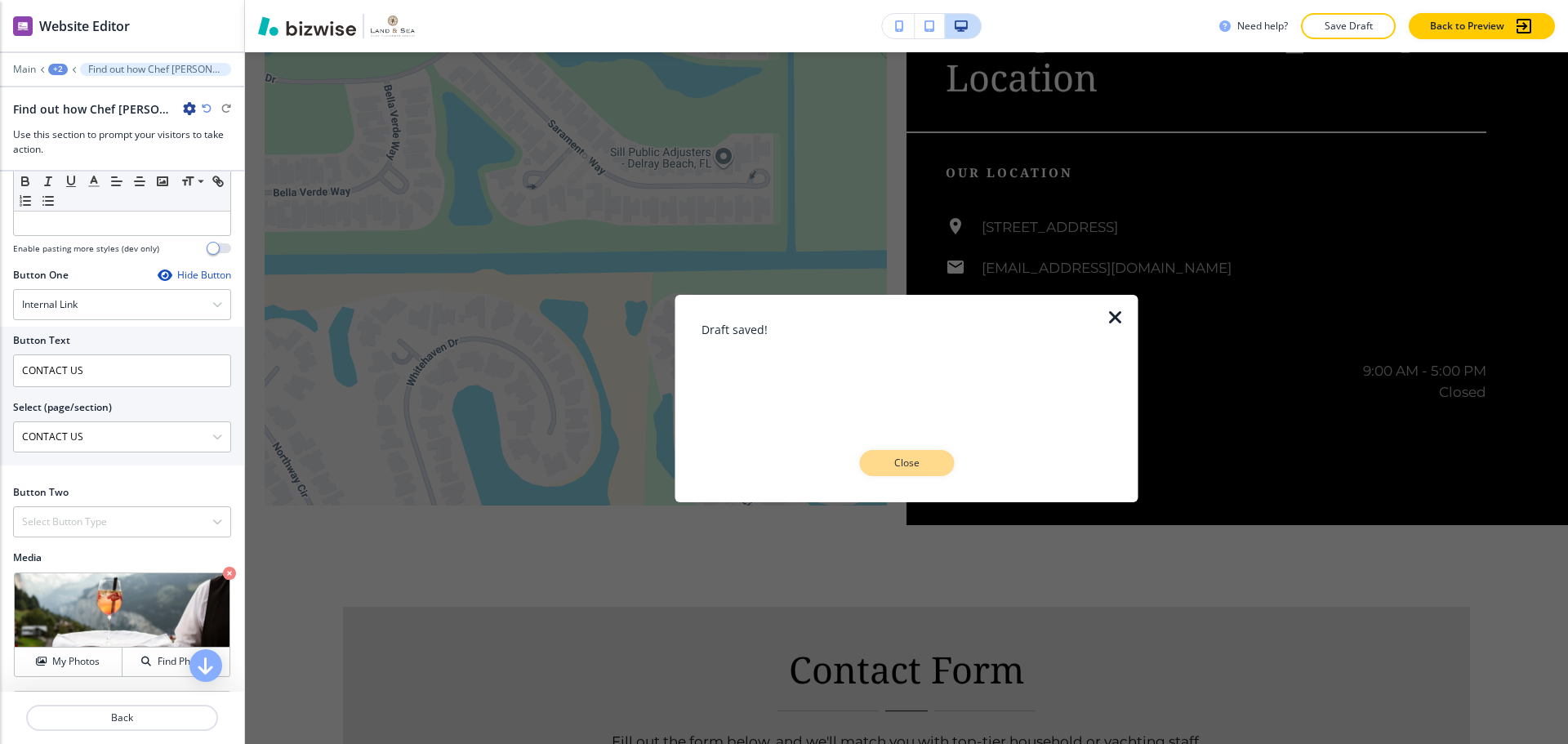
click at [938, 463] on button "Close" at bounding box center [906, 462] width 95 height 26
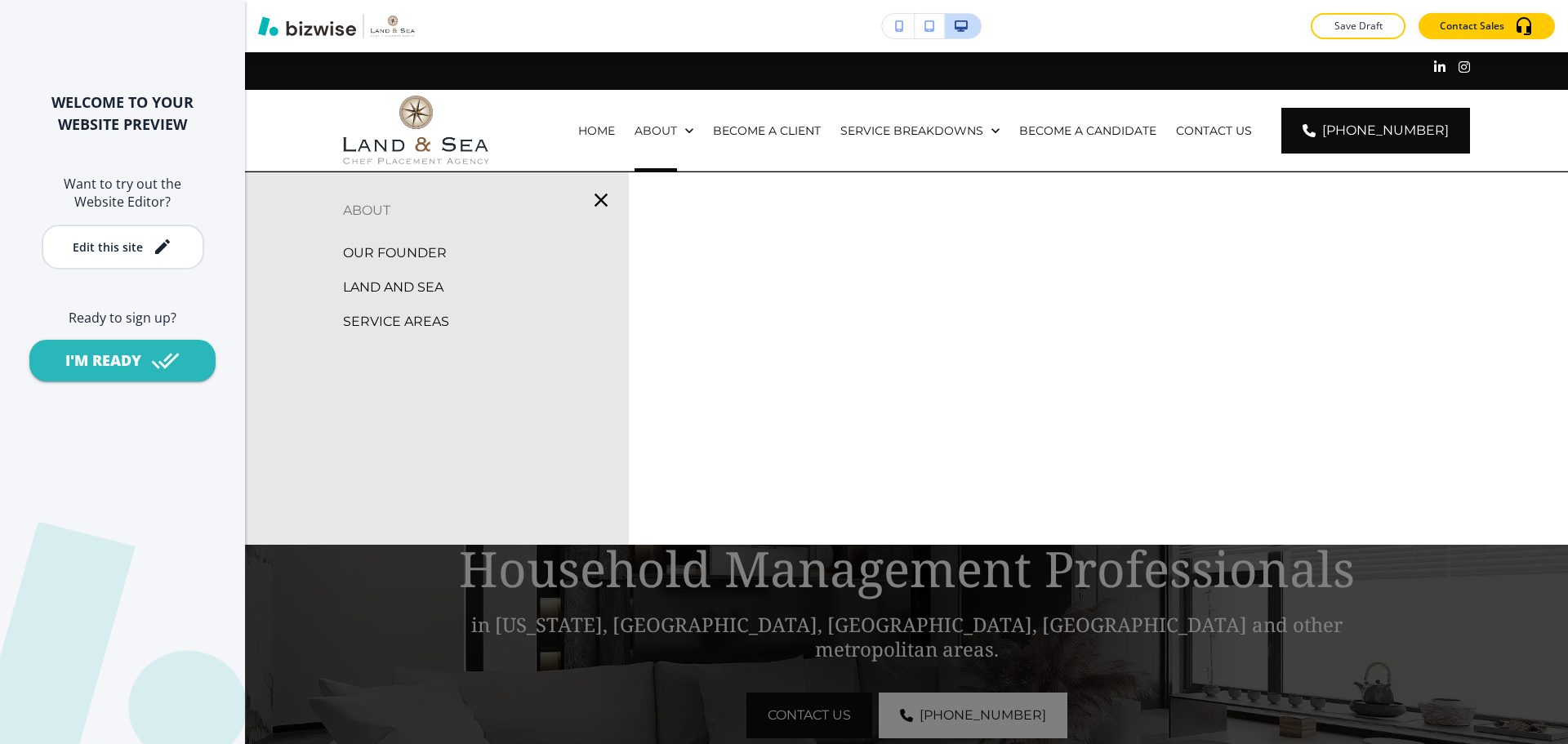
click at [433, 262] on p "OUR FOUNDER" at bounding box center [395, 252] width 103 height 24
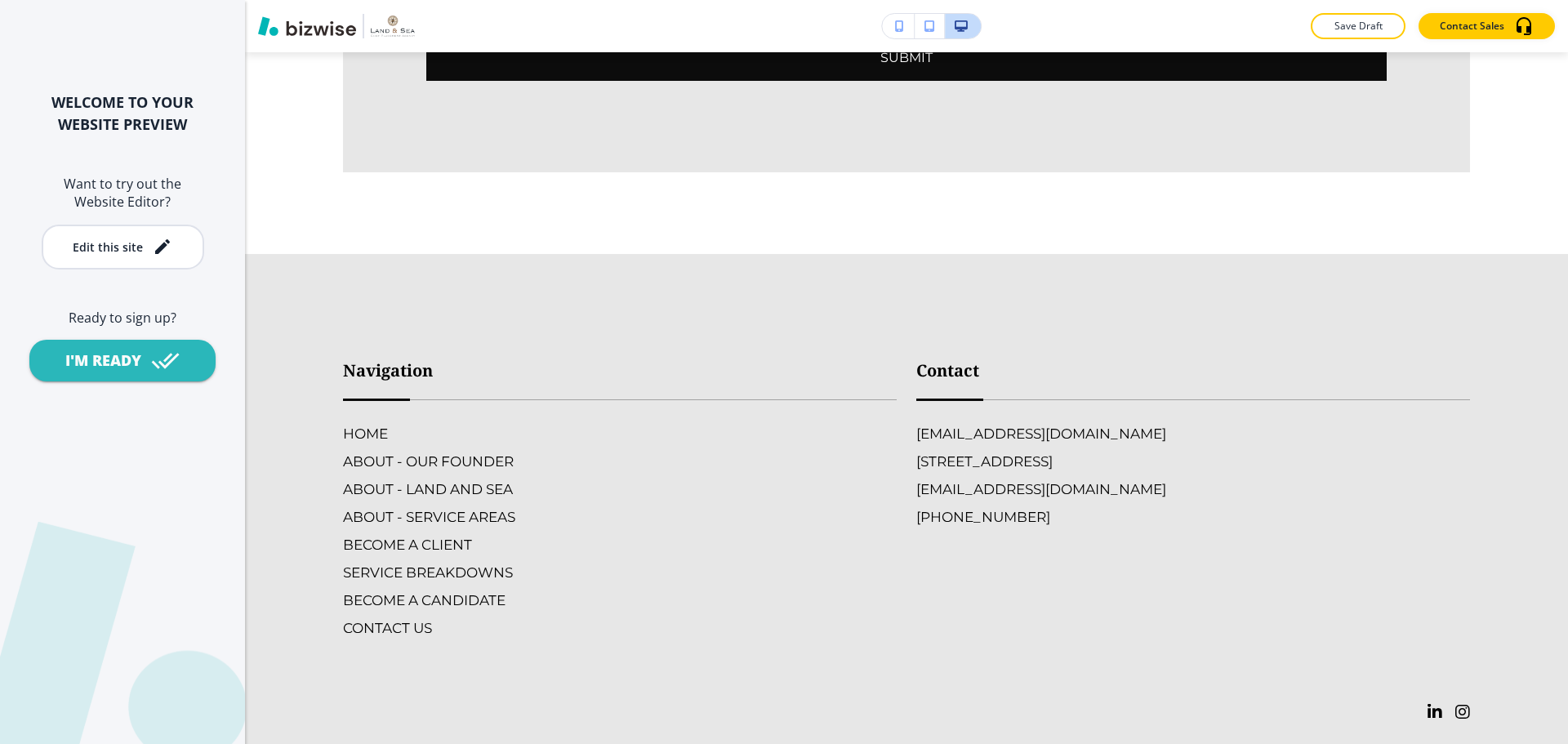
scroll to position [5390, 0]
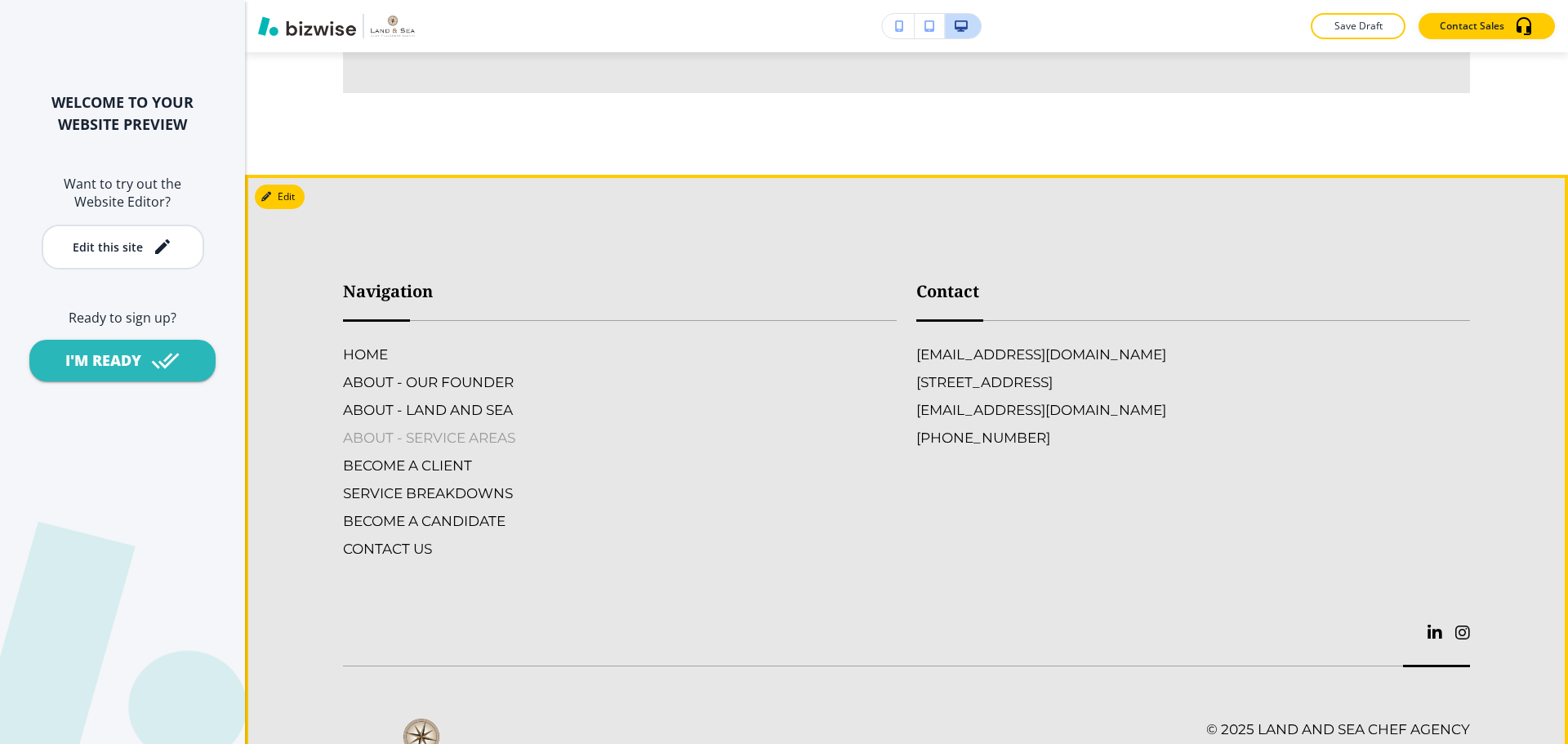
click at [462, 427] on h6 "ABOUT - SERVICE AREAS" at bounding box center [620, 437] width 553 height 21
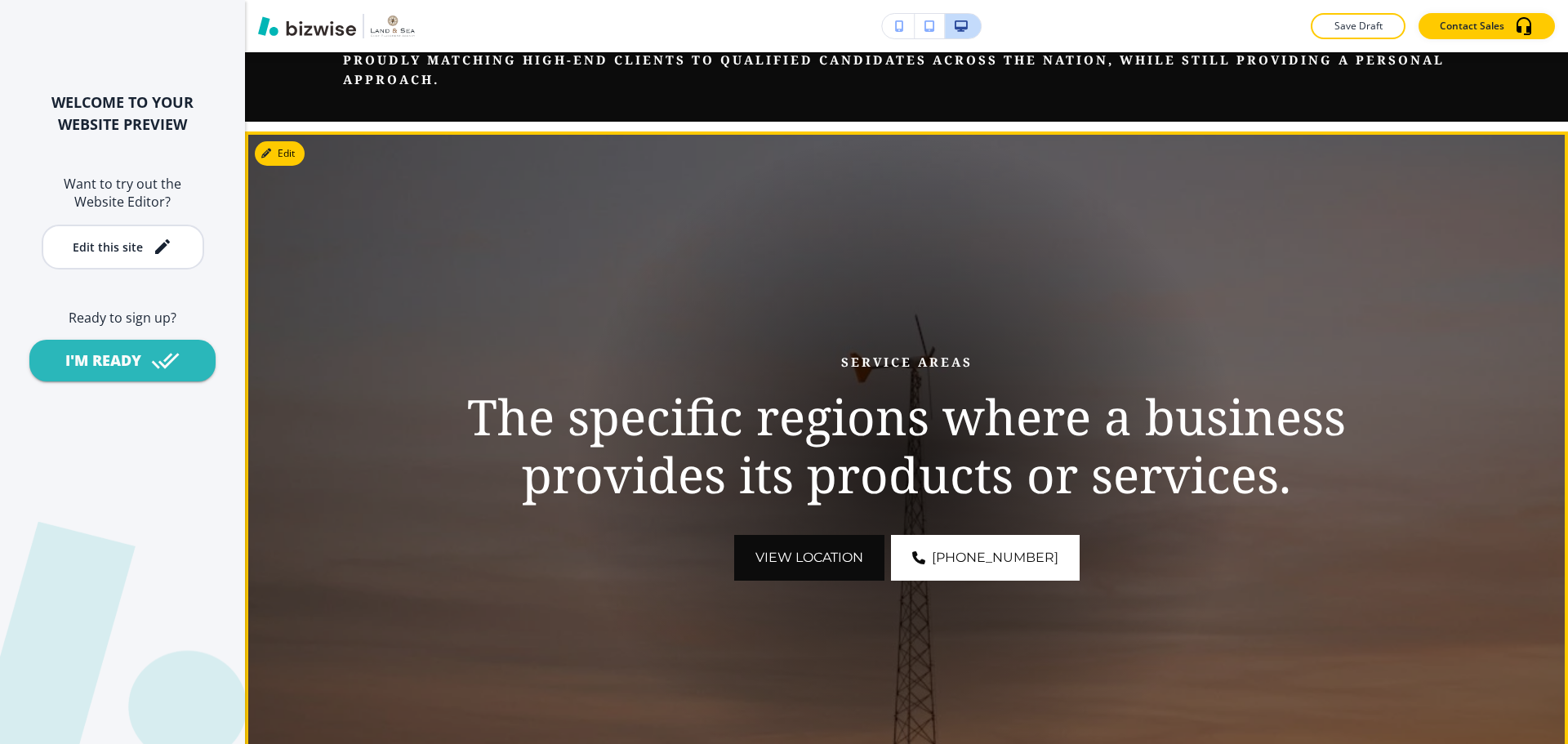
scroll to position [163, 0]
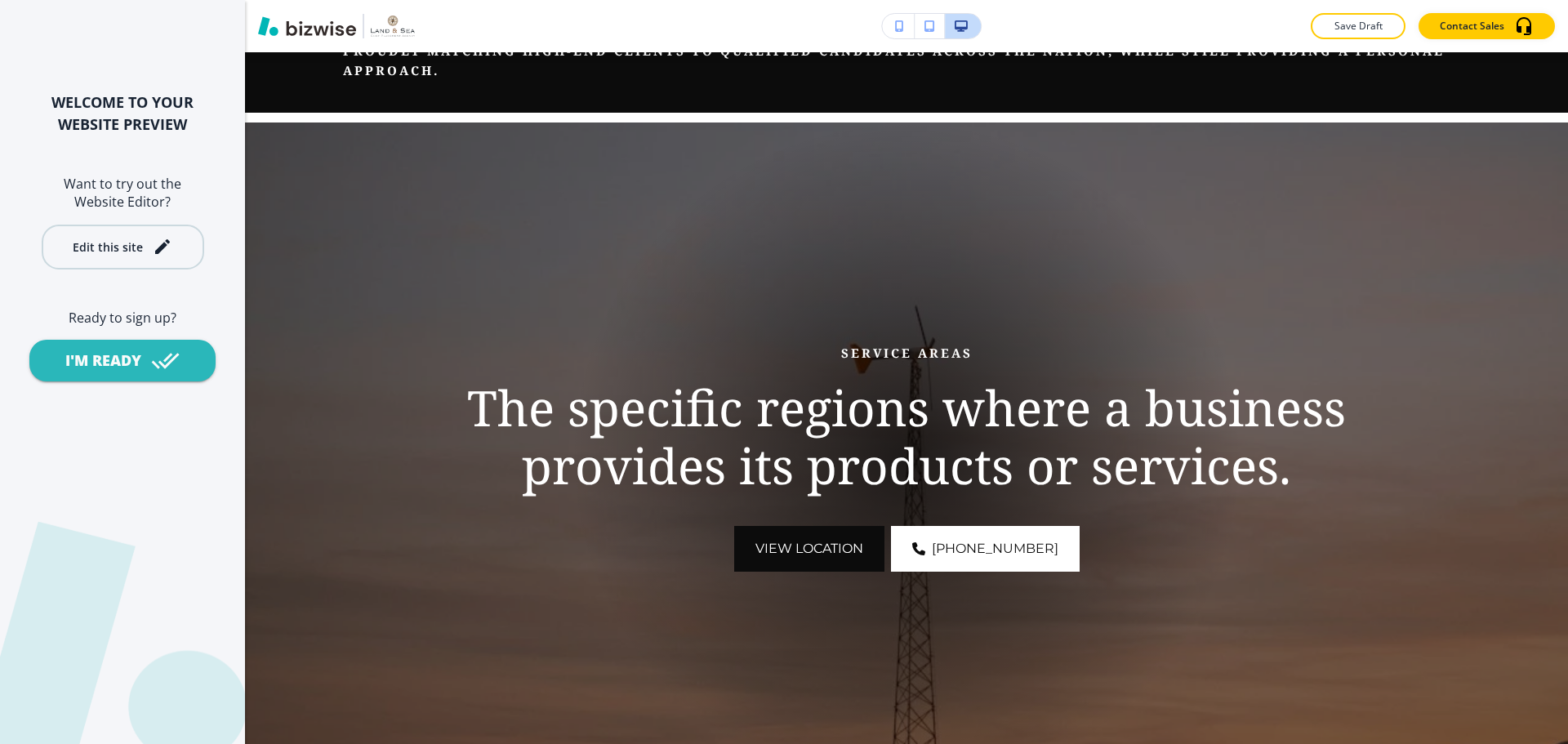
click at [157, 252] on icon "button" at bounding box center [162, 247] width 15 height 15
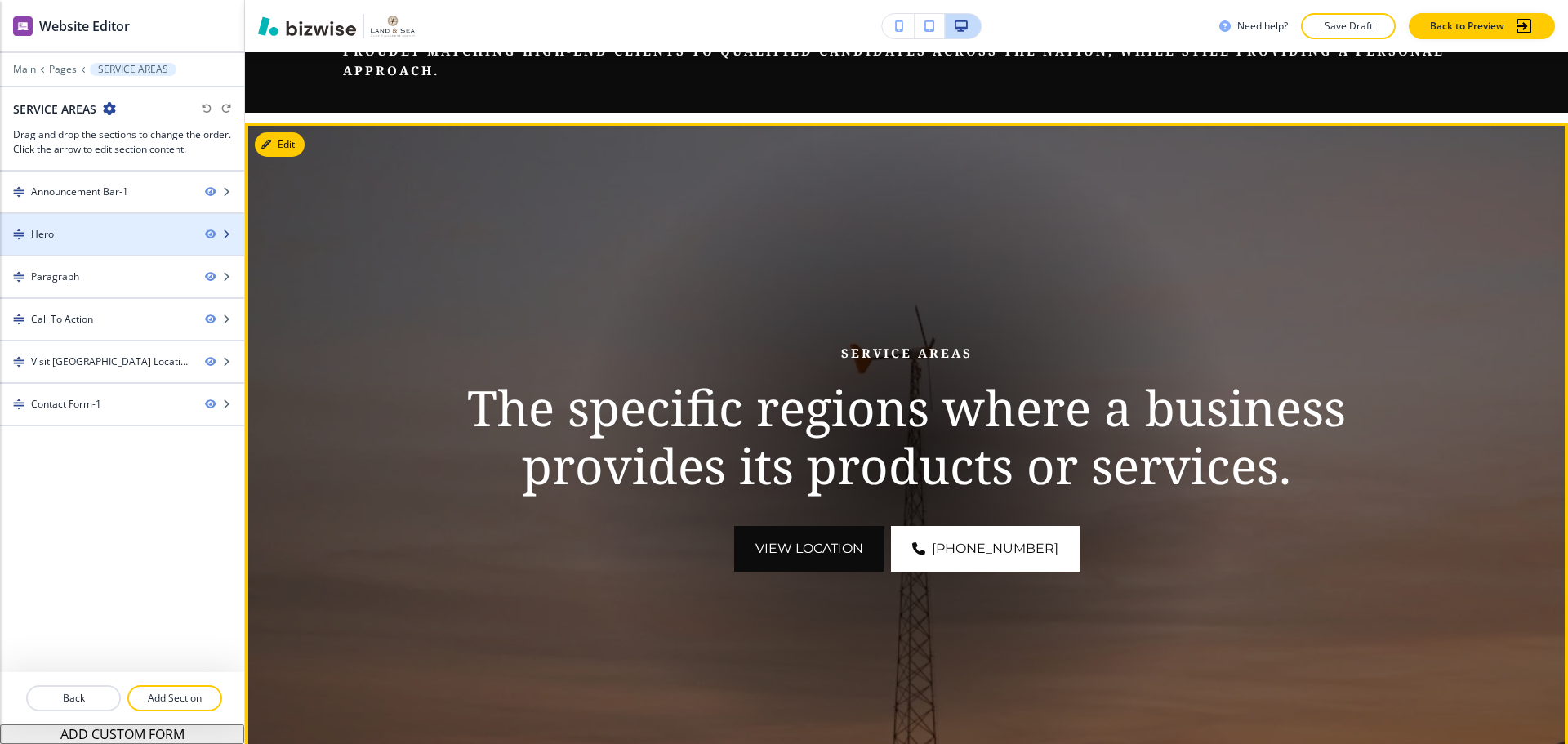
click at [107, 242] on div at bounding box center [122, 248] width 244 height 13
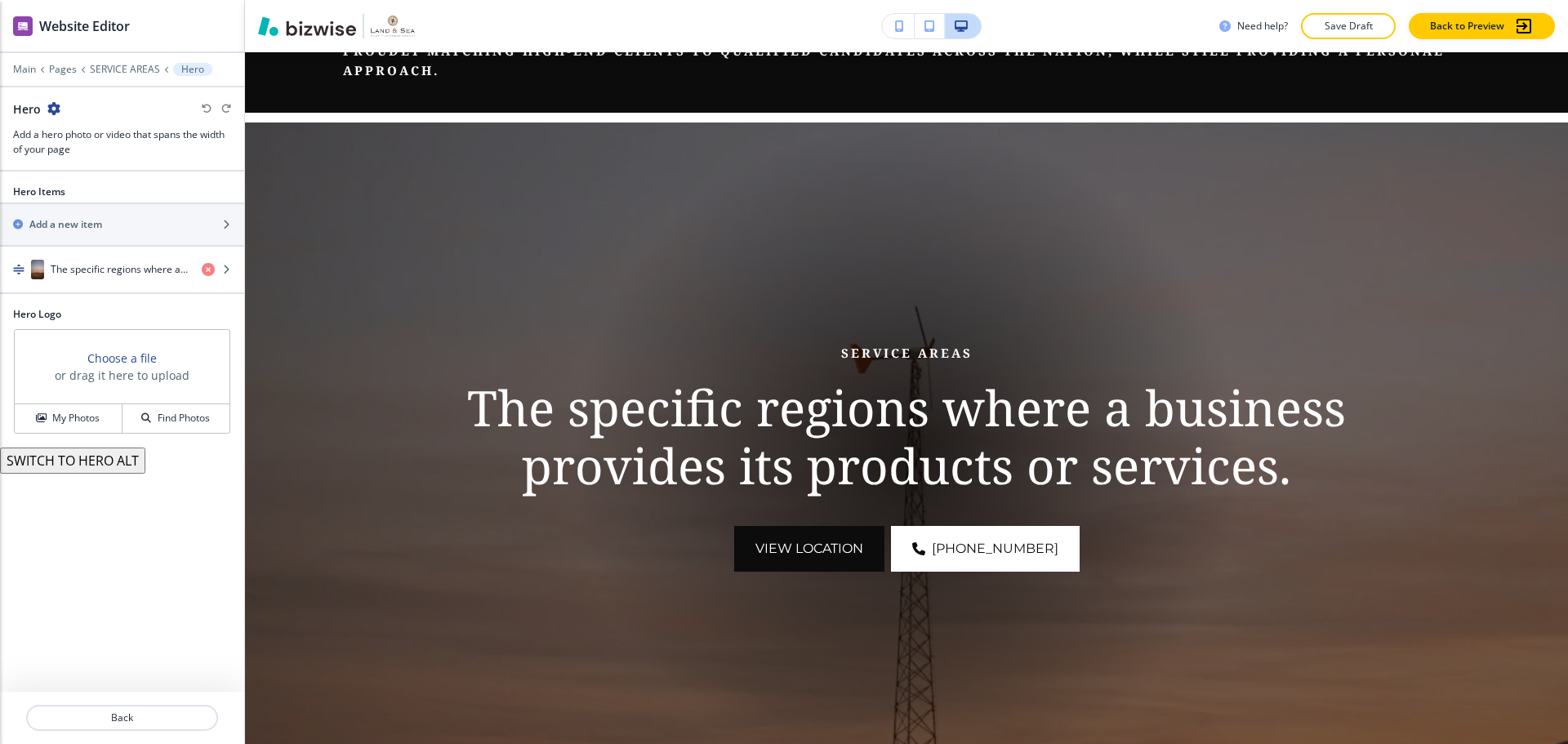
scroll to position [233, 0]
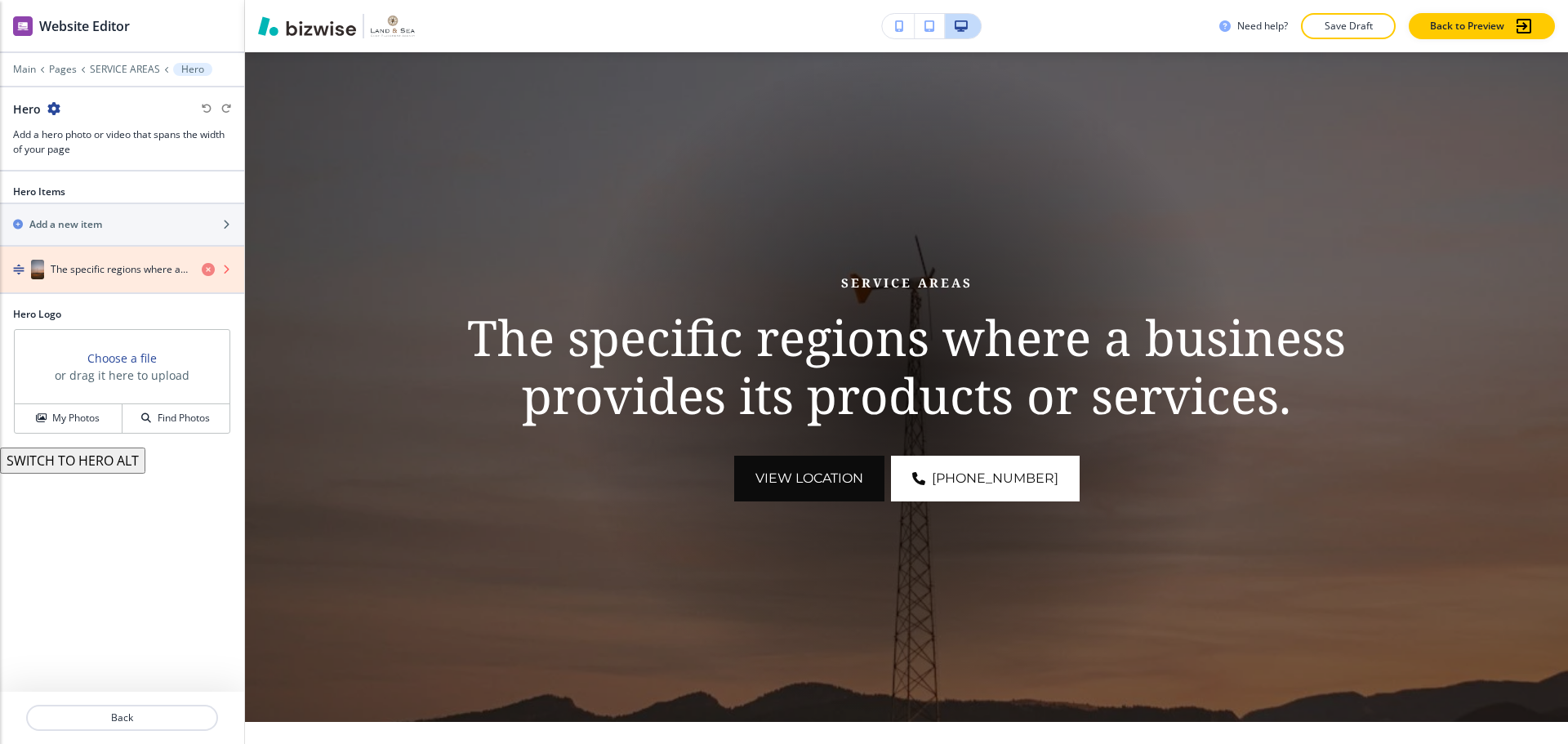
click at [204, 268] on icon "button" at bounding box center [208, 270] width 13 height 13
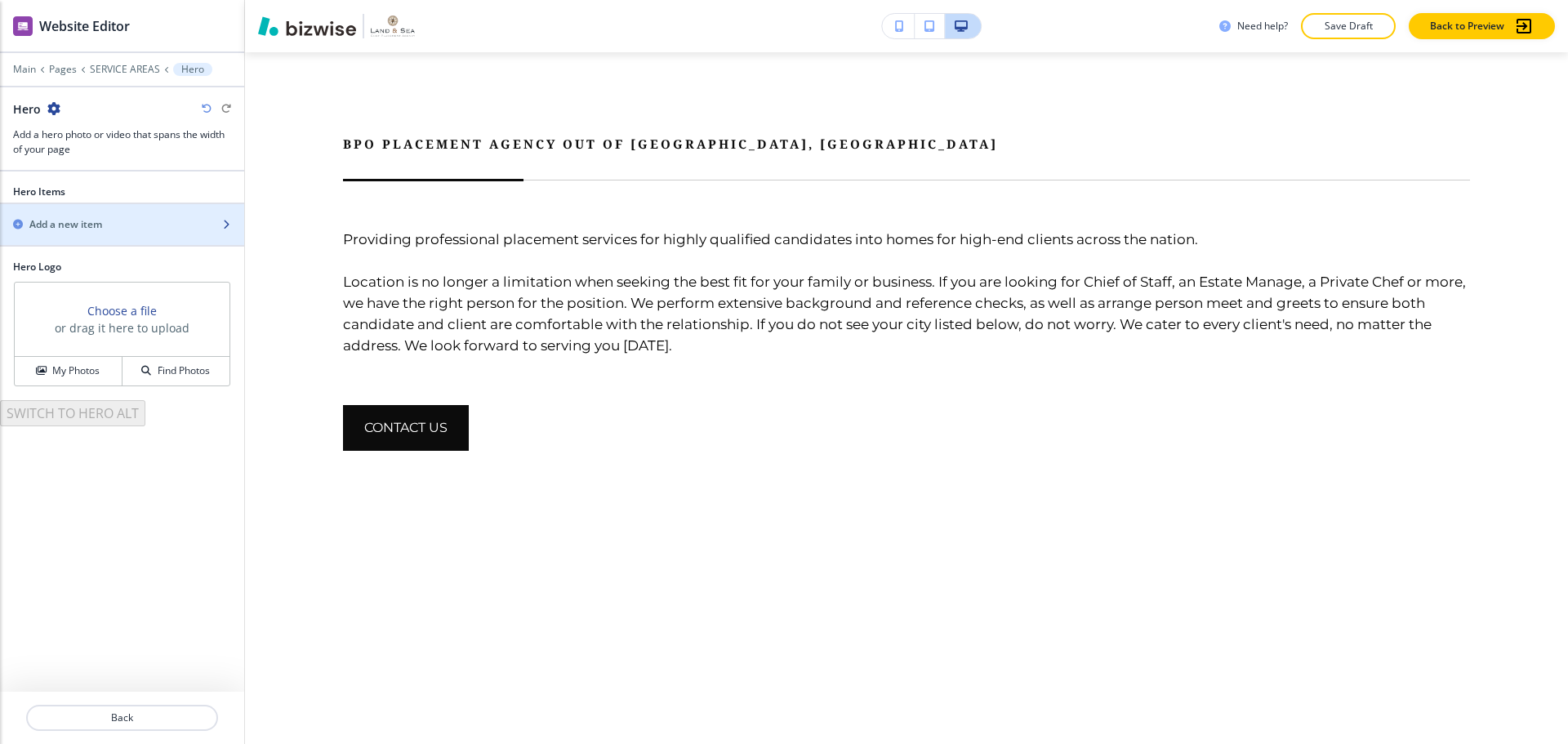
click at [160, 222] on div "Add a new item" at bounding box center [104, 225] width 208 height 15
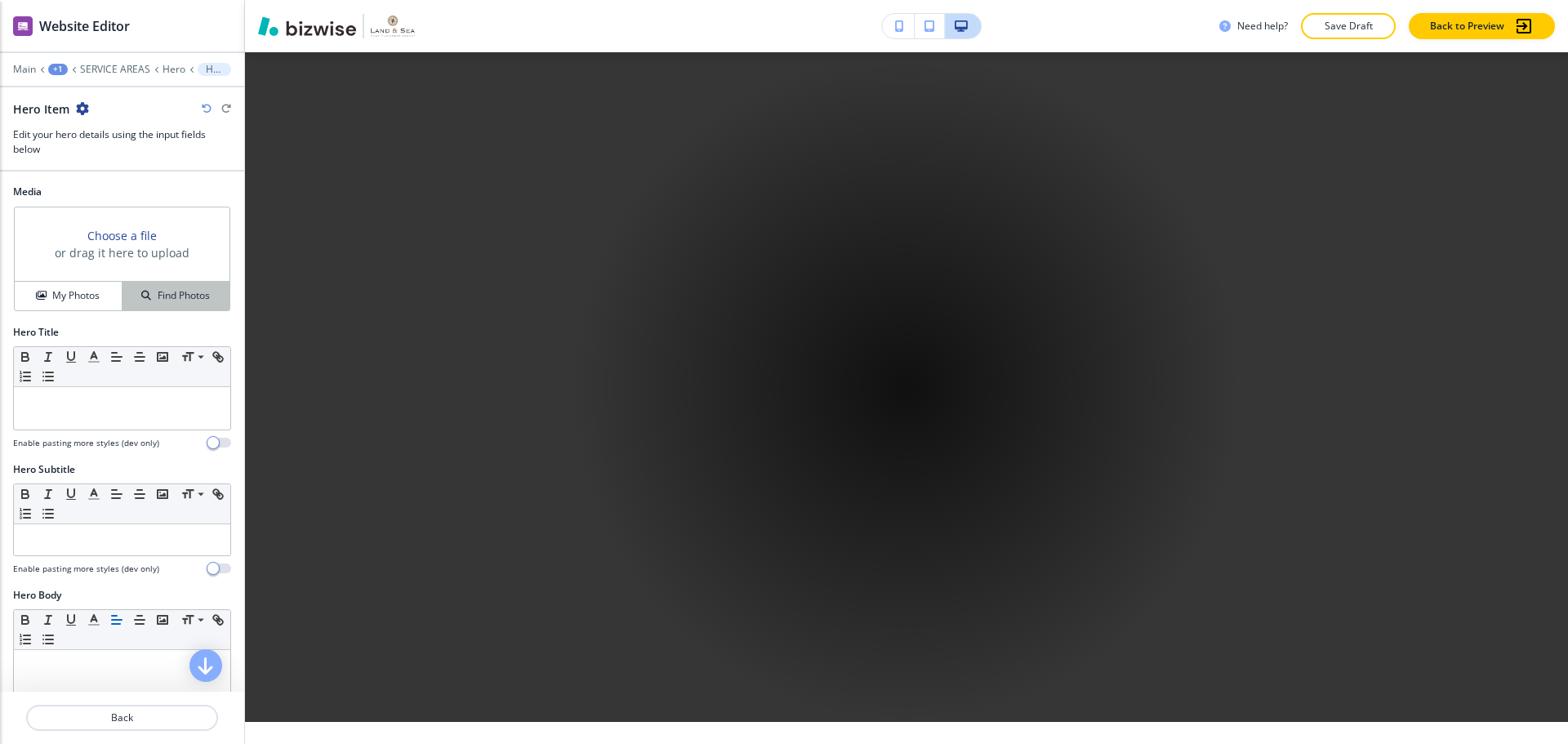
click at [143, 294] on div "Find Photos" at bounding box center [176, 296] width 107 height 15
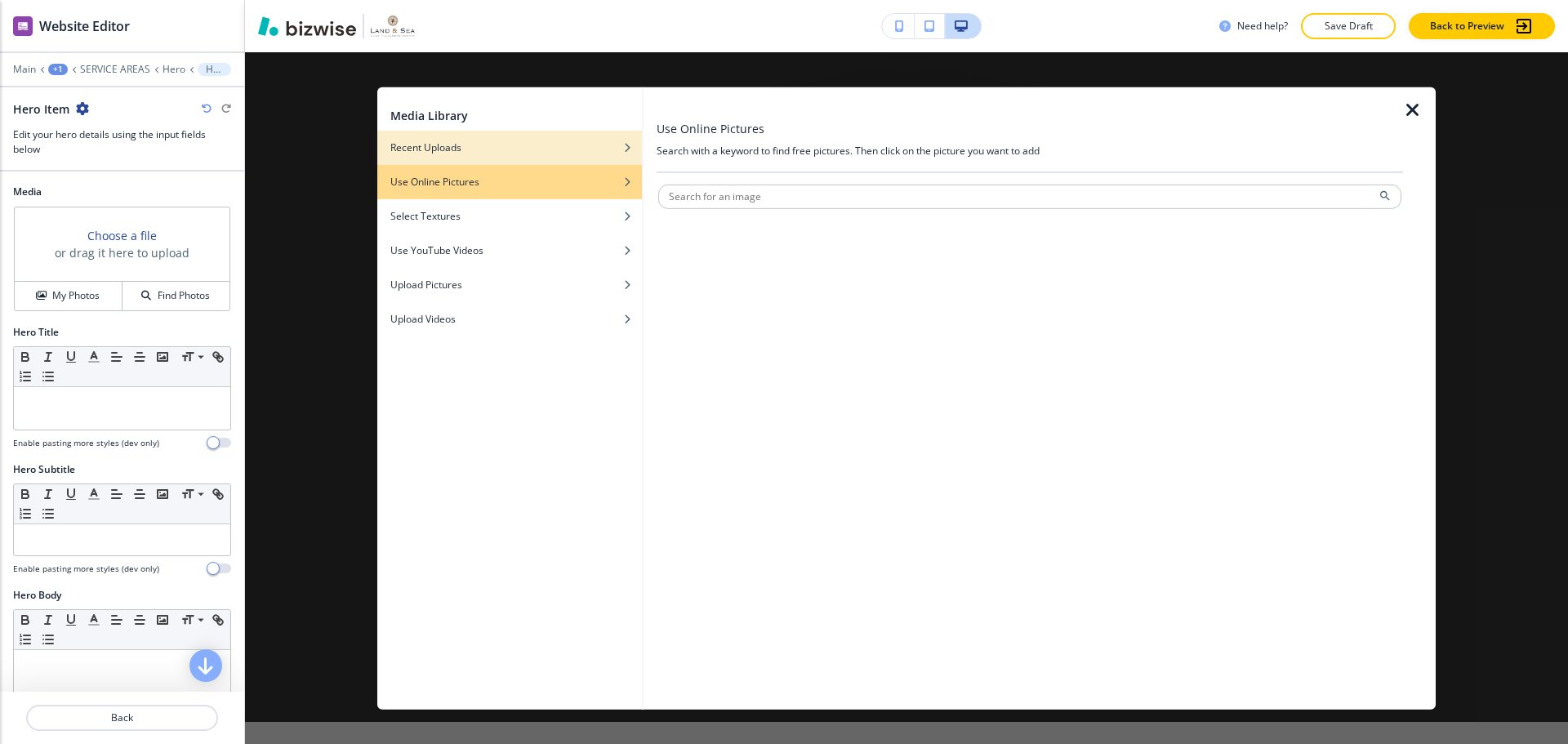
click at [557, 136] on div "button" at bounding box center [510, 135] width 265 height 10
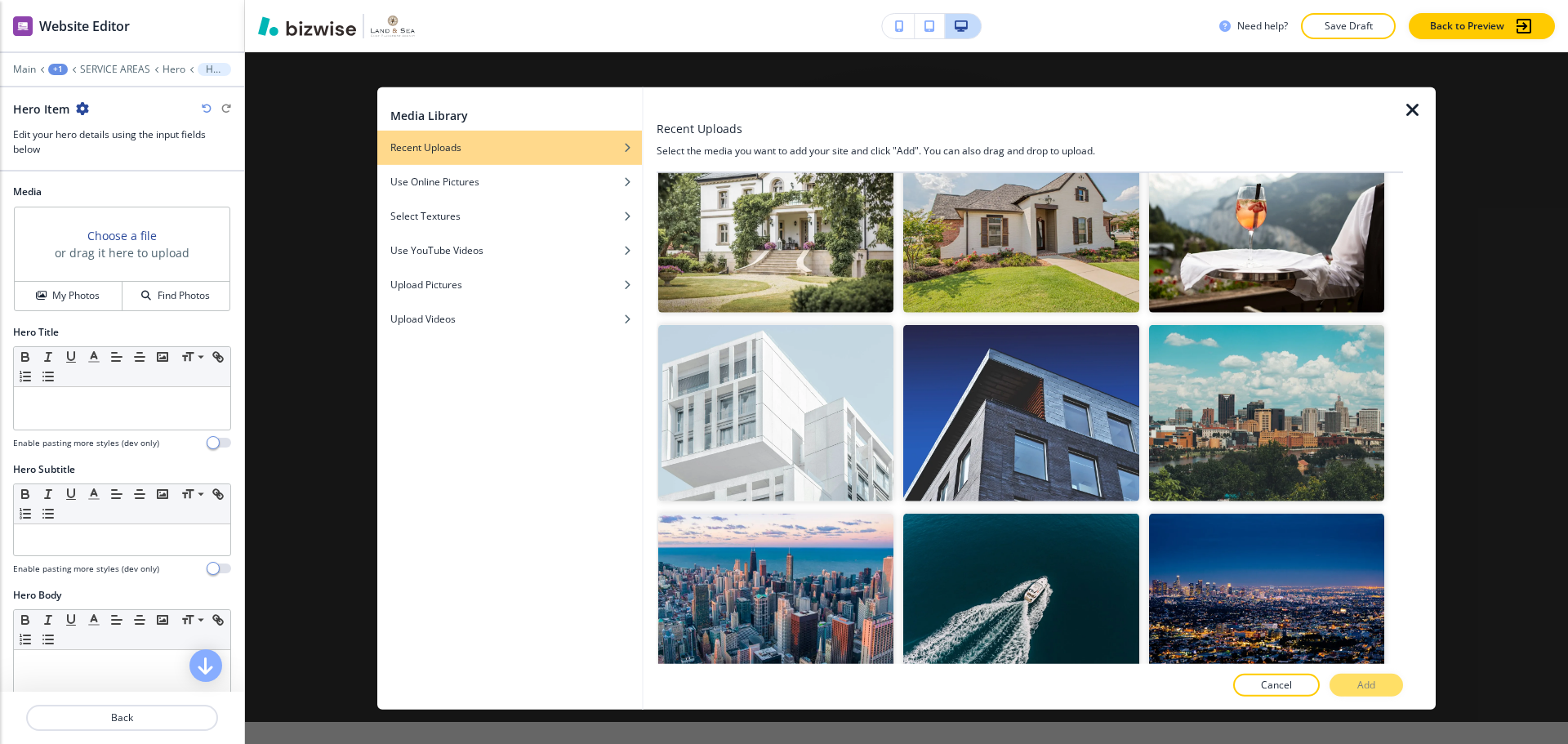
scroll to position [245, 0]
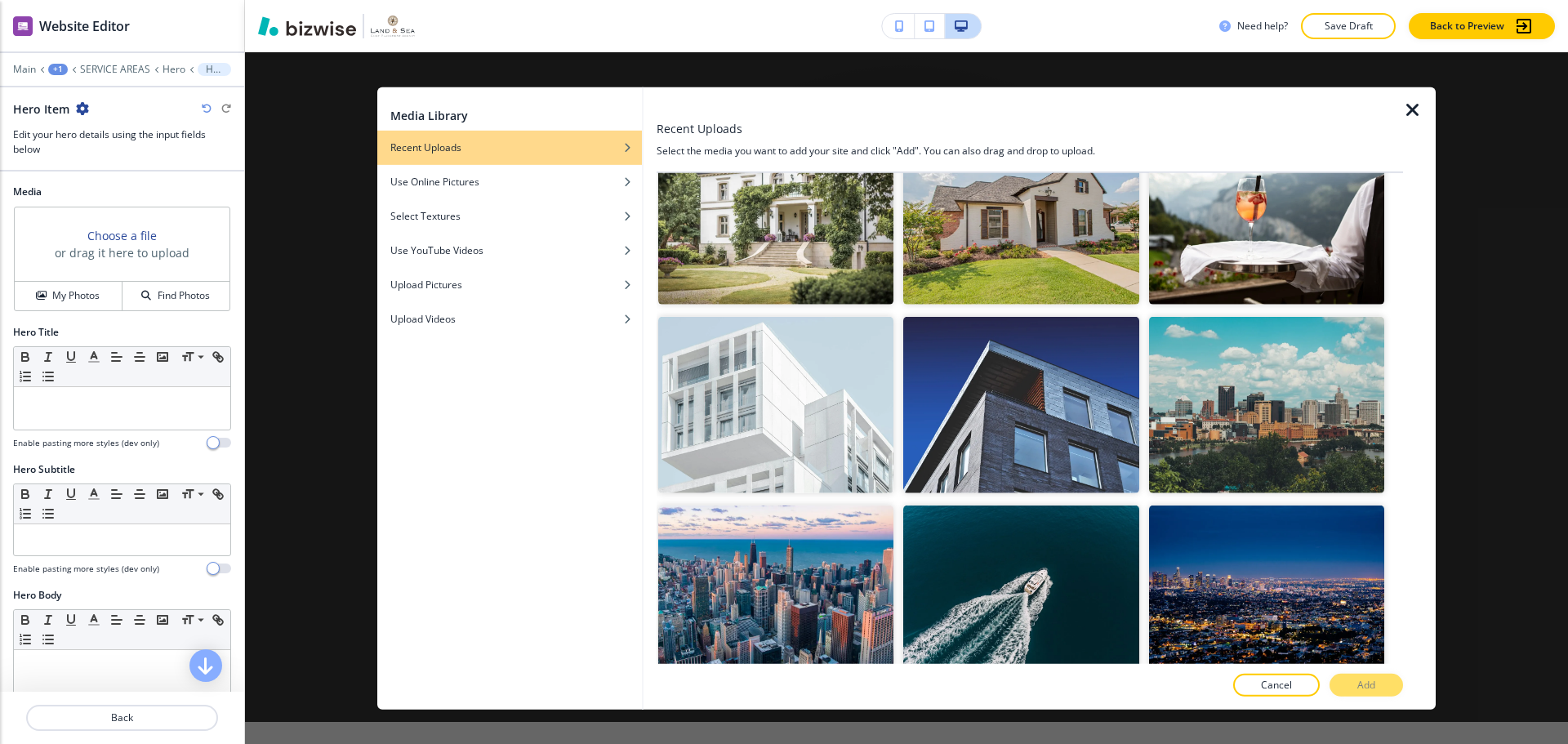
click at [1261, 427] on img "button" at bounding box center [1266, 405] width 235 height 177
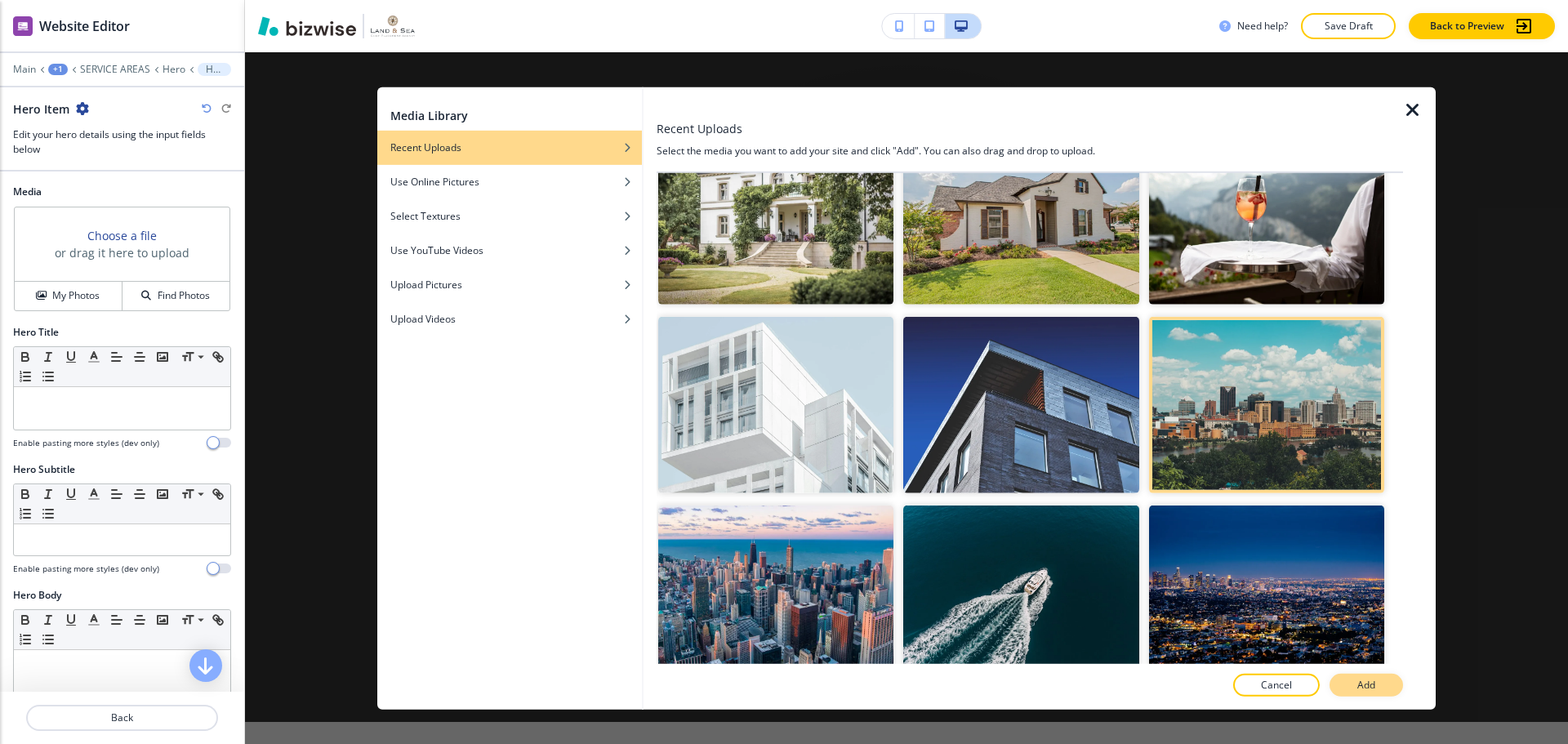
click at [1392, 690] on button "Add" at bounding box center [1366, 685] width 73 height 22
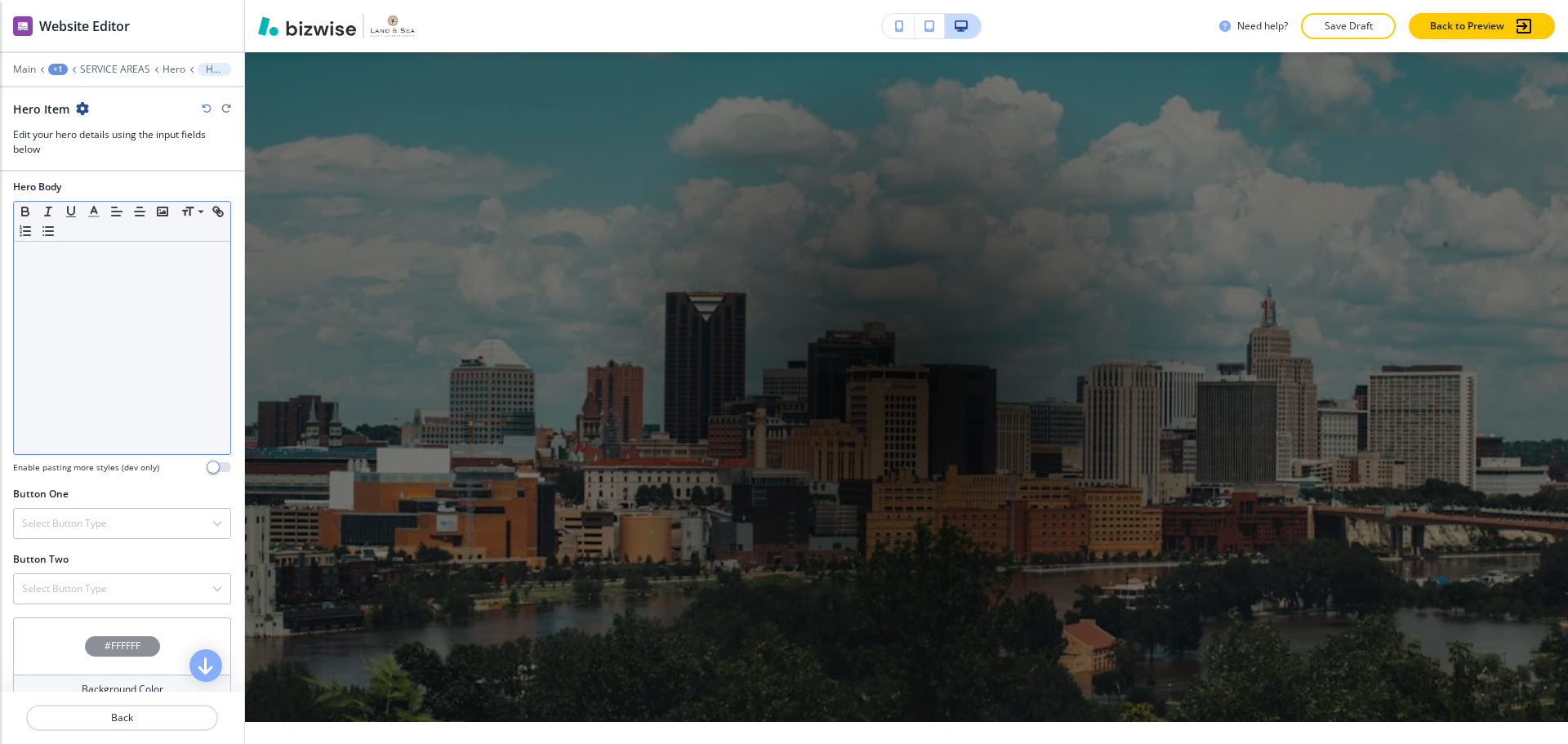
scroll to position [487, 0]
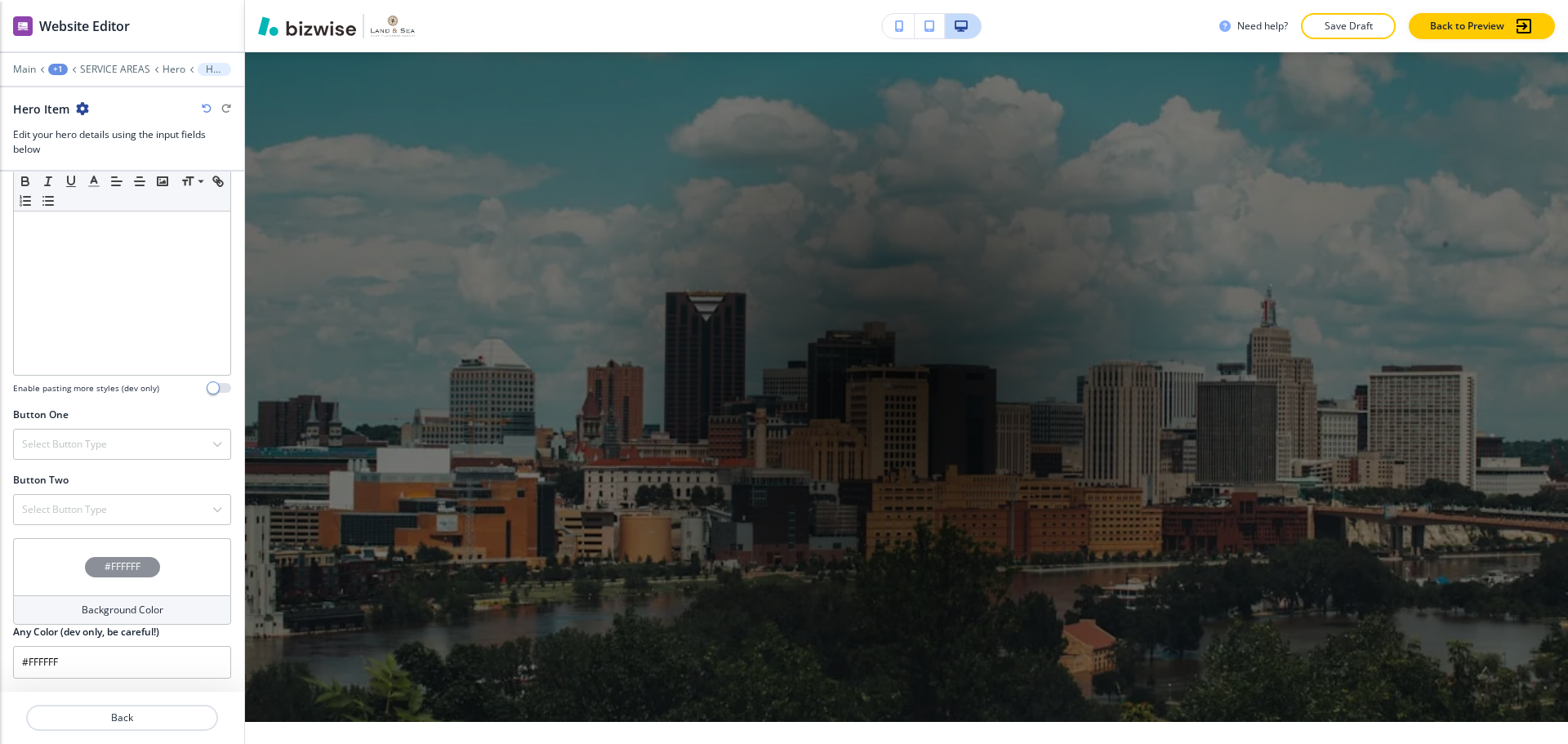
click at [120, 559] on h4 "#FFFFFF" at bounding box center [122, 567] width 36 height 15
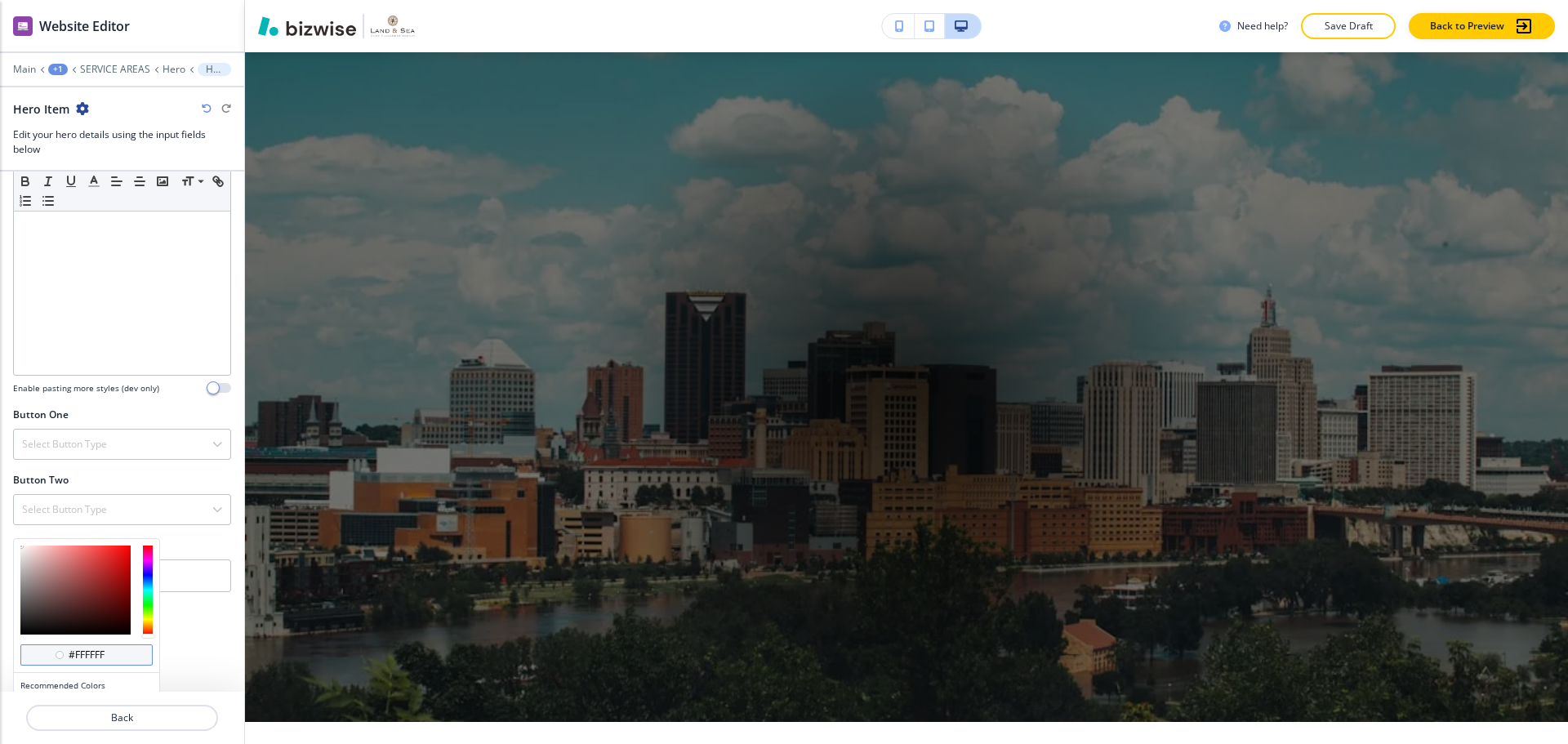
click at [117, 652] on input "#ffffff" at bounding box center [95, 655] width 57 height 13
type input "#ffffff"
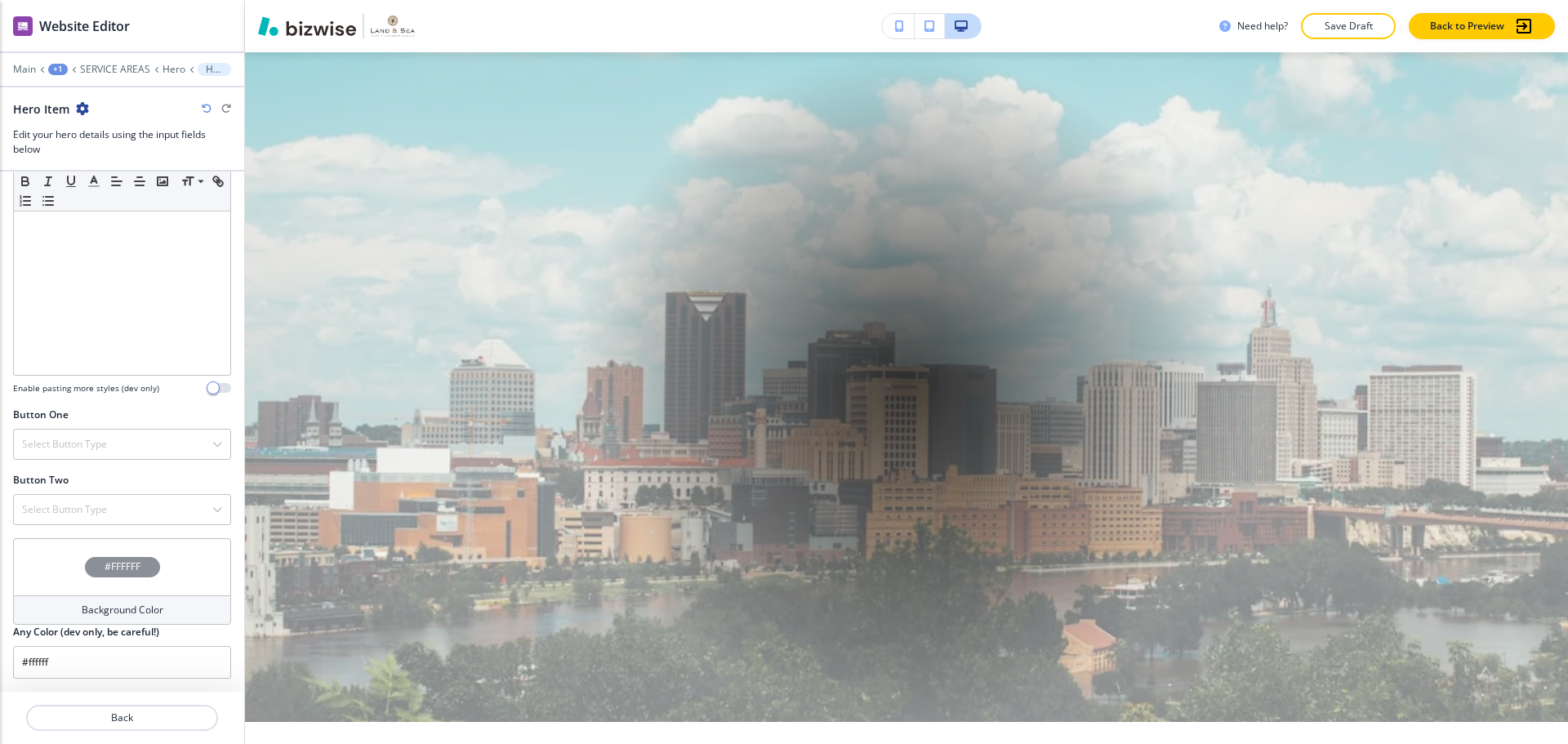
click at [117, 572] on h4 "#FFFFFF" at bounding box center [122, 567] width 36 height 15
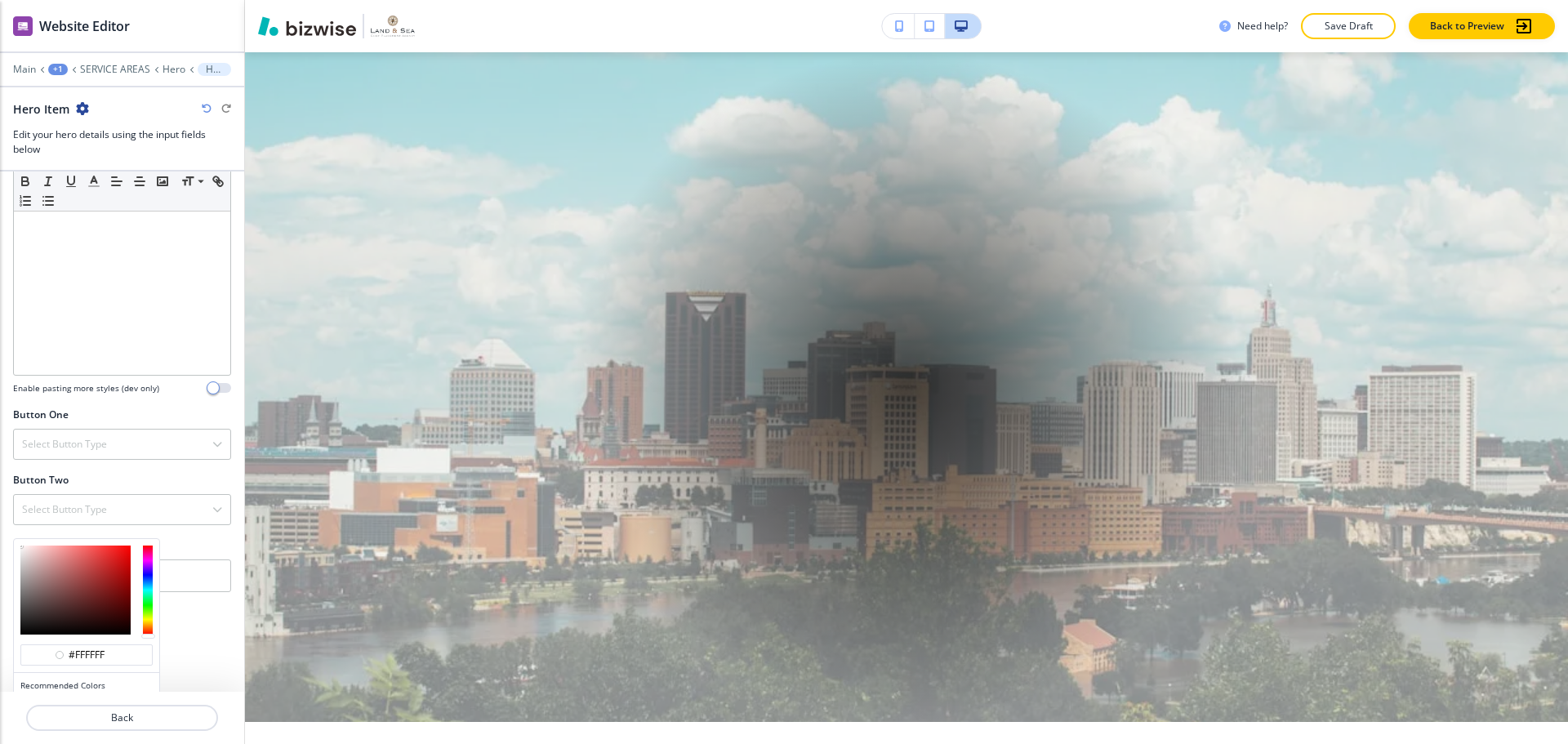
click at [11, 570] on div "#ffffff Recommended Colors Recently Selected Any Color (dev only, be careful!) …" at bounding box center [122, 572] width 244 height 67
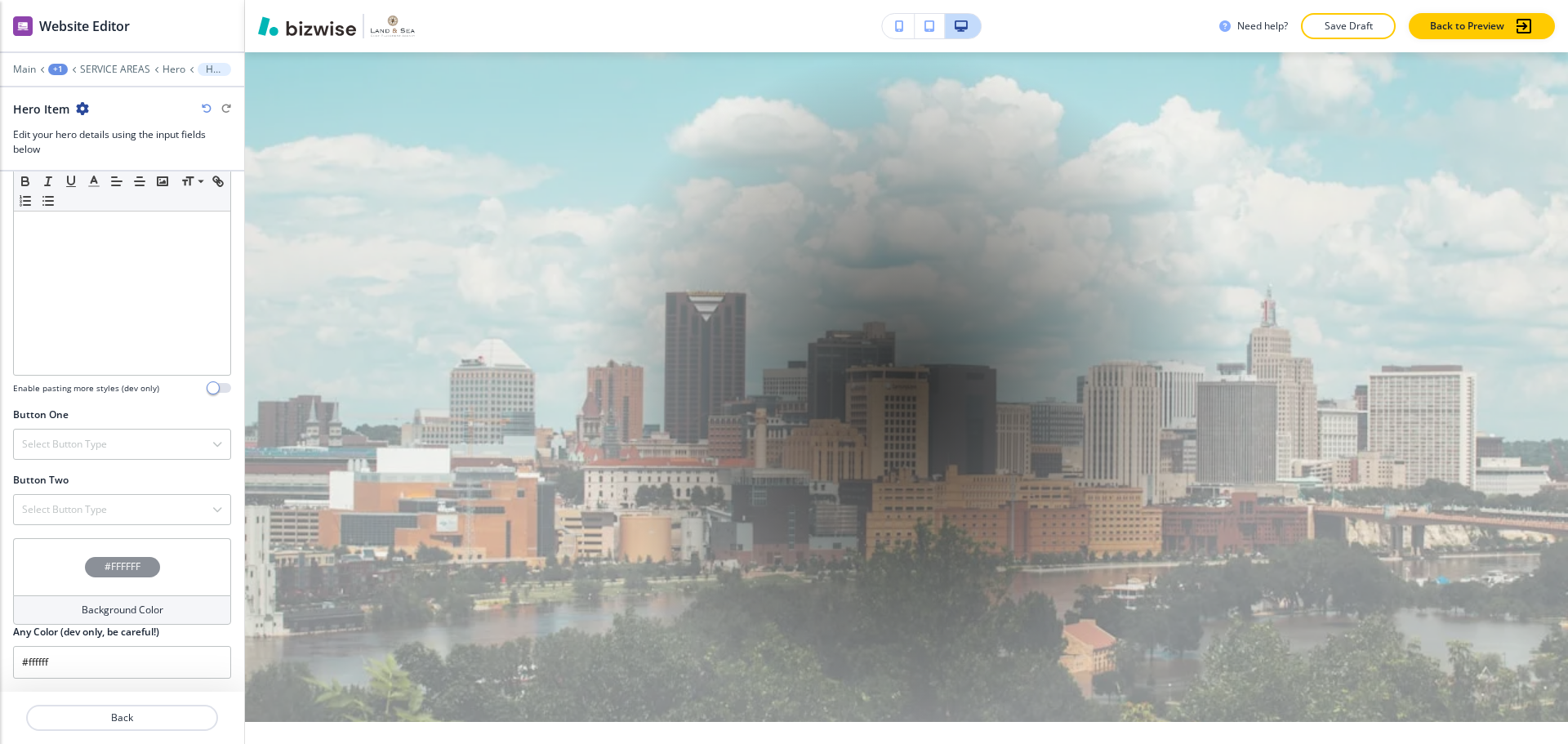
click at [31, 563] on div "#FFFFFF" at bounding box center [122, 567] width 218 height 57
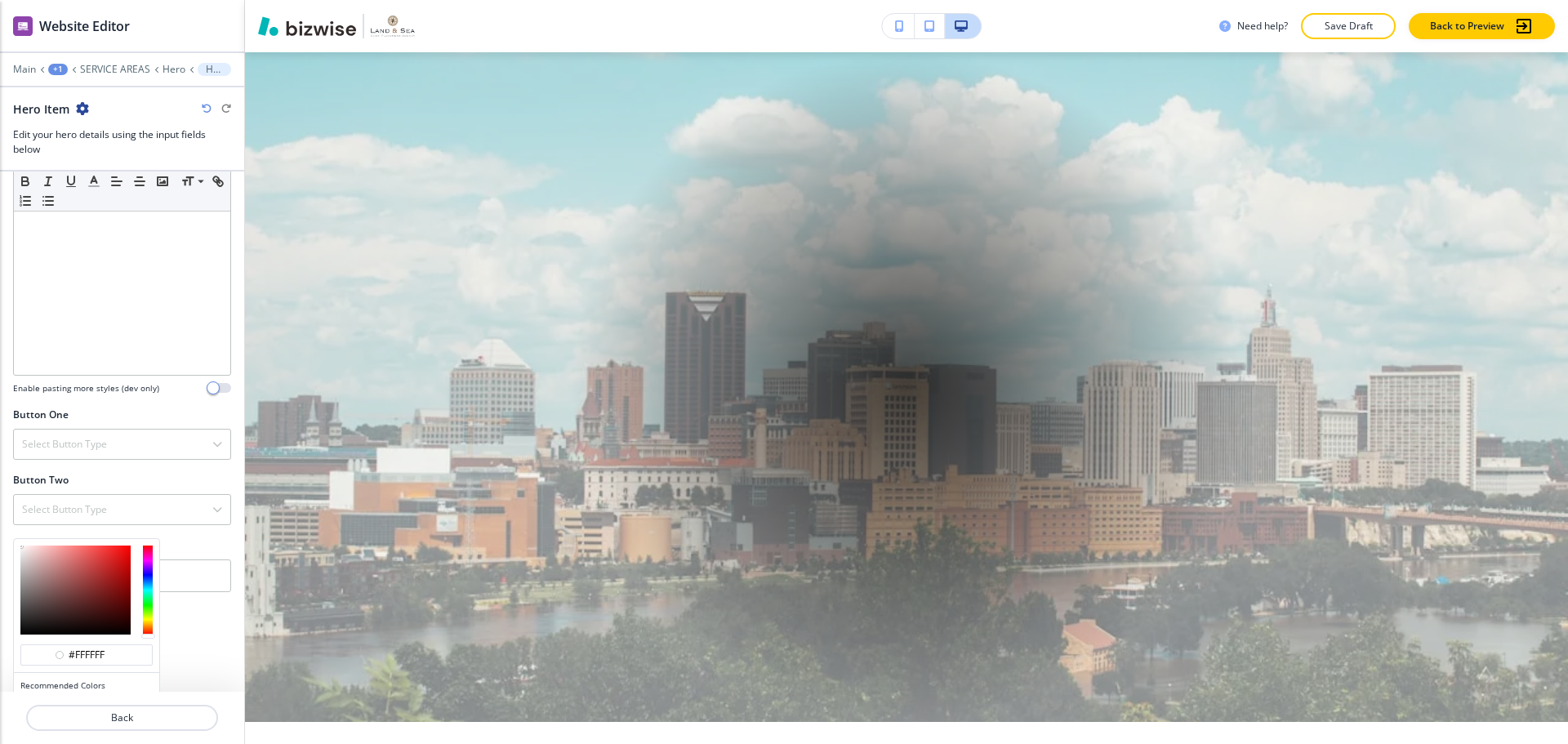
type input "#cbbebe"
click at [27, 563] on div at bounding box center [76, 590] width 110 height 89
type input "#cbbebe"
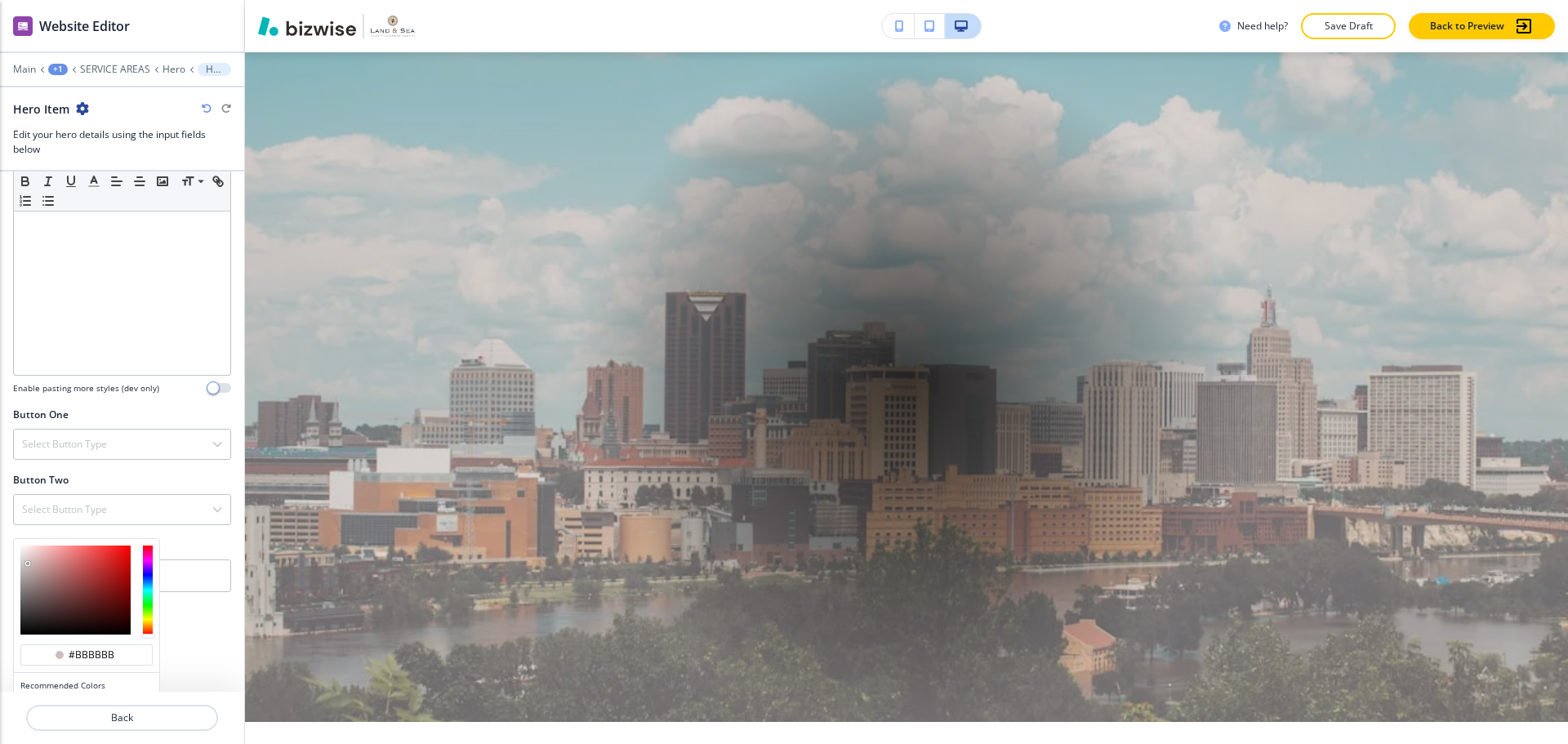
type input "#b8b8b8"
drag, startPoint x: 19, startPoint y: 573, endPoint x: 9, endPoint y: 592, distance: 21.5
click at [9, 592] on div "#b8b8b8 Recommended Colors Recently Selected Any Color (dev only, be careful!) …" at bounding box center [122, 572] width 244 height 67
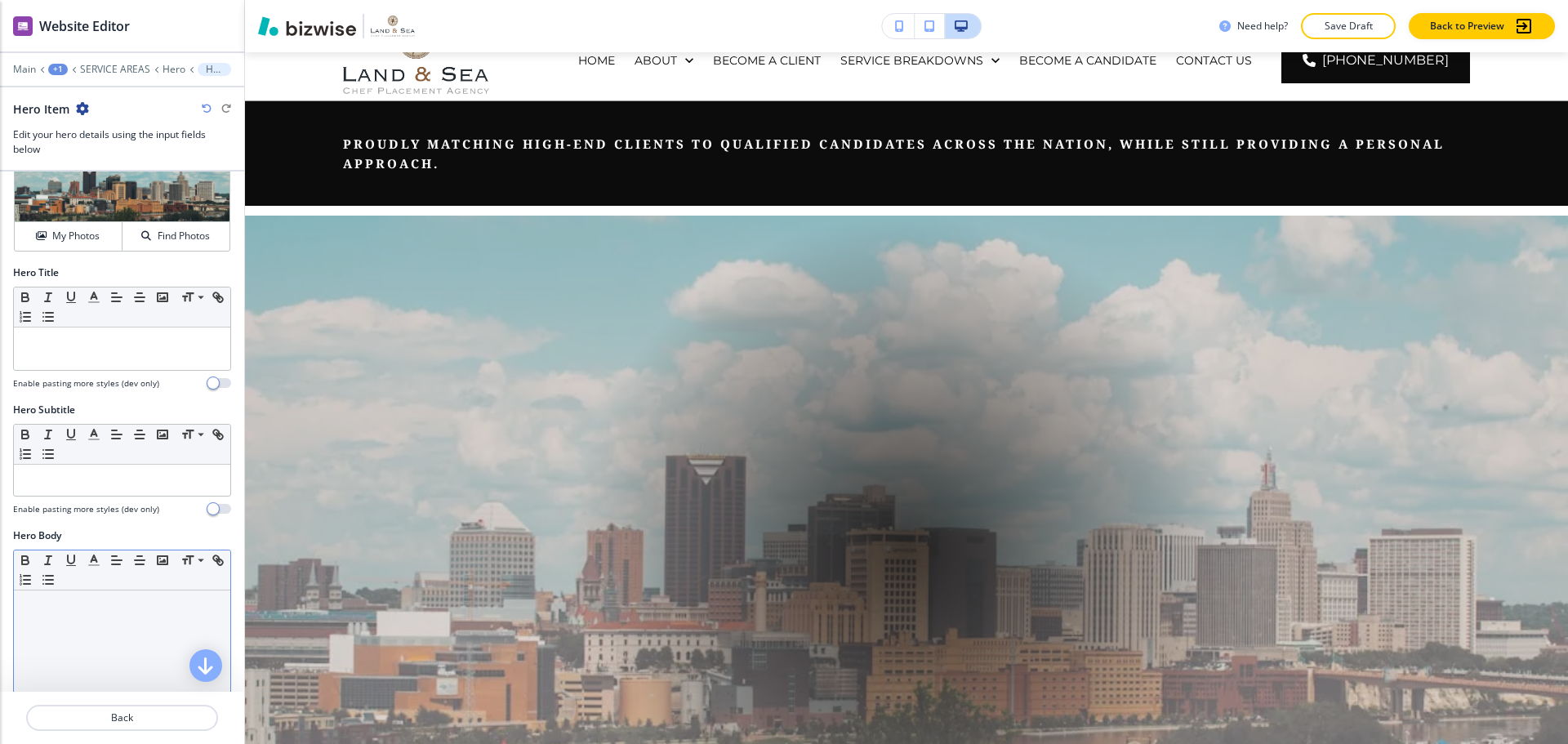
scroll to position [0, 0]
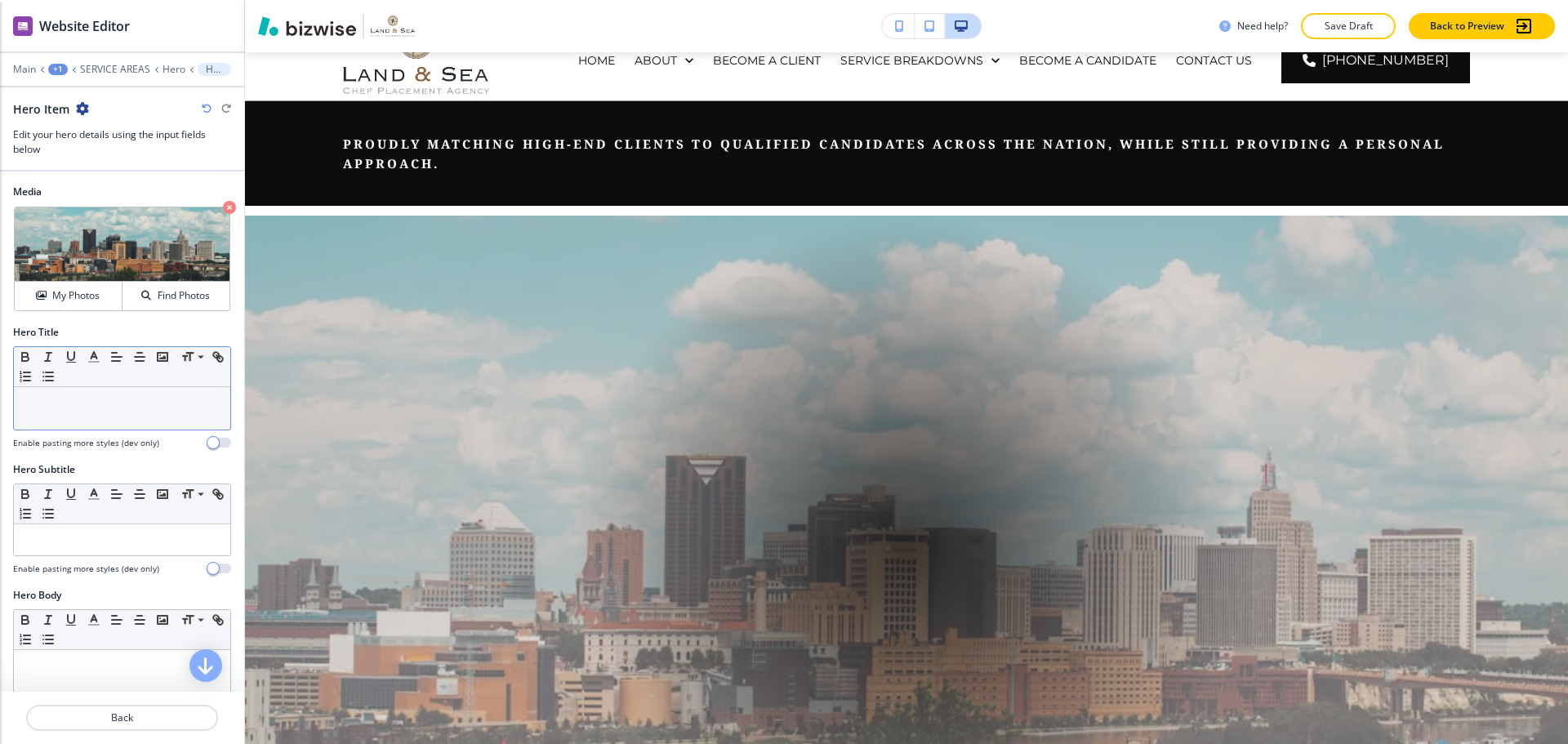
type input "#b8b8b8"
click at [170, 414] on div at bounding box center [122, 408] width 217 height 42
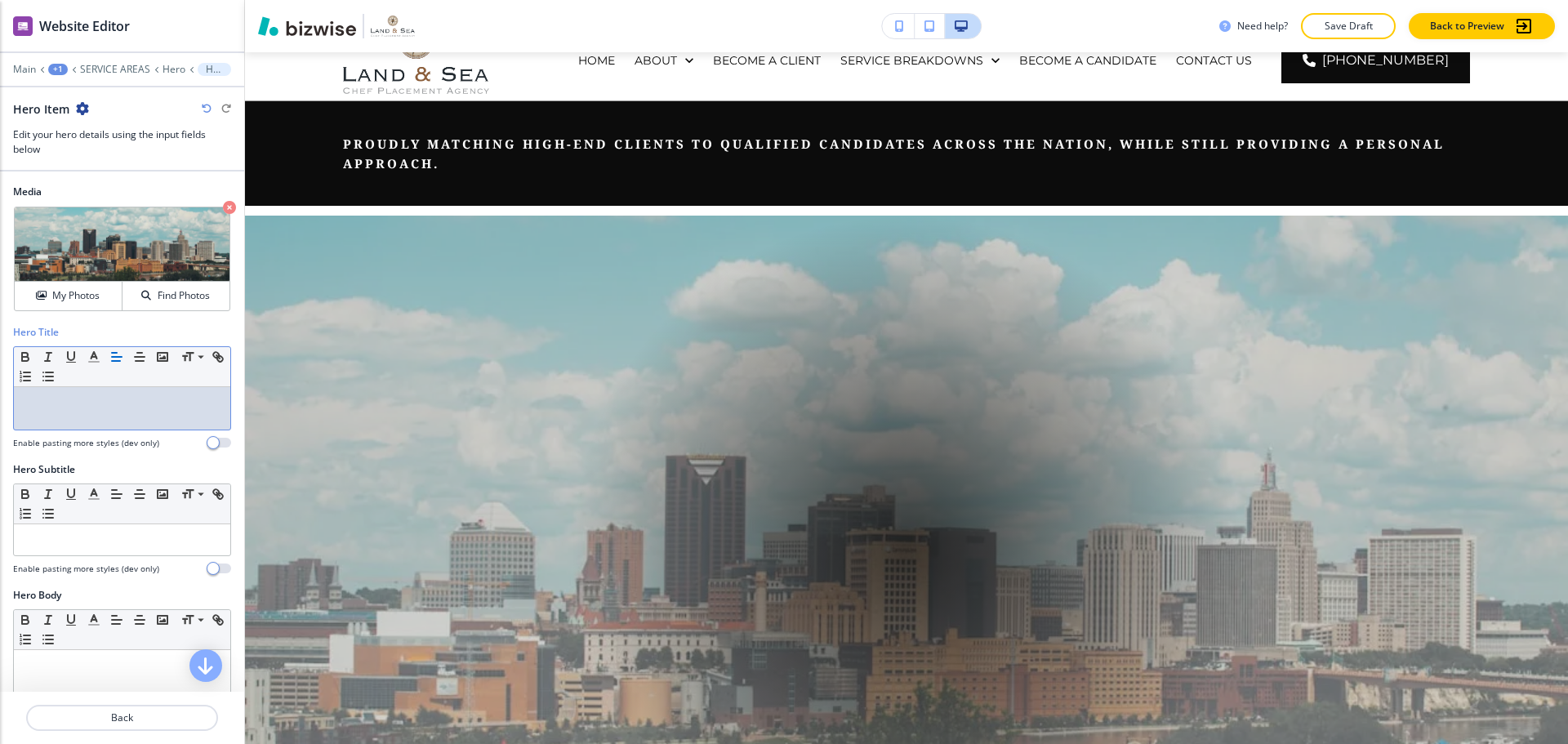
click at [108, 407] on p at bounding box center [122, 402] width 200 height 15
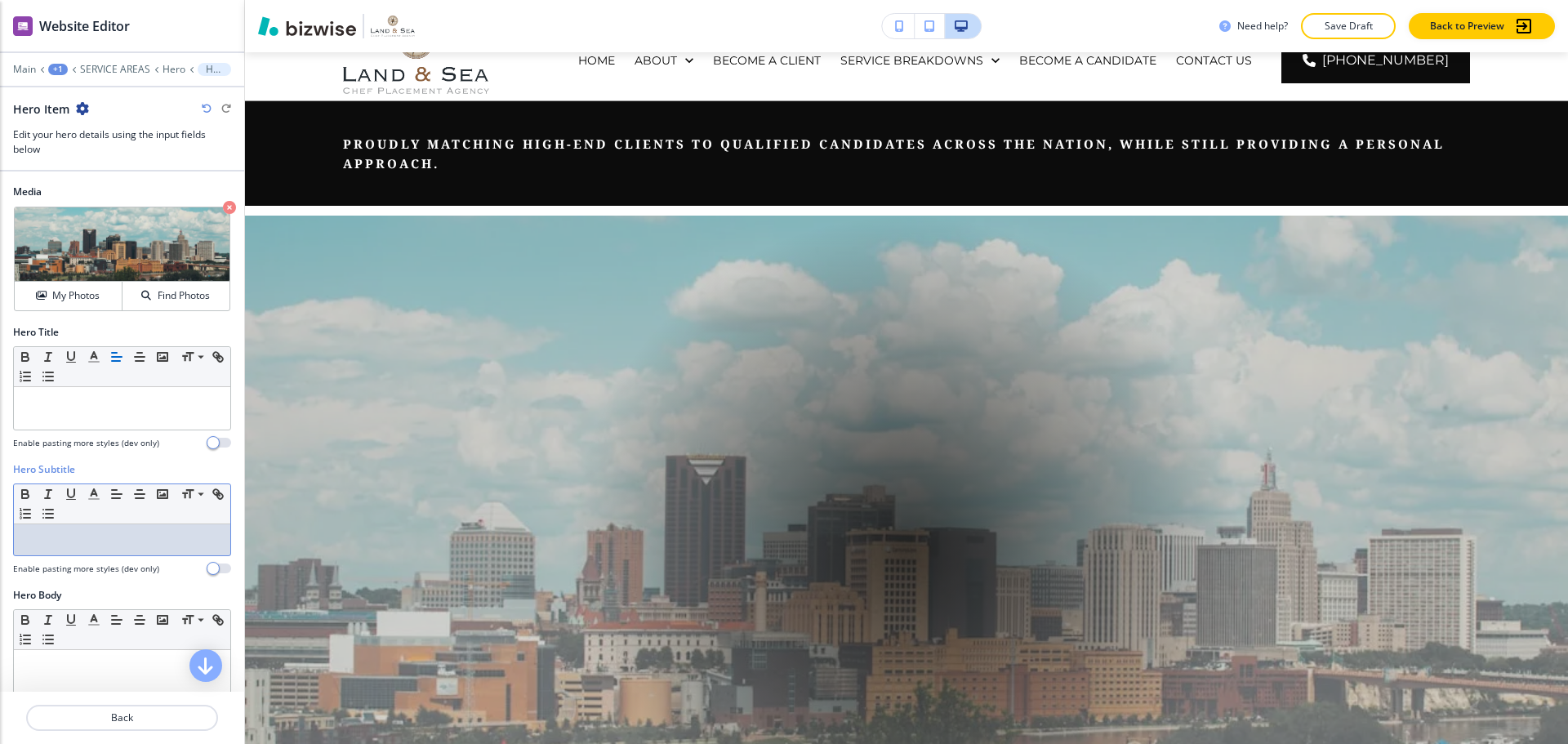
click at [95, 540] on p at bounding box center [122, 540] width 200 height 15
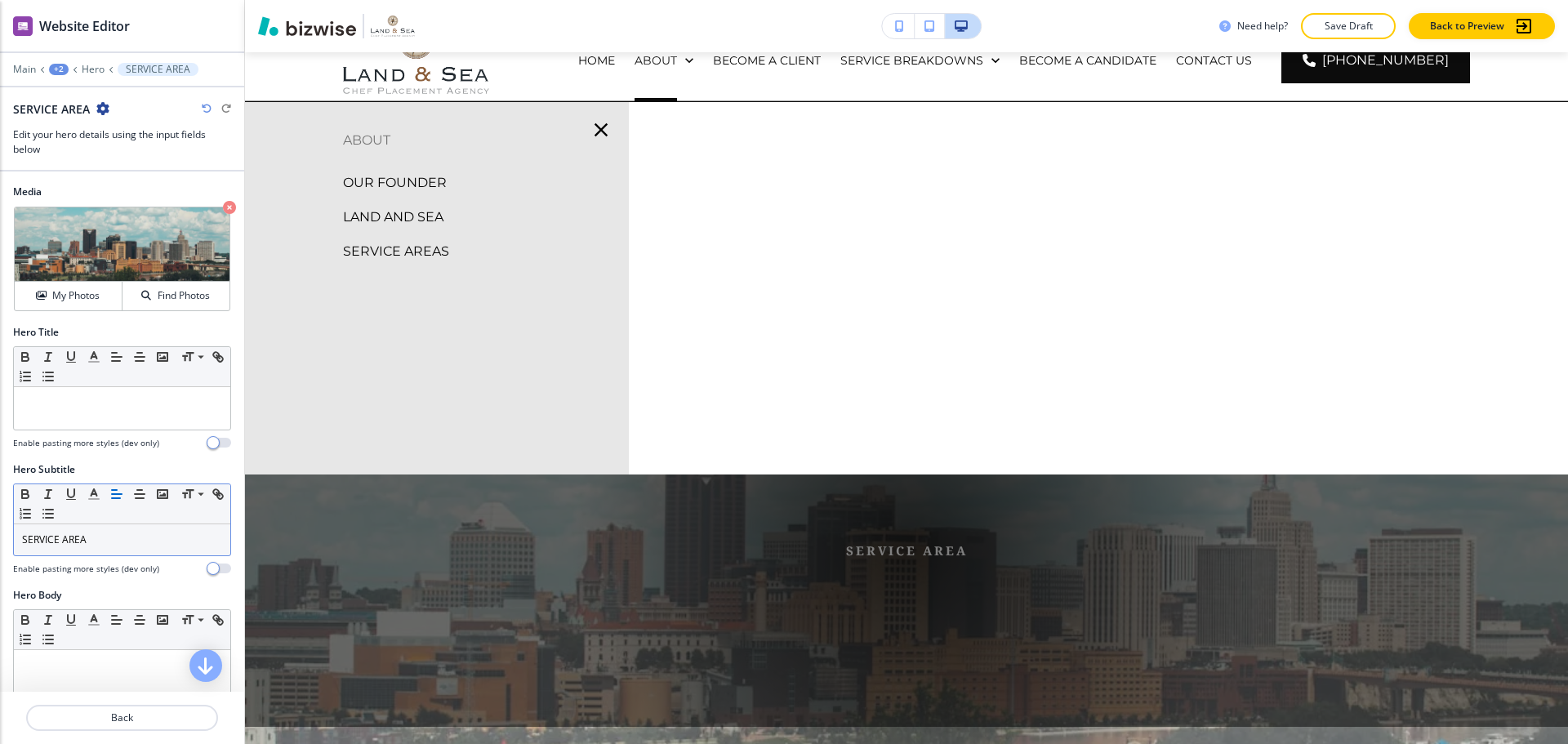
click at [104, 540] on p "SERVICE AREA" at bounding box center [122, 540] width 200 height 15
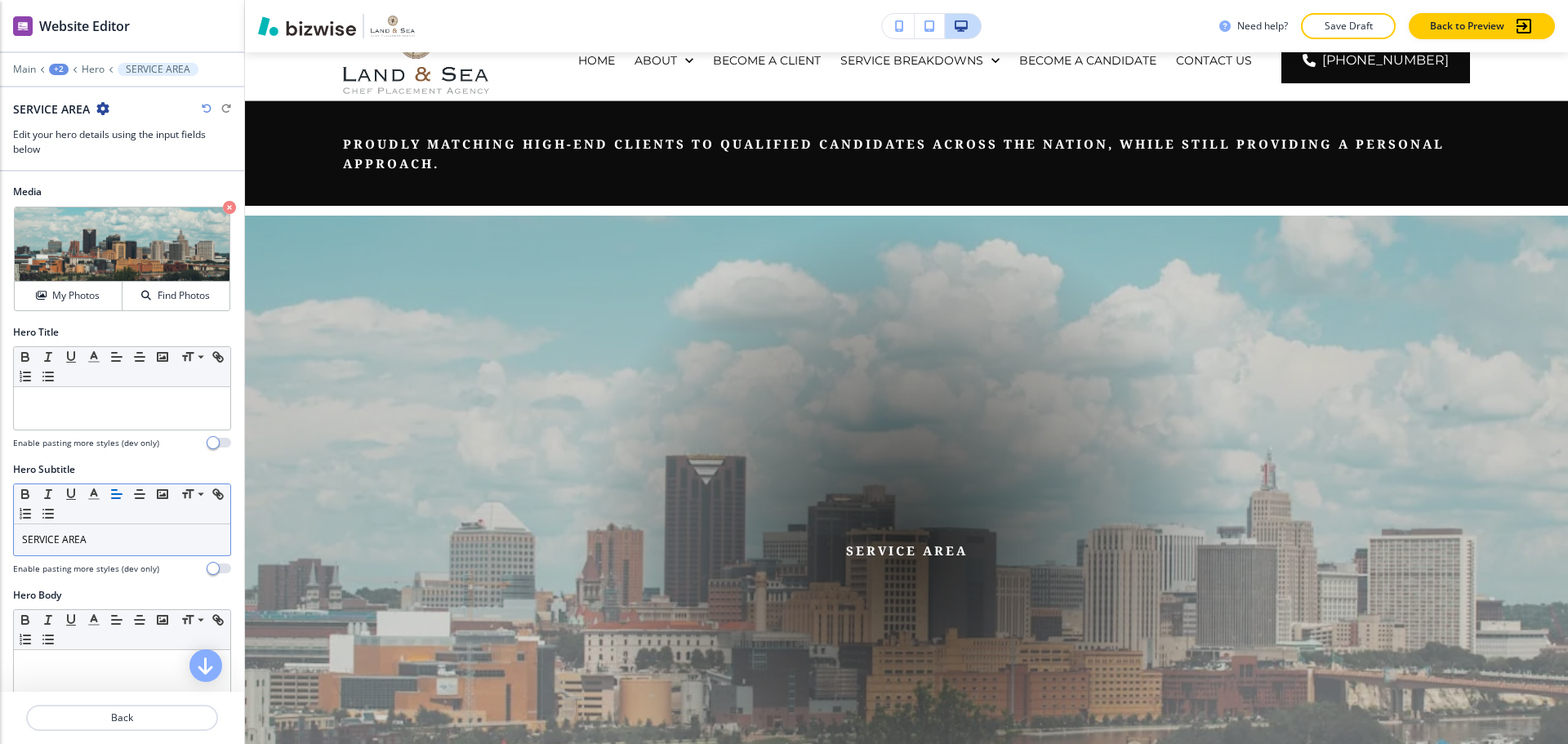
click at [139, 542] on p "SERVICE AREA" at bounding box center [122, 540] width 200 height 15
click at [122, 401] on p at bounding box center [122, 402] width 200 height 15
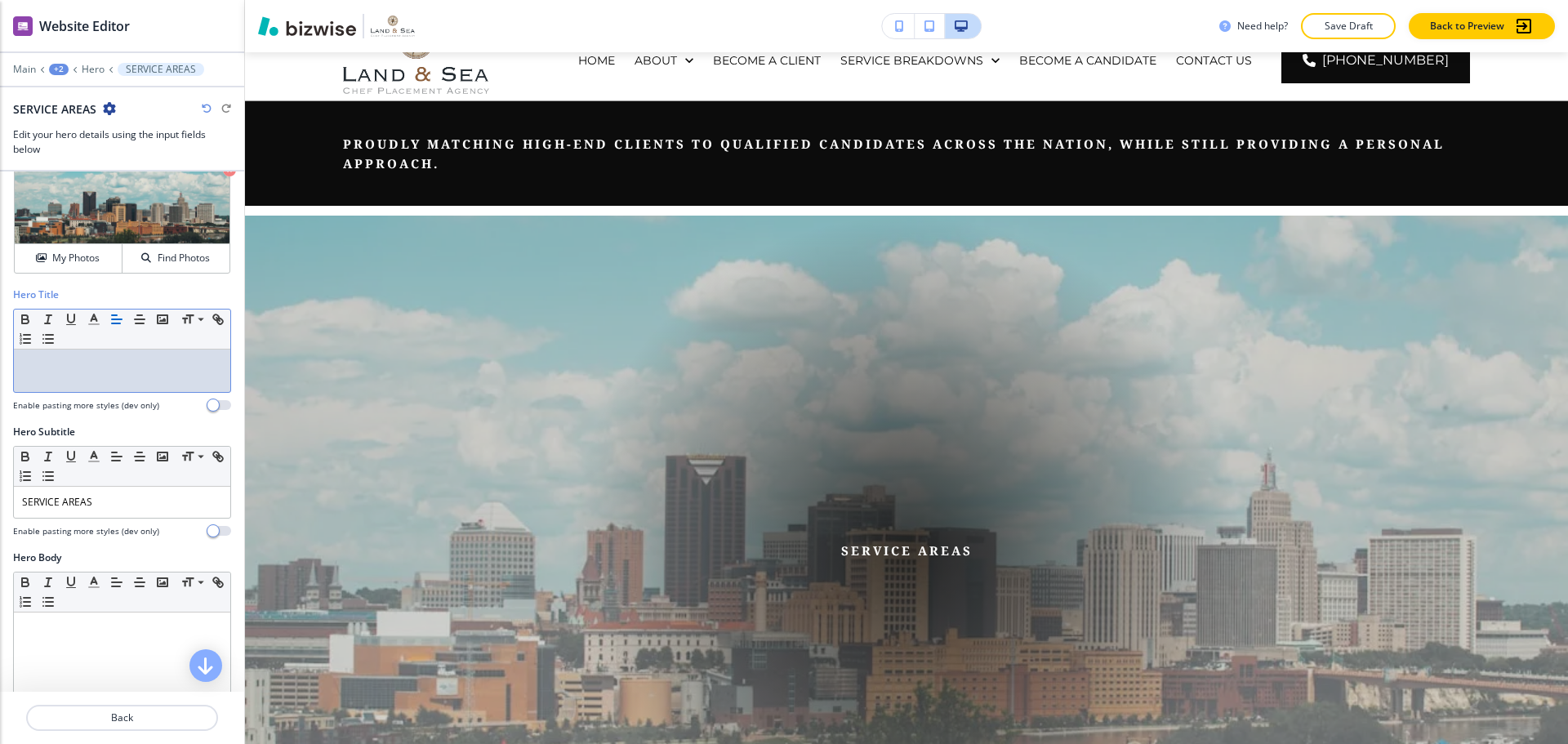
scroll to position [82, 0]
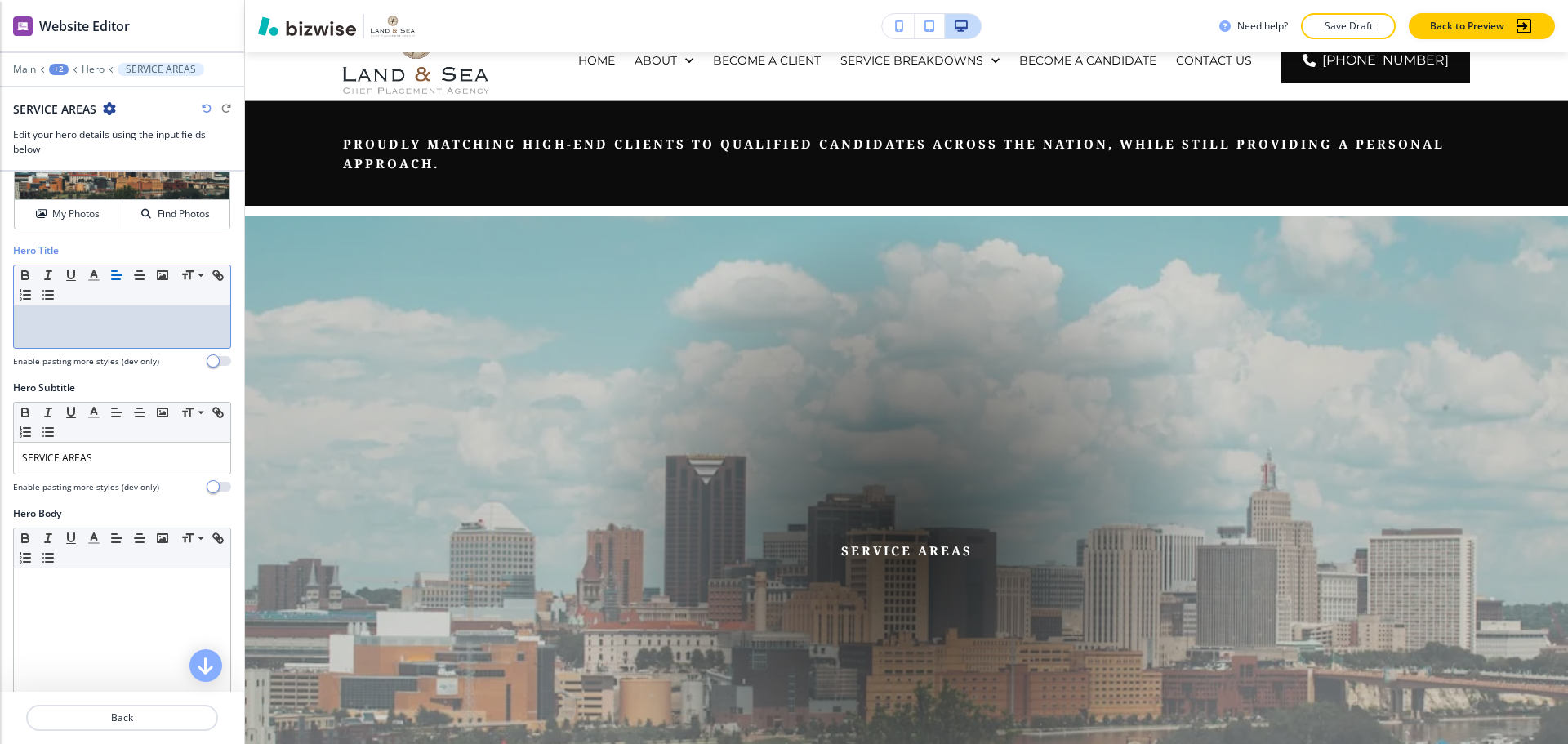
click at [140, 338] on div at bounding box center [122, 327] width 217 height 42
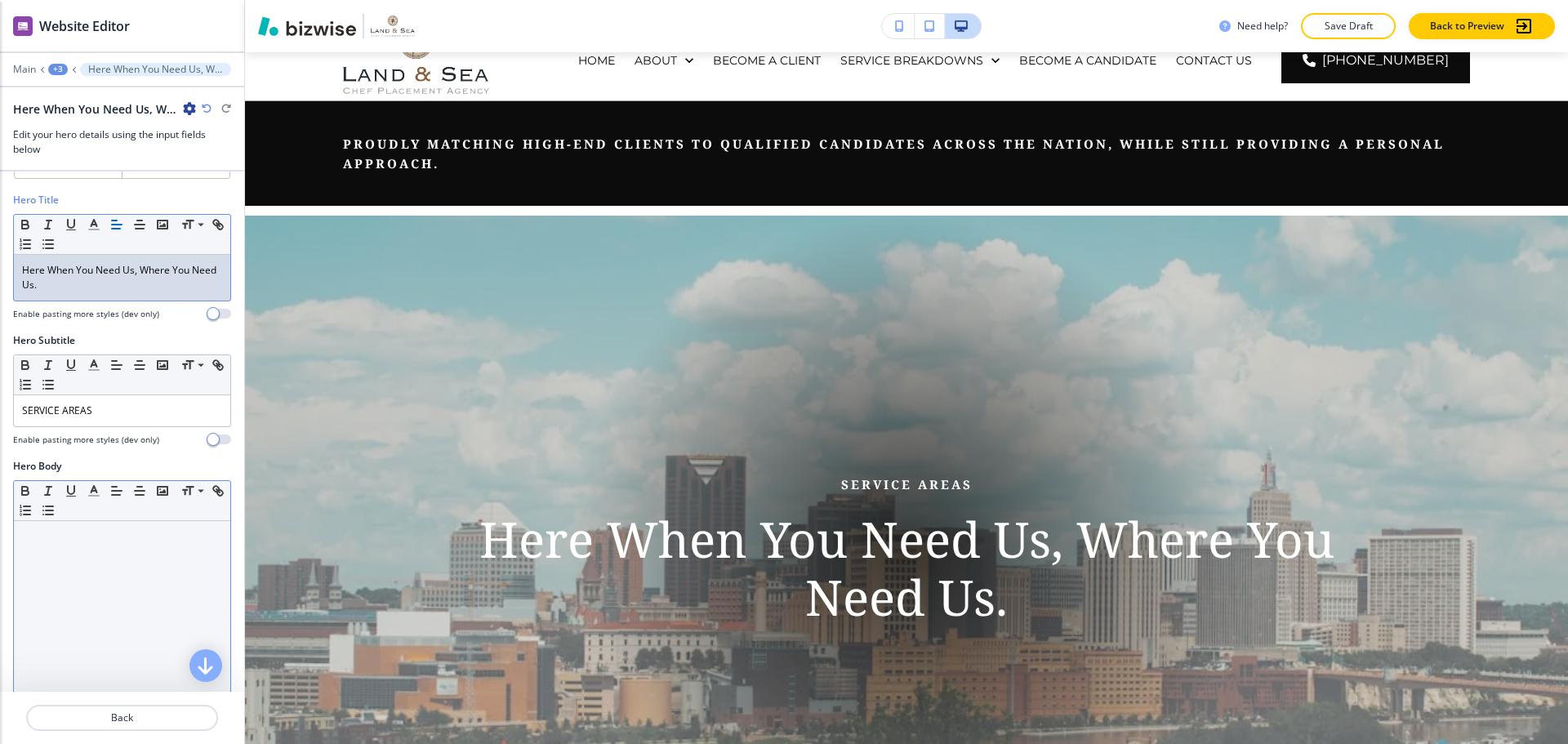
scroll to position [245, 0]
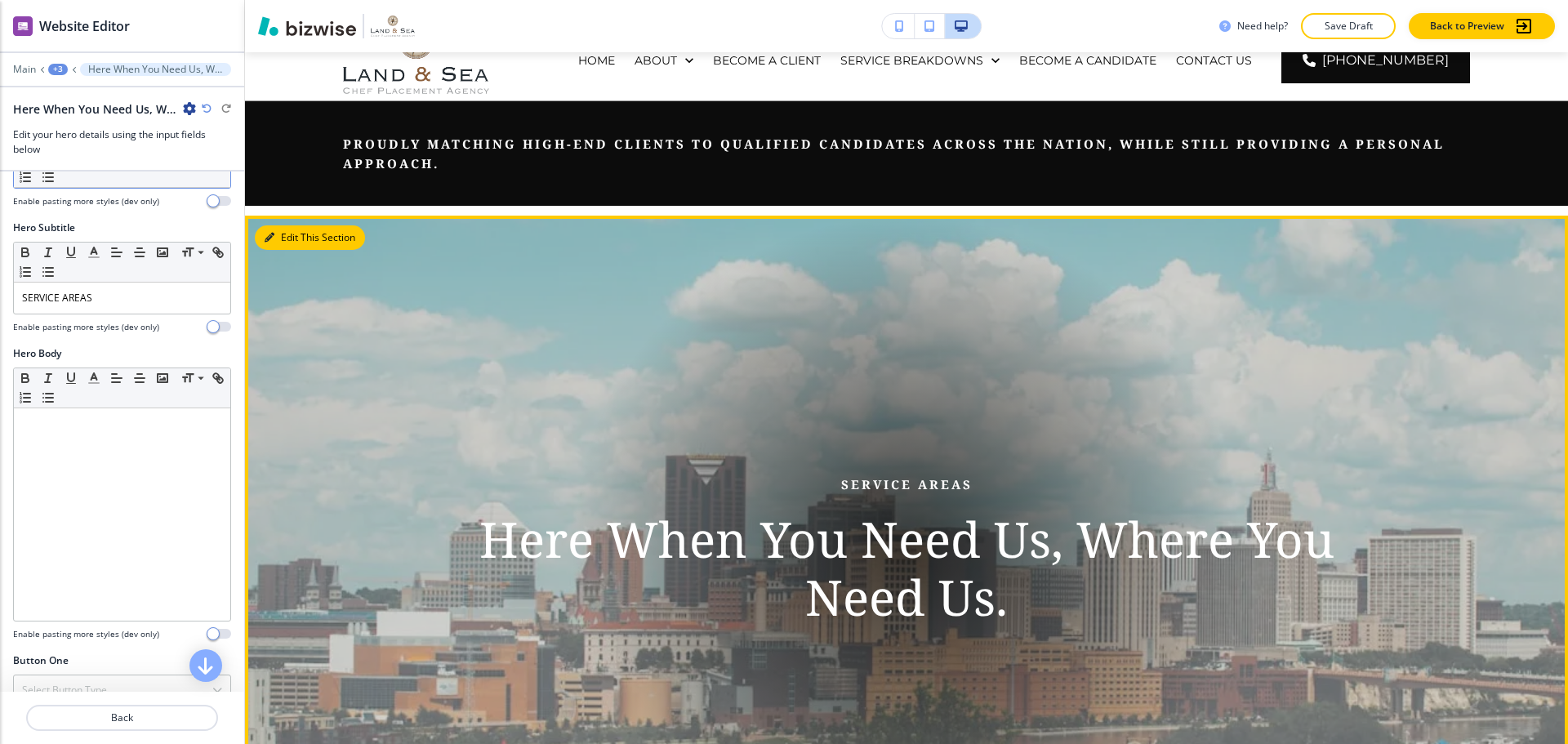
click at [272, 239] on icon "button" at bounding box center [270, 237] width 10 height 10
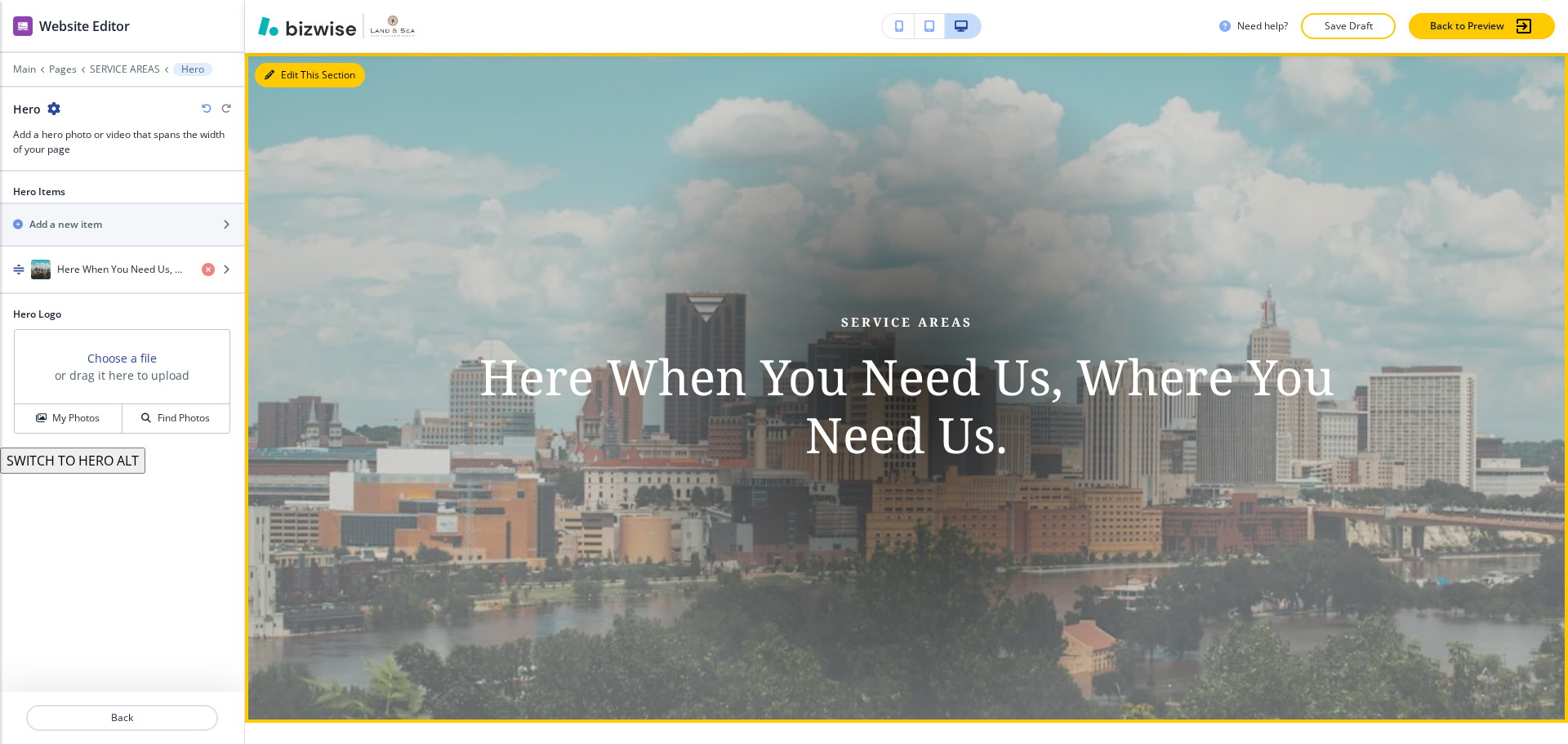
scroll to position [233, 0]
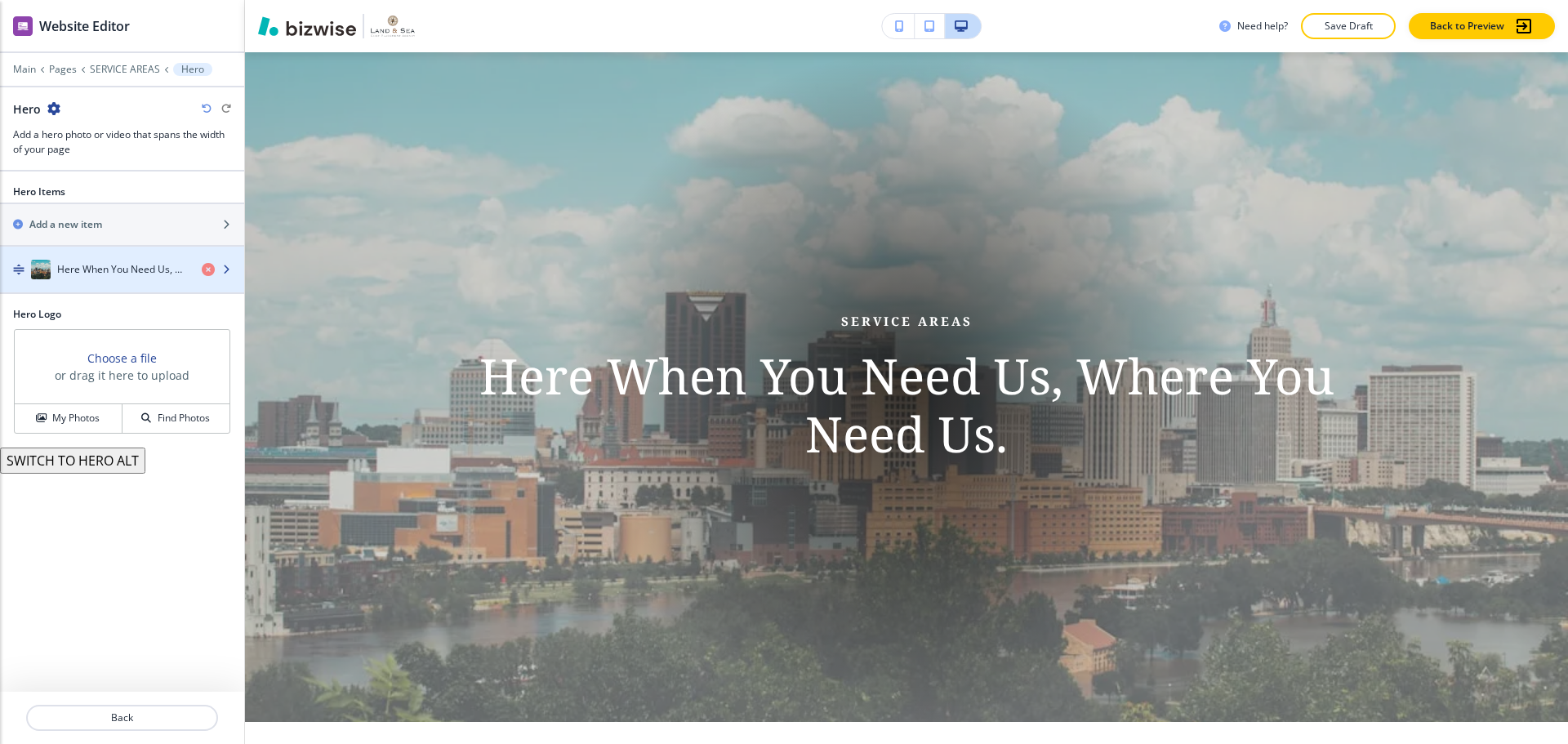
click at [102, 287] on div "button" at bounding box center [122, 286] width 244 height 13
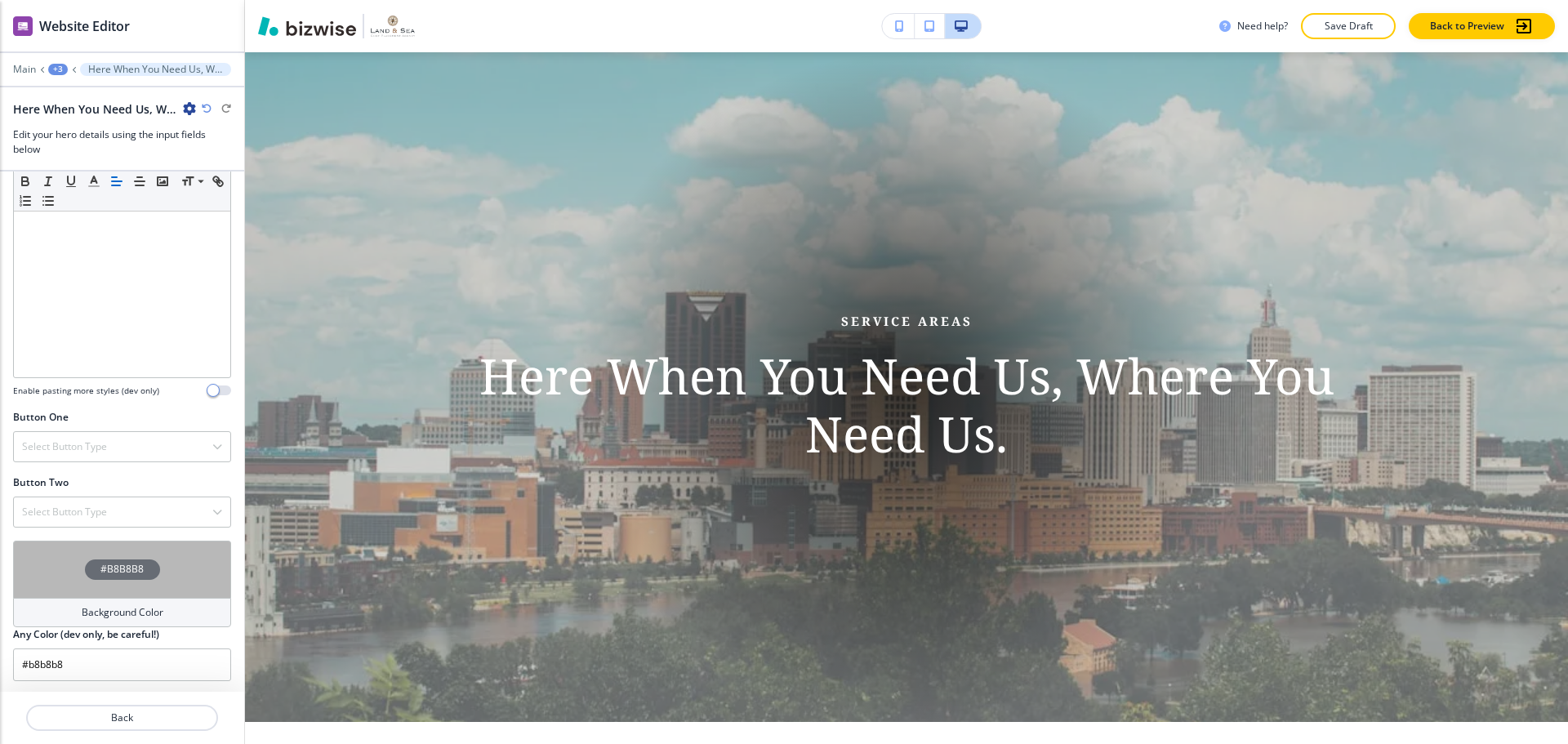
scroll to position [491, 0]
click at [85, 565] on div "#B8B8B8" at bounding box center [122, 567] width 75 height 21
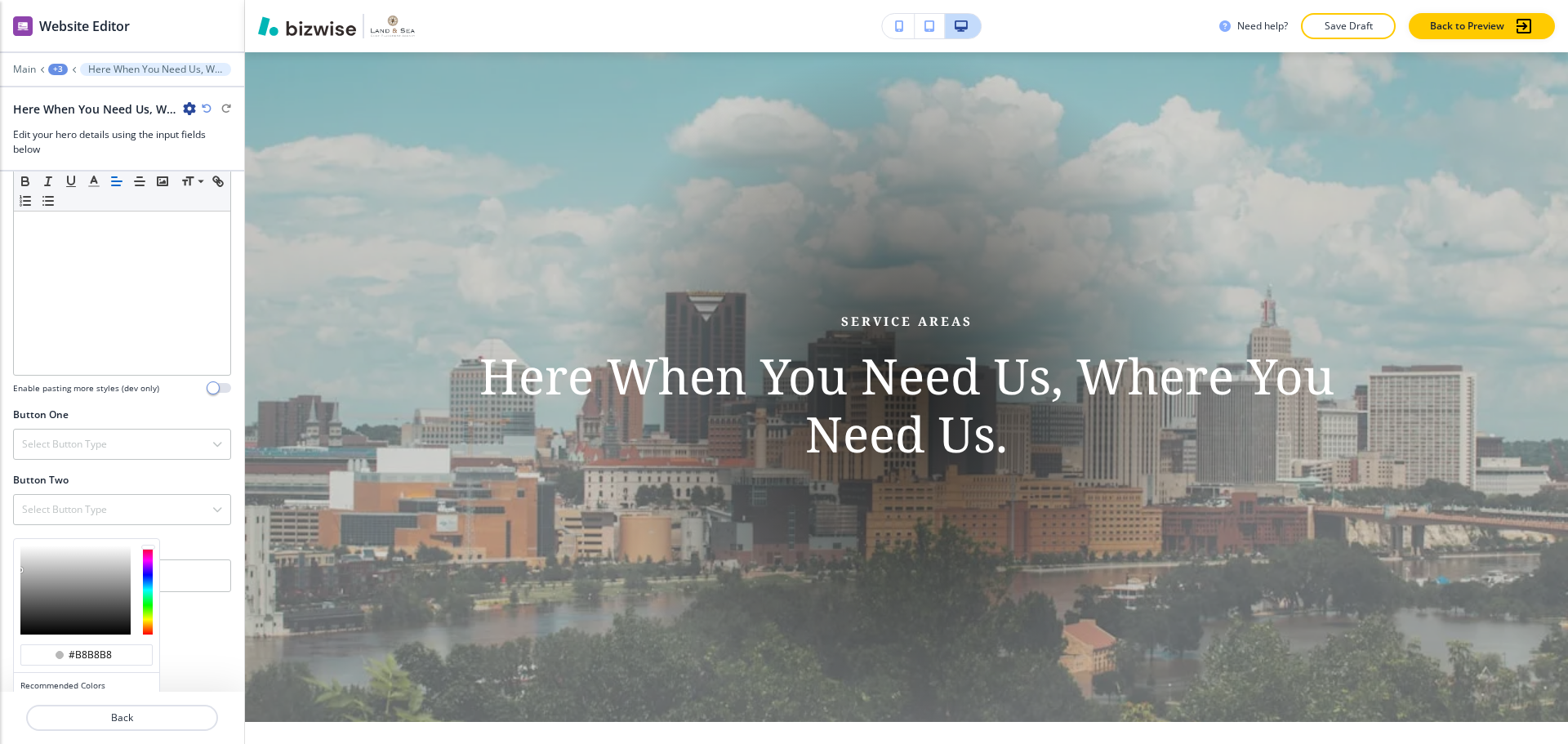
type input "#8f8f8f"
click at [25, 582] on div at bounding box center [76, 590] width 110 height 89
type input "#8f8f8f"
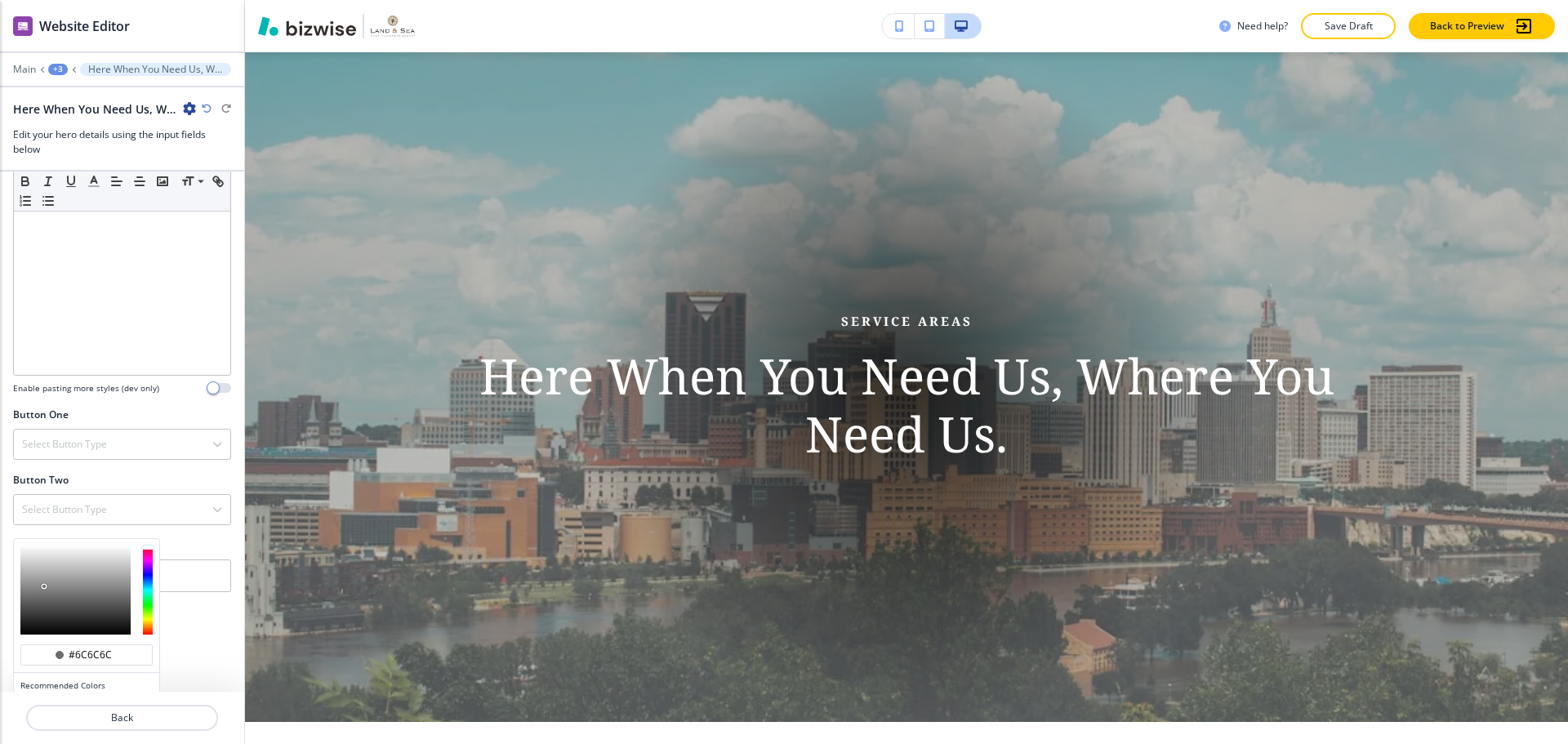
type input "#6b6b6b"
drag, startPoint x: 44, startPoint y: 587, endPoint x: 63, endPoint y: 587, distance: 19.0
click at [45, 587] on div at bounding box center [76, 590] width 110 height 89
type input "#6b6b6b"
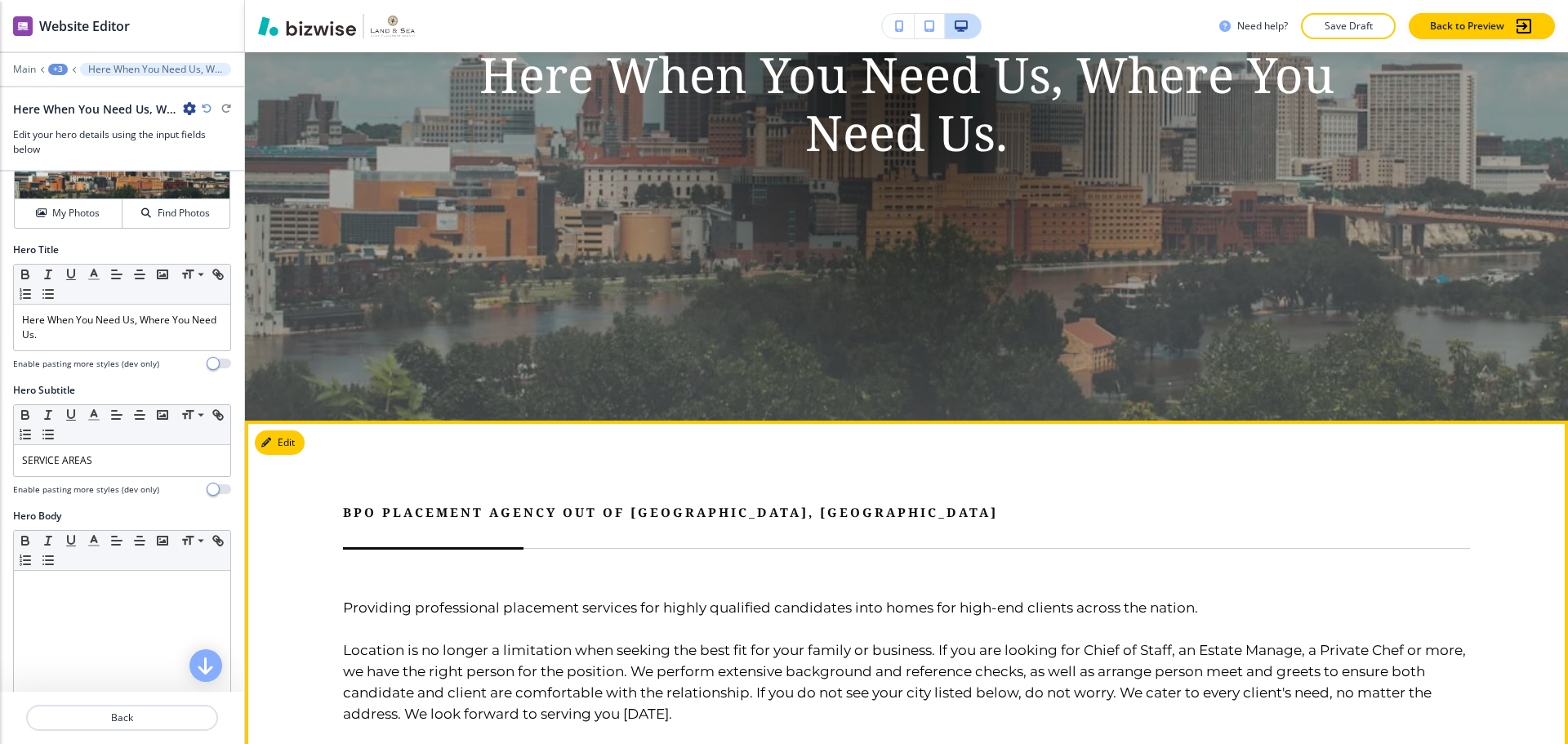
scroll to position [642, 0]
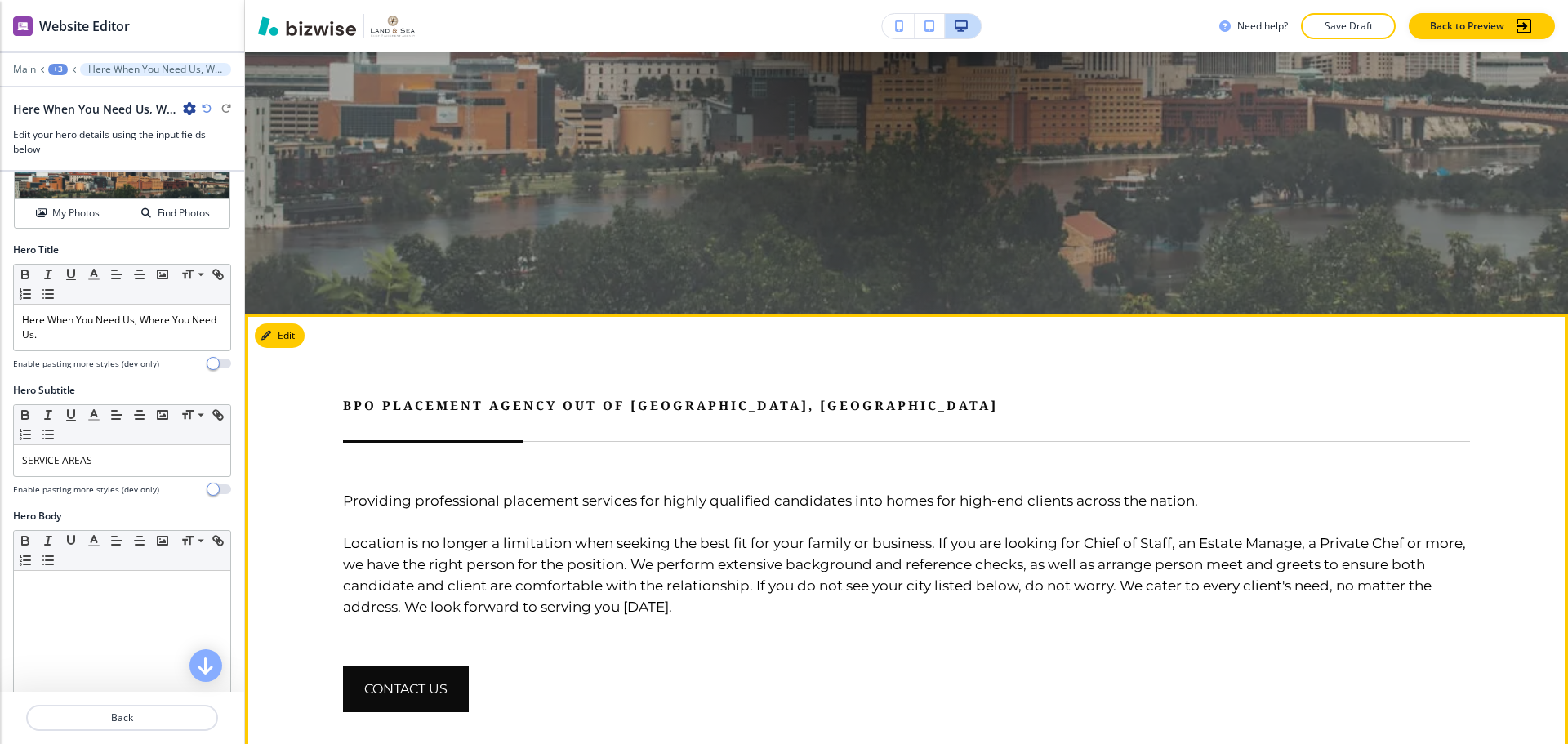
click at [545, 506] on p "Providing professional placement services for highly qualified candidates into …" at bounding box center [906, 500] width 1127 height 21
click at [285, 338] on button "Edit This Section" at bounding box center [310, 335] width 110 height 24
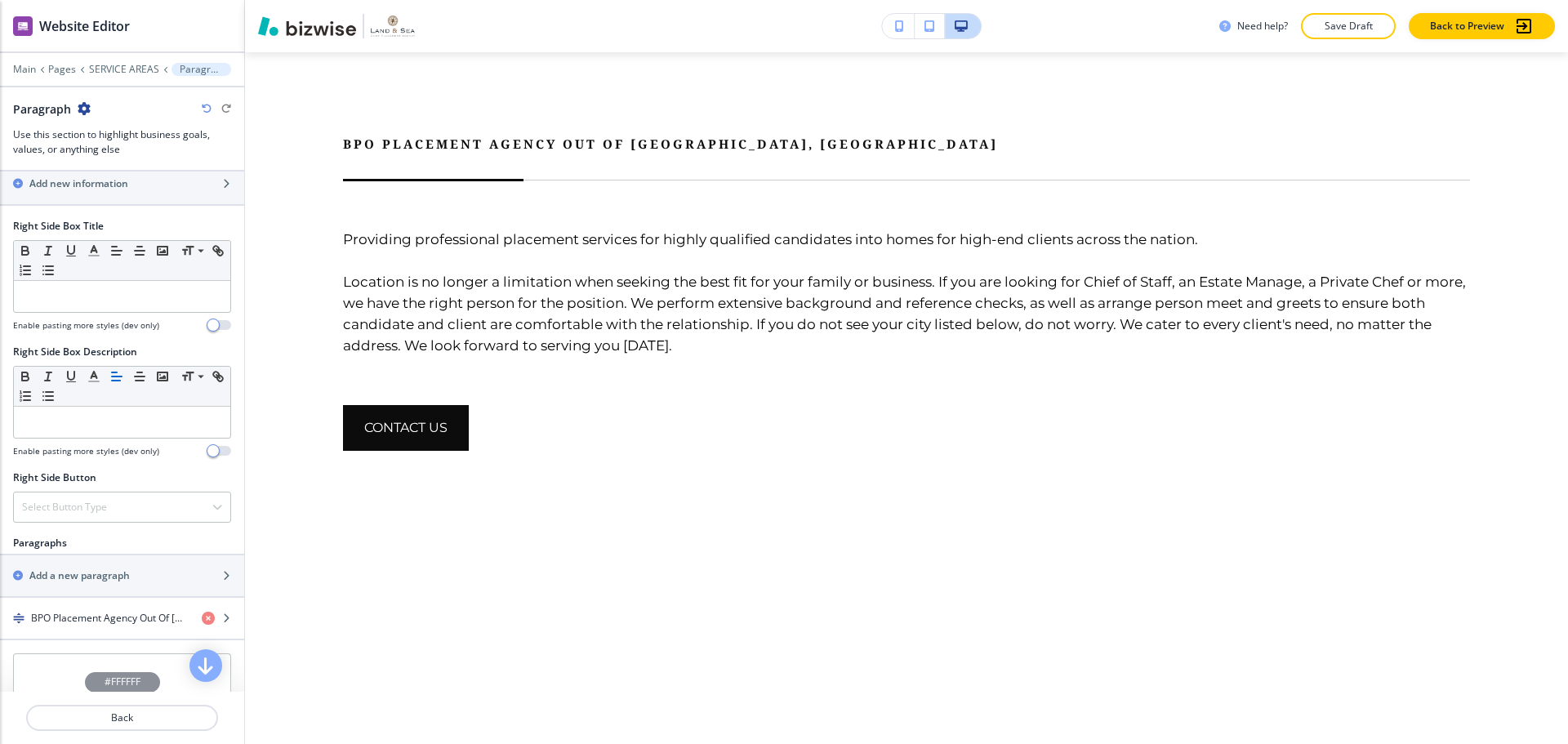
scroll to position [816, 0]
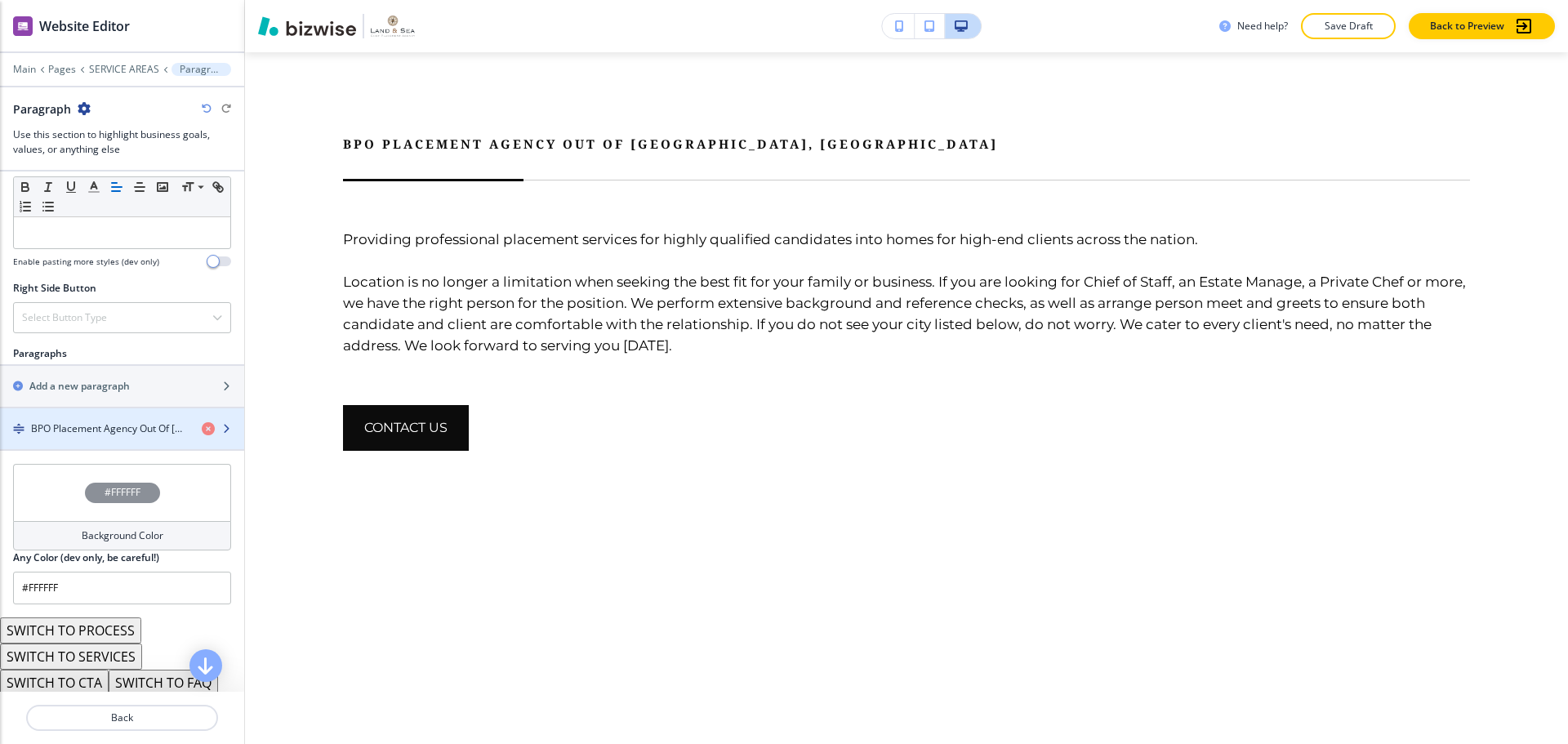
click at [102, 437] on div "button" at bounding box center [122, 442] width 244 height 13
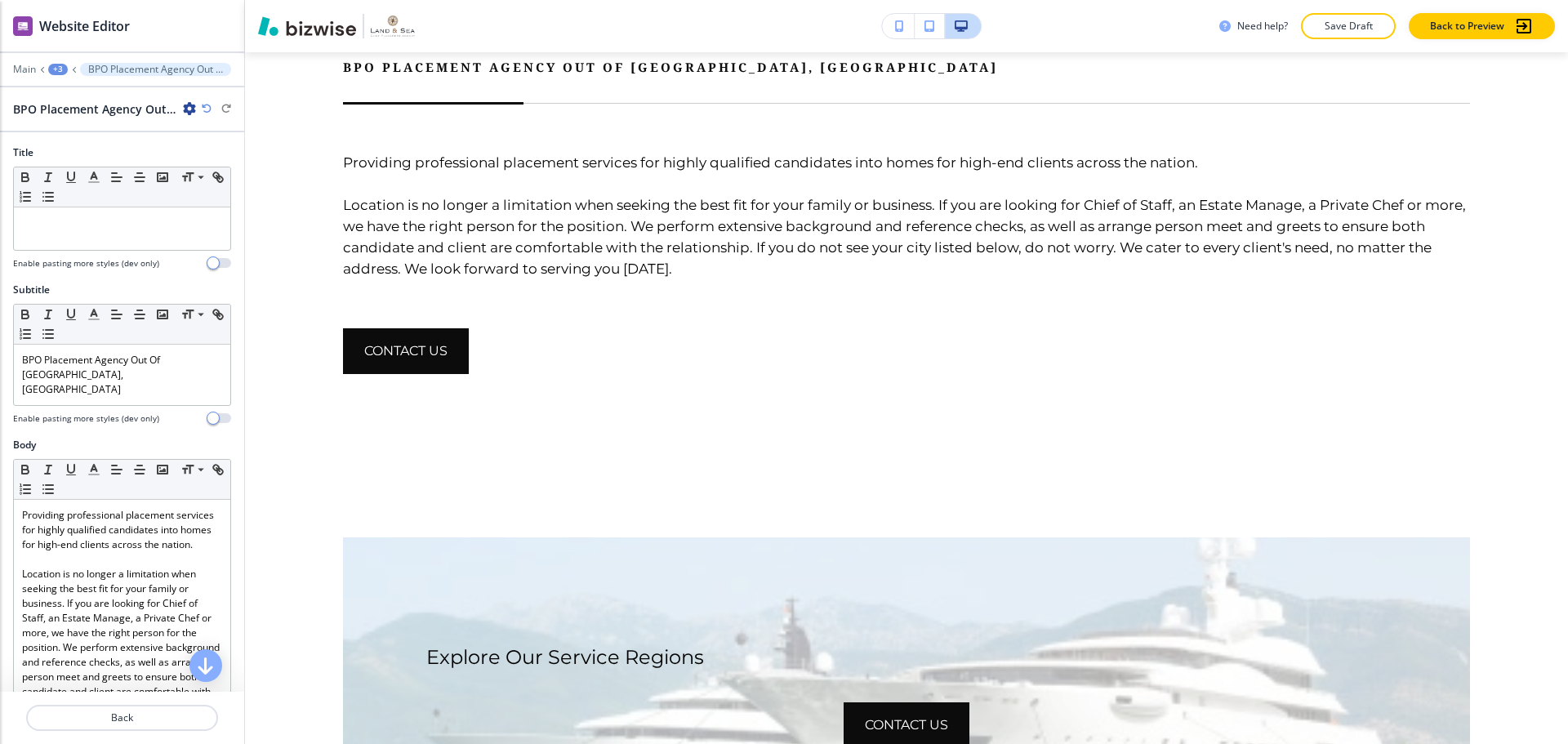
scroll to position [985, 0]
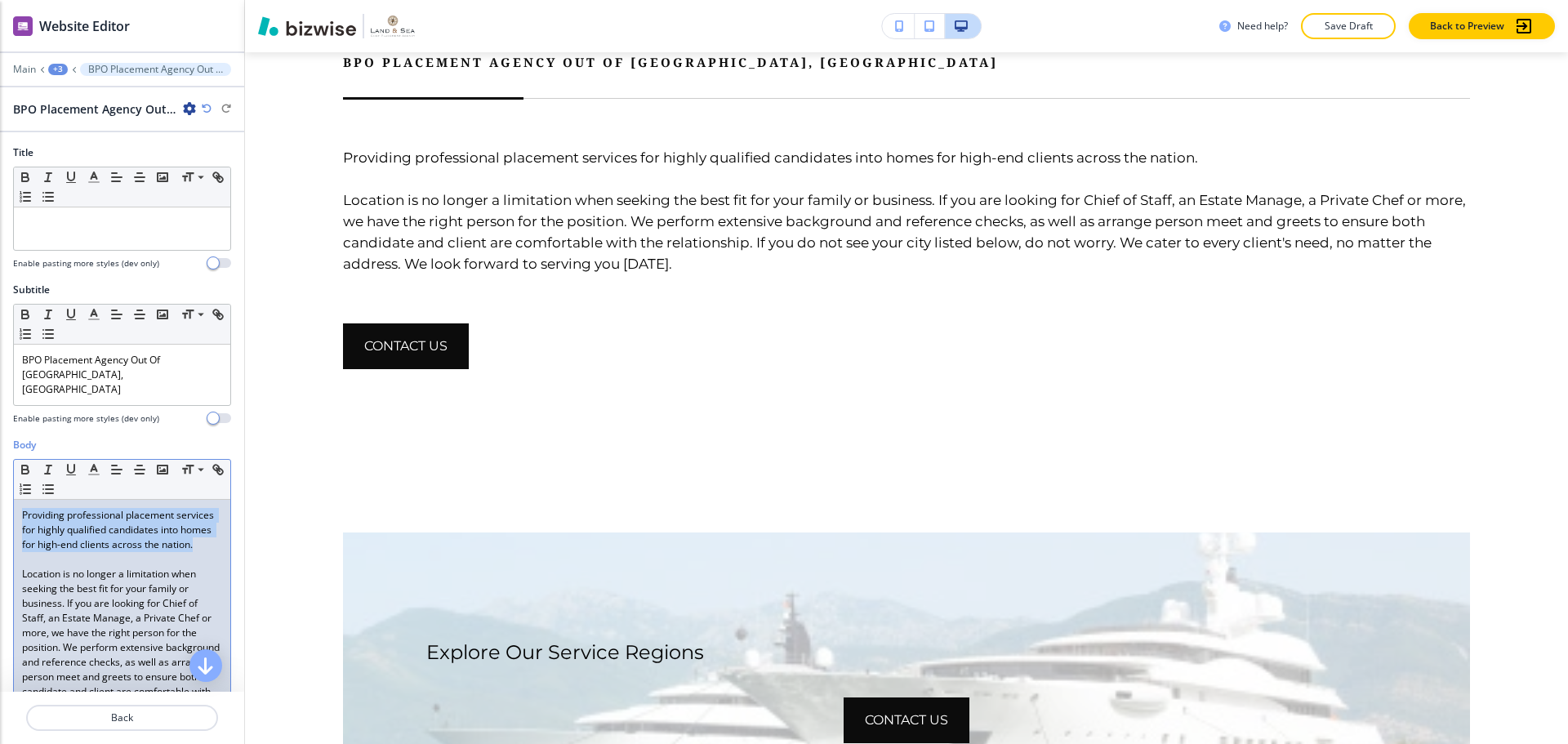
drag, startPoint x: 77, startPoint y: 548, endPoint x: 22, endPoint y: 492, distance: 78.5
click at [22, 508] on p "Providing professional placement services for highly qualified candidates into …" at bounding box center [122, 530] width 200 height 44
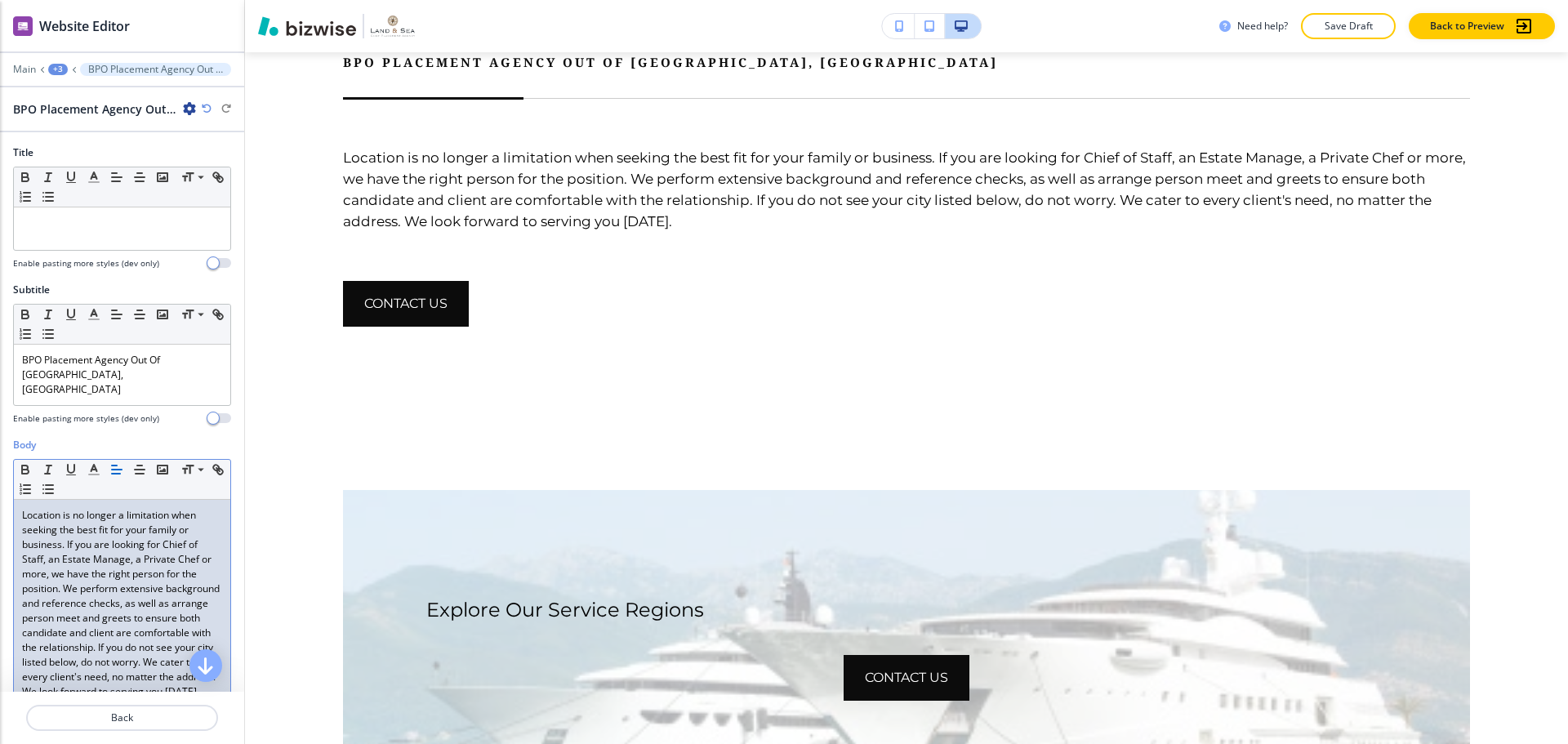
click at [67, 529] on p "Location is no longer a limitation when seeking the best fit for your family or…" at bounding box center [122, 603] width 200 height 191
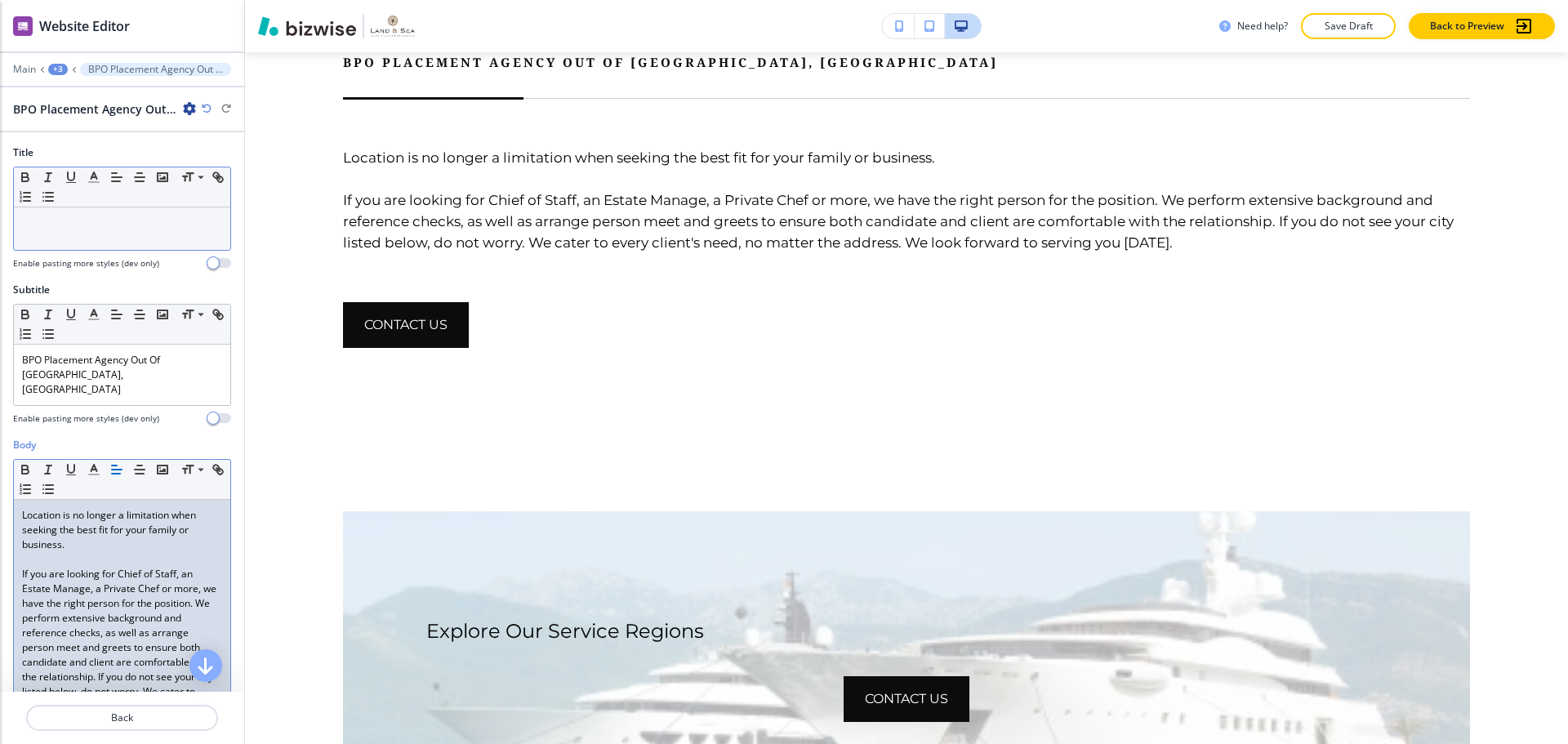
click at [83, 243] on div at bounding box center [122, 228] width 217 height 42
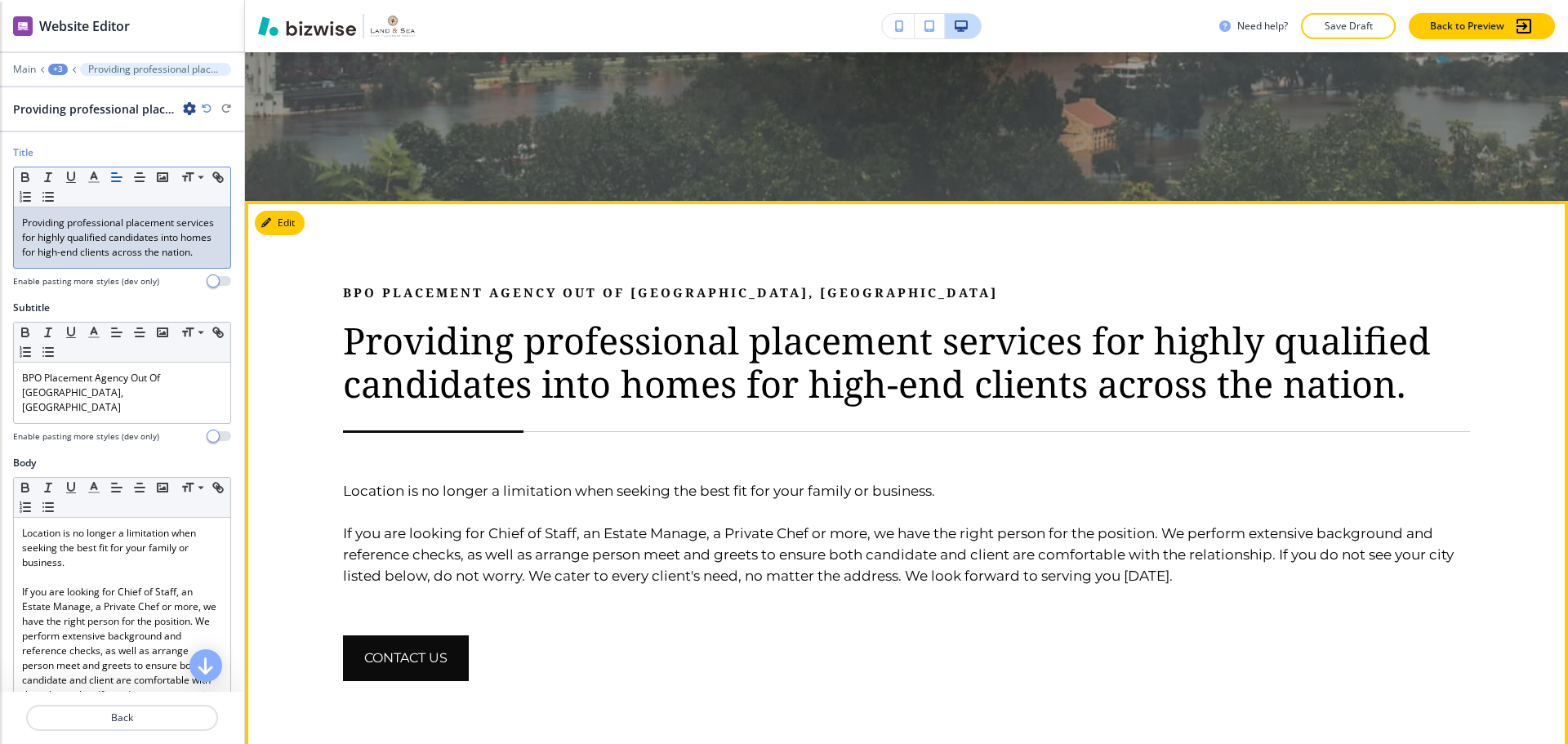
scroll to position [740, 0]
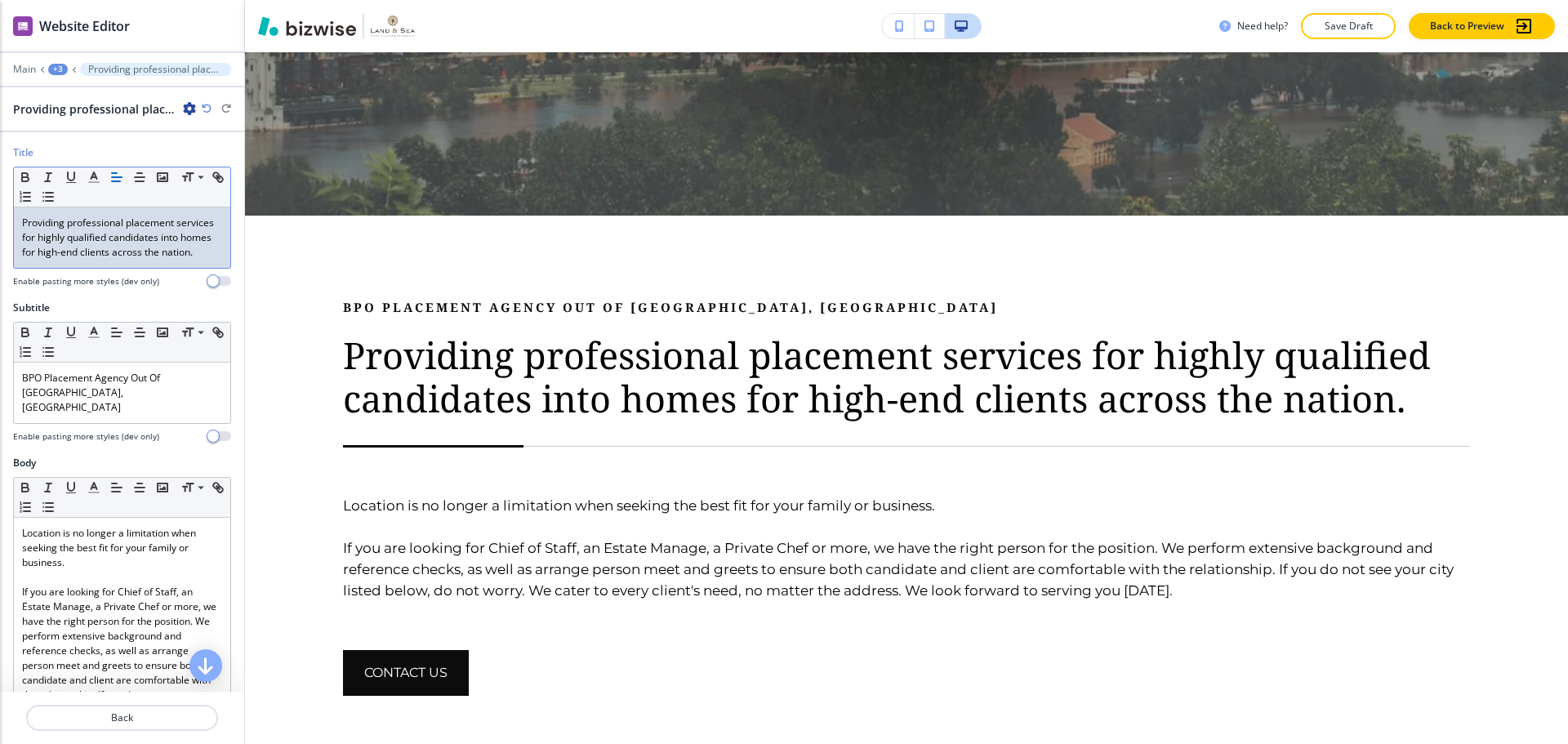
click at [67, 237] on p "Providing professional placement services for highly qualified candidates into …" at bounding box center [122, 237] width 200 height 44
click at [82, 253] on p "Providing professional placement services of highly qualified candidates into h…" at bounding box center [122, 237] width 200 height 44
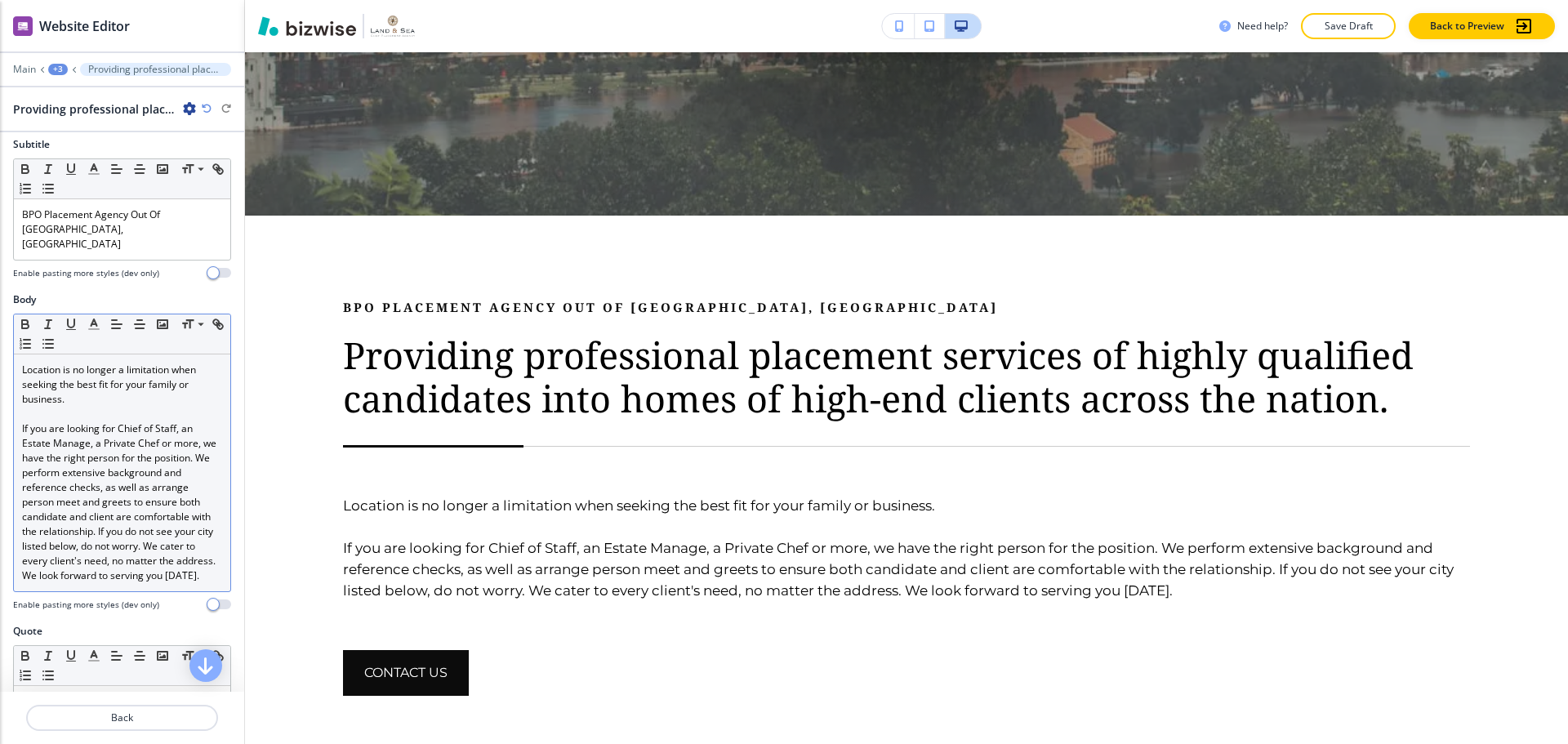
click at [118, 431] on p "If you are looking for Chief of Staff, an Estate Manage, a Private Chef or more…" at bounding box center [122, 502] width 200 height 162
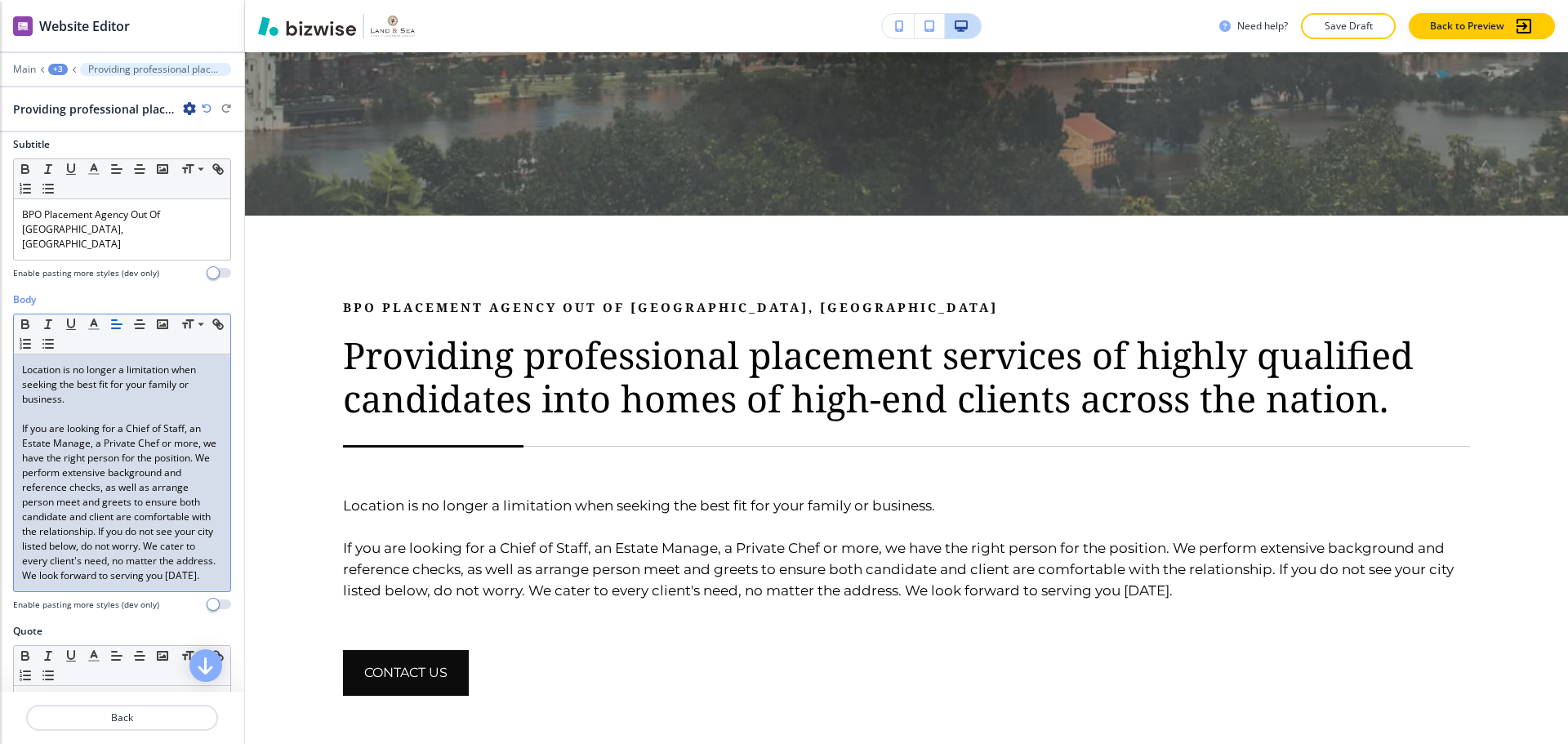
click at [87, 447] on p "If you are looking for a Chief of Staff, an Estate Manage, a Private Chef or mo…" at bounding box center [122, 502] width 200 height 162
click at [67, 472] on p "If you are looking for a Chief of Staff, an Estate Manager, a Private Chef or m…" at bounding box center [122, 502] width 200 height 162
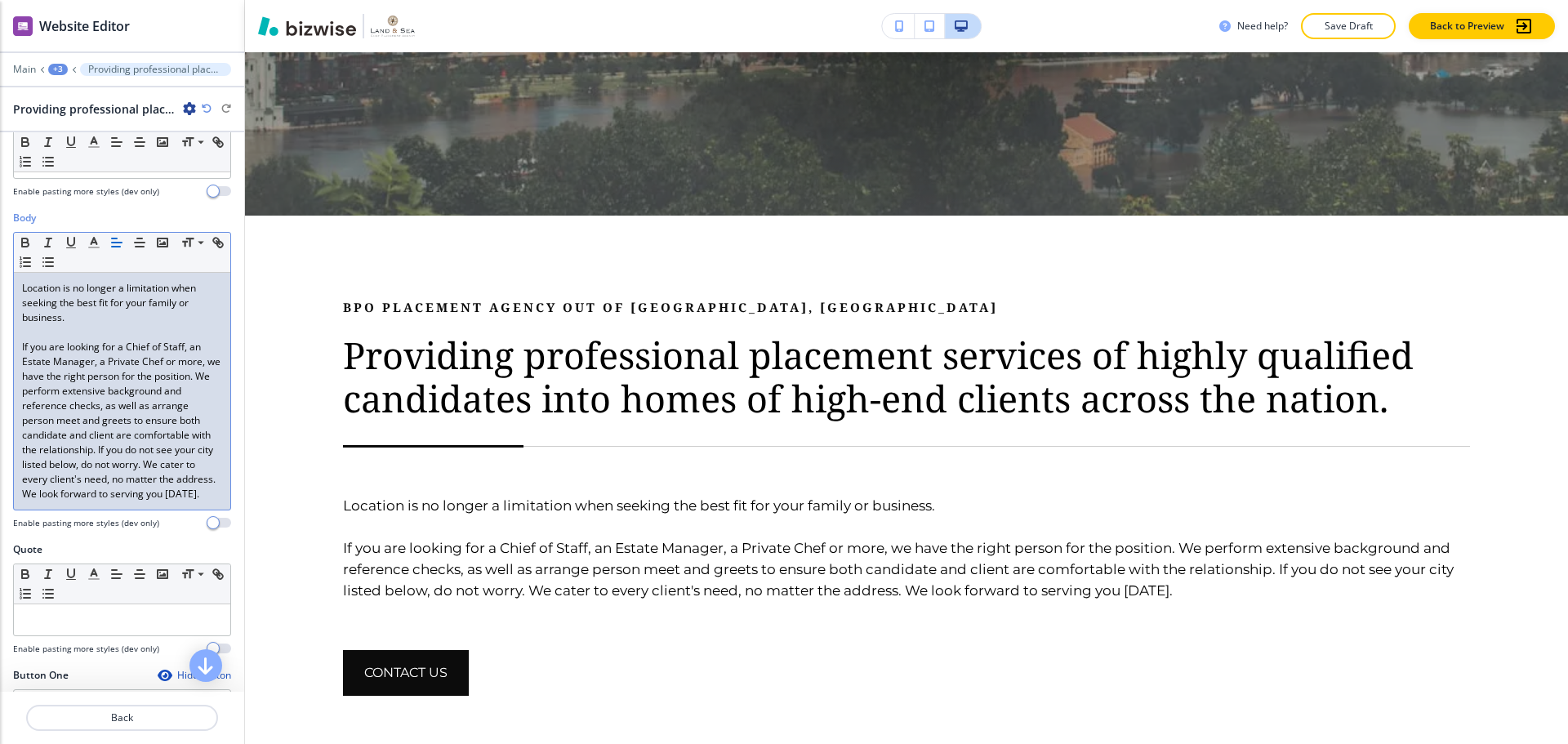
scroll to position [327, 0]
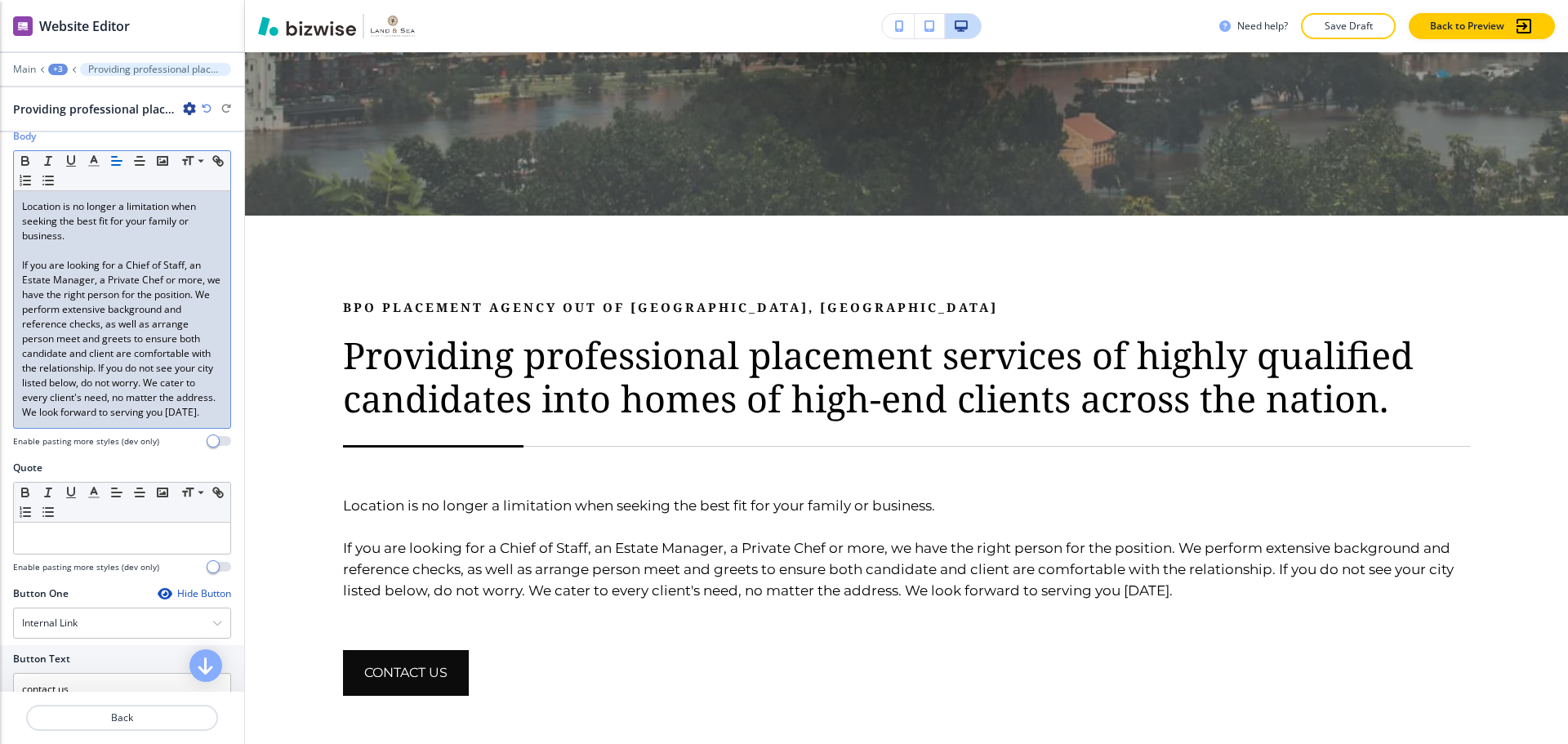
click at [60, 399] on p "If you are looking for a Chief of Staff, an Estate Manager, a Private Chef or m…" at bounding box center [122, 339] width 200 height 162
click at [112, 407] on p "If you are looking for a Chief of Staff, an Estate Manager, a Private Chef or m…" at bounding box center [122, 339] width 200 height 162
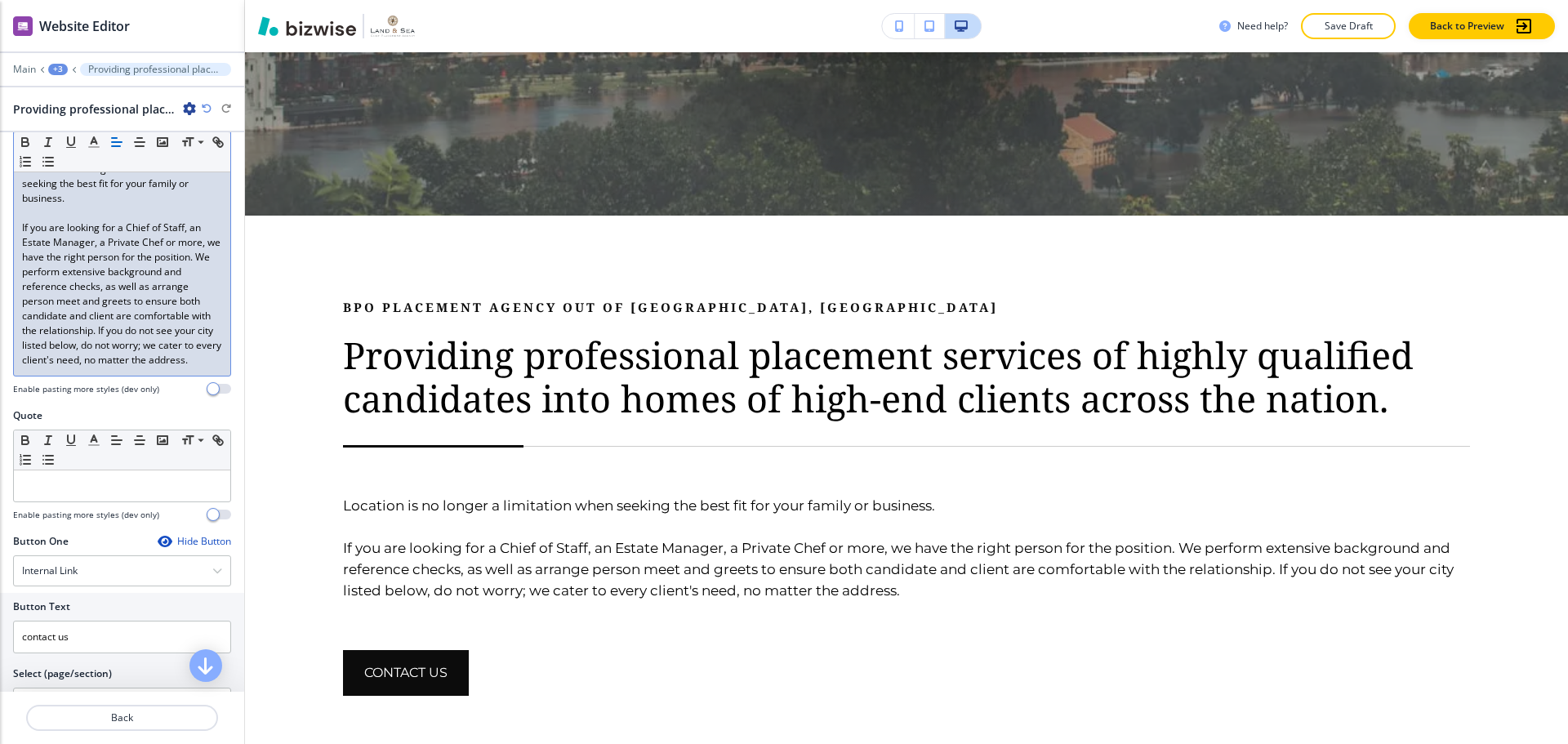
scroll to position [408, 0]
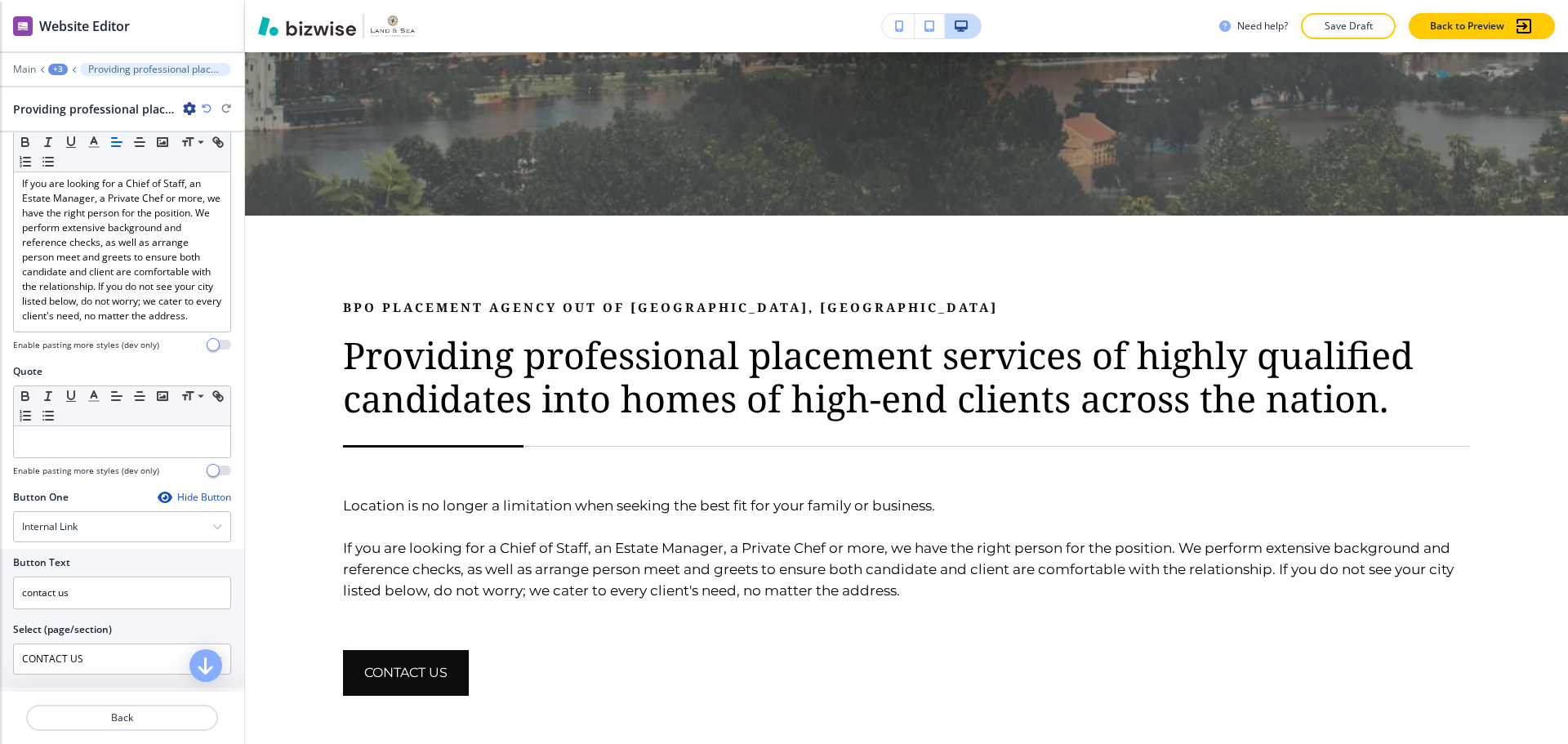
click at [176, 504] on div "Hide Button" at bounding box center [194, 497] width 73 height 13
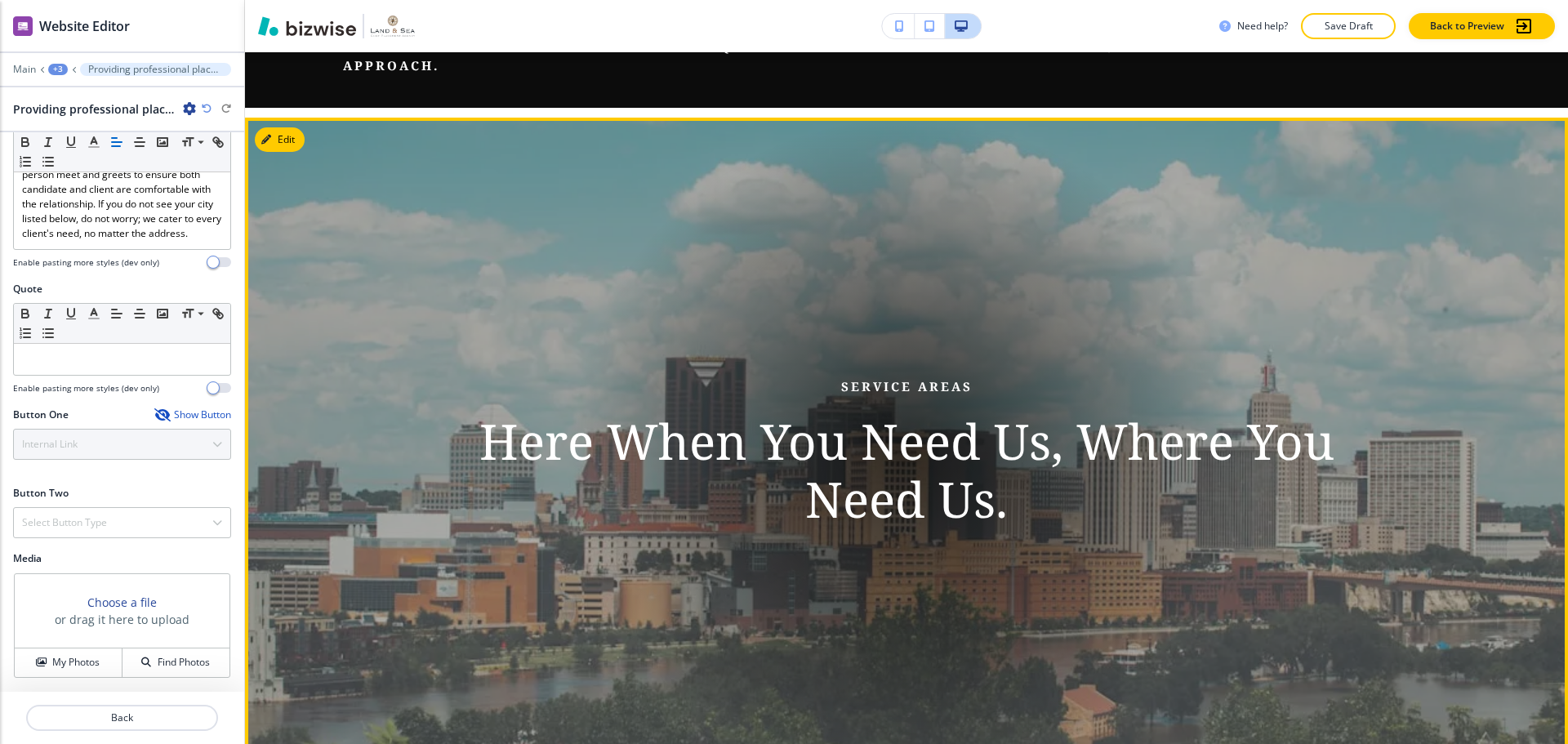
scroll to position [5, 0]
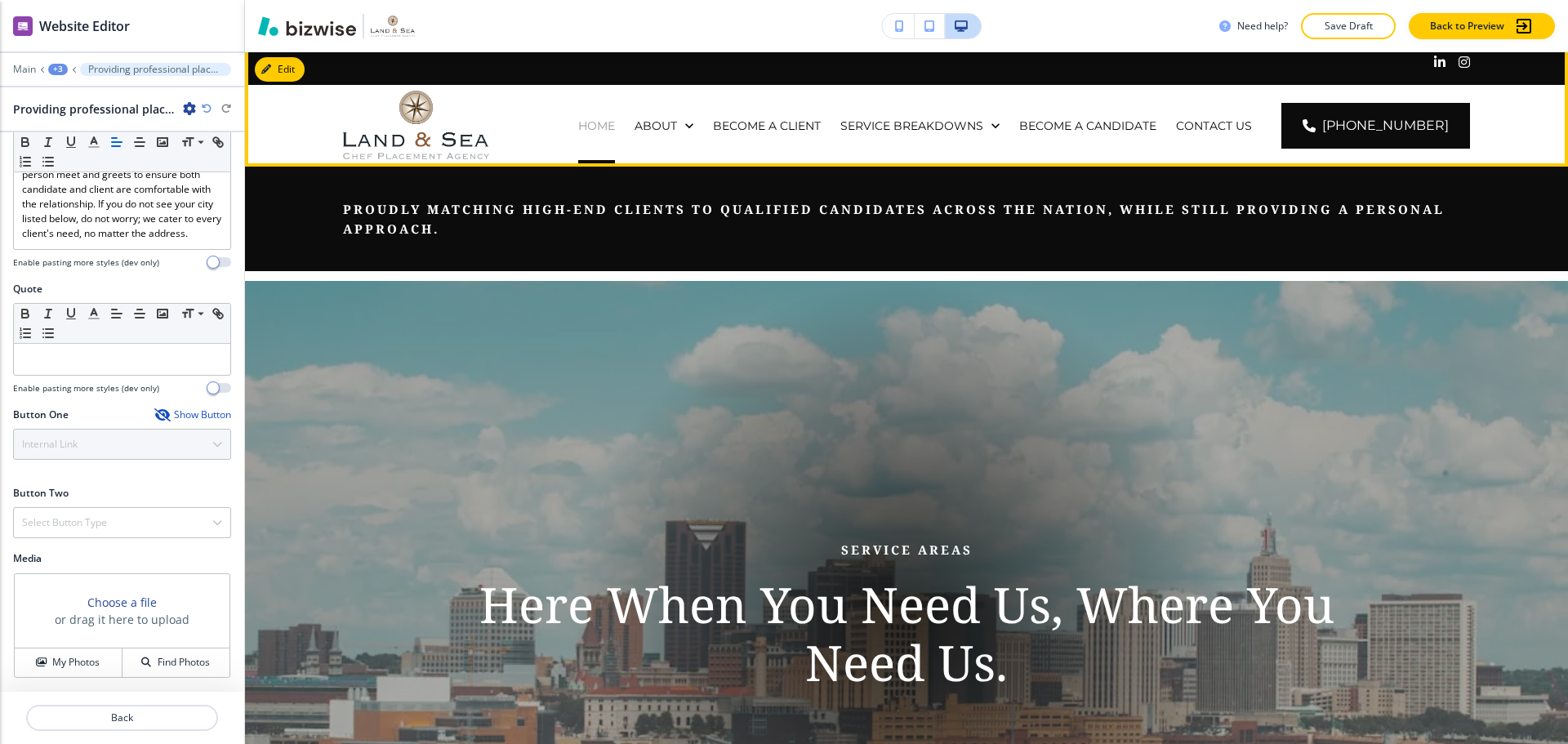
click at [614, 122] on p "HOME" at bounding box center [597, 126] width 37 height 17
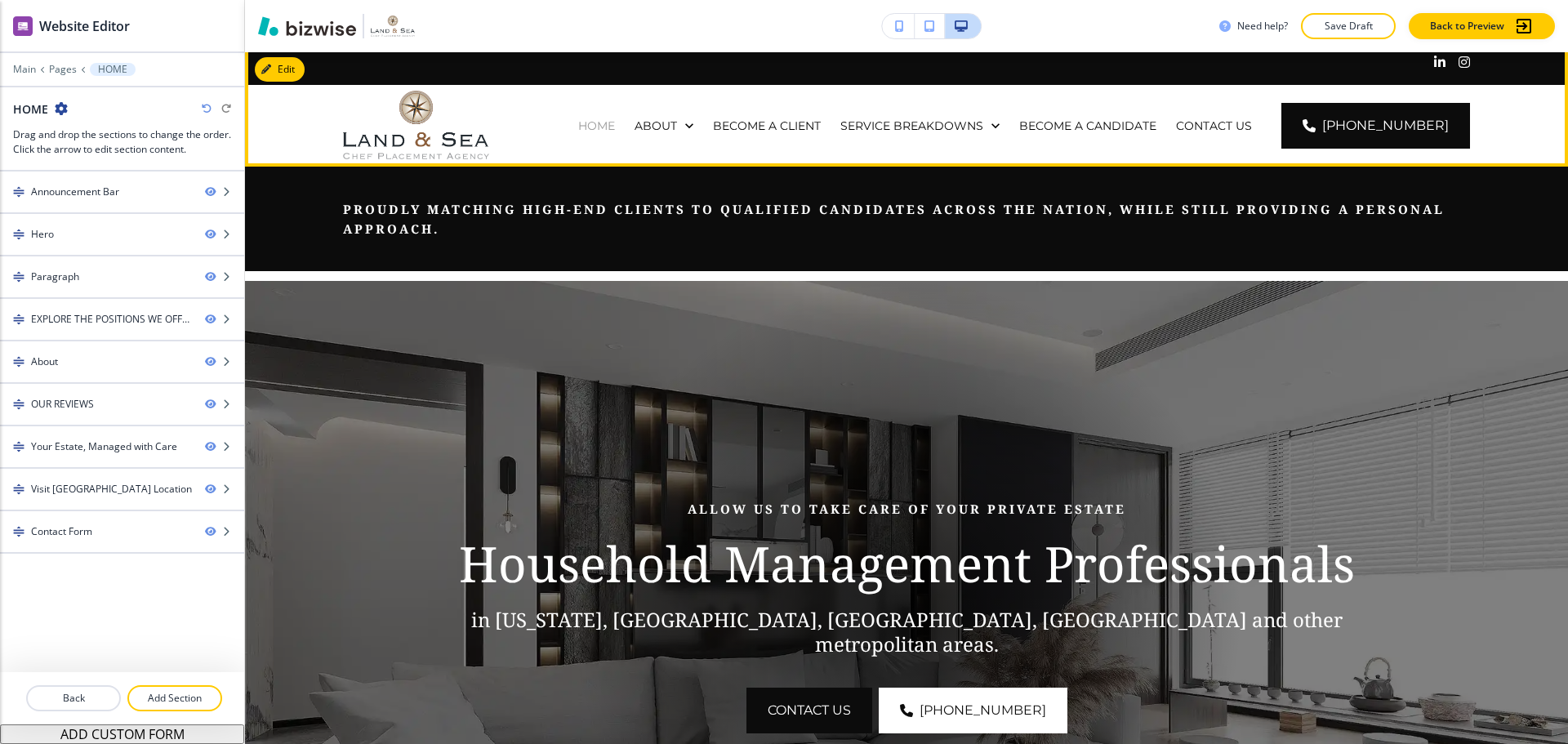
scroll to position [0, 0]
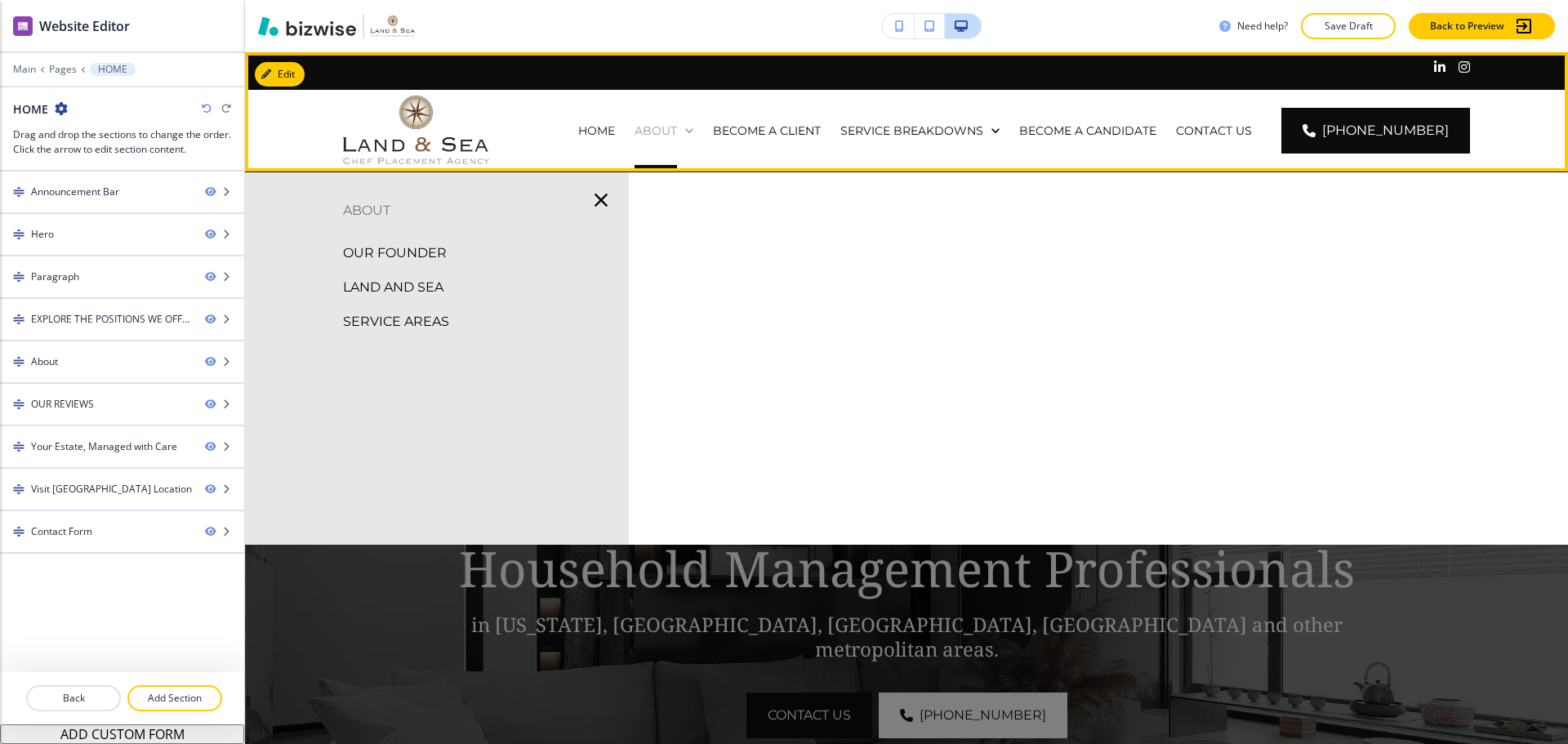
click at [666, 127] on p "ABOUT" at bounding box center [656, 131] width 42 height 17
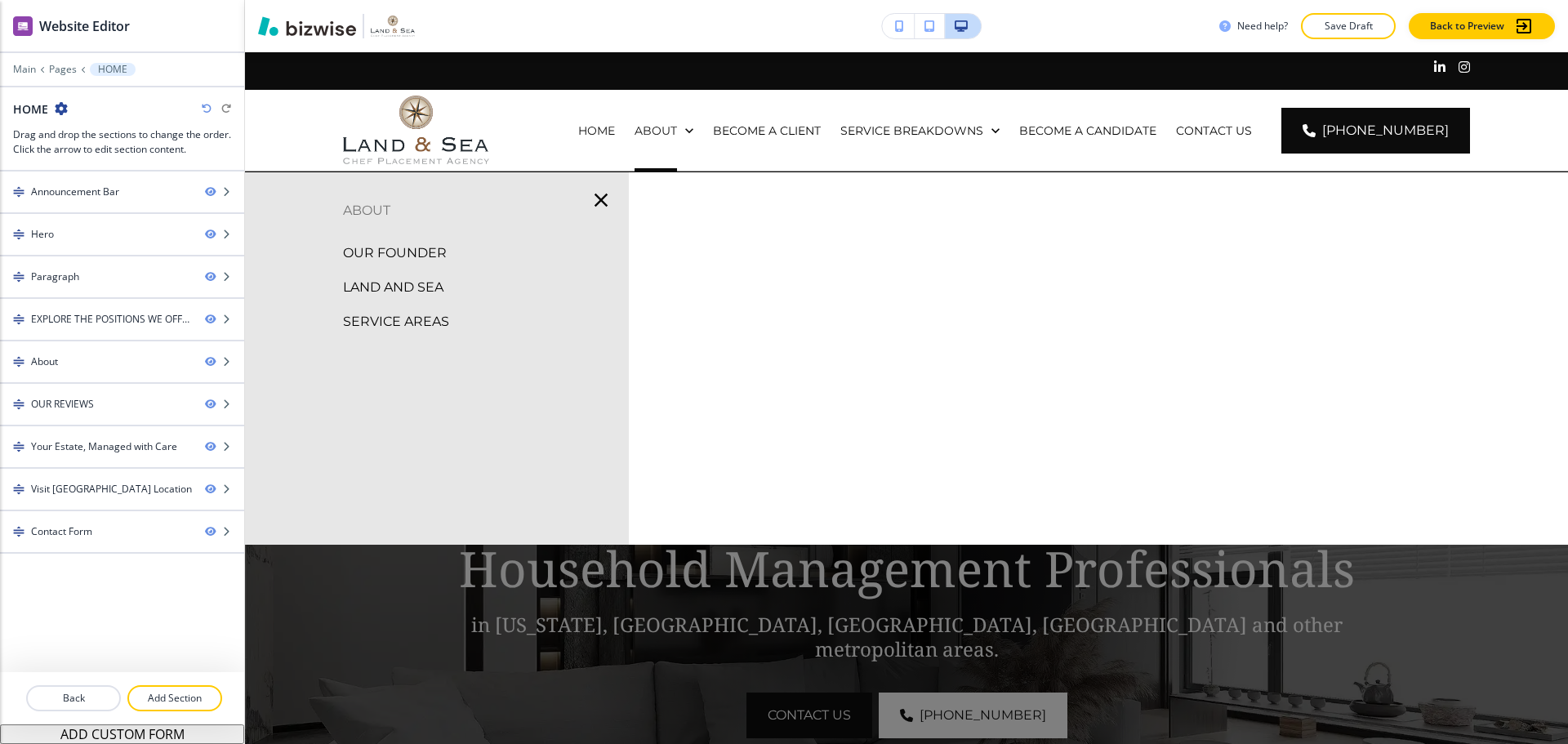
click at [407, 243] on p "OUR FOUNDER" at bounding box center [395, 252] width 103 height 24
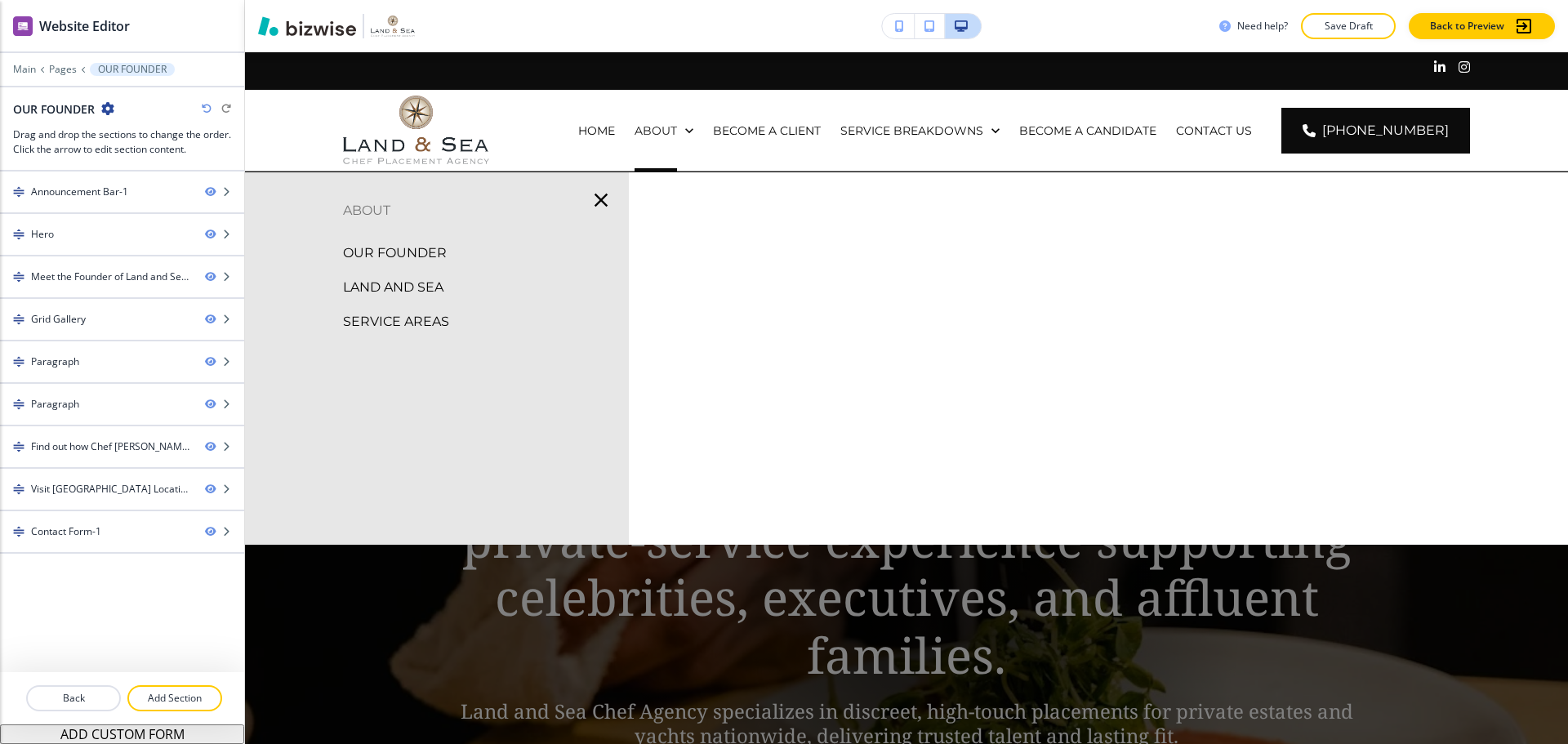
click at [410, 267] on div "OUR FOUNDER" at bounding box center [437, 252] width 384 height 34
click at [407, 278] on p "LAND AND SEA" at bounding box center [393, 287] width 101 height 24
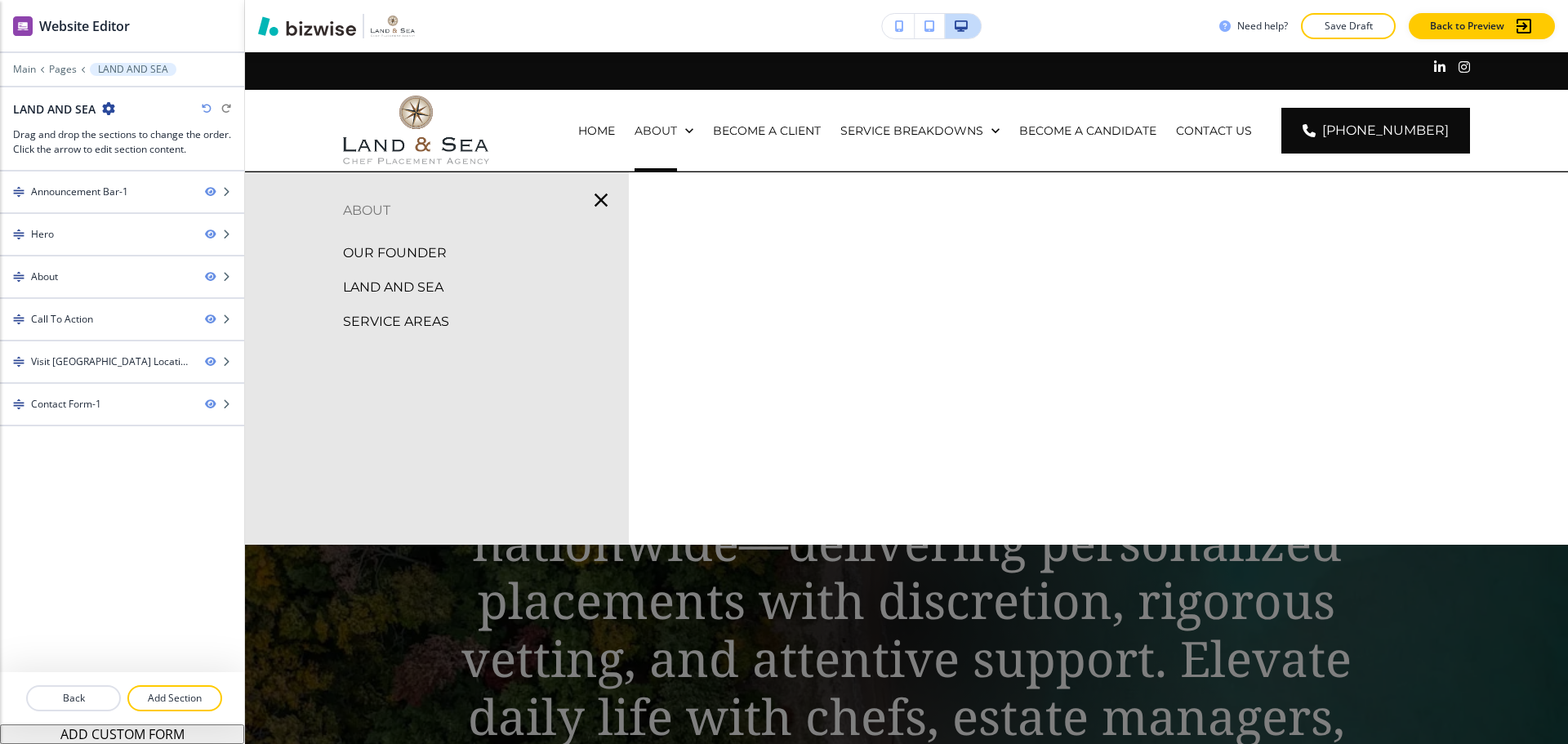
click at [409, 248] on p "OUR FOUNDER" at bounding box center [395, 252] width 103 height 24
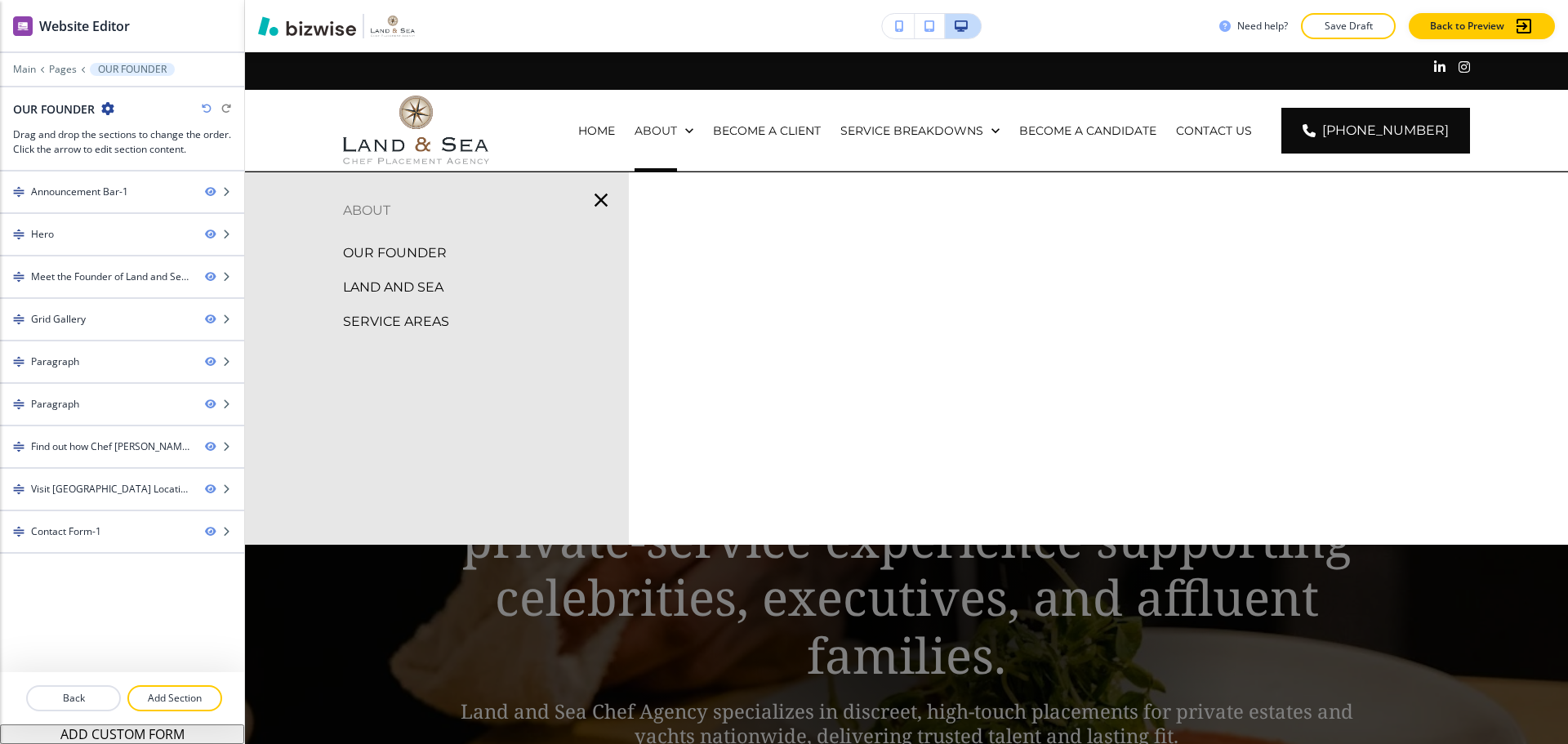
click at [408, 316] on p "SERVICE AREAS" at bounding box center [396, 321] width 106 height 24
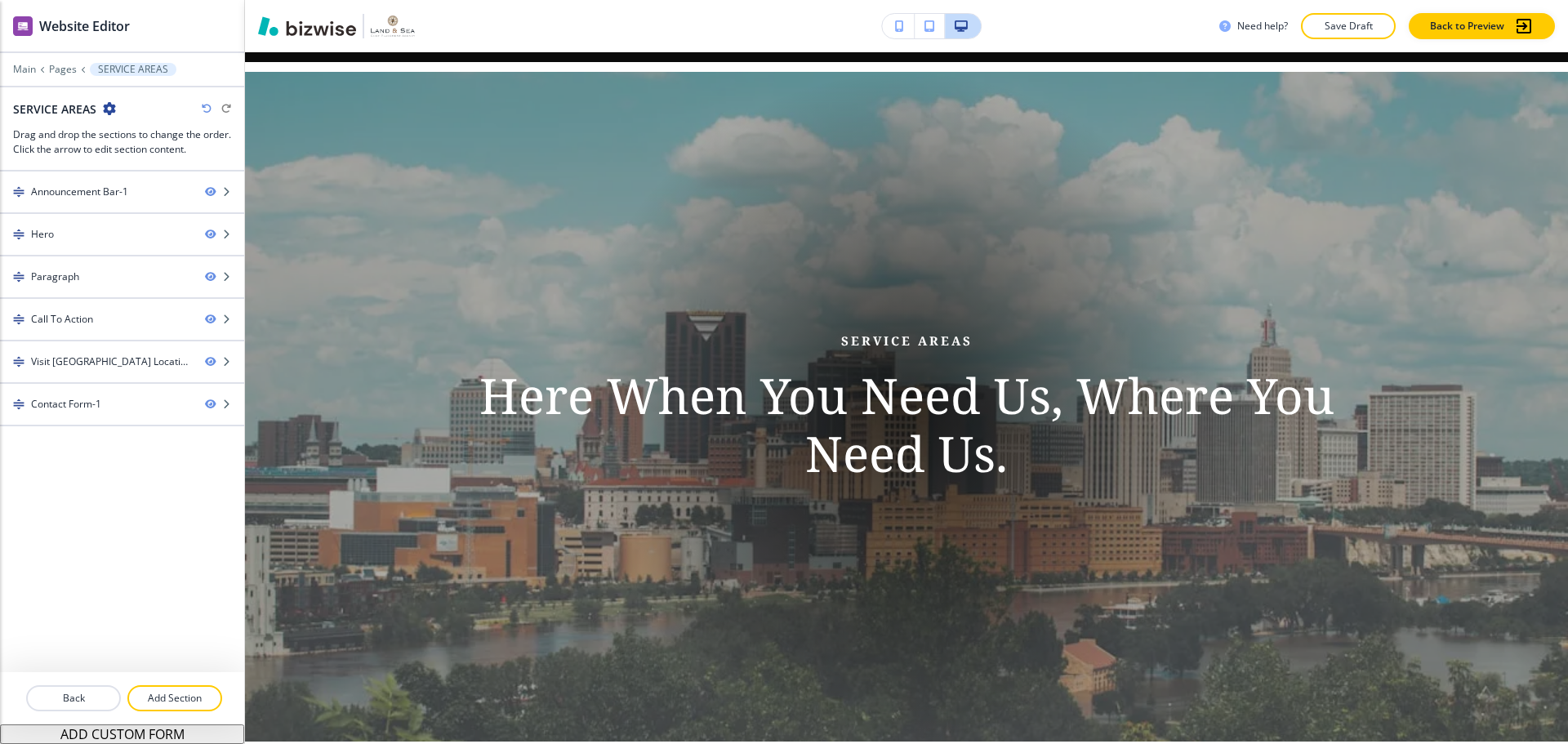
scroll to position [245, 0]
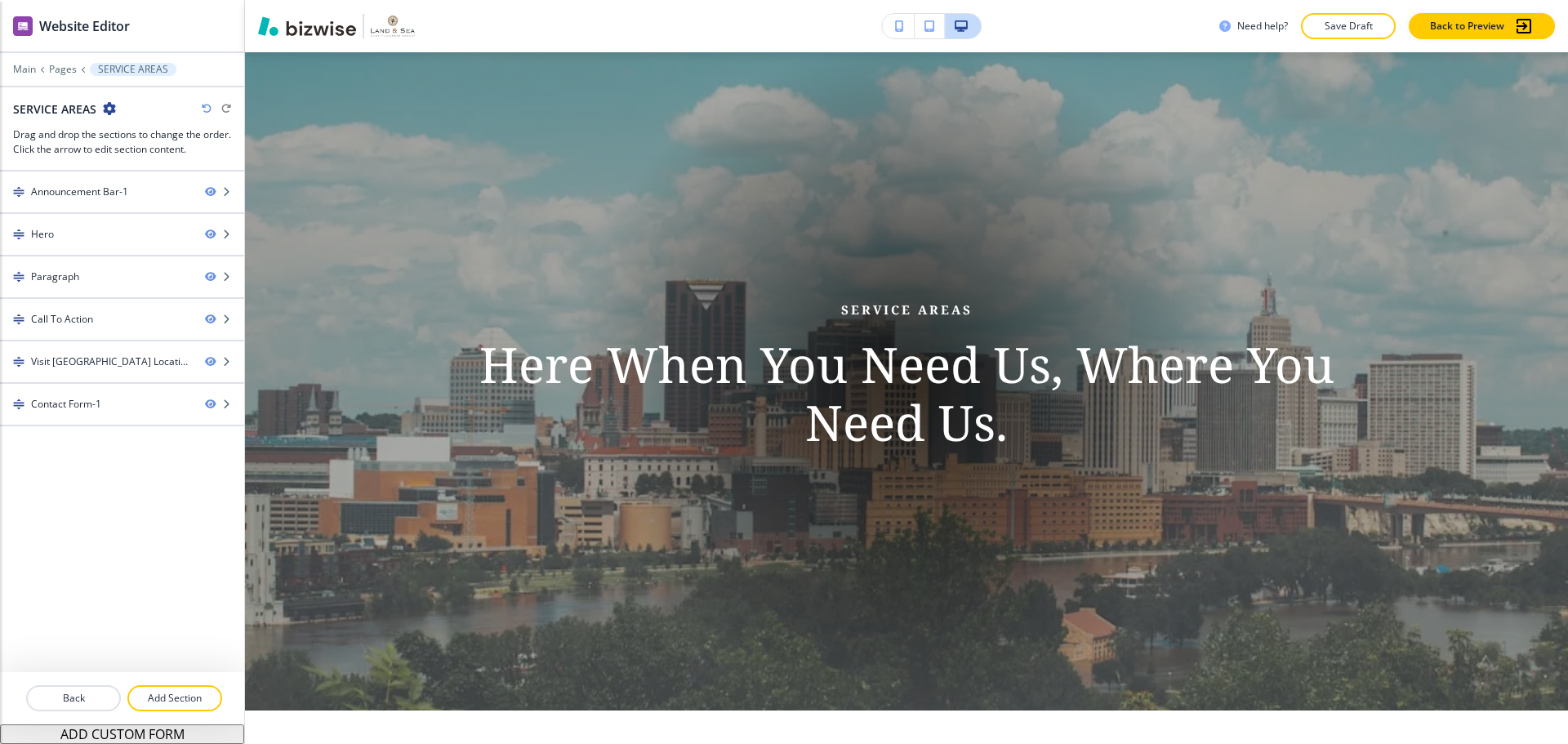
click at [857, 415] on p "Here When You Need Us, Where You Need Us." at bounding box center [906, 393] width 941 height 116
click at [126, 199] on div at bounding box center [122, 206] width 244 height 13
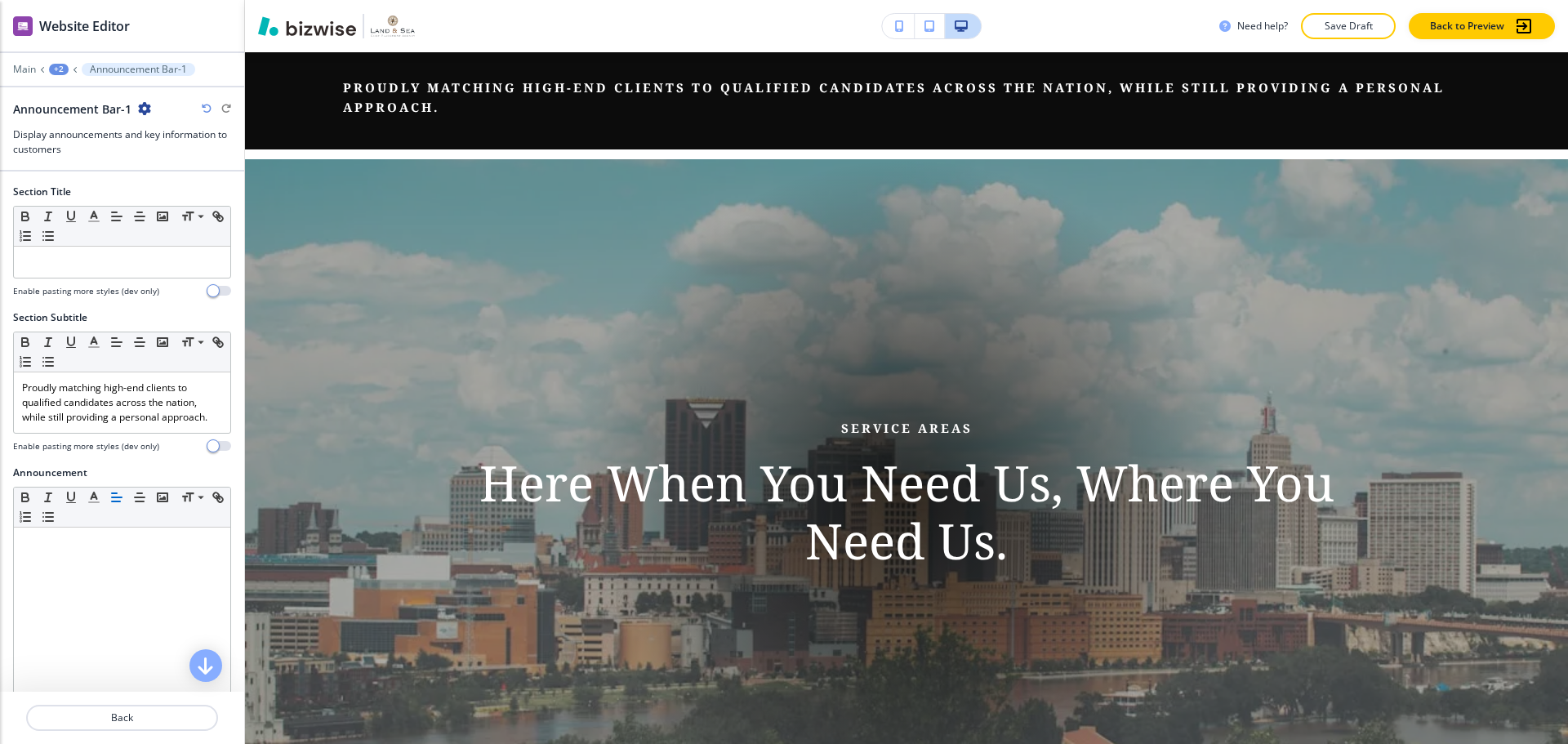
scroll to position [119, 0]
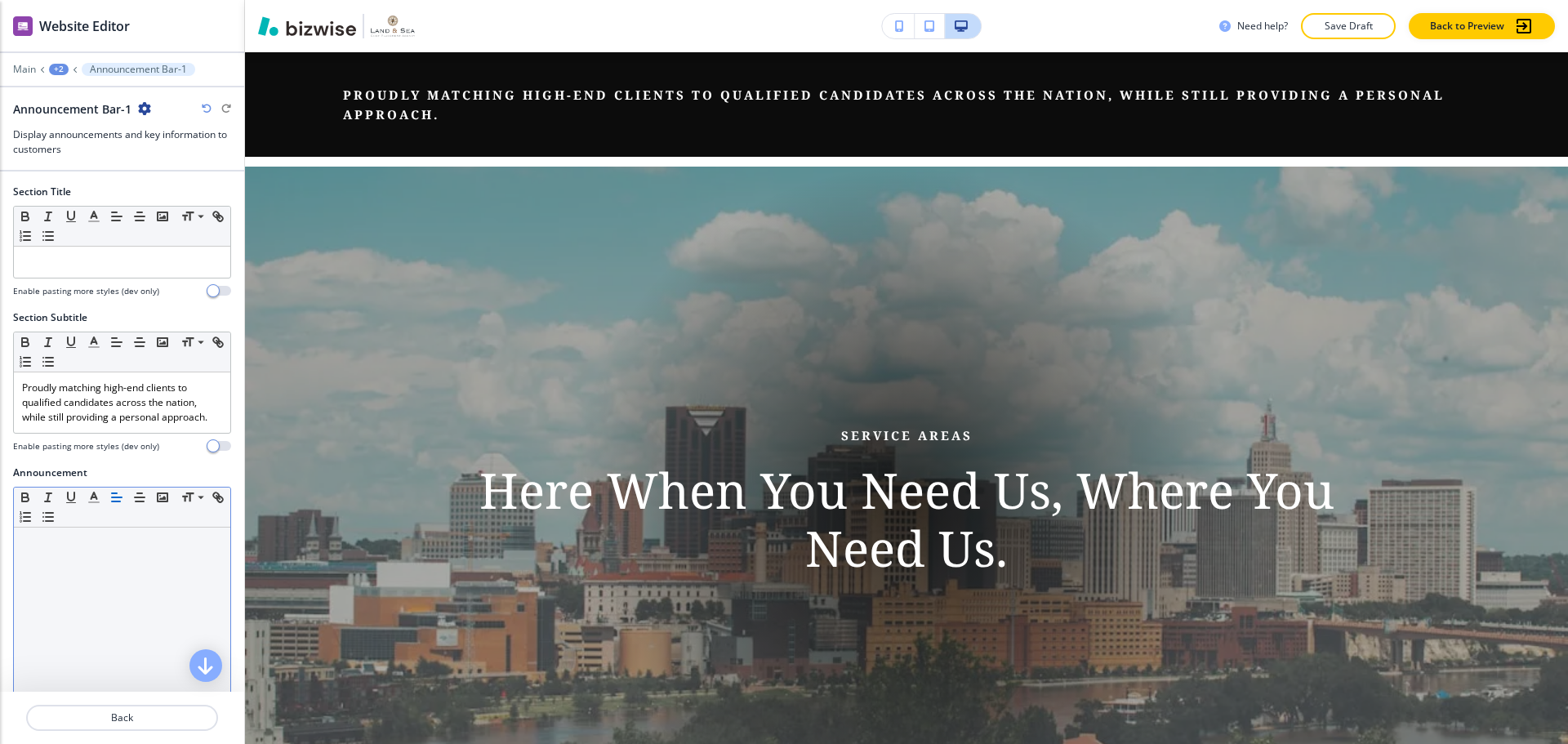
click at [143, 559] on div at bounding box center [122, 633] width 217 height 212
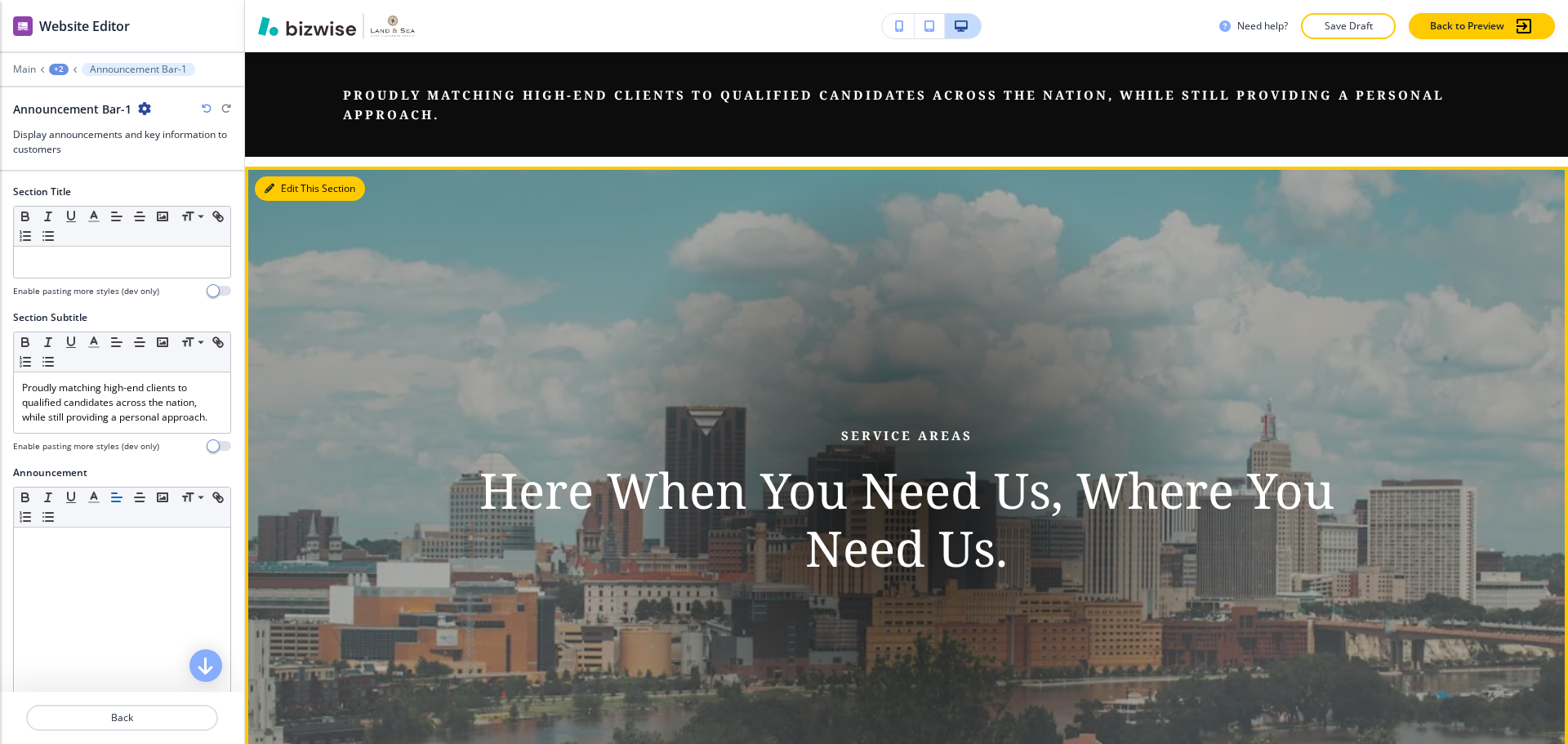
click at [291, 195] on button "Edit This Section" at bounding box center [310, 188] width 110 height 24
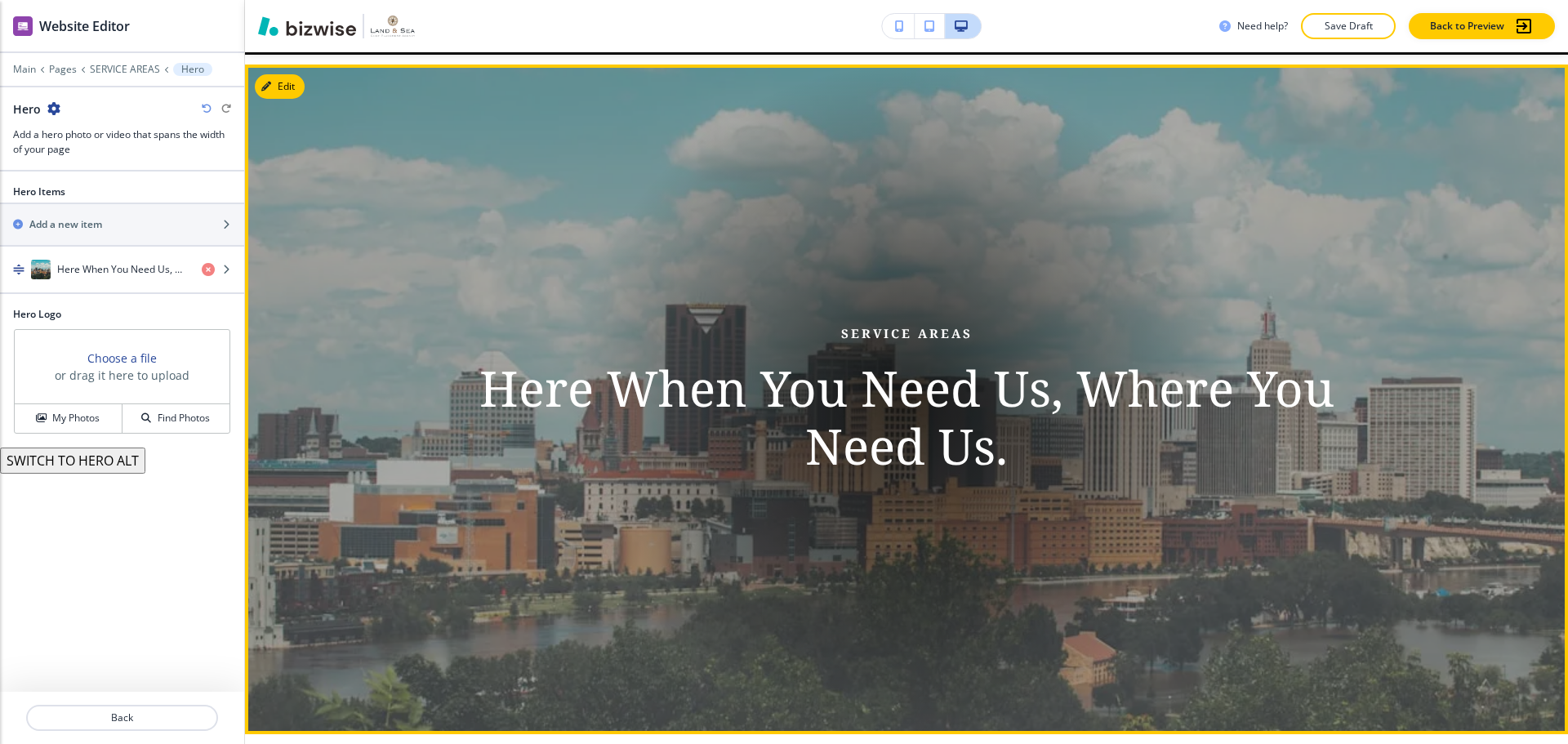
scroll to position [233, 0]
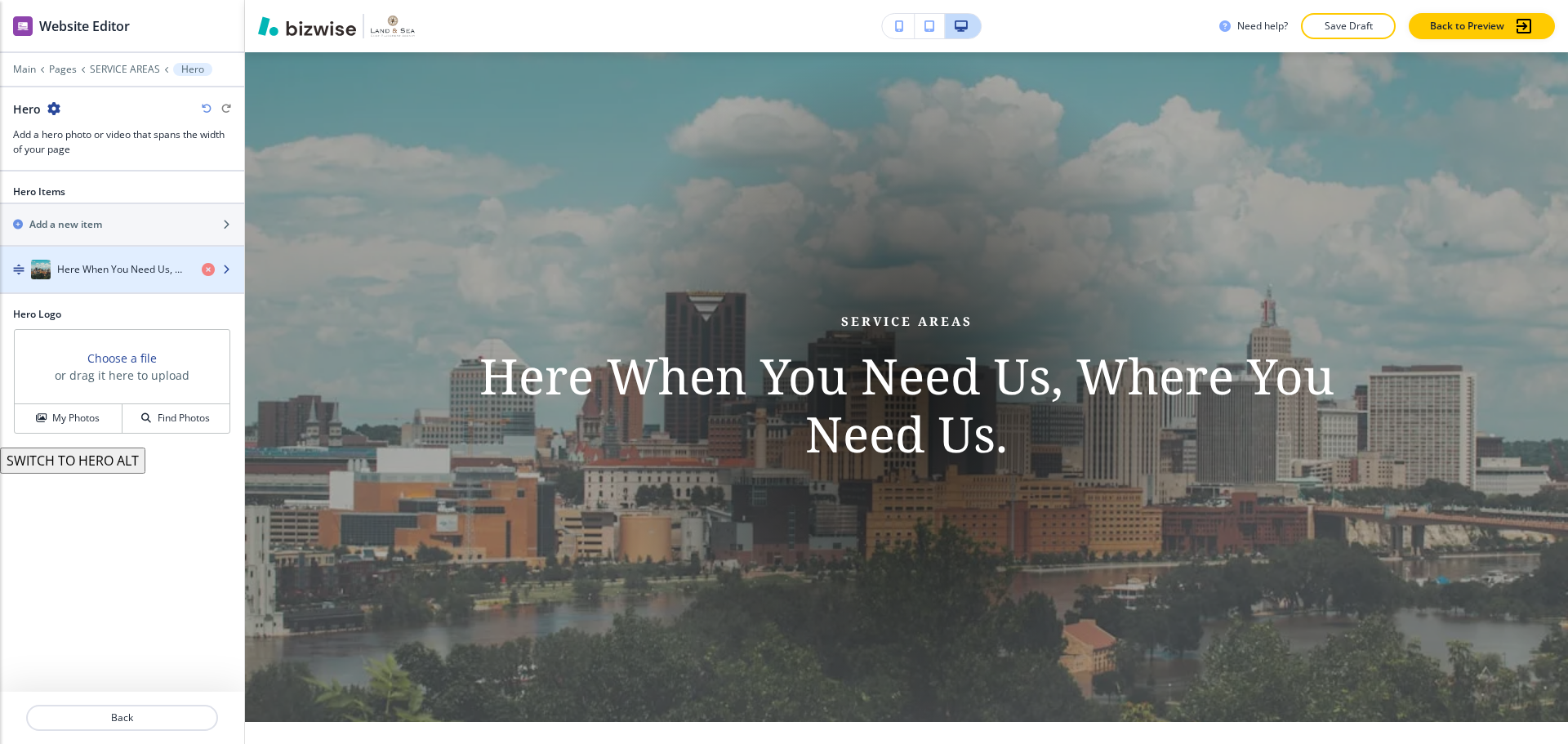
click at [102, 271] on h4 "Here When You Need Us, Where You Need Us." at bounding box center [123, 270] width 132 height 15
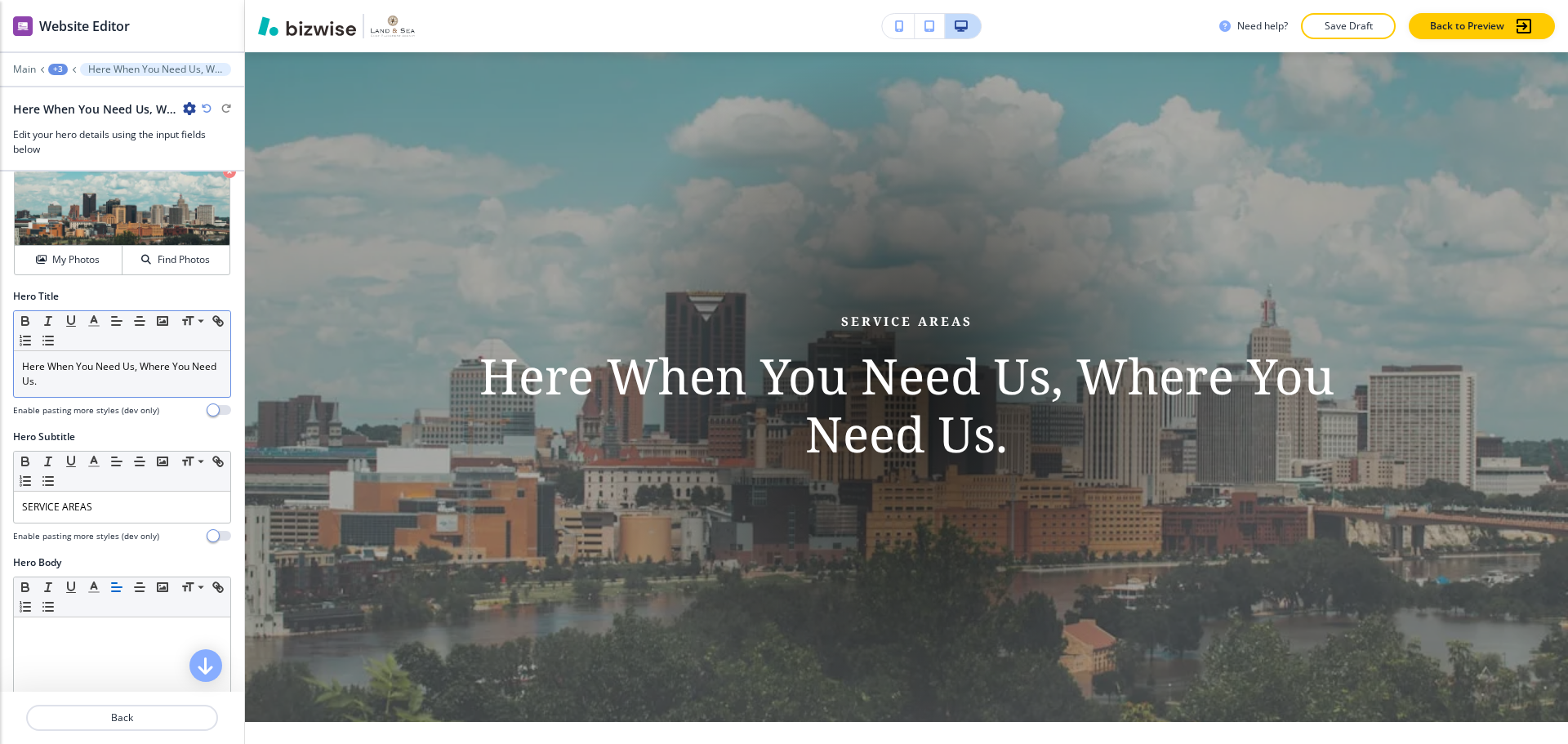
scroll to position [82, 0]
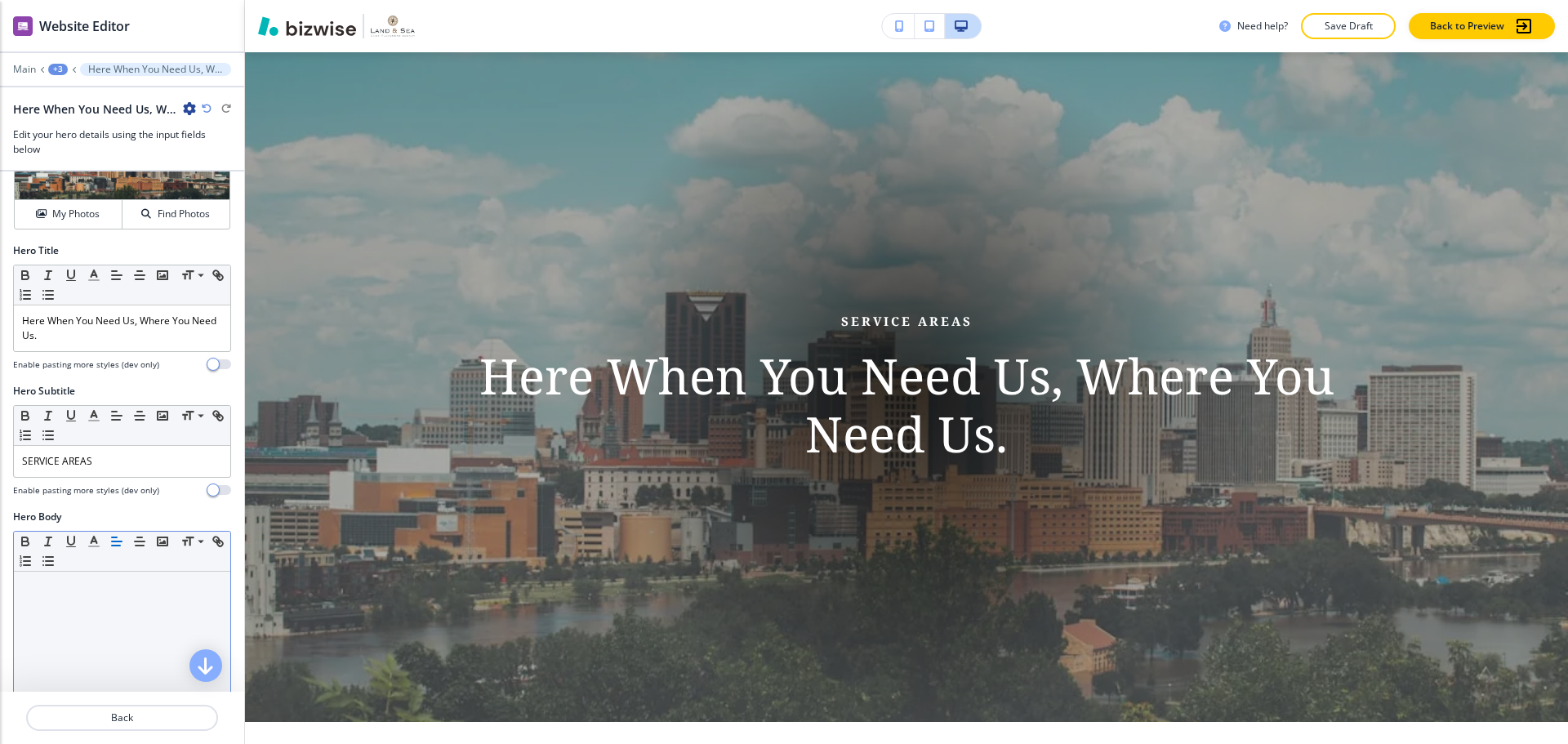
click at [52, 588] on p at bounding box center [122, 587] width 200 height 15
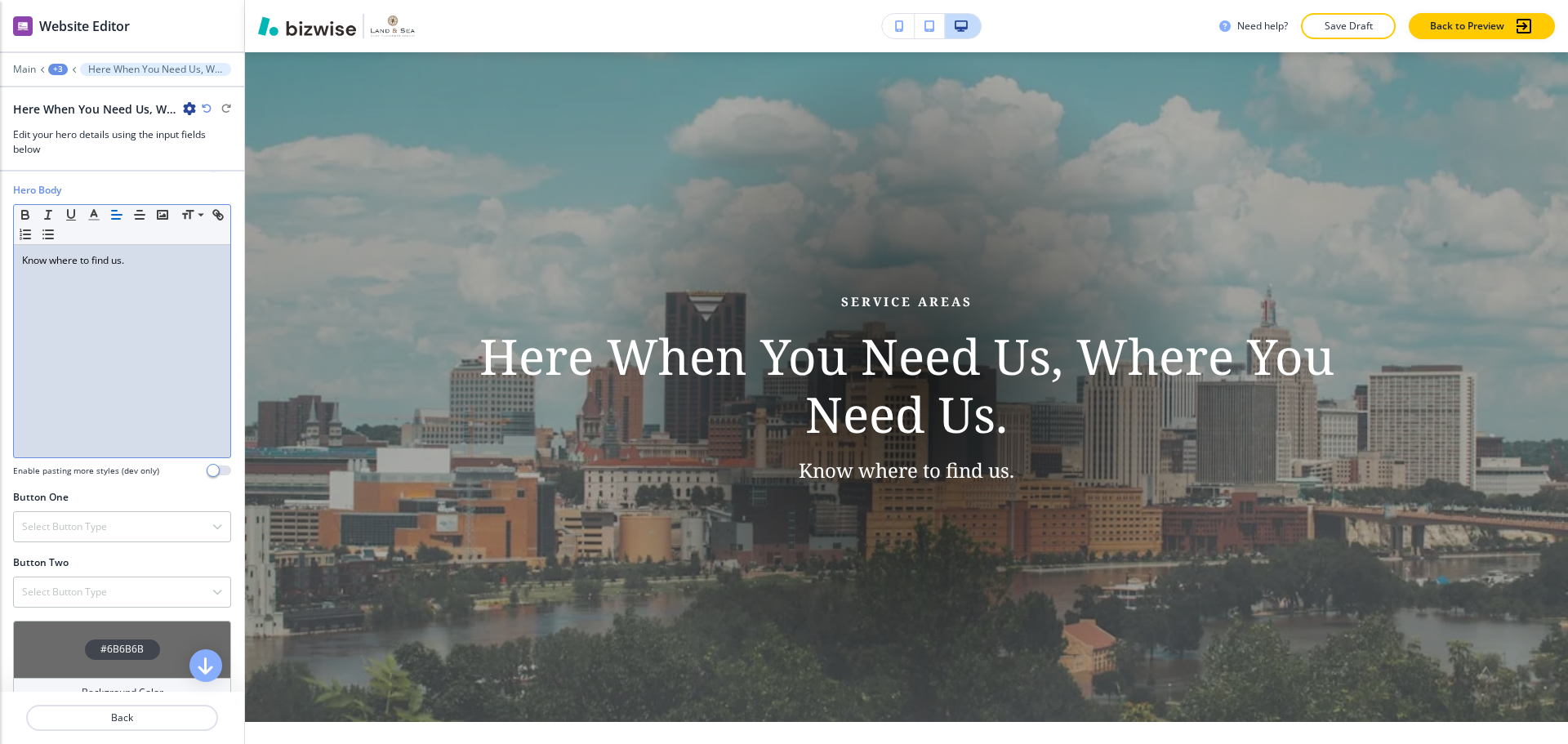
scroll to position [490, 0]
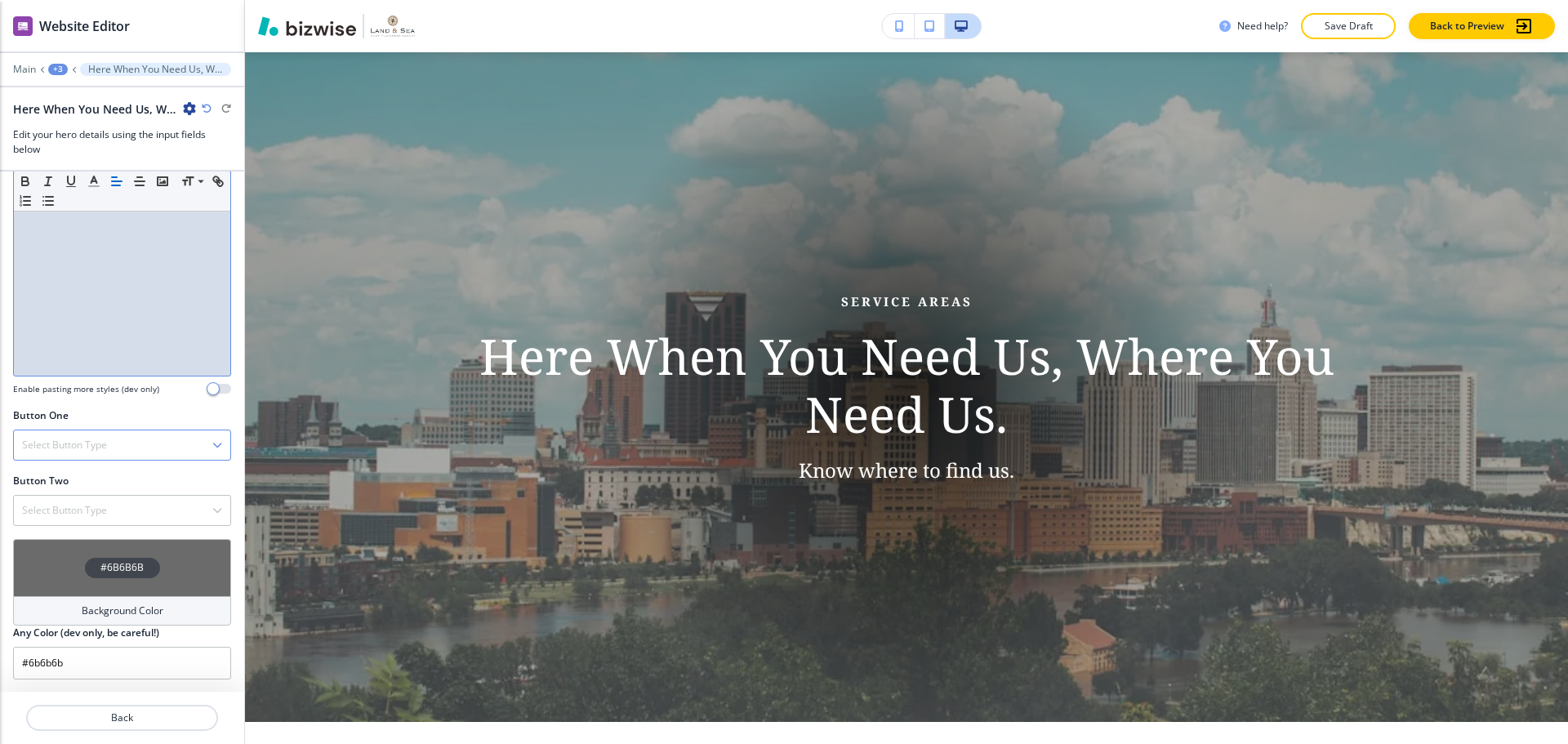
click at [141, 447] on div "Select Button Type" at bounding box center [122, 445] width 217 height 29
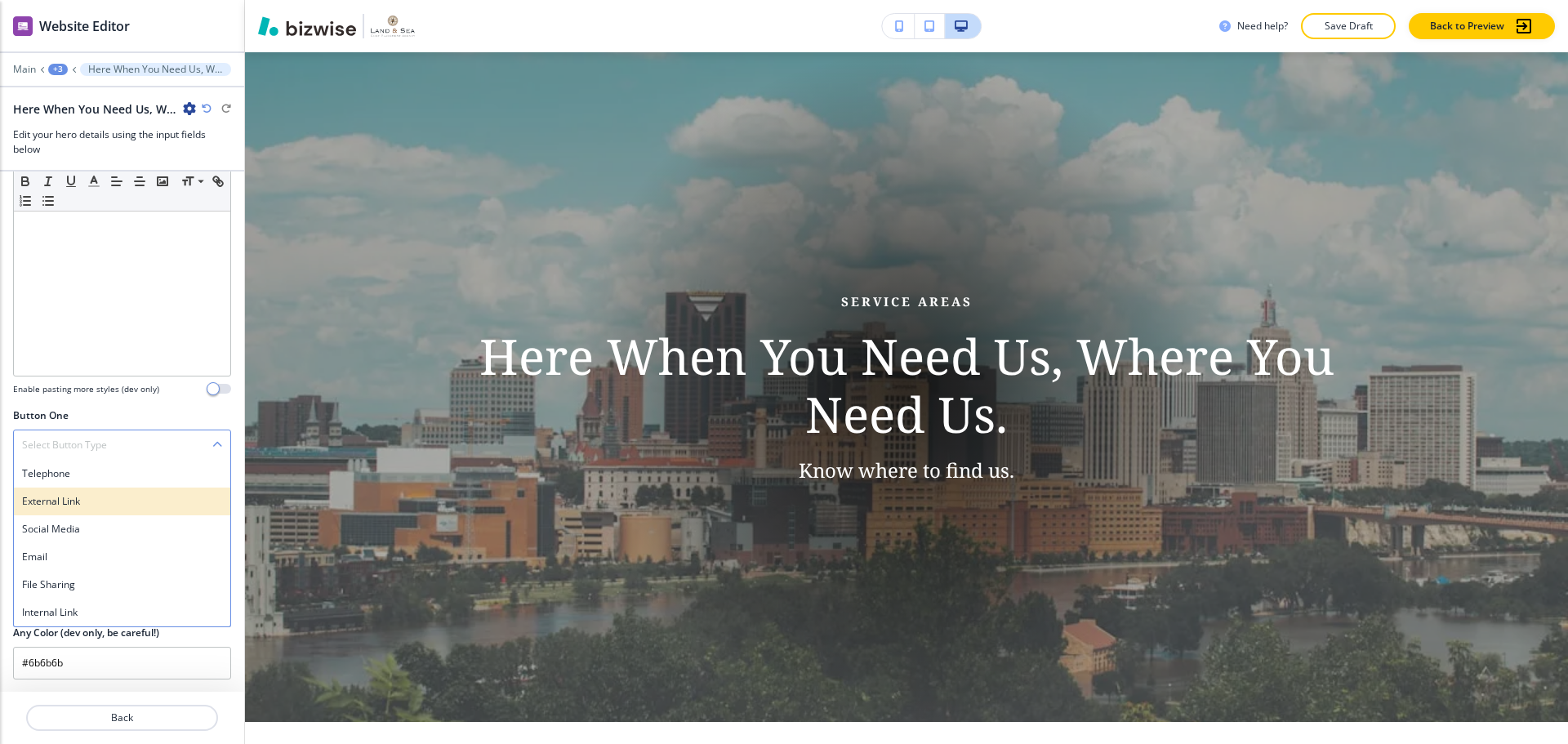
scroll to position [491, 0]
click at [76, 612] on h4 "Internal Link" at bounding box center [122, 612] width 200 height 15
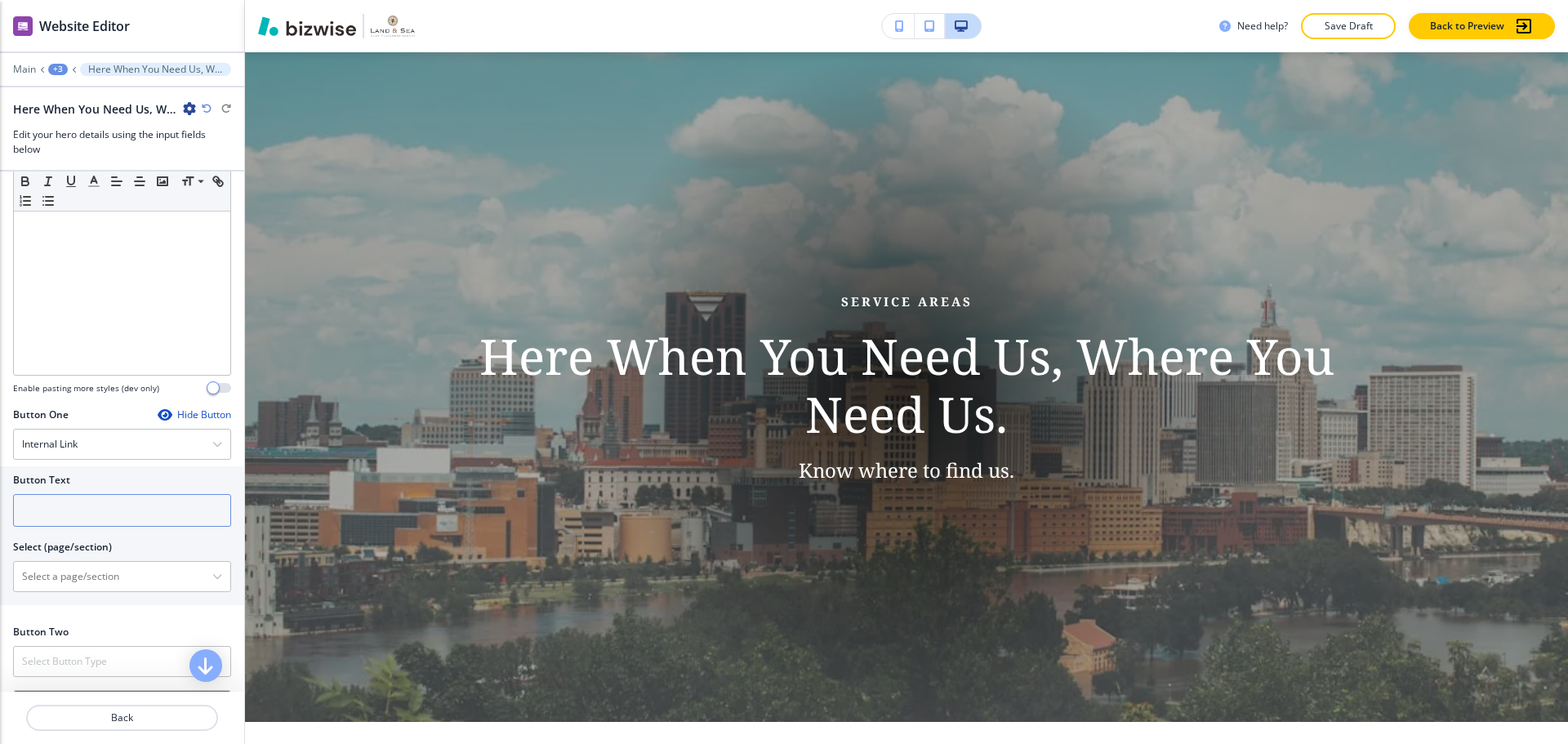
click at [79, 512] on input "text" at bounding box center [122, 510] width 218 height 32
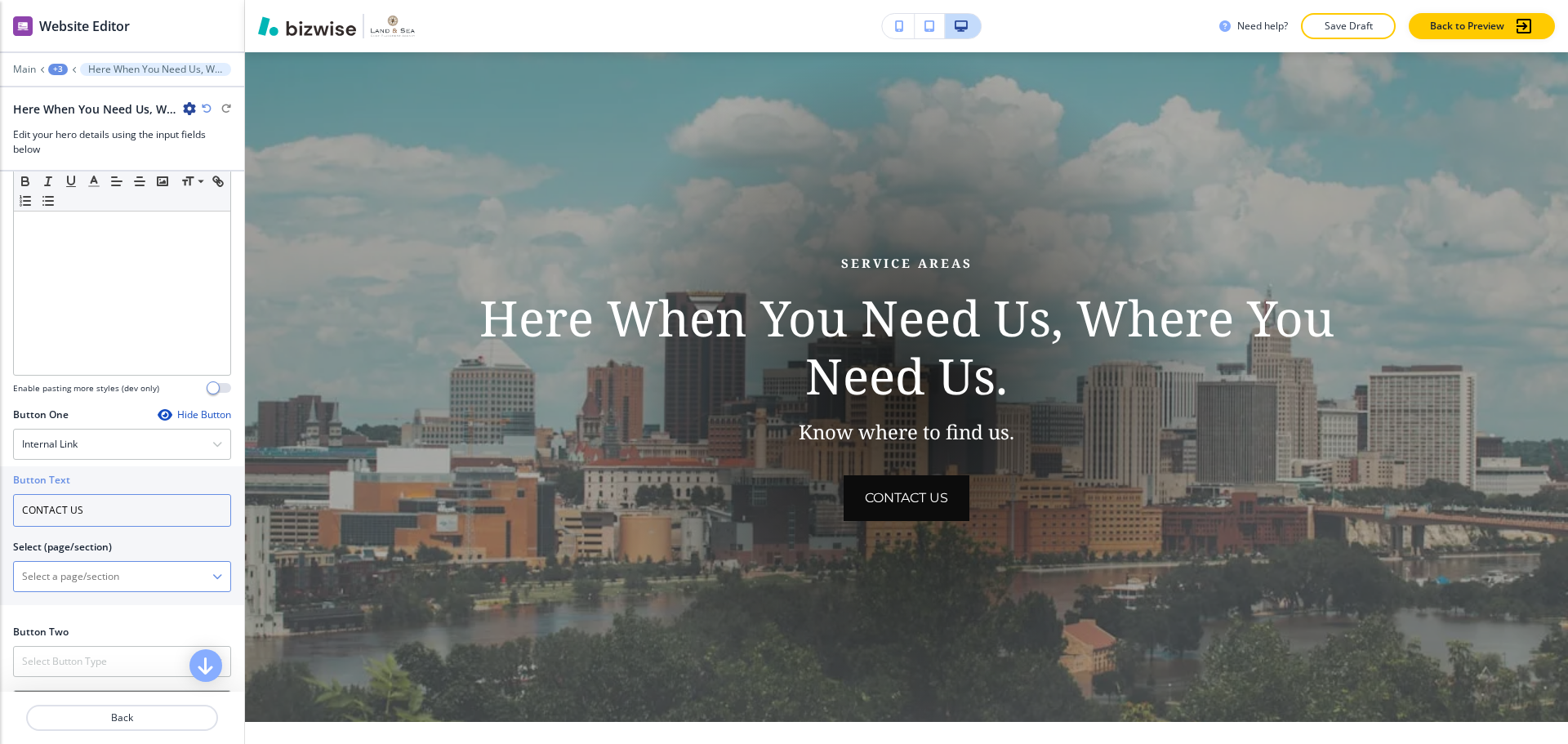
type input "CONTACT US"
click at [92, 568] on \(page\/section\) "Manual Input" at bounding box center [113, 576] width 198 height 27
click at [149, 587] on \(page\/section\) "Manual Input" at bounding box center [113, 576] width 198 height 27
click at [212, 576] on icon "button" at bounding box center [217, 577] width 10 height 10
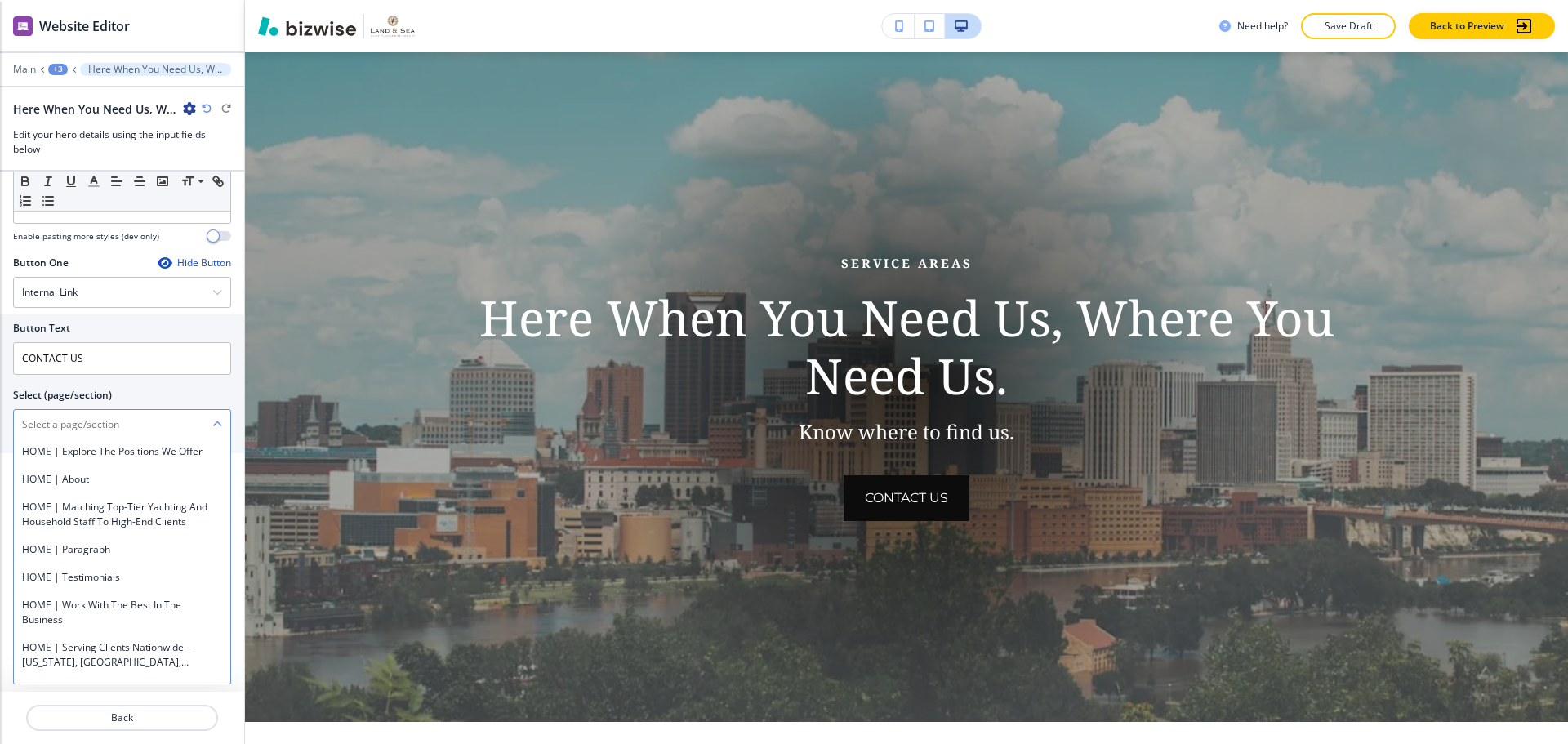
scroll to position [3593, 0]
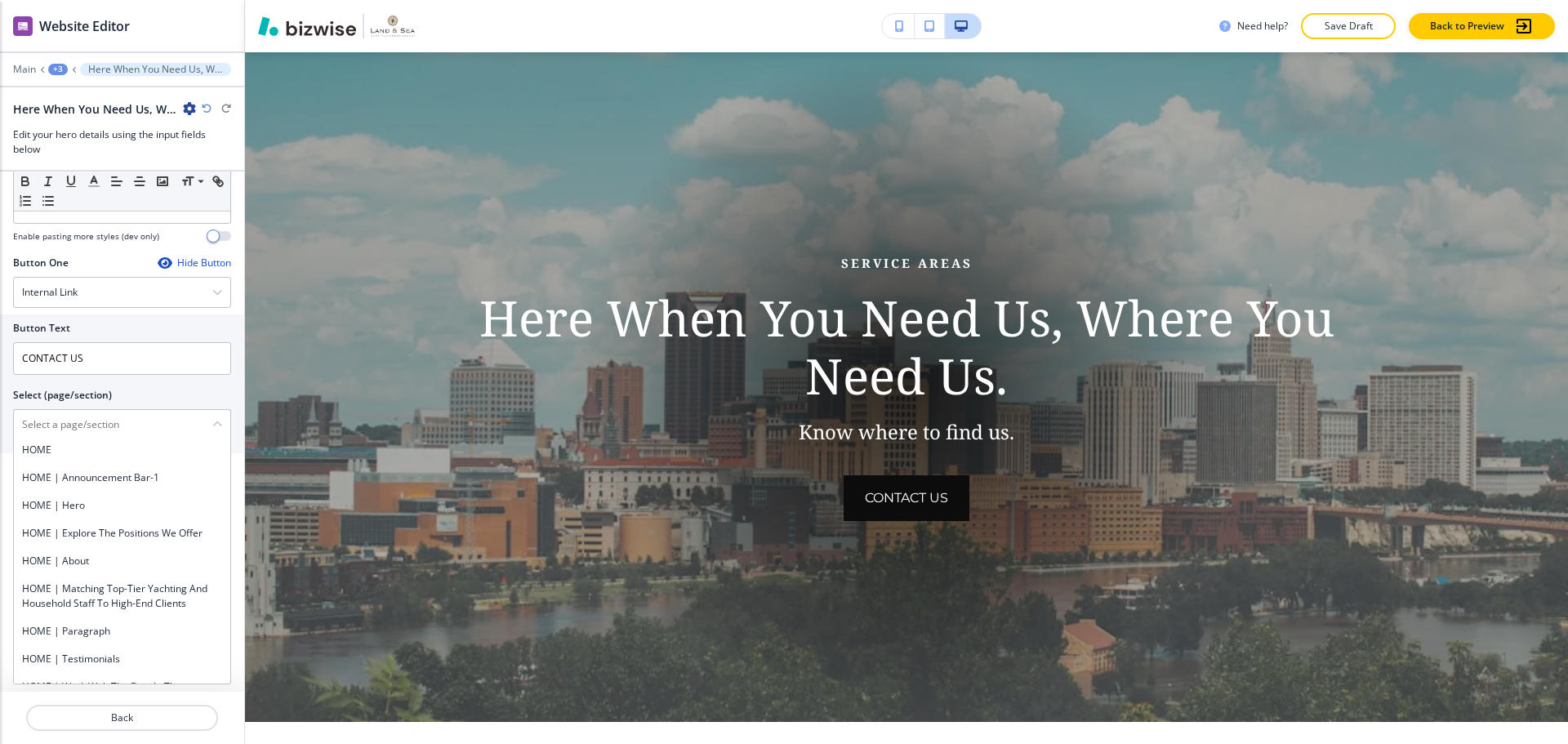
click at [96, 248] on h4 "CONTACT US" at bounding box center [122, 241] width 200 height 15
type \(page\/section\) "CONTACT US"
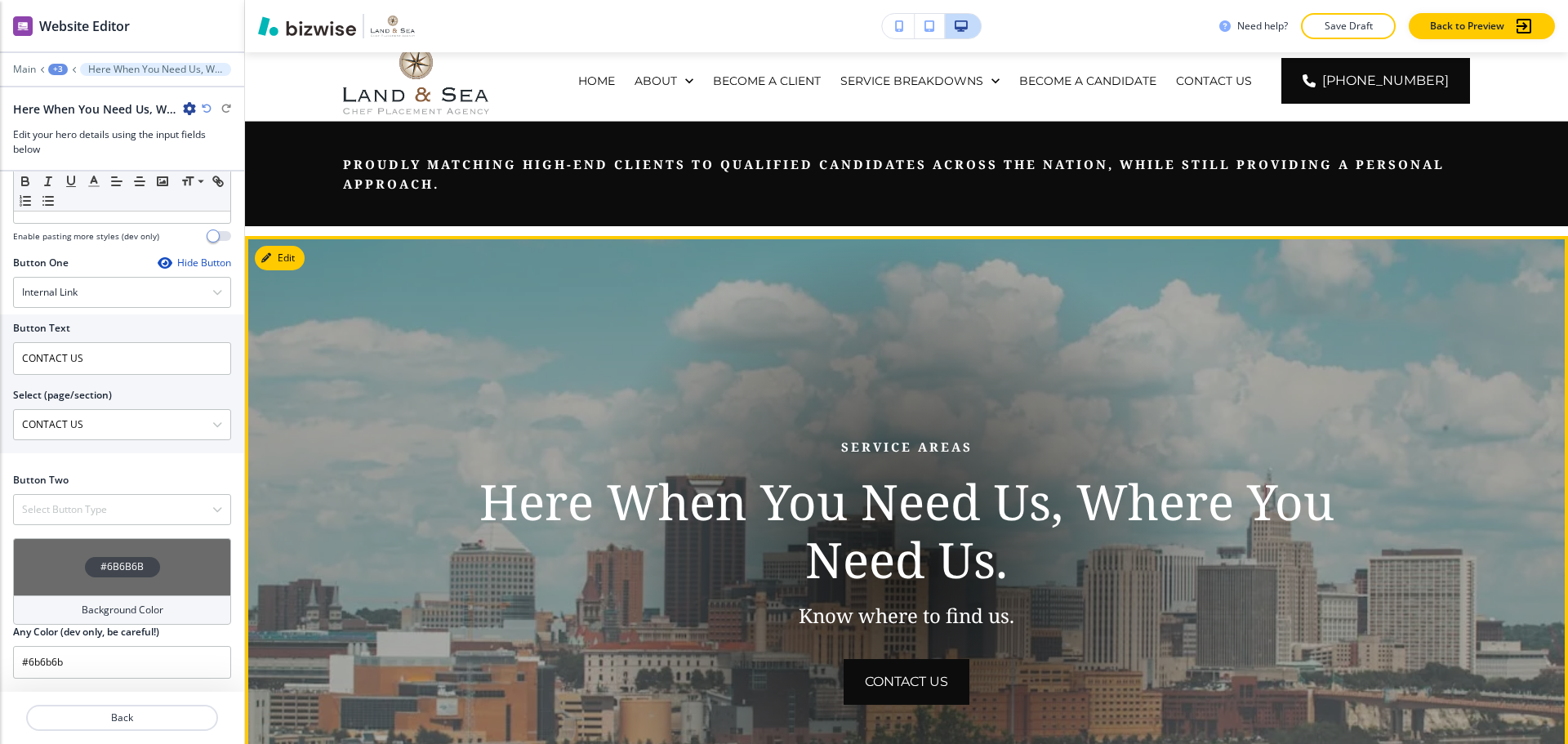
scroll to position [0, 0]
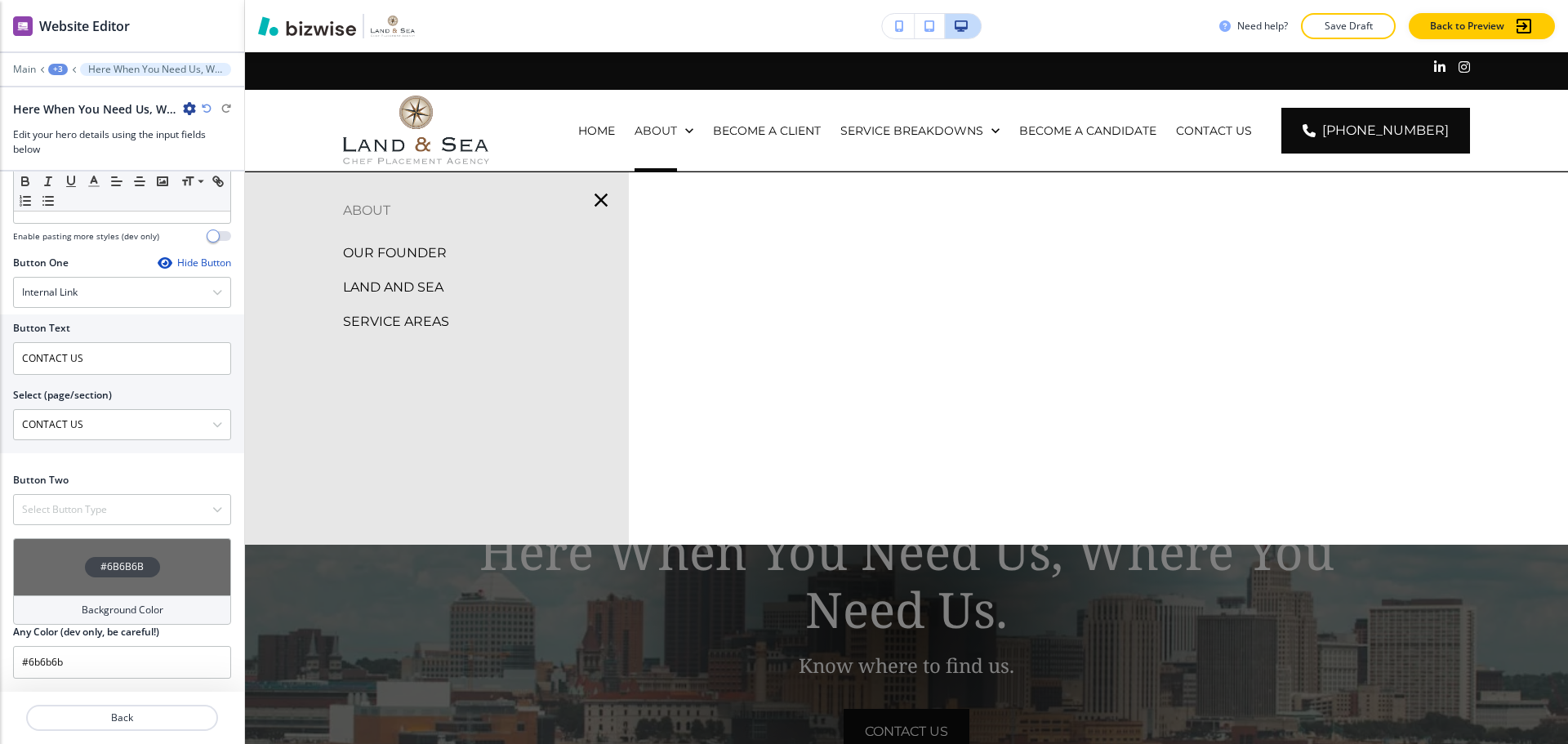
click at [407, 252] on p "OUR FOUNDER" at bounding box center [395, 252] width 103 height 24
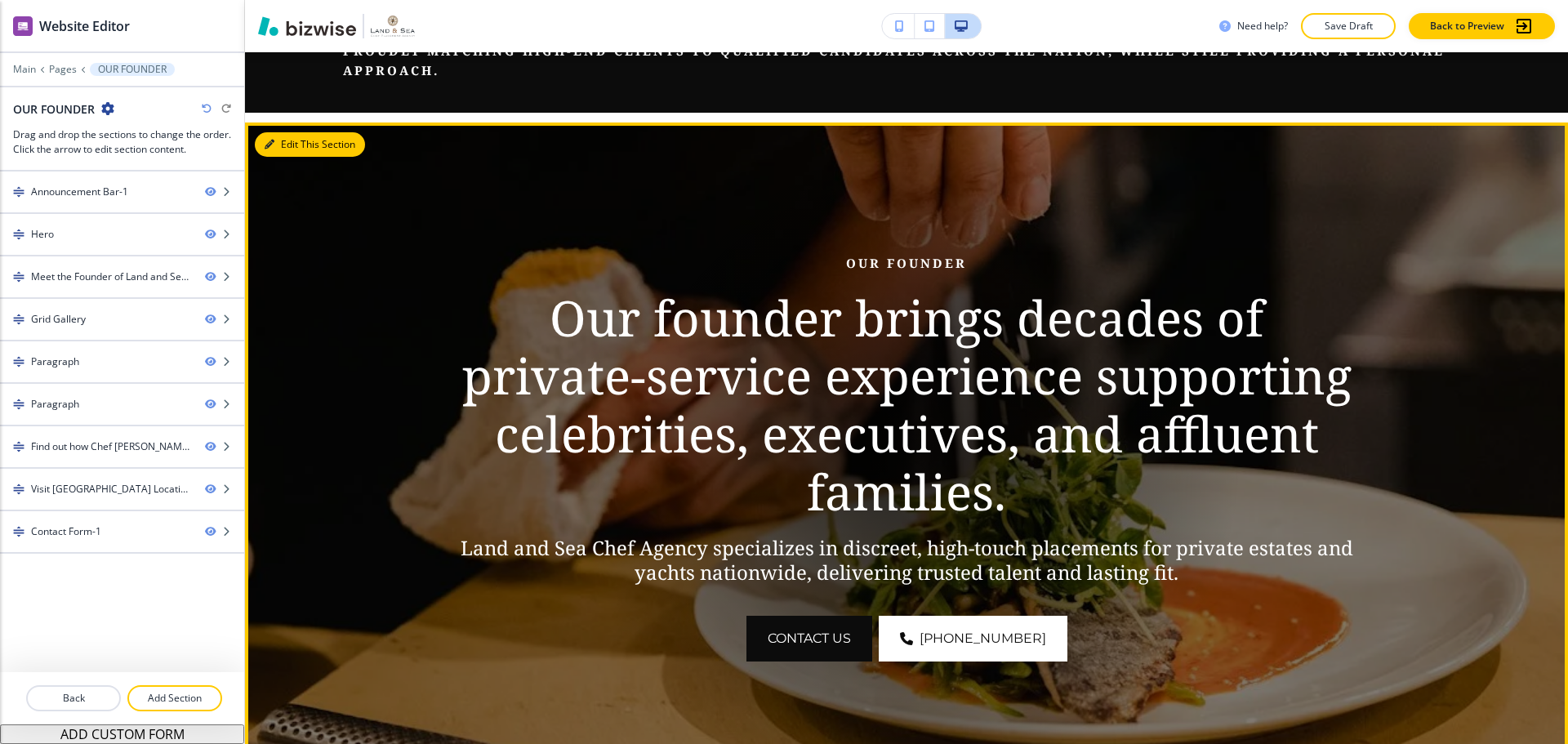
click at [283, 151] on button "Edit This Section" at bounding box center [310, 144] width 110 height 24
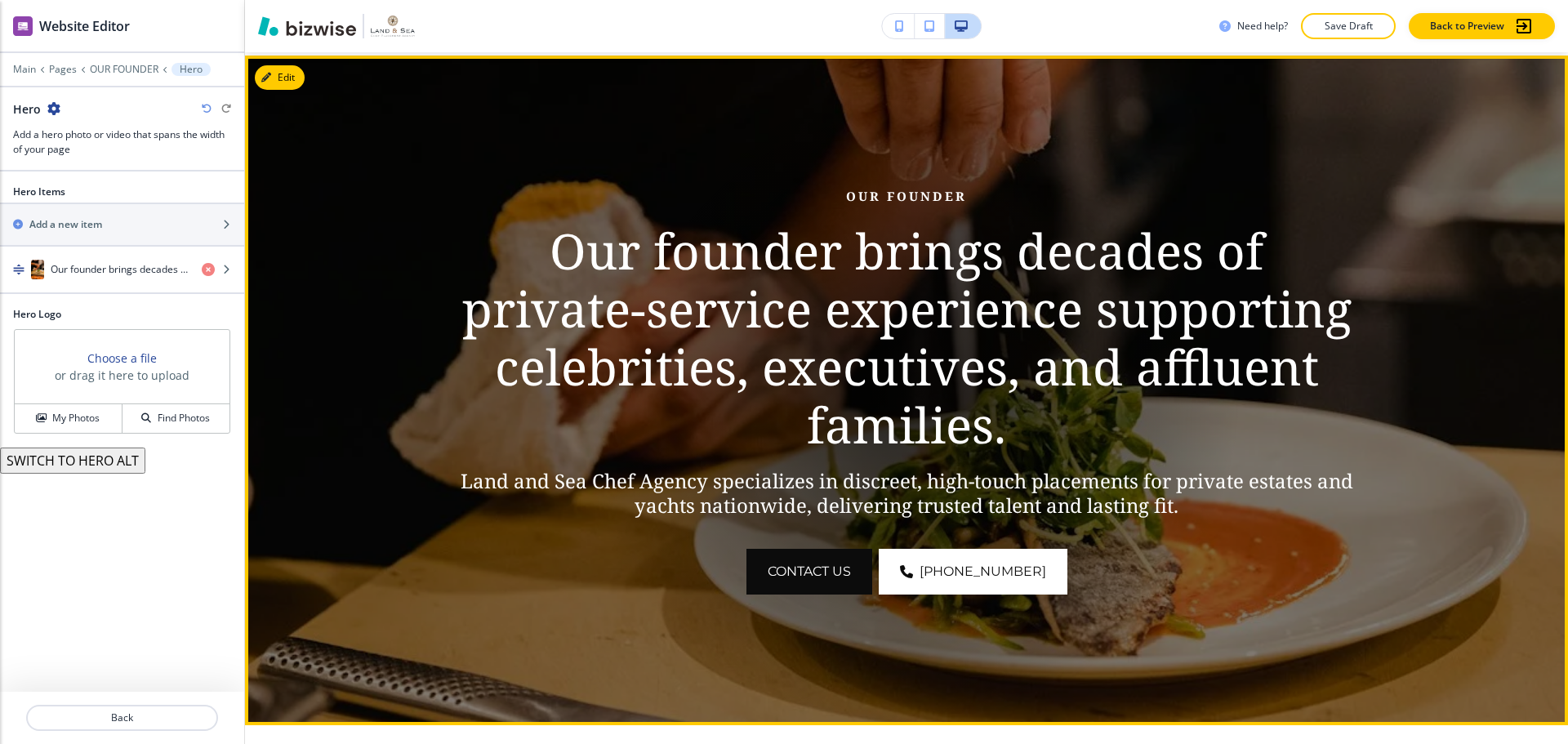
scroll to position [233, 0]
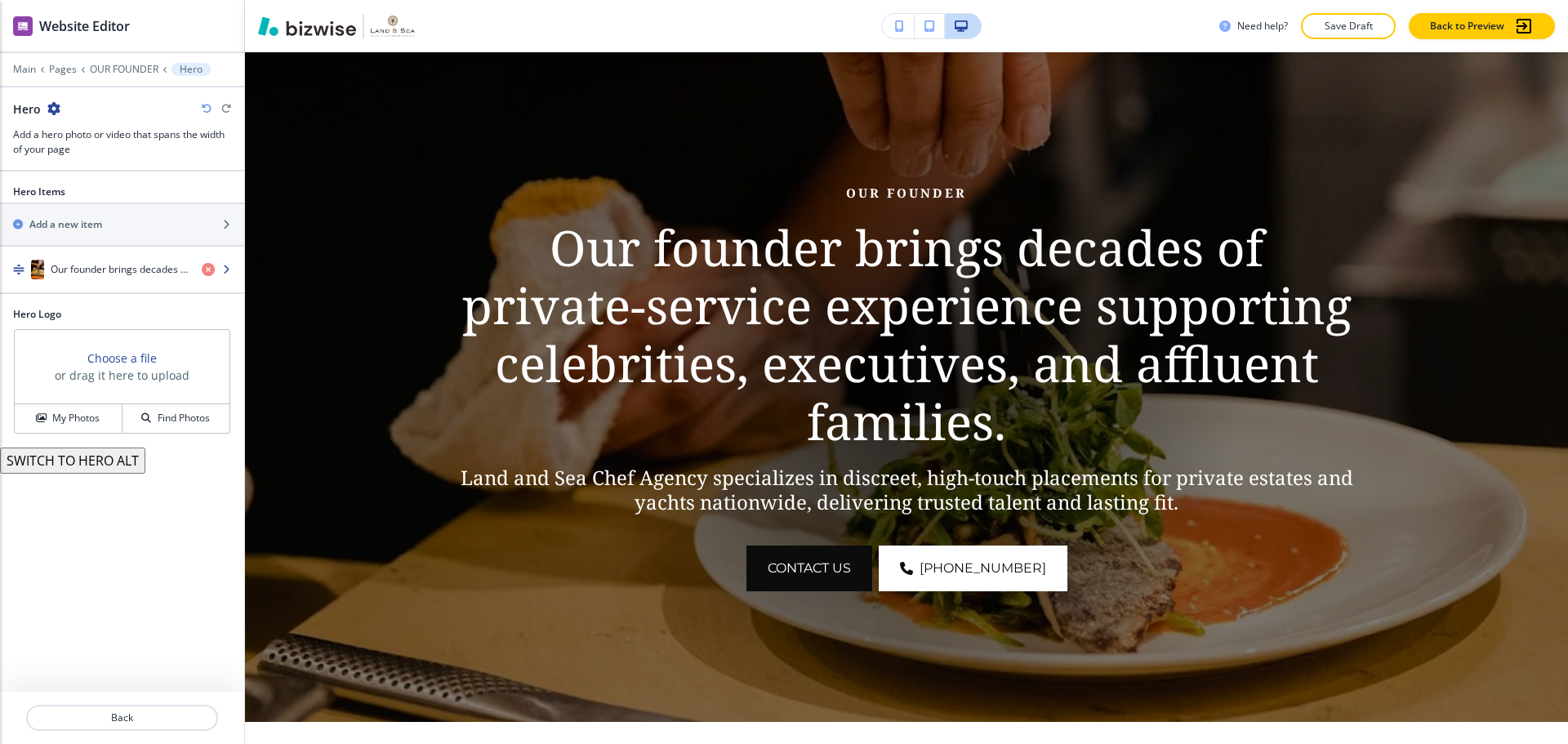
click at [135, 268] on h4 "Our founder brings decades of private‑service experience supporting celebrities…" at bounding box center [120, 270] width 138 height 15
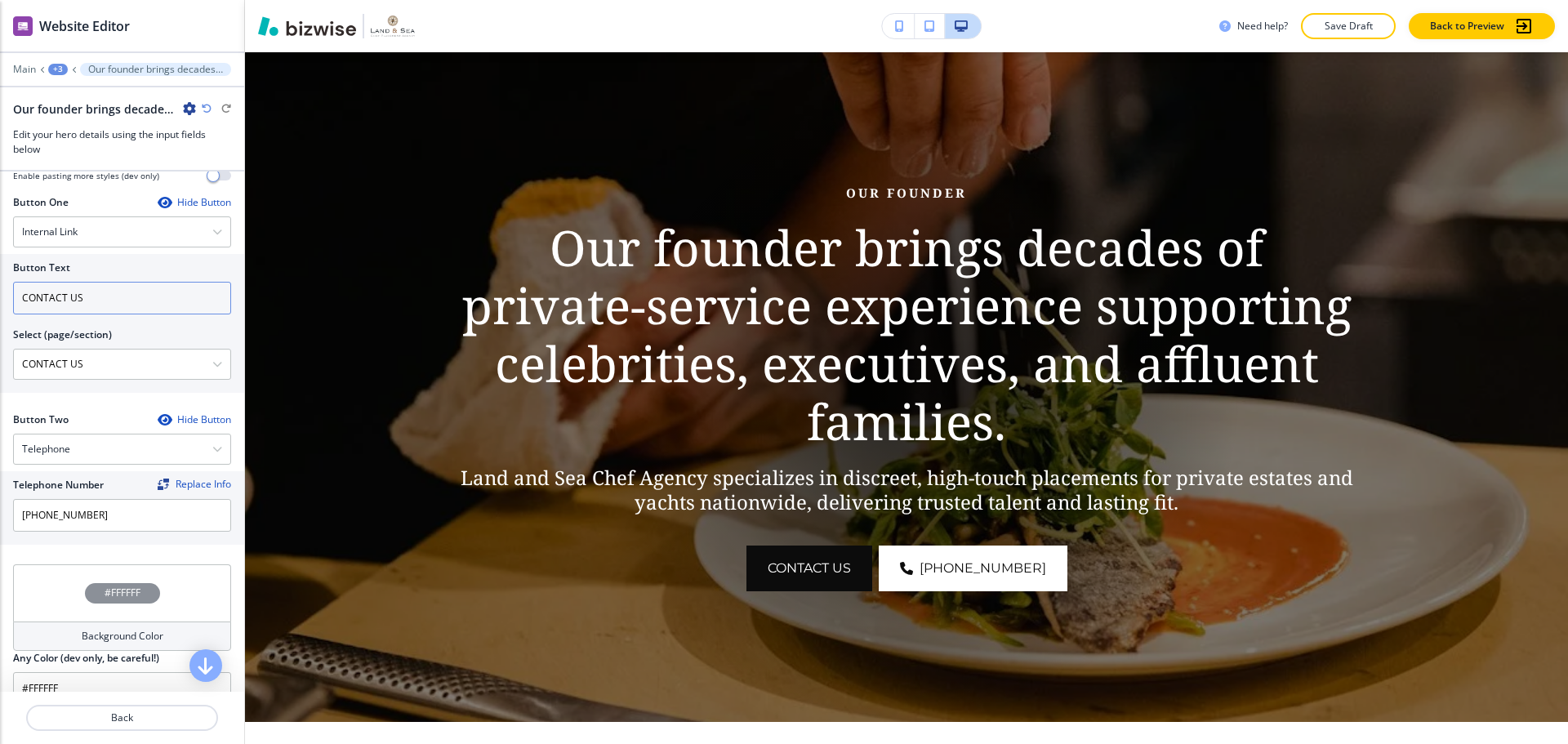
scroll to position [735, 0]
click at [106, 513] on input "[PHONE_NUMBER]" at bounding box center [122, 512] width 218 height 32
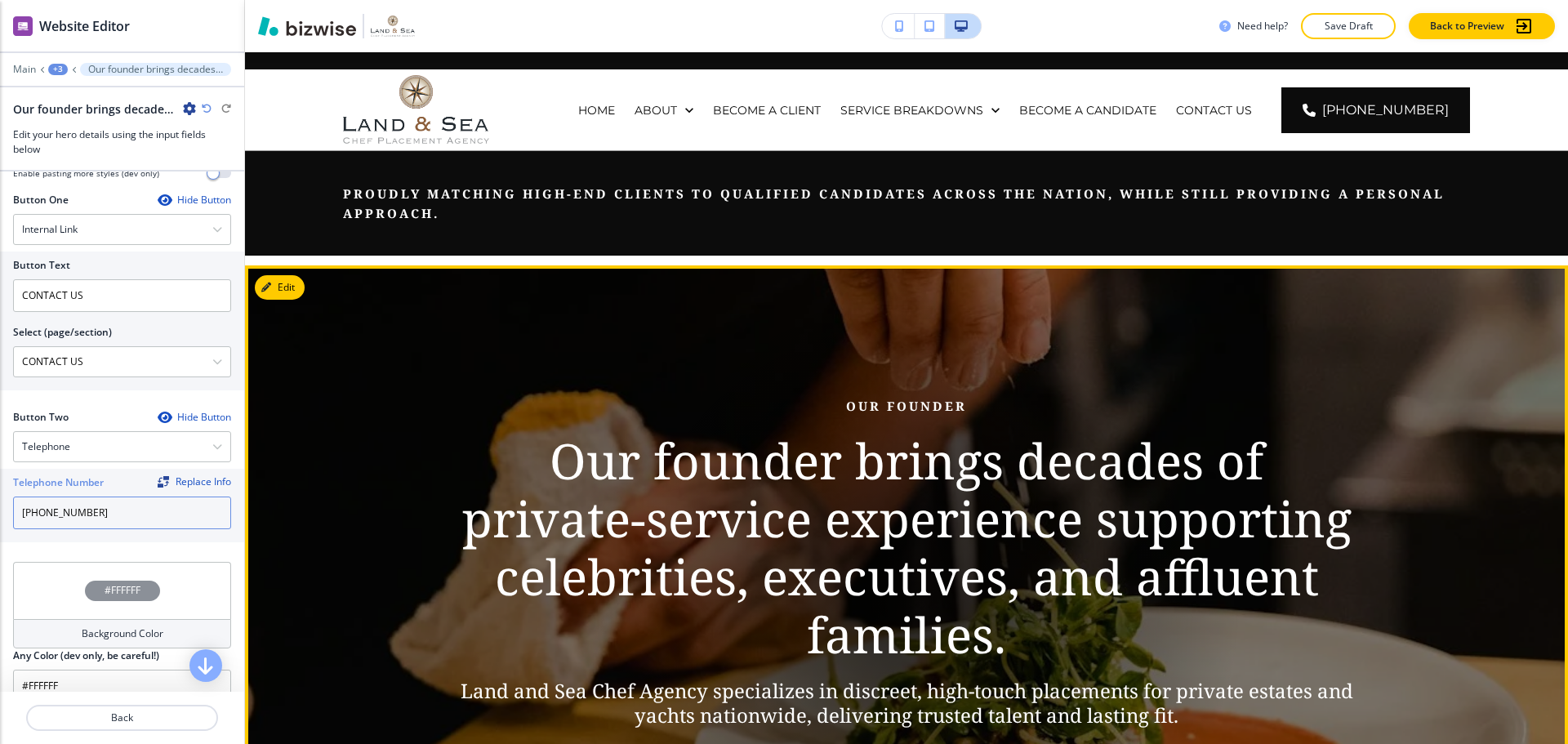
scroll to position [0, 0]
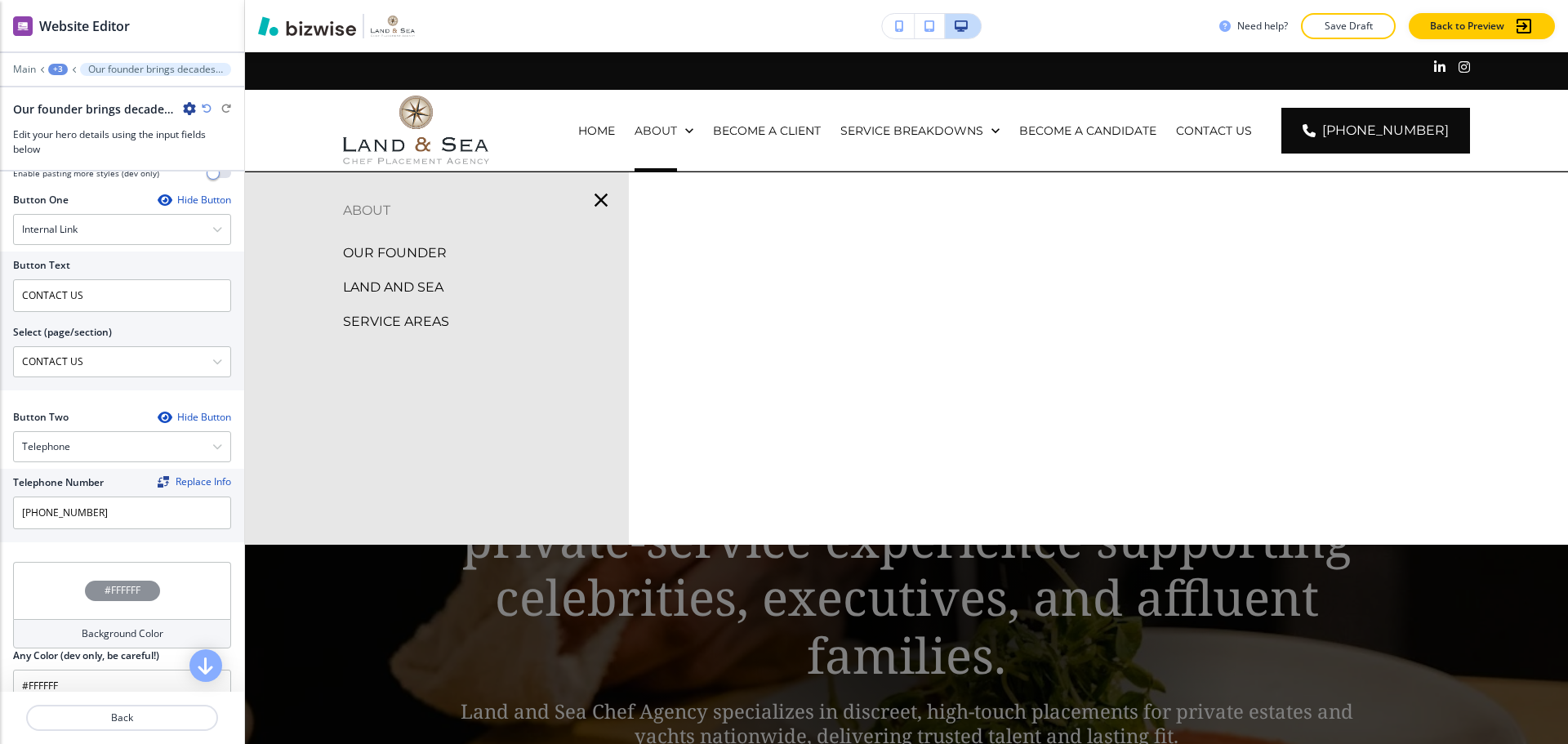
click at [419, 312] on p "SERVICE AREAS" at bounding box center [396, 321] width 106 height 24
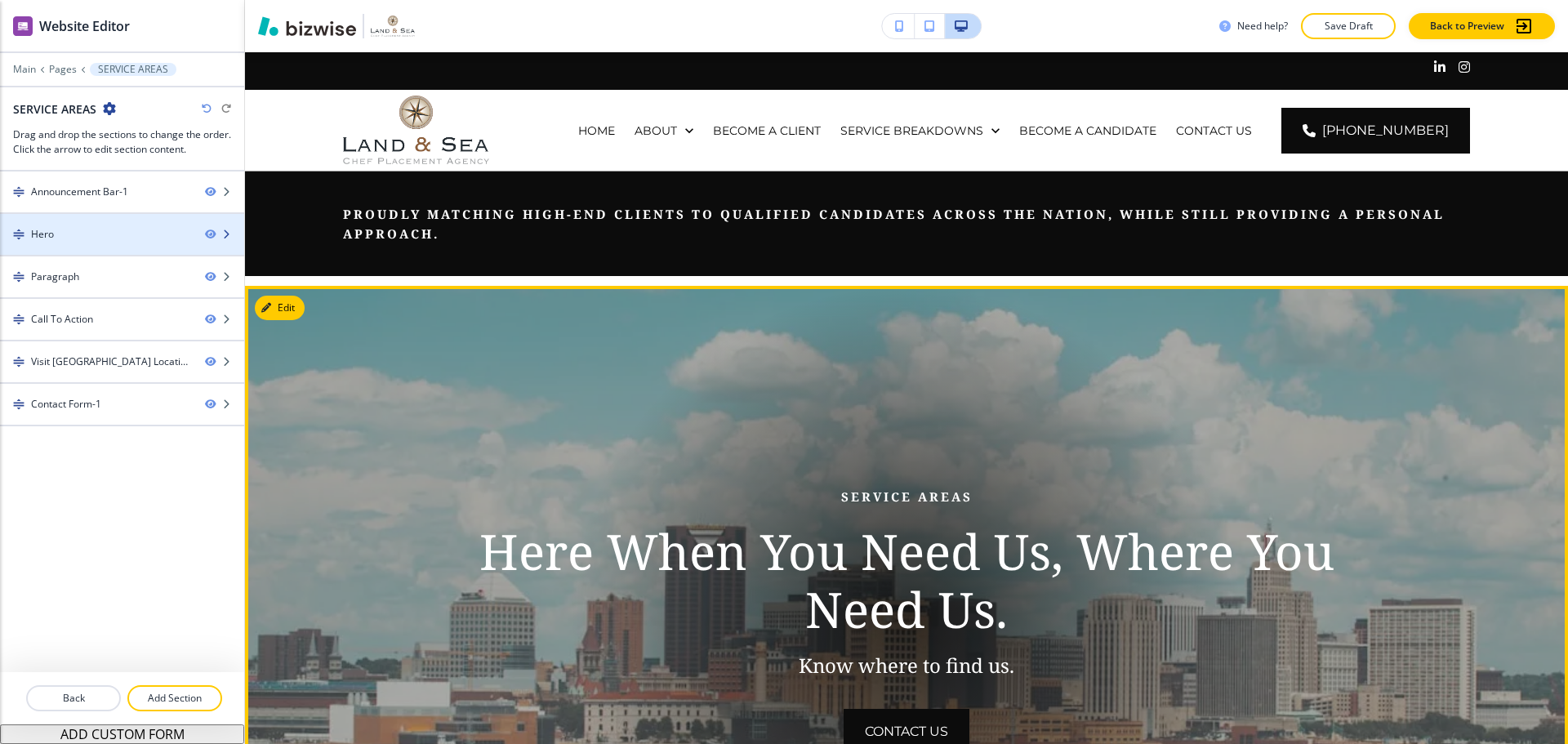
click at [97, 242] on div at bounding box center [122, 248] width 244 height 13
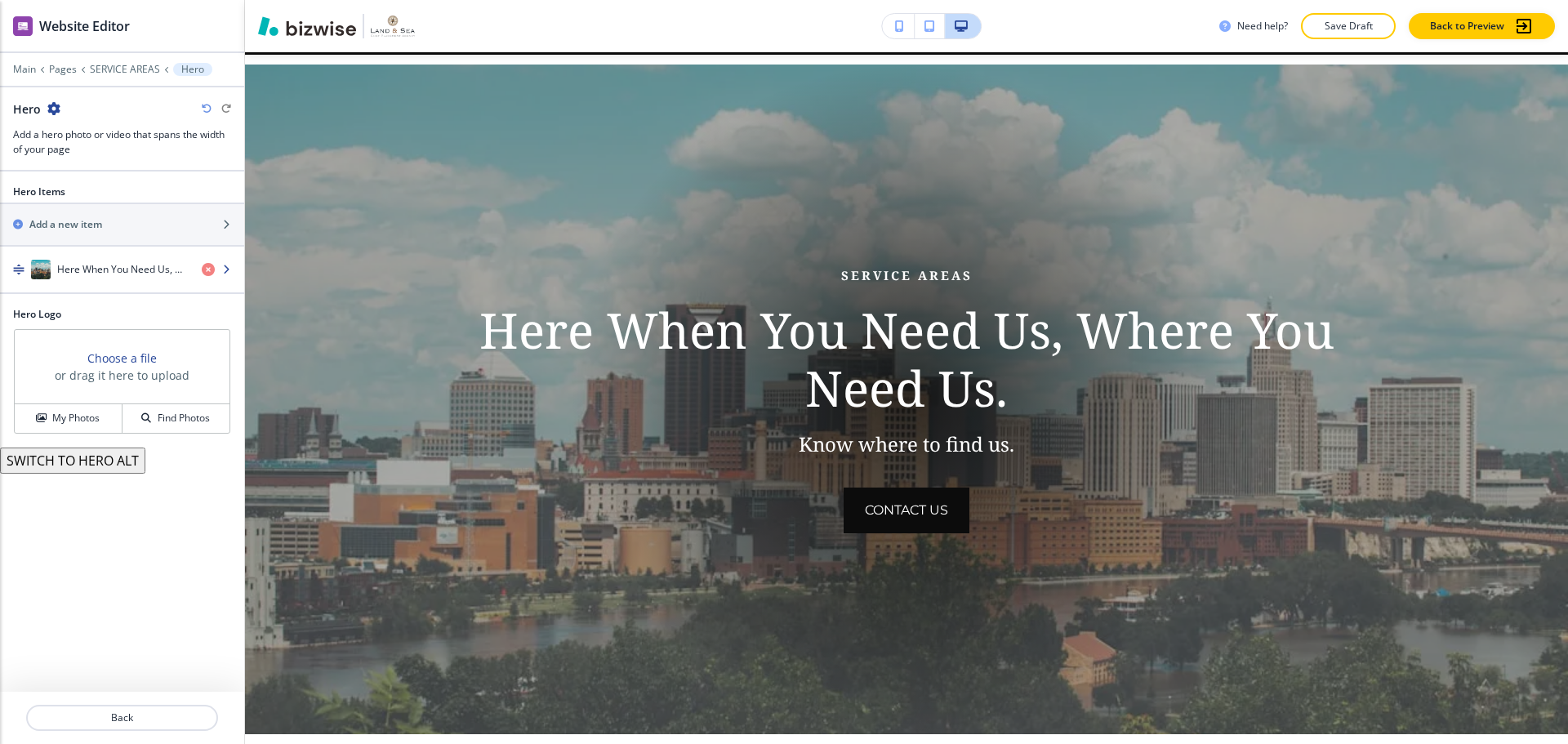
scroll to position [233, 0]
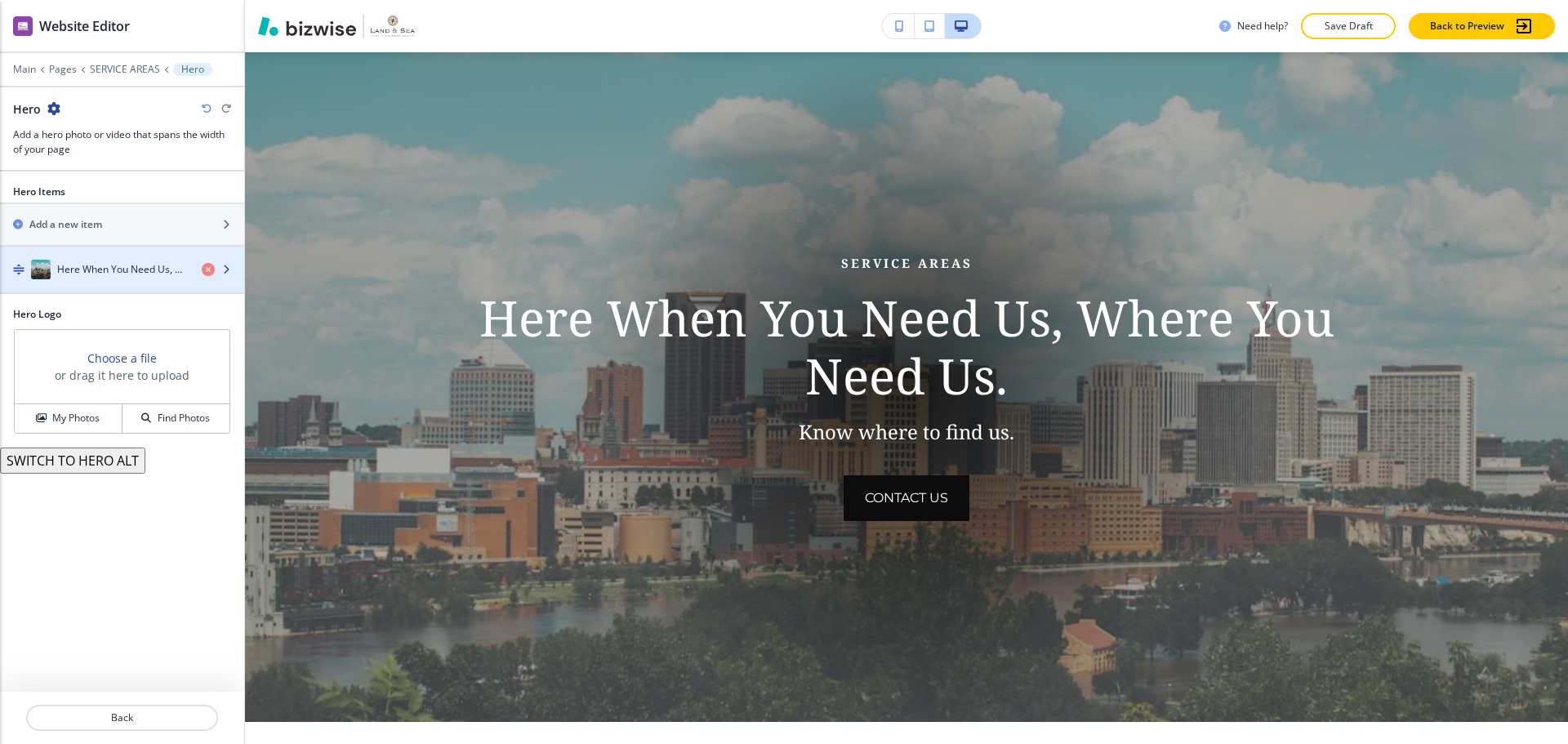
click at [131, 282] on div "button" at bounding box center [122, 286] width 244 height 13
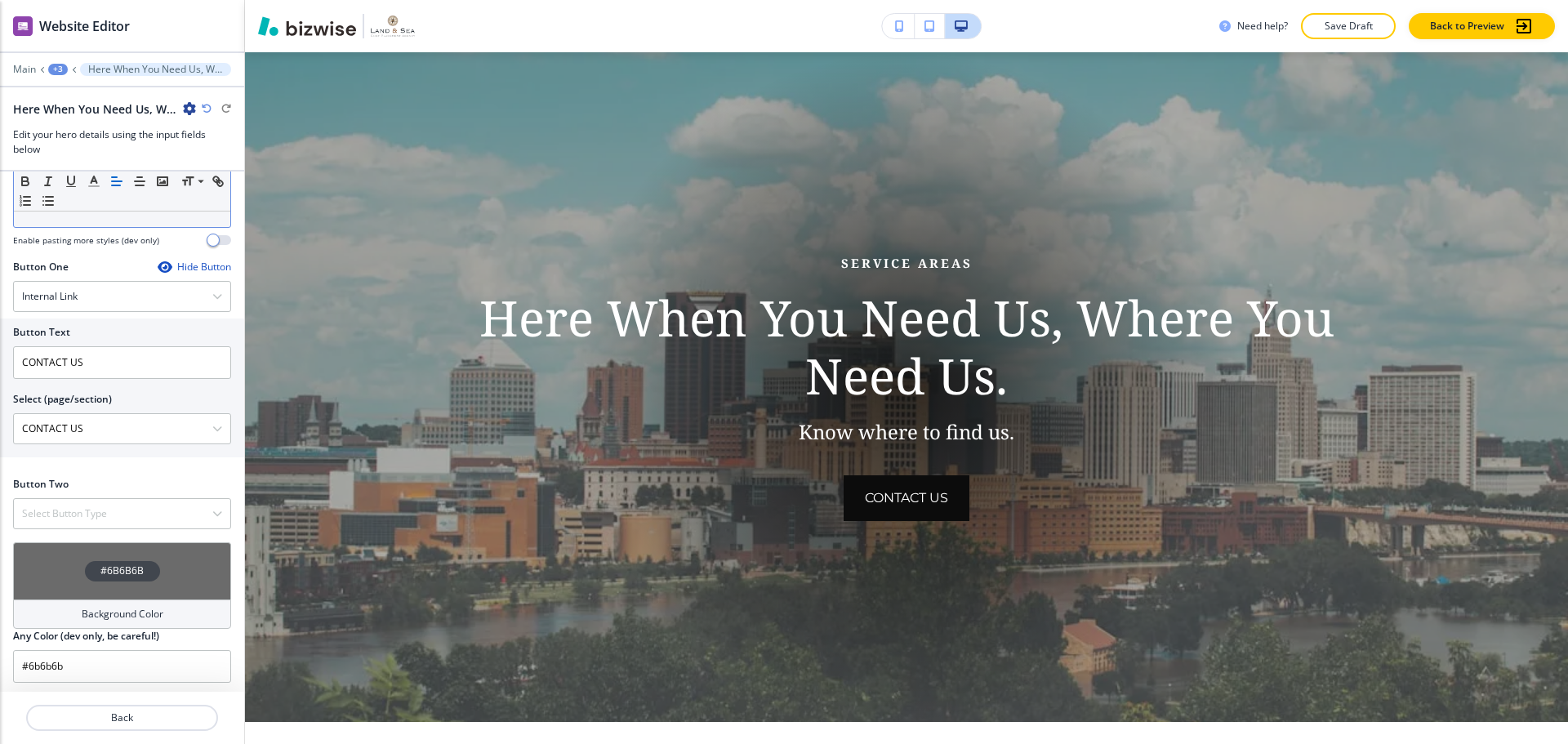
scroll to position [642, 0]
click at [99, 506] on h4 "Select Button Type" at bounding box center [64, 510] width 85 height 15
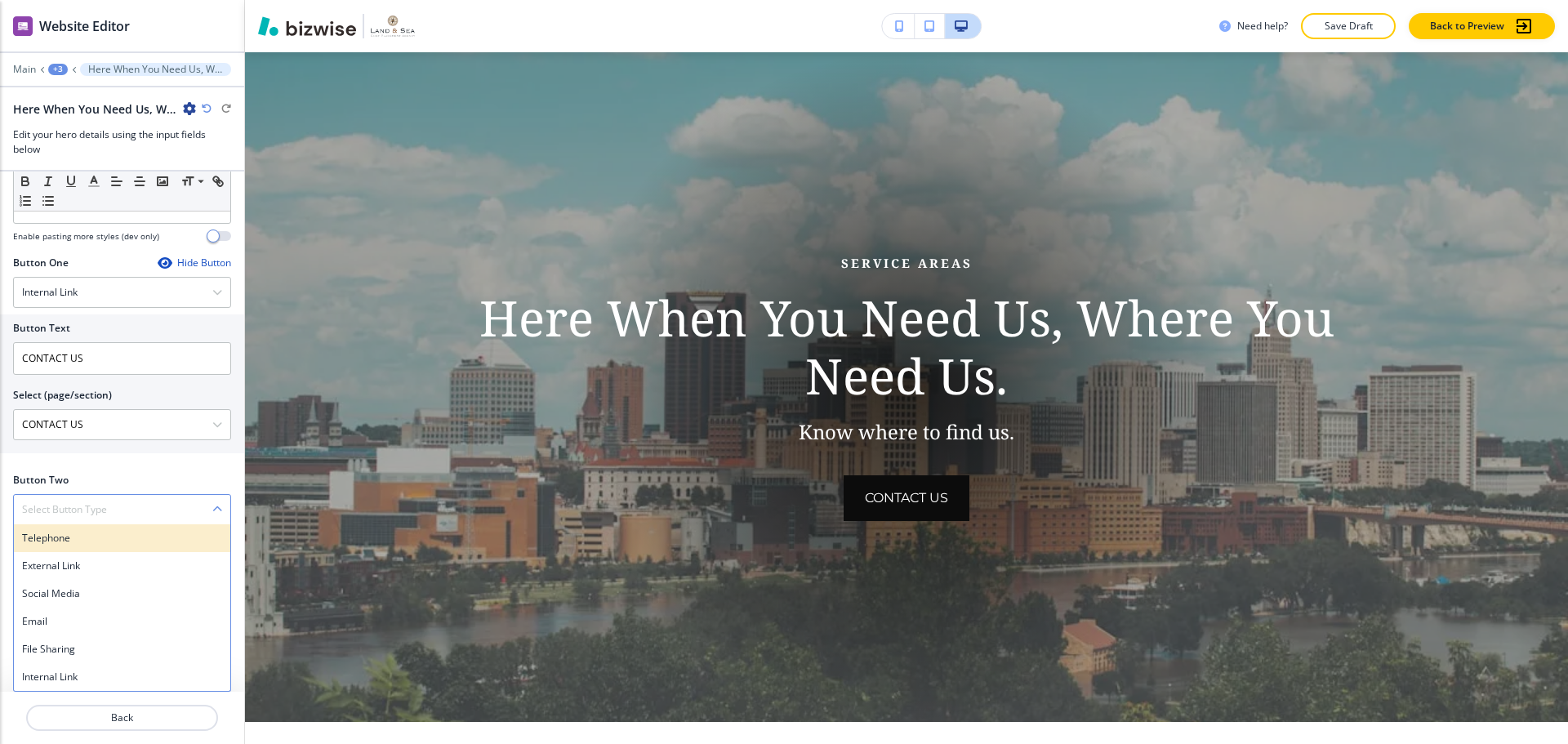
click at [87, 542] on h4 "Telephone" at bounding box center [122, 538] width 200 height 15
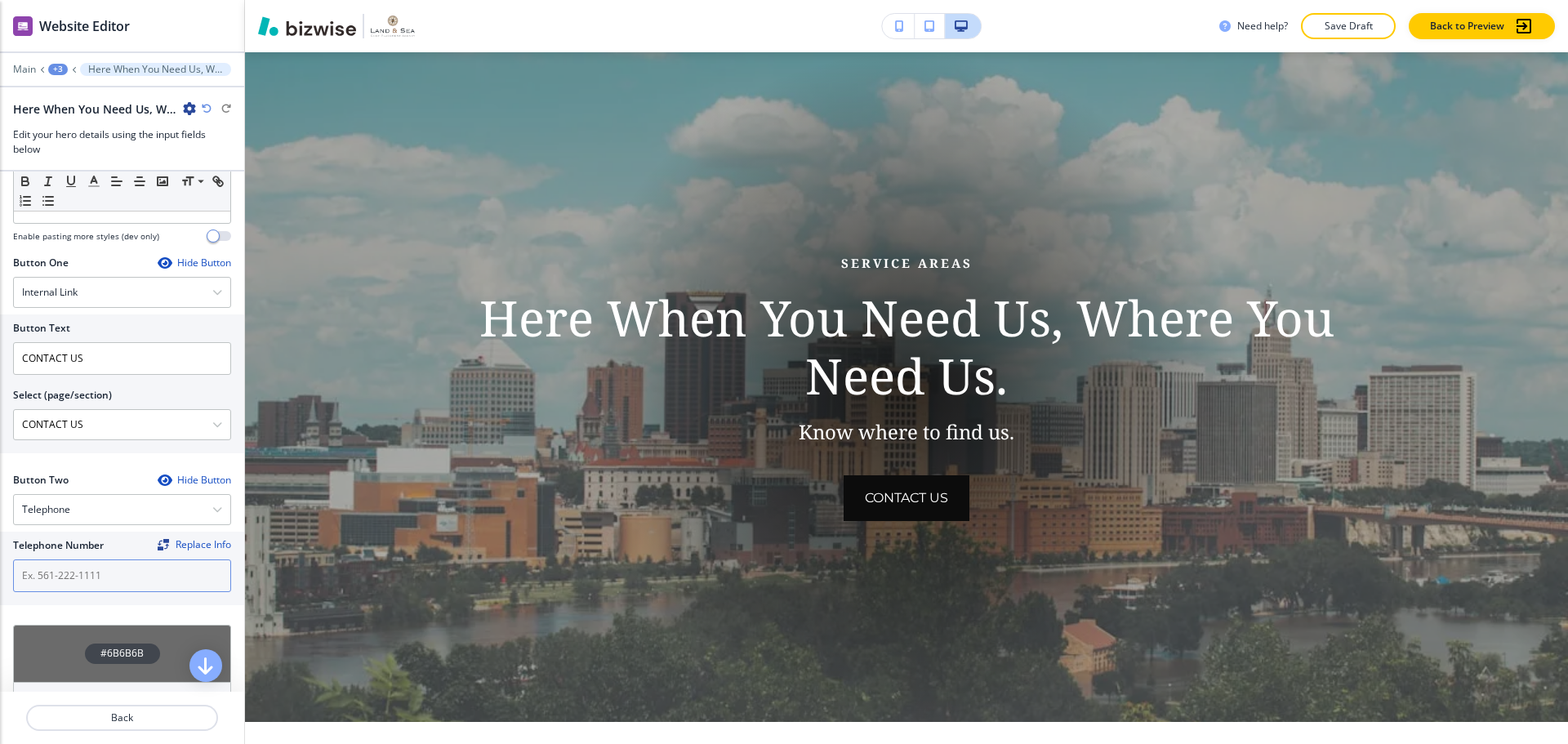
click at [87, 578] on input "text" at bounding box center [122, 575] width 218 height 32
paste input "[PHONE_NUMBER]"
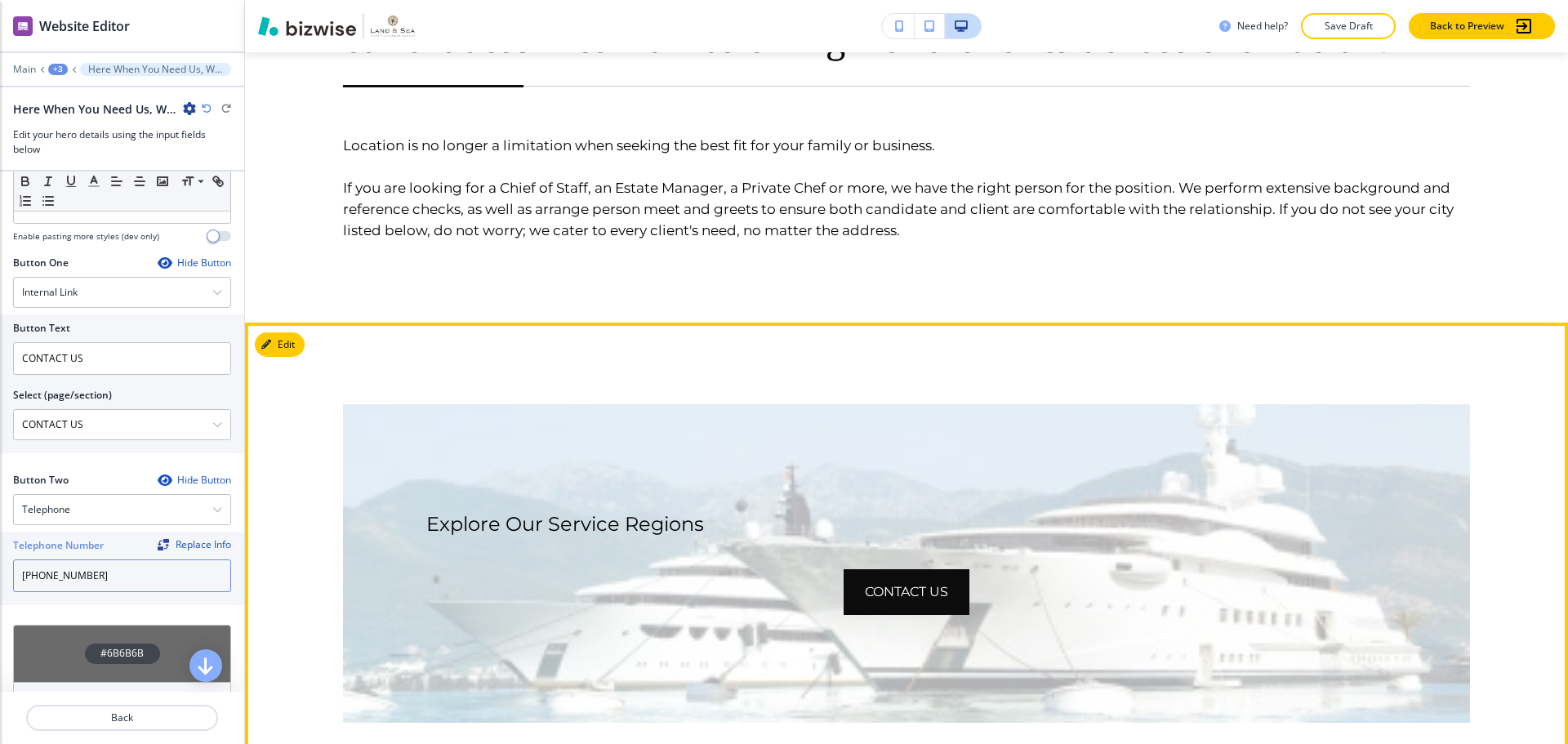
scroll to position [1131, 0]
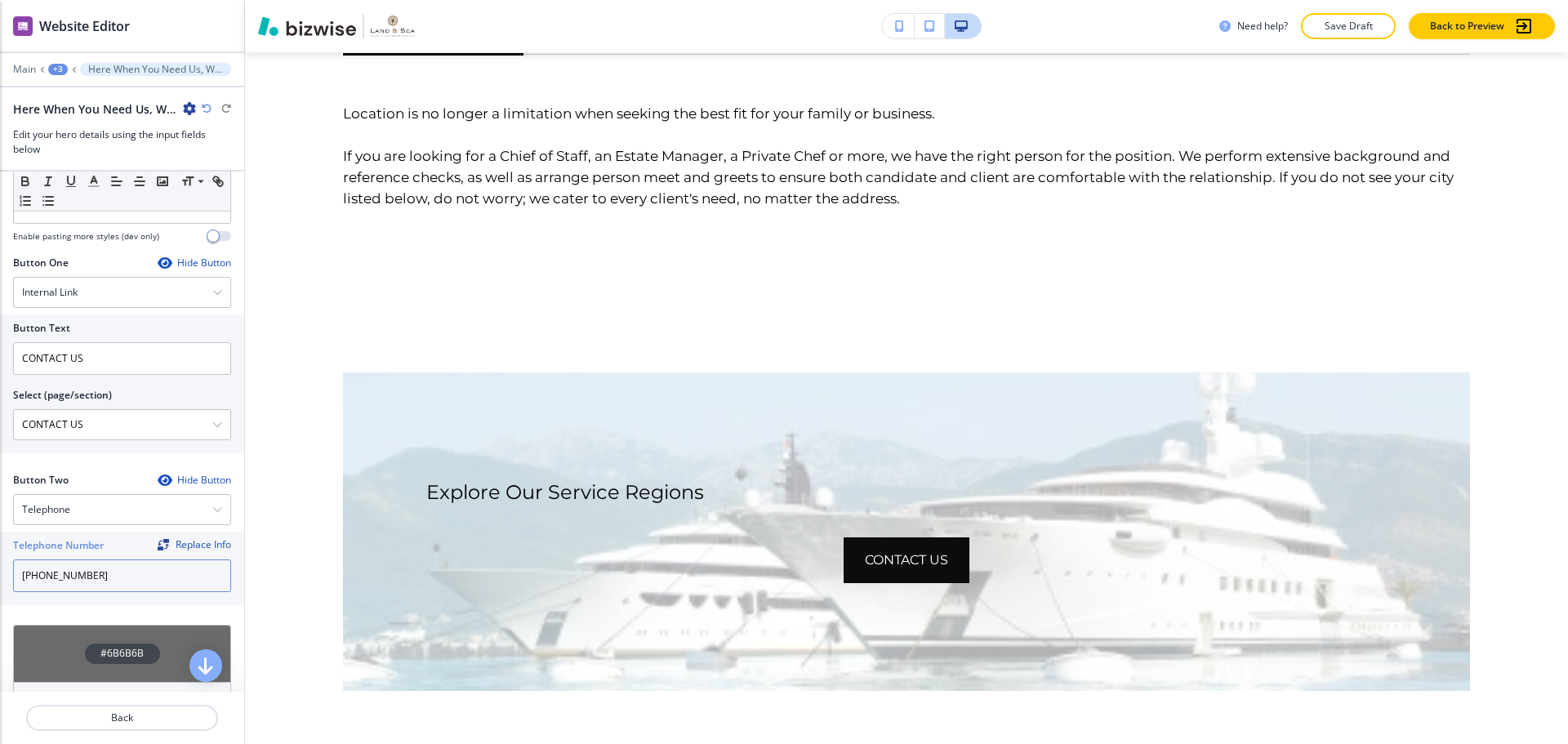
type input "[PHONE_NUMBER]"
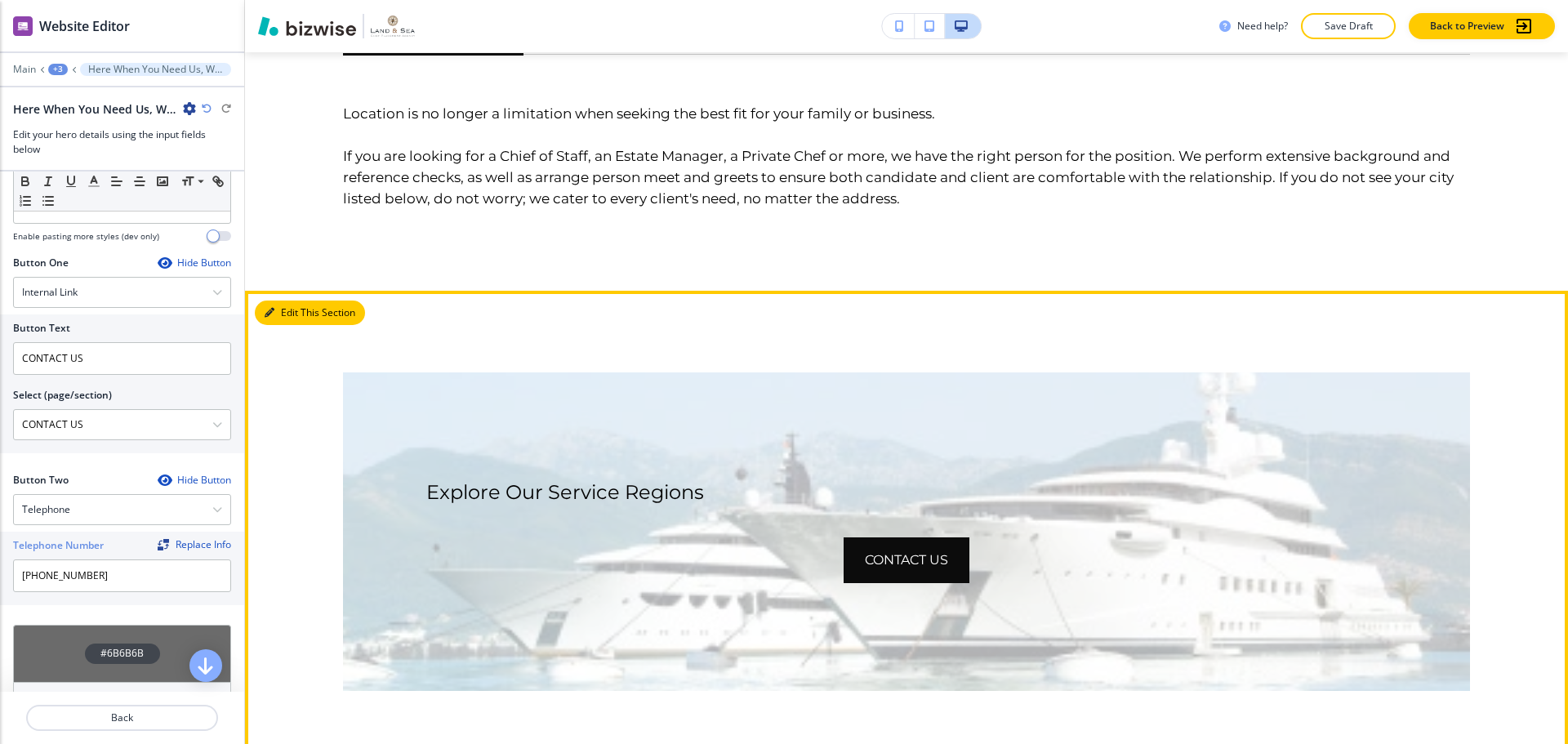
click at [280, 308] on button "Edit This Section" at bounding box center [310, 312] width 110 height 24
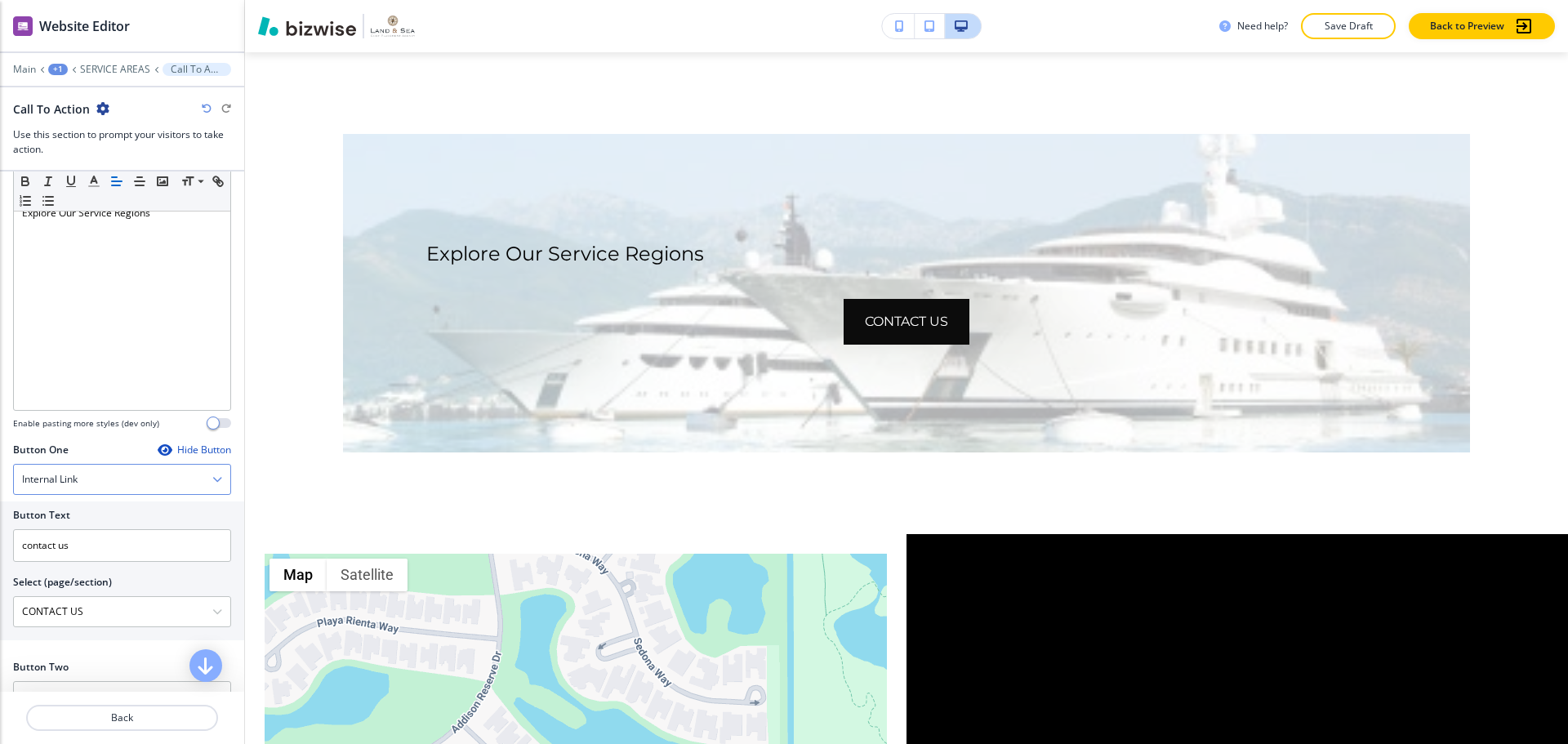
scroll to position [490, 0]
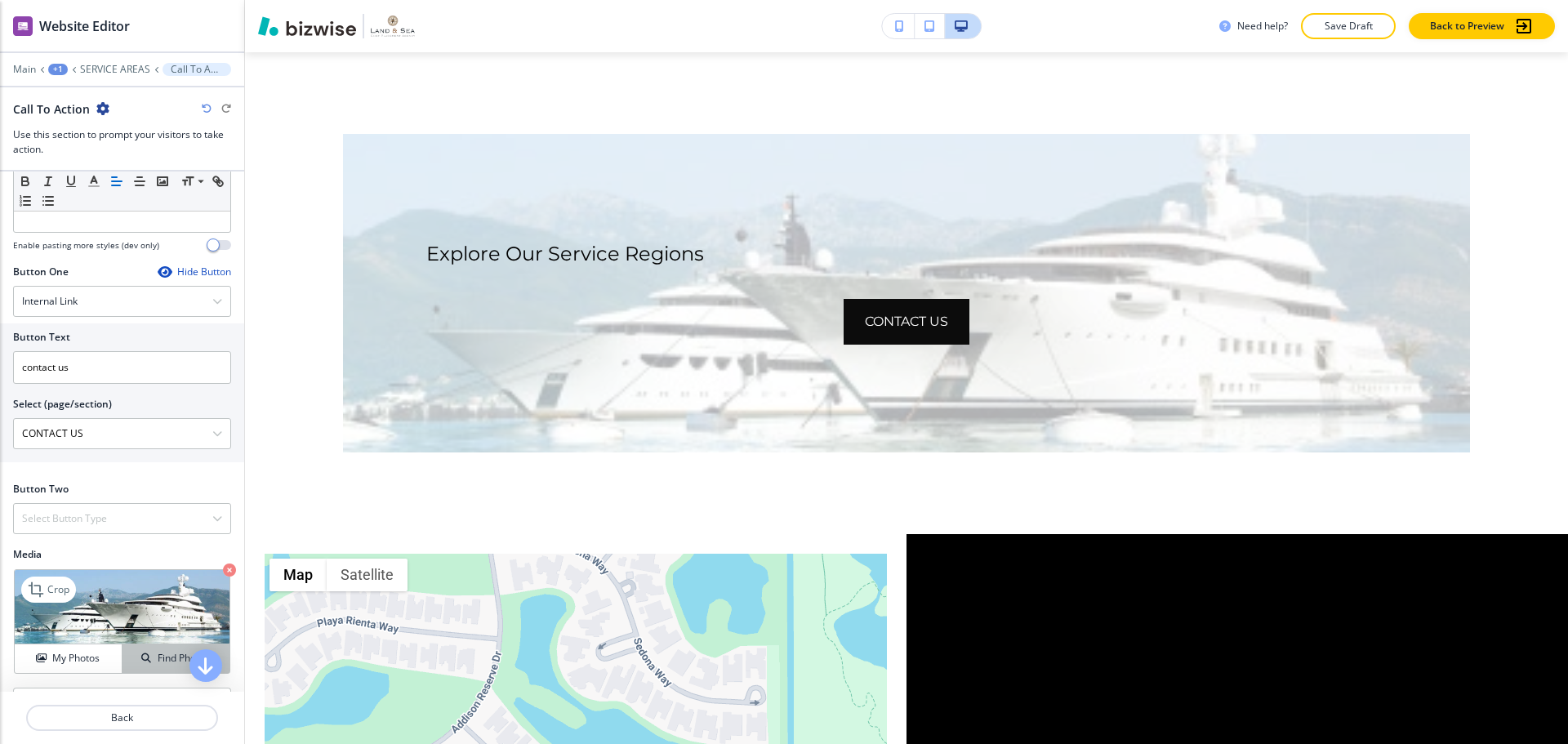
click at [166, 655] on h4 "Find Photos" at bounding box center [183, 658] width 52 height 15
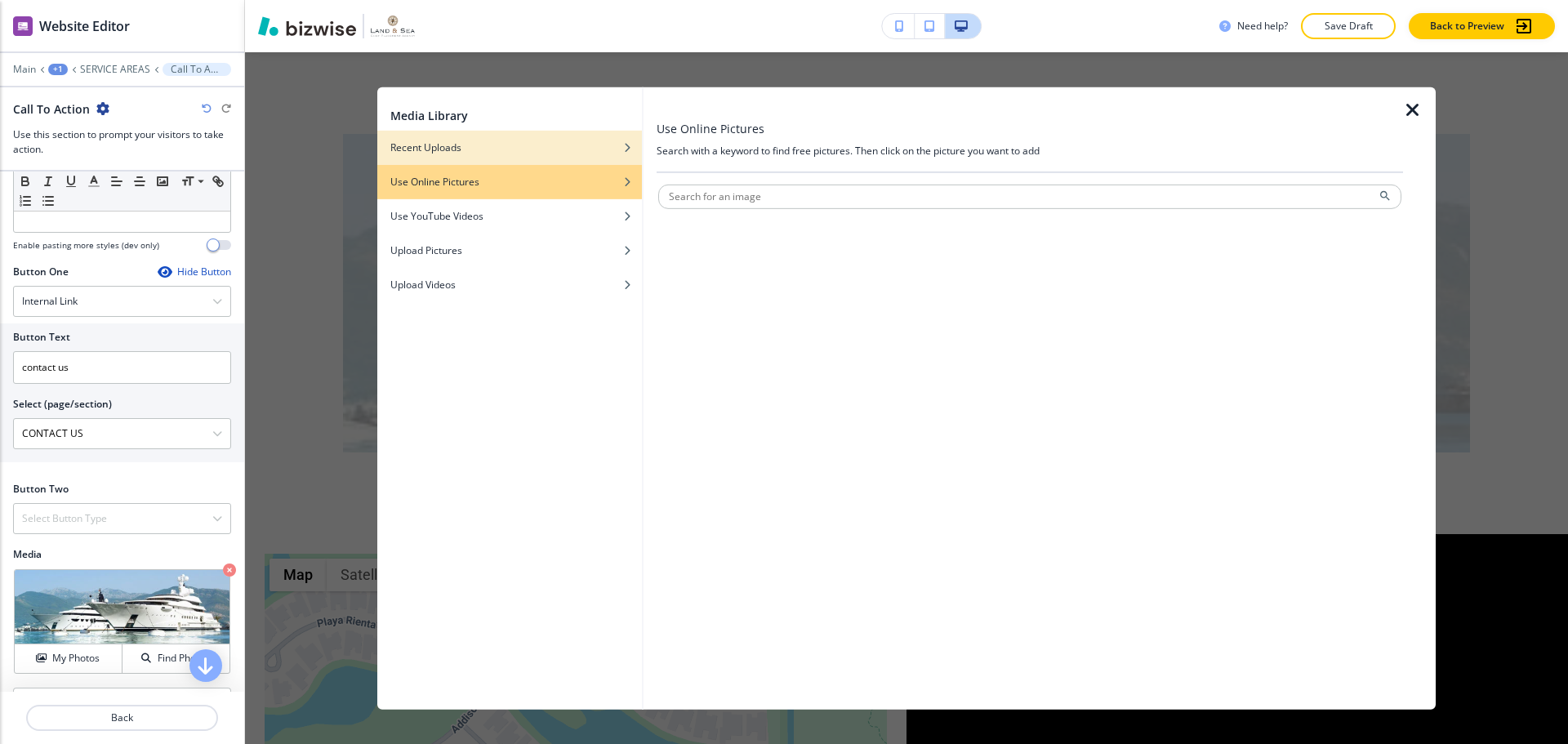
click at [423, 160] on div "button" at bounding box center [510, 159] width 265 height 10
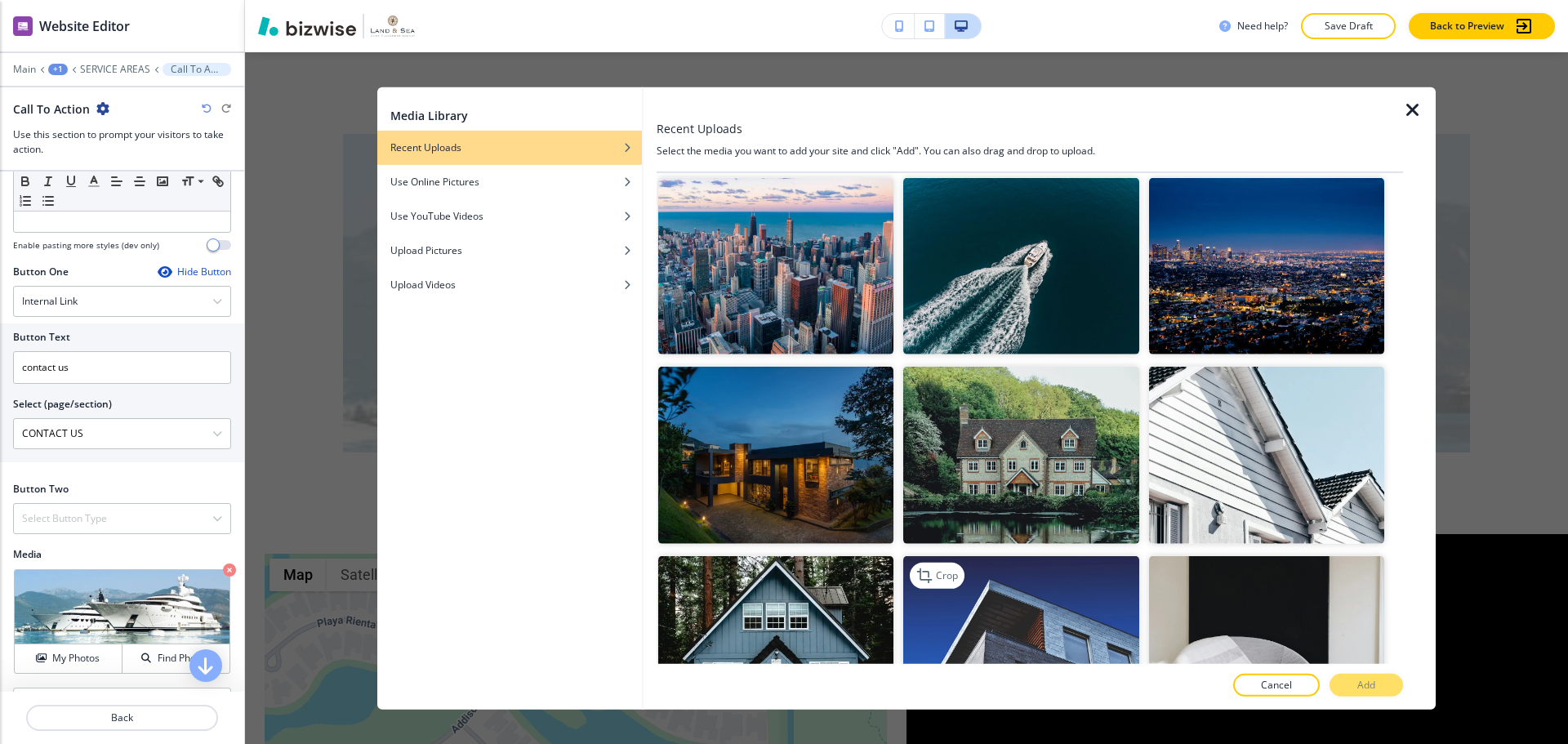
scroll to position [572, 0]
click at [1044, 323] on img "button" at bounding box center [1021, 267] width 235 height 177
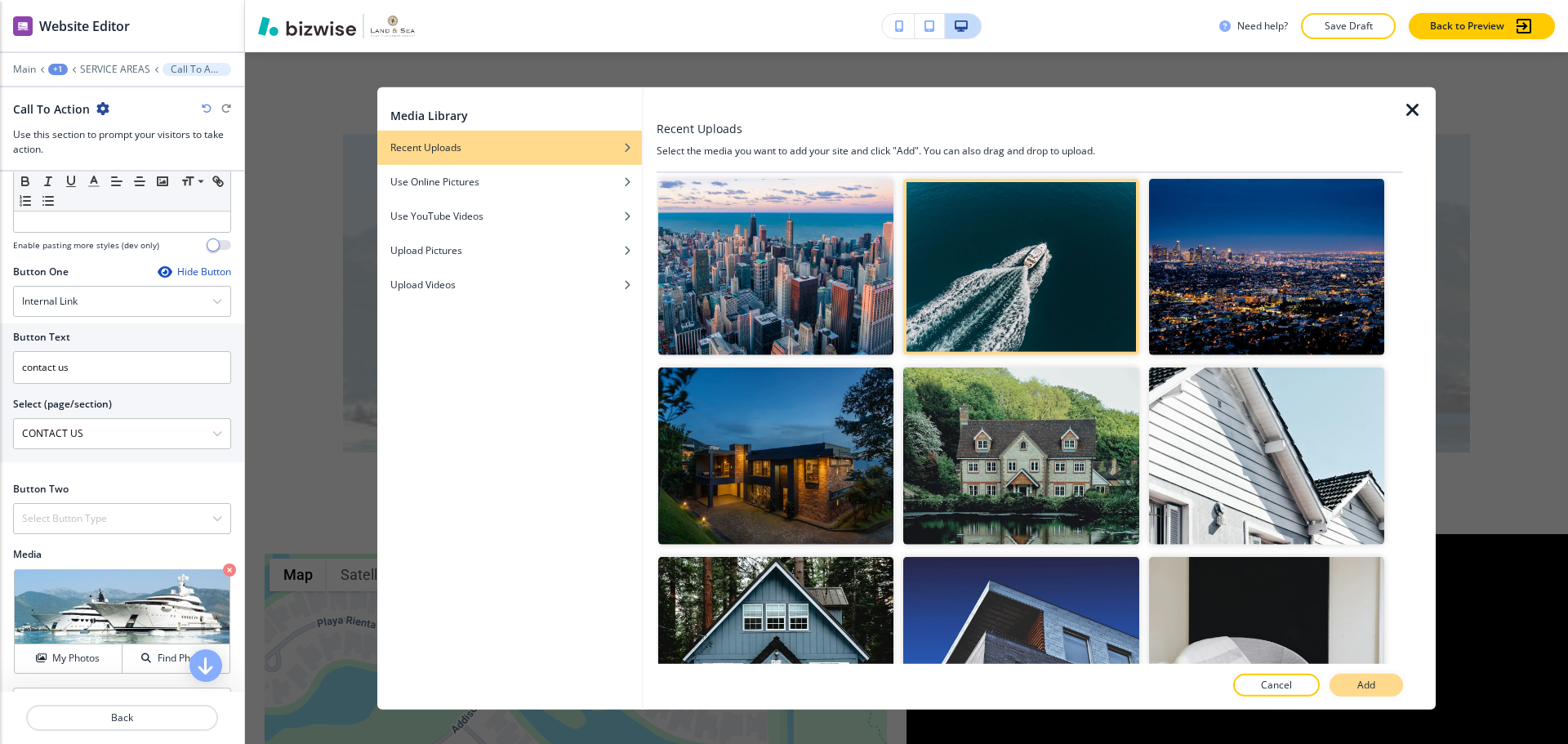
click at [1359, 680] on p "Add" at bounding box center [1366, 685] width 18 height 15
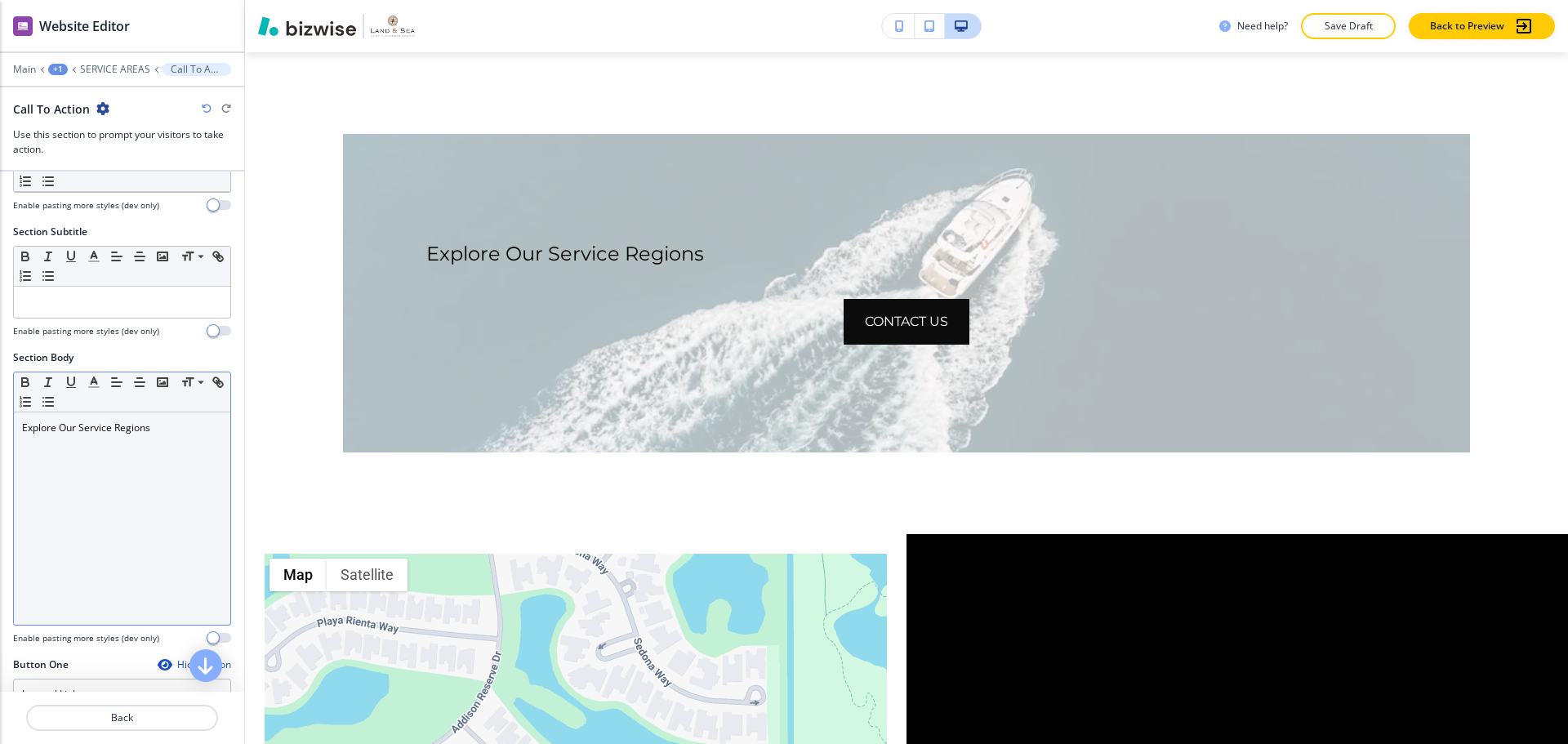
scroll to position [82, 0]
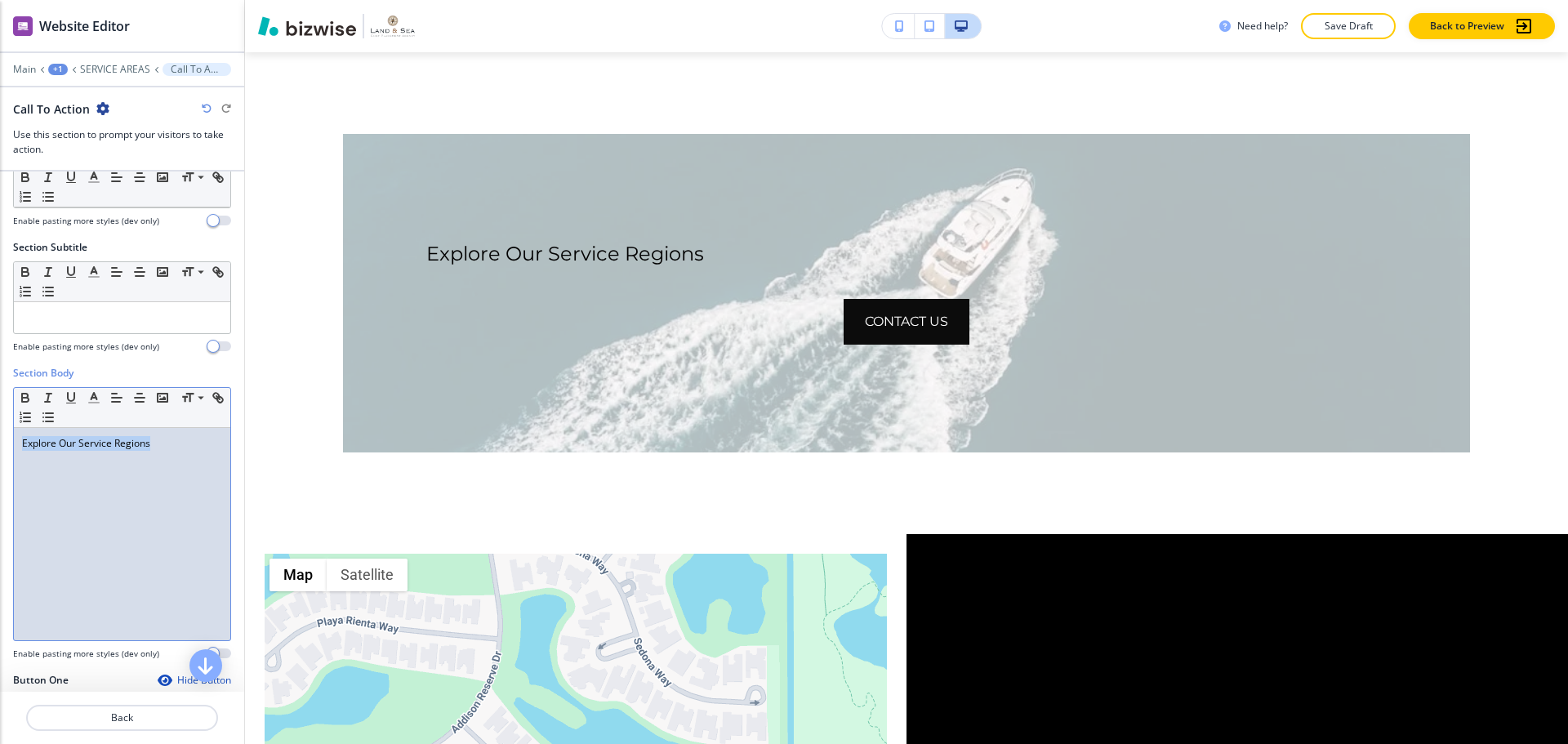
drag, startPoint x: 152, startPoint y: 442, endPoint x: 0, endPoint y: 437, distance: 152.1
click at [0, 437] on div "Section Body Small Normal Large Huge Explore Our Service Regions Enable pasting…" at bounding box center [122, 519] width 244 height 307
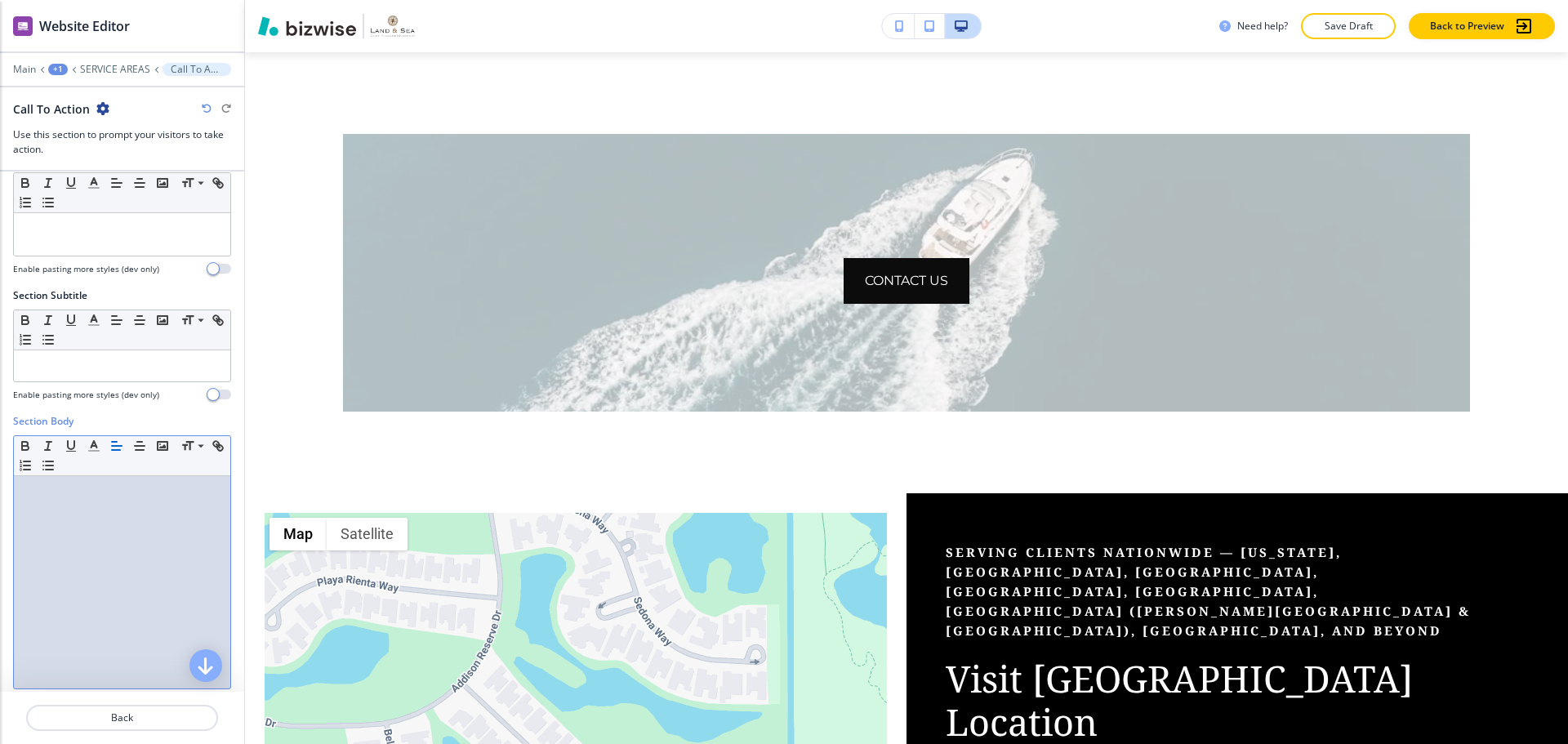
scroll to position [0, 0]
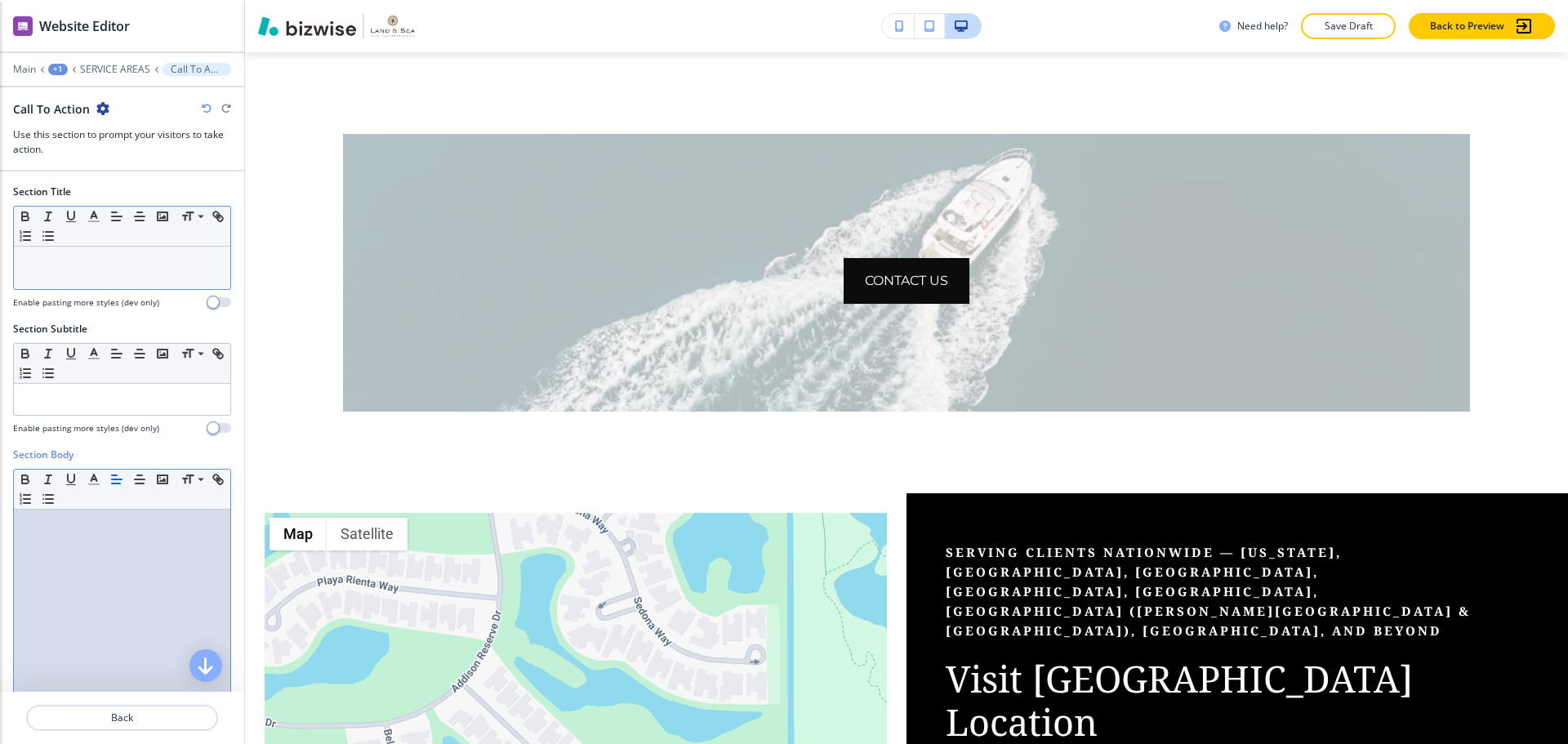
click at [109, 276] on div at bounding box center [122, 267] width 217 height 42
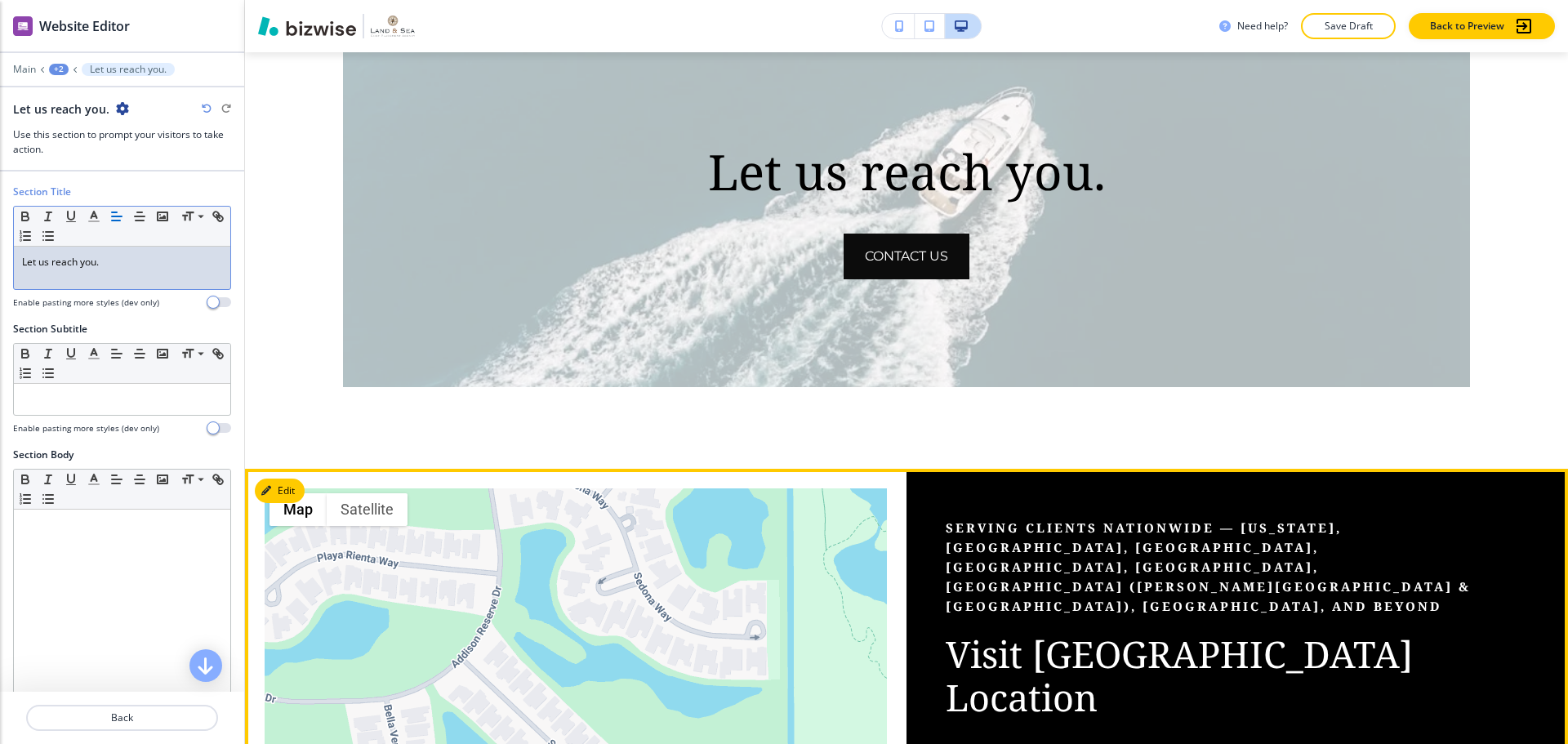
scroll to position [1452, 0]
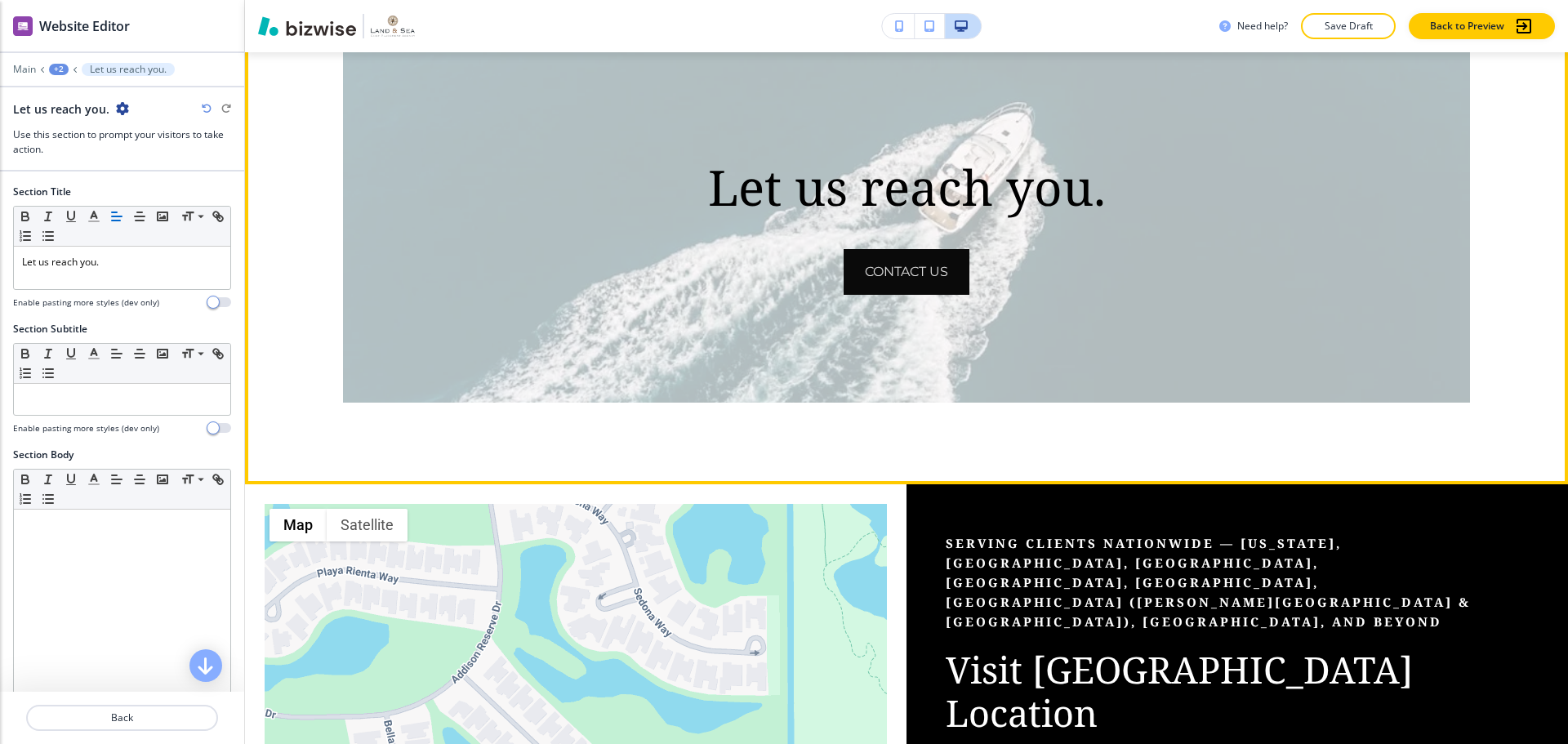
click at [925, 276] on button "contact us" at bounding box center [906, 272] width 126 height 46
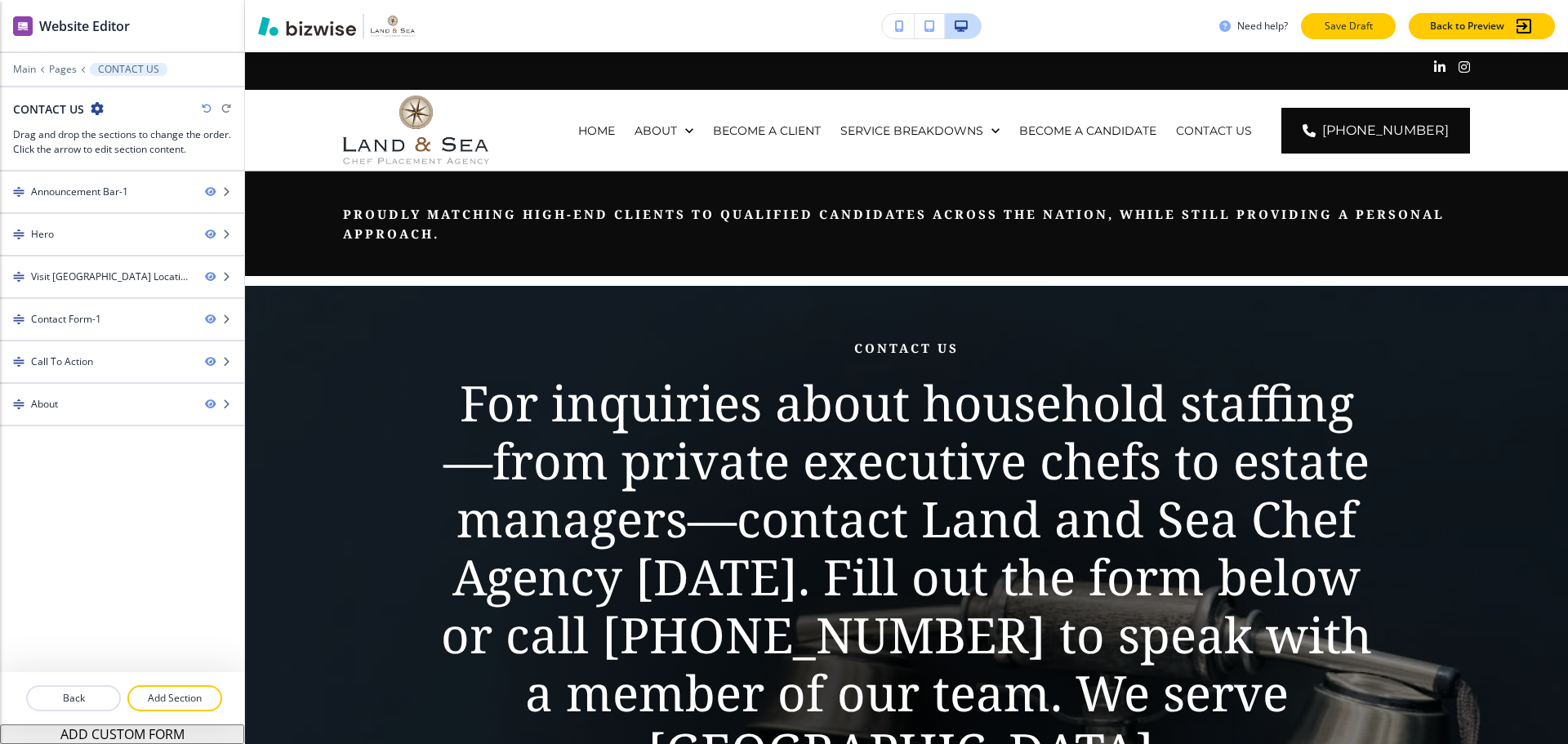
click at [1366, 26] on p "Save Draft" at bounding box center [1348, 27] width 52 height 15
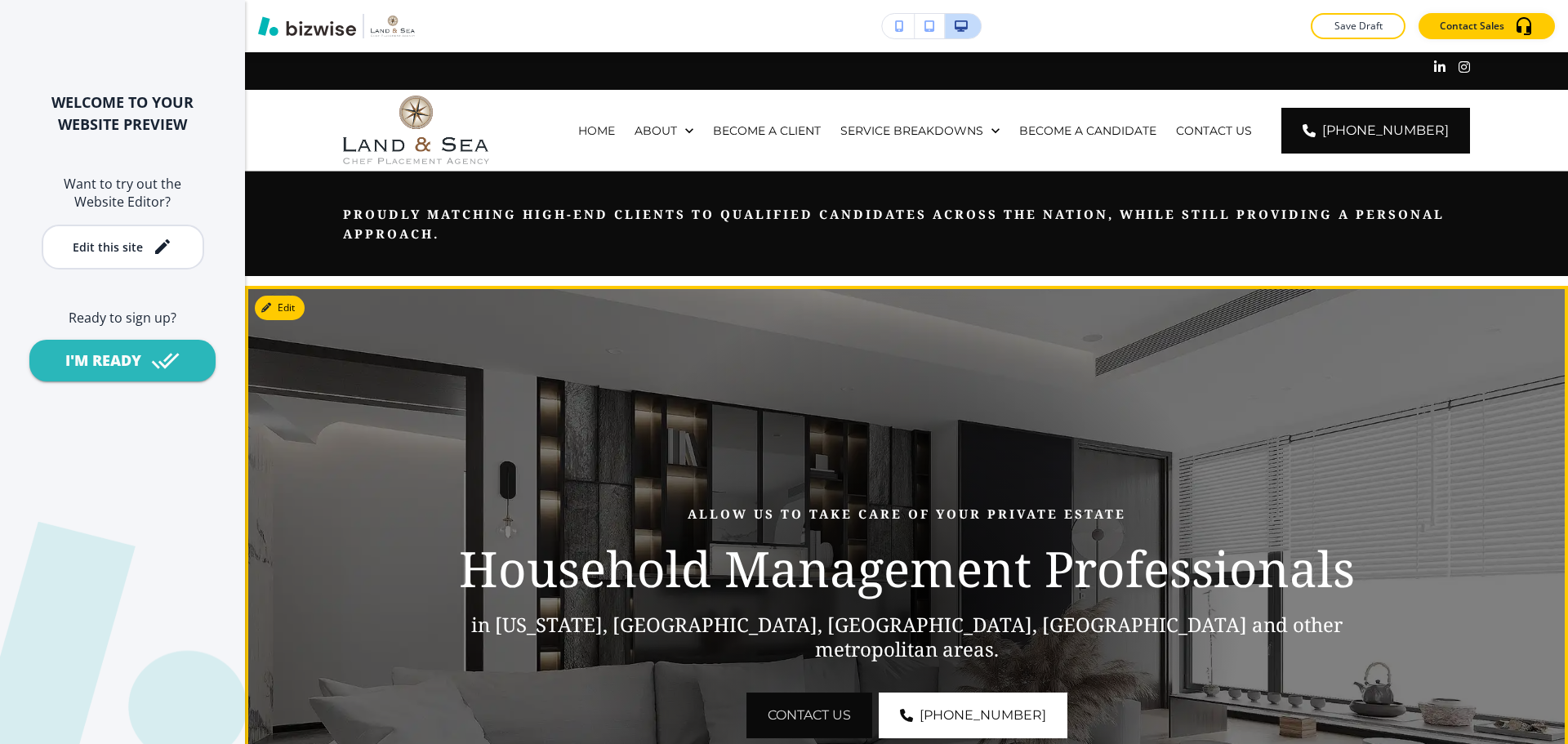
click at [839, 711] on button "CONTACT US" at bounding box center [809, 715] width 126 height 46
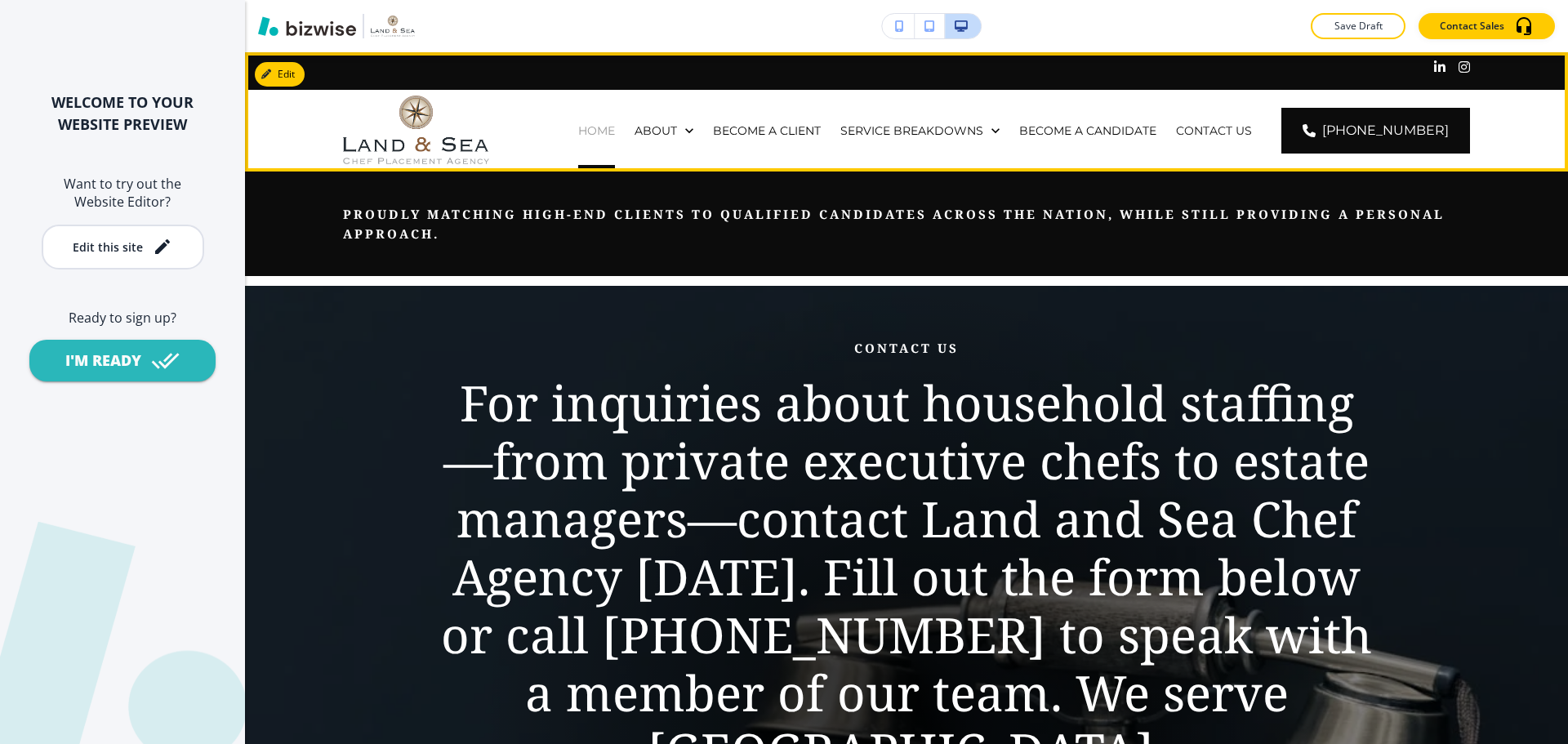
click at [615, 136] on p "HOME" at bounding box center [597, 131] width 37 height 17
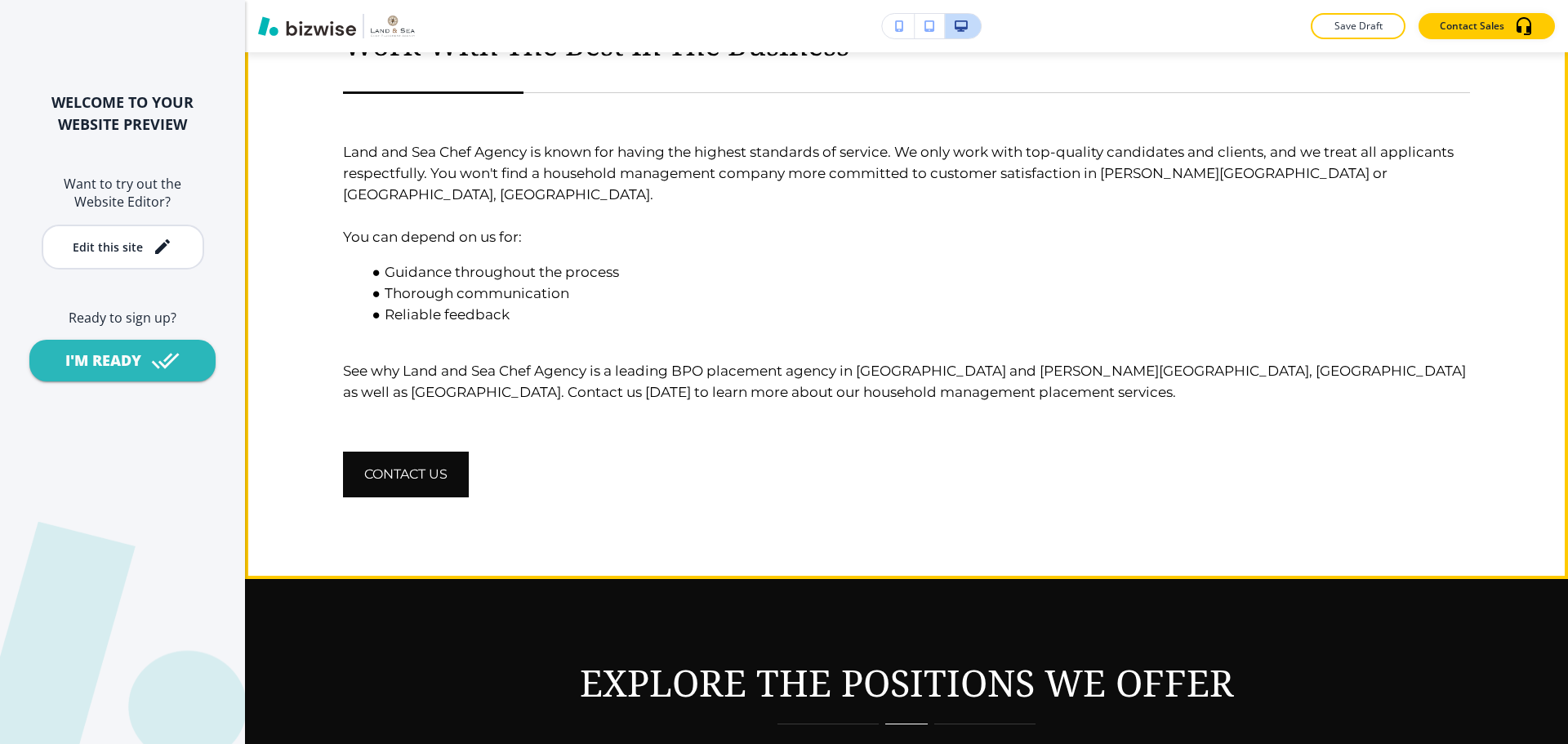
scroll to position [1061, 0]
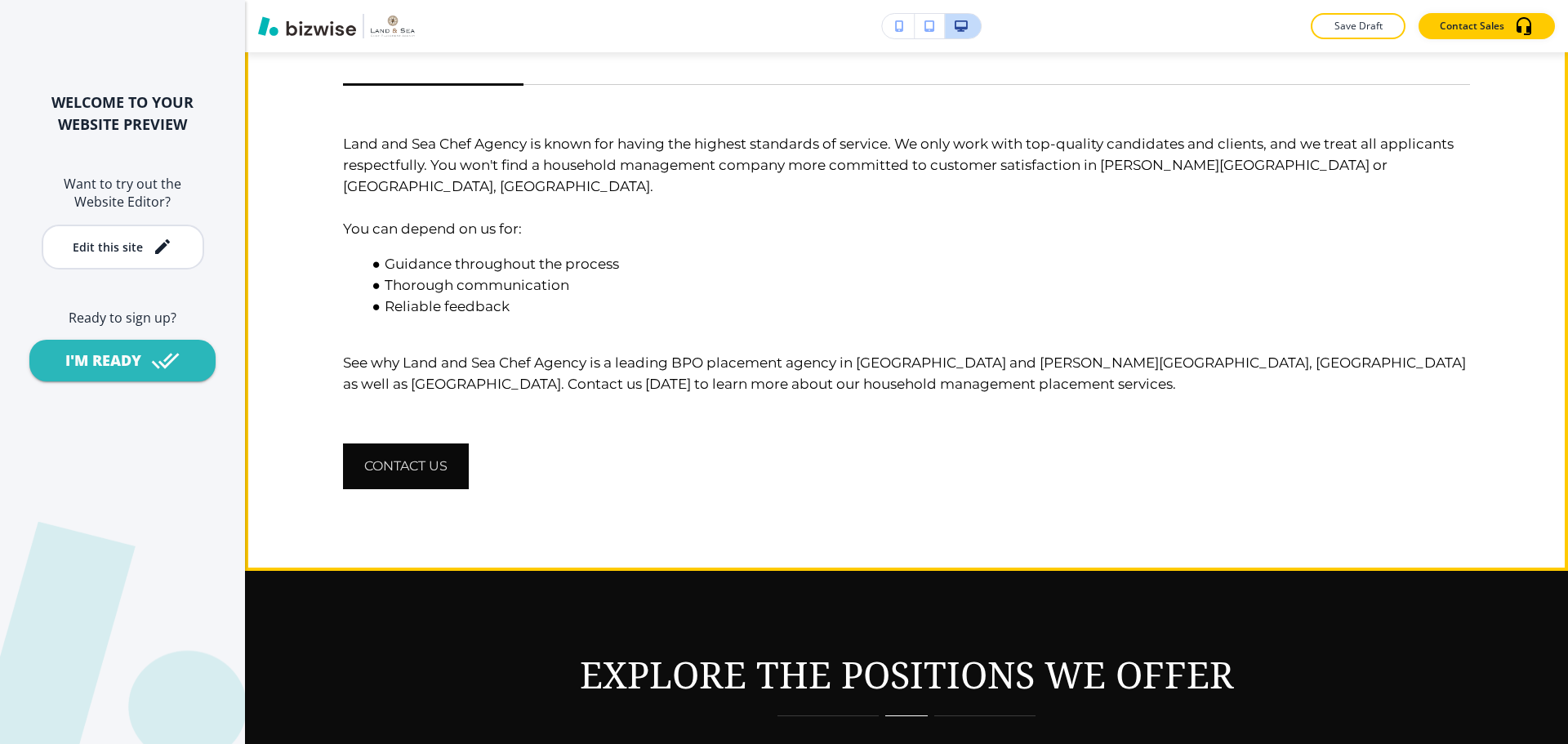
click at [423, 443] on button "CONTACT US" at bounding box center [406, 466] width 126 height 46
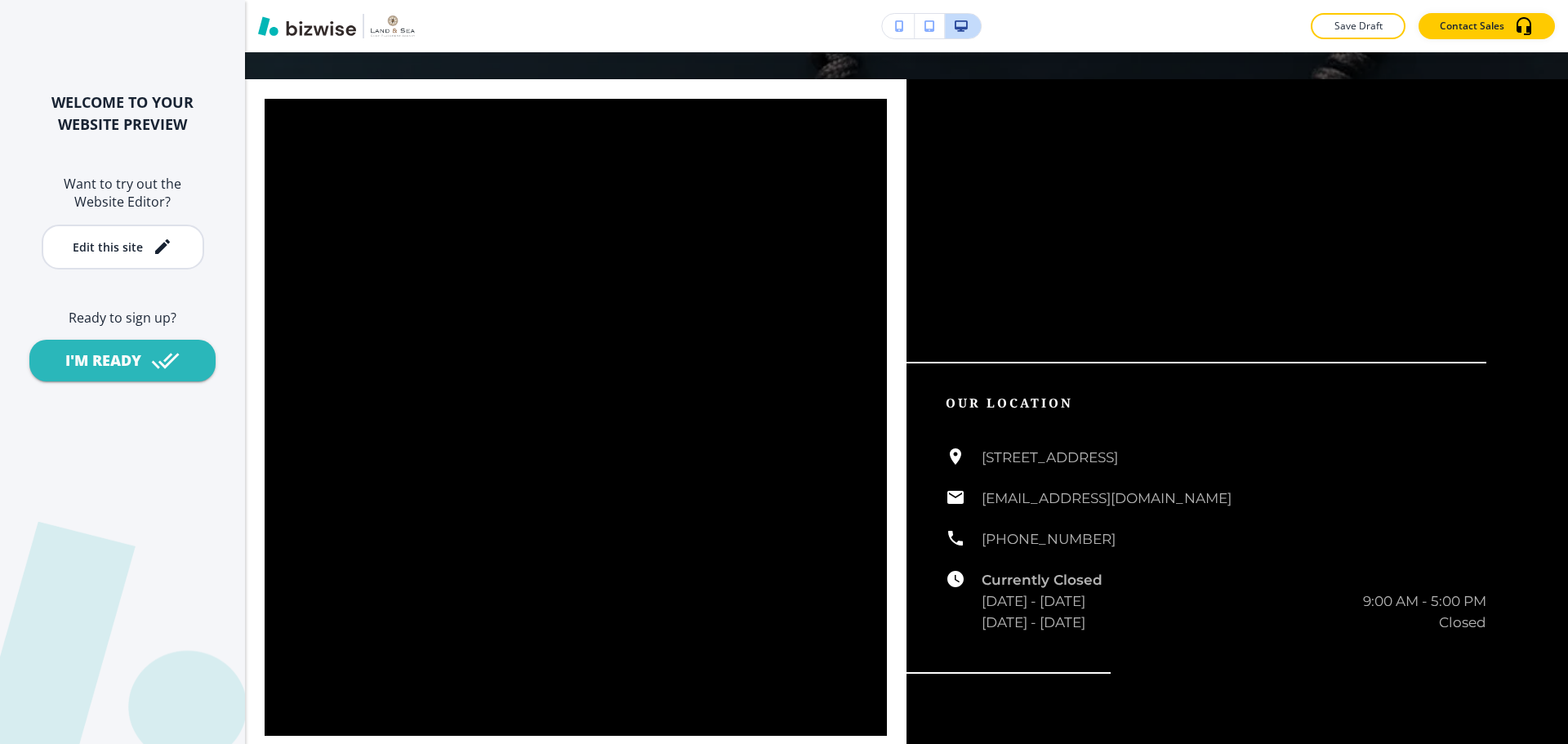
scroll to position [0, 0]
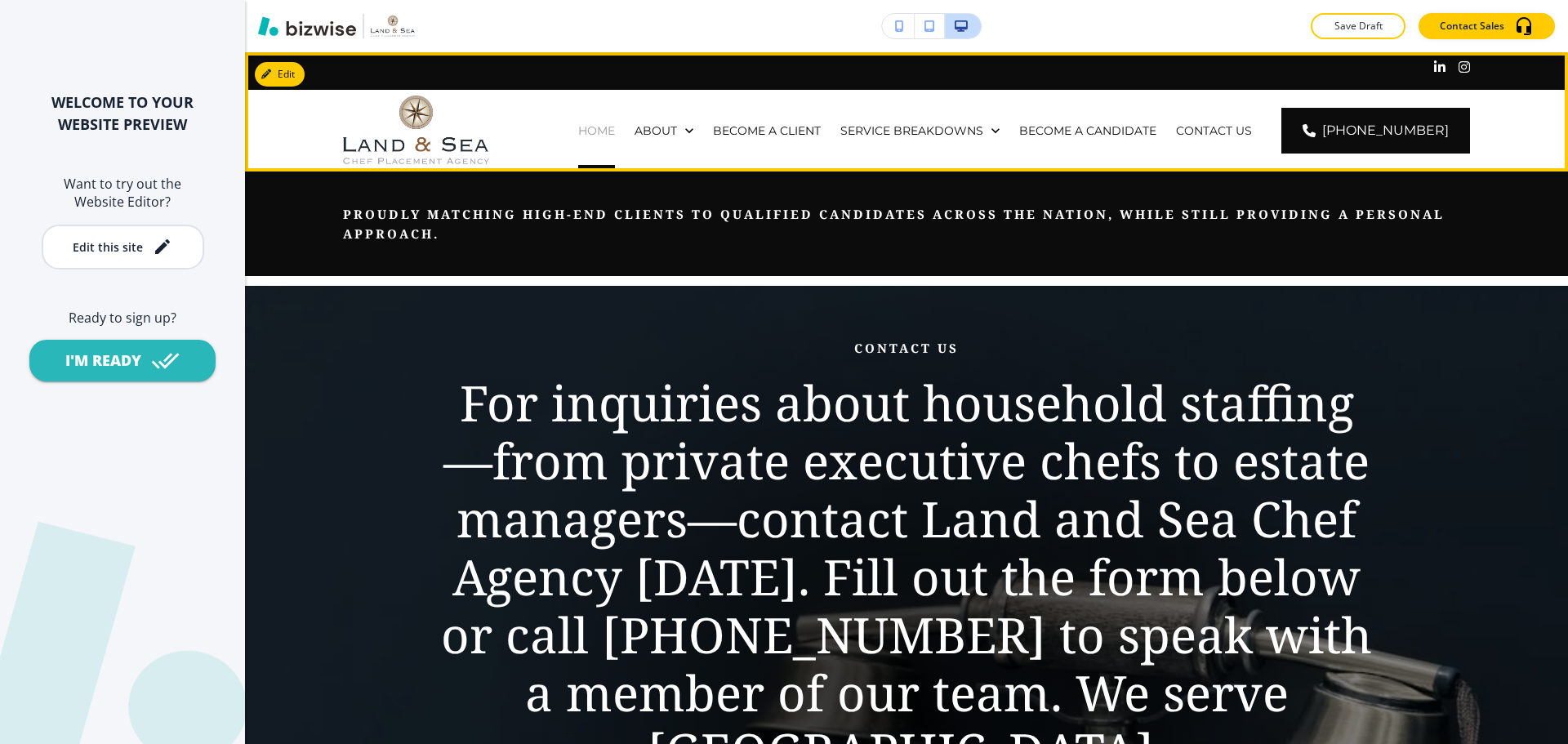
click at [615, 127] on p "HOME" at bounding box center [597, 131] width 37 height 17
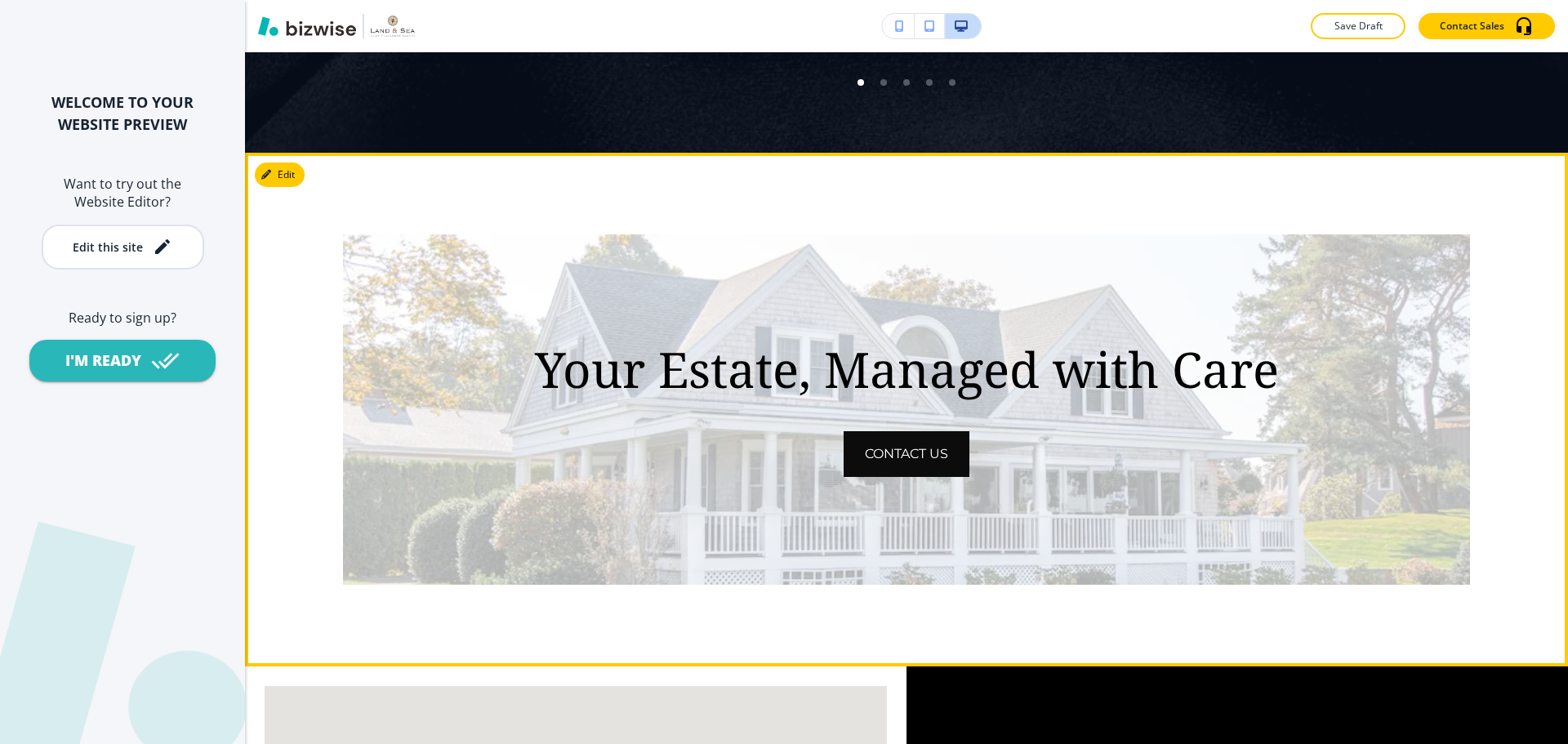
scroll to position [4001, 0]
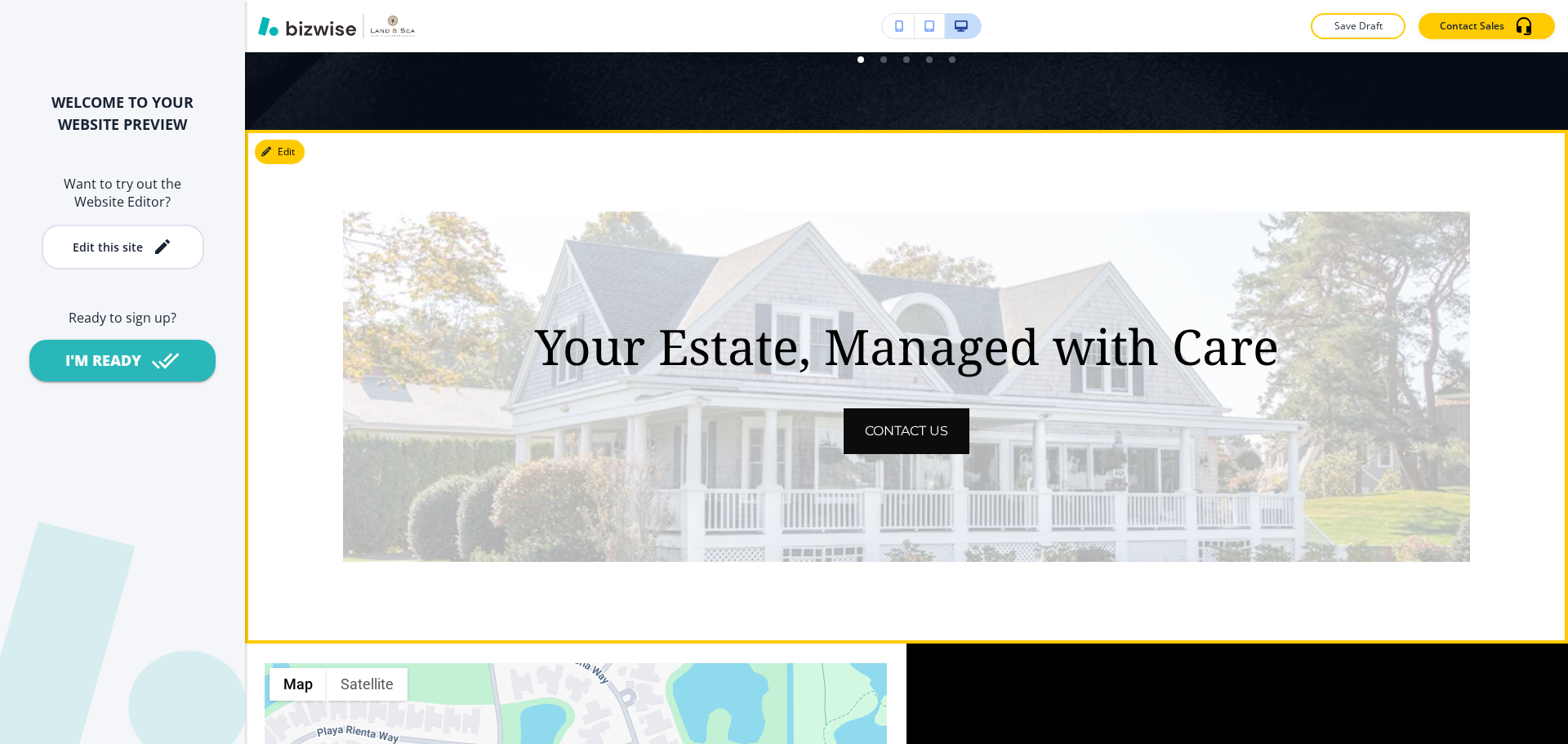
click at [892, 462] on img at bounding box center [906, 387] width 1127 height 350
click at [895, 445] on button "CONTACT US" at bounding box center [906, 431] width 126 height 46
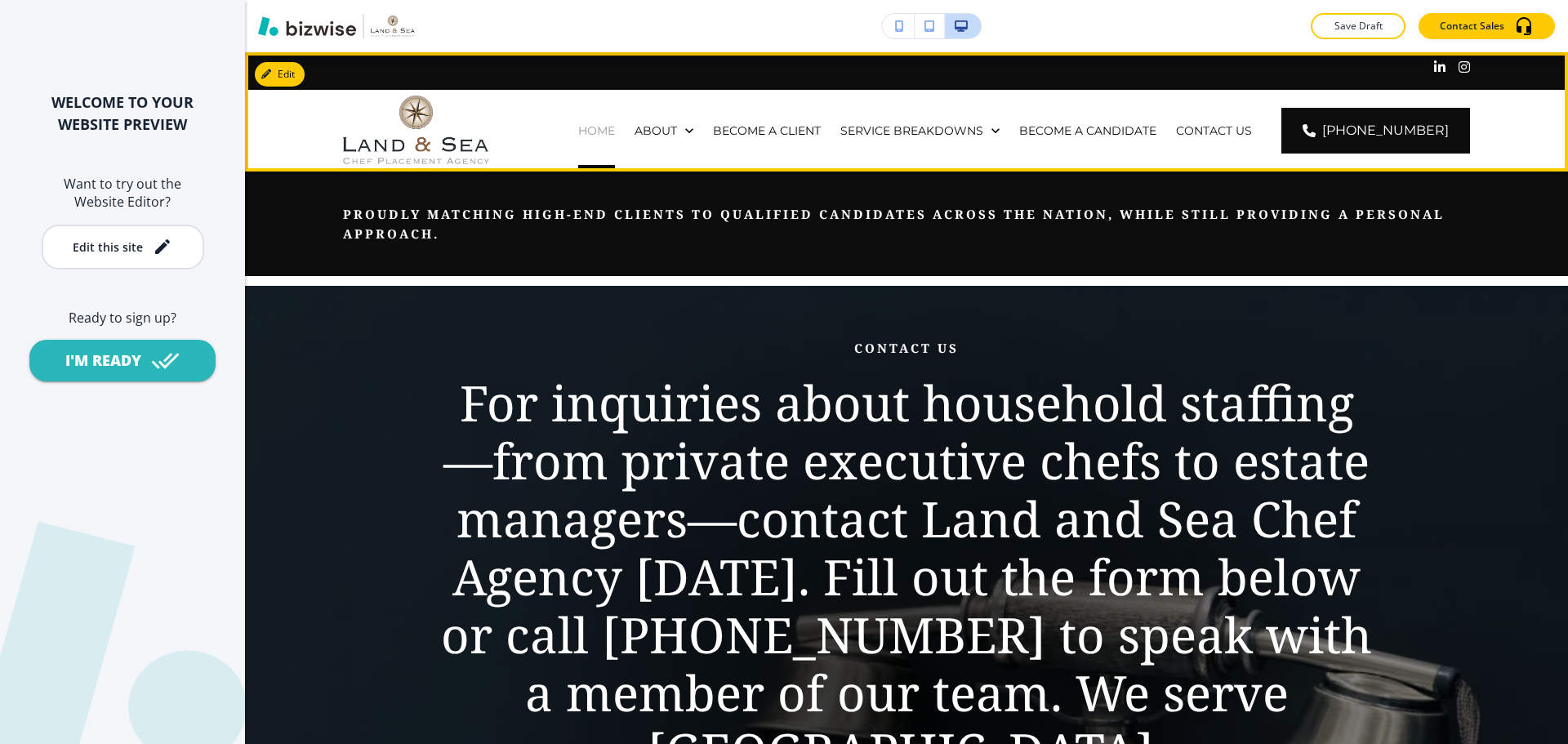
click at [615, 122] on p "HOME" at bounding box center [597, 131] width 37 height 17
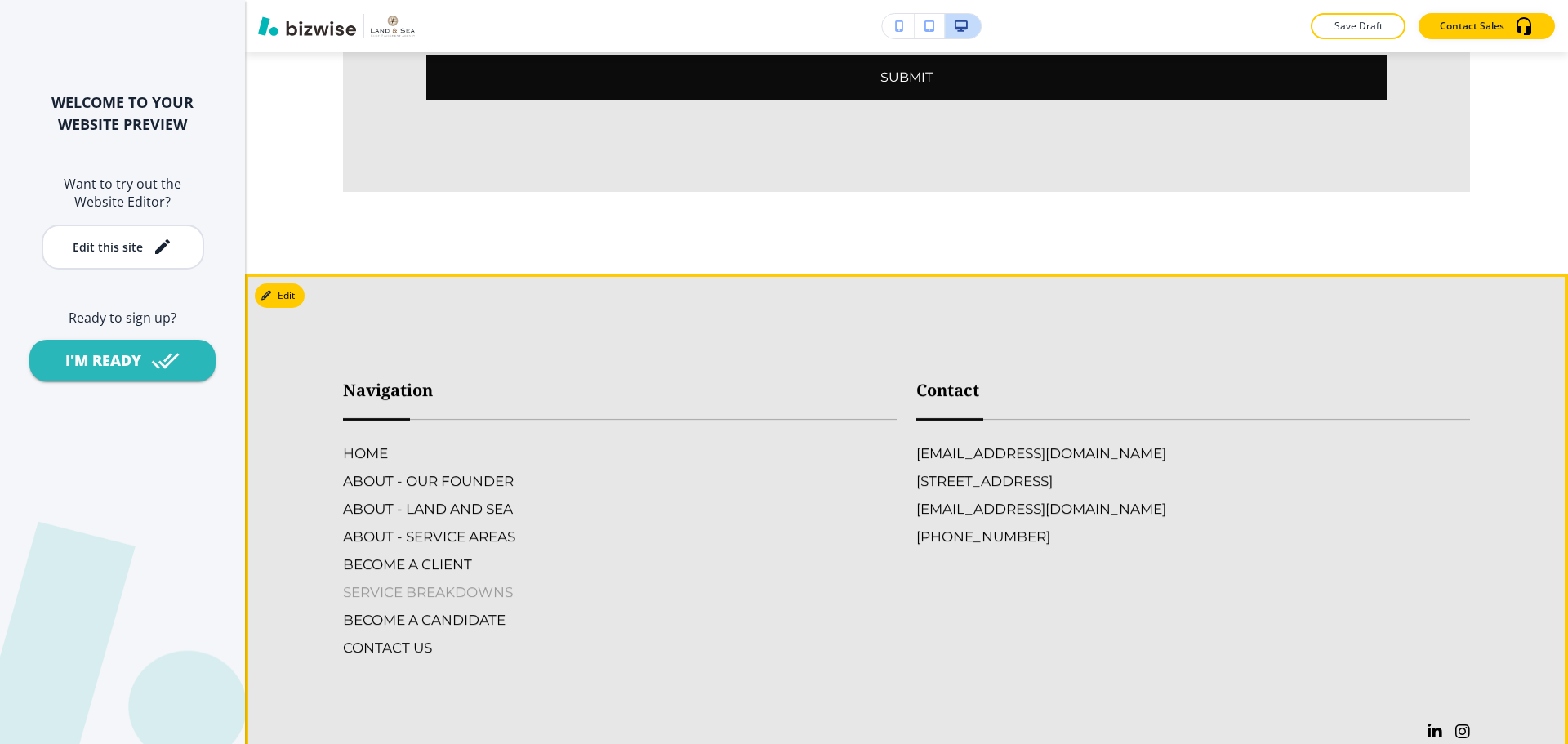
scroll to position [5859, 0]
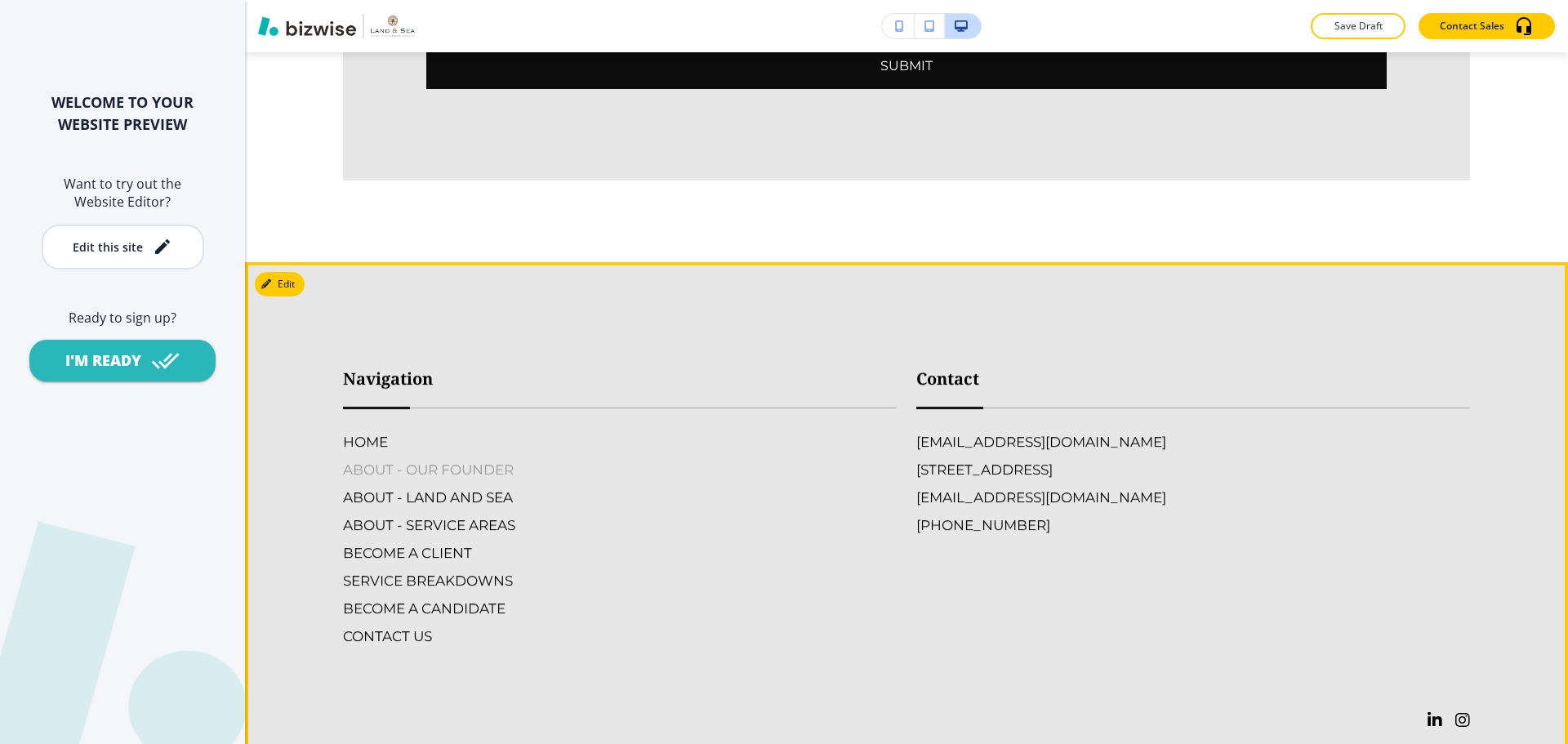
click at [442, 459] on h6 "ABOUT - OUR FOUNDER" at bounding box center [620, 469] width 553 height 21
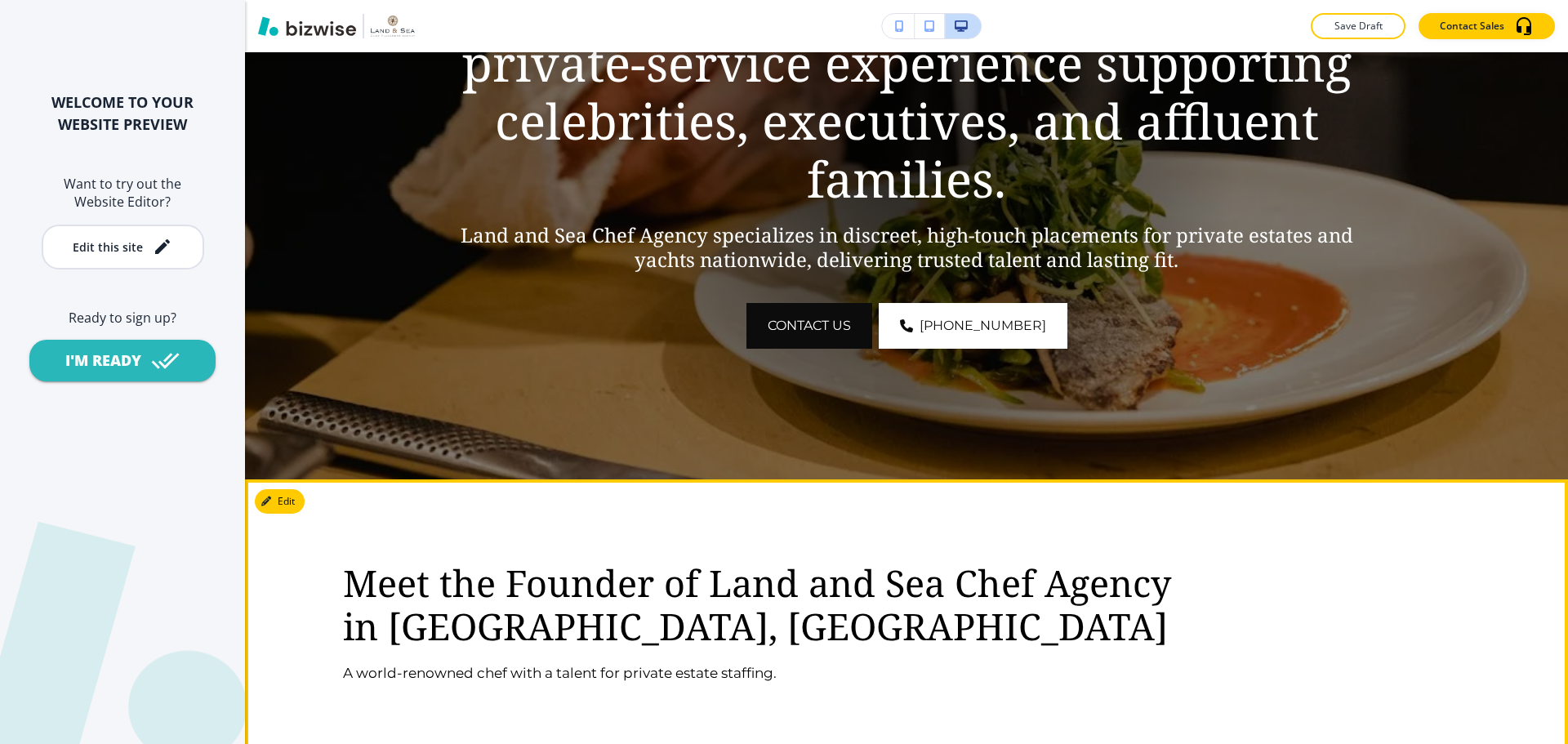
scroll to position [490, 0]
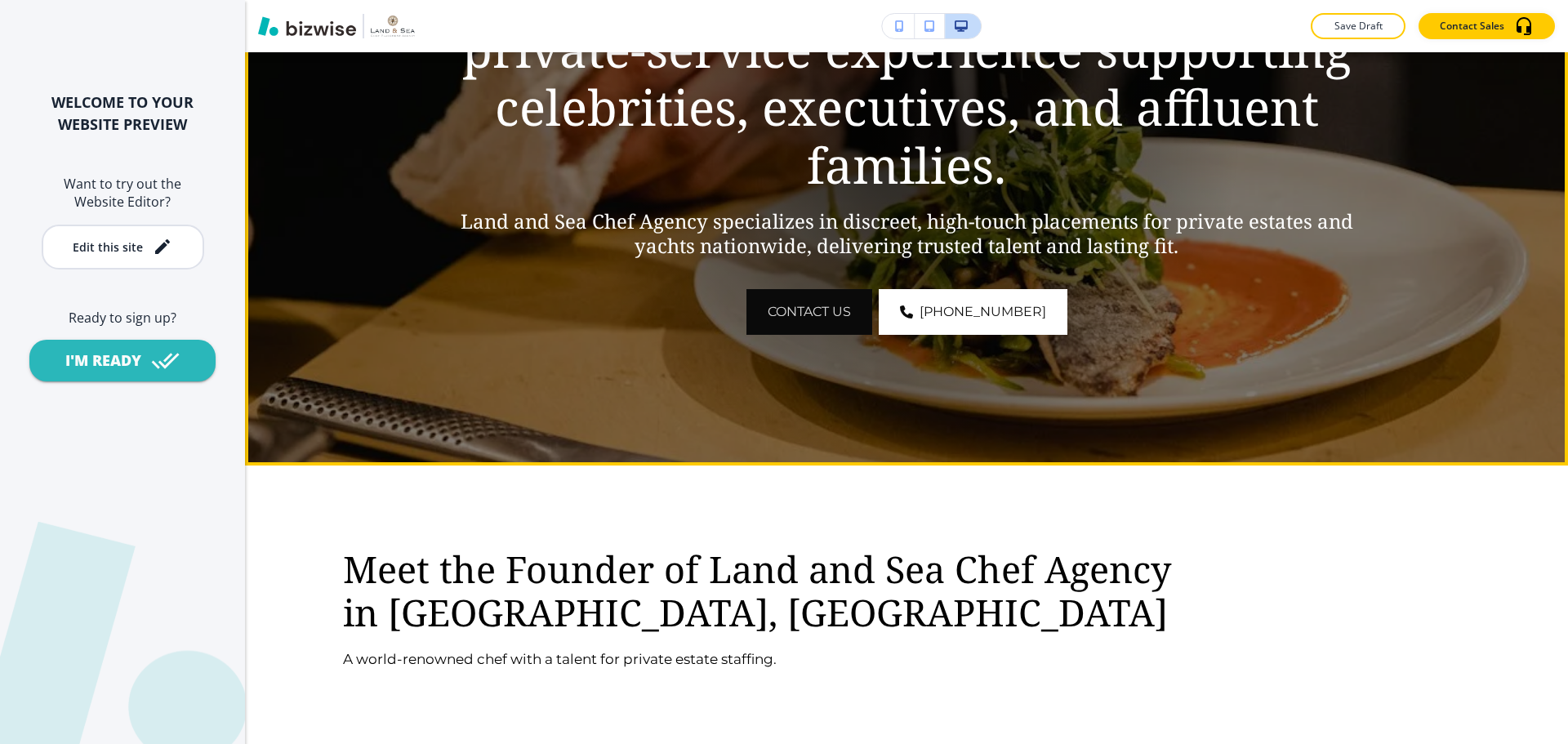
click at [845, 314] on span "CONTACT US" at bounding box center [809, 312] width 83 height 20
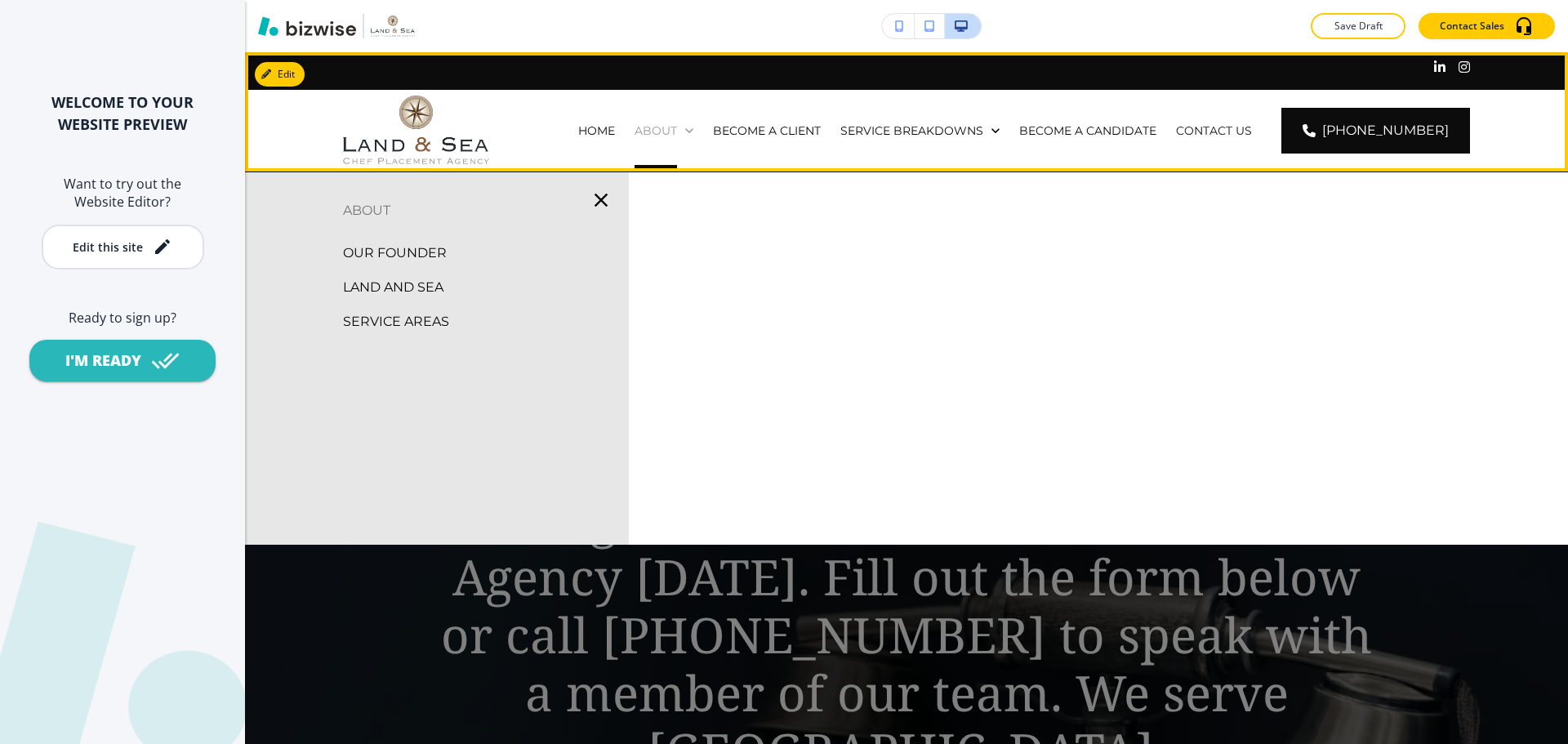
click at [676, 123] on p "ABOUT" at bounding box center [656, 131] width 42 height 17
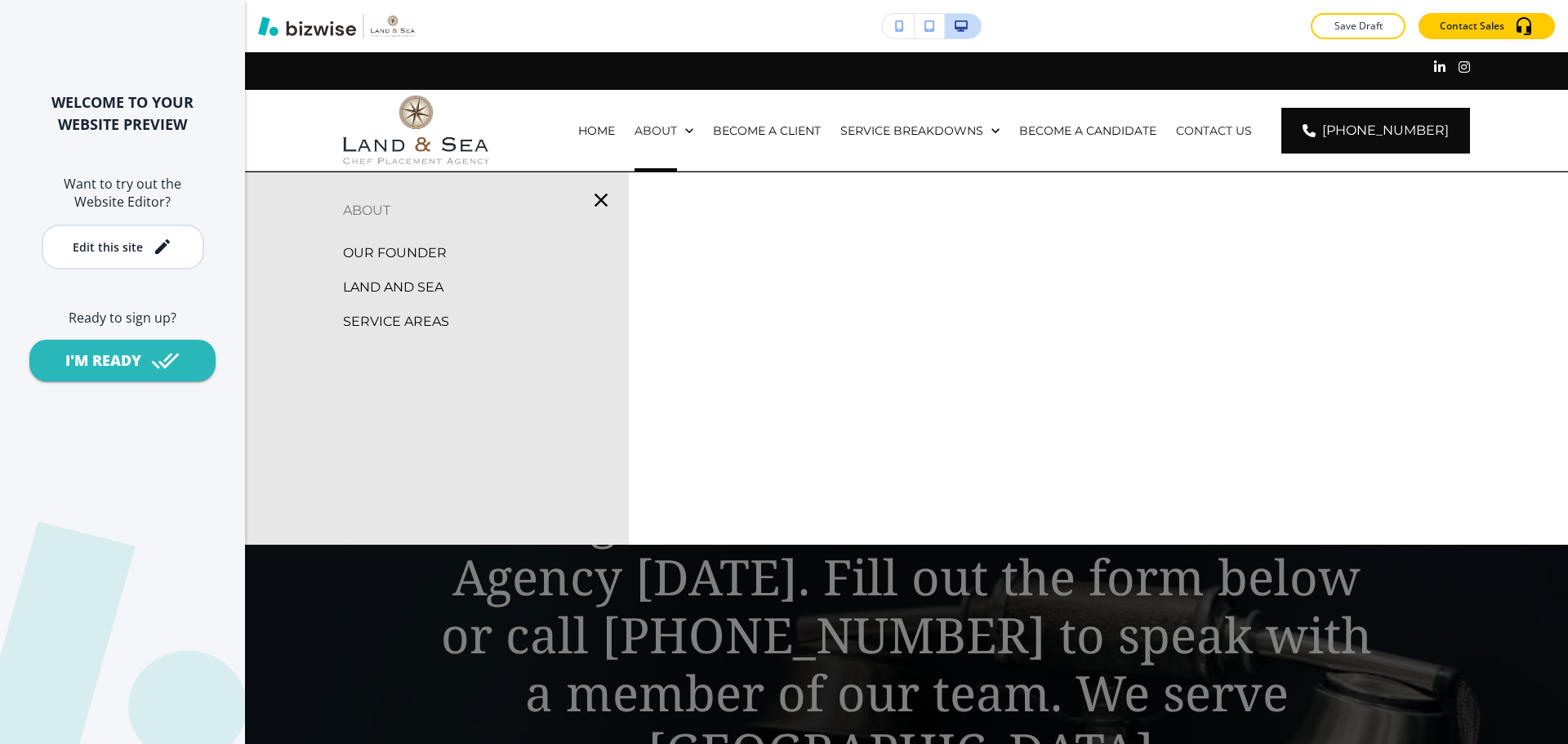
click at [407, 245] on p "OUR FOUNDER" at bounding box center [395, 252] width 103 height 24
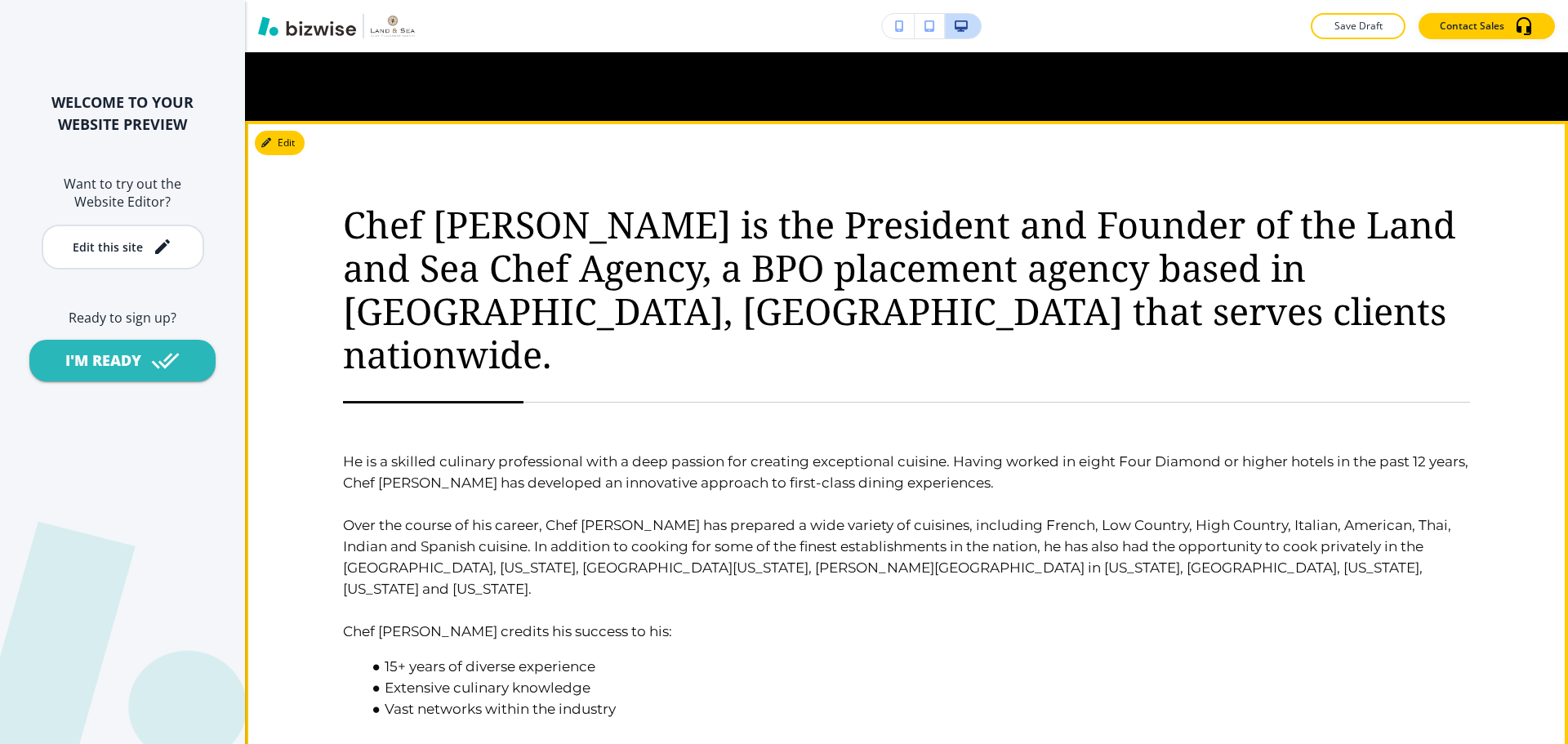
scroll to position [2205, 0]
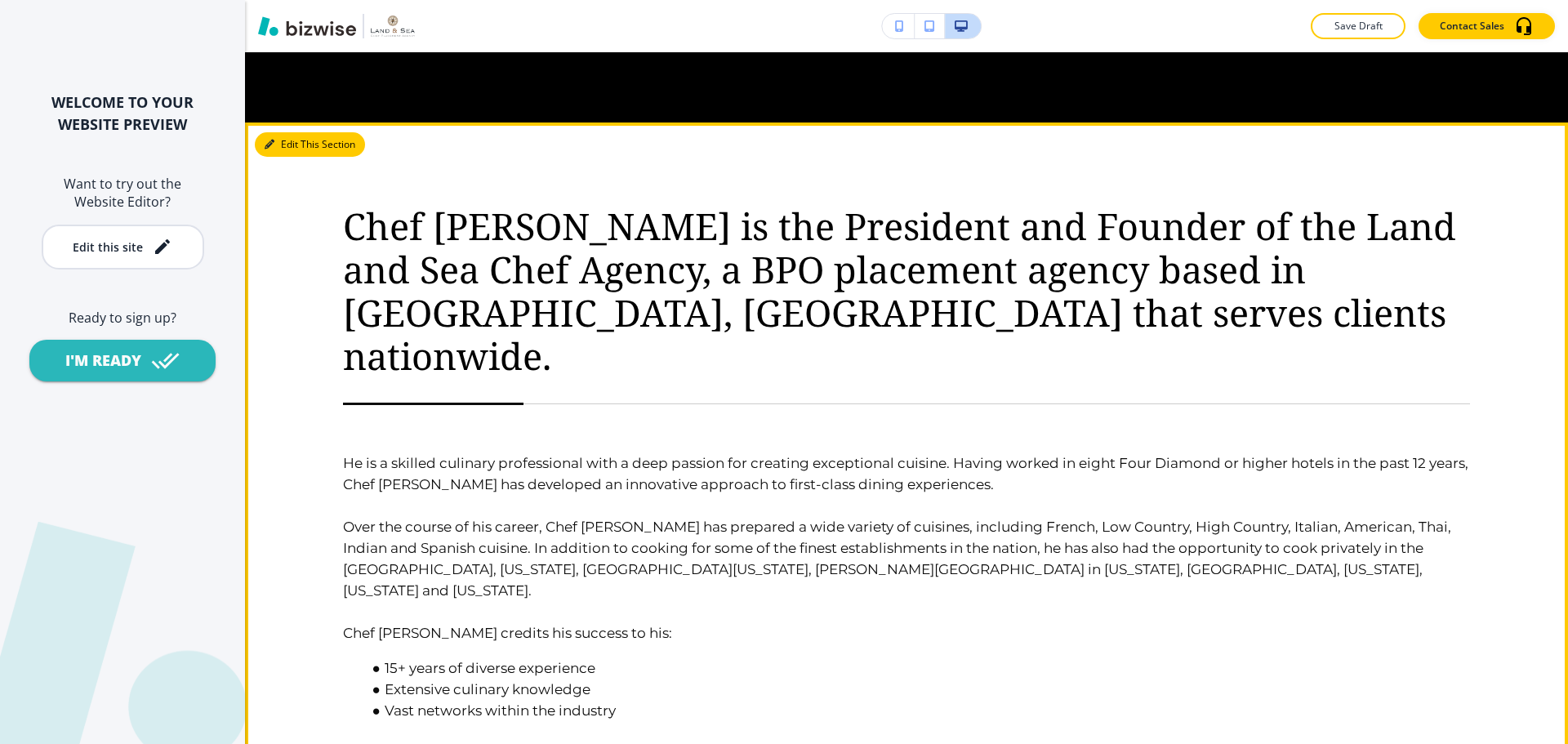
click at [275, 133] on button "Edit This Section" at bounding box center [310, 144] width 110 height 24
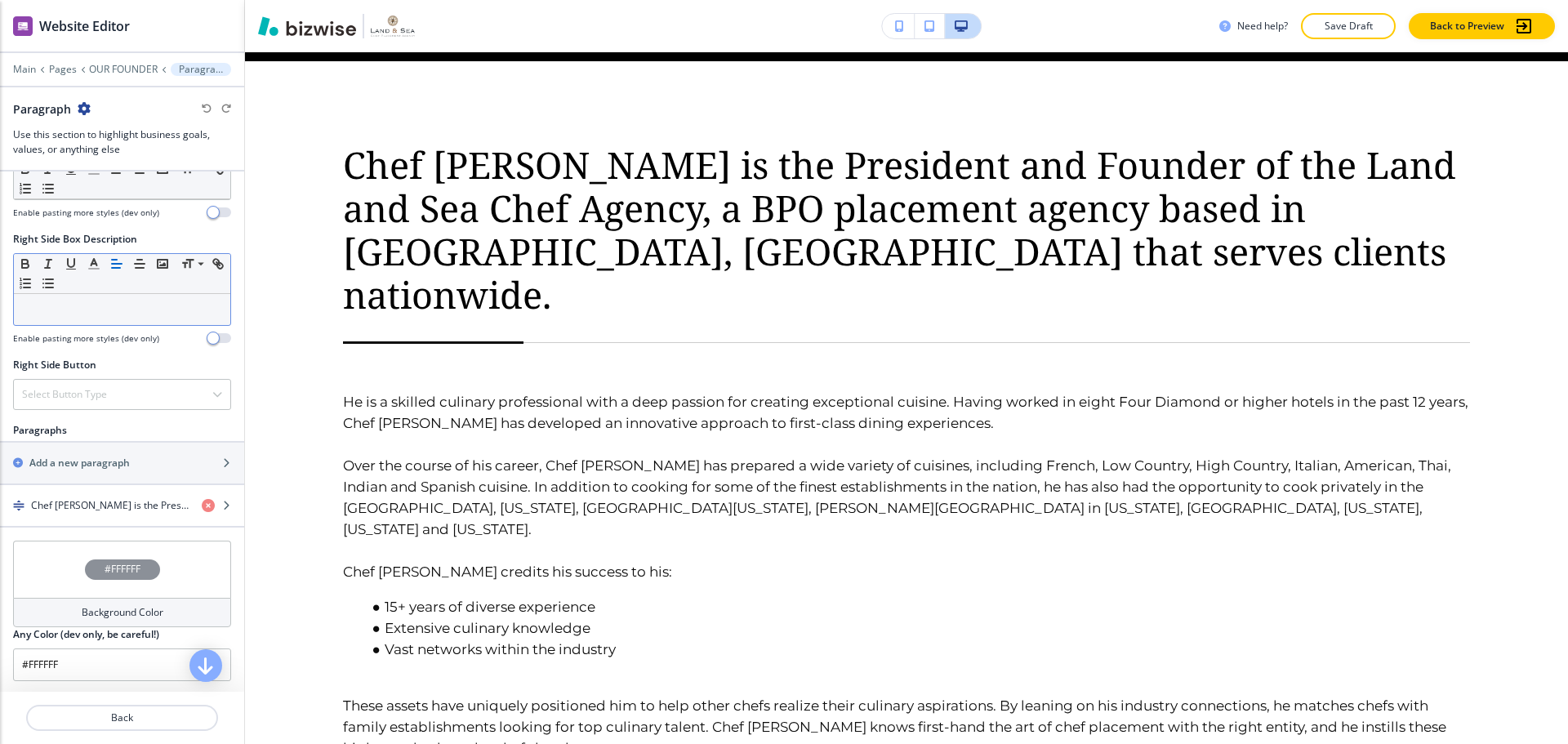
scroll to position [765, 0]
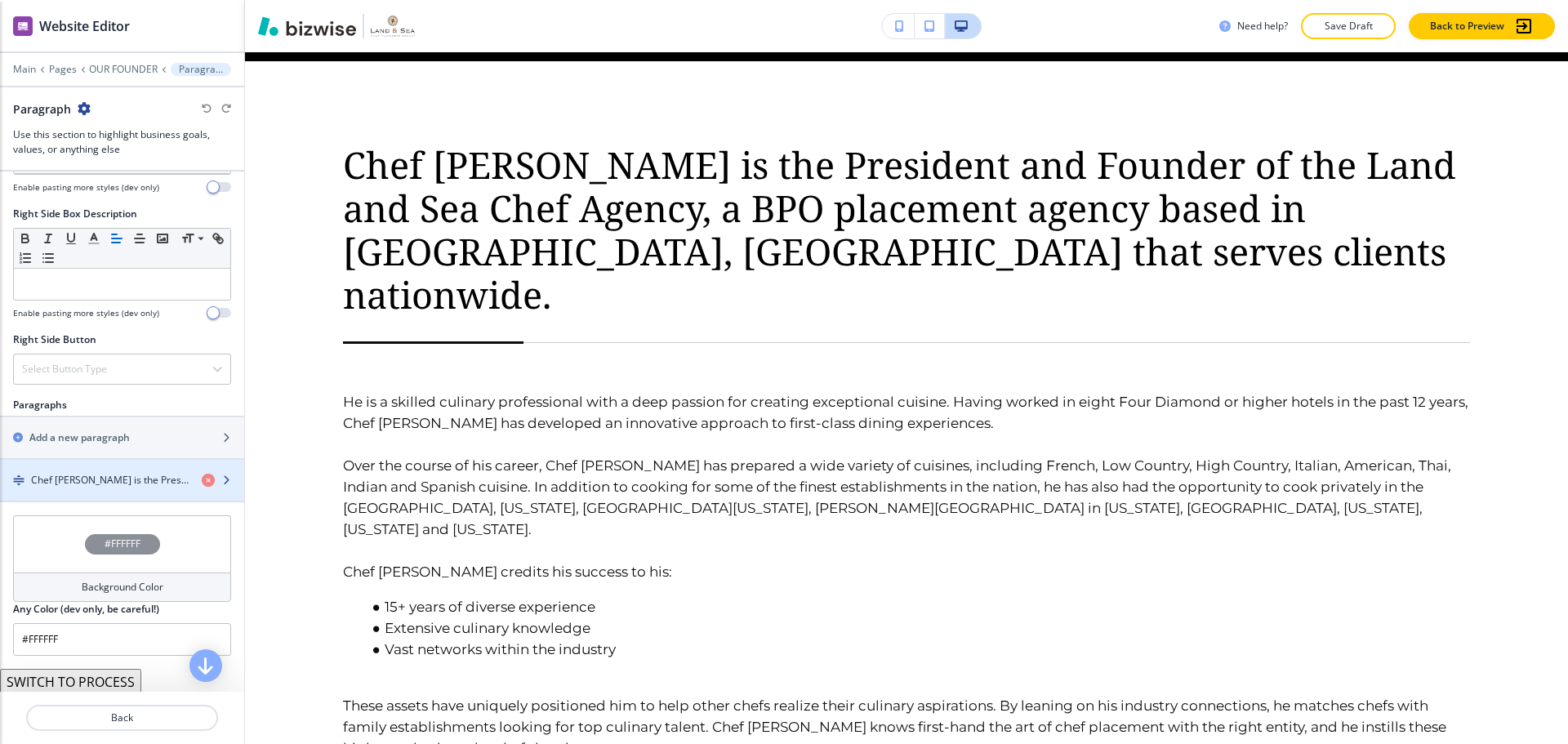
click at [104, 472] on div "button" at bounding box center [122, 467] width 244 height 13
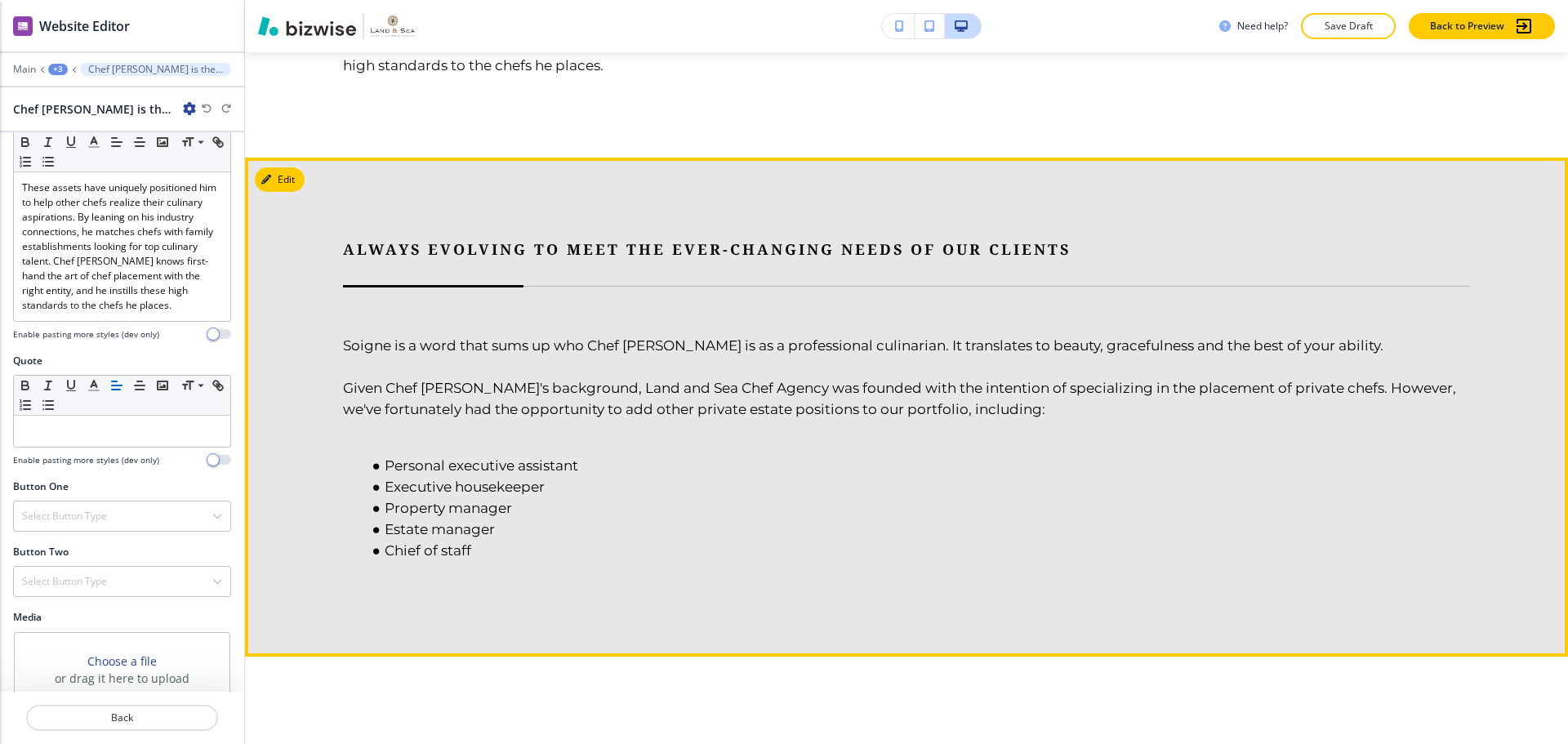
scroll to position [2838, 0]
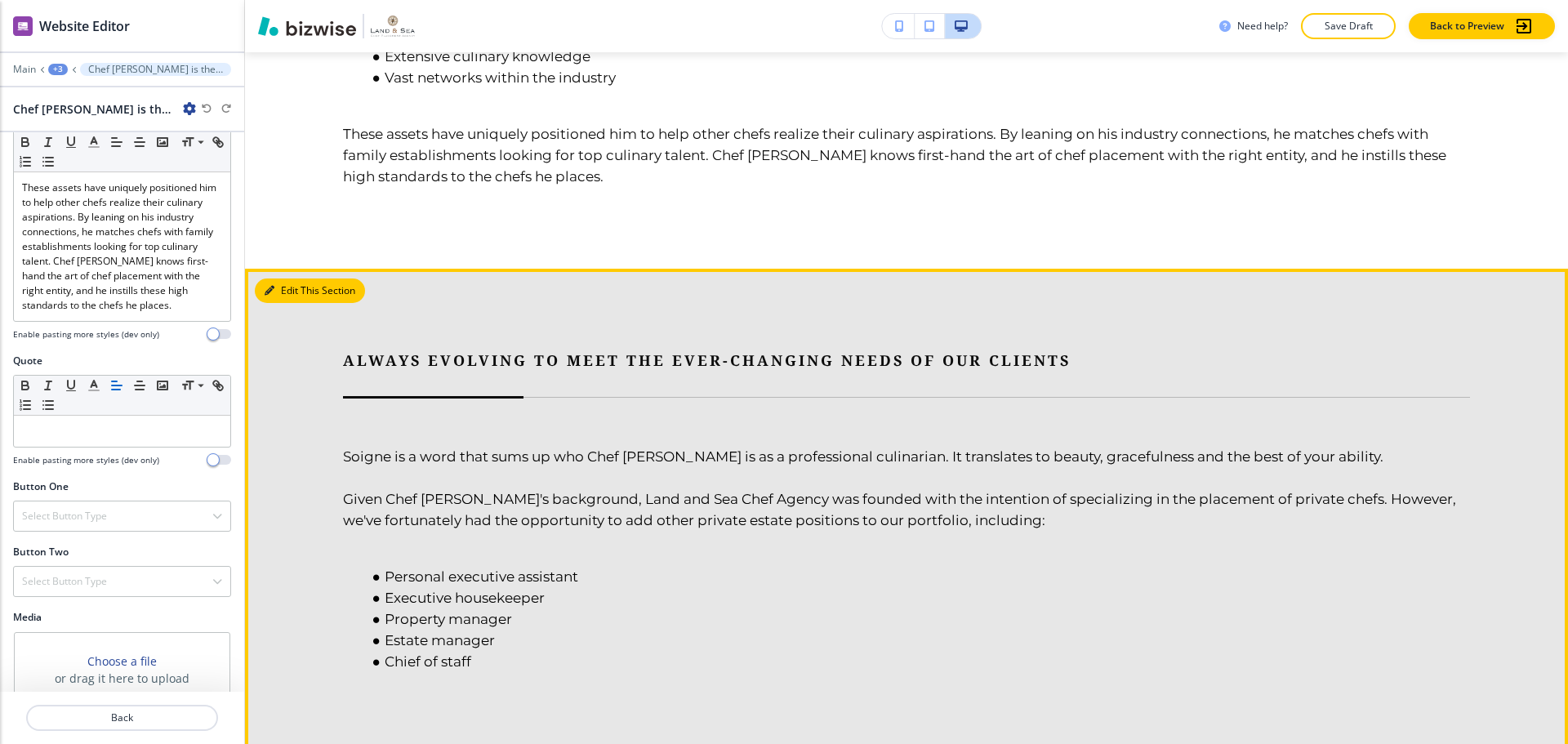
click at [290, 278] on button "Edit This Section" at bounding box center [310, 290] width 110 height 24
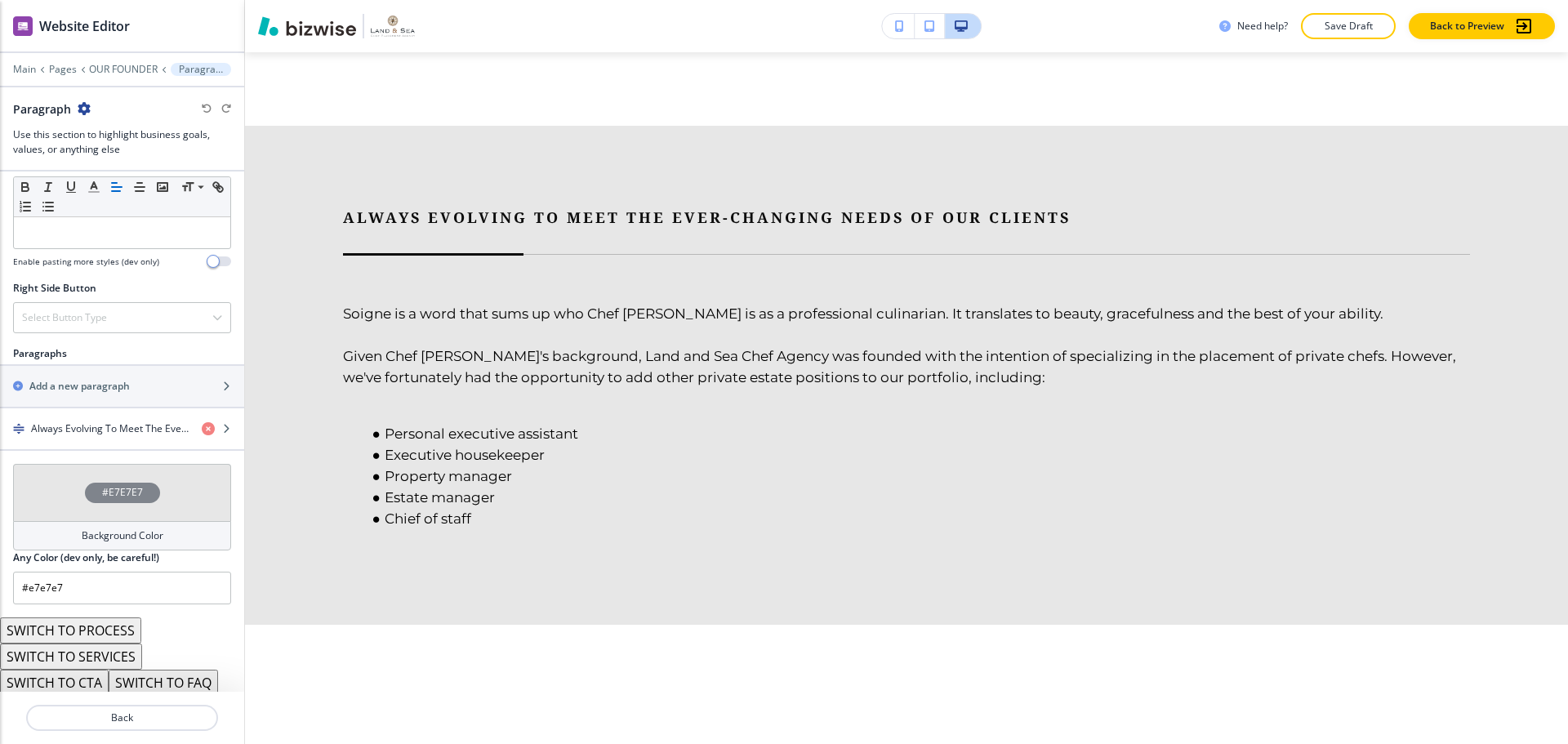
scroll to position [846, 0]
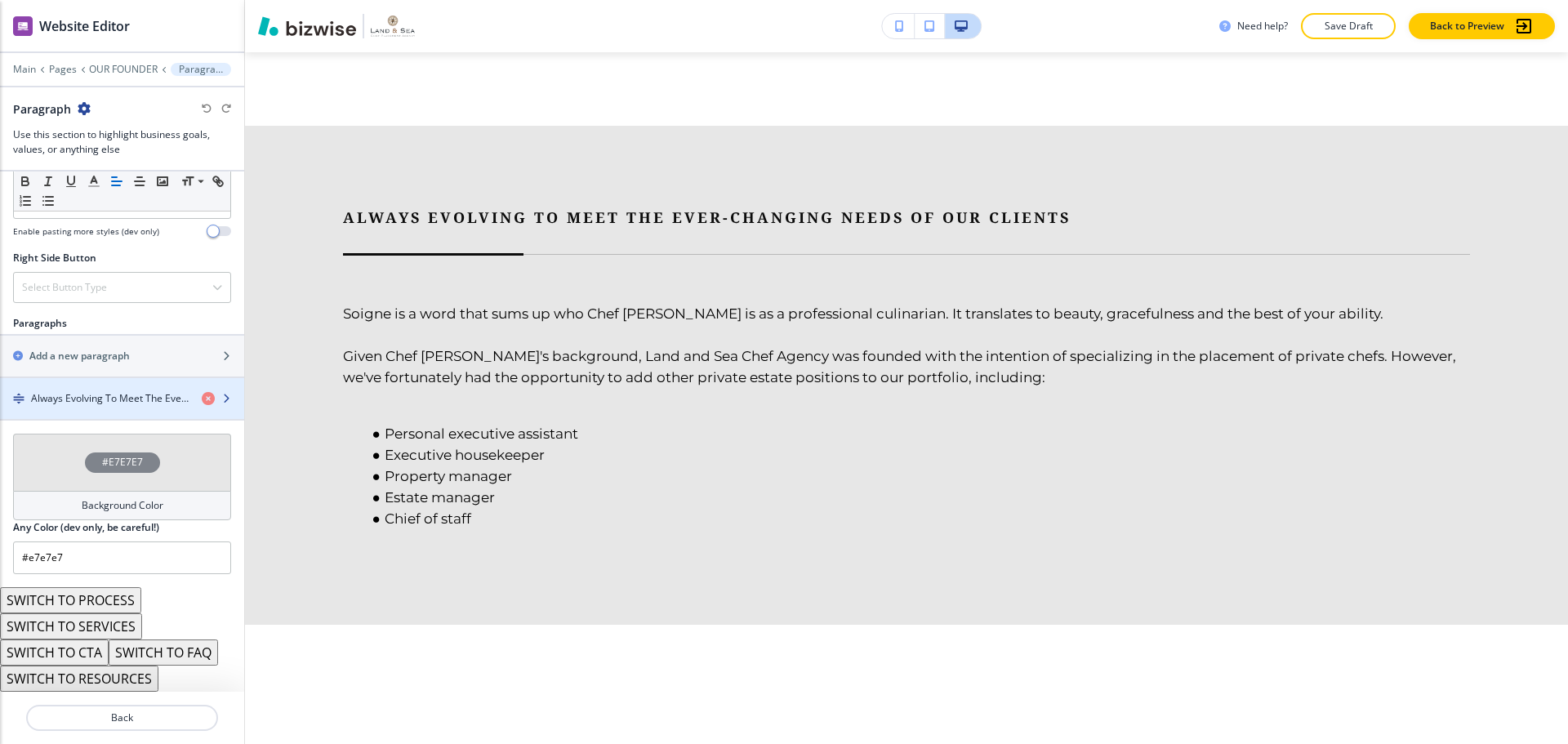
click at [126, 406] on div "button" at bounding box center [122, 412] width 244 height 13
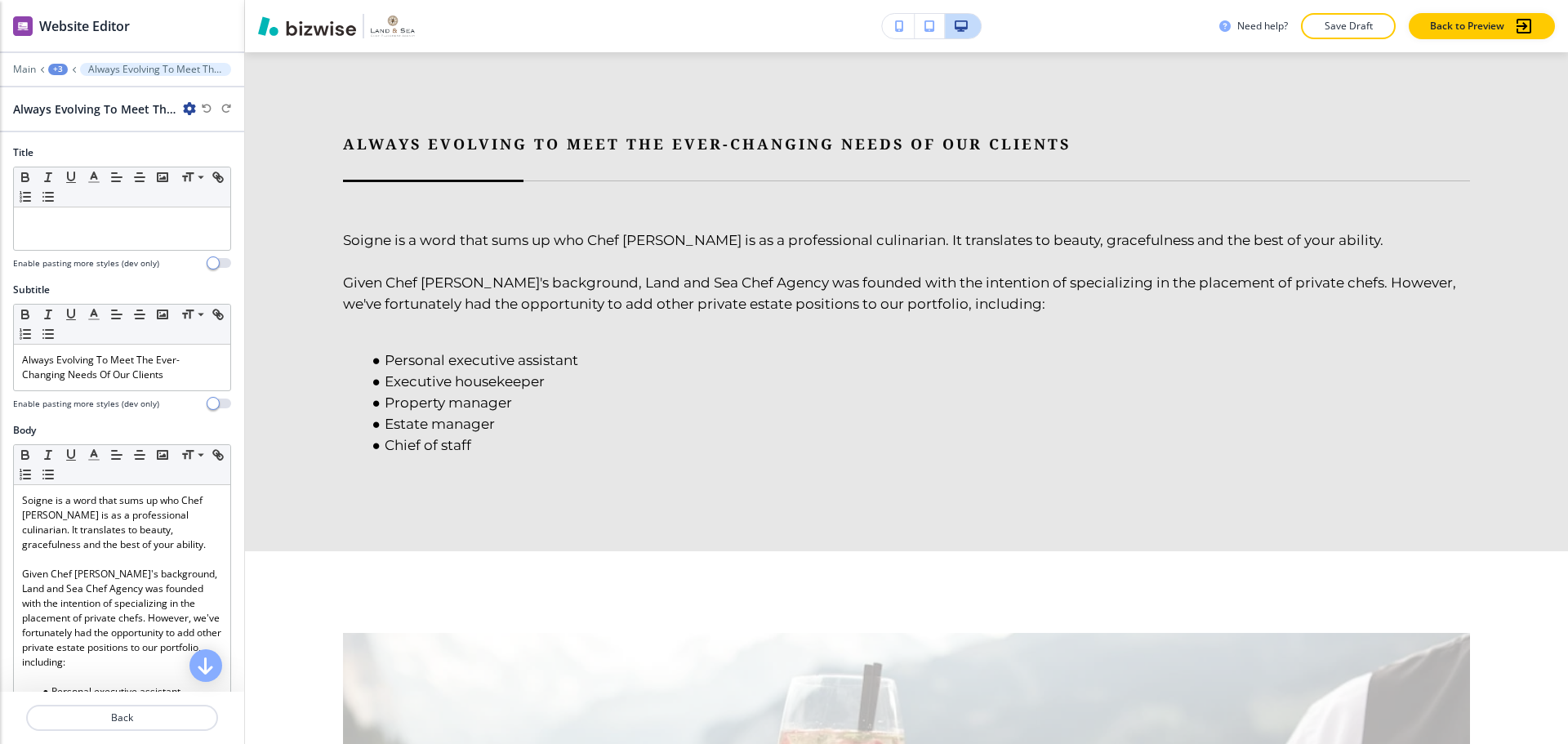
scroll to position [3062, 0]
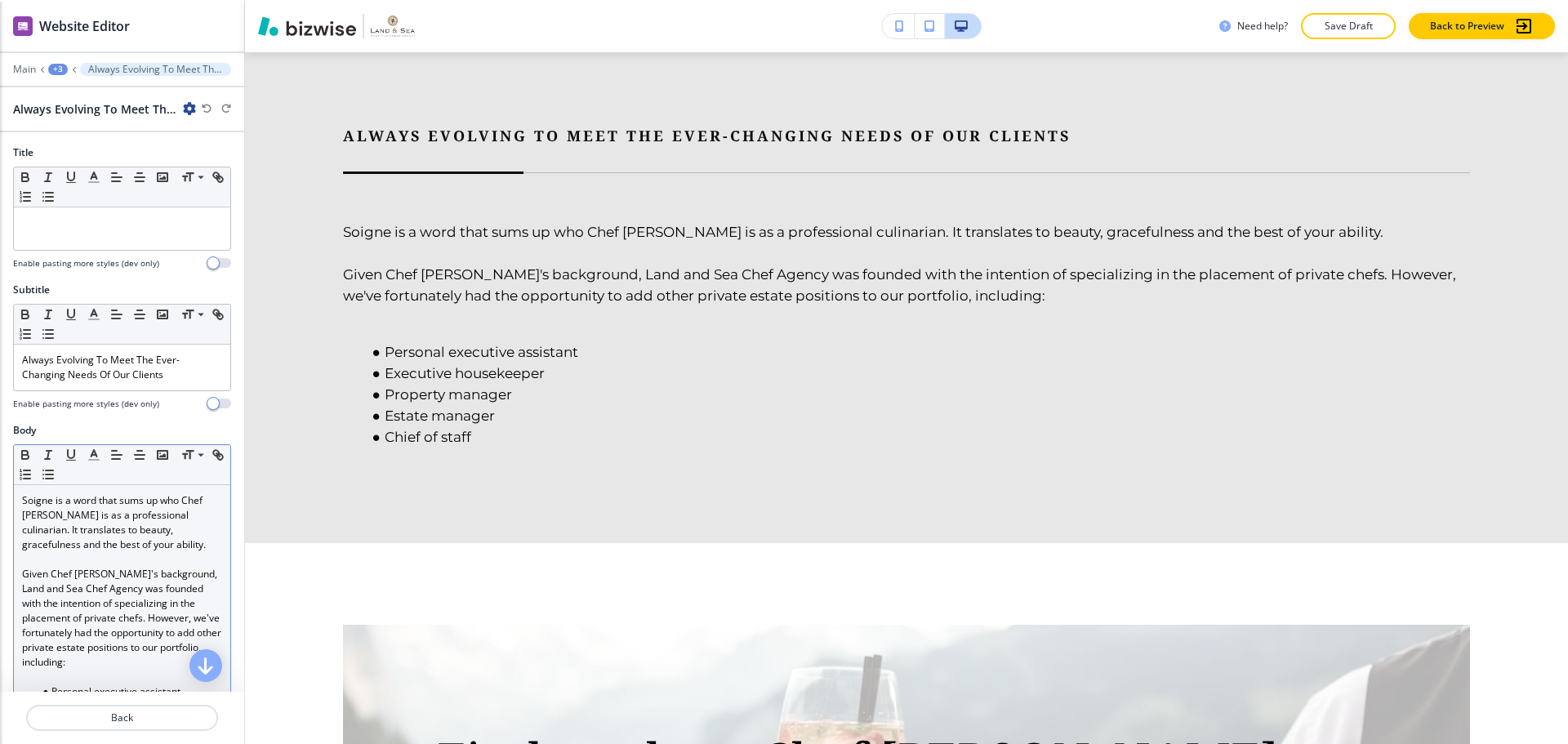
click at [77, 540] on p "Soigne is a word that sums up who Chef [PERSON_NAME] is as a professional culin…" at bounding box center [122, 522] width 200 height 59
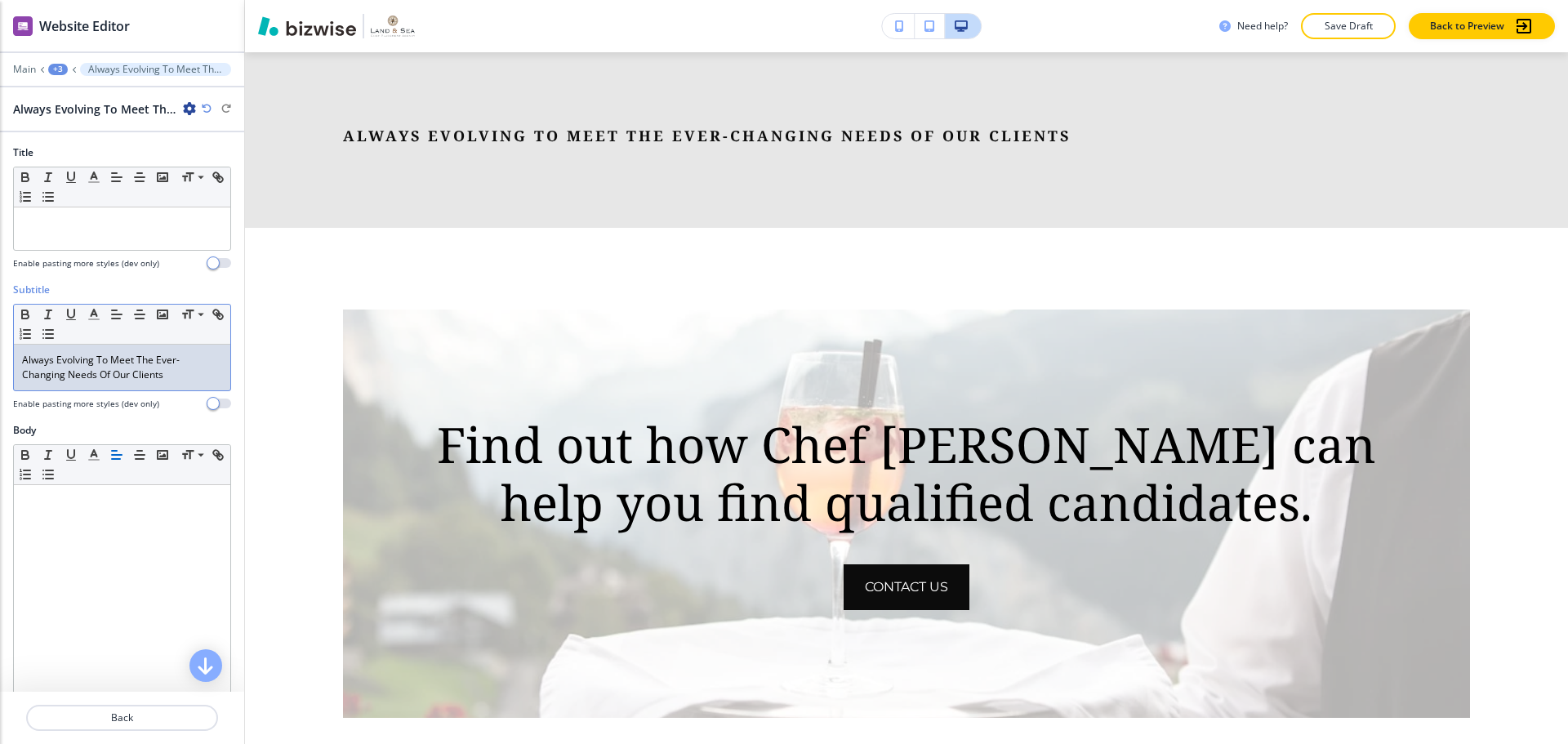
click at [109, 378] on p "Always Evolving To Meet The Ever-Changing Needs Of Our Clients" at bounding box center [122, 367] width 200 height 29
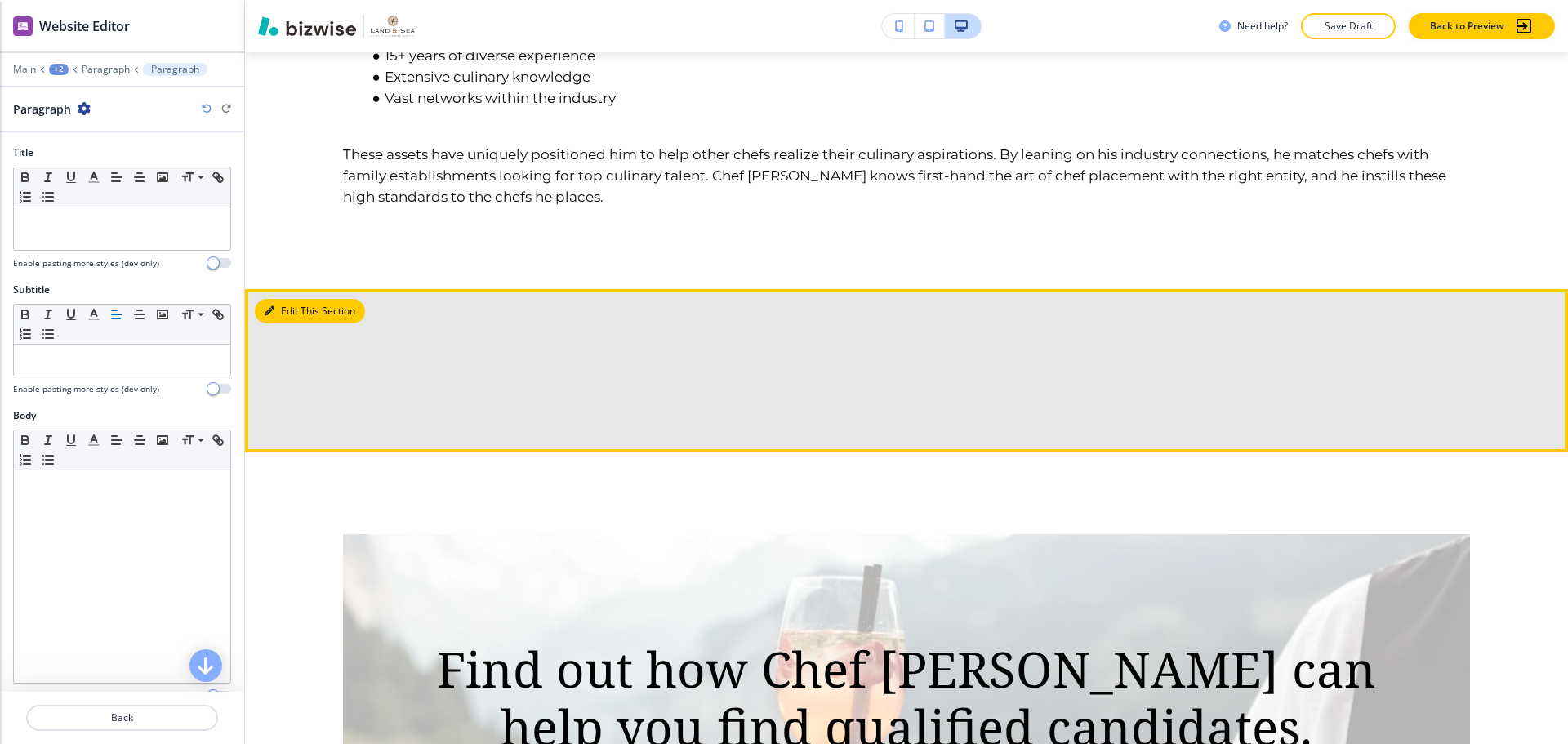
click at [287, 299] on button "Edit This Section" at bounding box center [310, 311] width 110 height 24
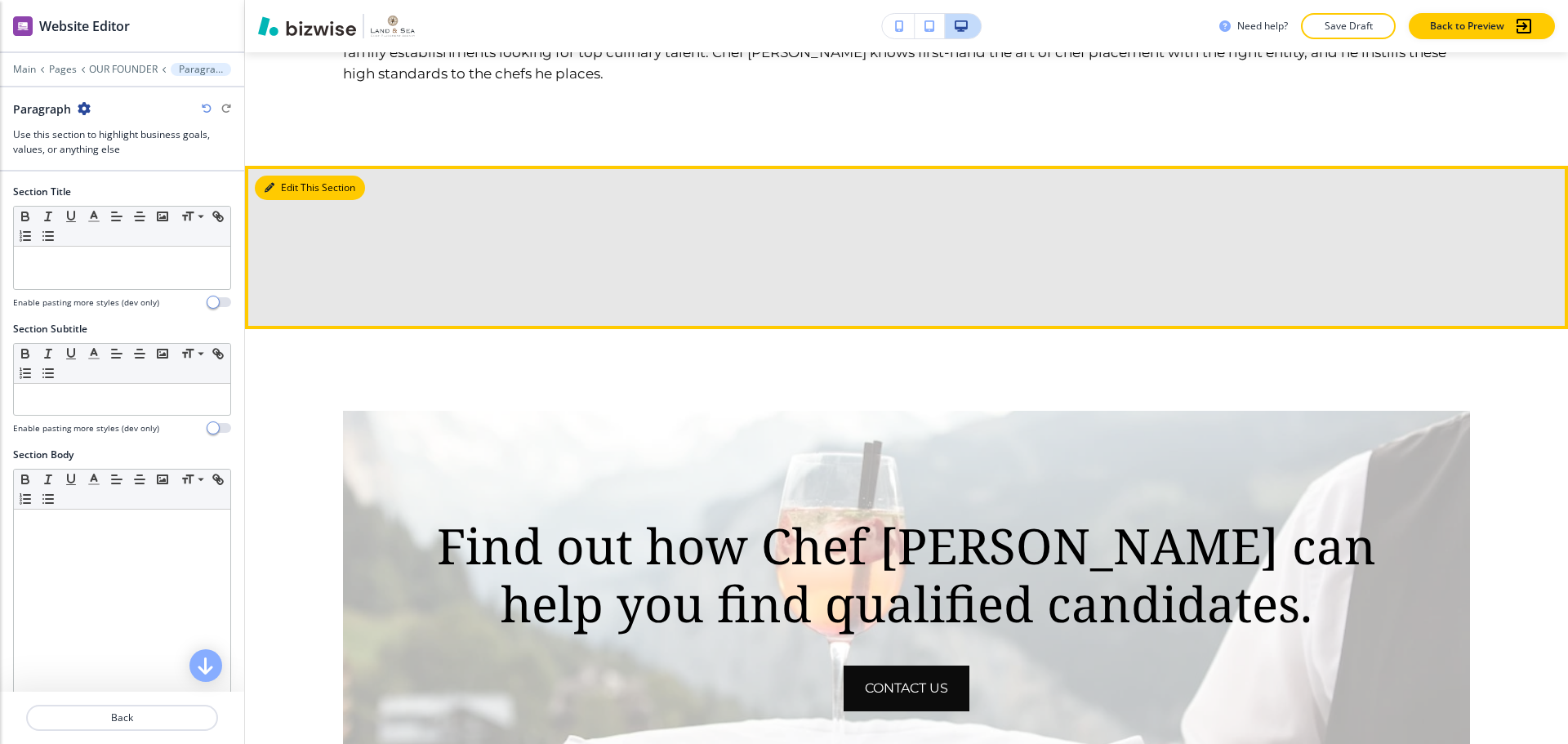
scroll to position [2980, 0]
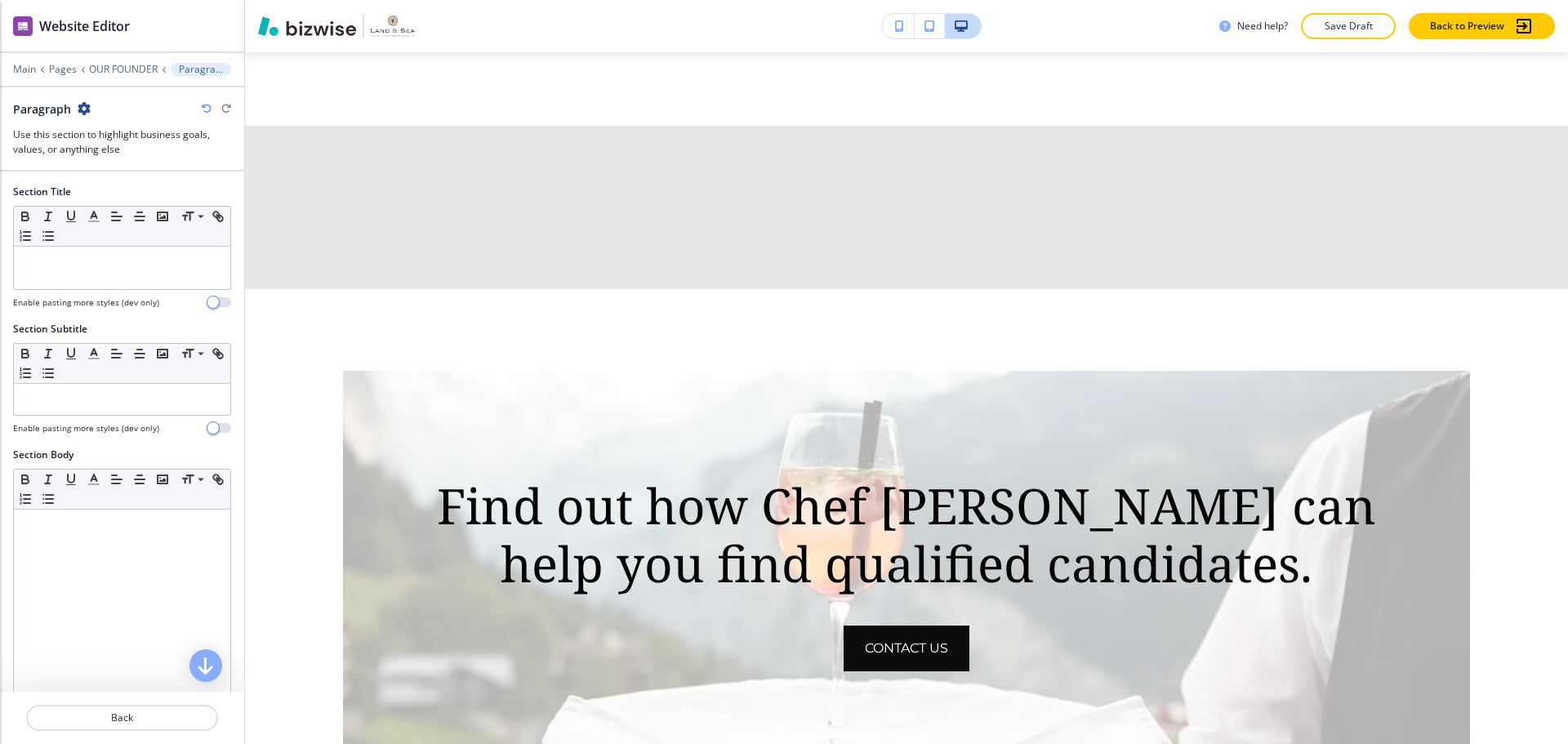
click at [87, 109] on icon "button" at bounding box center [84, 109] width 13 height 13
click at [117, 190] on p "Delete Section" at bounding box center [129, 194] width 83 height 15
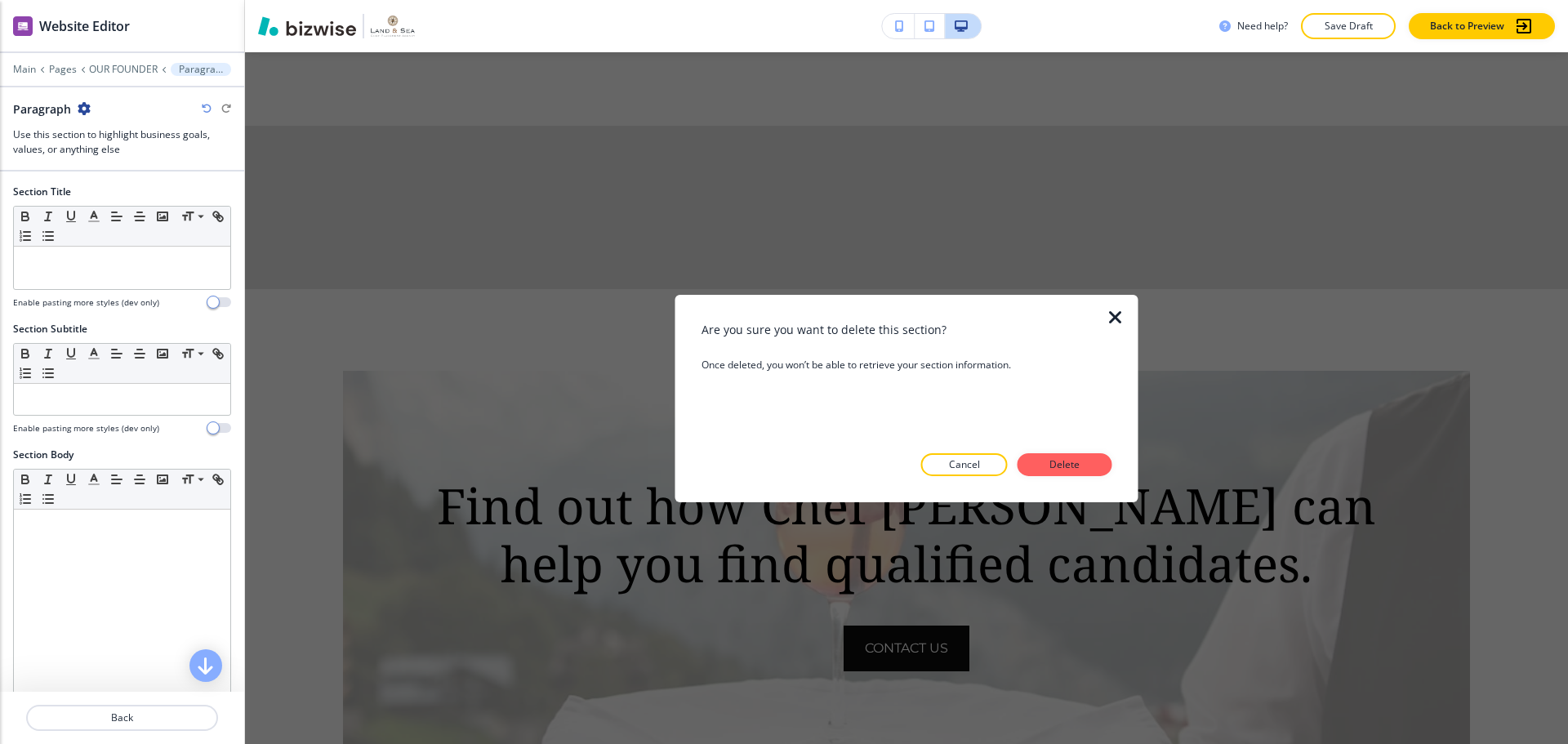
click at [1086, 467] on button "Delete" at bounding box center [1065, 464] width 95 height 22
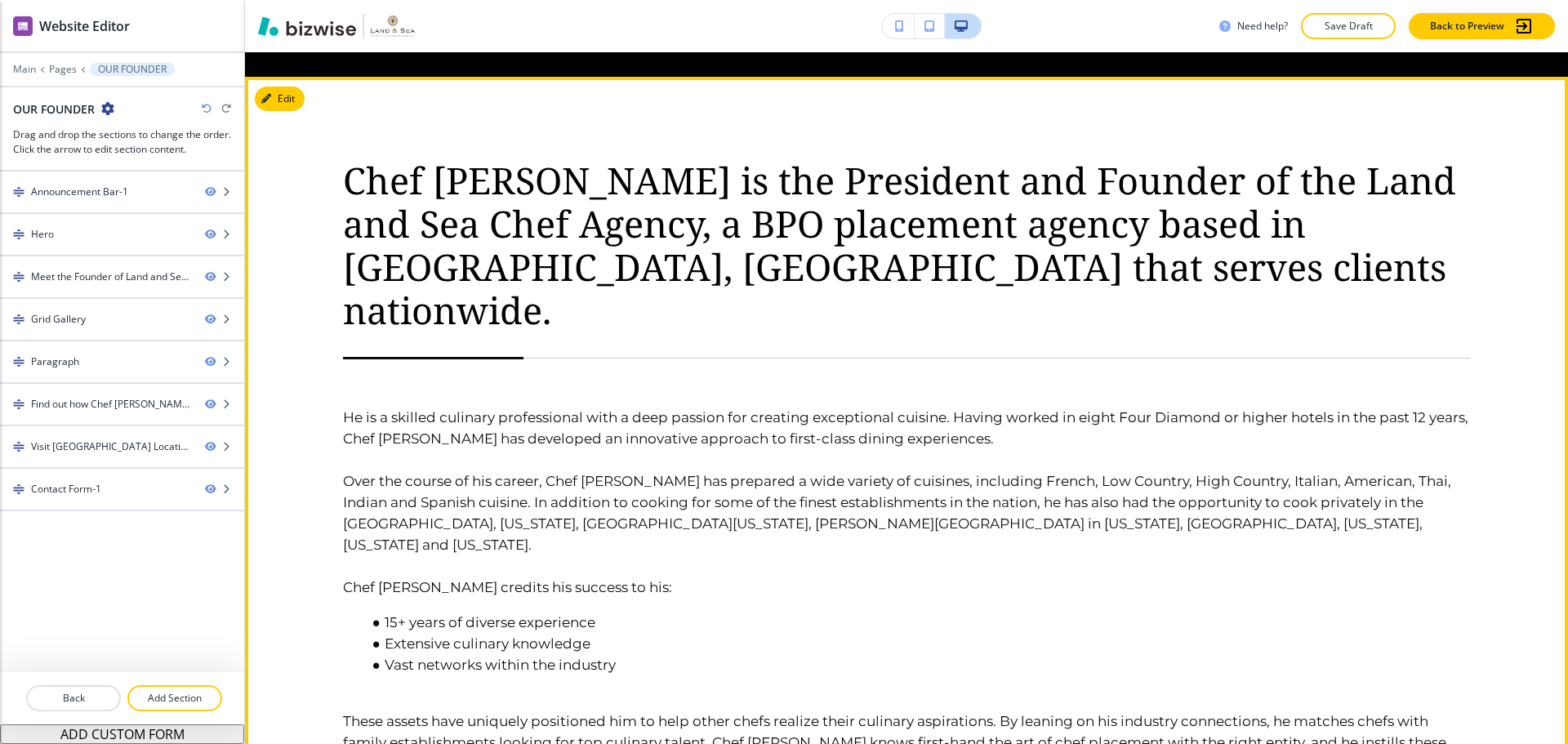
scroll to position [2164, 0]
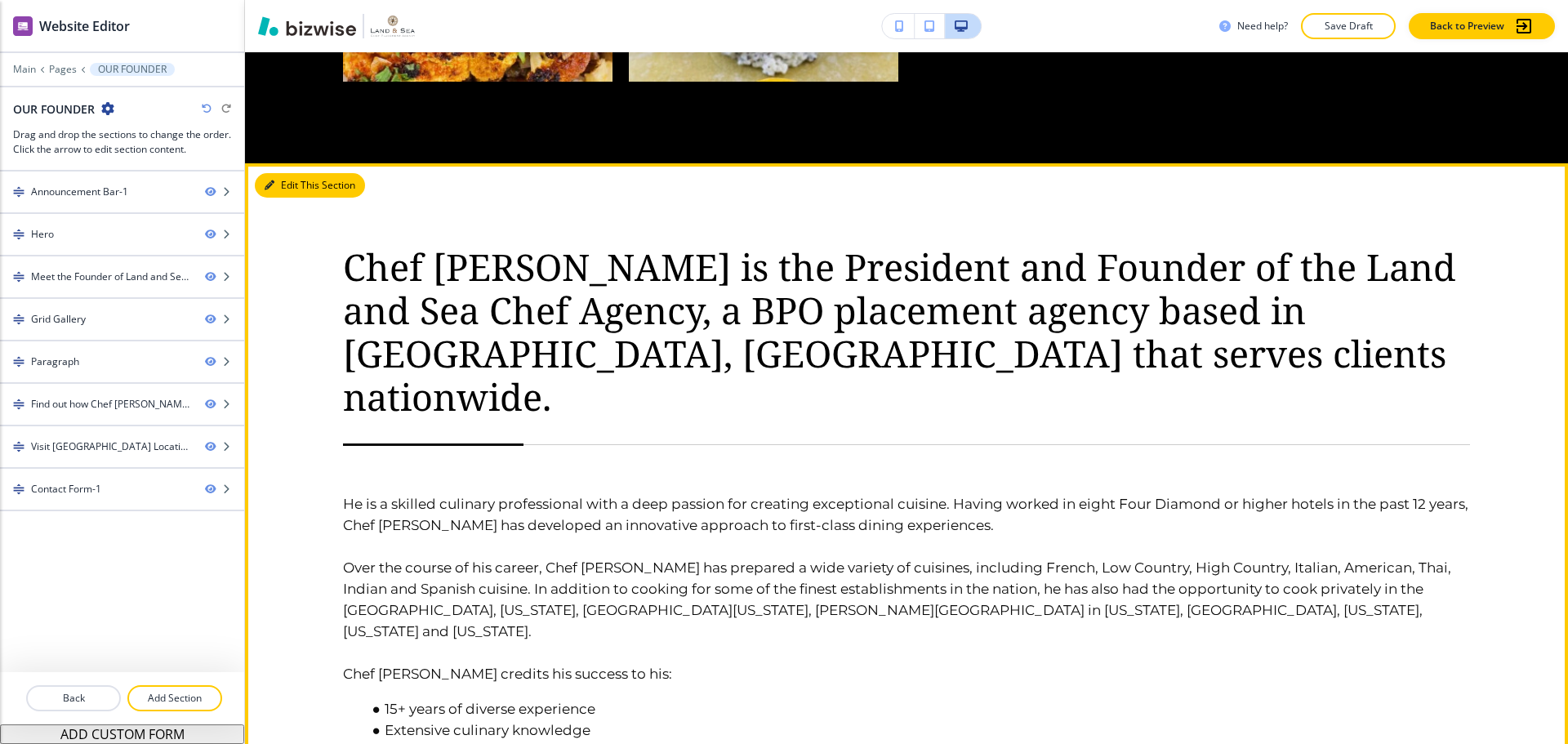
click at [292, 177] on button "Edit This Section" at bounding box center [310, 185] width 110 height 24
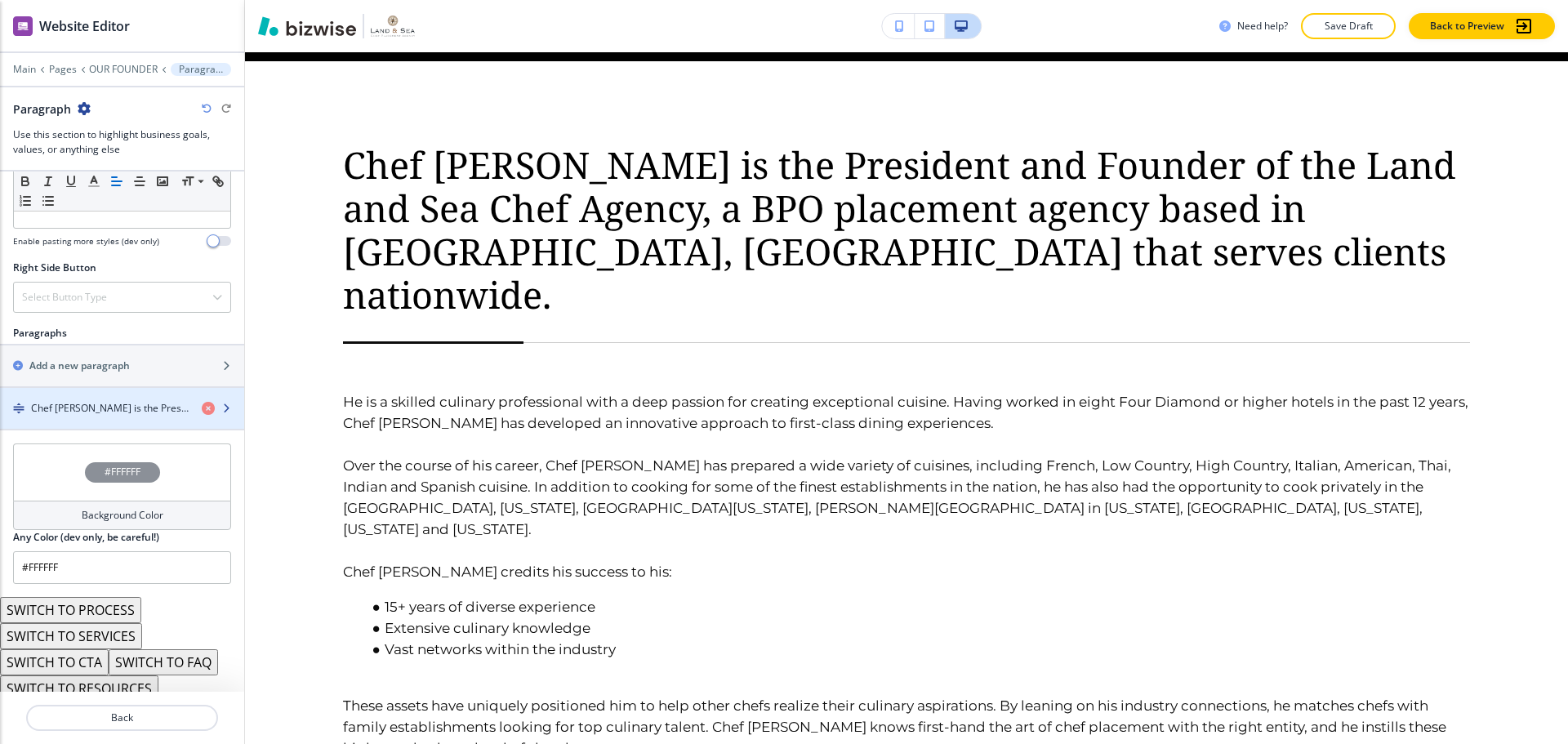
scroll to position [846, 0]
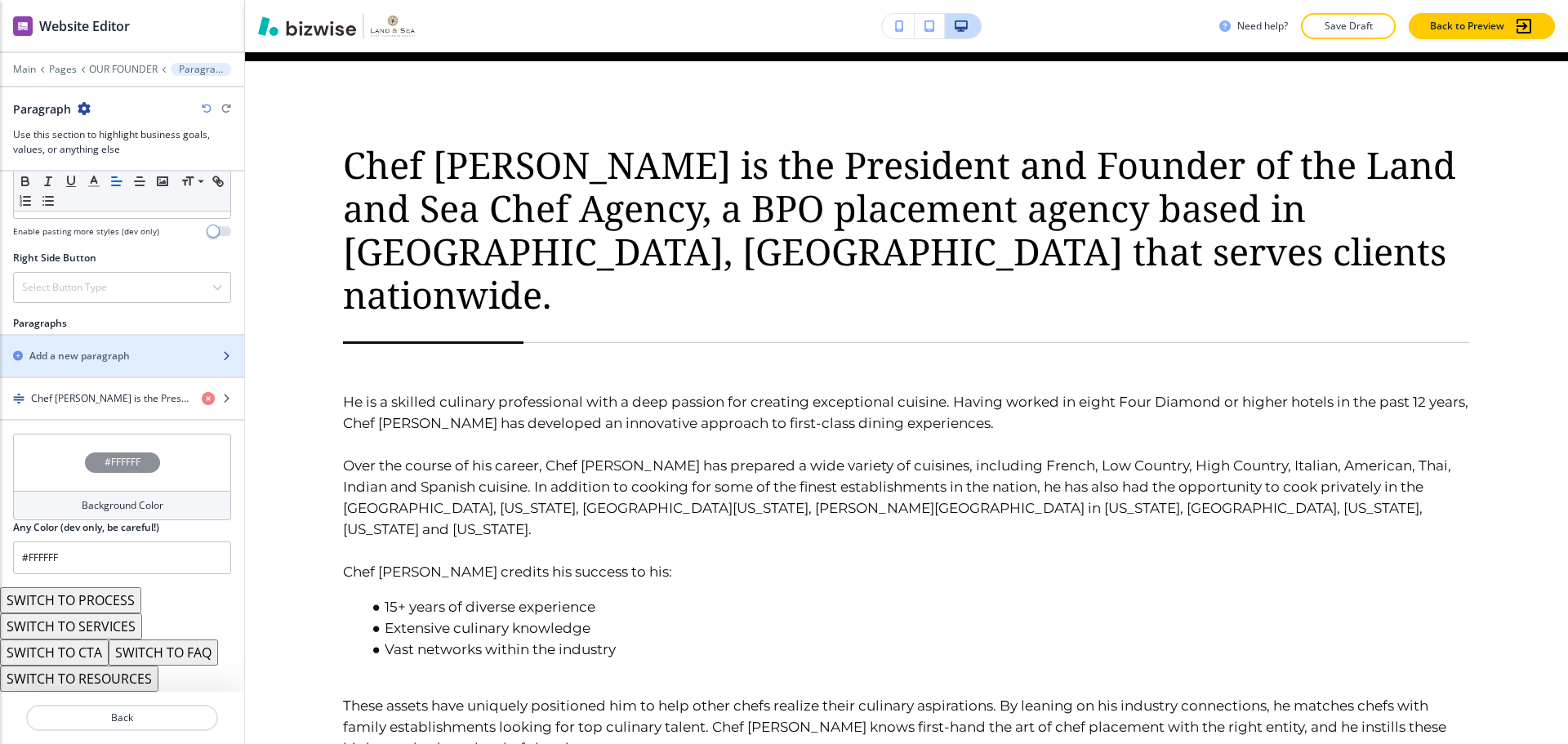
click at [145, 358] on div "Add a new paragraph" at bounding box center [104, 356] width 208 height 15
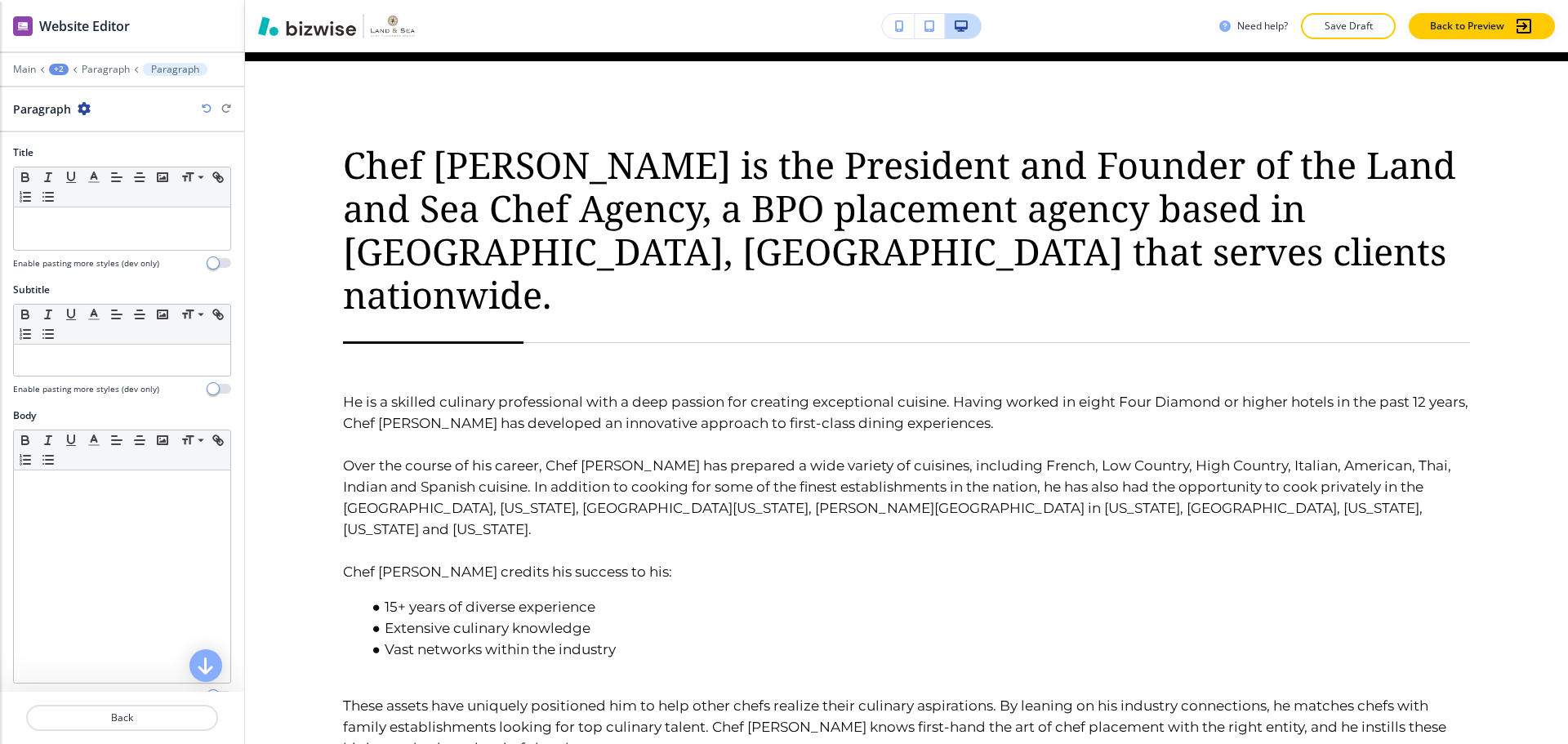
click at [145, 358] on p at bounding box center [122, 360] width 200 height 15
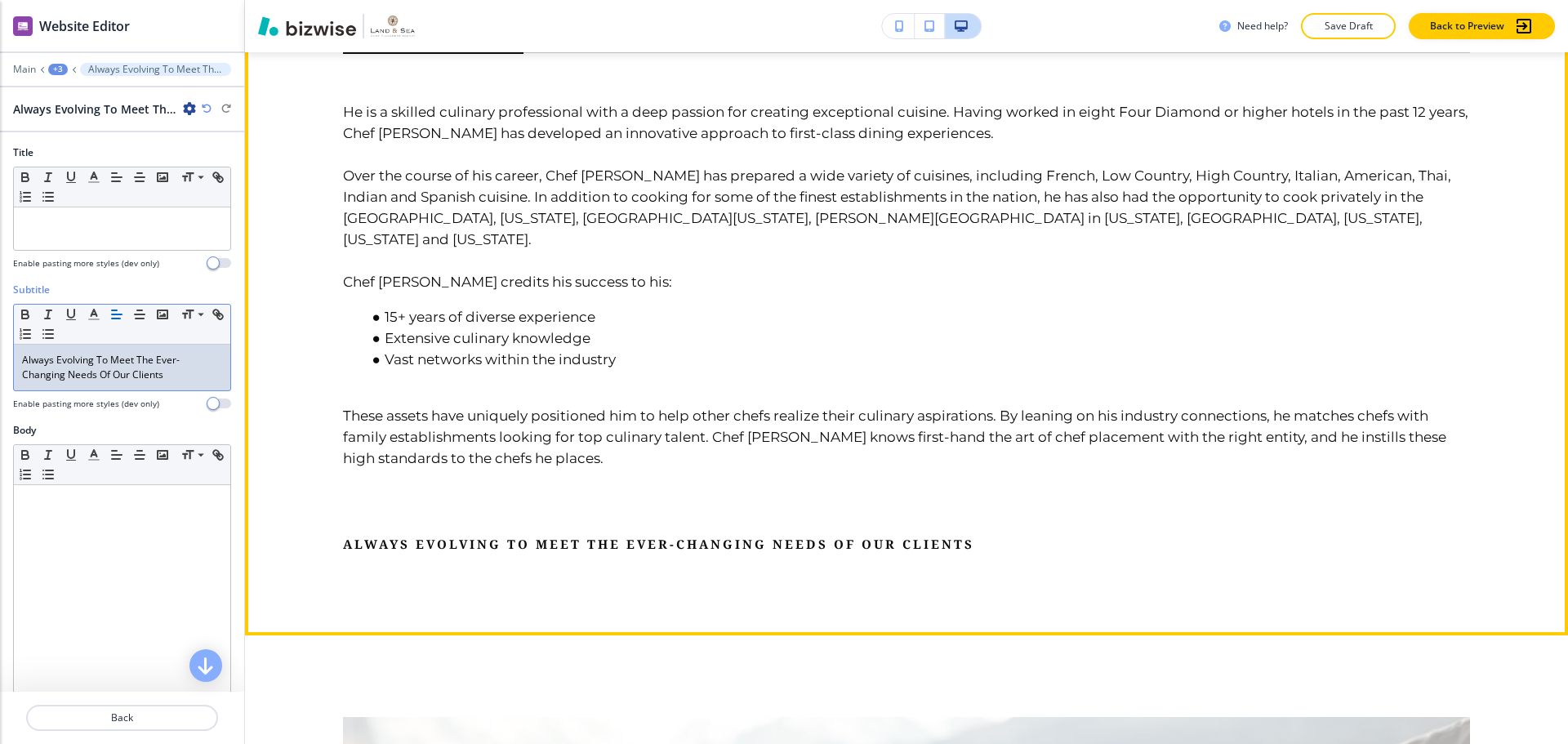
scroll to position [2593, 0]
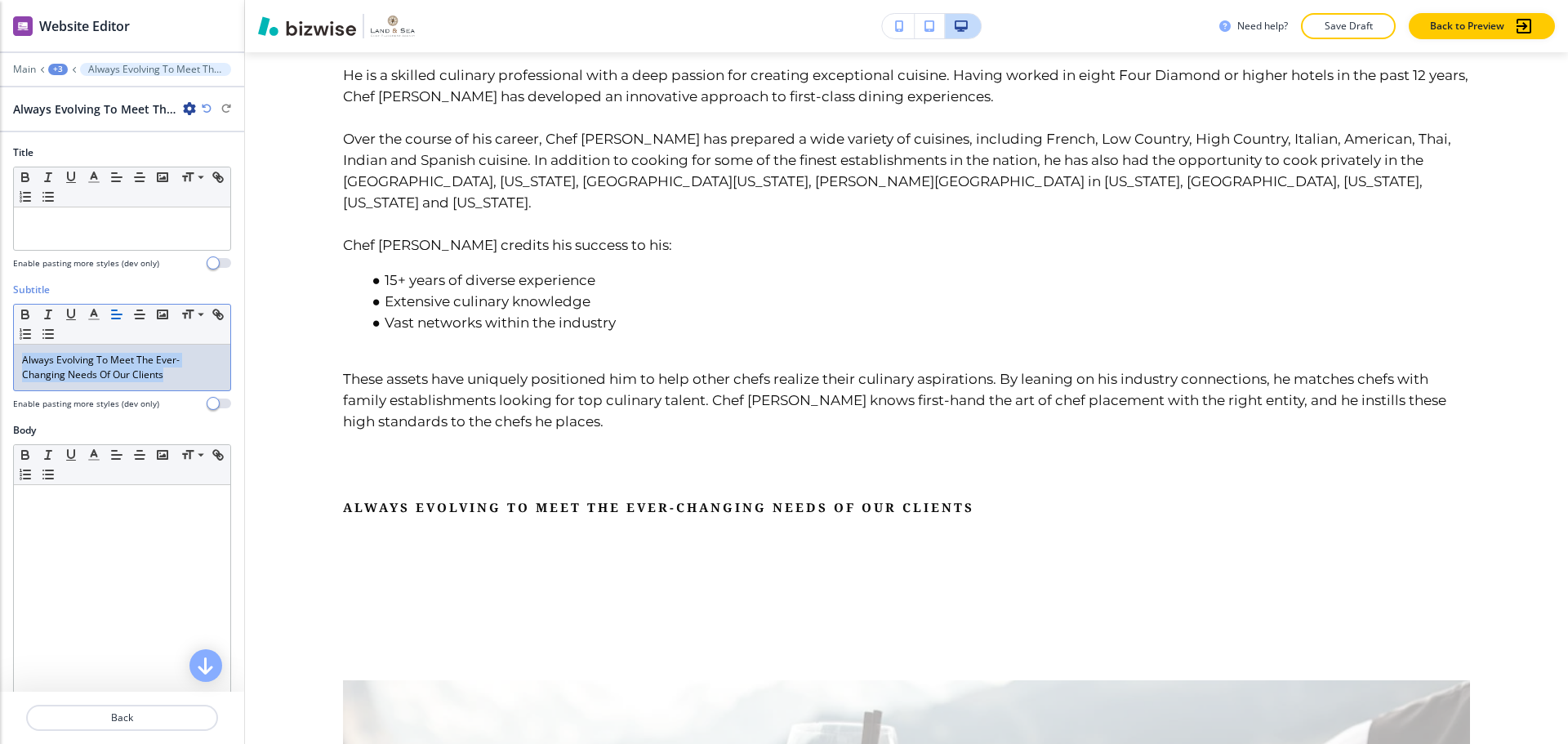
drag, startPoint x: 167, startPoint y: 371, endPoint x: 18, endPoint y: 349, distance: 150.6
click at [18, 349] on div "Always Evolving To Meet The Ever-Changing Needs Of Our Clients" at bounding box center [122, 367] width 217 height 46
click at [203, 372] on span at bounding box center [200, 377] width 37 height 20
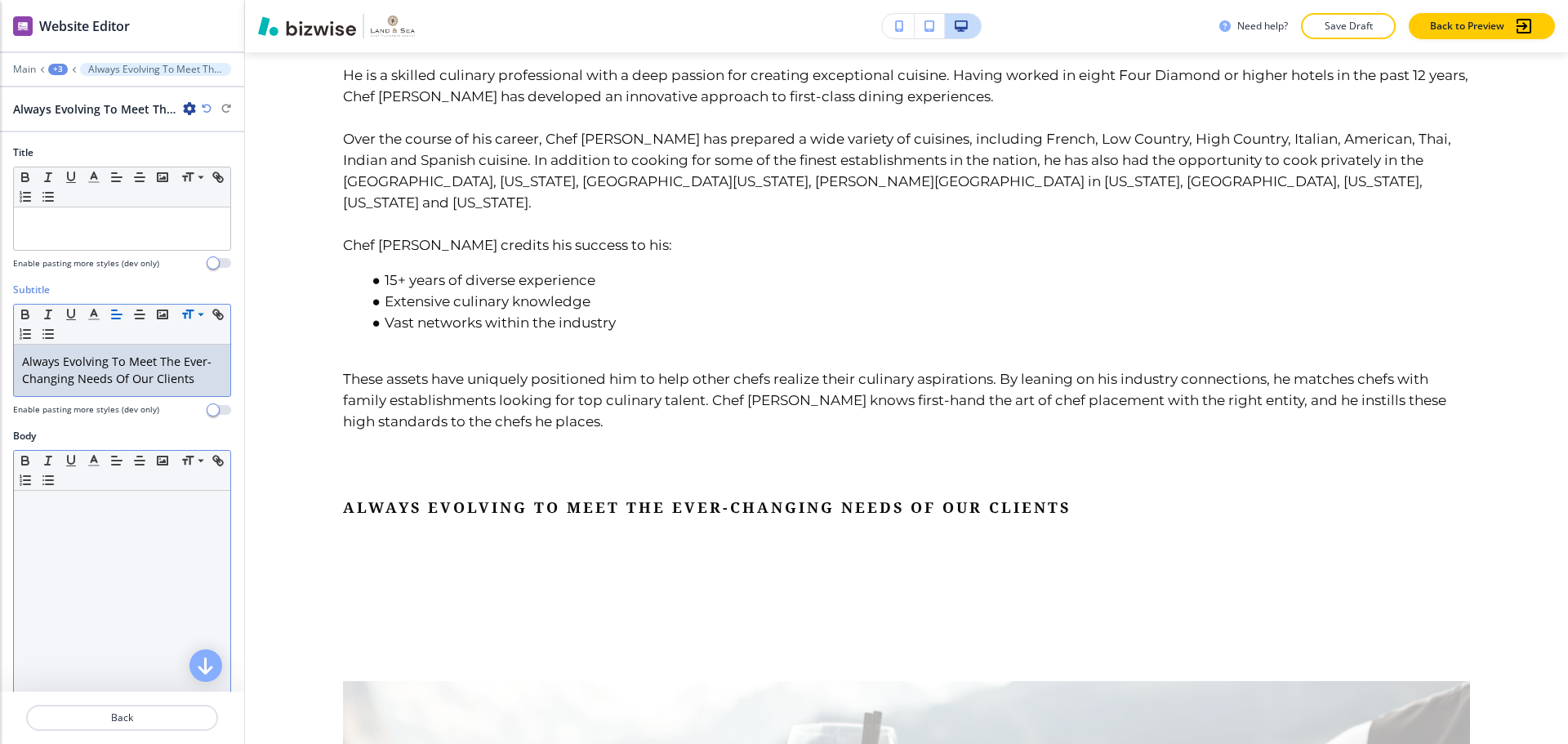
click at [101, 524] on div at bounding box center [122, 597] width 217 height 212
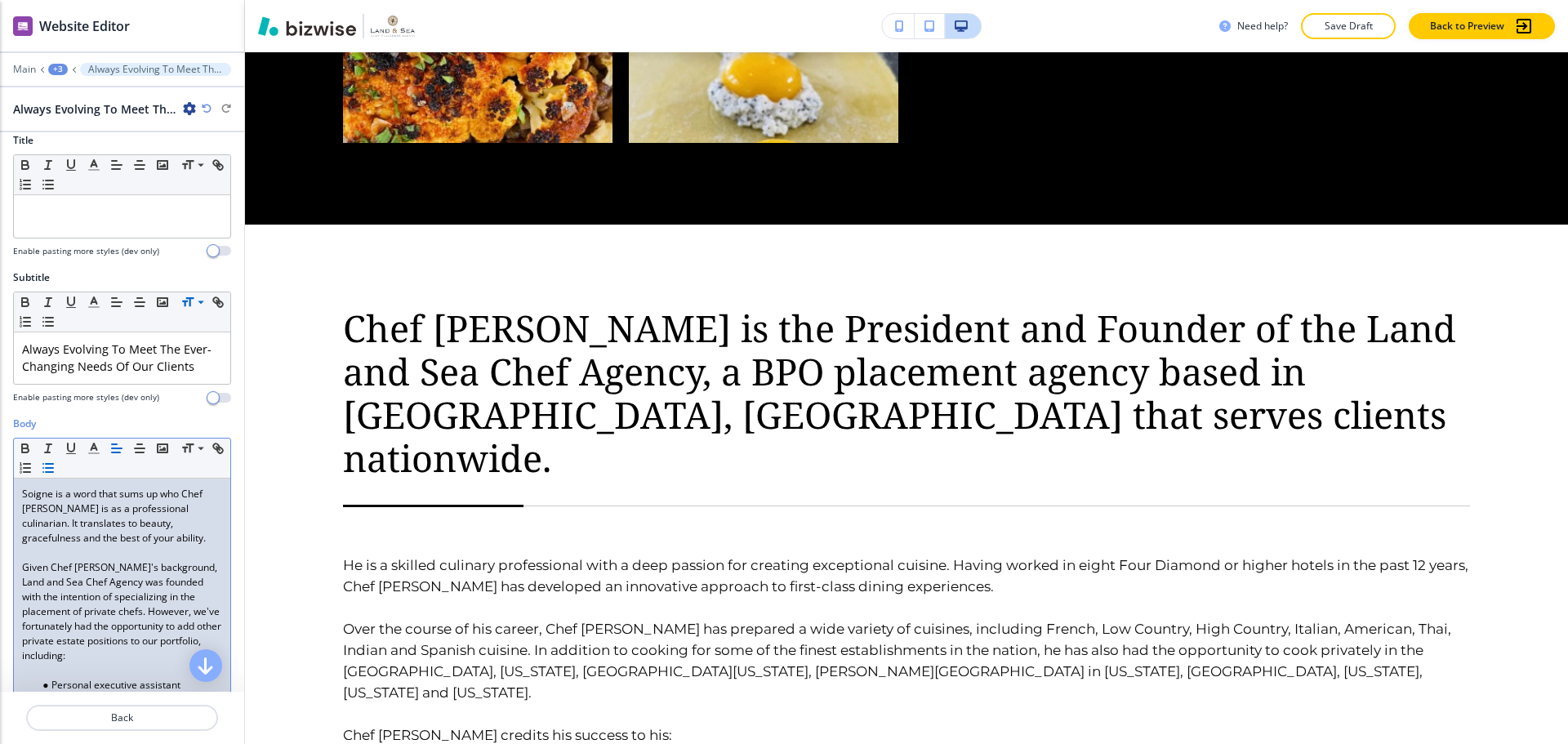
scroll to position [0, 0]
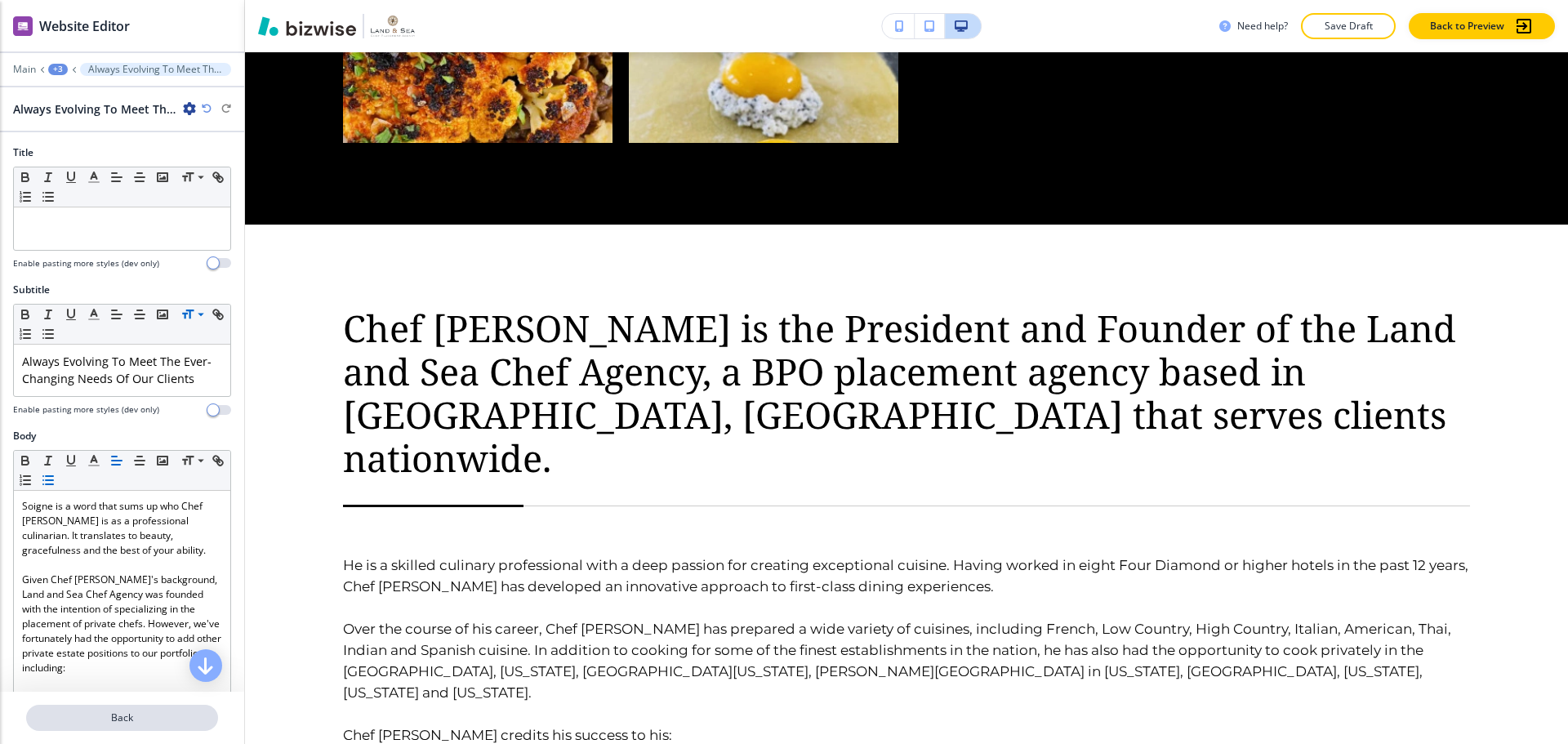
click at [161, 717] on p "Back" at bounding box center [122, 718] width 188 height 15
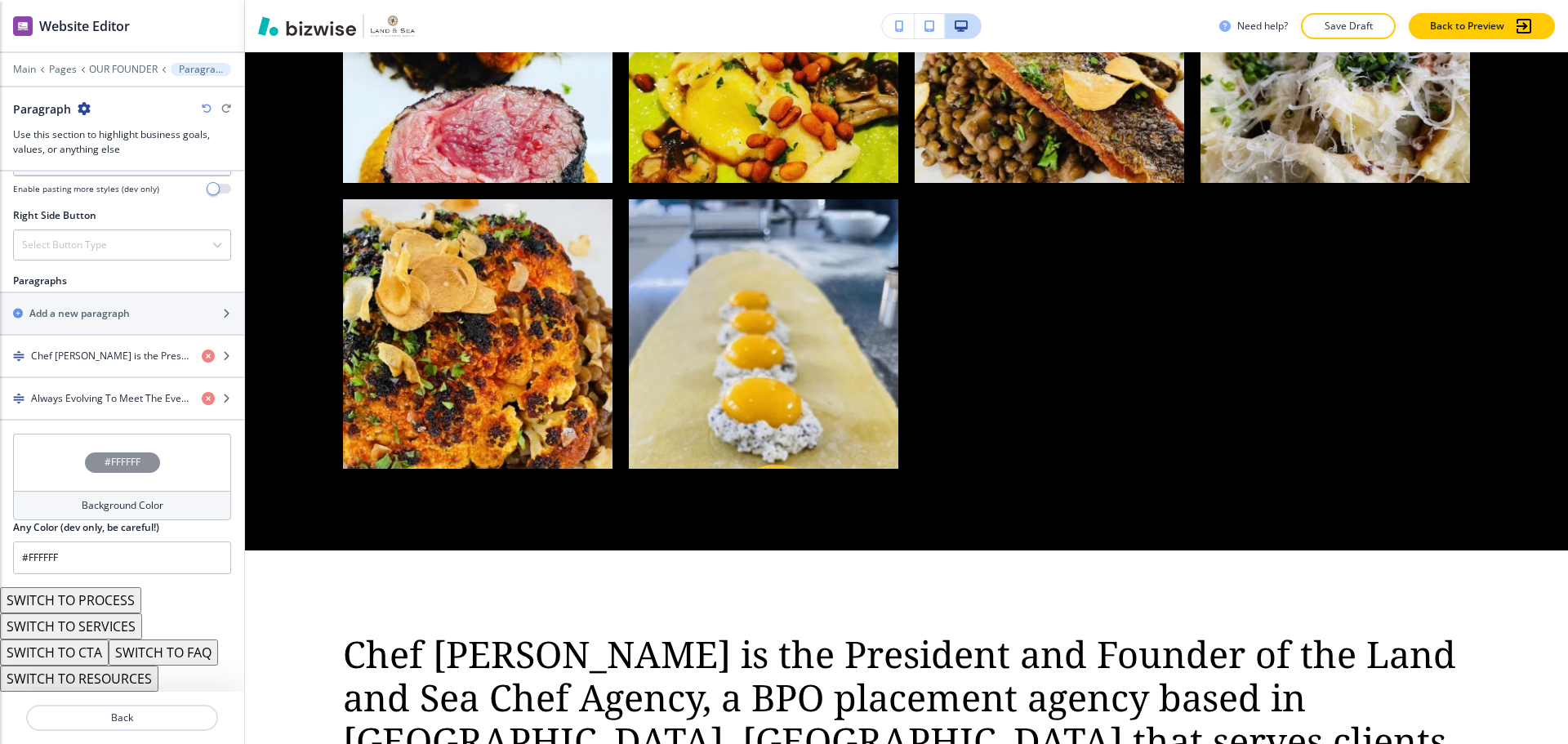
scroll to position [1776, 0]
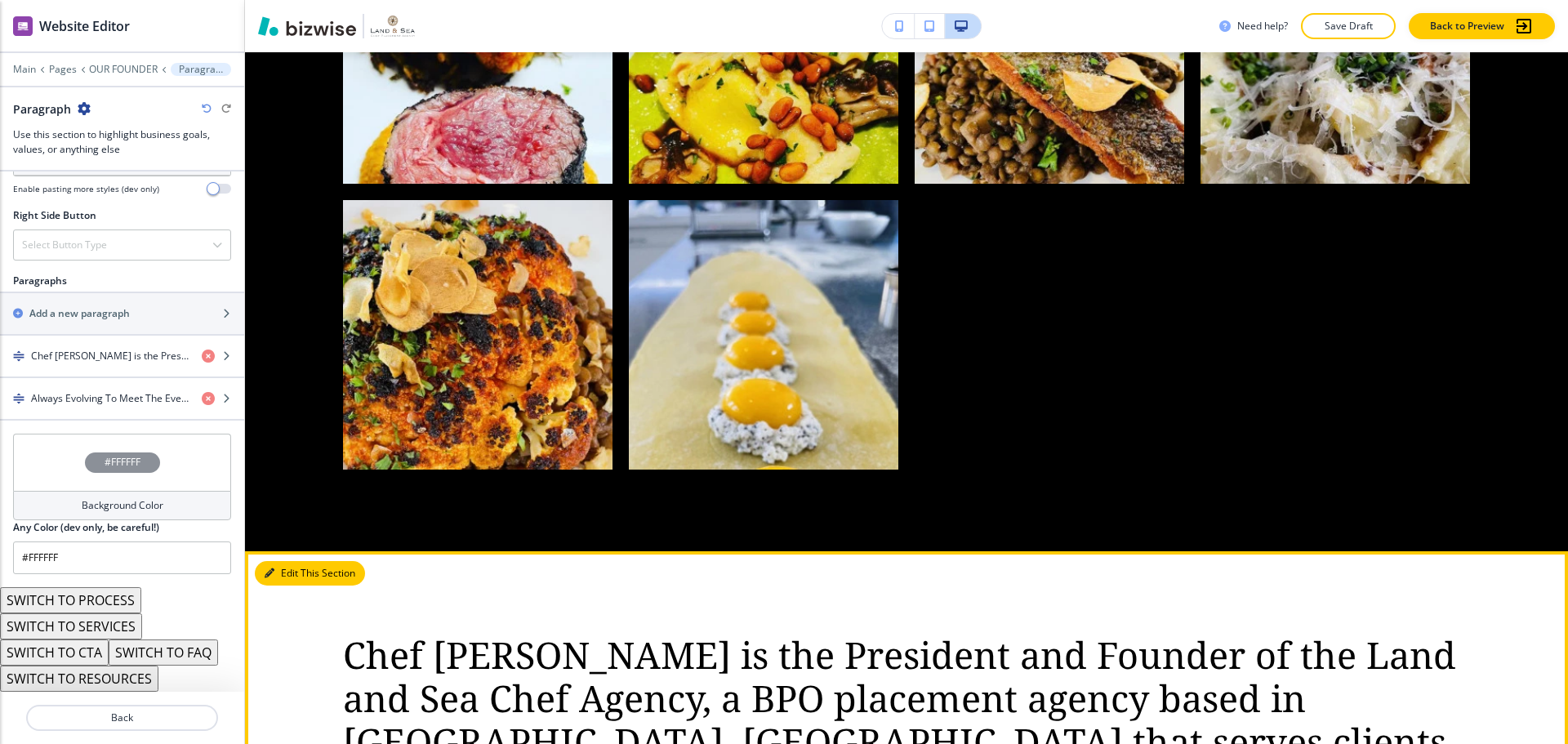
click at [277, 563] on button "Edit This Section" at bounding box center [310, 572] width 110 height 24
click at [280, 561] on button "Edit This Section" at bounding box center [310, 572] width 110 height 24
click at [279, 562] on button "Edit This Section" at bounding box center [310, 572] width 110 height 24
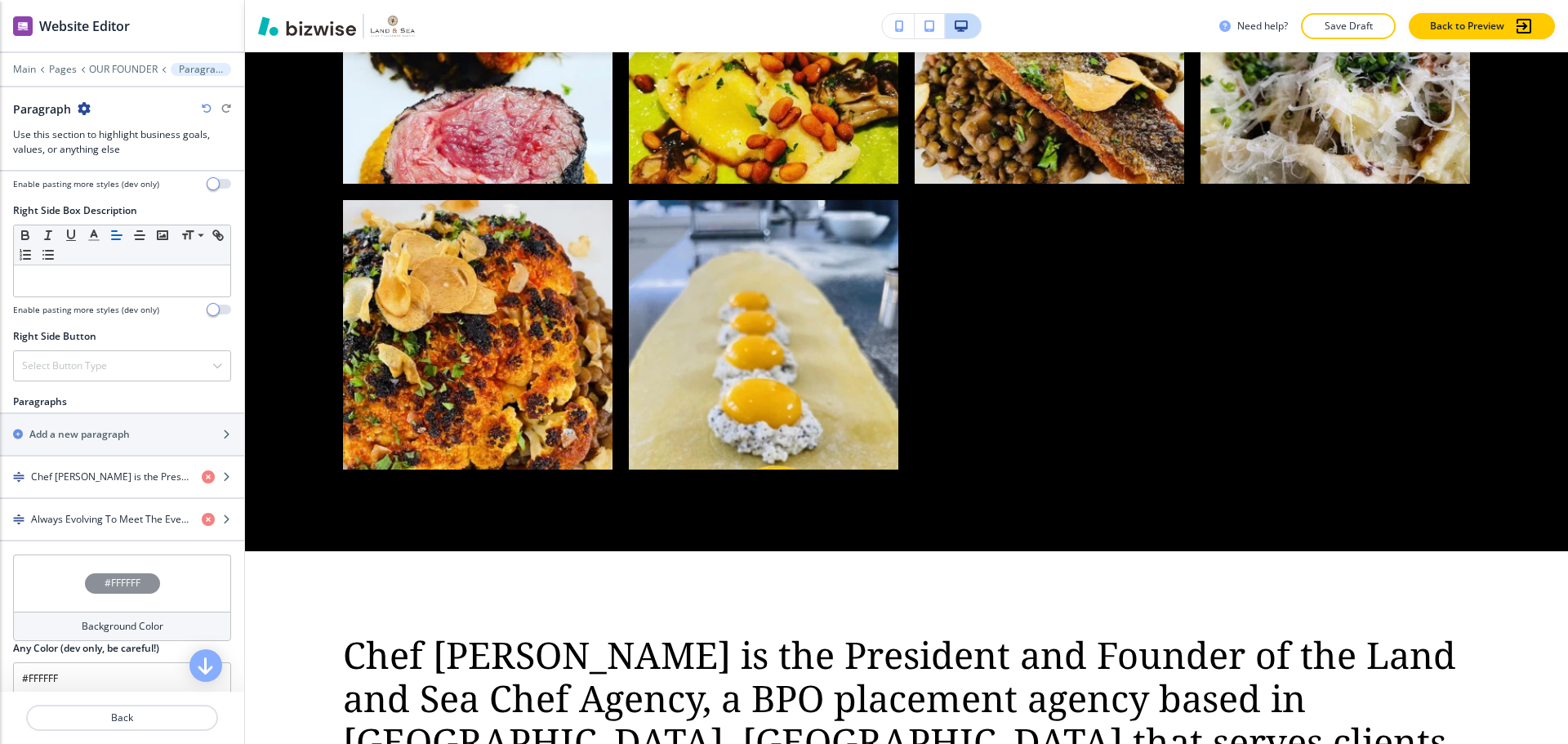
scroll to position [889, 0]
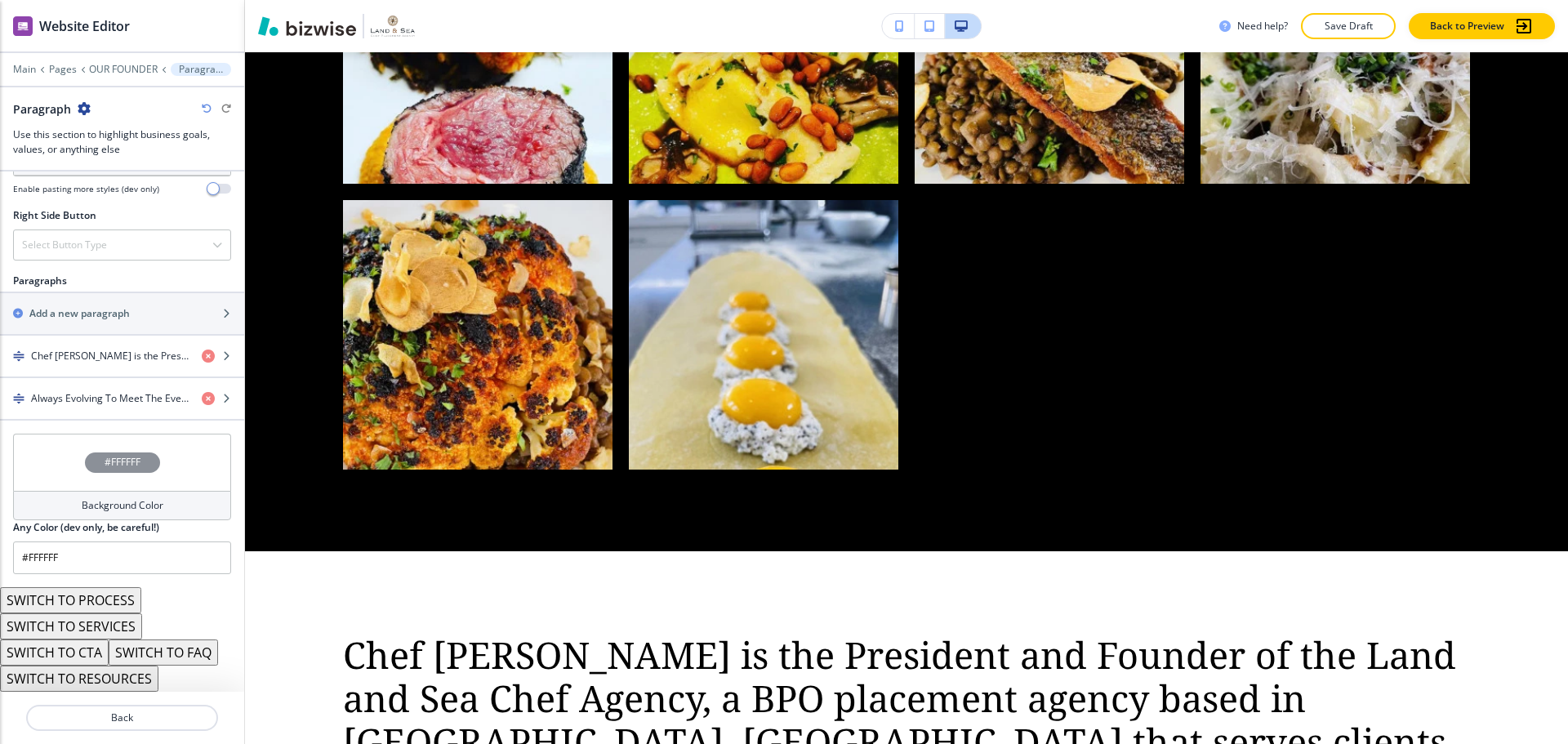
click at [195, 474] on div "#FFFFFF" at bounding box center [122, 462] width 218 height 57
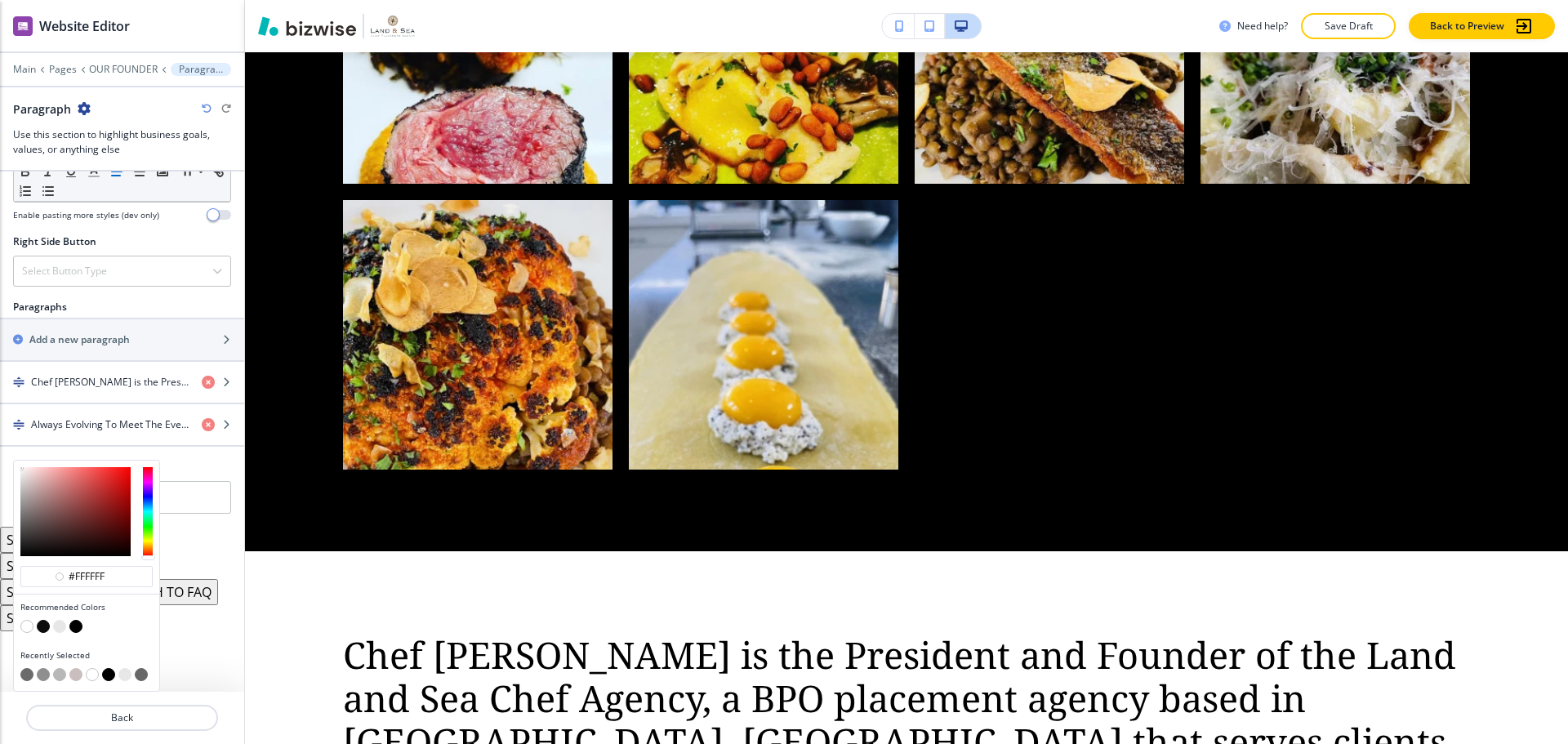
click at [61, 630] on button "button" at bounding box center [60, 627] width 13 height 13
type input "#e7e7e7"
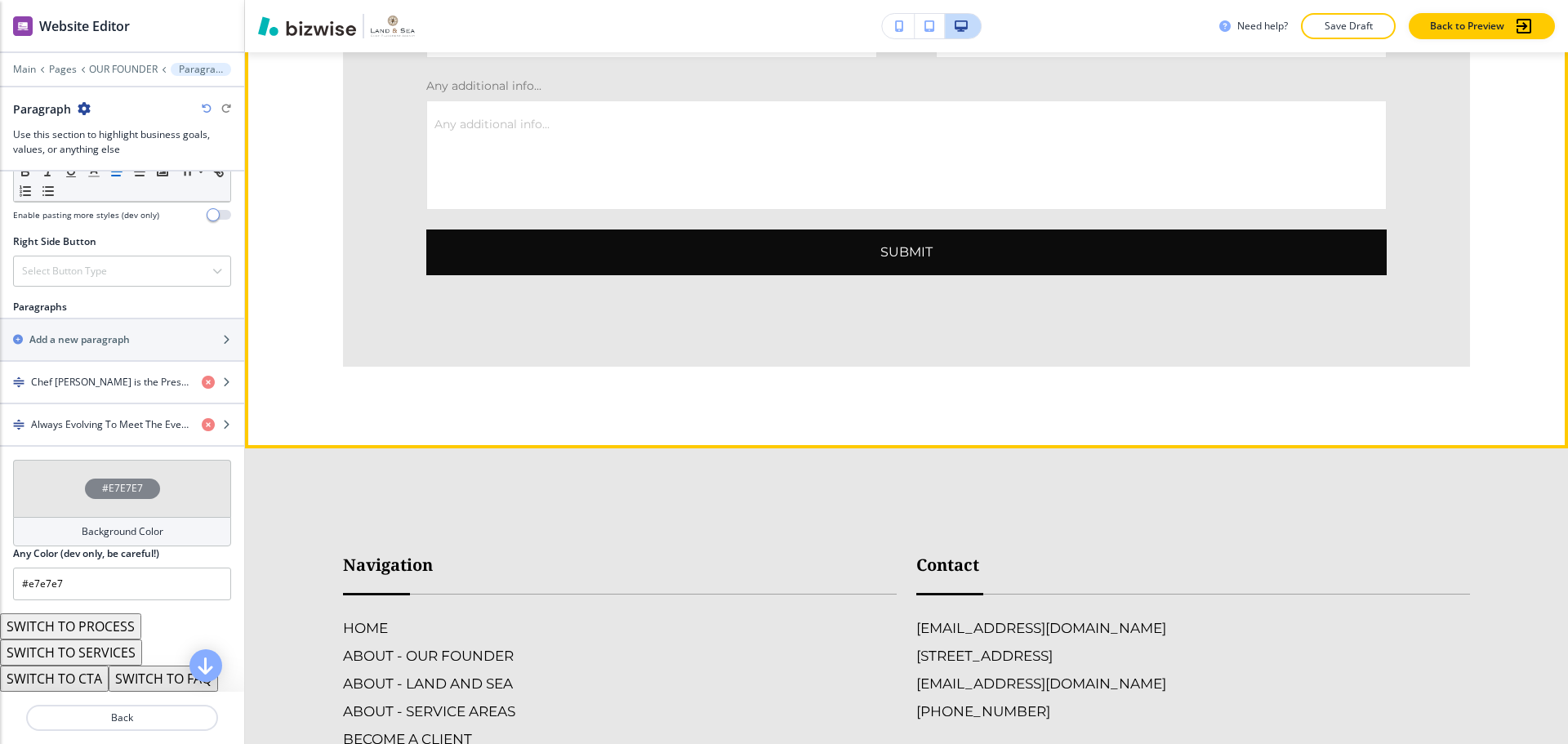
scroll to position [5206, 0]
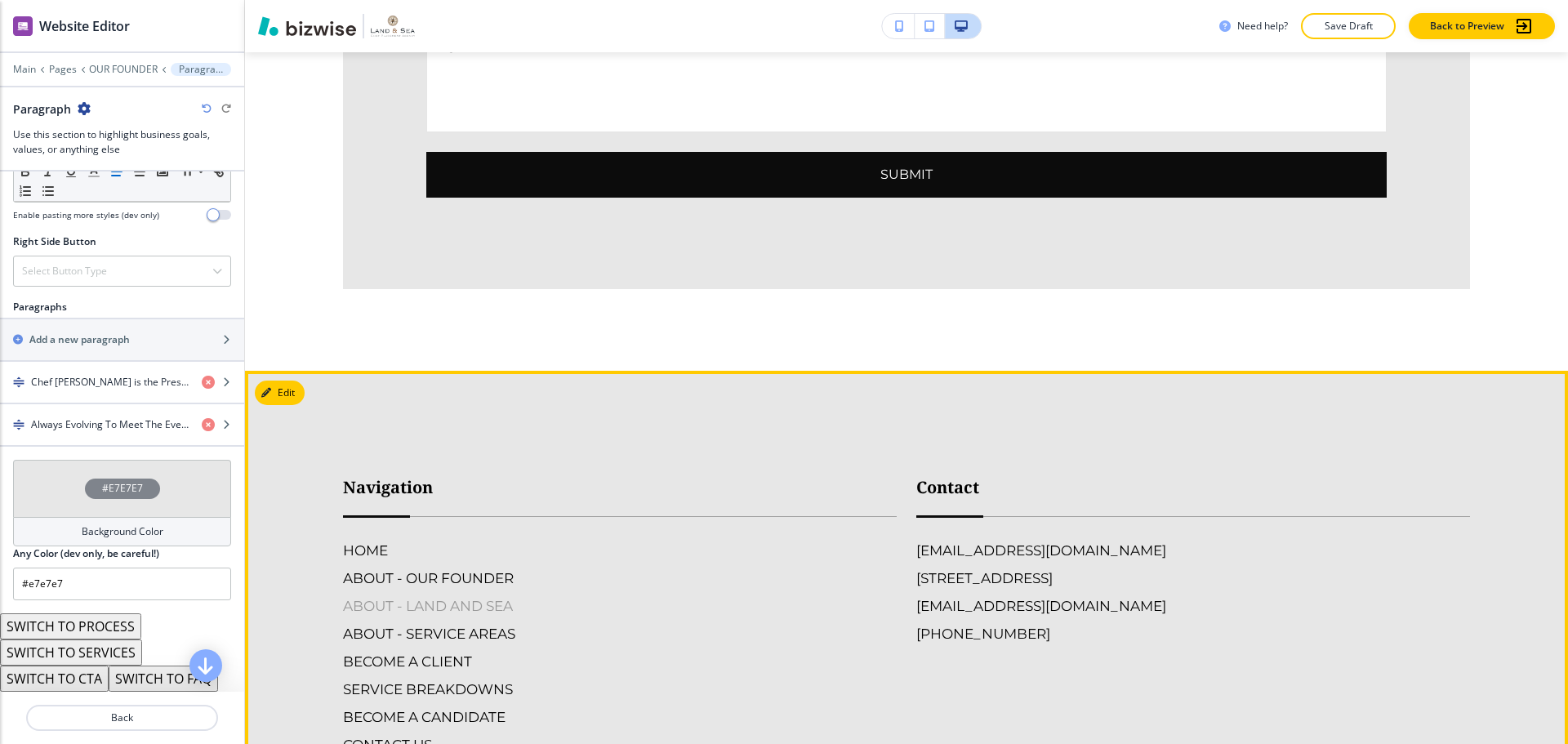
click at [507, 595] on h6 "ABOUT - LAND AND SEA" at bounding box center [620, 605] width 553 height 21
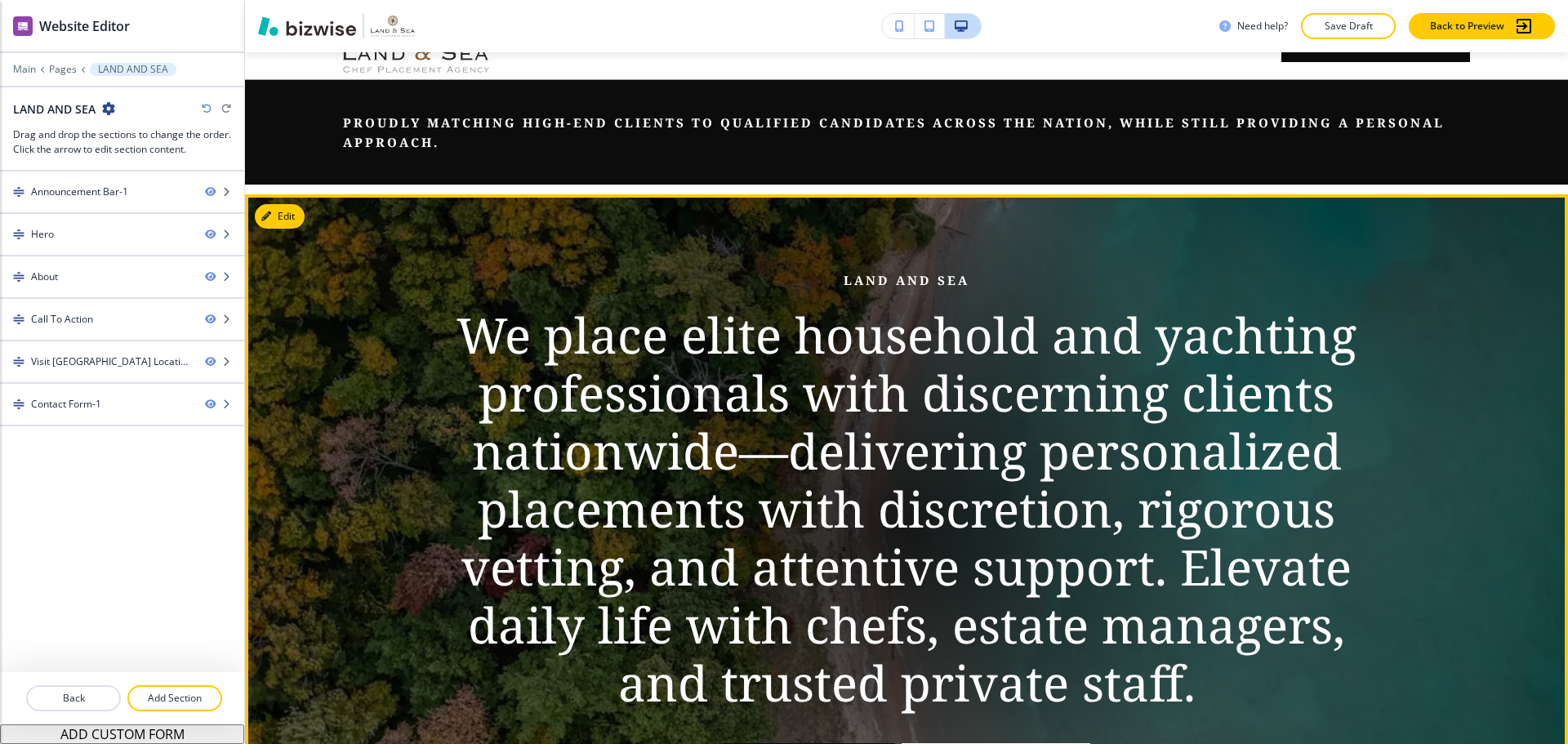
scroll to position [0, 0]
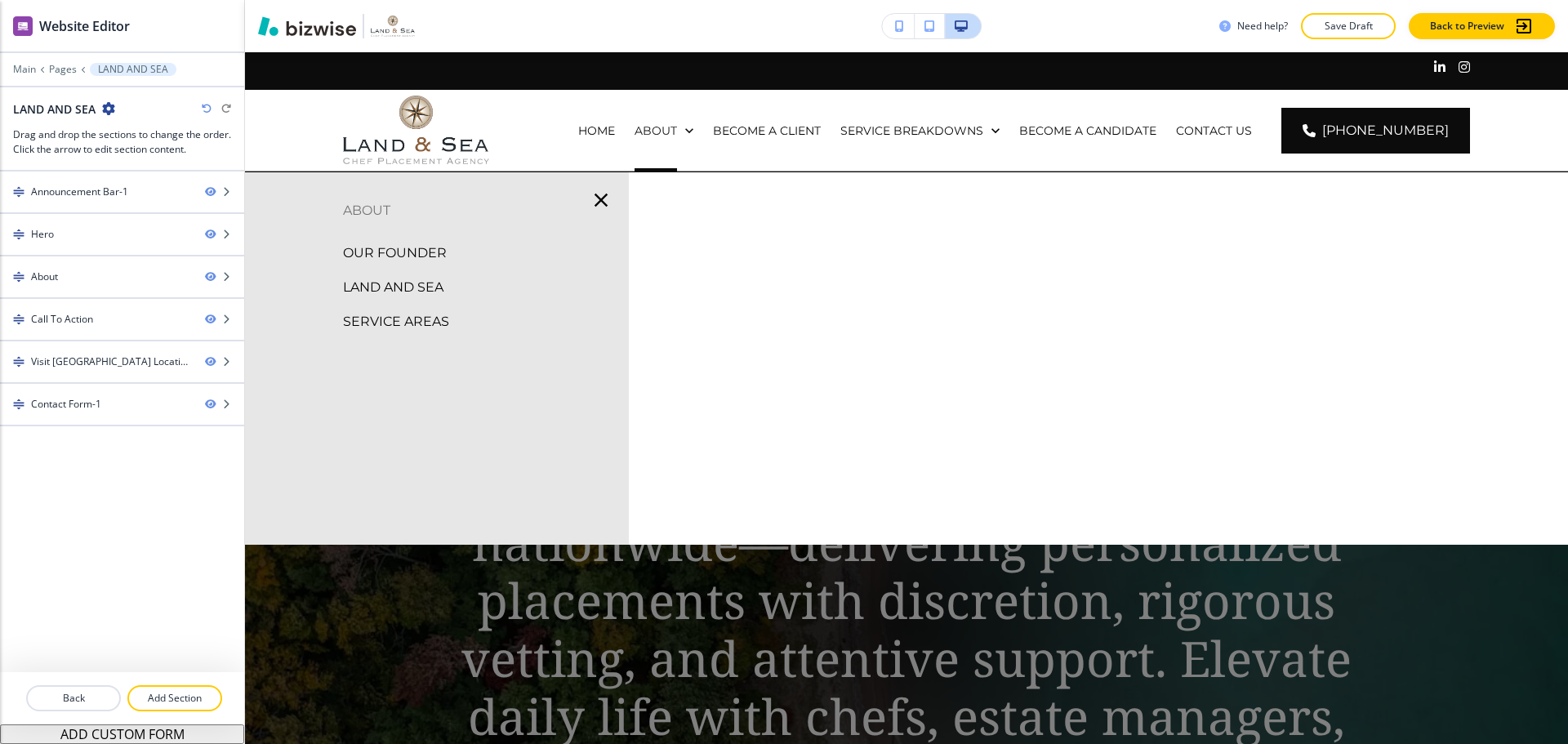
click at [432, 313] on p "SERVICE AREAS" at bounding box center [396, 321] width 106 height 24
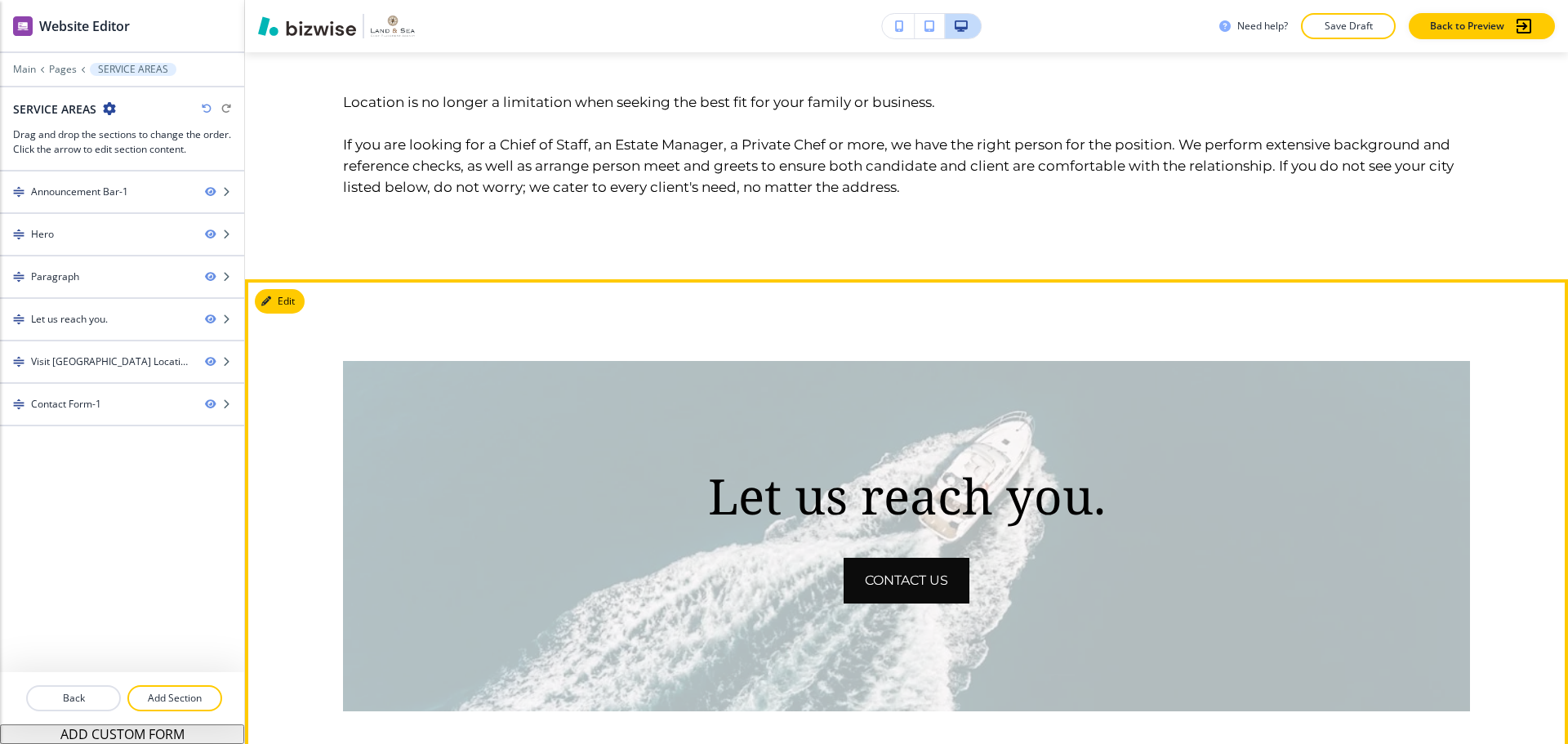
scroll to position [898, 0]
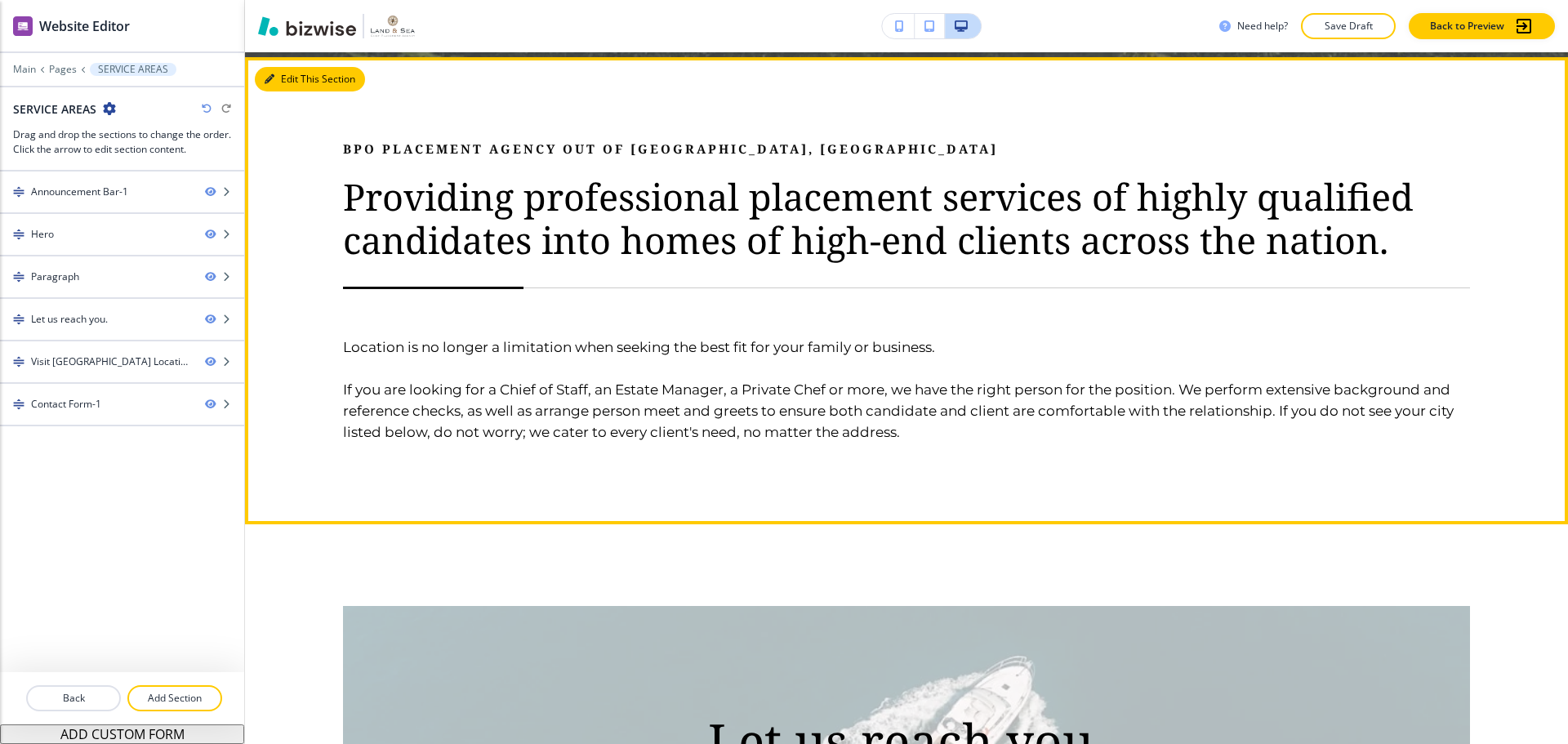
click at [302, 76] on button "Edit This Section" at bounding box center [310, 78] width 110 height 24
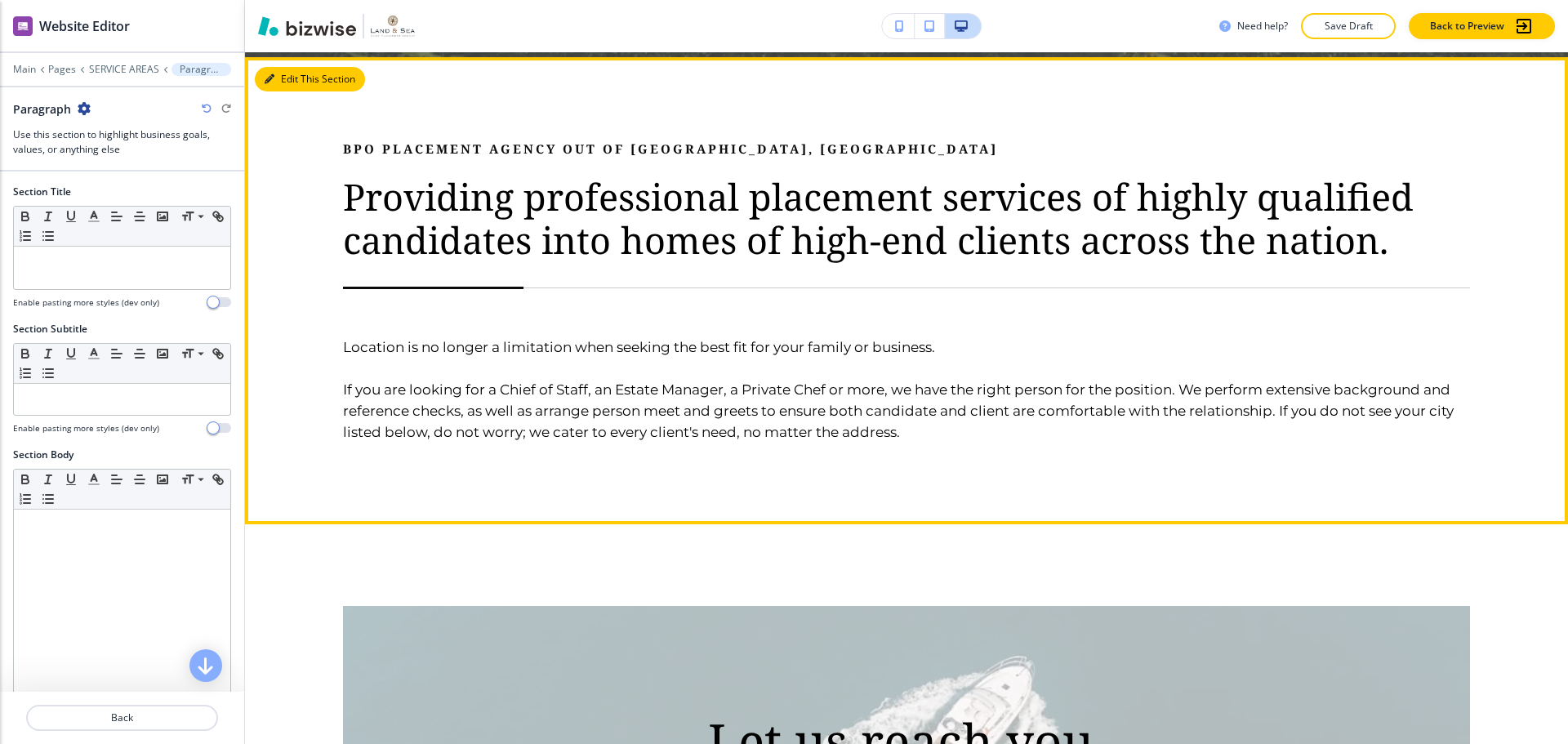
scroll to position [903, 0]
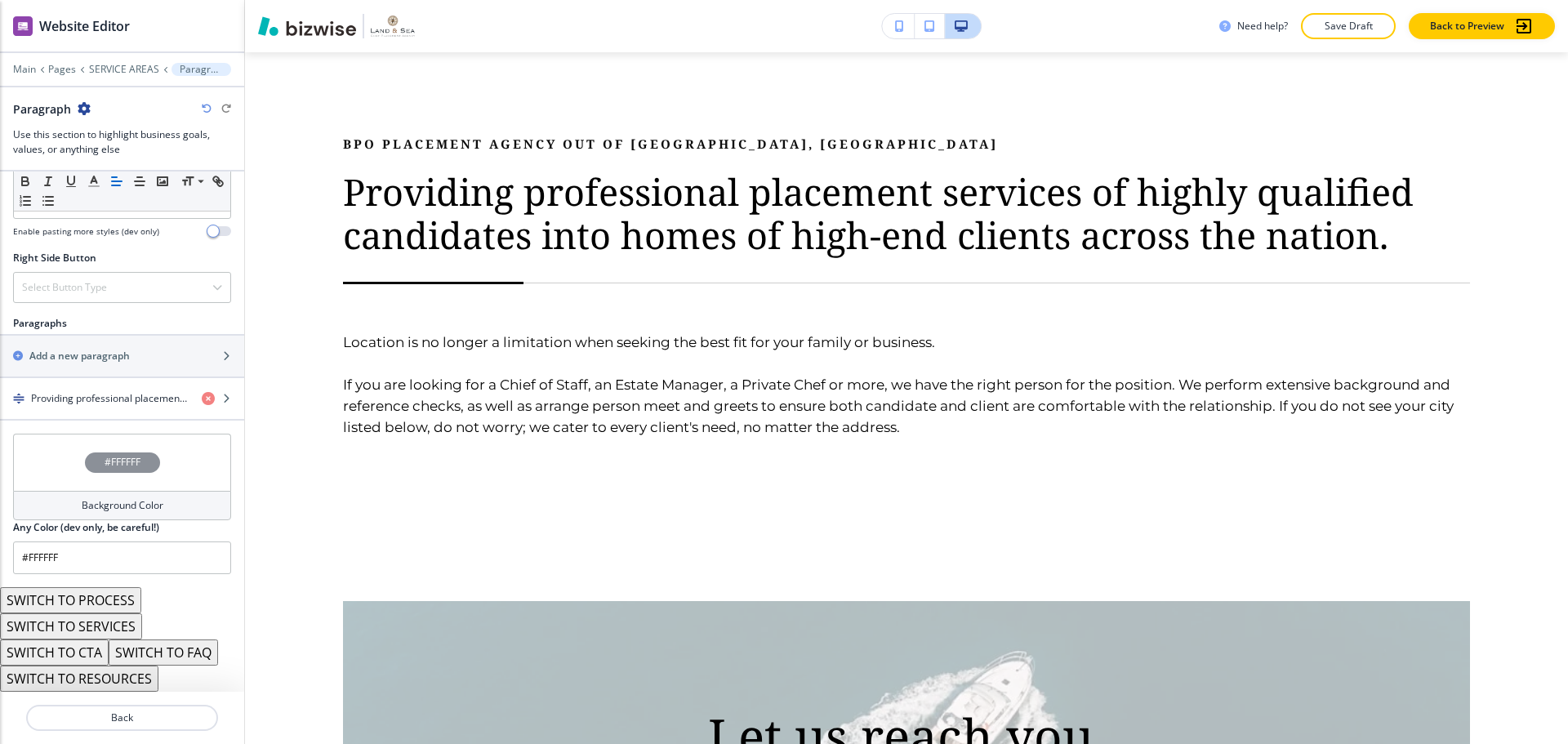
click at [152, 477] on div "#FFFFFF" at bounding box center [122, 462] width 218 height 57
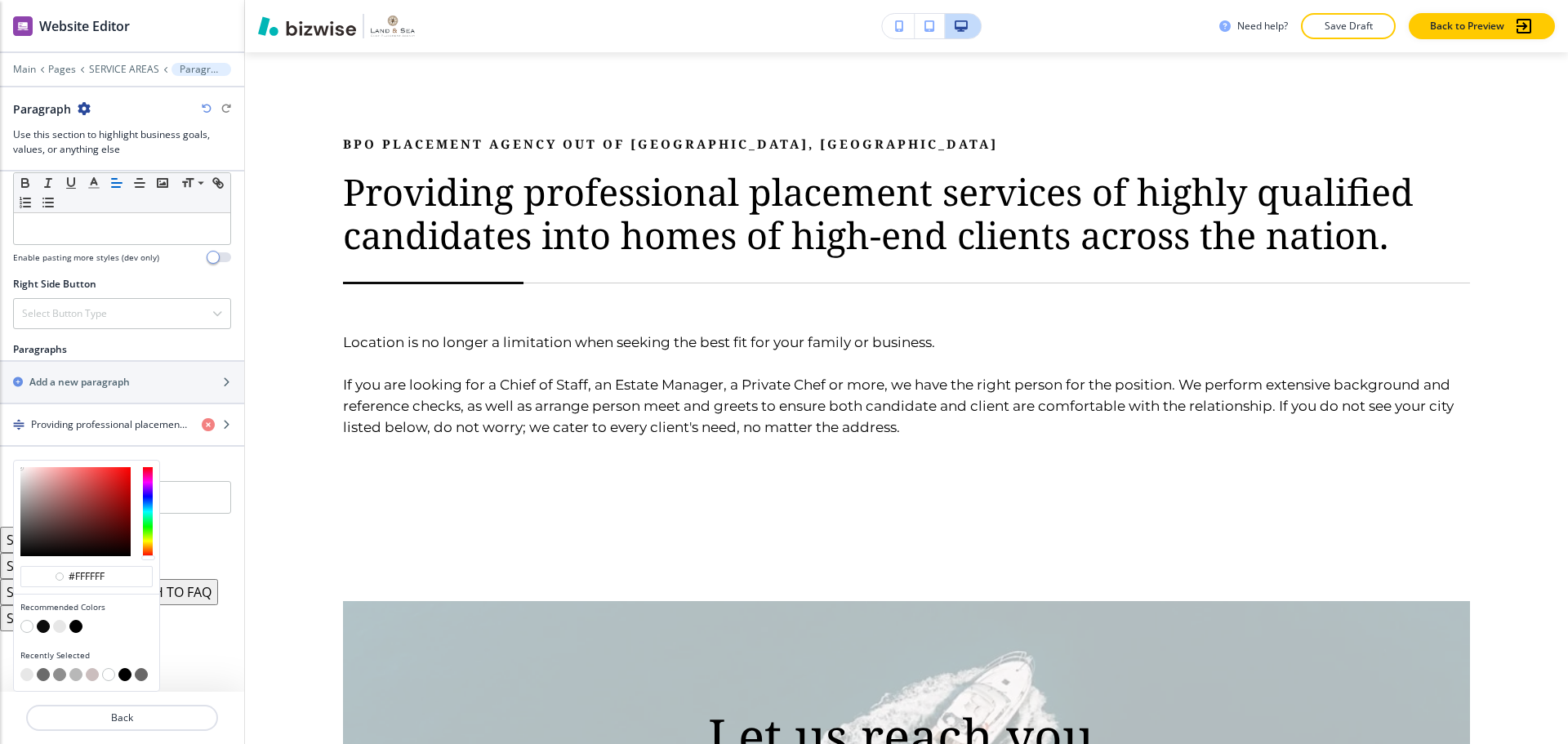
click at [60, 628] on button "button" at bounding box center [60, 627] width 13 height 13
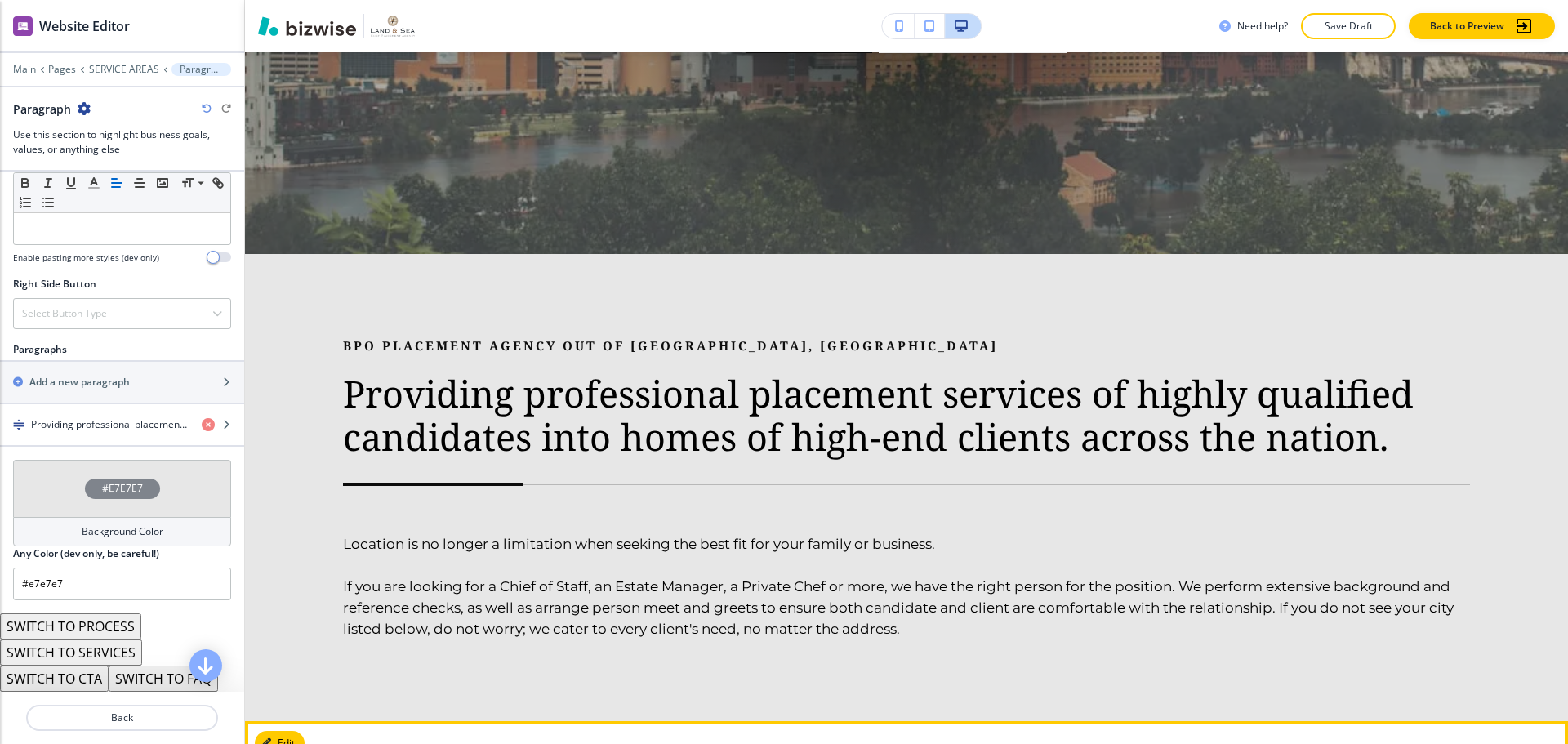
scroll to position [658, 0]
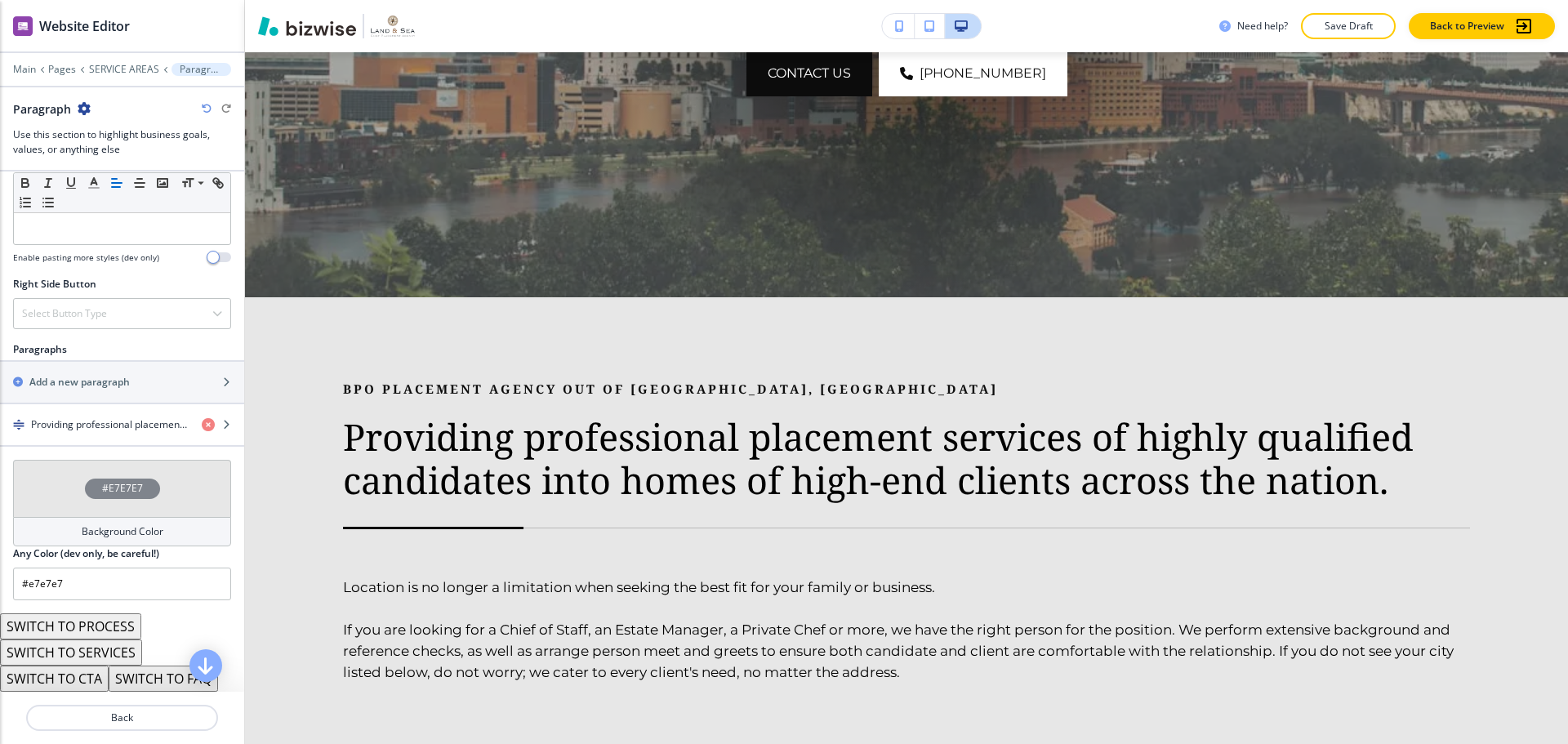
click at [133, 492] on h4 "#E7E7E7" at bounding box center [122, 488] width 41 height 15
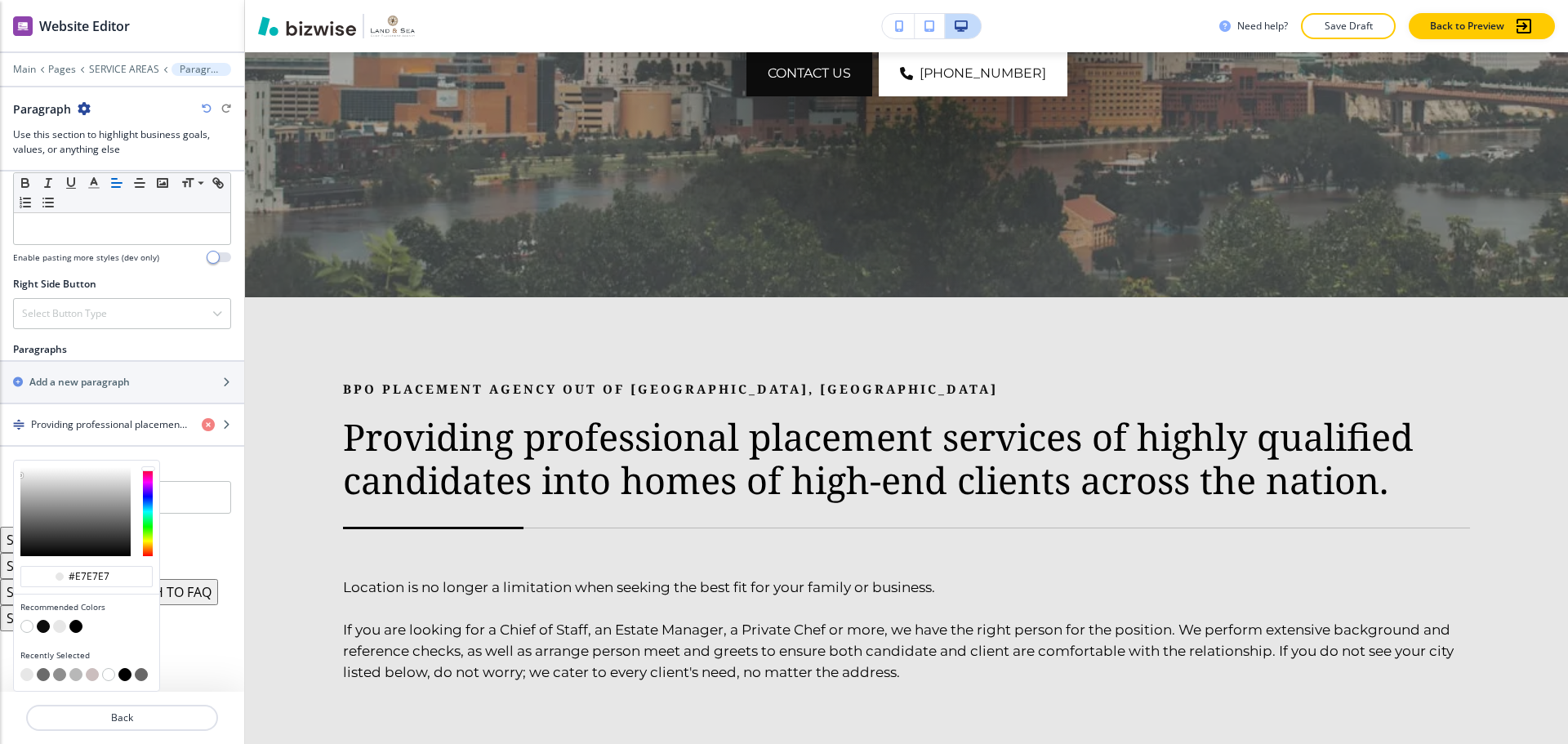
click at [80, 623] on button "button" at bounding box center [76, 627] width 13 height 13
type input "#000000"
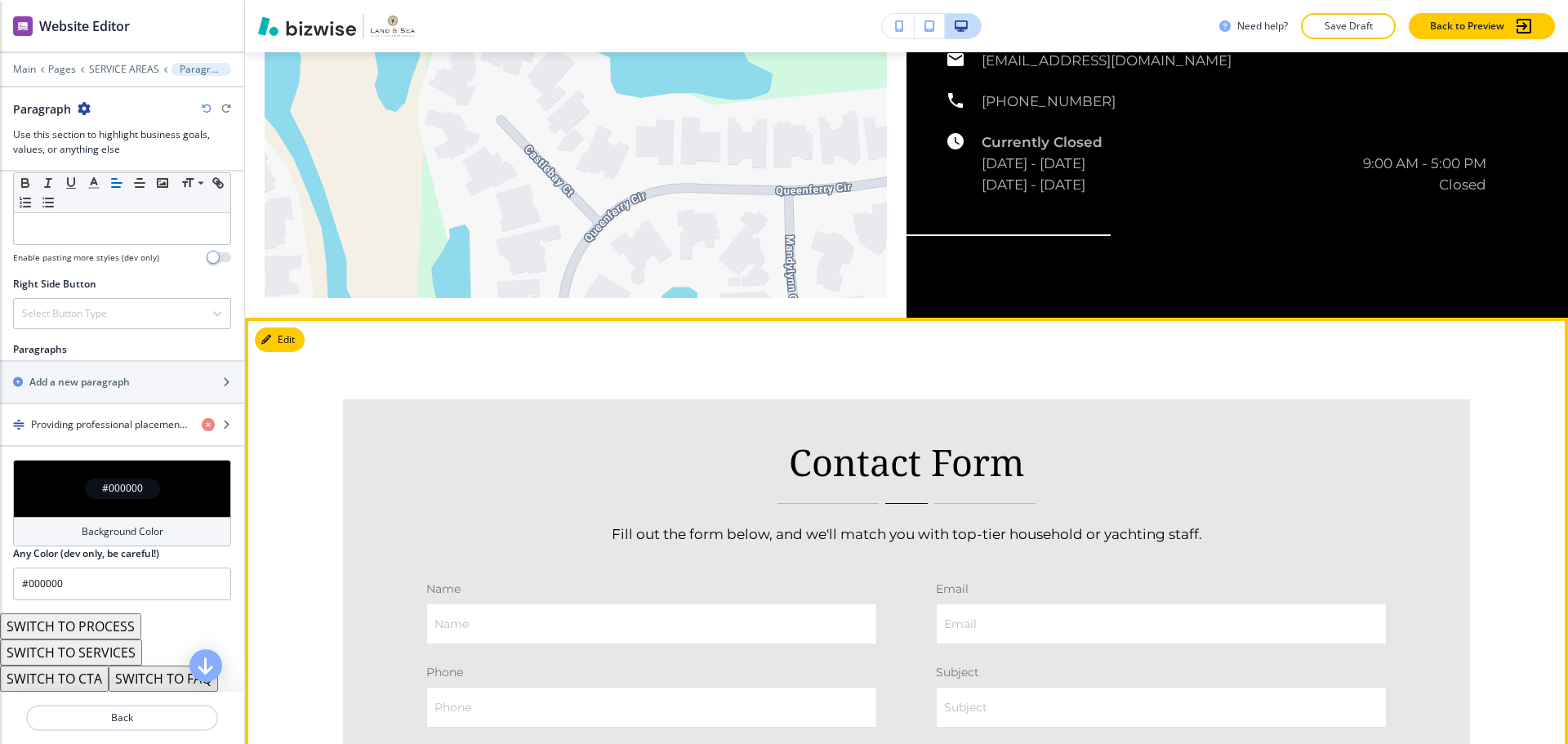
scroll to position [2373, 0]
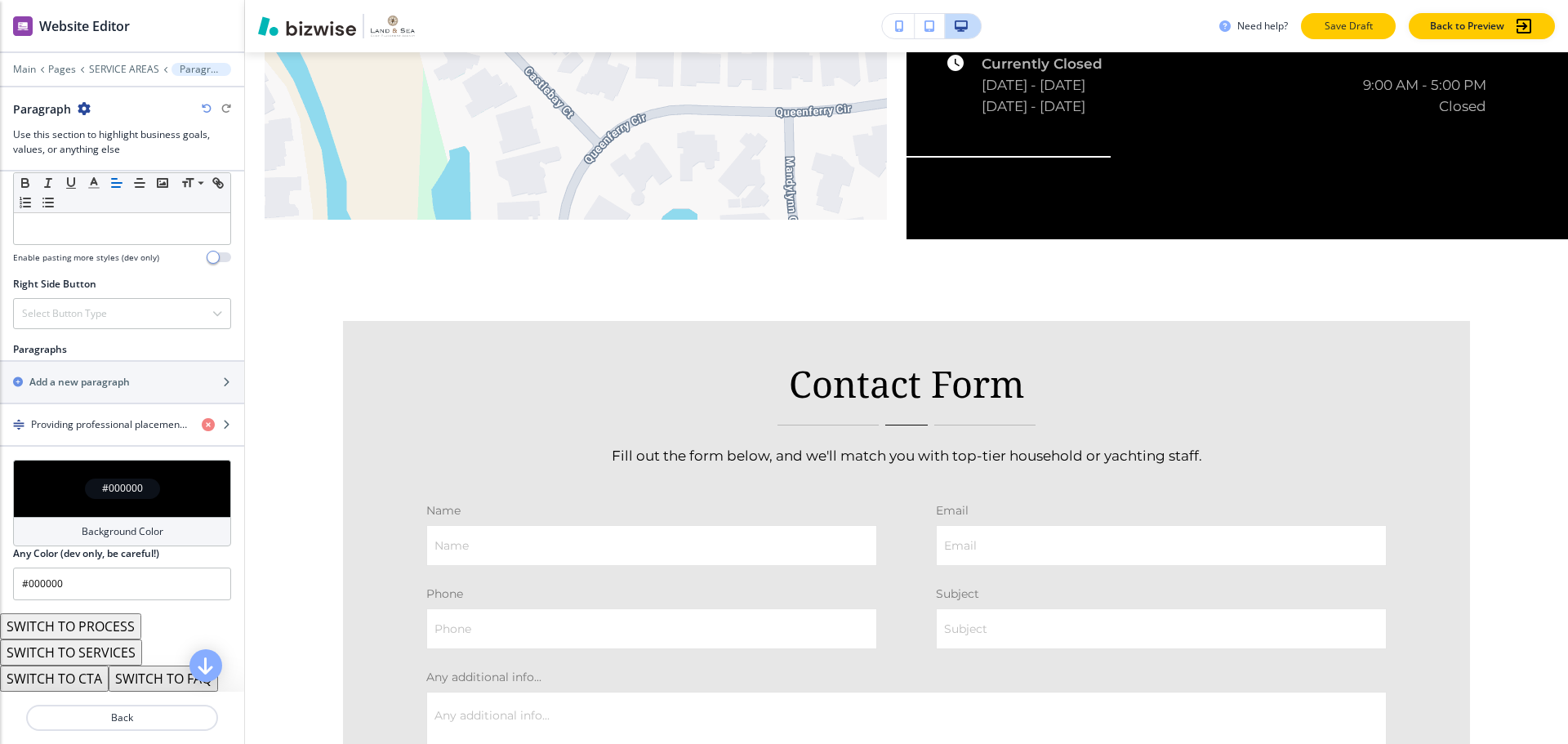
click at [1350, 31] on p "Save Draft" at bounding box center [1348, 27] width 52 height 15
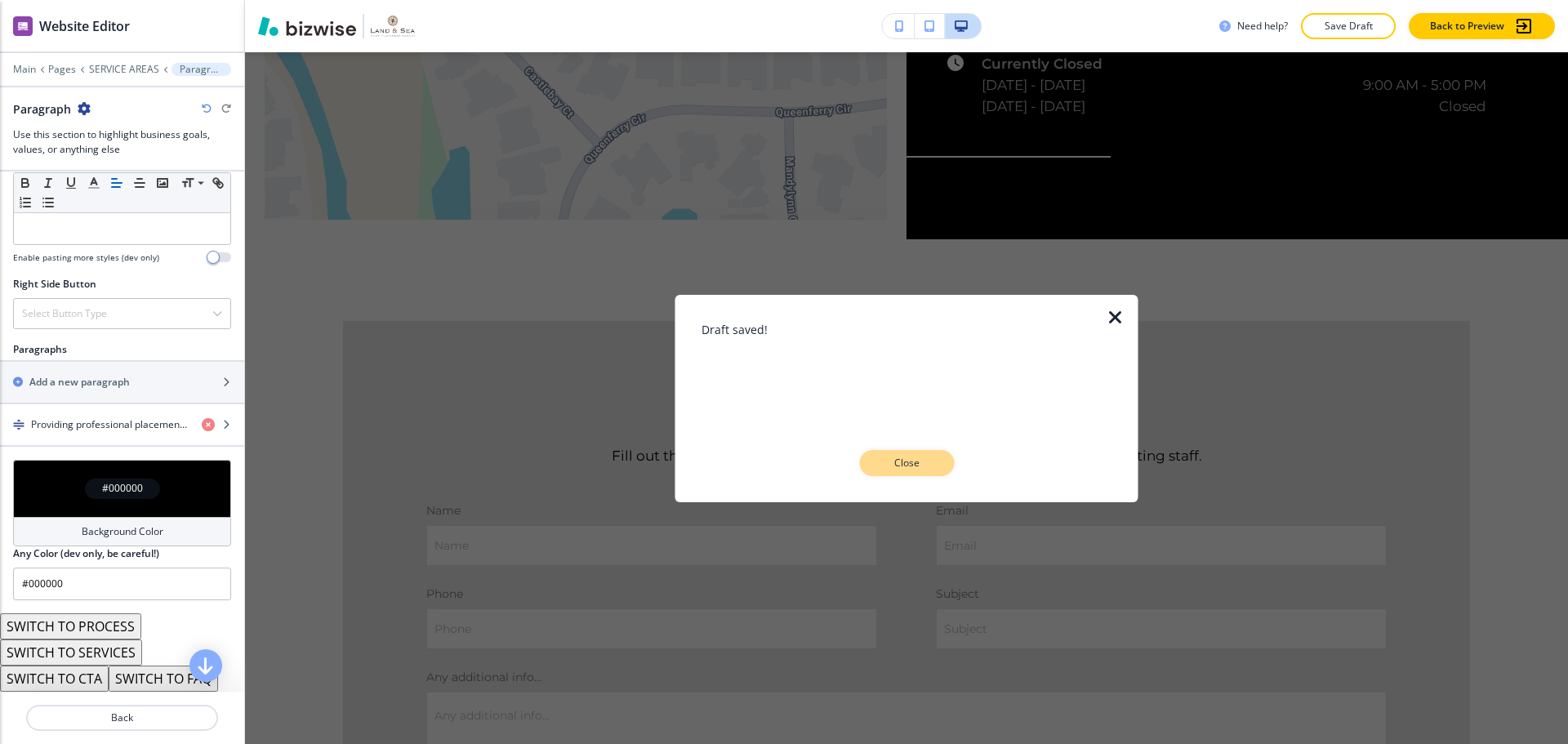
click at [916, 465] on p "Close" at bounding box center [906, 463] width 52 height 15
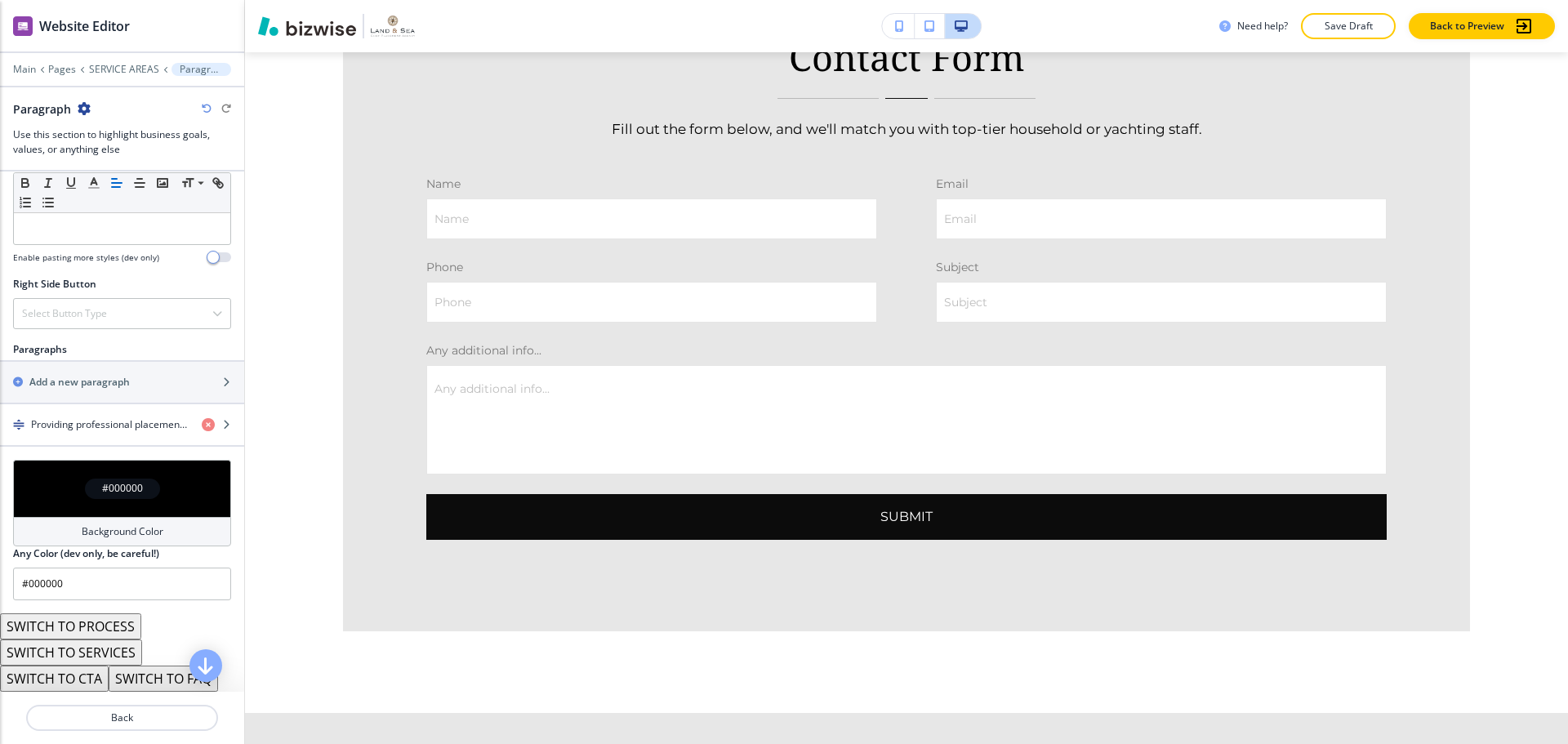
scroll to position [2944, 0]
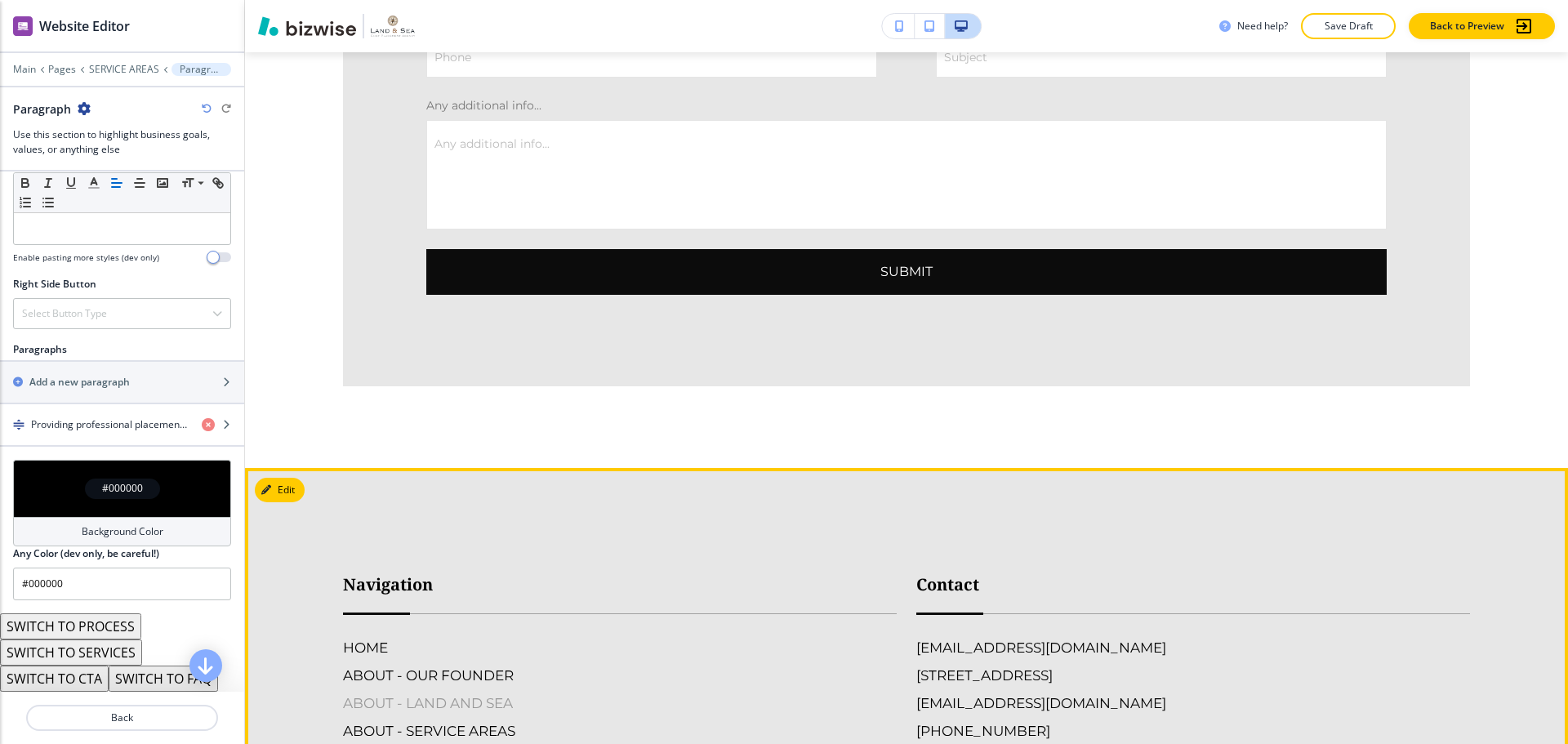
click at [432, 692] on h6 "ABOUT - LAND AND SEA" at bounding box center [620, 702] width 553 height 21
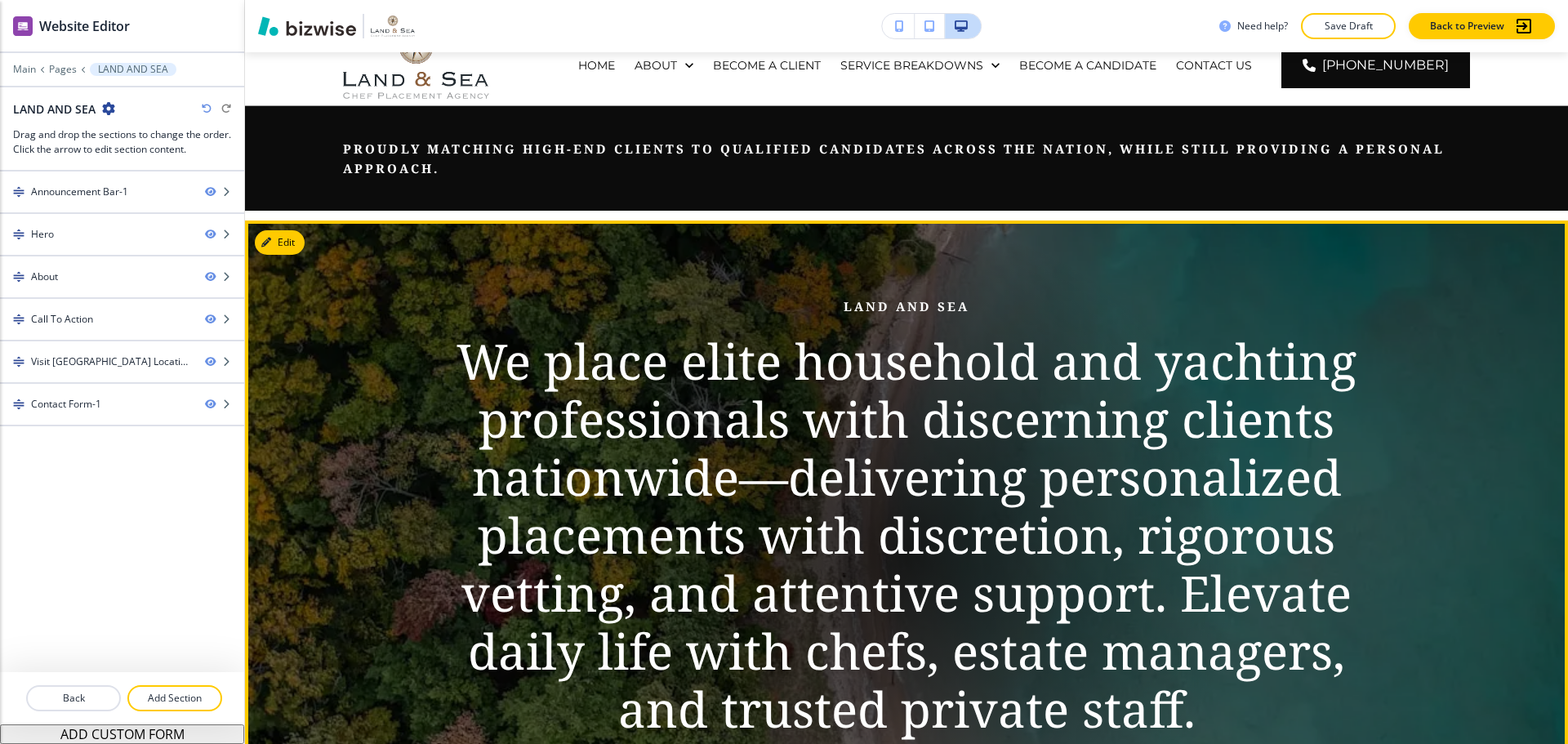
scroll to position [163, 0]
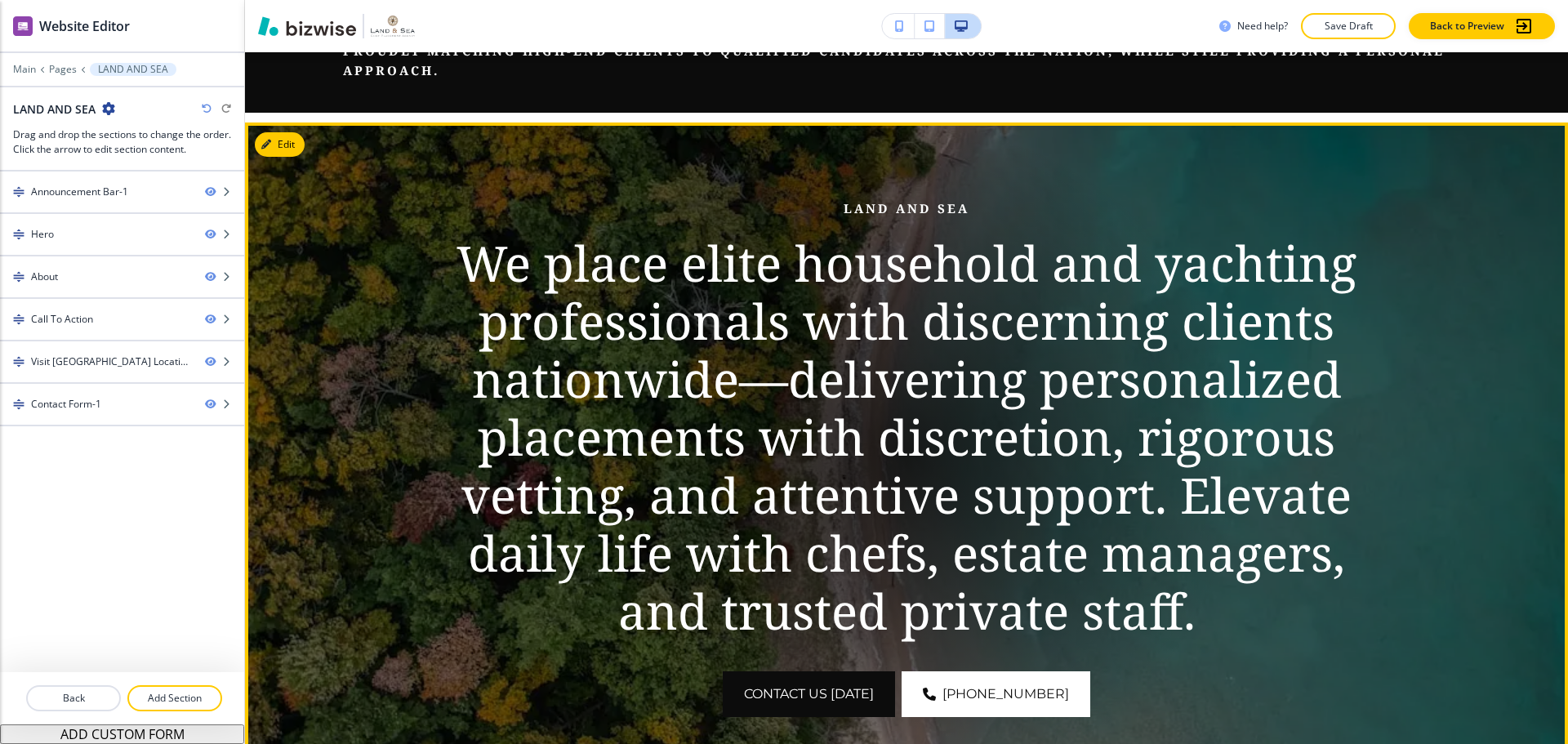
click at [909, 474] on p "We place elite household and yachting professionals with discerning clients nat…" at bounding box center [906, 437] width 941 height 406
click at [276, 134] on button "Edit This Section" at bounding box center [310, 144] width 110 height 24
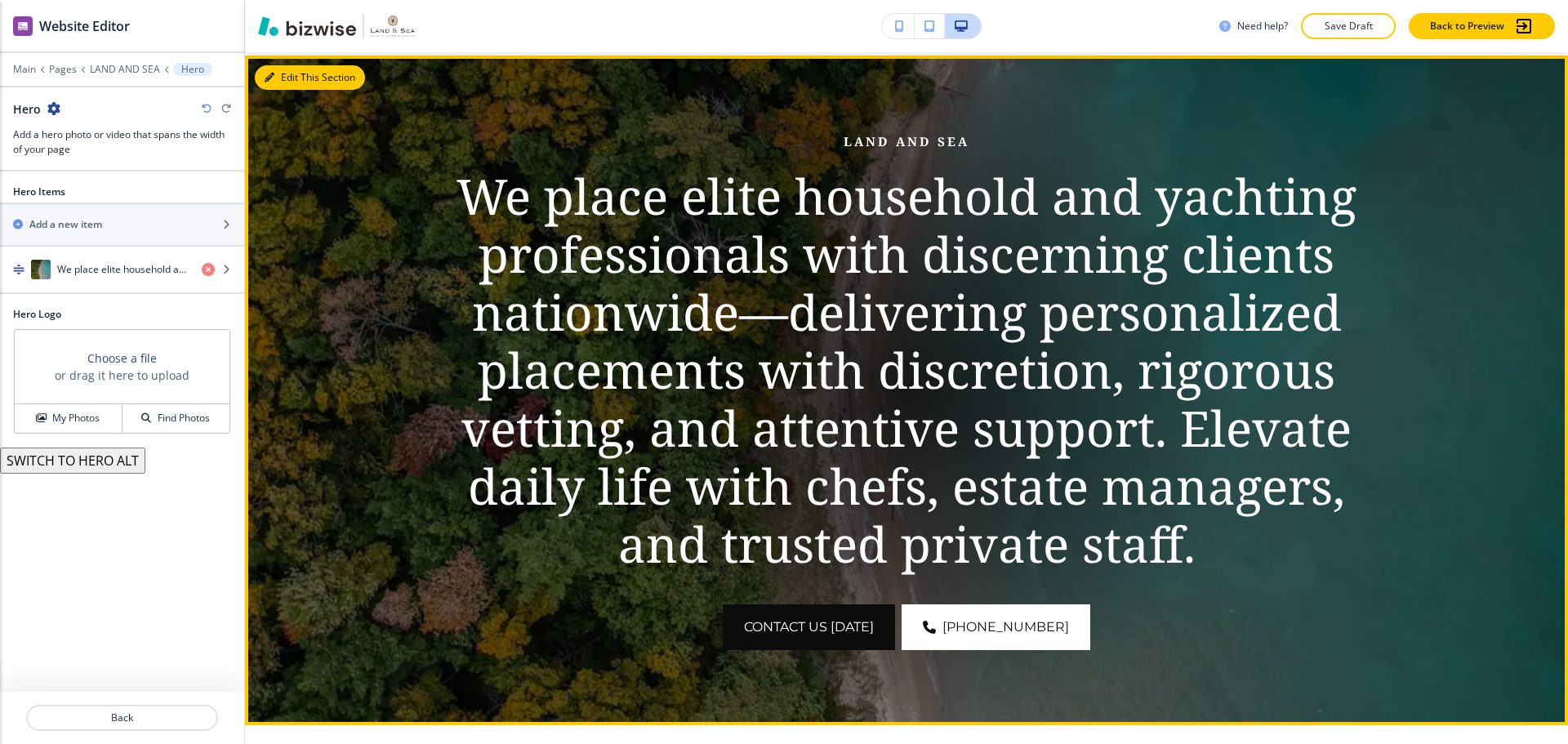
scroll to position [233, 0]
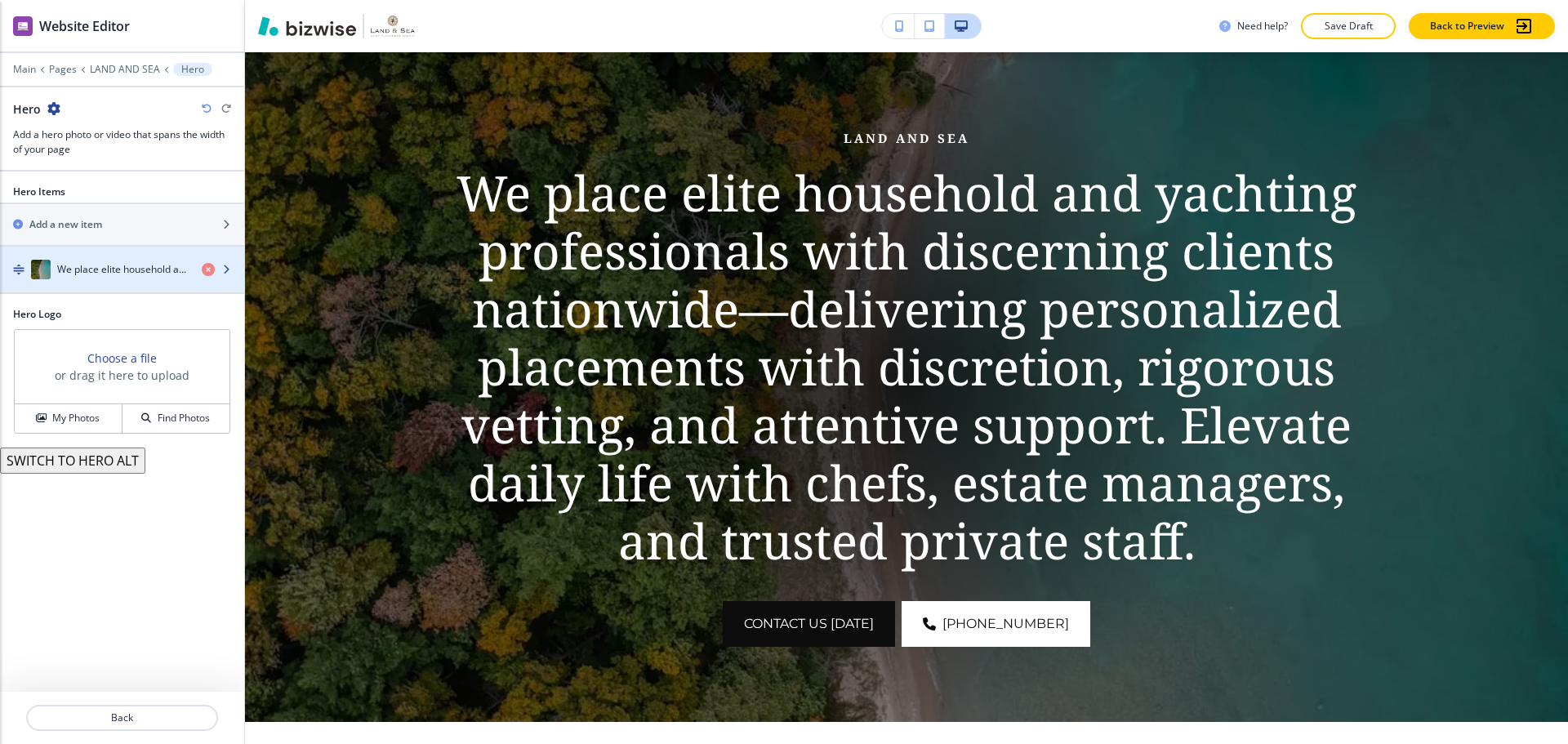
click at [141, 265] on h4 "We place elite household and yachting professionals with discerning clients nat…" at bounding box center [123, 270] width 132 height 15
click at [143, 283] on div "button" at bounding box center [122, 286] width 244 height 13
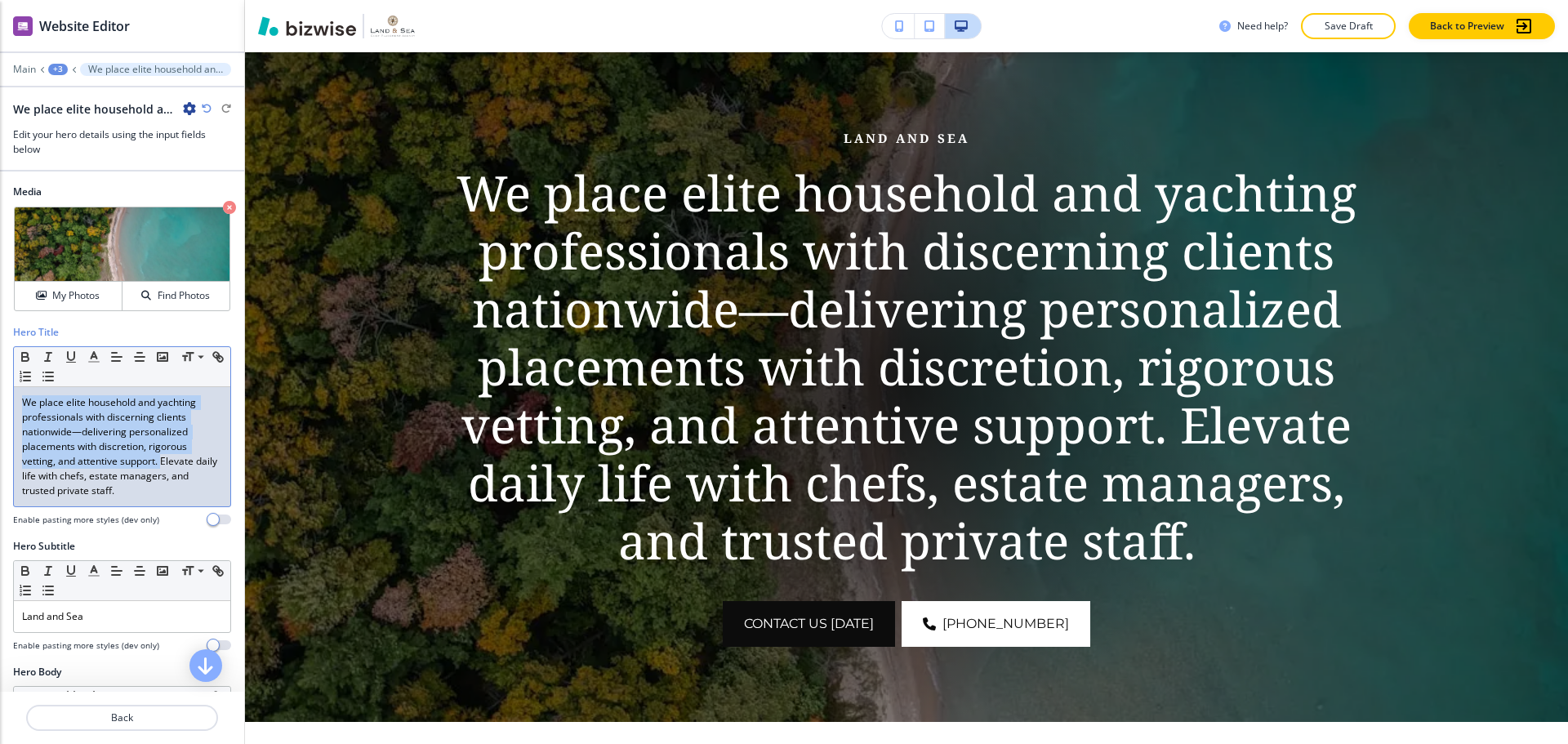
drag, startPoint x: 22, startPoint y: 398, endPoint x: 162, endPoint y: 464, distance: 154.8
click at [162, 464] on p "We place elite household and yachting professionals with discerning clients nat…" at bounding box center [122, 446] width 200 height 102
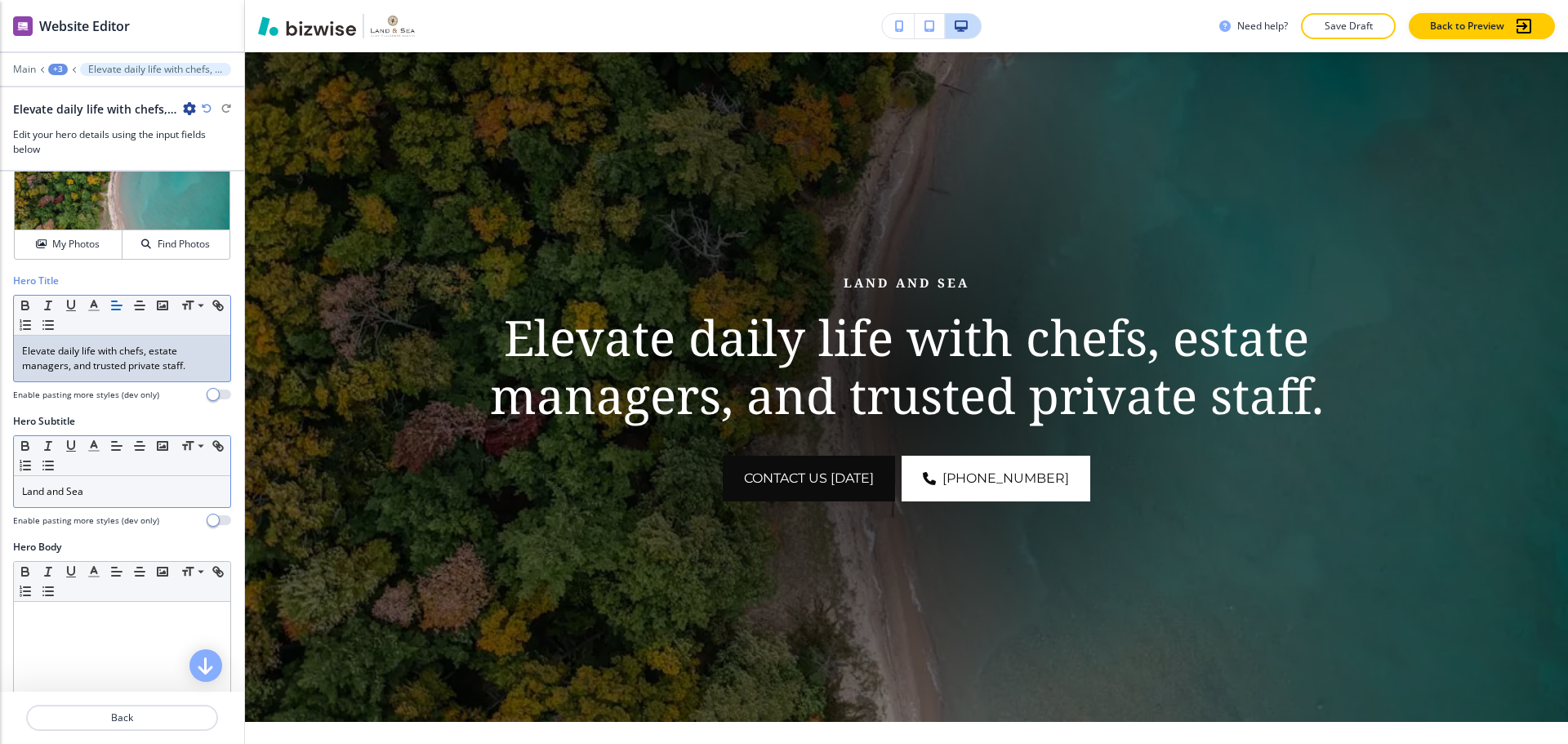
scroll to position [163, 0]
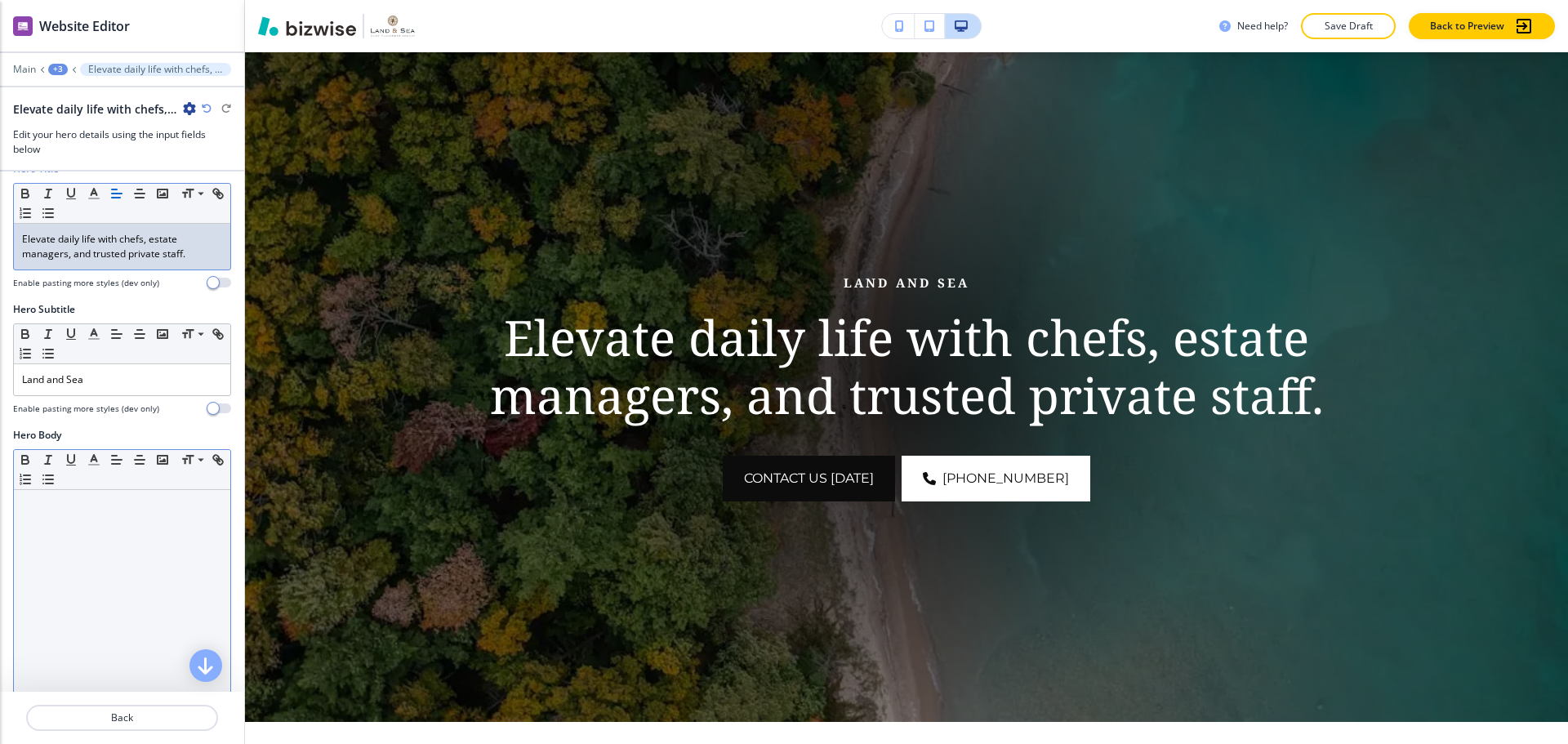
click at [129, 534] on div at bounding box center [122, 596] width 217 height 212
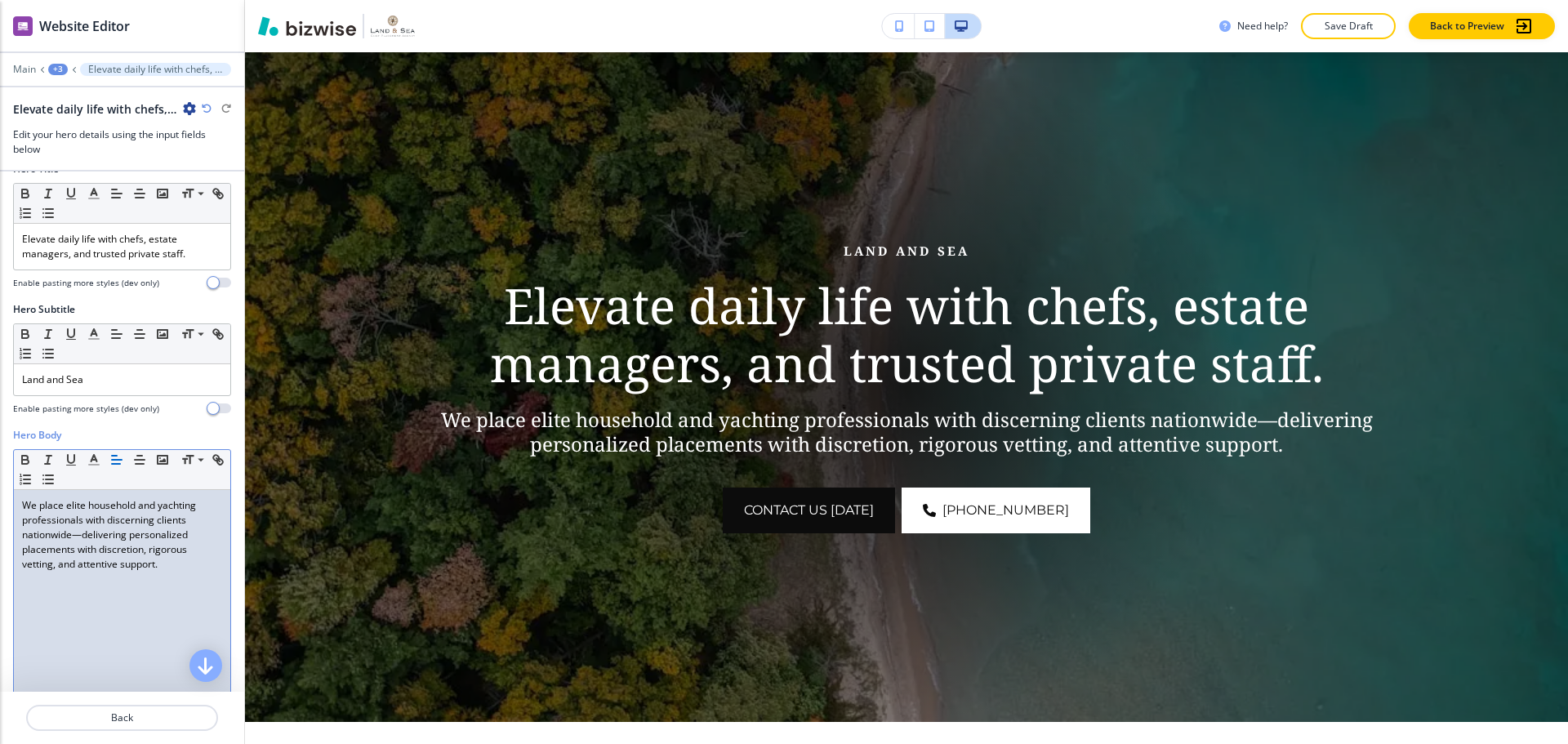
click at [76, 537] on p "We place elite household and yachting professionals with discerning clients nat…" at bounding box center [122, 535] width 200 height 73
click at [85, 537] on p "We place elite household and yachting professionals with discerning clients nat…" at bounding box center [122, 535] width 200 height 73
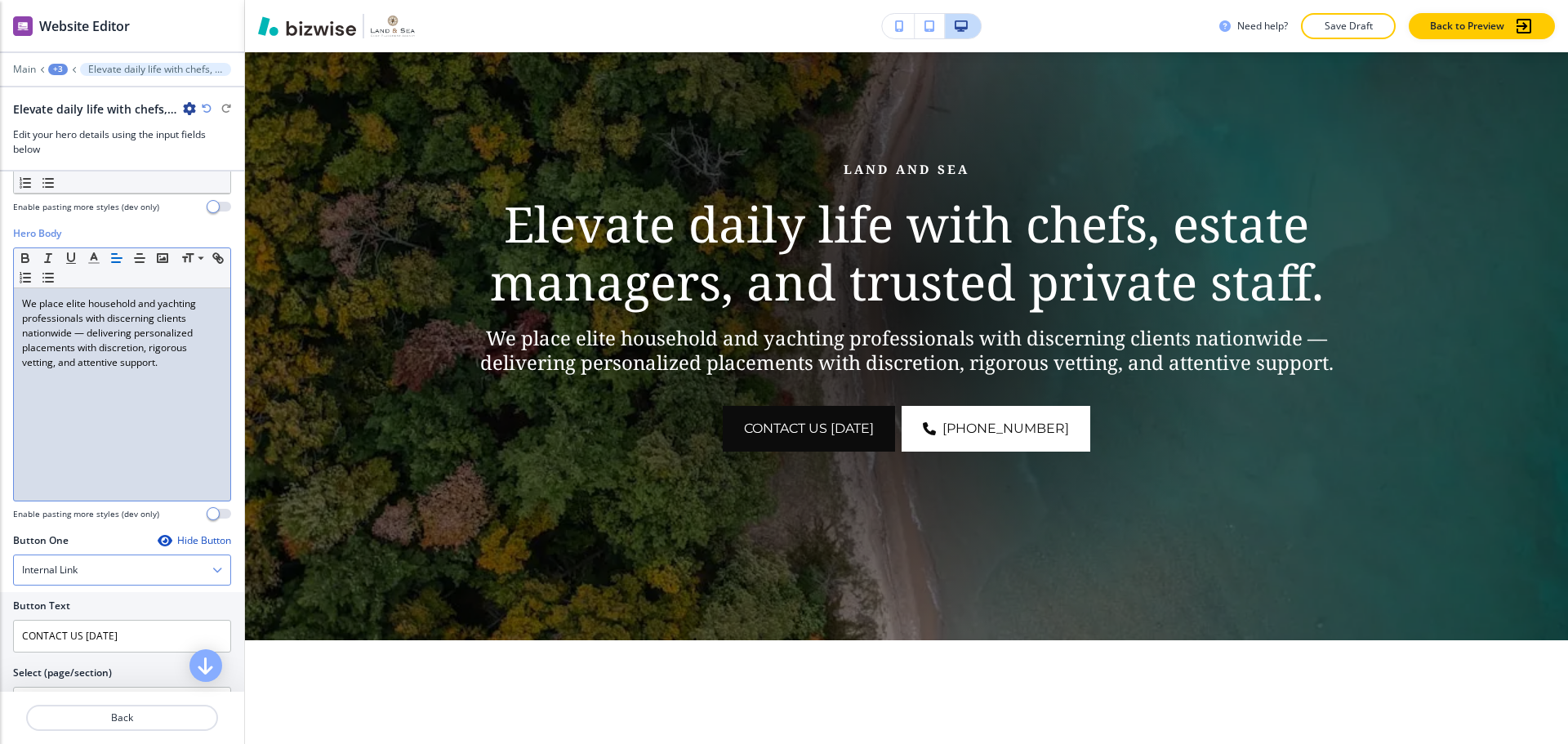
scroll to position [572, 0]
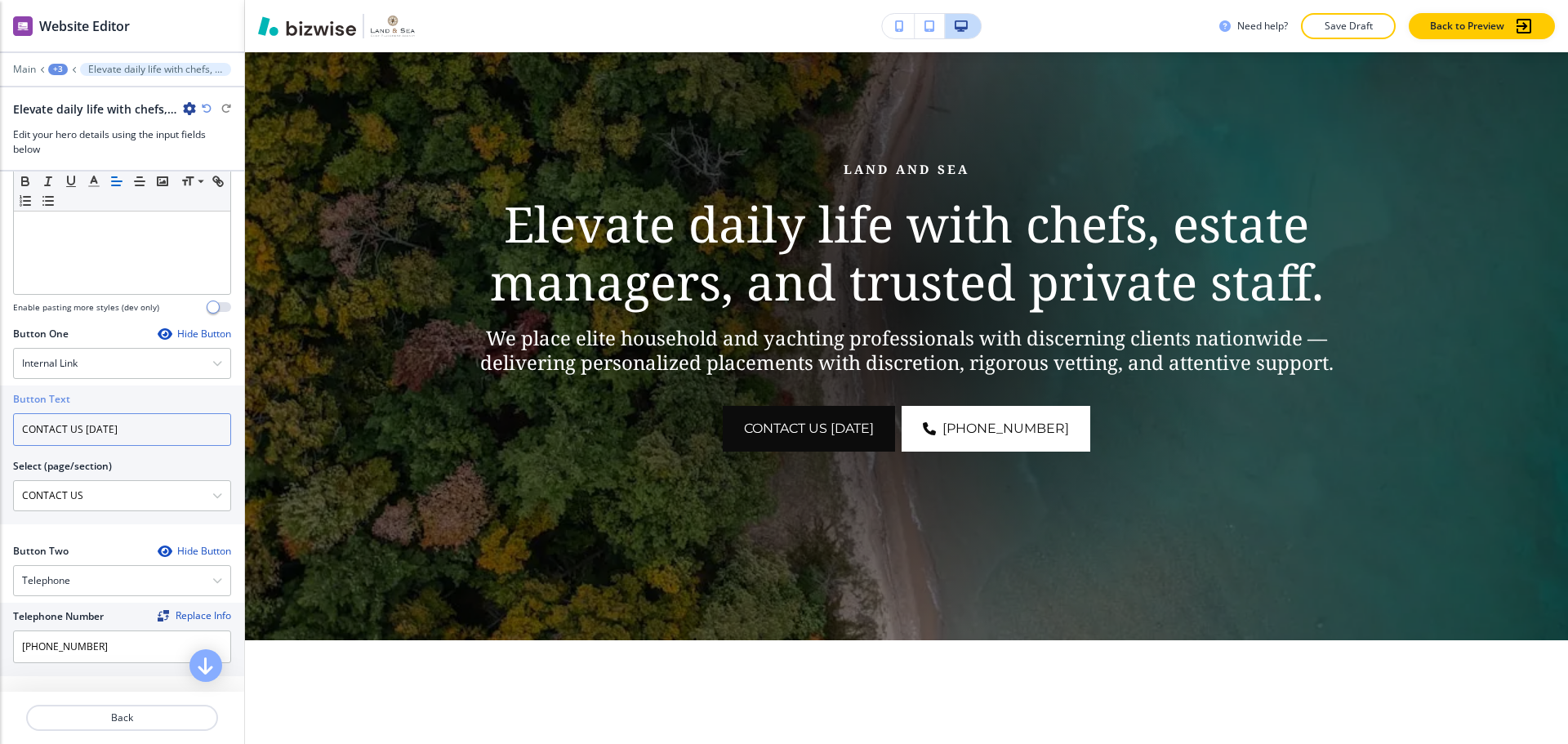
drag, startPoint x: 129, startPoint y: 436, endPoint x: 81, endPoint y: 431, distance: 48.3
click at [81, 431] on input "CONTACT US [DATE]" at bounding box center [122, 429] width 218 height 32
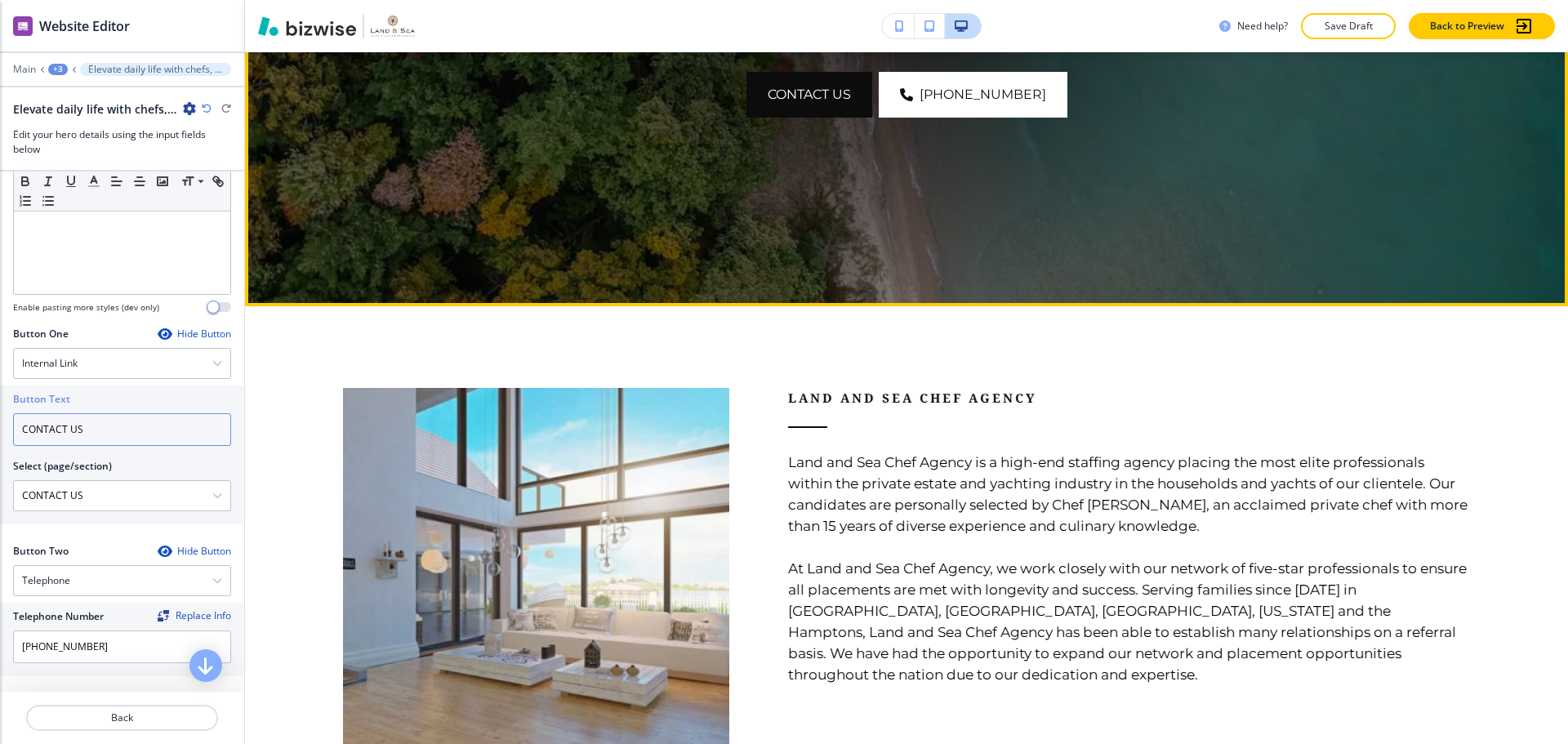
scroll to position [653, 0]
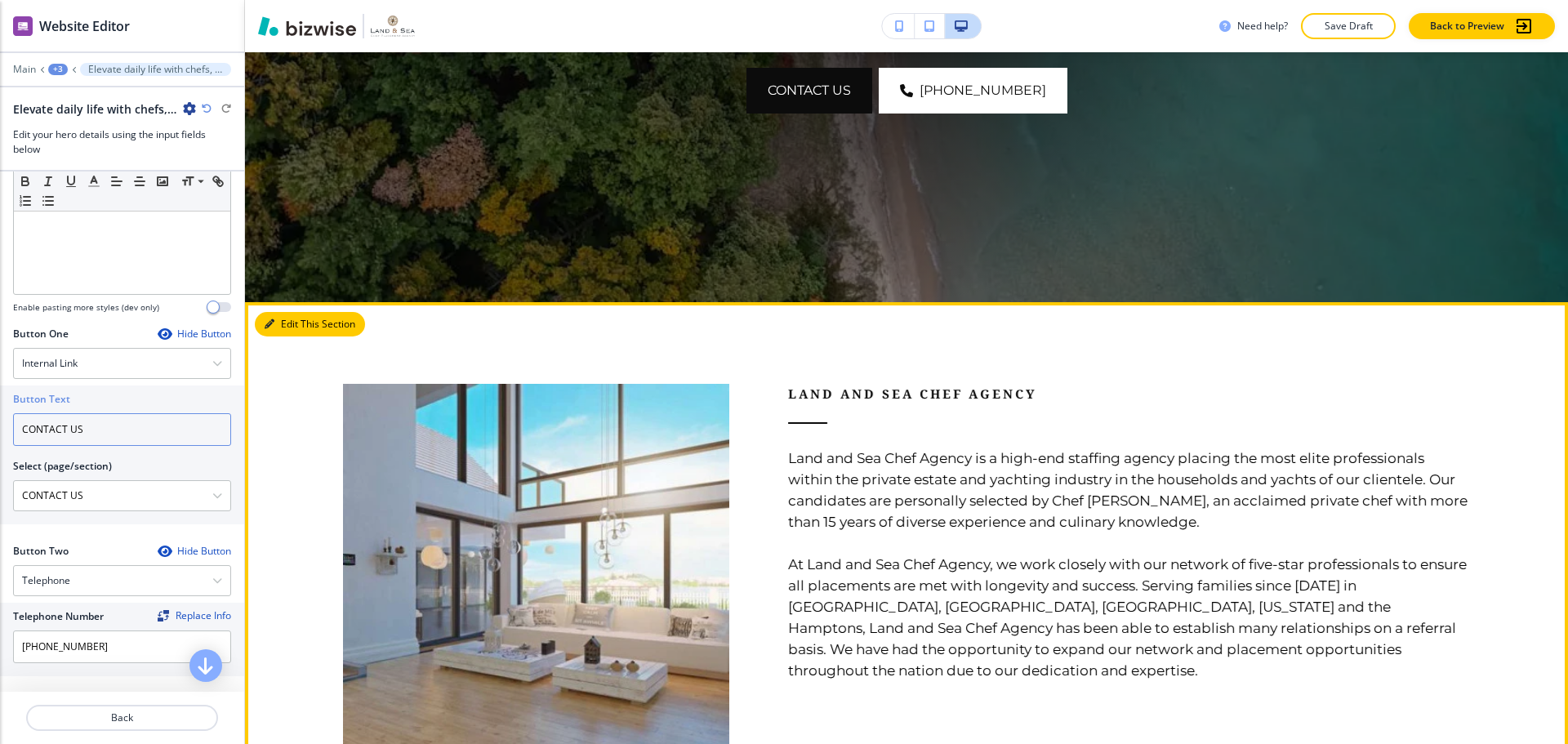
type input "CONTACT US"
click at [295, 327] on button "Edit This Section" at bounding box center [310, 323] width 110 height 24
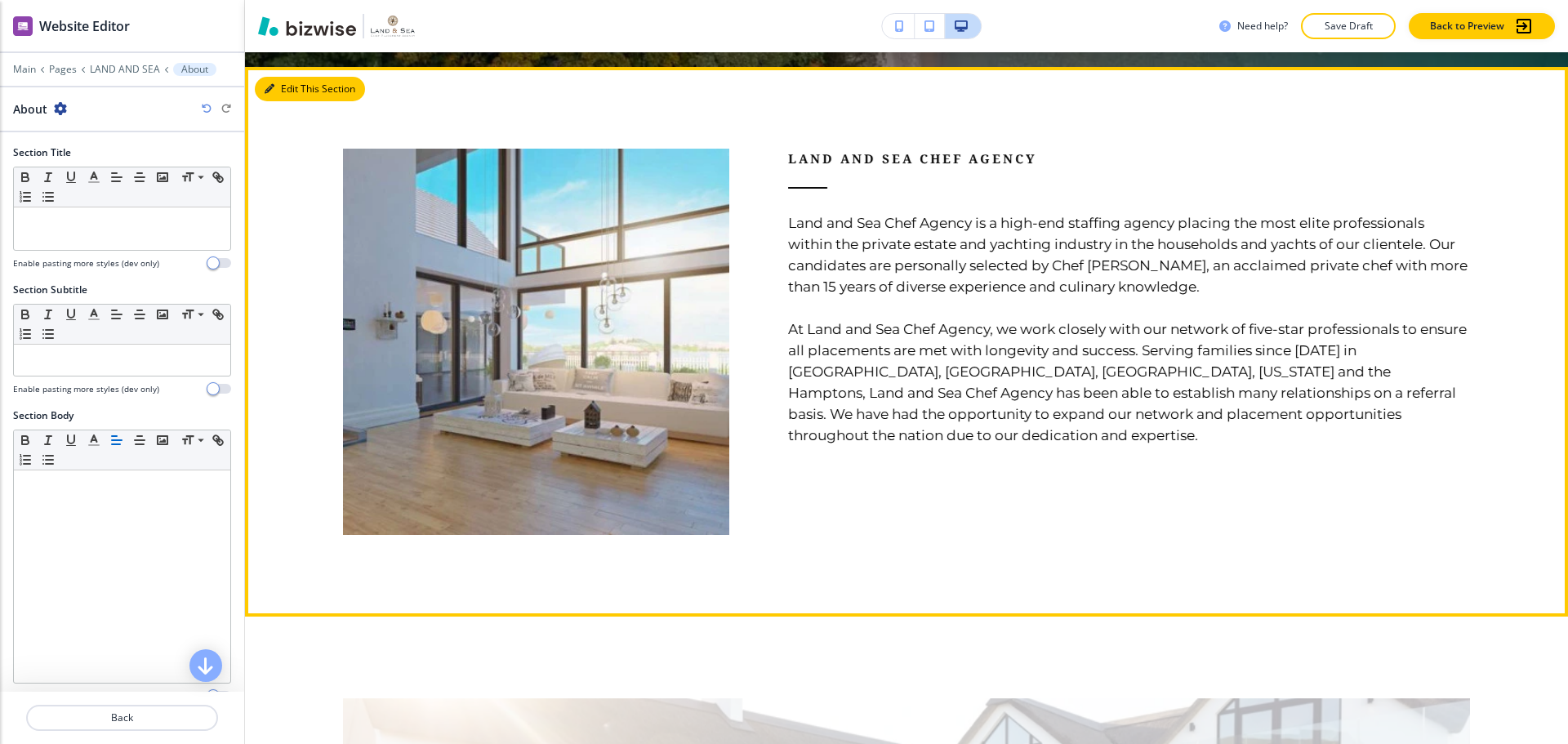
scroll to position [903, 0]
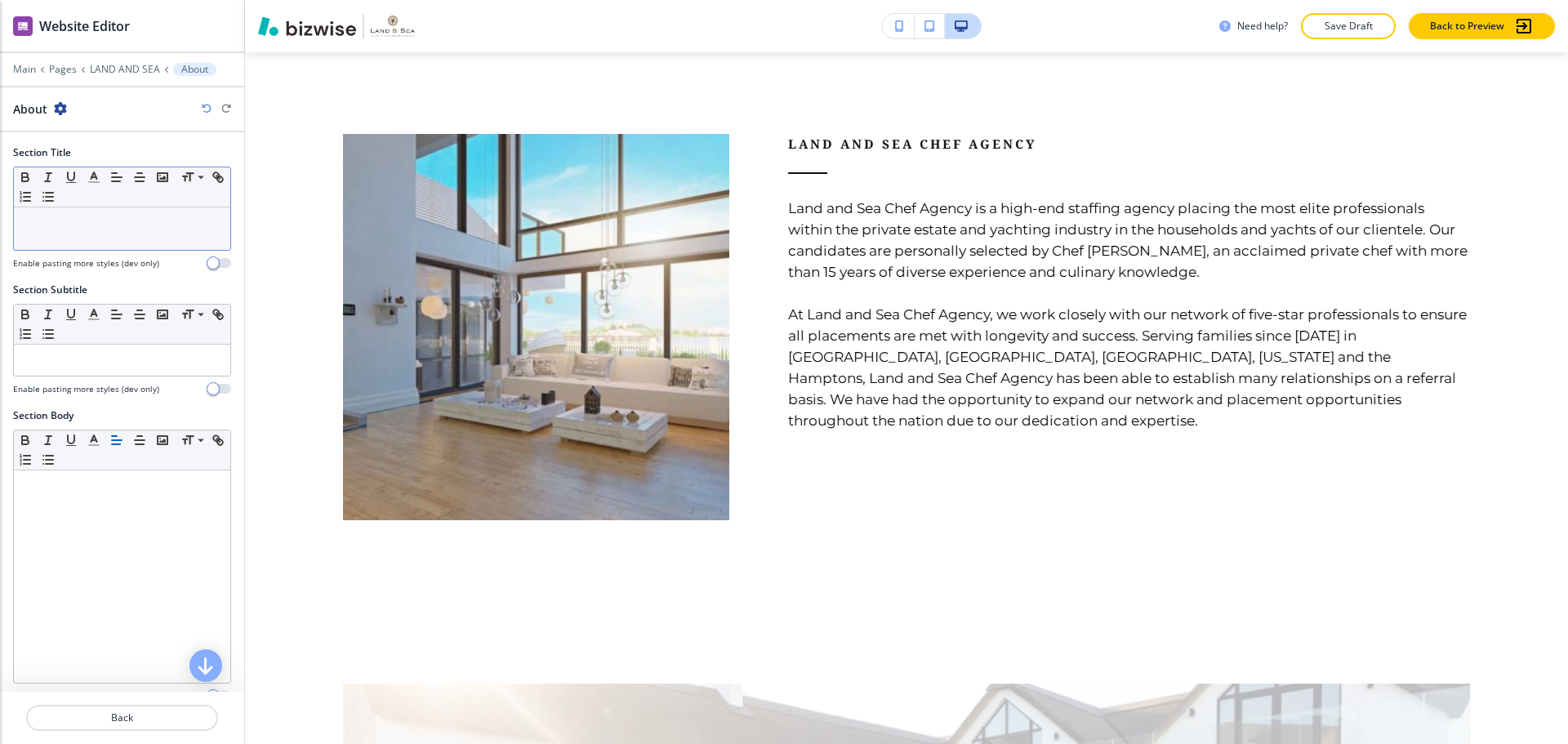
click at [104, 247] on div at bounding box center [122, 228] width 217 height 42
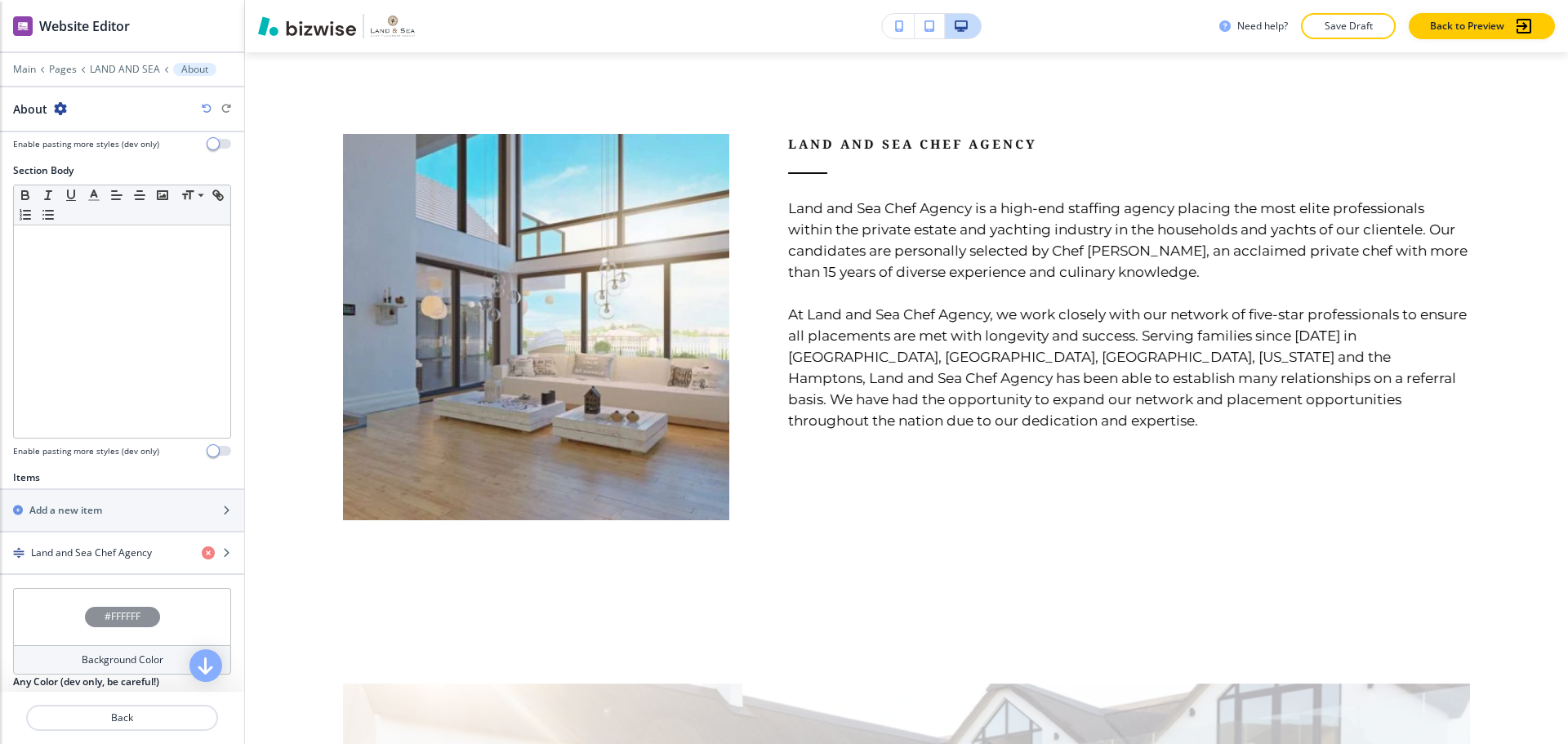
scroll to position [327, 0]
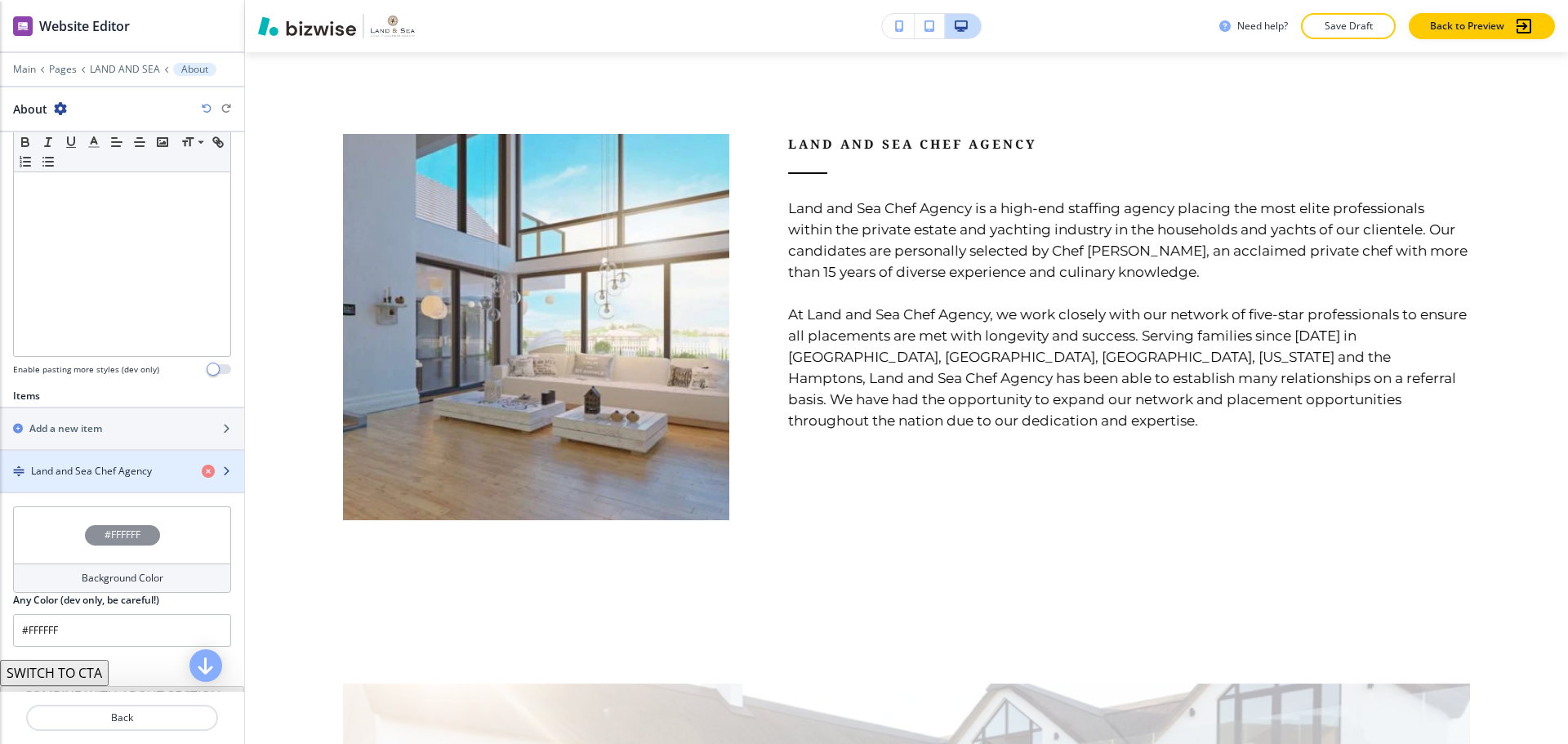
click at [127, 464] on h4 "Land and Sea Chef Agency" at bounding box center [91, 472] width 121 height 15
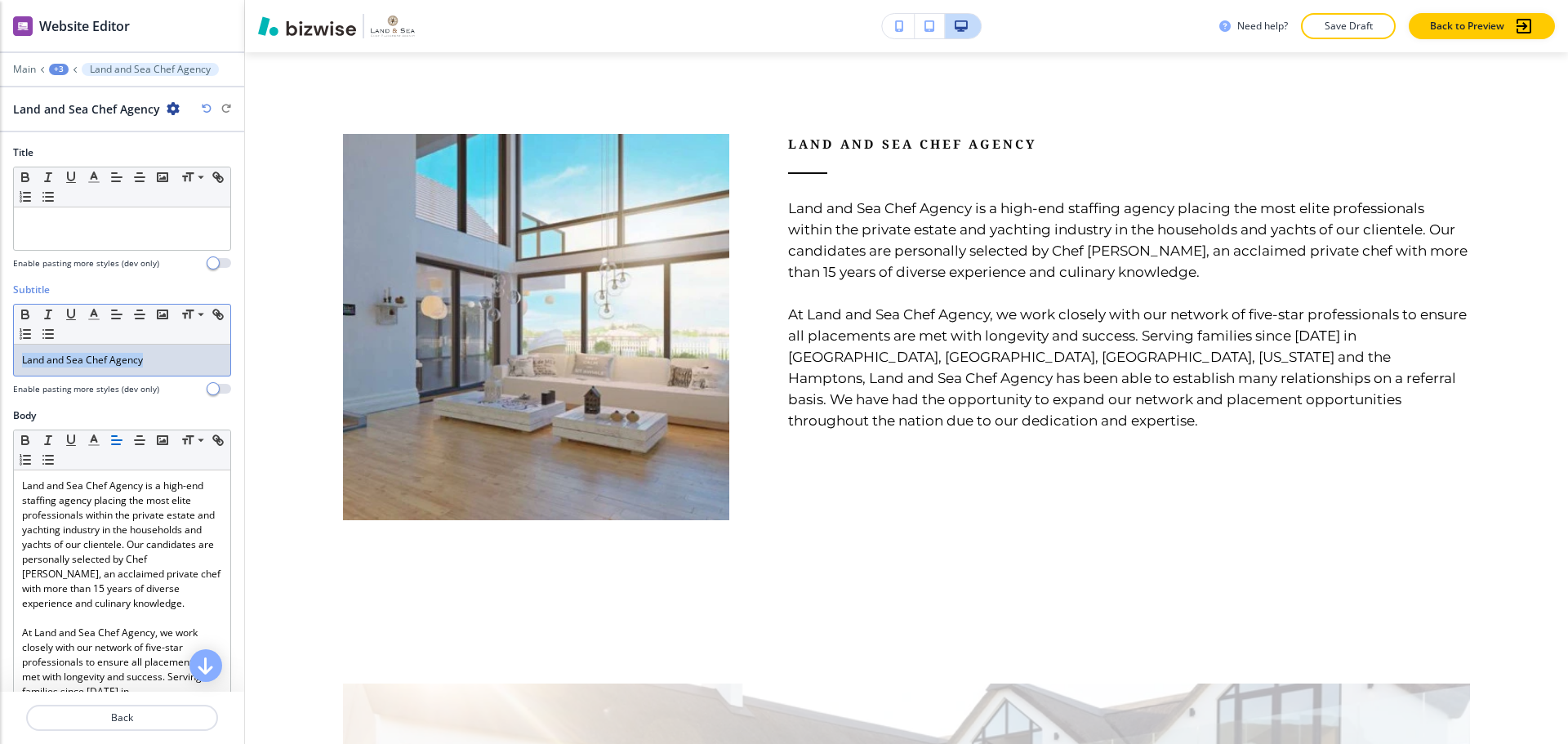
drag, startPoint x: 165, startPoint y: 371, endPoint x: 21, endPoint y: 374, distance: 144.0
click at [21, 374] on div "Land and Sea Chef Agency" at bounding box center [122, 360] width 217 height 31
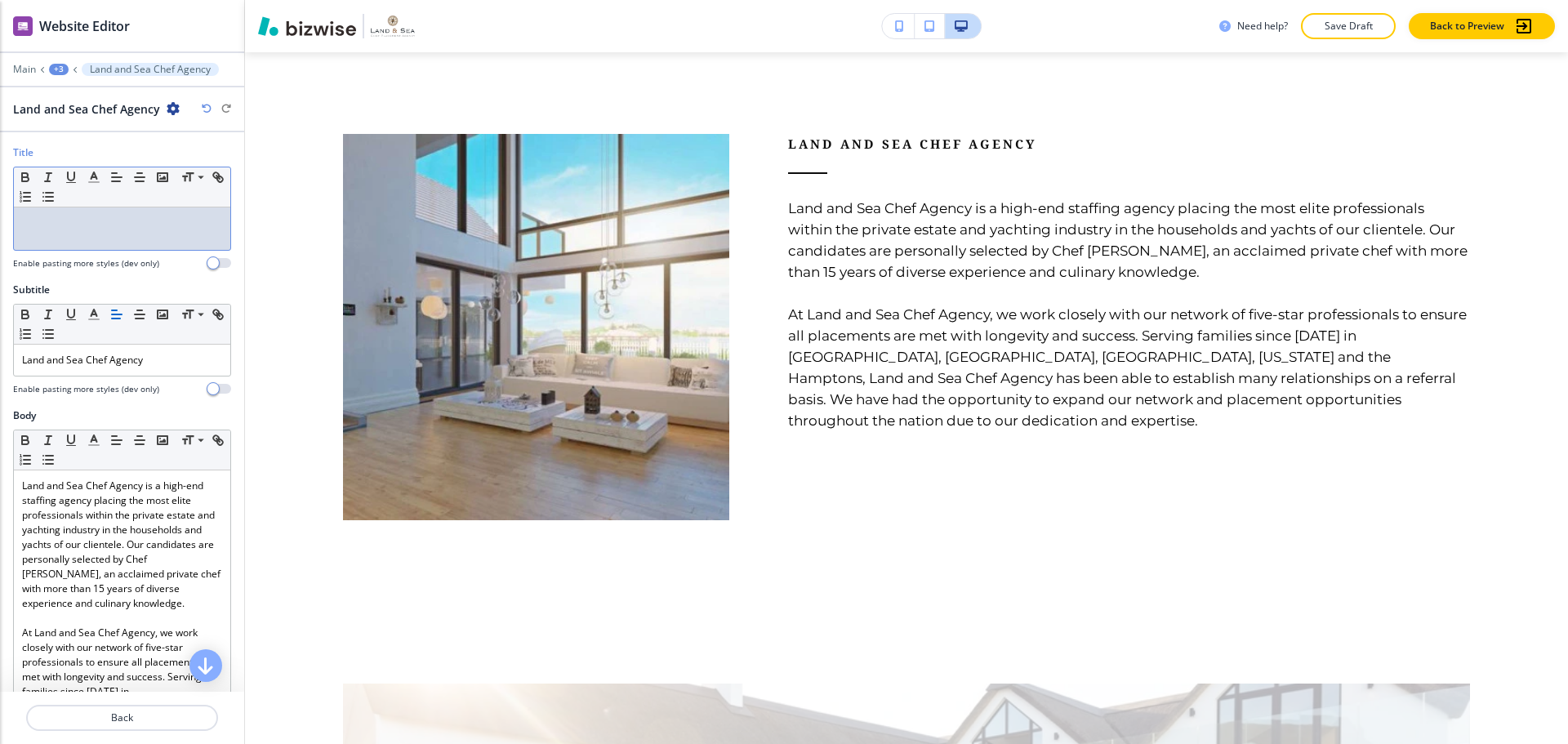
click at [51, 221] on p at bounding box center [122, 223] width 200 height 15
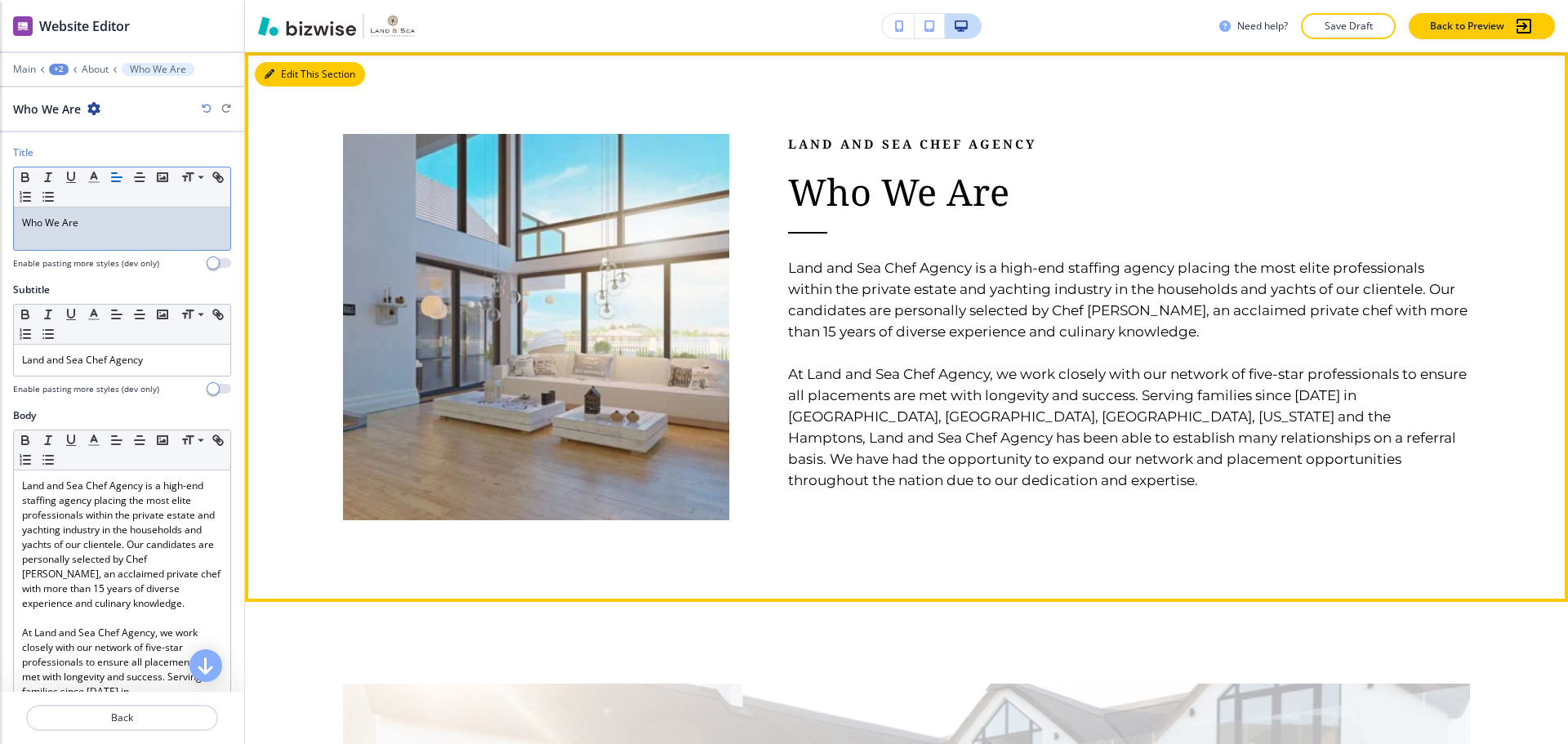
click at [282, 84] on button "Edit This Section" at bounding box center [310, 73] width 110 height 24
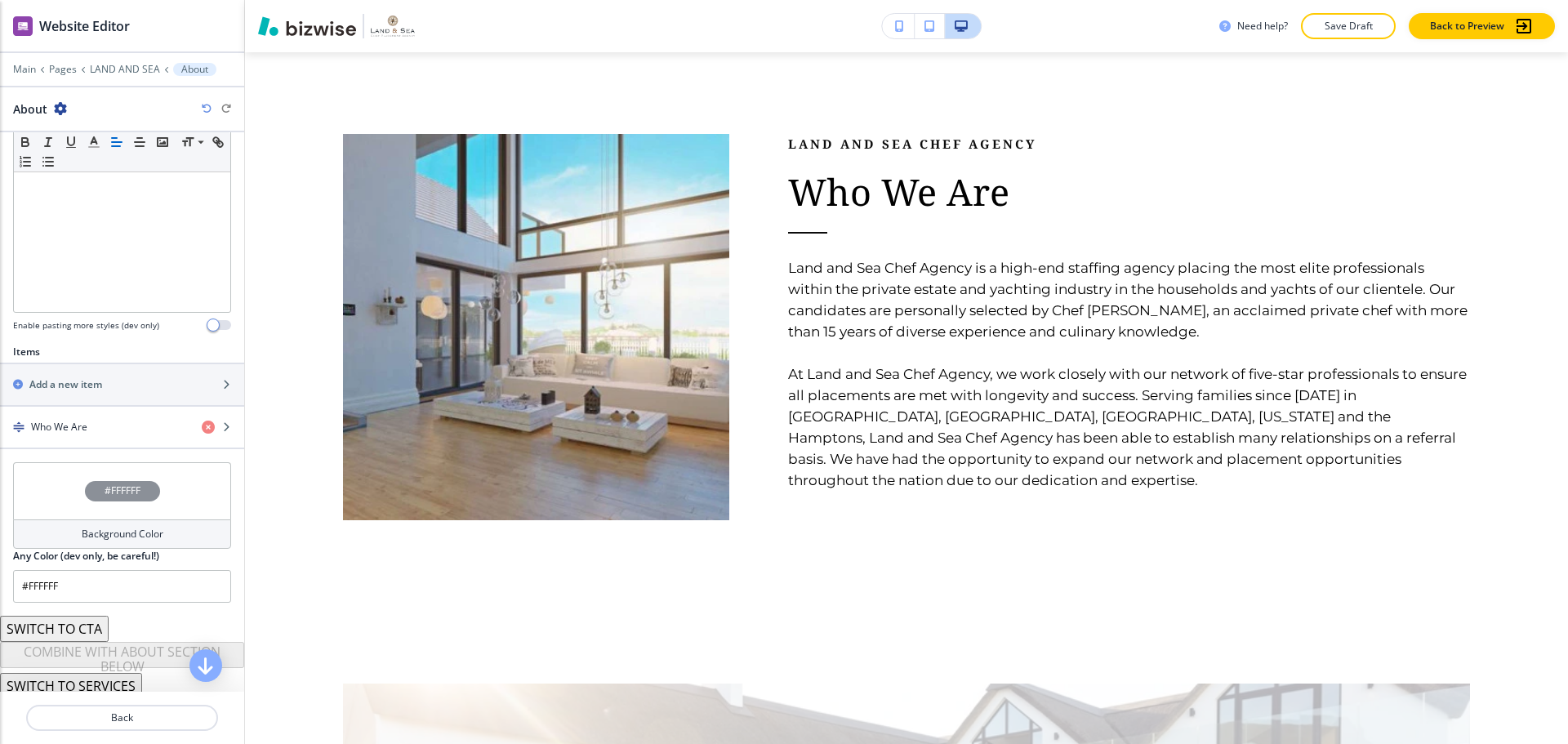
scroll to position [378, 0]
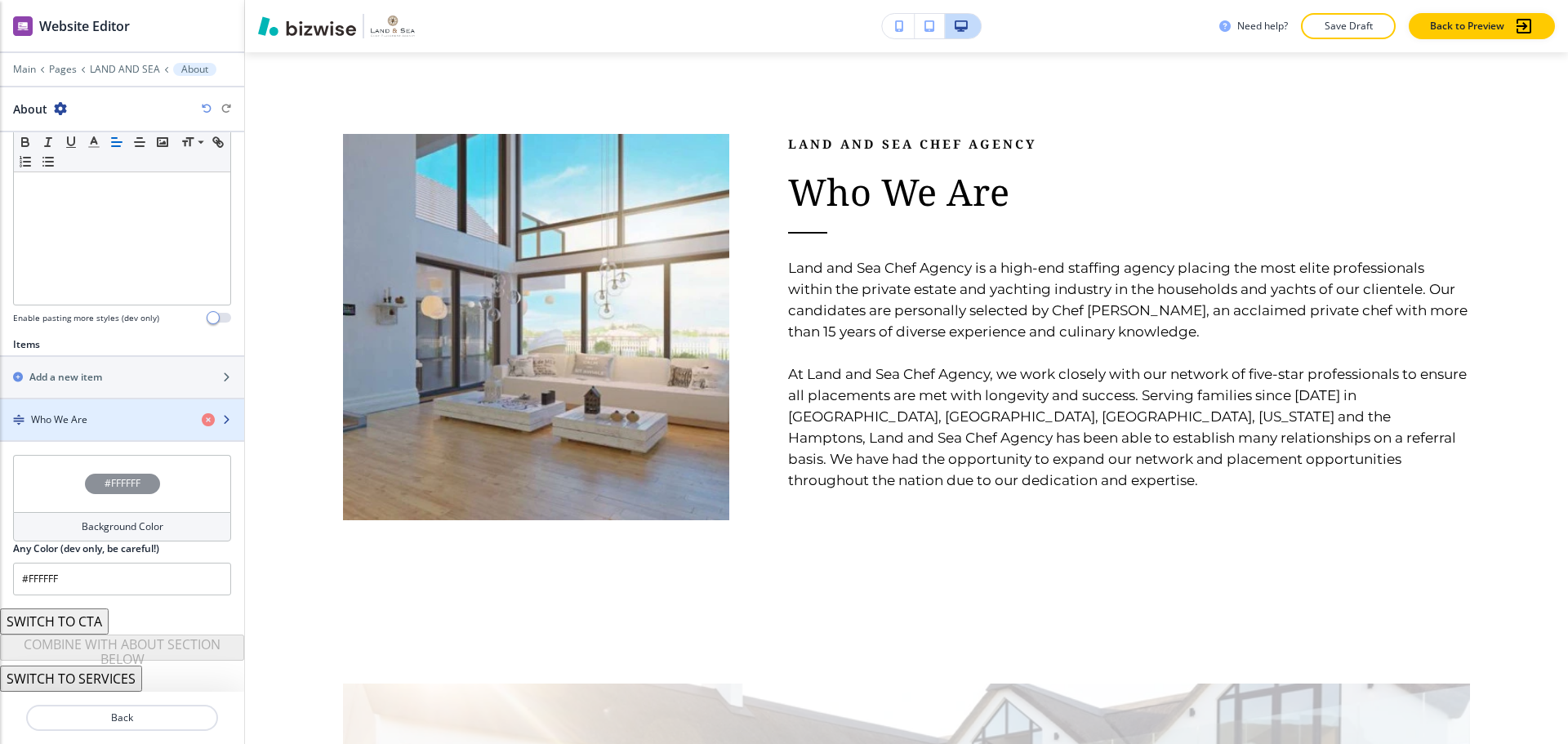
click at [100, 423] on div "Who We Are" at bounding box center [94, 420] width 188 height 15
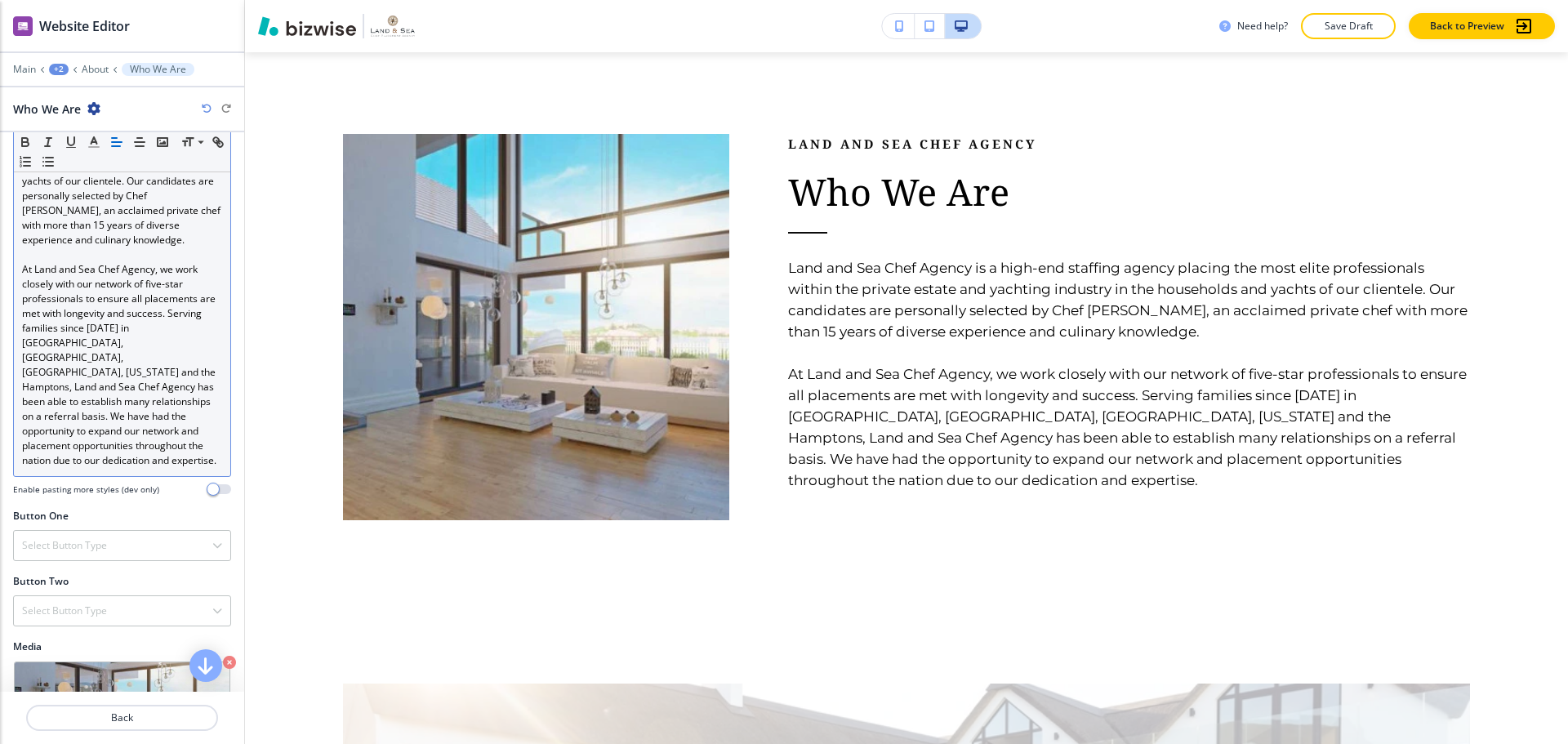
scroll to position [282, 0]
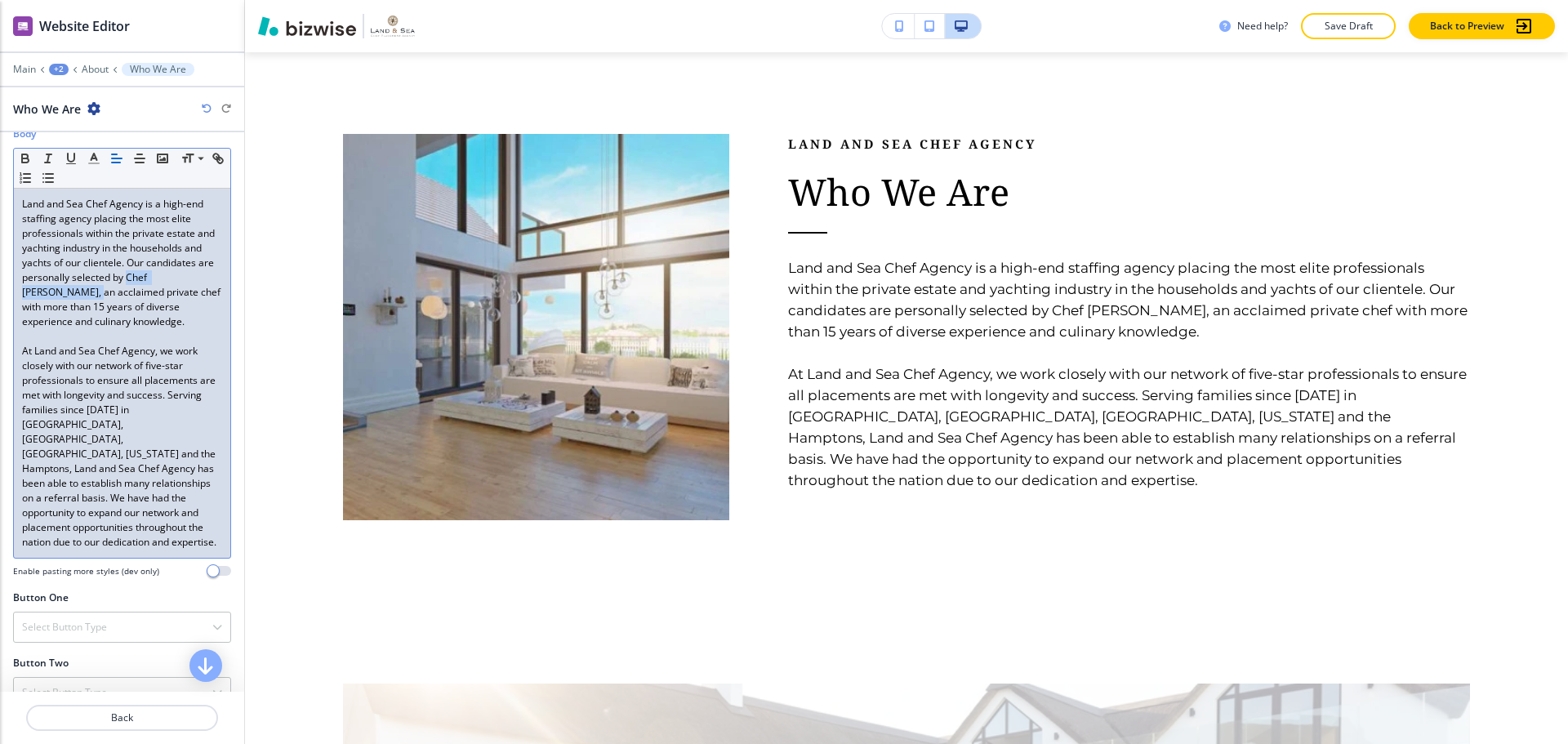
drag, startPoint x: 24, startPoint y: 289, endPoint x: 118, endPoint y: 290, distance: 94.0
click at [118, 290] on p "Land and Sea Chef Agency is a high-end staffing agency placing the most elite p…" at bounding box center [122, 262] width 200 height 132
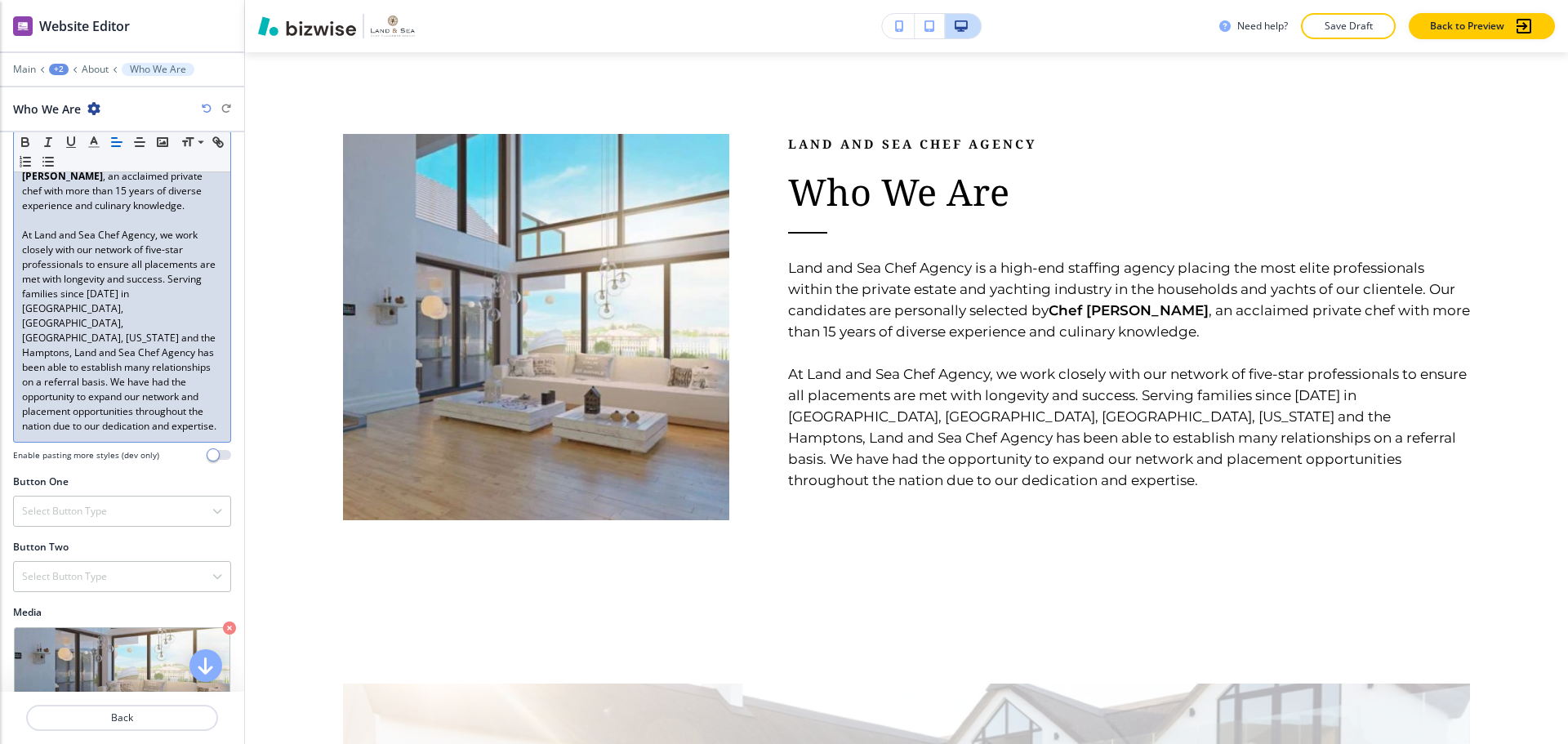
scroll to position [363, 0]
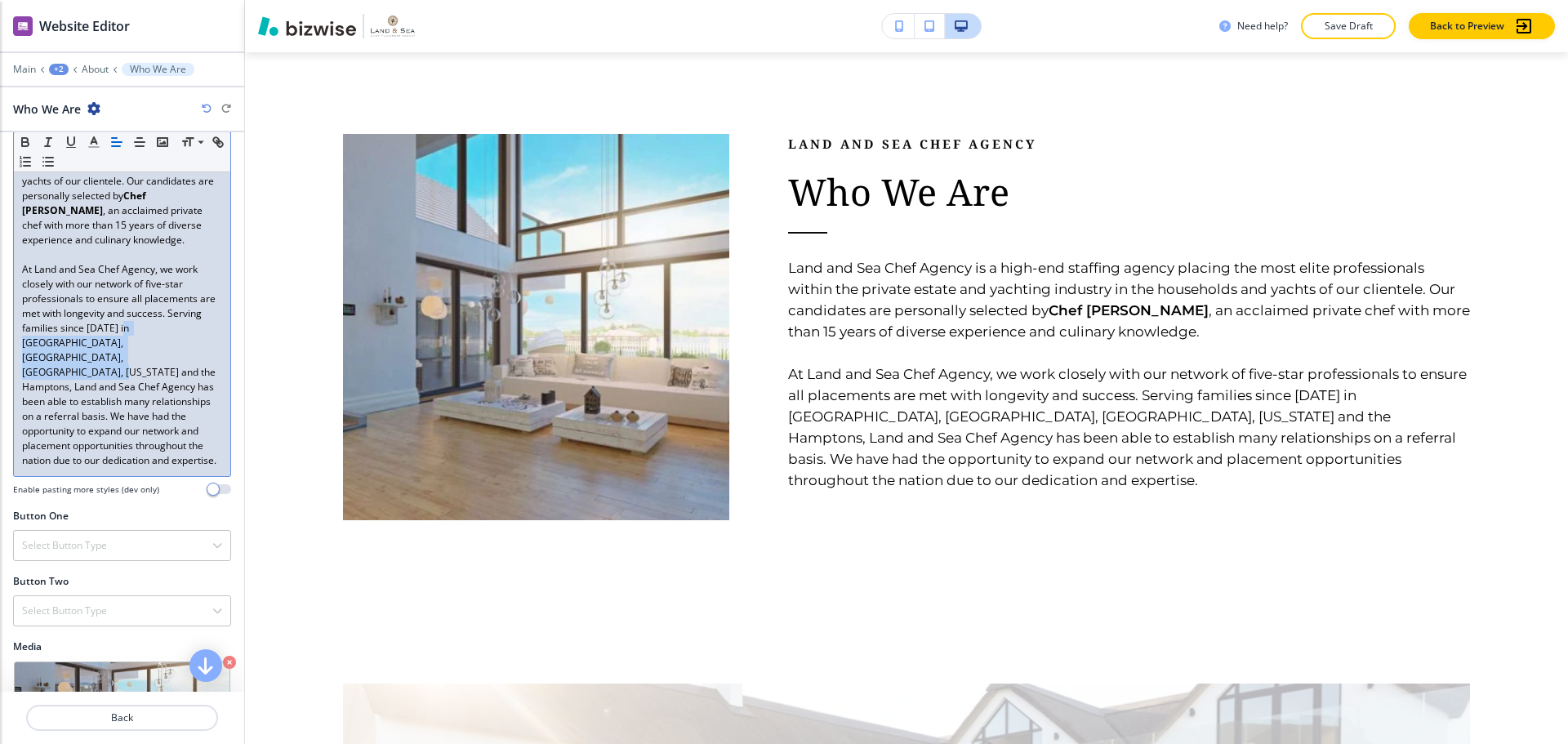
drag, startPoint x: 159, startPoint y: 339, endPoint x: 87, endPoint y: 368, distance: 77.6
click at [87, 368] on p "At Land and Sea Chef Agency, we work closely with our network of five-star prof…" at bounding box center [122, 365] width 200 height 206
